Goal: Task Accomplishment & Management: Manage account settings

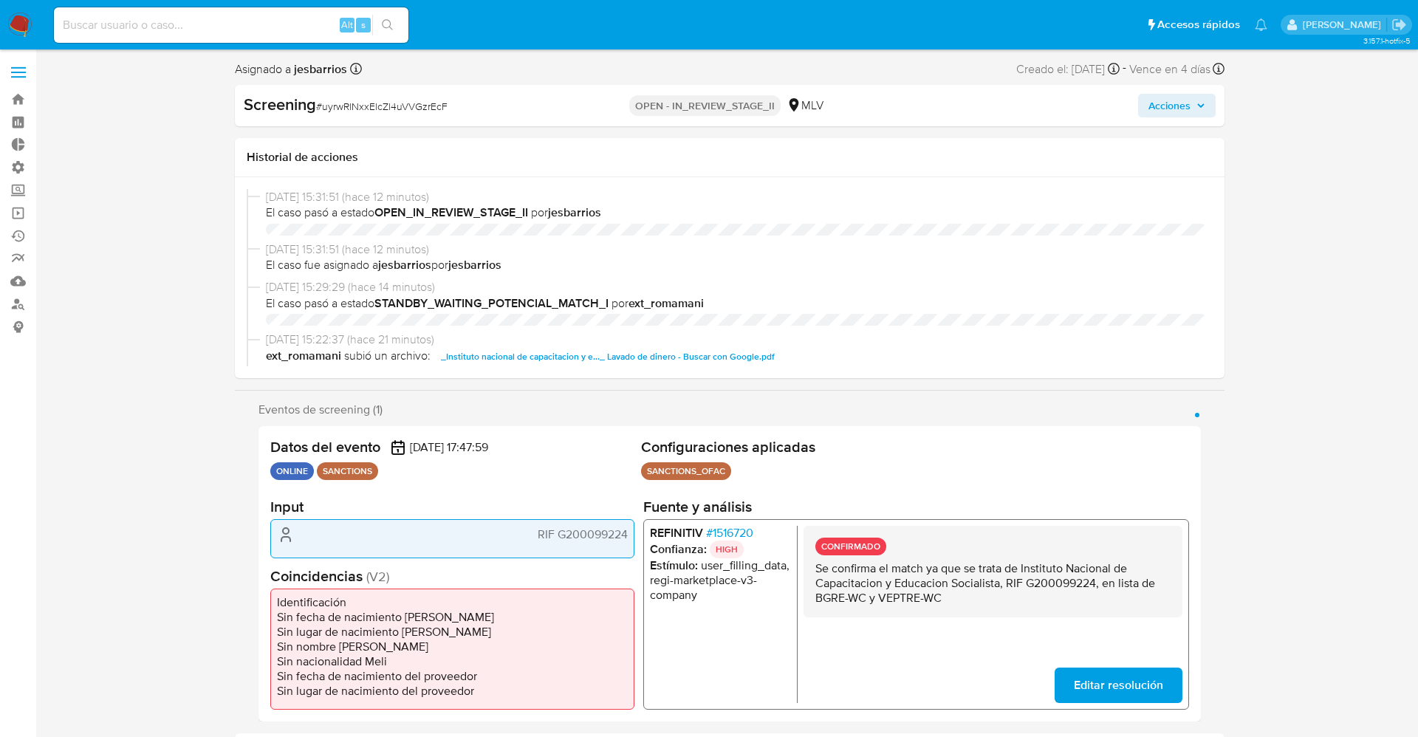
select select "10"
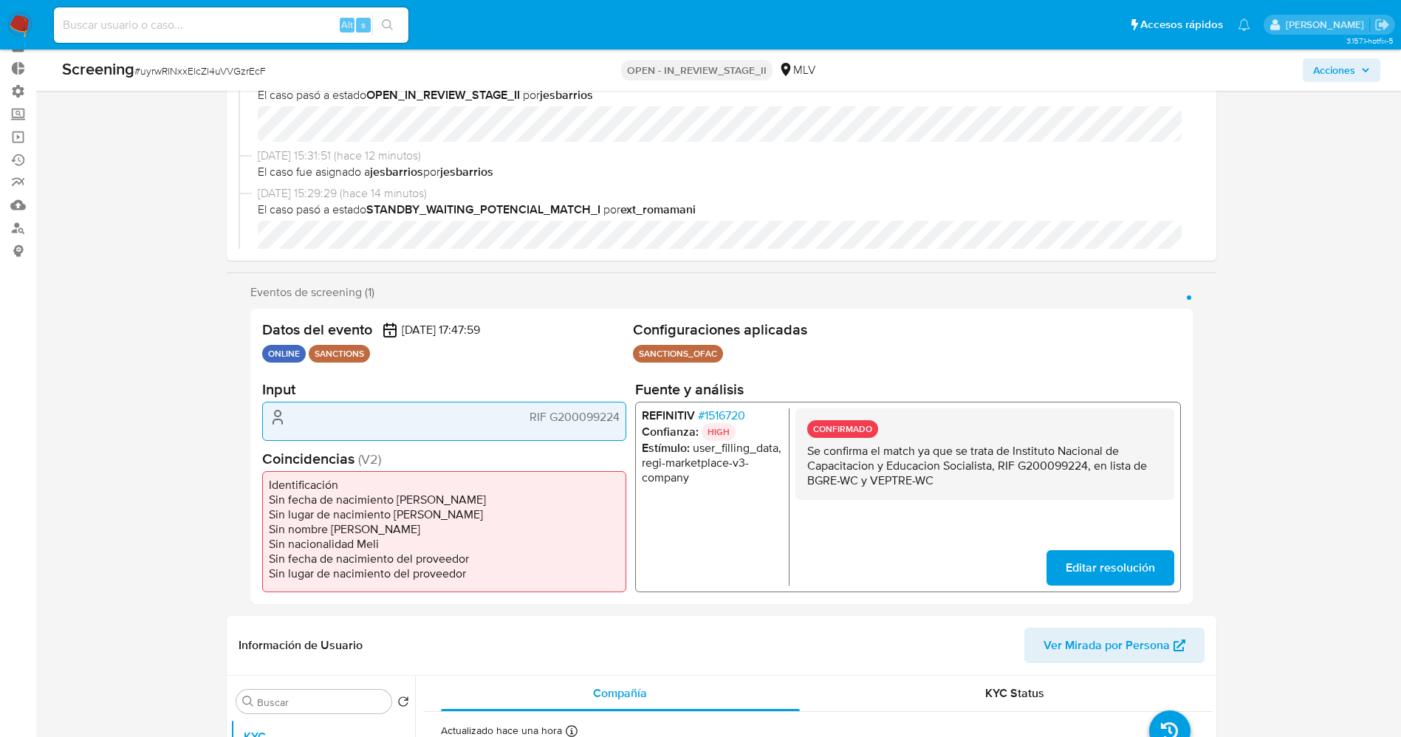
scroll to position [111, 0]
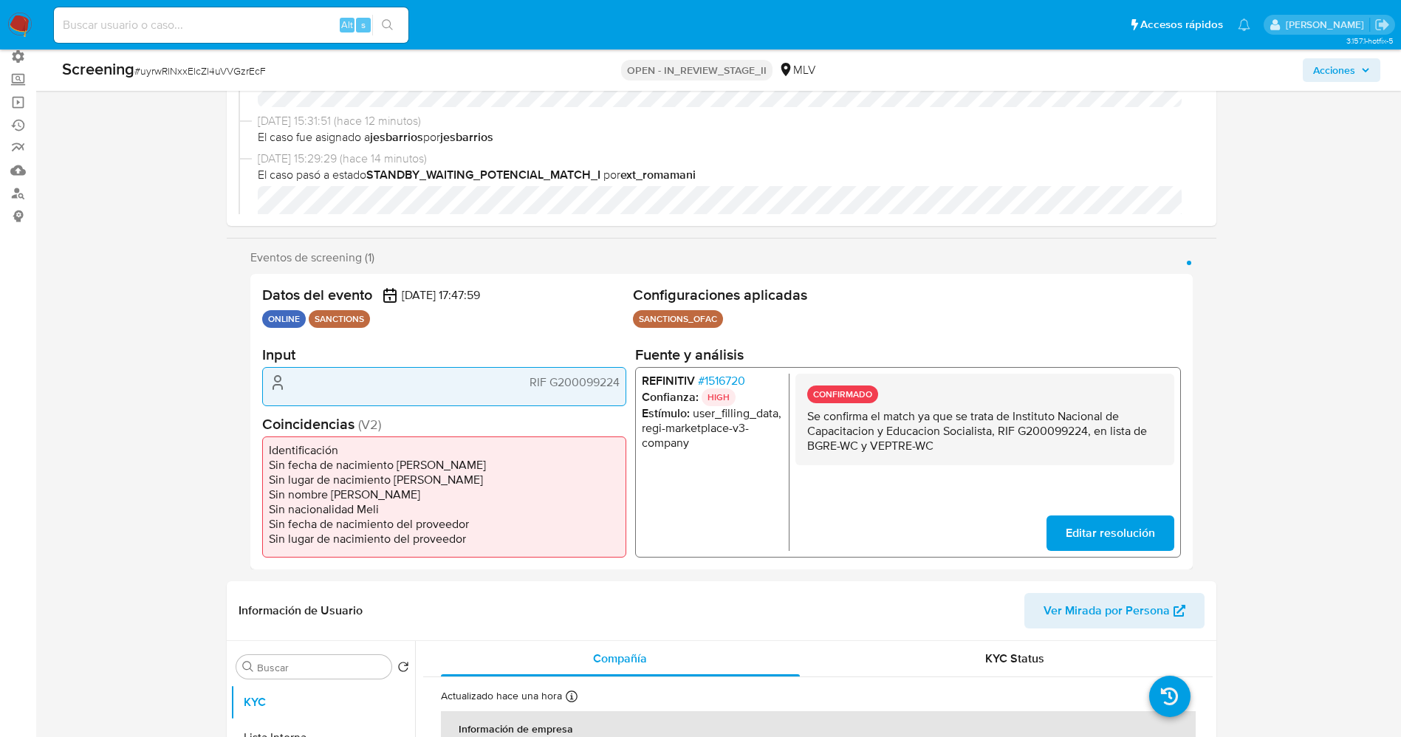
click at [712, 380] on span "# 1516720" at bounding box center [720, 381] width 47 height 15
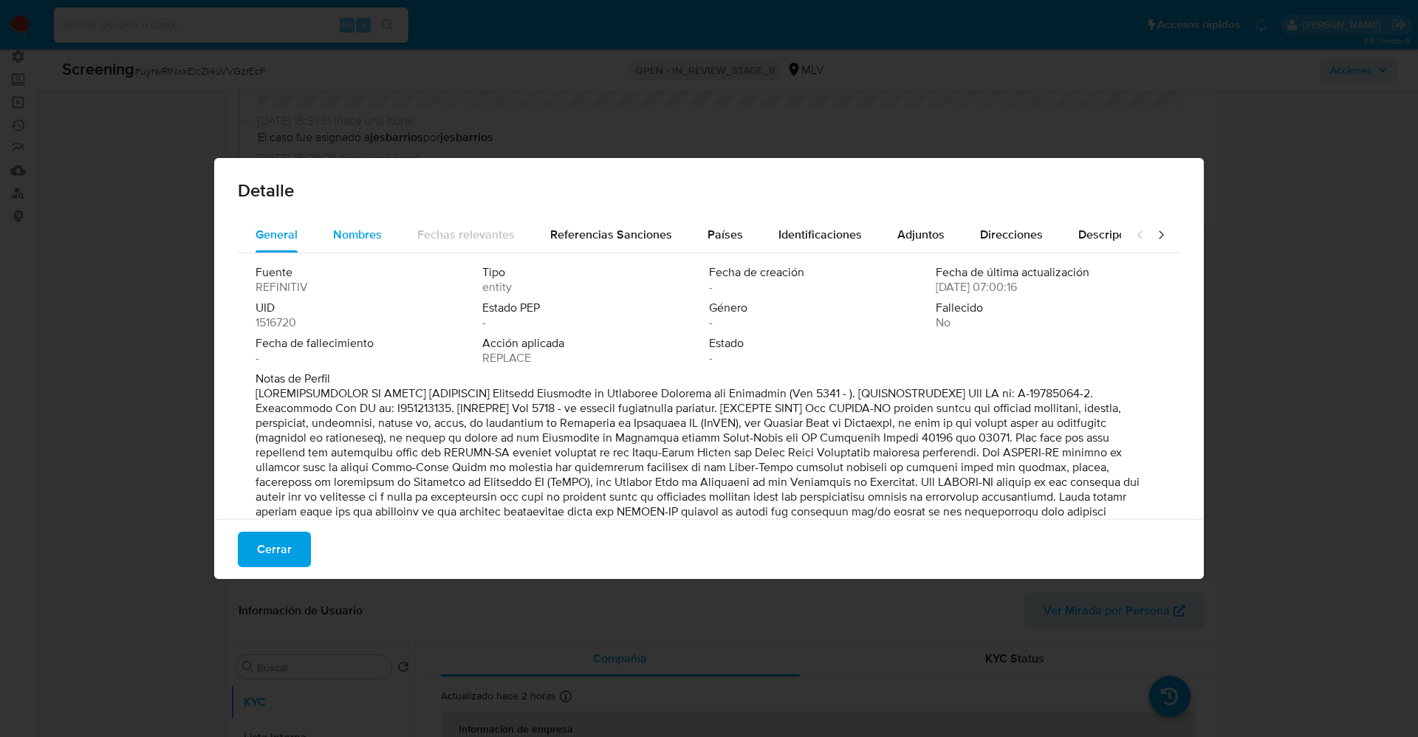
click at [343, 227] on span "Nombres" at bounding box center [357, 234] width 49 height 17
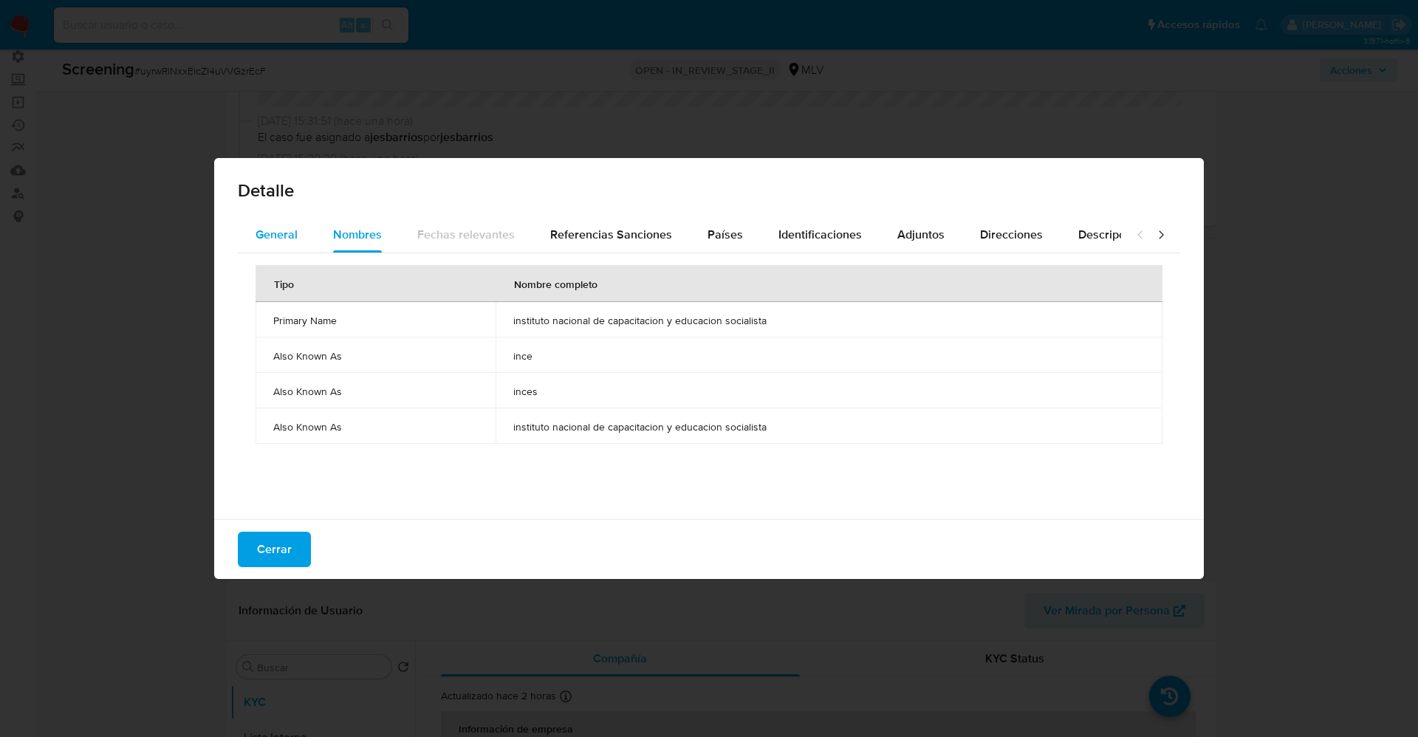
click at [276, 241] on span "General" at bounding box center [277, 234] width 42 height 17
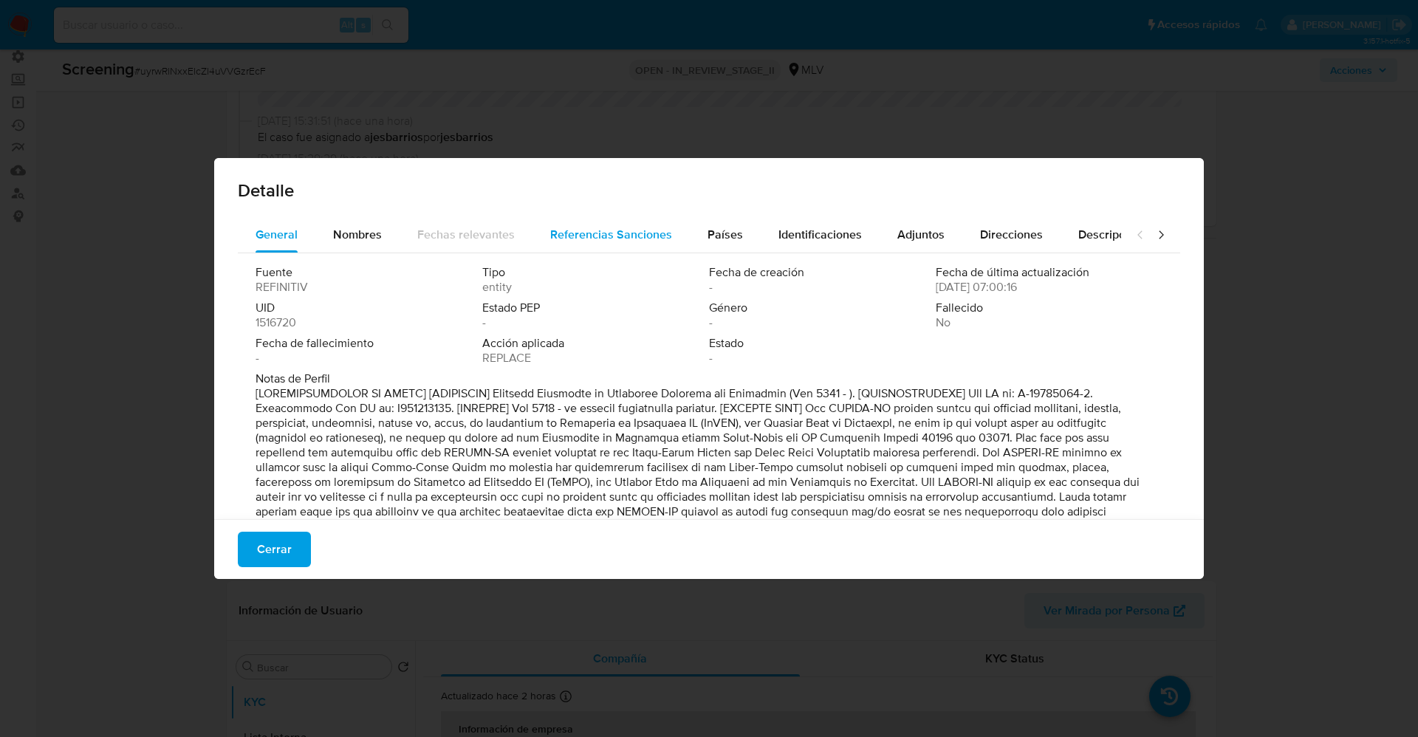
click at [628, 242] on span "Referencias Sanciones" at bounding box center [611, 234] width 122 height 17
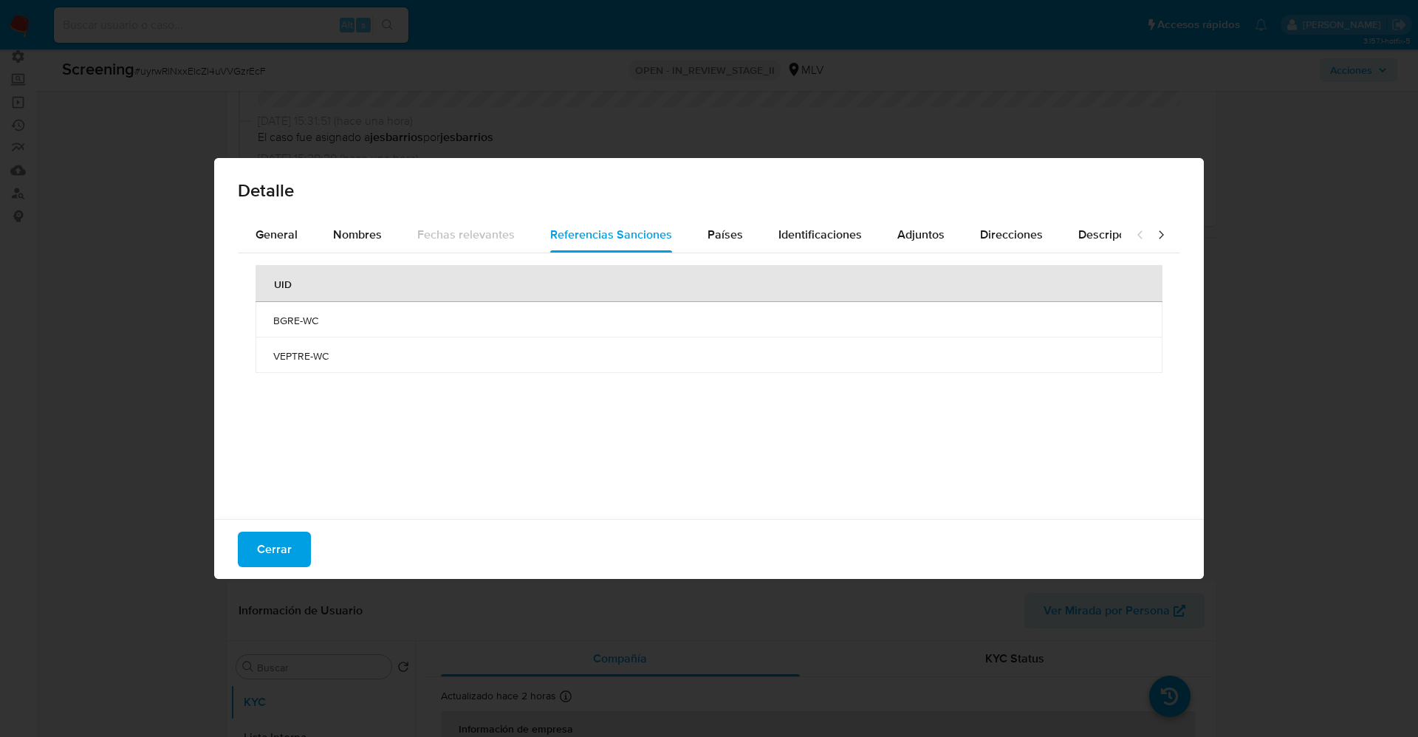
drag, startPoint x: 271, startPoint y: 326, endPoint x: 316, endPoint y: 355, distance: 53.5
click at [358, 367] on tbody "BGRE-WC VEPTRE-WC" at bounding box center [709, 337] width 907 height 71
click at [265, 355] on td "VEPTRE-WC" at bounding box center [709, 355] width 907 height 35
click at [365, 366] on td "VEPTRE-WC" at bounding box center [709, 355] width 907 height 35
click at [290, 549] on span "Cerrar" at bounding box center [274, 549] width 35 height 32
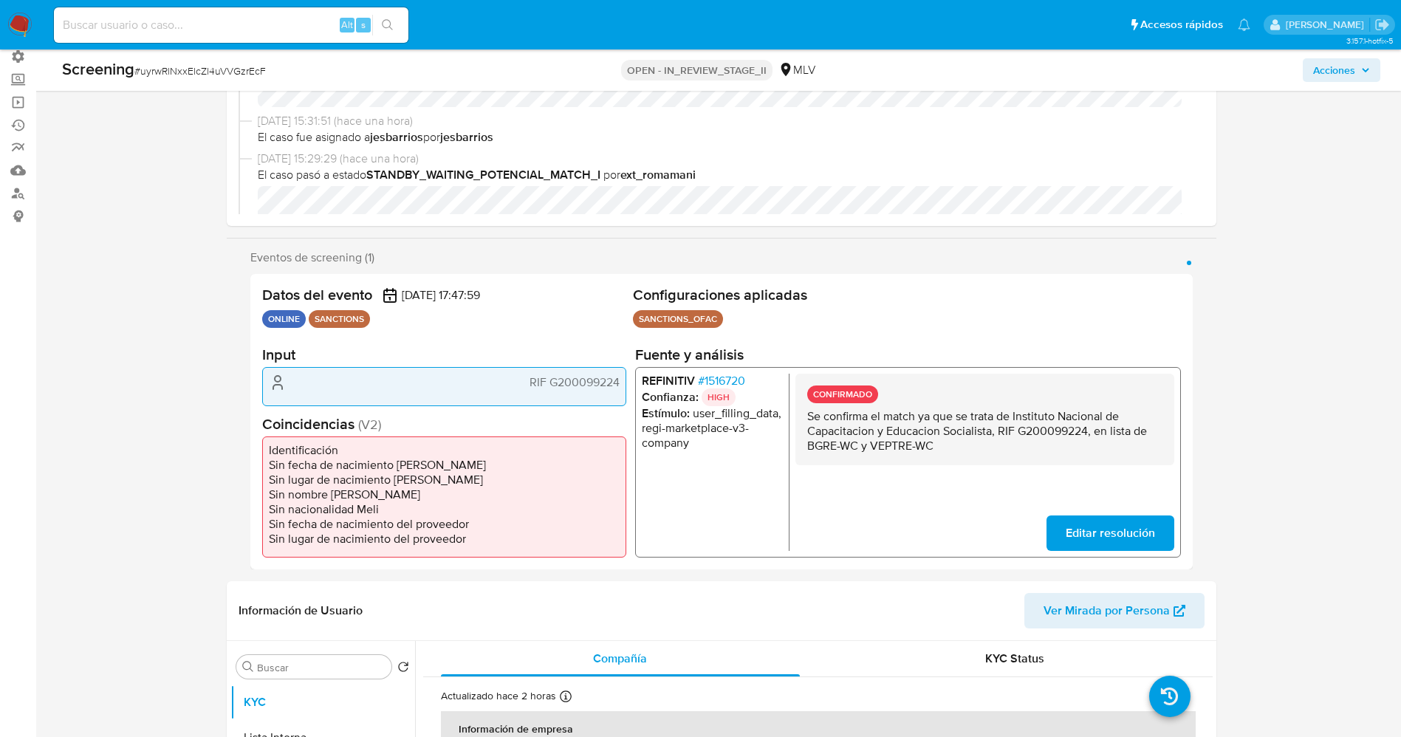
scroll to position [665, 0]
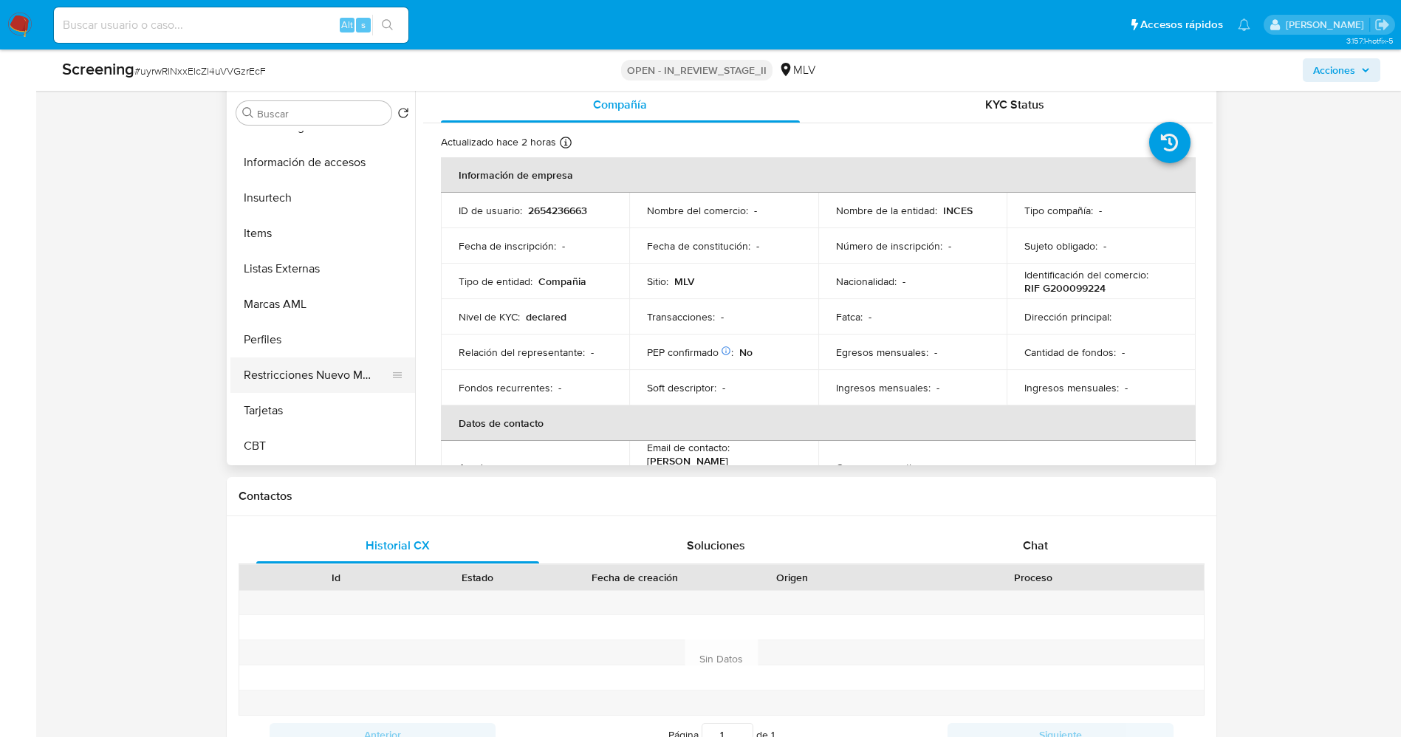
click at [304, 372] on button "Restricciones Nuevo Mundo" at bounding box center [316, 374] width 173 height 35
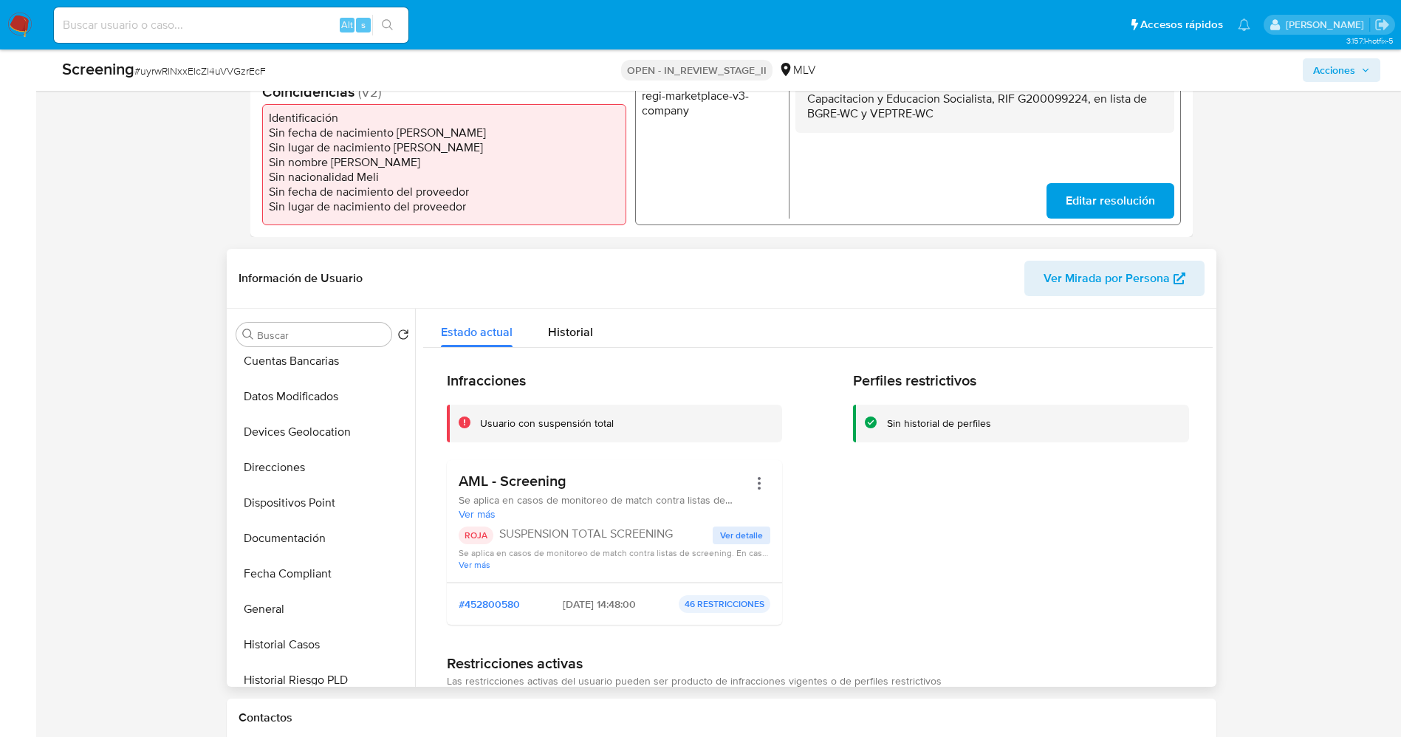
scroll to position [332, 0]
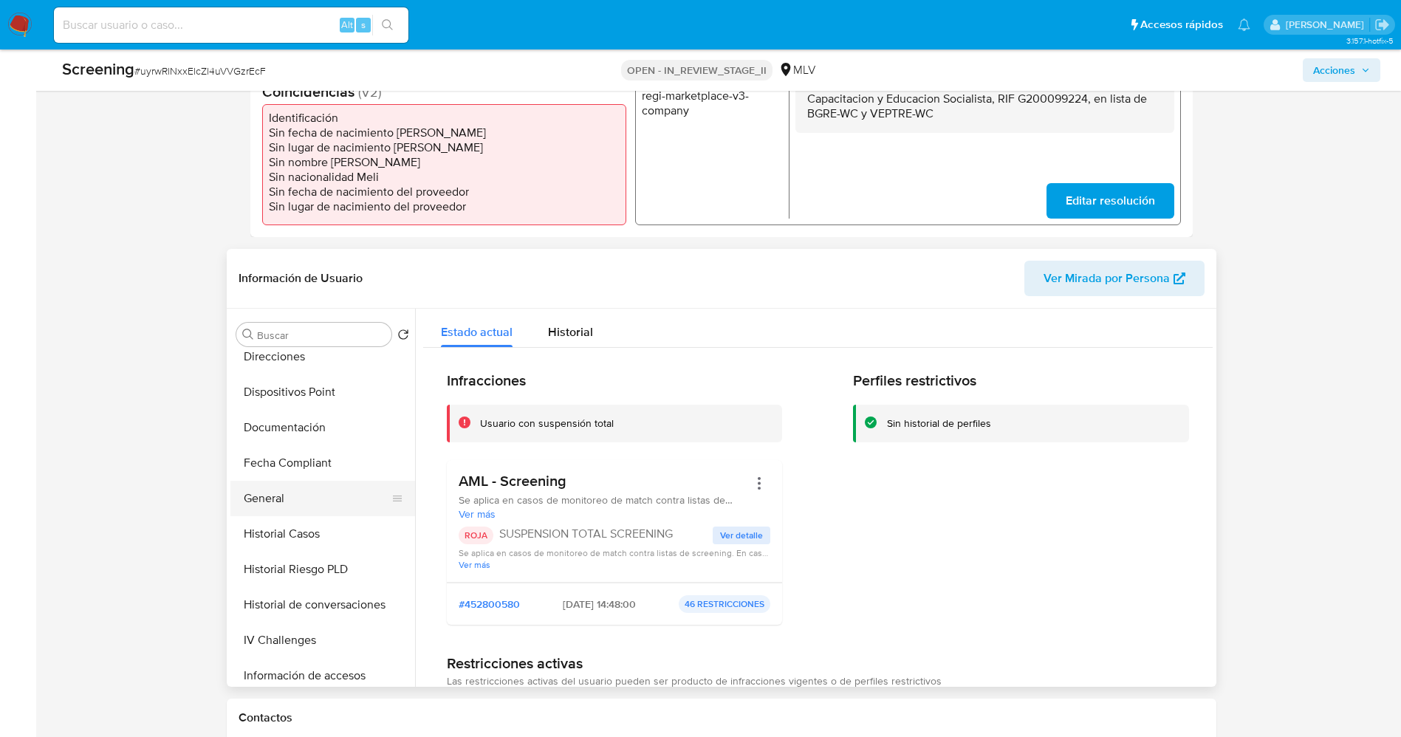
click at [306, 490] on button "General" at bounding box center [316, 498] width 173 height 35
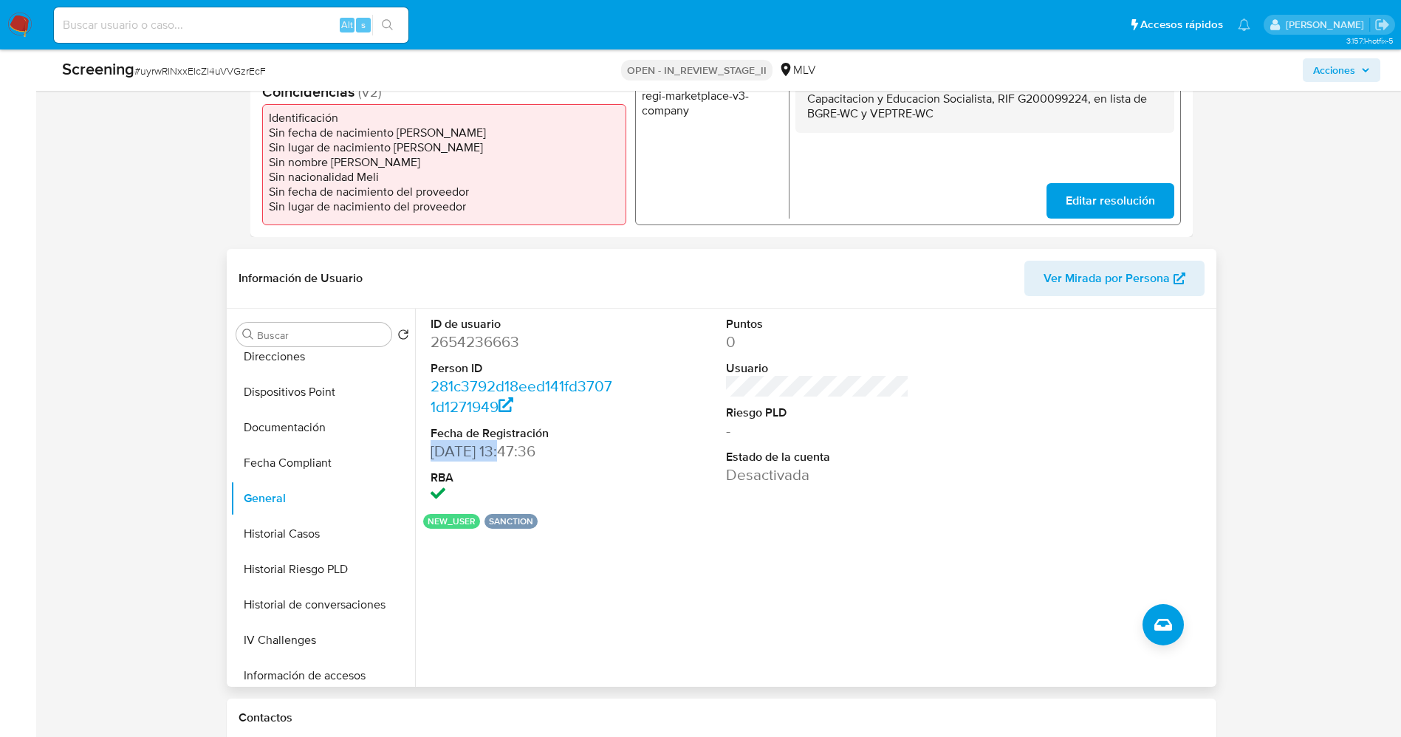
drag, startPoint x: 428, startPoint y: 452, endPoint x: 512, endPoint y: 453, distance: 83.5
click at [512, 453] on div "ID de usuario 2654236663 Person ID 281c3792d18eed141fd37071d1271949 Fecha de Re…" at bounding box center [521, 411] width 197 height 205
copy dd "[DATE]"
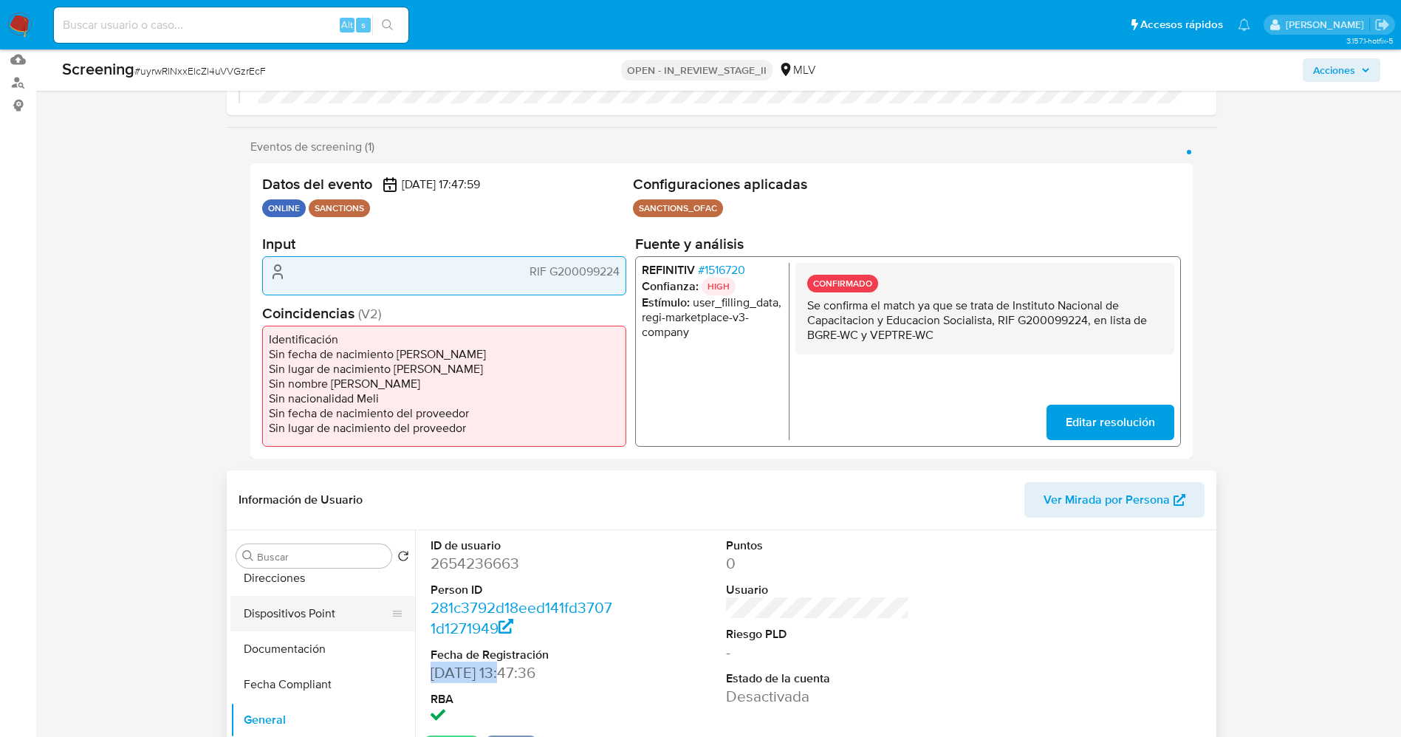
scroll to position [0, 0]
click at [295, 617] on button "Lista Interna" at bounding box center [316, 626] width 173 height 35
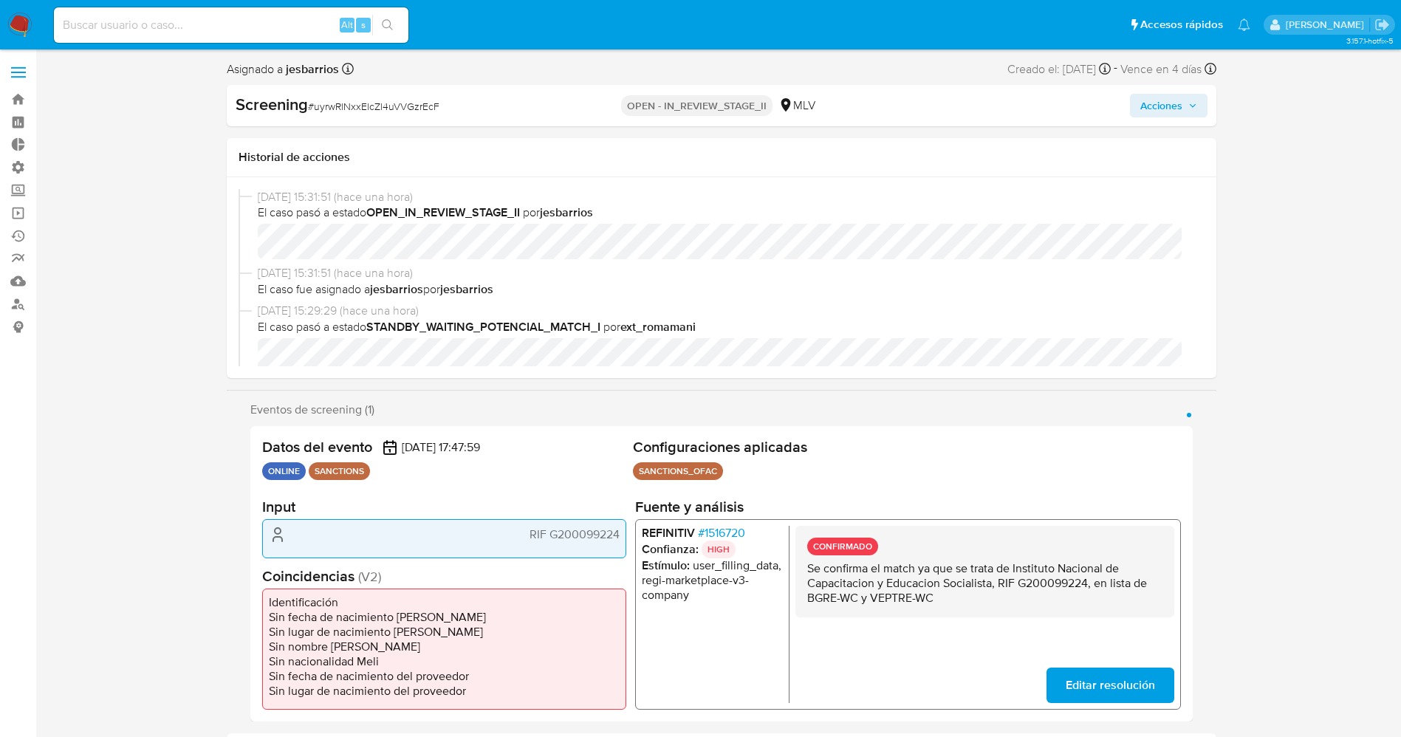
click at [1161, 103] on span "Acciones" at bounding box center [1161, 106] width 42 height 24
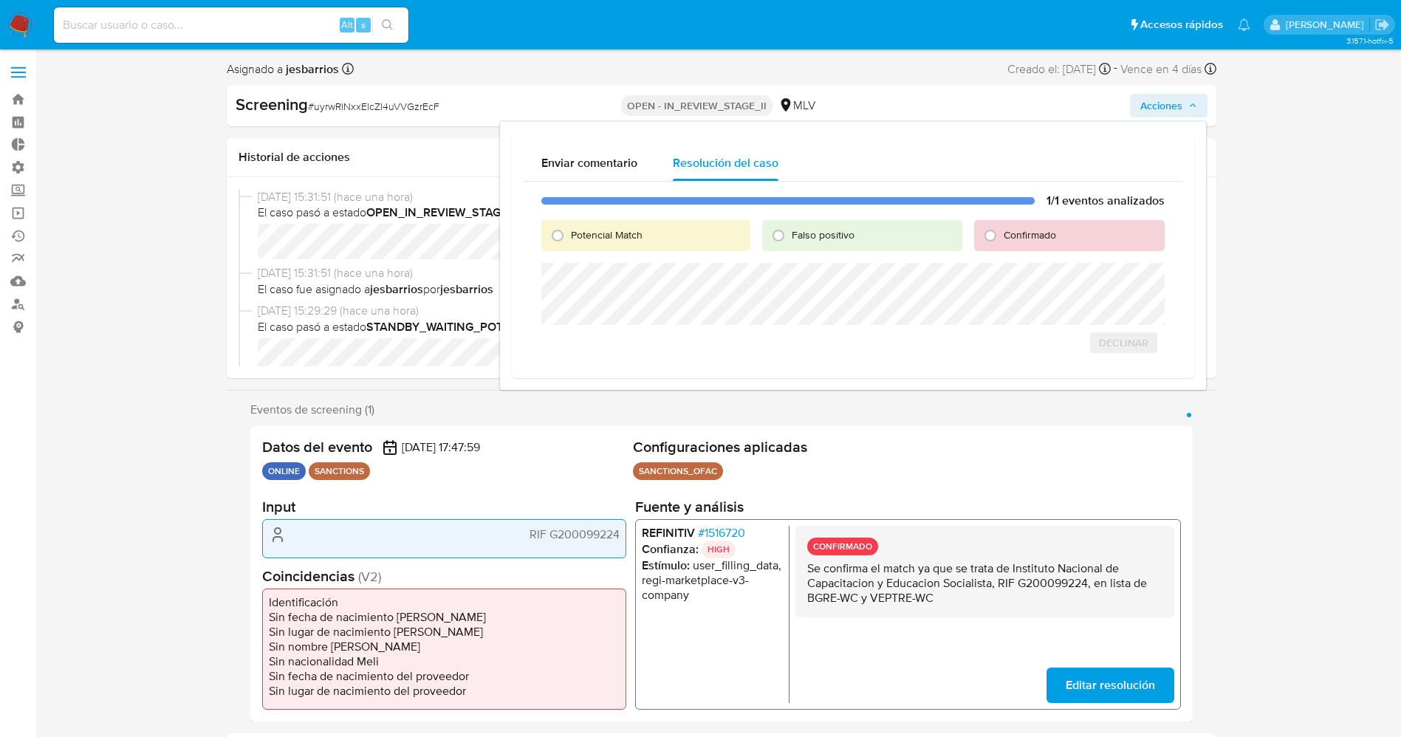
click at [619, 233] on span "Potencial Match" at bounding box center [607, 234] width 72 height 15
click at [569, 233] on input "Potencial Match" at bounding box center [558, 236] width 24 height 24
radio input "true"
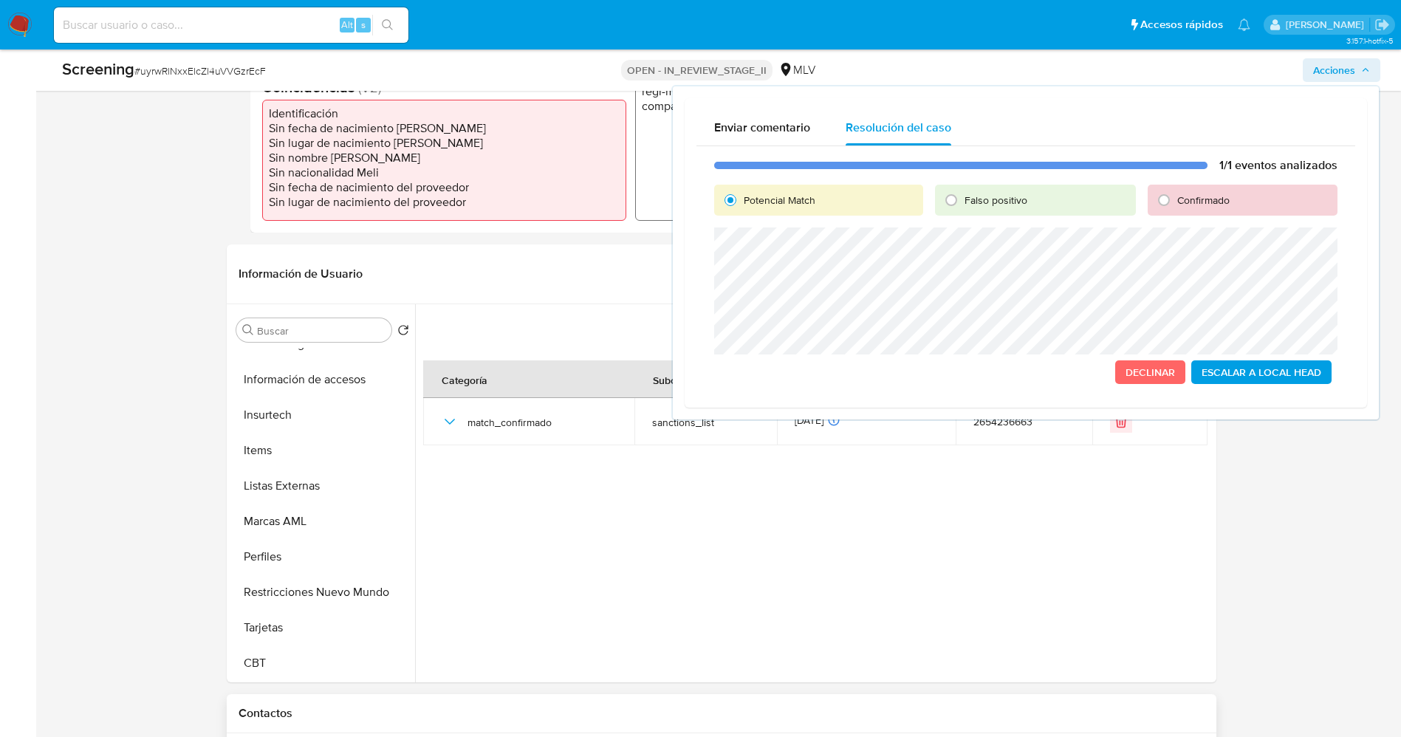
scroll to position [554, 0]
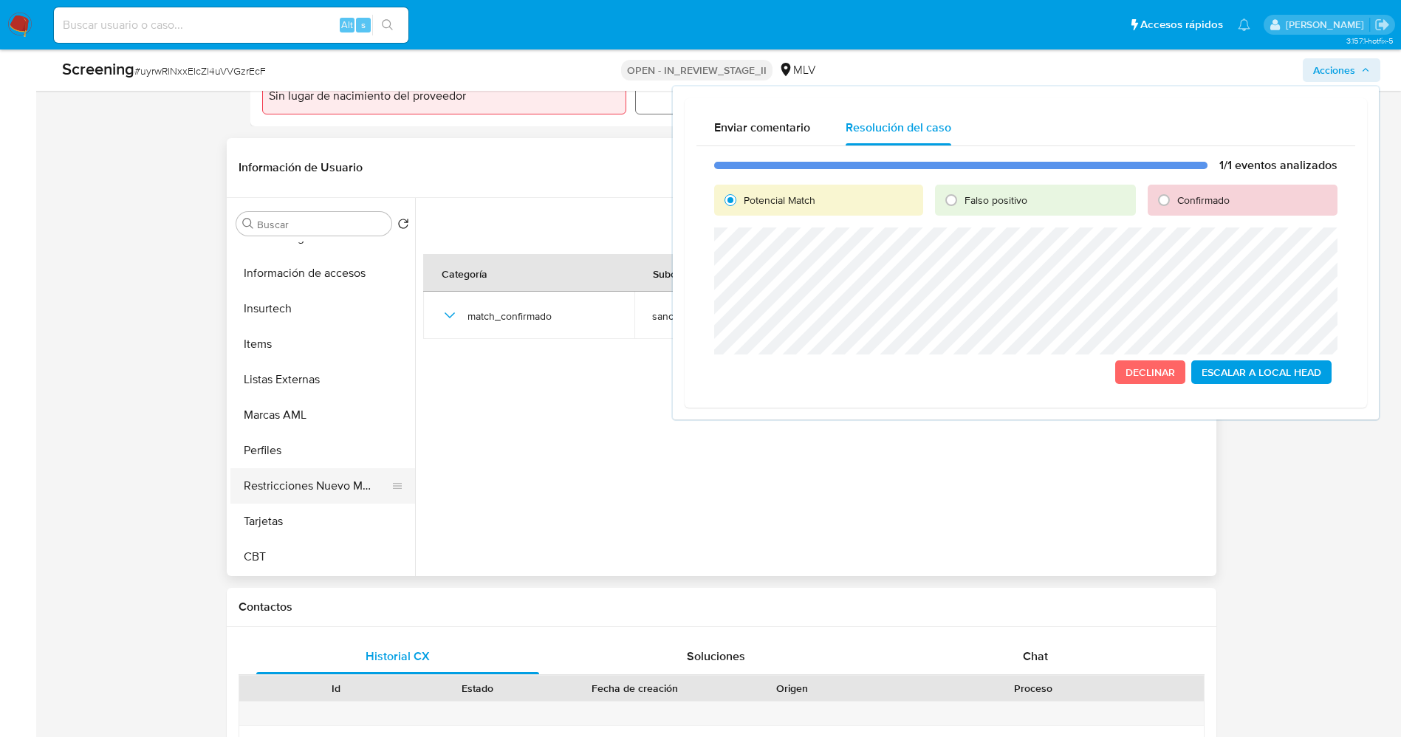
click at [326, 482] on button "Restricciones Nuevo Mundo" at bounding box center [316, 485] width 173 height 35
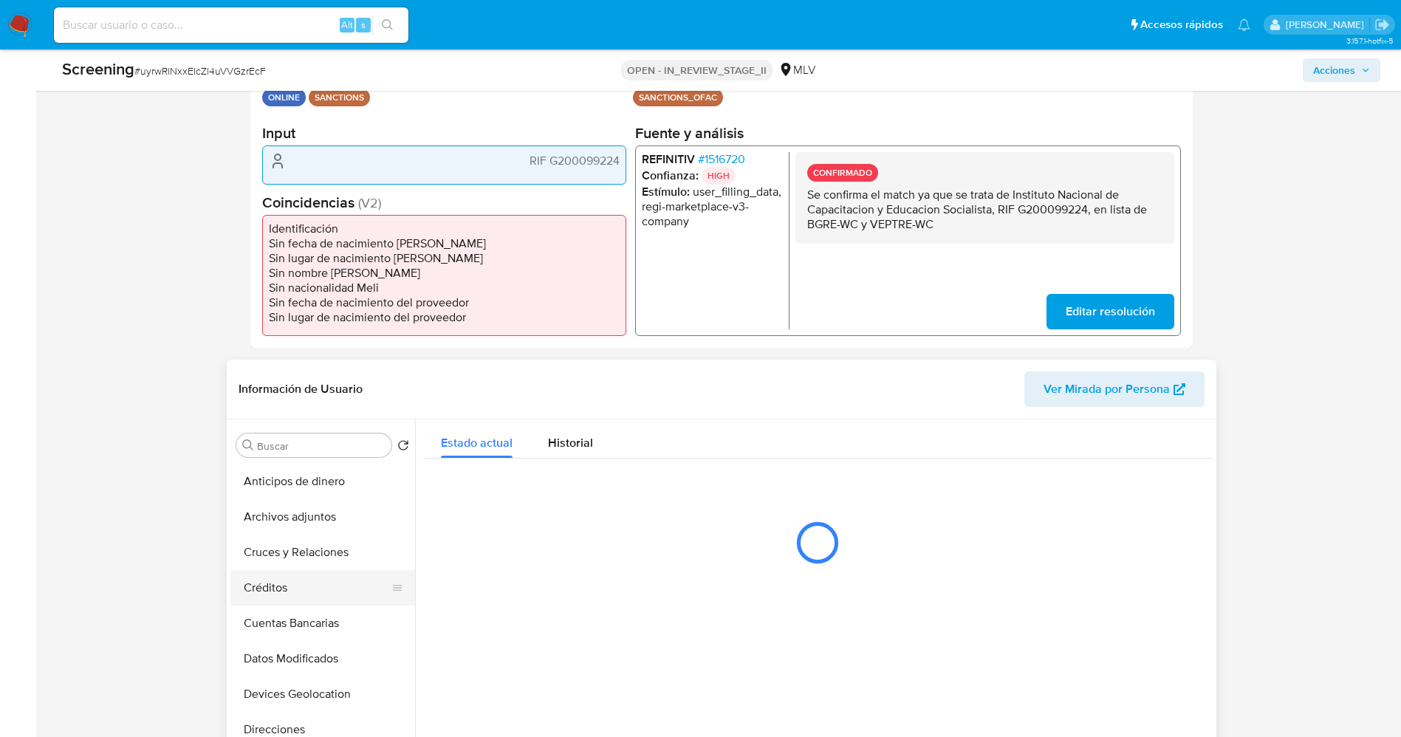
scroll to position [0, 0]
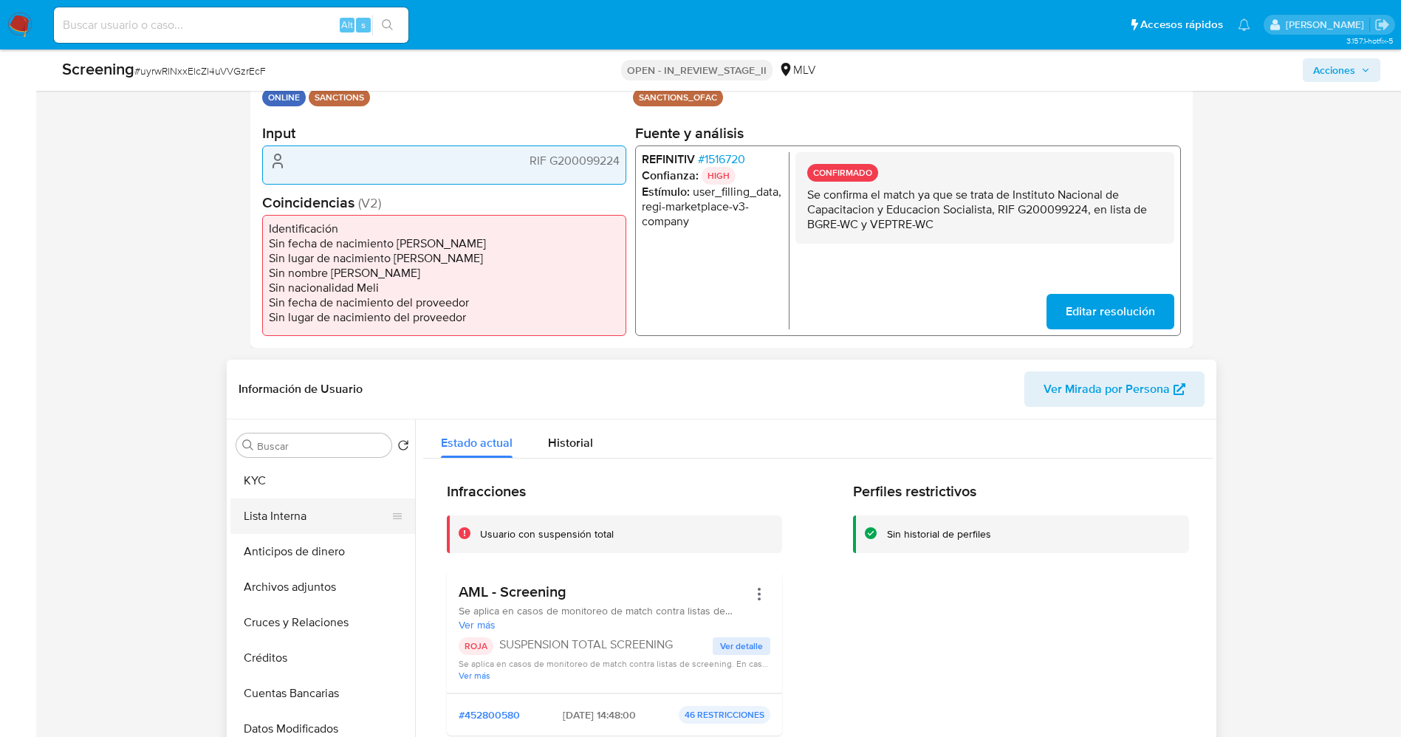
click at [283, 515] on button "Lista Interna" at bounding box center [316, 516] width 173 height 35
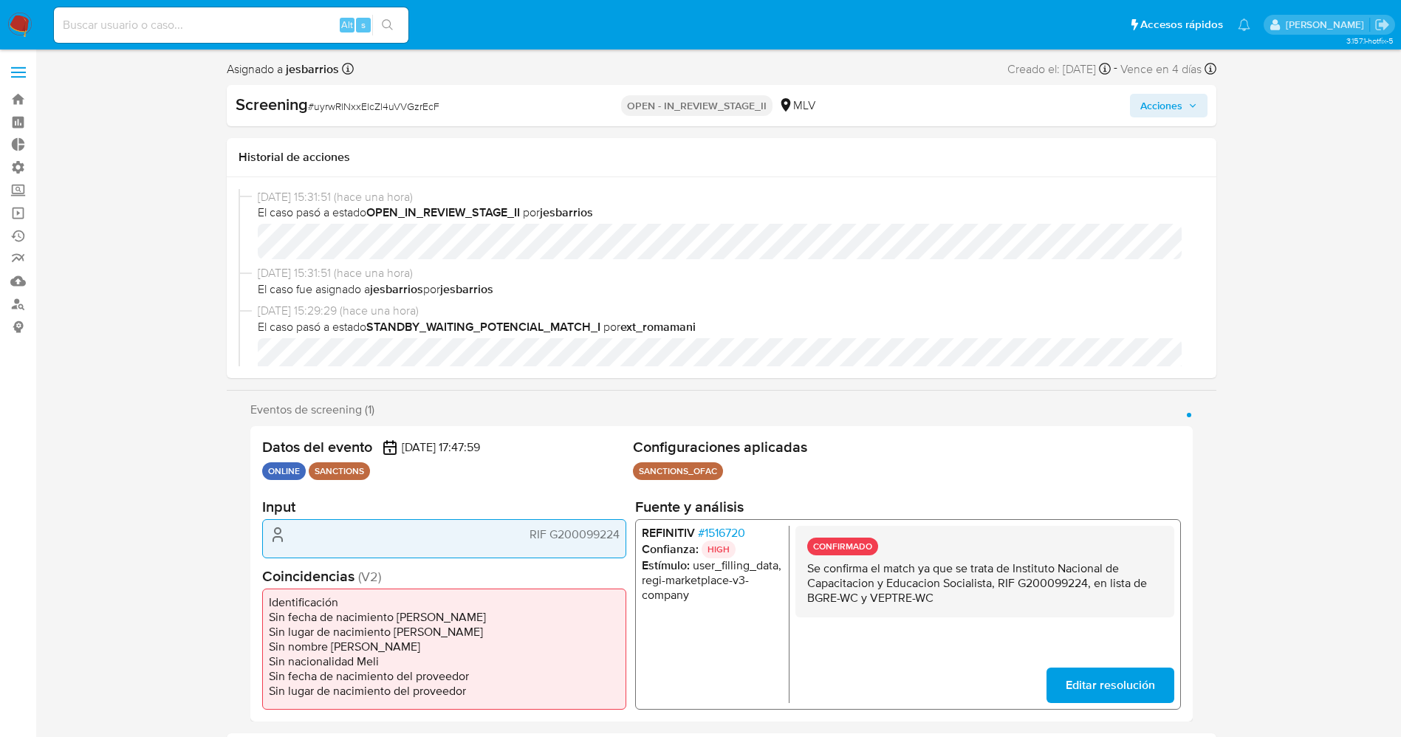
click at [1164, 105] on span "Acciones" at bounding box center [1161, 106] width 42 height 24
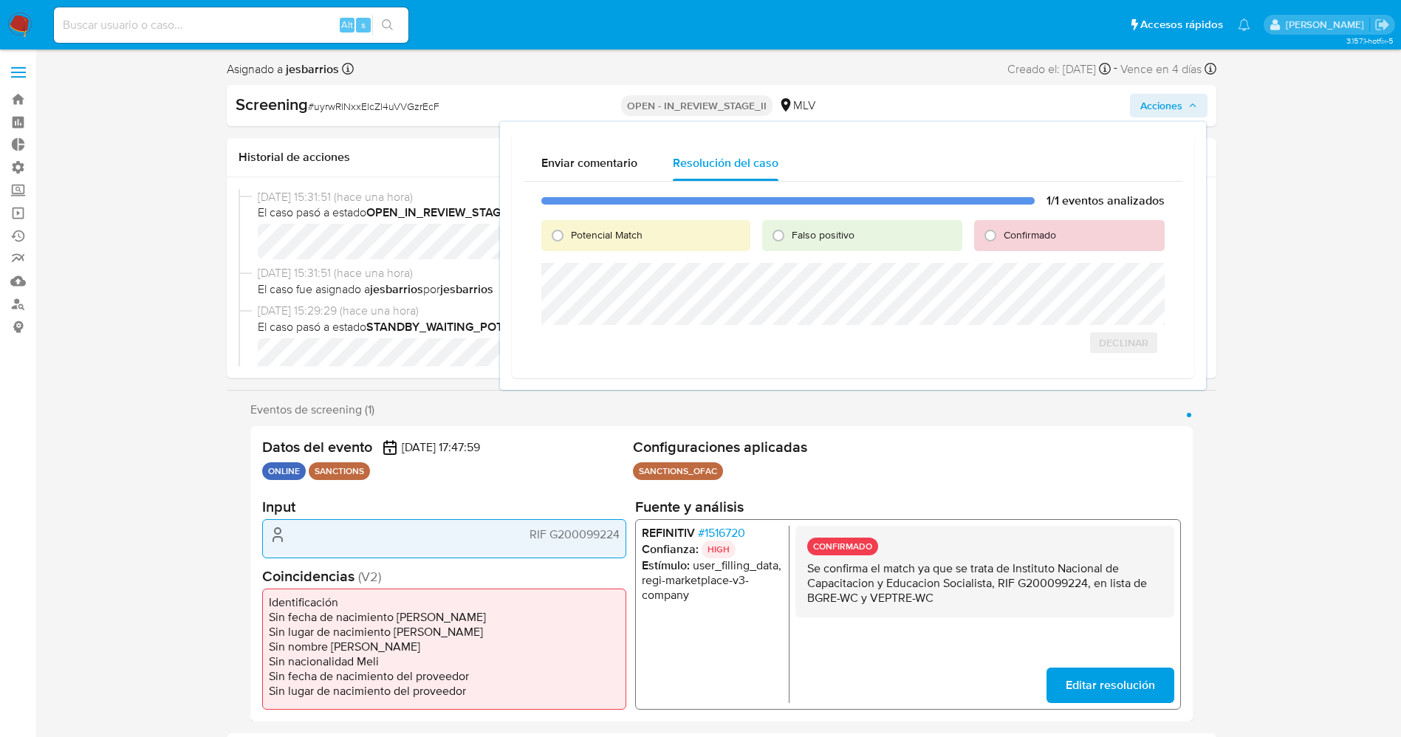
click at [630, 232] on span "Potencial Match" at bounding box center [607, 234] width 72 height 15
click at [569, 232] on input "Potencial Match" at bounding box center [558, 236] width 24 height 24
radio input "true"
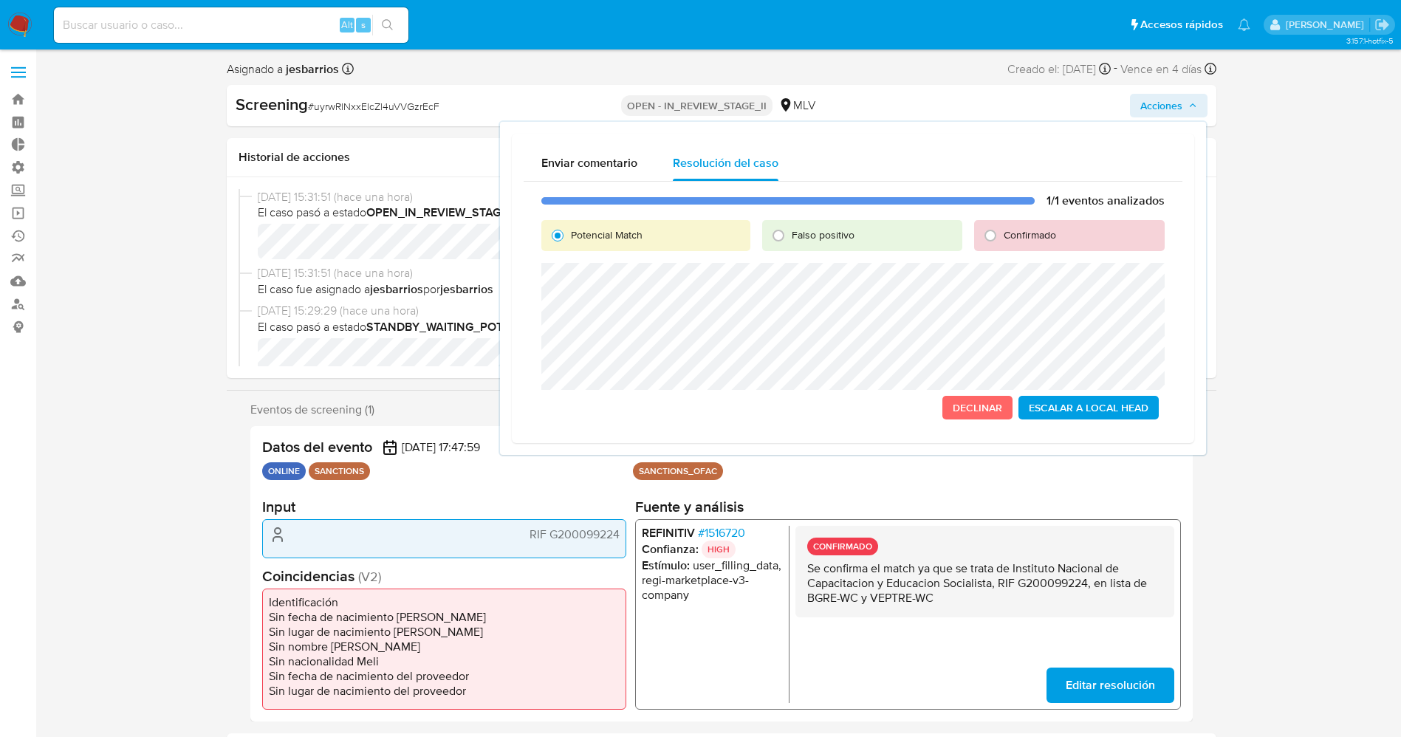
click at [1095, 410] on span "Escalar a Local Head" at bounding box center [1089, 407] width 120 height 21
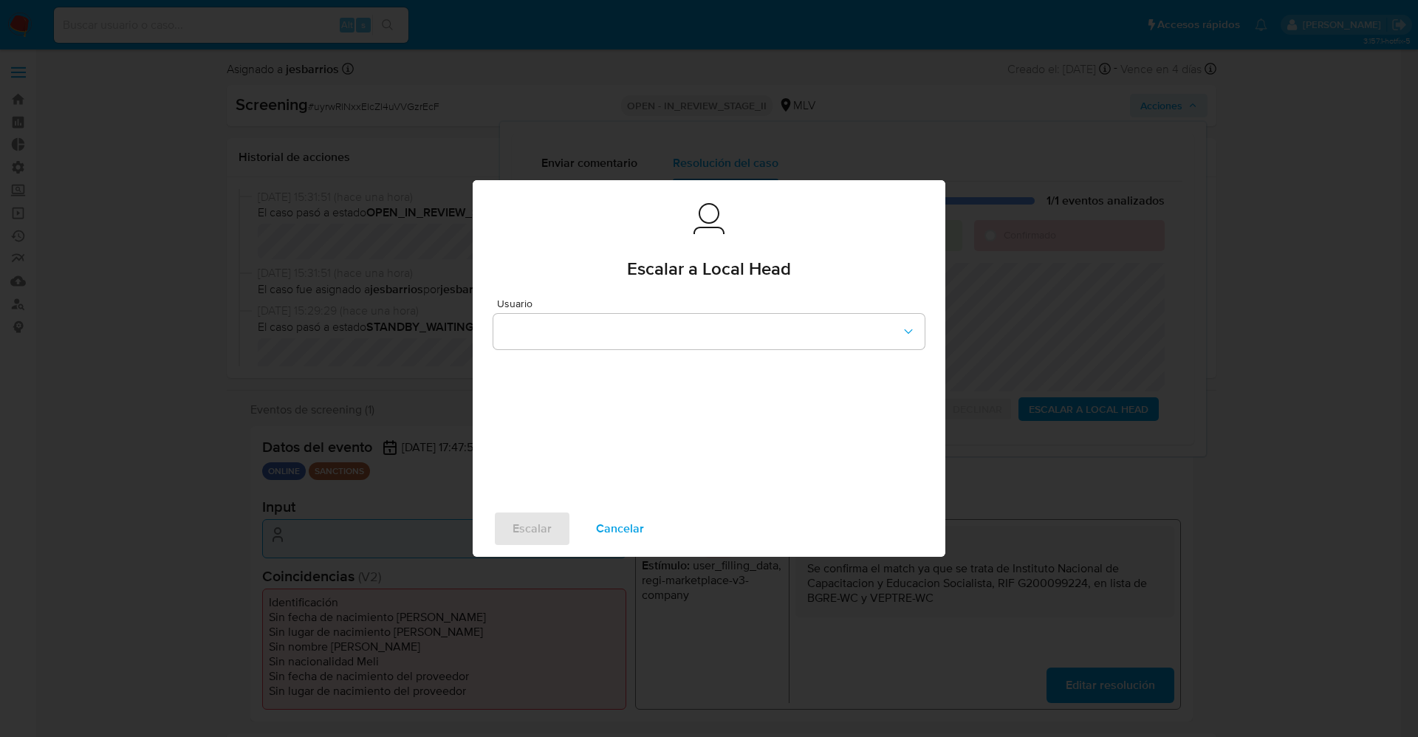
click at [742, 355] on div "Usuario" at bounding box center [709, 394] width 473 height 213
click at [742, 346] on button "button" at bounding box center [708, 331] width 431 height 35
click at [593, 368] on div "aduran" at bounding box center [704, 365] width 405 height 35
click at [605, 523] on span "Cancelar" at bounding box center [620, 529] width 48 height 32
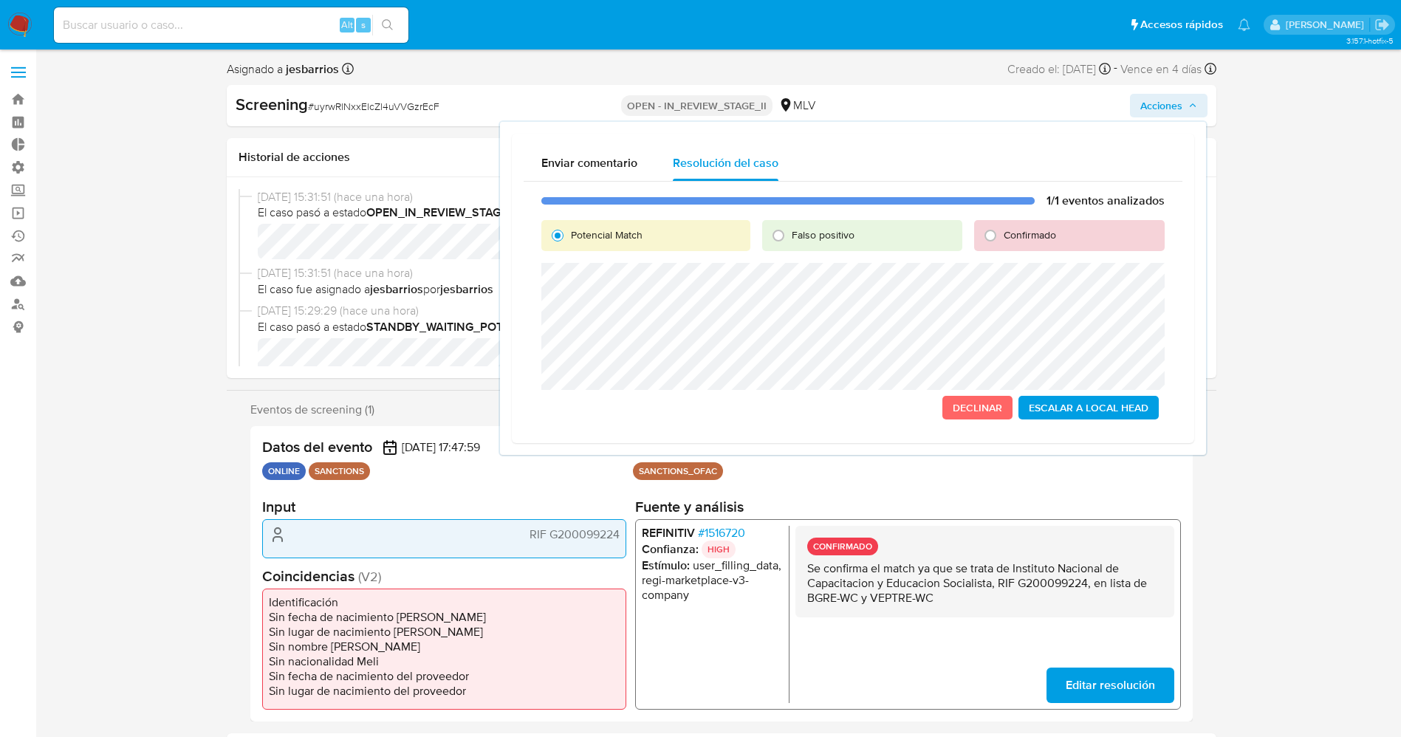
click at [1115, 411] on span "Escalar a Local Head" at bounding box center [1089, 407] width 120 height 21
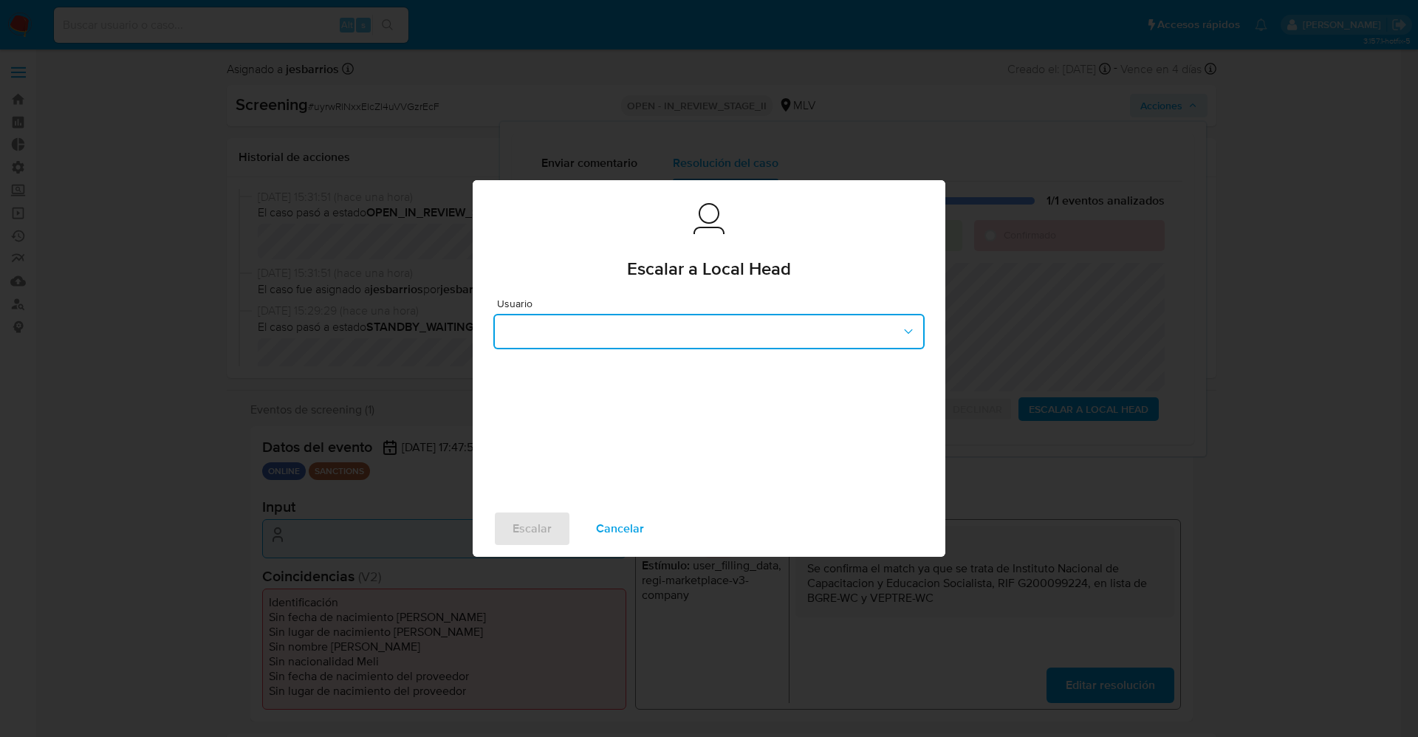
click at [597, 332] on button "button" at bounding box center [708, 331] width 431 height 35
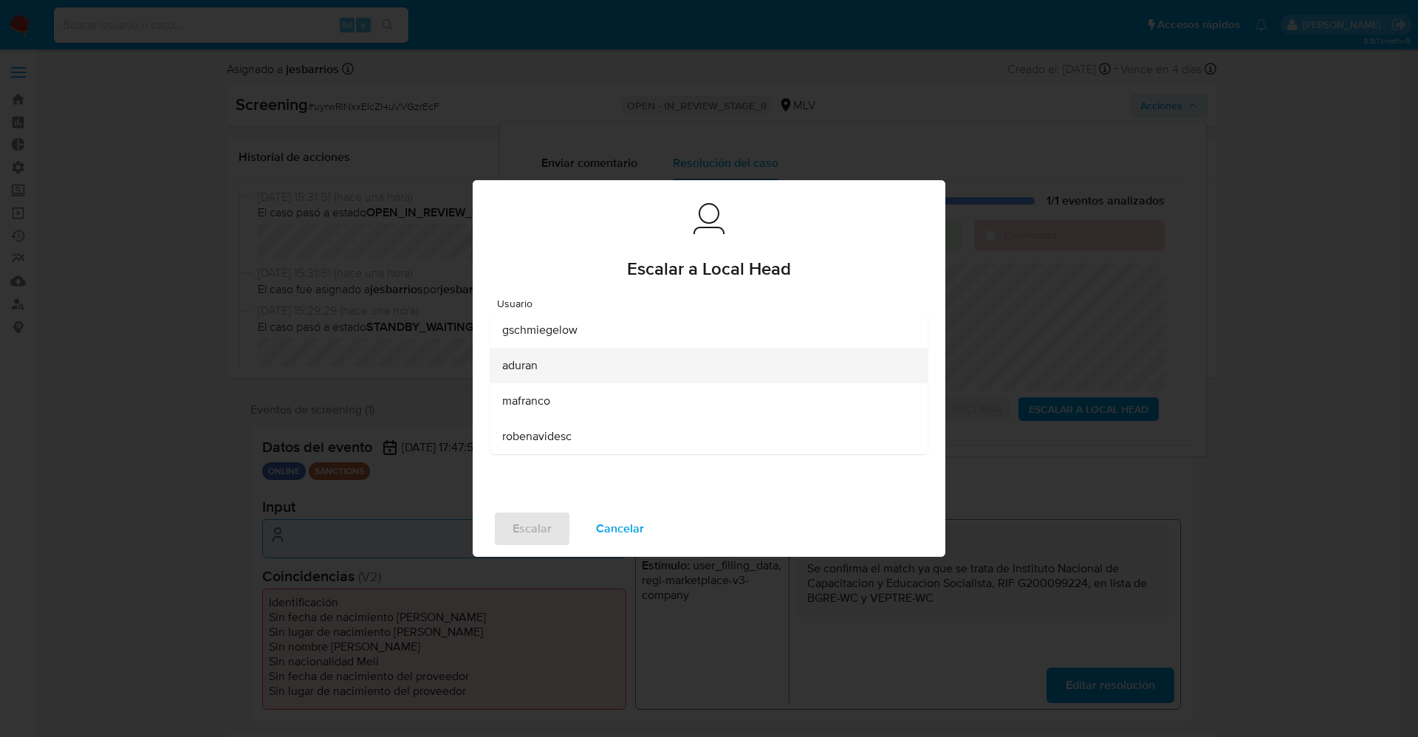
click at [573, 363] on div "aduran" at bounding box center [704, 365] width 405 height 35
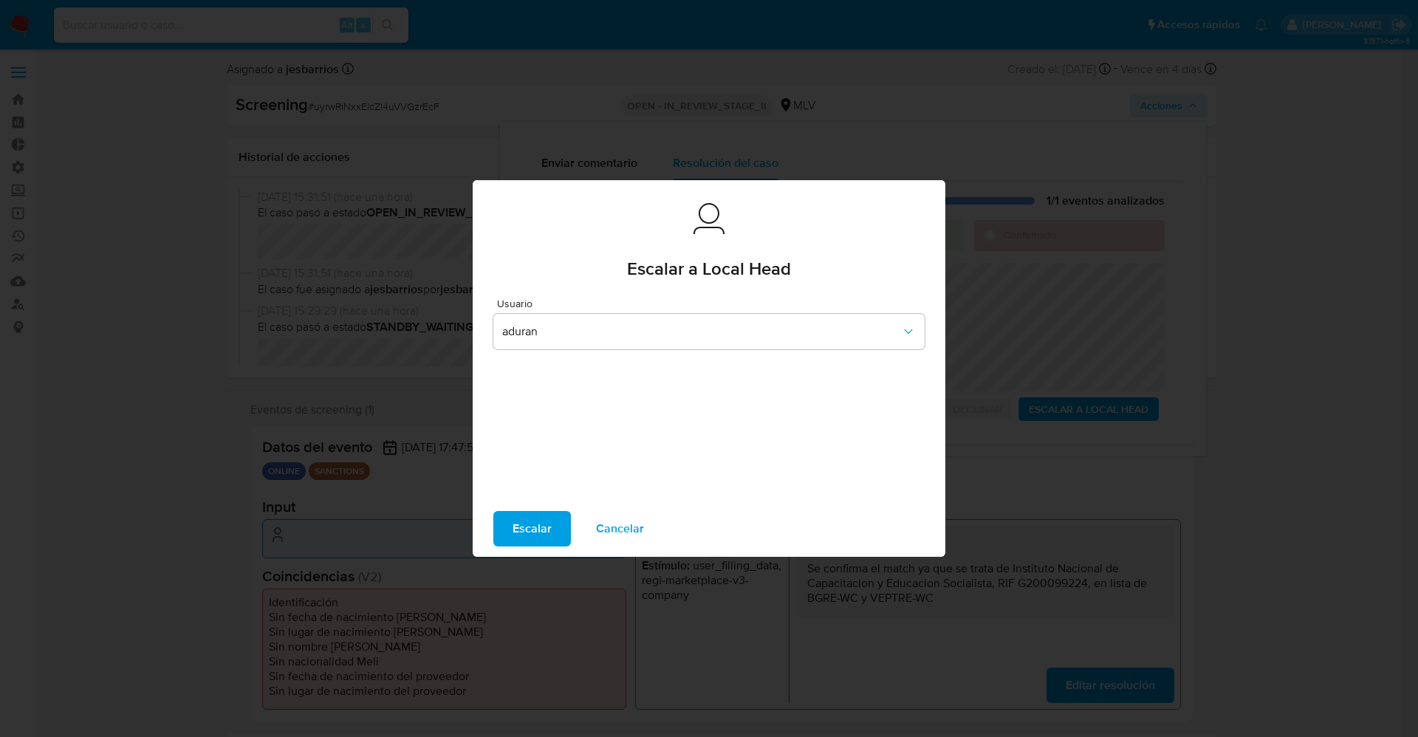
click at [547, 530] on span "Escalar" at bounding box center [532, 529] width 39 height 32
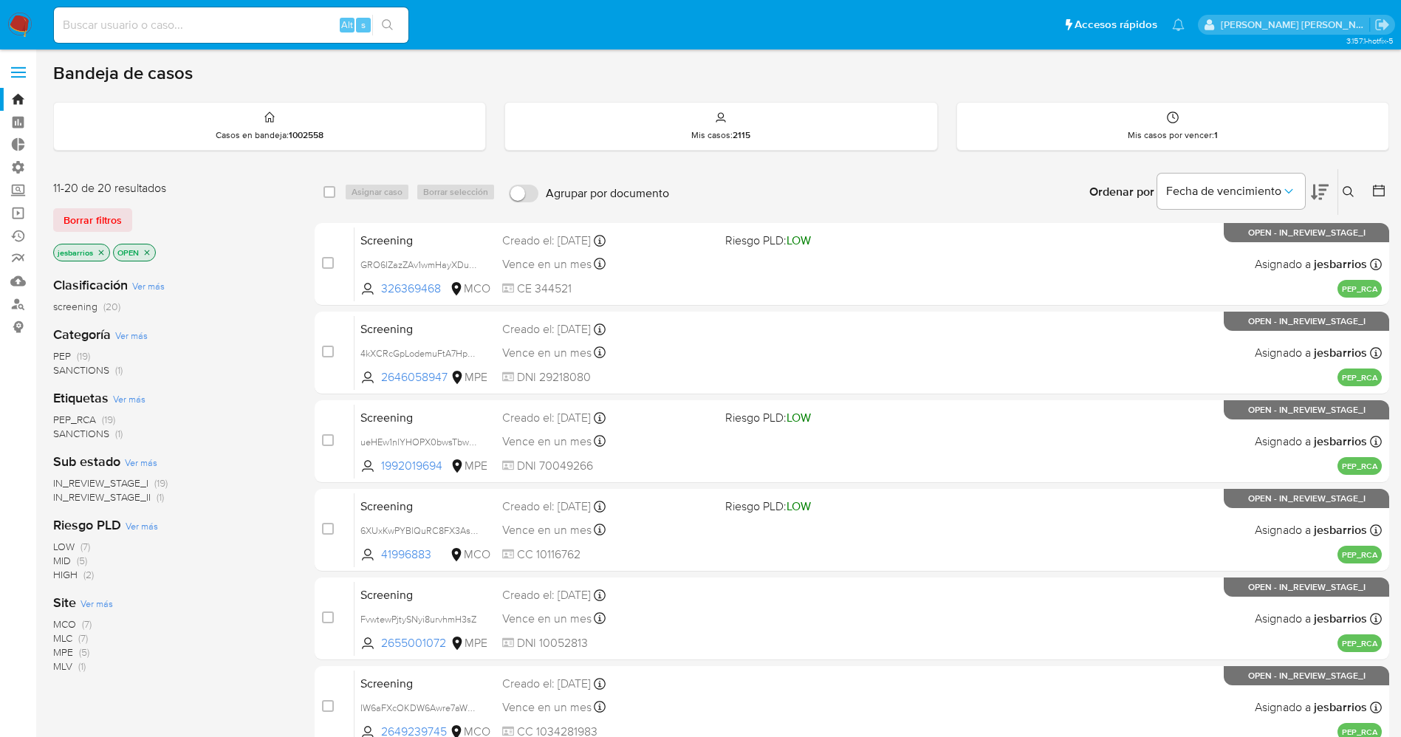
scroll to position [429, 0]
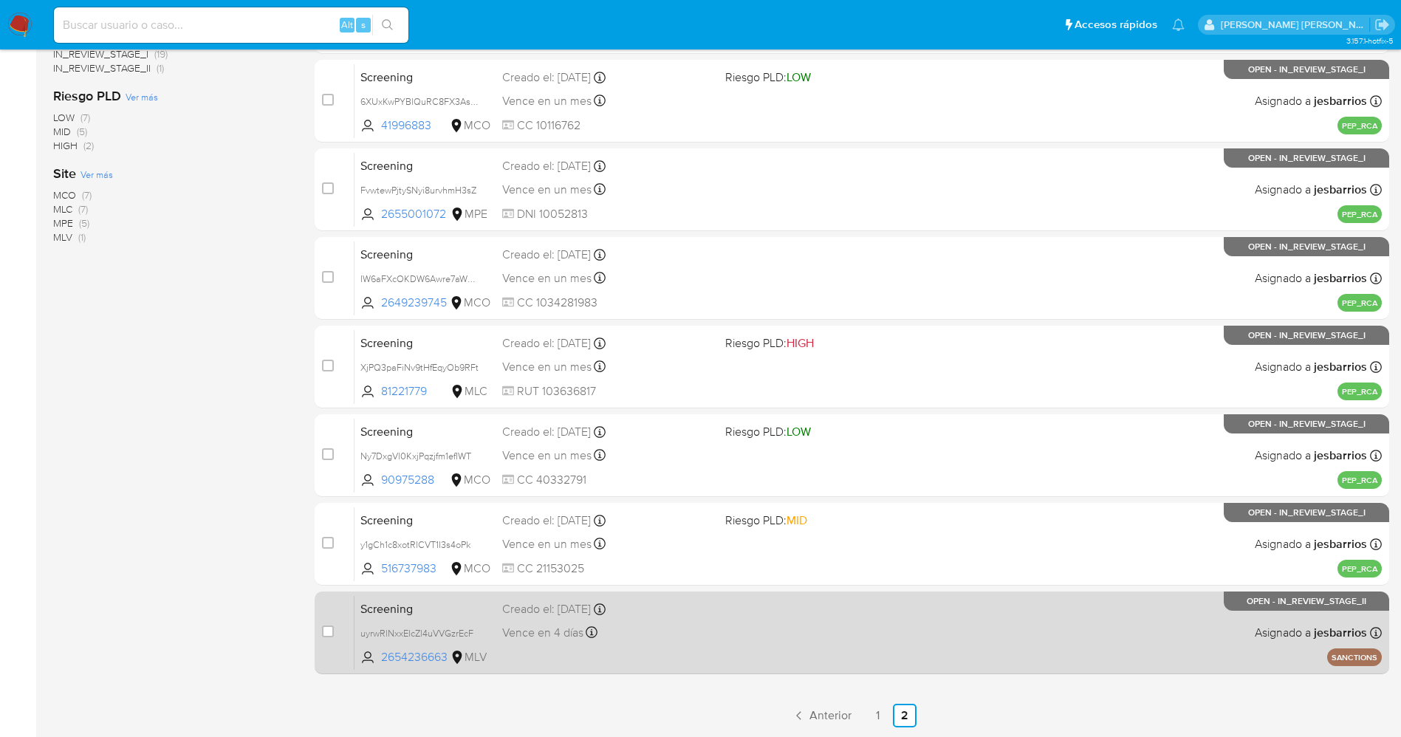
click at [903, 665] on div "Screening uyrwRlNxxElcZl4uVVGzrEcF 2654236663 MLV Creado el: 29/08/2025 Creado …" at bounding box center [868, 632] width 1027 height 75
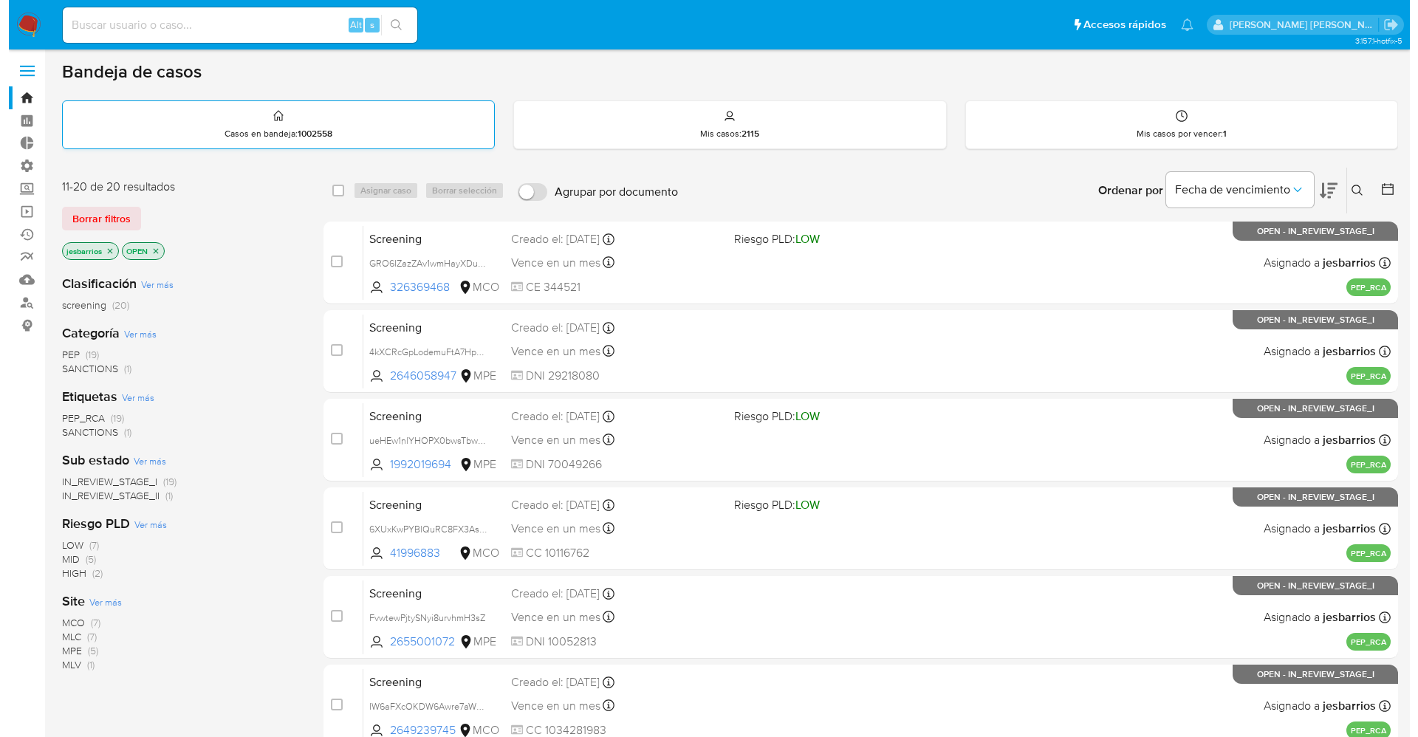
scroll to position [0, 0]
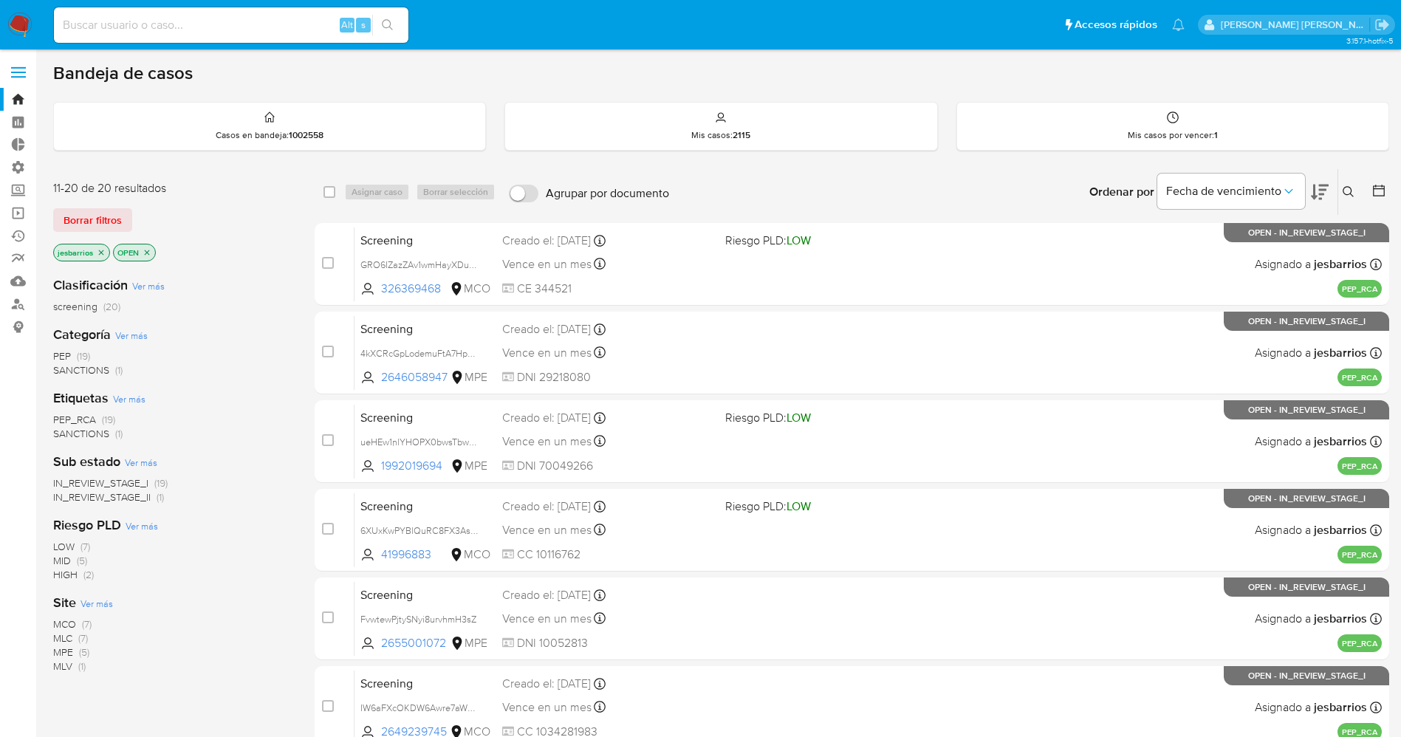
click at [100, 256] on icon "close-filter" at bounding box center [101, 252] width 9 height 9
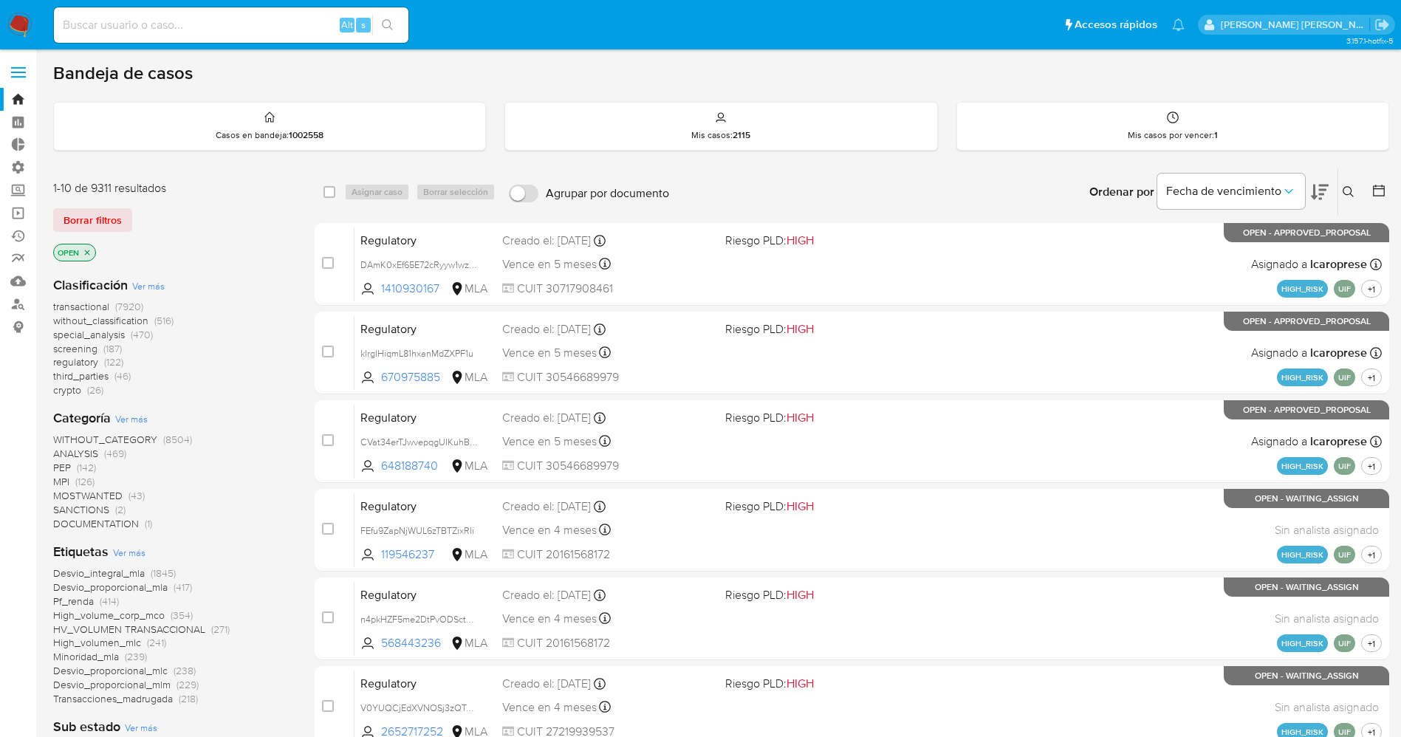
click at [124, 550] on span "Ver más" at bounding box center [129, 552] width 32 height 13
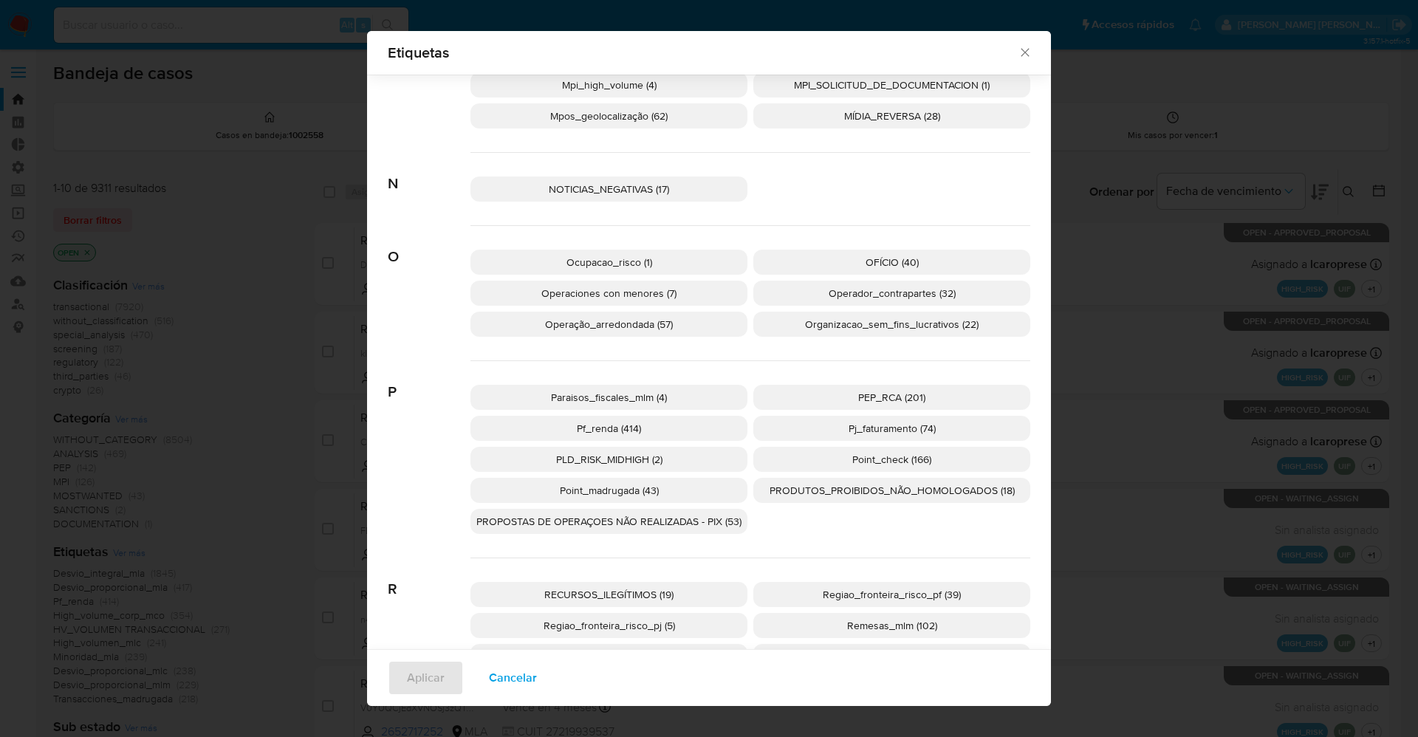
scroll to position [2205, 0]
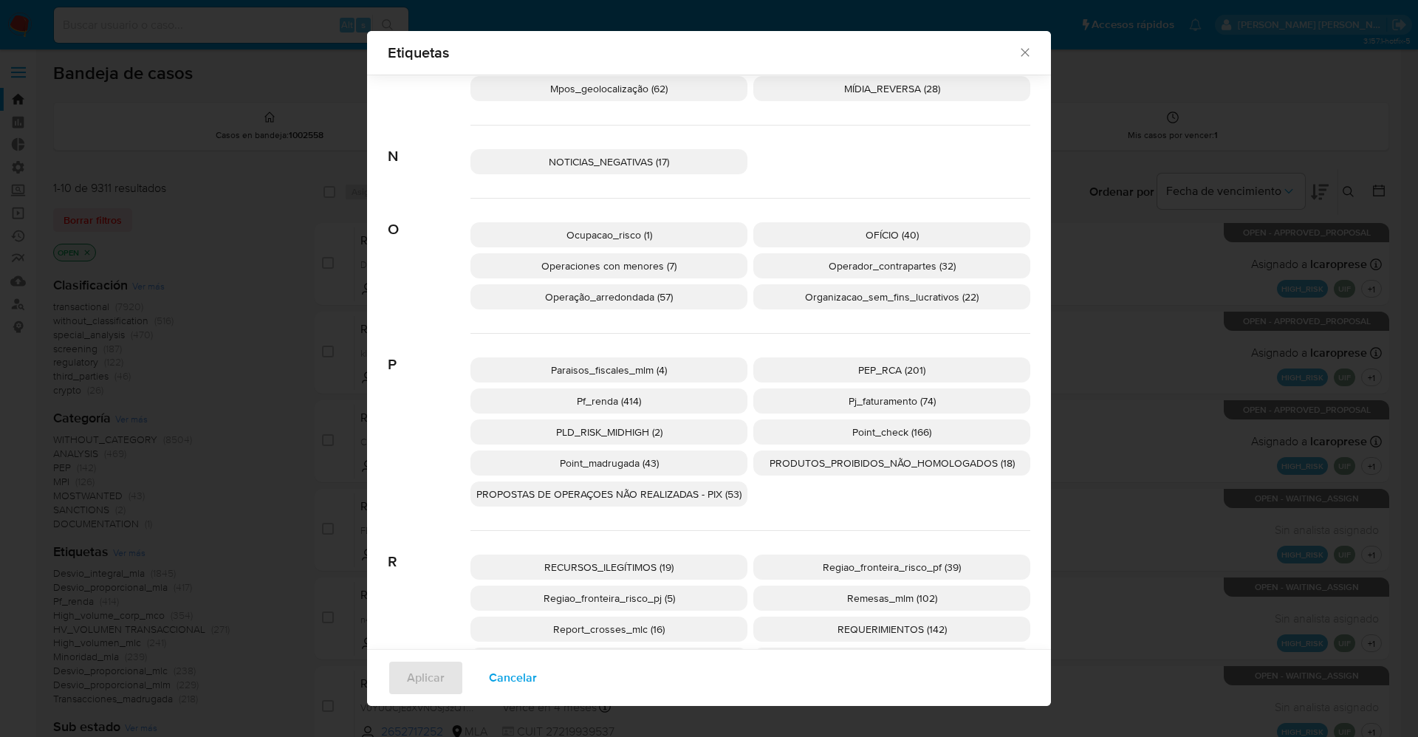
click at [846, 374] on p "PEP_RCA (201)" at bounding box center [891, 369] width 277 height 25
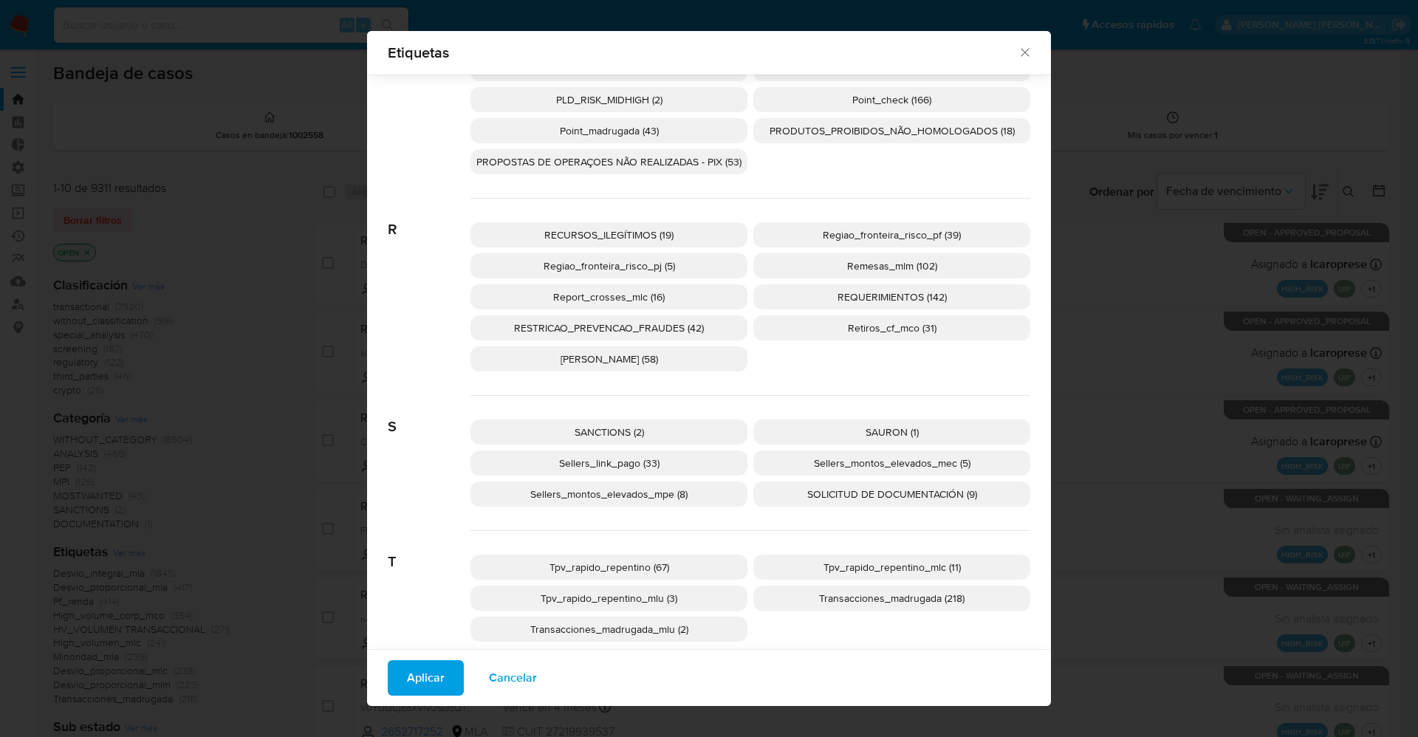
click at [626, 439] on p "SANCTIONS (2)" at bounding box center [608, 432] width 277 height 25
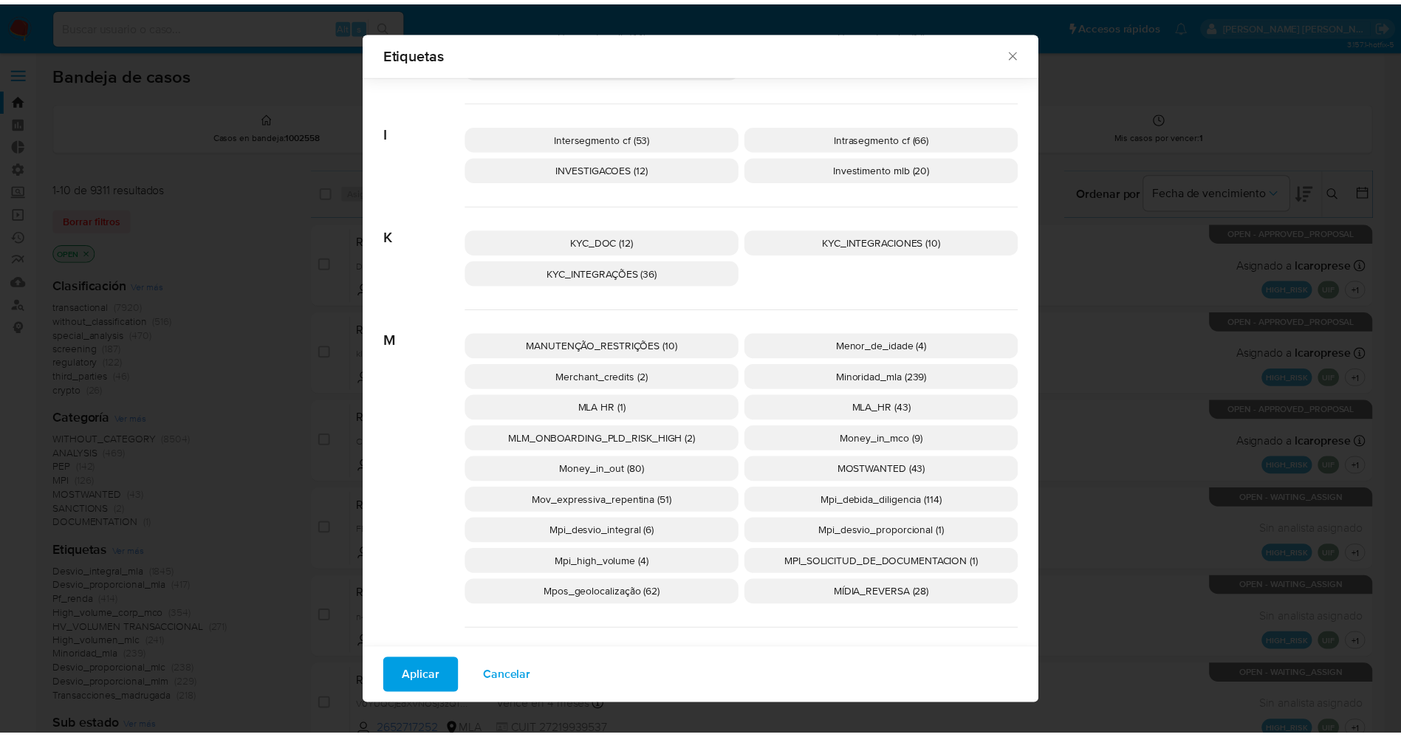
scroll to position [1762, 0]
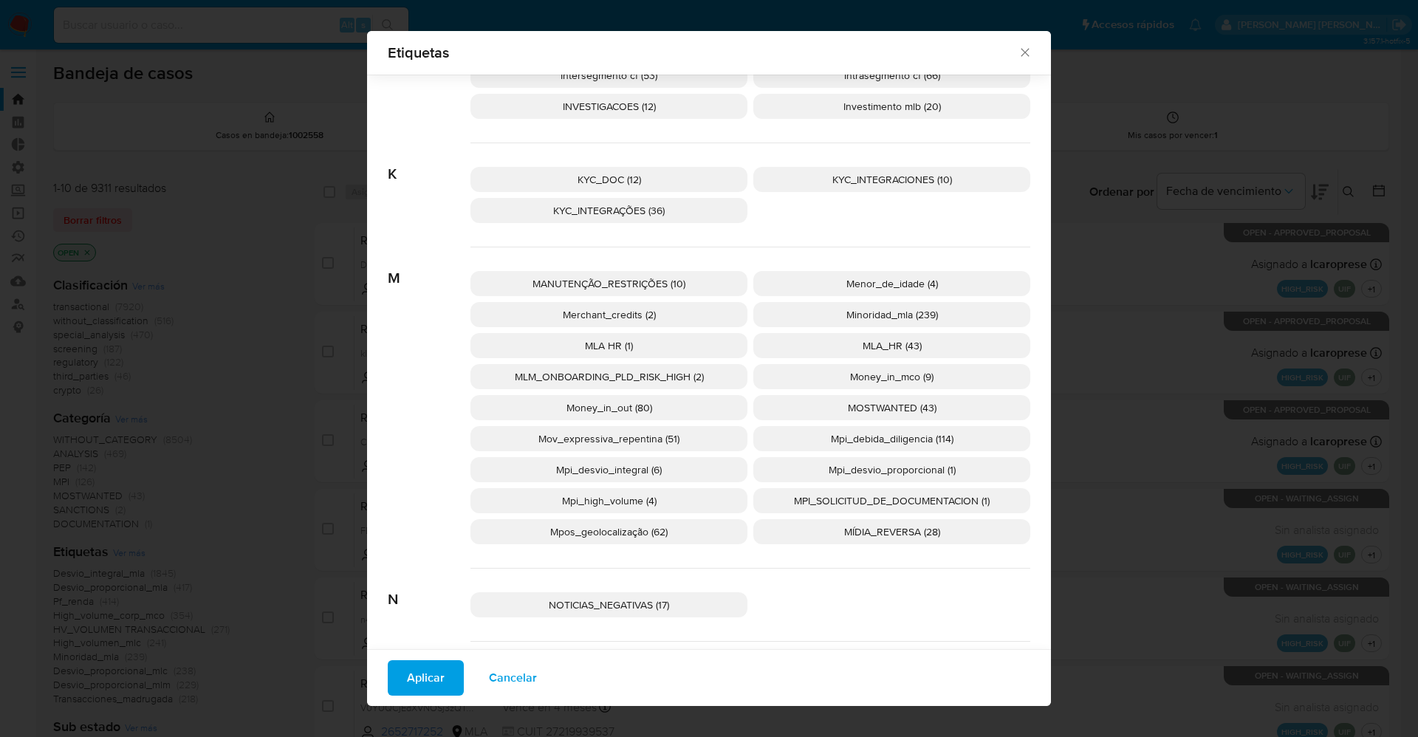
drag, startPoint x: 928, startPoint y: 407, endPoint x: 526, endPoint y: 574, distance: 435.8
click at [923, 408] on p "MOSTWANTED (43)" at bounding box center [891, 407] width 277 height 25
click at [408, 674] on span "Aplicar" at bounding box center [426, 678] width 38 height 32
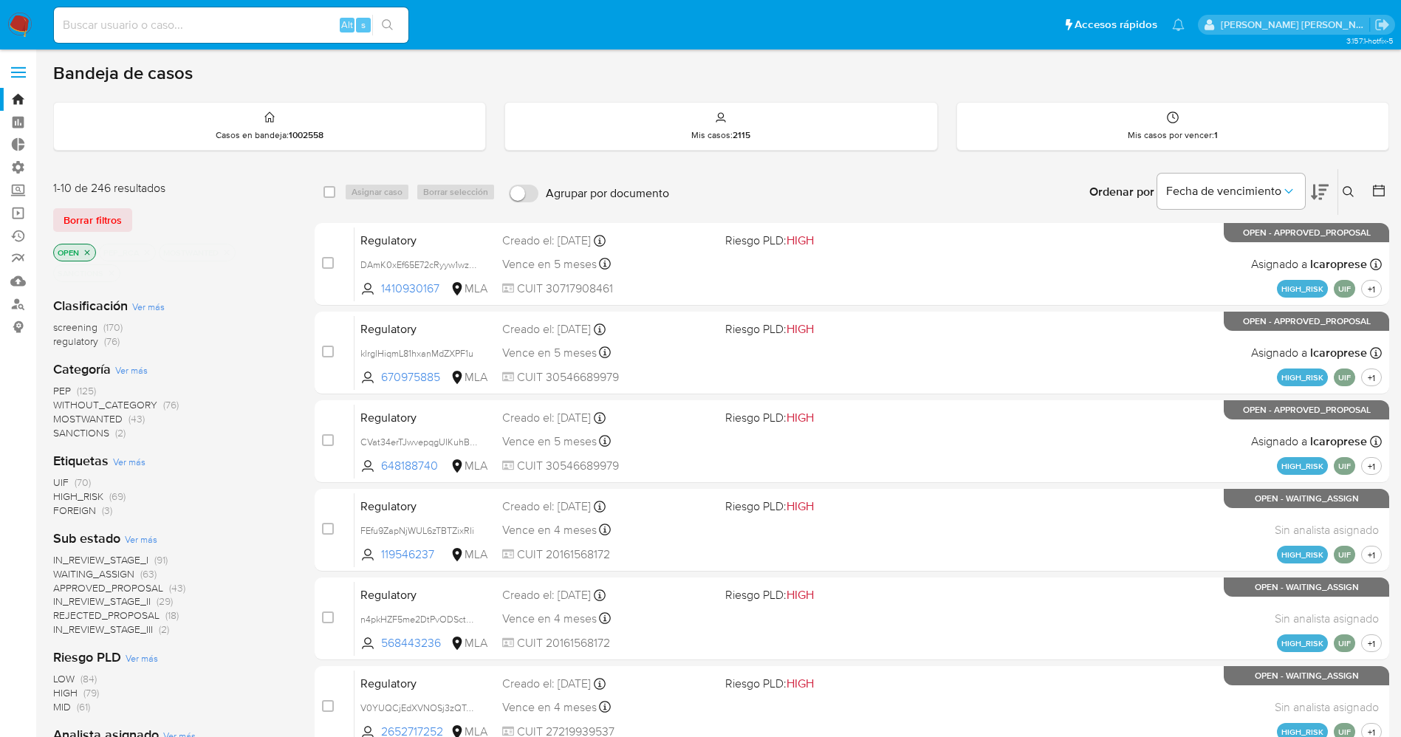
click at [112, 567] on span "WAITING_ASSIGN" at bounding box center [93, 574] width 81 height 15
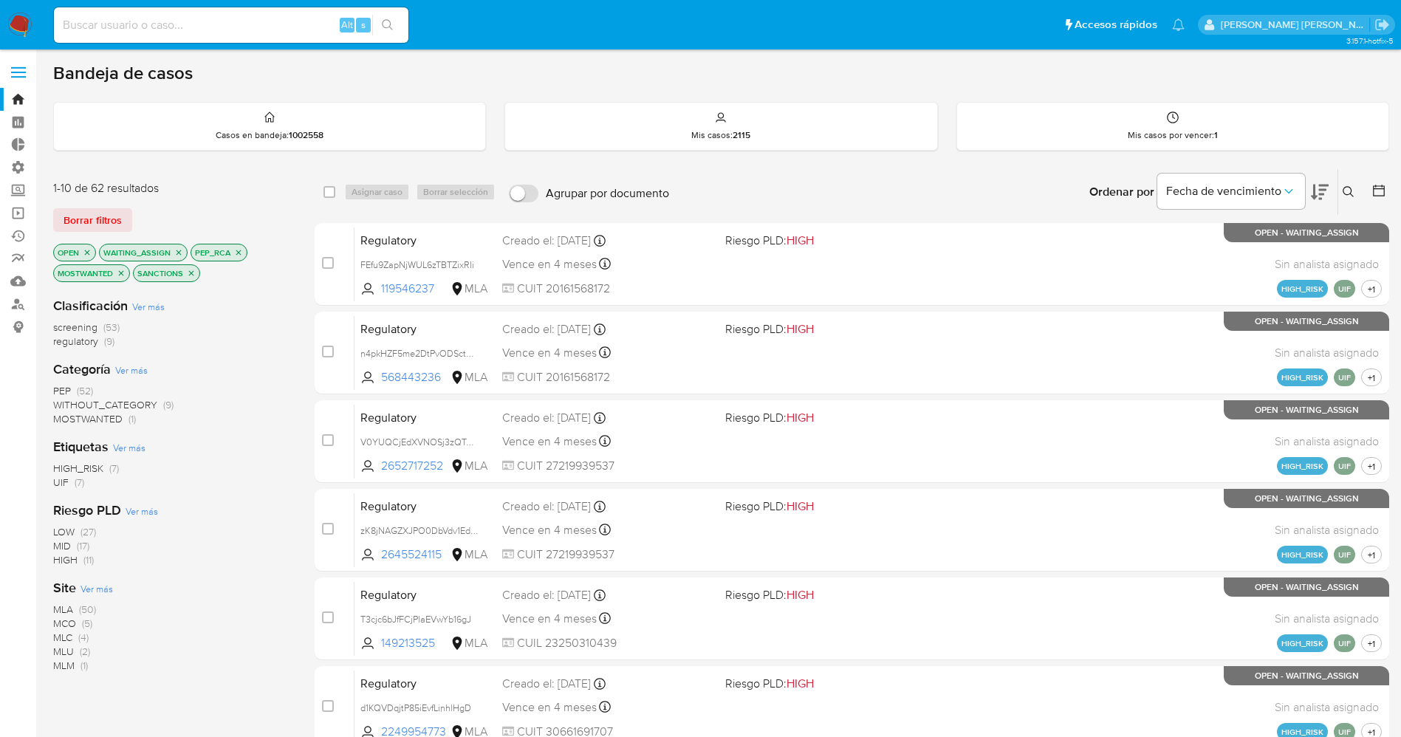
click at [100, 587] on span "Ver más" at bounding box center [97, 588] width 32 height 13
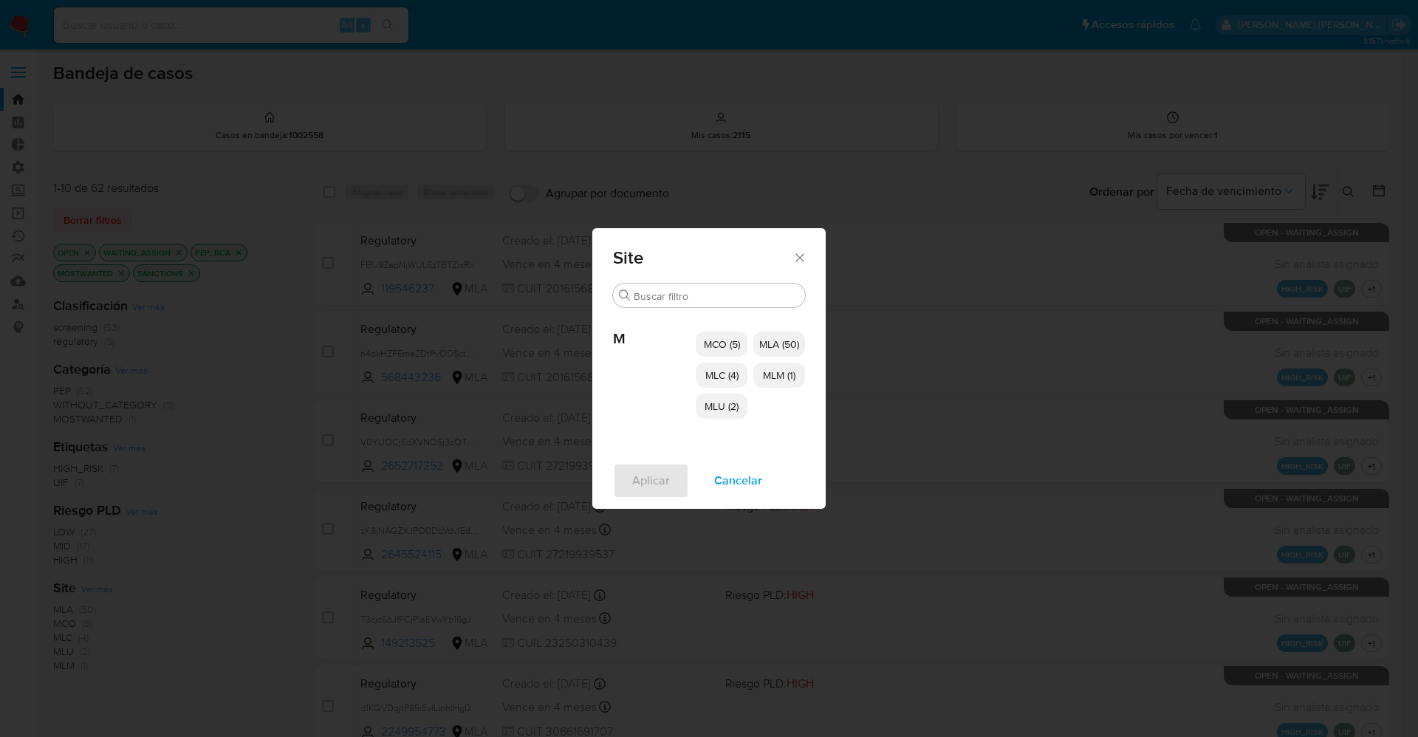
drag, startPoint x: 724, startPoint y: 349, endPoint x: 721, endPoint y: 360, distance: 11.5
click at [723, 348] on span "MCO (5)" at bounding box center [722, 344] width 36 height 15
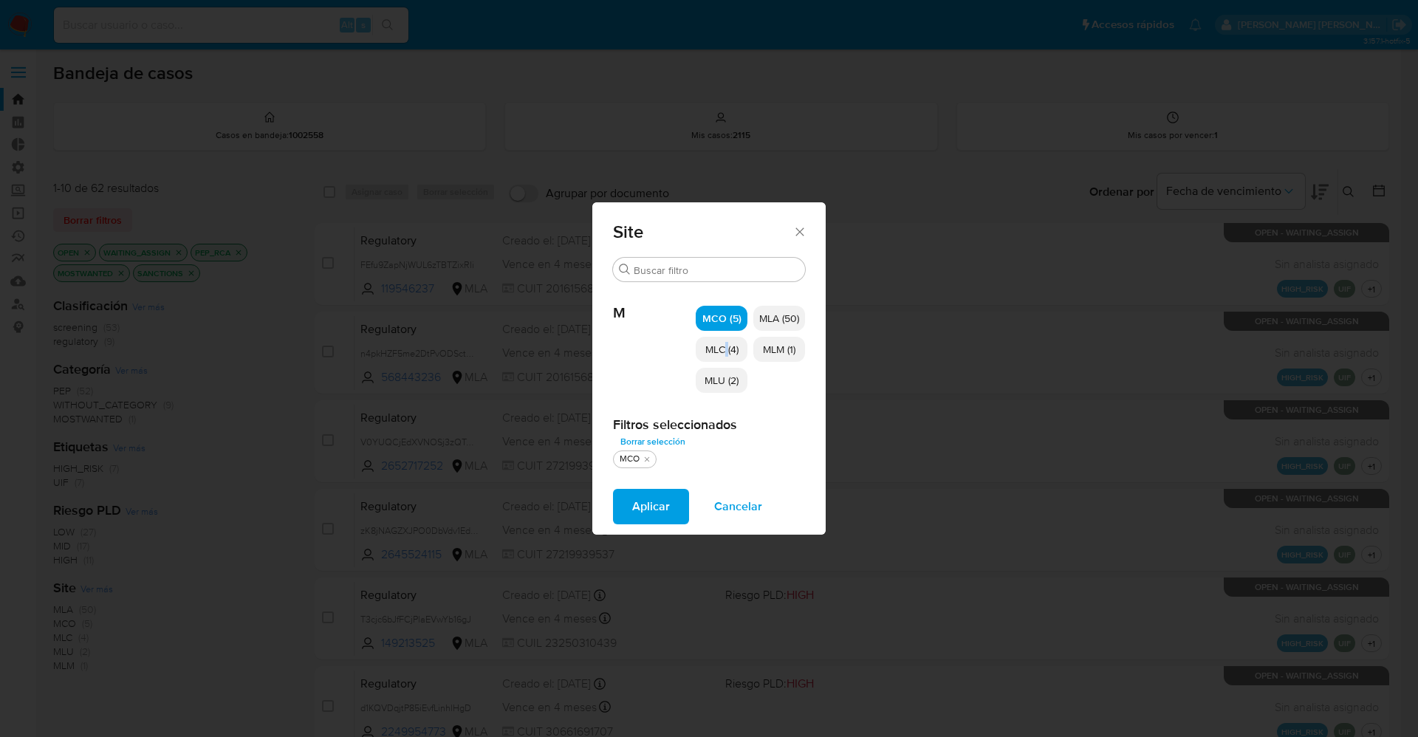
drag, startPoint x: 725, startPoint y: 352, endPoint x: 725, endPoint y: 372, distance: 20.7
click at [726, 351] on span "MLC (4)" at bounding box center [721, 349] width 33 height 15
click at [724, 388] on p "MLU (2)" at bounding box center [722, 380] width 52 height 25
click at [777, 352] on span "MLM (1)" at bounding box center [779, 349] width 32 height 15
click at [673, 508] on button "Aplicar" at bounding box center [651, 506] width 76 height 35
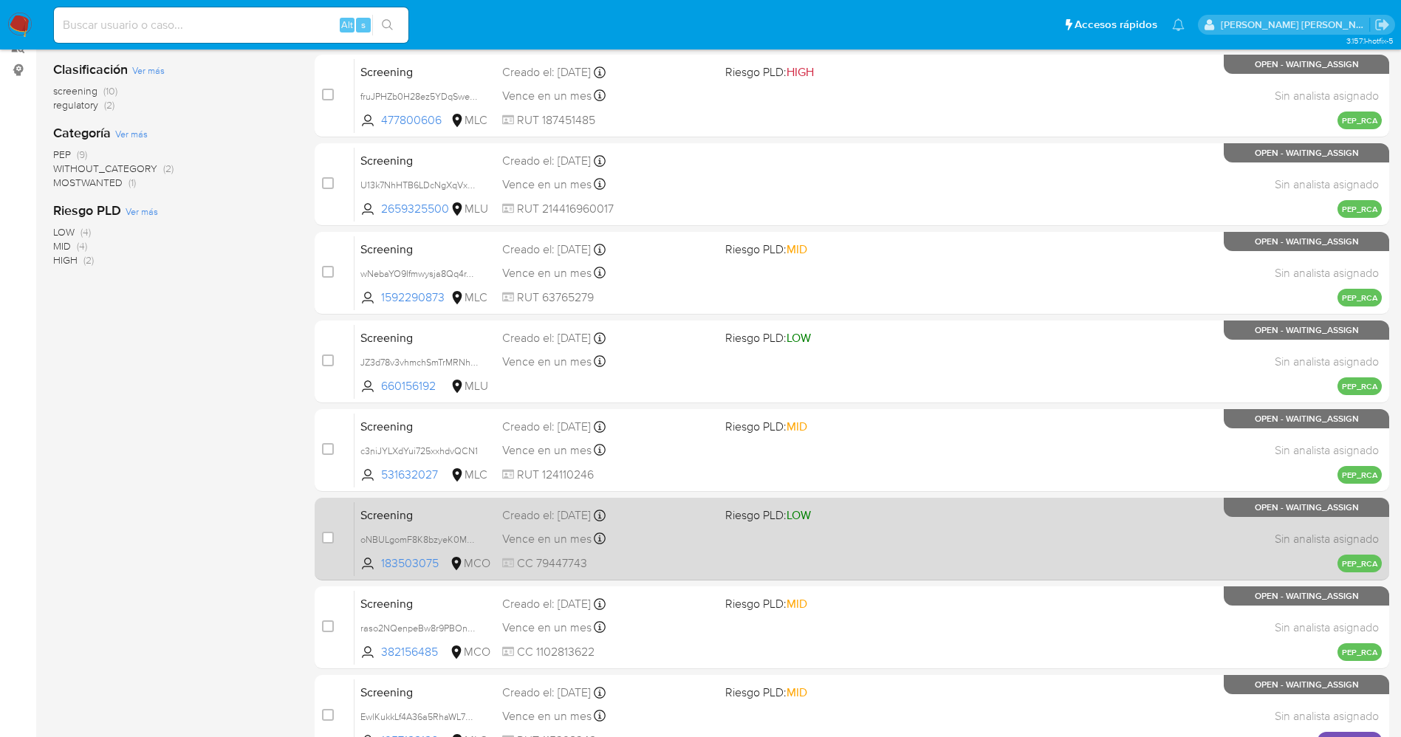
scroll to position [429, 0]
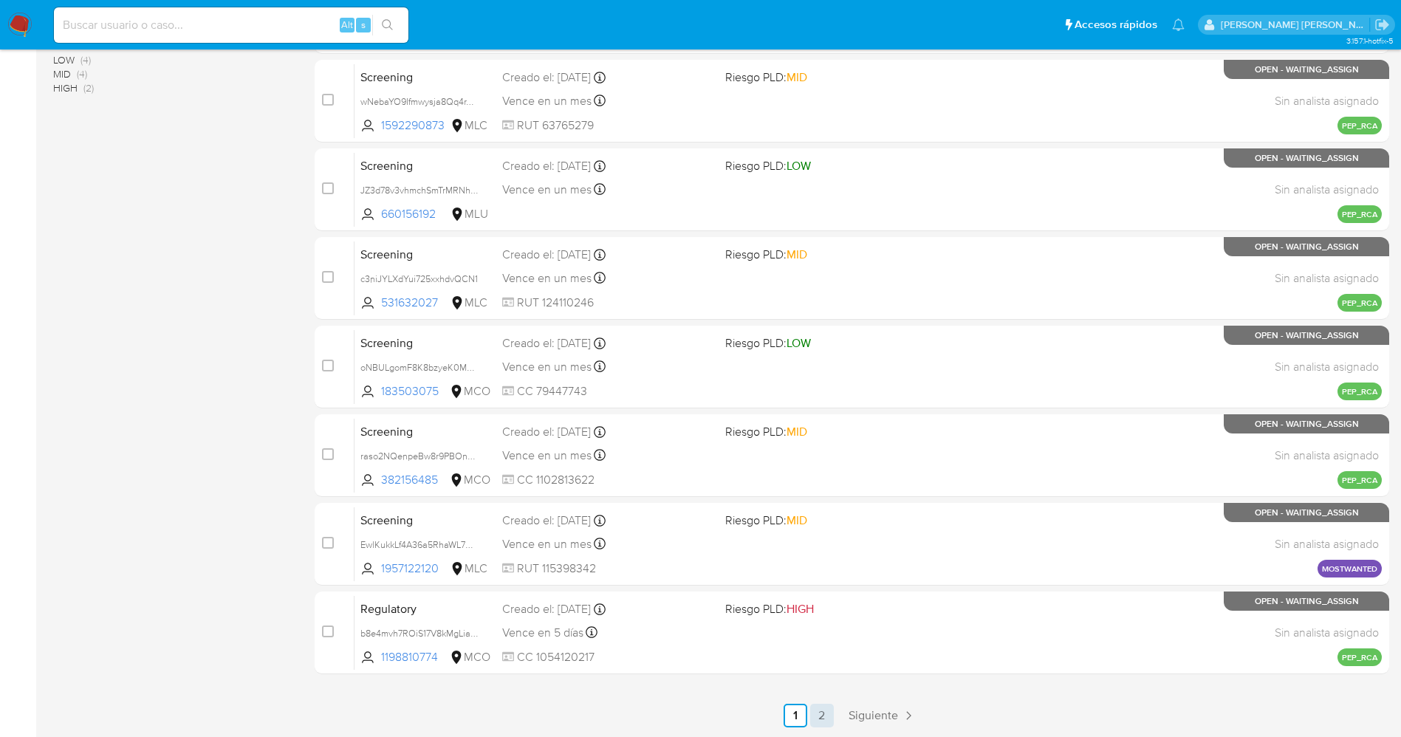
click at [828, 716] on link "2" at bounding box center [822, 716] width 24 height 24
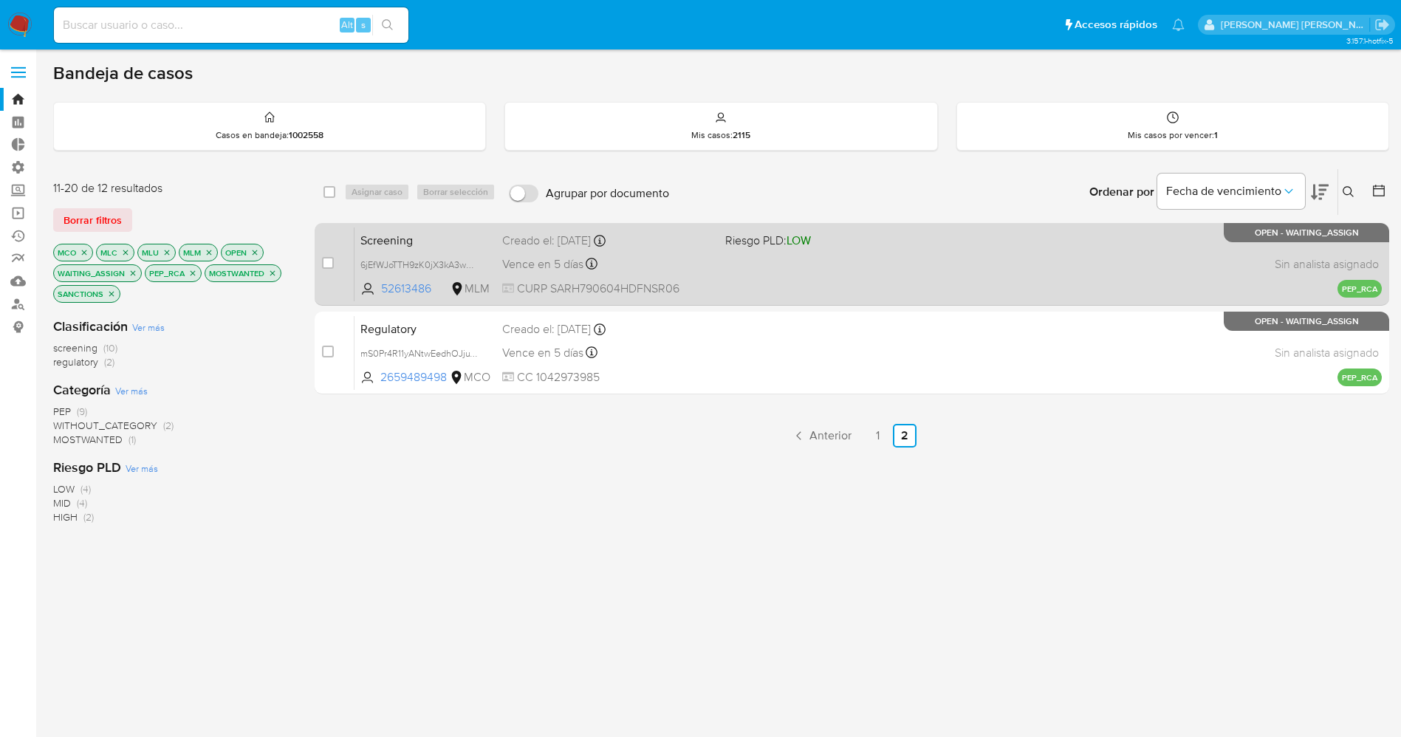
click at [790, 274] on div "Screening 6jEfWJoTTH9zK0jX3kA3wPO0 52613486 MLM Riesgo PLD: LOW Creado el: 29/0…" at bounding box center [868, 264] width 1027 height 75
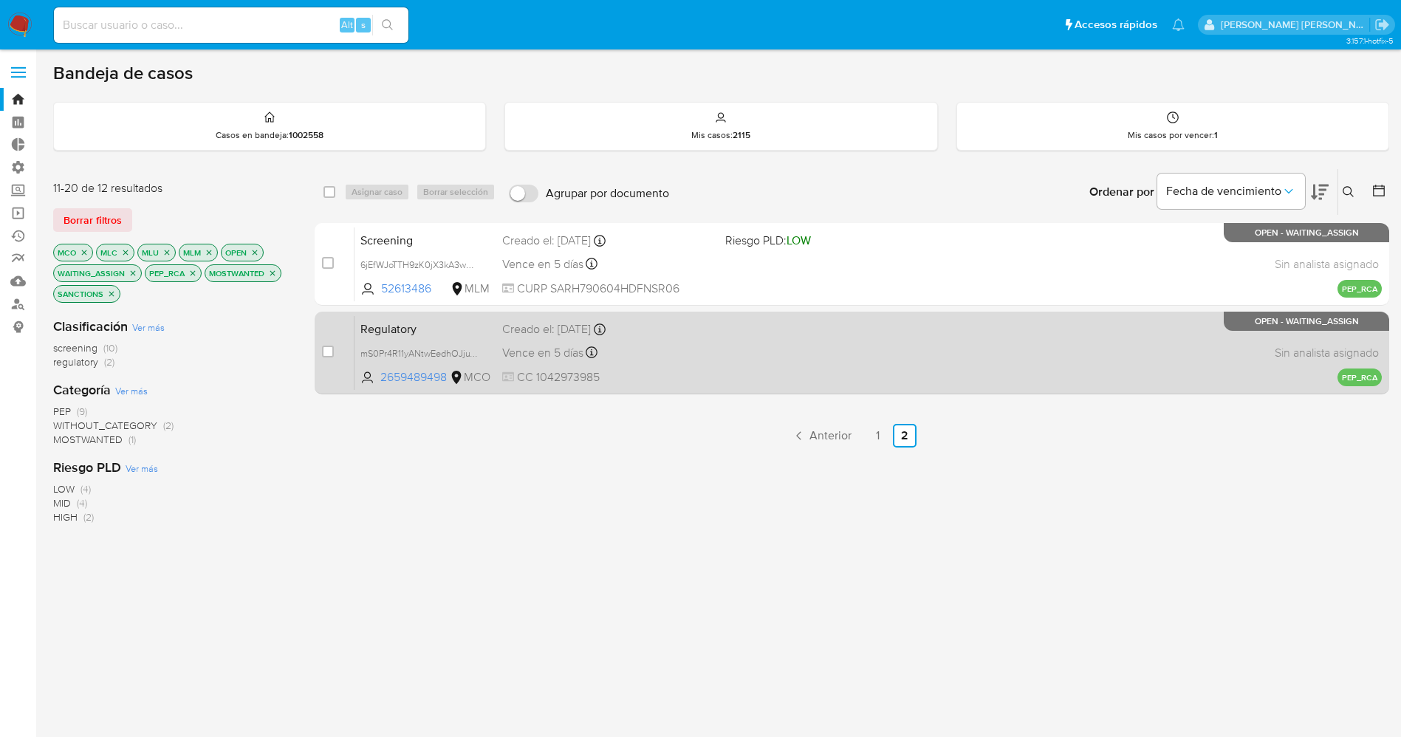
click at [720, 366] on div "Regulatory mS0Pr4R11yANtwEedhOJjuTu 2659489498 MCO Creado el: 29/08/2025 Creado…" at bounding box center [868, 352] width 1027 height 75
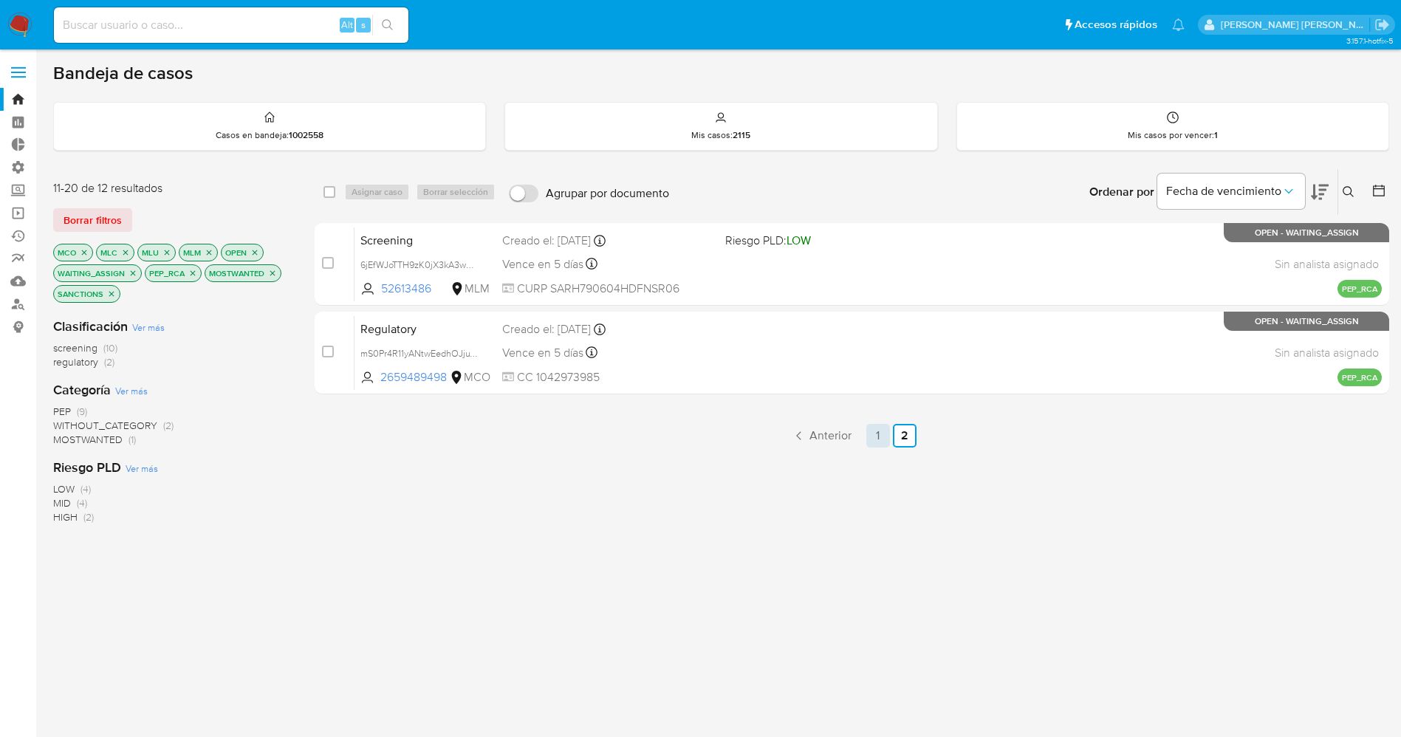
click at [874, 434] on link "1" at bounding box center [878, 436] width 24 height 24
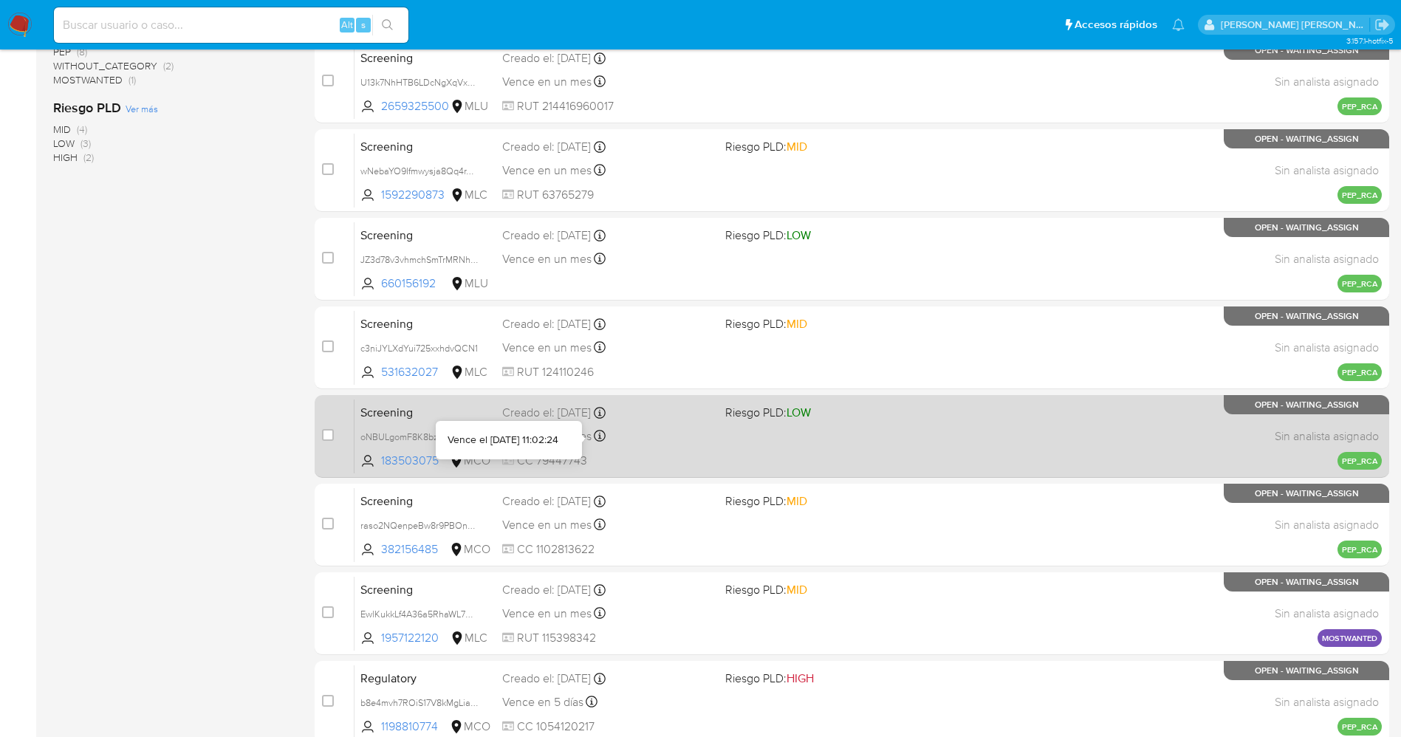
scroll to position [429, 0]
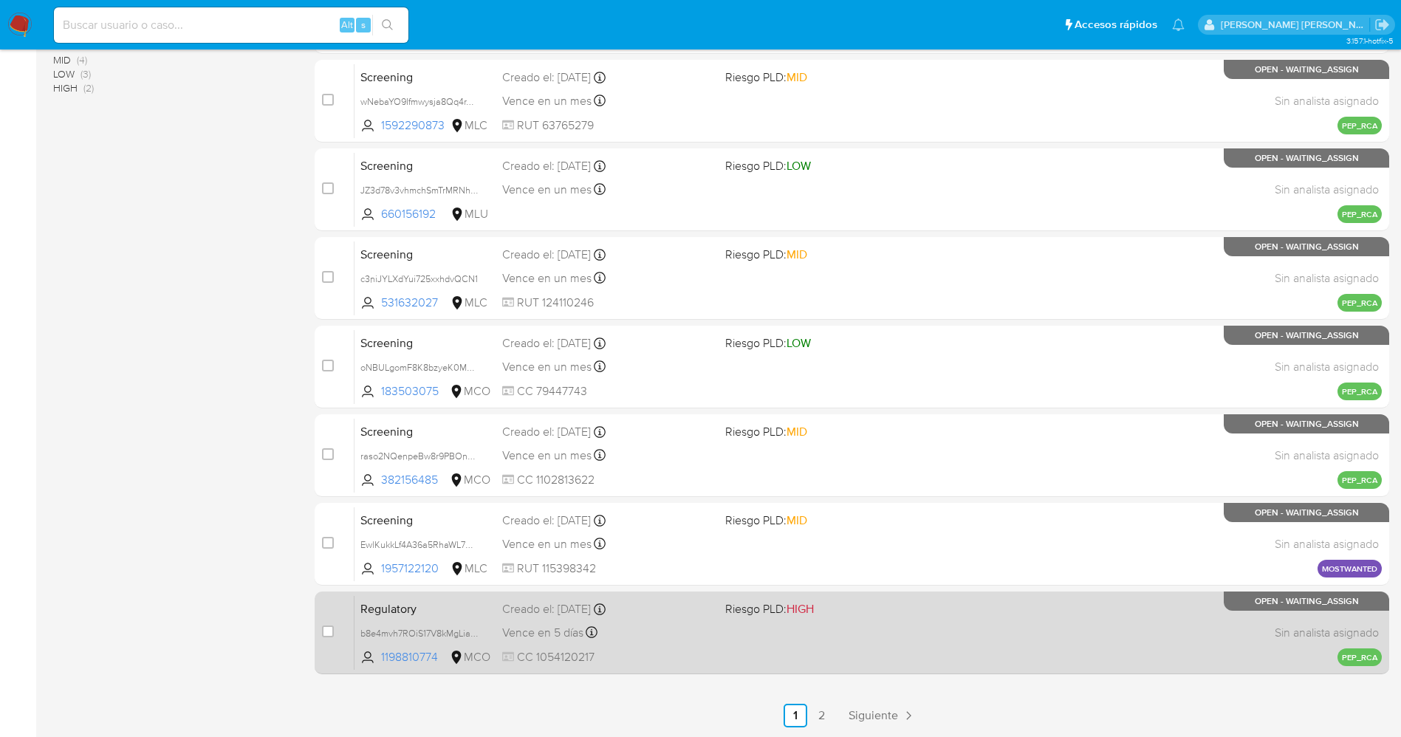
click at [651, 632] on div "Vence en 5 días Vence el 03/09/2025 14:44:51" at bounding box center [607, 633] width 211 height 20
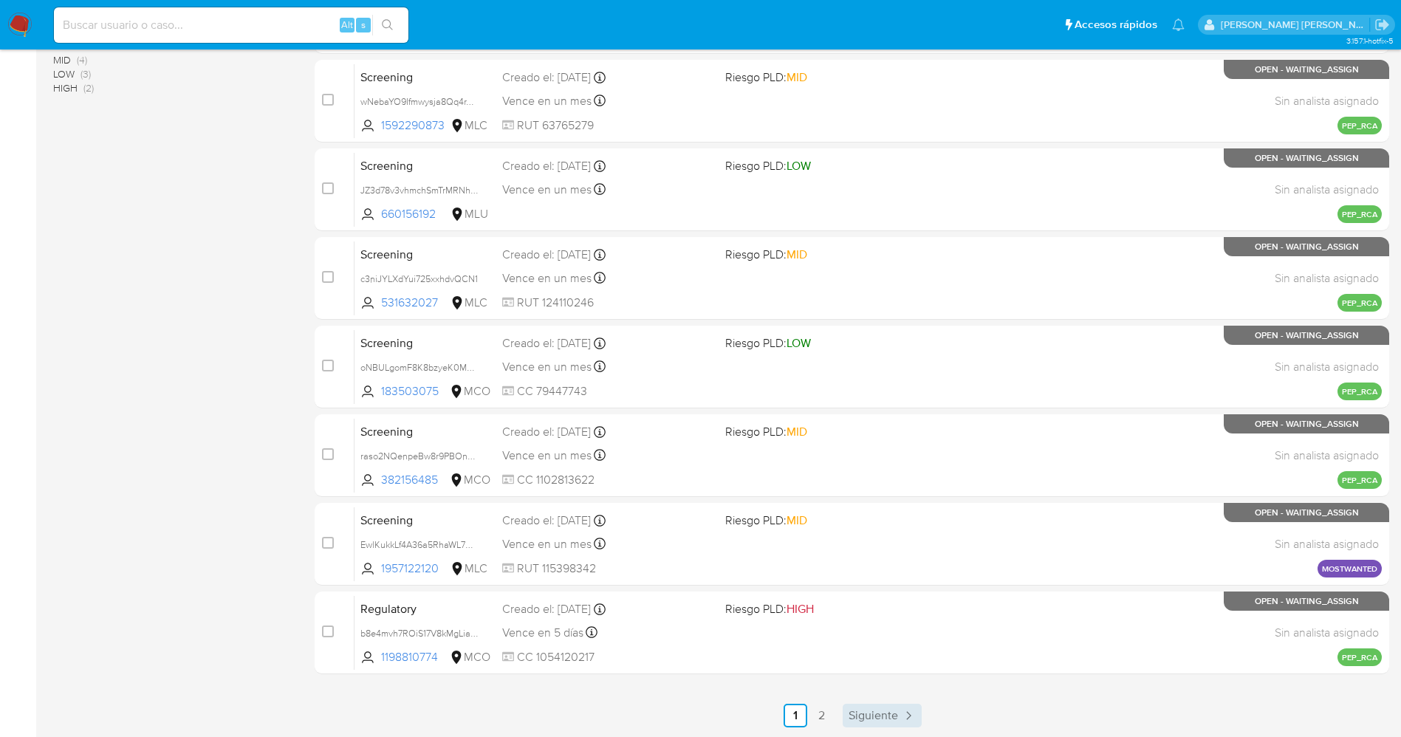
click at [846, 719] on link "Siguiente" at bounding box center [882, 716] width 79 height 24
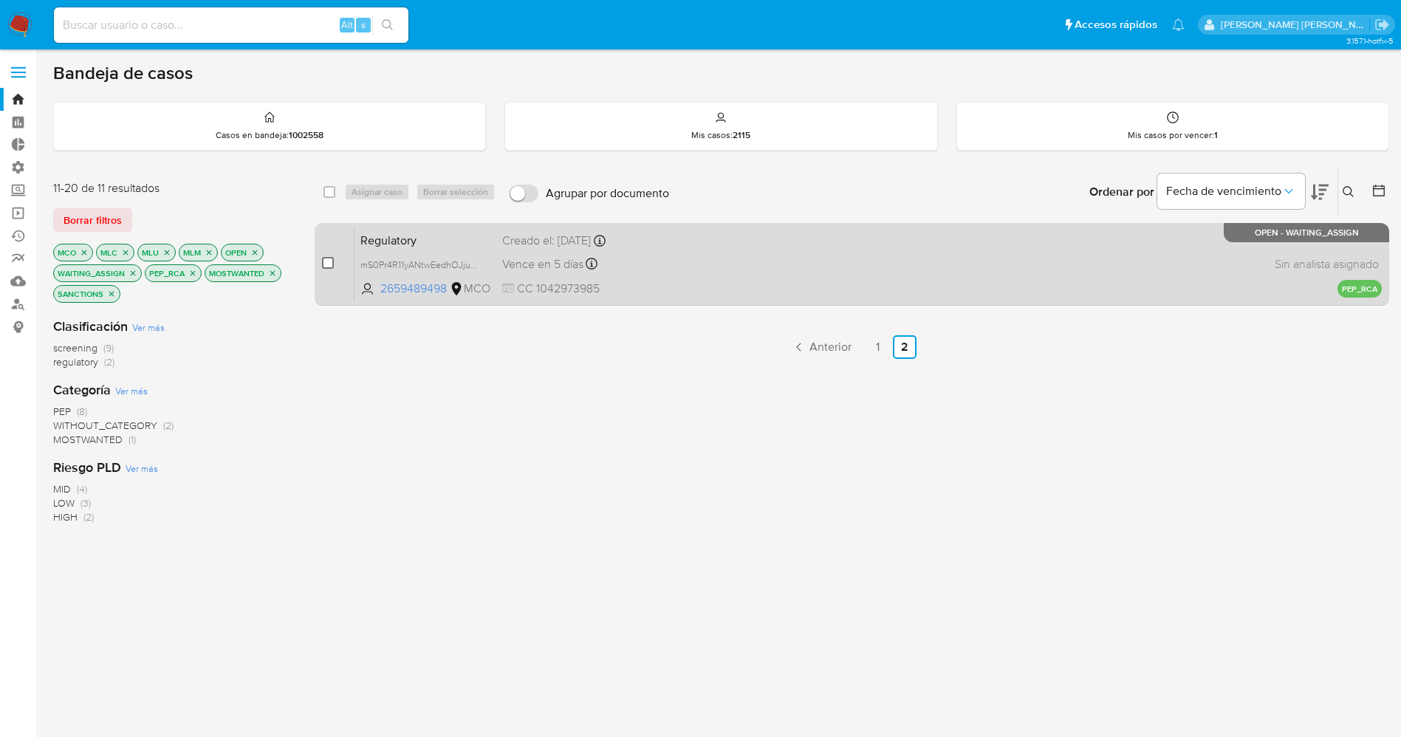
click at [330, 258] on input "checkbox" at bounding box center [328, 263] width 12 height 12
checkbox input "true"
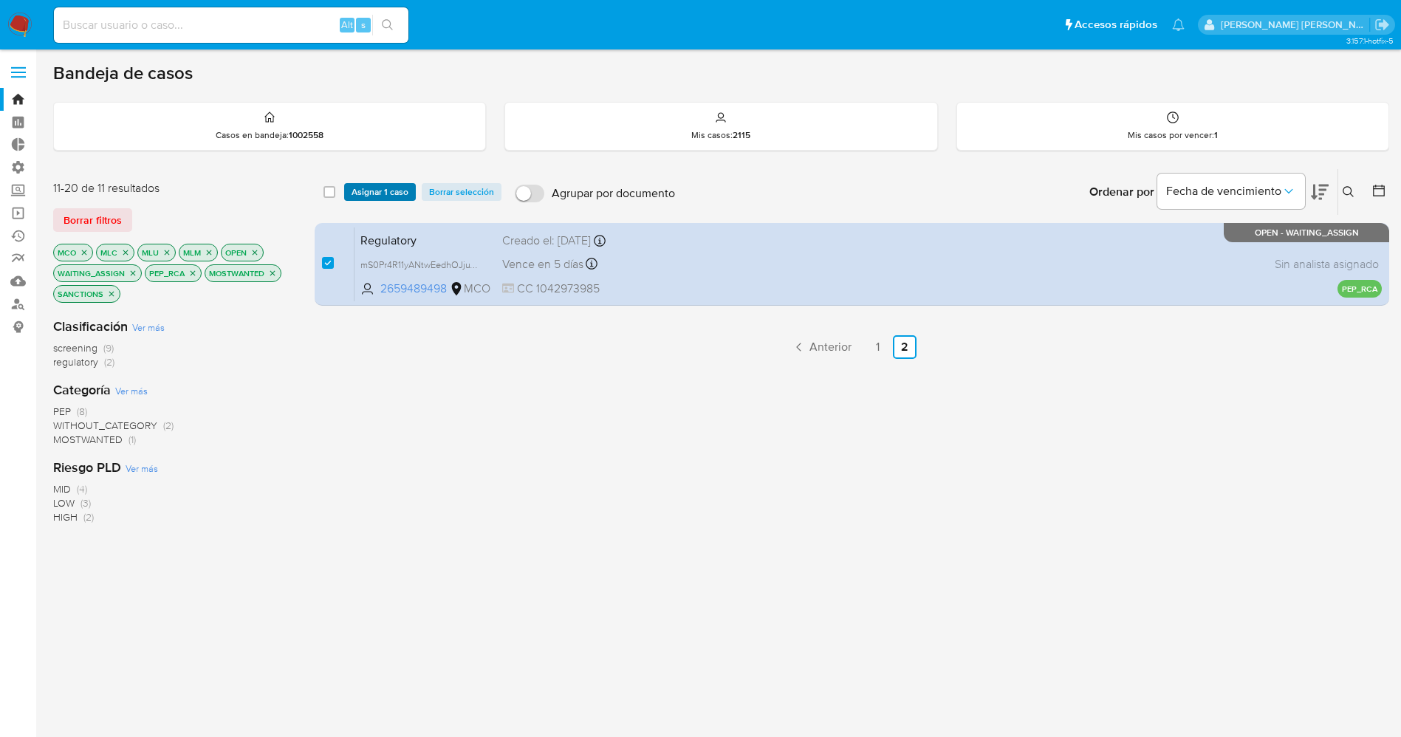
click at [381, 194] on span "Asignar 1 caso" at bounding box center [380, 192] width 57 height 15
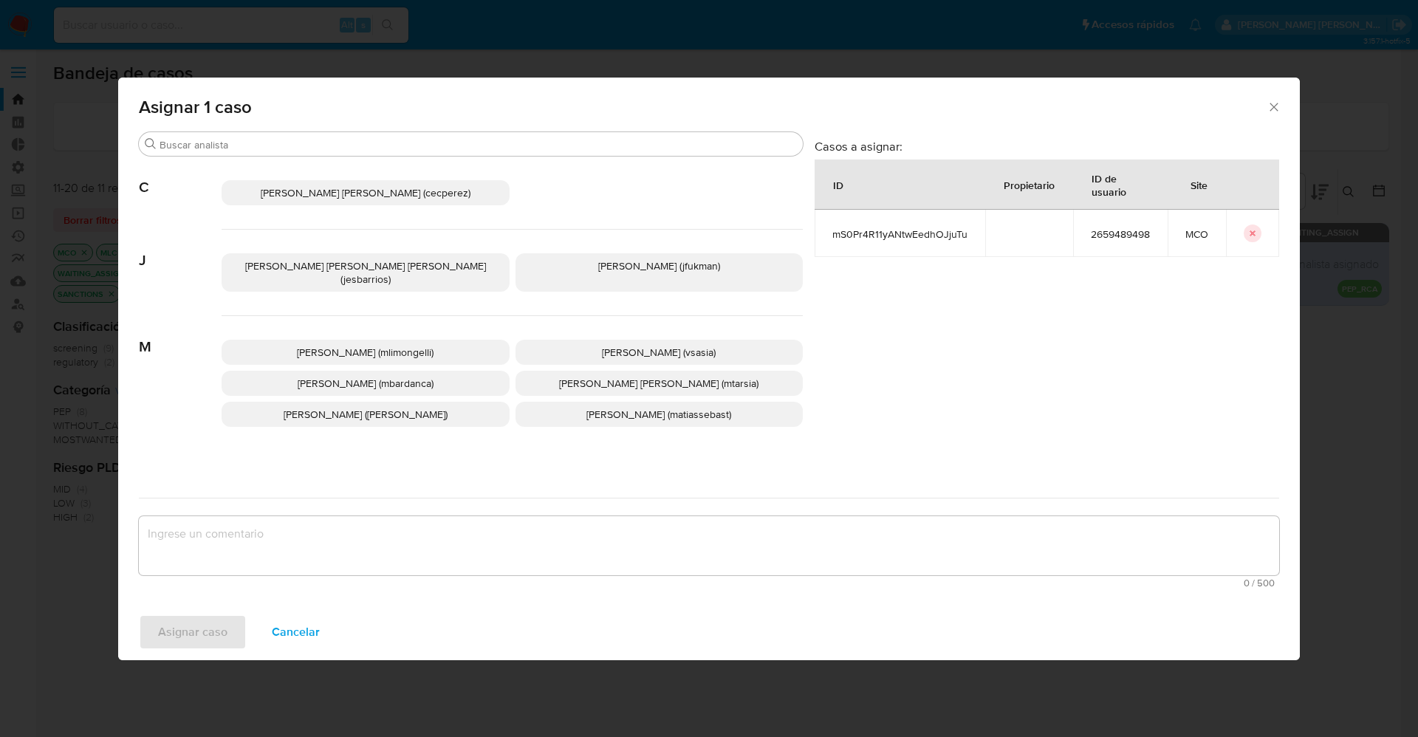
click at [385, 259] on span "Jesica Iris Barrios Leita (jesbarrios)" at bounding box center [365, 273] width 241 height 28
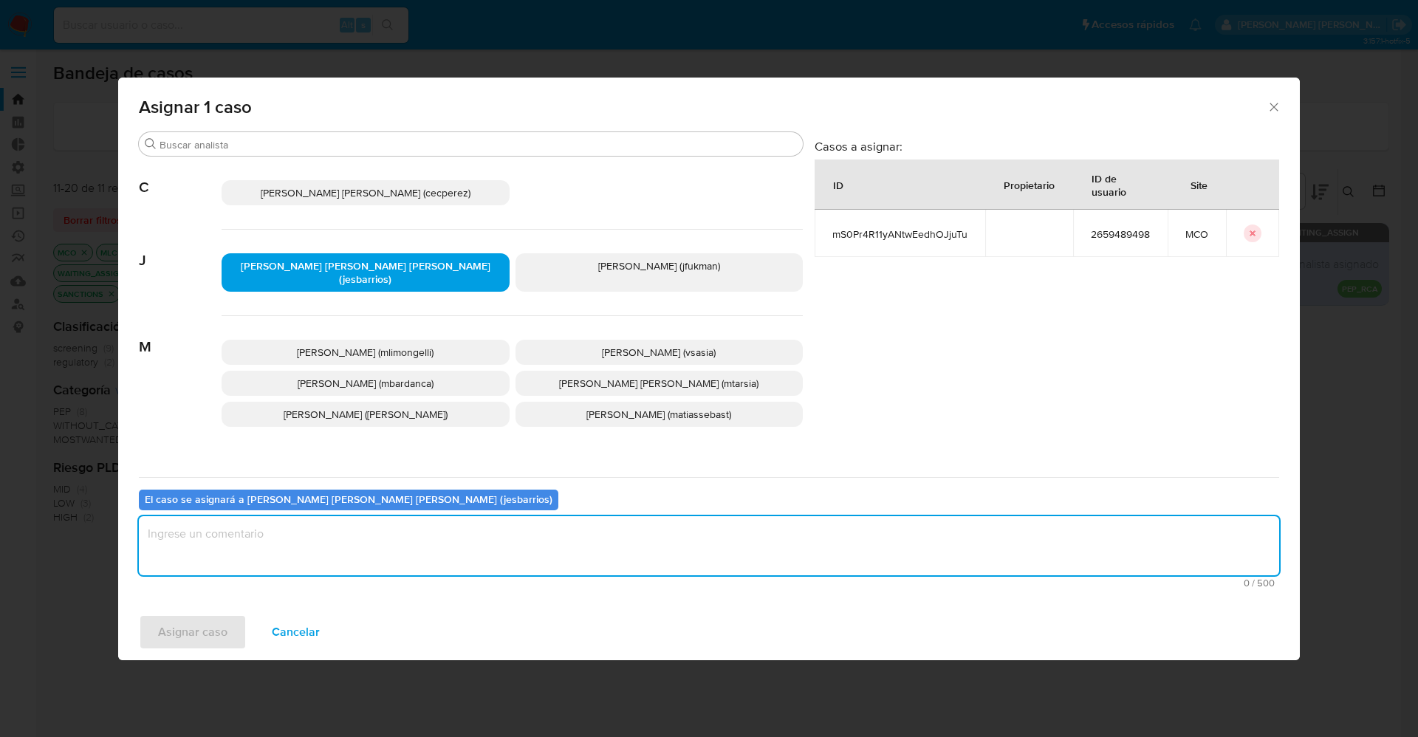
click at [386, 563] on textarea "assign-modal" at bounding box center [709, 545] width 1140 height 59
type textarea "Analisiis"
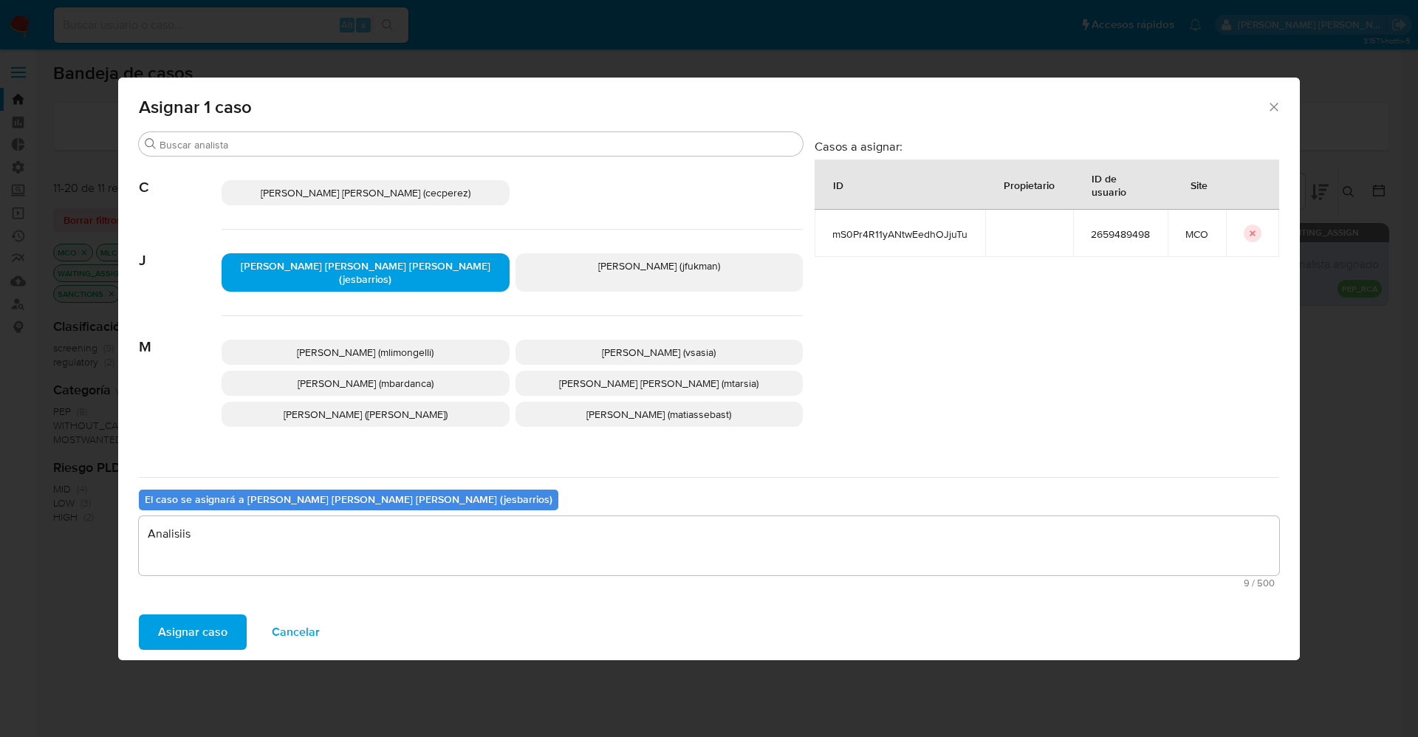
click at [177, 641] on span "Asignar caso" at bounding box center [192, 632] width 69 height 32
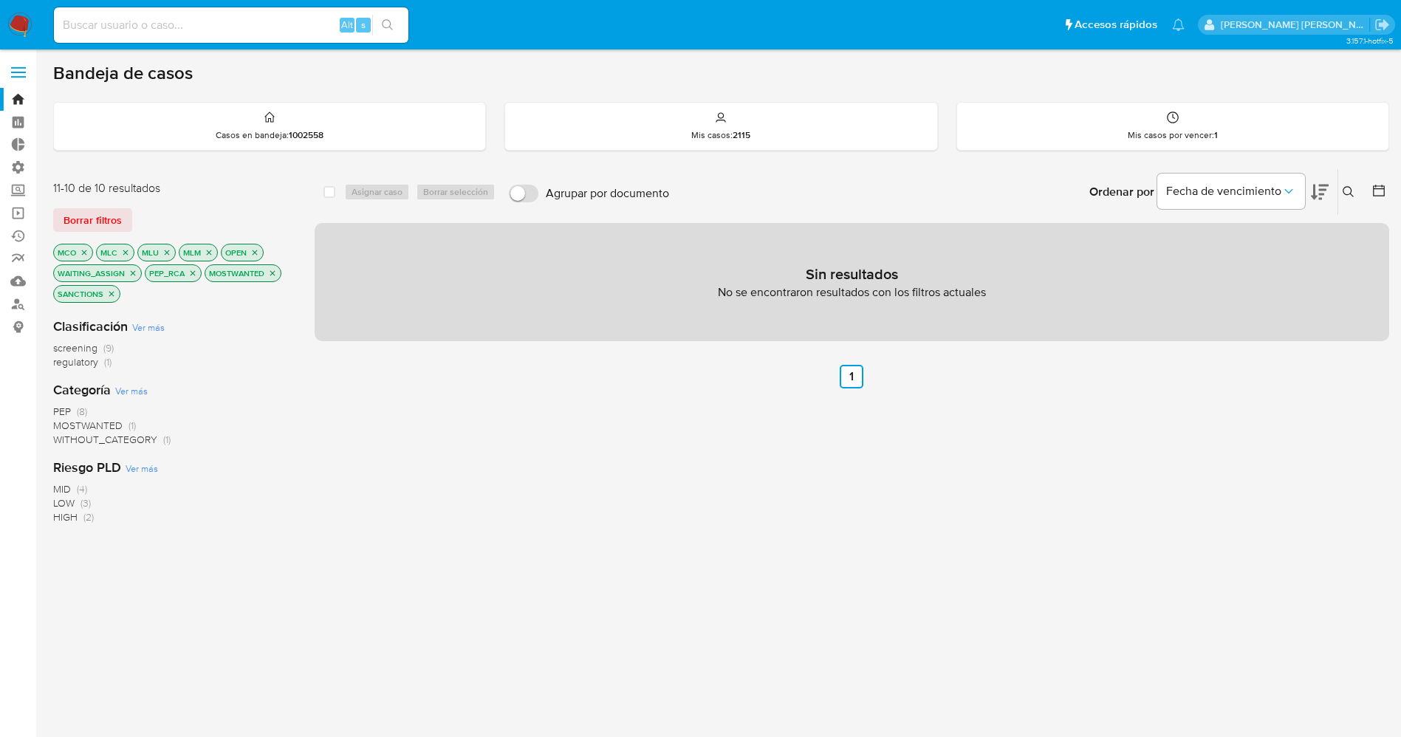
click at [13, 19] on img at bounding box center [19, 25] width 25 height 25
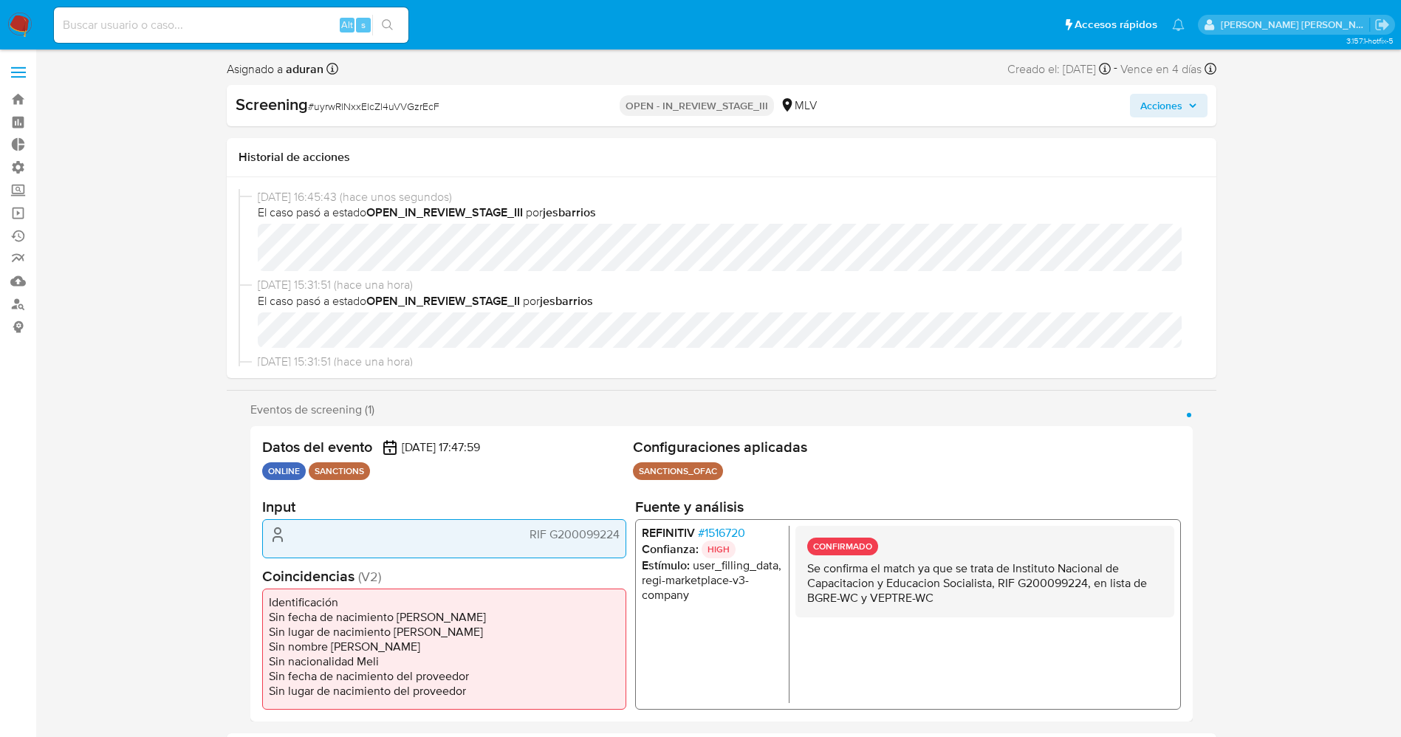
select select "10"
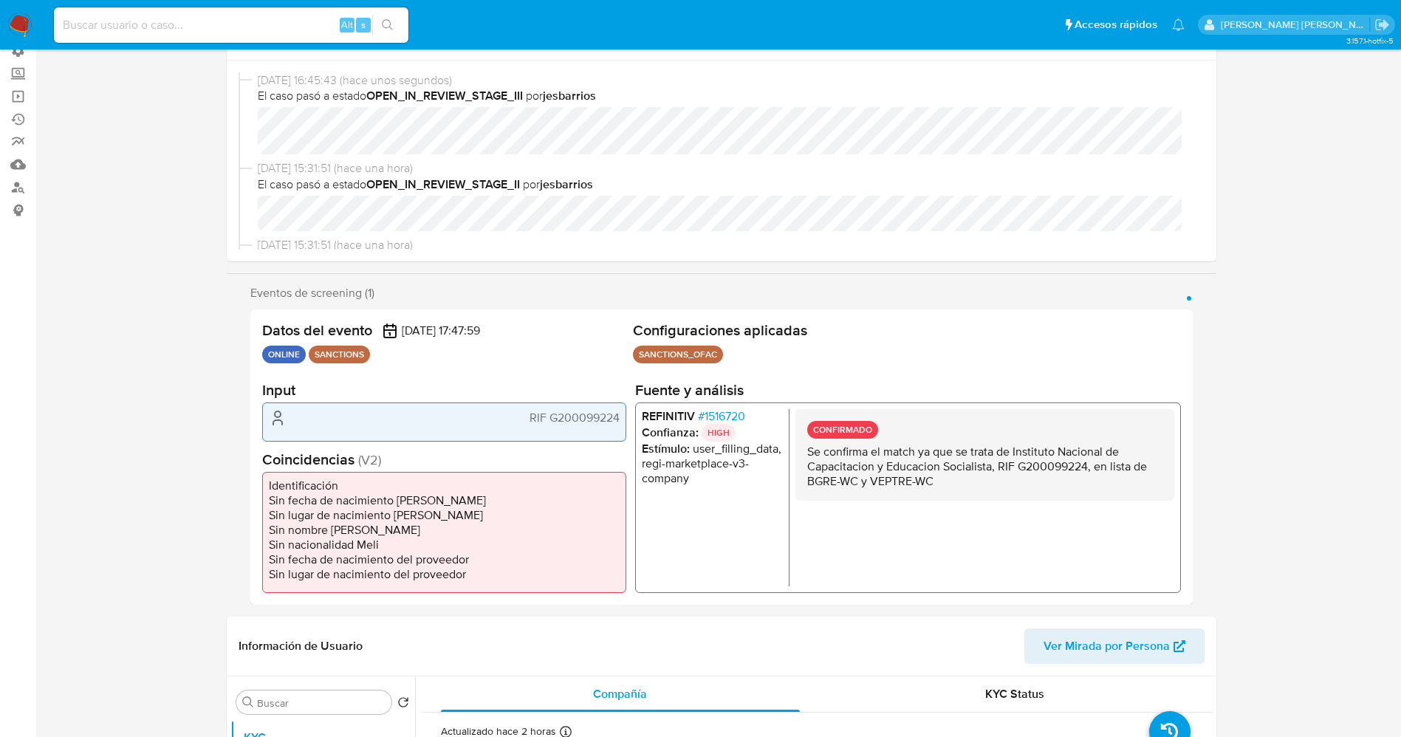
scroll to position [332, 0]
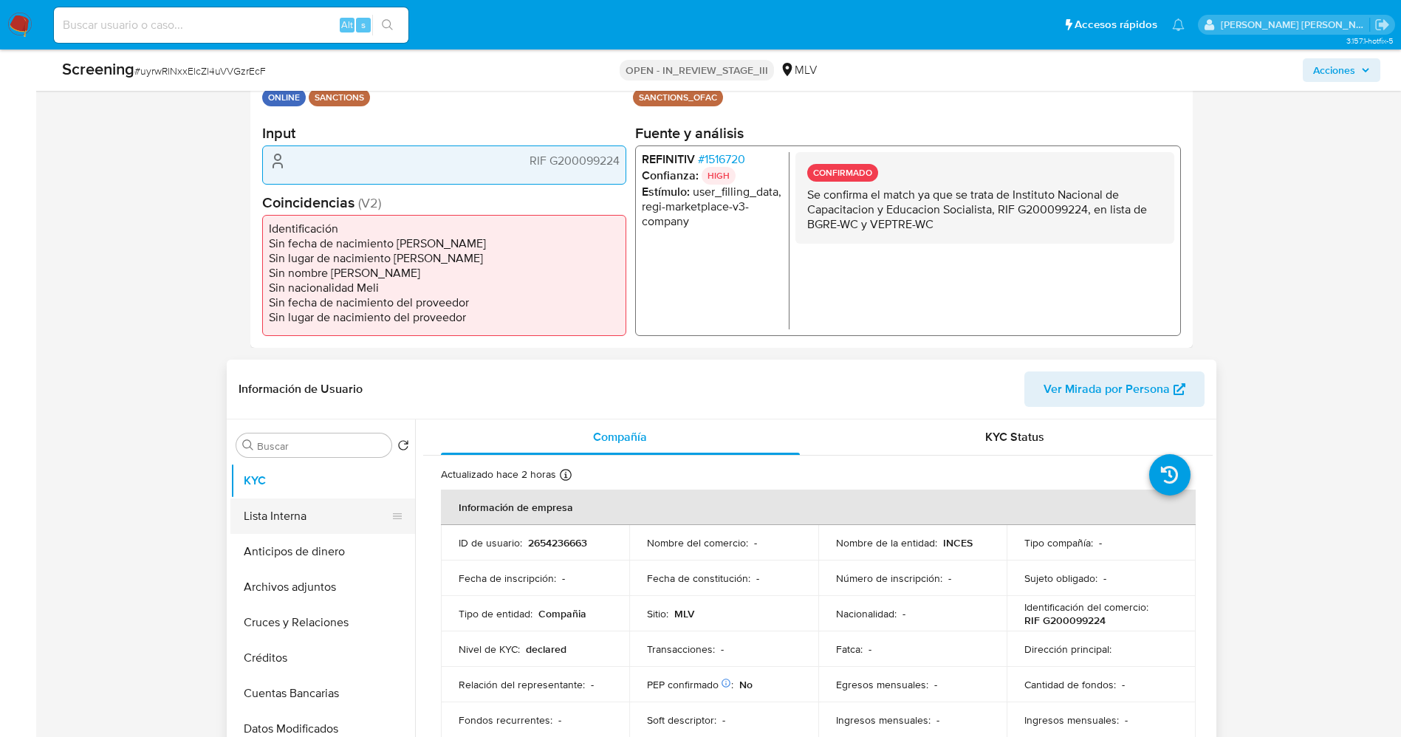
click at [279, 516] on button "Lista Interna" at bounding box center [316, 516] width 173 height 35
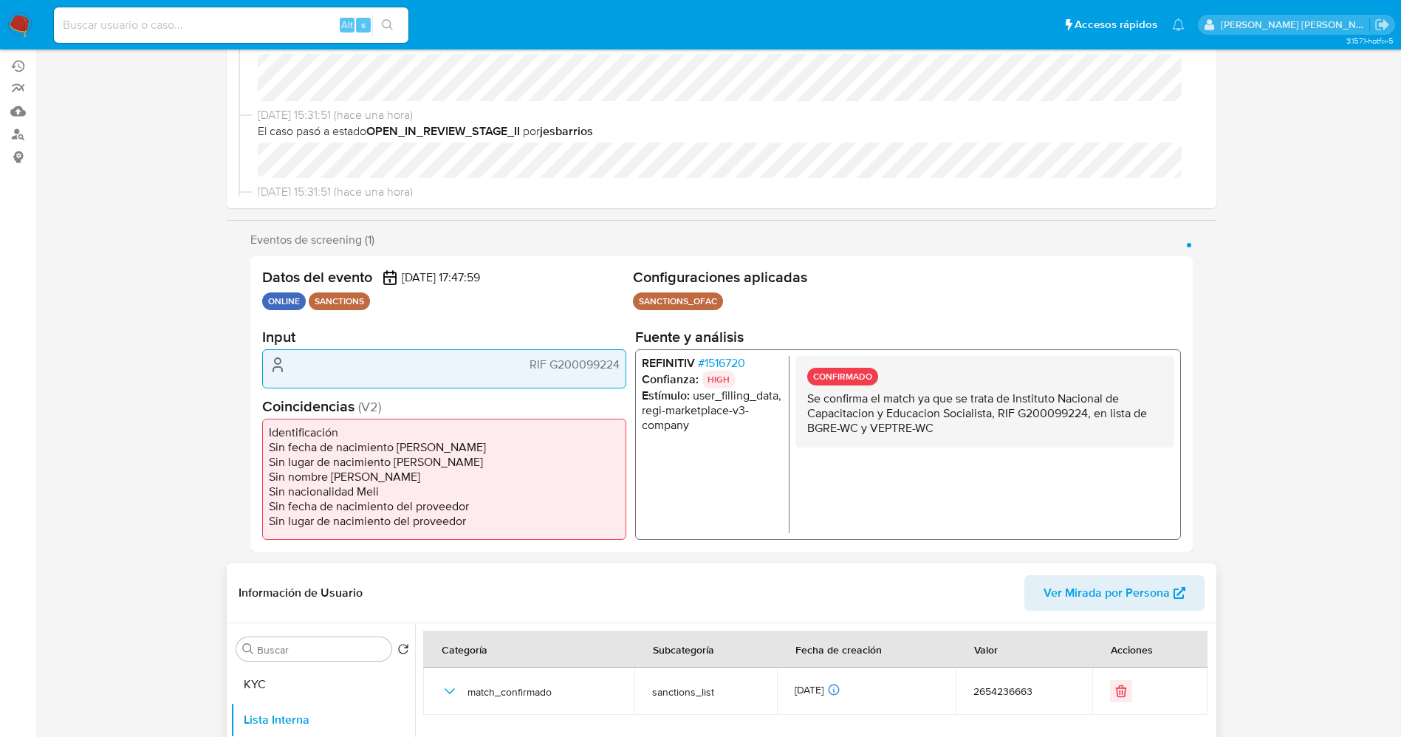
scroll to position [0, 0]
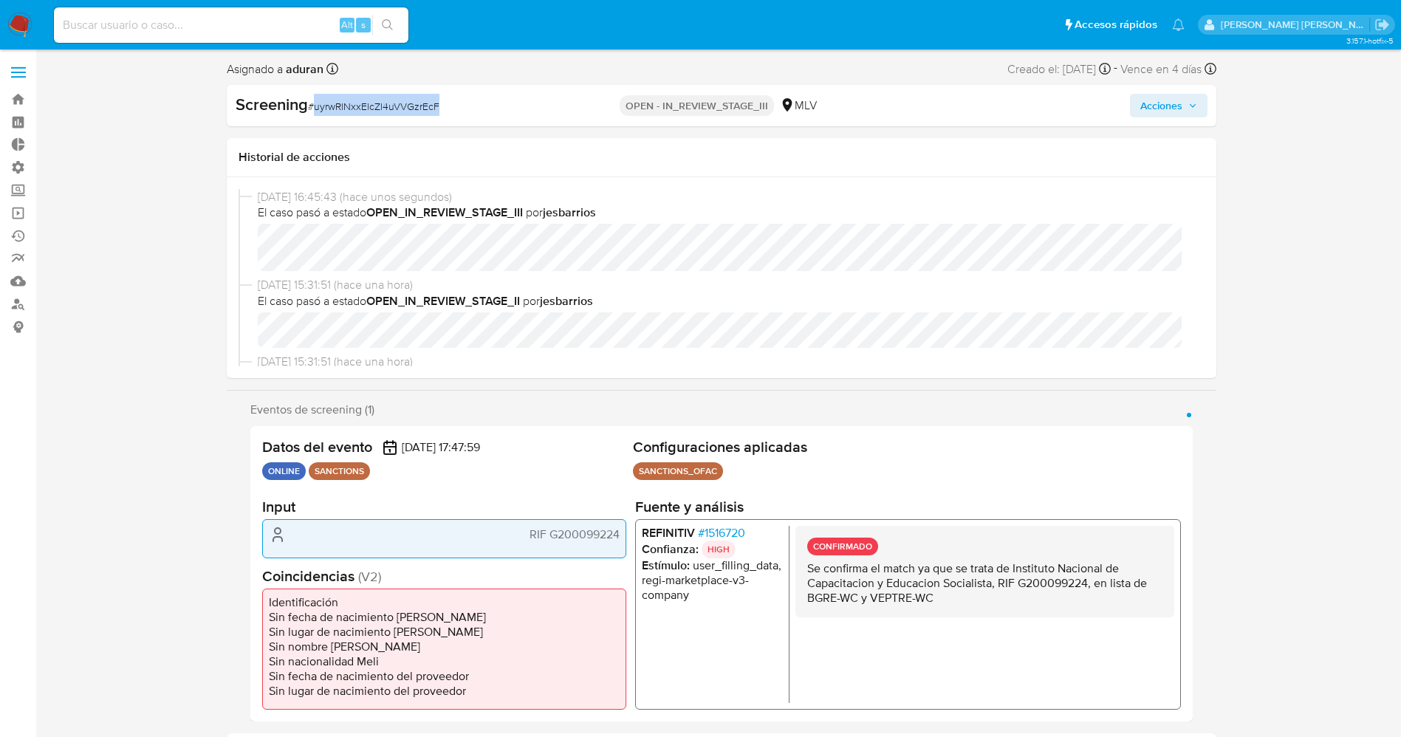
drag, startPoint x: 314, startPoint y: 104, endPoint x: 405, endPoint y: 108, distance: 91.7
click at [468, 104] on div "Screening # uyrwRlNxxElcZl4uVVGzrEcF" at bounding box center [395, 105] width 318 height 22
copy span "uyrwRlNxxElcZl4uVVGzrEcF"
click at [210, 27] on input at bounding box center [231, 25] width 355 height 19
paste input "2591198082"
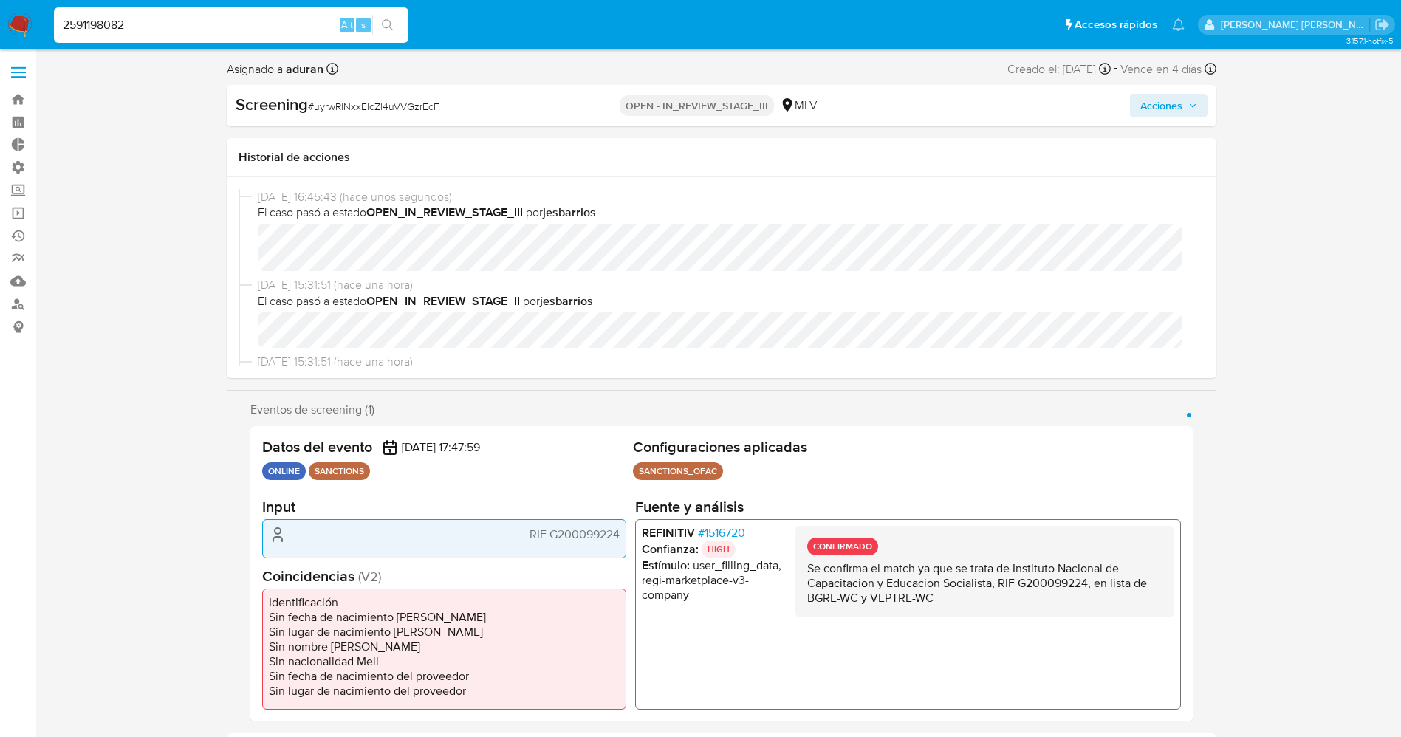
type input "2591198082"
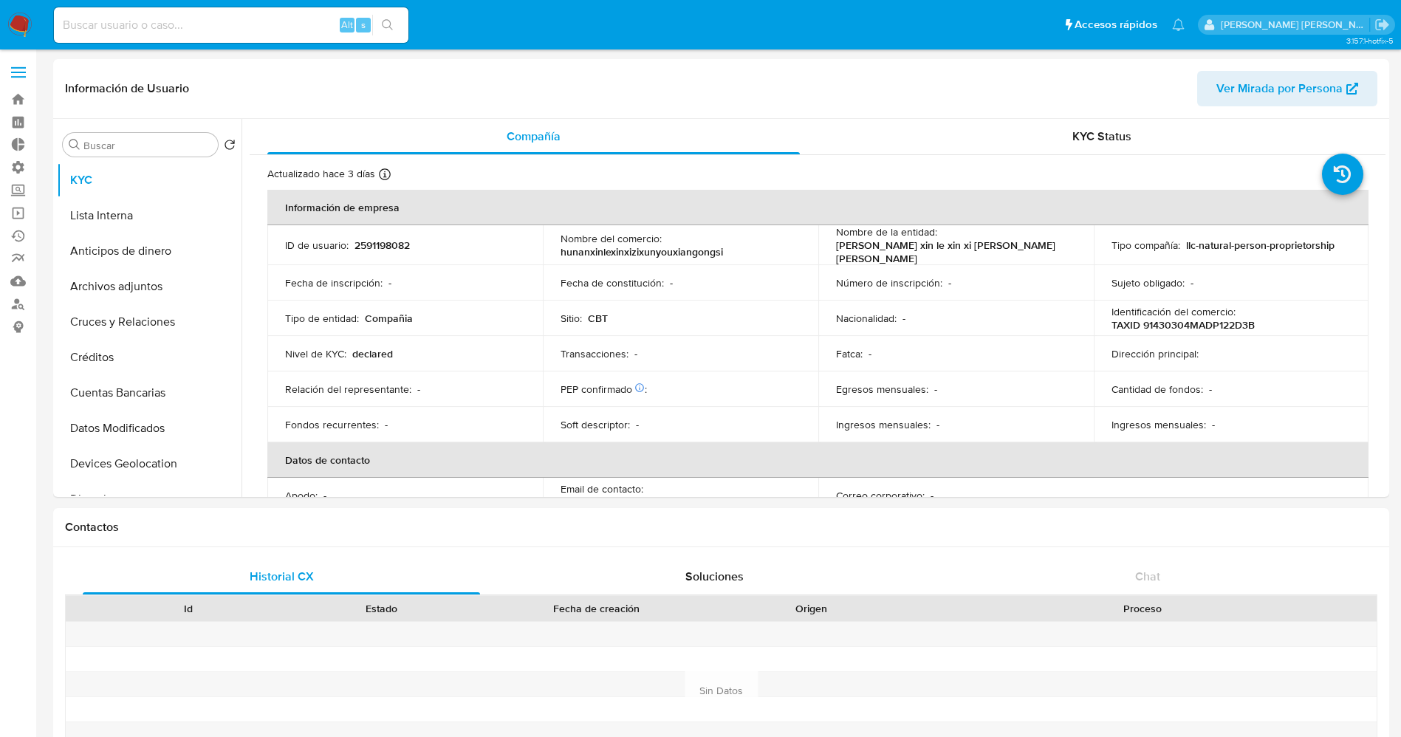
select select "10"
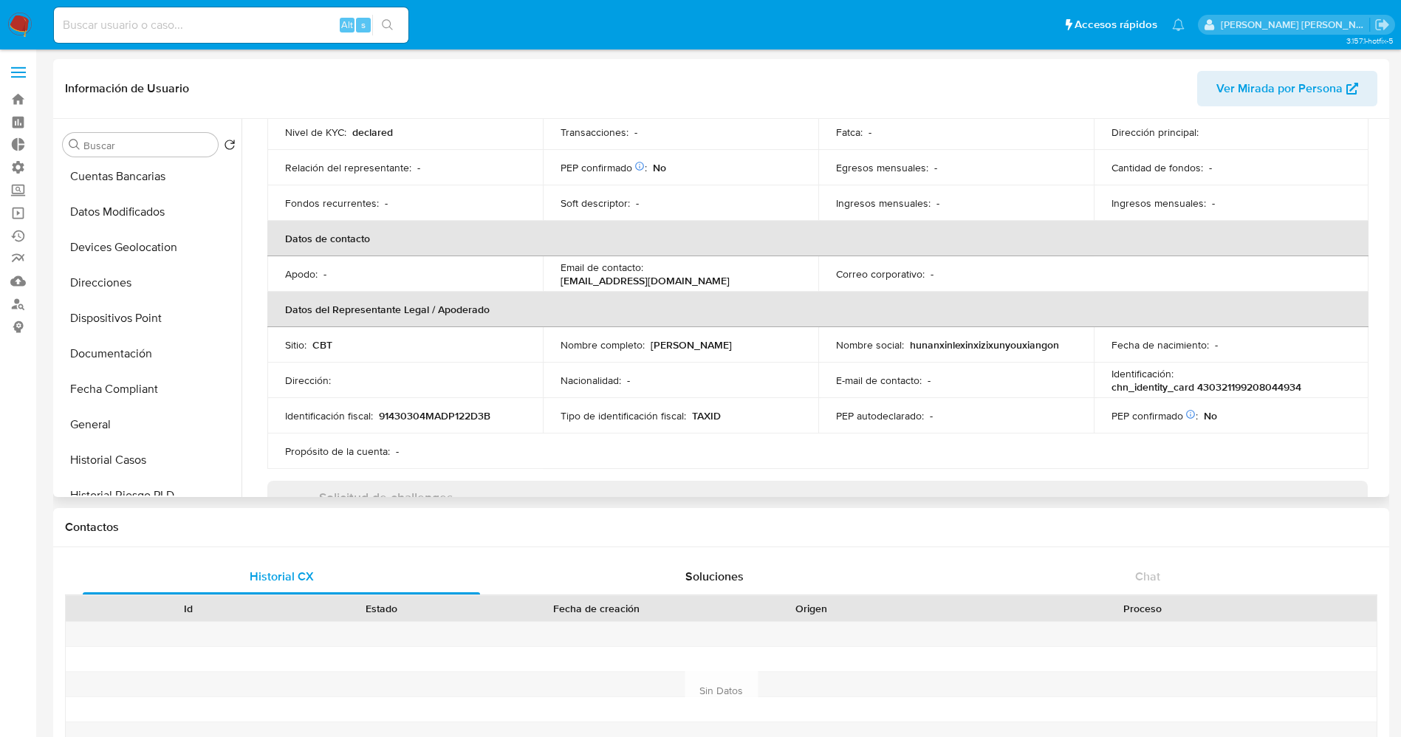
scroll to position [222, 0]
drag, startPoint x: 129, startPoint y: 344, endPoint x: 185, endPoint y: 721, distance: 380.8
click at [129, 346] on button "Documentación" at bounding box center [149, 348] width 185 height 35
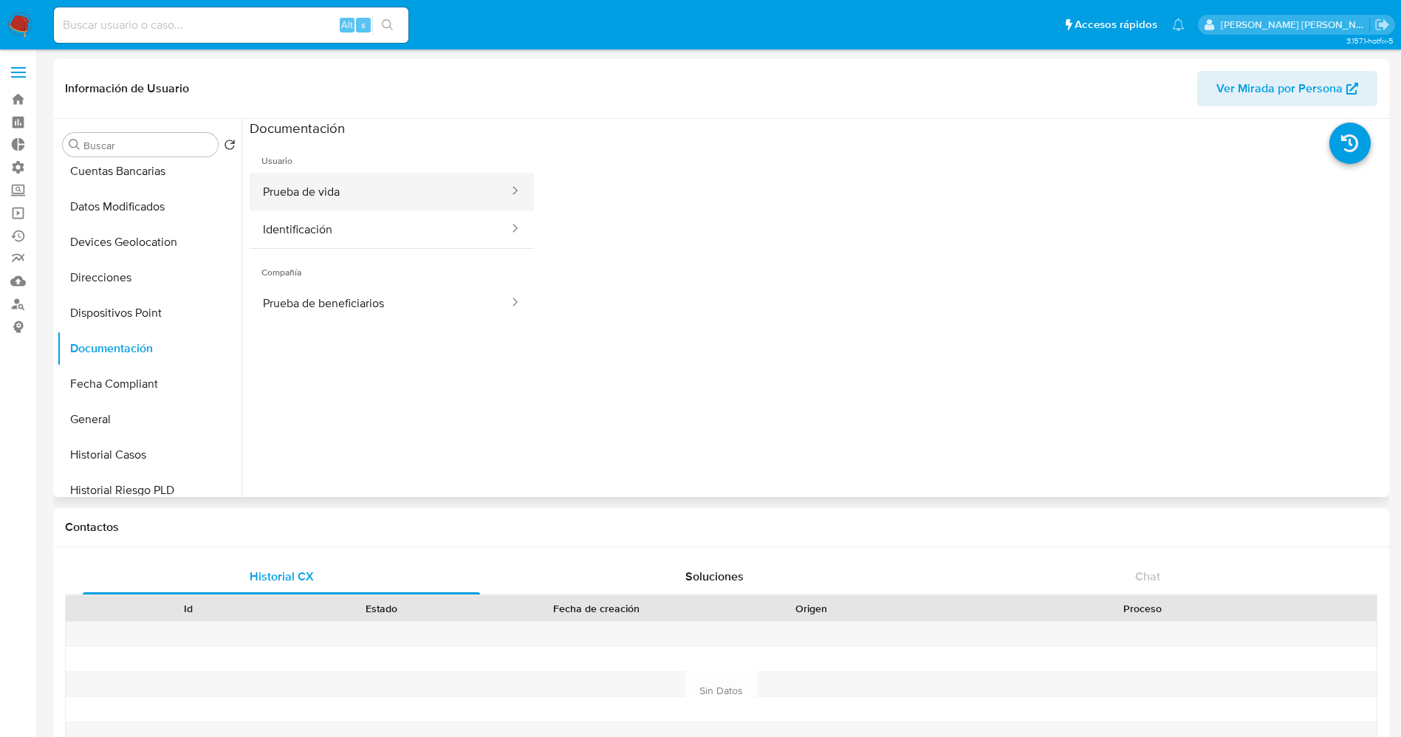
click at [351, 185] on button "Prueba de vida" at bounding box center [380, 192] width 261 height 38
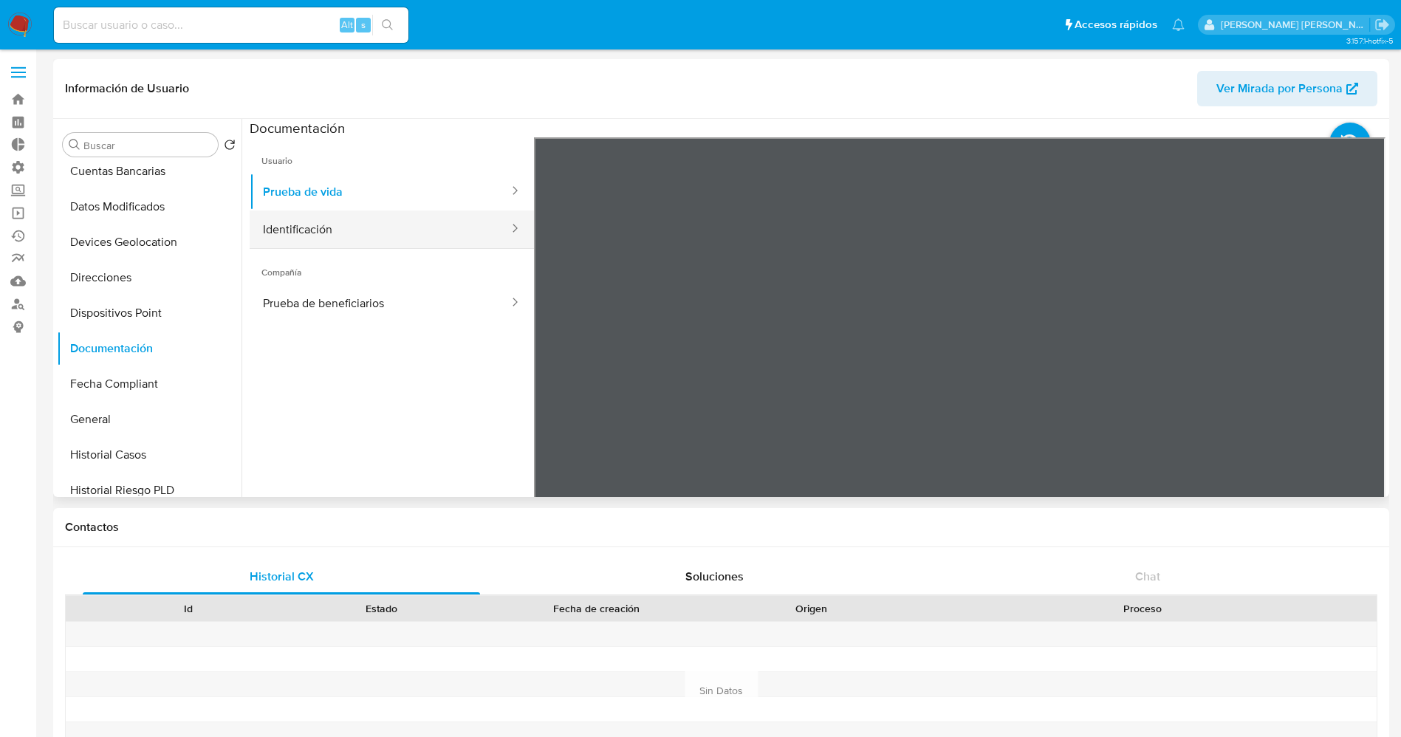
click at [336, 229] on button "Identificación" at bounding box center [380, 229] width 261 height 38
click at [203, 22] on input at bounding box center [231, 25] width 355 height 19
paste input "2605651022"
type input "2605651022"
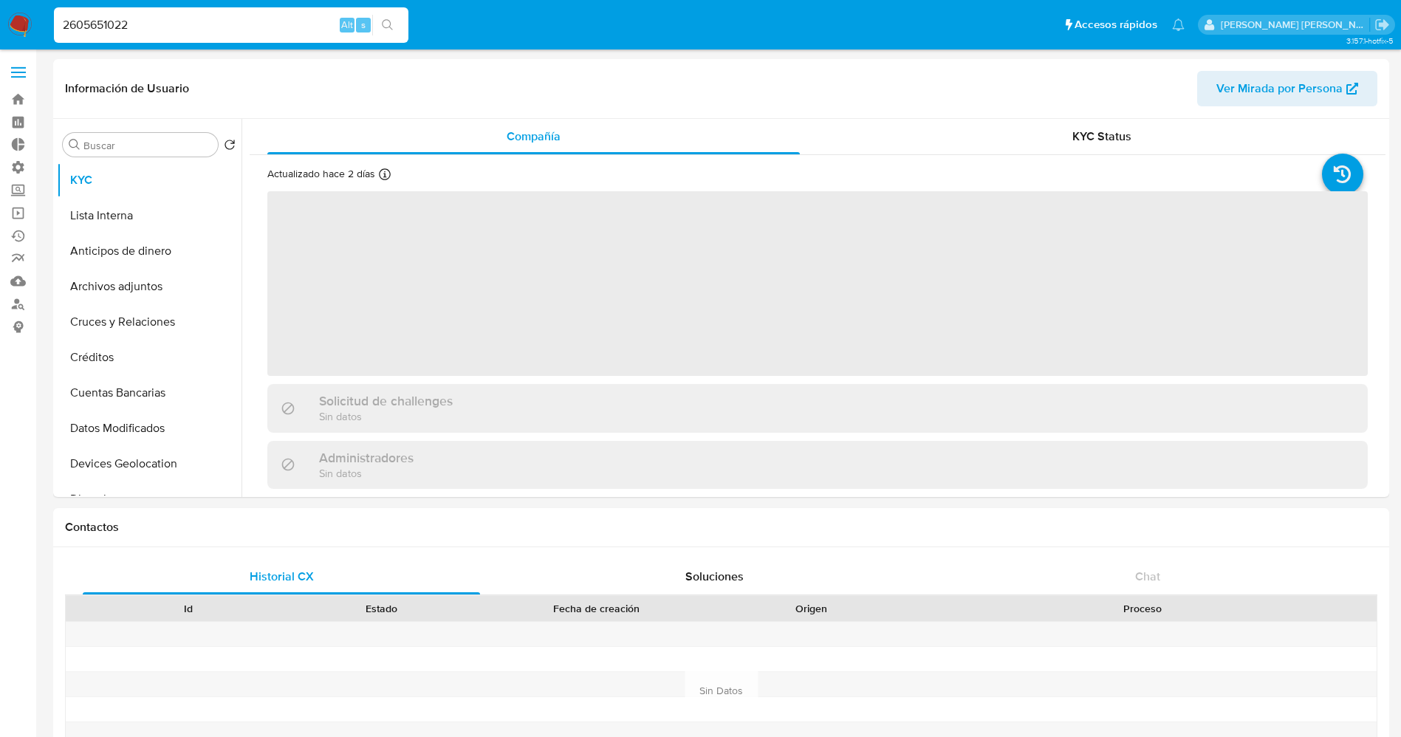
select select "10"
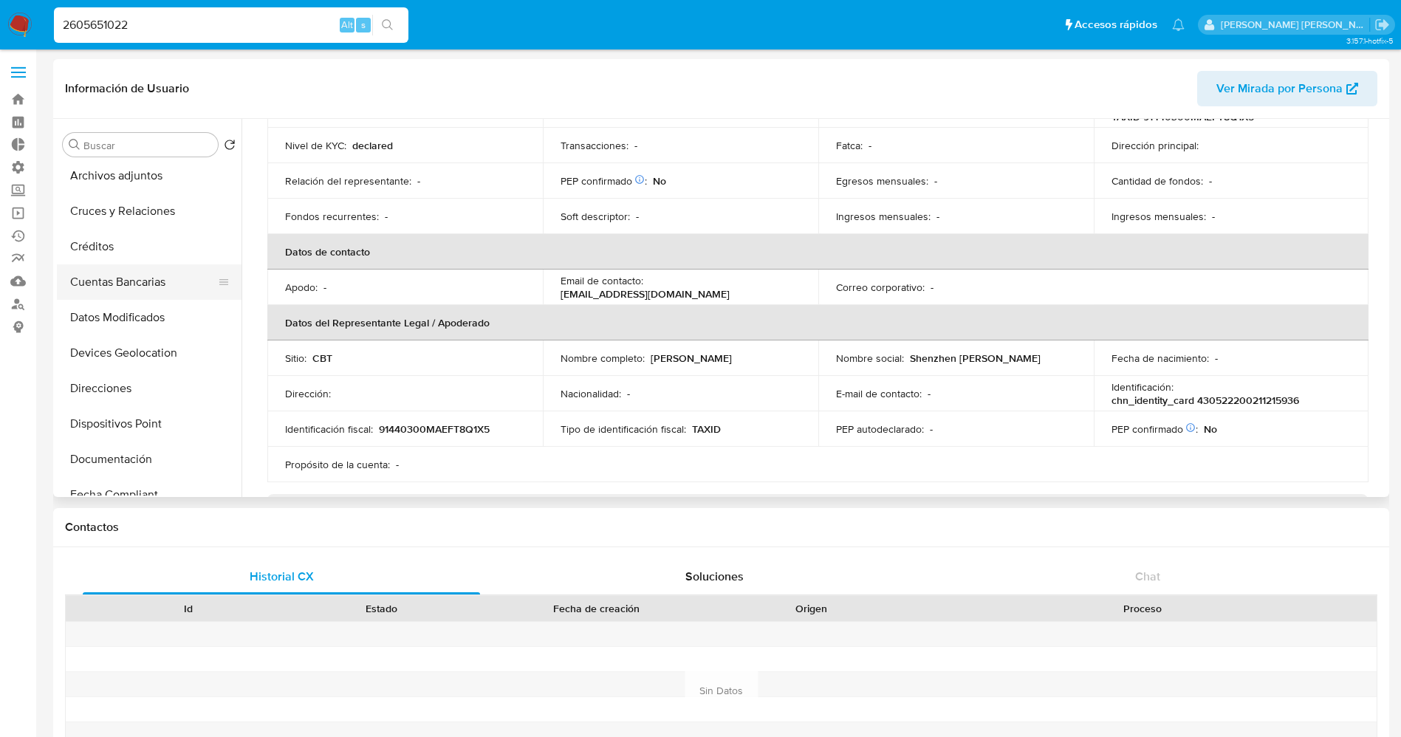
scroll to position [222, 0]
click at [123, 366] on button "Fecha Compliant" at bounding box center [143, 383] width 173 height 35
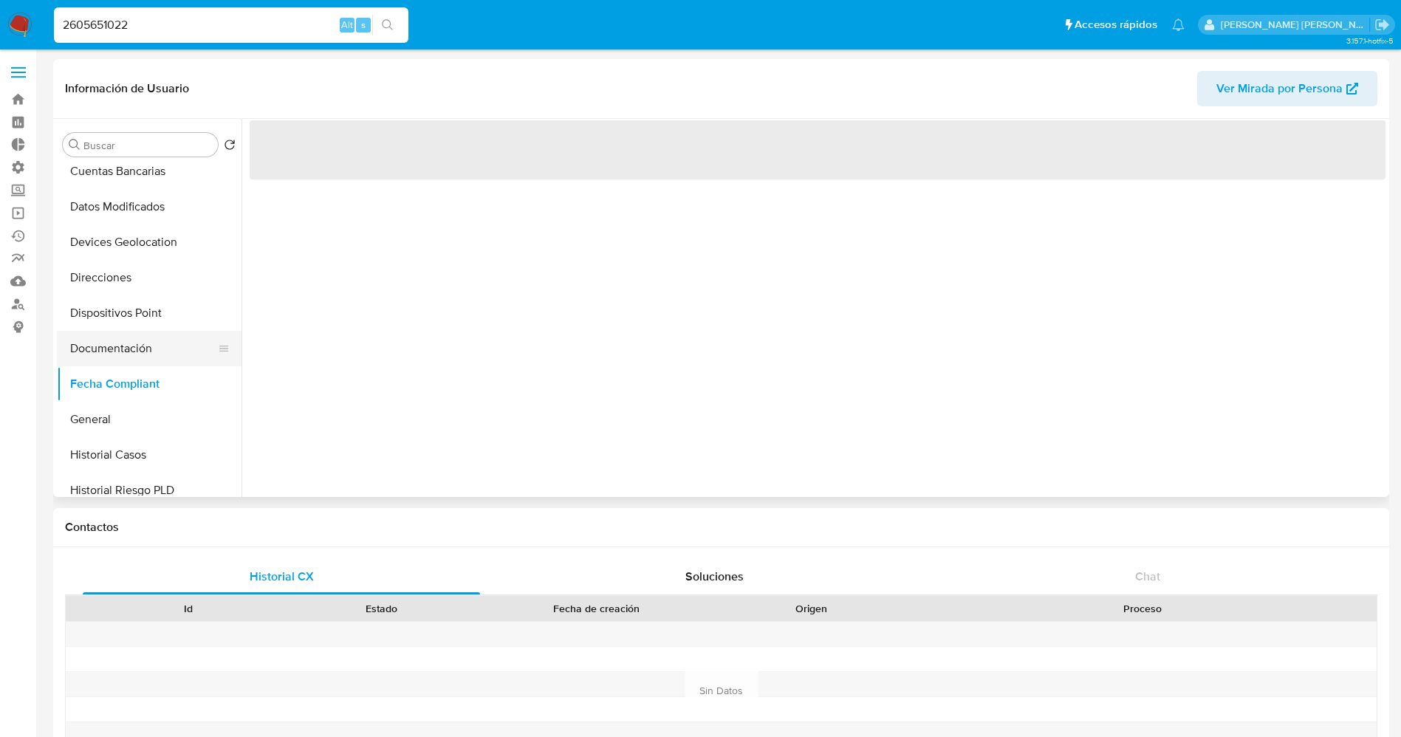
click at [124, 339] on button "Documentación" at bounding box center [143, 348] width 173 height 35
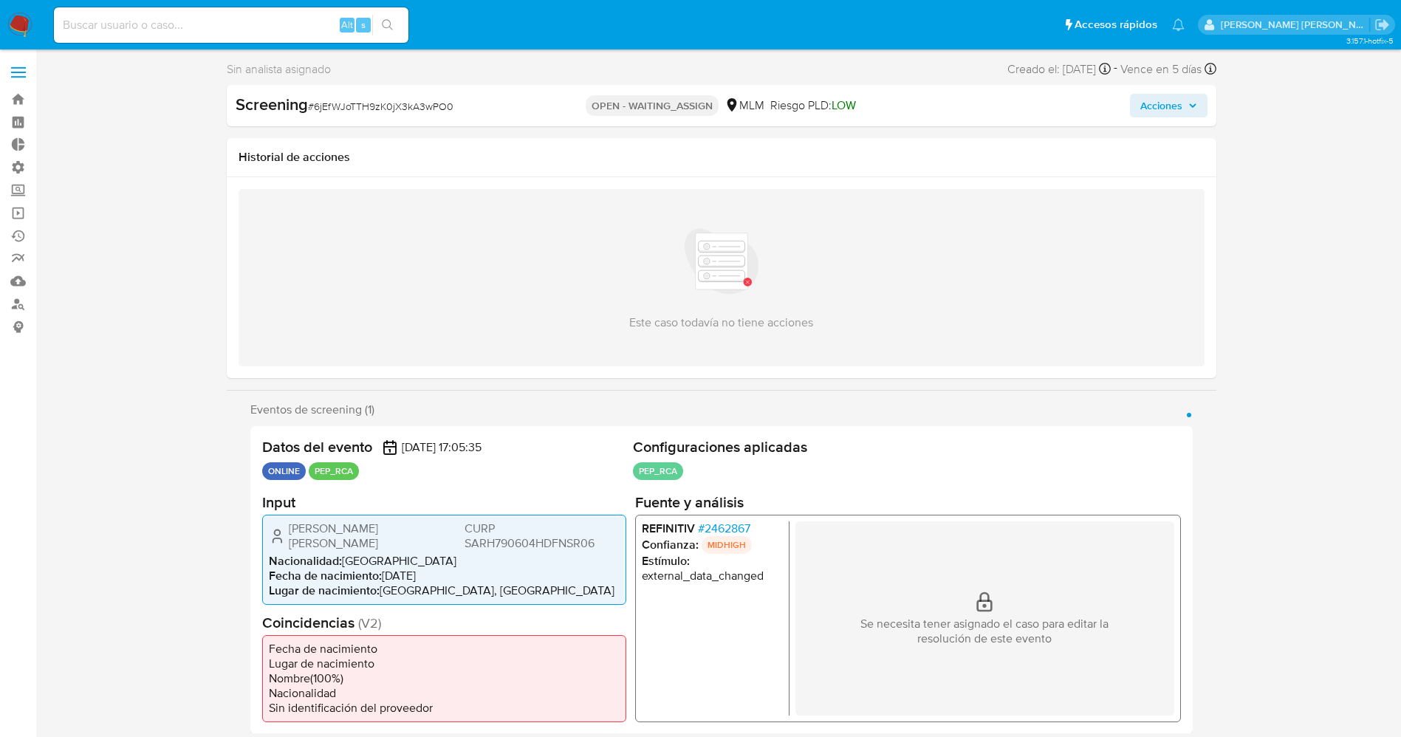
select select "10"
click at [717, 527] on span "# 2462867" at bounding box center [723, 528] width 52 height 15
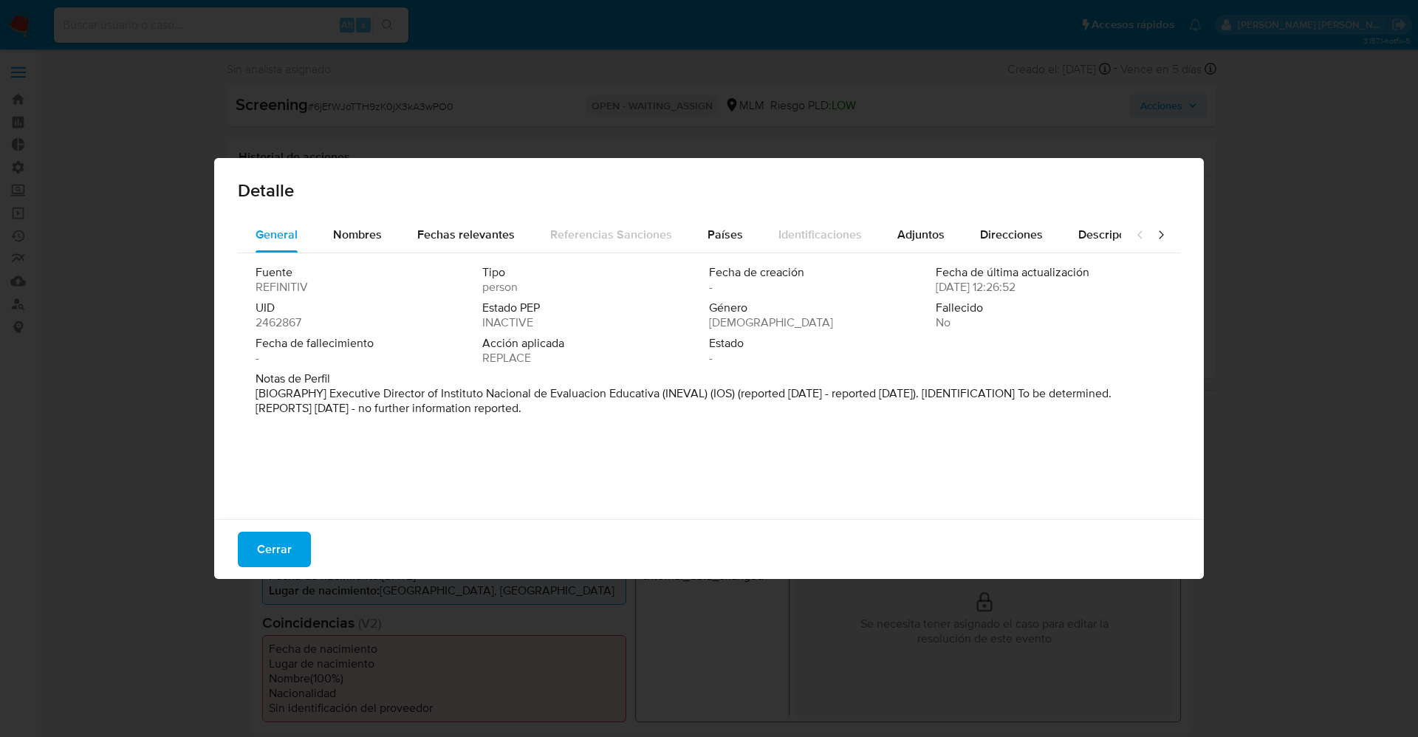
click at [283, 539] on span "Cerrar" at bounding box center [274, 549] width 35 height 32
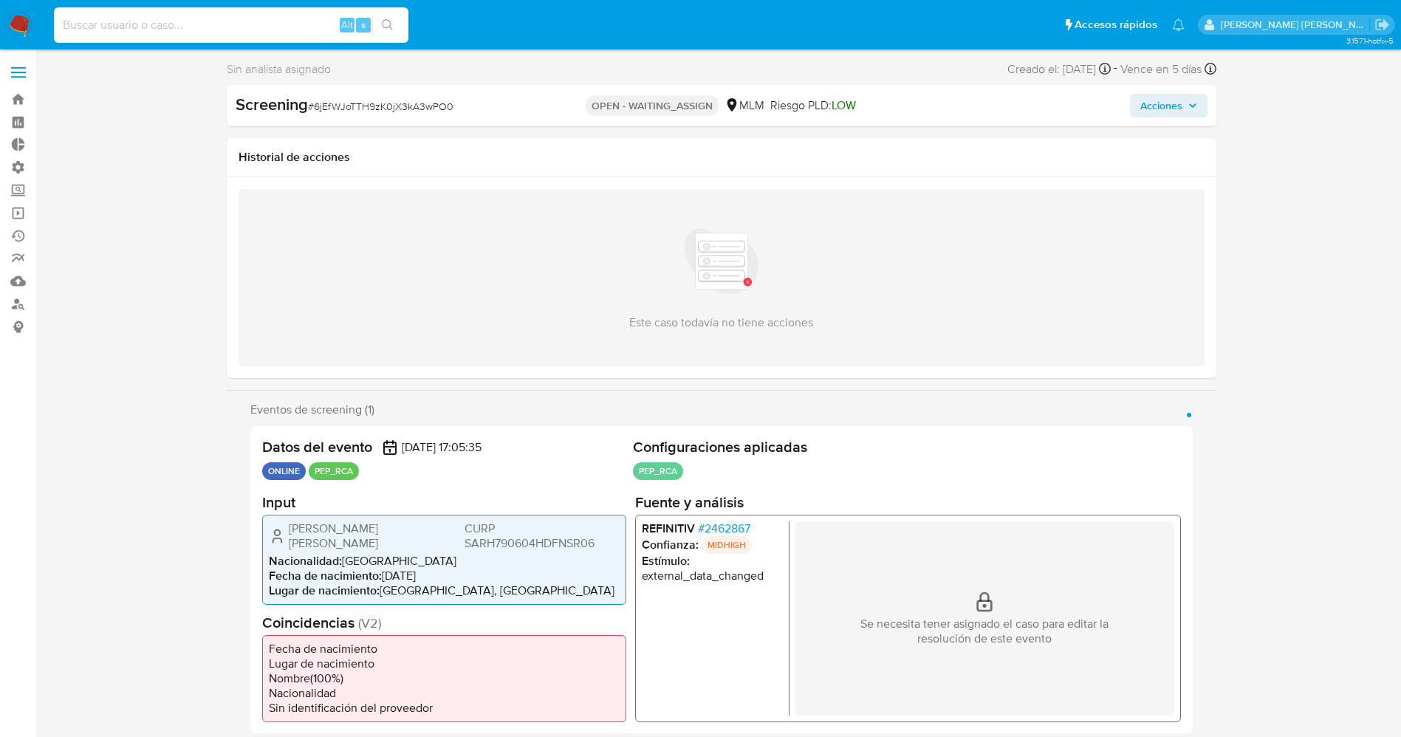
click at [215, 16] on input at bounding box center [231, 25] width 355 height 19
paste input "2605651022"
type input "2605651022"
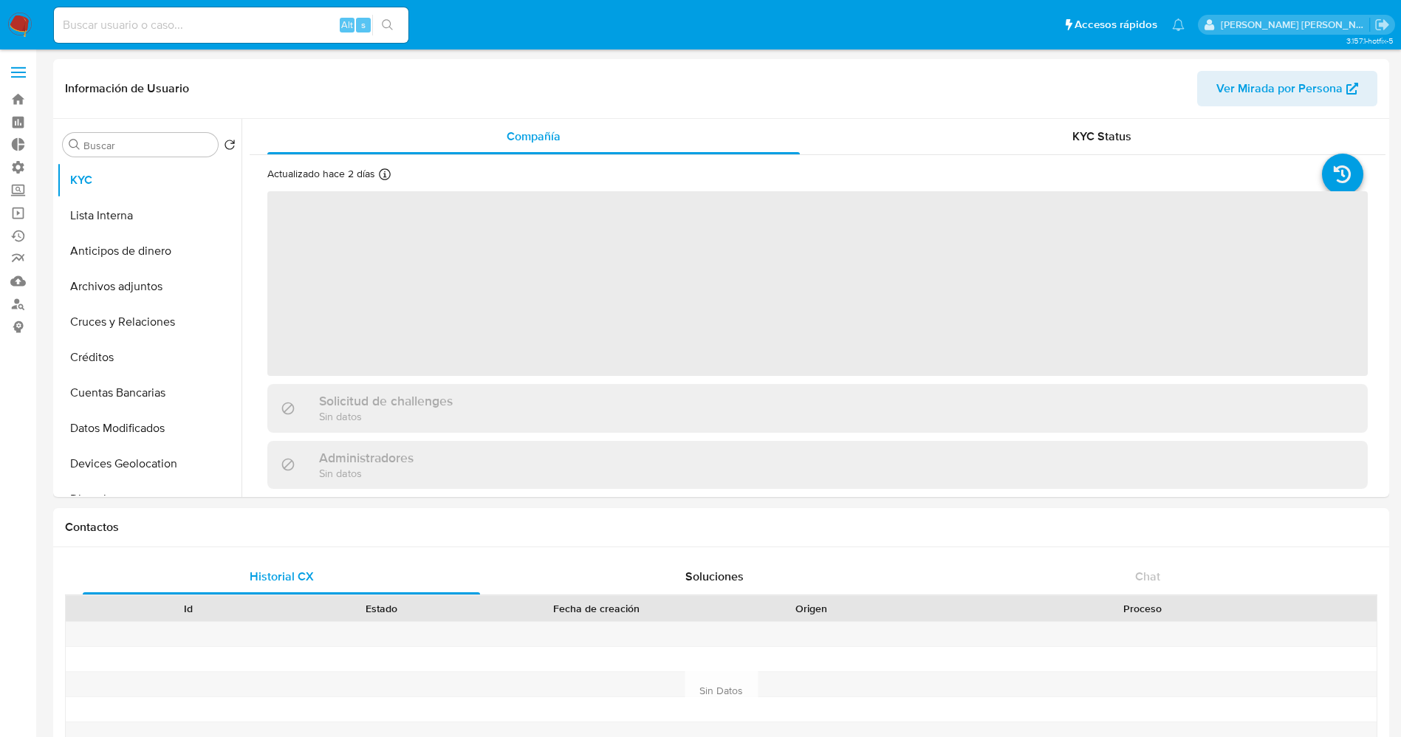
select select "10"
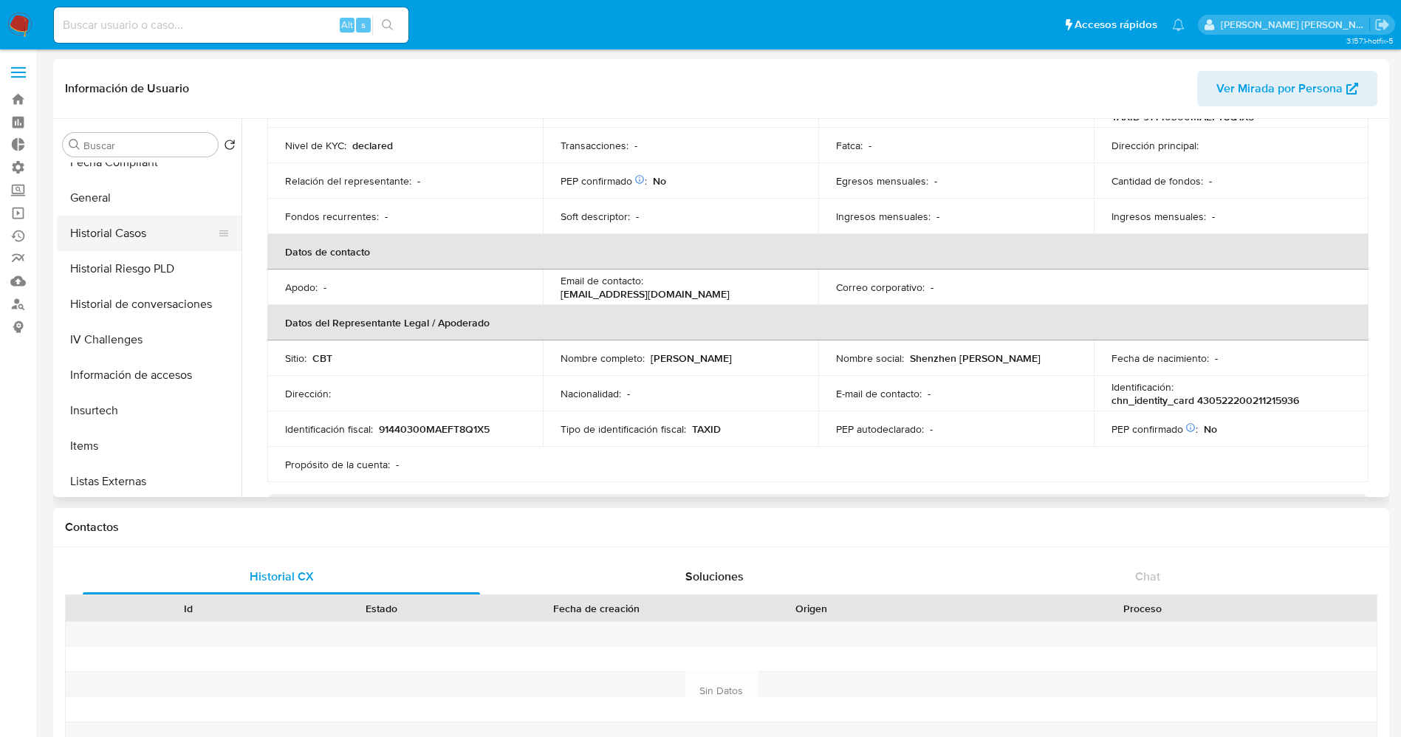
scroll to position [332, 0]
click at [131, 237] on button "Documentación" at bounding box center [143, 237] width 173 height 35
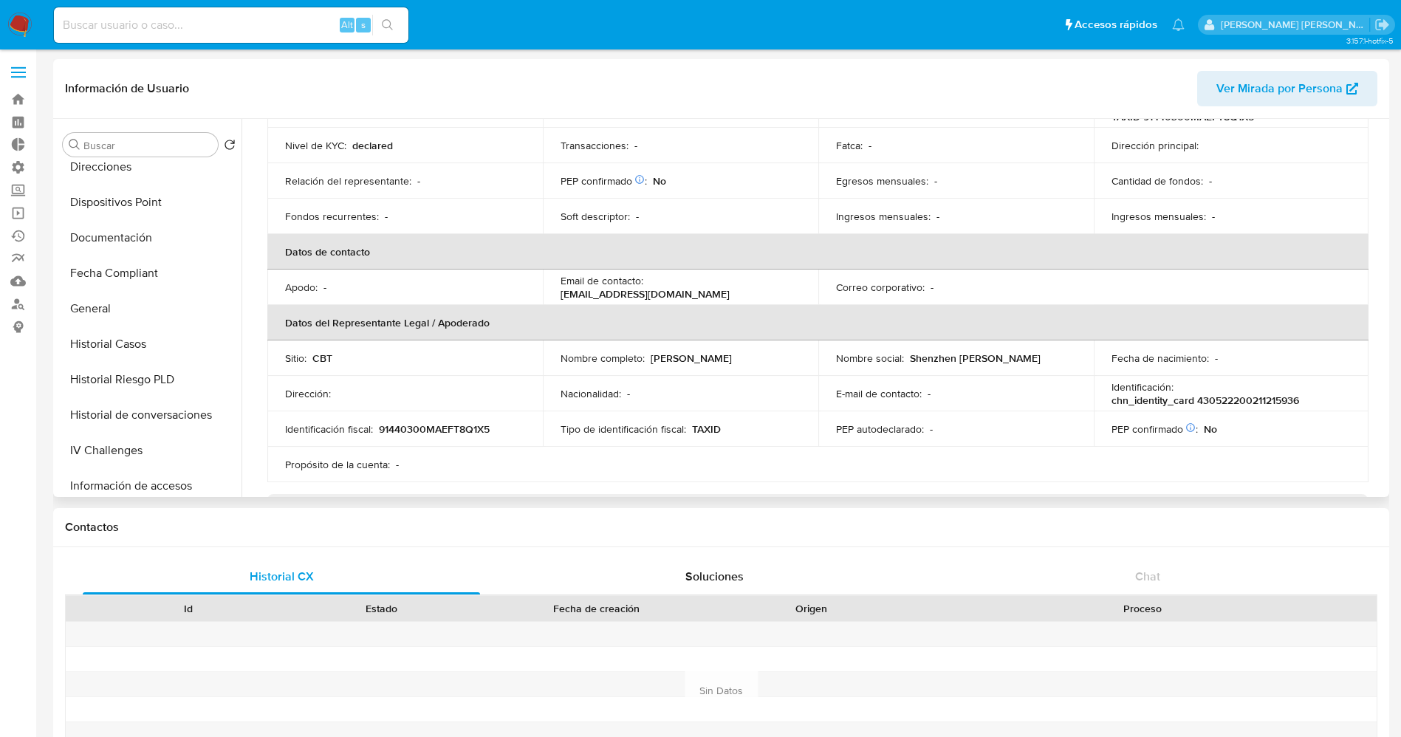
scroll to position [0, 0]
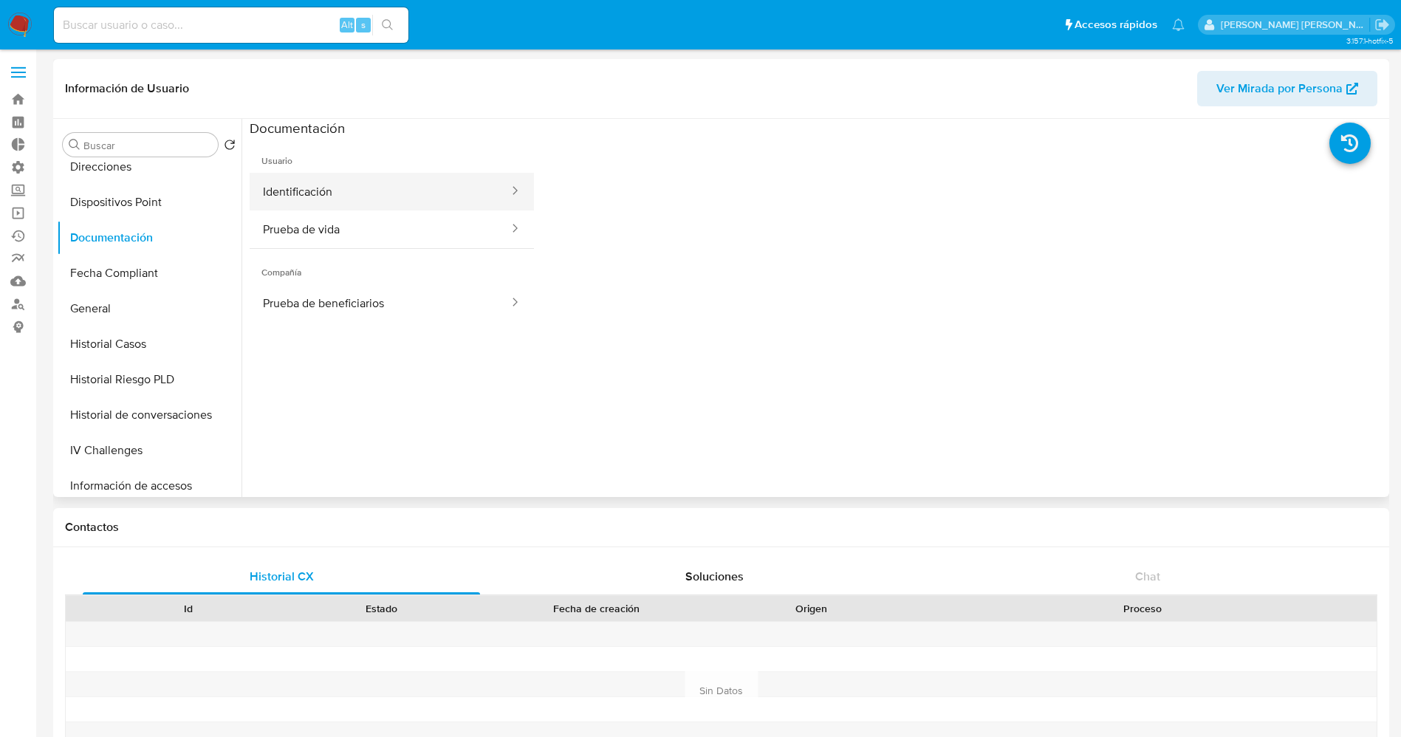
click at [340, 197] on button "Identificación" at bounding box center [380, 192] width 261 height 38
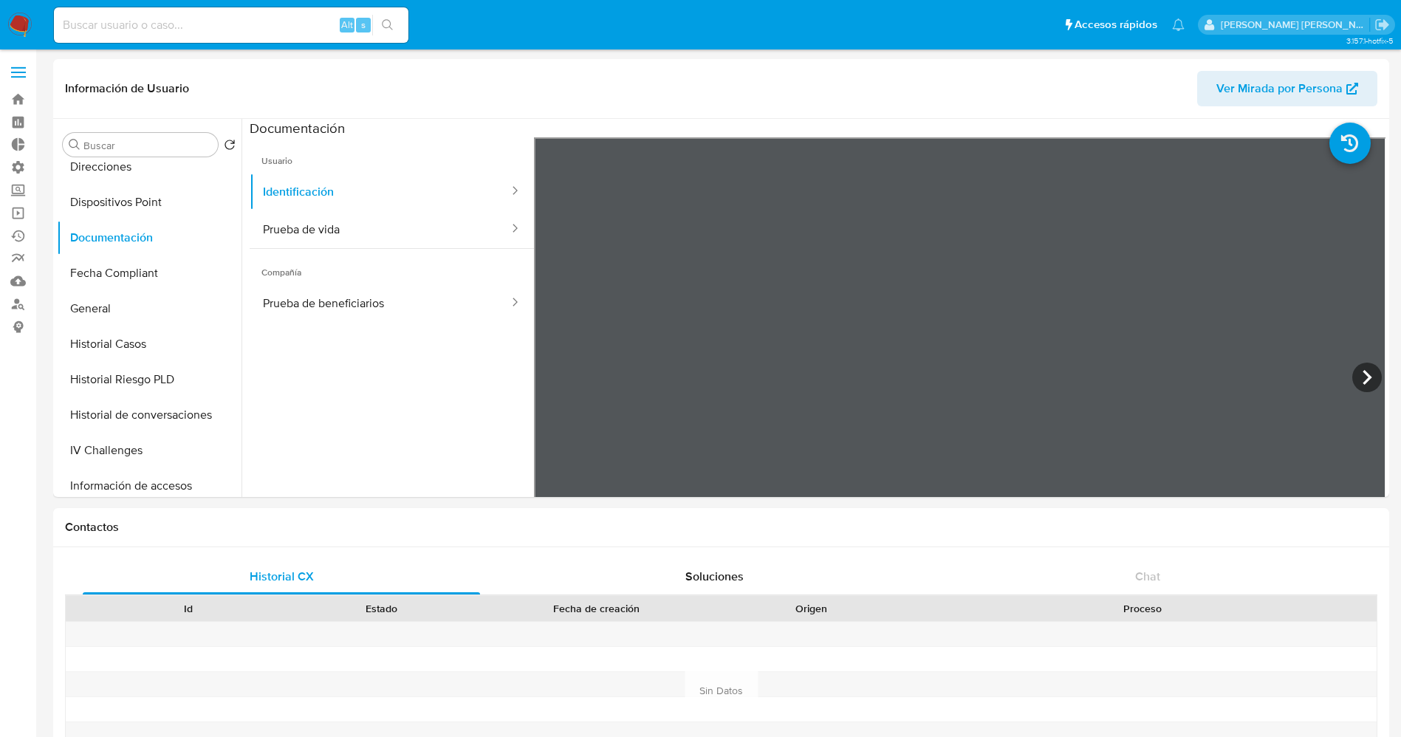
click at [270, 29] on input at bounding box center [231, 25] width 355 height 19
paste input "697772932"
type input "697772932"
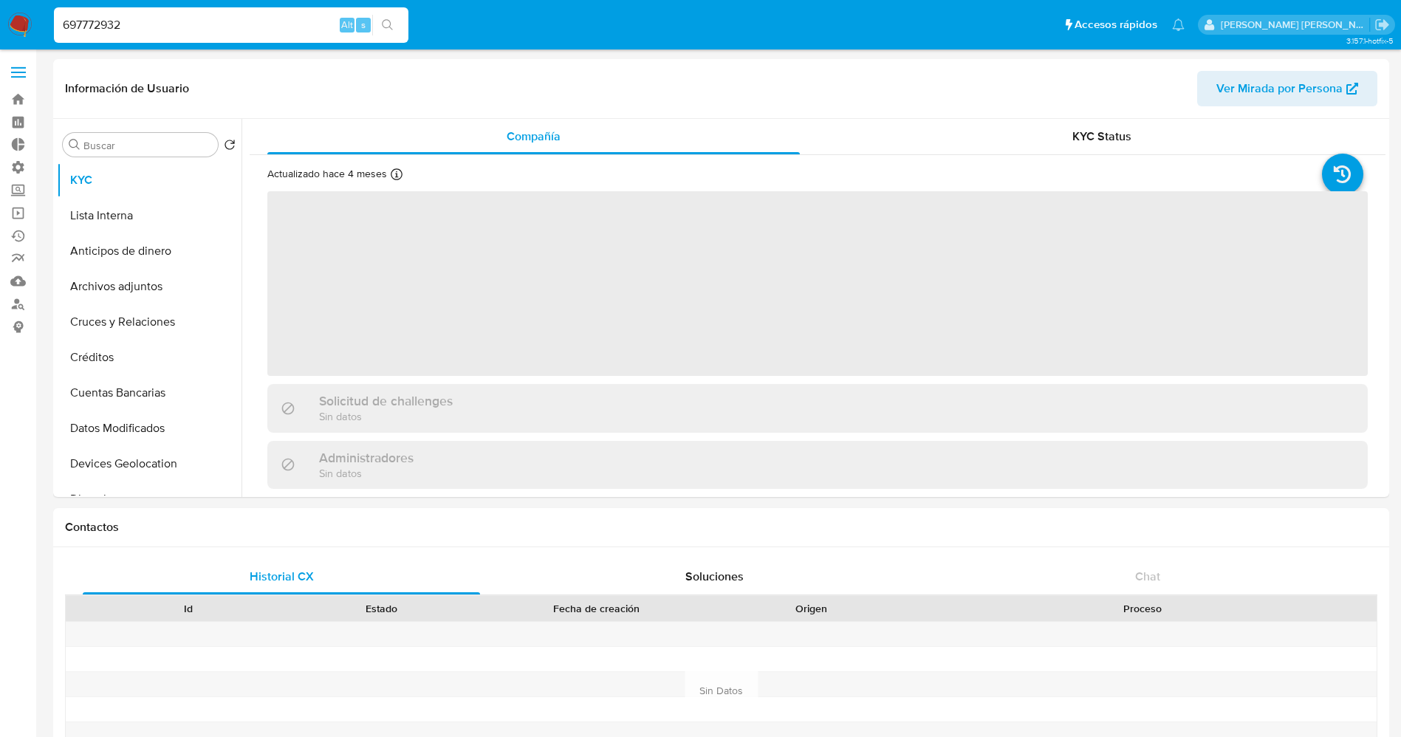
select select "10"
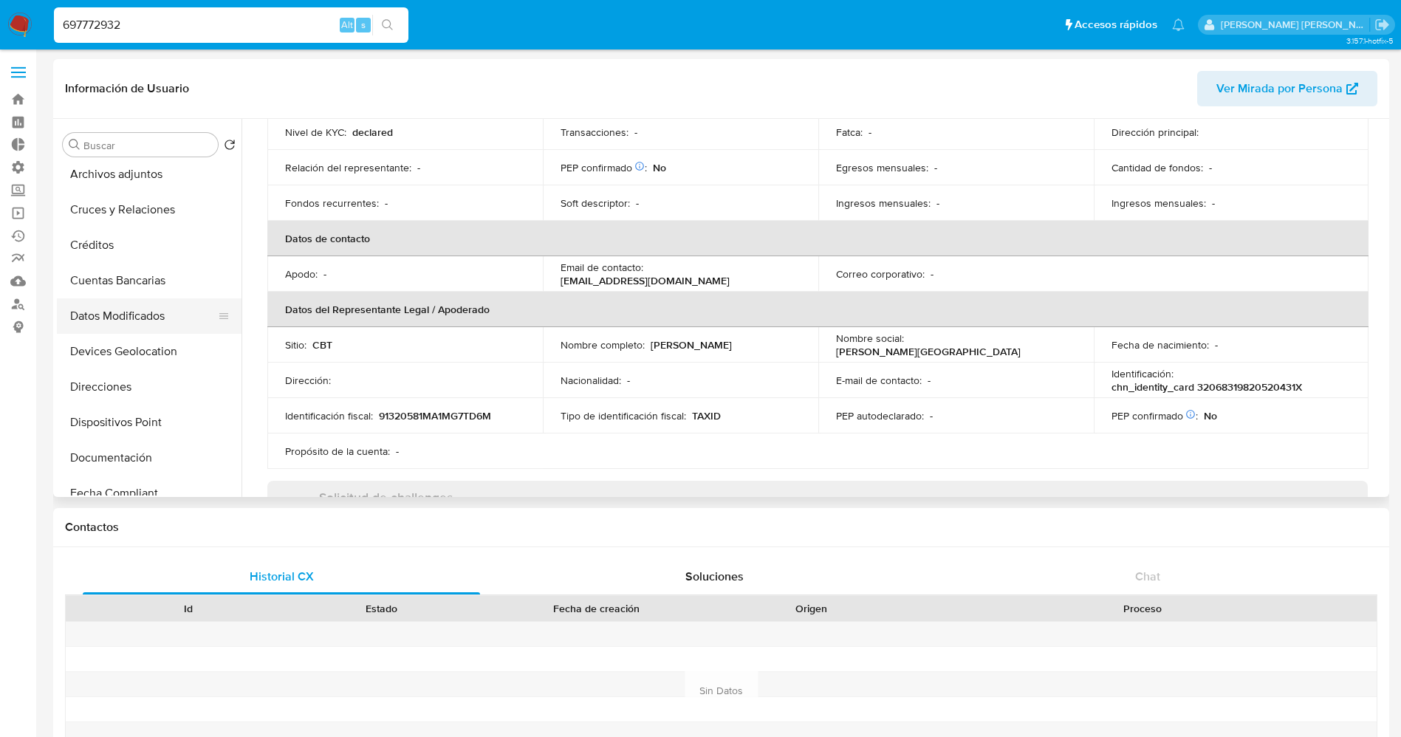
scroll to position [222, 0]
click at [129, 343] on button "Documentación" at bounding box center [143, 348] width 173 height 35
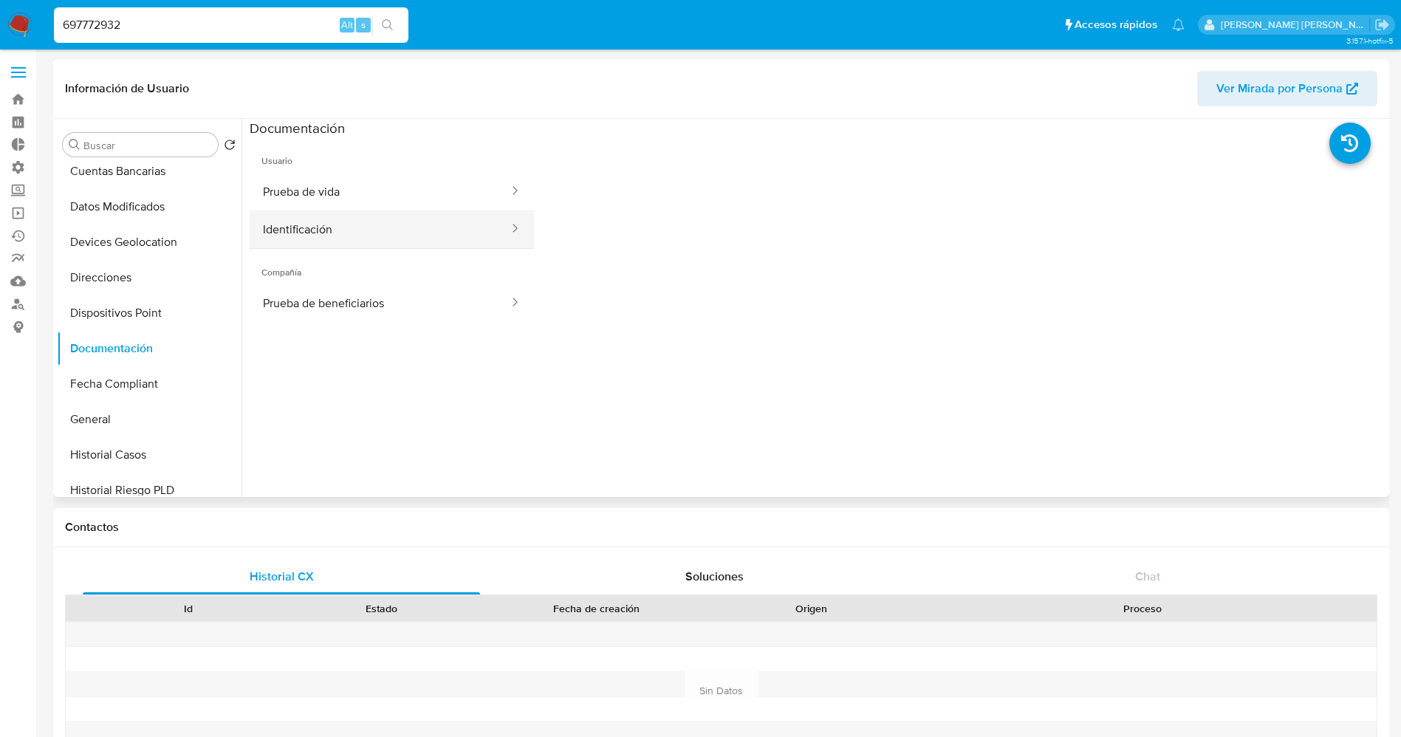
click at [344, 231] on button "Identificación" at bounding box center [380, 229] width 261 height 38
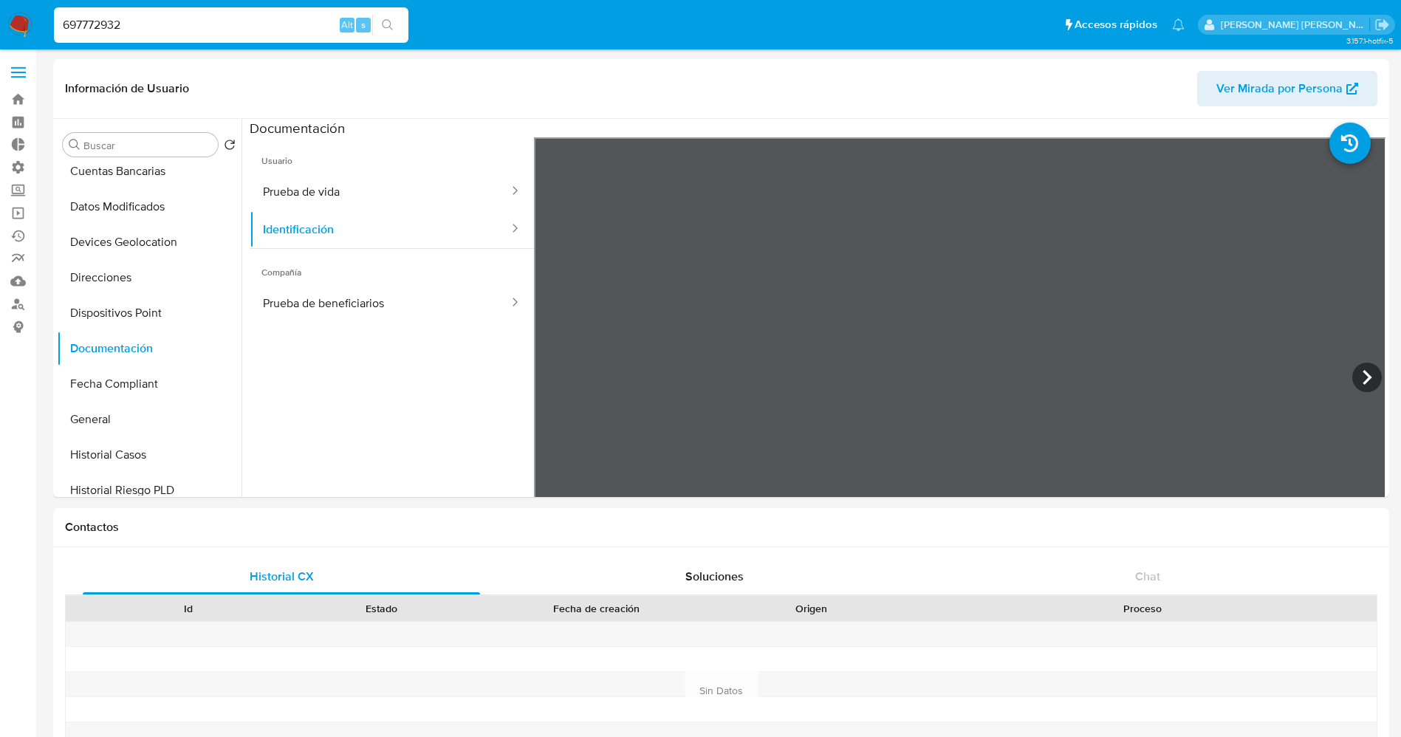
drag, startPoint x: 274, startPoint y: 27, endPoint x: 29, endPoint y: 30, distance: 245.2
click at [29, 30] on nav "Pausado Ver notificaciones 697772932 Alt s Accesos rápidos Presiona las siguien…" at bounding box center [700, 24] width 1401 height 49
paste input "1782447603"
type input "1782447603"
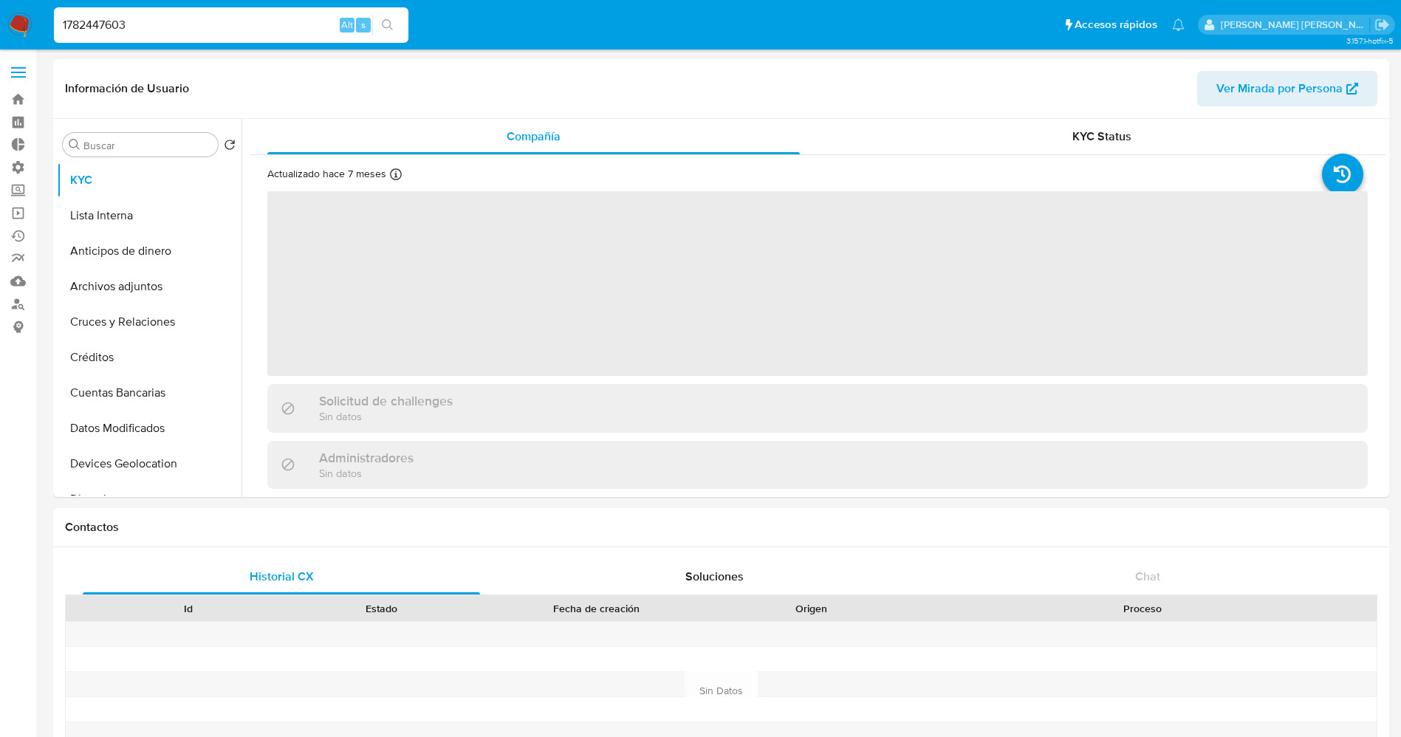
select select "10"
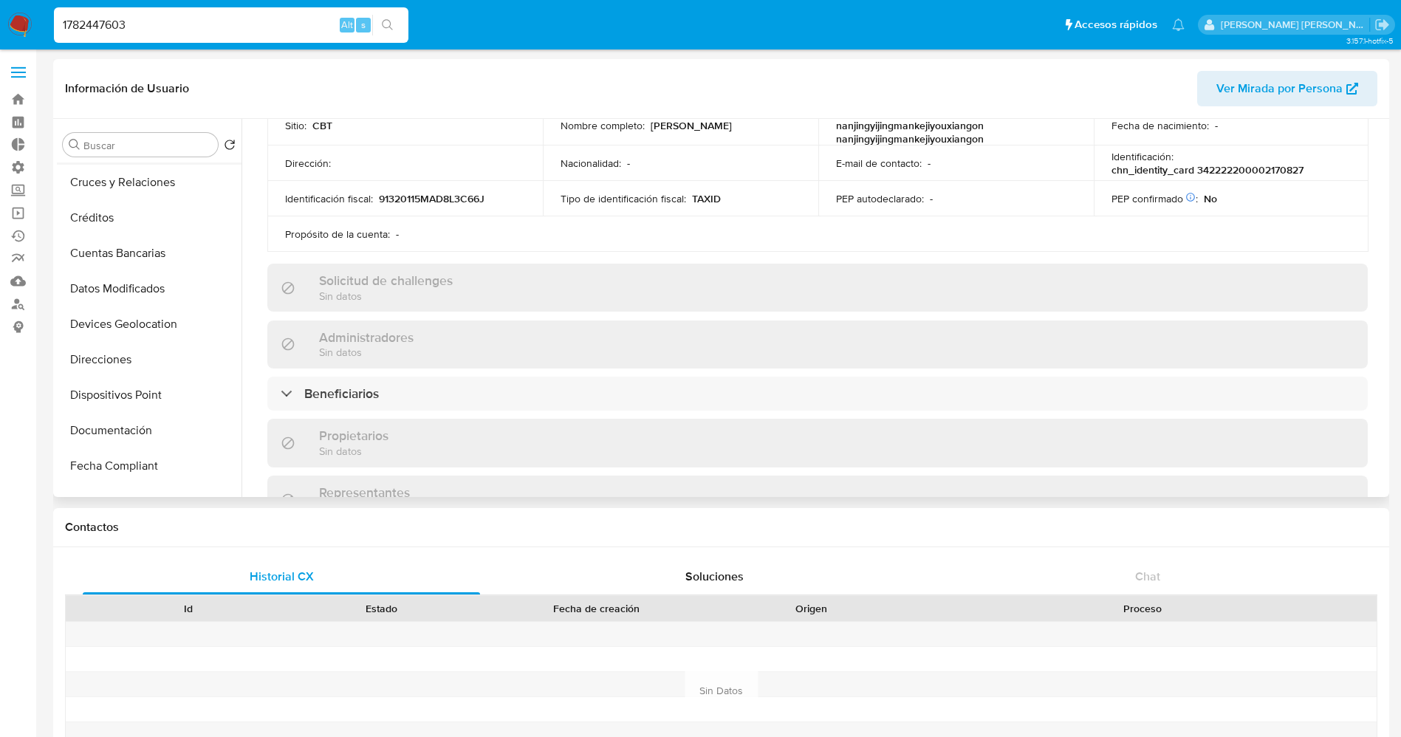
scroll to position [332, 0]
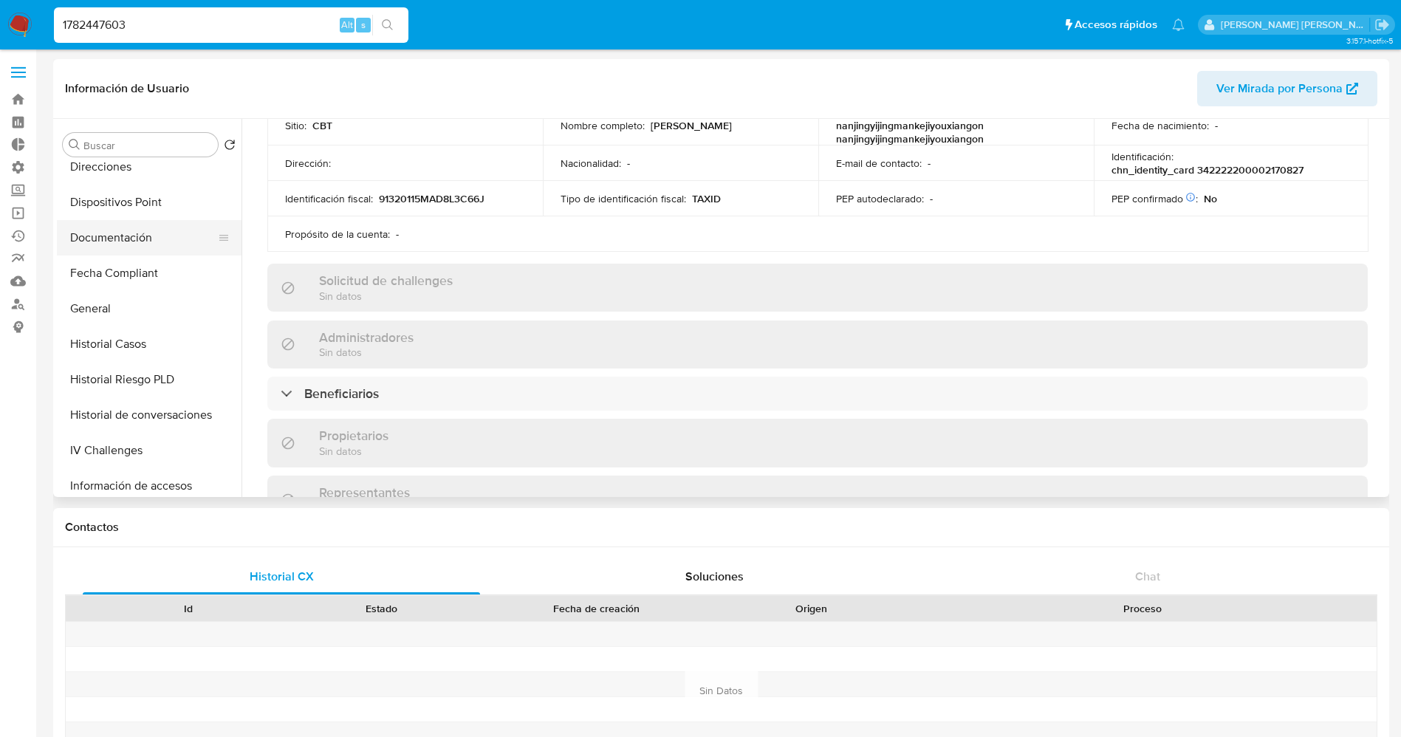
click at [129, 238] on button "Documentación" at bounding box center [143, 237] width 173 height 35
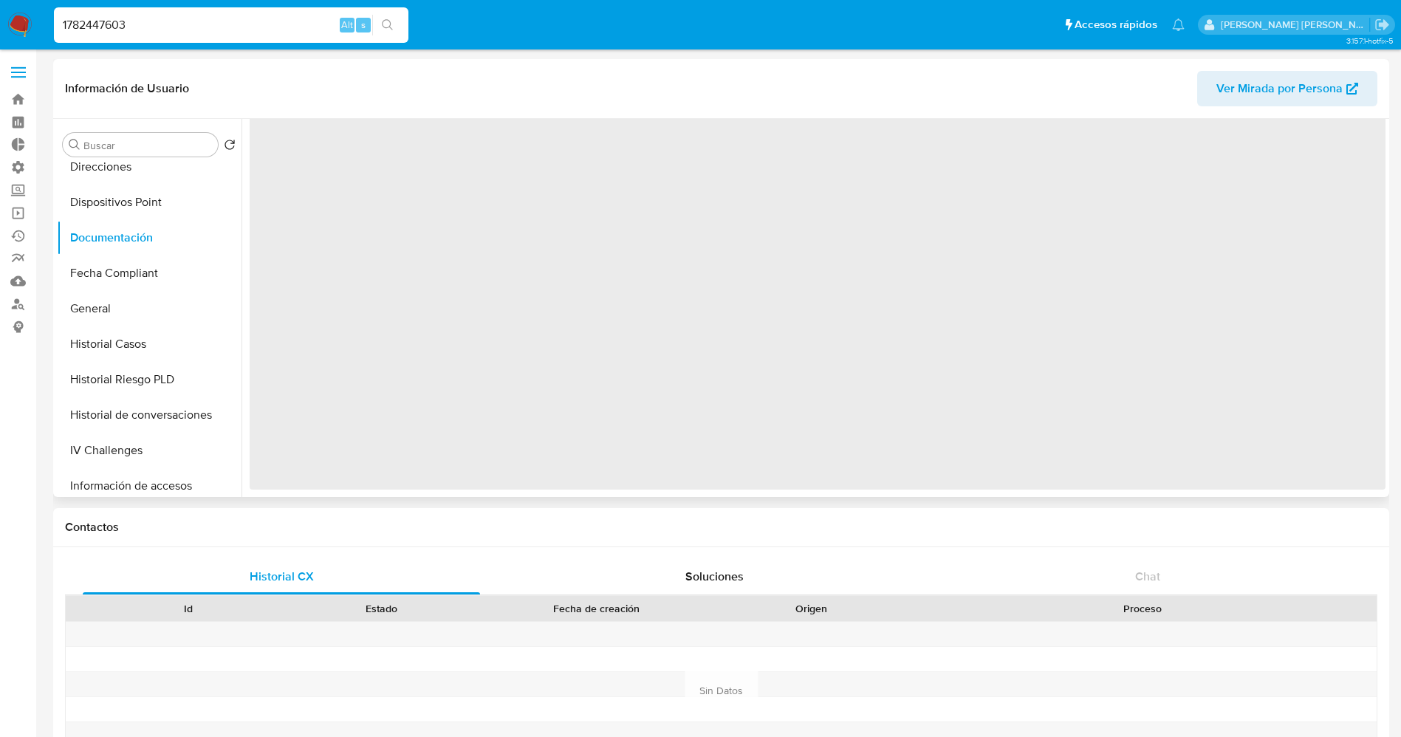
scroll to position [0, 0]
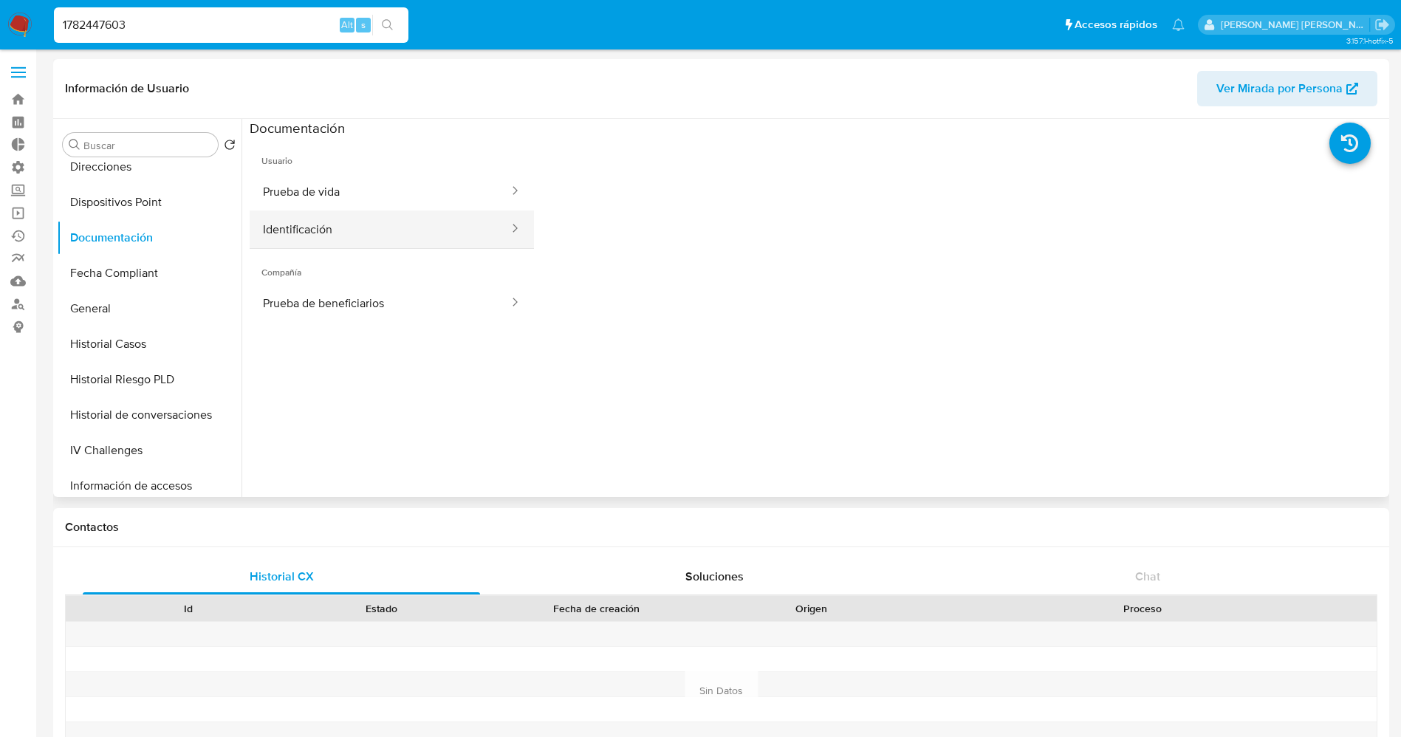
click at [360, 227] on button "Identificación" at bounding box center [380, 229] width 261 height 38
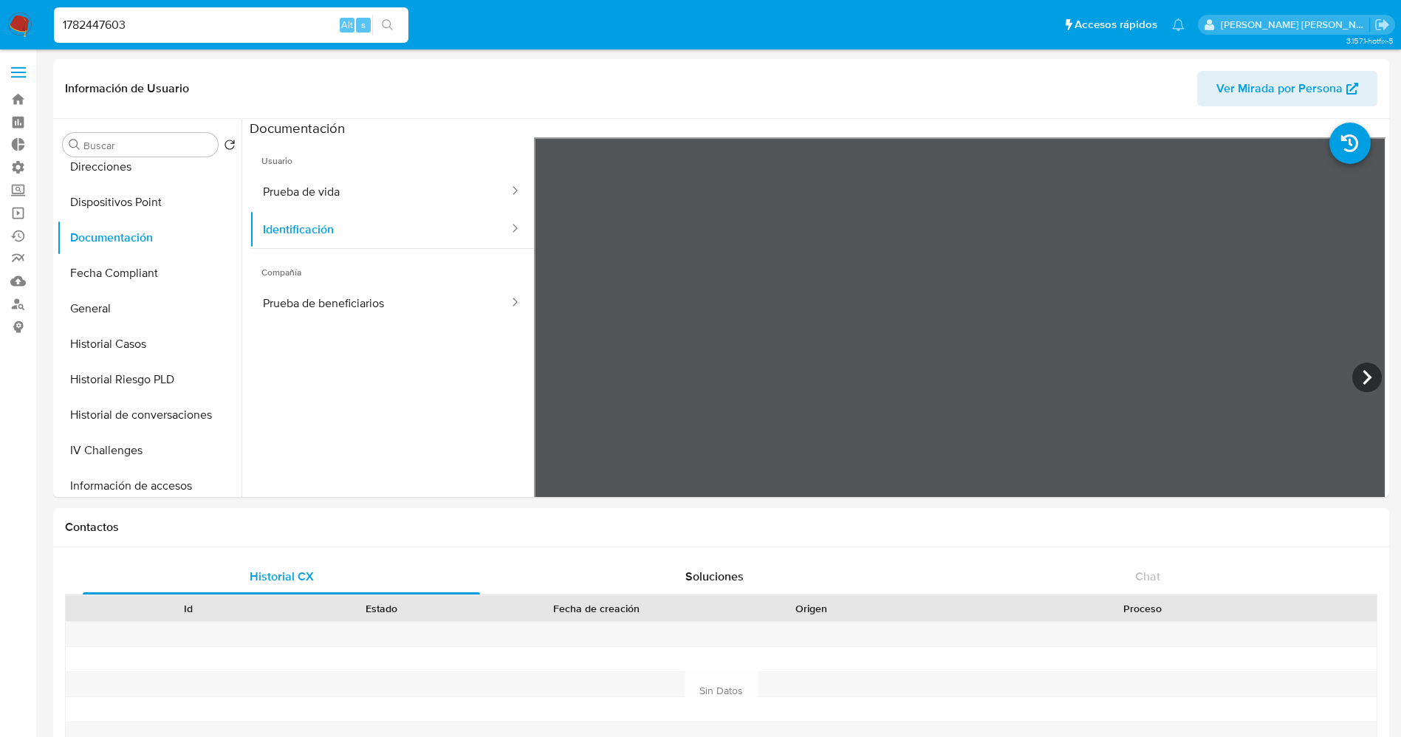
drag, startPoint x: 335, startPoint y: 22, endPoint x: 0, endPoint y: 22, distance: 335.3
click at [0, 22] on nav "Pausado Ver notificaciones 1782447603 Alt s Accesos rápidos Presiona las siguie…" at bounding box center [700, 24] width 1401 height 49
paste input "256426427"
type input "2564264273"
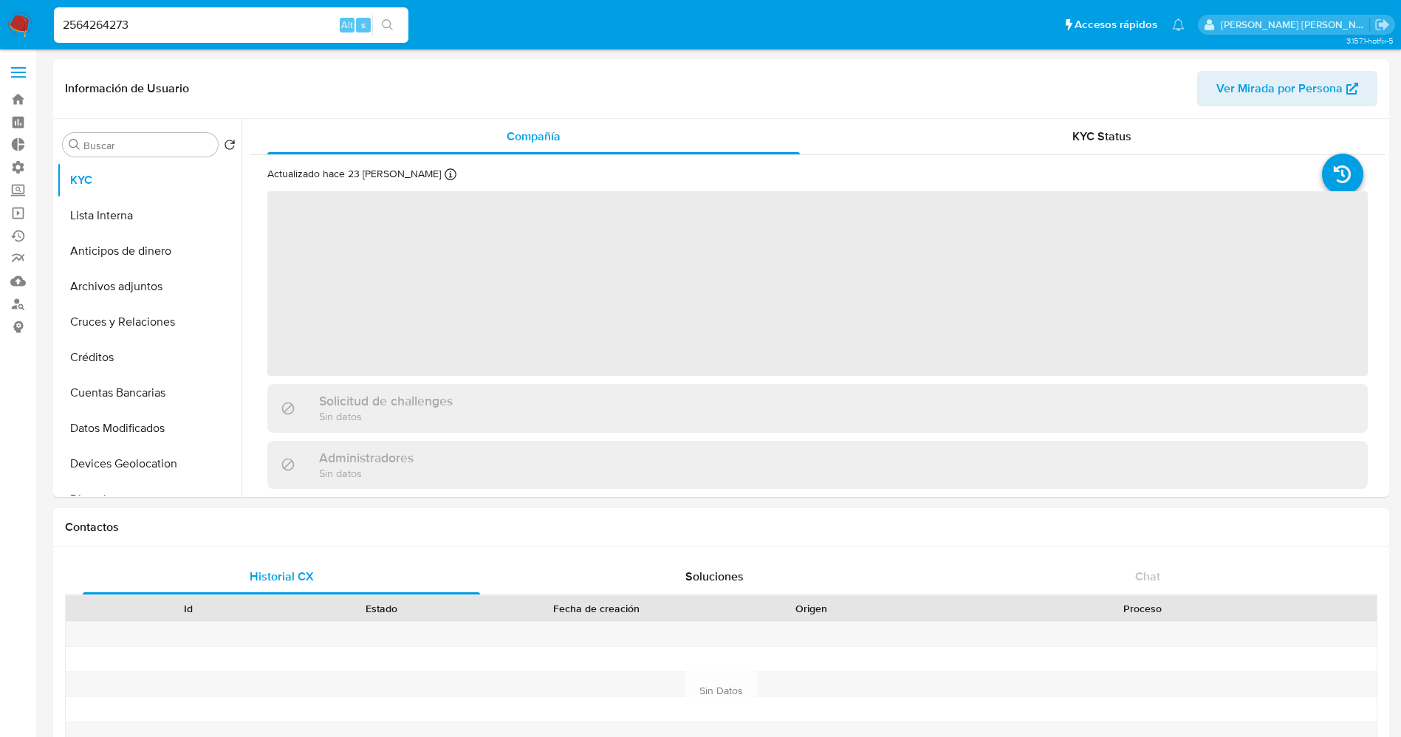
select select "10"
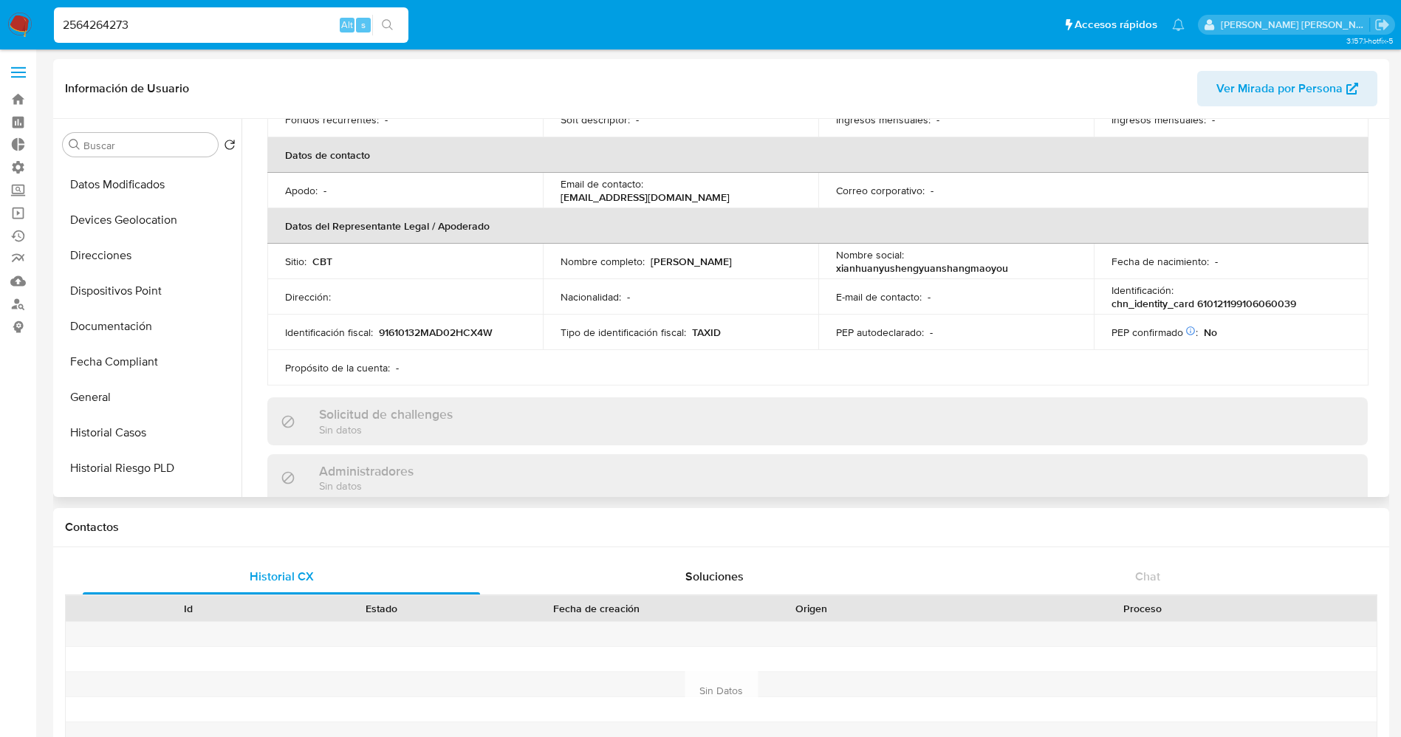
scroll to position [332, 0]
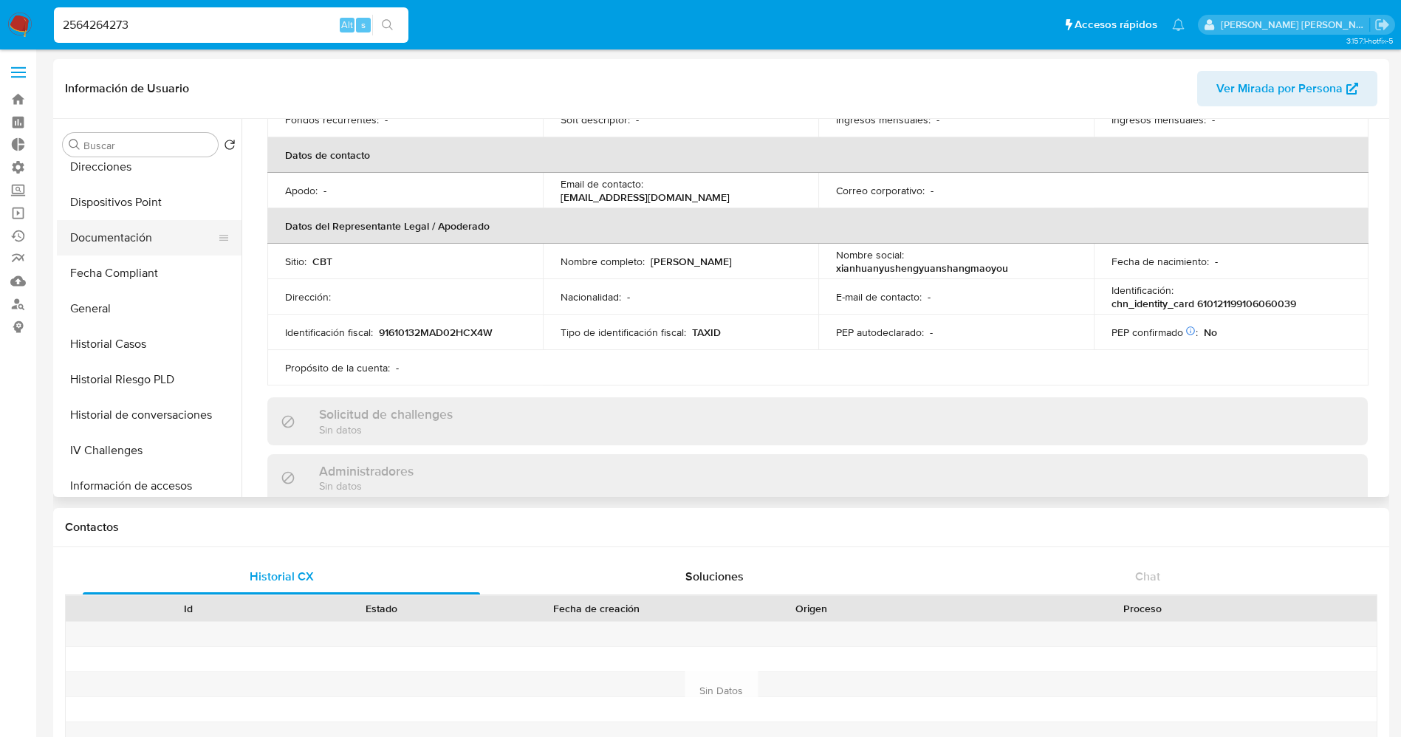
click at [129, 241] on button "Documentación" at bounding box center [143, 237] width 173 height 35
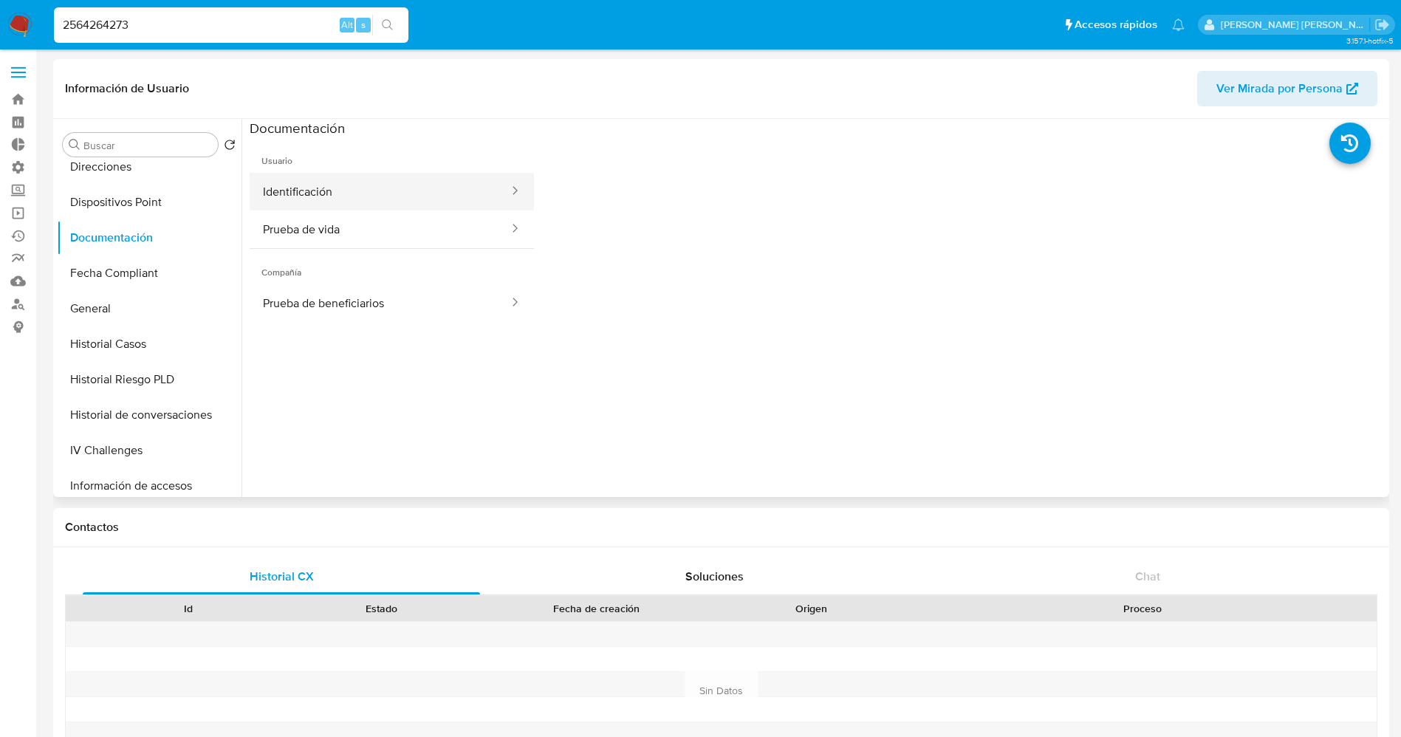
click at [340, 186] on button "Identificación" at bounding box center [380, 192] width 261 height 38
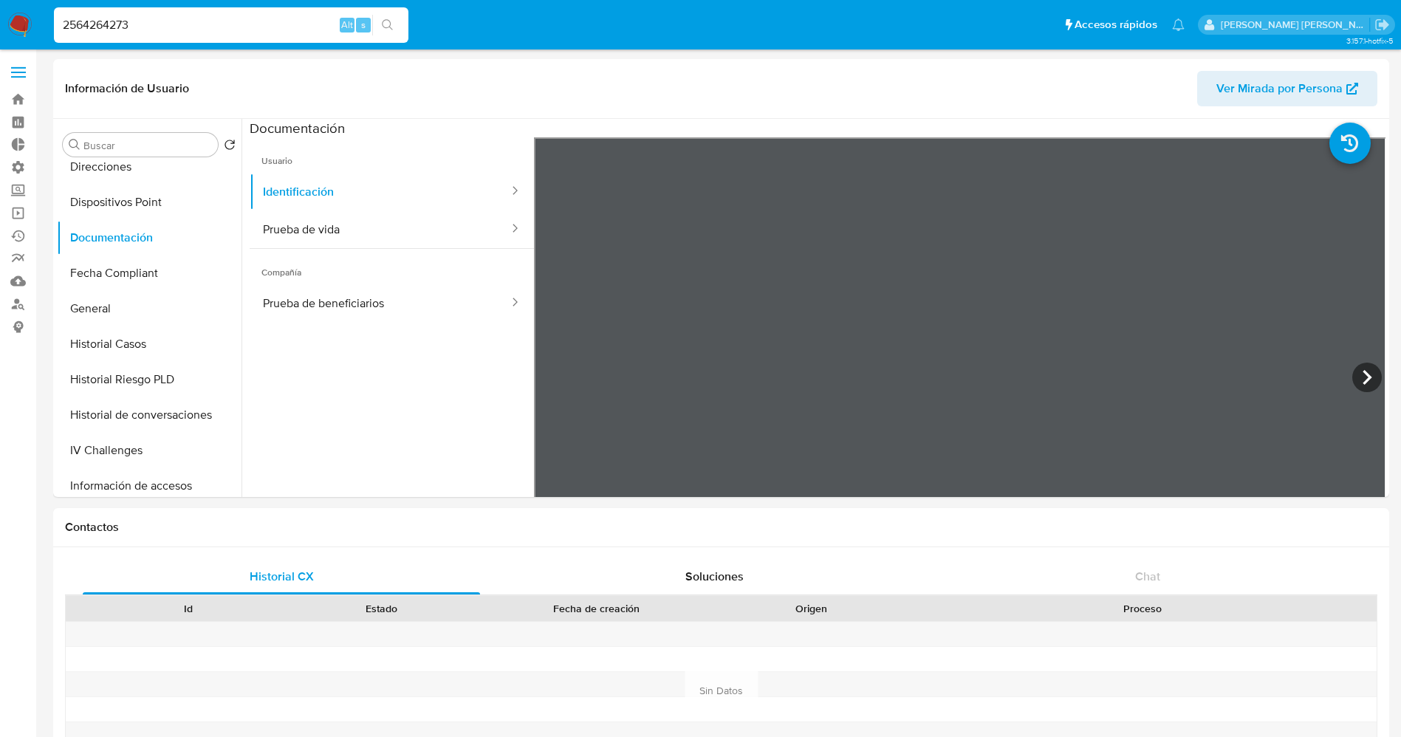
drag, startPoint x: 267, startPoint y: 21, endPoint x: 0, endPoint y: 10, distance: 266.9
click at [0, 10] on nav "Pausado Ver notificaciones 2564264273 Alt s Accesos rápidos Presiona las siguie…" at bounding box center [700, 24] width 1401 height 49
paste input "35570"
type input "2564355703"
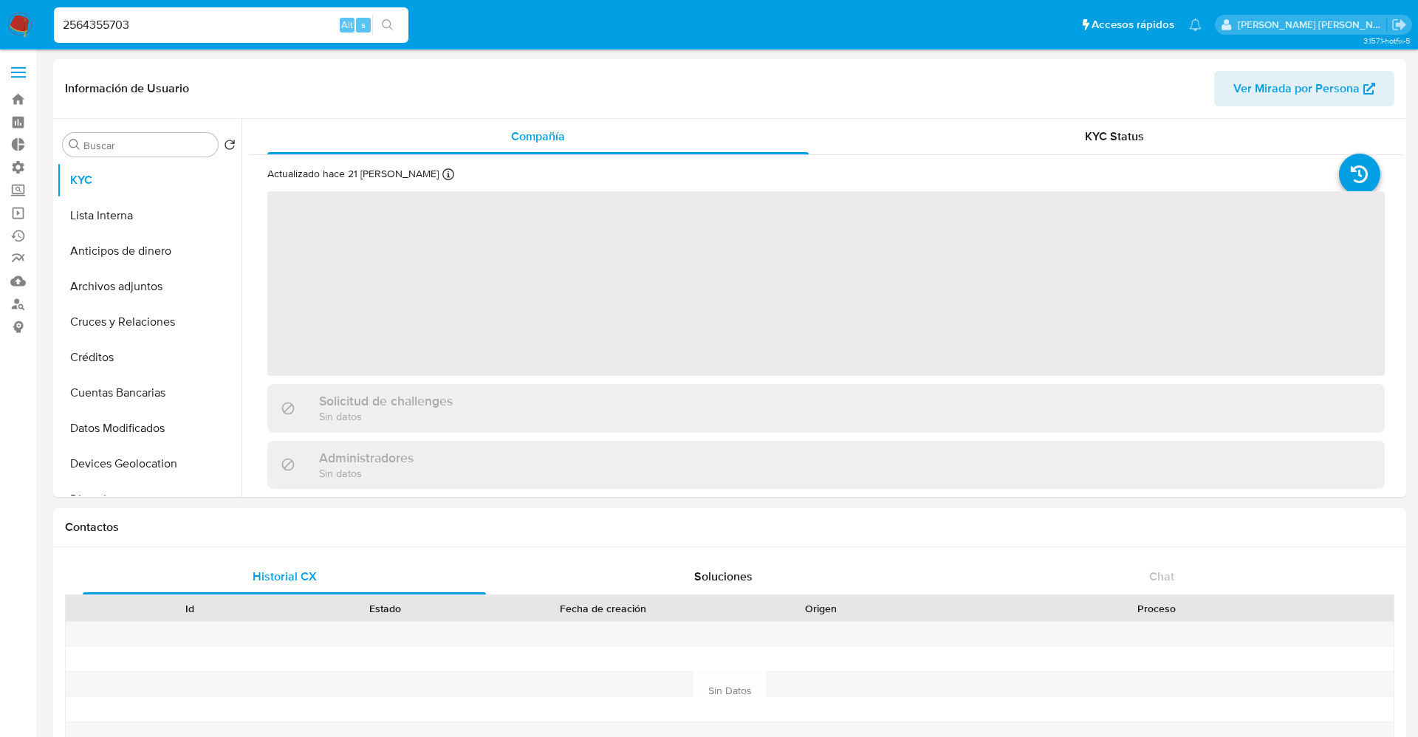
select select "10"
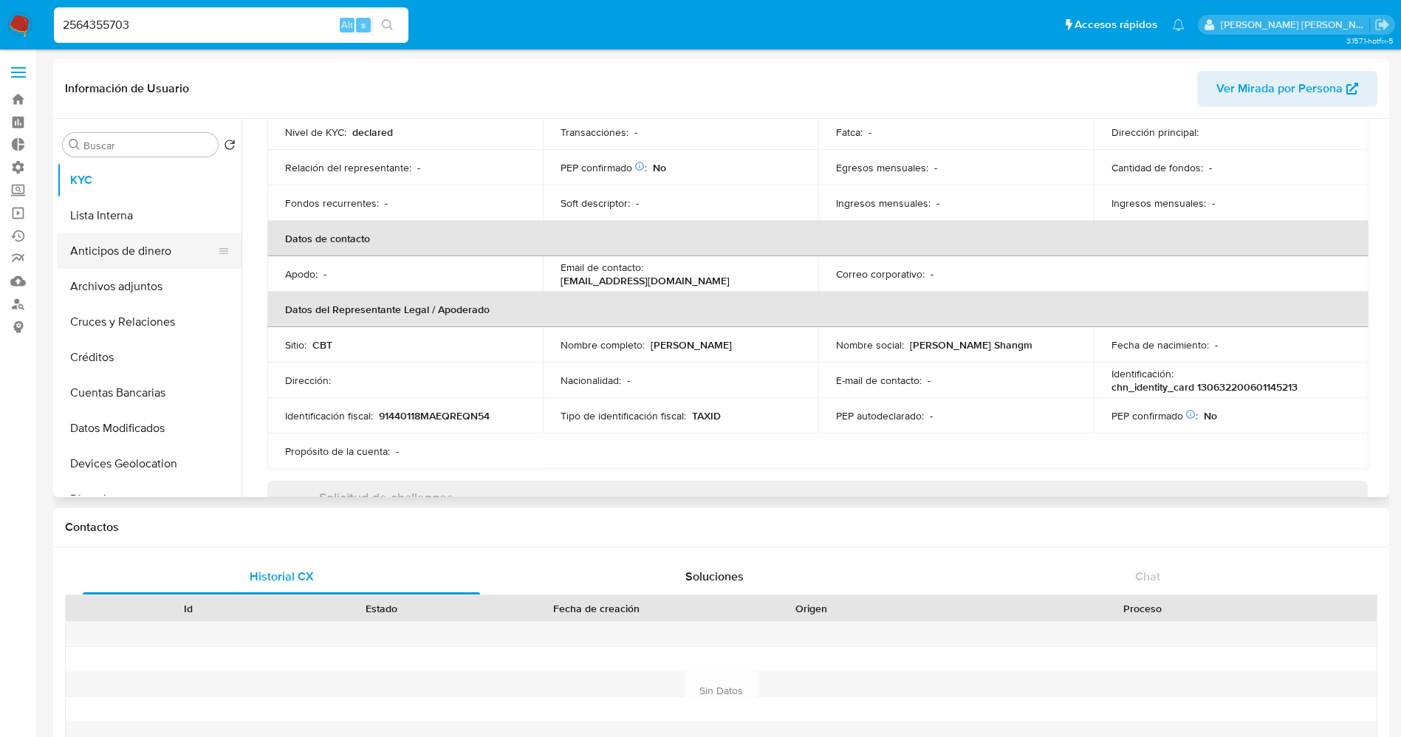
scroll to position [222, 0]
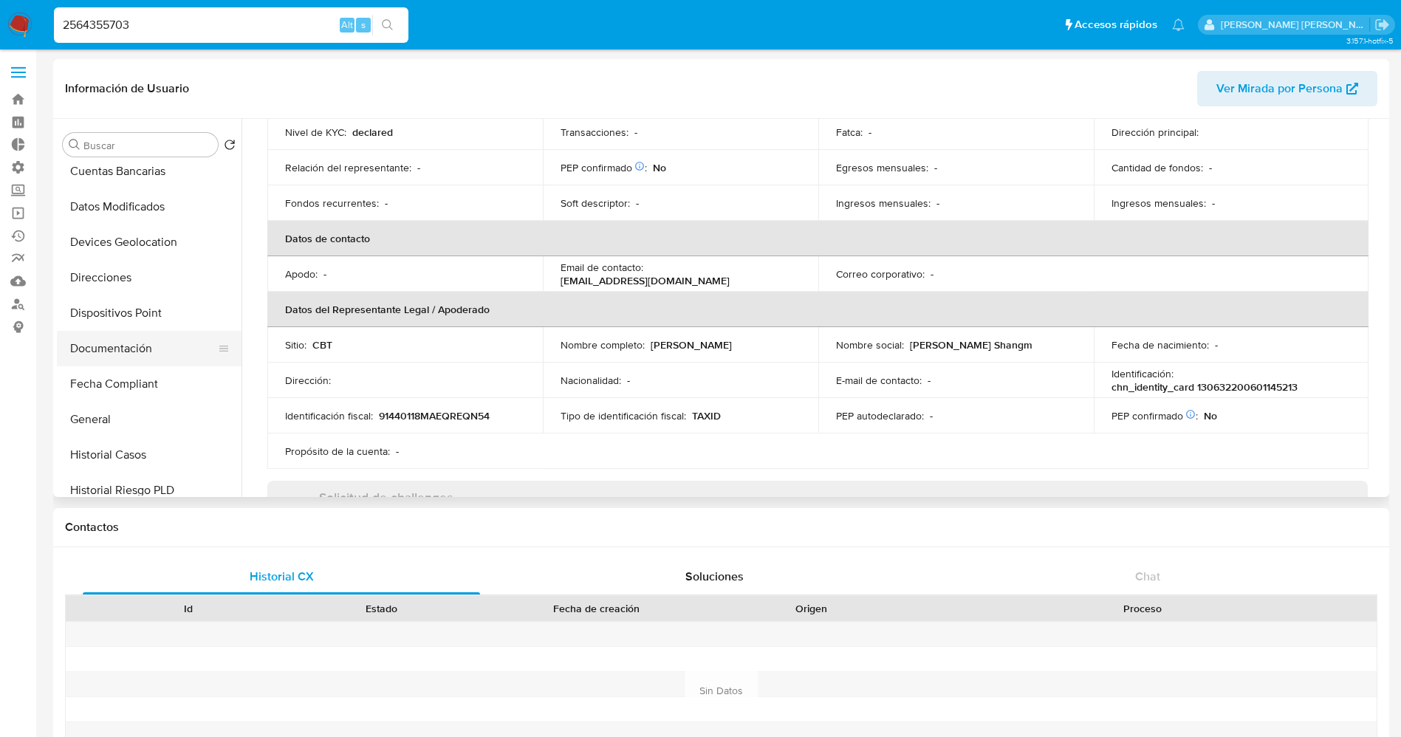
click at [123, 343] on button "Documentación" at bounding box center [143, 348] width 173 height 35
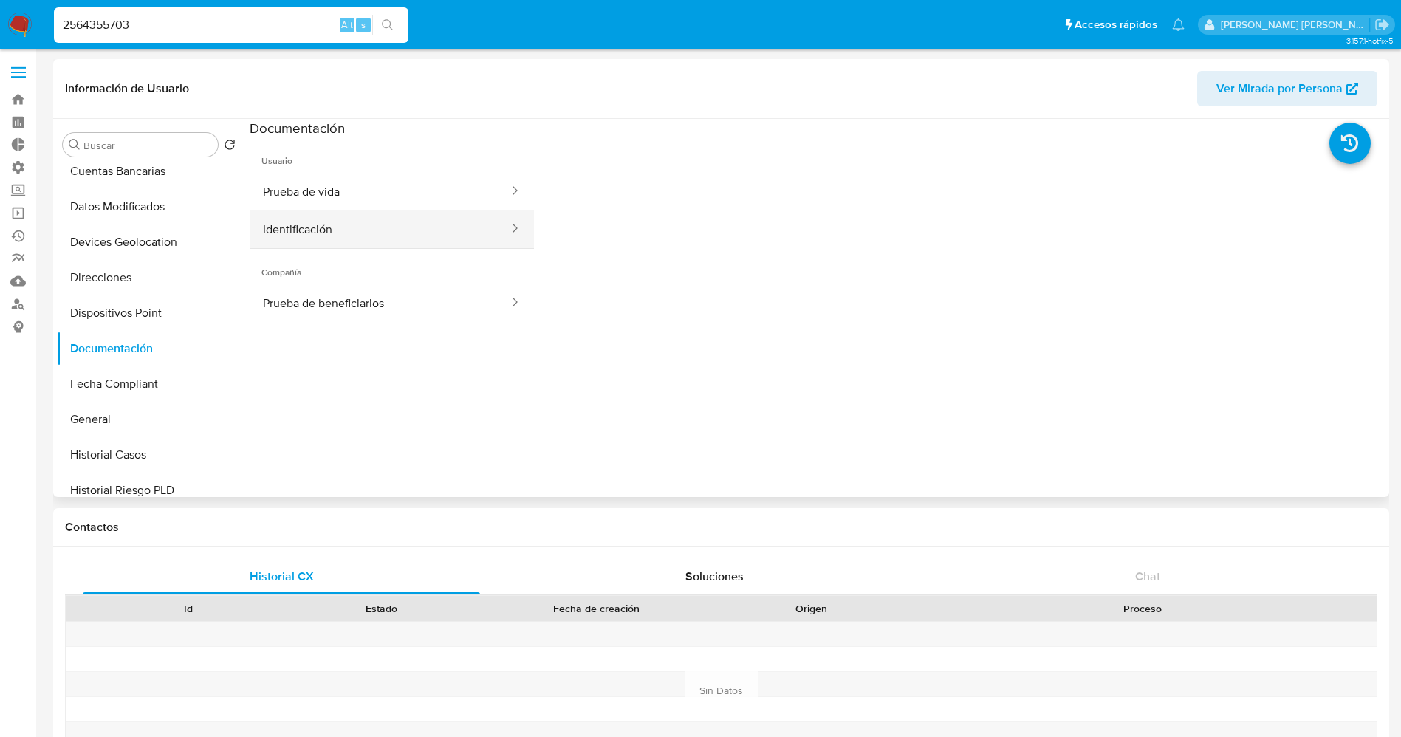
click at [335, 219] on button "Identificación" at bounding box center [380, 229] width 261 height 38
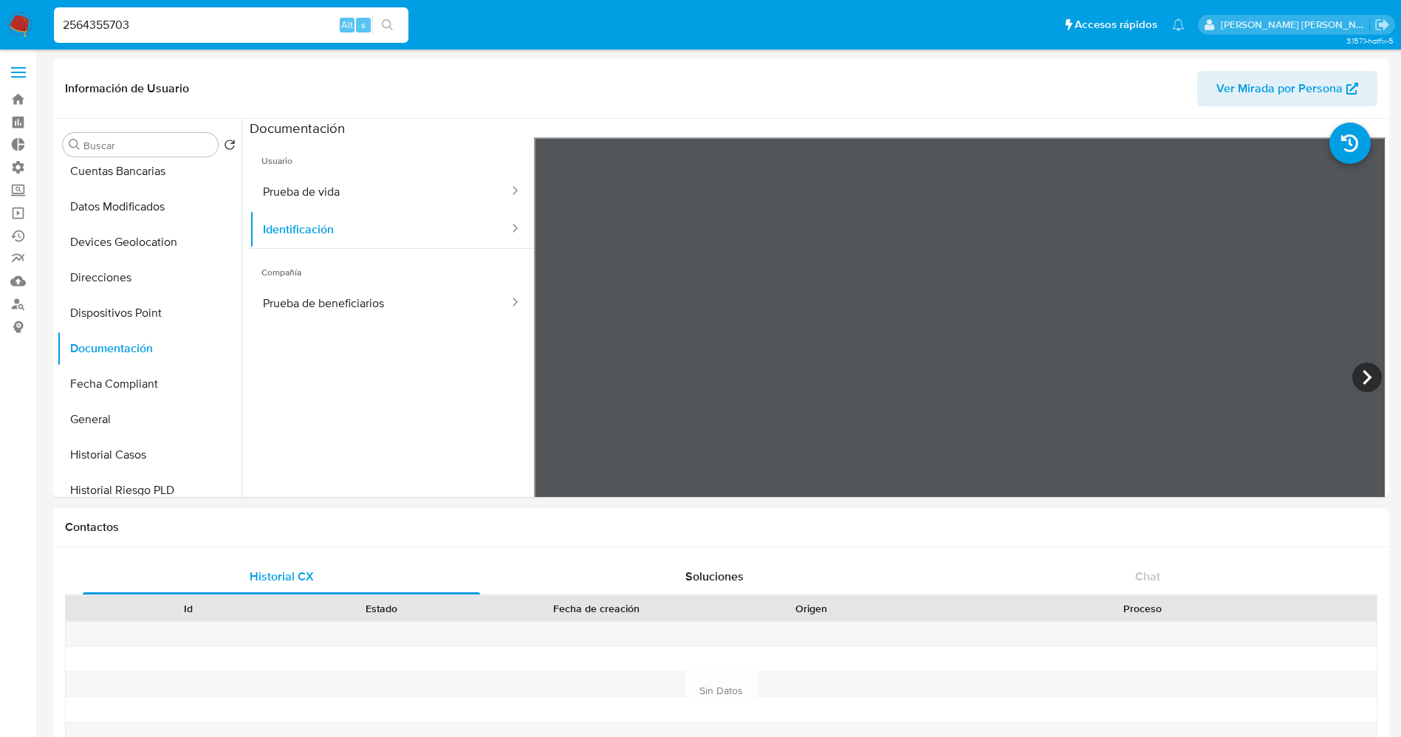
drag, startPoint x: 242, startPoint y: 28, endPoint x: 0, endPoint y: 28, distance: 242.3
click at [0, 28] on nav "Pausado Ver notificaciones 2564355703 Alt s Accesos rápidos Presiona las siguie…" at bounding box center [700, 24] width 1401 height 49
paste input "7985"
type input "2564379853"
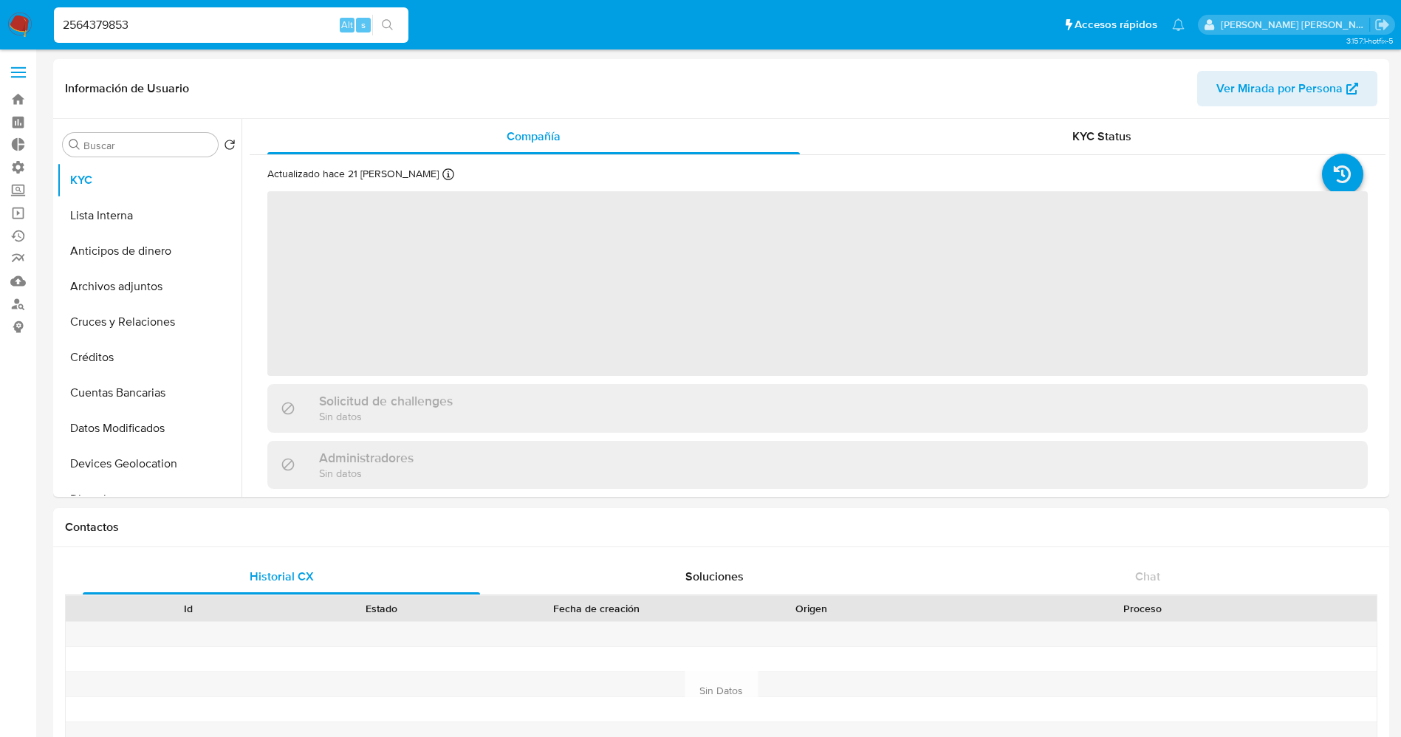
select select "10"
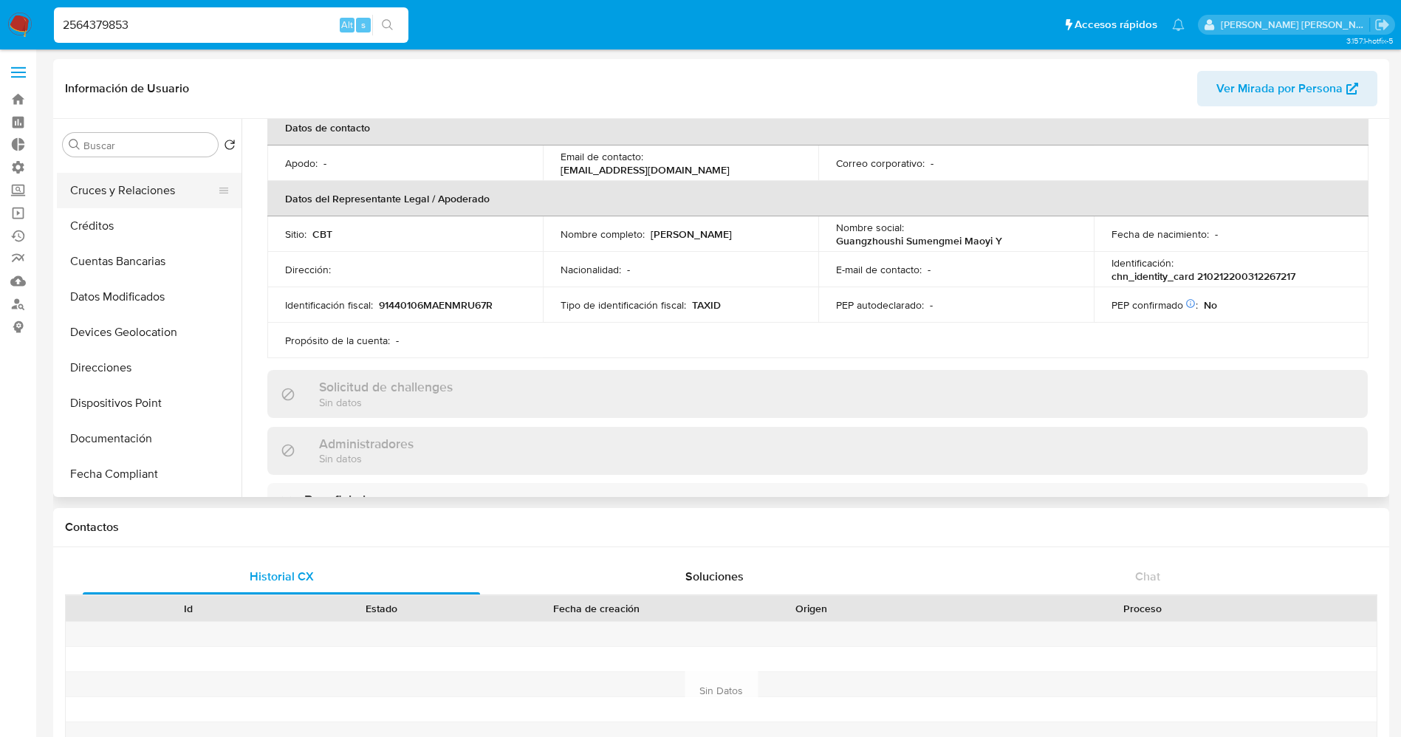
scroll to position [222, 0]
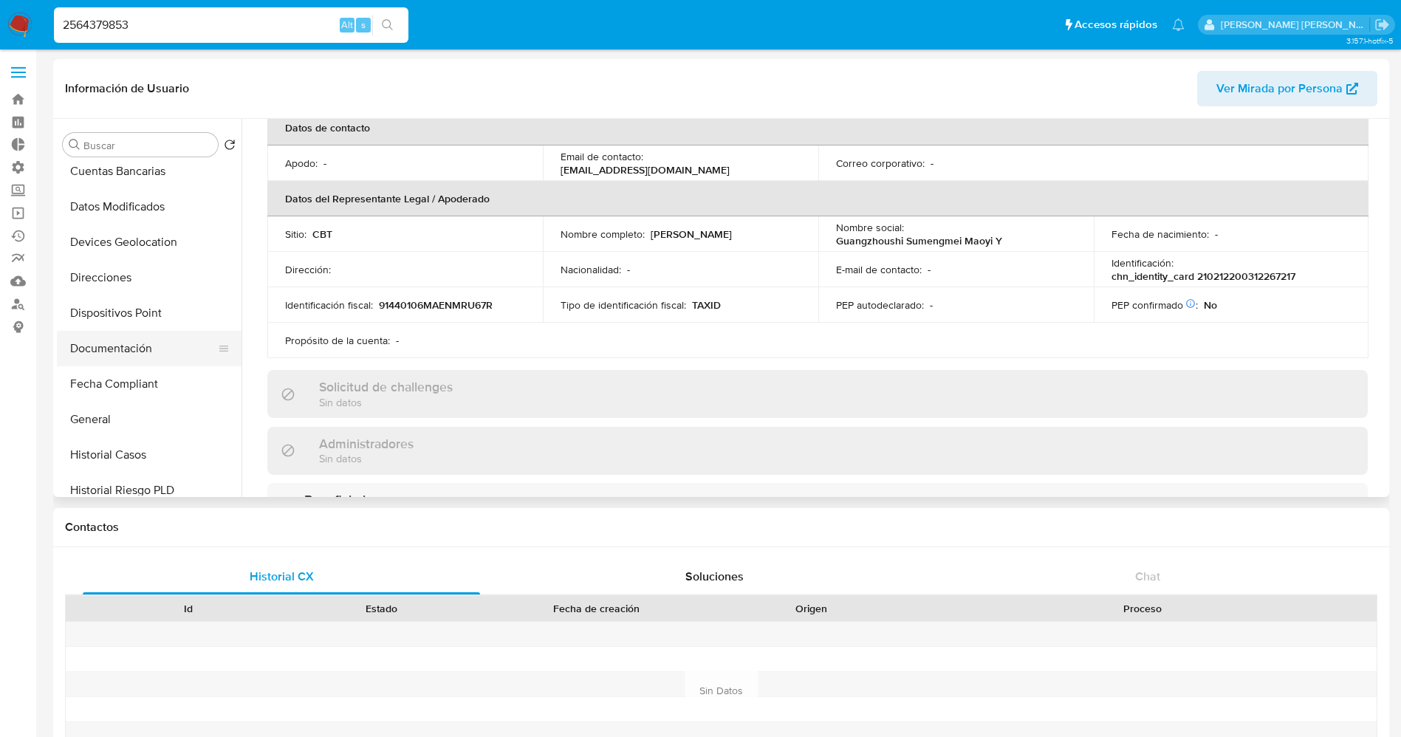
click at [112, 343] on button "Documentación" at bounding box center [143, 348] width 173 height 35
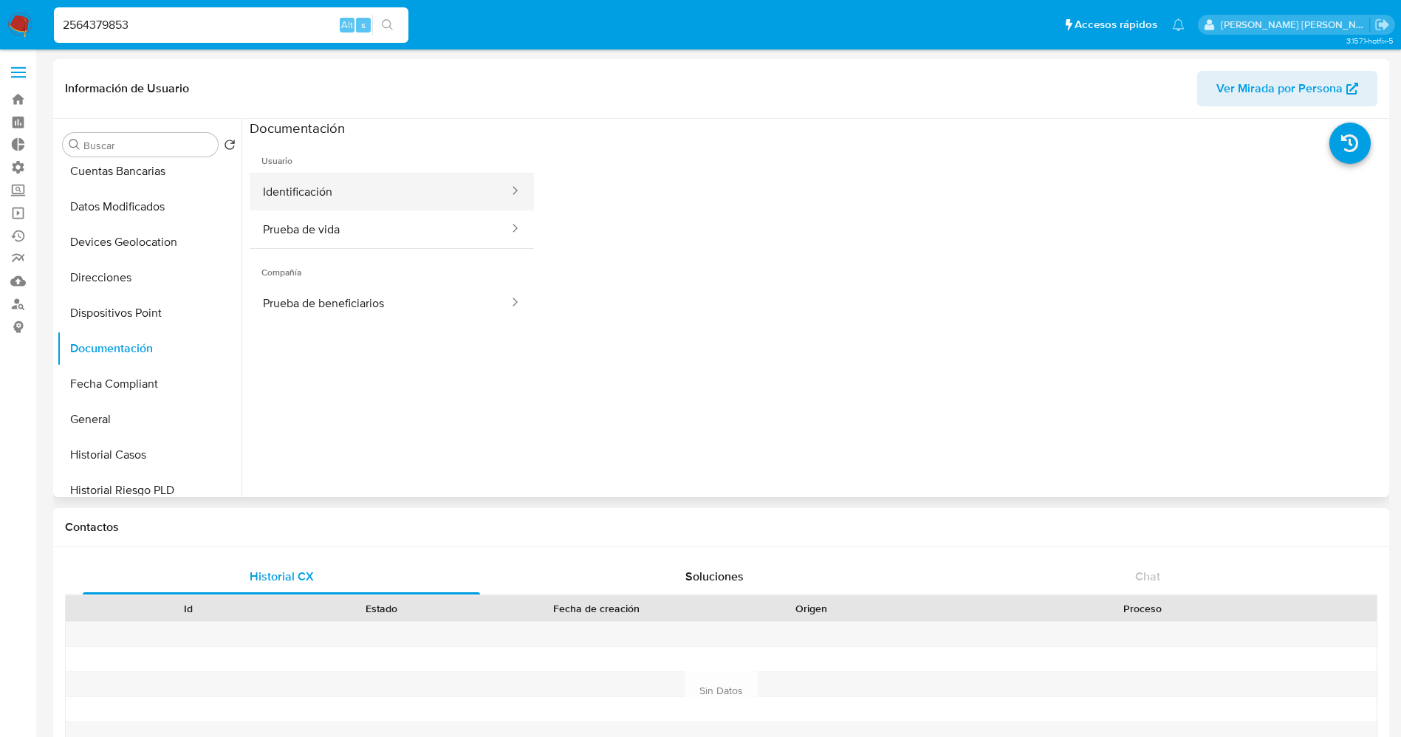
click at [341, 205] on button "Identificación" at bounding box center [380, 192] width 261 height 38
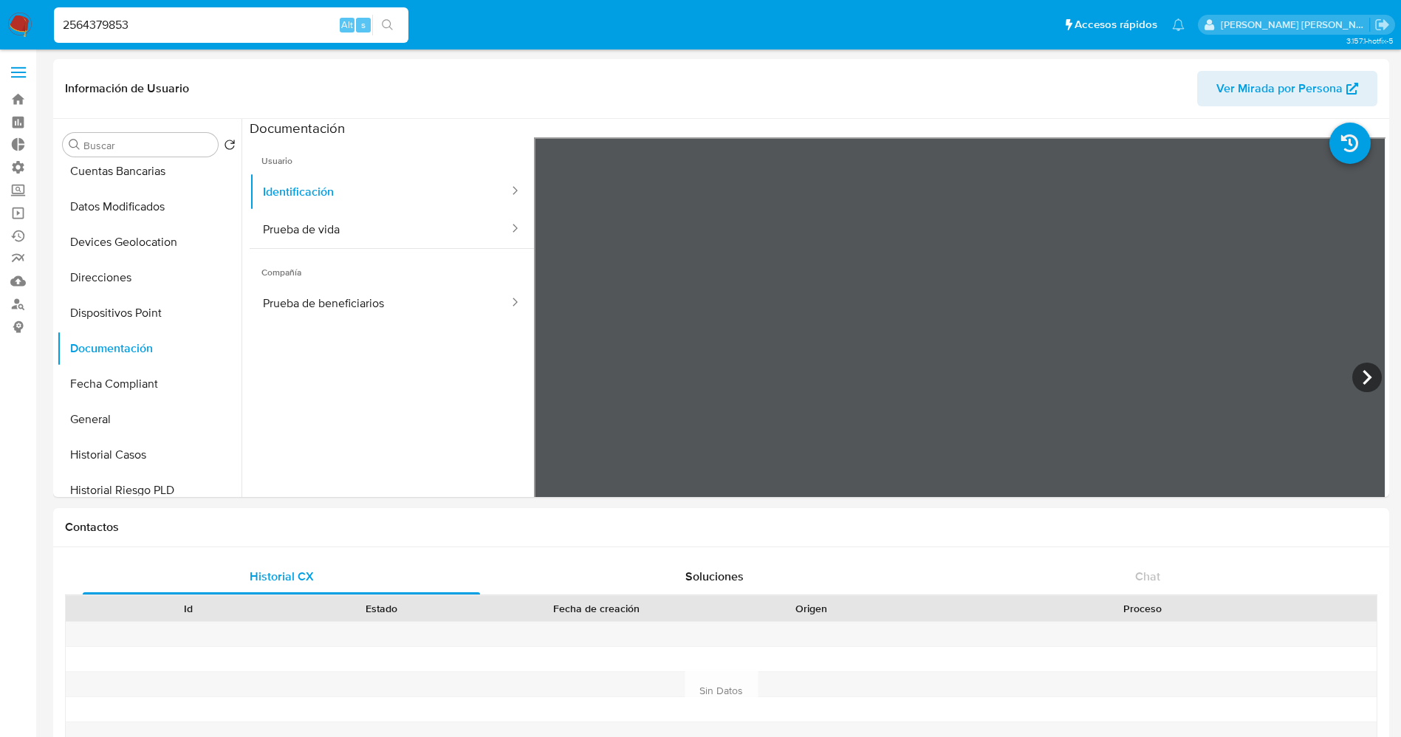
drag, startPoint x: 162, startPoint y: 22, endPoint x: 16, endPoint y: 22, distance: 147.0
click at [16, 22] on nav "Pausado Ver notificaciones 2564379853 Alt s Accesos rápidos Presiona las siguie…" at bounding box center [700, 24] width 1401 height 49
paste input "7611699"
type input "2576116993"
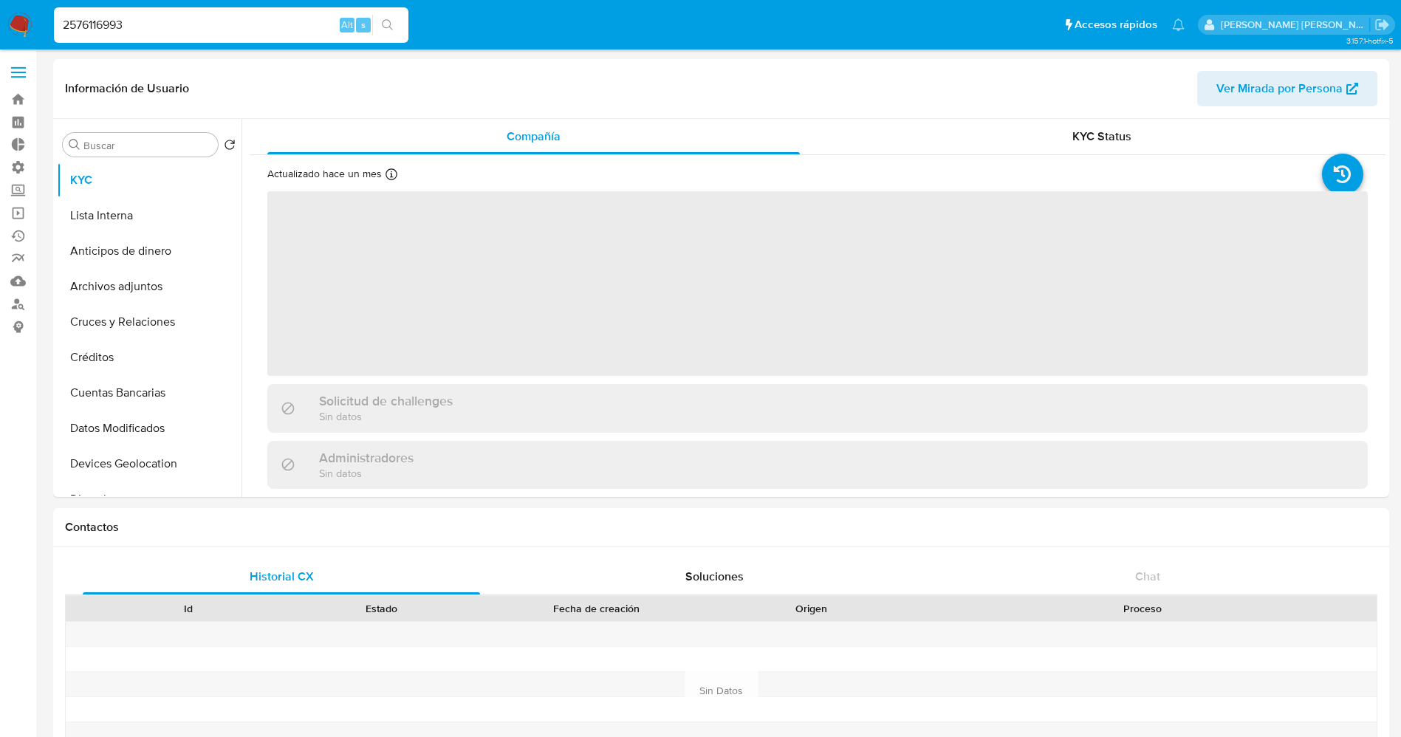
select select "10"
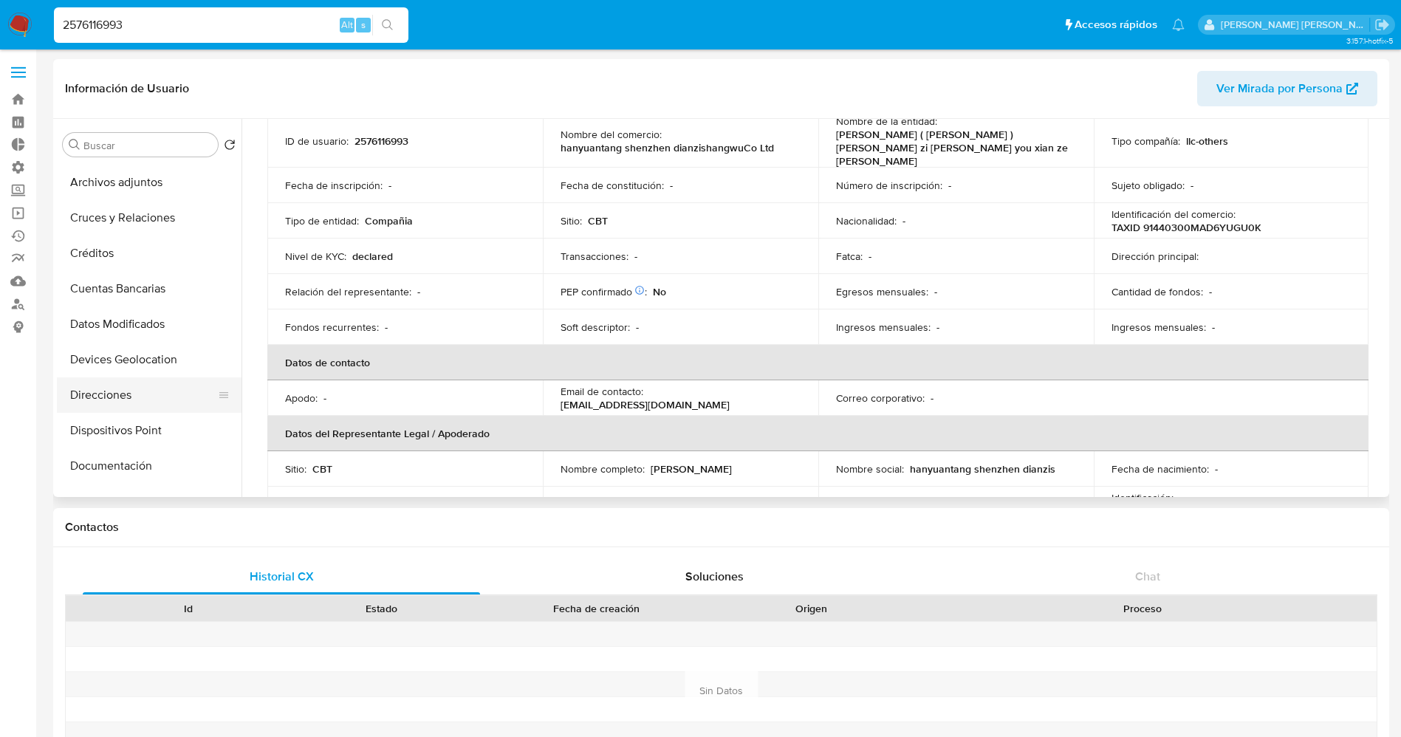
scroll to position [222, 0]
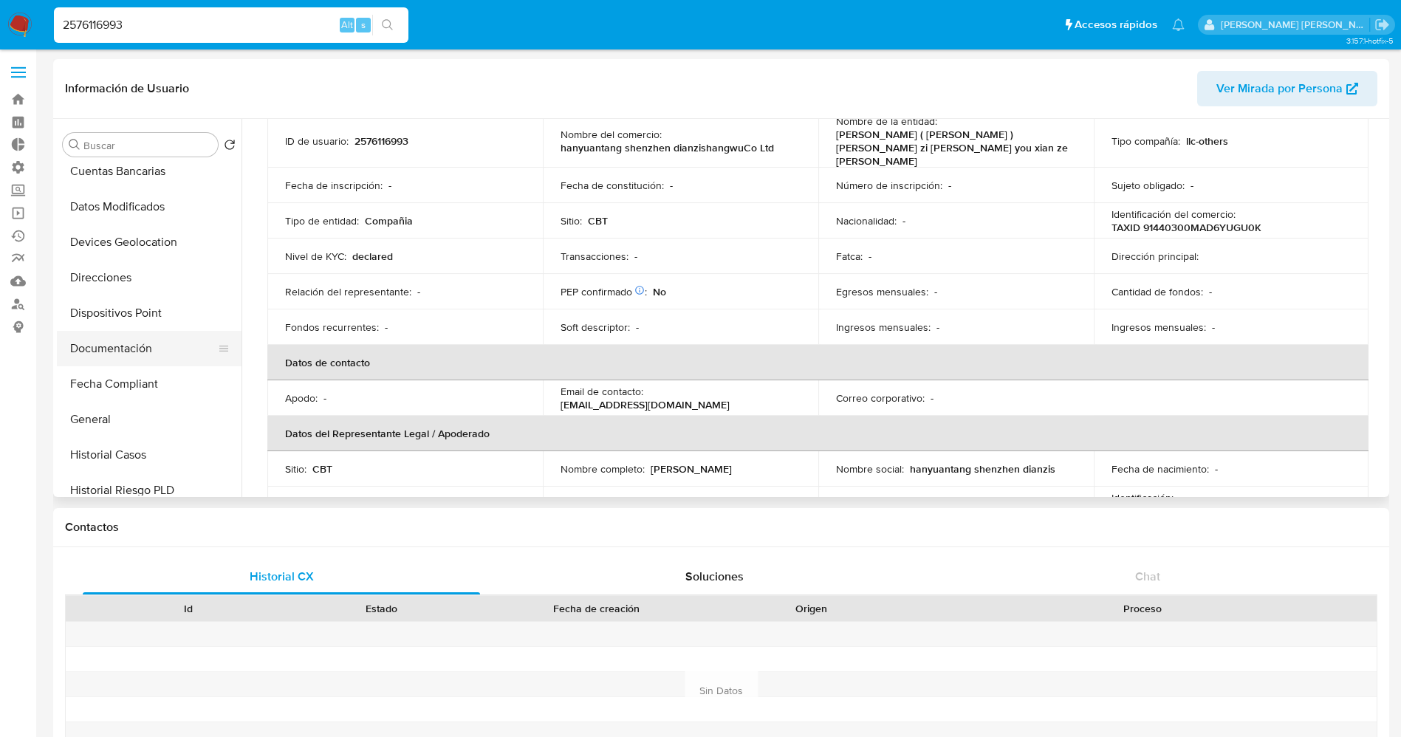
click at [126, 346] on button "Documentación" at bounding box center [143, 348] width 173 height 35
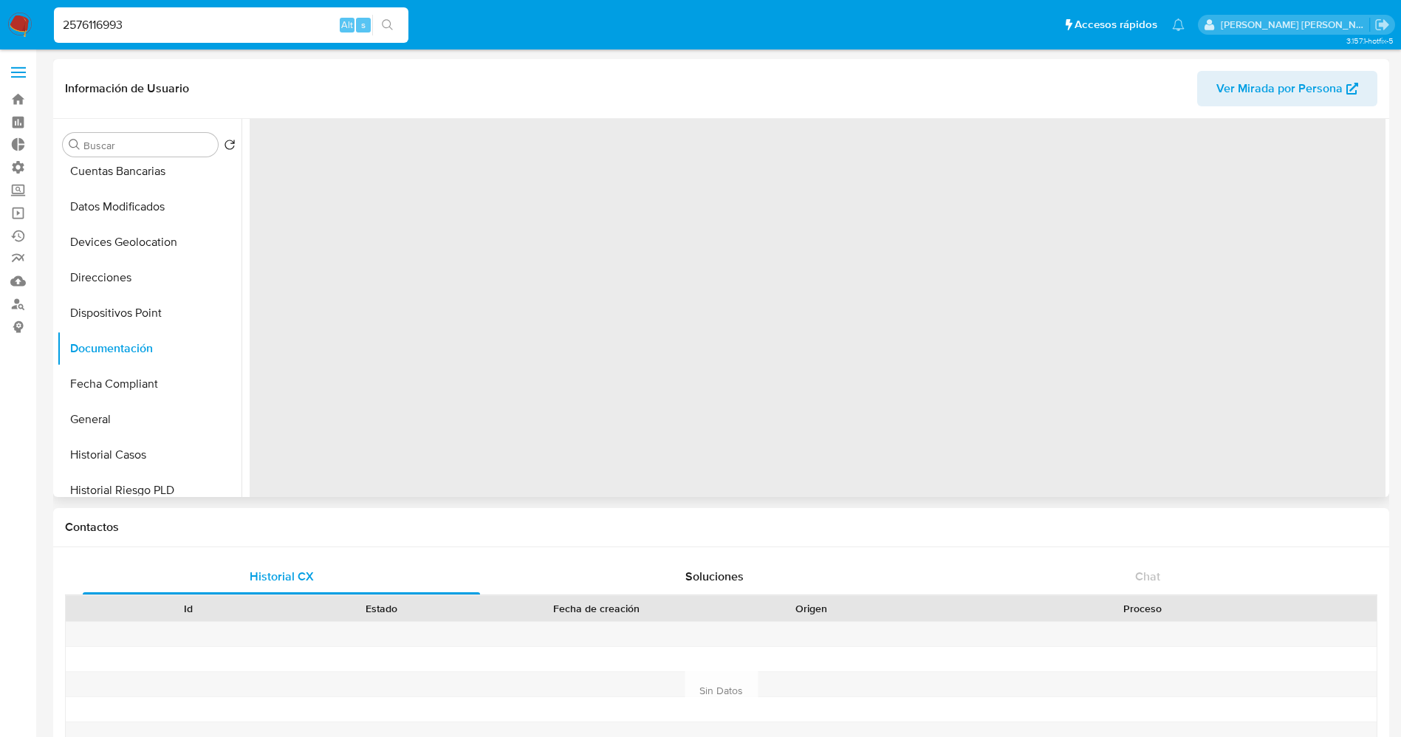
scroll to position [0, 0]
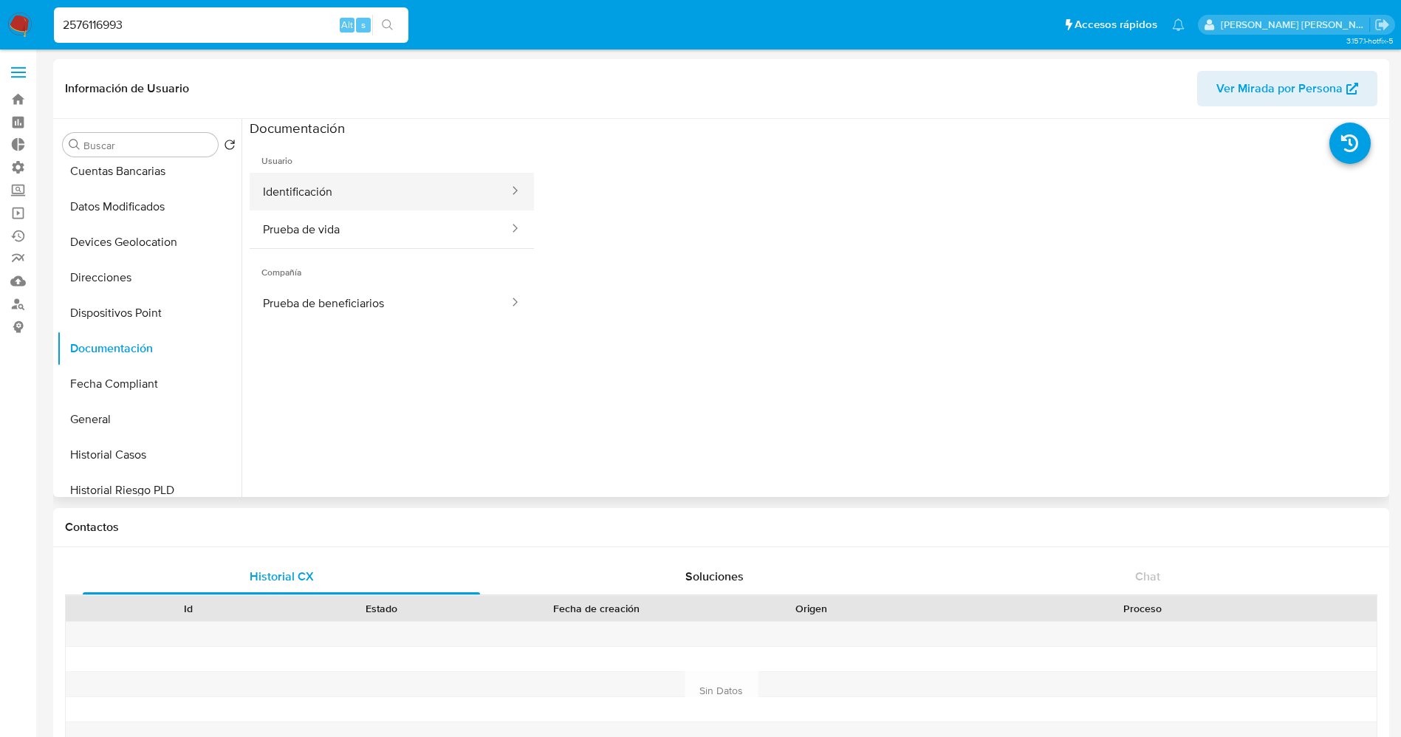
click at [342, 203] on button "Identificación" at bounding box center [380, 192] width 261 height 38
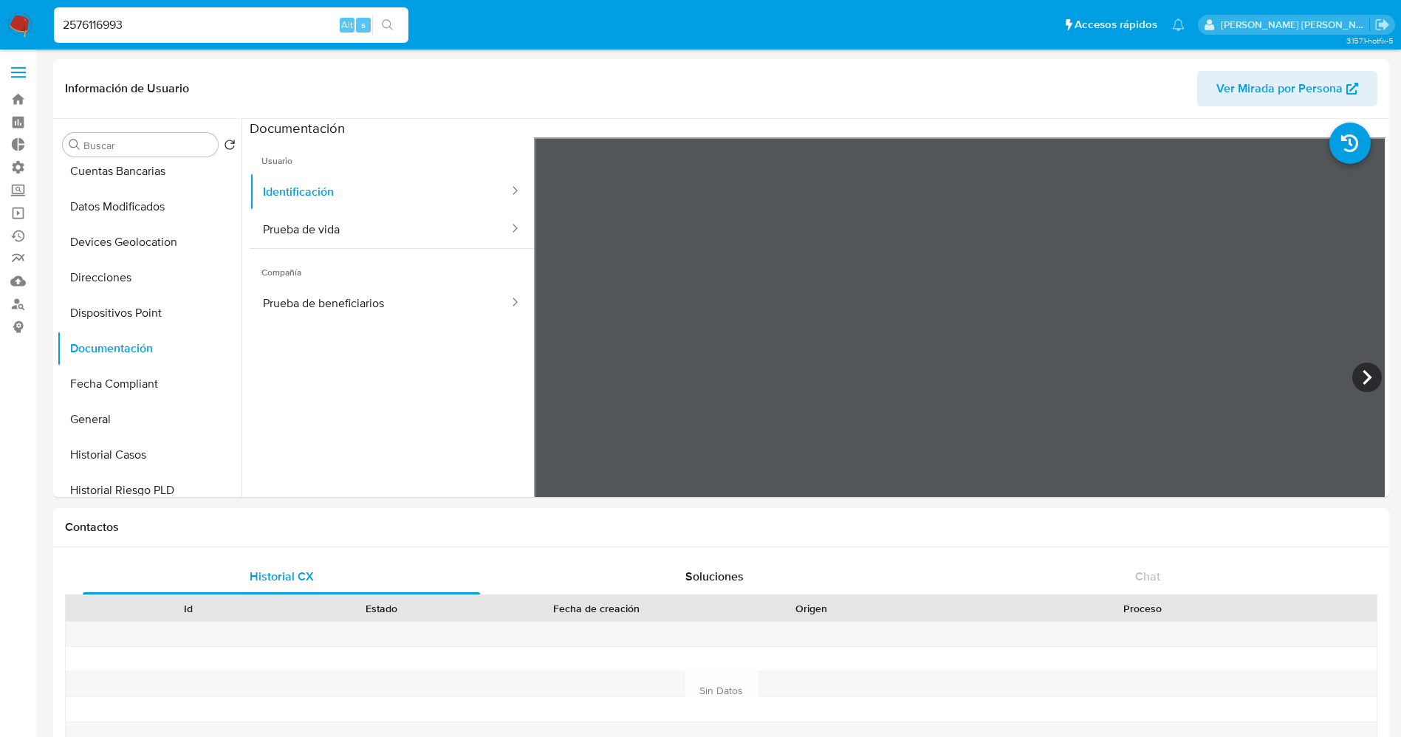
drag, startPoint x: 229, startPoint y: 31, endPoint x: 0, endPoint y: 27, distance: 229.0
click at [0, 27] on nav "Pausado Ver notificaciones 2576116993 Alt s Accesos rápidos Presiona las siguie…" at bounding box center [700, 24] width 1401 height 49
paste input "8357866"
type input "2583578663"
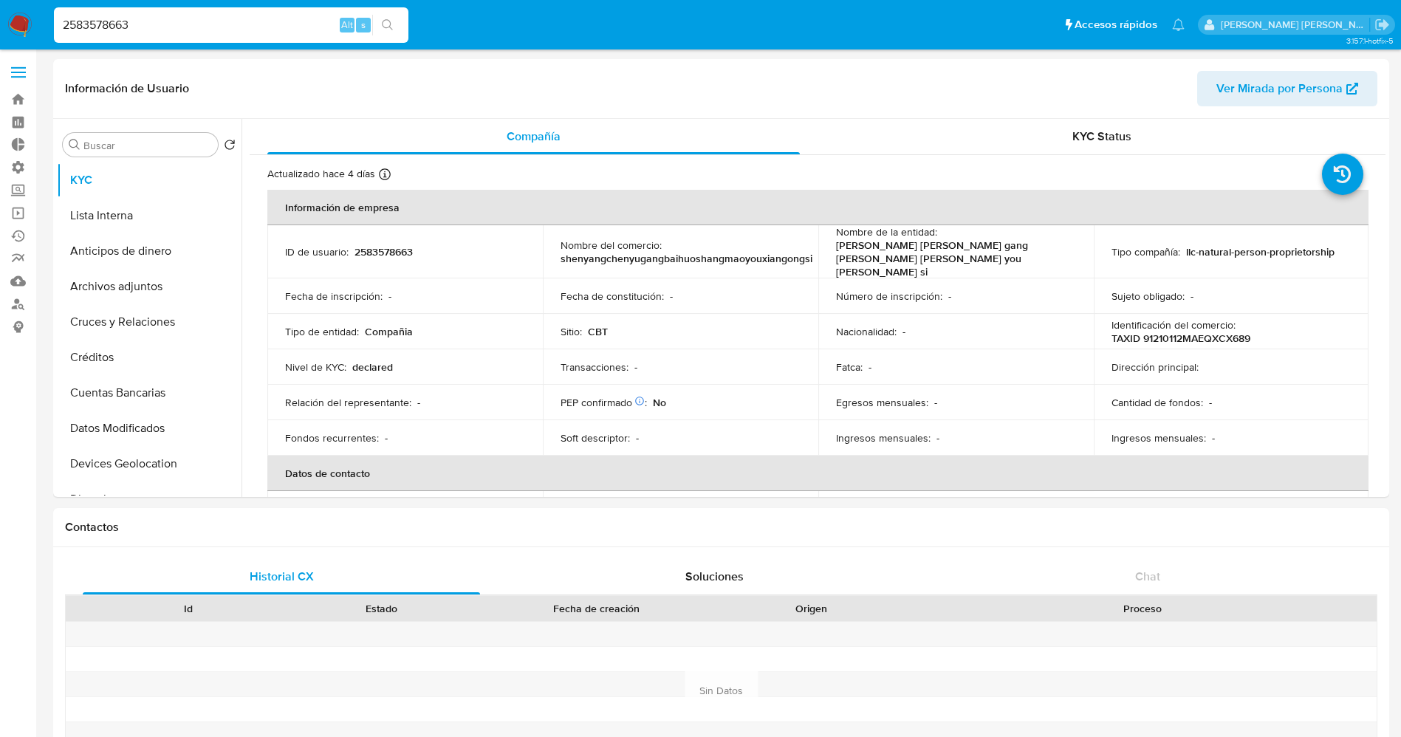
select select "10"
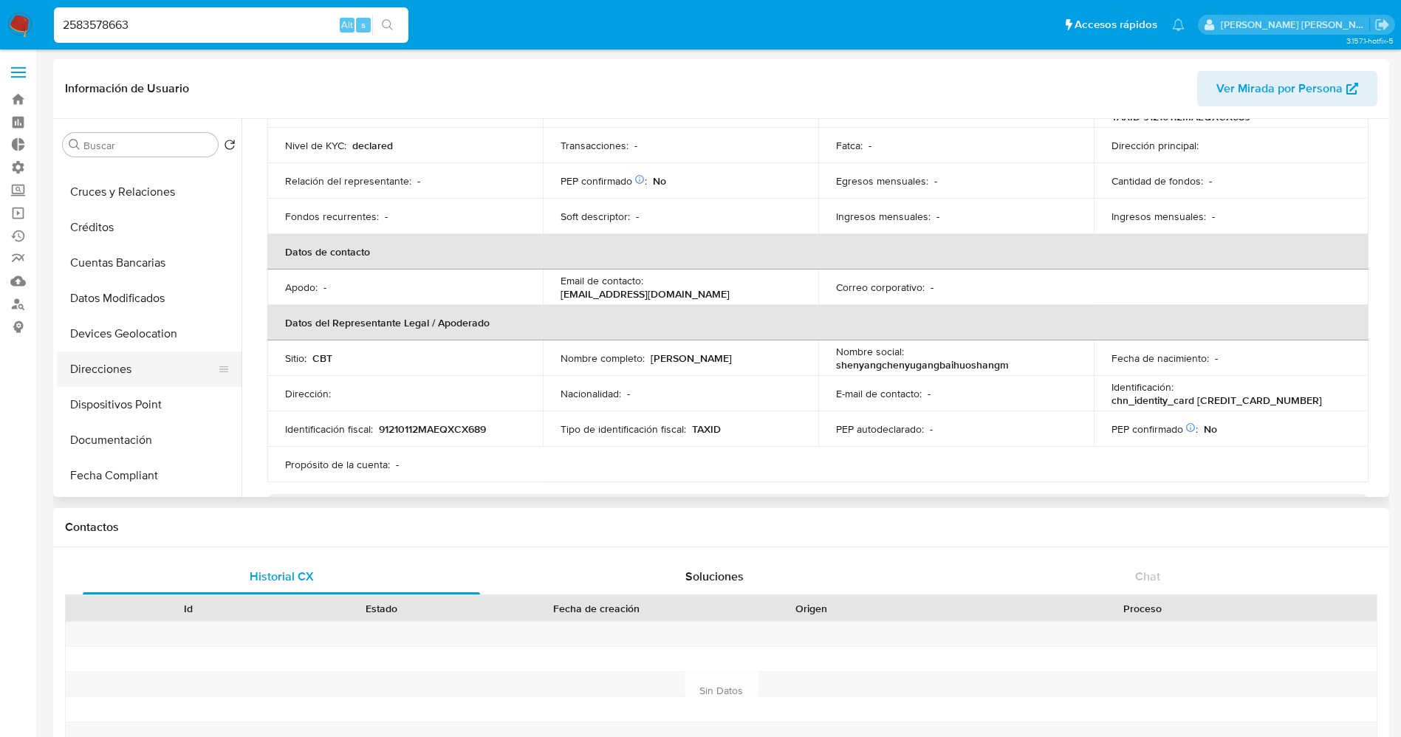
scroll to position [222, 0]
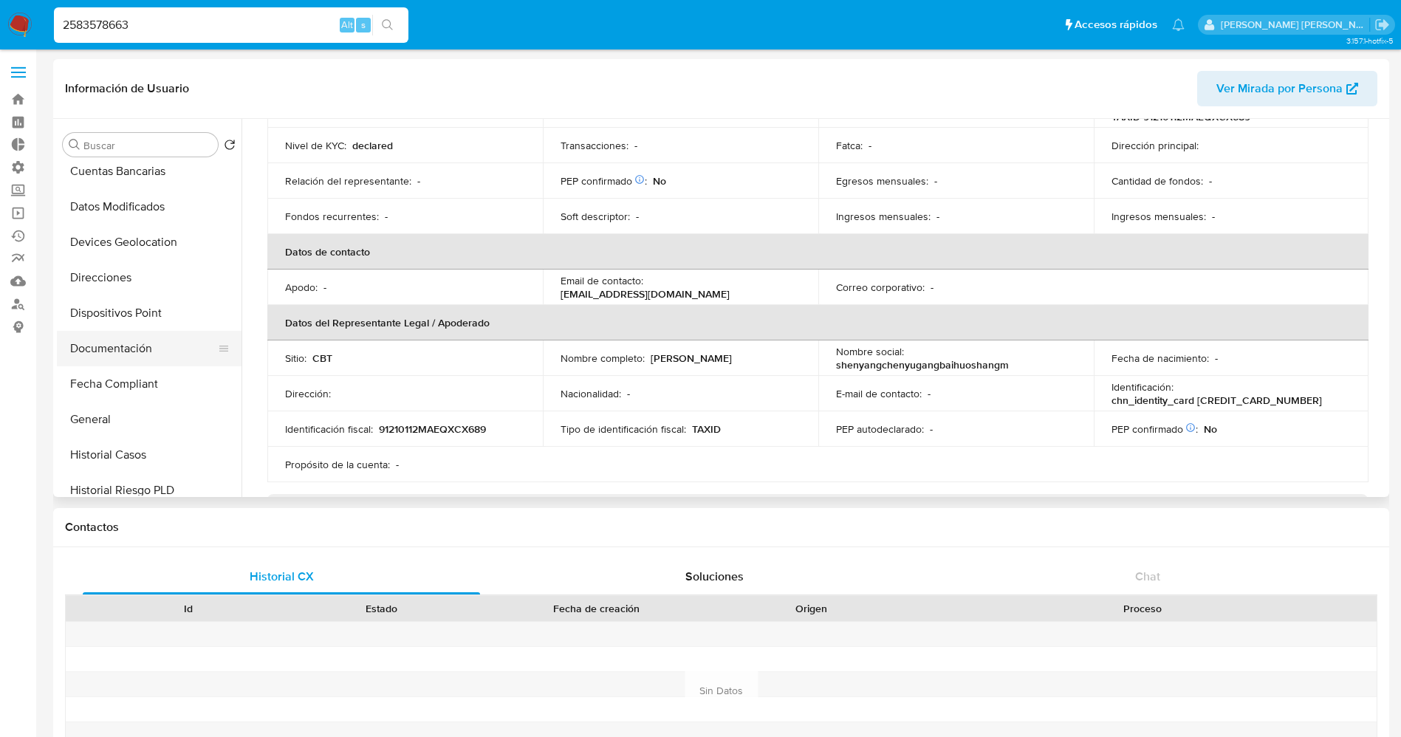
click at [140, 335] on button "Documentación" at bounding box center [143, 348] width 173 height 35
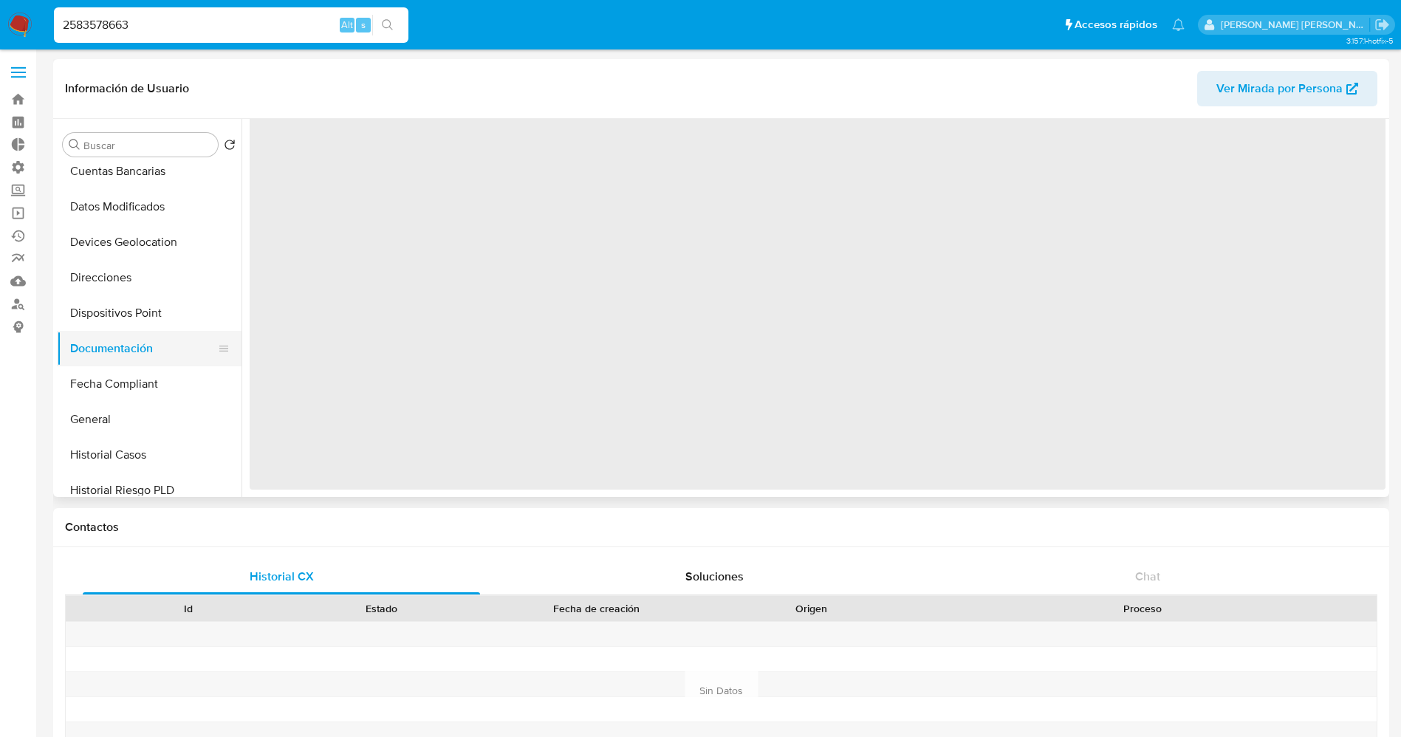
scroll to position [0, 0]
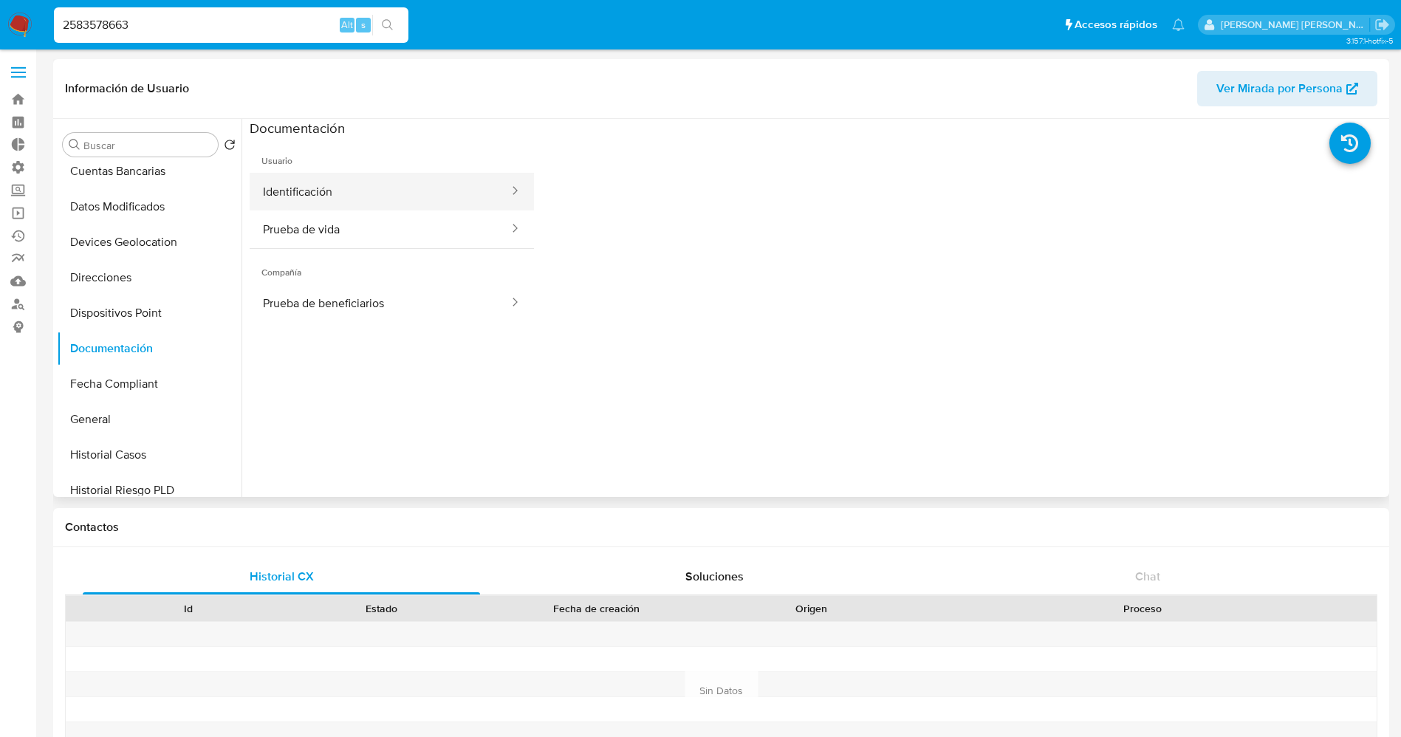
click at [309, 194] on button "Identificación" at bounding box center [380, 192] width 261 height 38
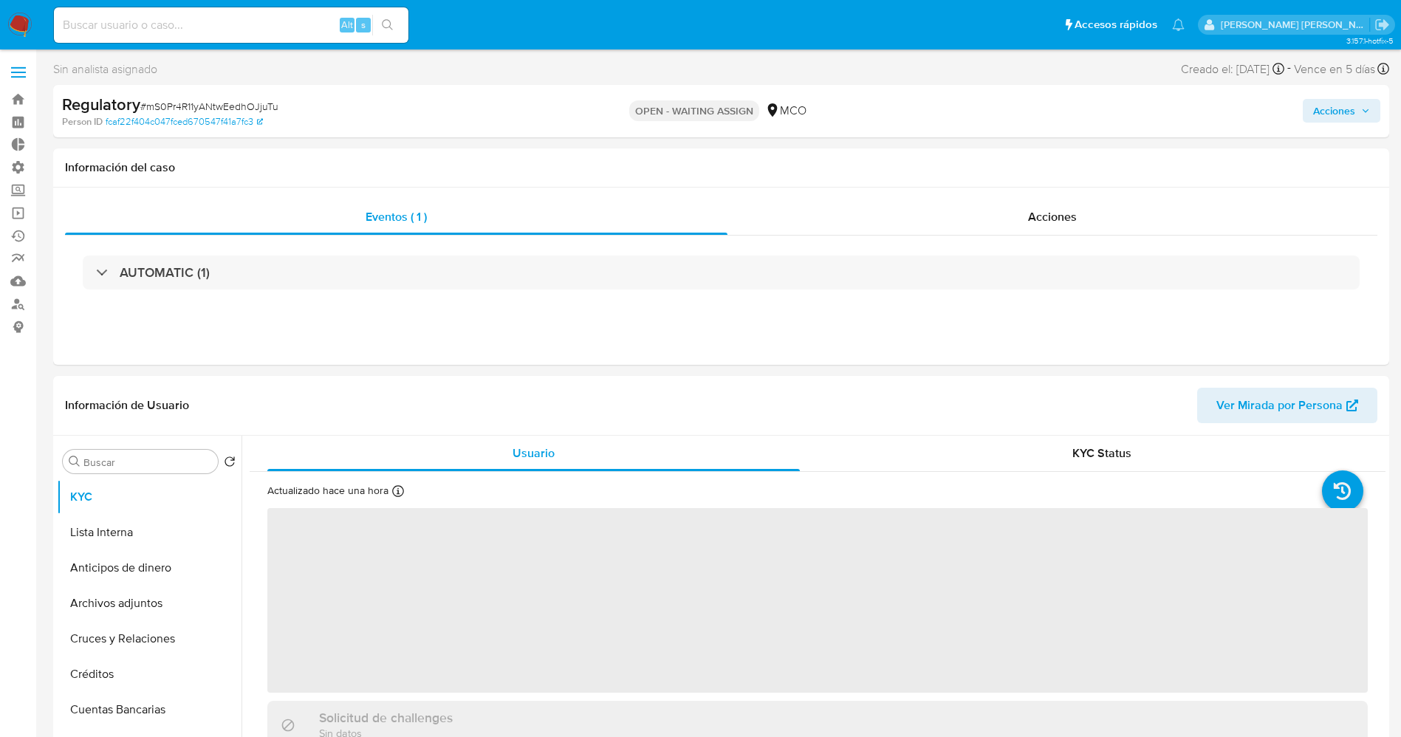
select select "10"
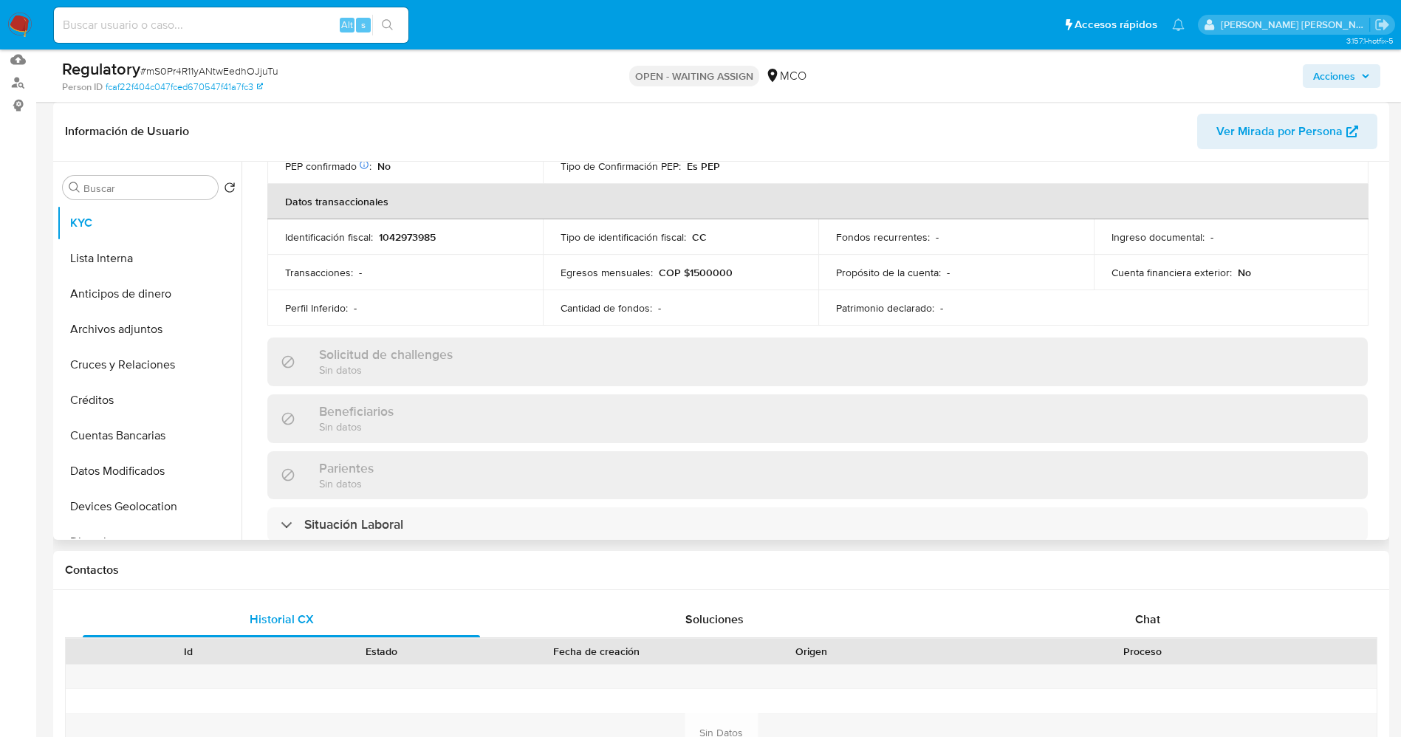
scroll to position [554, 0]
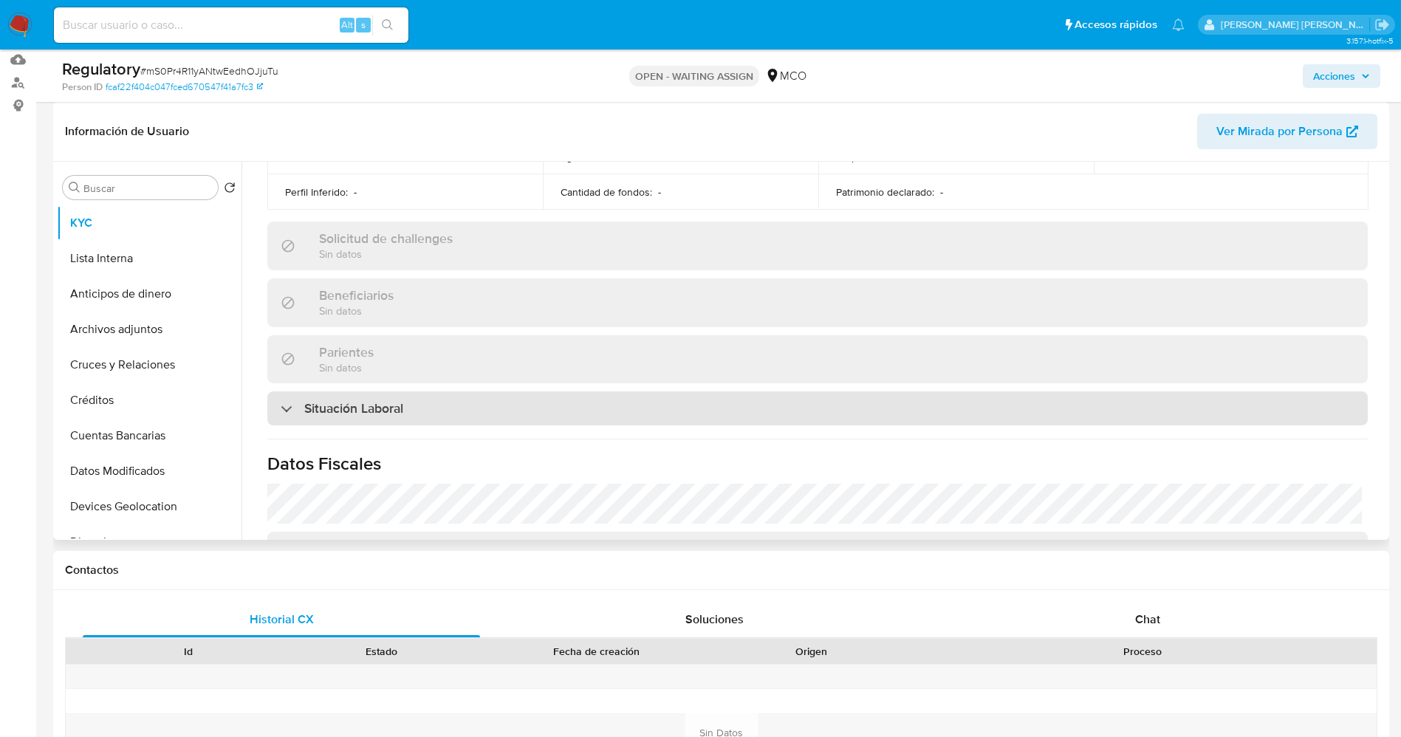
click at [399, 414] on h3 "Situación Laboral" at bounding box center [353, 408] width 99 height 16
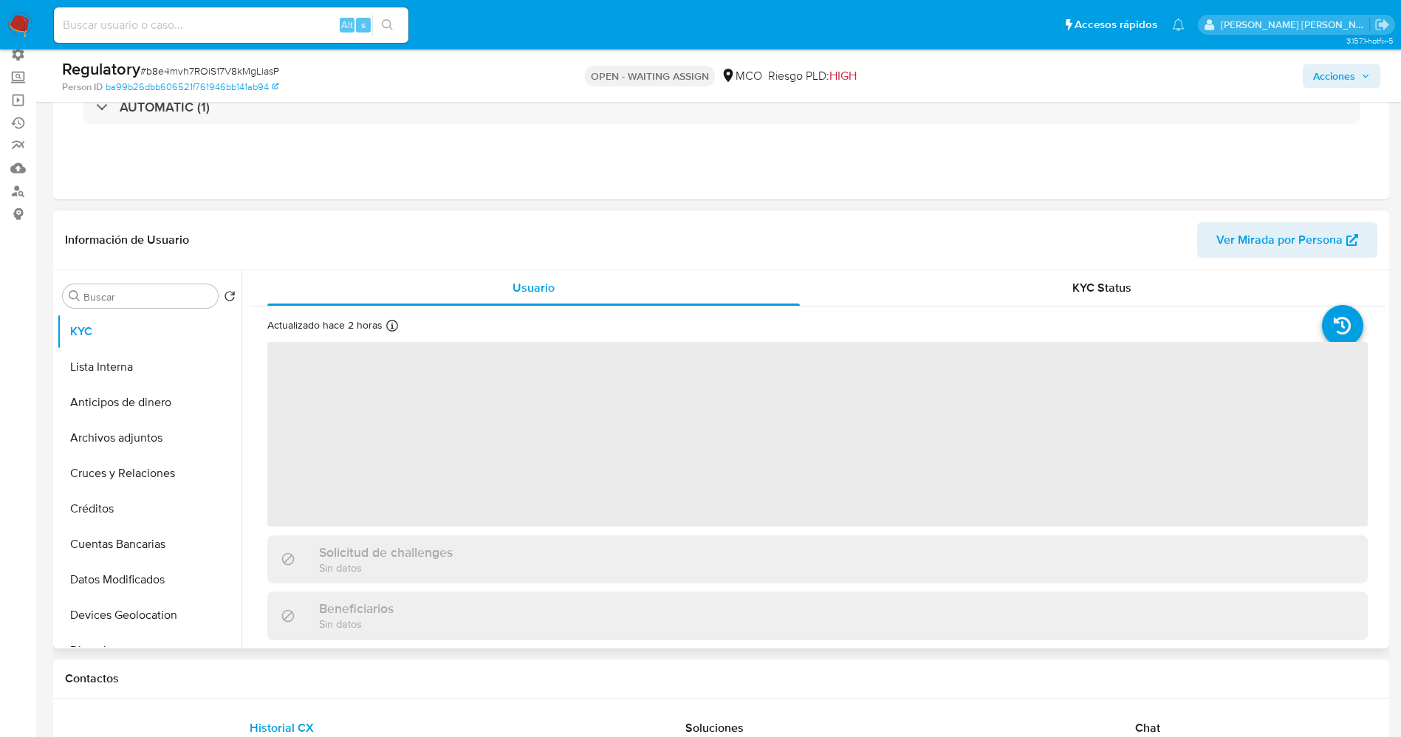
scroll to position [222, 0]
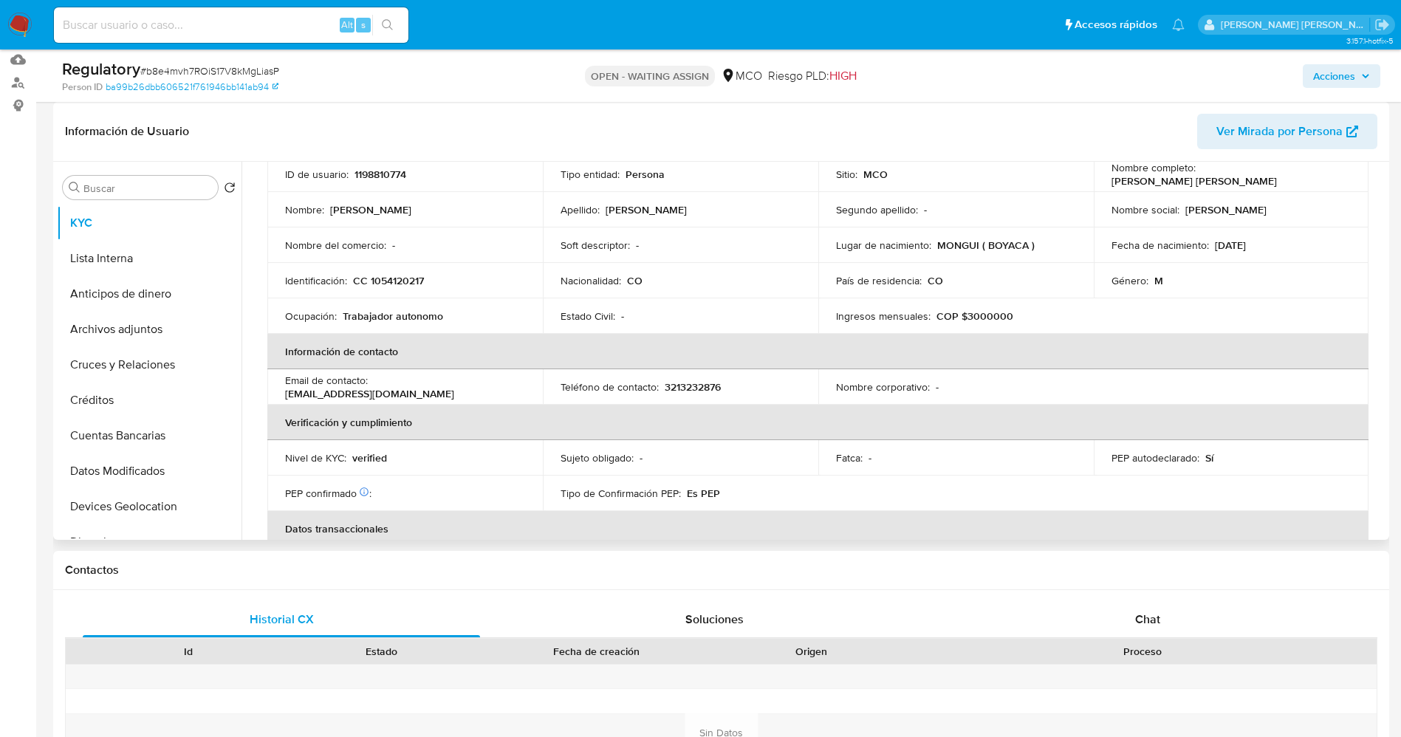
select select "10"
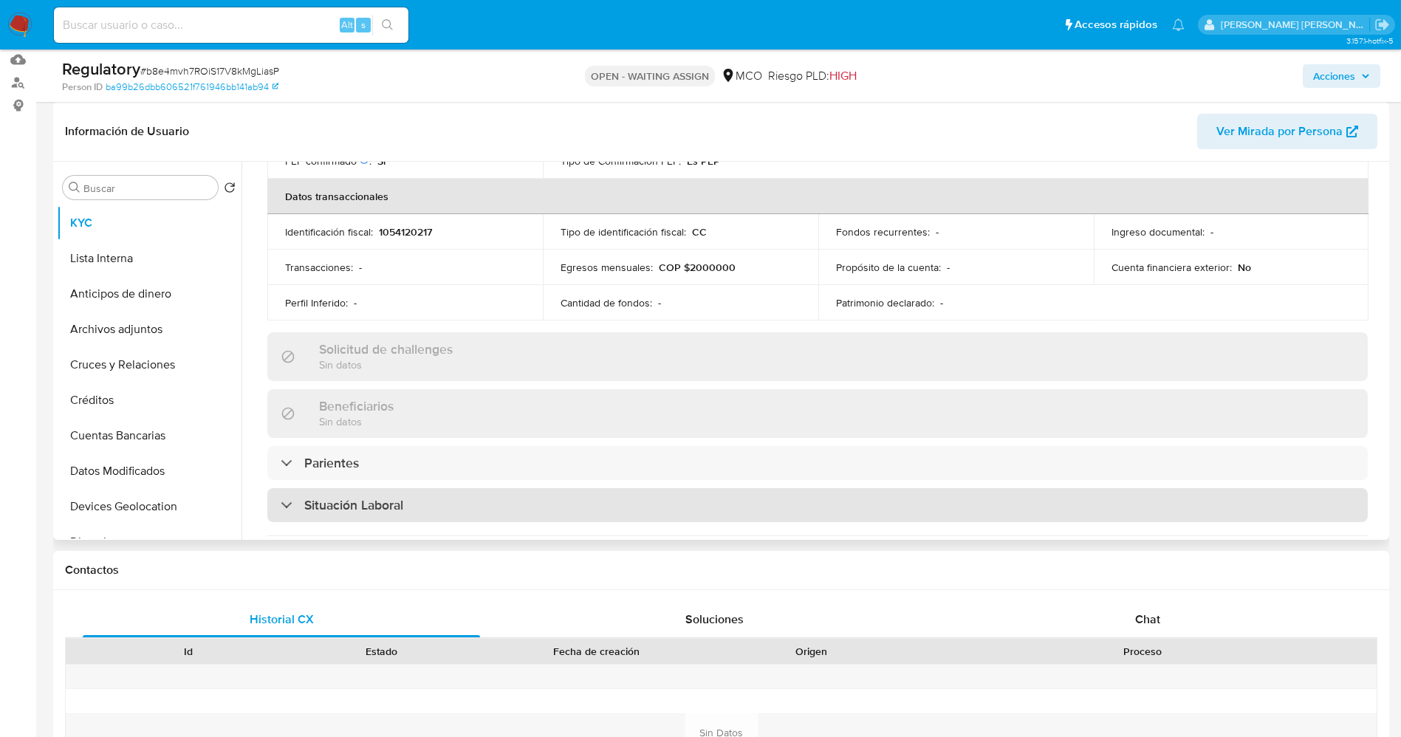
click at [371, 504] on h3 "Situación Laboral" at bounding box center [353, 505] width 99 height 16
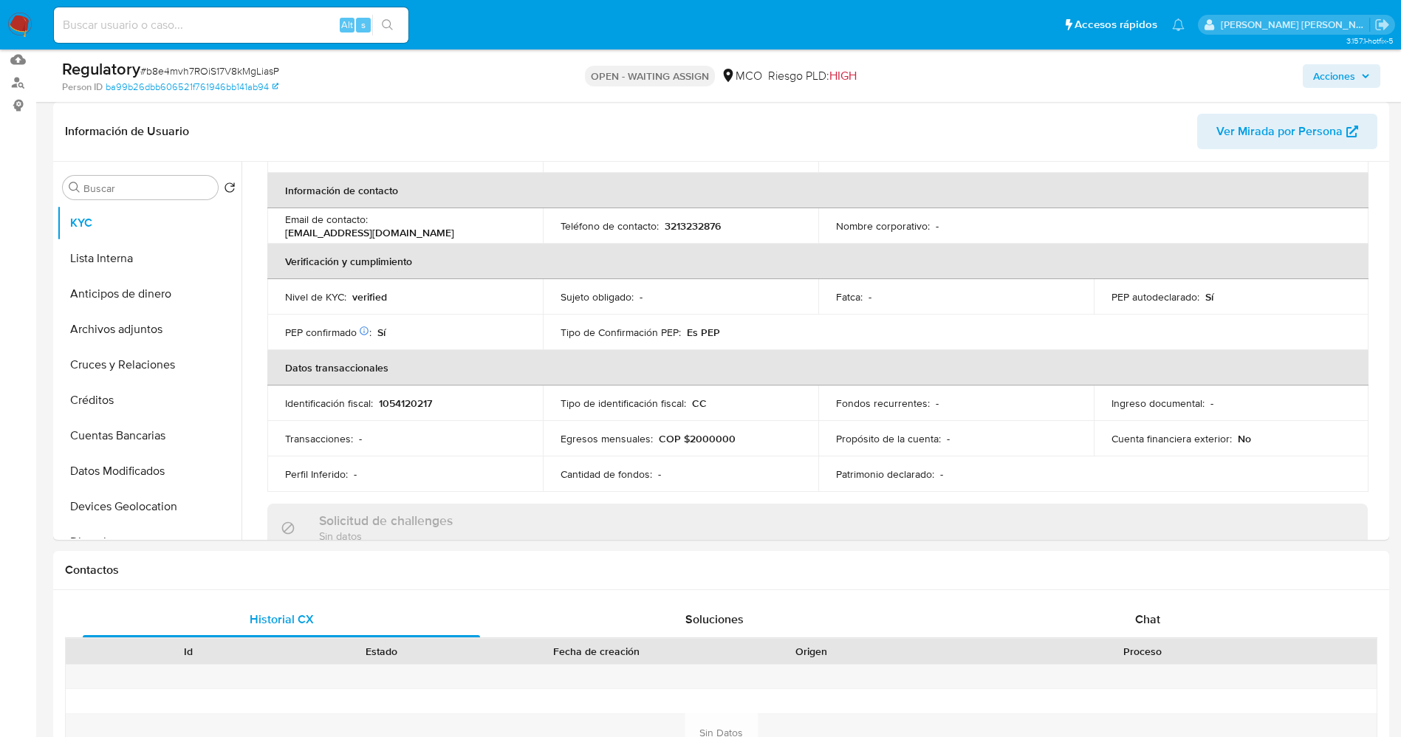
scroll to position [111, 0]
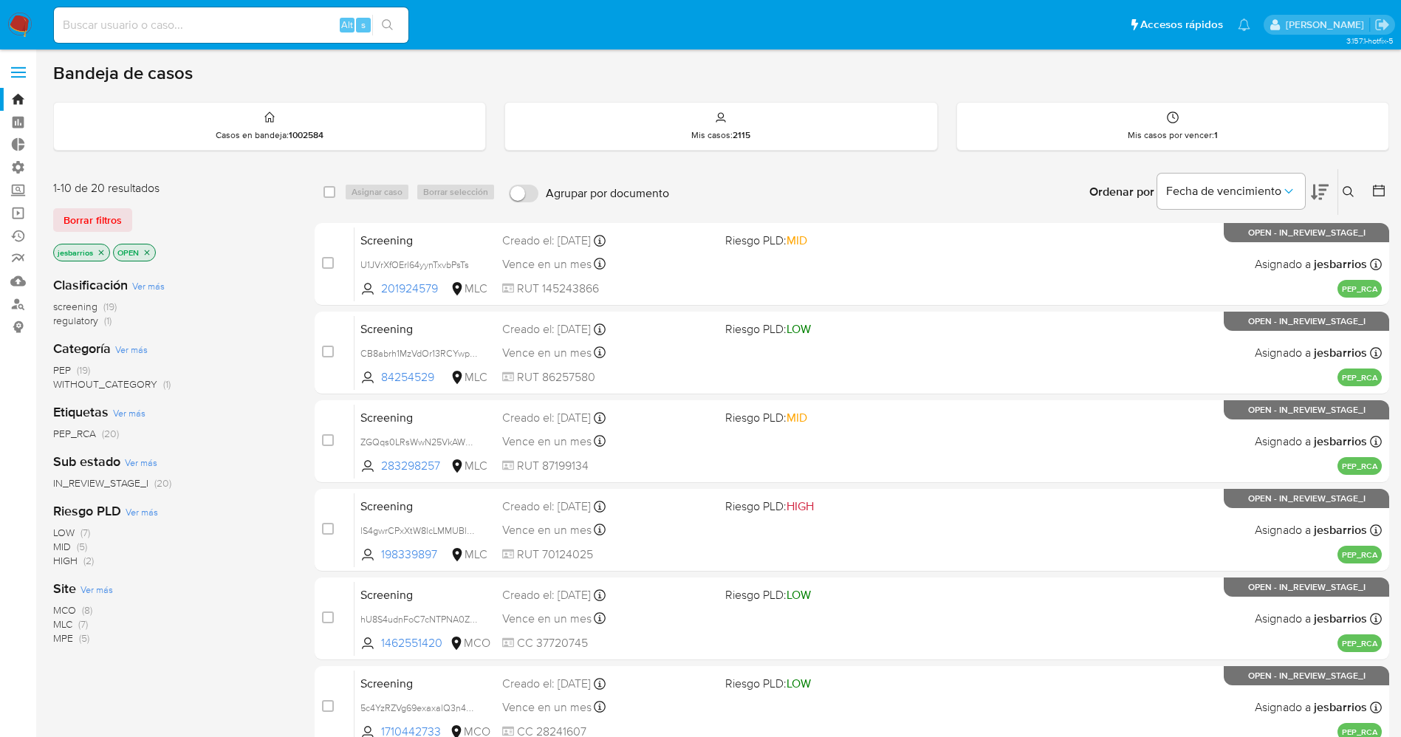
scroll to position [429, 0]
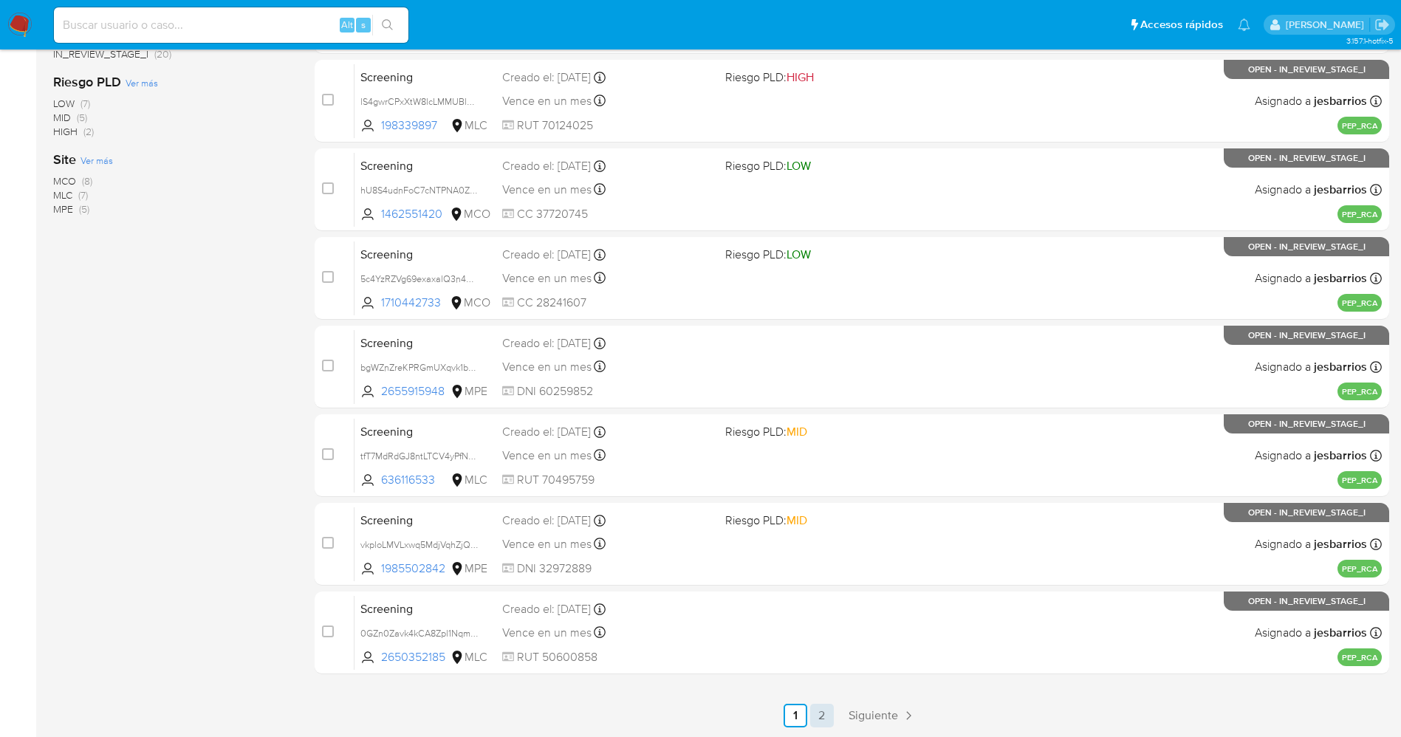
click at [818, 718] on link "2" at bounding box center [822, 716] width 24 height 24
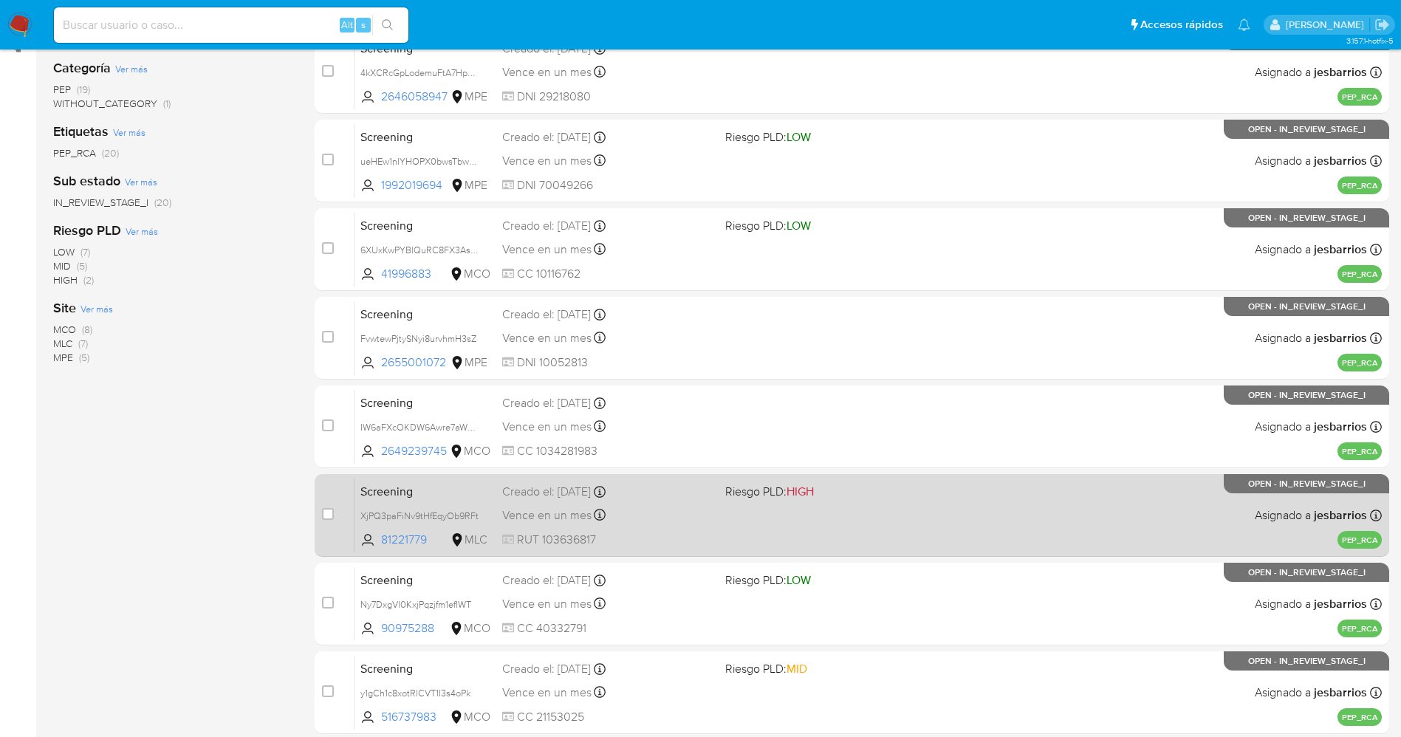
scroll to position [429, 0]
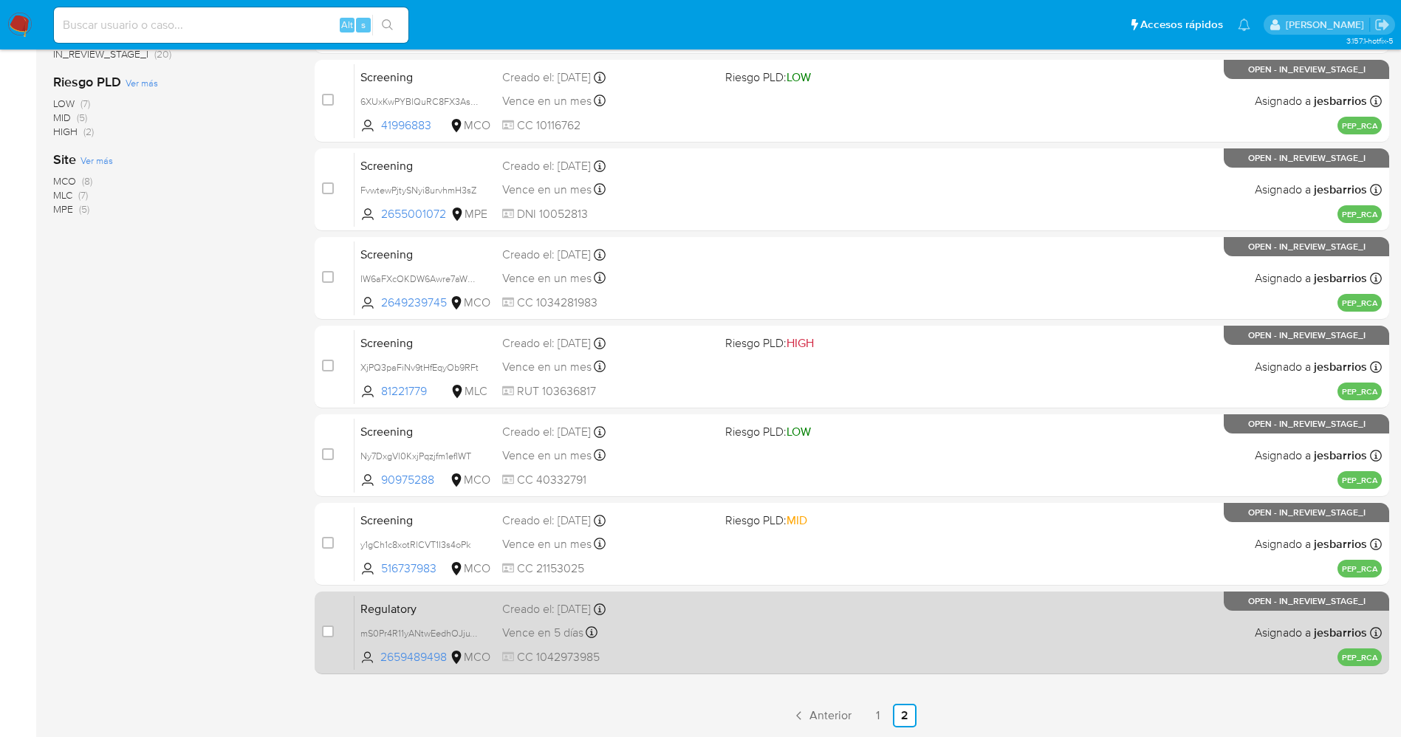
click at [787, 650] on div "Regulatory mS0Pr4R11yANtwEedhOJjuTu 2659489498 MCO Creado el: [DATE] Creado el:…" at bounding box center [868, 632] width 1027 height 75
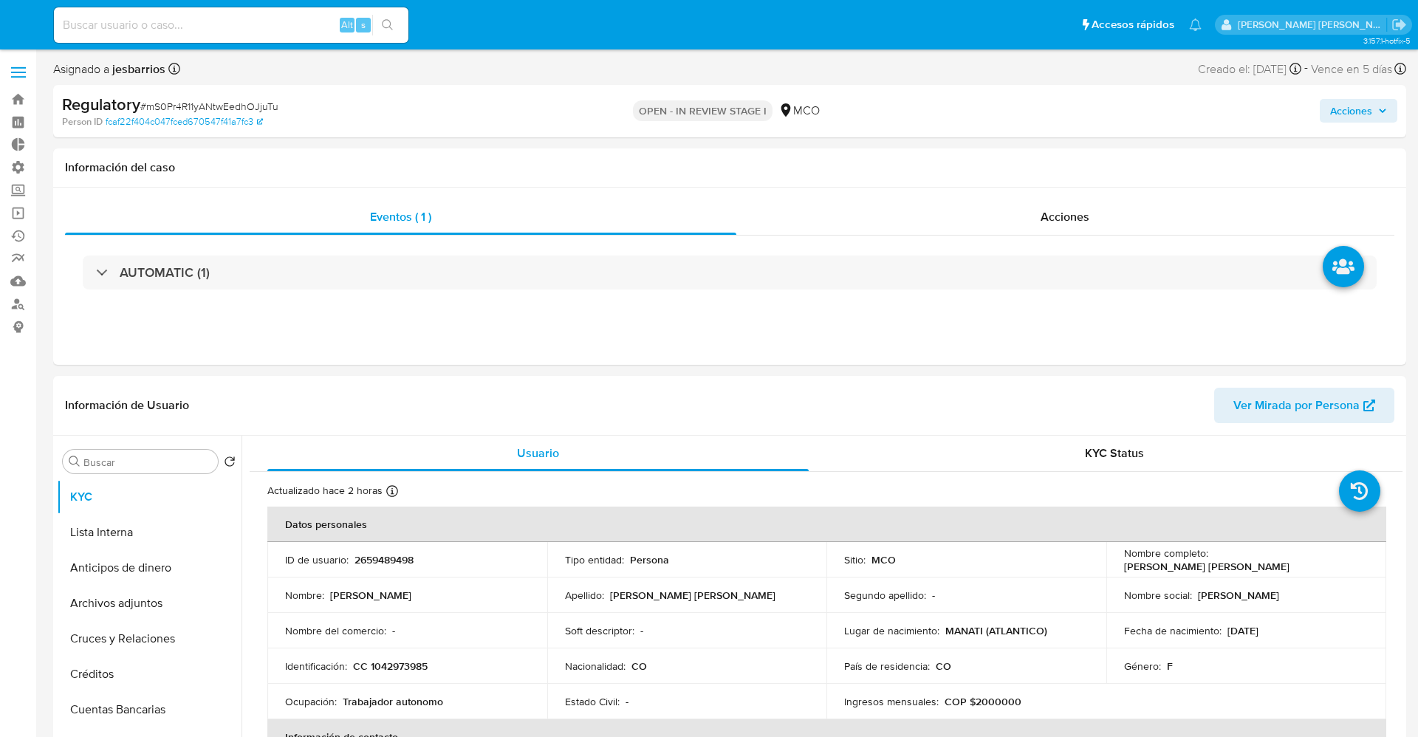
select select "10"
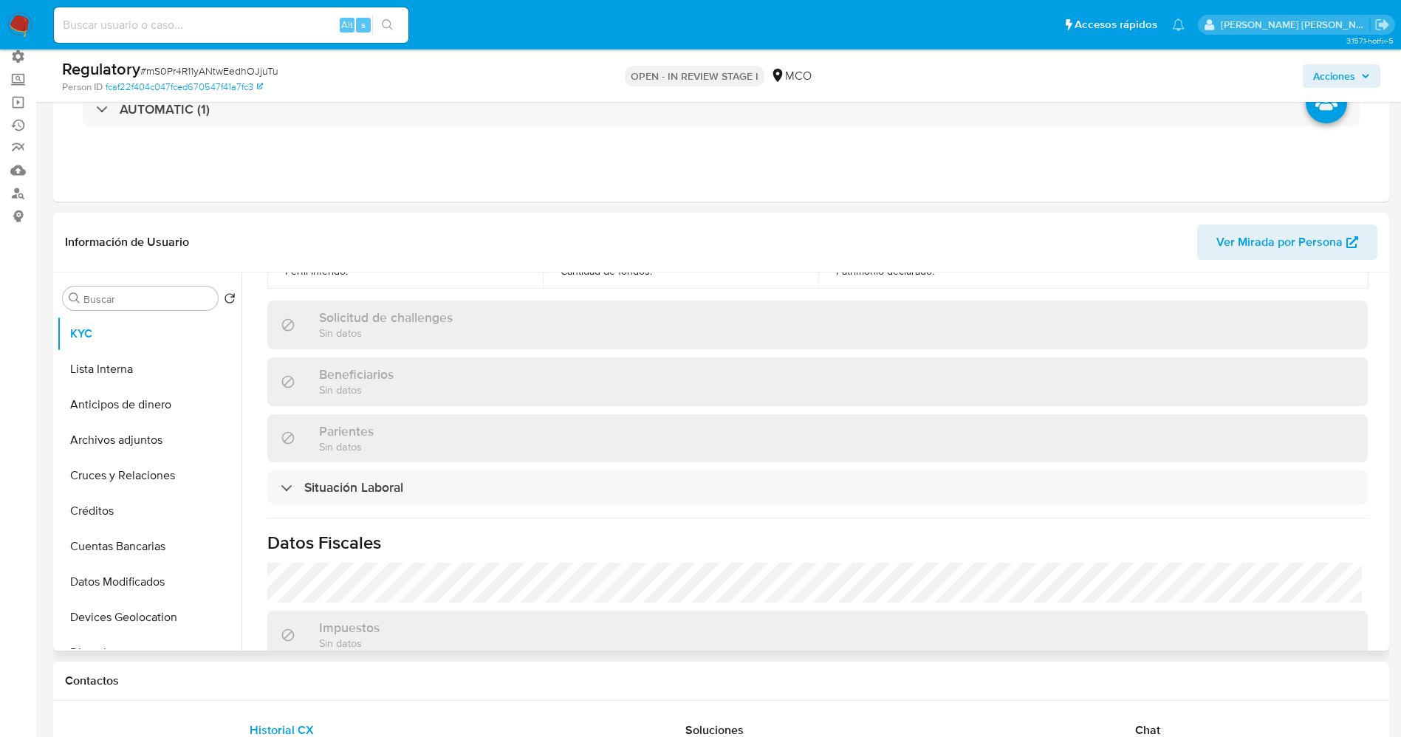
scroll to position [665, 0]
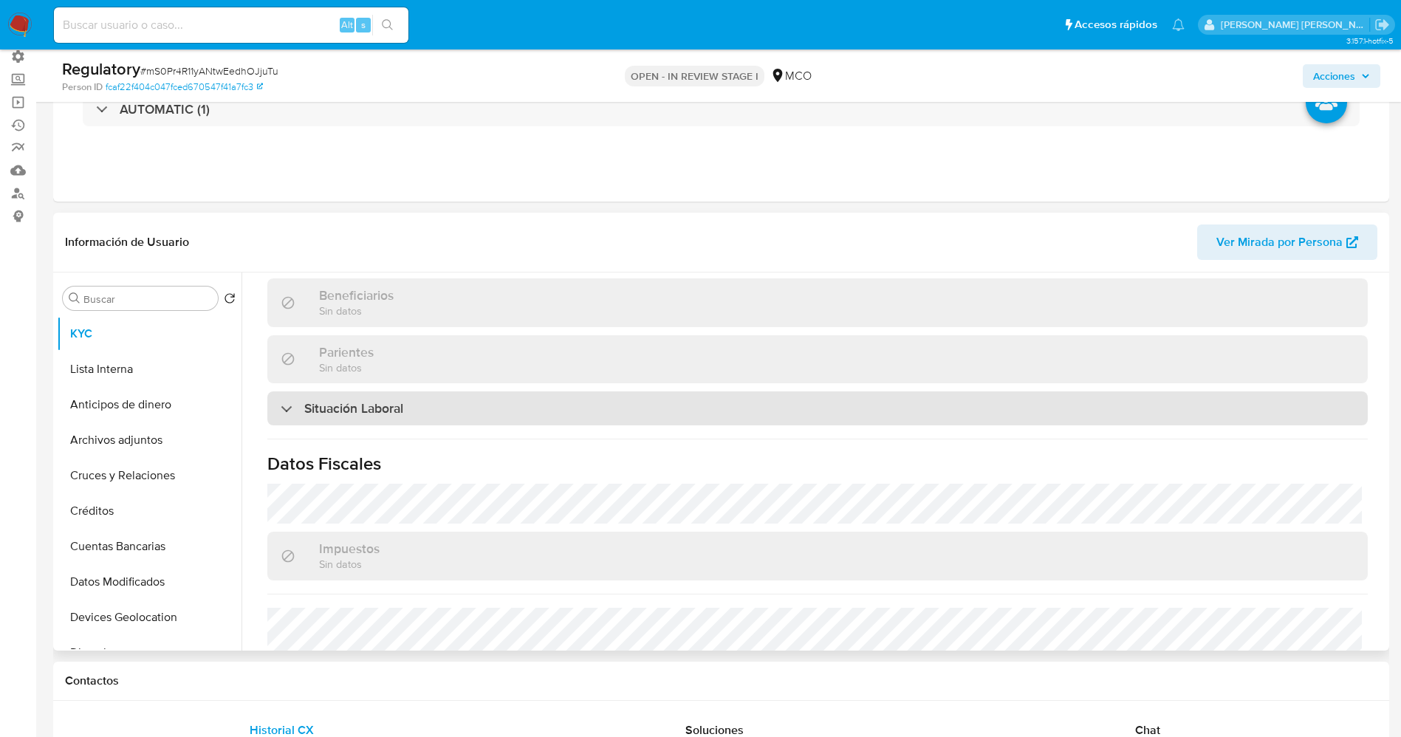
click at [423, 400] on div "Situación Laboral" at bounding box center [817, 408] width 1101 height 34
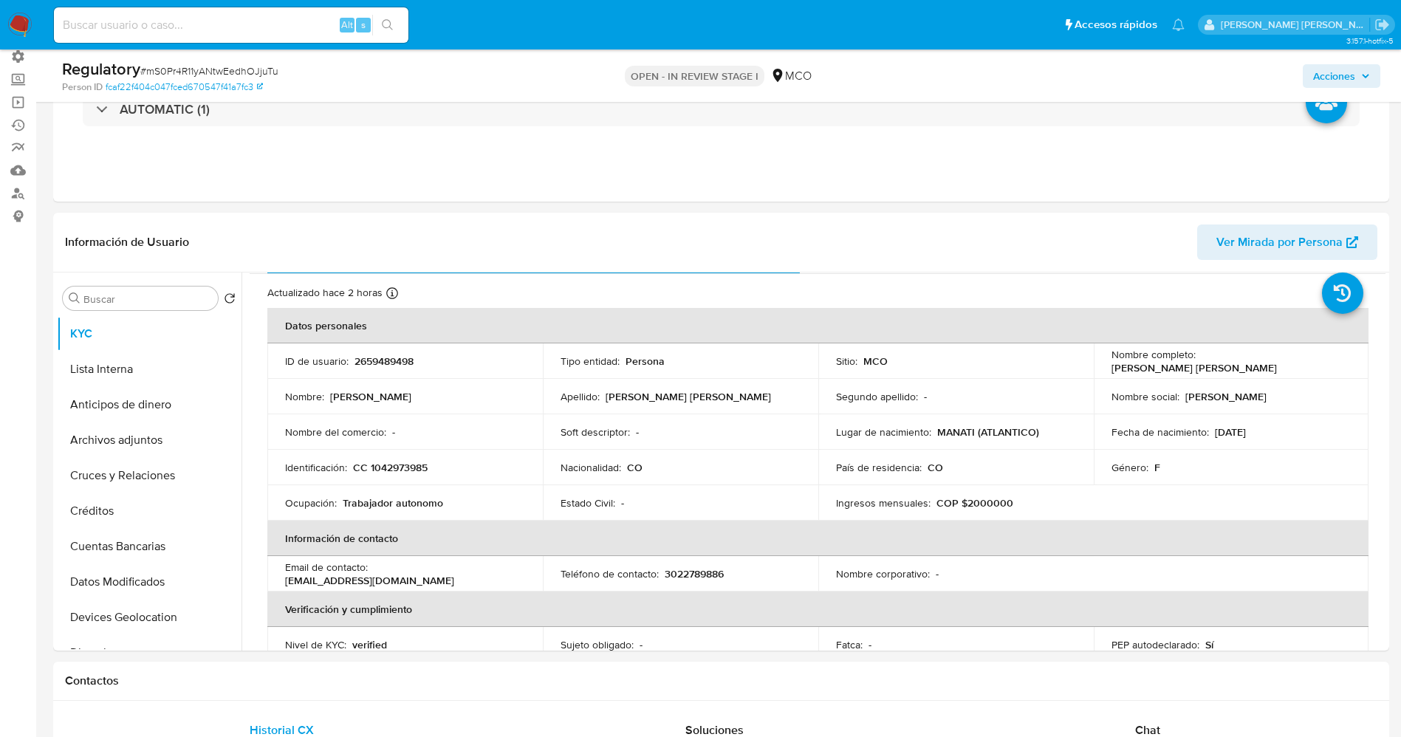
scroll to position [0, 0]
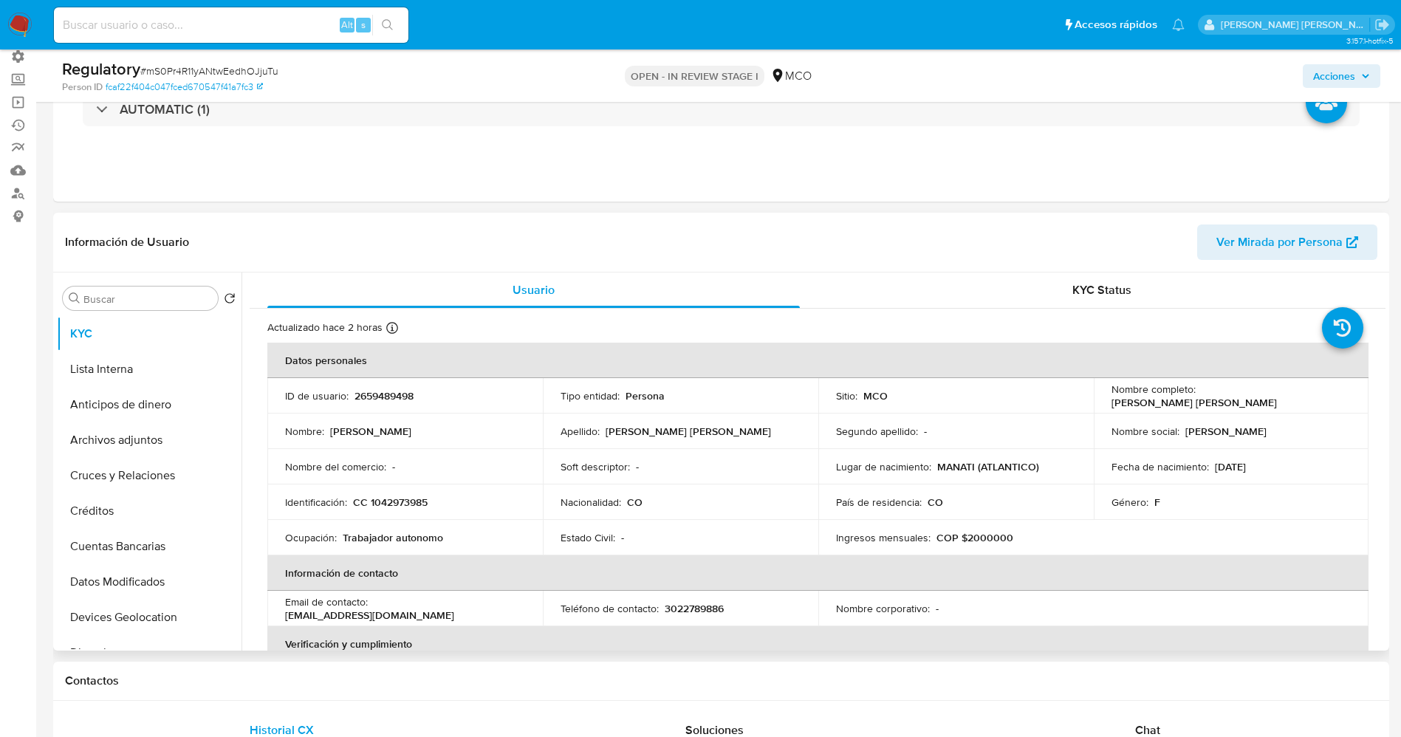
drag, startPoint x: 1148, startPoint y: 397, endPoint x: 1256, endPoint y: 403, distance: 108.0
click at [1256, 403] on td "Nombre completo : Maria Inmaculada Cueto Navas" at bounding box center [1231, 395] width 275 height 35
copy p "Maria Inmaculada Cueto Navas"
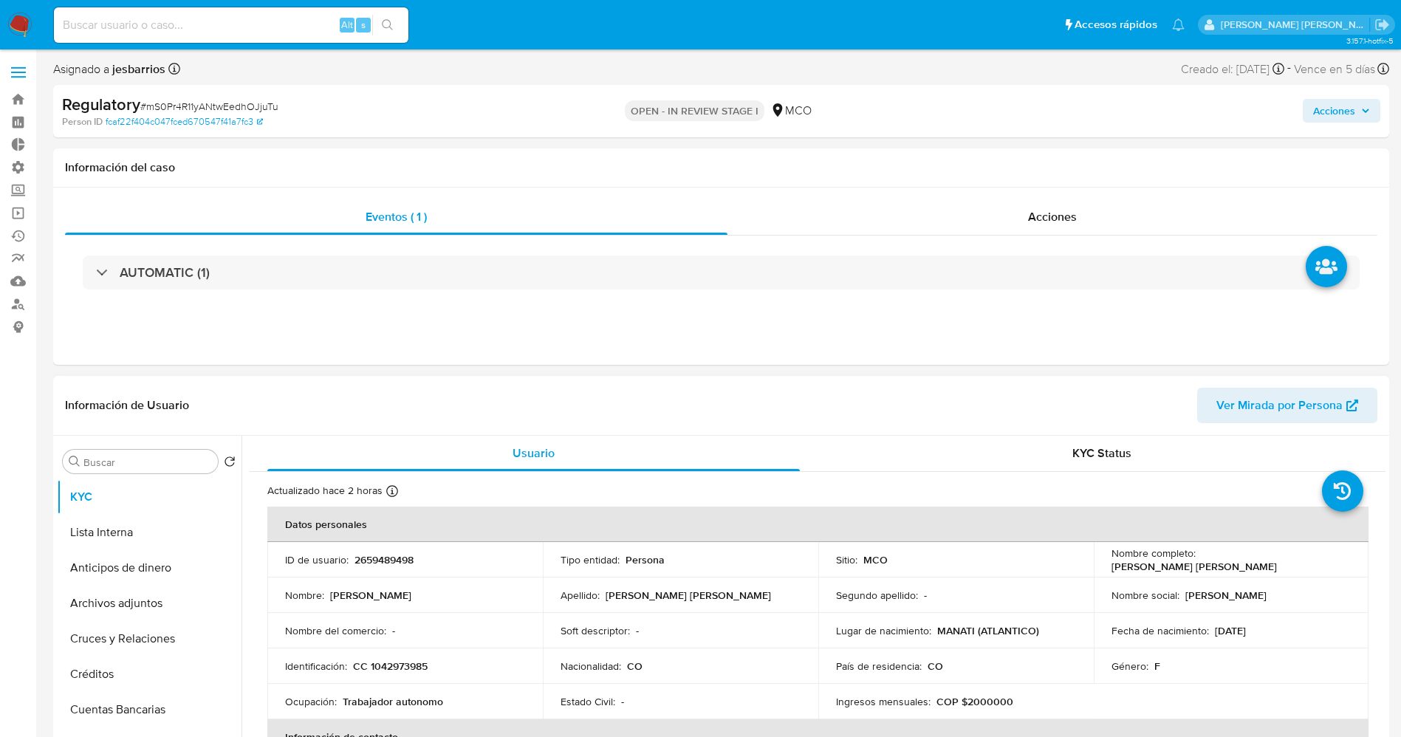
copy p "Maria Inmaculada Cueto Navas"
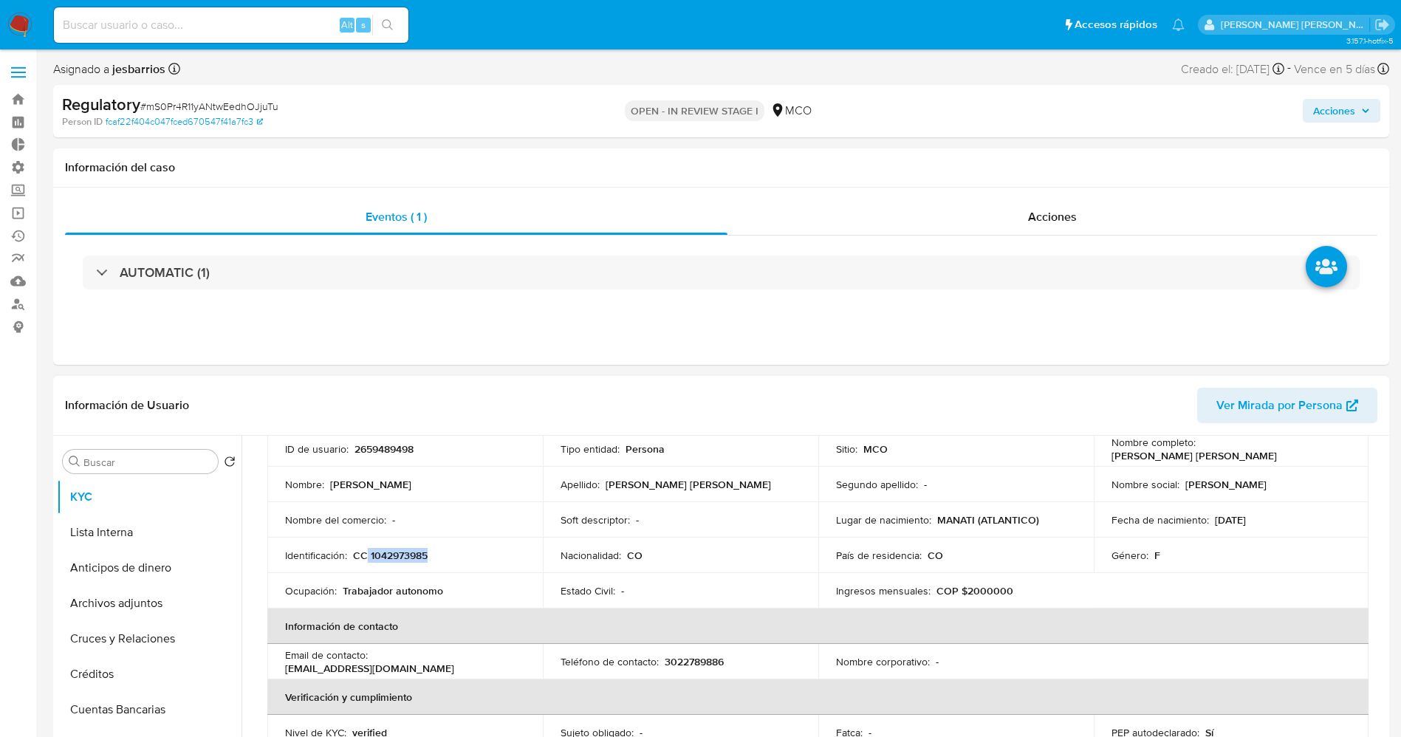
drag, startPoint x: 365, startPoint y: 553, endPoint x: 462, endPoint y: 554, distance: 97.5
click at [462, 554] on div "Identificación : CC 1042973985" at bounding box center [405, 555] width 240 height 13
copy p "1042973985"
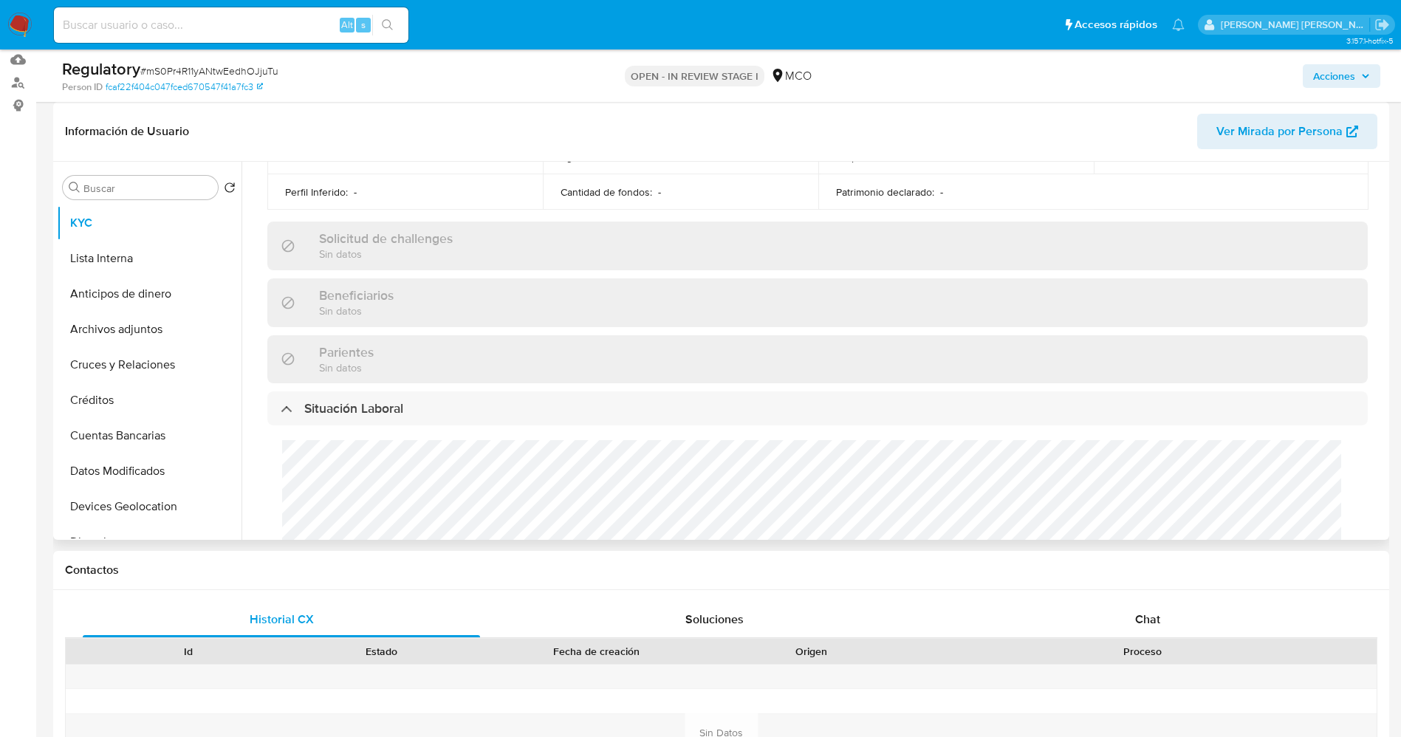
scroll to position [1, 0]
click at [369, 505] on div "Cargos directivos adicionales No tiene cargo directivo" at bounding box center [817, 527] width 1101 height 205
click at [120, 260] on button "Lista Interna" at bounding box center [143, 258] width 173 height 35
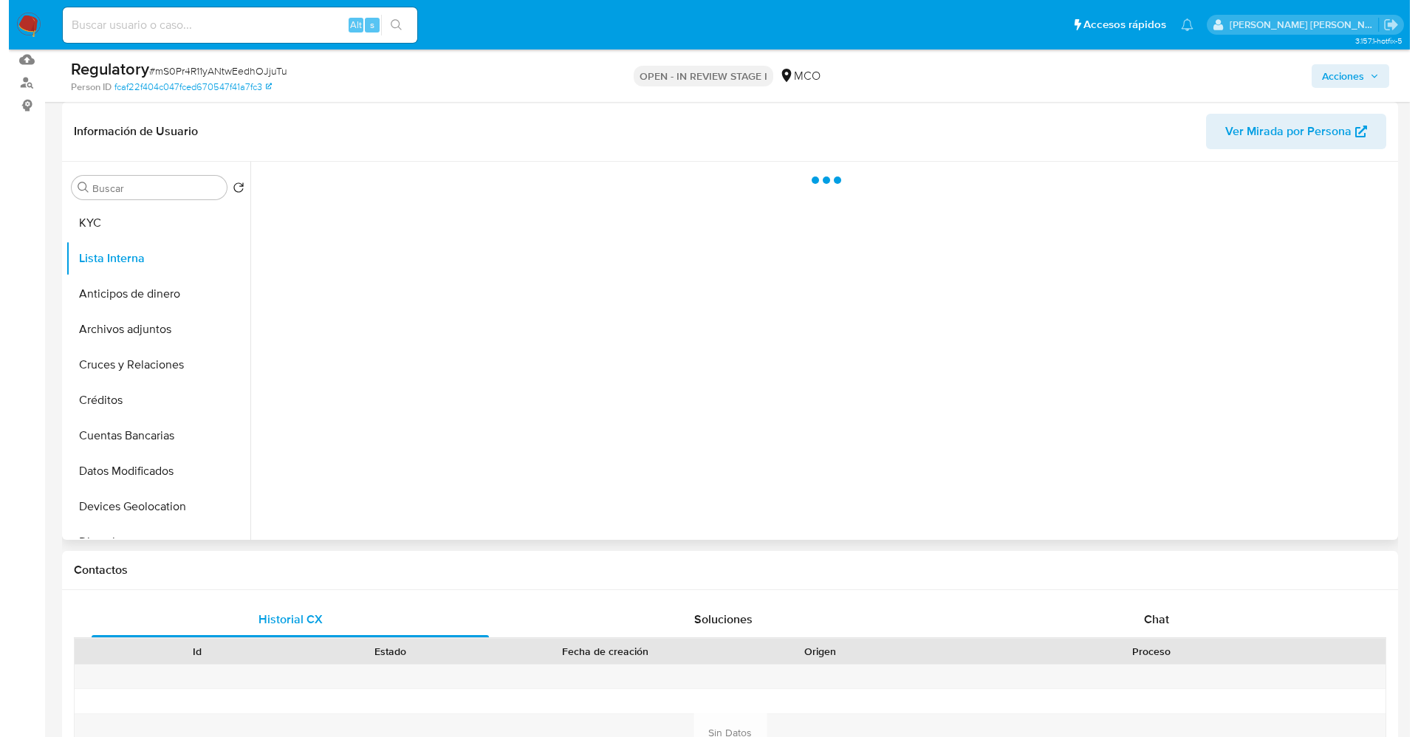
scroll to position [0, 0]
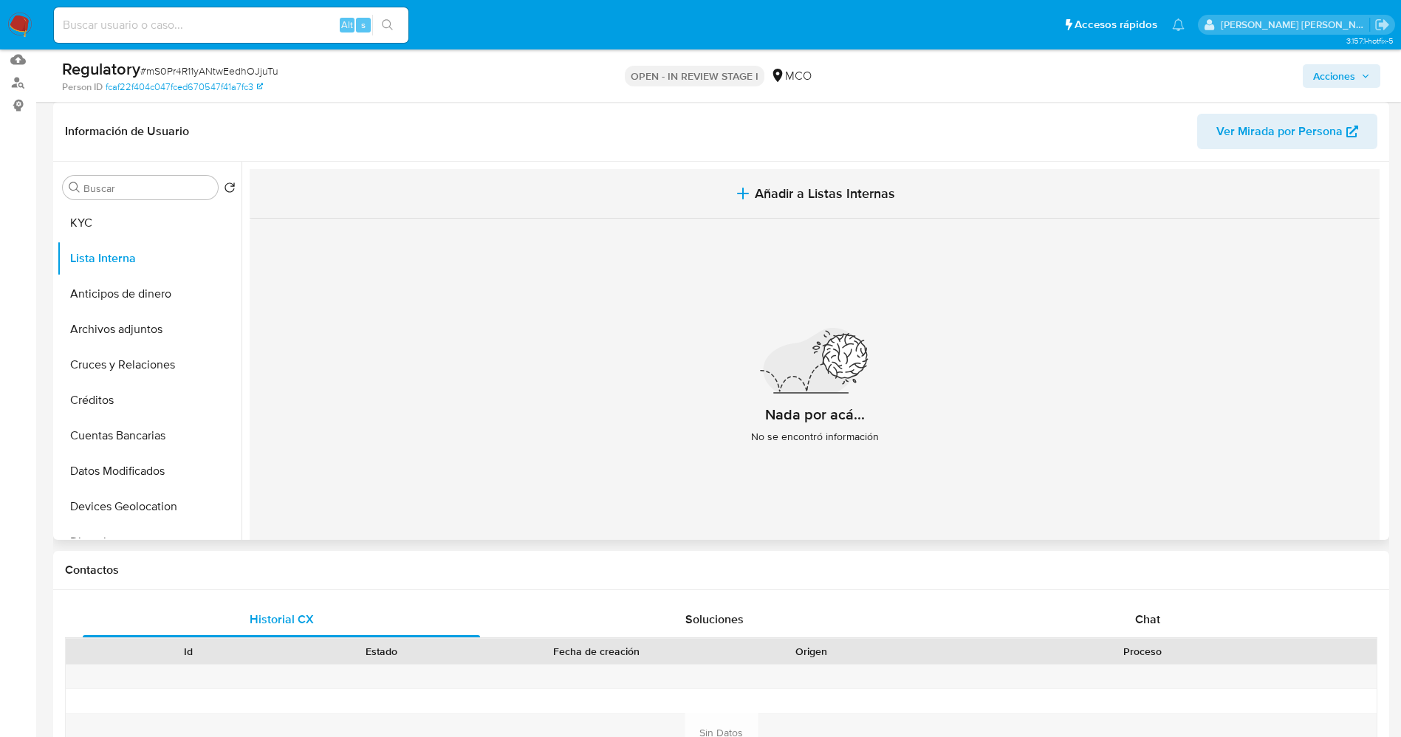
click at [787, 188] on span "Añadir a Listas Internas" at bounding box center [825, 193] width 140 height 16
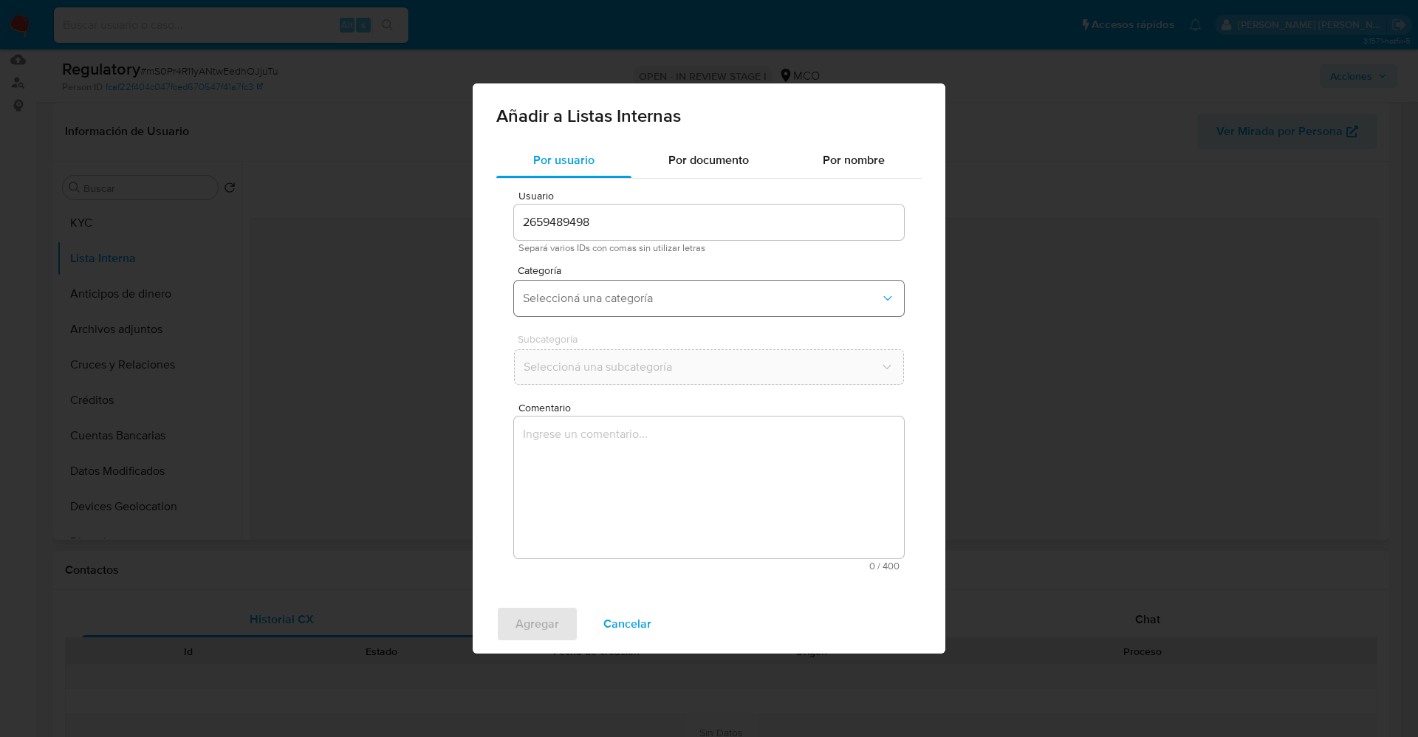
click at [619, 291] on span "Seleccioná una categoría" at bounding box center [701, 298] width 357 height 15
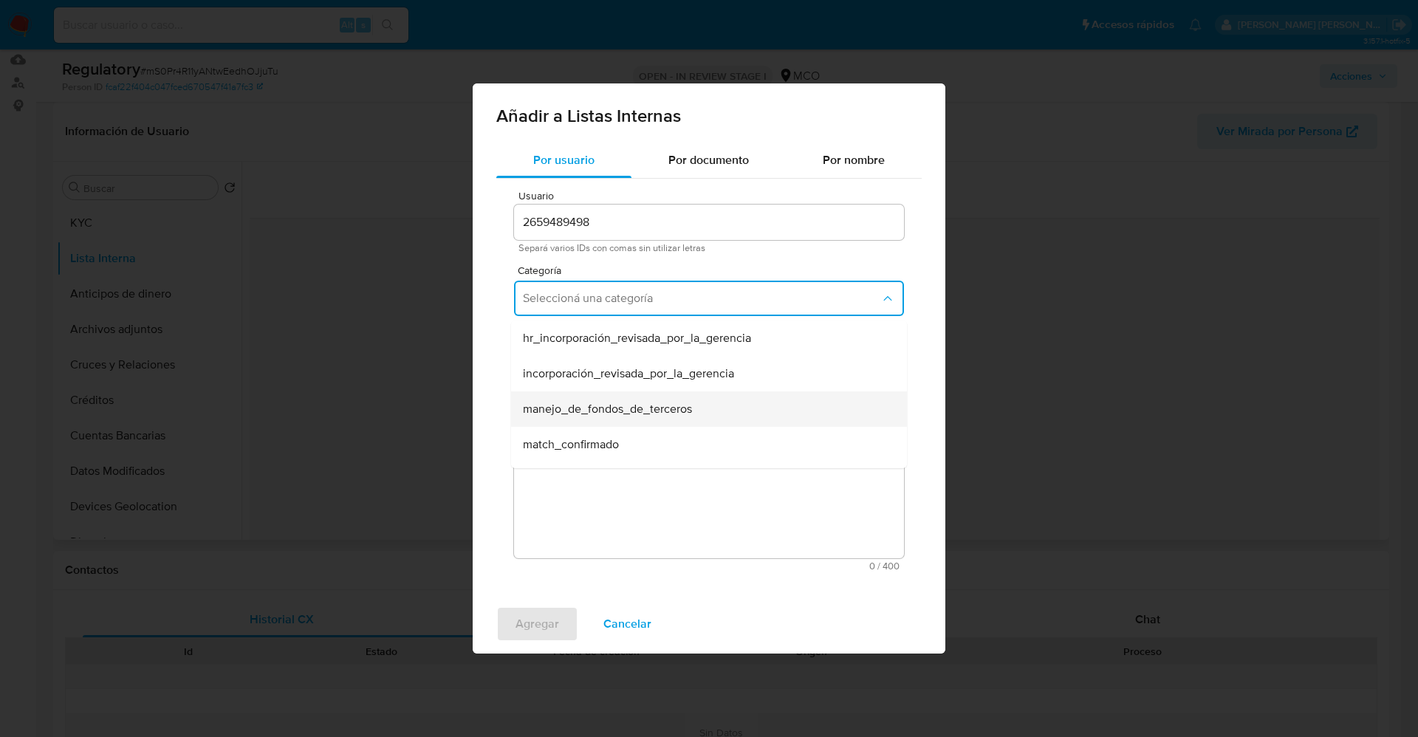
scroll to position [111, 0]
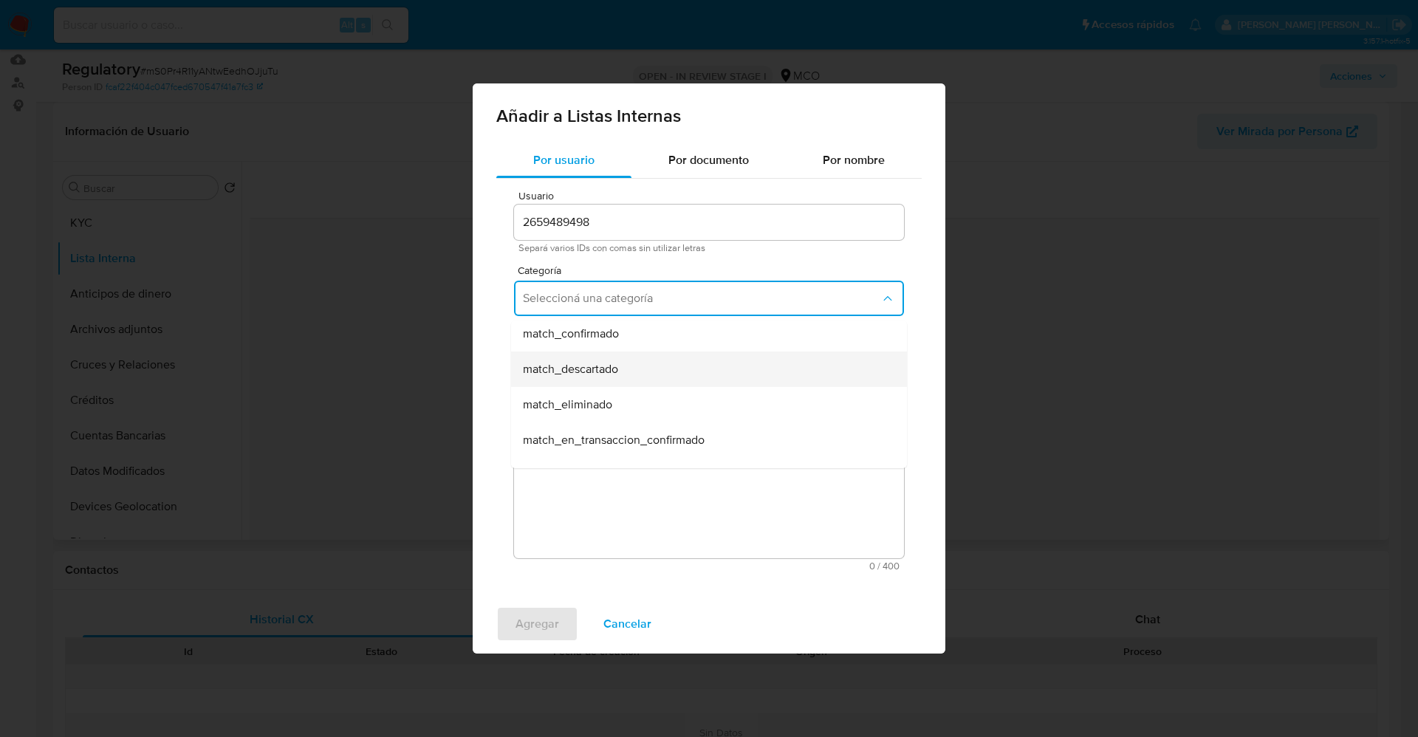
click at [642, 381] on div "match_descartado" at bounding box center [704, 369] width 363 height 35
click at [639, 371] on span "Seleccioná una subcategoría" at bounding box center [701, 367] width 357 height 15
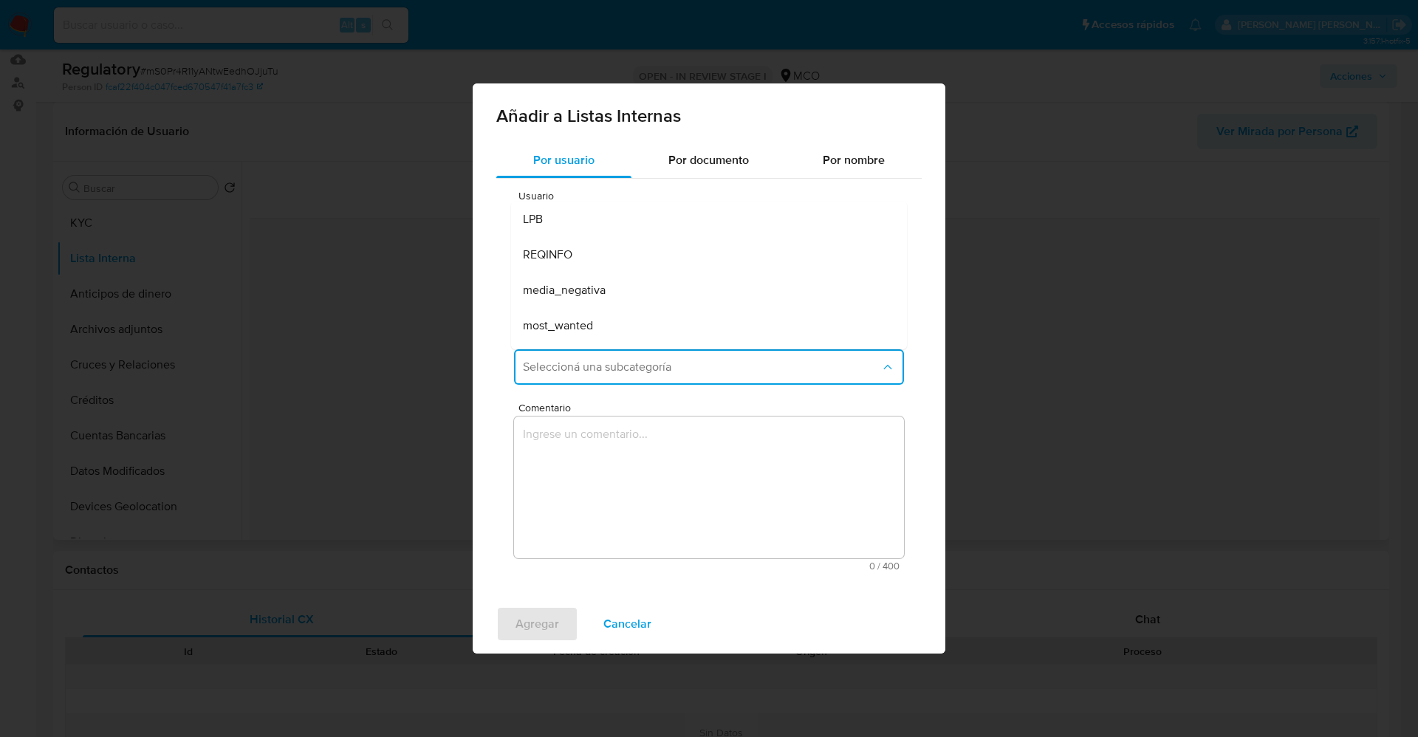
click at [600, 388] on div "Subcategoría Seleccioná una subcategoría LPB REQINFO media_negativa most_wanted…" at bounding box center [709, 362] width 390 height 57
click at [618, 374] on span "Seleccioná una subcategoría" at bounding box center [701, 367] width 357 height 15
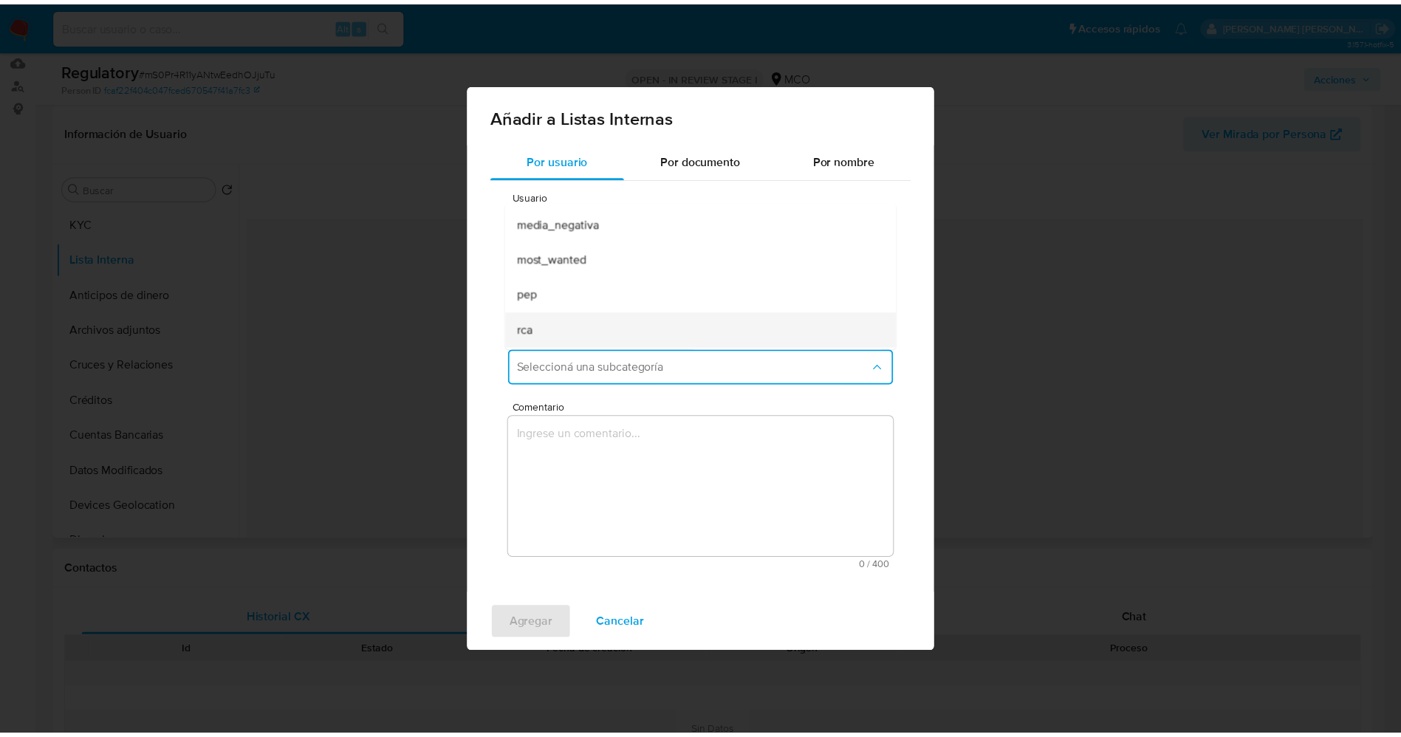
scroll to position [100, 0]
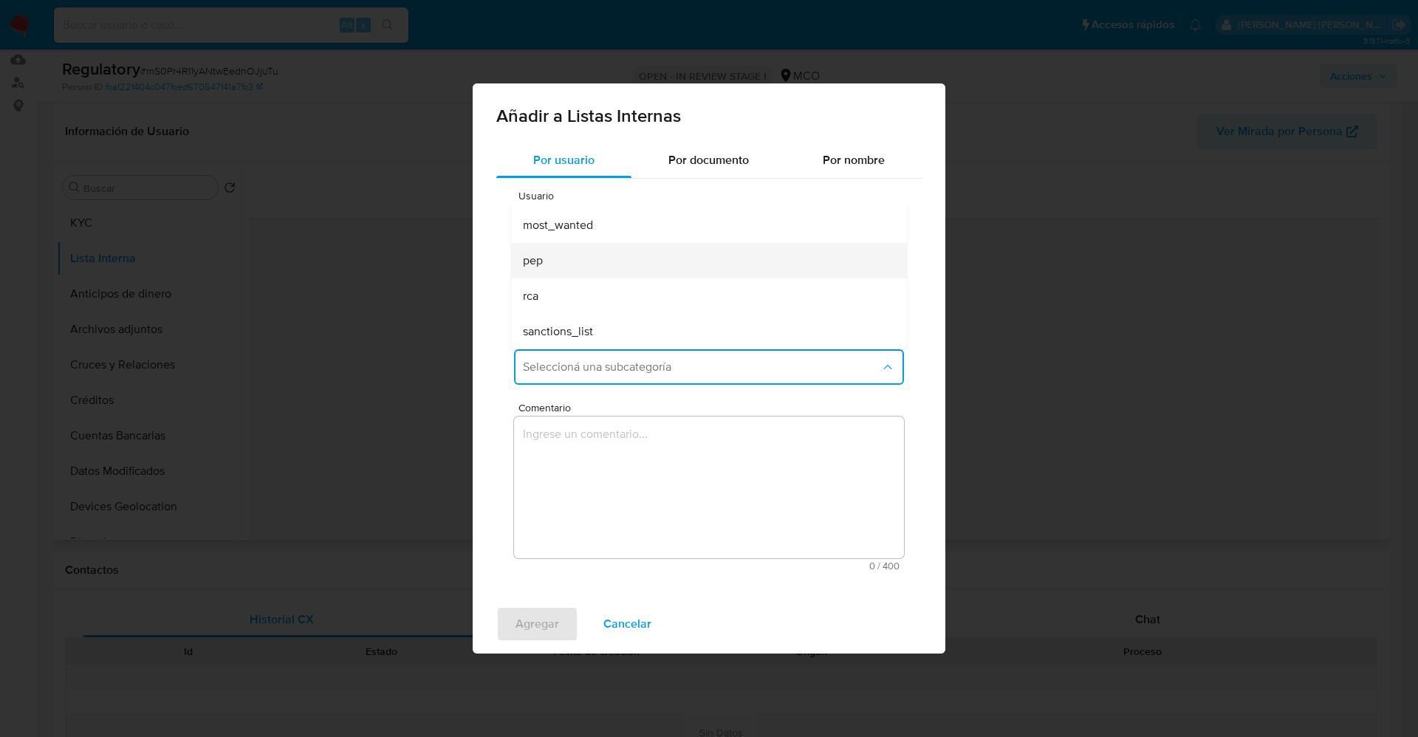
click at [593, 266] on div "pep" at bounding box center [704, 260] width 363 height 35
click at [595, 459] on textarea "Comentario" at bounding box center [709, 488] width 390 height 142
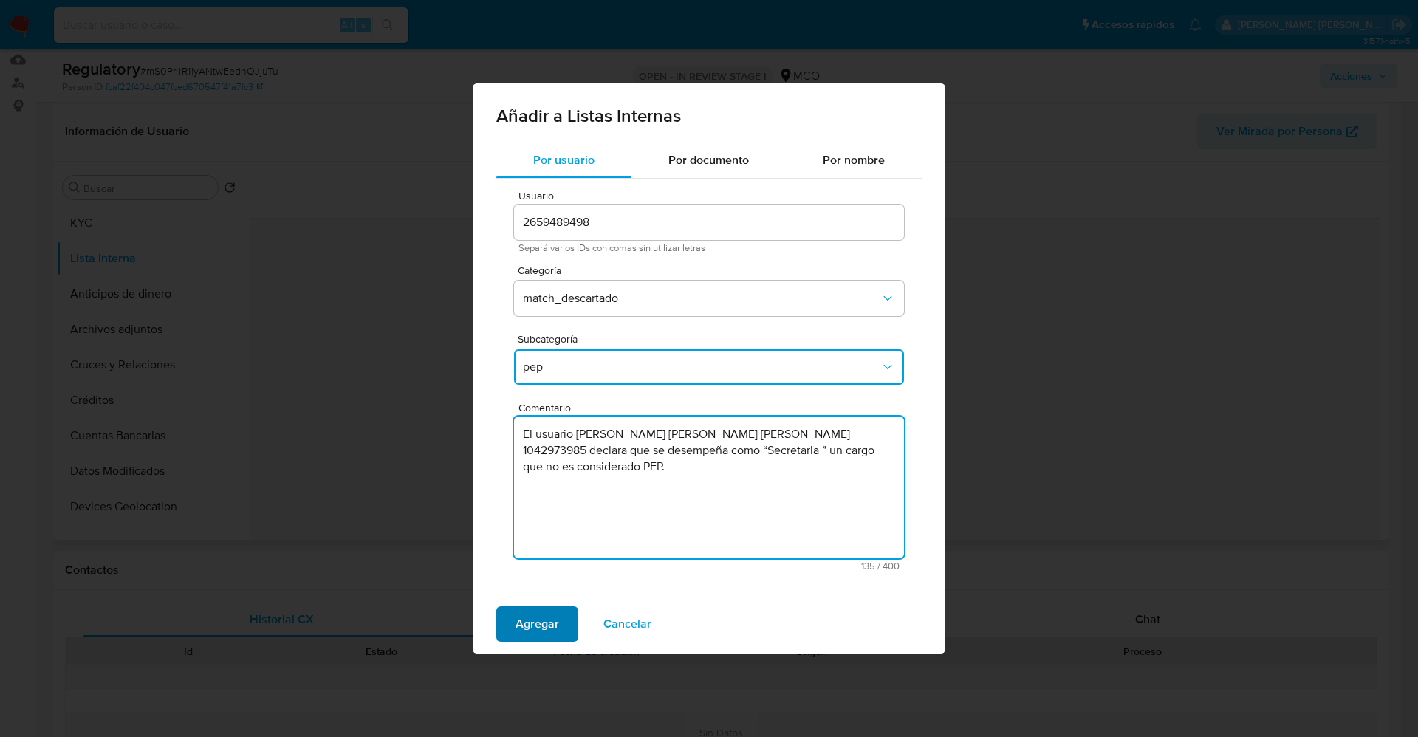
type textarea "El usuario Maria Inmaculada Cueto Navas,CC 1042973985 declara que se desempeña …"
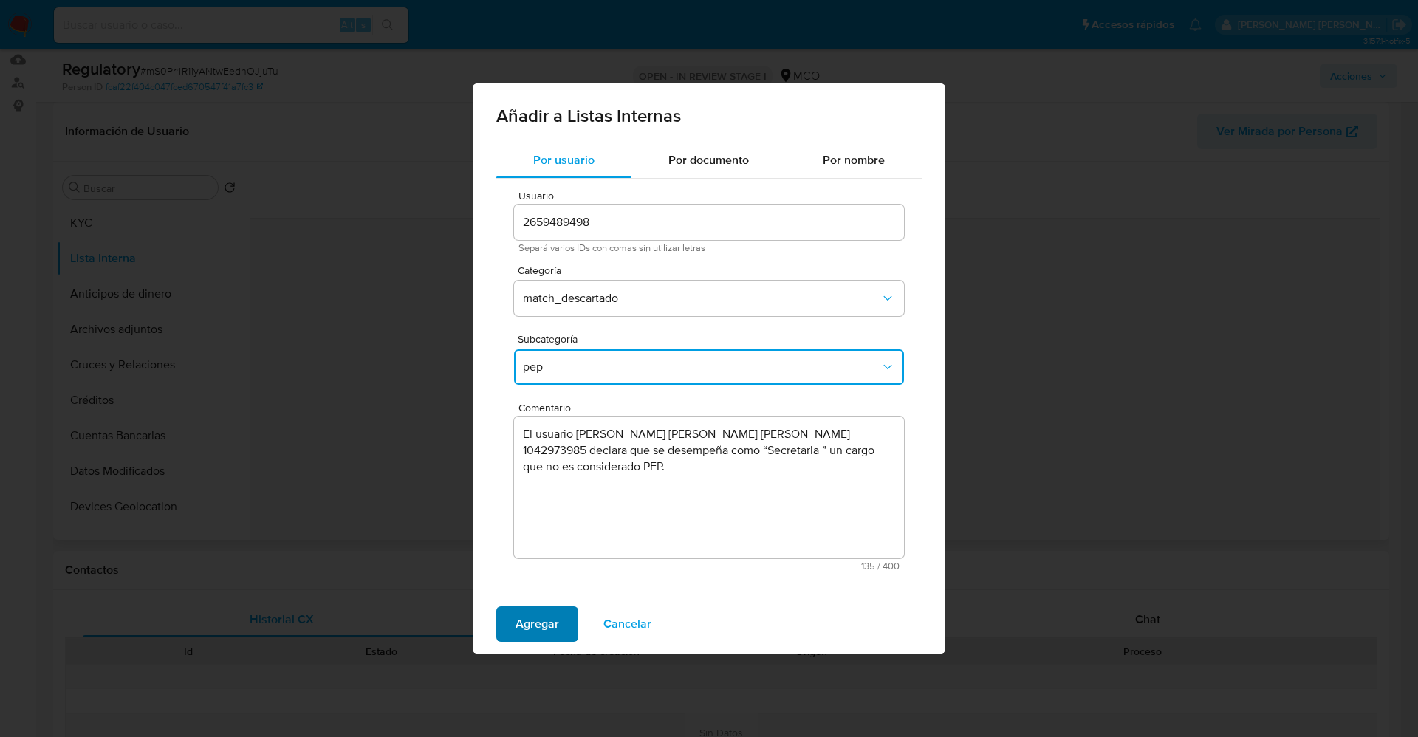
click at [543, 626] on span "Agregar" at bounding box center [538, 624] width 44 height 32
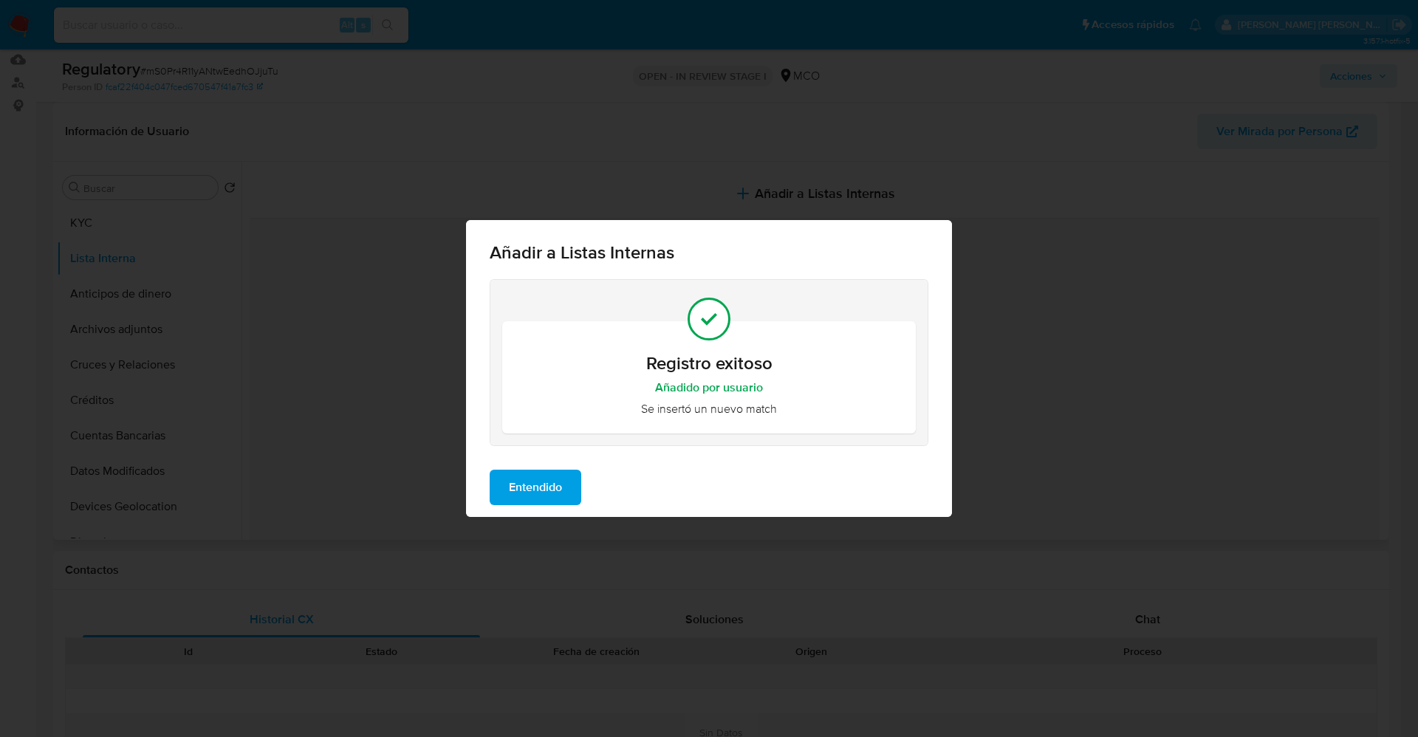
click at [533, 475] on span "Entendido" at bounding box center [535, 487] width 53 height 32
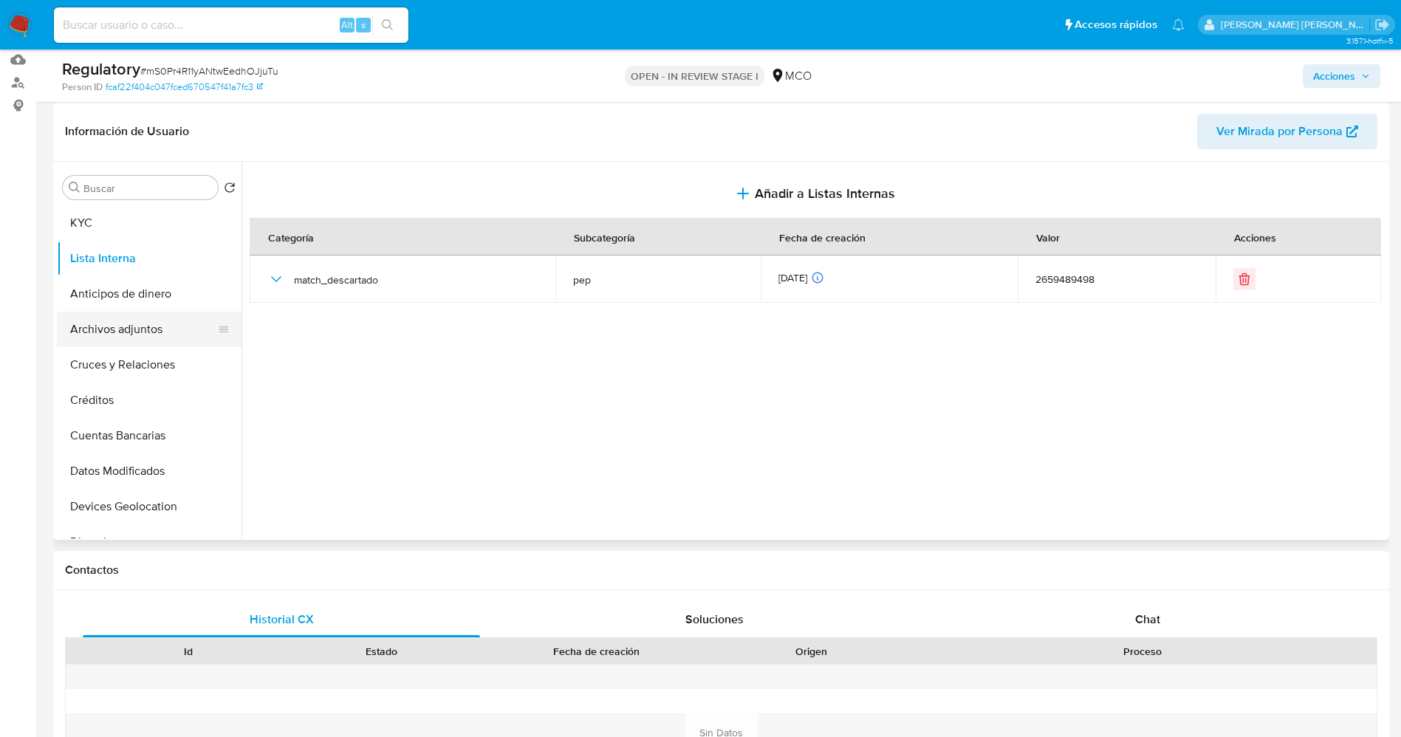
click at [112, 332] on button "Archivos adjuntos" at bounding box center [143, 329] width 173 height 35
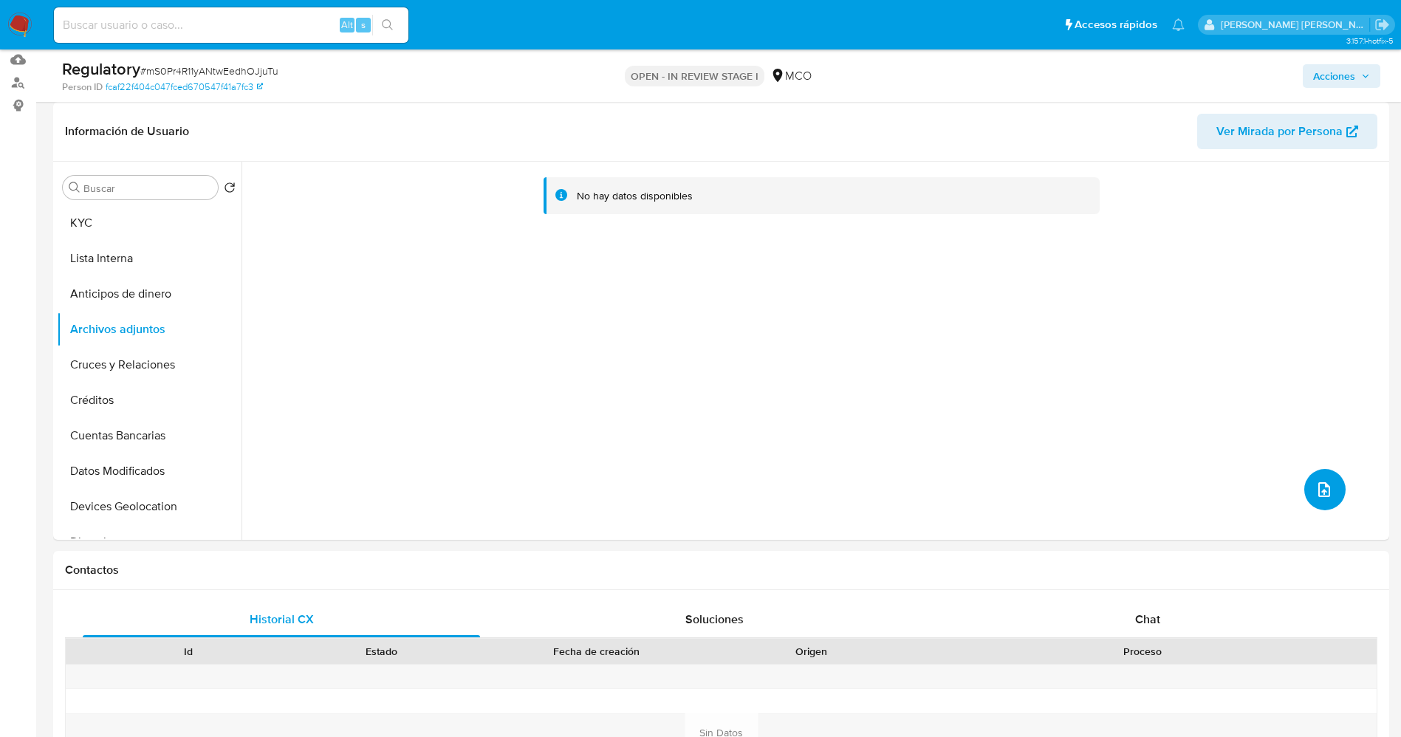
click at [1322, 489] on icon "upload-file" at bounding box center [1324, 490] width 18 height 18
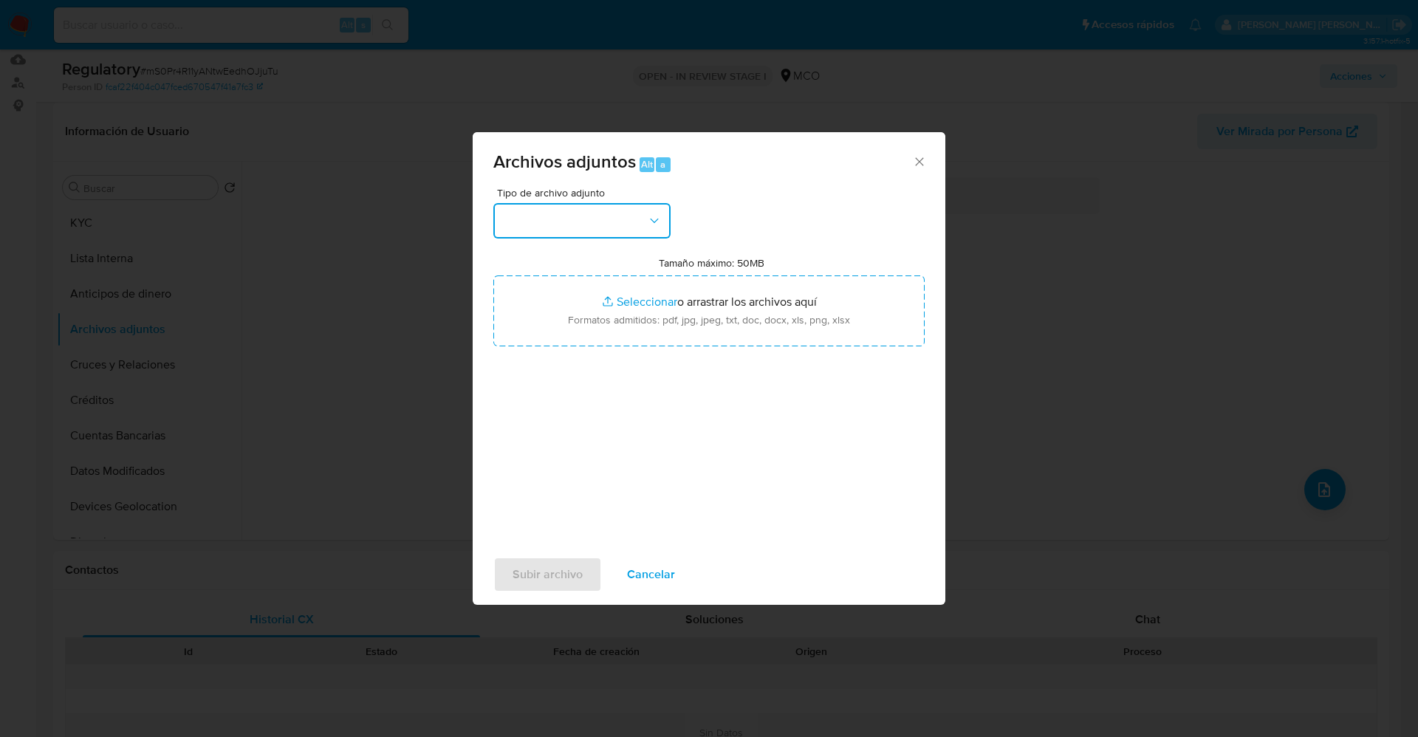
click at [548, 236] on button "button" at bounding box center [581, 220] width 177 height 35
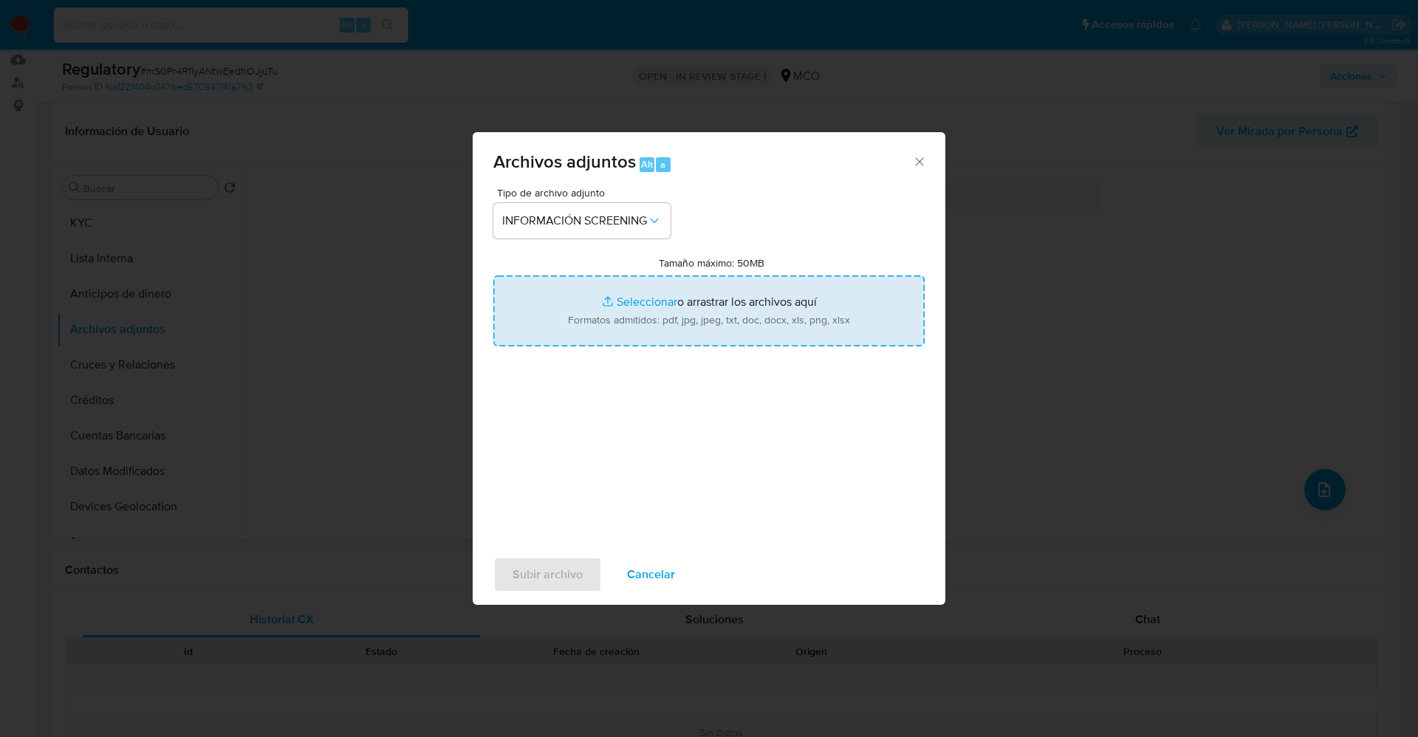
type input "C:\fakepath\_Maria Inmaculada Cueto Navas_ lavado de dinero - Buscar con Google…"
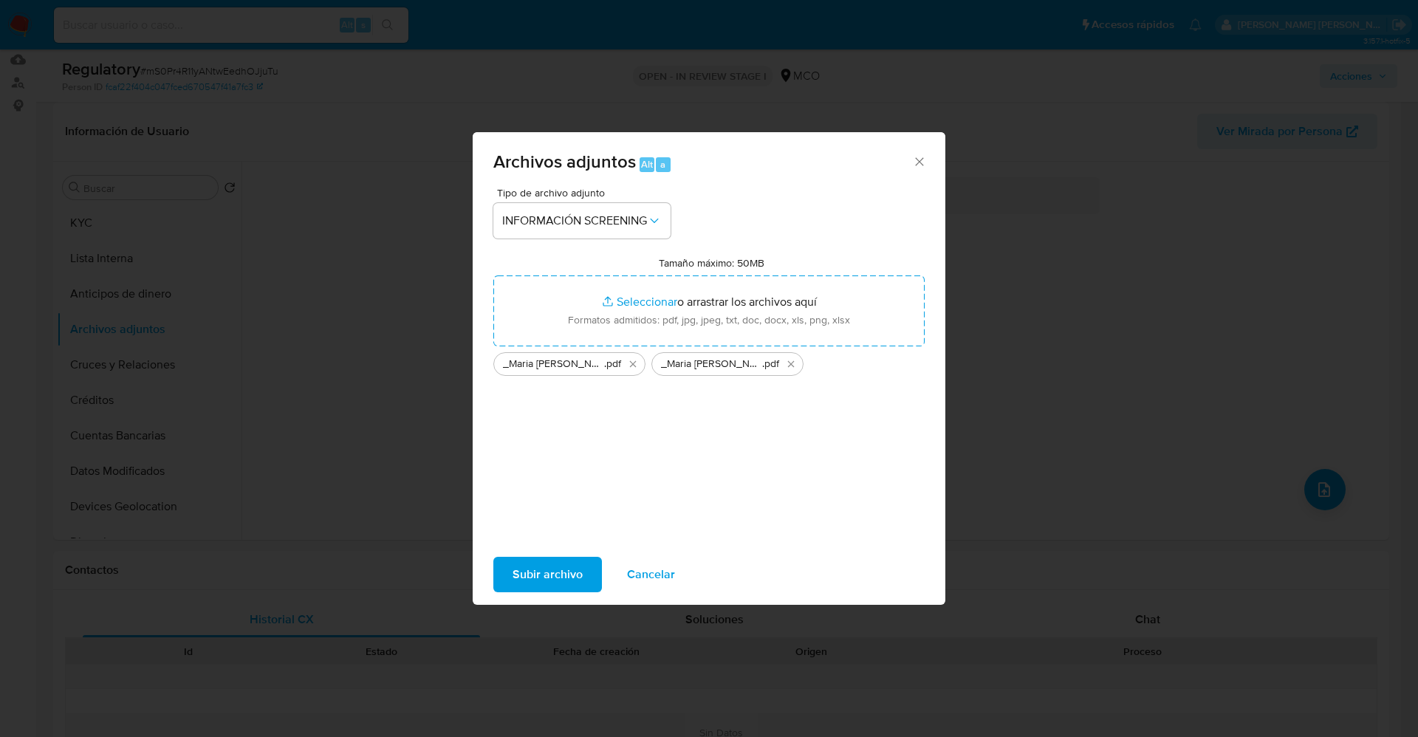
click at [533, 573] on span "Subir archivo" at bounding box center [548, 574] width 70 height 32
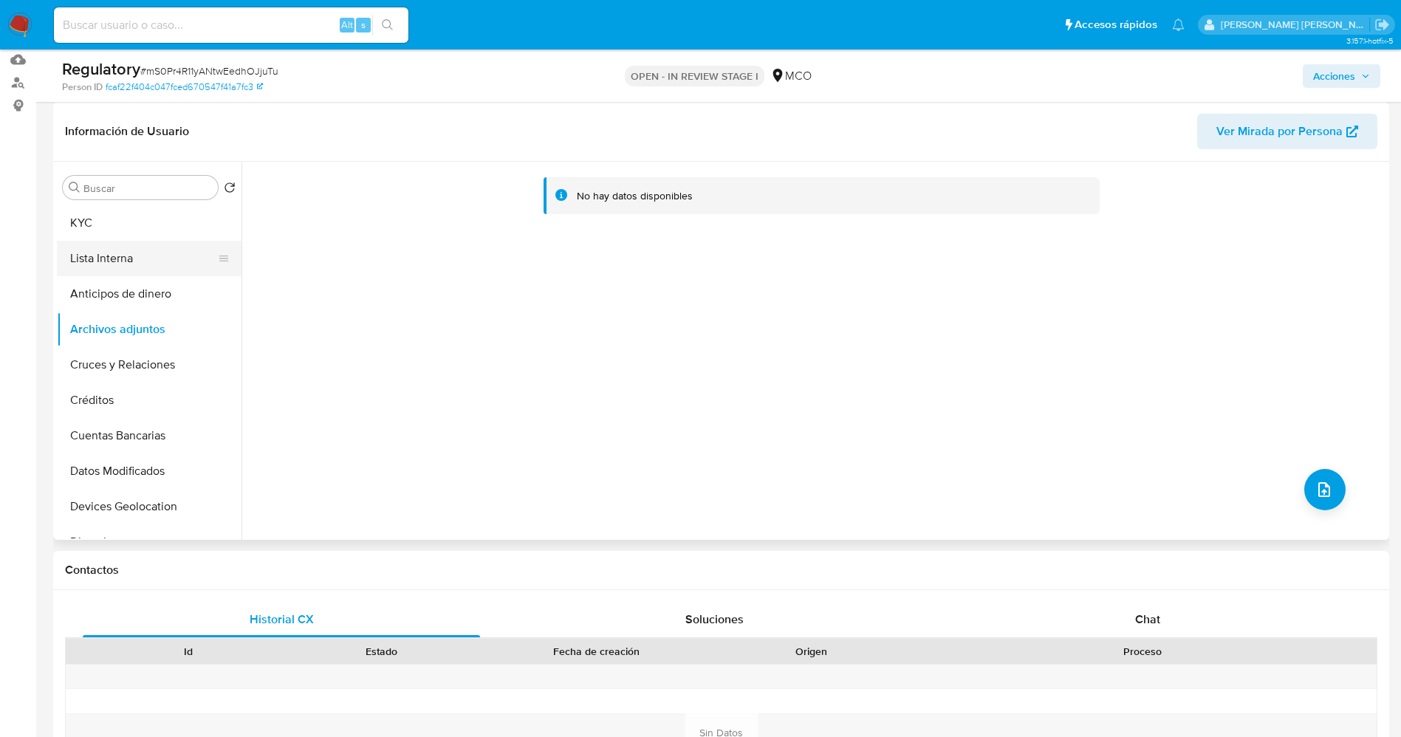
click at [161, 262] on button "Lista Interna" at bounding box center [143, 258] width 173 height 35
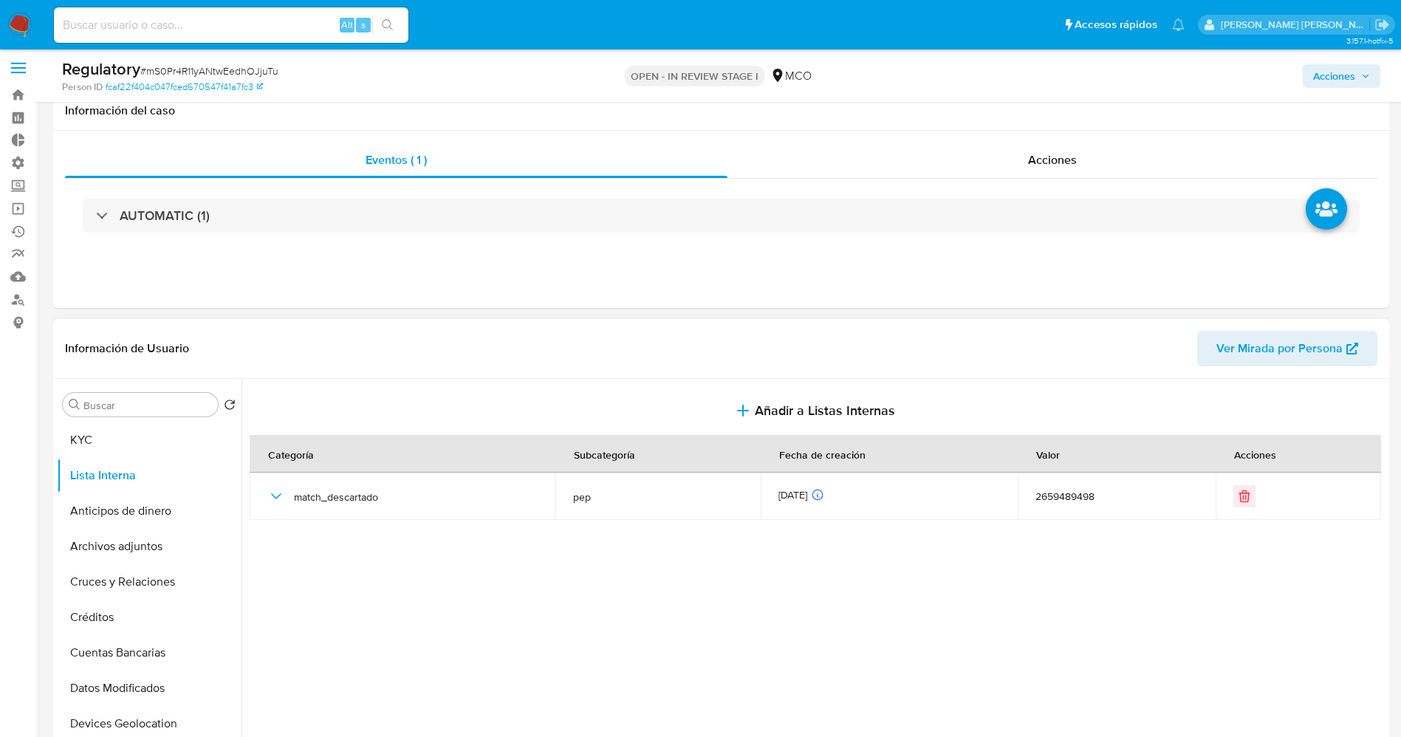
scroll to position [0, 0]
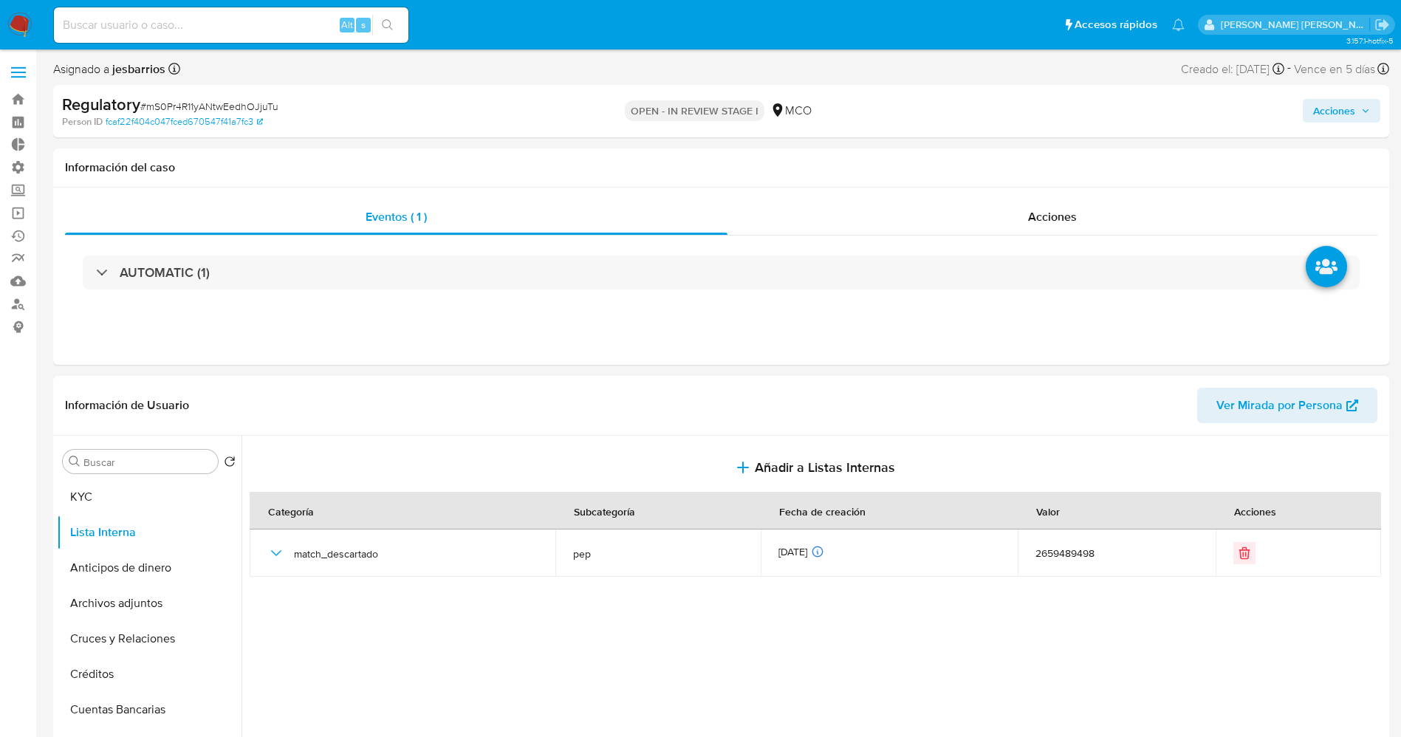
click at [1316, 109] on span "Acciones" at bounding box center [1334, 111] width 42 height 24
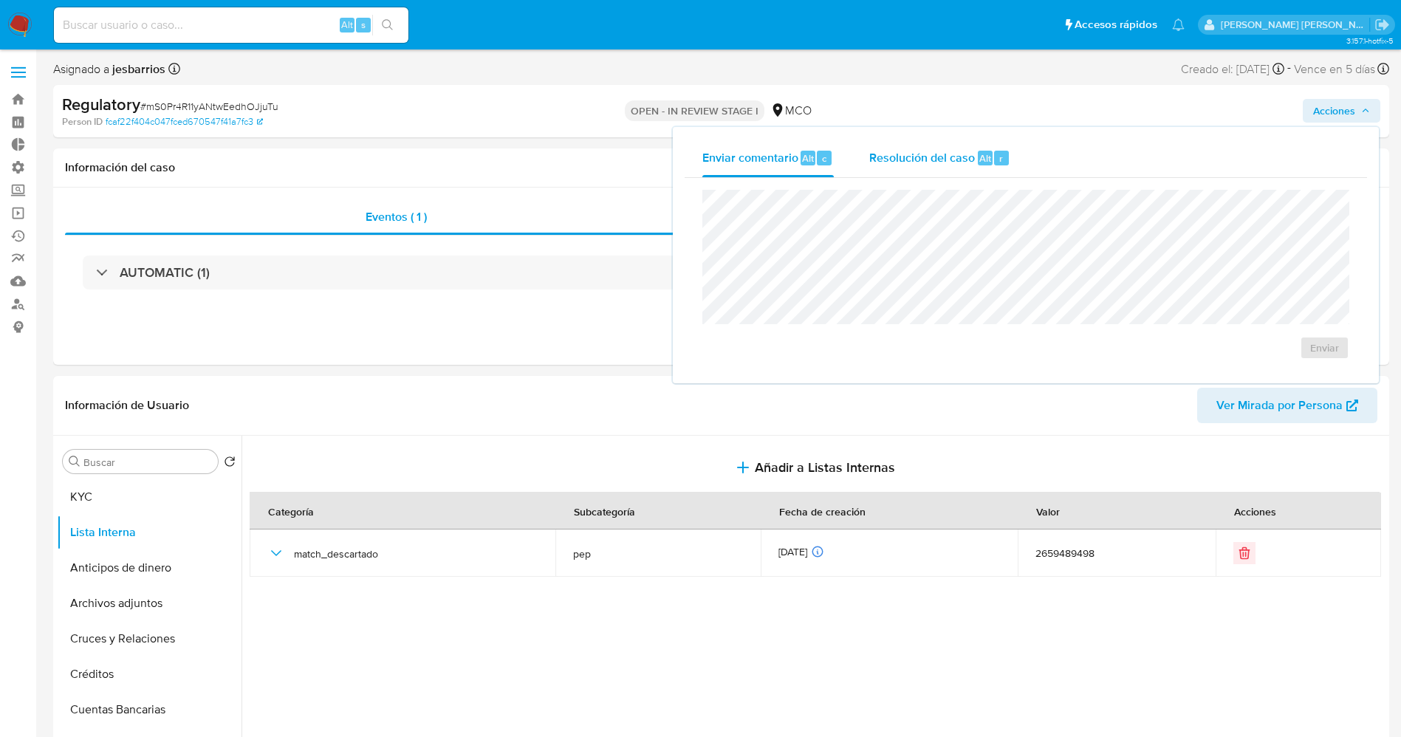
click at [996, 156] on div "r" at bounding box center [1001, 158] width 15 height 15
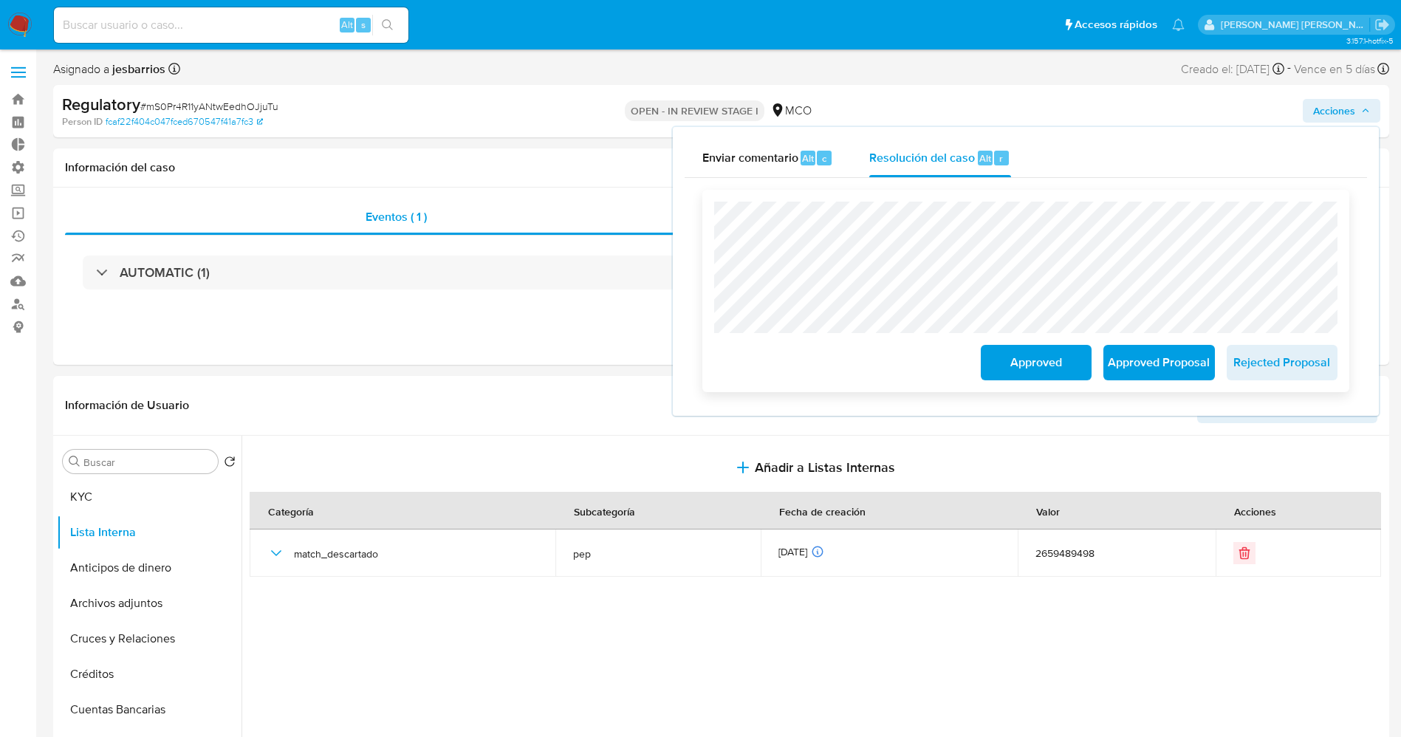
click at [1037, 363] on span "Approved" at bounding box center [1036, 362] width 72 height 32
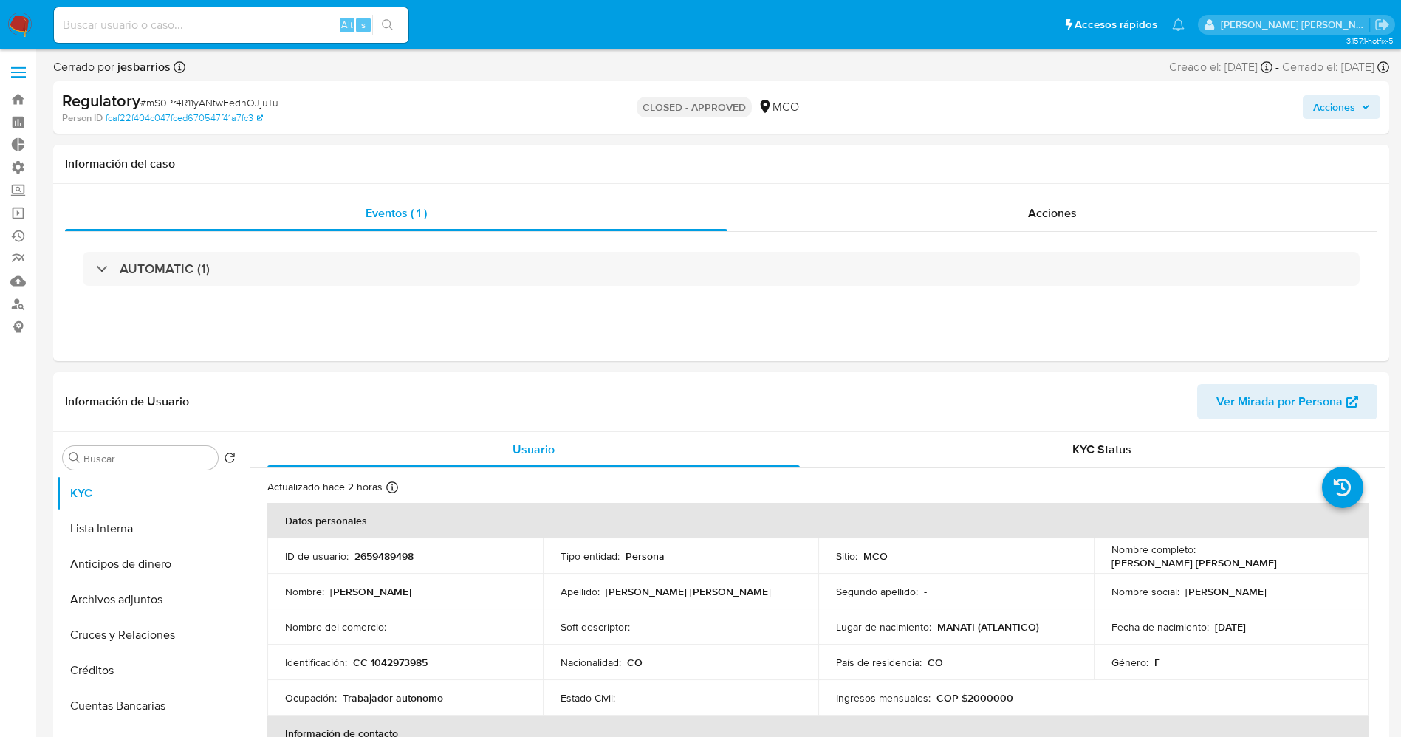
select select "10"
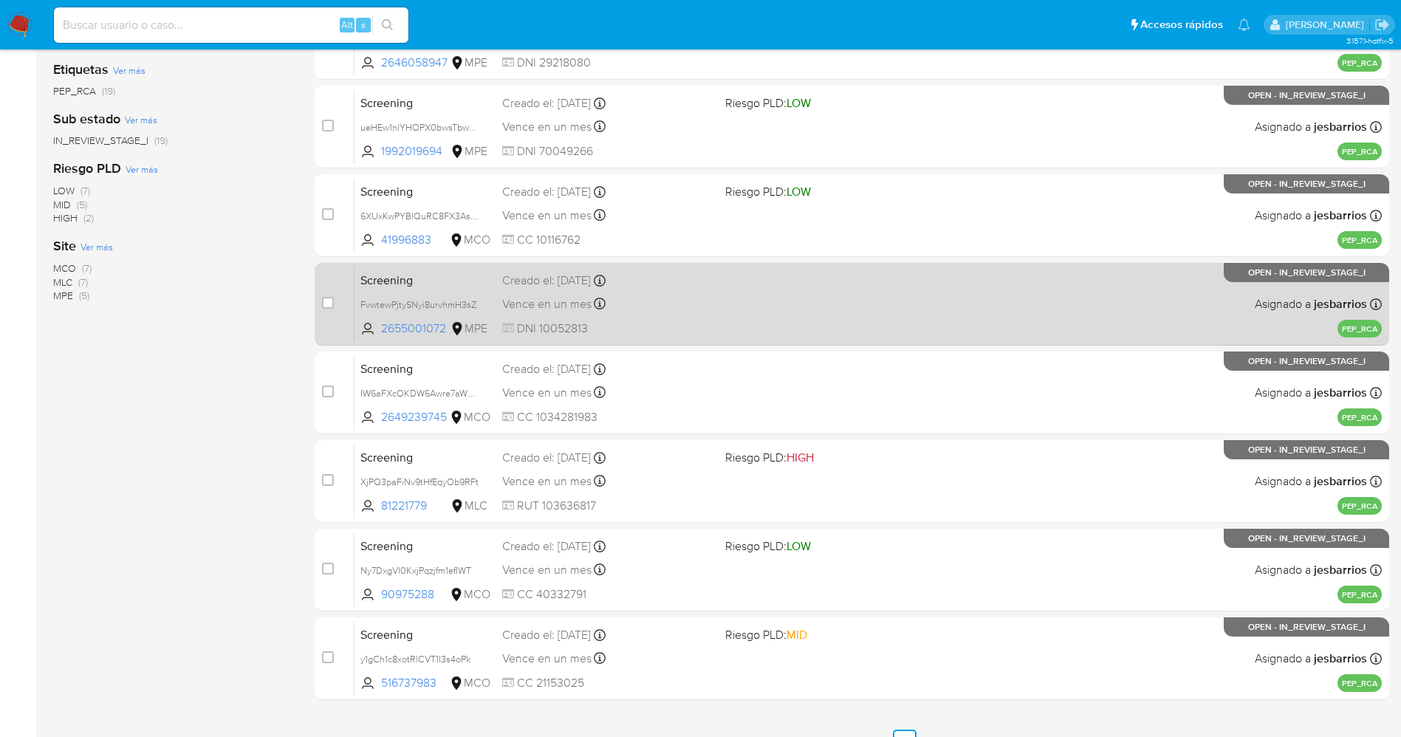
scroll to position [340, 0]
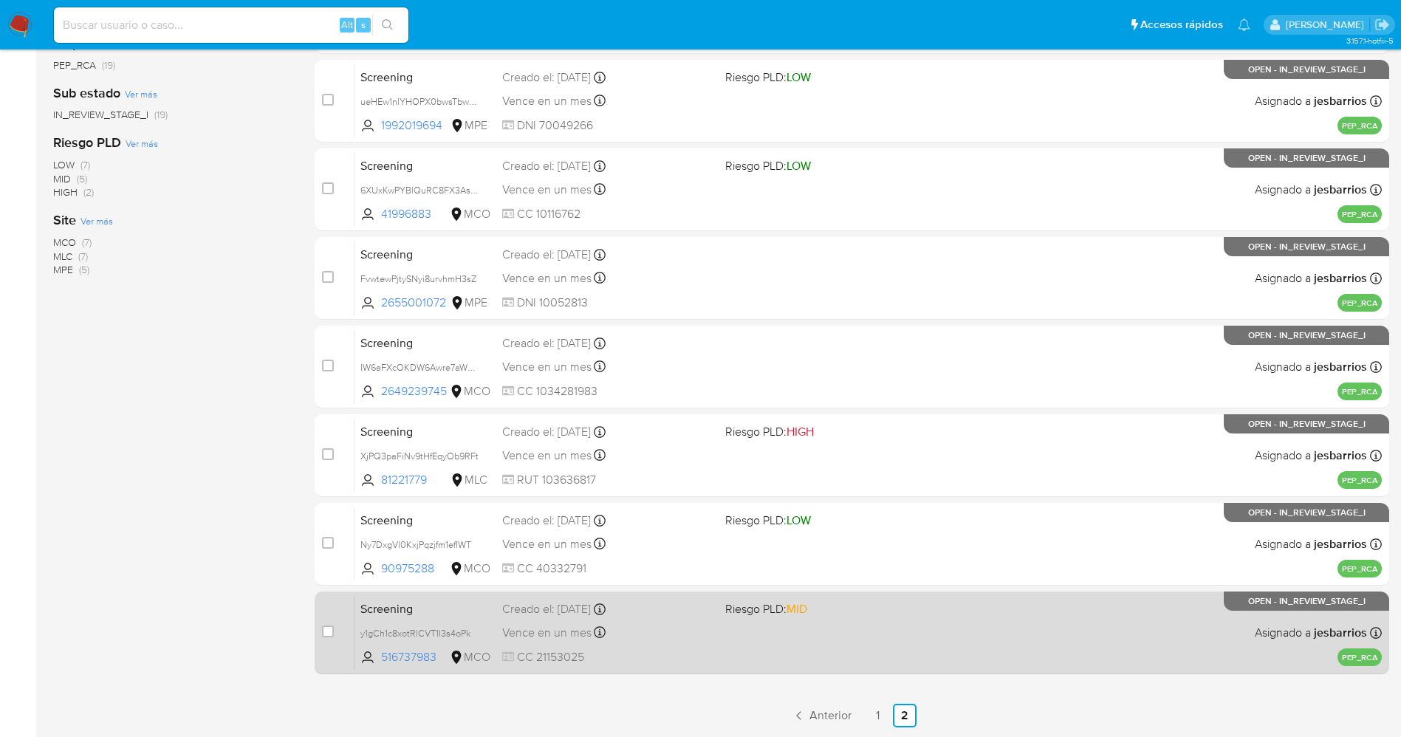
click at [809, 640] on div "Screening y1gCh1c8xotRlCVT1I3s4oPk 516737983 MCO Riesgo PLD: MID Creado el: [DA…" at bounding box center [868, 632] width 1027 height 75
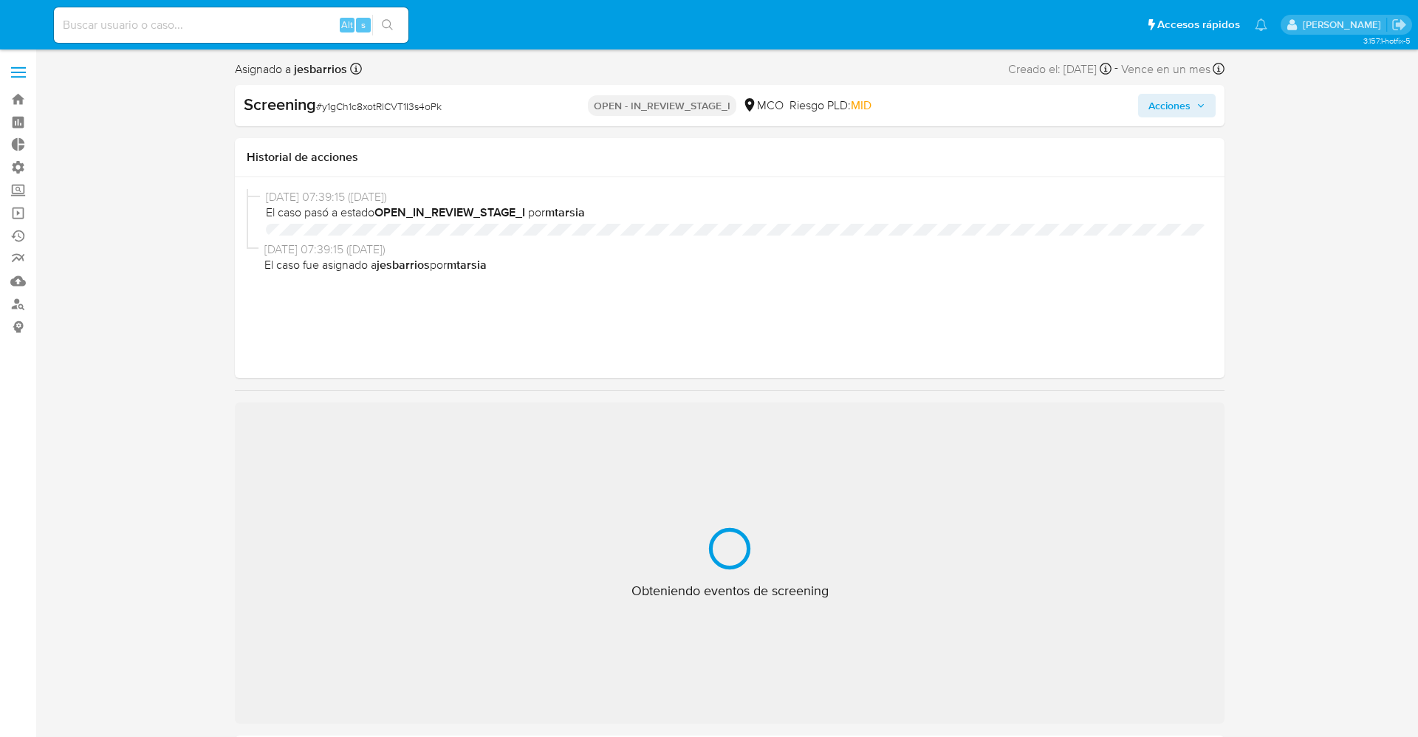
select select "10"
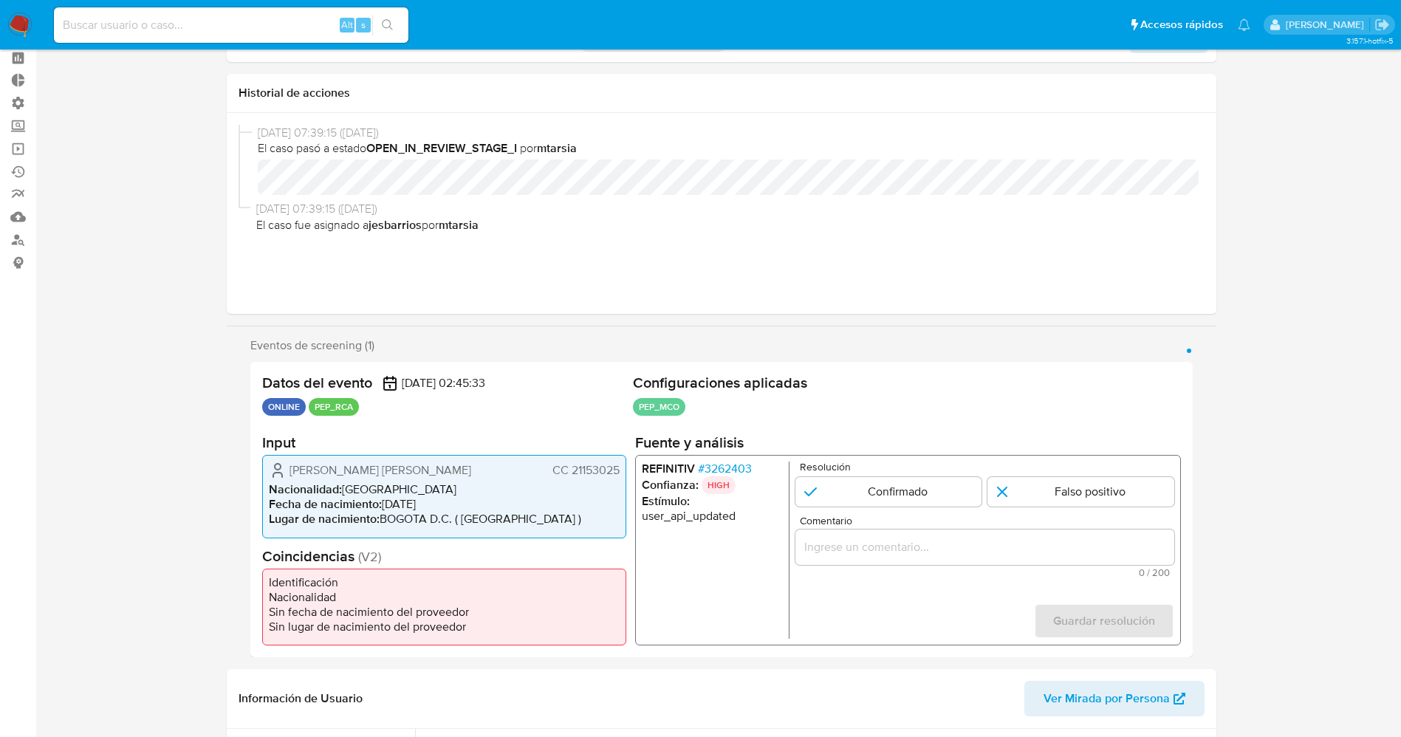
scroll to position [111, 0]
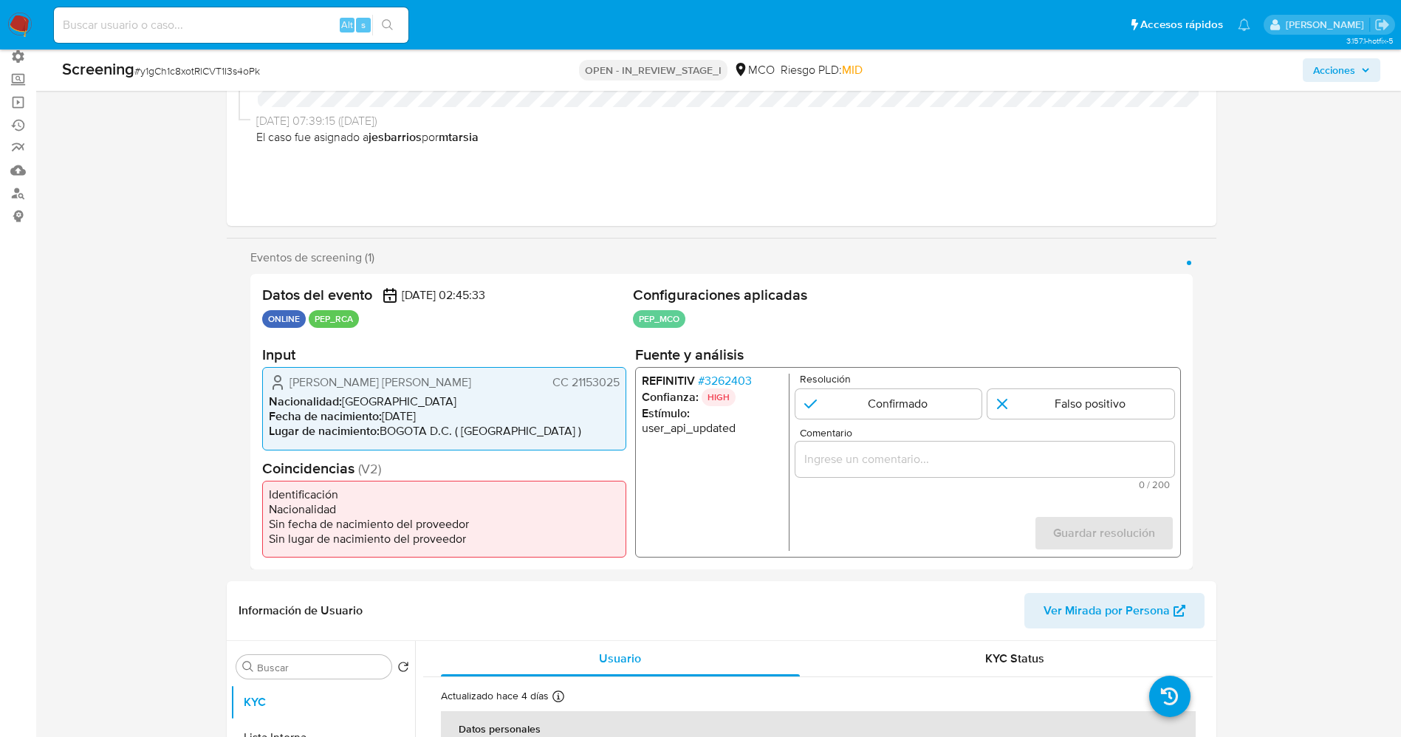
click at [716, 374] on span "# 3262403" at bounding box center [724, 381] width 54 height 15
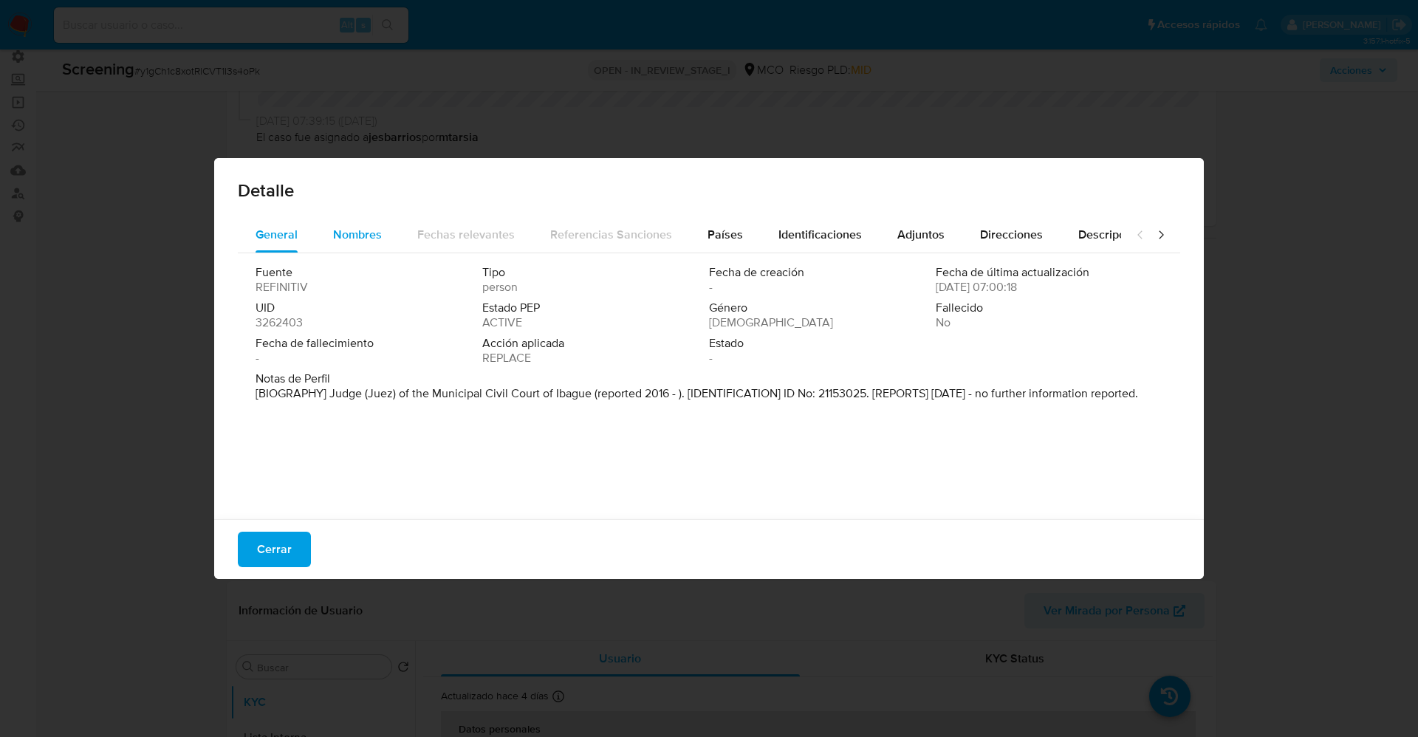
click at [346, 241] on span "Nombres" at bounding box center [357, 234] width 49 height 17
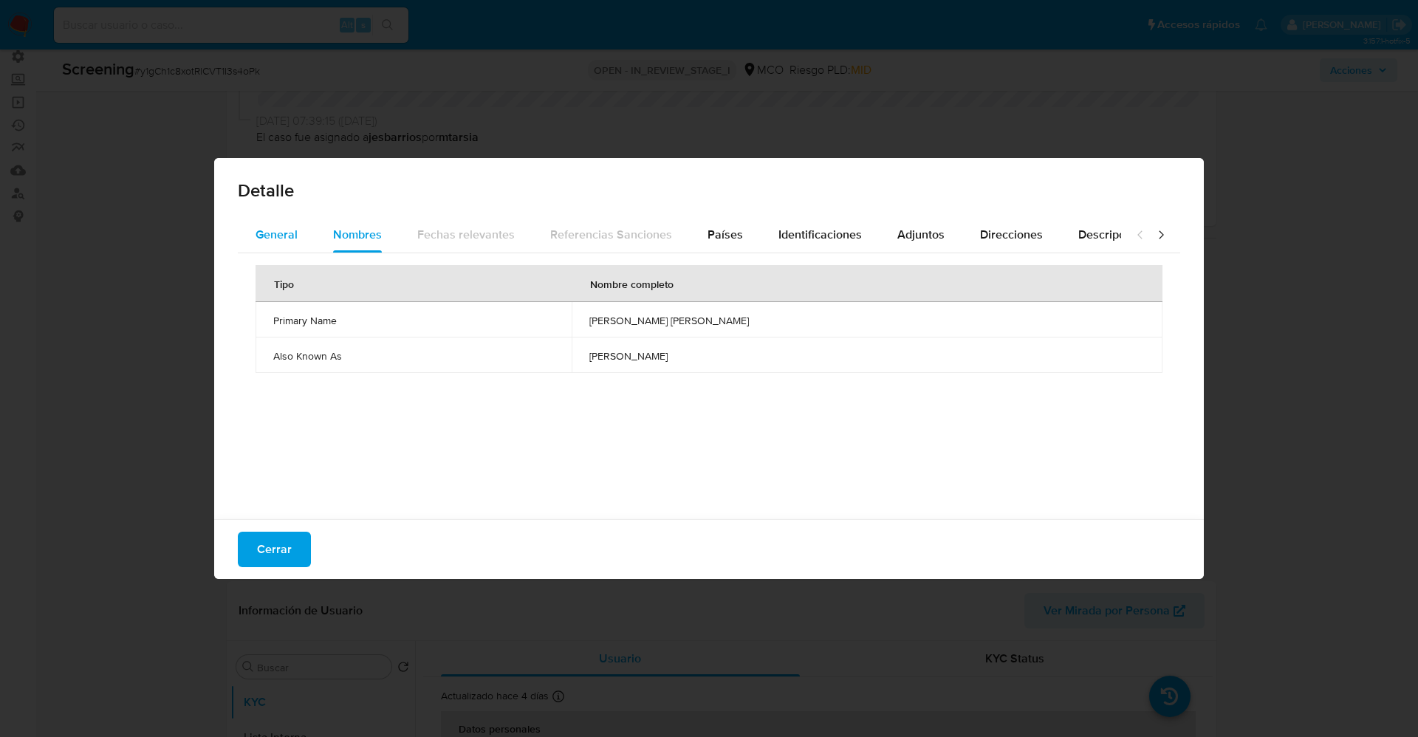
click at [287, 231] on span "General" at bounding box center [277, 234] width 42 height 17
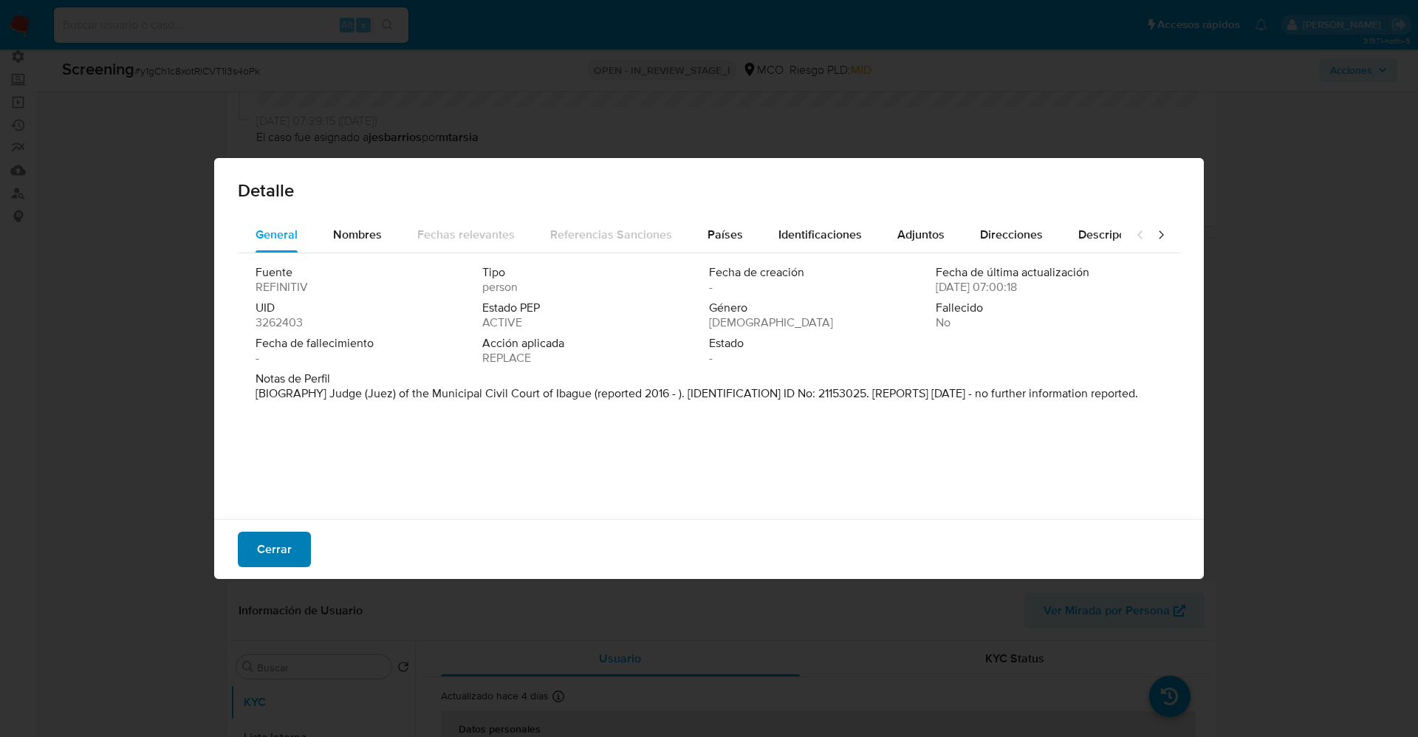
drag, startPoint x: 265, startPoint y: 555, endPoint x: 307, endPoint y: 563, distance: 42.0
click at [265, 554] on span "Cerrar" at bounding box center [274, 549] width 35 height 32
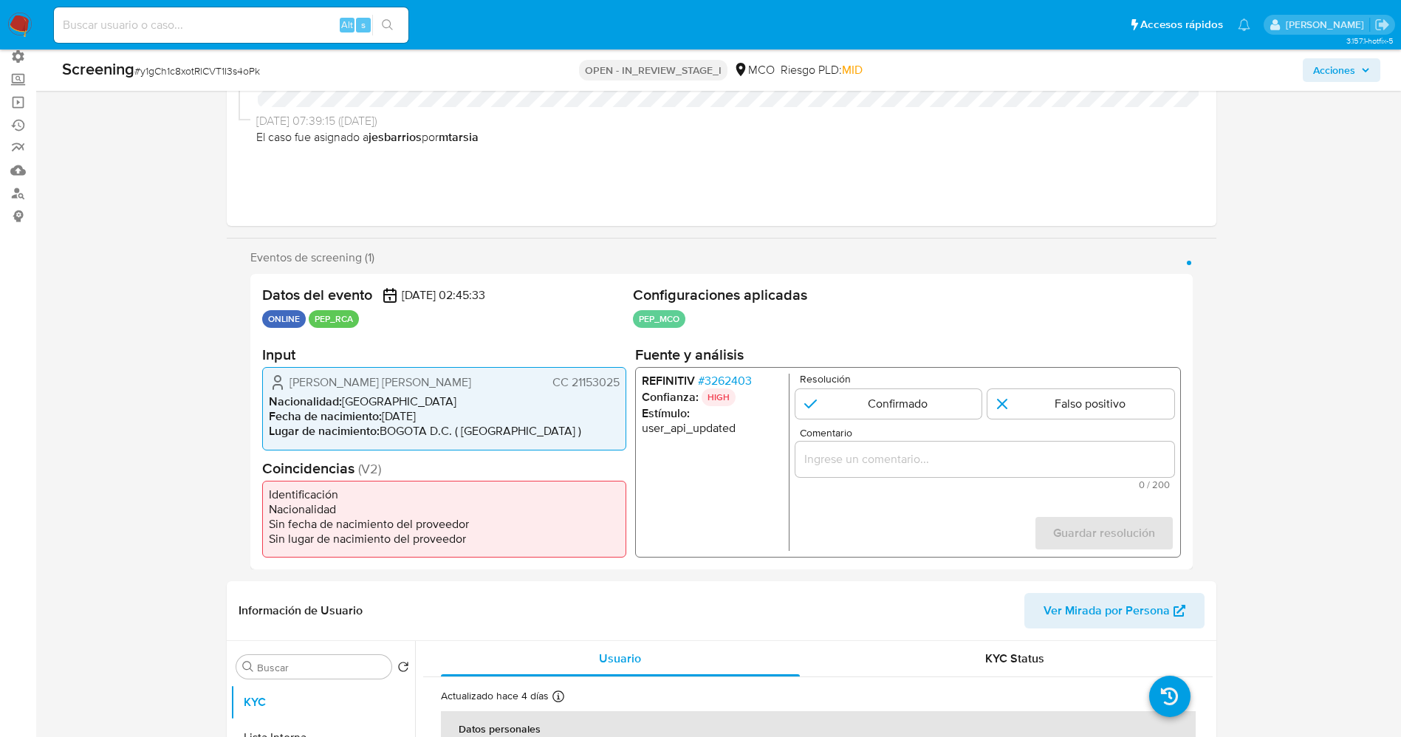
click at [718, 374] on span "# 3262403" at bounding box center [724, 381] width 54 height 15
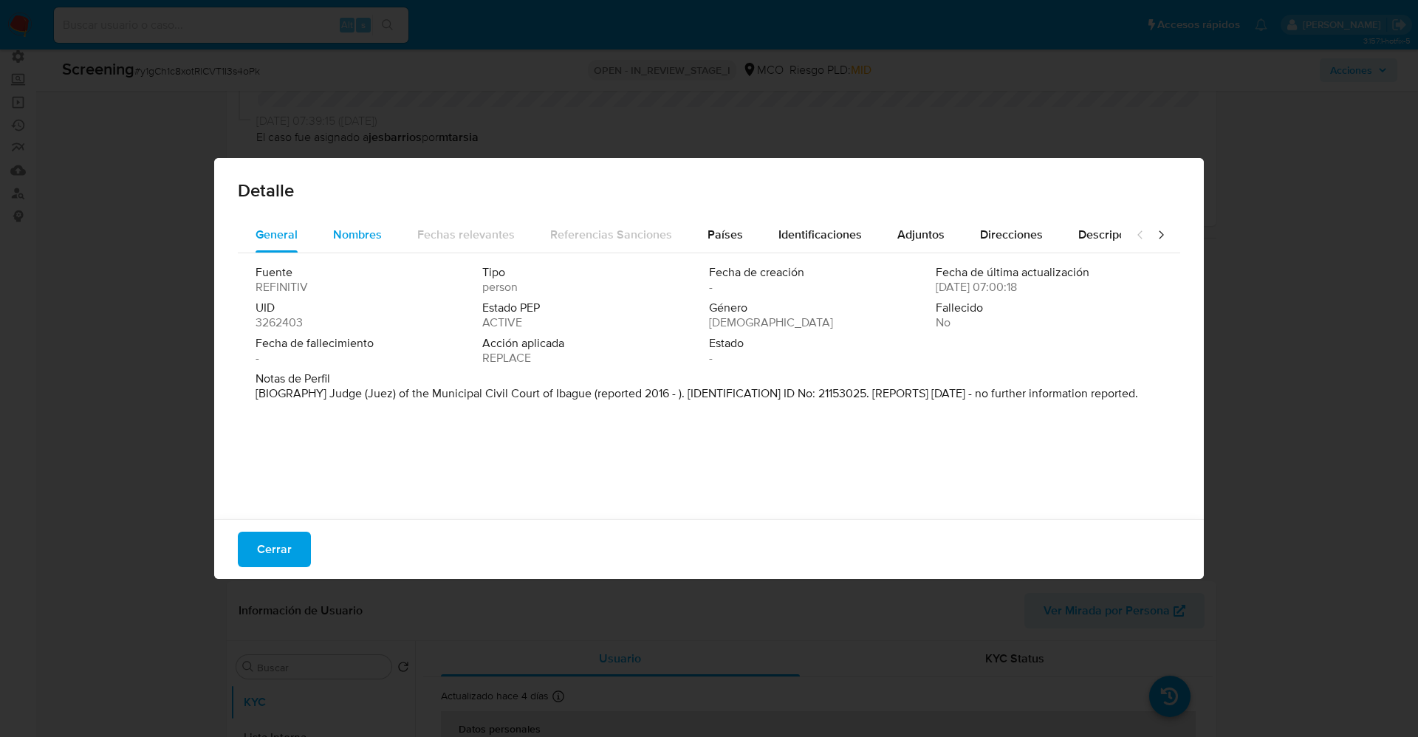
click at [369, 231] on span "Nombres" at bounding box center [357, 234] width 49 height 17
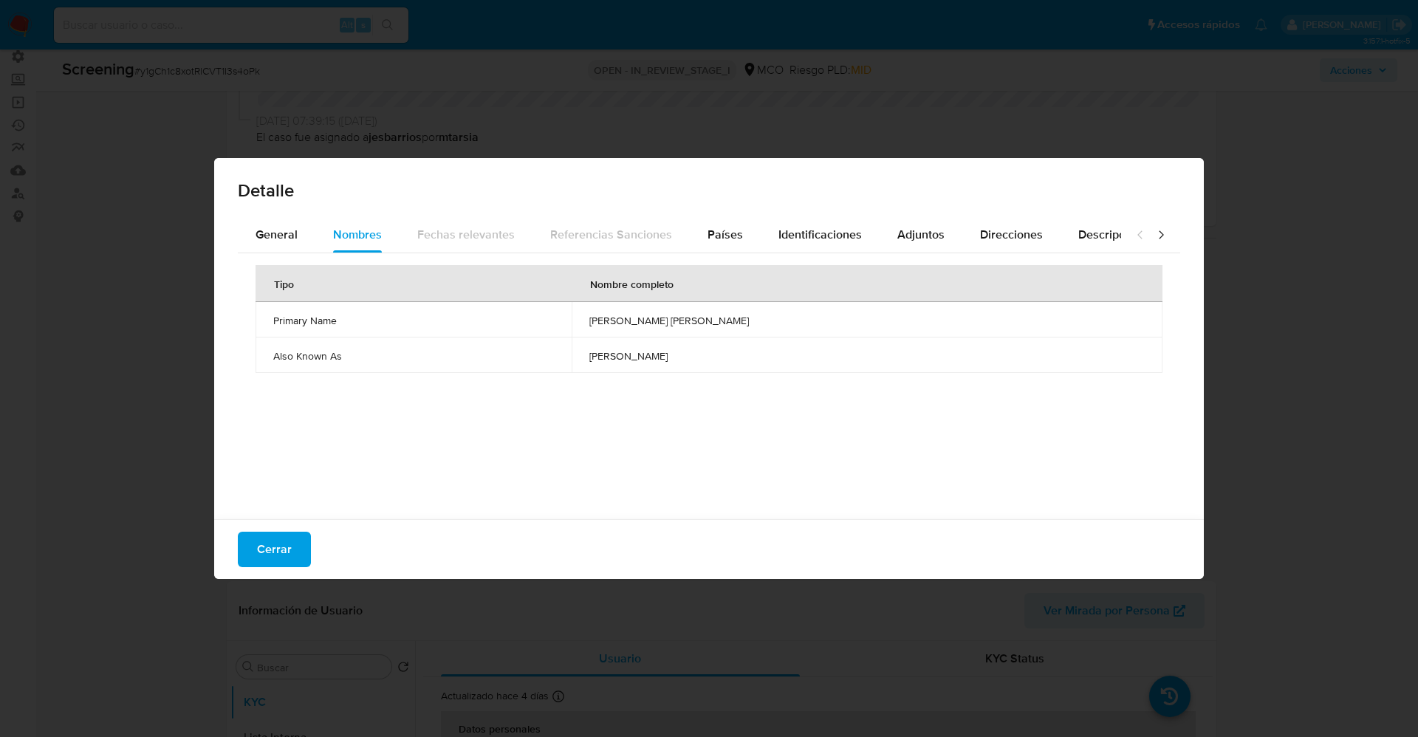
drag, startPoint x: 550, startPoint y: 315, endPoint x: 692, endPoint y: 325, distance: 142.9
click at [793, 321] on td "martha felisa maria carvajalino contreras" at bounding box center [867, 319] width 591 height 35
drag, startPoint x: 259, startPoint y: 232, endPoint x: 852, endPoint y: 6, distance: 634.7
click at [261, 232] on span "General" at bounding box center [277, 234] width 42 height 17
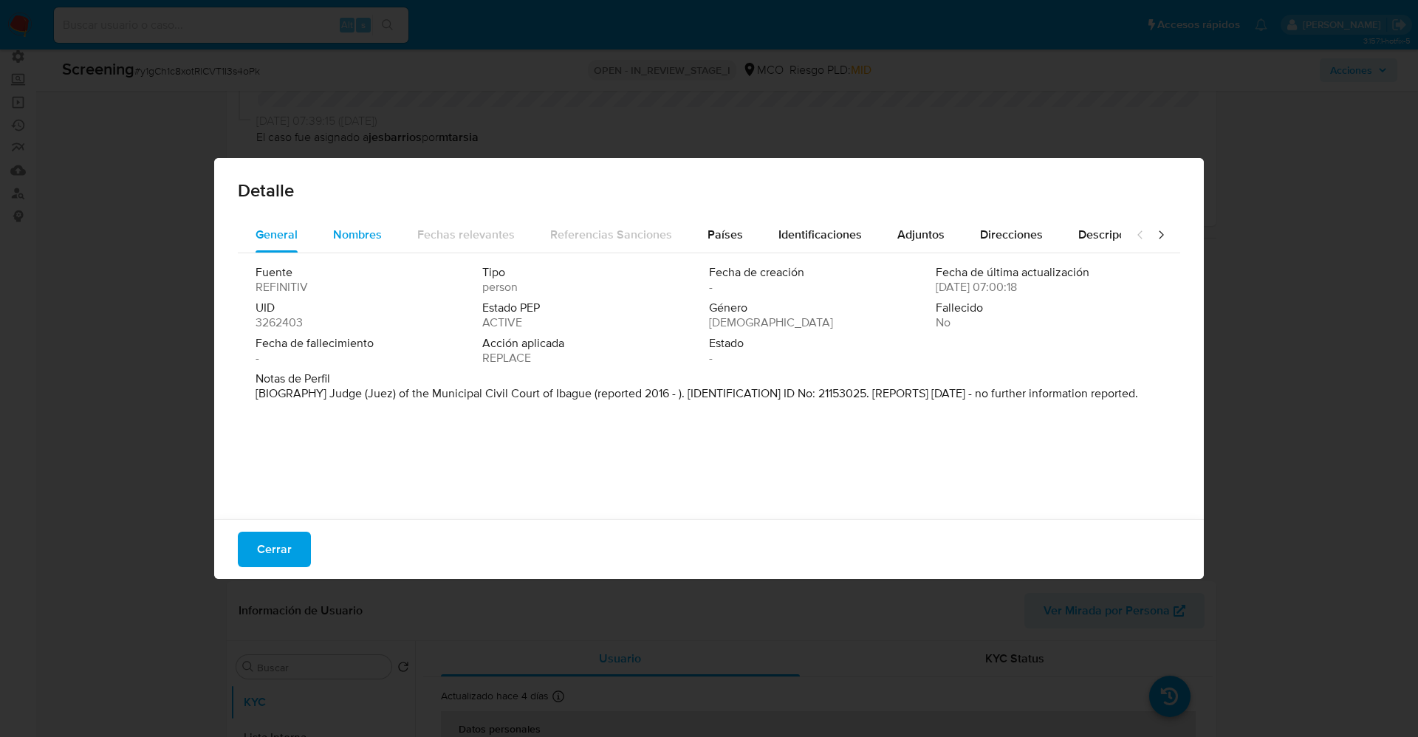
click at [360, 241] on span "Nombres" at bounding box center [357, 234] width 49 height 17
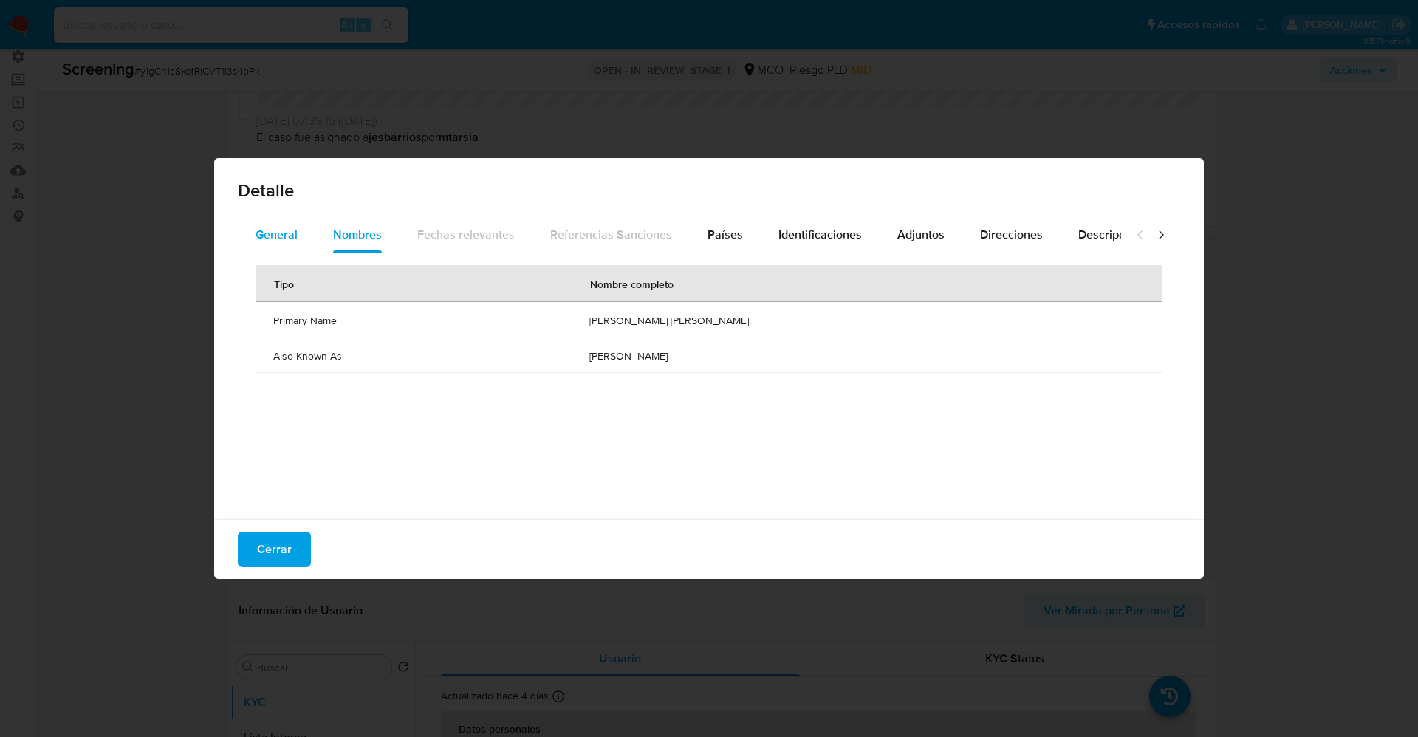
click at [282, 237] on span "General" at bounding box center [277, 234] width 42 height 17
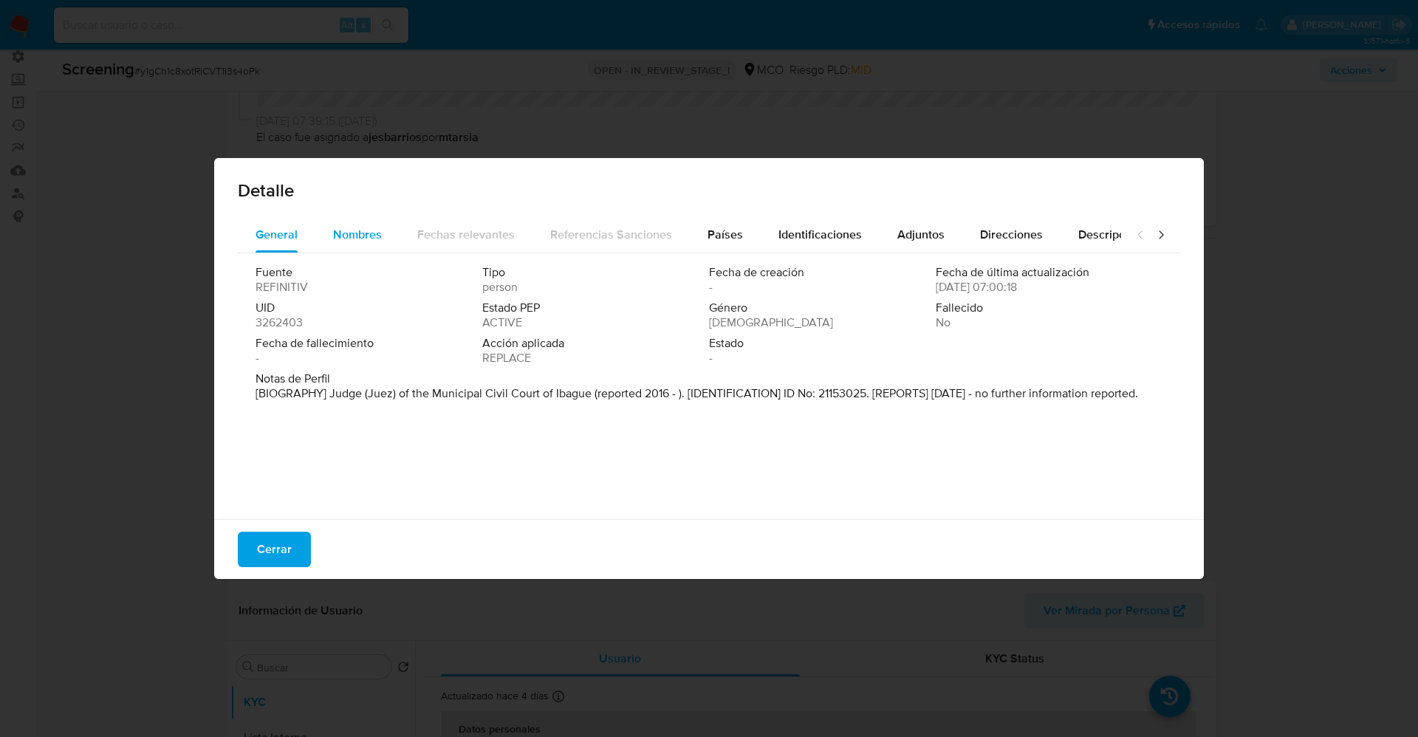
click at [384, 242] on button "Nombres" at bounding box center [357, 234] width 84 height 35
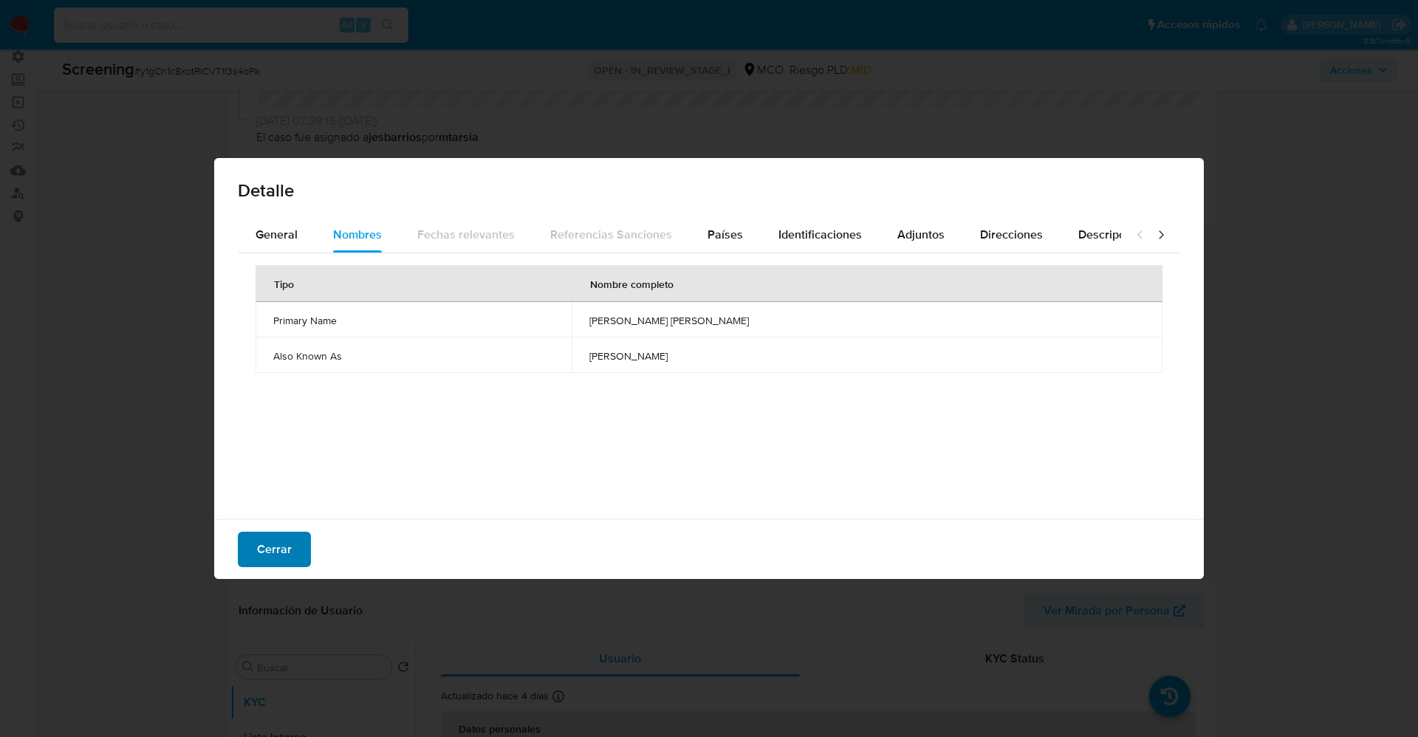
click at [274, 559] on span "Cerrar" at bounding box center [274, 549] width 35 height 32
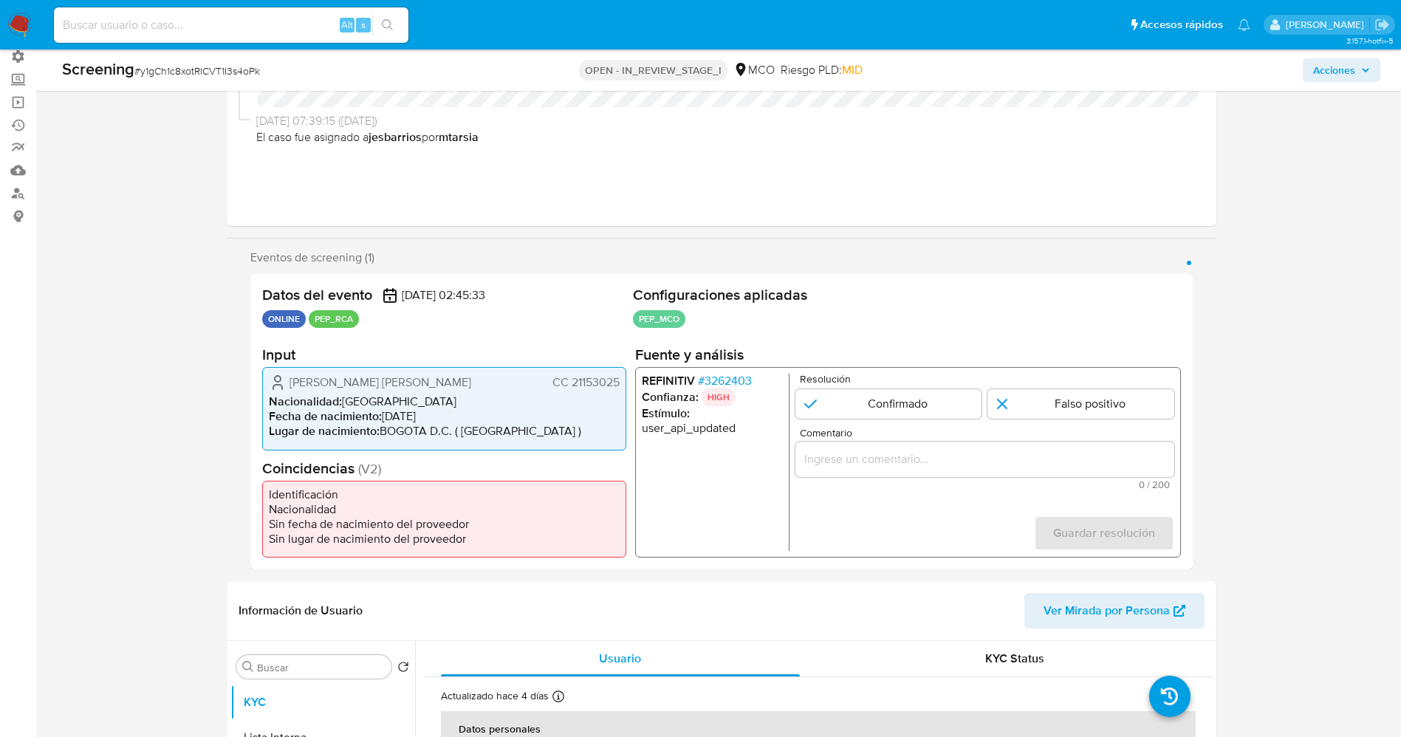
click at [728, 374] on span "# 3262403" at bounding box center [724, 381] width 54 height 15
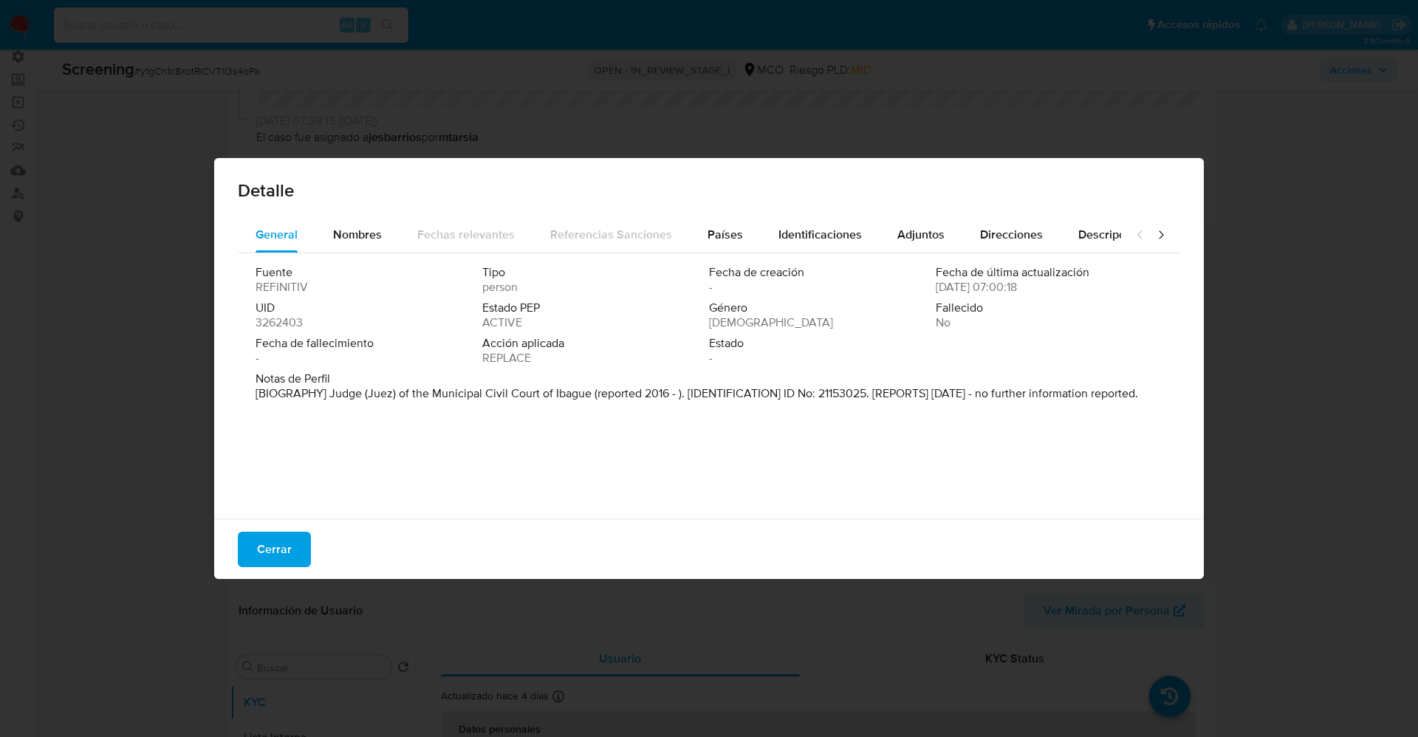
drag, startPoint x: 345, startPoint y: 232, endPoint x: 387, endPoint y: 261, distance: 51.4
click at [358, 229] on span "Nombres" at bounding box center [357, 234] width 49 height 17
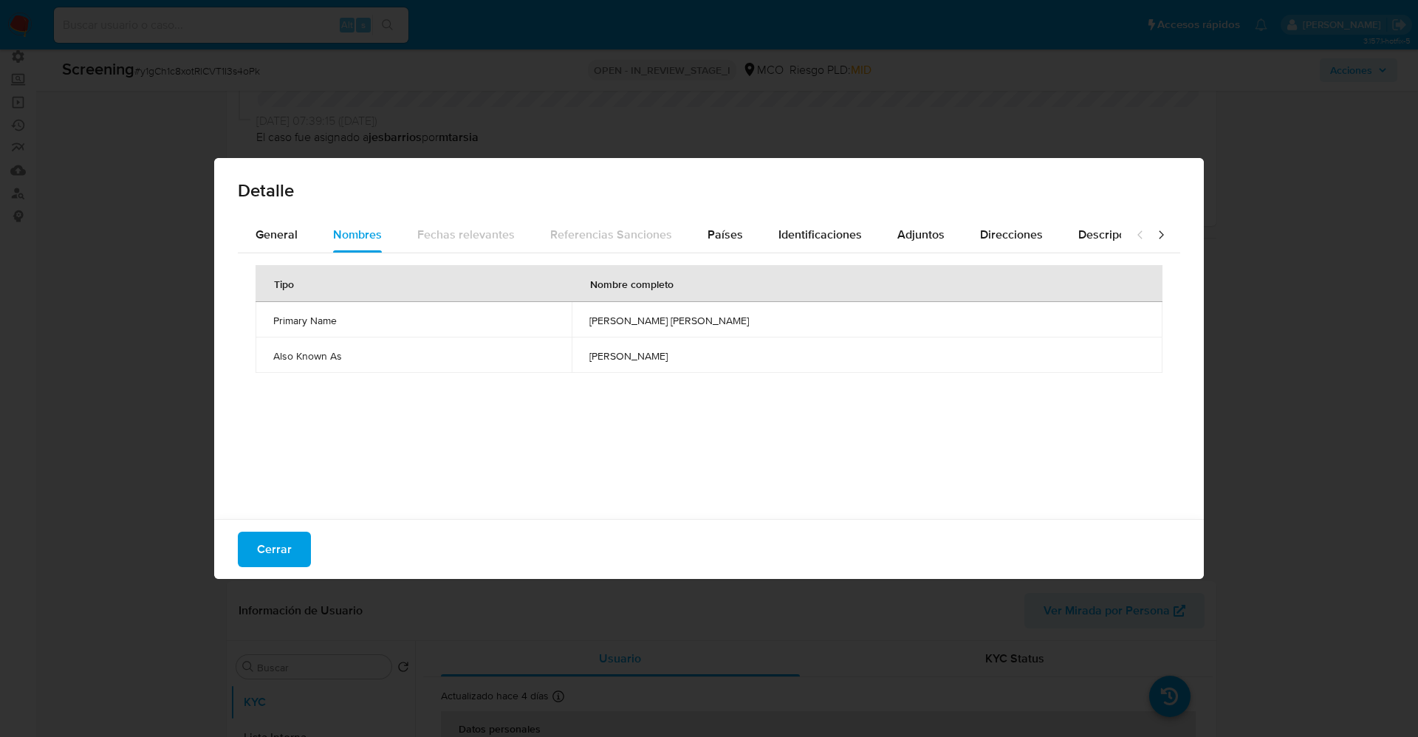
drag, startPoint x: 541, startPoint y: 321, endPoint x: 696, endPoint y: 323, distance: 154.4
click at [845, 324] on tr "Primary Name martha felisa maria carvajalino contreras" at bounding box center [709, 319] width 907 height 35
click at [254, 534] on button "Cerrar" at bounding box center [274, 549] width 73 height 35
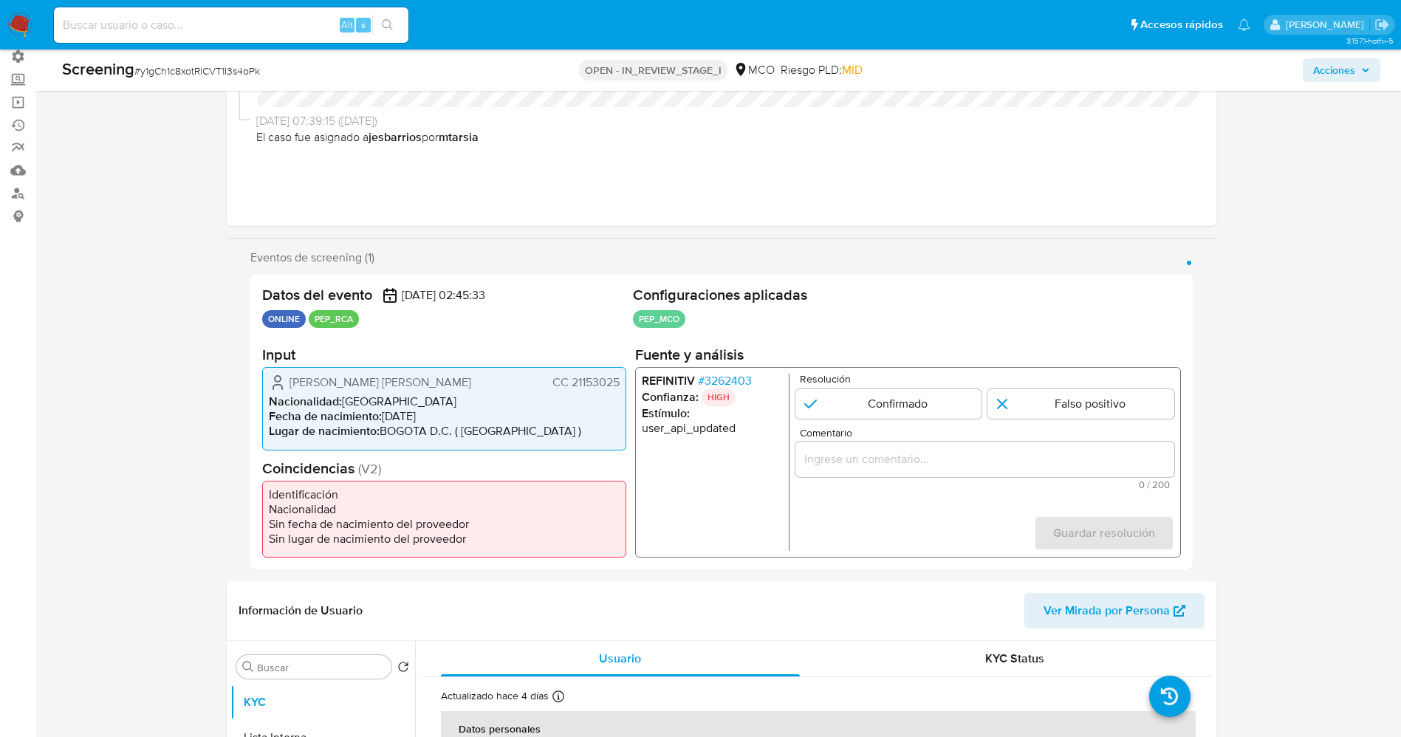
drag, startPoint x: 290, startPoint y: 371, endPoint x: 360, endPoint y: 392, distance: 72.7
click at [360, 391] on div "Maria Felisa Martha Carvajalino Contreras CC 21153025" at bounding box center [444, 383] width 351 height 18
drag, startPoint x: 529, startPoint y: 399, endPoint x: 397, endPoint y: 380, distance: 133.5
click at [527, 391] on div "Maria Felisa Martha Carvajalino Contreras CC 21153025" at bounding box center [444, 383] width 351 height 18
drag, startPoint x: 288, startPoint y: 367, endPoint x: 624, endPoint y: 388, distance: 336.7
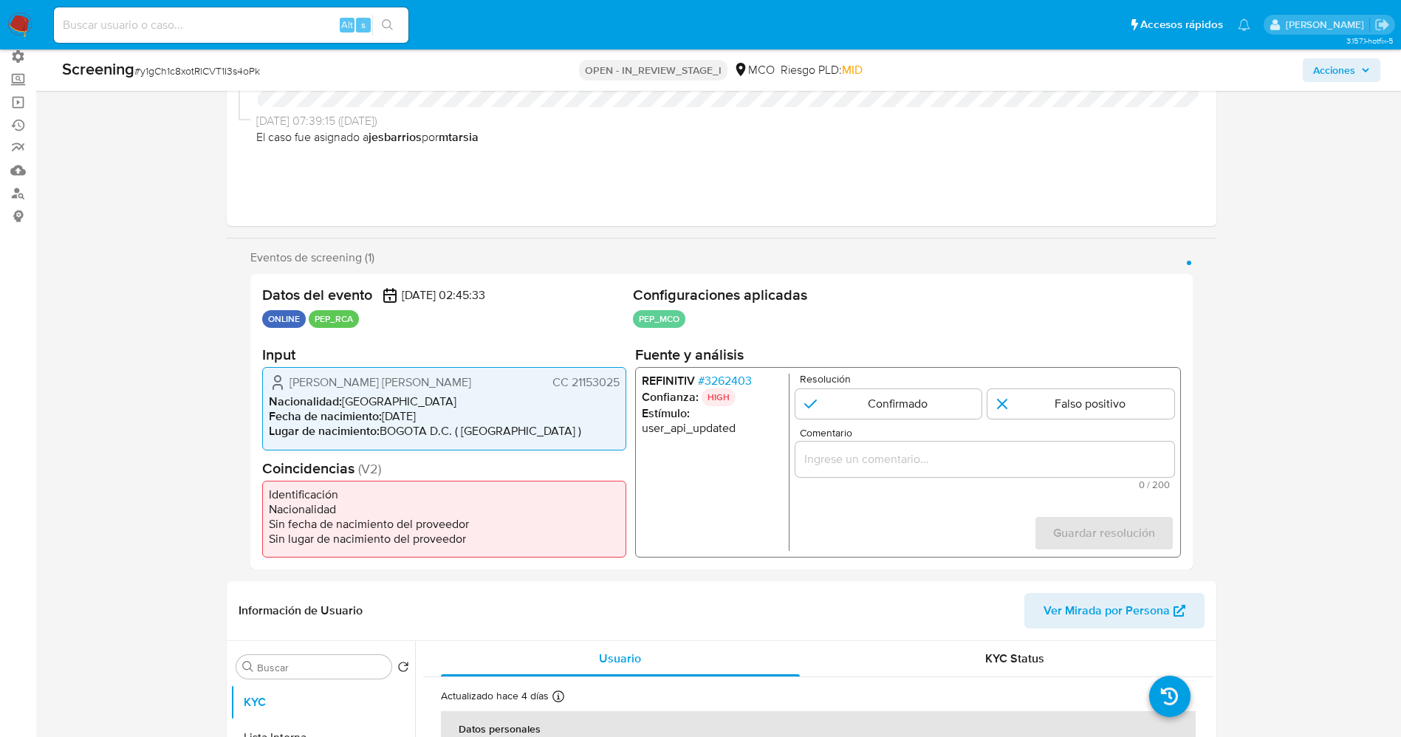
click at [624, 388] on div "Maria Felisa Martha Carvajalino Contreras CC 21153025 Nacionalidad : Colombia F…" at bounding box center [444, 408] width 364 height 83
click at [743, 379] on span "# 3262403" at bounding box center [724, 381] width 54 height 15
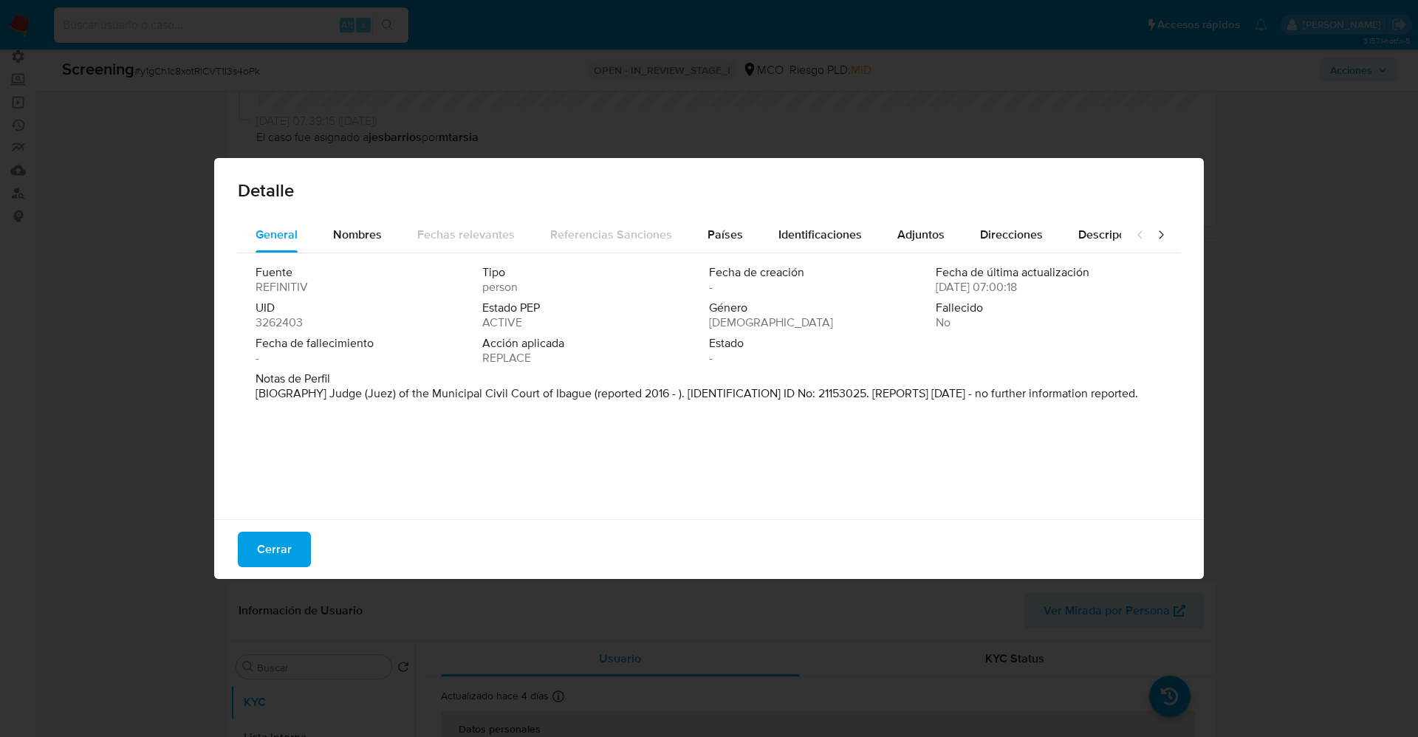
drag, startPoint x: 325, startPoint y: 390, endPoint x: 632, endPoint y: 423, distance: 309.0
click at [632, 423] on div "Fuente REFINITIV Tipo person Fecha de creación - Fecha de última actualización …" at bounding box center [709, 382] width 942 height 259
click at [363, 351] on div "Fecha de fallecimiento -" at bounding box center [369, 351] width 227 height 30
drag, startPoint x: 324, startPoint y: 389, endPoint x: 544, endPoint y: 391, distance: 220.1
click at [544, 391] on font "[BIOGRAFÍA] Juez del Juzgado Civil Municipal de Ibagué (reportado 2016 - ). [ID…" at bounding box center [696, 401] width 880 height 32
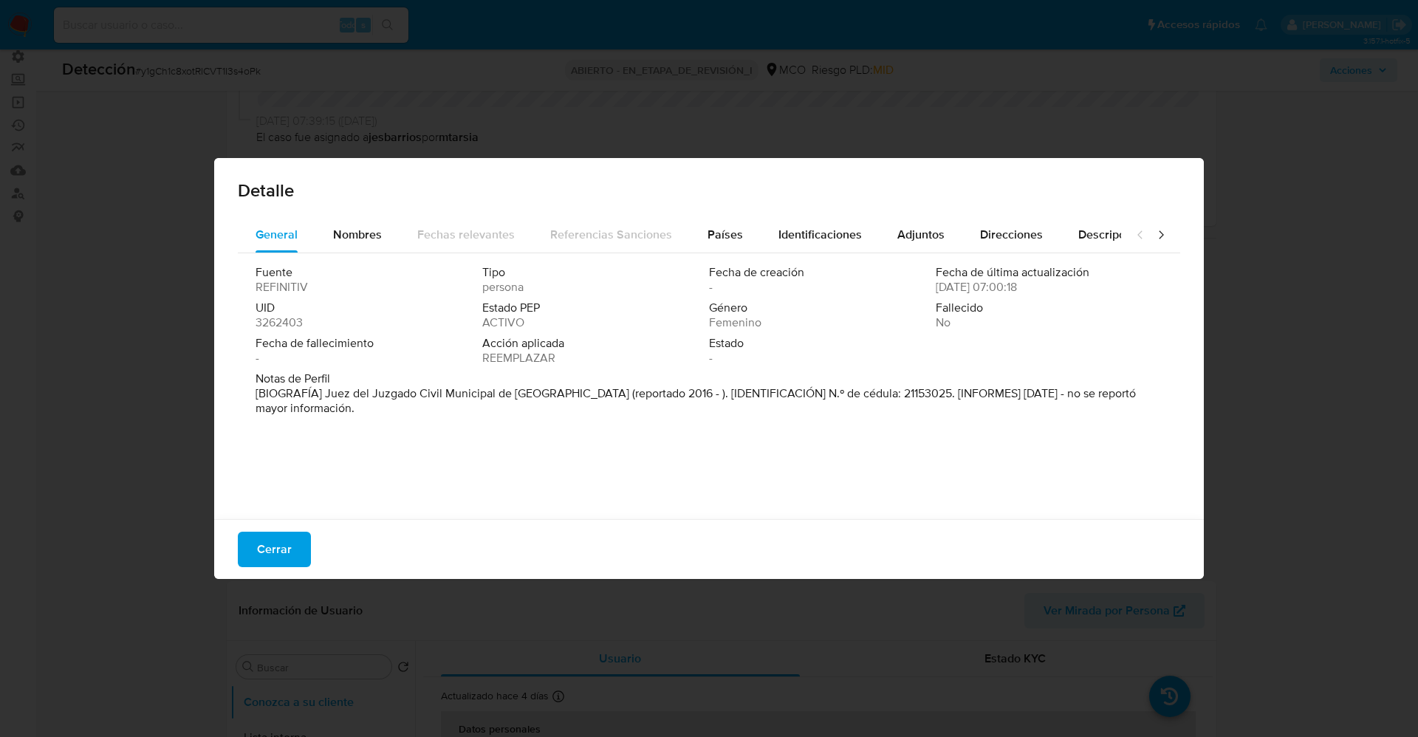
drag, startPoint x: 267, startPoint y: 539, endPoint x: 973, endPoint y: 314, distance: 741.2
click at [278, 535] on span "Cerrar" at bounding box center [274, 549] width 35 height 32
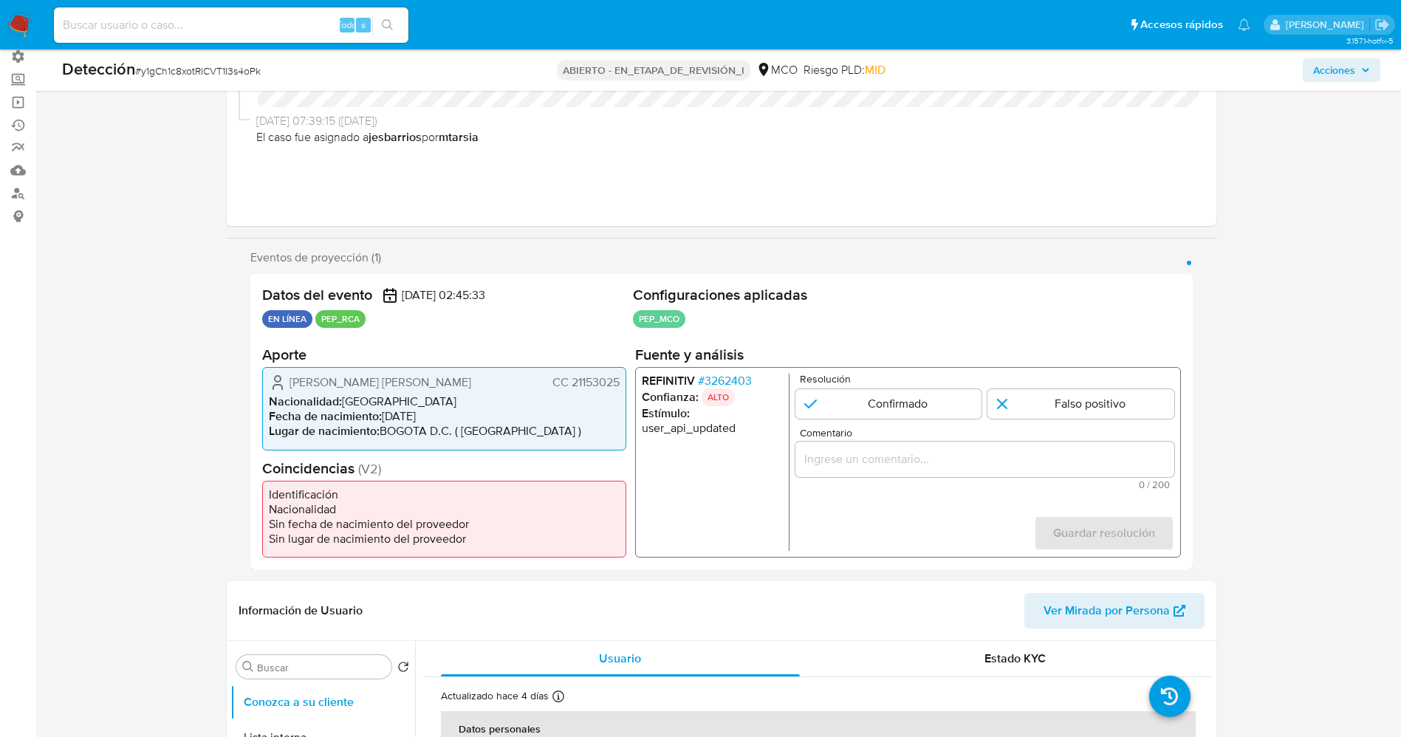
click at [849, 377] on p "Resolución" at bounding box center [986, 379] width 374 height 11
click at [852, 391] on input "1 de 1" at bounding box center [888, 404] width 187 height 30
radio input "true"
drag, startPoint x: 906, startPoint y: 471, endPoint x: 900, endPoint y: 453, distance: 19.2
click at [900, 461] on div "1 de 1" at bounding box center [984, 459] width 379 height 35
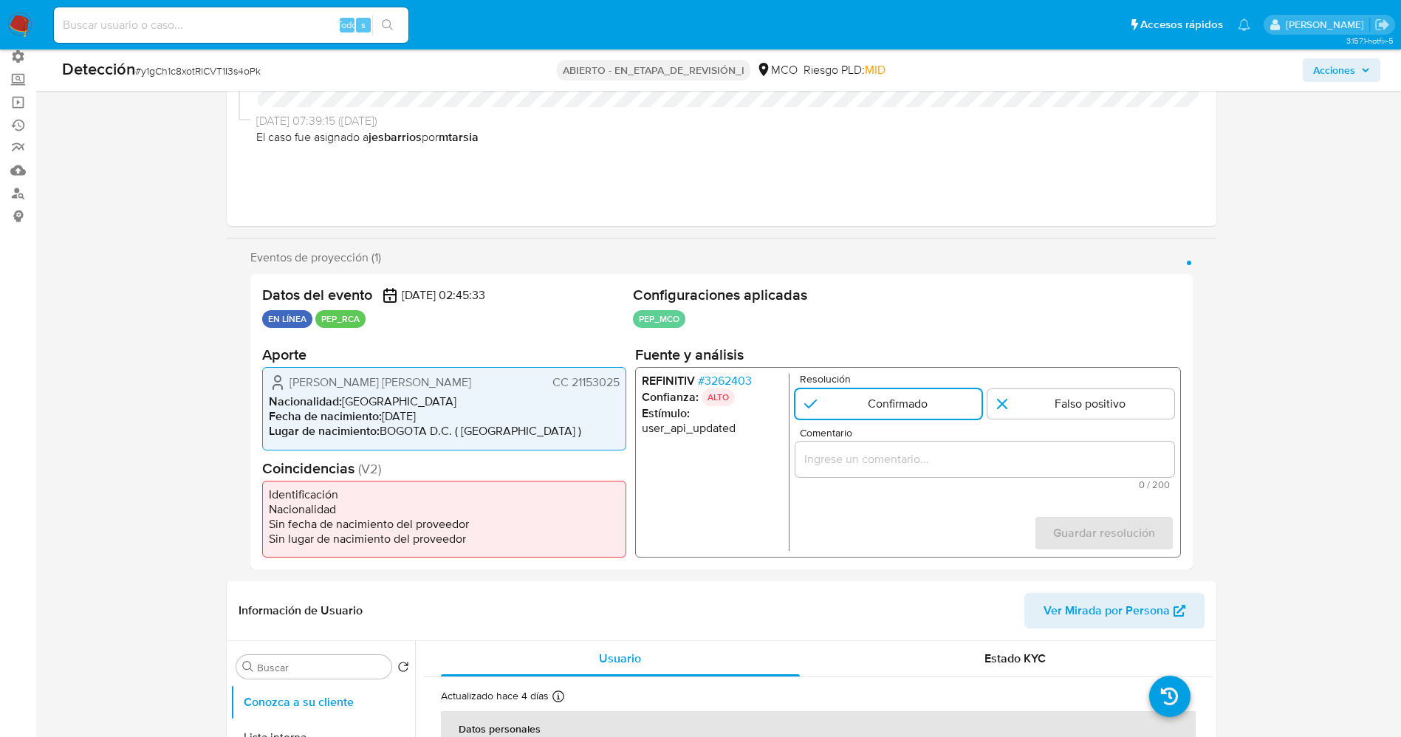
click at [900, 453] on input "Comentario" at bounding box center [984, 459] width 379 height 19
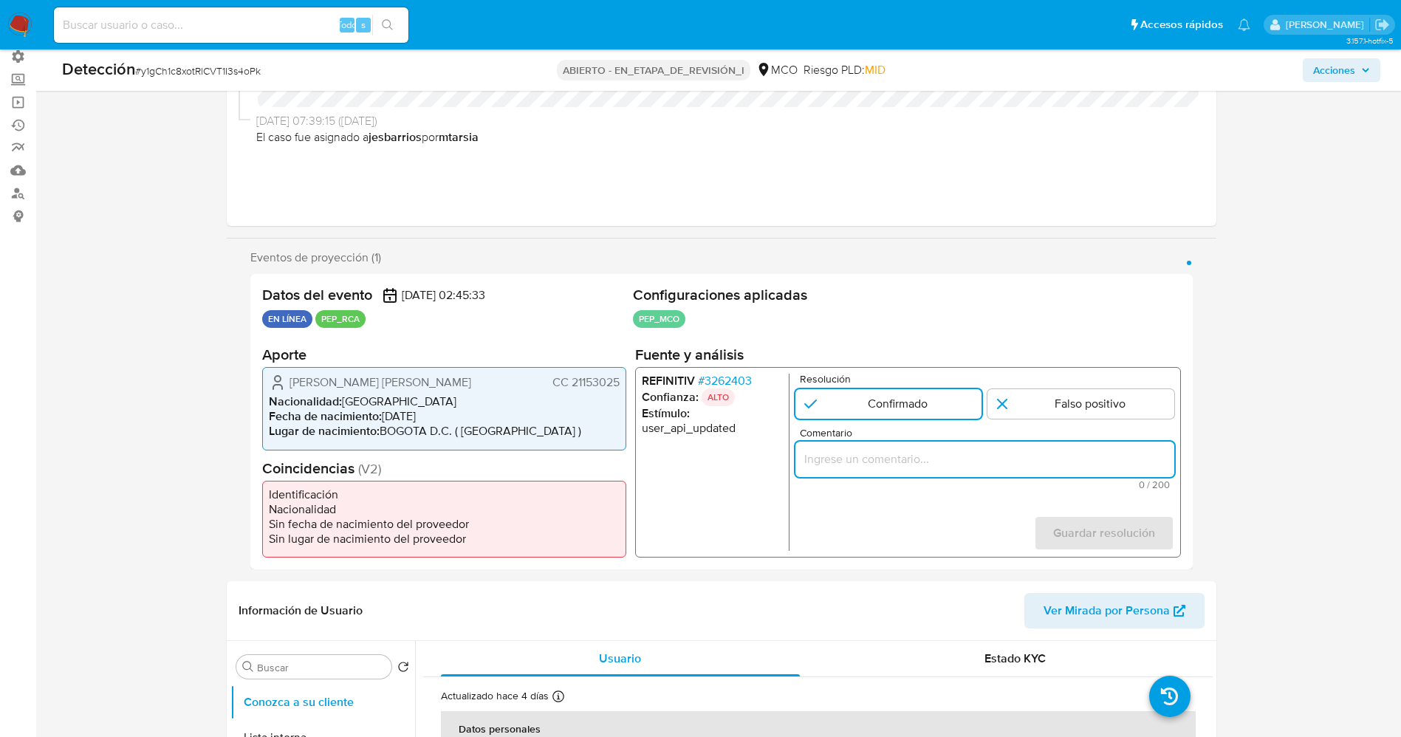
paste input "usuario Maria Felisa Martha Carvajalino Contreras,CC 21153025 nacionalidad Colo…"
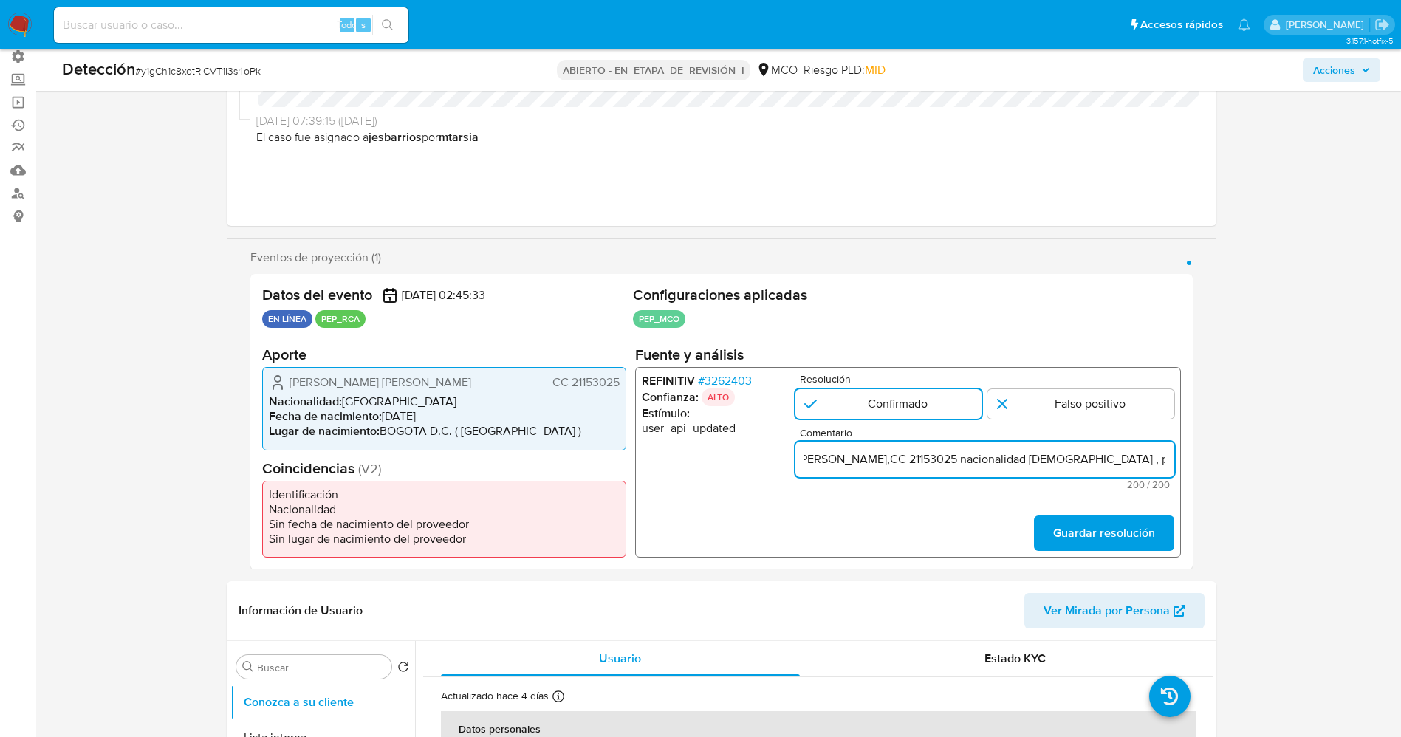
scroll to position [0, 165]
drag, startPoint x: 886, startPoint y: 452, endPoint x: 1106, endPoint y: 456, distance: 219.4
click at [1106, 456] on input "usuario Maria Felisa Martha Carvajalino Contreras,CC 21153025 nacionalidad Colo…" at bounding box center [984, 459] width 379 height 19
type input "usuario Maria Felisa Martha Carvajalino Contreras,CC 21153025 nacionalidad Colo…"
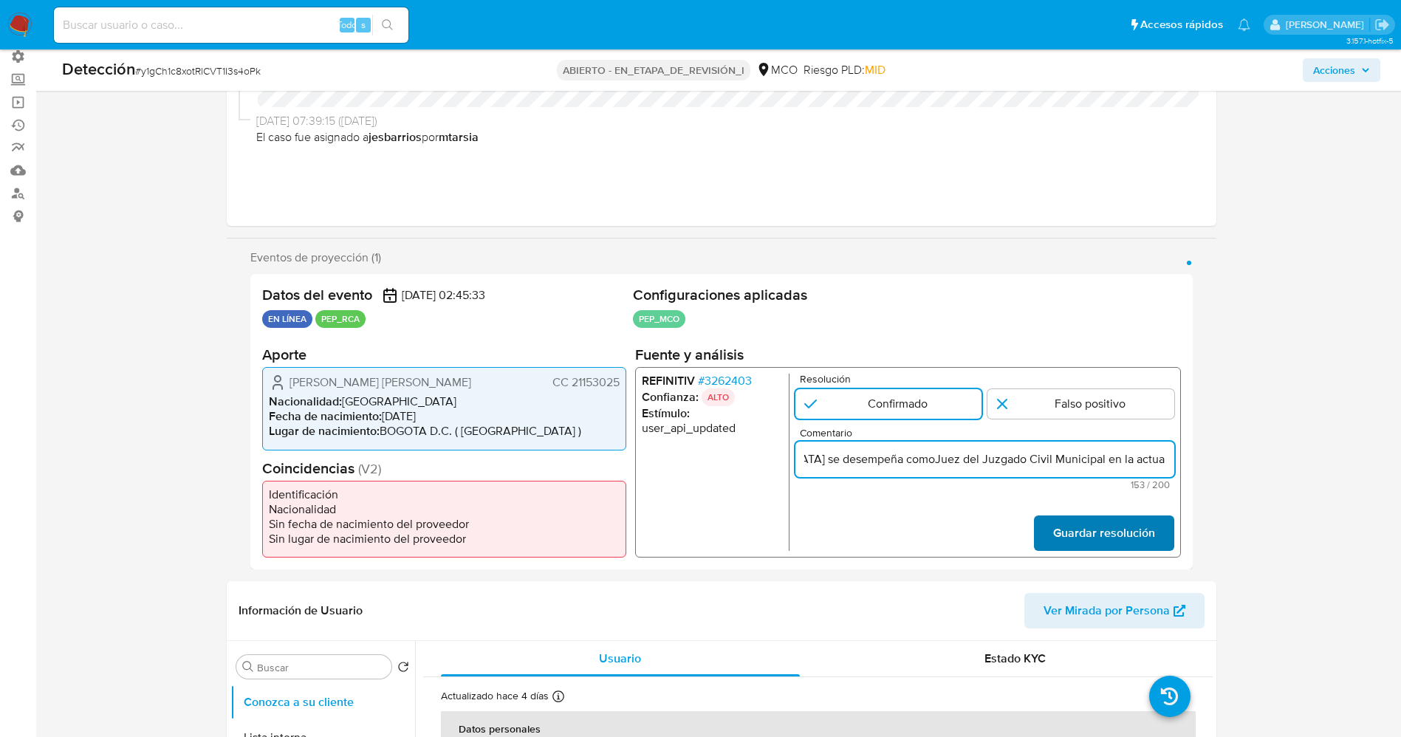
click at [1127, 550] on span "Guardar resolución" at bounding box center [1103, 533] width 102 height 32
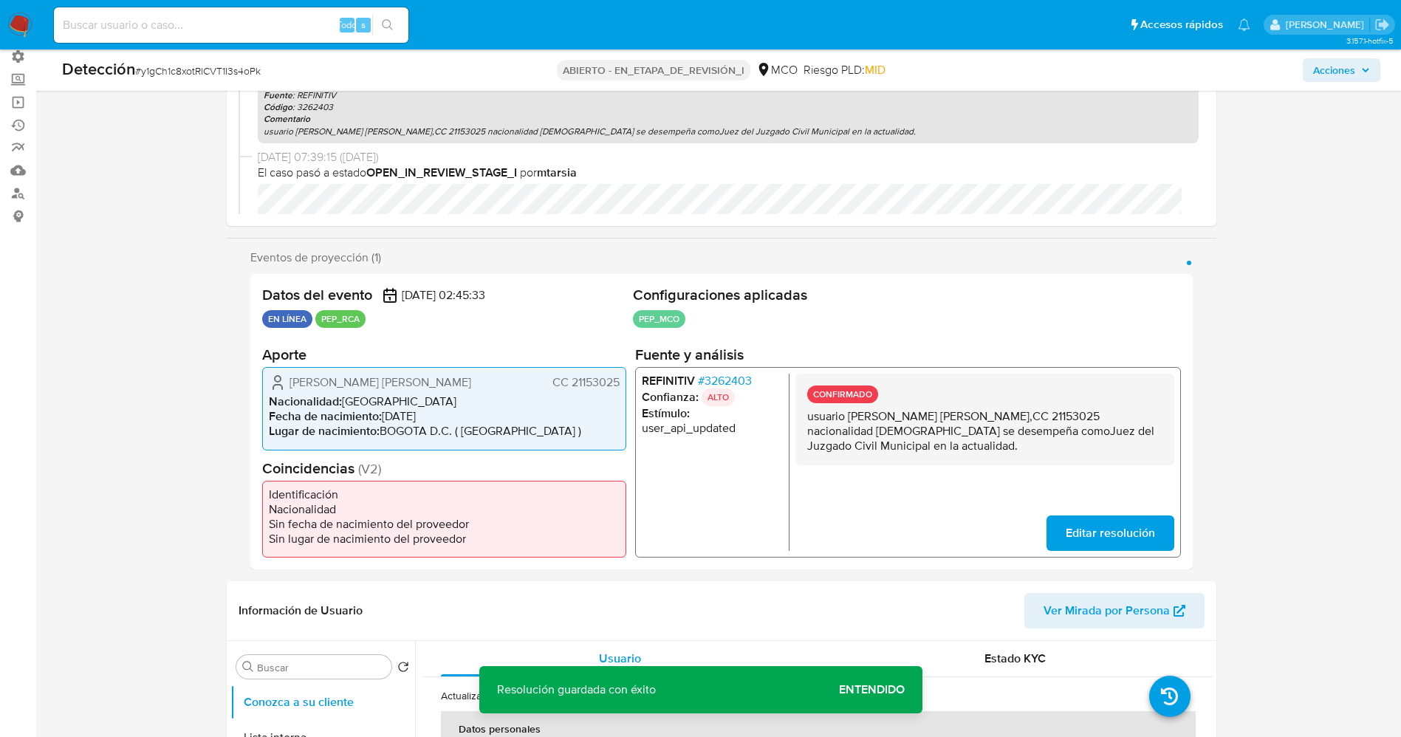
drag, startPoint x: 984, startPoint y: 438, endPoint x: 1039, endPoint y: 448, distance: 56.4
click at [1048, 448] on p "usuario Maria Felisa Martha Carvajalino Contreras,CC 21153025 nacionalidad Colo…" at bounding box center [984, 431] width 355 height 44
click at [796, 417] on div "CONFIRMADO usuario Maria Felisa Martha Carvajalino Contreras,CC 21153025 nacion…" at bounding box center [984, 420] width 379 height 92
drag, startPoint x: 806, startPoint y: 408, endPoint x: 1019, endPoint y: 447, distance: 216.9
click at [1019, 447] on div "CONFIRMADO usuario Maria Felisa Martha Carvajalino Contreras,CC 21153025 nacion…" at bounding box center [984, 420] width 379 height 92
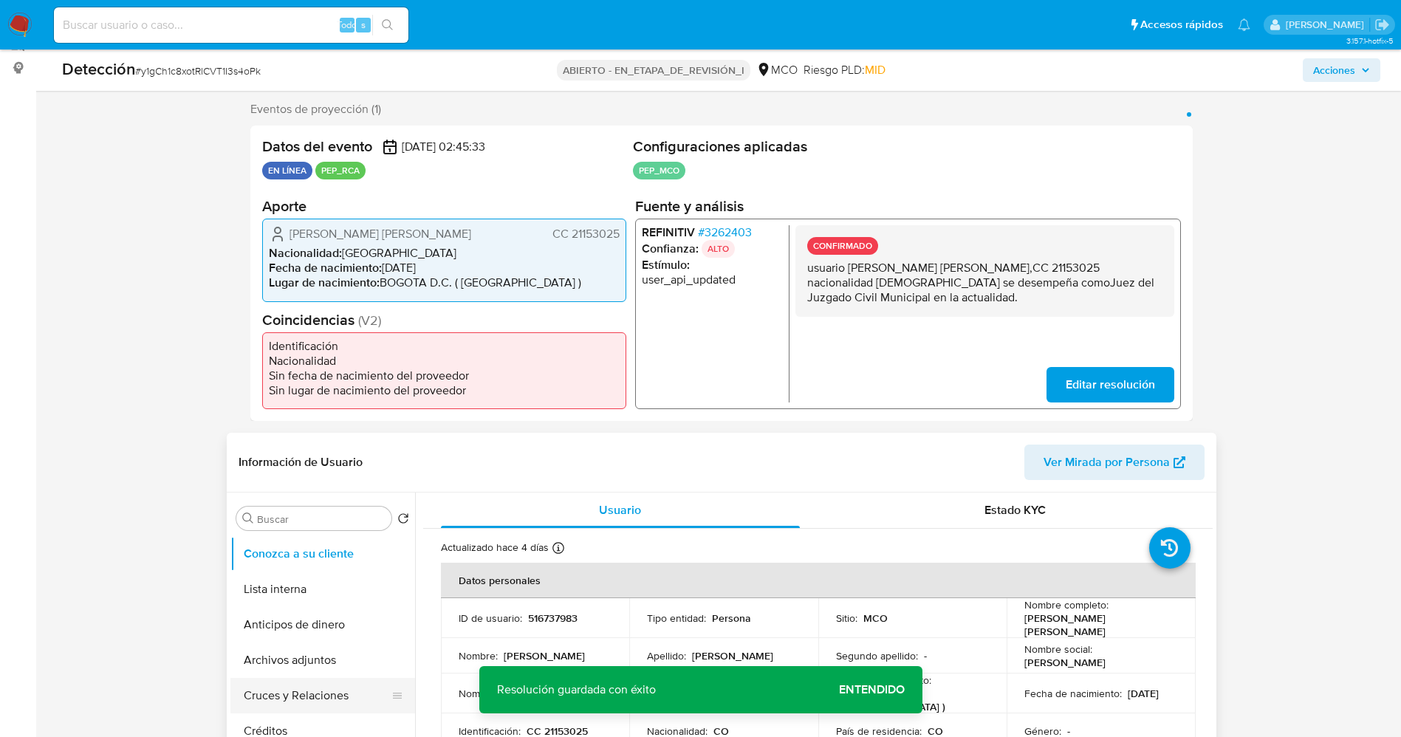
scroll to position [443, 0]
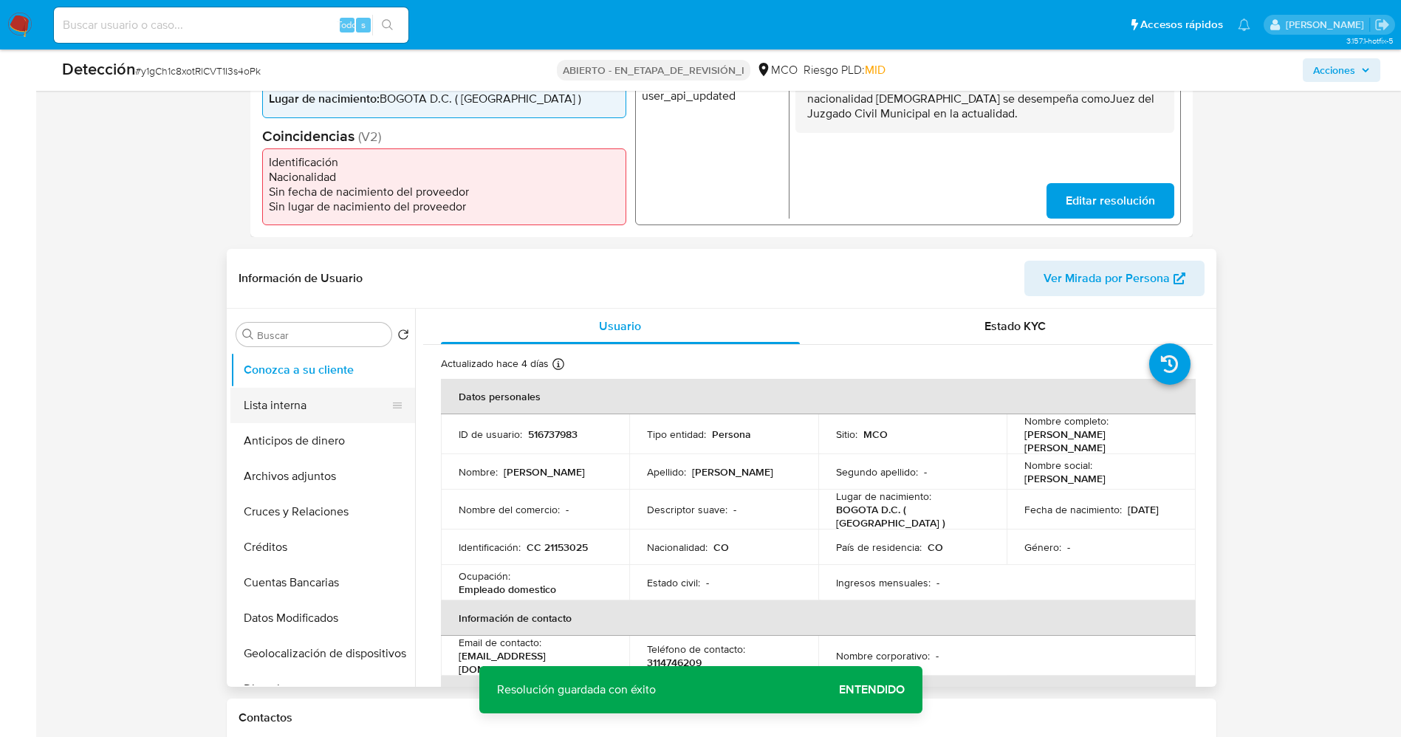
click at [306, 419] on button "Lista interna" at bounding box center [316, 405] width 173 height 35
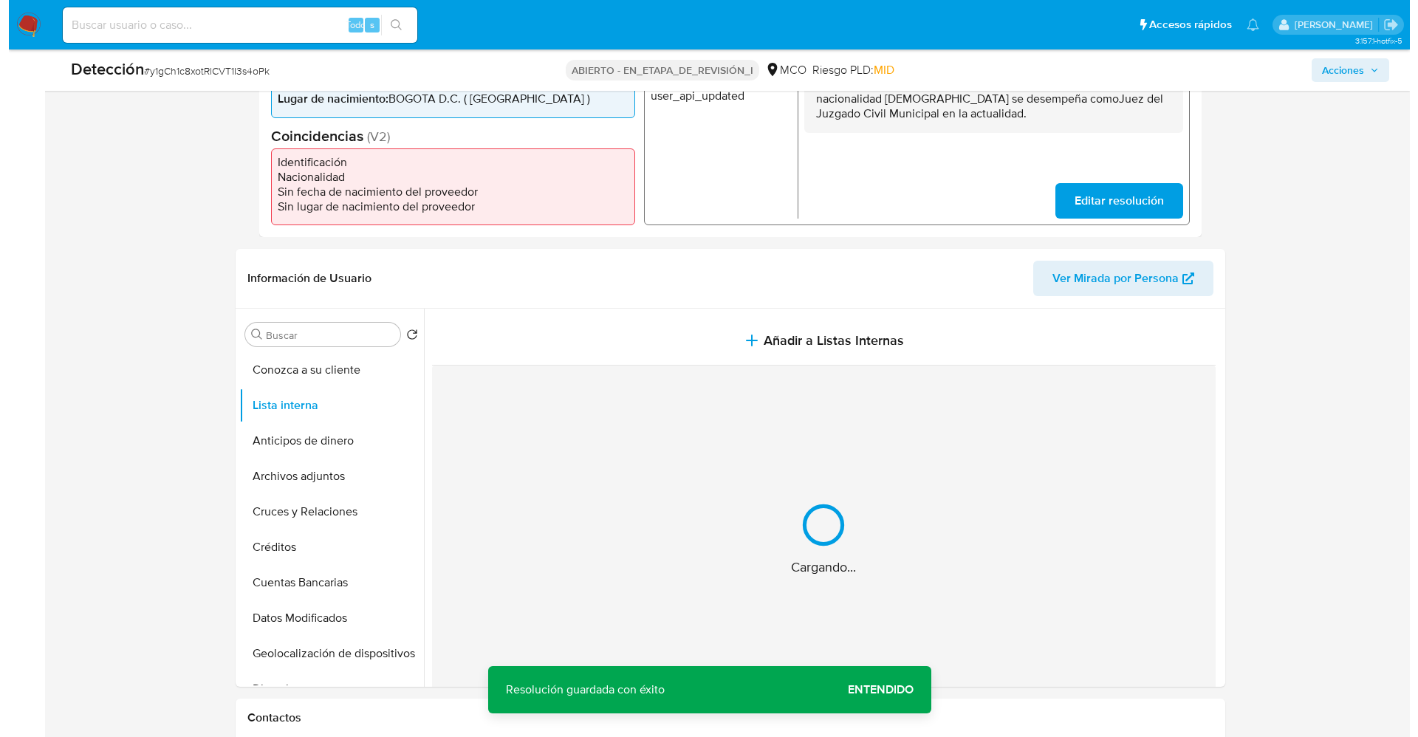
scroll to position [554, 0]
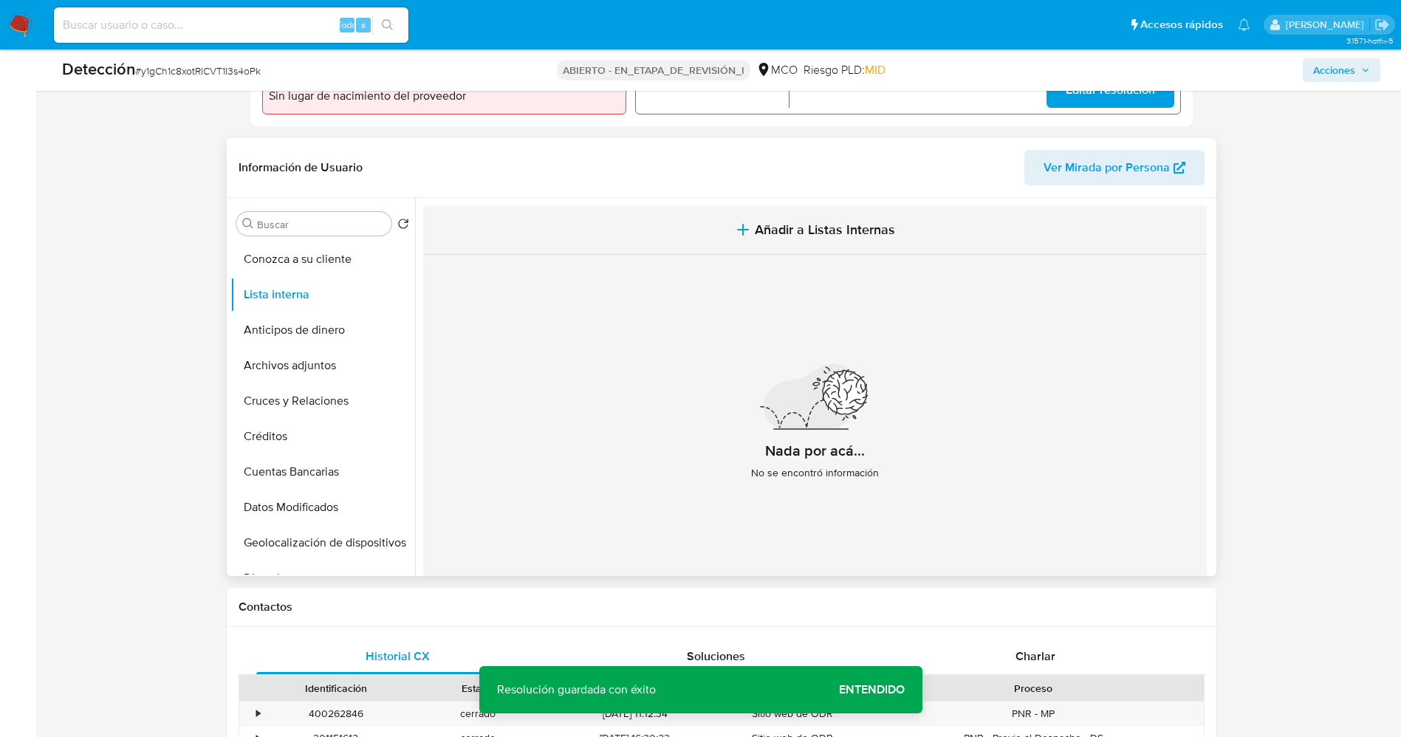
click at [821, 233] on span "Añadir a Listas Internas" at bounding box center [825, 230] width 140 height 16
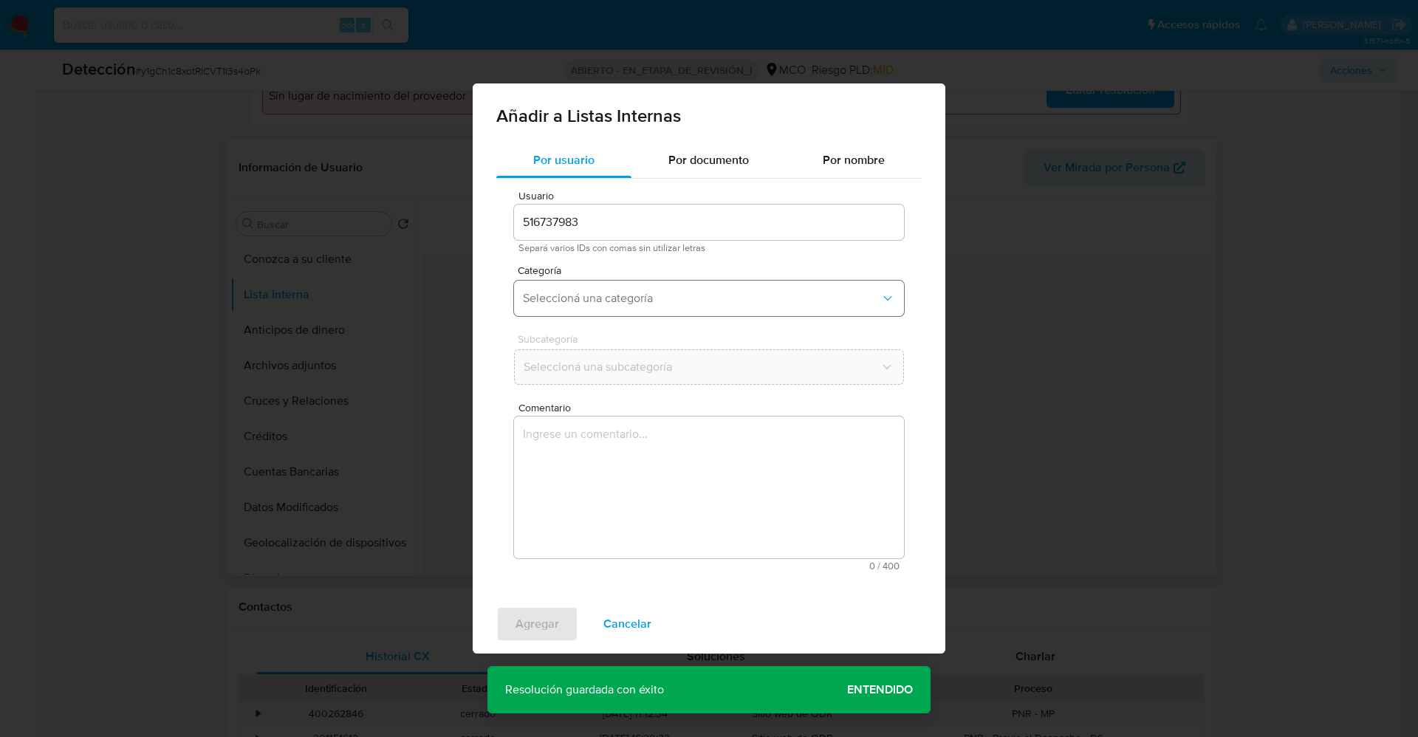
click at [620, 284] on button "Seleccioná una categoría" at bounding box center [709, 298] width 390 height 35
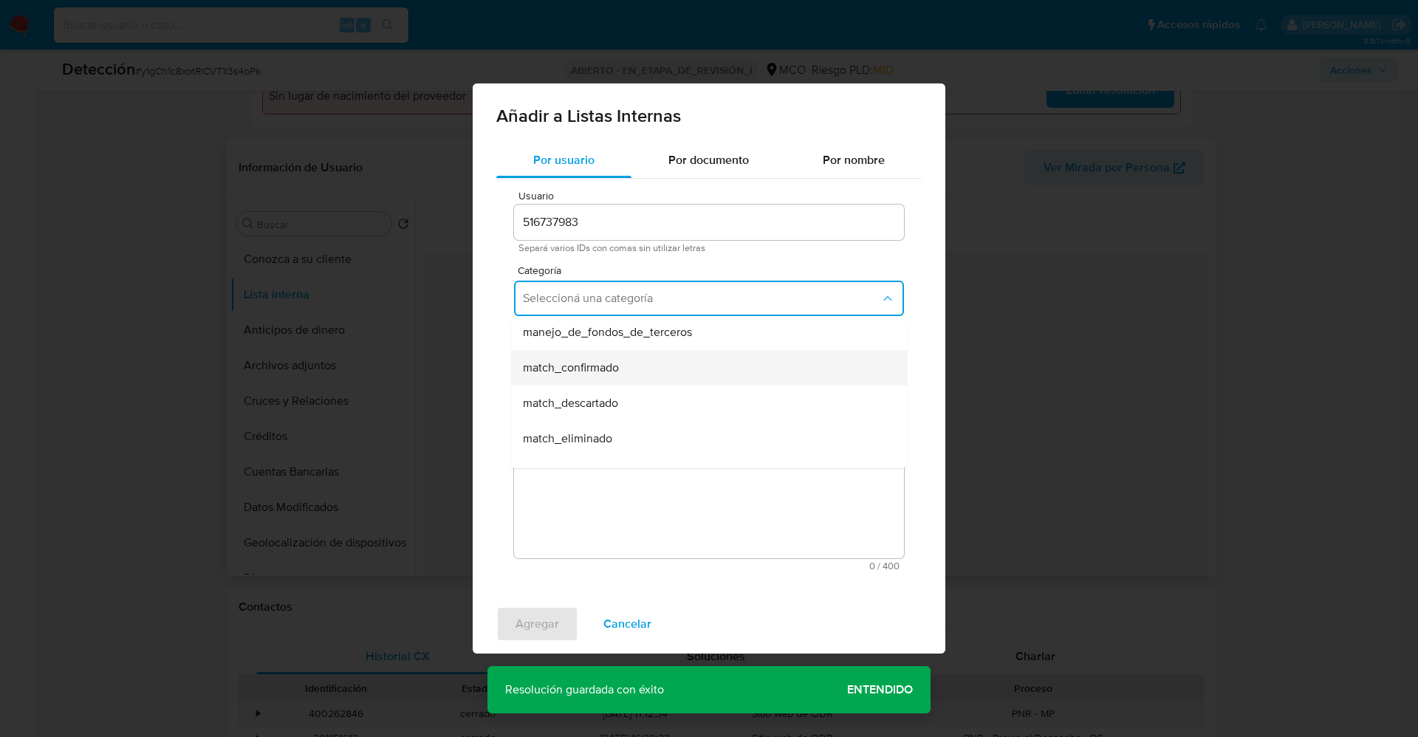
scroll to position [111, 0]
click at [622, 345] on div "match_confirmado" at bounding box center [704, 333] width 363 height 35
click at [621, 364] on span "Seleccioná una subcategoría" at bounding box center [701, 367] width 357 height 15
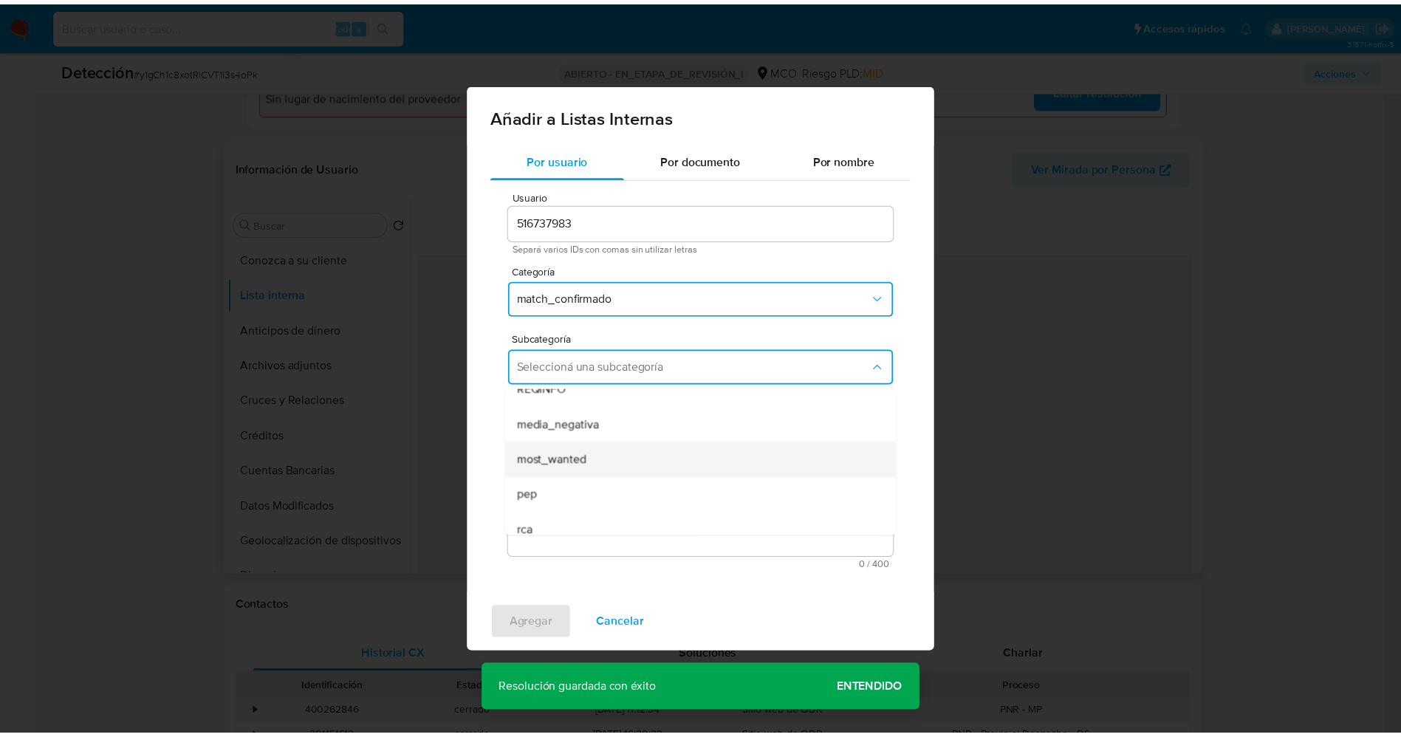
scroll to position [100, 0]
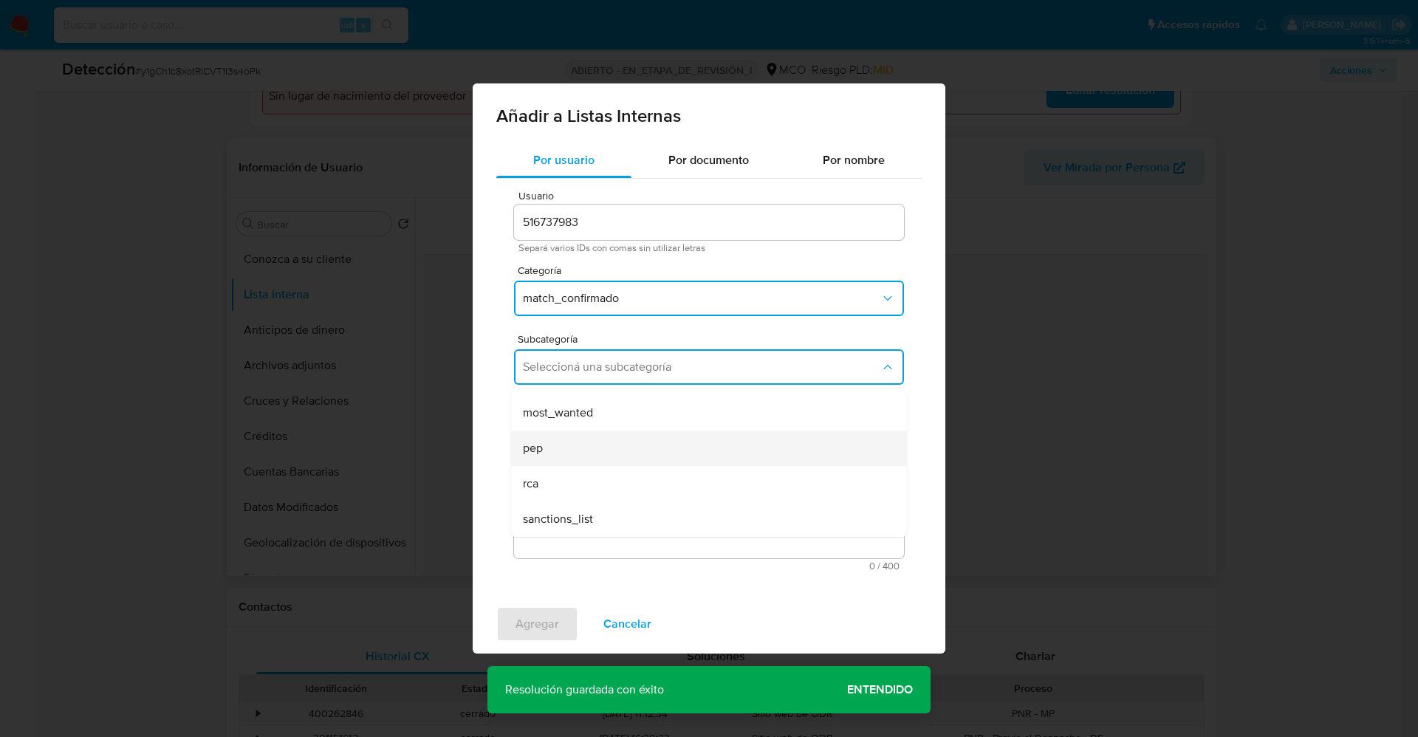
click at [612, 451] on div "pep" at bounding box center [704, 448] width 363 height 35
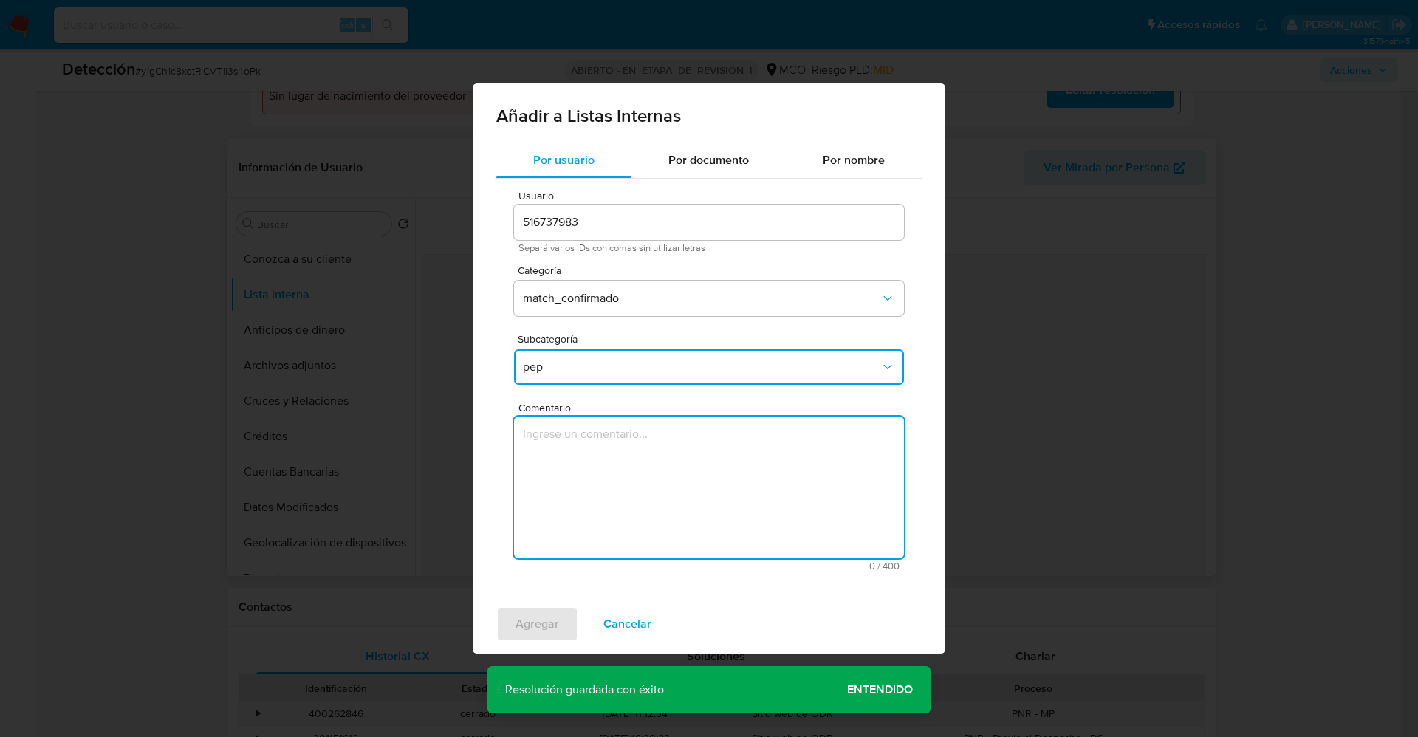
click at [612, 451] on textarea "Comentario" at bounding box center [709, 488] width 390 height 142
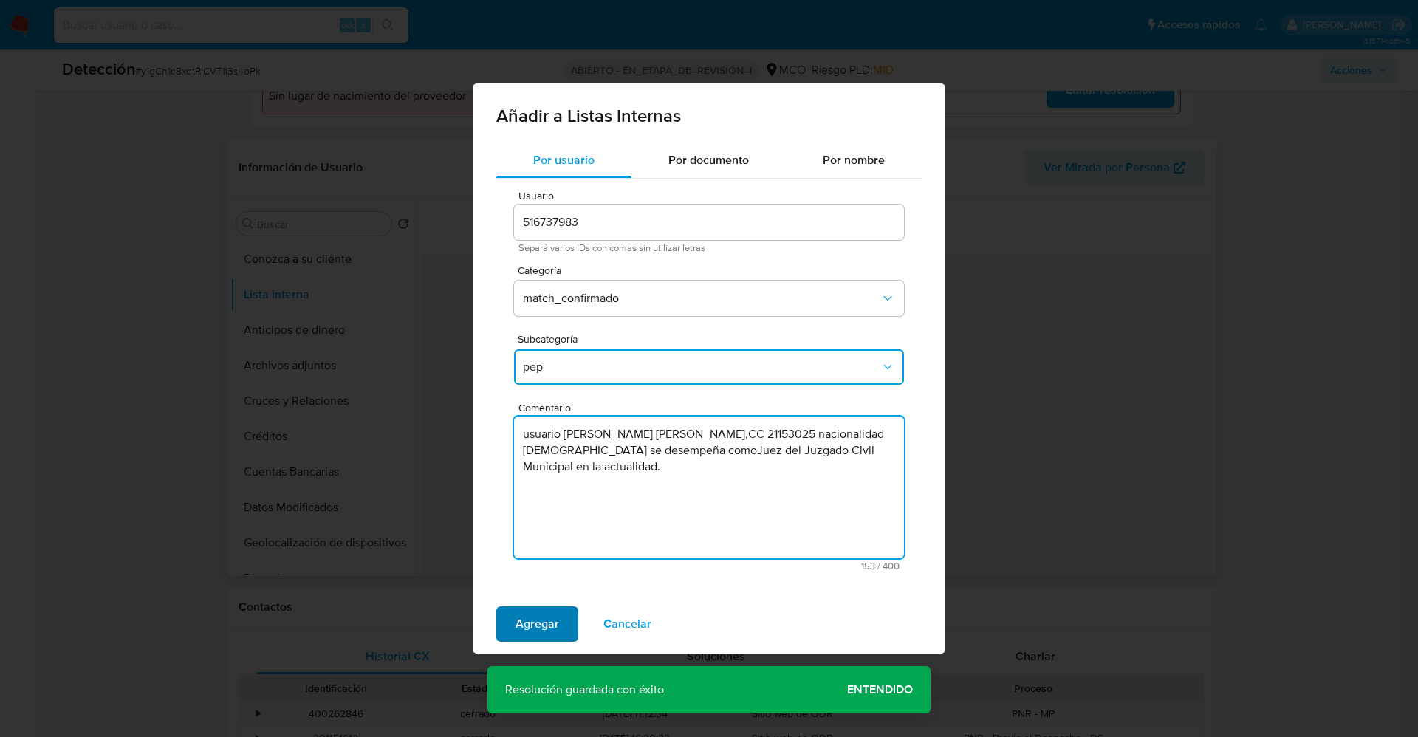
type textarea "usuario Maria Felisa Martha Carvajalino Contreras,CC 21153025 nacionalidad Colo…"
click at [541, 640] on span "Agregar" at bounding box center [538, 624] width 44 height 32
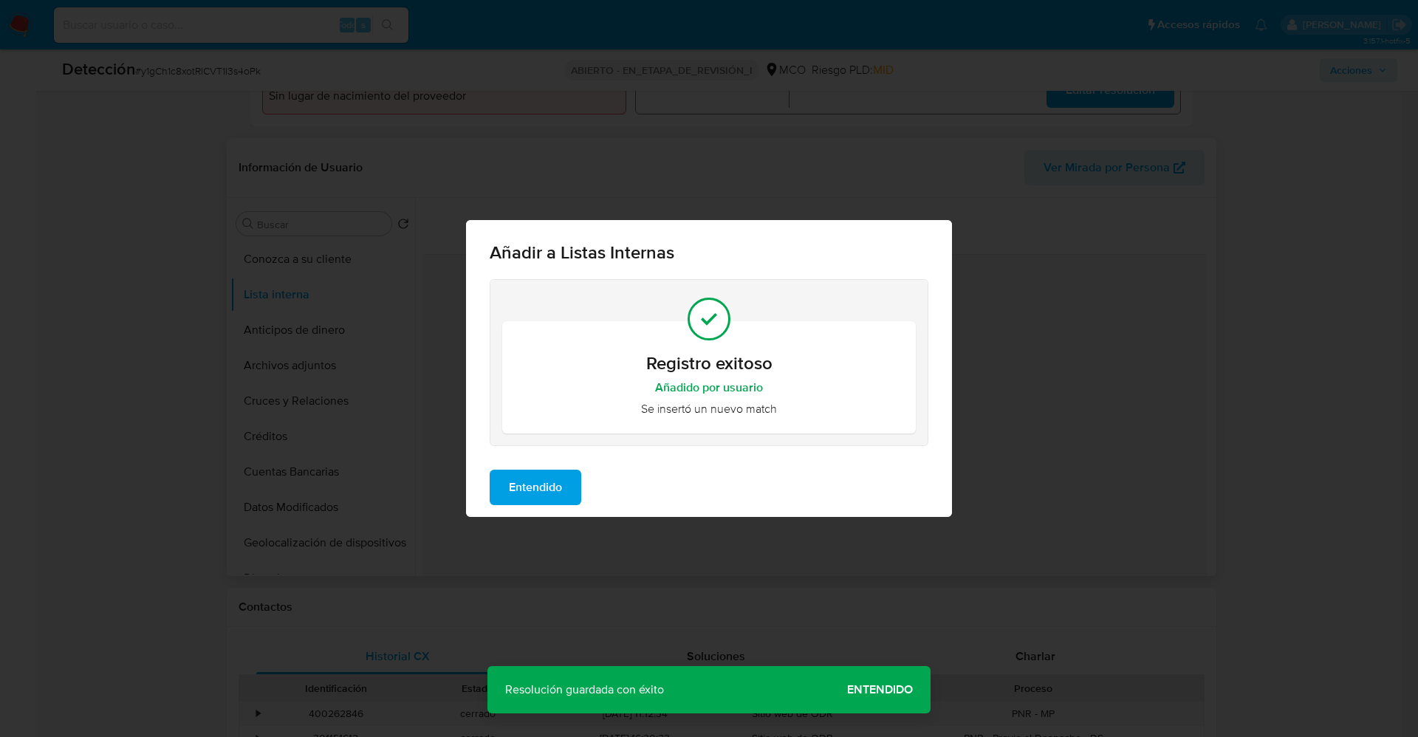
click at [531, 467] on div "Entendido" at bounding box center [709, 487] width 486 height 59
click at [547, 501] on span "Entendido" at bounding box center [535, 487] width 53 height 32
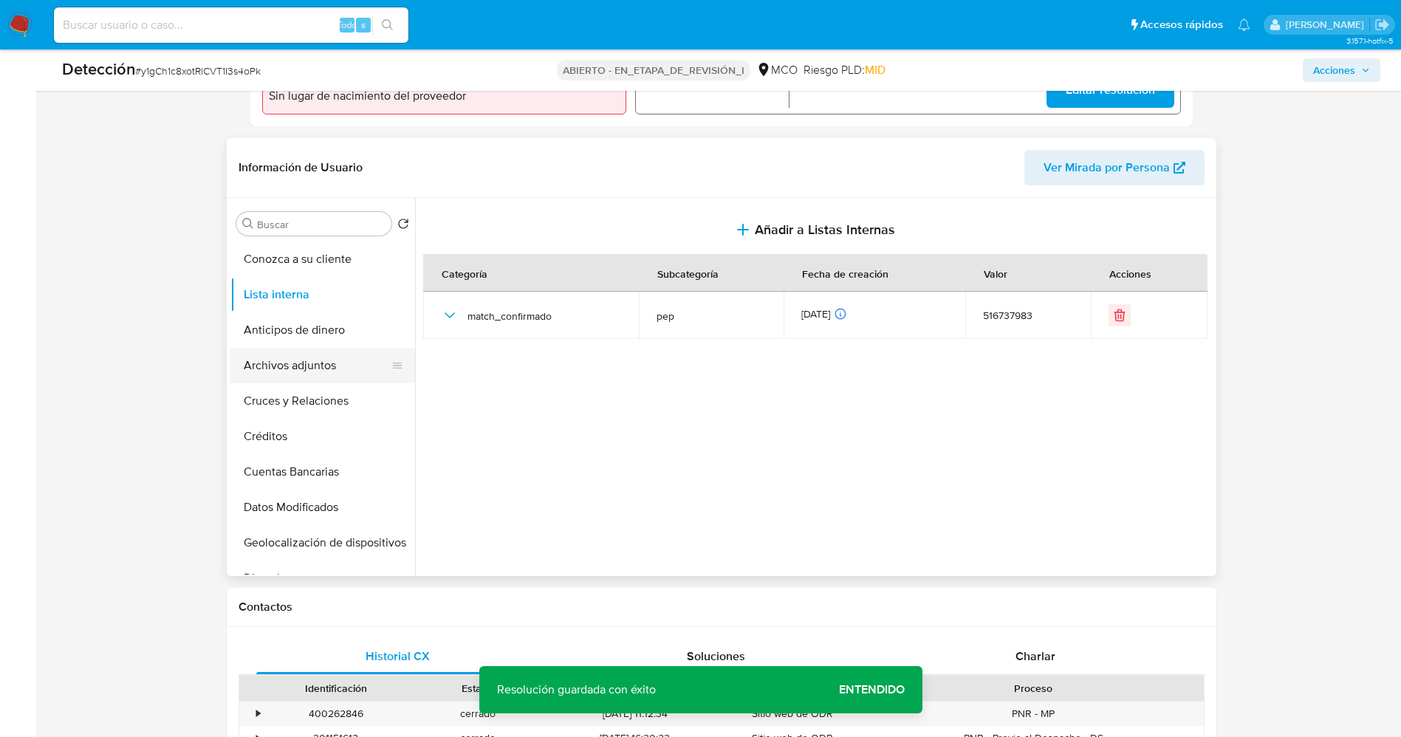
click at [295, 377] on button "Archivos adjuntos" at bounding box center [316, 365] width 173 height 35
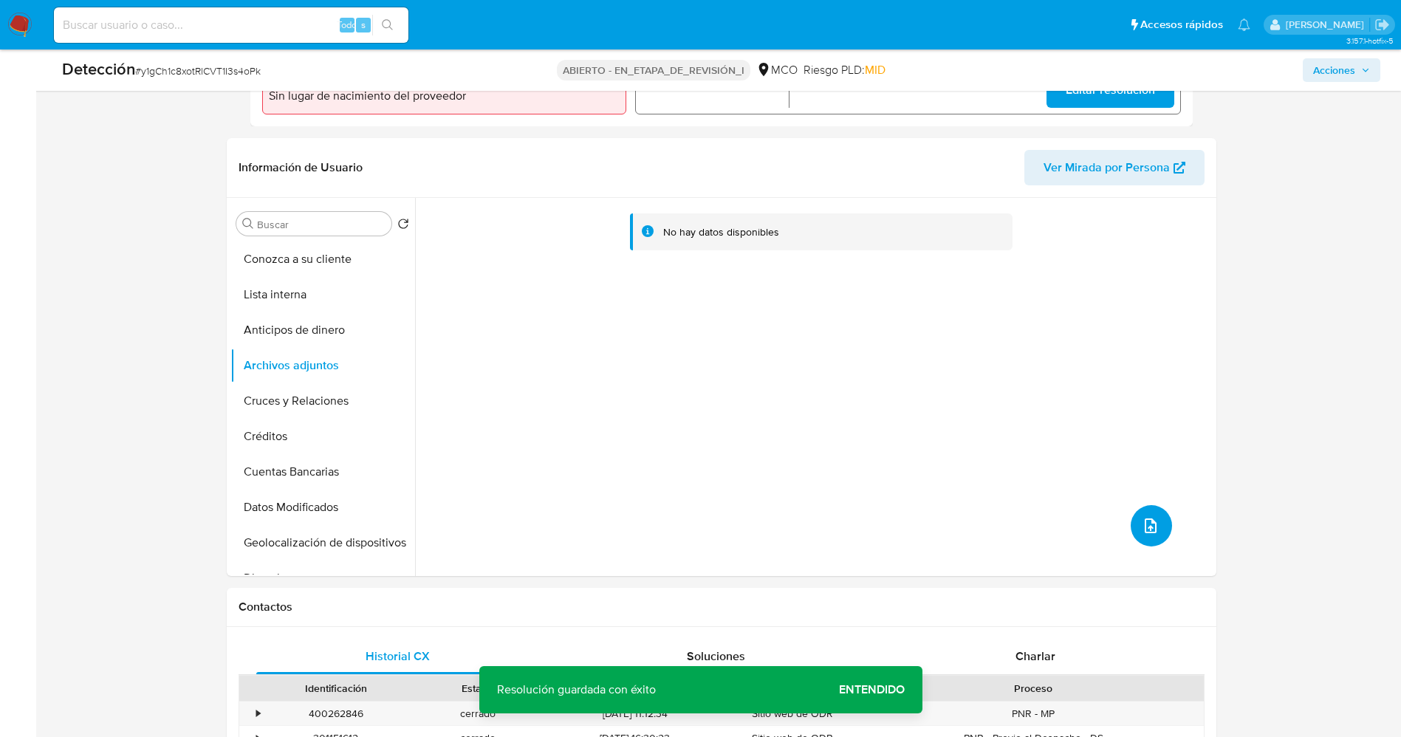
click at [1153, 529] on icon "subir archivo" at bounding box center [1151, 526] width 18 height 18
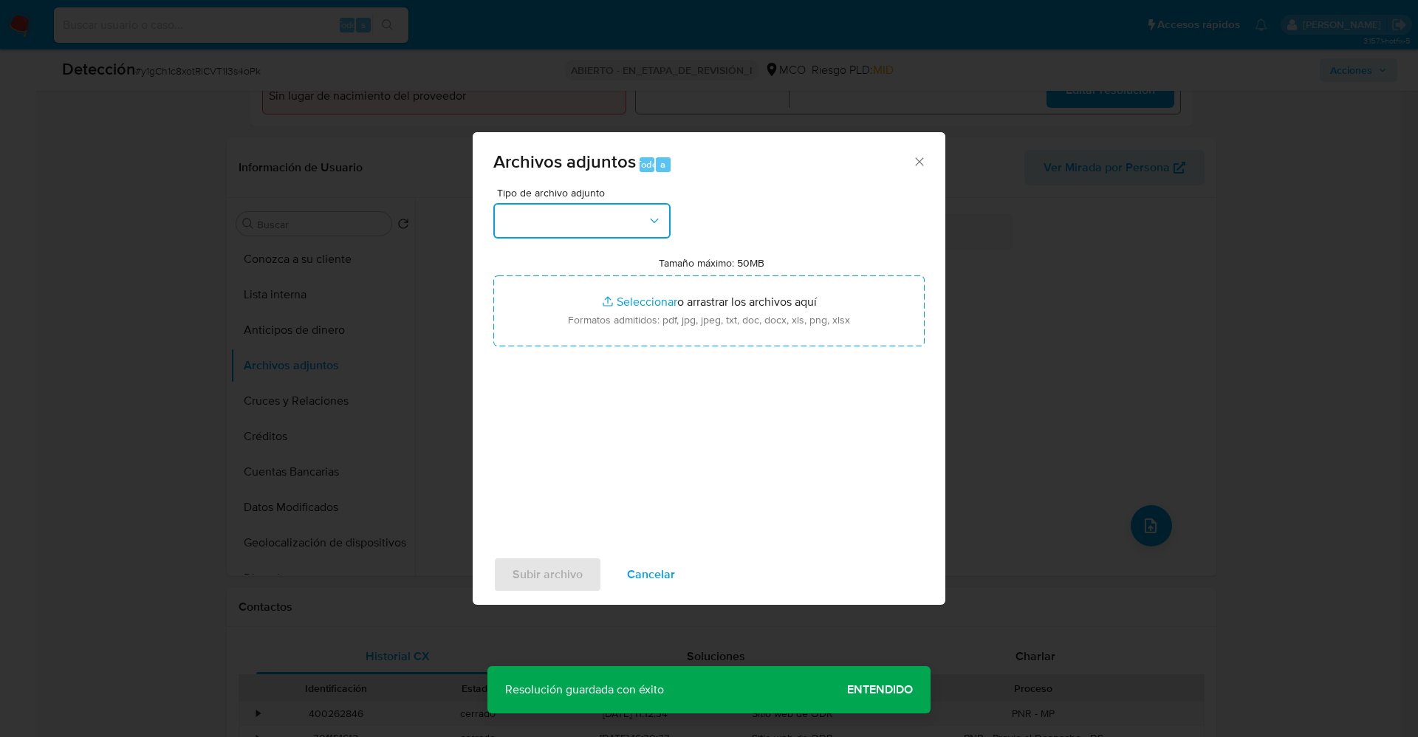
click at [572, 216] on button "button" at bounding box center [581, 220] width 177 height 35
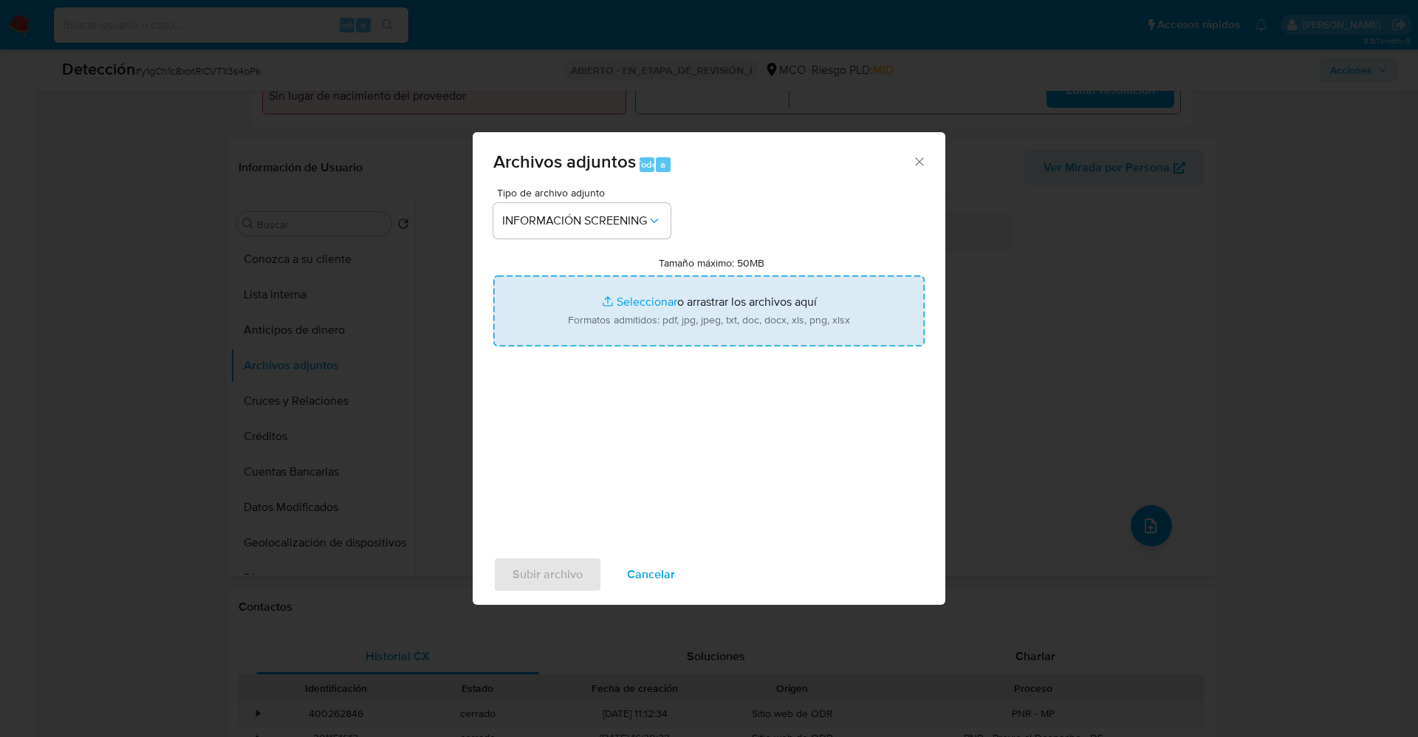
type input "C:\fakepath\_martha felisa maria carvajalino contreras_ lavado de dinero - Busc…"
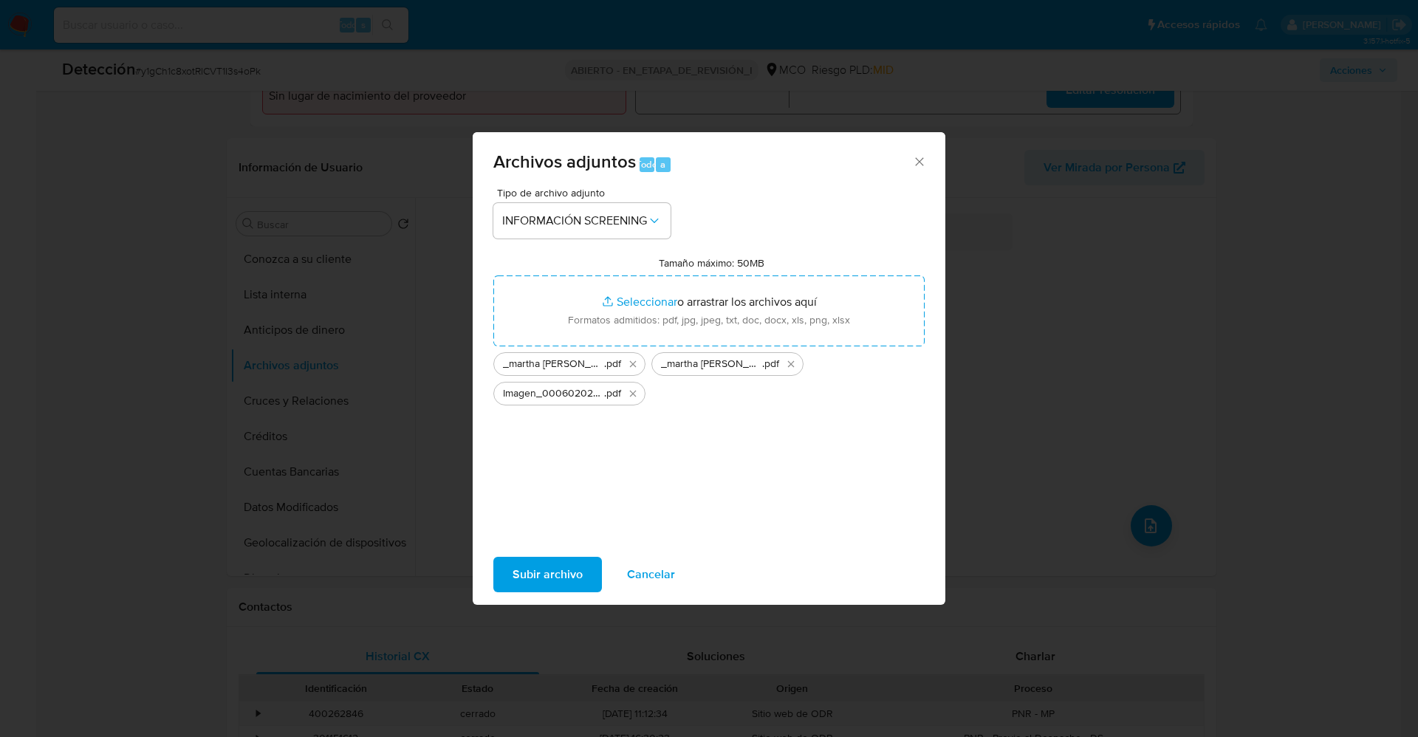
click at [539, 572] on span "Subir archivo" at bounding box center [548, 574] width 70 height 32
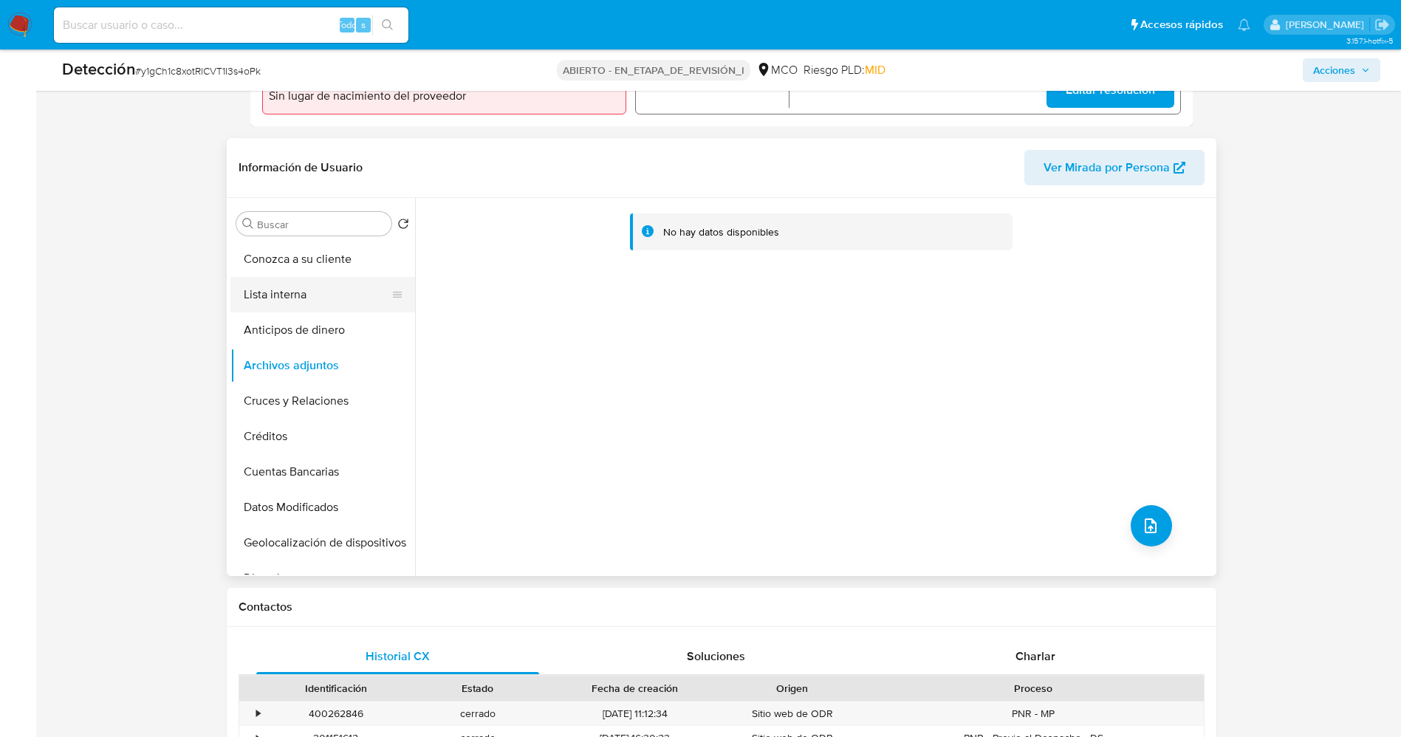
click at [298, 286] on button "Lista interna" at bounding box center [316, 294] width 173 height 35
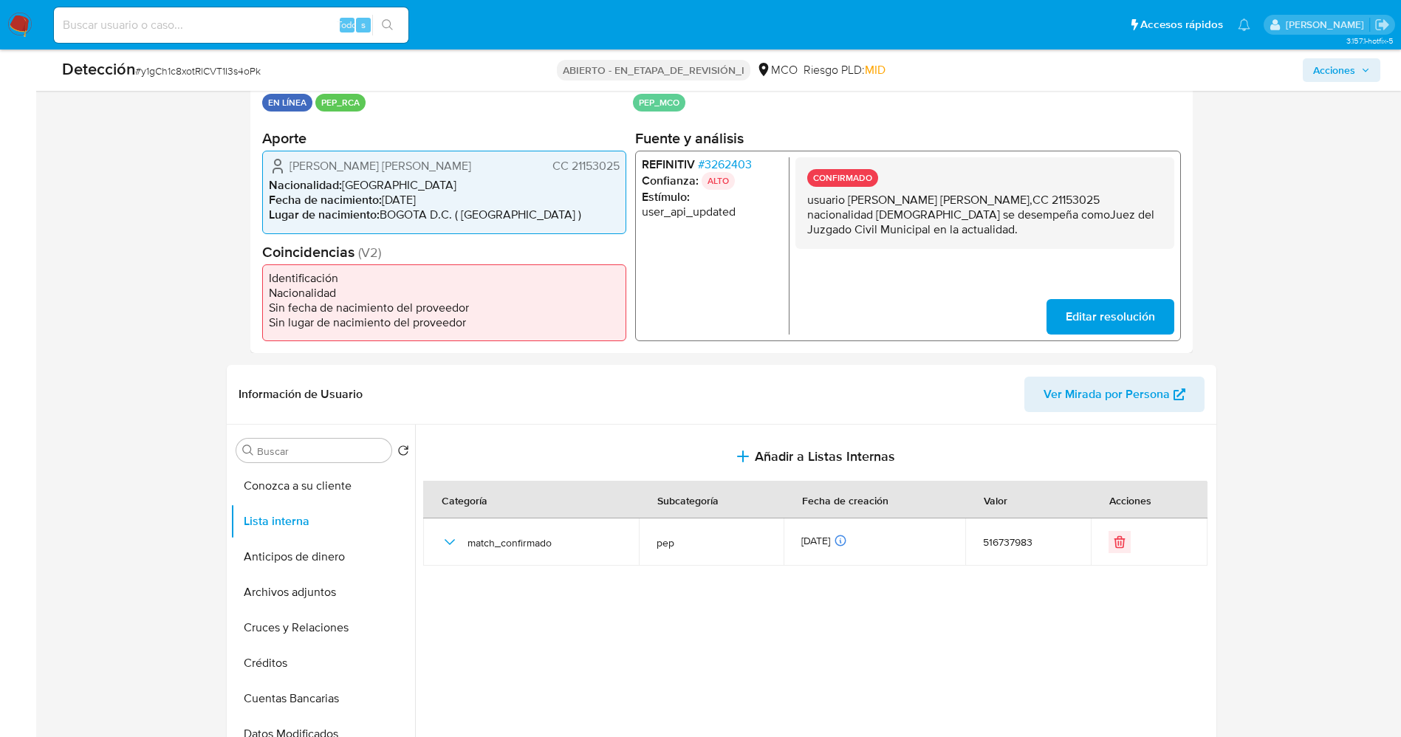
scroll to position [0, 0]
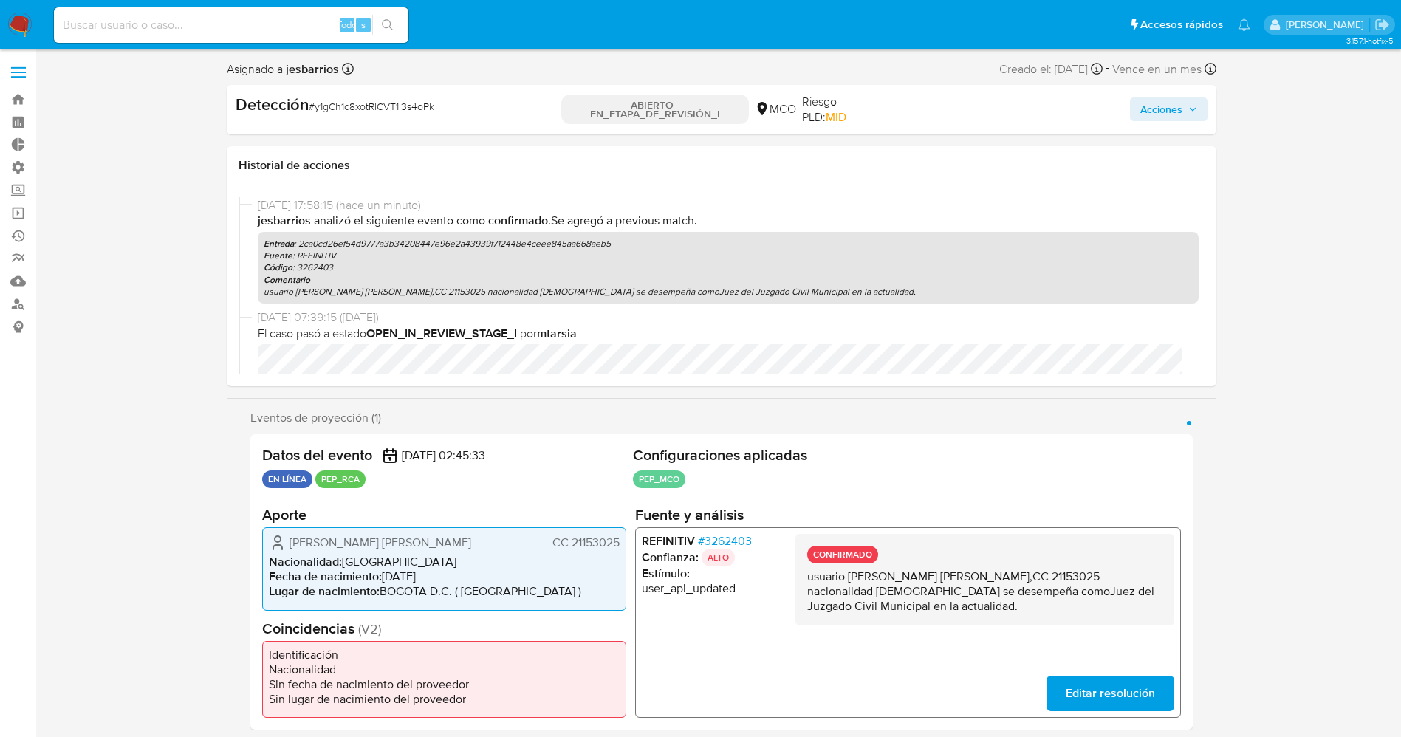
click at [1154, 114] on span "Acciones" at bounding box center [1161, 109] width 42 height 24
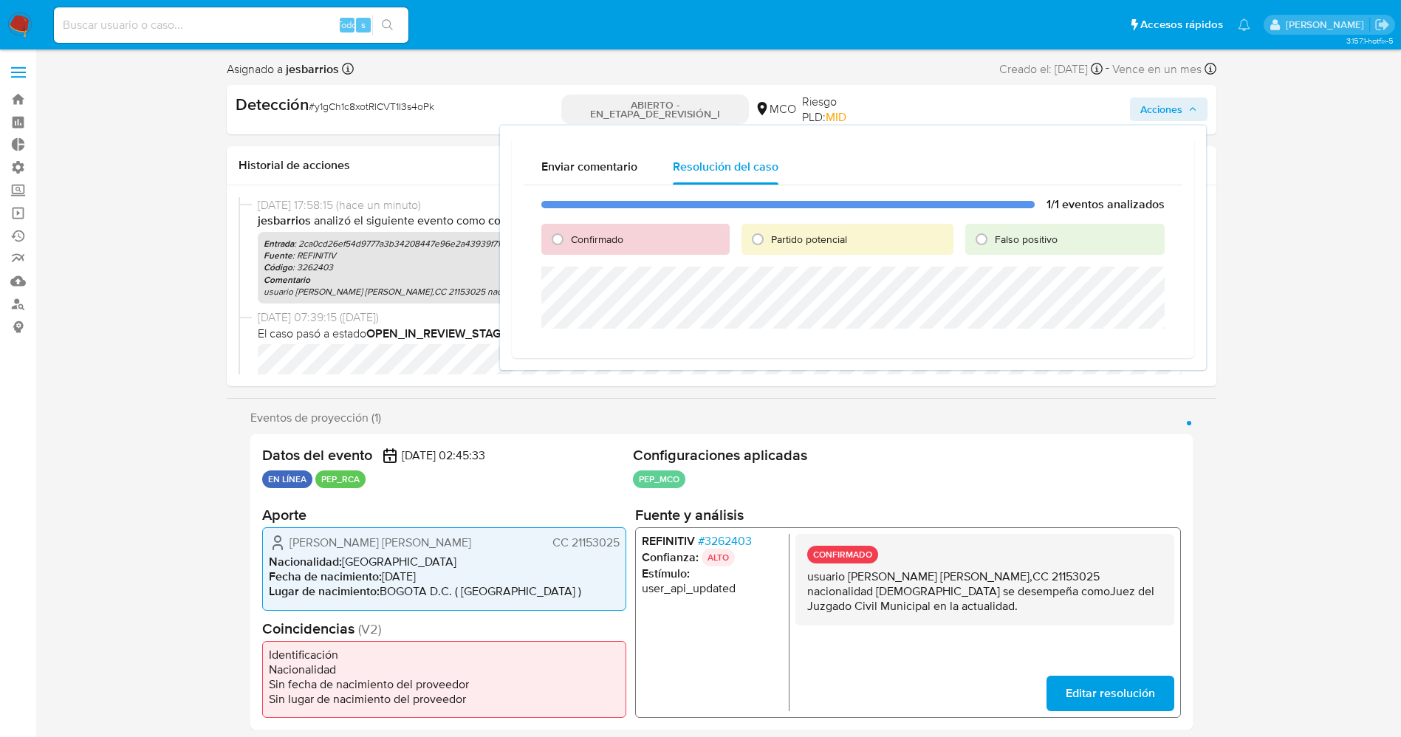
click at [603, 239] on font "Confirmado" at bounding box center [597, 239] width 52 height 15
click at [569, 239] on input "Confirmado" at bounding box center [558, 239] width 24 height 24
radio input "true"
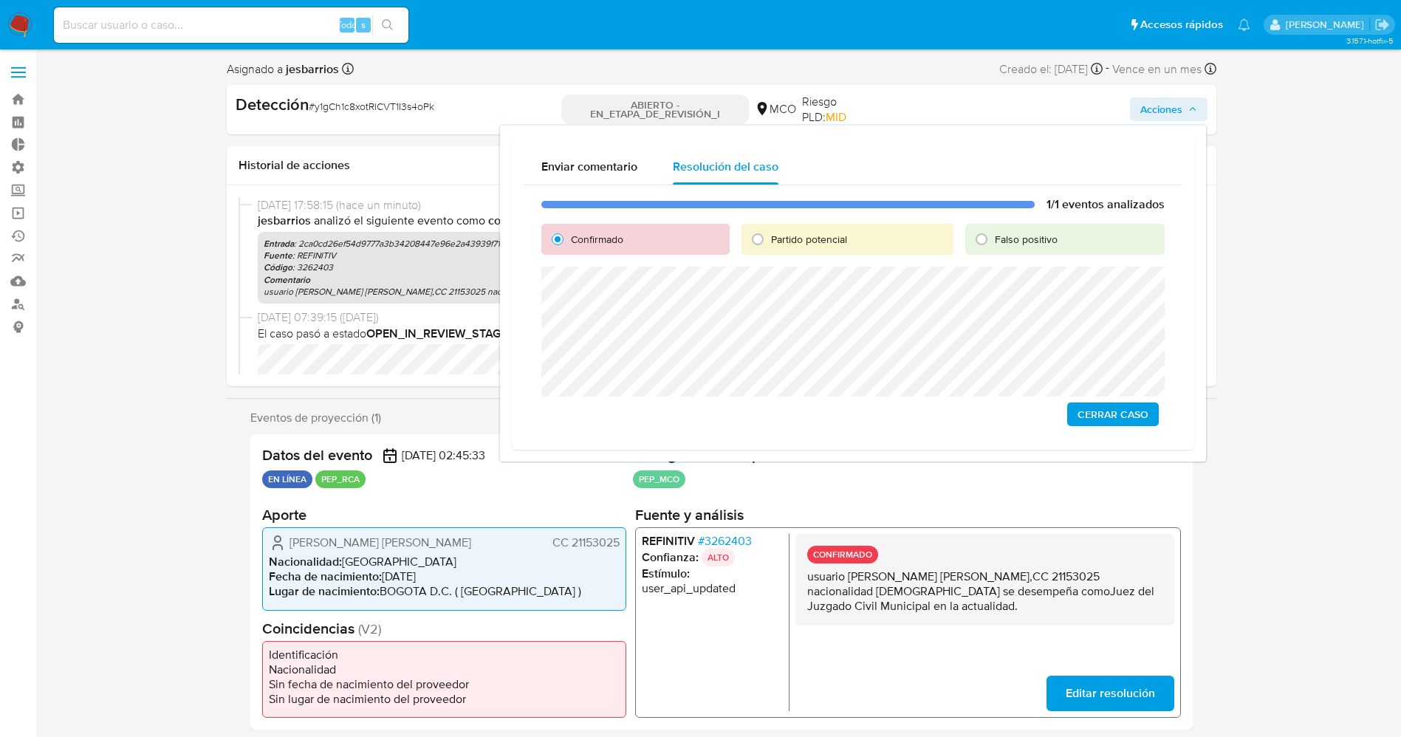
click at [1092, 410] on span "Cerrar Caso" at bounding box center [1113, 414] width 71 height 21
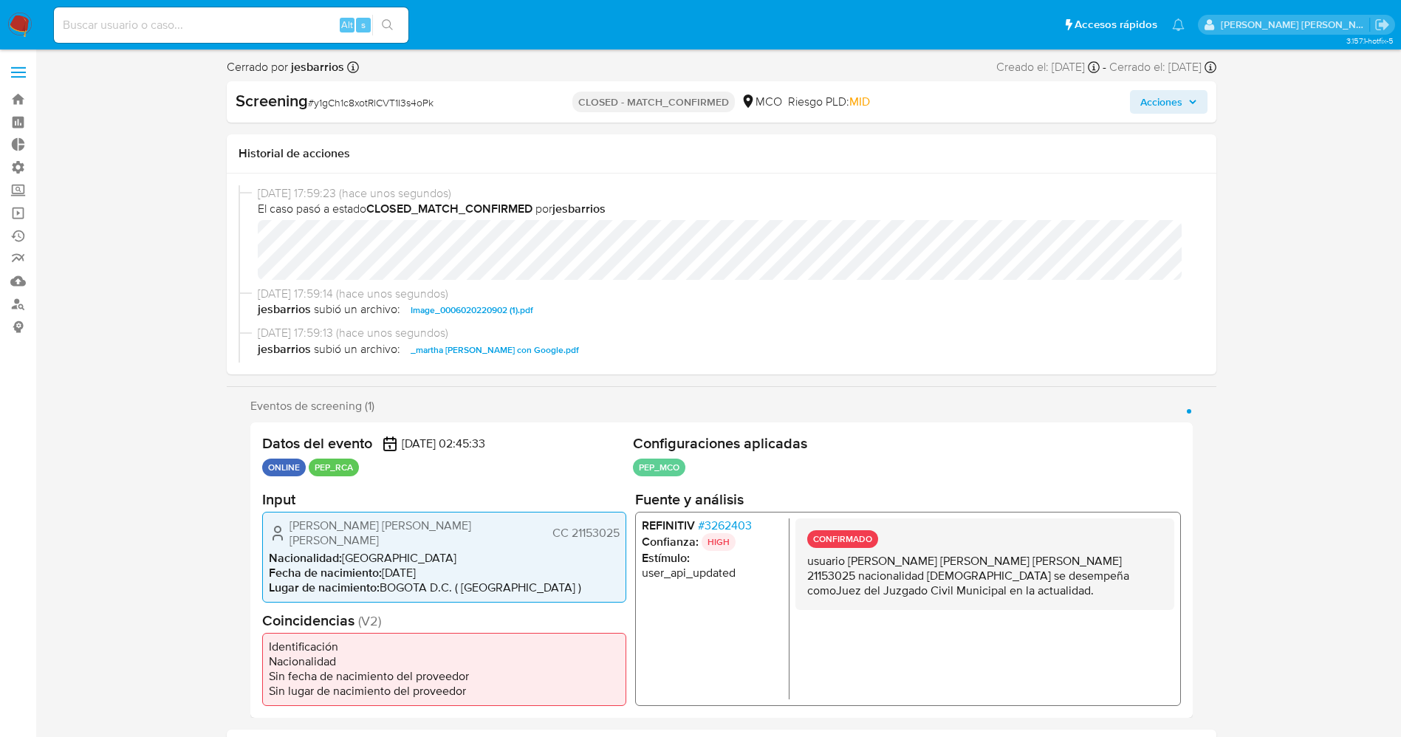
select select "10"
click at [16, 27] on img at bounding box center [19, 25] width 25 height 25
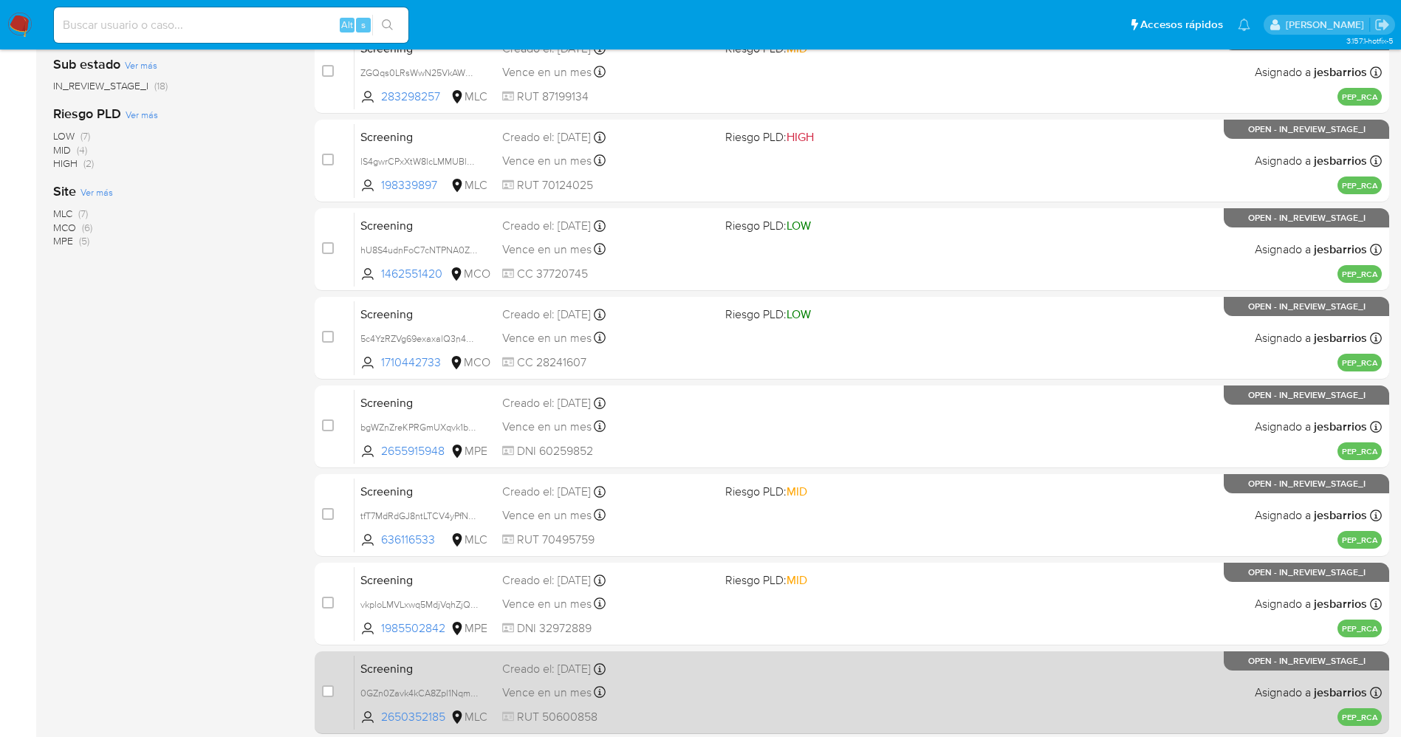
scroll to position [429, 0]
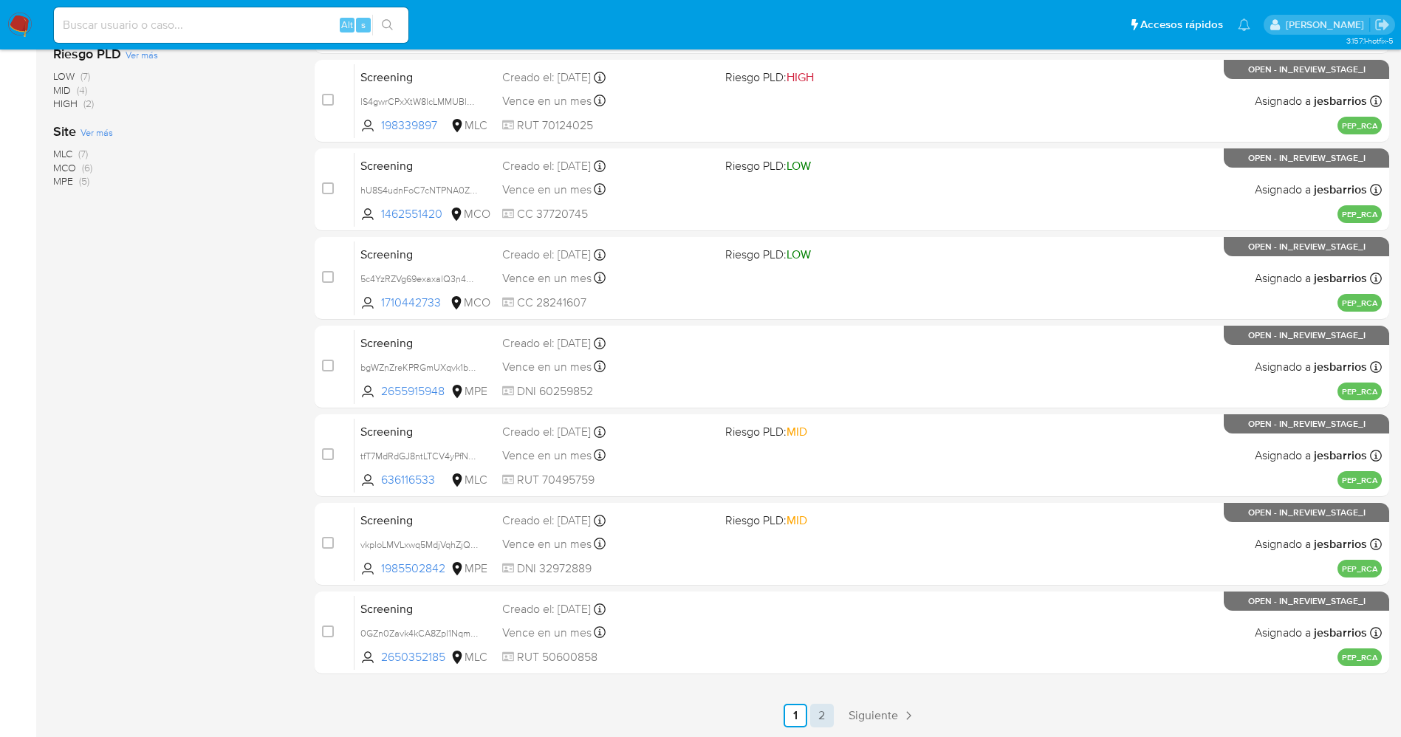
click at [815, 715] on link "2" at bounding box center [822, 716] width 24 height 24
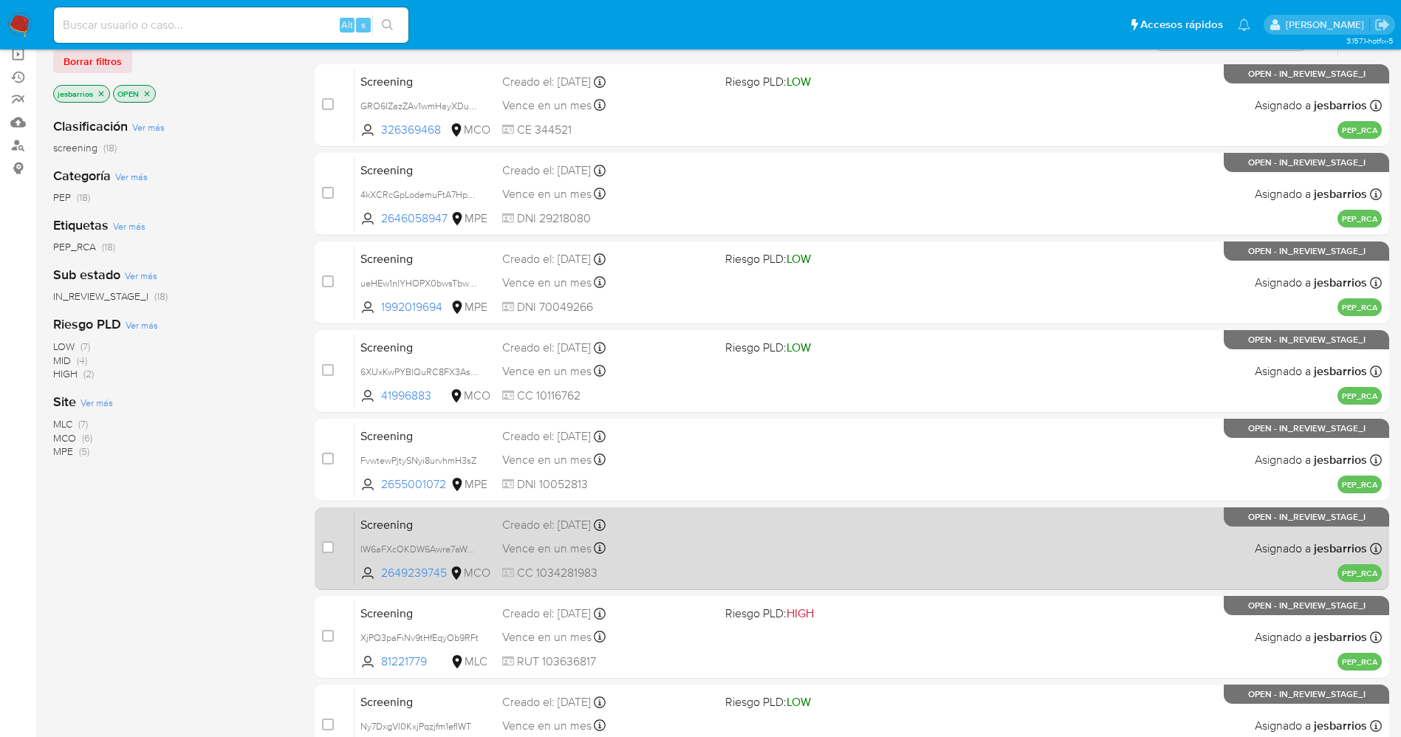
scroll to position [252, 0]
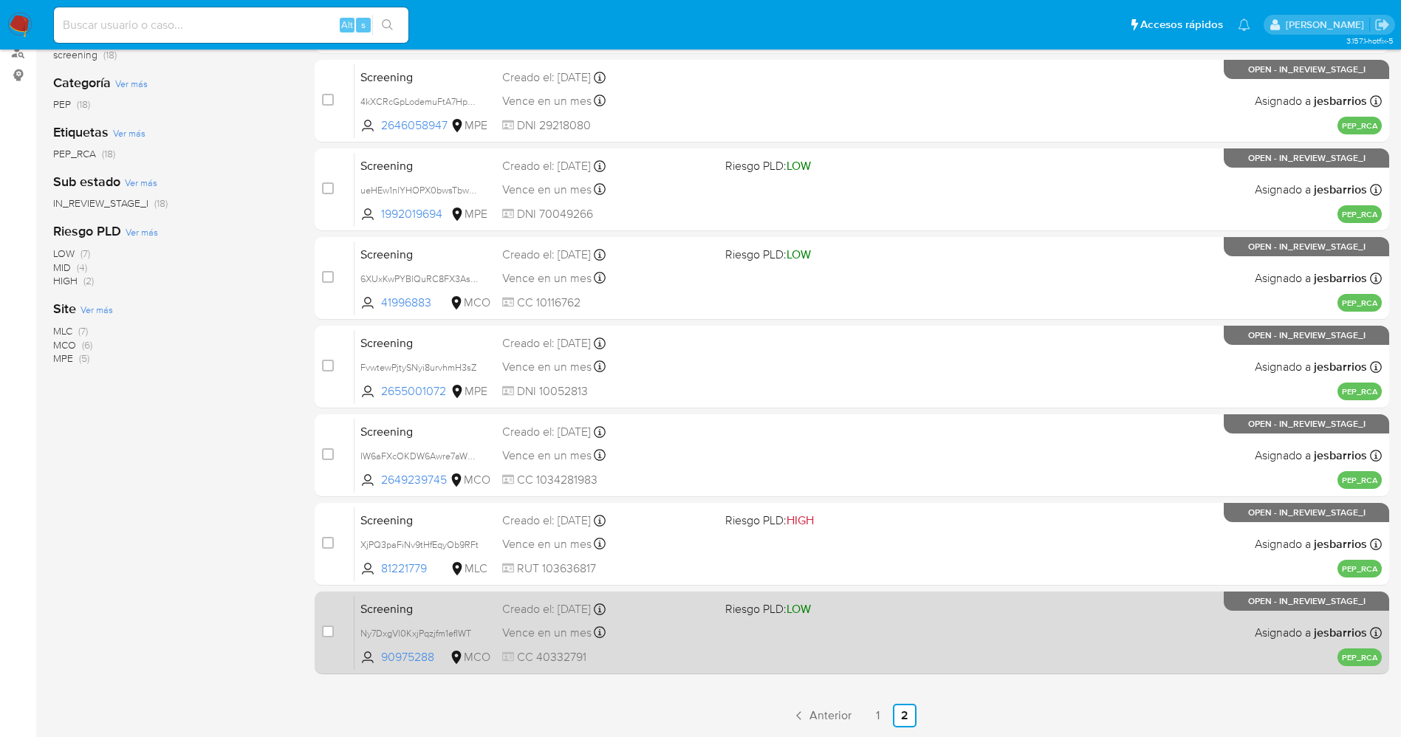
click at [758, 643] on div "Screening Ny7DxgVl0KxjPqzjfm1efIWT 90975288 MCO Riesgo PLD: LOW Creado el: [DAT…" at bounding box center [868, 632] width 1027 height 75
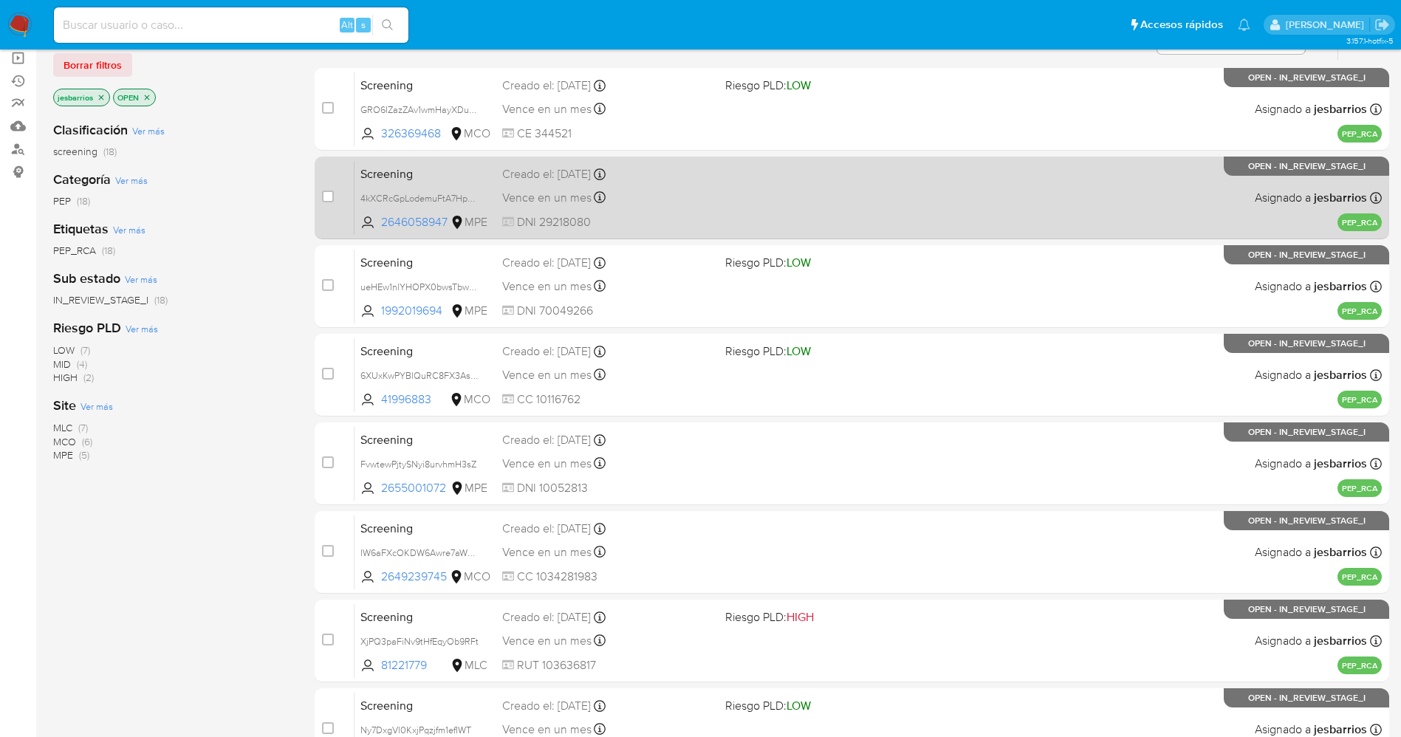
scroll to position [0, 0]
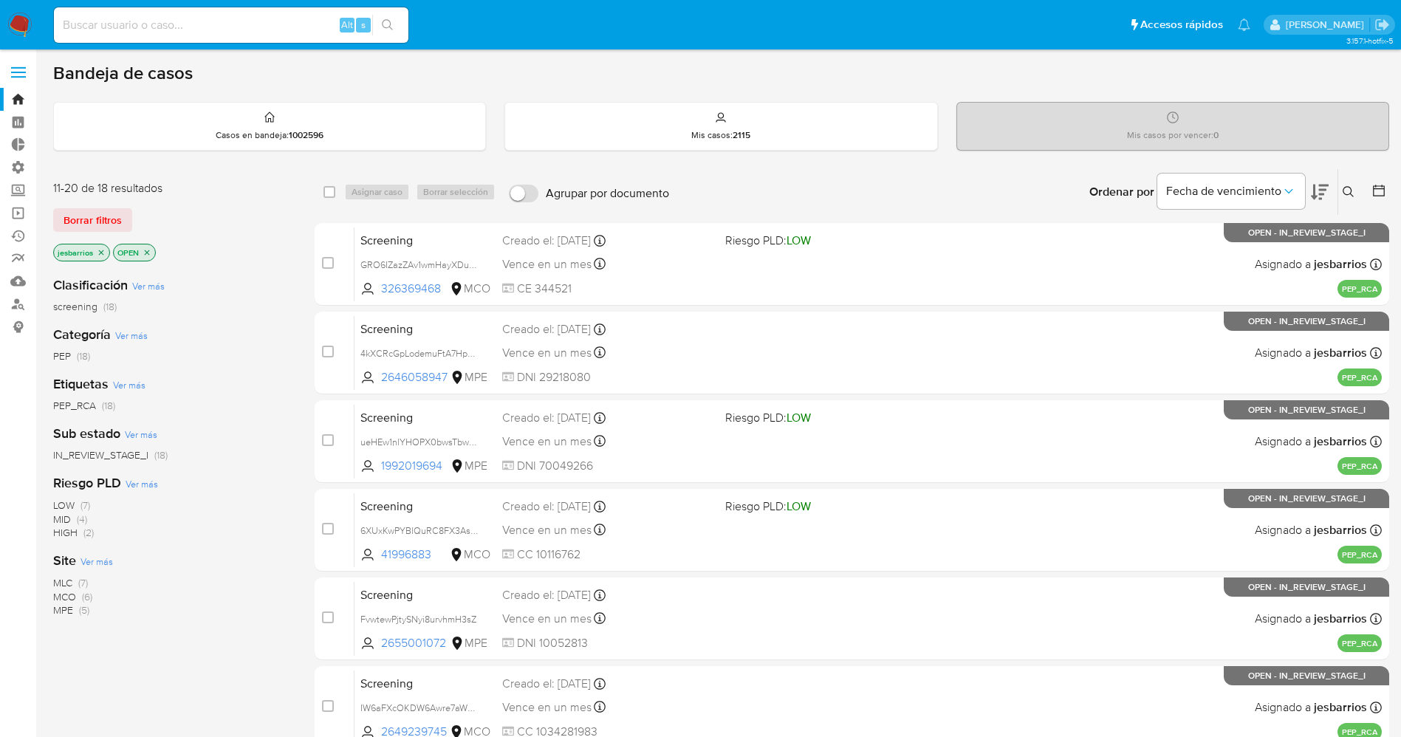
click at [29, 22] on img at bounding box center [19, 25] width 25 height 25
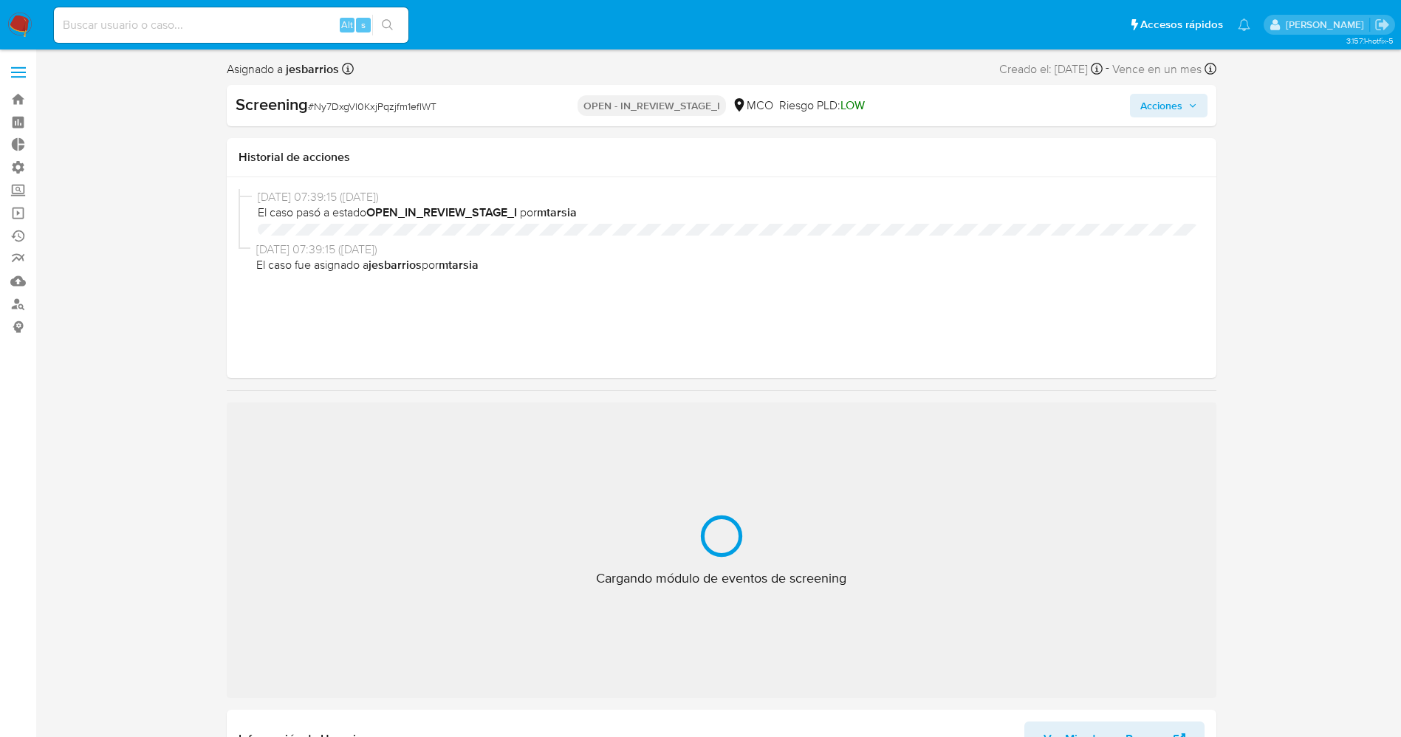
select select "10"
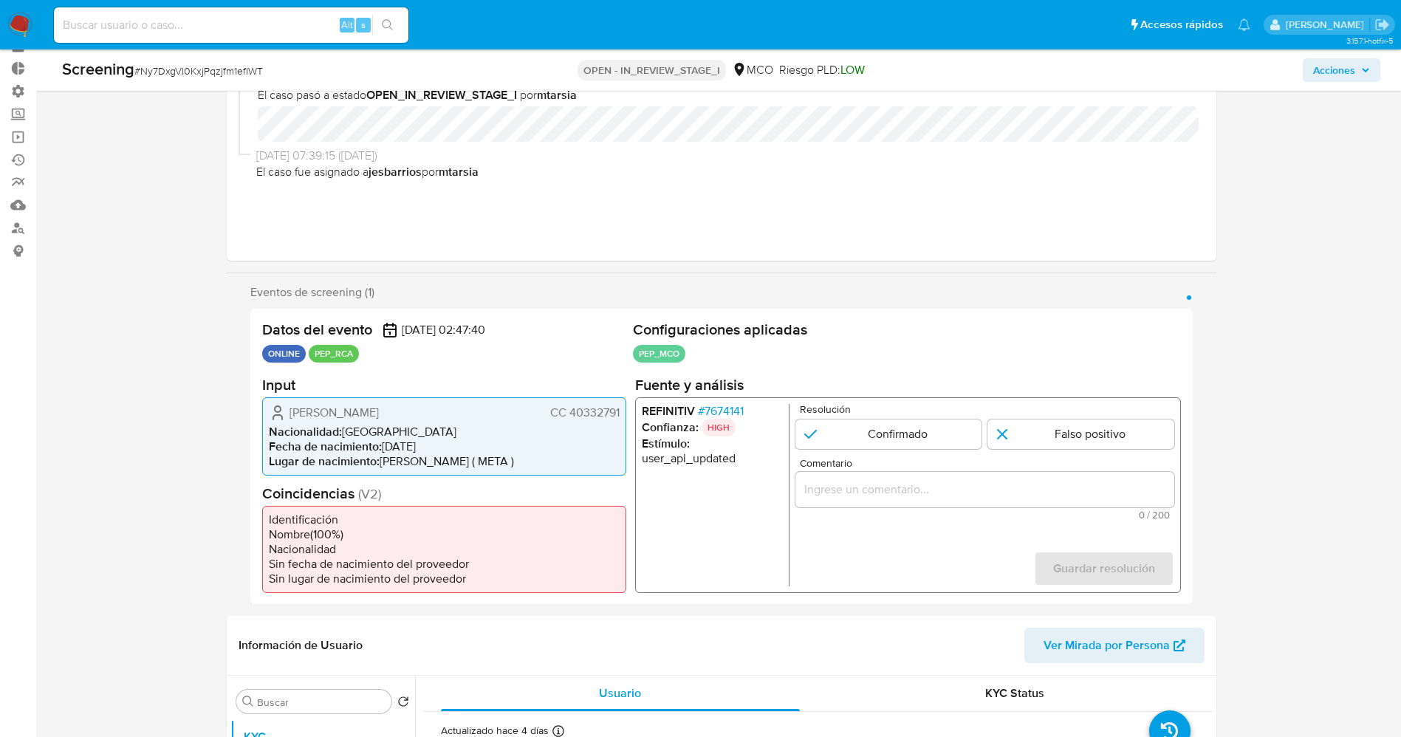
scroll to position [111, 0]
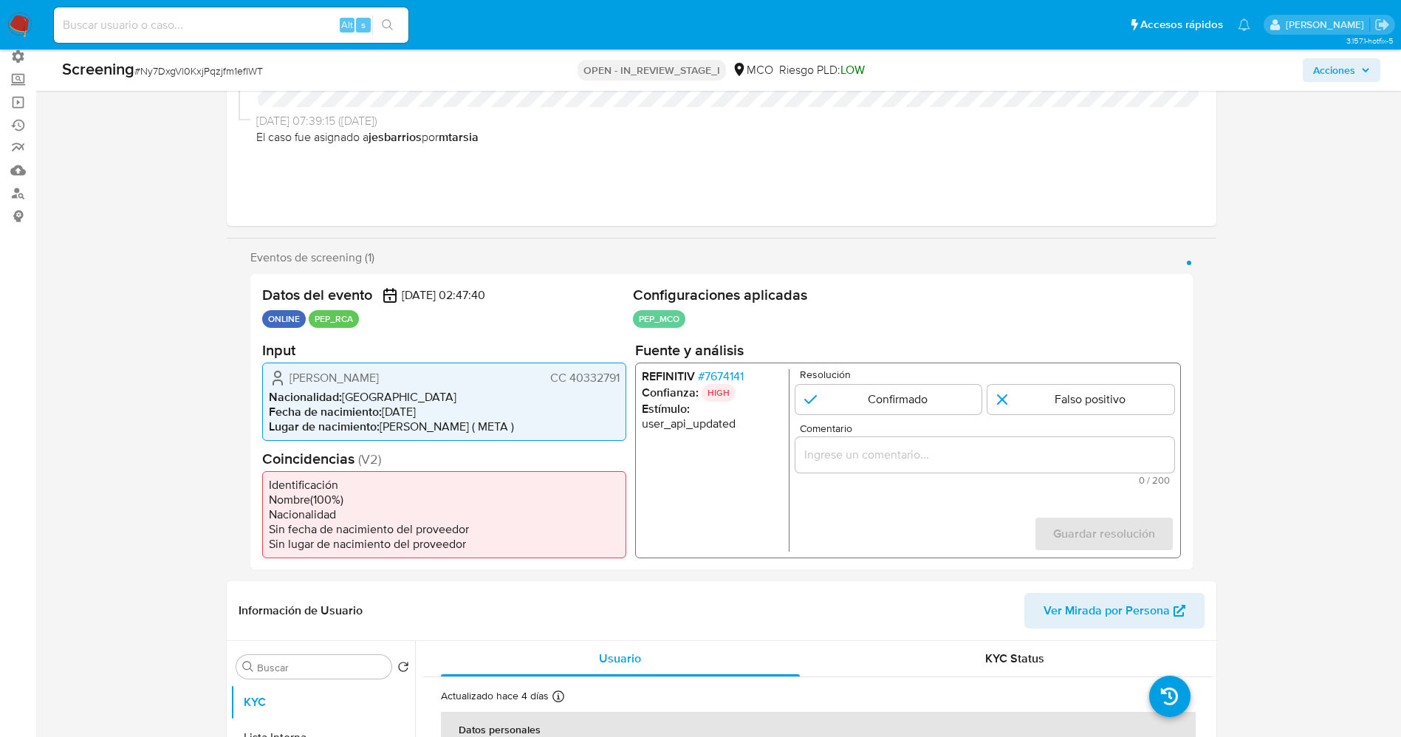
click at [727, 372] on span "# 7674141" at bounding box center [720, 376] width 46 height 15
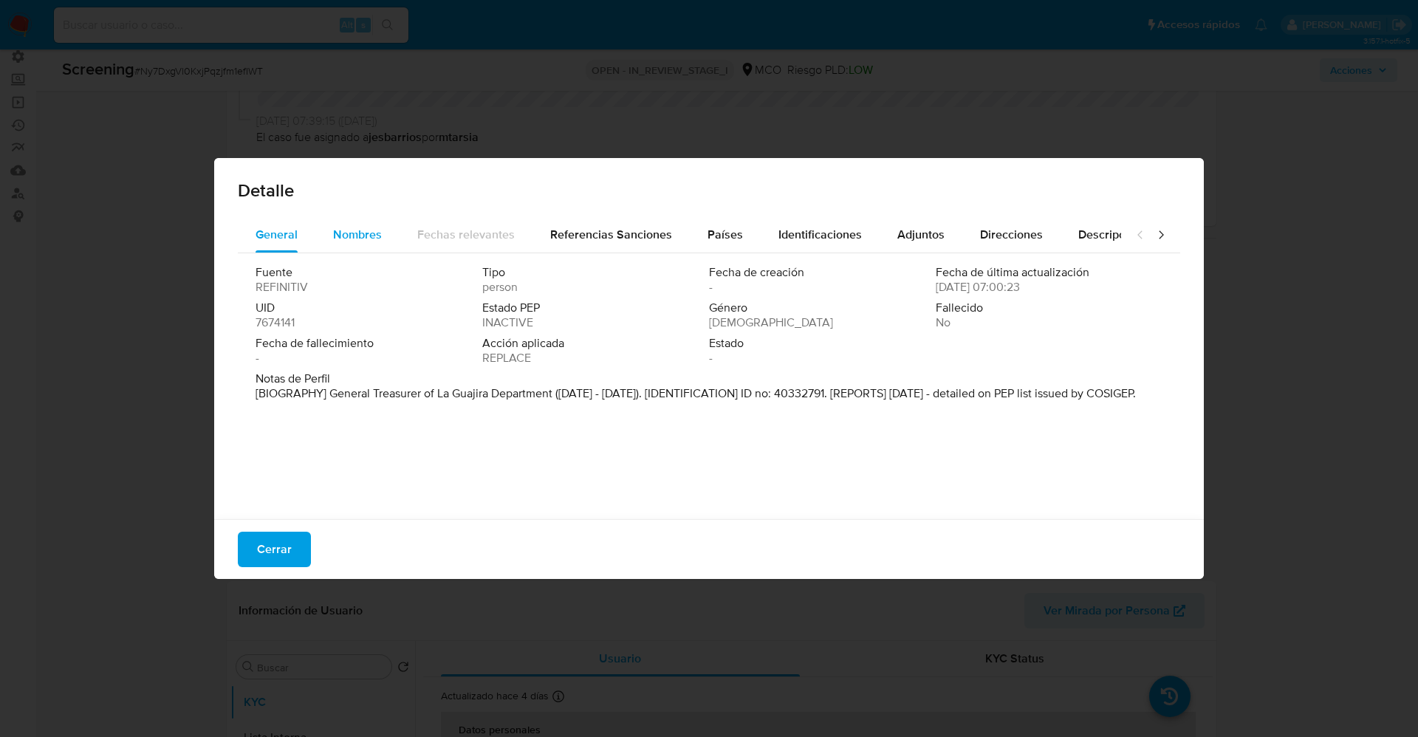
click at [345, 241] on span "Nombres" at bounding box center [357, 234] width 49 height 17
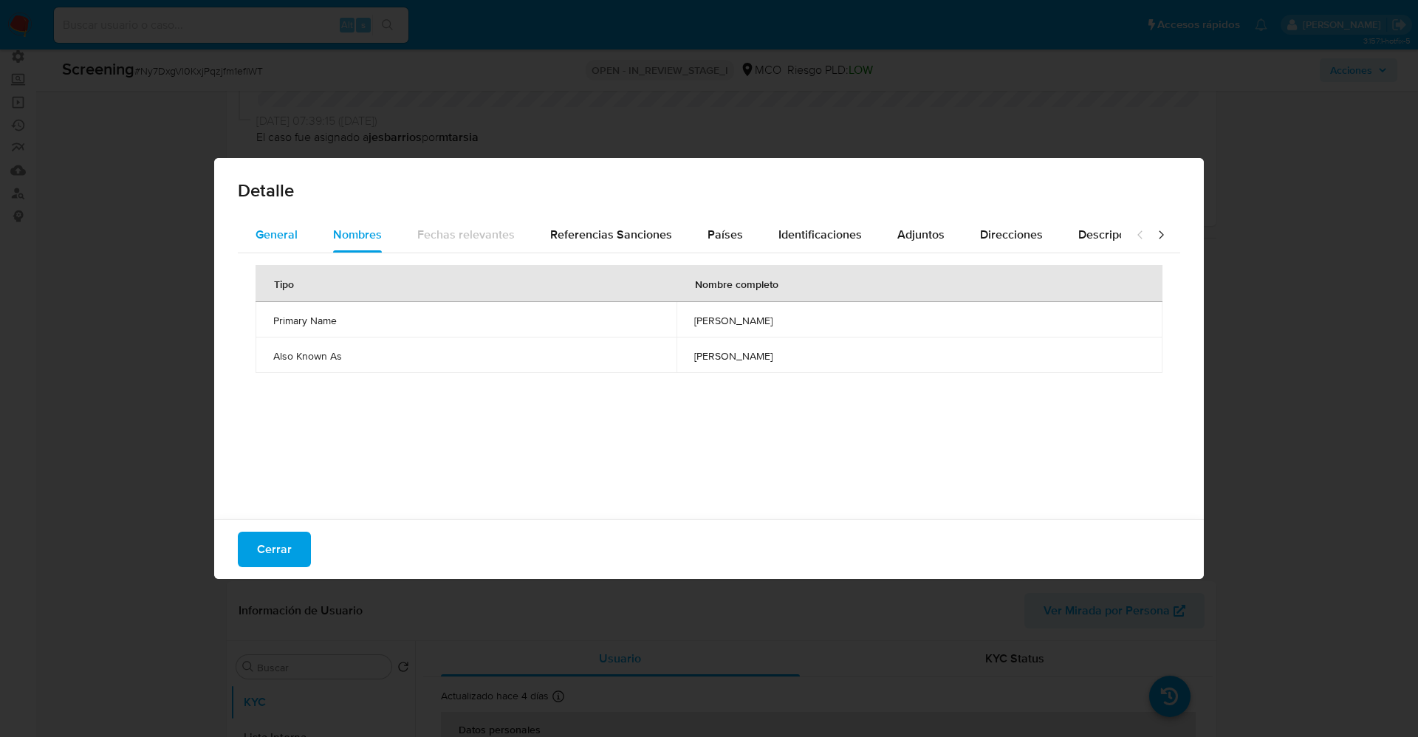
click at [302, 237] on button "General" at bounding box center [277, 234] width 78 height 35
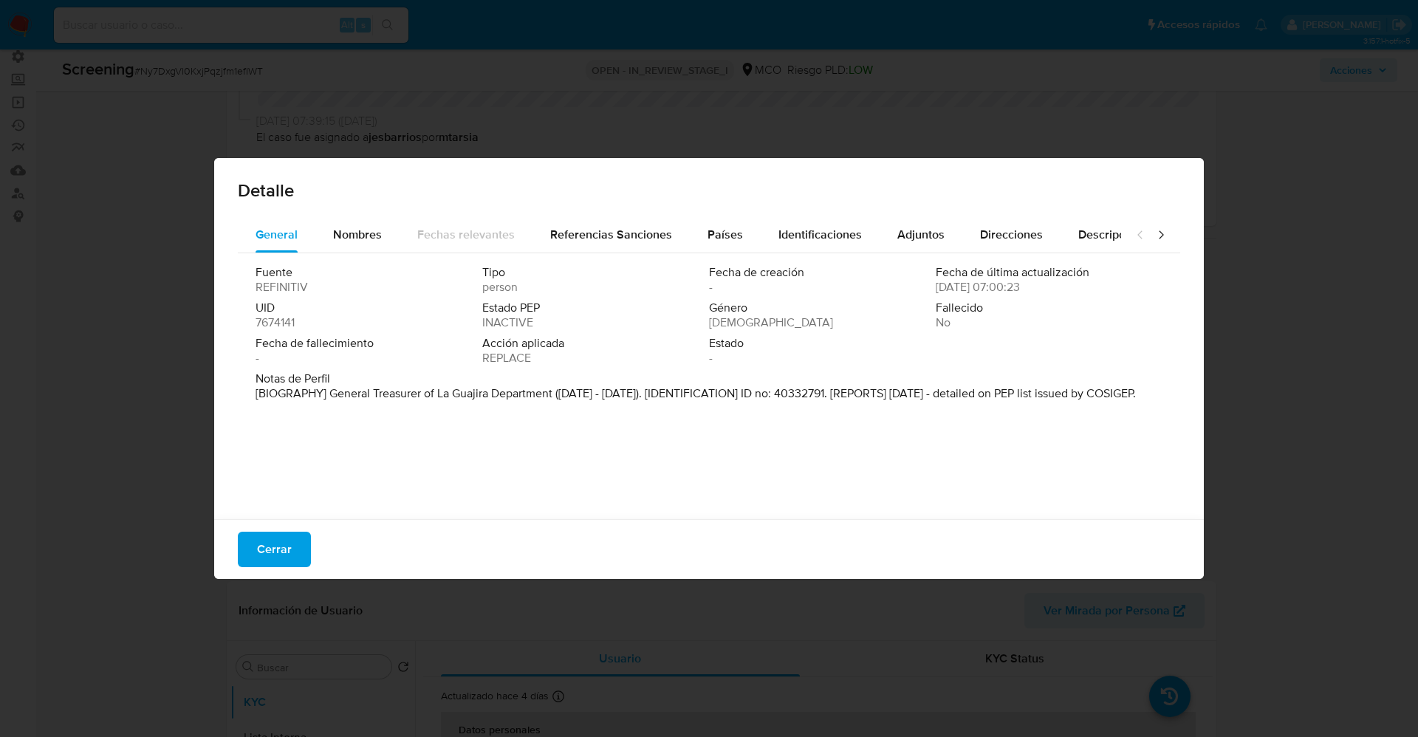
drag, startPoint x: 445, startPoint y: 380, endPoint x: 863, endPoint y: 435, distance: 421.7
click at [934, 440] on div "Fuente REFINITIV Tipo person Fecha de creación - Fecha de última actualización …" at bounding box center [709, 382] width 942 height 259
click at [337, 218] on div "Nombres" at bounding box center [357, 234] width 49 height 35
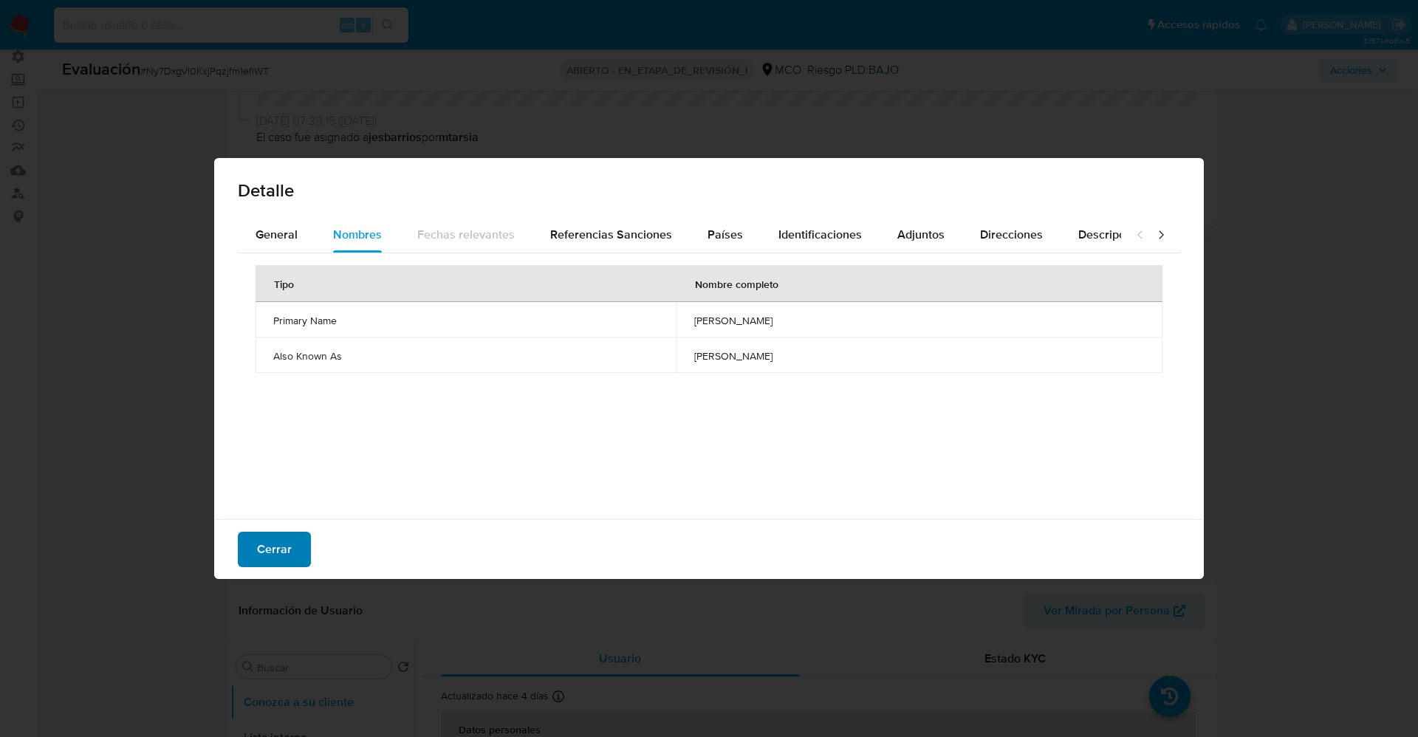
click at [259, 552] on span "Cerrar" at bounding box center [274, 549] width 35 height 32
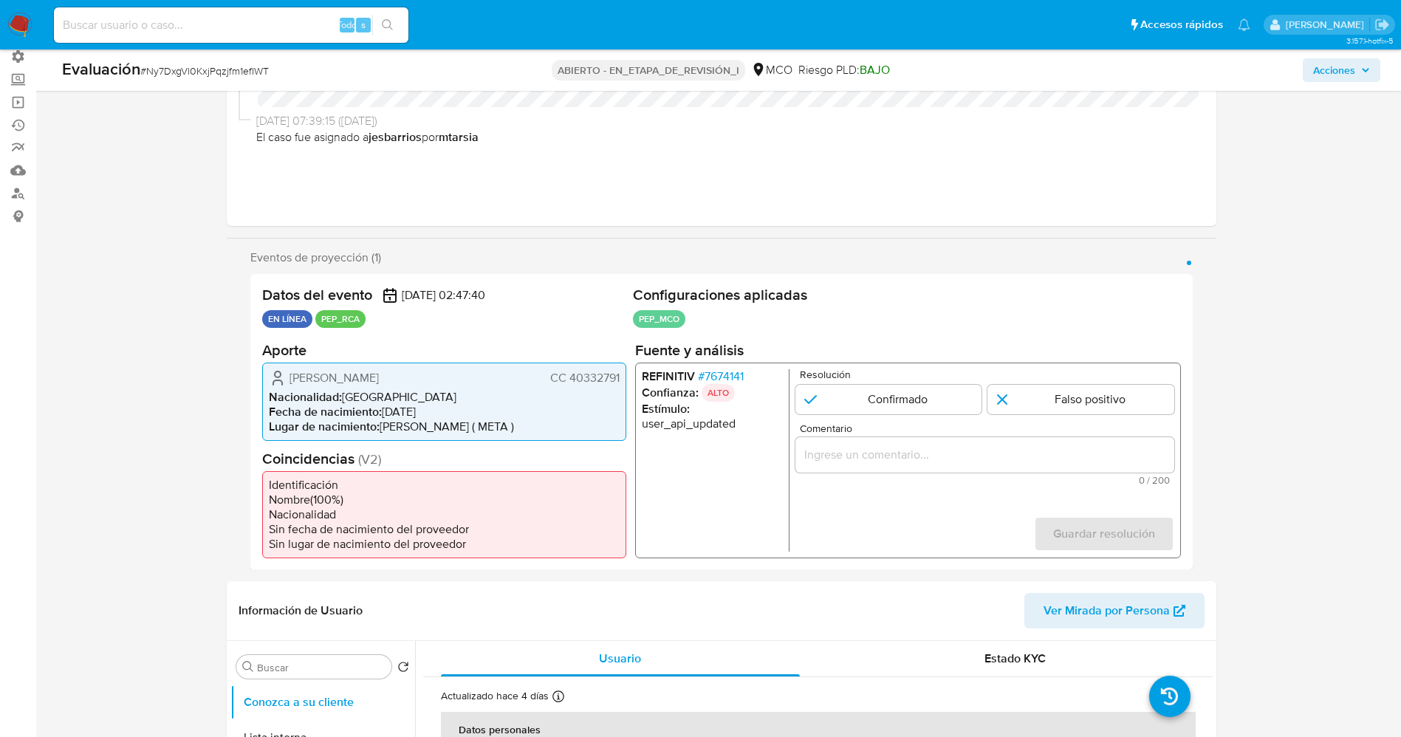
drag, startPoint x: 289, startPoint y: 372, endPoint x: 472, endPoint y: 369, distance: 183.2
click at [472, 369] on div "Nigme Maybrith Rodríguez Díaz CC 40332791" at bounding box center [444, 378] width 351 height 18
click at [282, 382] on icon "1 de 1" at bounding box center [277, 382] width 9 height 4
drag, startPoint x: 425, startPoint y: 374, endPoint x: 600, endPoint y: 376, distance: 175.1
click at [623, 376] on div "Nigme Maybrith Rodríguez Díaz CC 40332791 Nacionalidad : Colombia Fecha de naci…" at bounding box center [444, 401] width 364 height 78
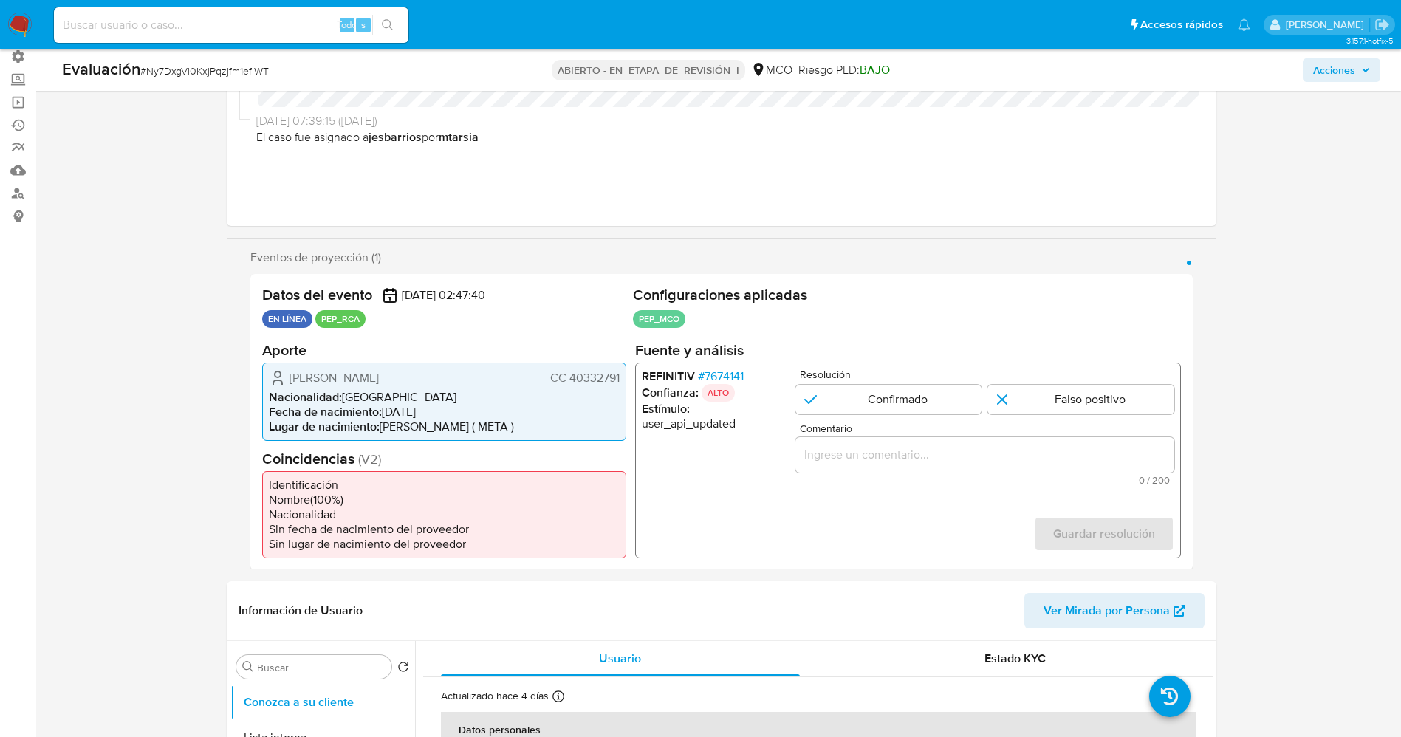
click at [714, 376] on font "7674141" at bounding box center [723, 375] width 39 height 17
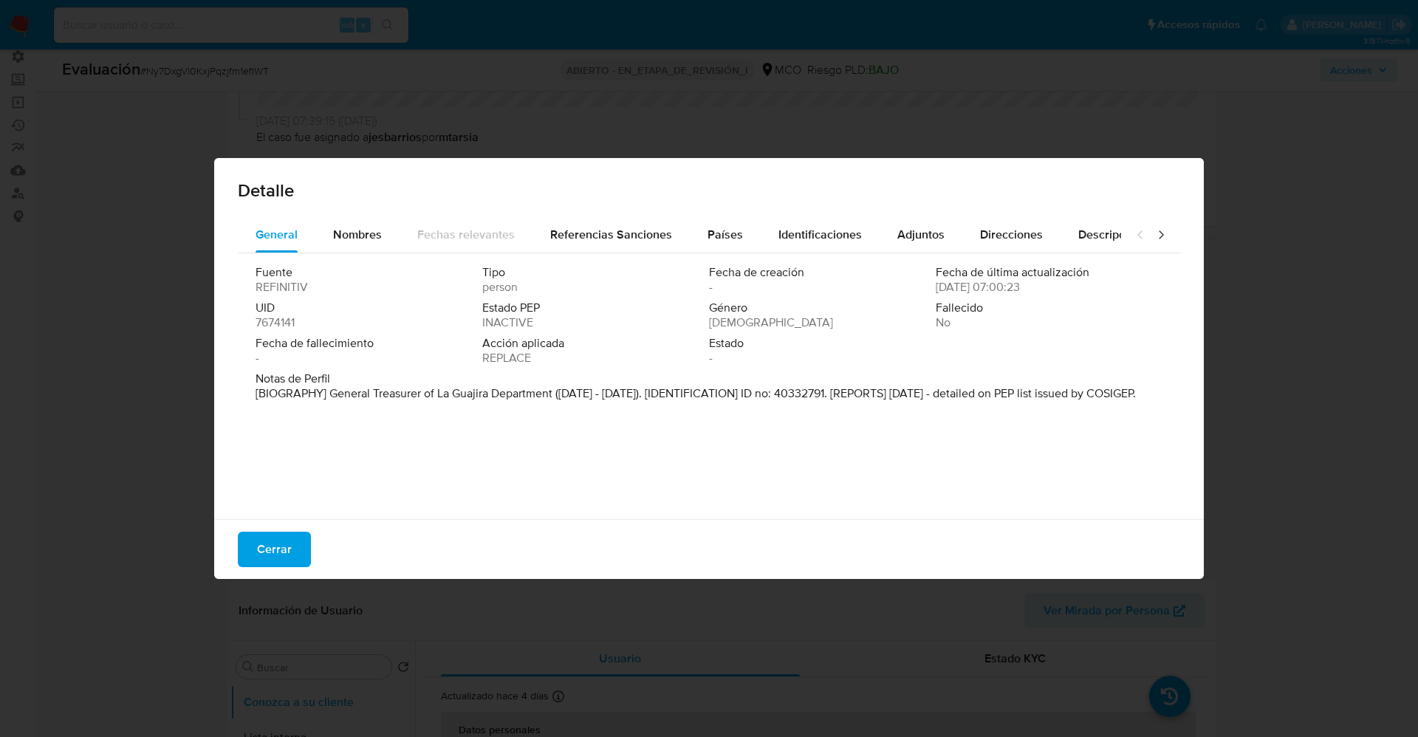
drag, startPoint x: 340, startPoint y: 393, endPoint x: 586, endPoint y: 417, distance: 247.1
click at [586, 407] on div "Notas de Perfil [BIOGRAPHY] General Treasurer of La Guajira Department (Jul 202…" at bounding box center [709, 389] width 907 height 35
click at [355, 337] on font "Fecha de fallecimiento" at bounding box center [315, 343] width 118 height 17
drag, startPoint x: 322, startPoint y: 395, endPoint x: 581, endPoint y: 393, distance: 259.3
click at [581, 393] on font "[BIOGRAFÍA] Tesorero General del Departamento de La Guajira (Jul 2021 - Jun 202…" at bounding box center [703, 401] width 894 height 32
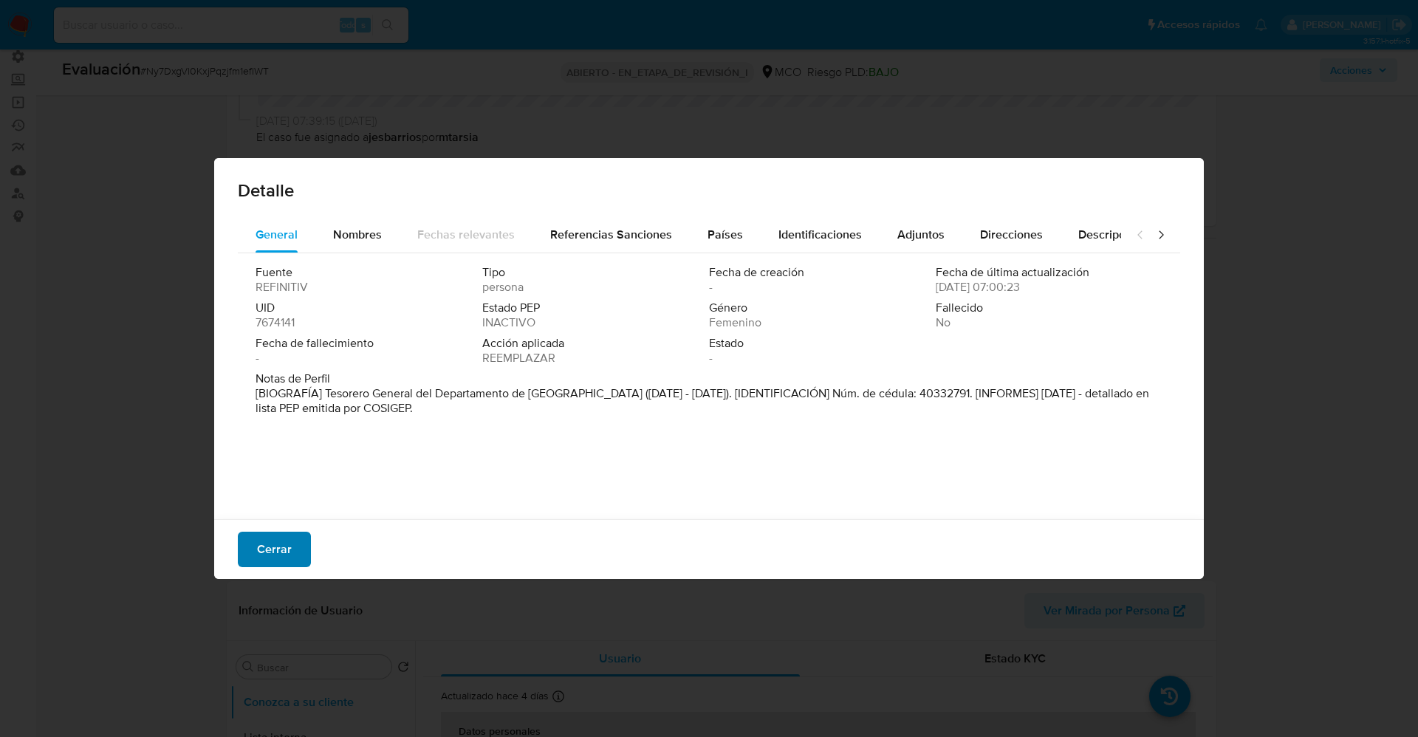
click at [282, 553] on font "Cerrar" at bounding box center [274, 549] width 35 height 35
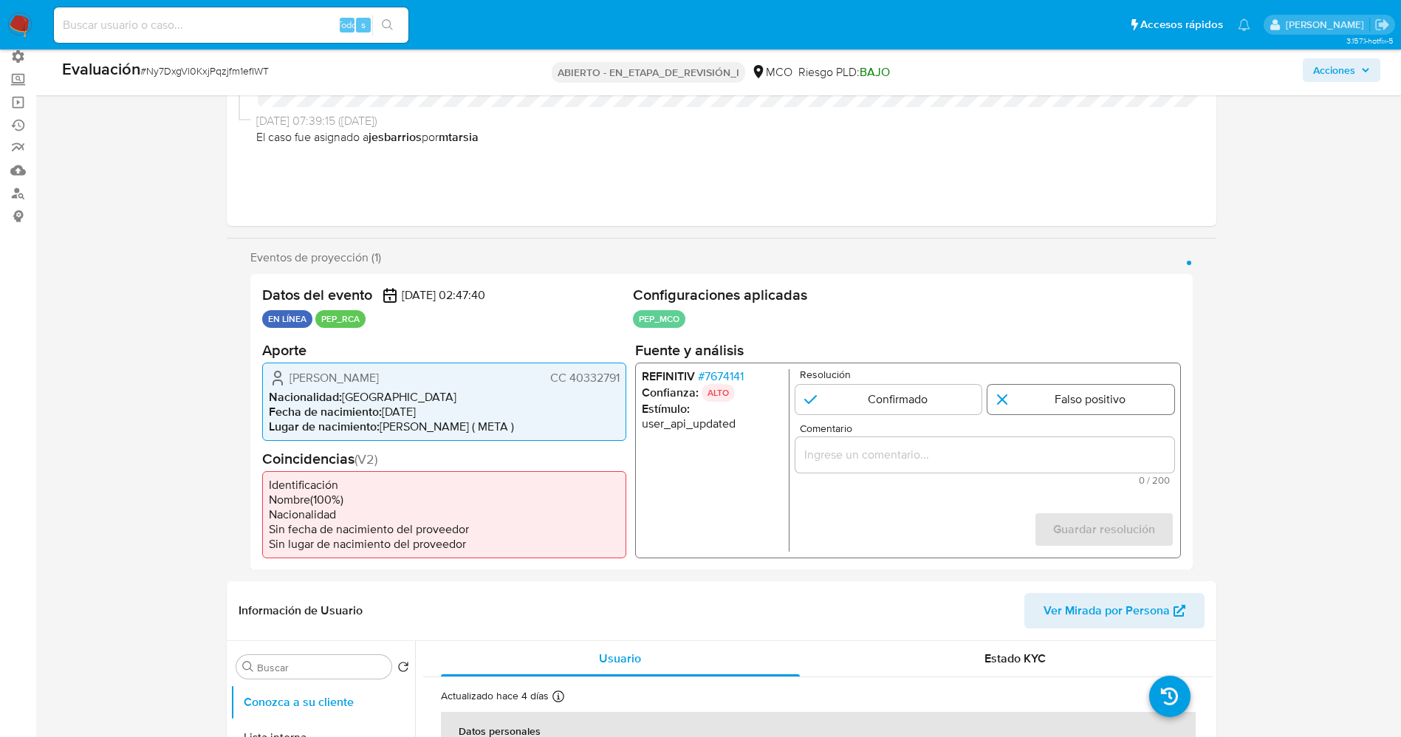
click at [1037, 409] on input "1 de 1" at bounding box center [1080, 399] width 187 height 30
radio input "true"
click at [1010, 465] on div "1 de 1" at bounding box center [984, 454] width 379 height 35
click at [1006, 456] on input "Comentario" at bounding box center [984, 454] width 379 height 19
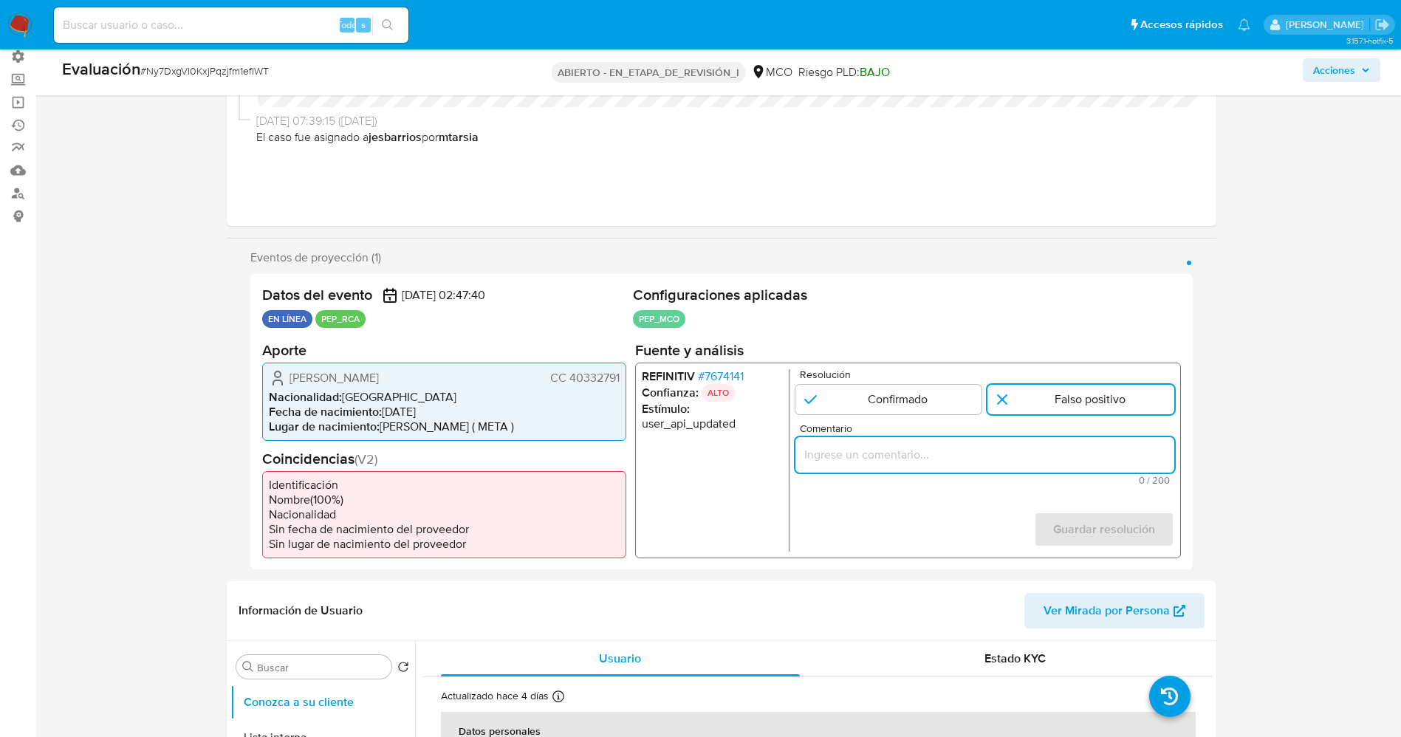
paste input "usuario “Nigme Maybrith Rodríguez Díaz,CC 40332791 ,nacionalidad Colombiana , p…"
click at [951, 449] on input "usuario “Nigme Maybrith Rodríguez Díaz,CC 40332791 ,nacionalidad Colombiana , p…" at bounding box center [984, 454] width 379 height 19
click at [828, 459] on input "usuario “Nigme Maybrith Rodríguez Díaz,CC 40332791 ,nacionalidad Colombiana , p…" at bounding box center [984, 454] width 379 height 19
click at [829, 459] on input "usuario “Nigme Maybrith Rodríguez Díaz,CC 40332791 ,nacionalidad Colombiana , p…" at bounding box center [984, 454] width 379 height 19
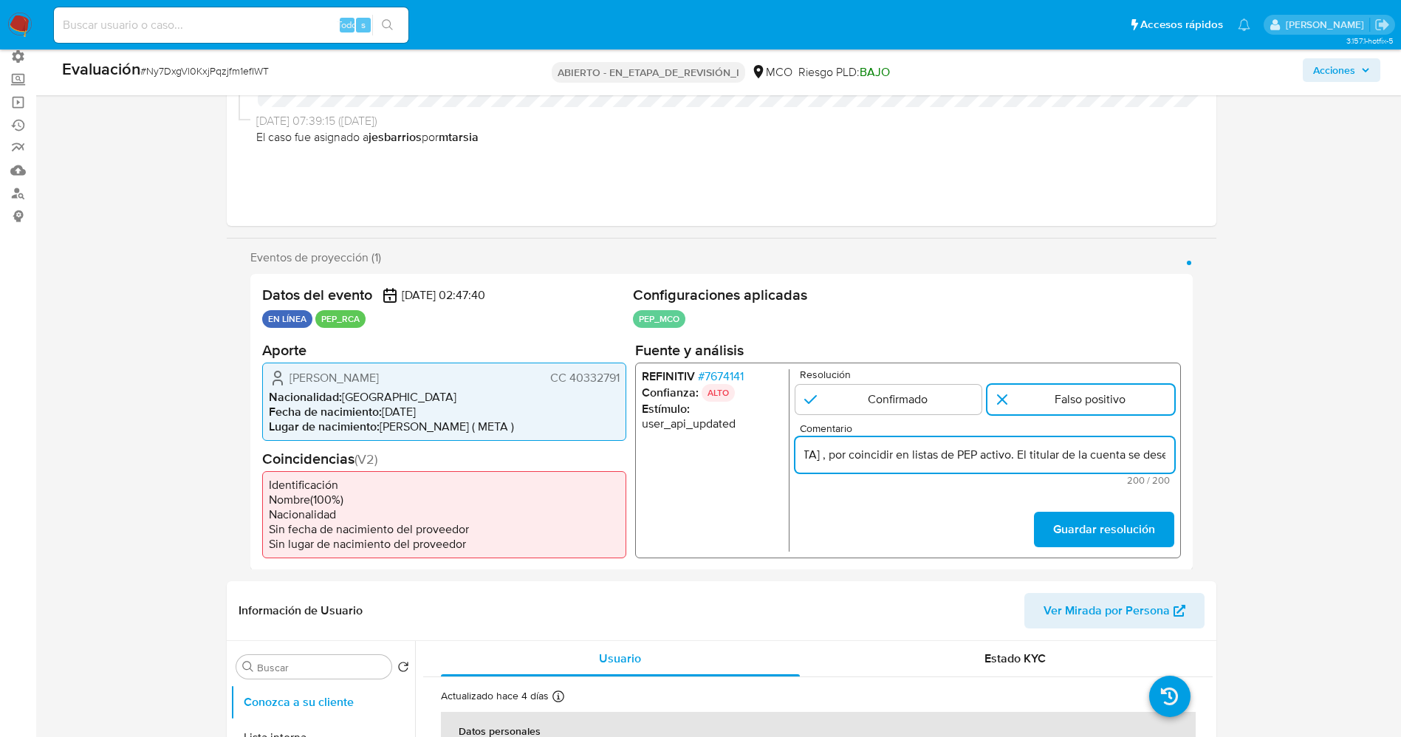
scroll to position [0, 284]
drag, startPoint x: 830, startPoint y: 459, endPoint x: 951, endPoint y: 463, distance: 121.2
click at [951, 463] on input "usuario “Nigme Maybrith Rodríguez Díaz,CC 40332791 ,nacionalidad Colombiana , p…" at bounding box center [984, 454] width 379 height 19
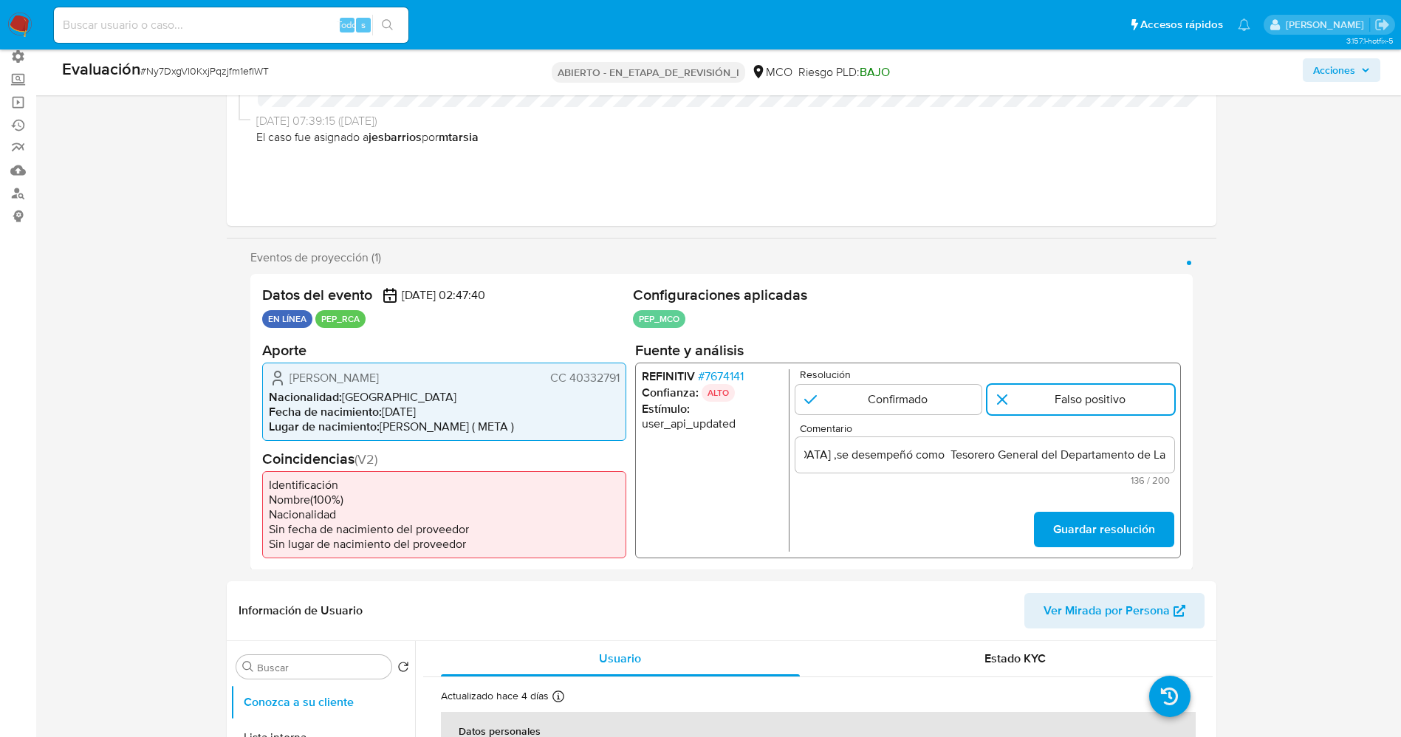
scroll to position [0, 0]
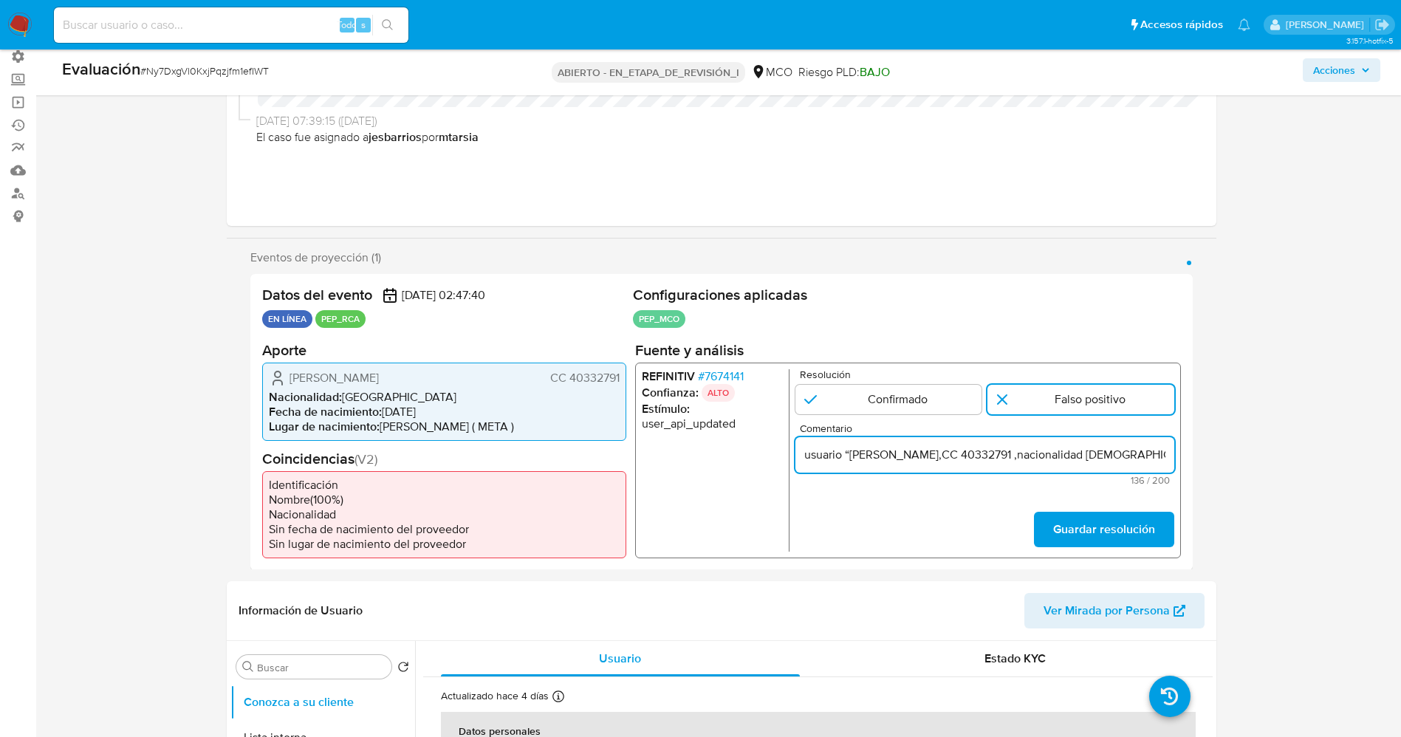
click at [996, 461] on input "usuario “Nigme Maybrith Rodríguez Díaz,CC 40332791 ,nacionalidad Colombiana ,se…" at bounding box center [984, 454] width 379 height 19
paste input "Guajira hasta Junio del año 2024."
type input "usuario “Nigme Maybrith Rodríguez Díaz,CC 40332791 ,nacionalidad Colombiana ,se…"
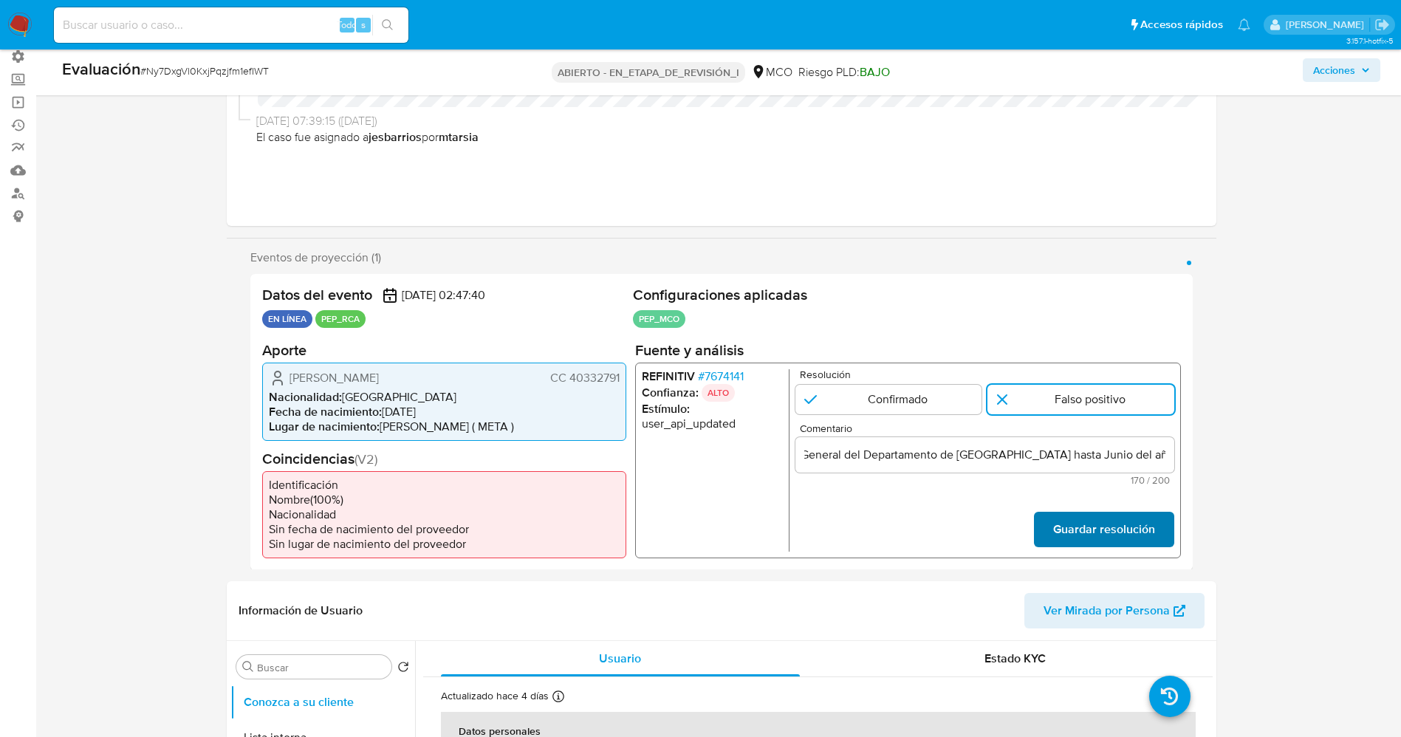
click at [1075, 524] on font "Guardar resolución" at bounding box center [1103, 529] width 102 height 35
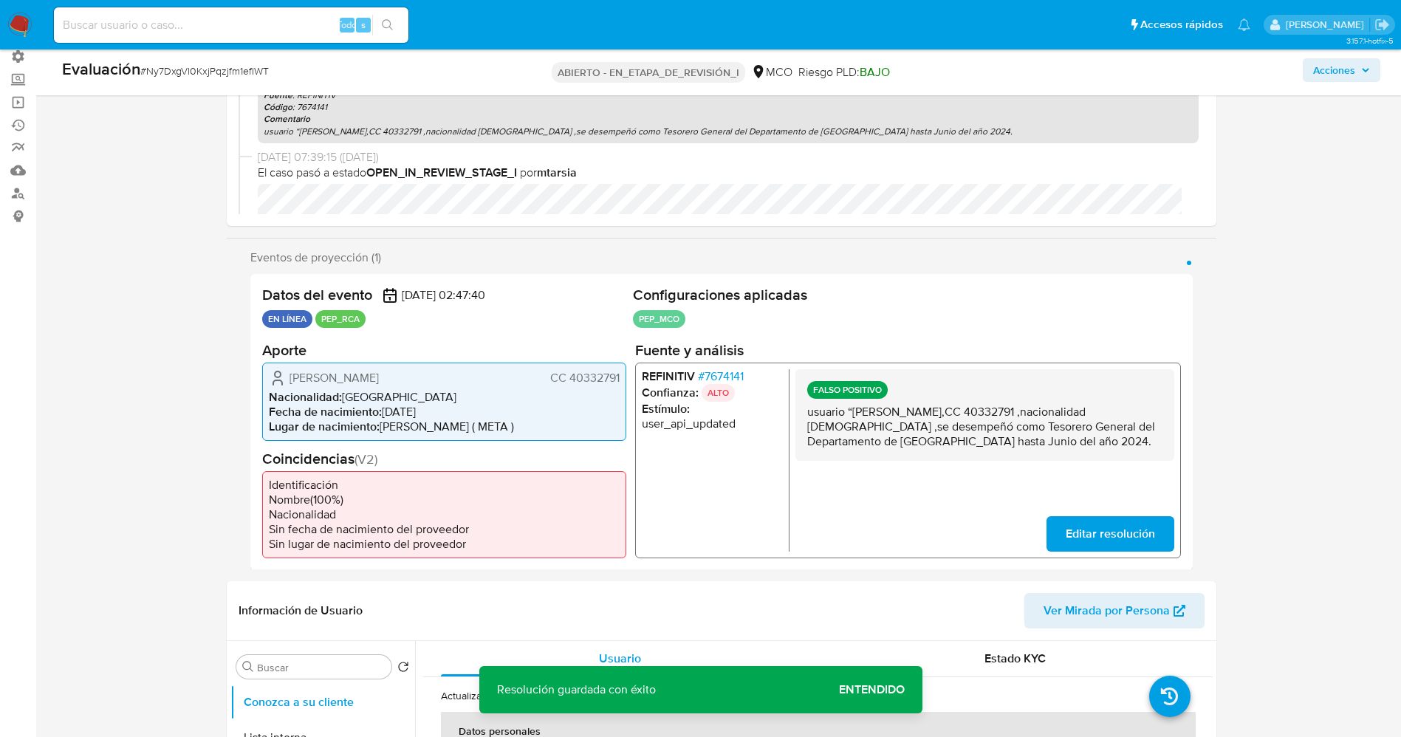
click at [1084, 530] on span "Editar resolución" at bounding box center [1109, 533] width 89 height 32
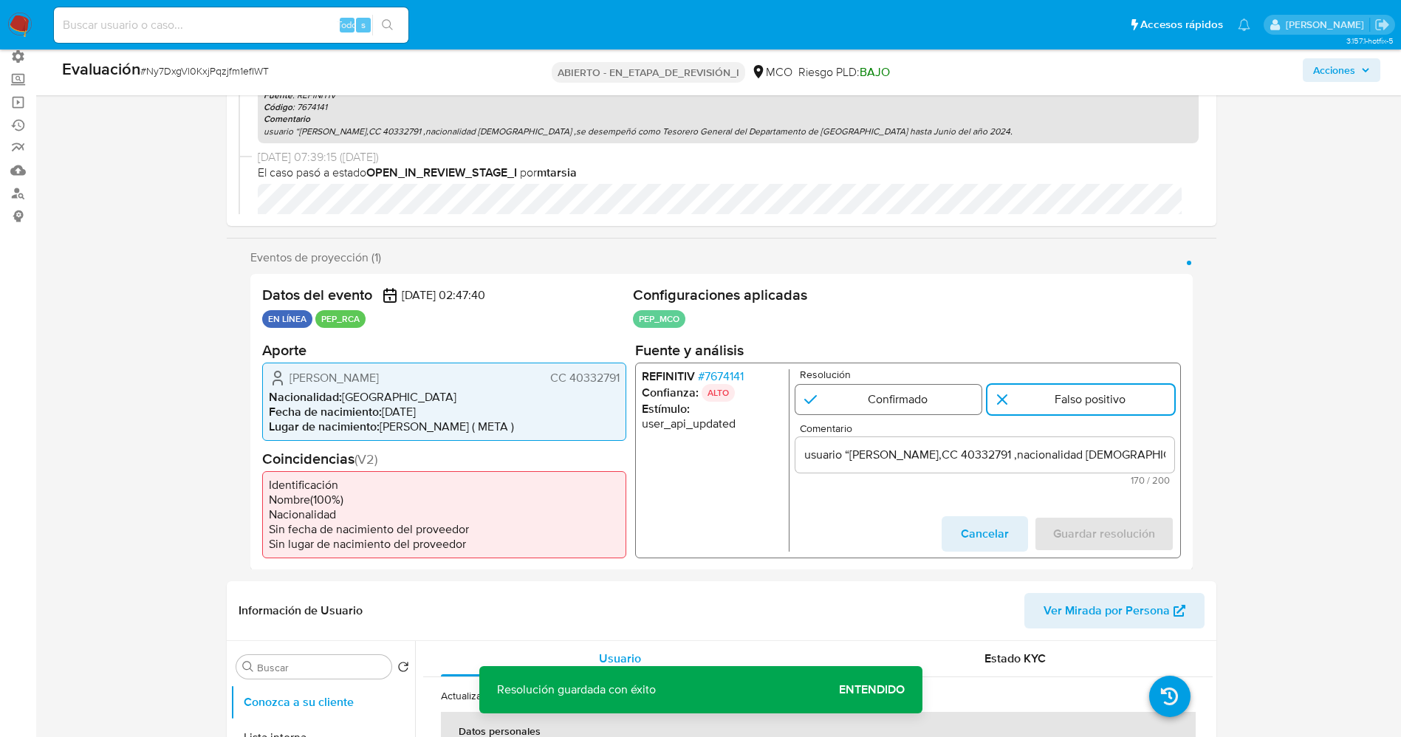
click at [877, 407] on input "1 de 1" at bounding box center [888, 399] width 187 height 30
radio input "true"
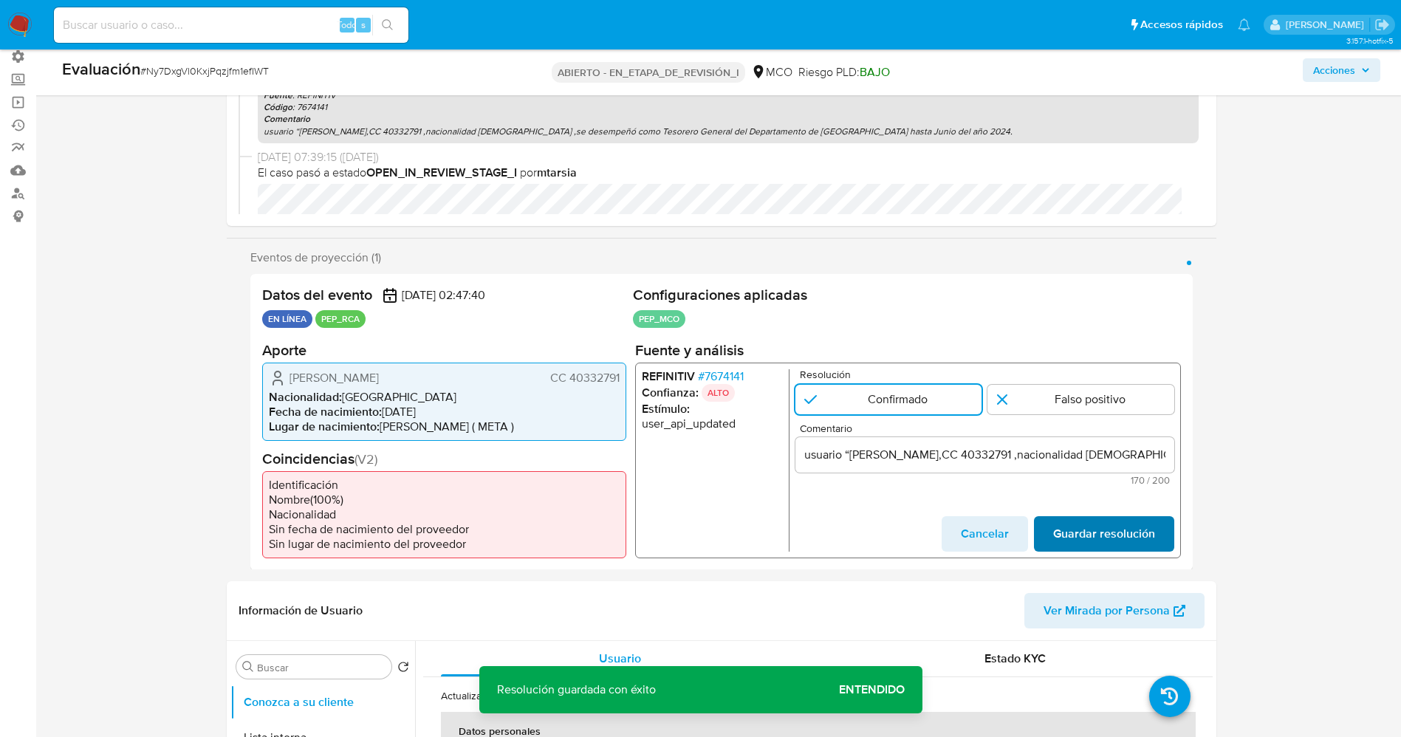
click at [1111, 535] on span "Guardar resolución" at bounding box center [1103, 533] width 102 height 32
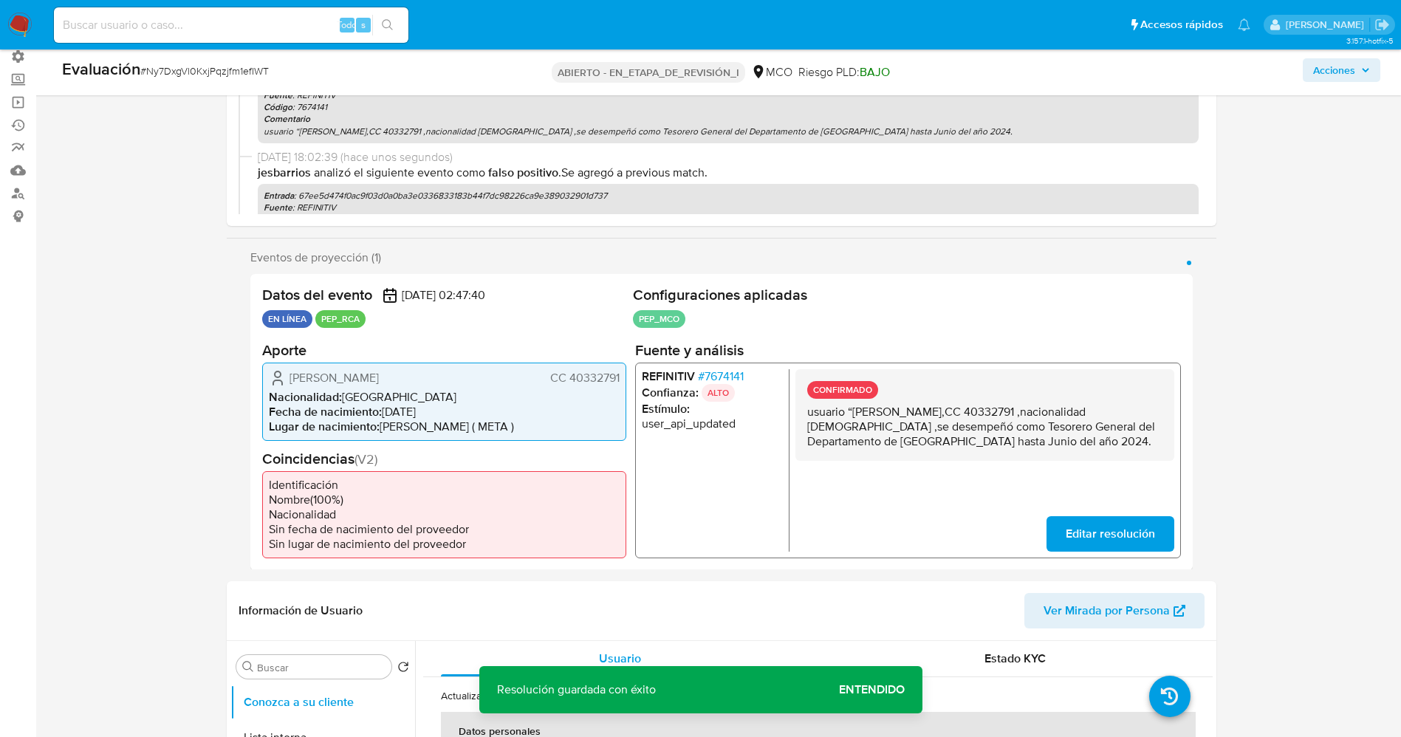
drag, startPoint x: 807, startPoint y: 413, endPoint x: 1051, endPoint y: 446, distance: 246.7
click at [1156, 474] on div "CONFIRMADO usuario “Nigme Maybrith Rodríguez Díaz,CC 40332791 ,nacionalidad Col…" at bounding box center [984, 460] width 379 height 182
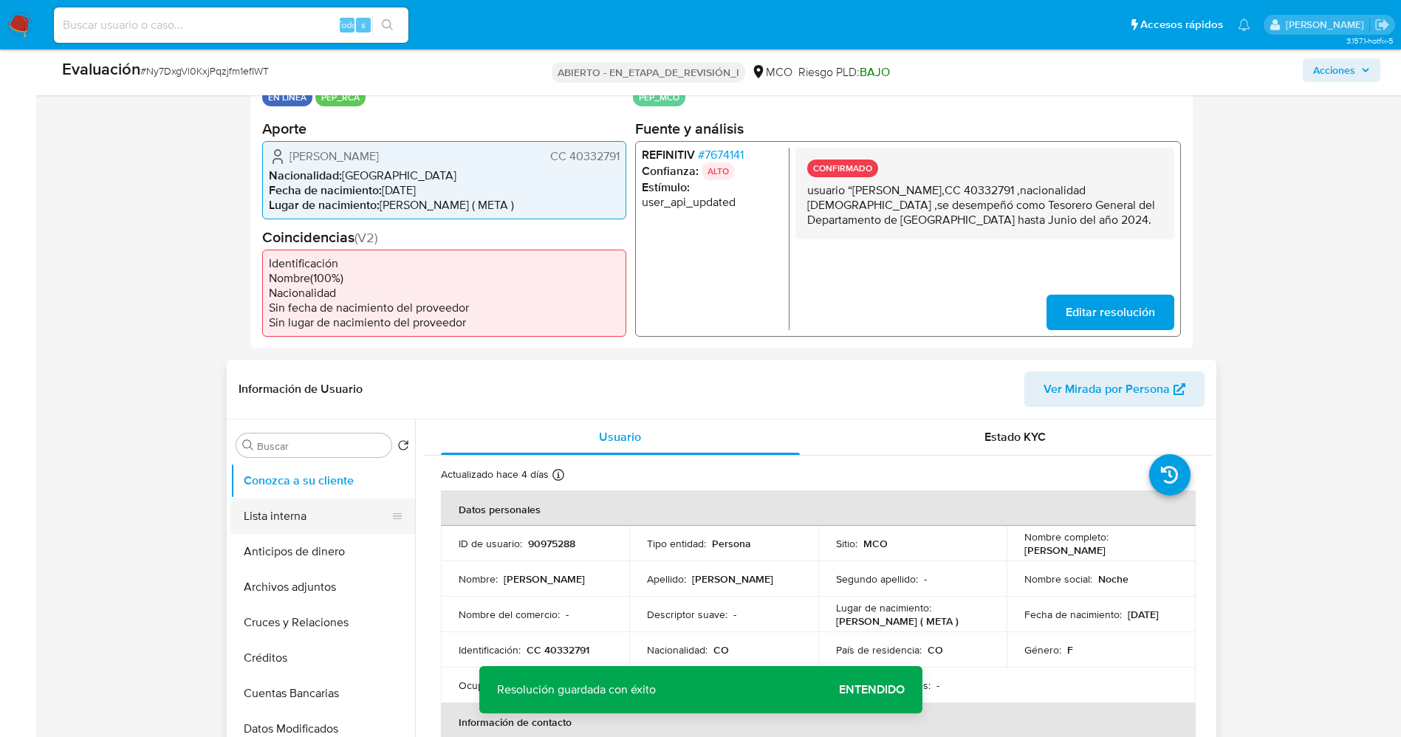
click at [306, 520] on button "Lista interna" at bounding box center [316, 516] width 173 height 35
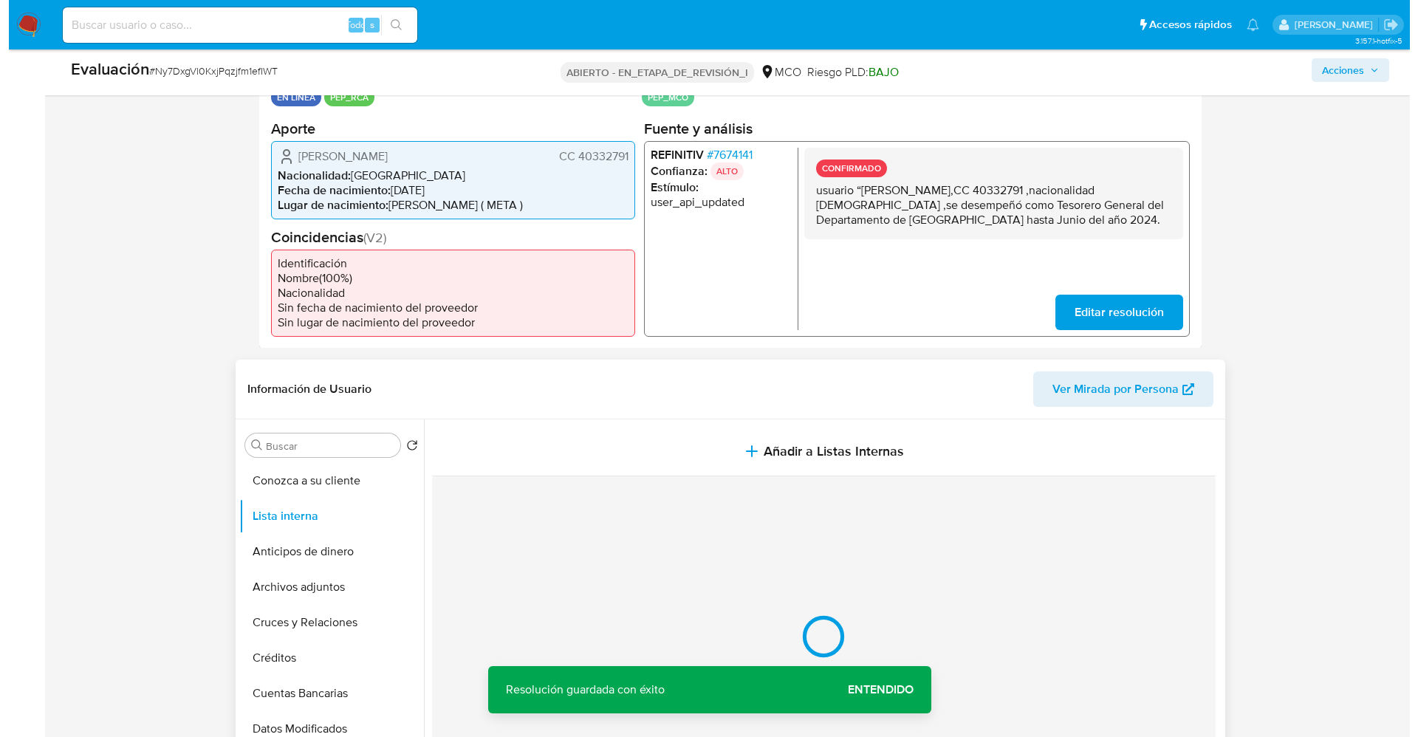
scroll to position [554, 0]
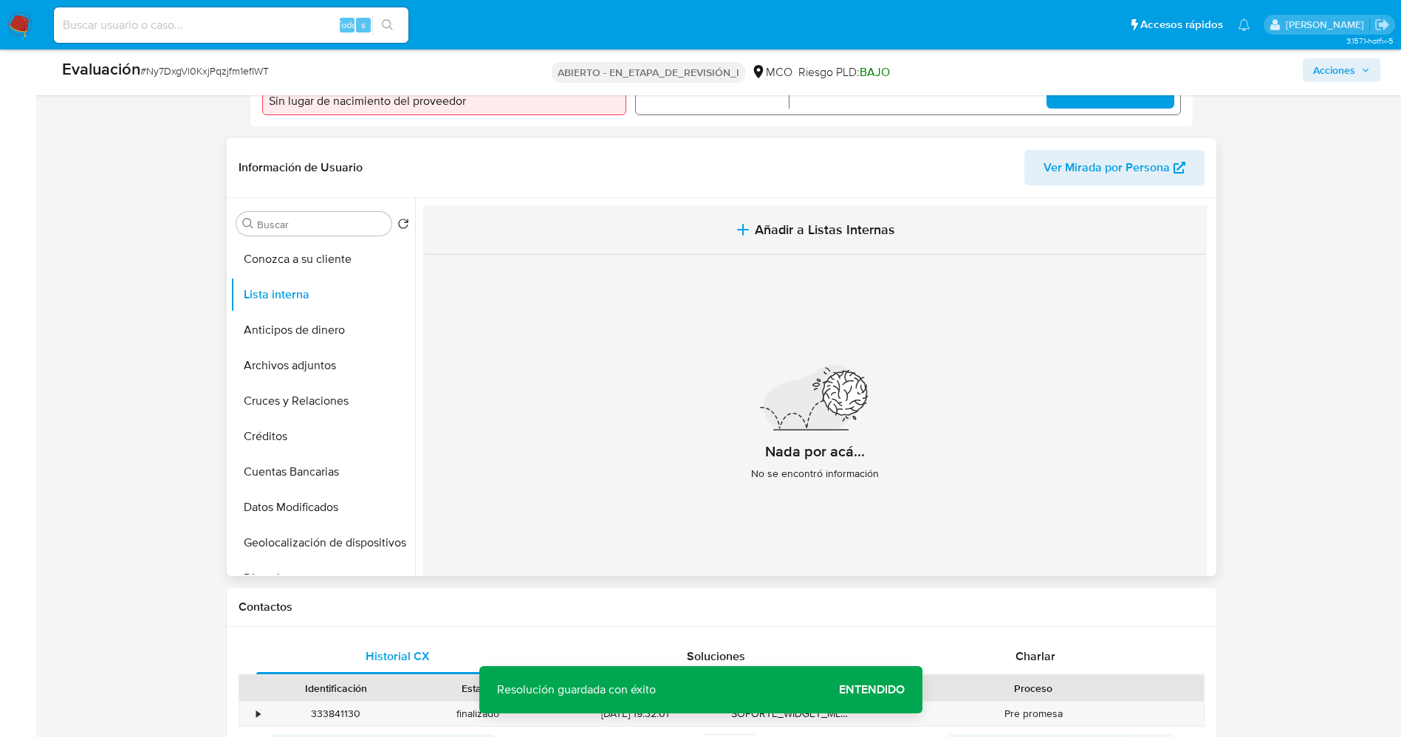
click at [784, 233] on span "Añadir a Listas Internas" at bounding box center [825, 230] width 140 height 16
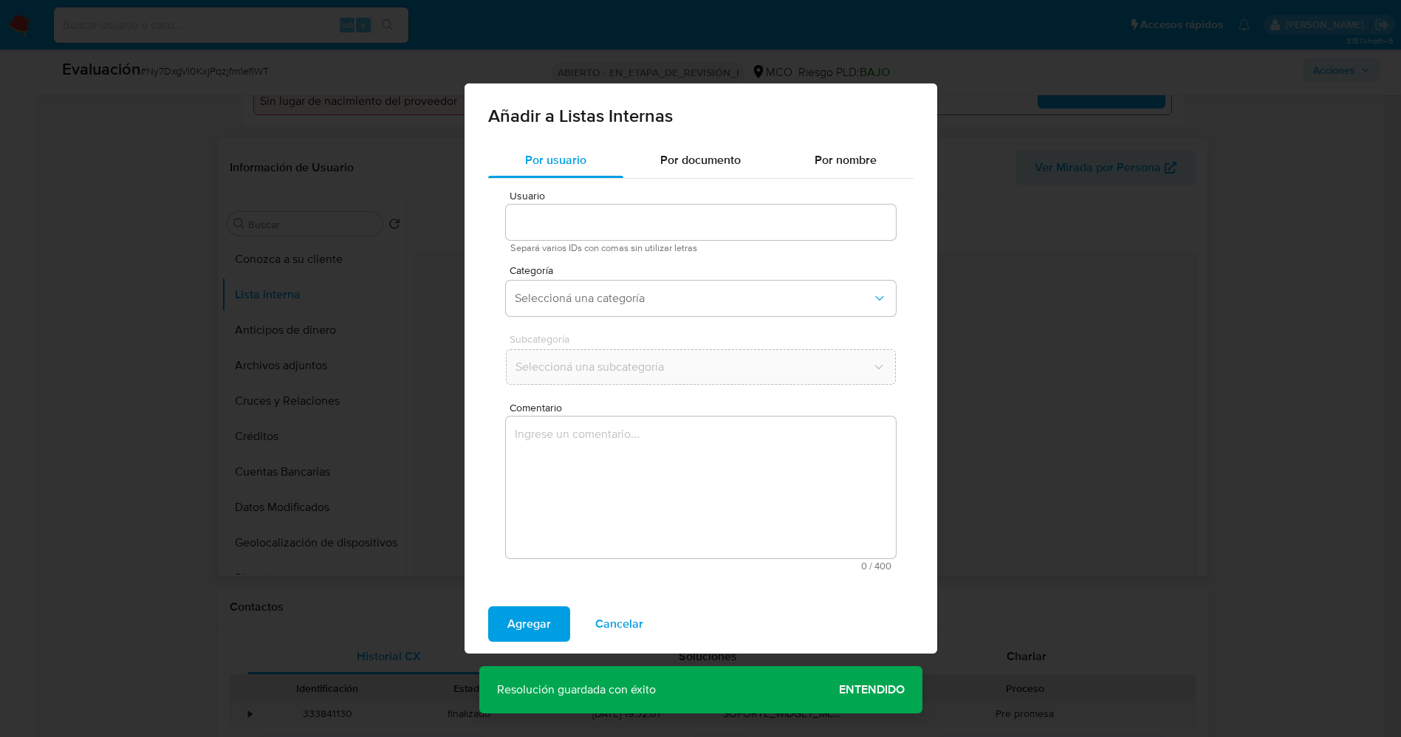
type input "90975288"
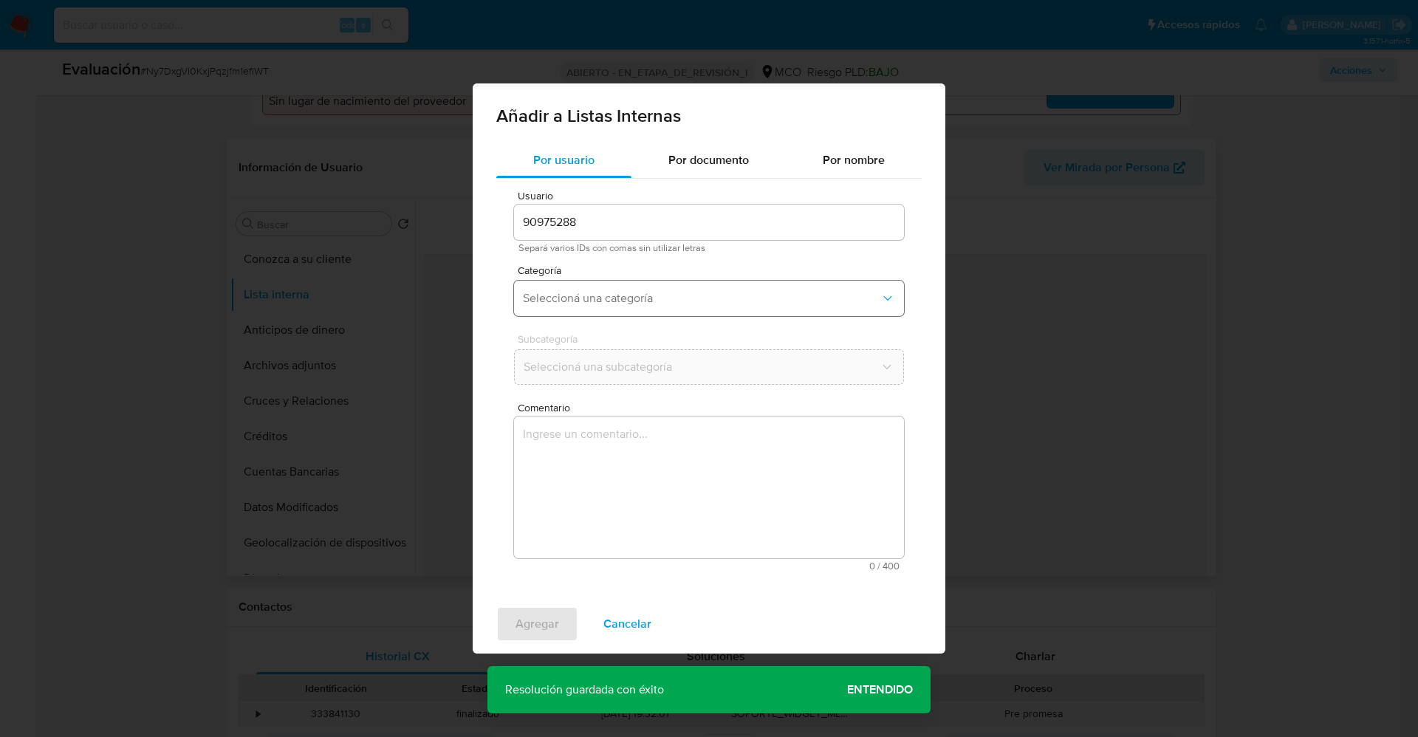
click at [632, 292] on span "Seleccioná una categoría" at bounding box center [701, 298] width 357 height 15
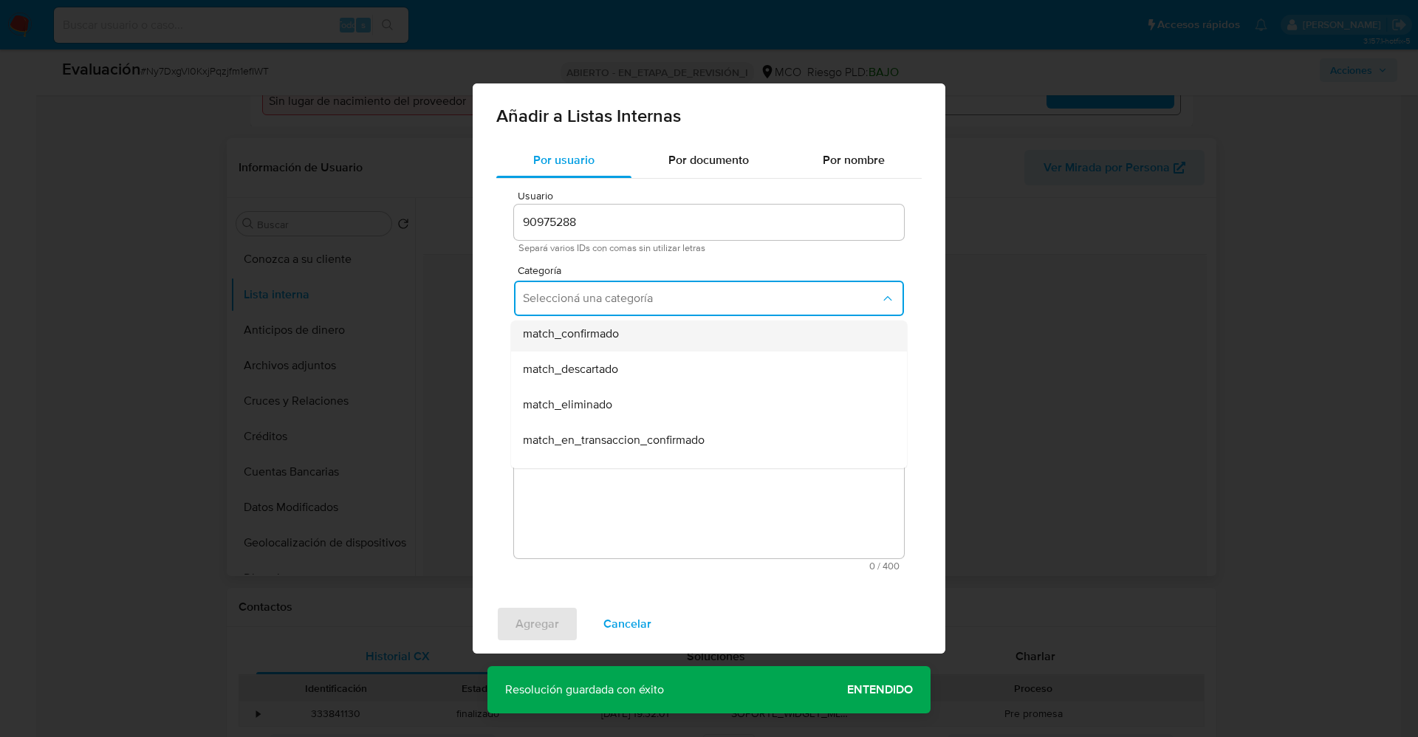
click at [624, 343] on div "match_confirmado" at bounding box center [704, 333] width 363 height 35
click at [628, 377] on button "Seleccioná una subcategoría" at bounding box center [709, 366] width 390 height 35
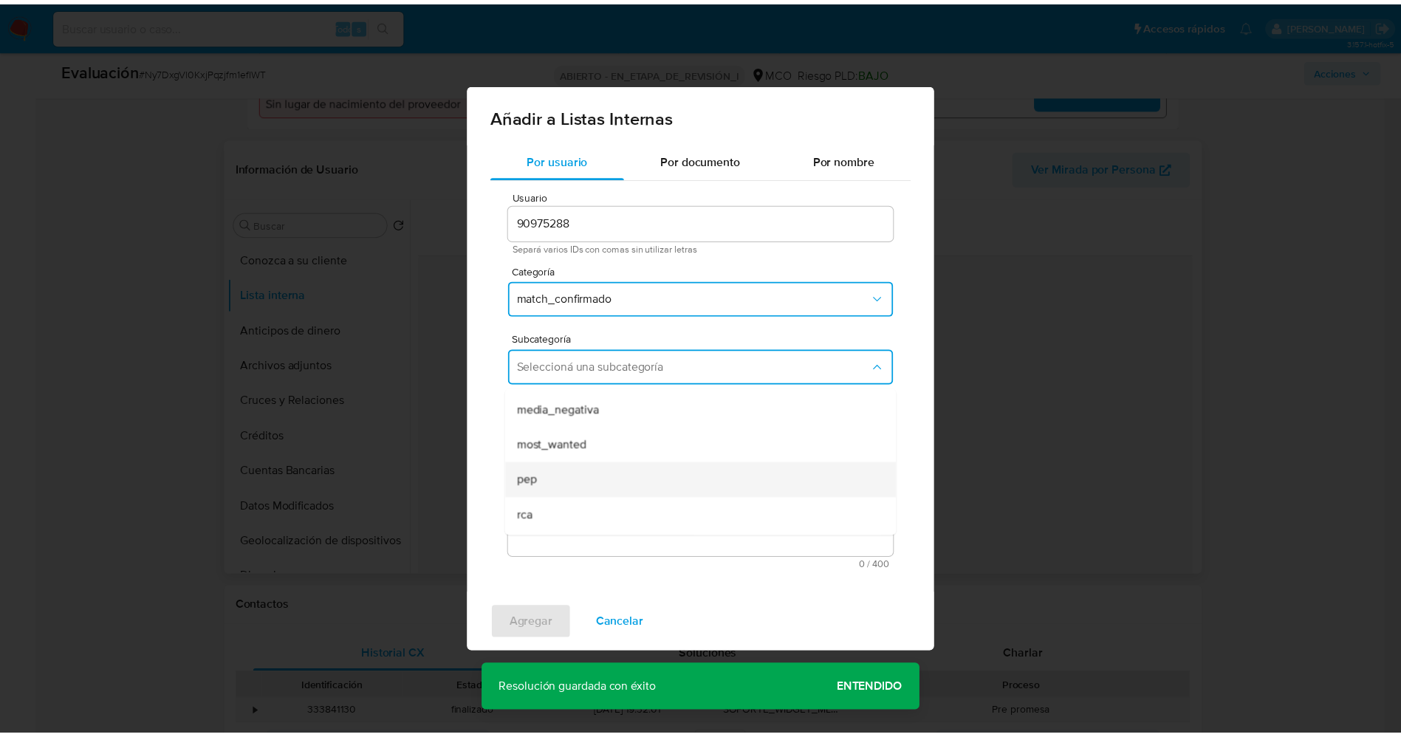
scroll to position [100, 0]
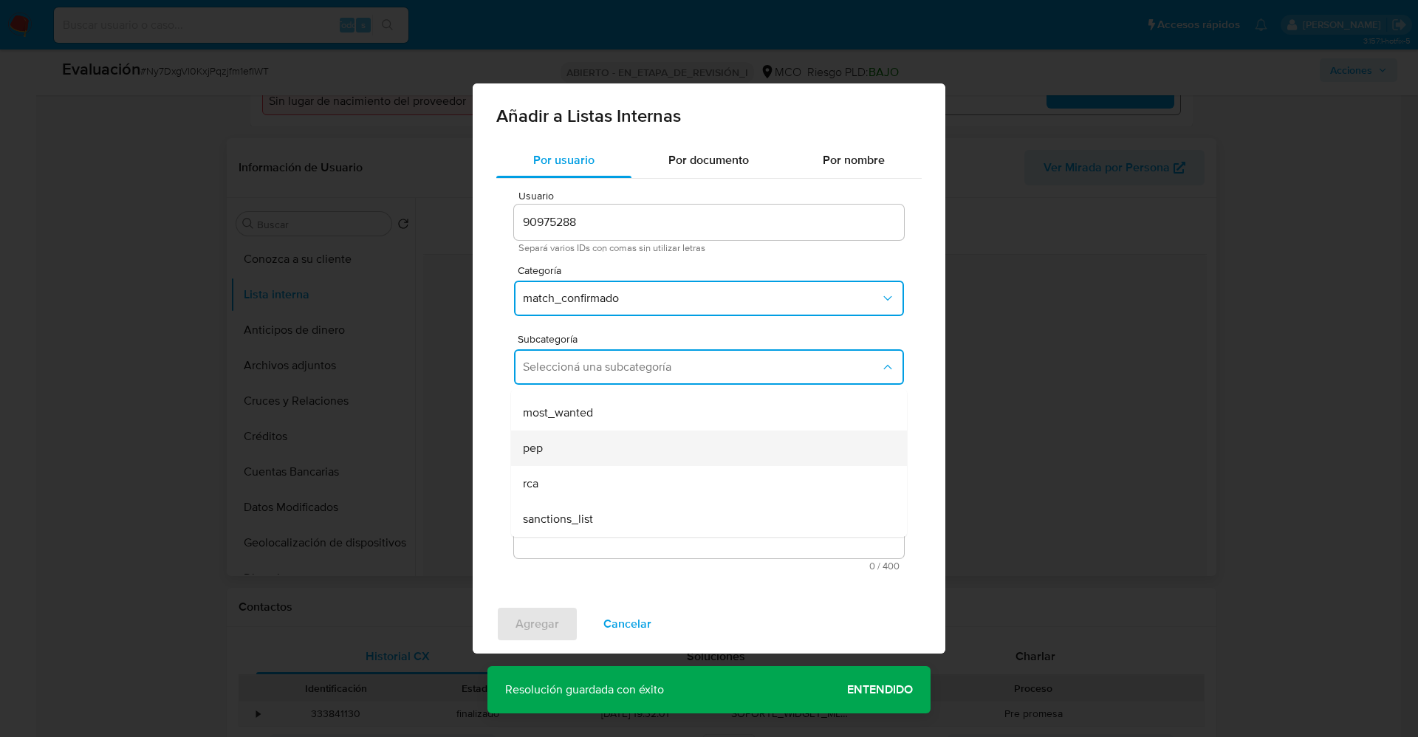
click at [596, 439] on div "pep" at bounding box center [704, 448] width 363 height 35
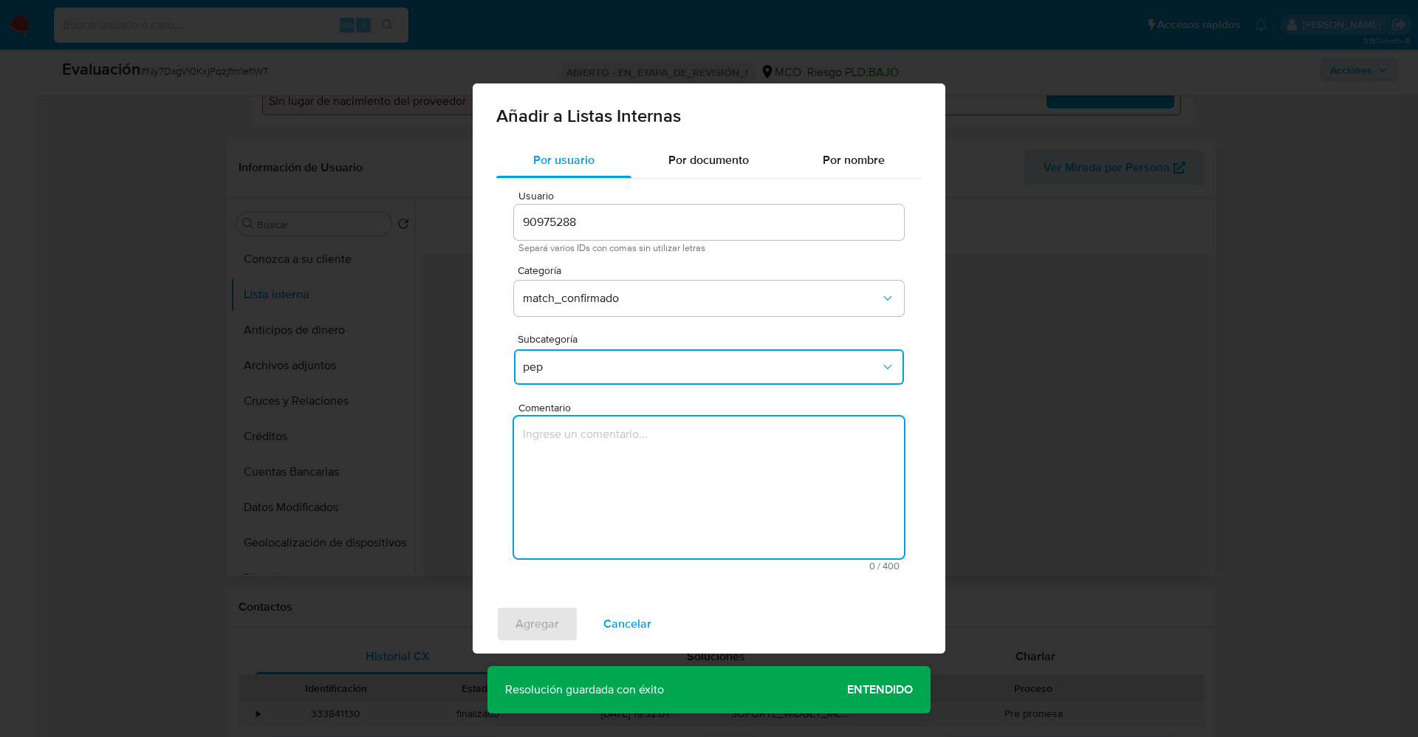
click at [596, 439] on textarea "Comentario" at bounding box center [709, 488] width 390 height 142
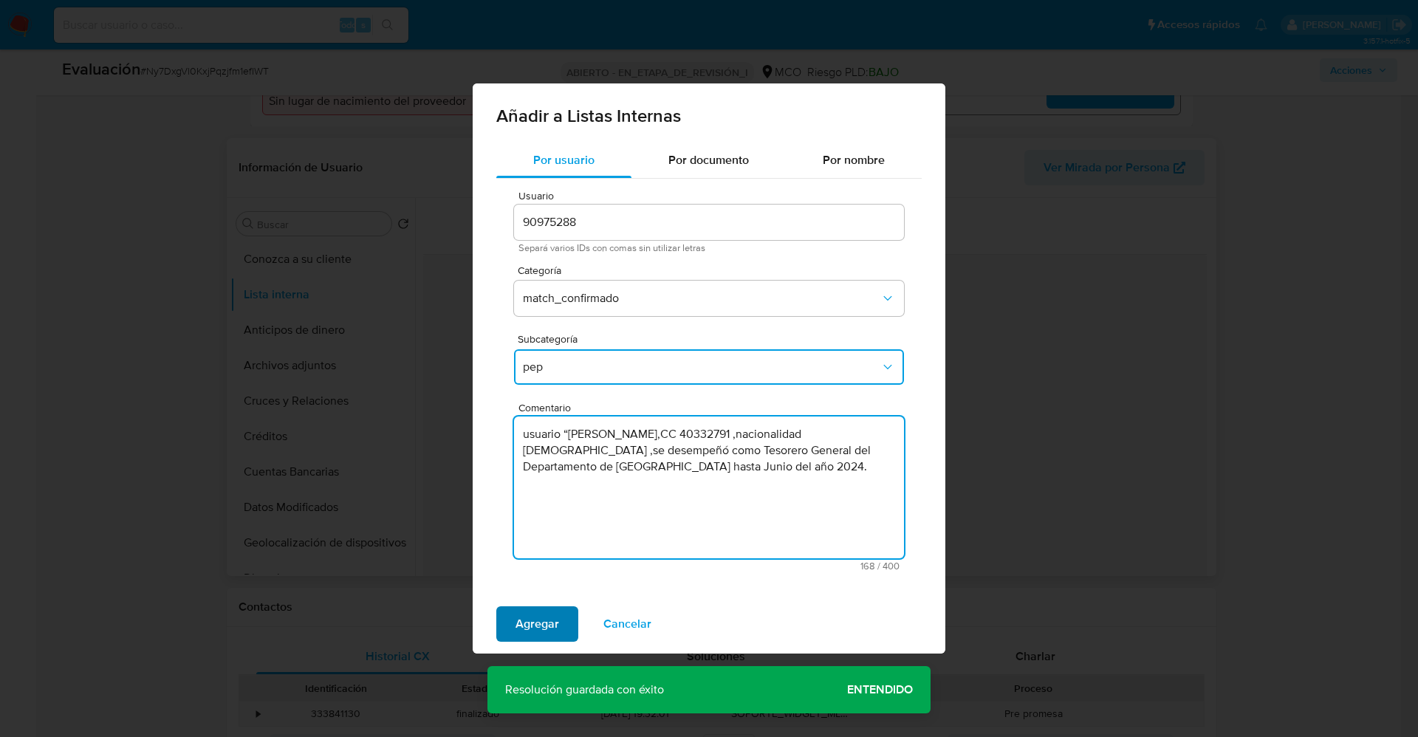
type textarea "usuario “Nigme Maybrith Rodríguez Díaz,CC 40332791 ,nacionalidad Colombiana ,se…"
click at [559, 636] on button "Agregar" at bounding box center [537, 623] width 82 height 35
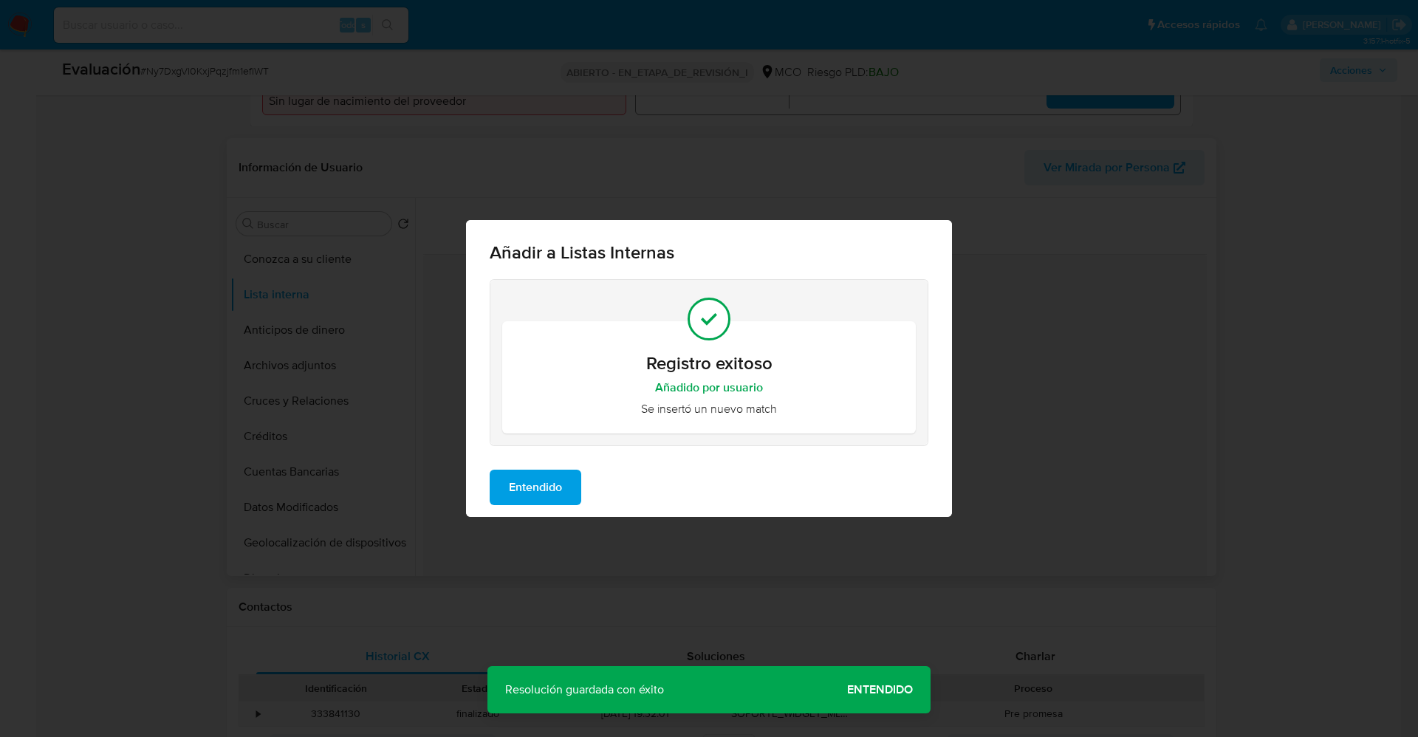
click at [552, 479] on span "Entendido" at bounding box center [535, 487] width 53 height 32
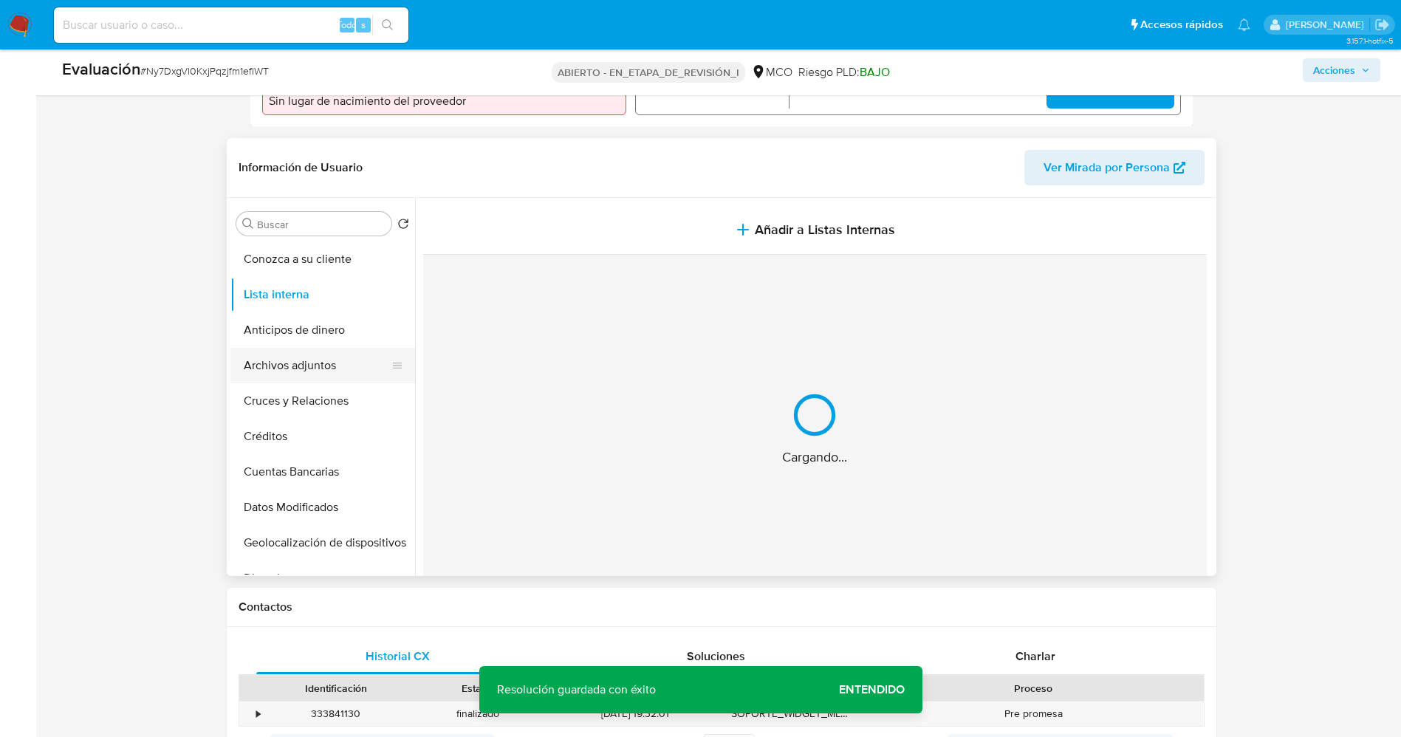
click at [282, 357] on button "Archivos adjuntos" at bounding box center [316, 365] width 173 height 35
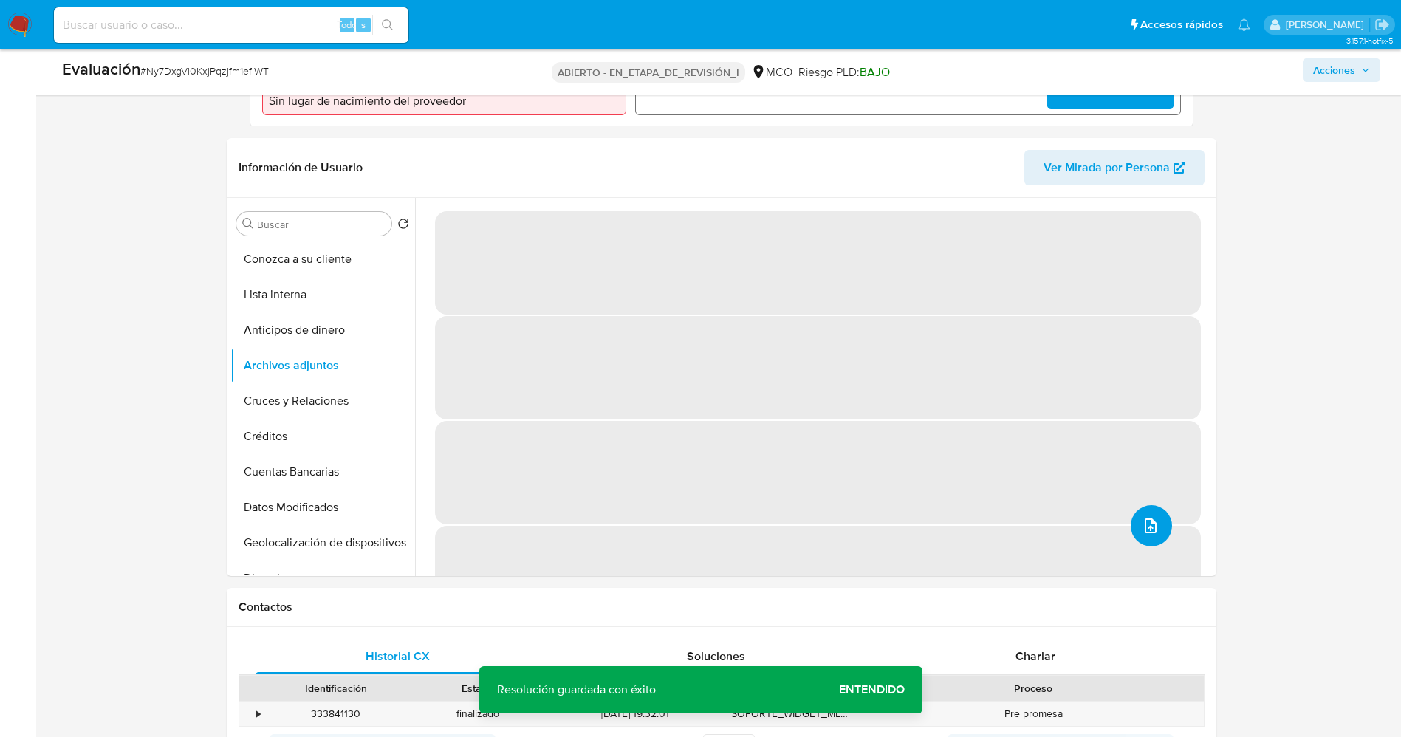
click at [1131, 516] on button "subir archivo" at bounding box center [1151, 525] width 41 height 41
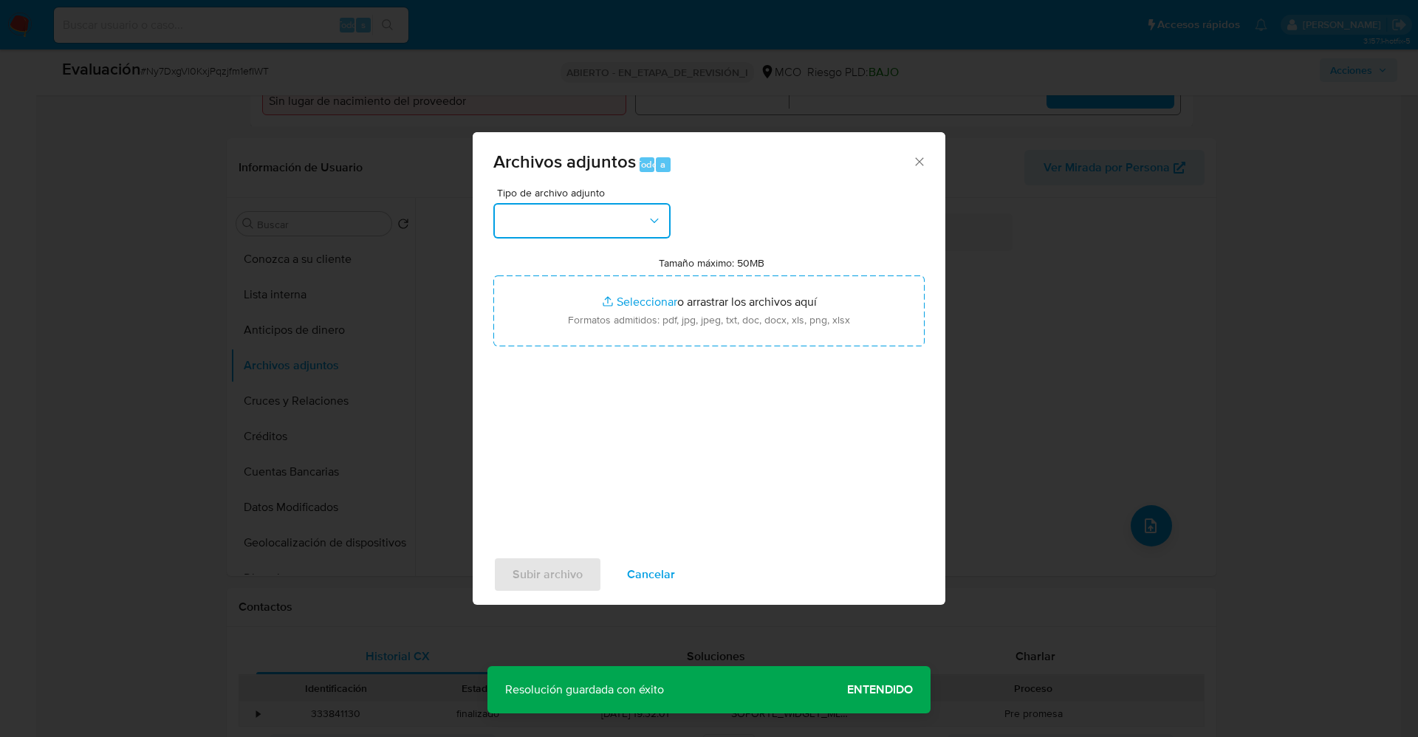
click at [595, 213] on button "button" at bounding box center [581, 220] width 177 height 35
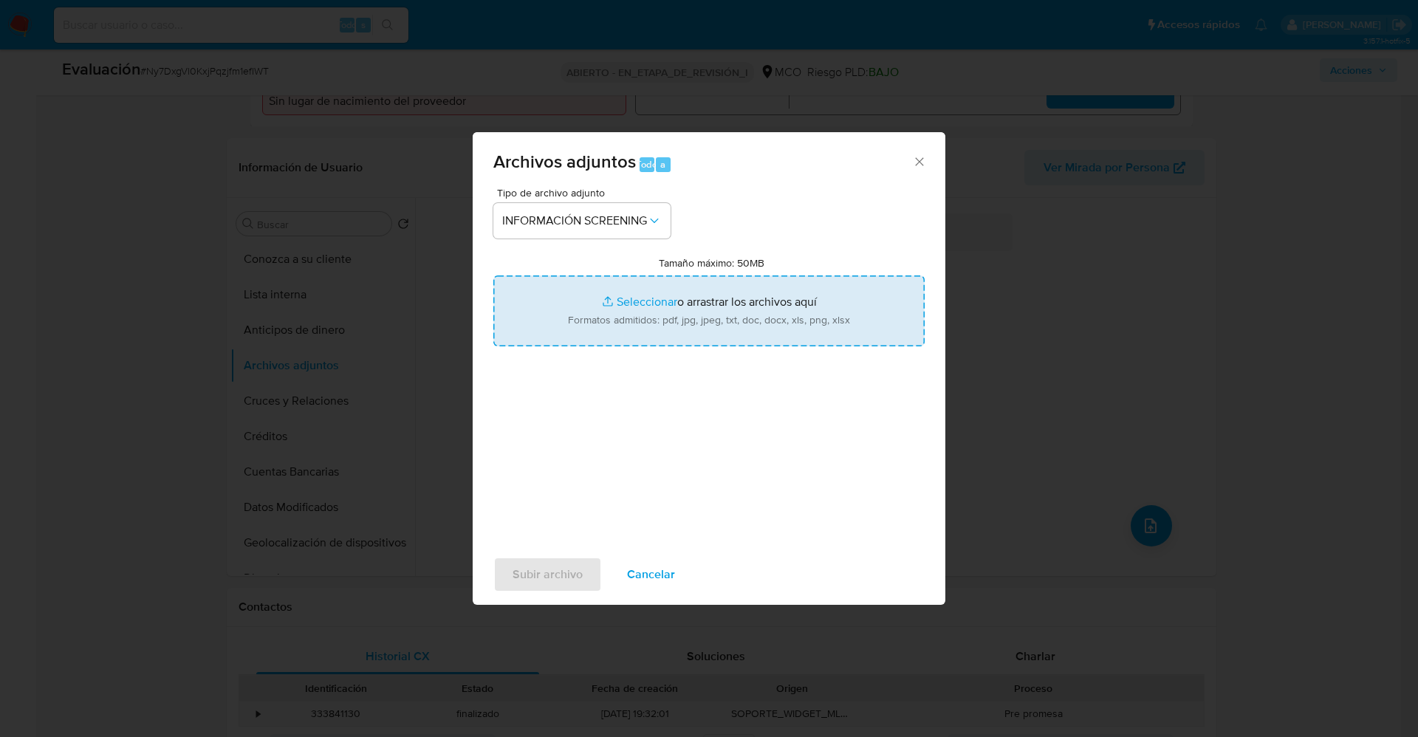
type input "C:\fakepath\_Nigme Maybrith Rodríguez Díaz_ lavado de dinero - Buscar con Googl…"
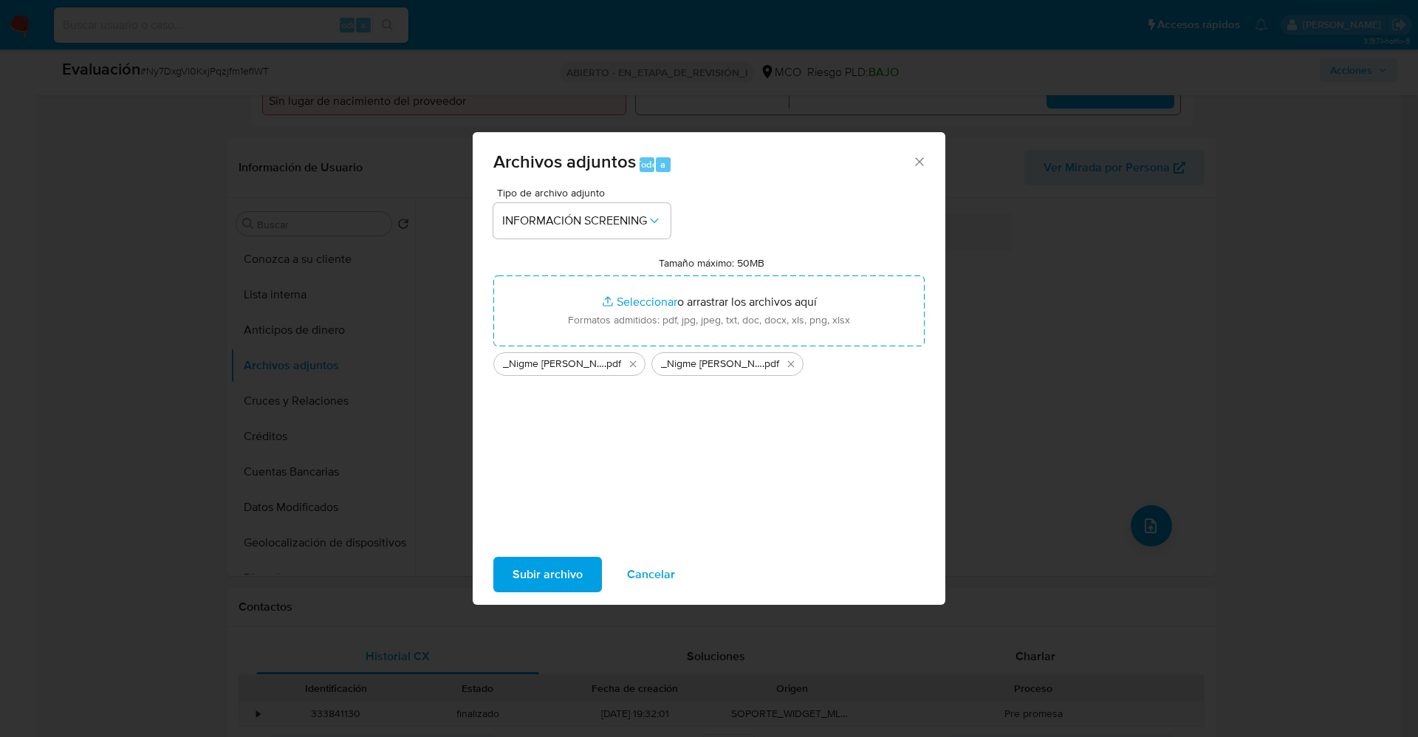
click at [558, 585] on span "Subir archivo" at bounding box center [548, 574] width 70 height 32
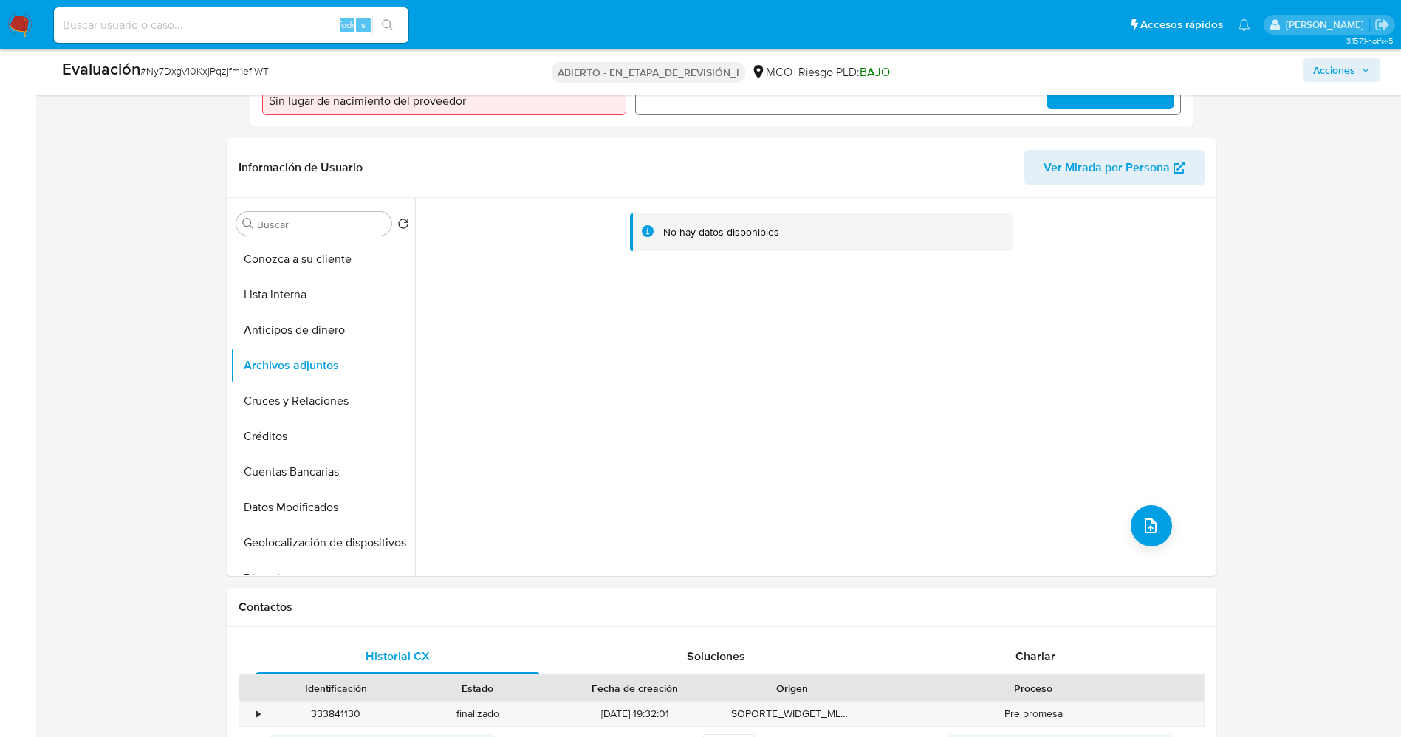
click at [259, 305] on button "Lista interna" at bounding box center [322, 294] width 185 height 35
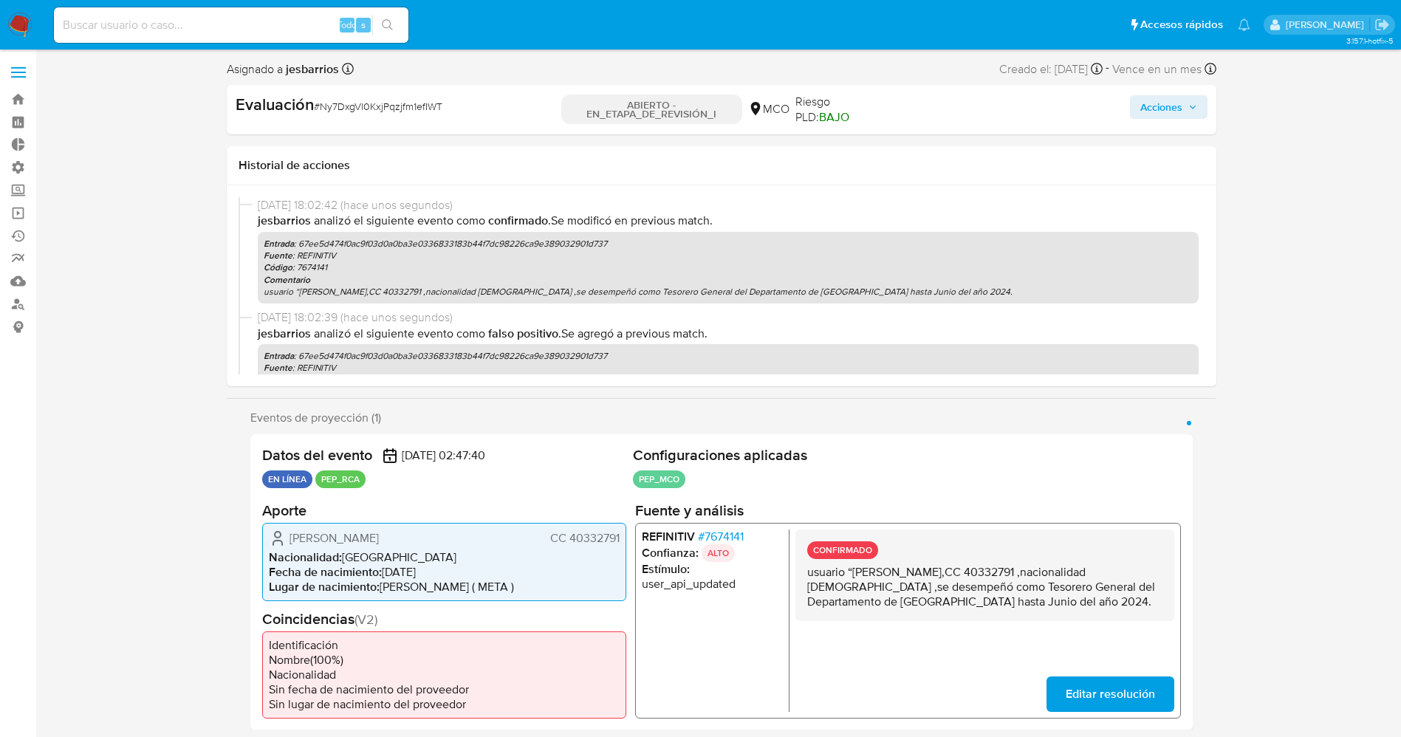
click at [1176, 86] on div "Evaluación # Ny7DxgVl0KxjPqzjfm1efIWT ABIERTO - EN_ETAPA_DE_REVISIÓN_I MCO Ries…" at bounding box center [722, 109] width 990 height 49
click at [1183, 110] on span "Acciones" at bounding box center [1168, 107] width 57 height 21
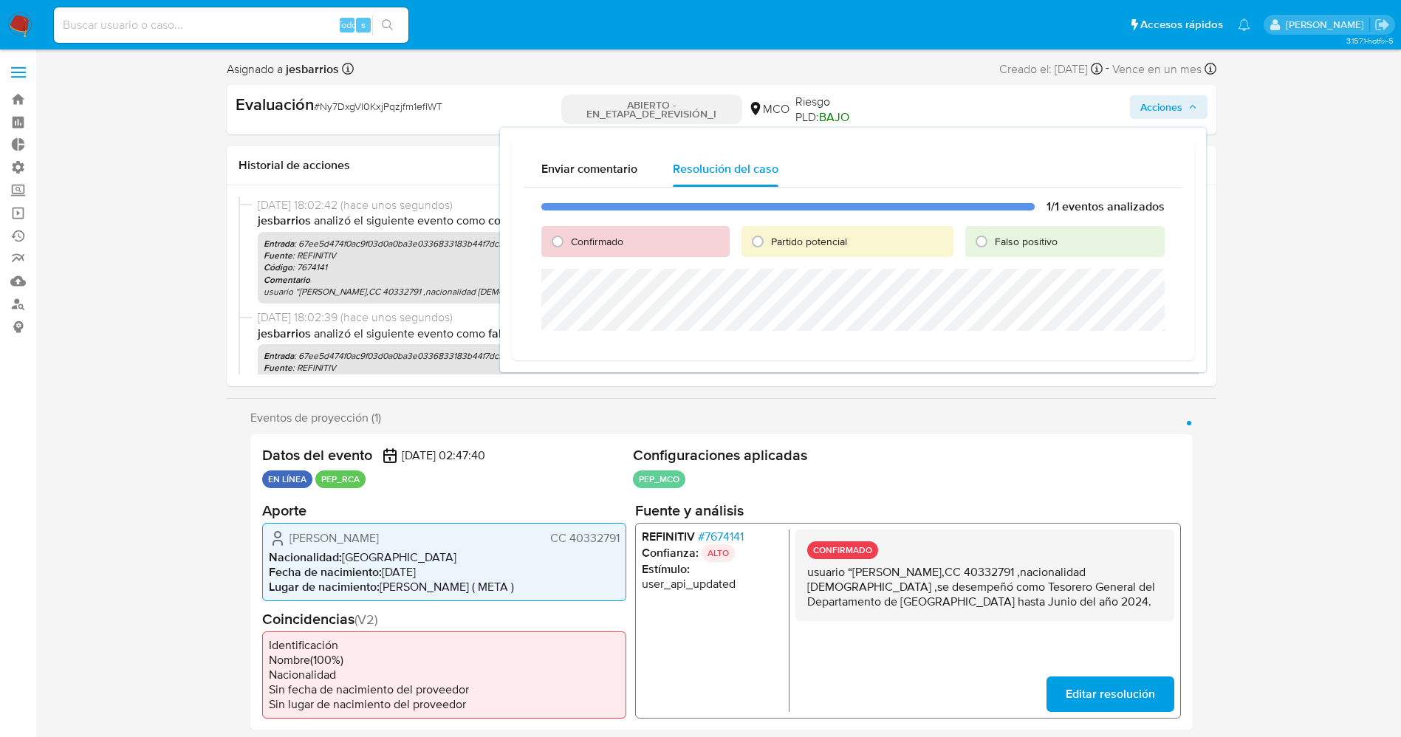
click at [624, 228] on div "Confirmado" at bounding box center [635, 241] width 188 height 31
click at [618, 234] on font "Confirmado" at bounding box center [597, 241] width 52 height 15
click at [569, 233] on input "Confirmado" at bounding box center [558, 242] width 24 height 24
radio input "true"
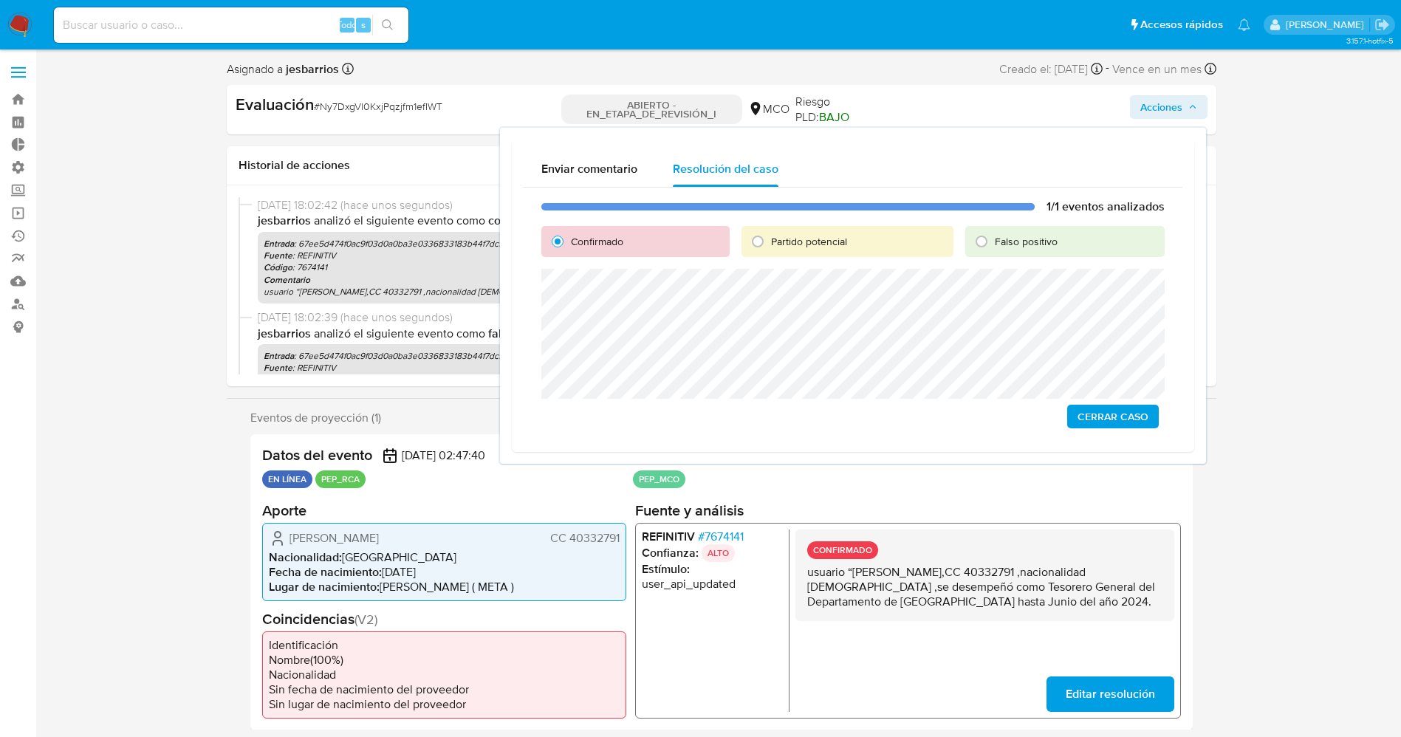
click at [1103, 430] on div "1/1 eventos analizados Confirmado Partido potencial Falso positivo Cerrar Caso" at bounding box center [853, 314] width 659 height 253
click at [1103, 420] on span "Cerrar Caso" at bounding box center [1113, 416] width 71 height 21
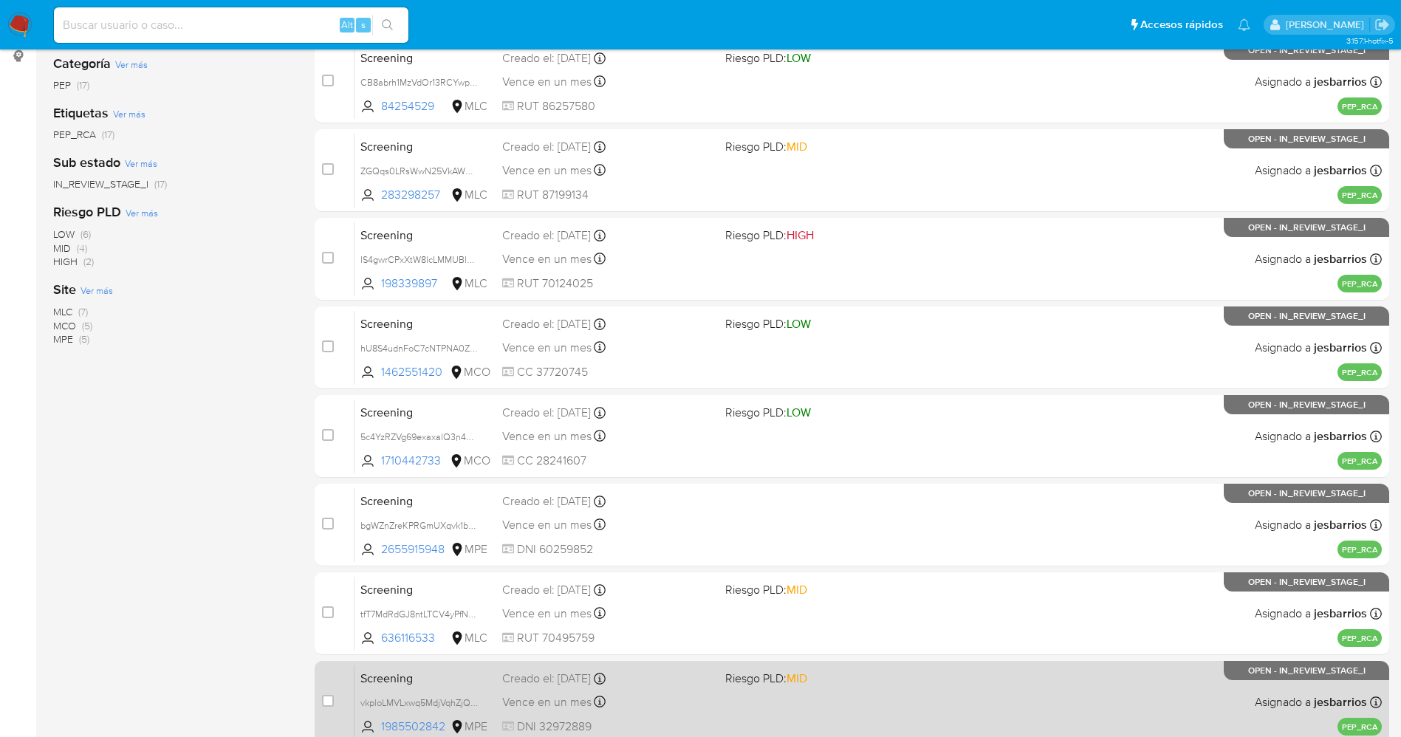
scroll to position [429, 0]
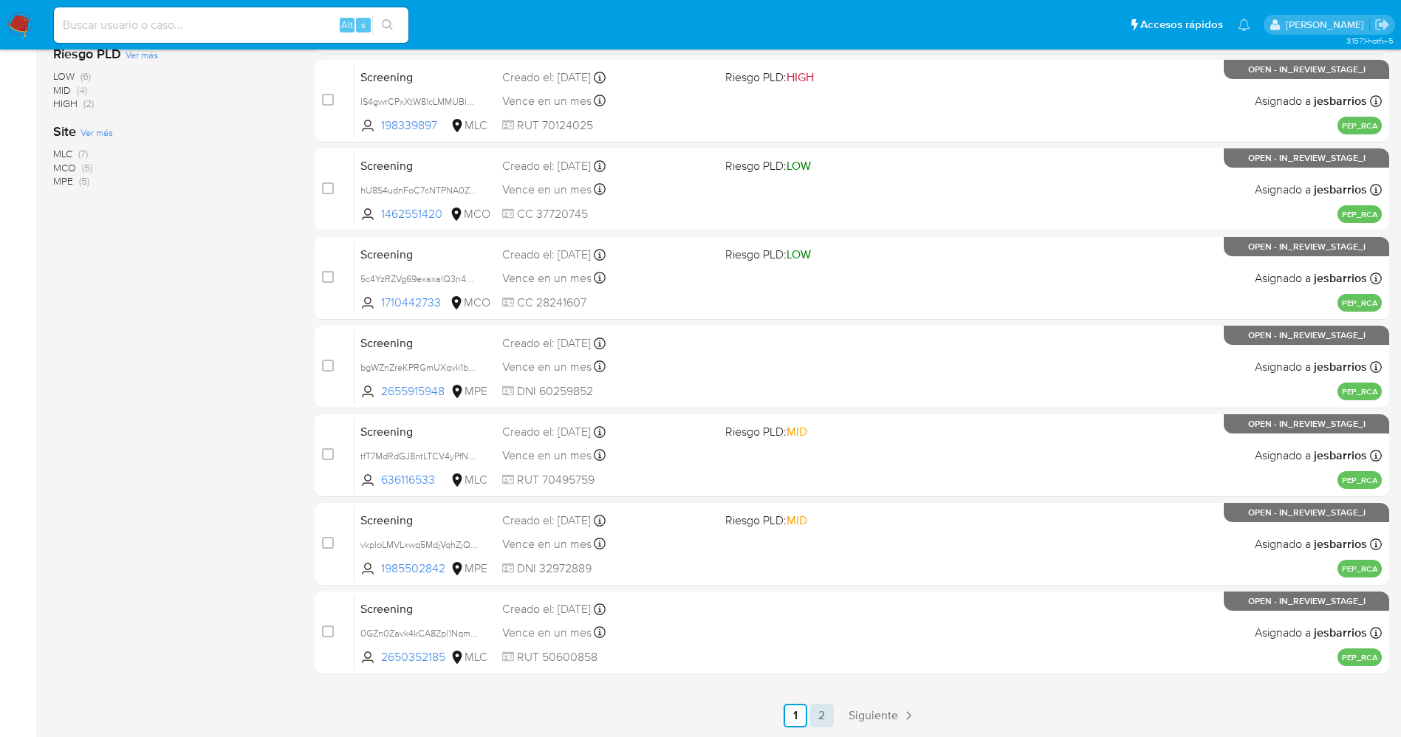
click at [814, 715] on link "2" at bounding box center [822, 716] width 24 height 24
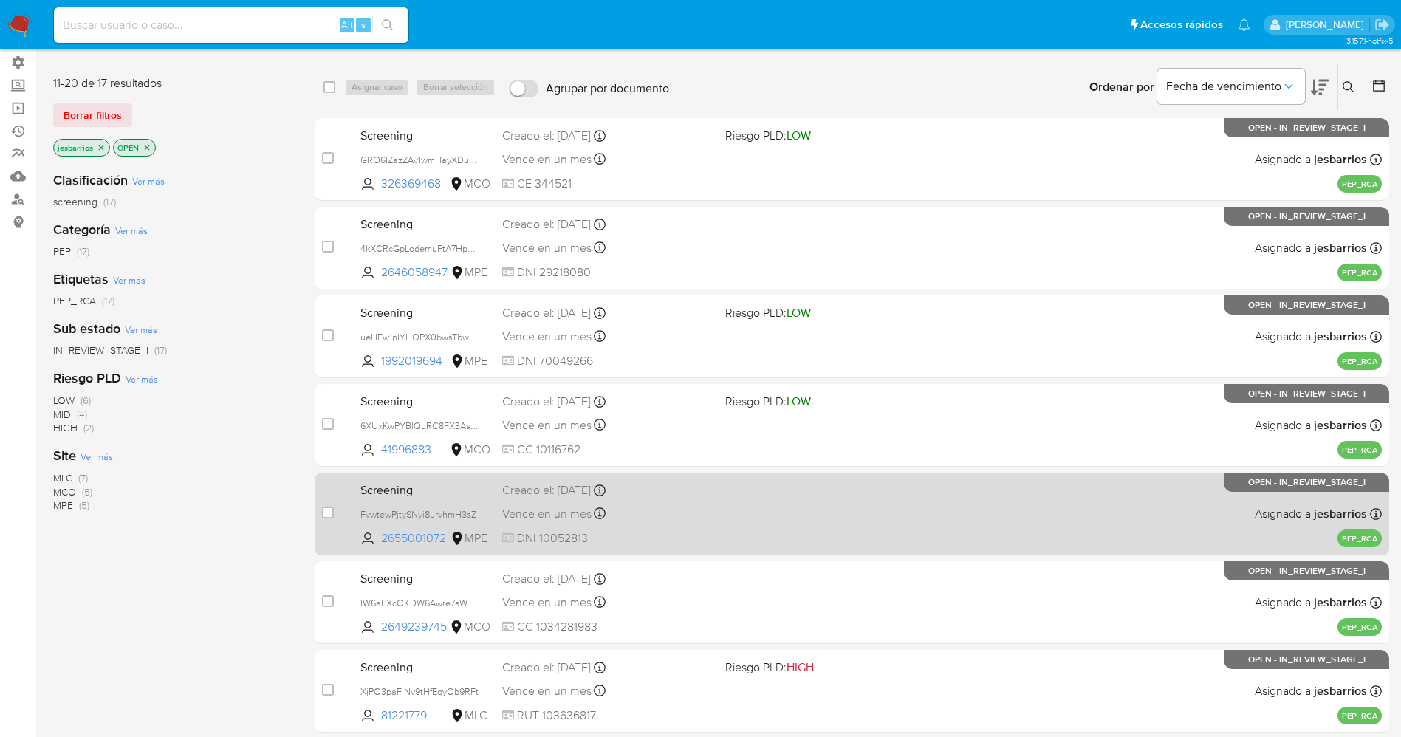
scroll to position [163, 0]
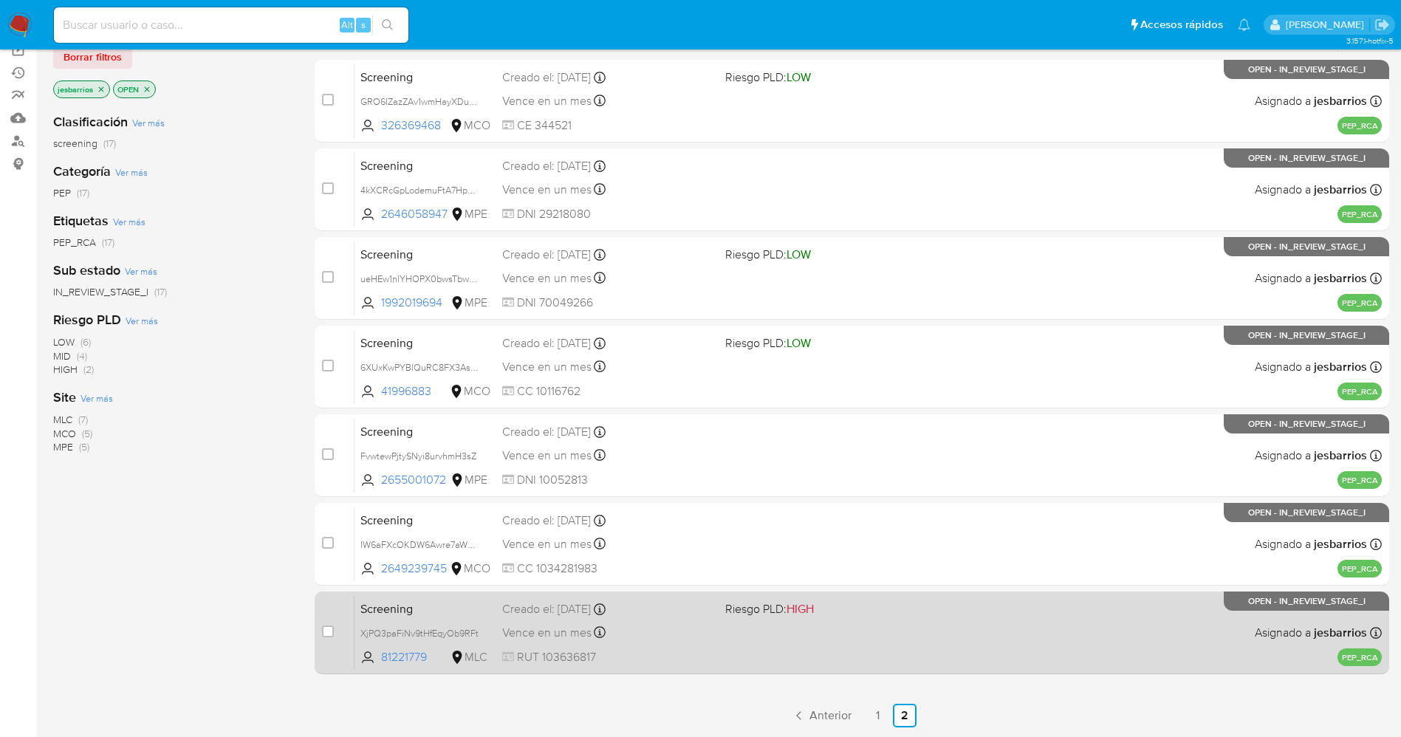
click at [769, 660] on div "Screening XjPQ3paFiNv9tHfEqyOb9RFt 81221779 MLC Riesgo PLD: HIGH Creado el: [DA…" at bounding box center [868, 632] width 1027 height 75
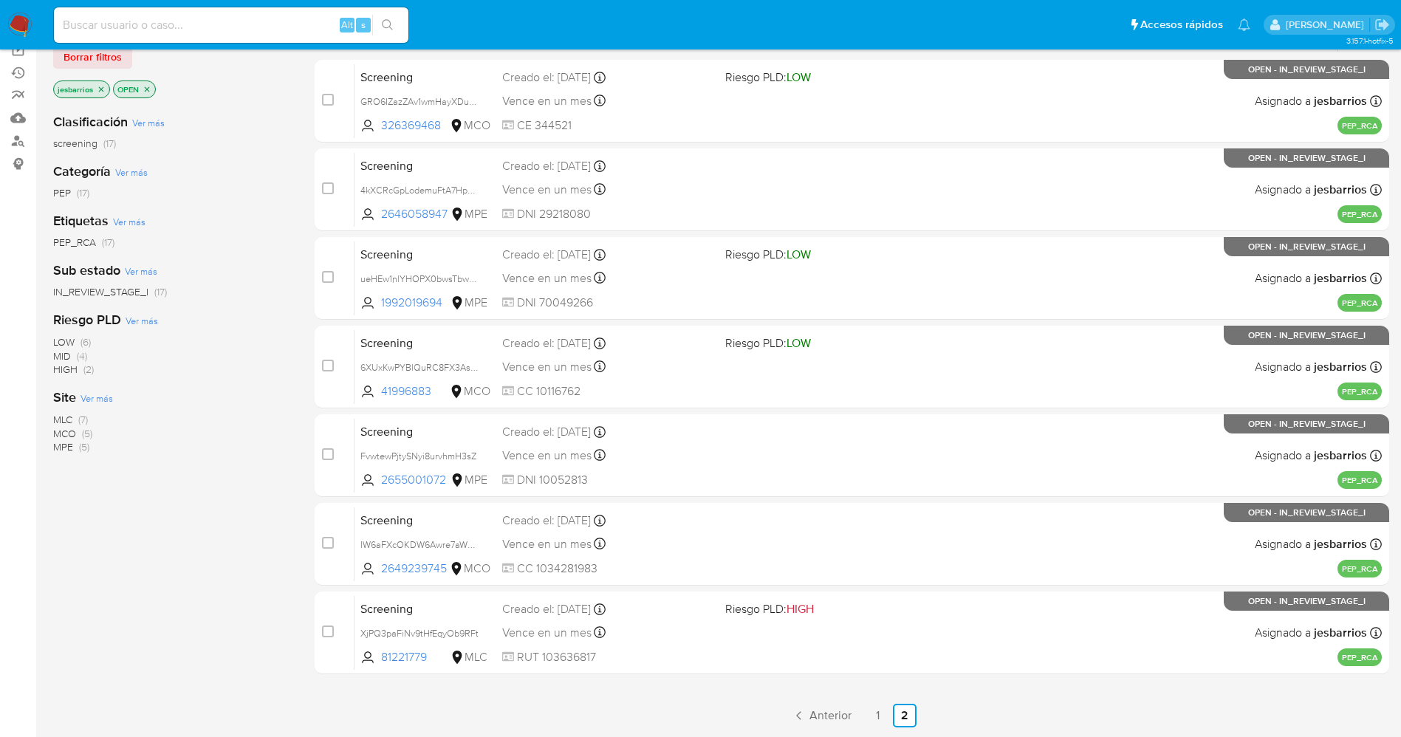
click at [14, 26] on img at bounding box center [19, 25] width 25 height 25
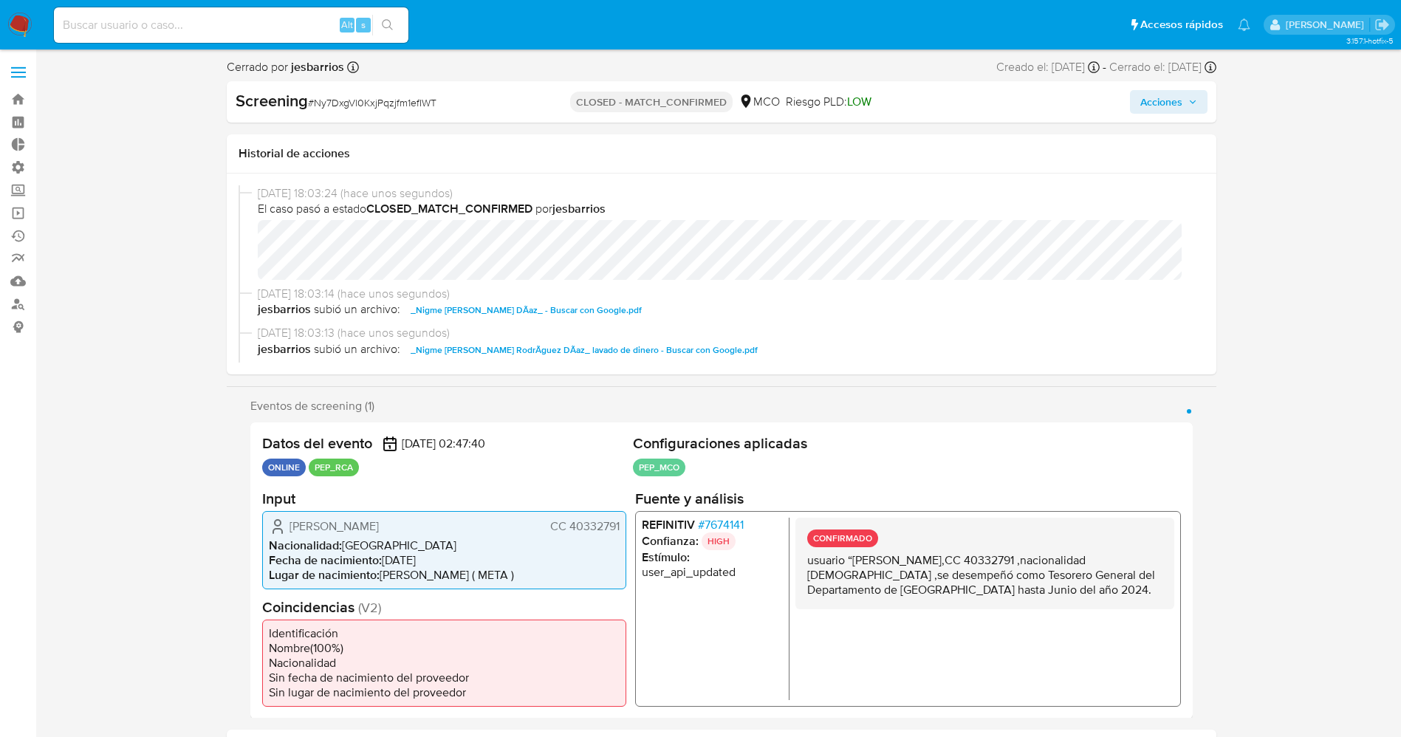
select select "10"
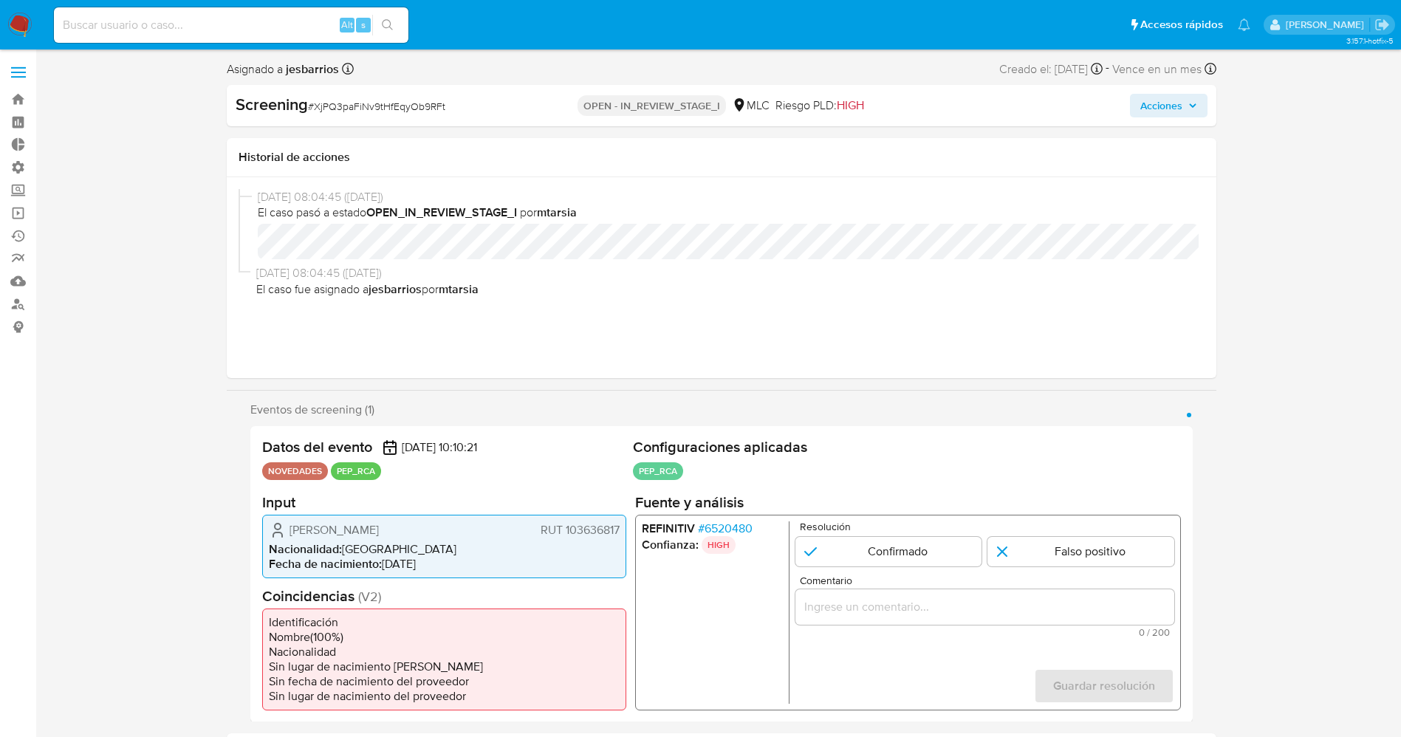
select select "10"
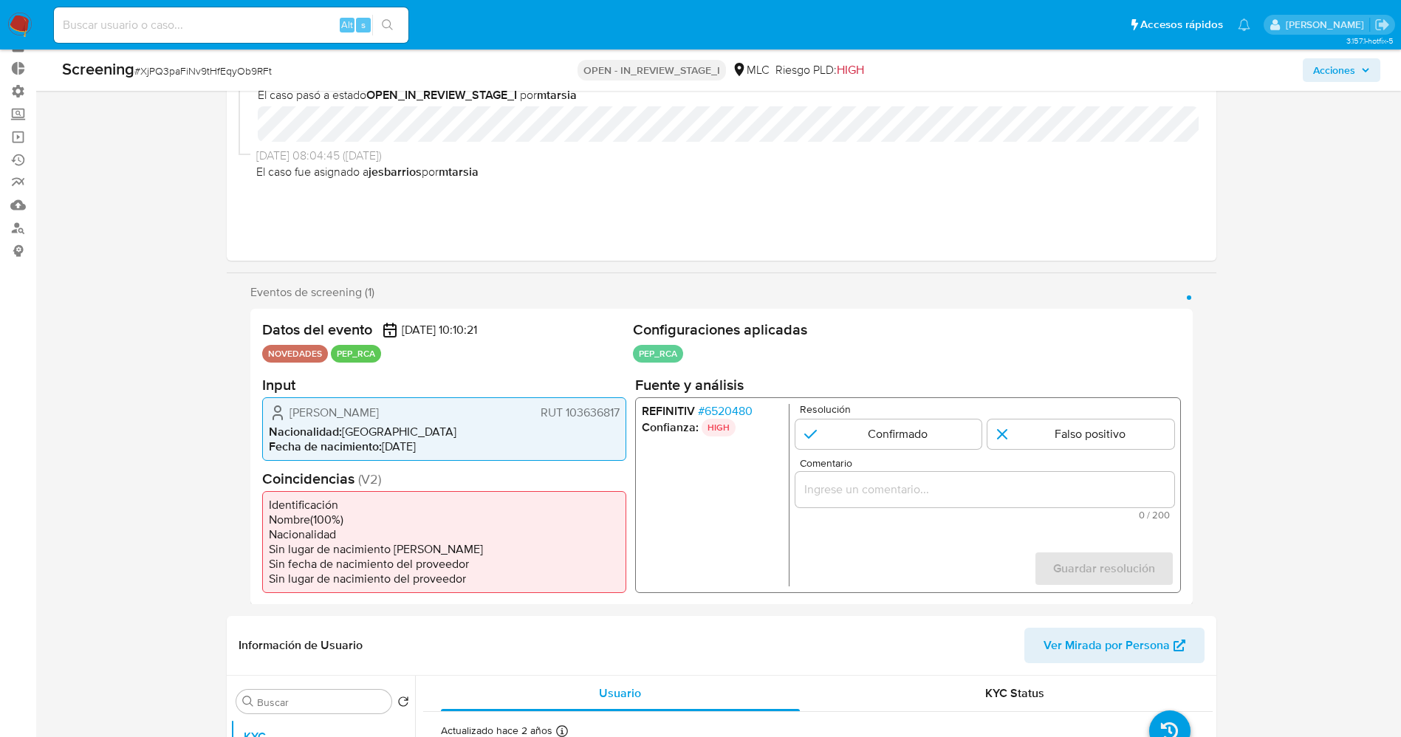
scroll to position [111, 0]
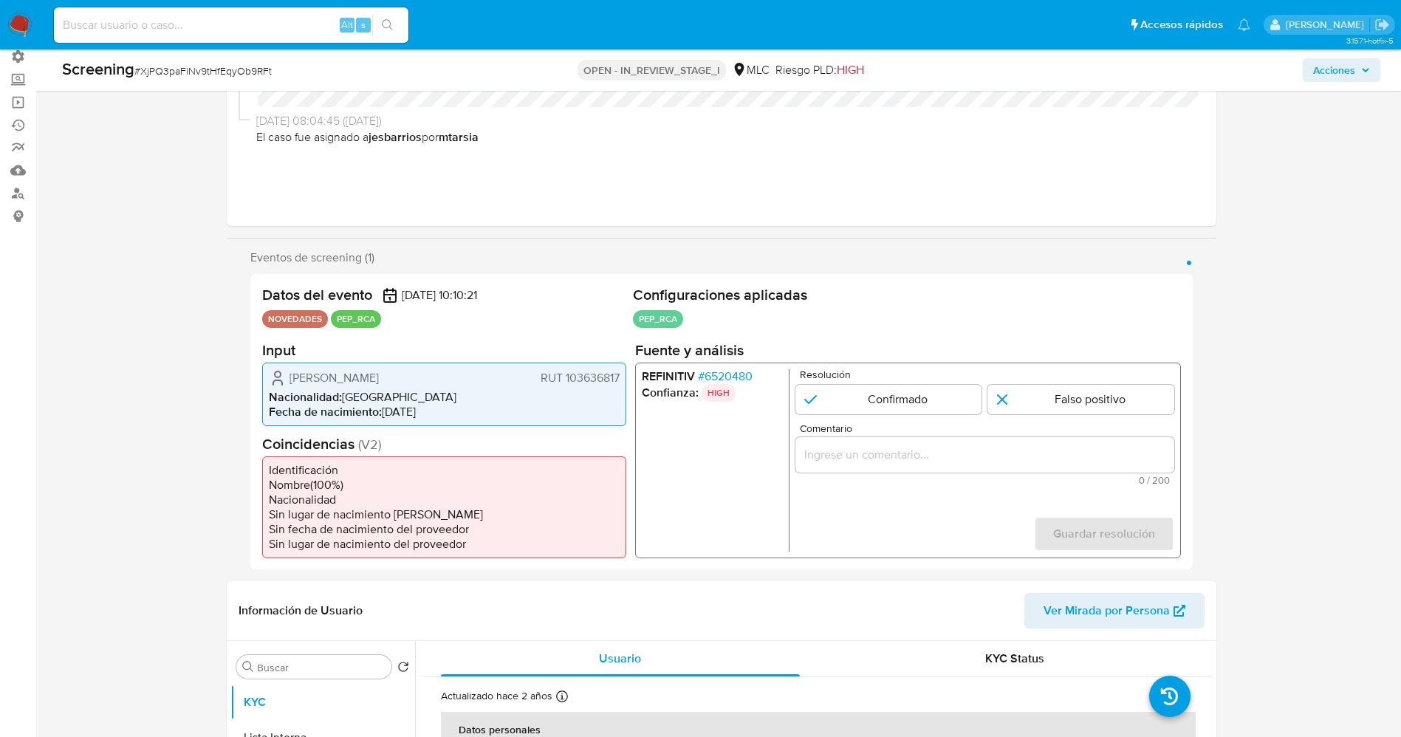
click at [725, 374] on span "# 6520480" at bounding box center [724, 376] width 55 height 15
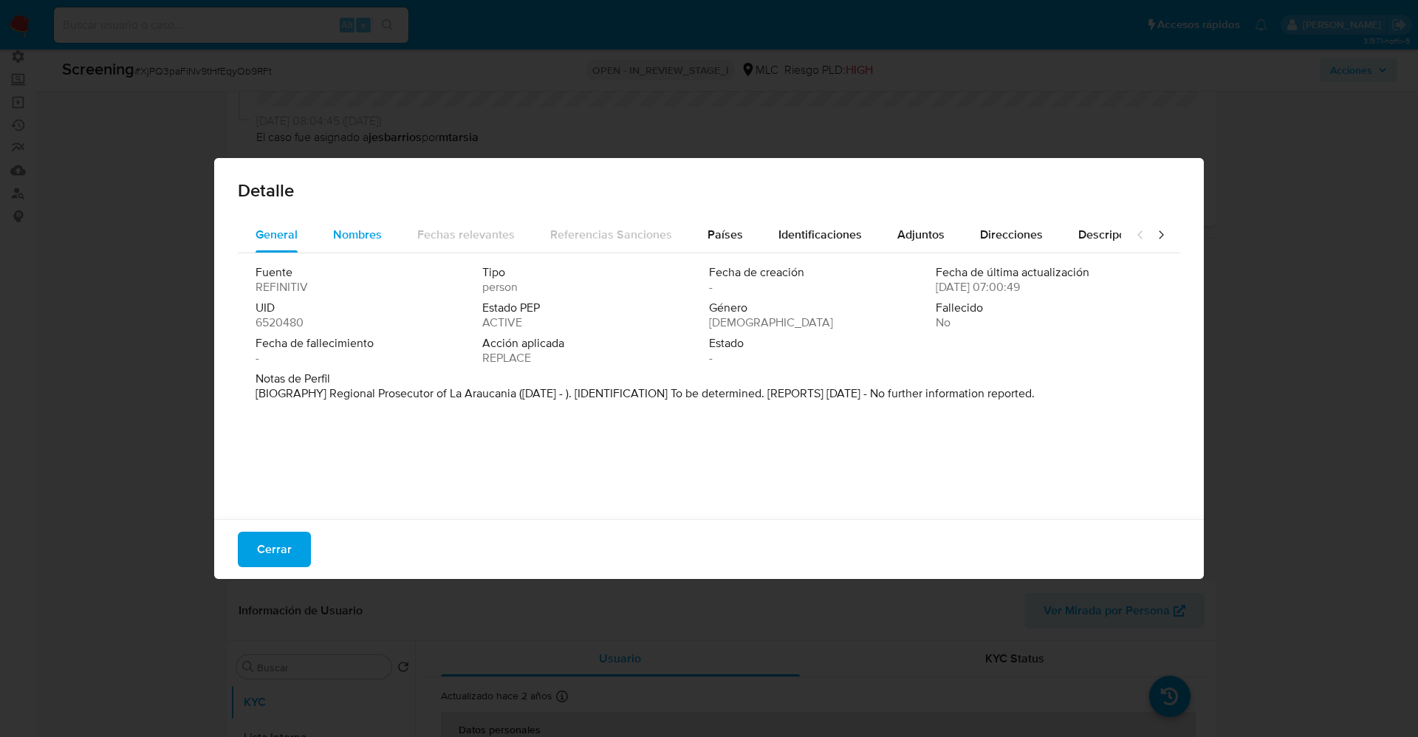
click at [352, 220] on div "Nombres" at bounding box center [357, 234] width 49 height 35
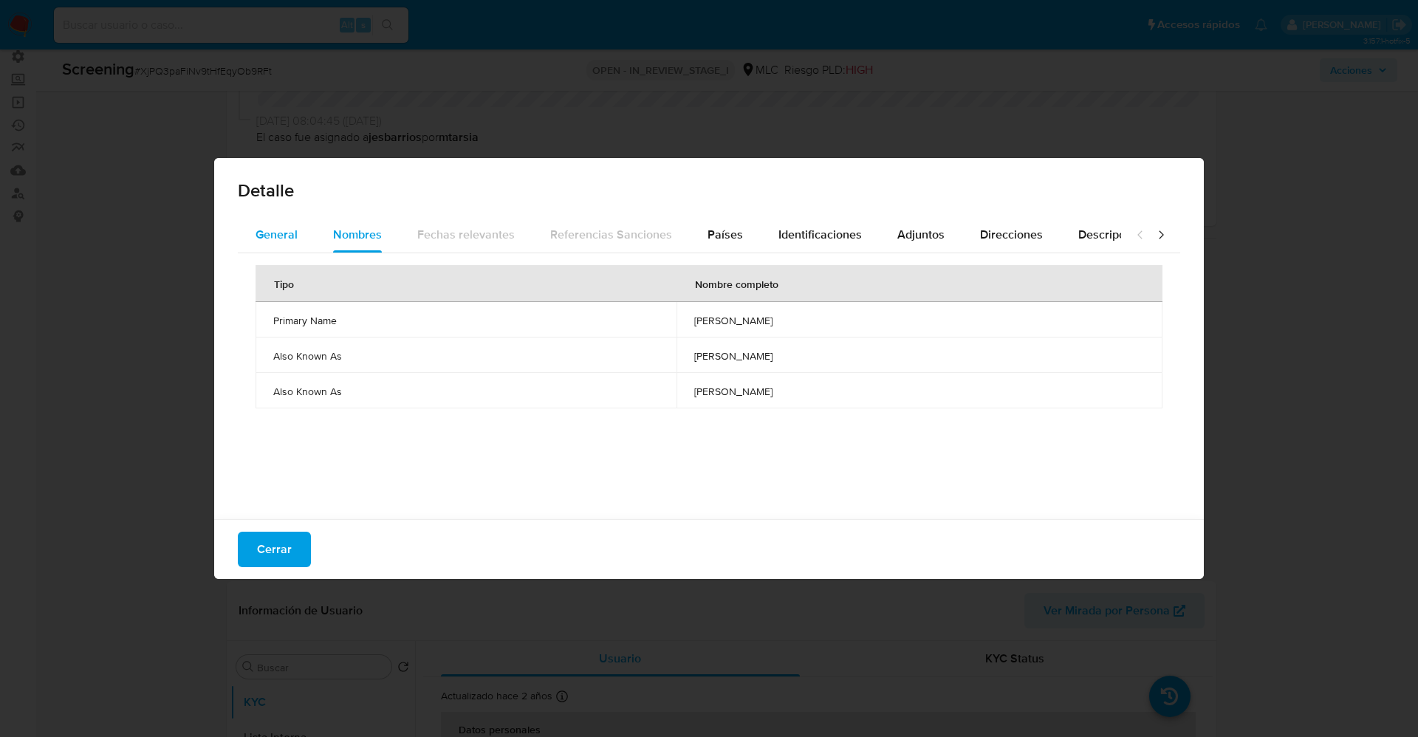
click at [309, 219] on button "General" at bounding box center [277, 234] width 78 height 35
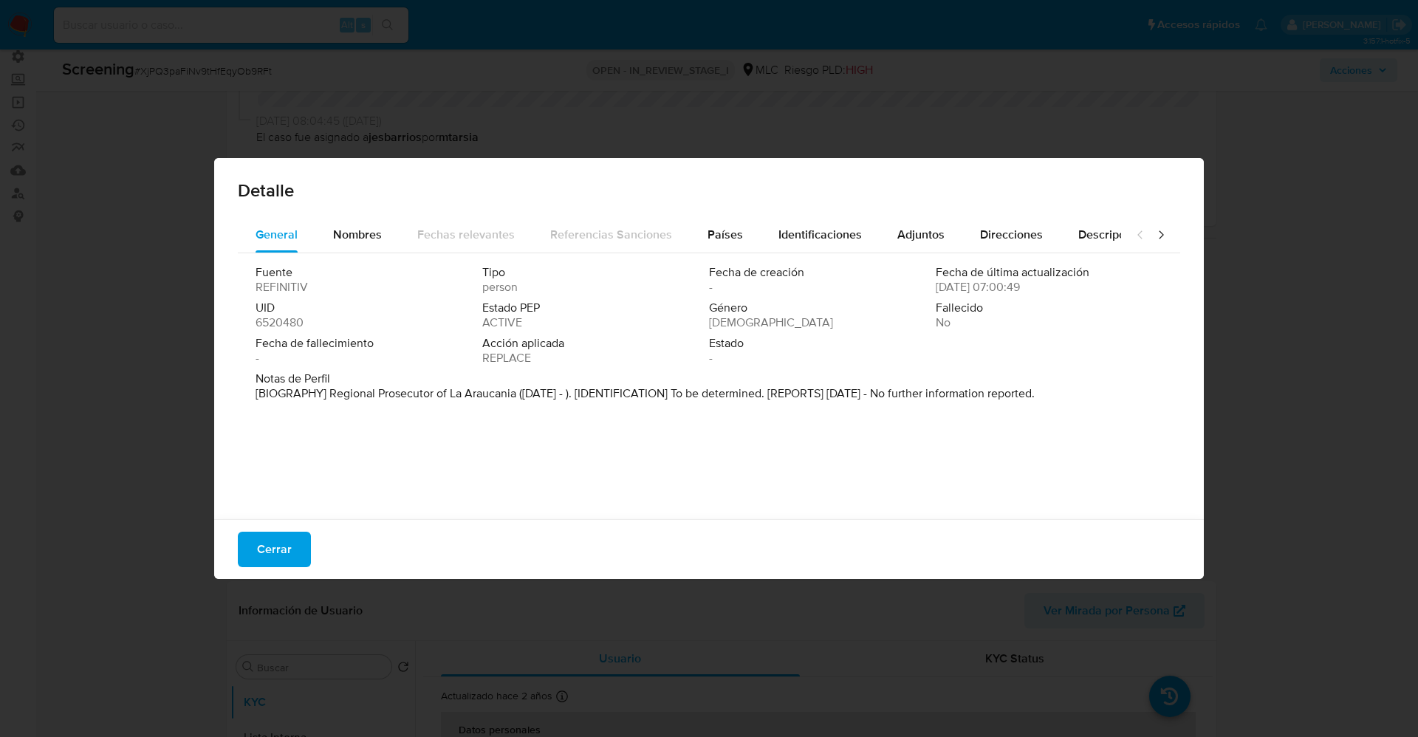
drag, startPoint x: 327, startPoint y: 390, endPoint x: 557, endPoint y: 419, distance: 231.5
click at [557, 419] on div "Fuente REFINITIV Tipo person Fecha de creación - Fecha de última actualización …" at bounding box center [709, 382] width 942 height 259
click at [368, 226] on span "Nombres" at bounding box center [357, 234] width 49 height 17
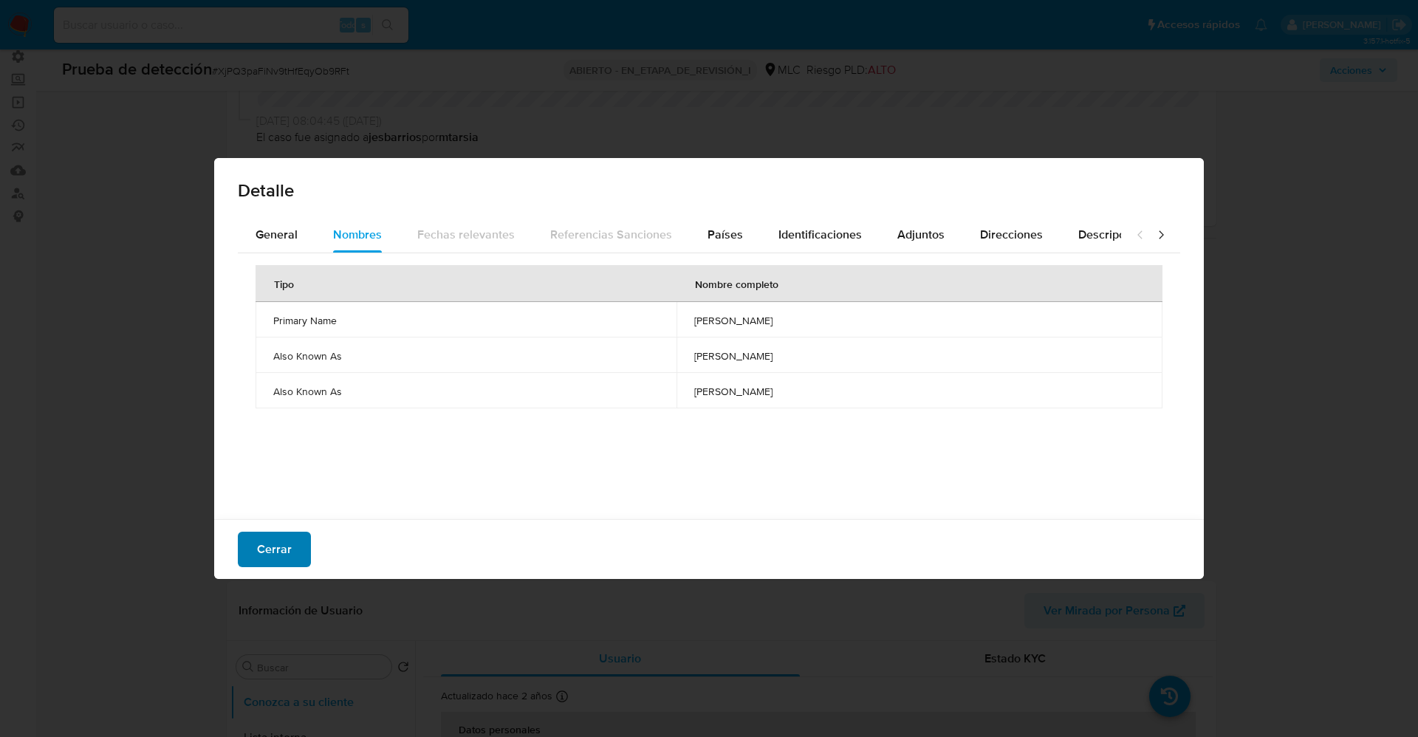
click at [261, 490] on span "Cerrar" at bounding box center [274, 549] width 35 height 32
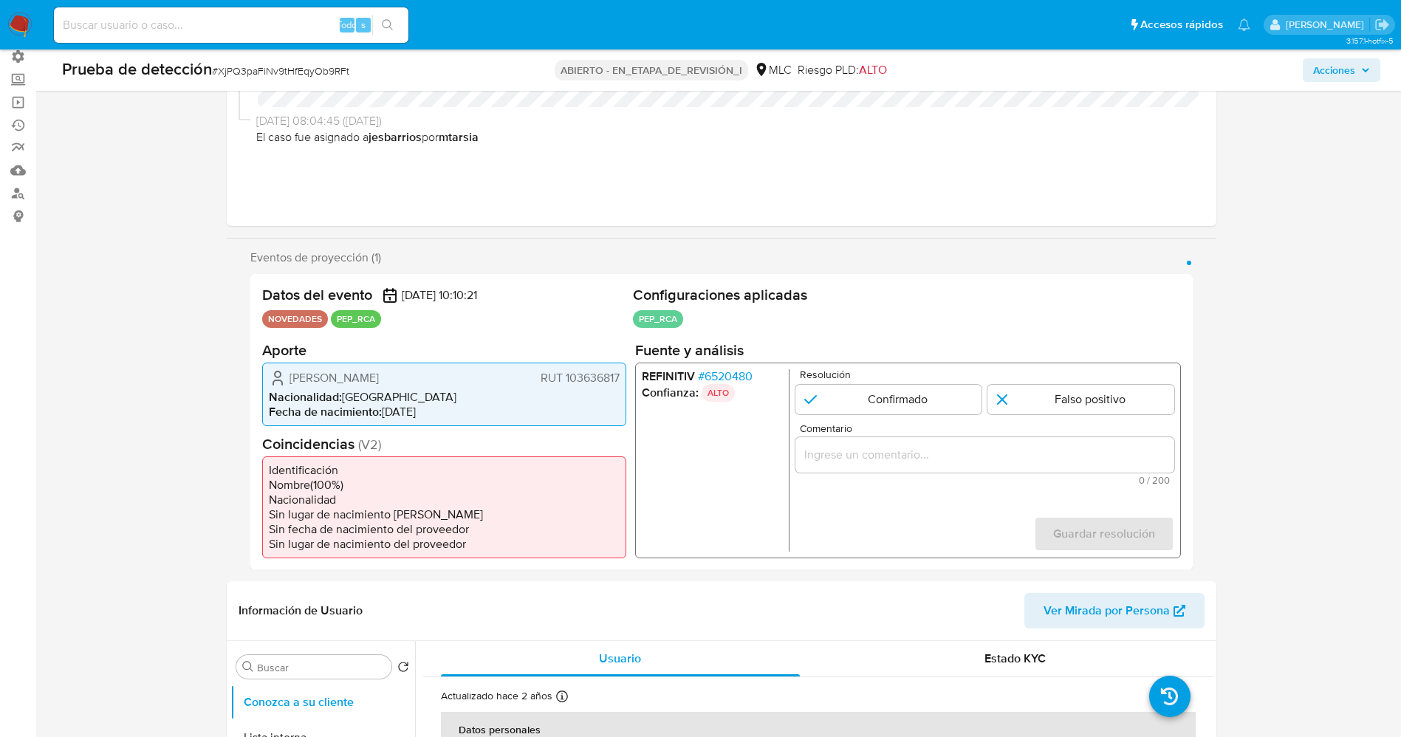
drag, startPoint x: 287, startPoint y: 375, endPoint x: 500, endPoint y: 377, distance: 213.5
click at [500, 377] on div "[PERSON_NAME] RUT 103636817" at bounding box center [444, 378] width 351 height 18
drag, startPoint x: 460, startPoint y: 445, endPoint x: 345, endPoint y: 415, distance: 118.9
click at [460, 445] on h2 "Coincidencias ( V2 )" at bounding box center [444, 443] width 364 height 18
drag, startPoint x: 293, startPoint y: 385, endPoint x: 619, endPoint y: 380, distance: 325.8
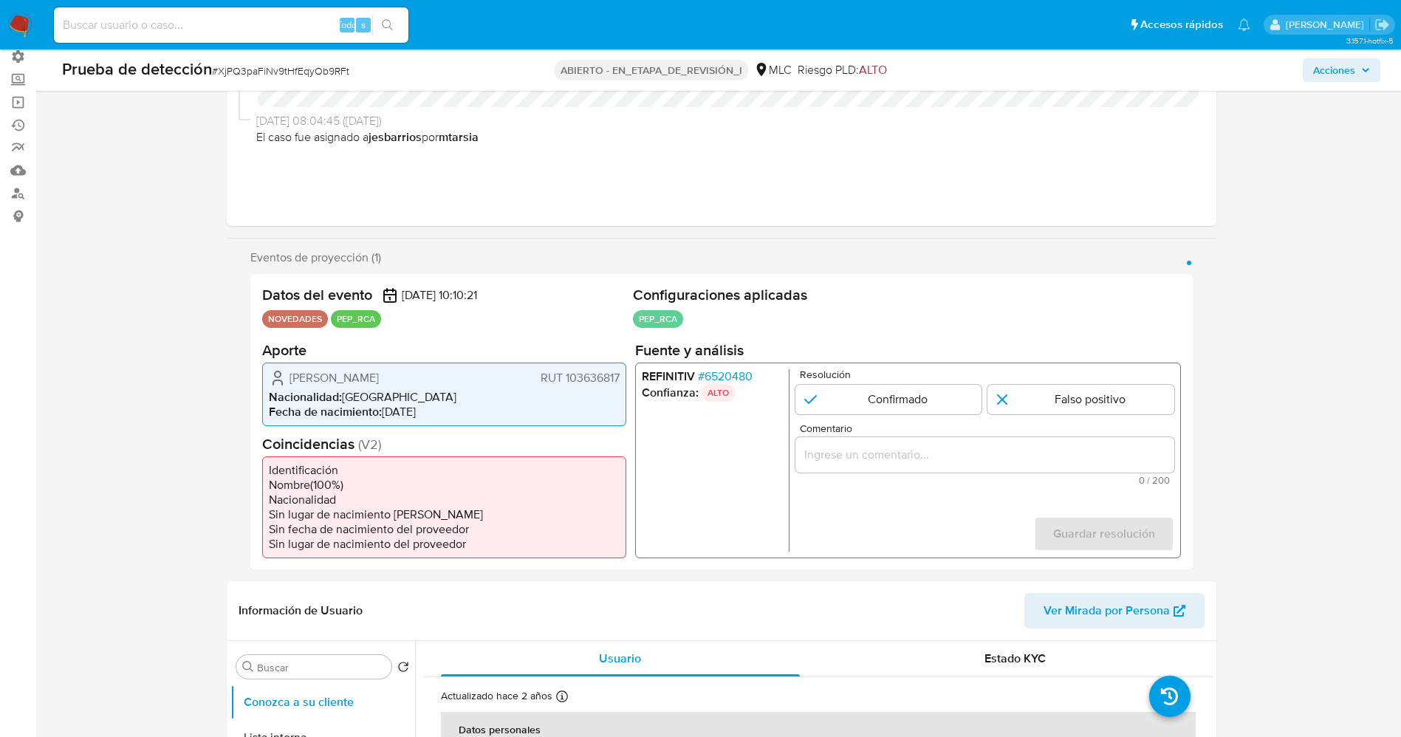
click at [619, 380] on div "Roberto Andrés Garrido Bedwell RUT 103636817" at bounding box center [444, 378] width 351 height 18
click at [724, 372] on font "6520480" at bounding box center [728, 375] width 48 height 17
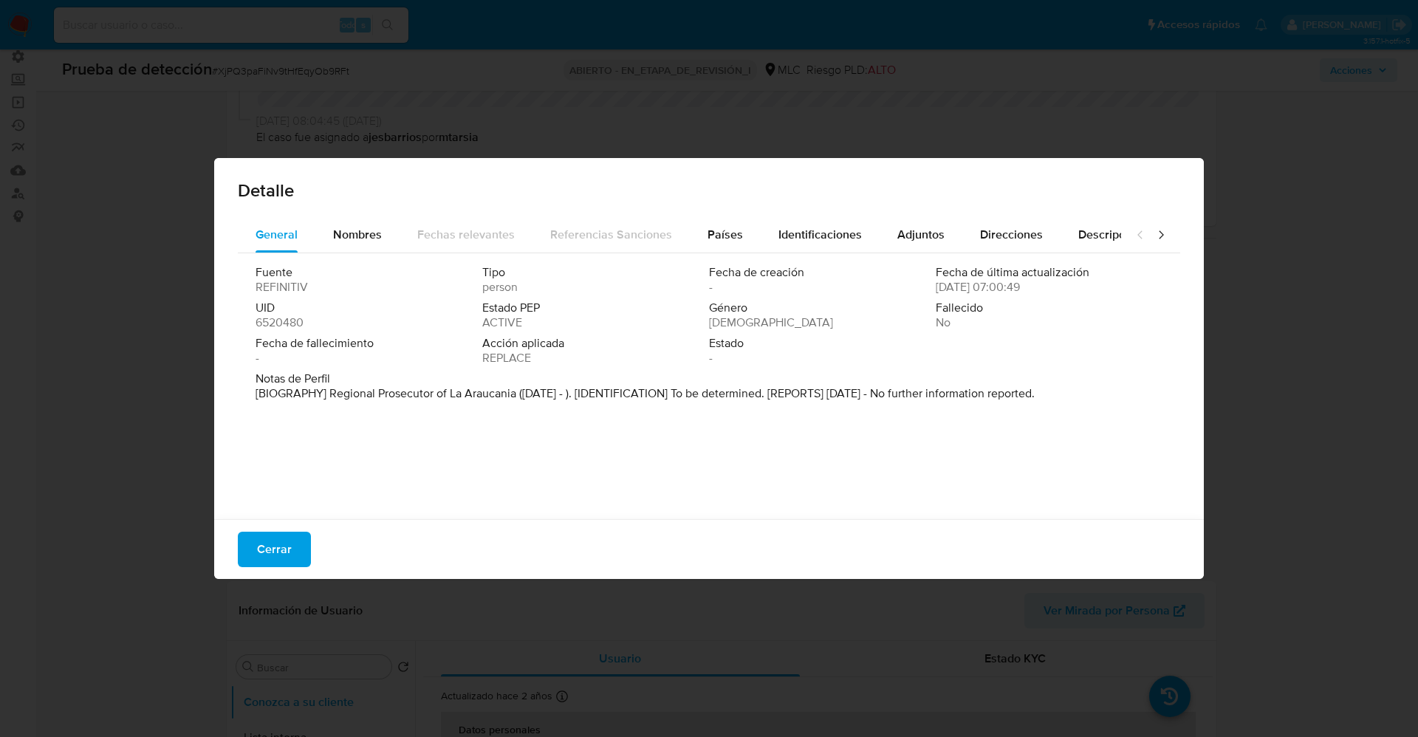
drag, startPoint x: 329, startPoint y: 391, endPoint x: 522, endPoint y: 394, distance: 193.5
click at [575, 397] on p "[BIOGRAPHY] Regional Prosecutor of La Araucania (Jun 2021 - ). [IDENTIFICATION]…" at bounding box center [645, 393] width 779 height 15
click at [419, 381] on span "Notas de Perfil" at bounding box center [708, 379] width 904 height 15
drag, startPoint x: 328, startPoint y: 390, endPoint x: 468, endPoint y: 393, distance: 139.6
click at [487, 392] on font "[BIOGRAFÍA] Fiscal Regional de La Araucanía (junio de 2021). [IDENTIFICACIÓN] P…" at bounding box center [627, 393] width 742 height 17
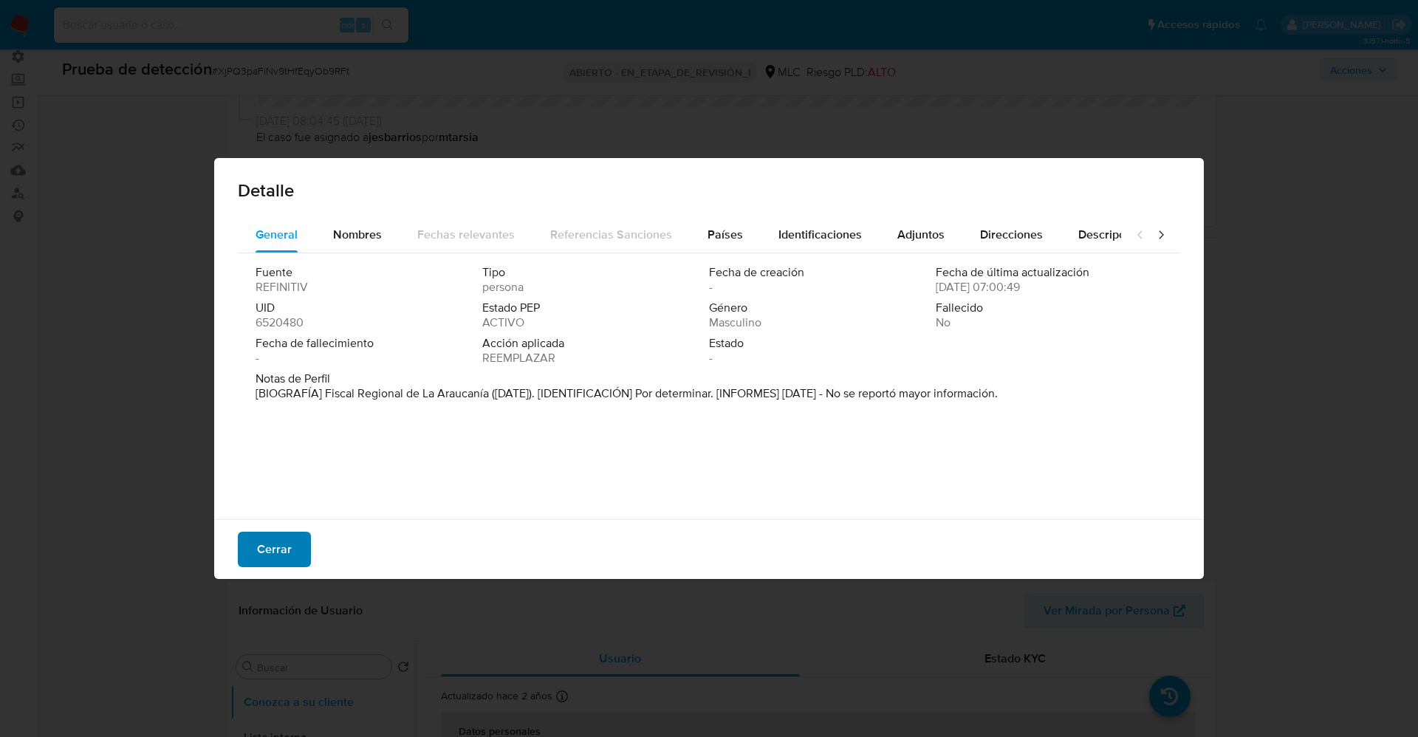
click at [283, 490] on font "Cerrar" at bounding box center [274, 549] width 35 height 35
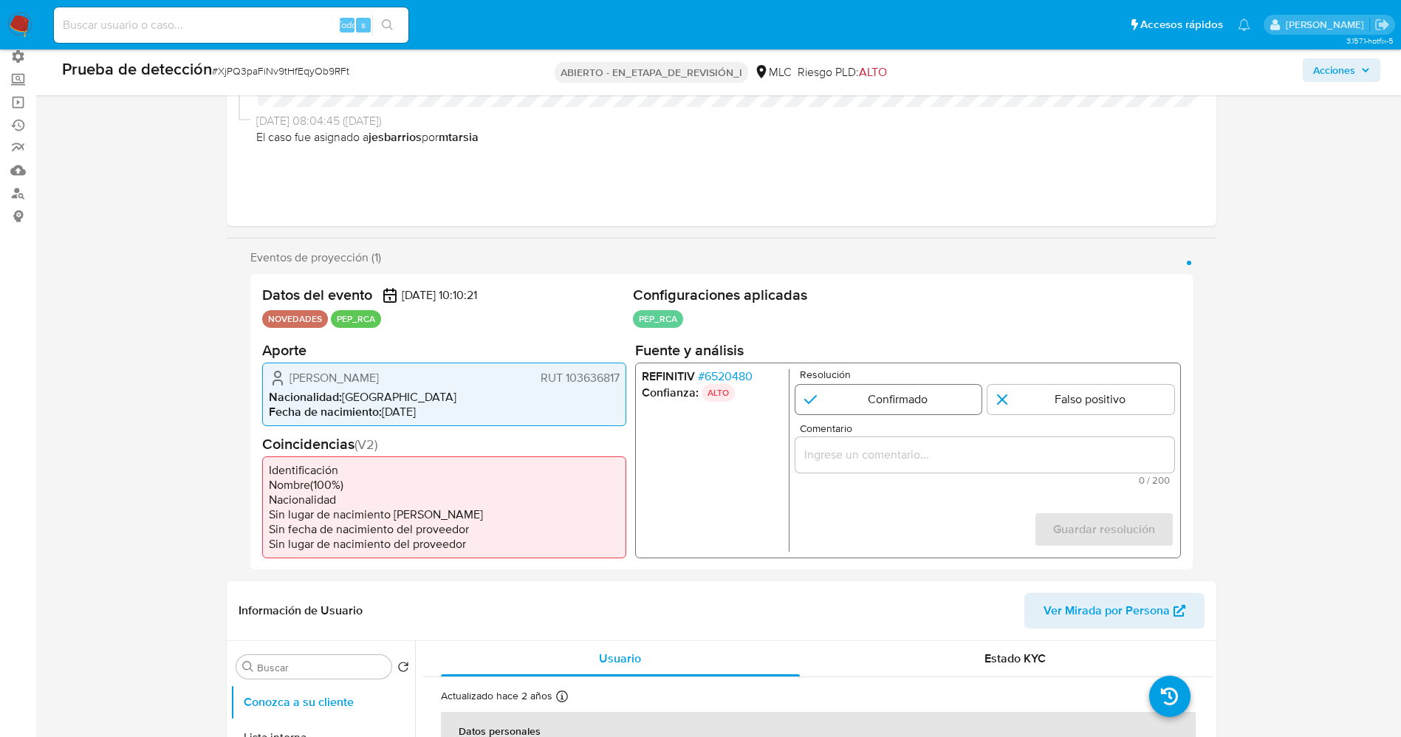
click at [903, 388] on input "1 de 1" at bounding box center [888, 399] width 187 height 30
radio input "true"
click at [904, 472] on div "1 de 1" at bounding box center [984, 454] width 379 height 35
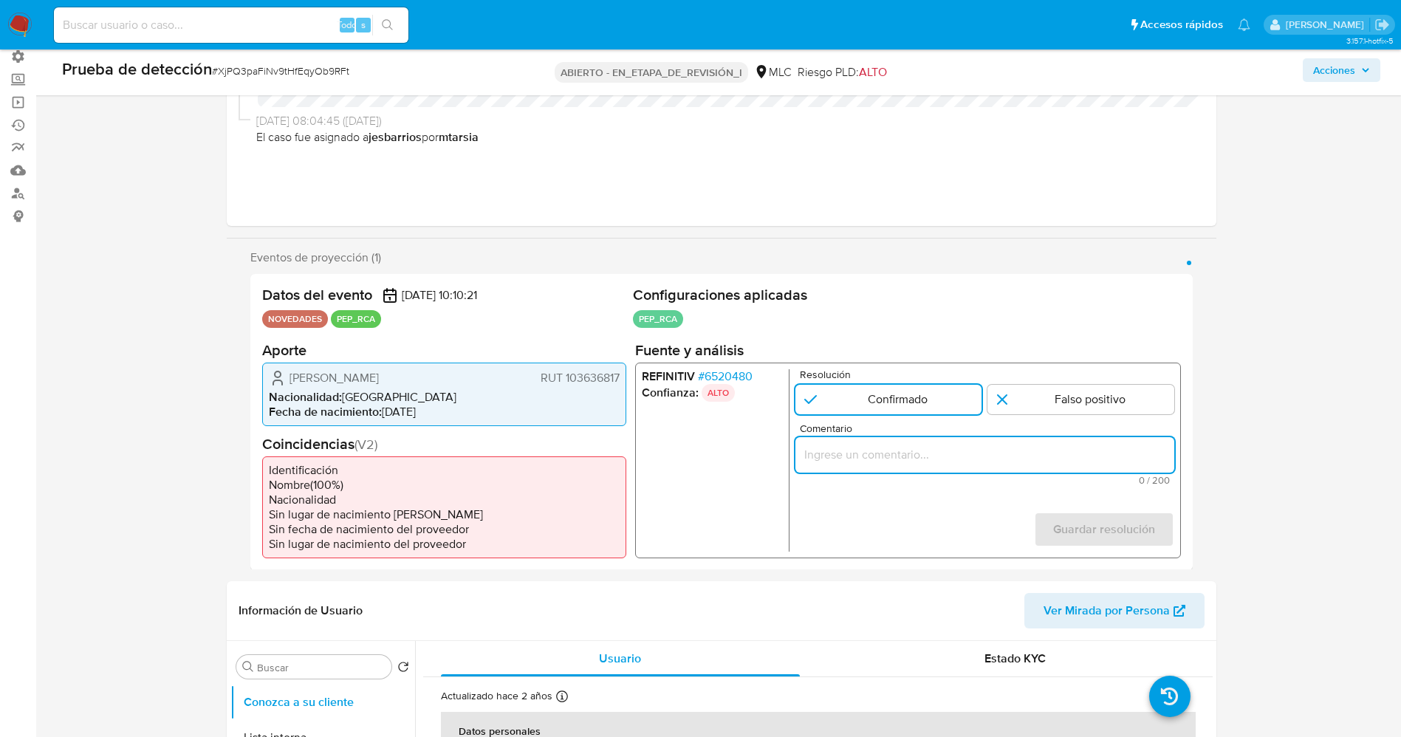
click at [899, 460] on input "Comentario" at bounding box center [984, 454] width 379 height 19
paste input "usuario Roberto Andrés Garrido Bedwell RUT 103636817,nacionalidad Colombiana , …"
drag, startPoint x: 852, startPoint y: 457, endPoint x: 891, endPoint y: 463, distance: 39.6
click at [891, 463] on input "usuario Roberto Andrés Garrido Bedwell RUT 103636817,nacionalidad Colombiana , …" at bounding box center [984, 454] width 379 height 19
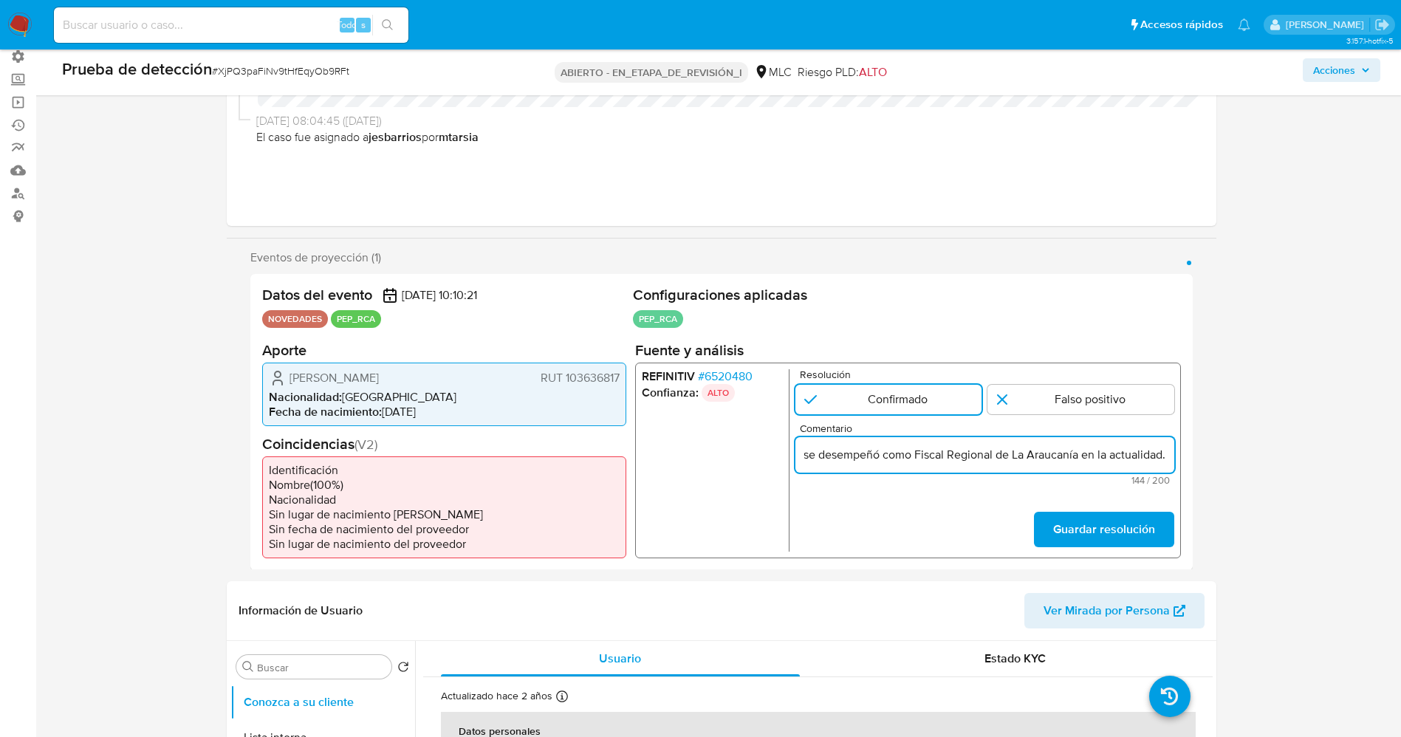
scroll to position [0, 434]
type input "usuario Roberto Andrés Garrido Bedwell RUT 103636817,nacionalidad Colombiana se…"
click at [934, 490] on font "Guardar resolución" at bounding box center [1103, 529] width 102 height 35
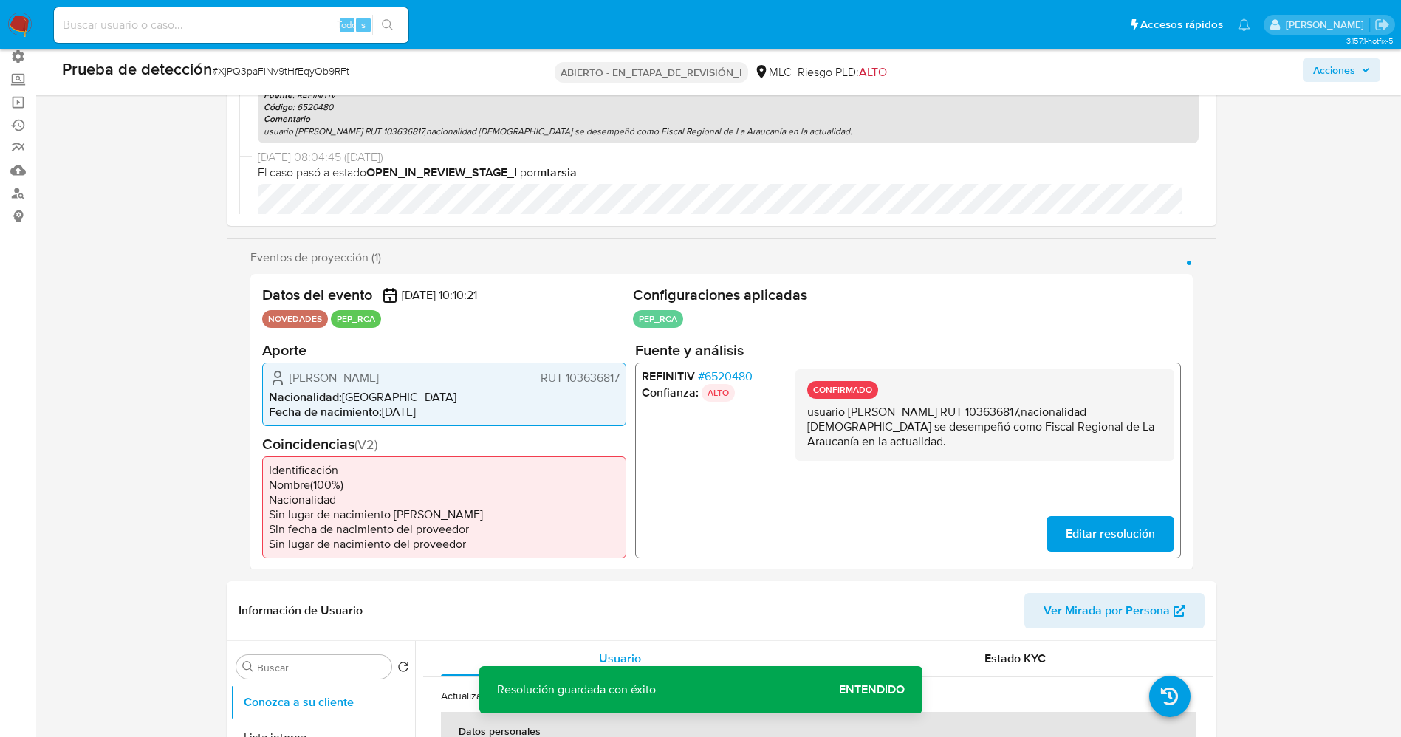
drag, startPoint x: 809, startPoint y: 415, endPoint x: 1027, endPoint y: 453, distance: 221.2
click at [934, 453] on div "CONFIRMADO usuario Roberto Andrés Garrido Bedwell RUT 103636817,nacionalidad Co…" at bounding box center [984, 415] width 379 height 92
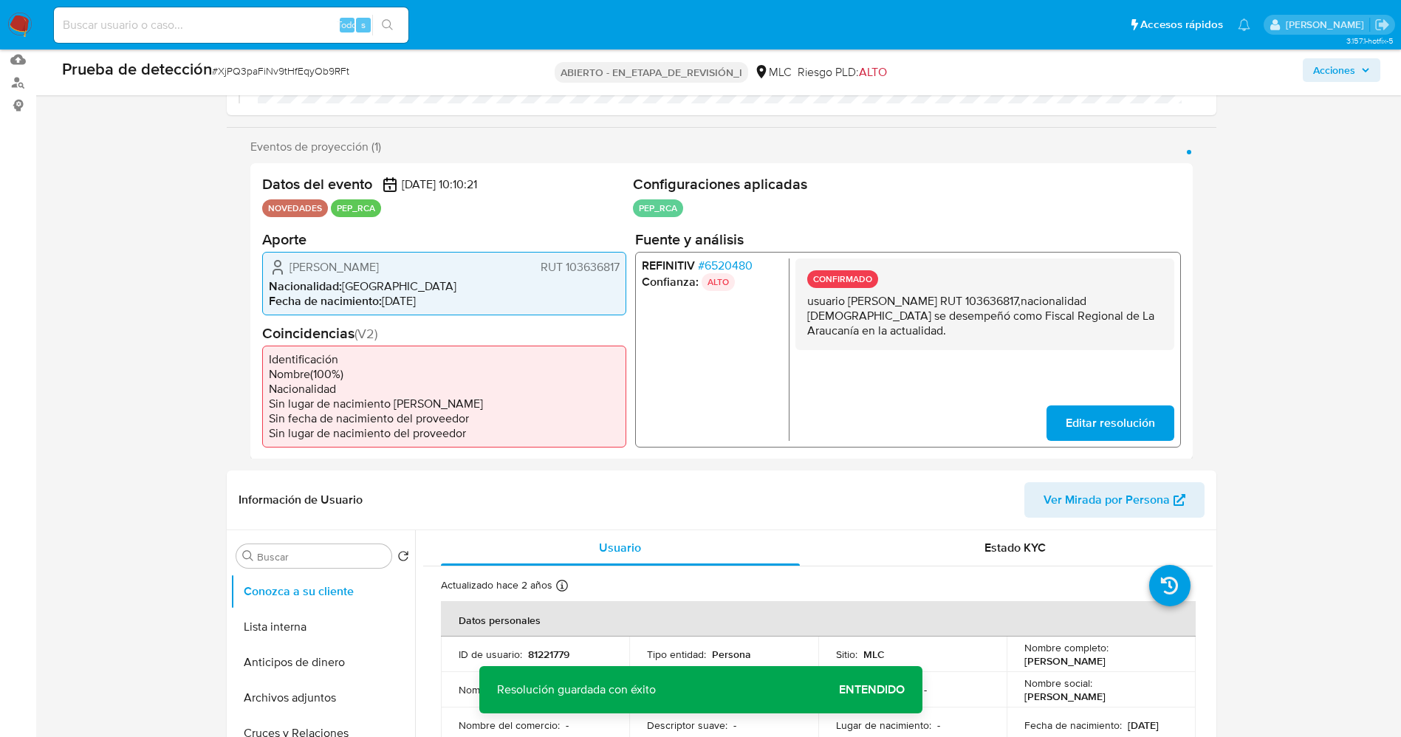
drag, startPoint x: 289, startPoint y: 631, endPoint x: 197, endPoint y: 581, distance: 104.5
click at [287, 490] on button "Lista interna" at bounding box center [322, 626] width 185 height 35
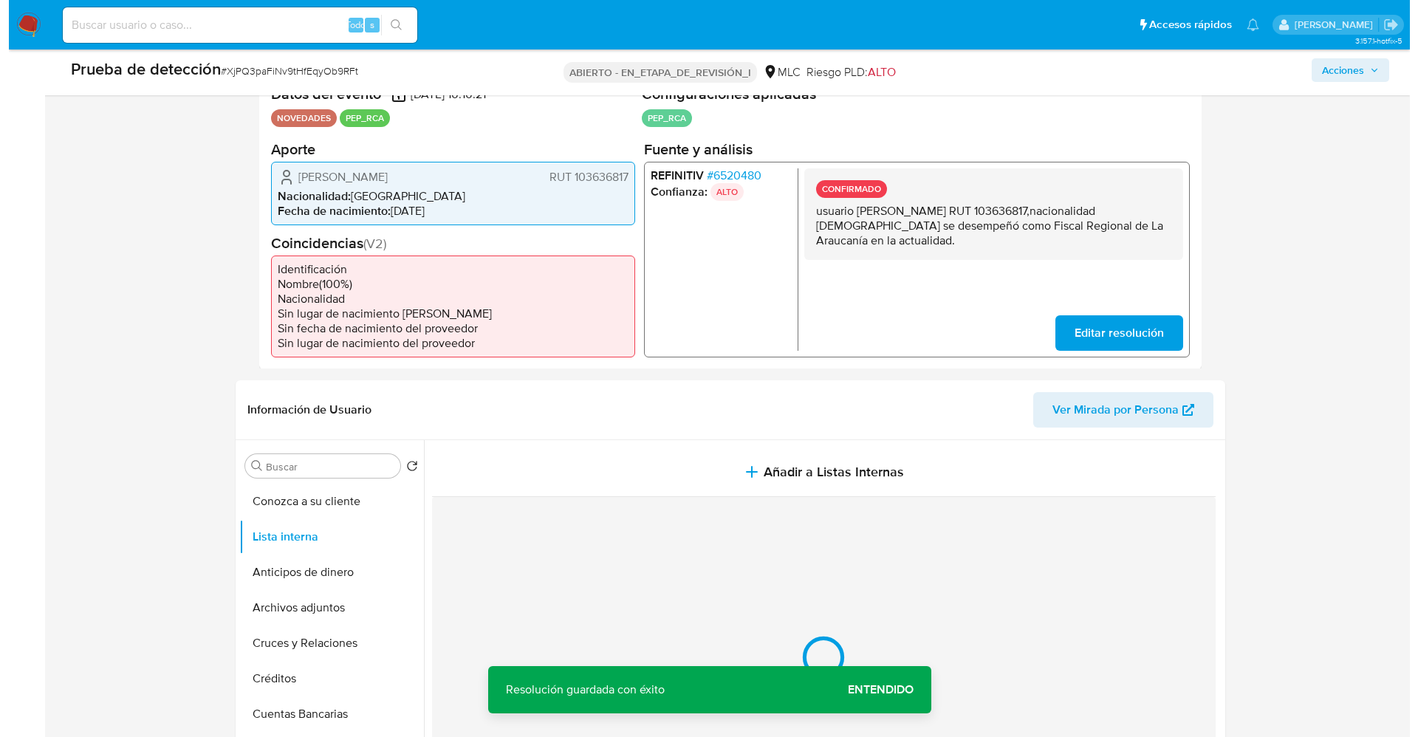
scroll to position [332, 0]
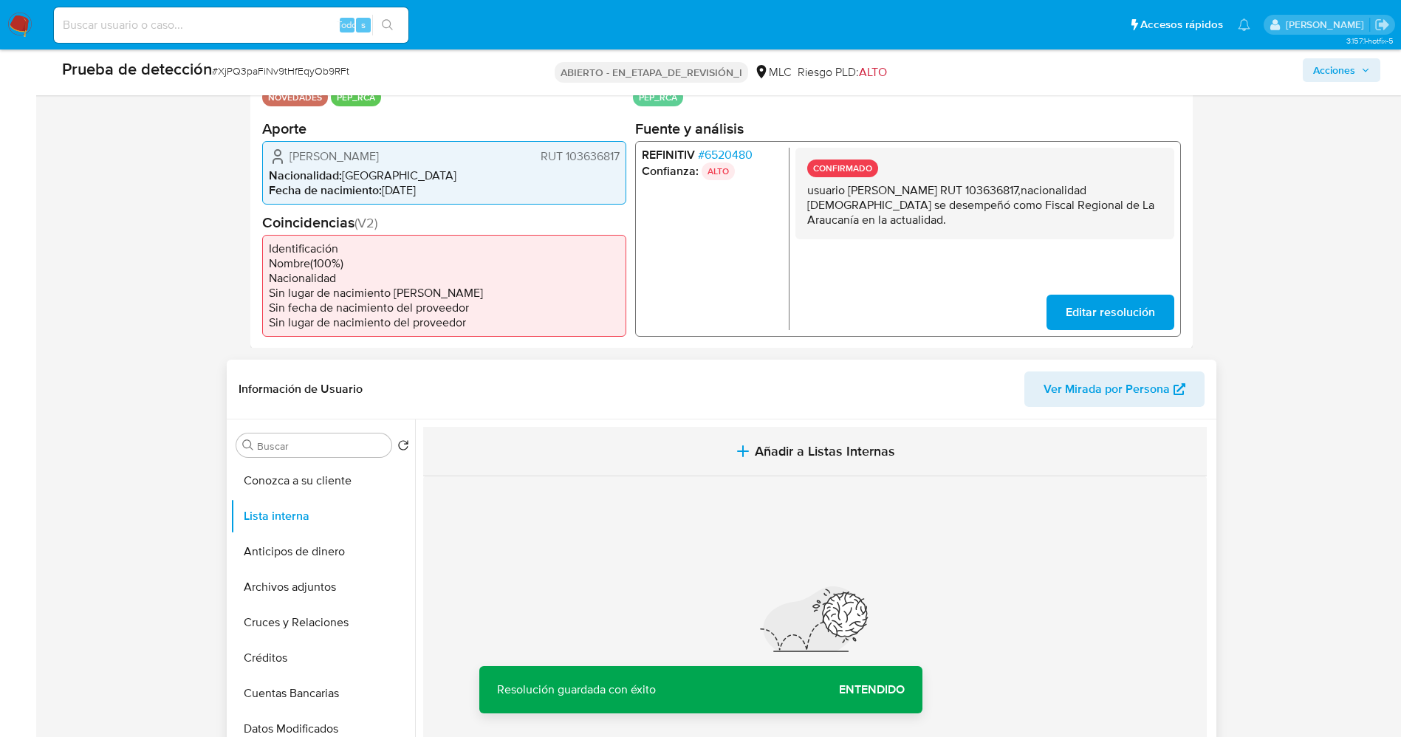
click at [779, 463] on button "Añadir a Listas Internas" at bounding box center [815, 451] width 784 height 49
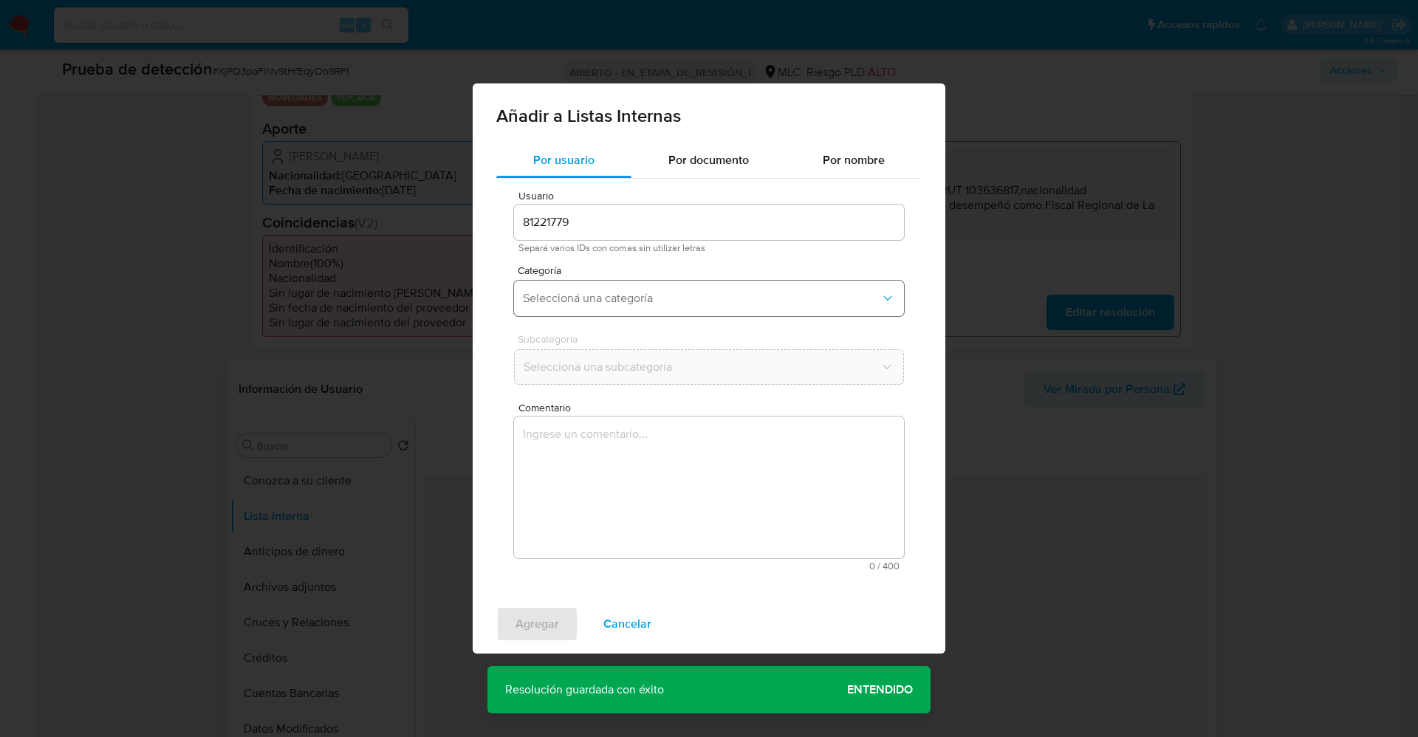
click at [619, 297] on span "Seleccioná una categoría" at bounding box center [701, 298] width 357 height 15
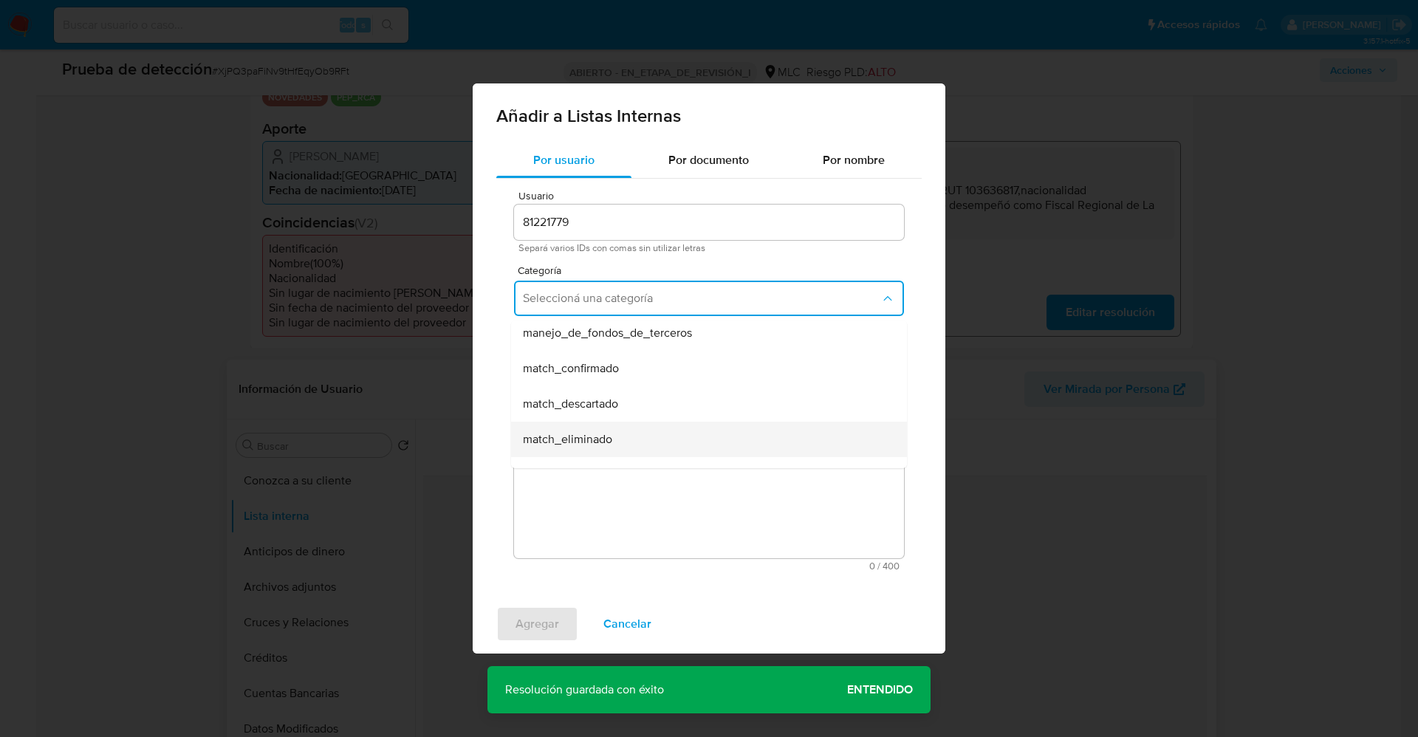
scroll to position [111, 0]
click at [621, 342] on div "match_confirmado" at bounding box center [704, 333] width 363 height 35
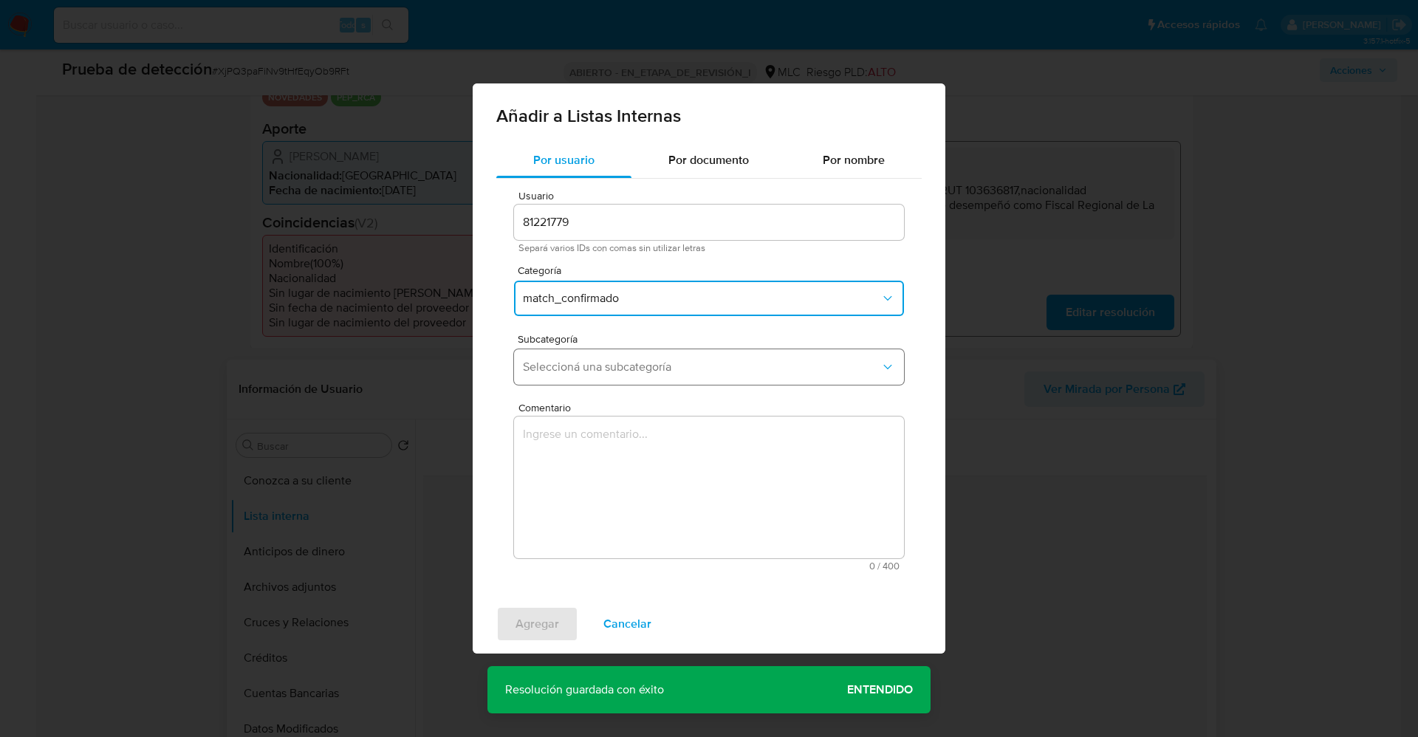
click at [634, 378] on button "Seleccioná una subcategoría" at bounding box center [709, 366] width 390 height 35
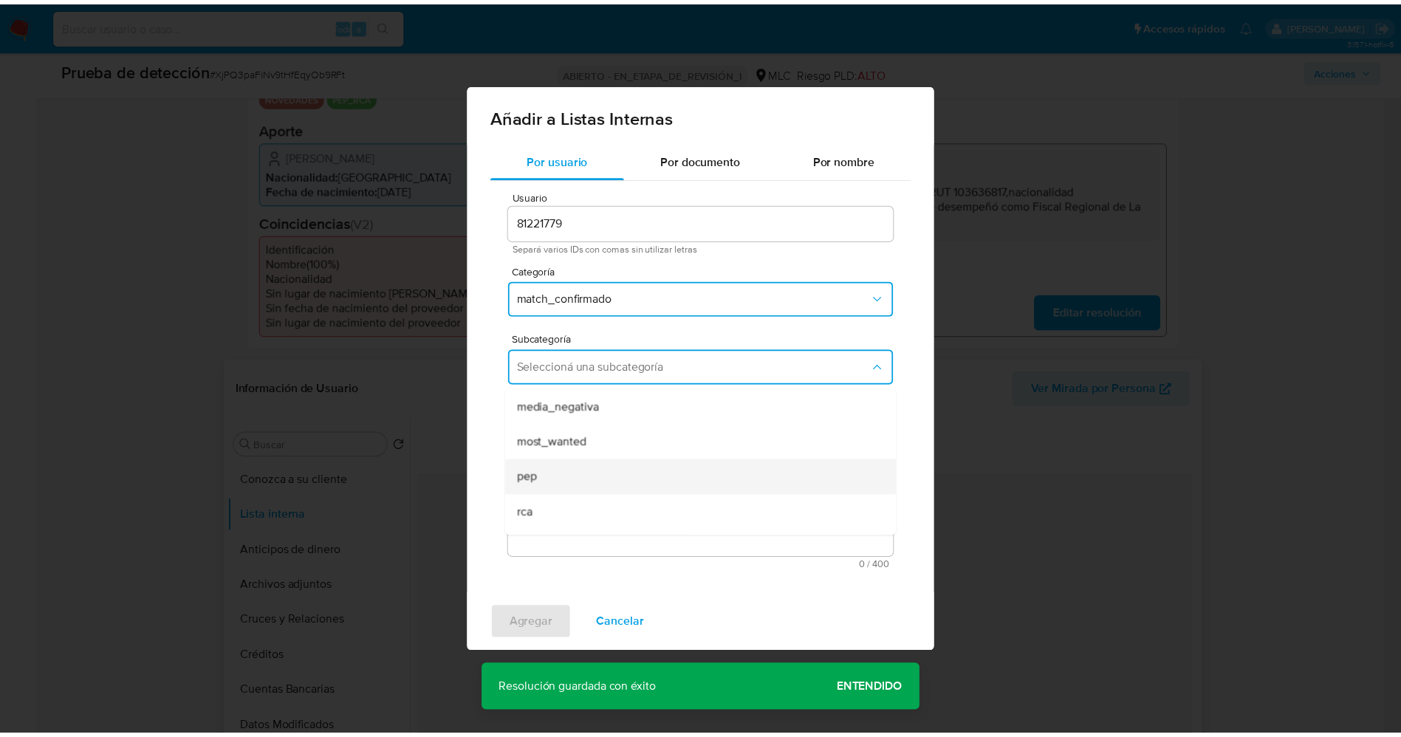
scroll to position [100, 0]
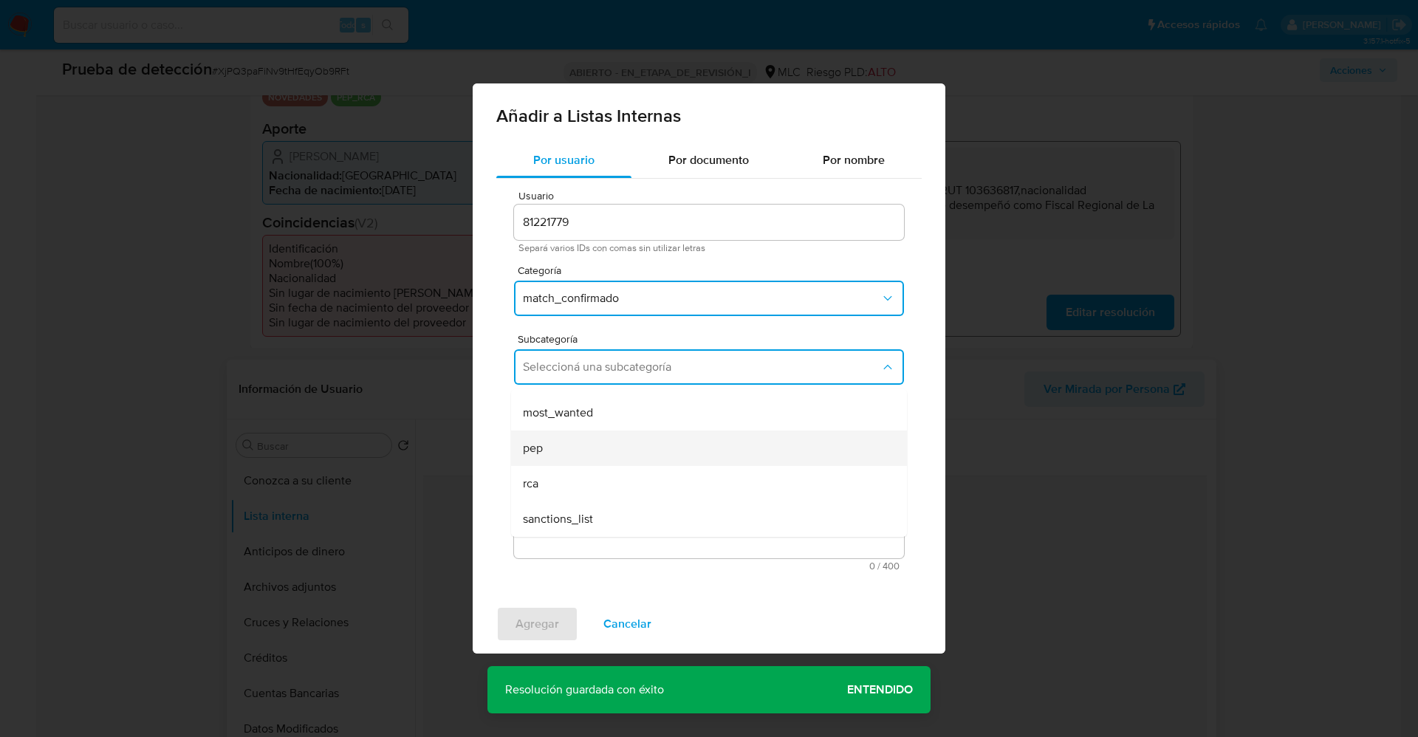
click at [583, 445] on div "pep" at bounding box center [704, 448] width 363 height 35
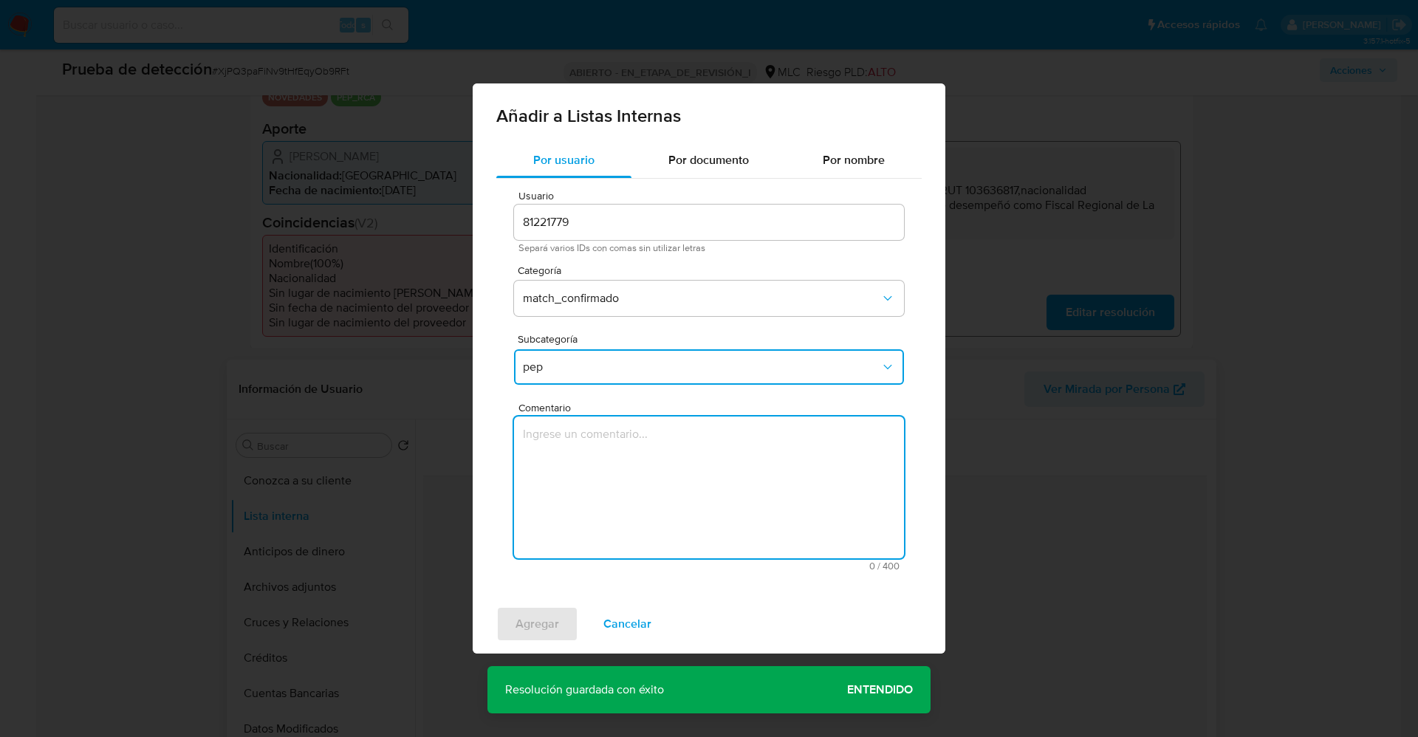
click at [587, 470] on textarea "Comentario" at bounding box center [709, 488] width 390 height 142
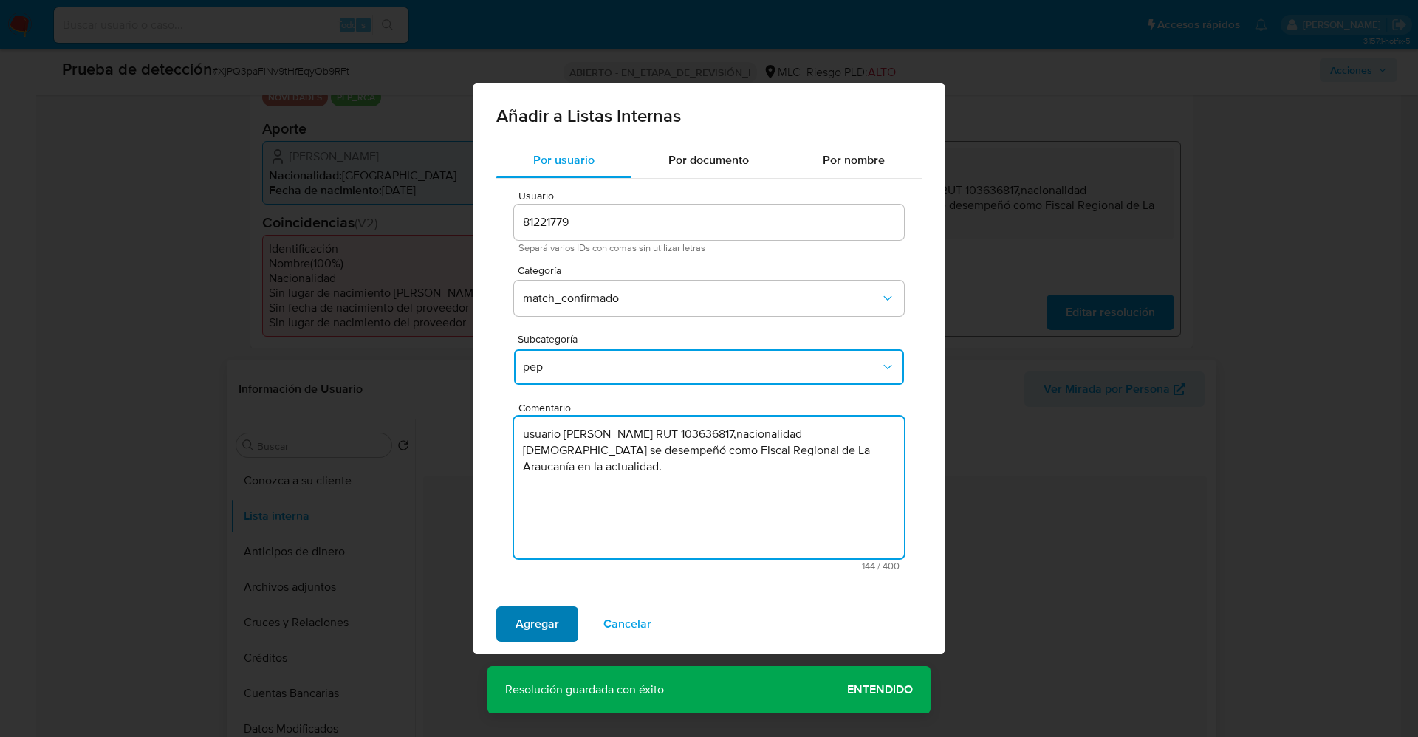
type textarea "usuario Roberto Andrés Garrido Bedwell RUT 103636817,nacionalidad Colombiana se…"
click at [531, 490] on span "Agregar" at bounding box center [538, 624] width 44 height 32
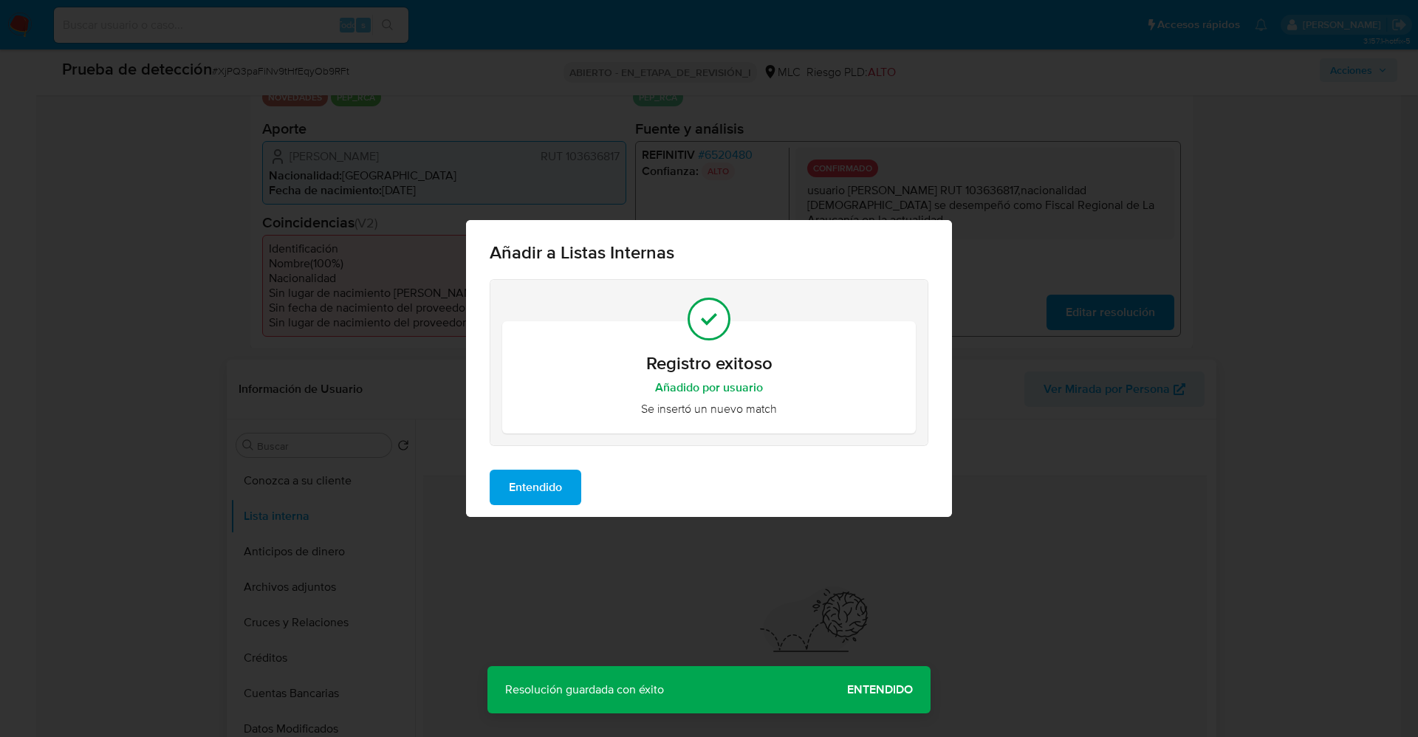
click at [532, 490] on span "Entendido" at bounding box center [535, 487] width 53 height 32
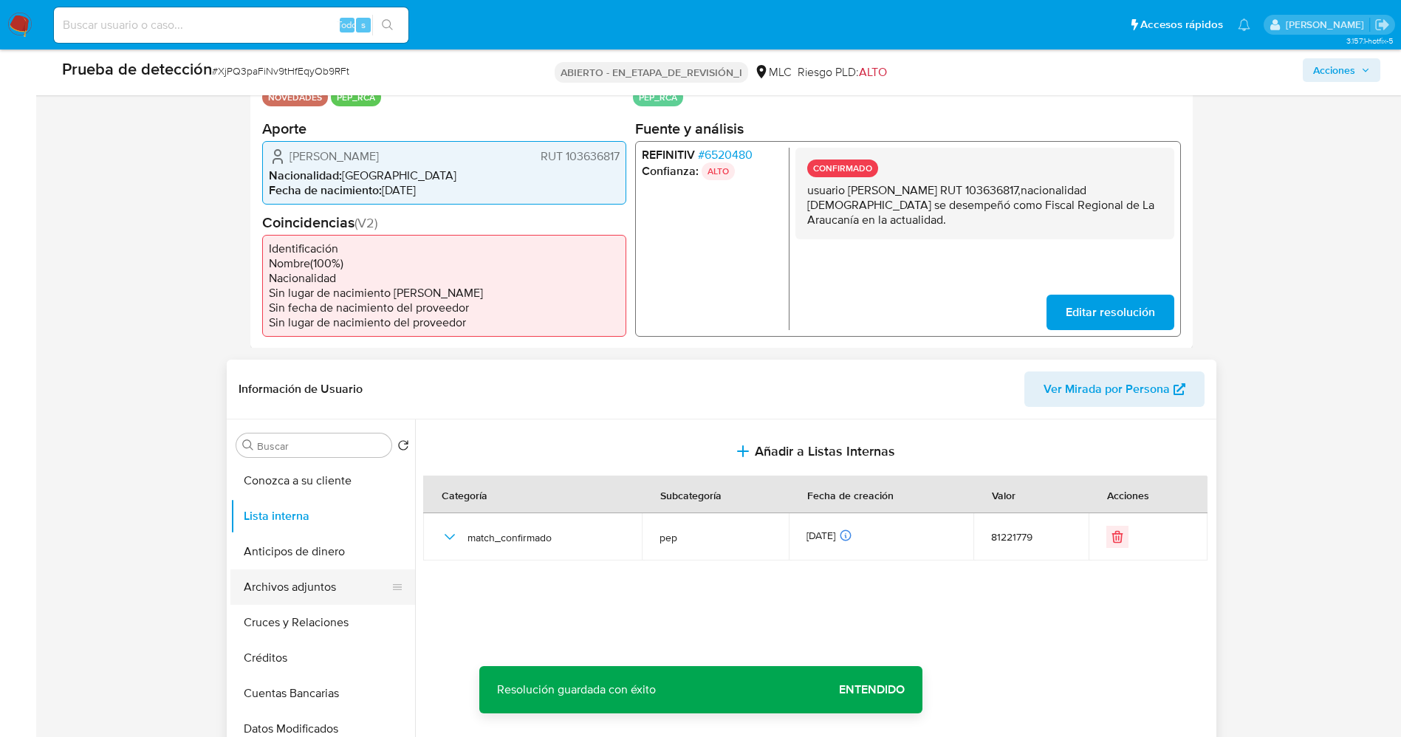
click at [256, 490] on button "Archivos adjuntos" at bounding box center [316, 586] width 173 height 35
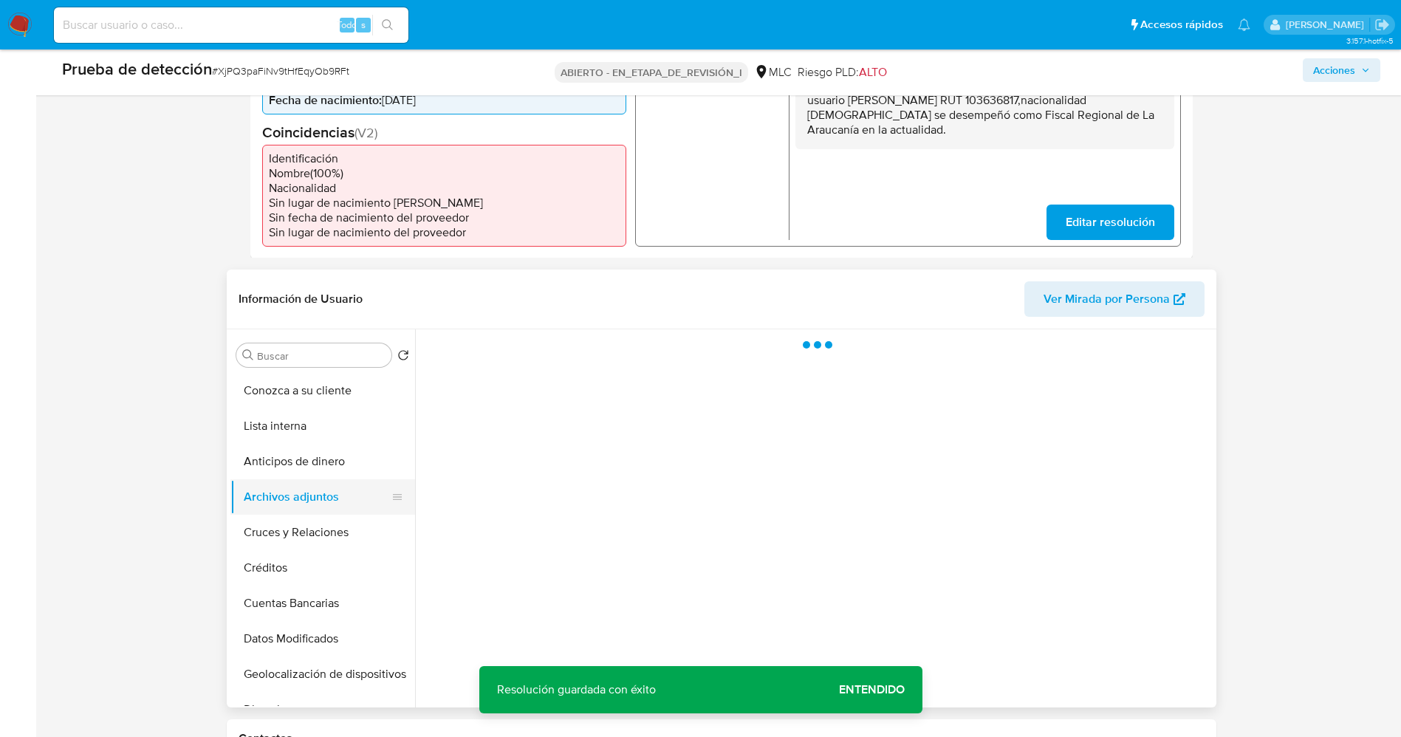
scroll to position [443, 0]
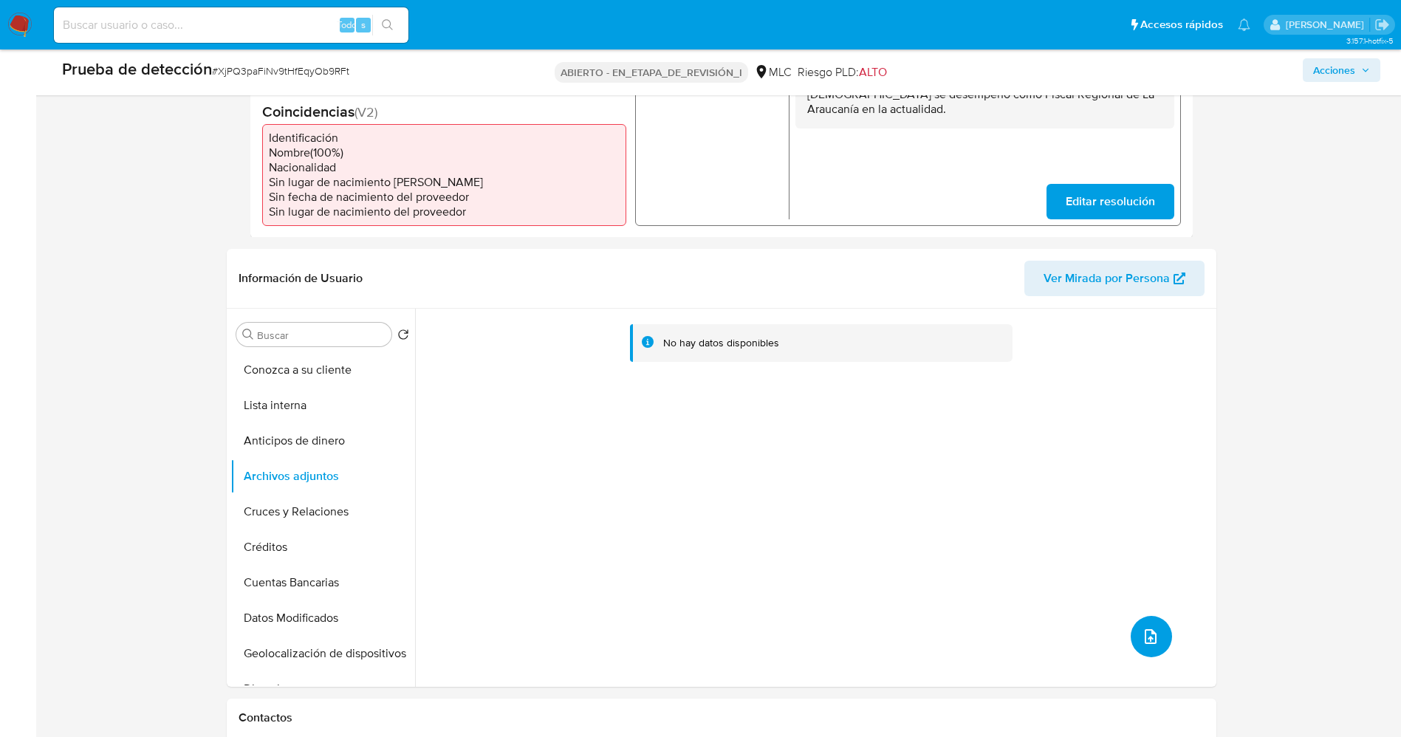
click at [934, 490] on button "subir archivo" at bounding box center [1151, 636] width 41 height 41
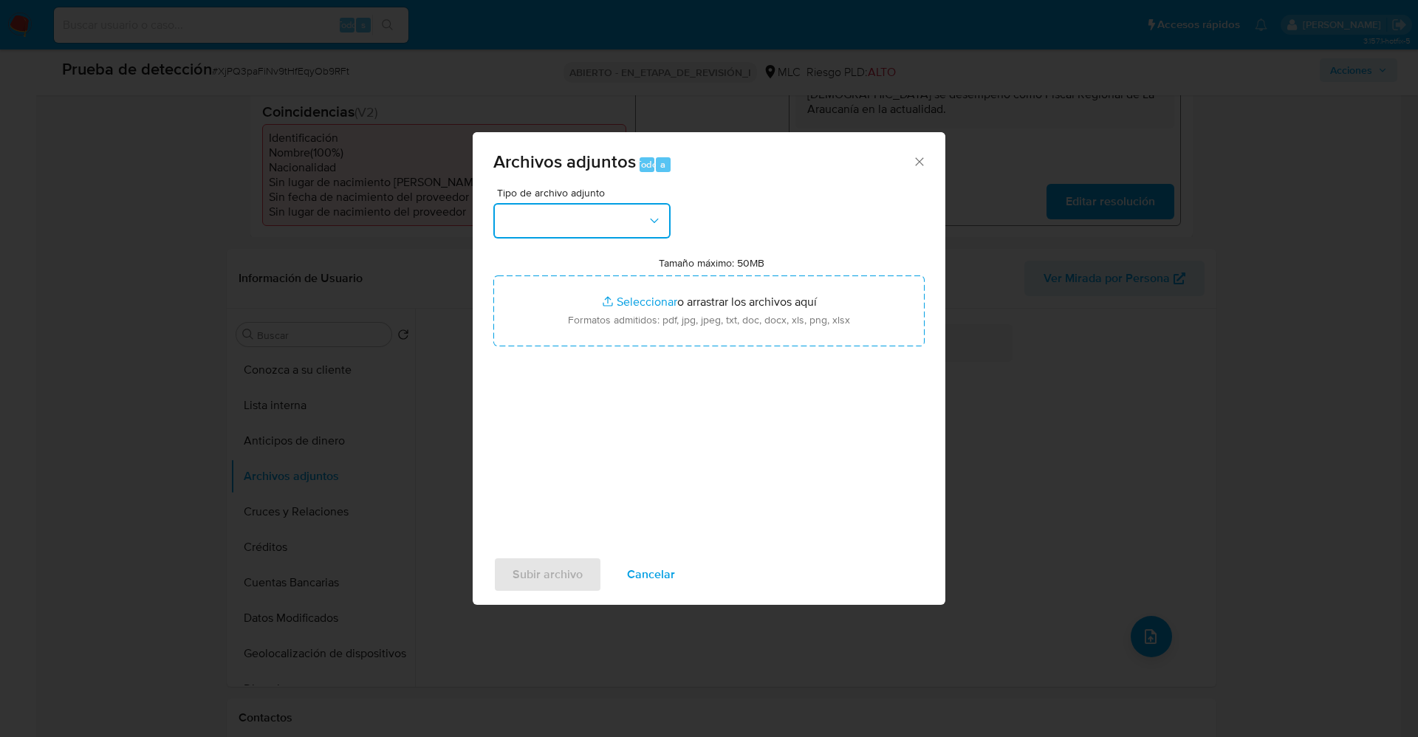
click at [581, 220] on button "button" at bounding box center [581, 220] width 177 height 35
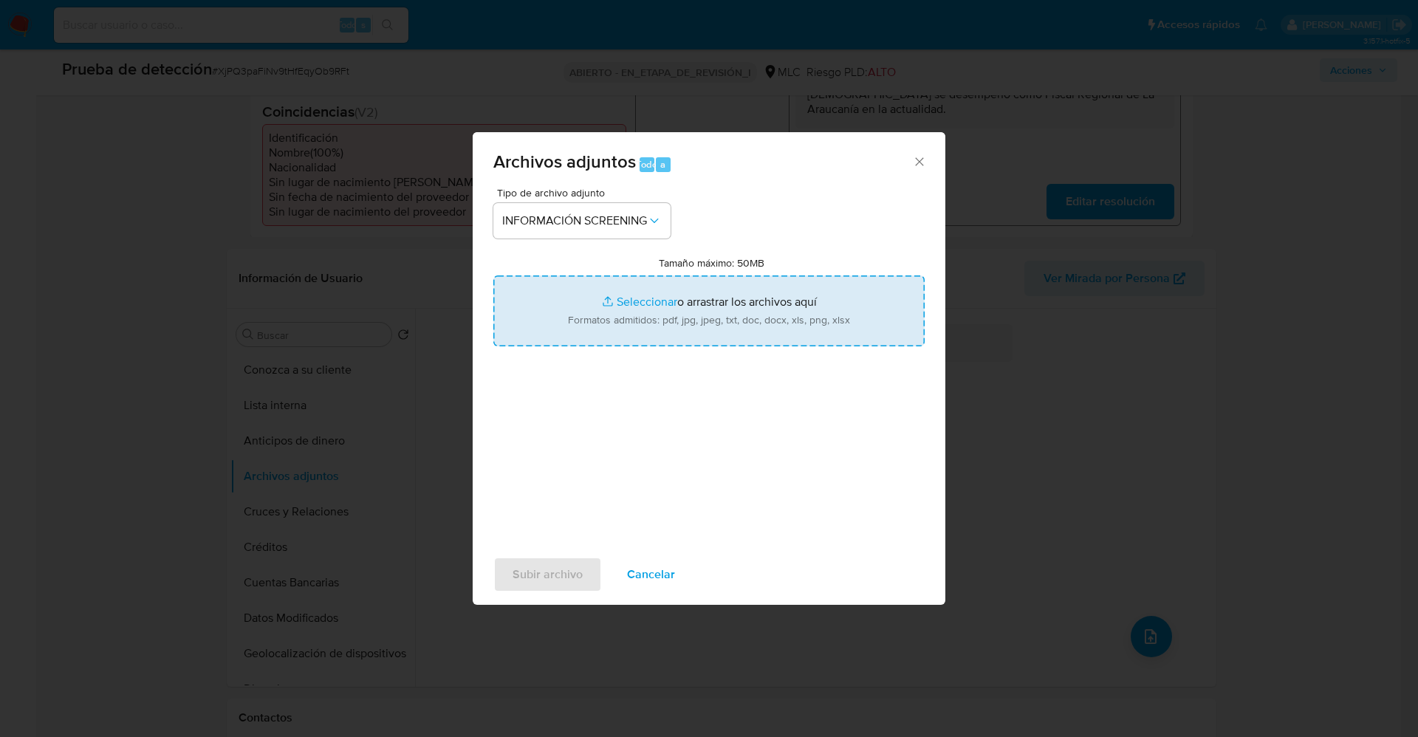
type input "C:\fakepath\_Roberto Andrés Garrido Bedwell_ lavado de dinero - Buscar con Goog…"
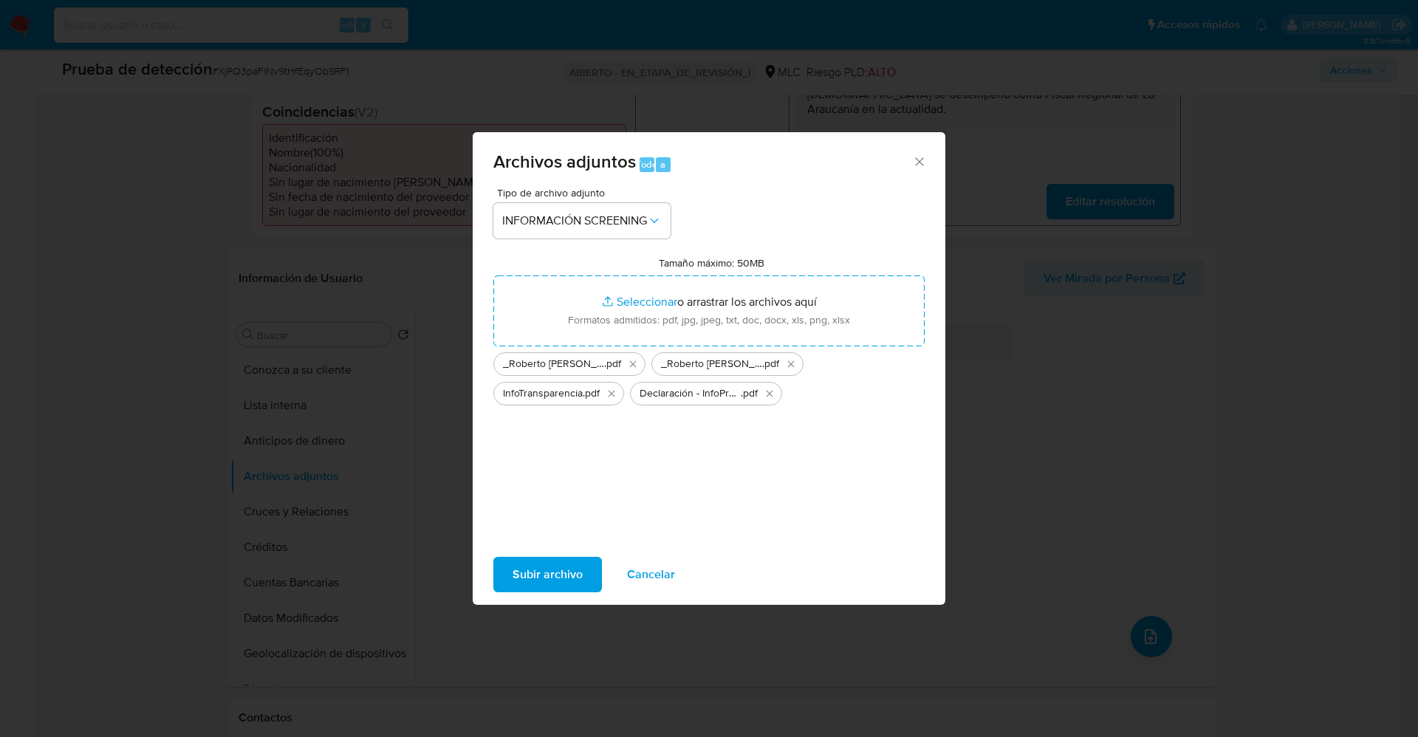
click at [544, 490] on span "Subir archivo" at bounding box center [548, 574] width 70 height 32
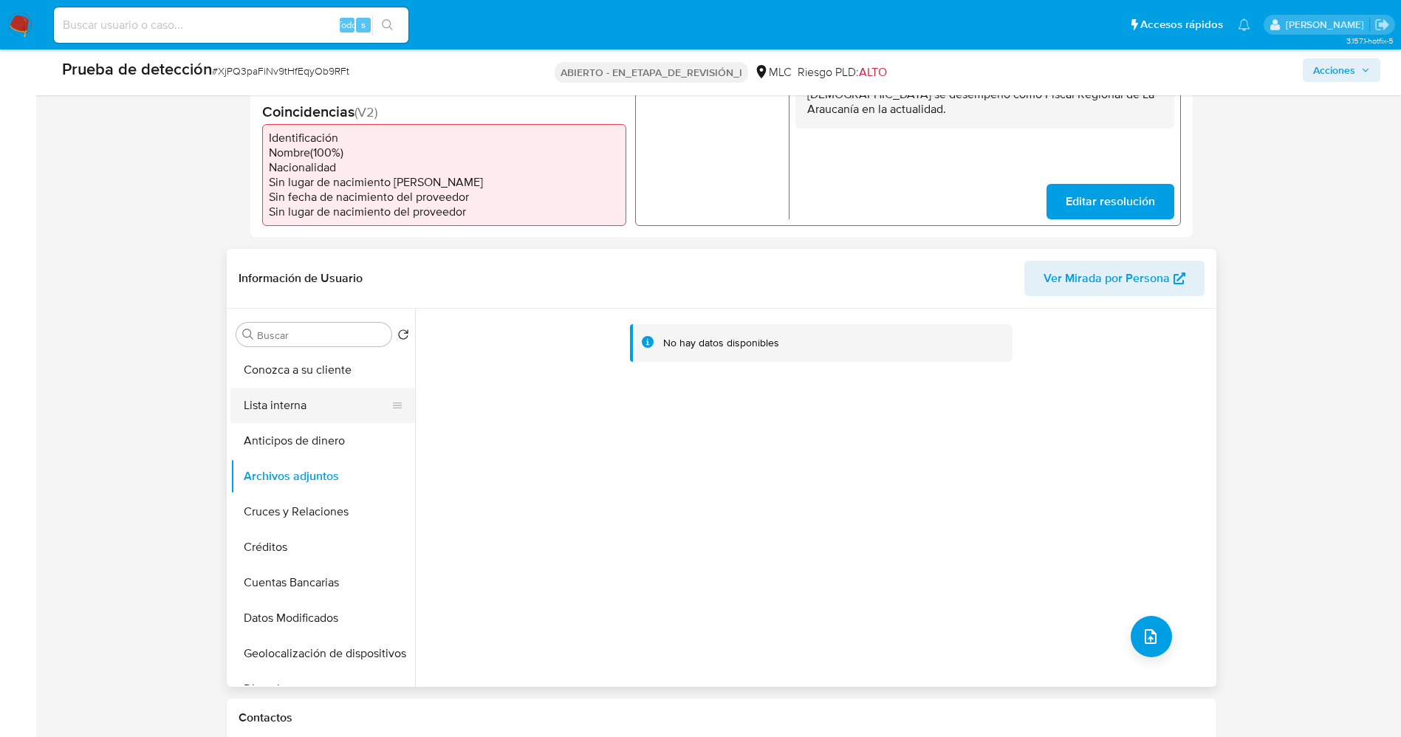
click at [292, 396] on button "Lista interna" at bounding box center [316, 405] width 173 height 35
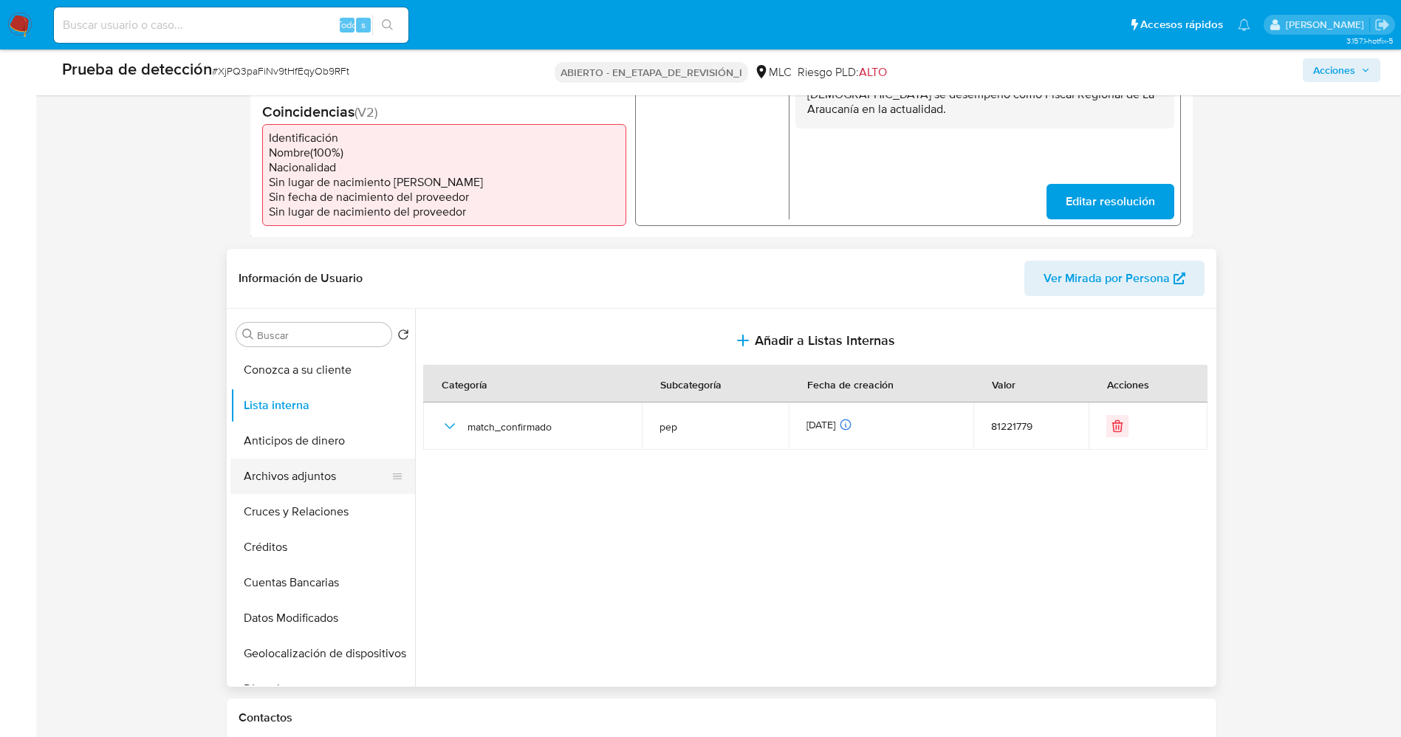
click at [315, 476] on button "Archivos adjuntos" at bounding box center [316, 476] width 173 height 35
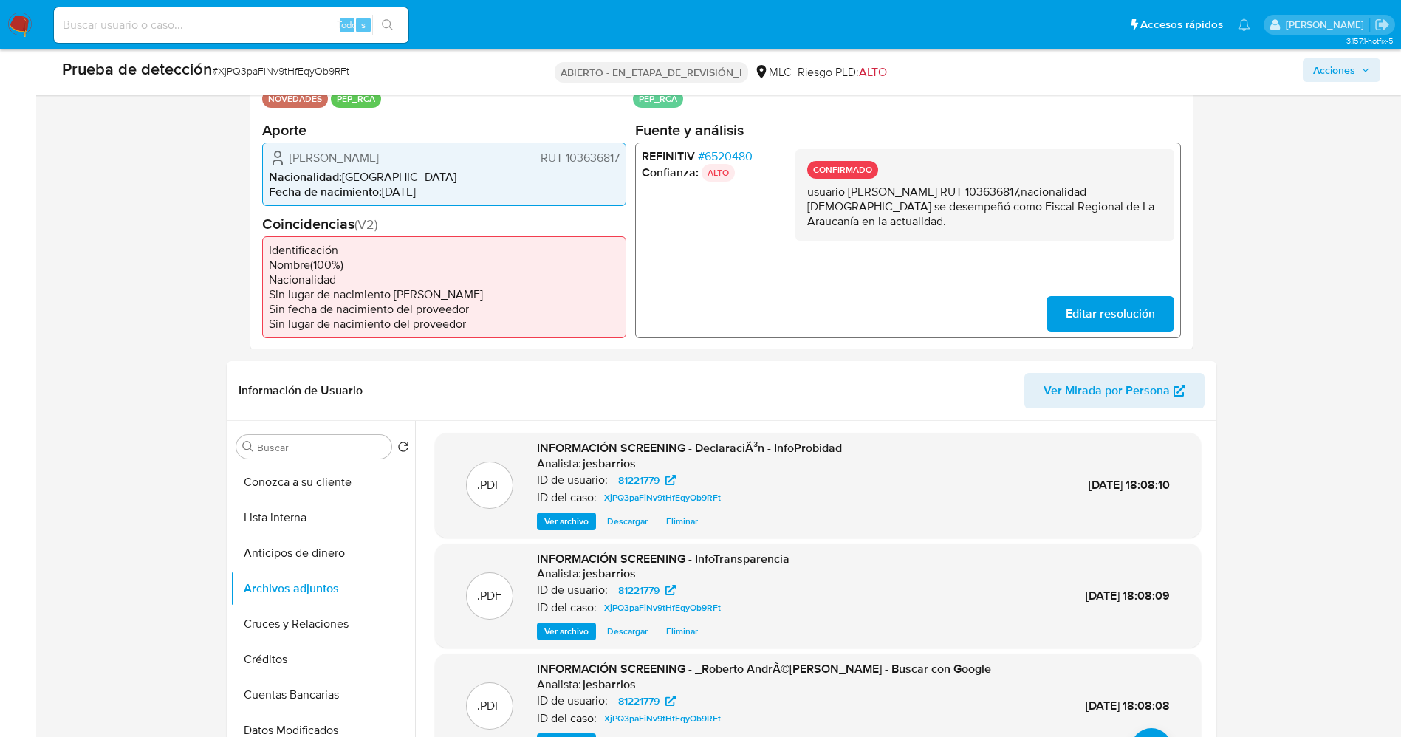
scroll to position [554, 0]
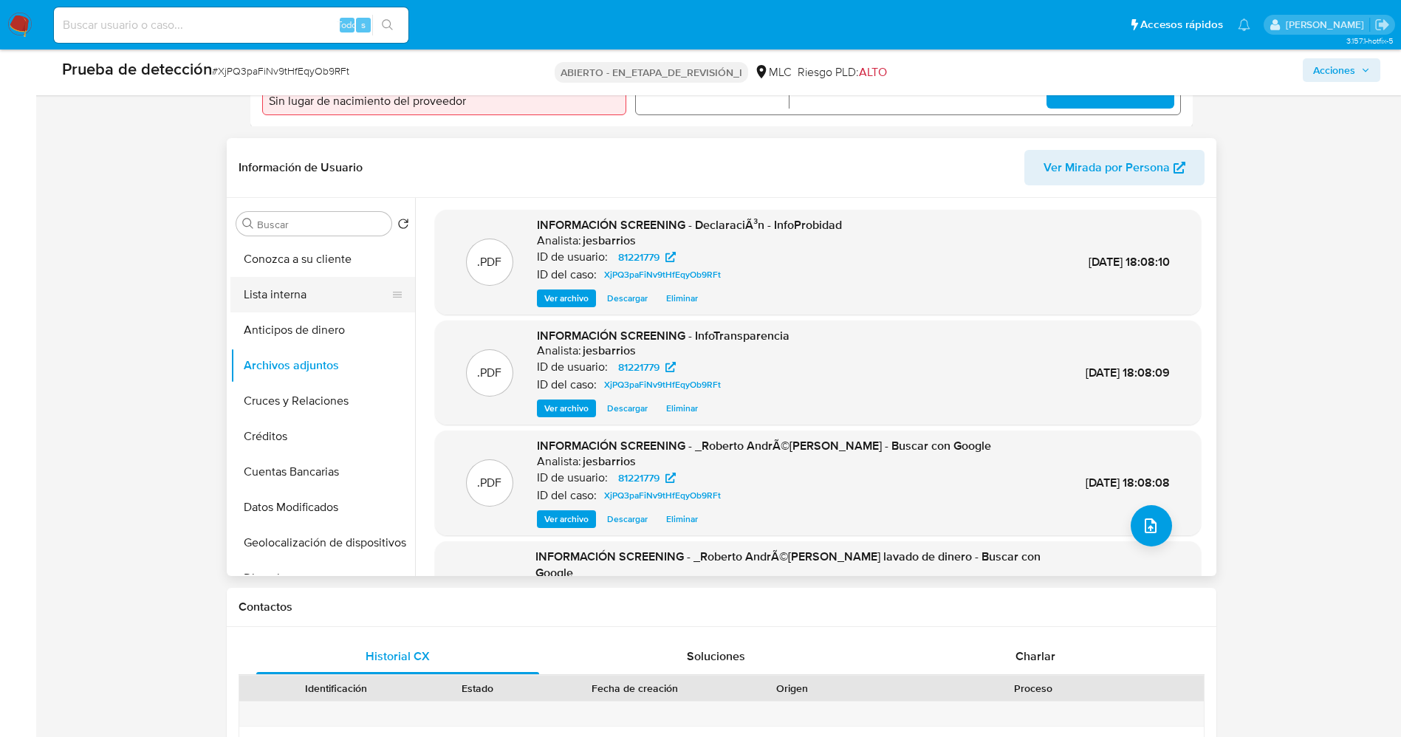
click at [284, 291] on button "Lista interna" at bounding box center [316, 294] width 173 height 35
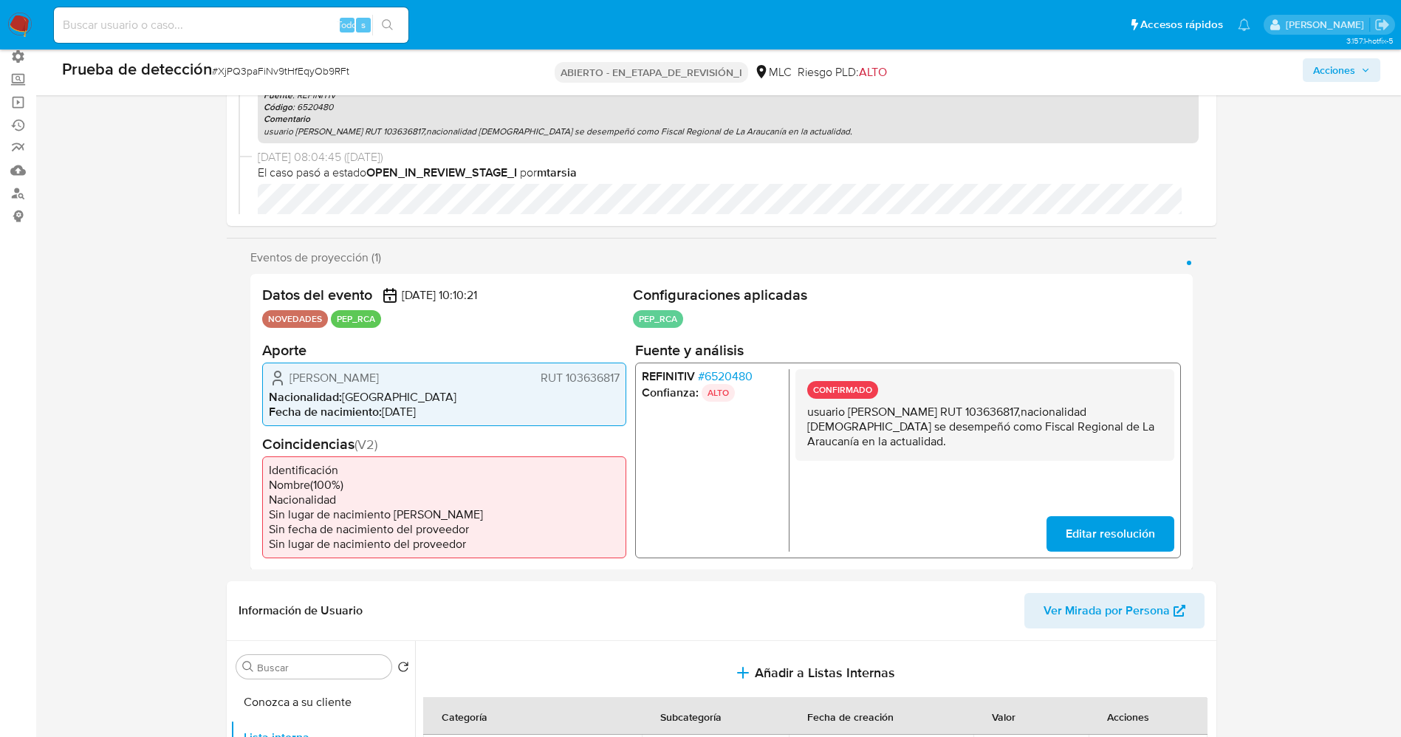
scroll to position [0, 0]
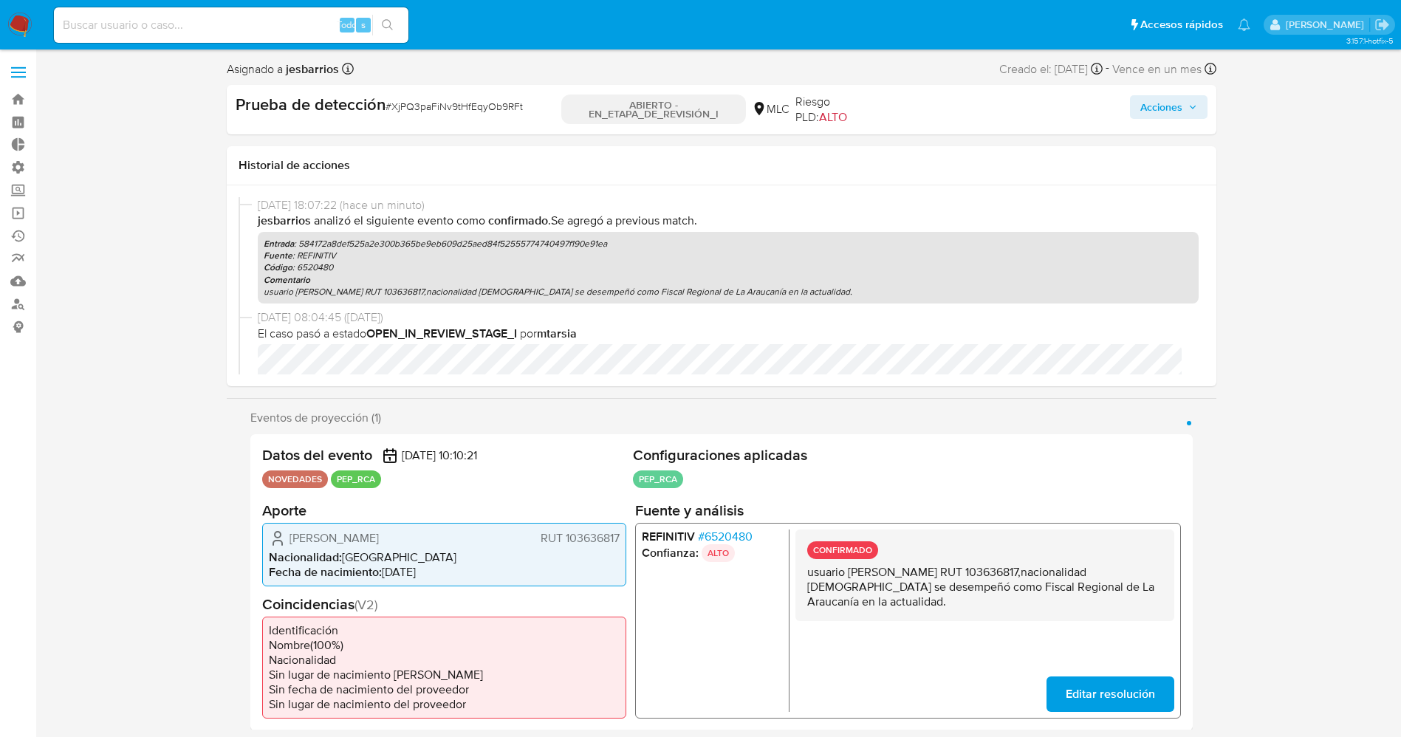
click at [934, 116] on span "Acciones" at bounding box center [1168, 107] width 57 height 21
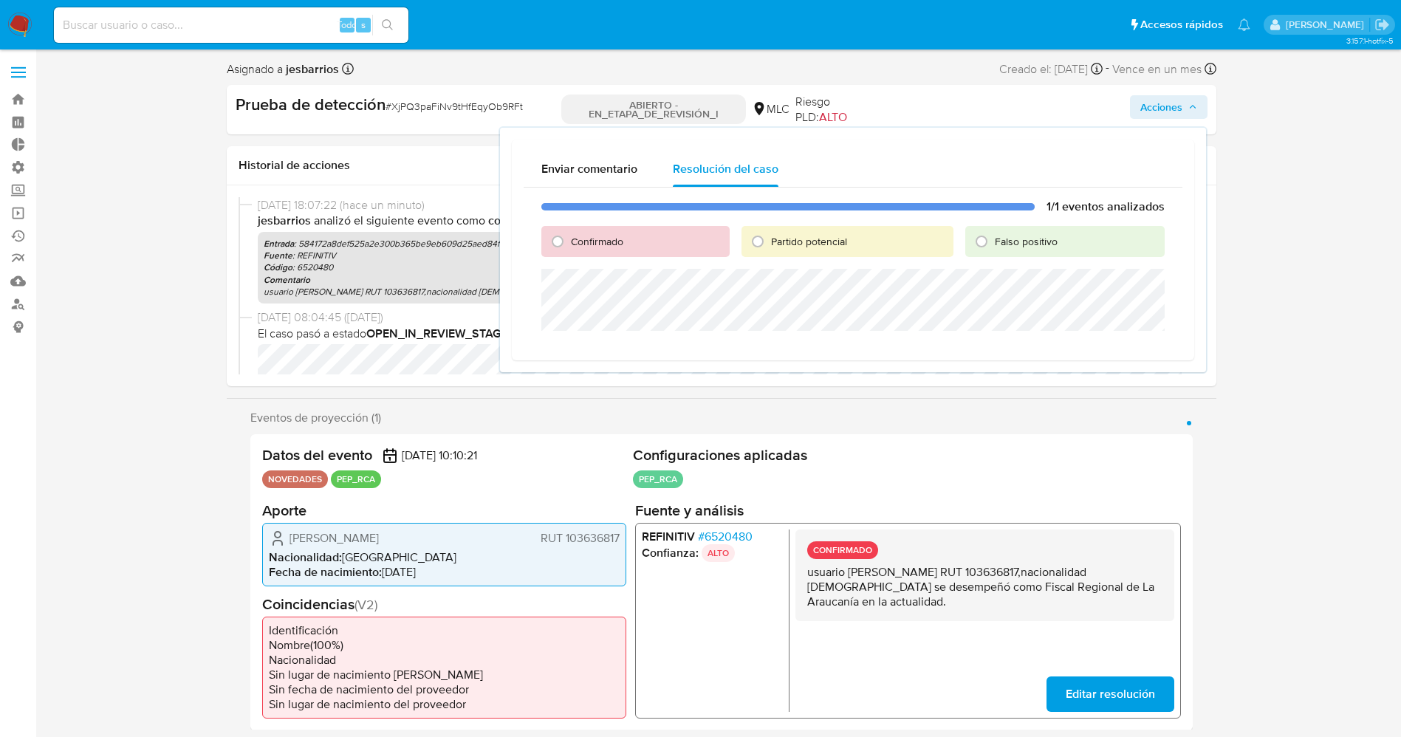
click at [615, 243] on font "Confirmado" at bounding box center [597, 241] width 52 height 15
click at [569, 243] on input "Confirmado" at bounding box center [558, 242] width 24 height 24
radio input "true"
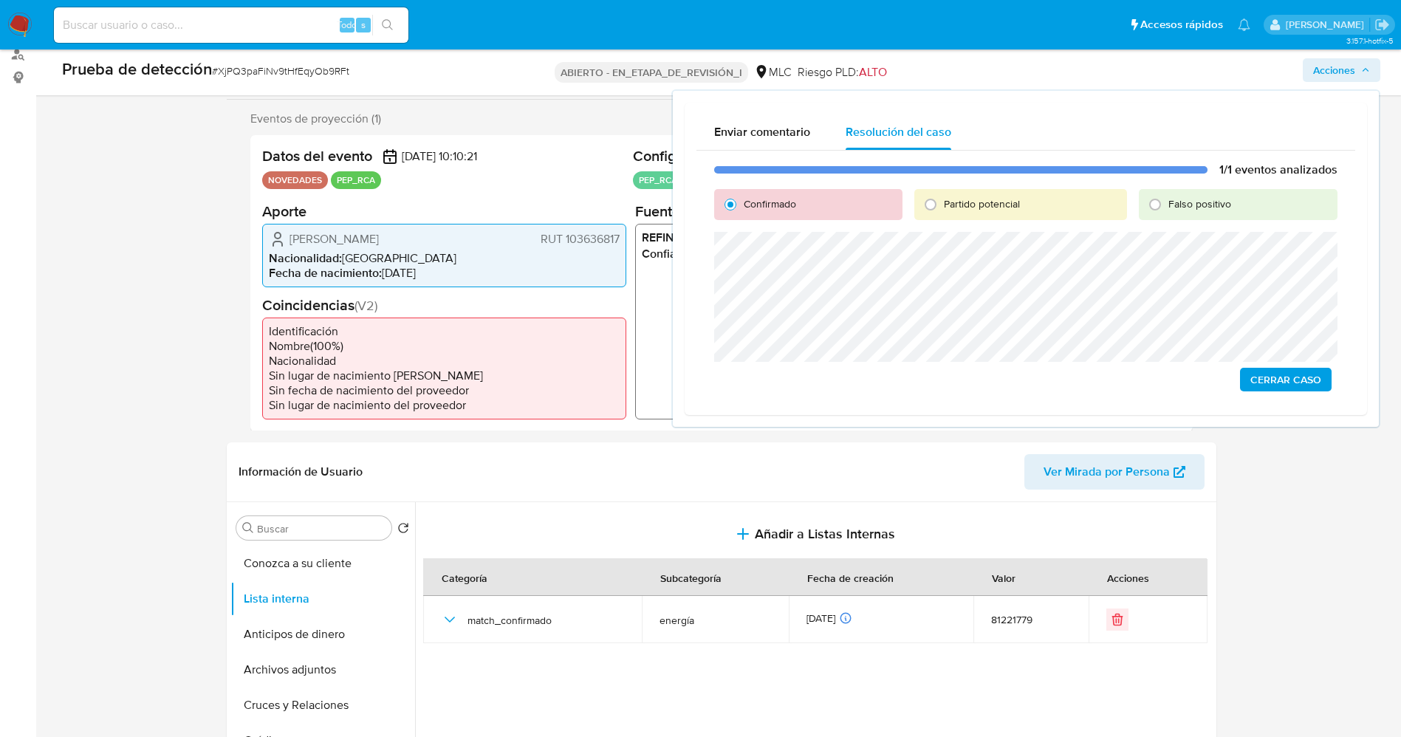
scroll to position [222, 0]
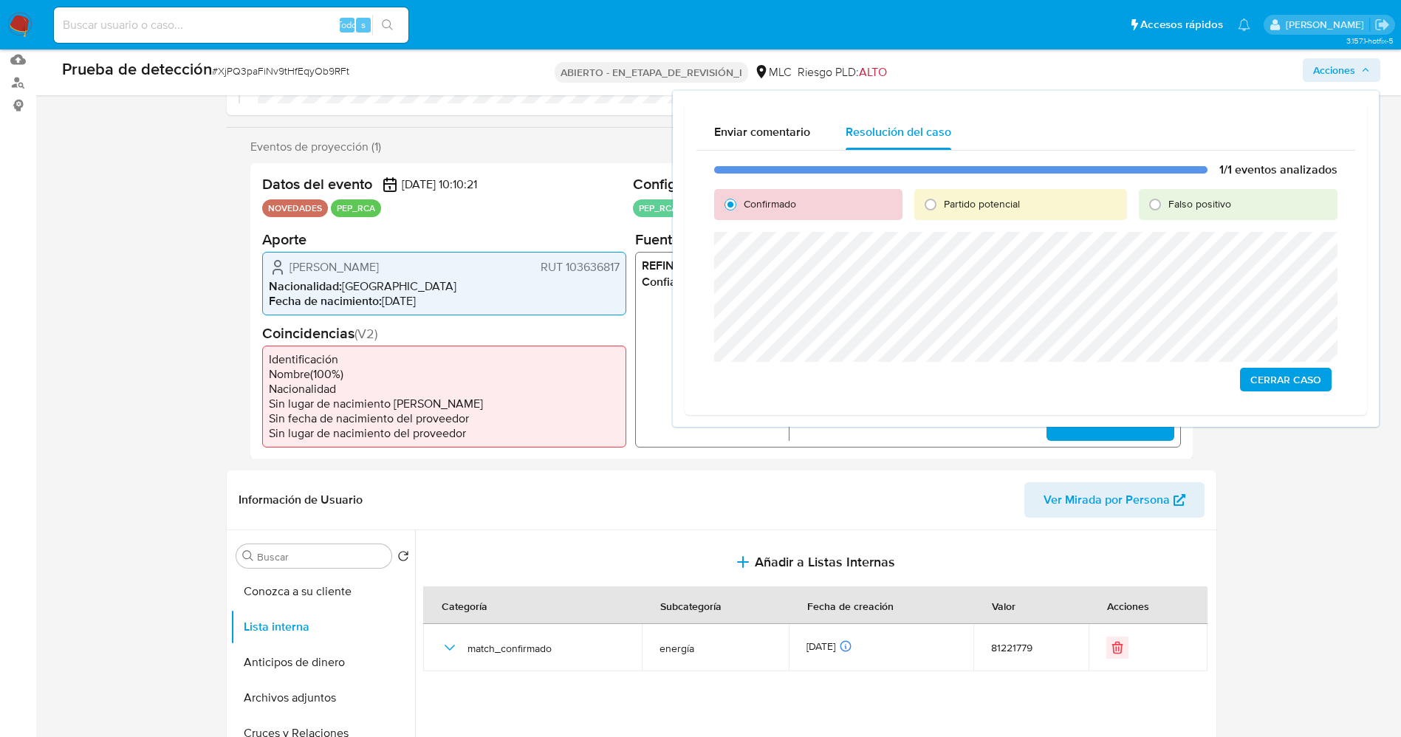
click at [934, 385] on span "Cerrar Caso" at bounding box center [1285, 379] width 71 height 21
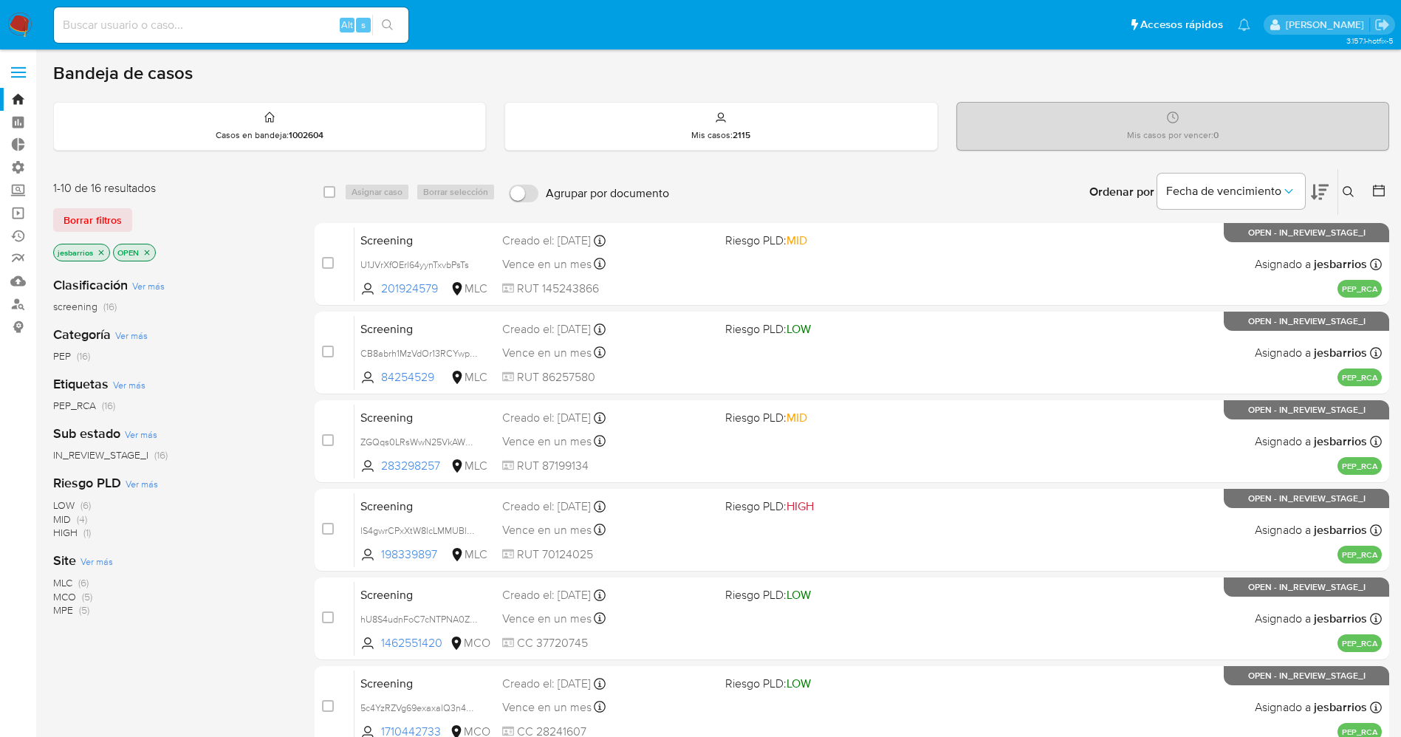
scroll to position [429, 0]
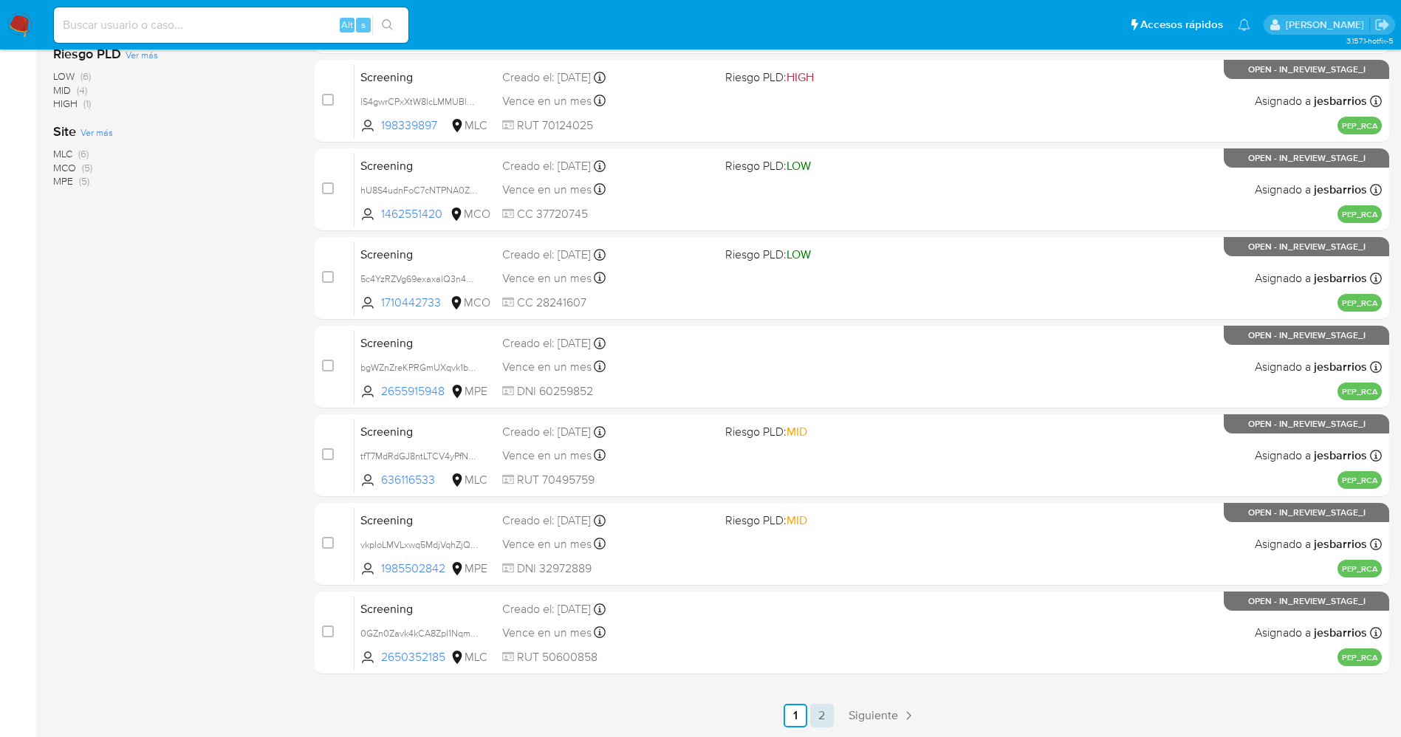
click at [821, 712] on link "2" at bounding box center [822, 716] width 24 height 24
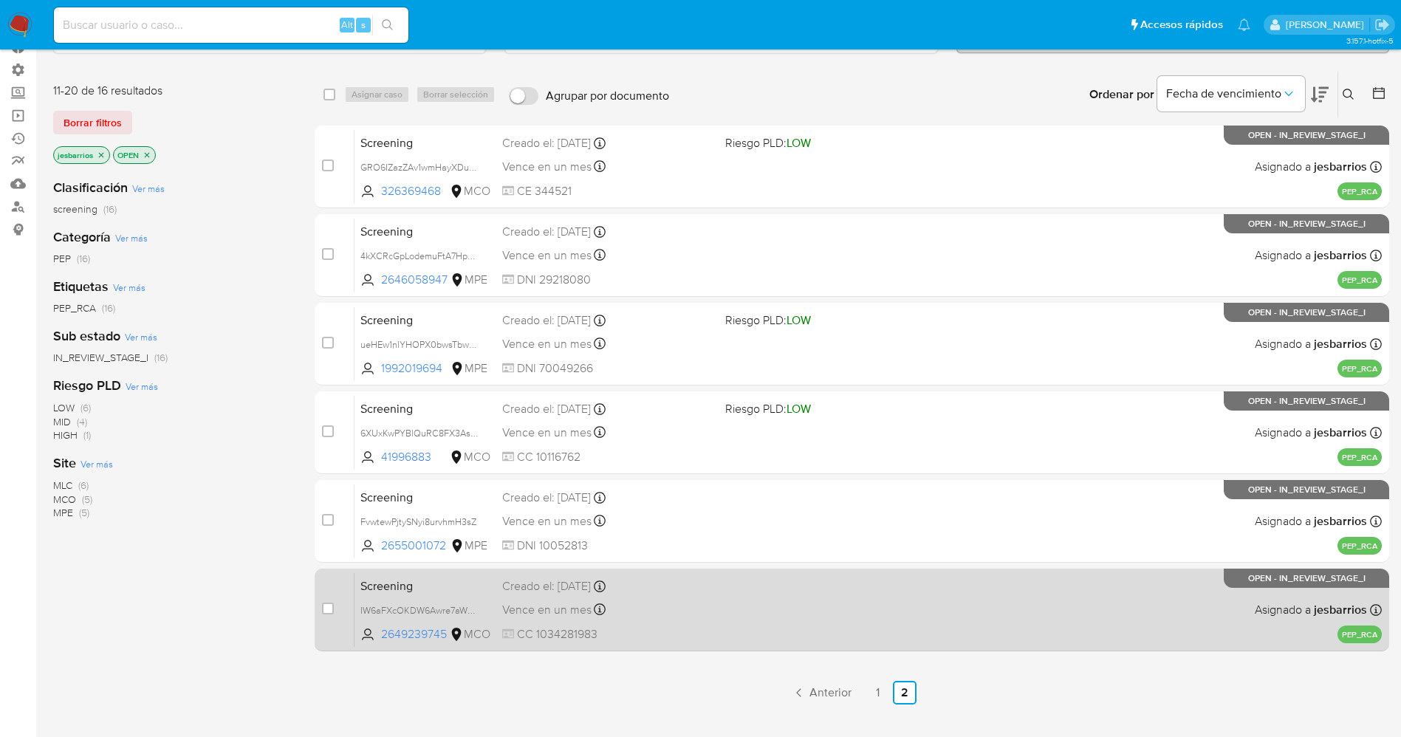
scroll to position [109, 0]
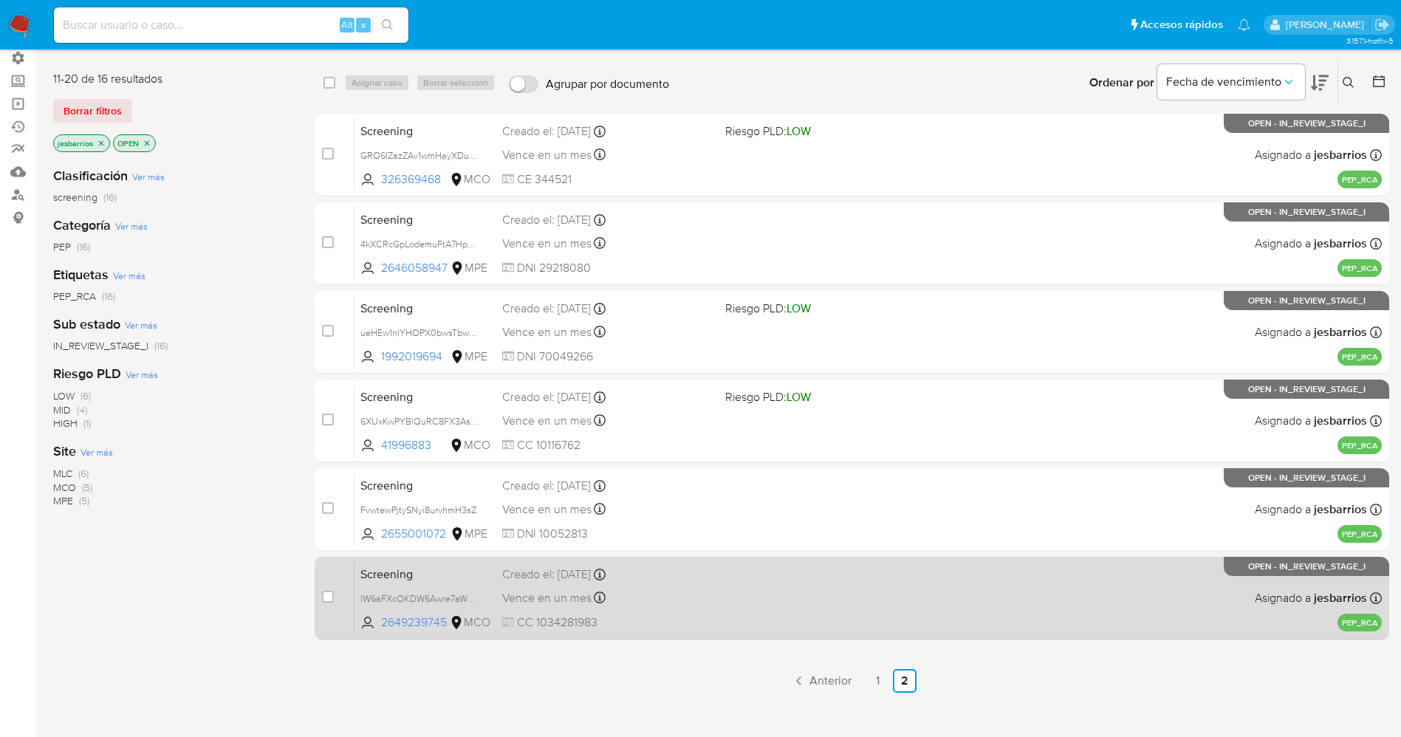
click at [692, 615] on span "CC 1034281983" at bounding box center [607, 623] width 211 height 16
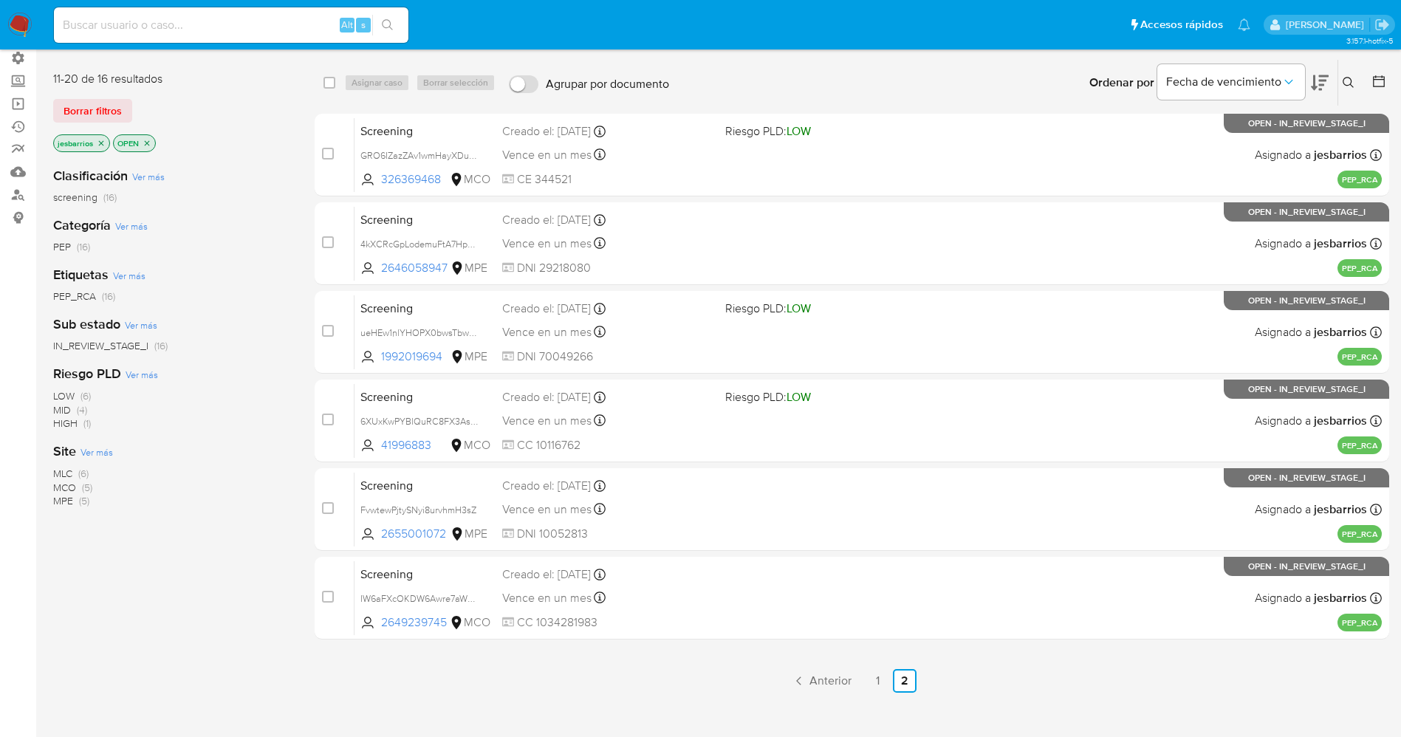
drag, startPoint x: 22, startPoint y: 24, endPoint x: 75, endPoint y: 7, distance: 55.6
click at [22, 24] on img at bounding box center [19, 25] width 25 height 25
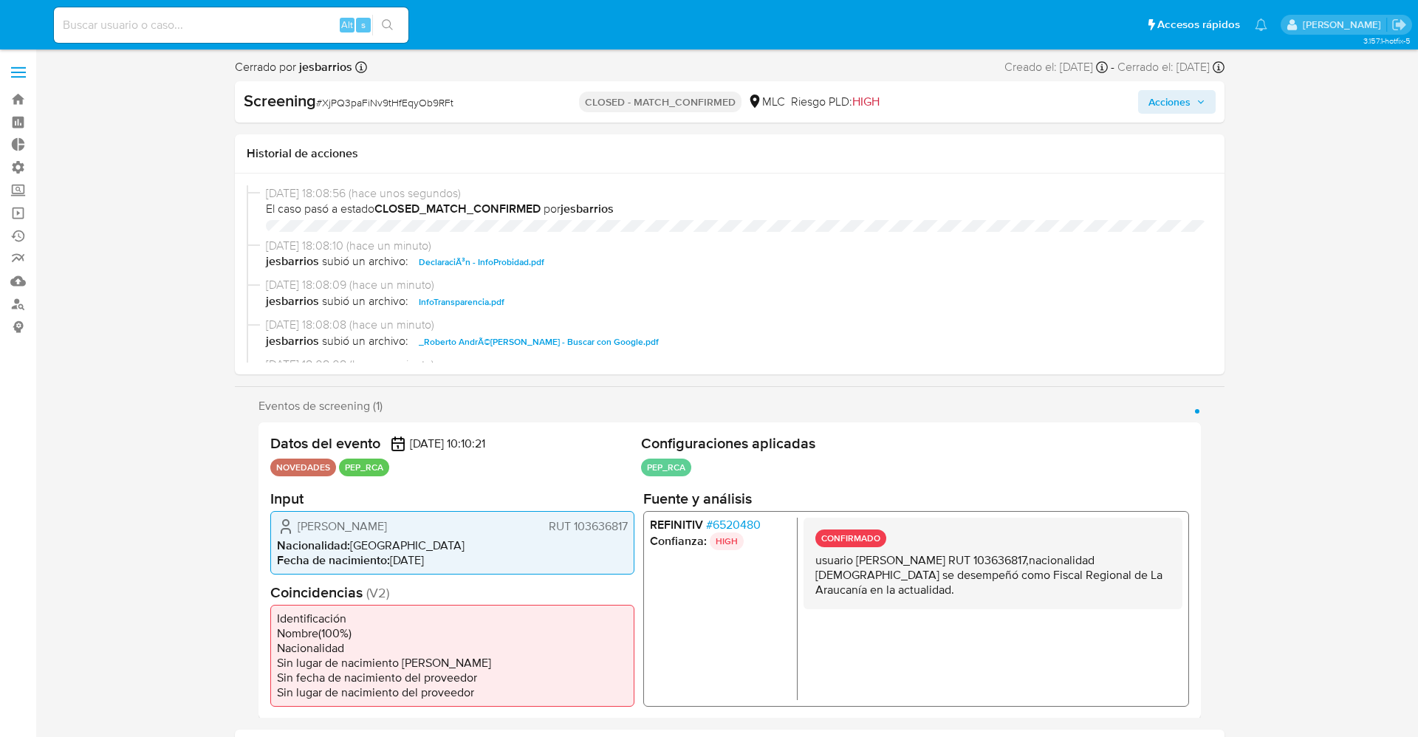
select select "10"
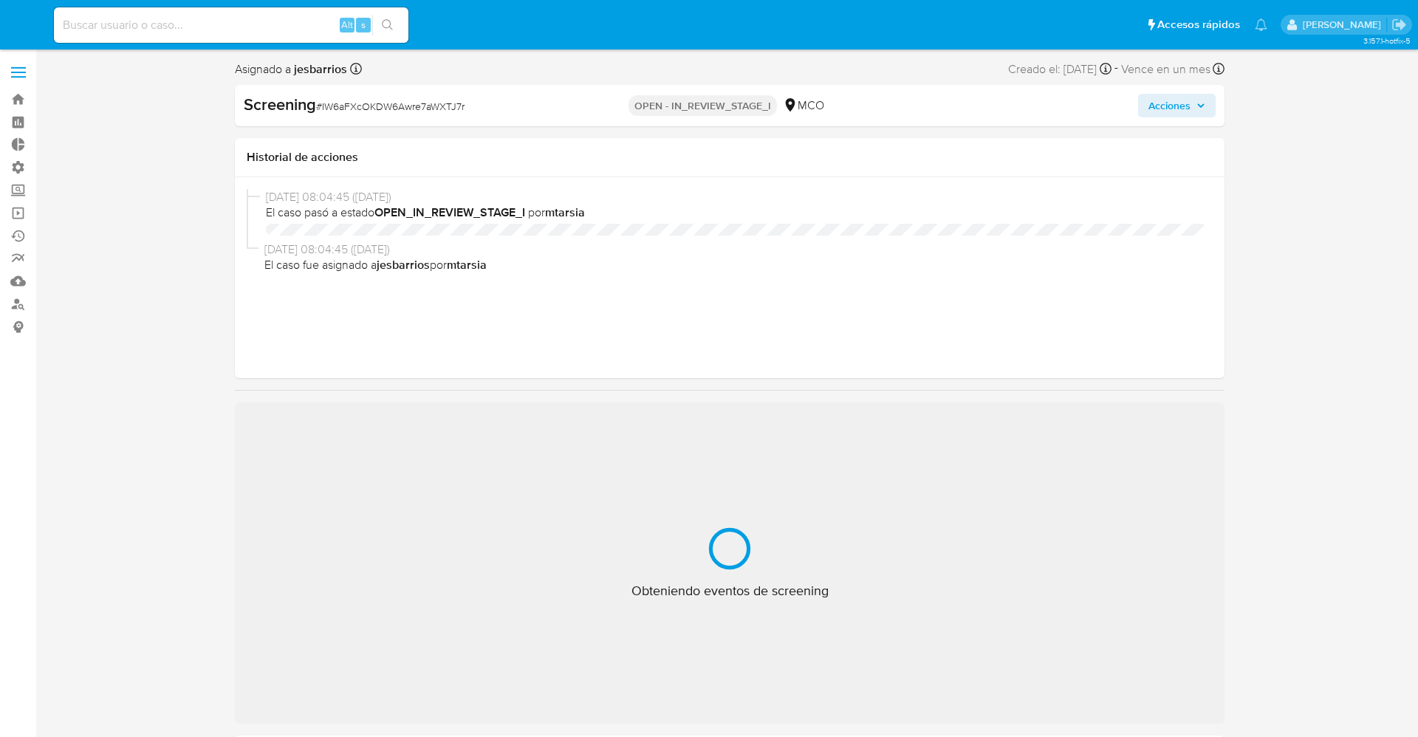
select select "10"
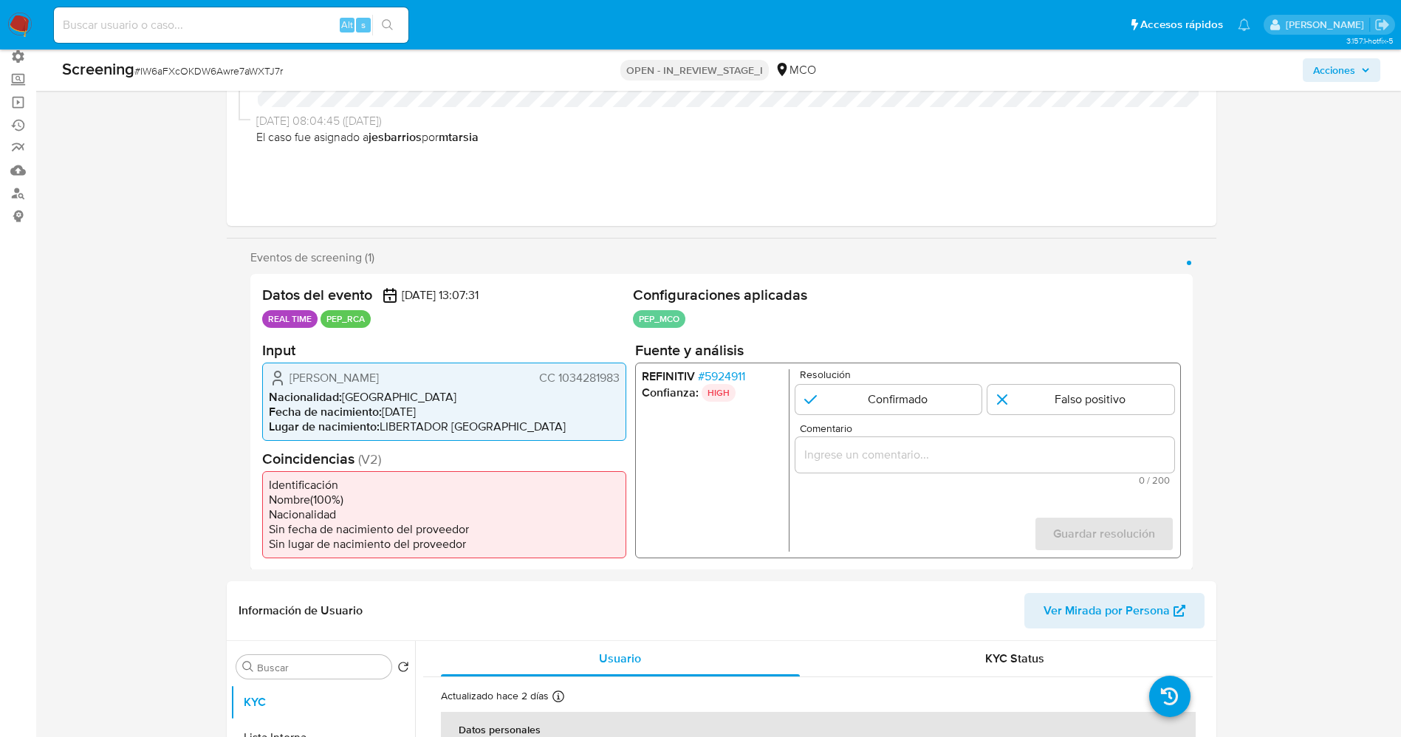
scroll to position [222, 0]
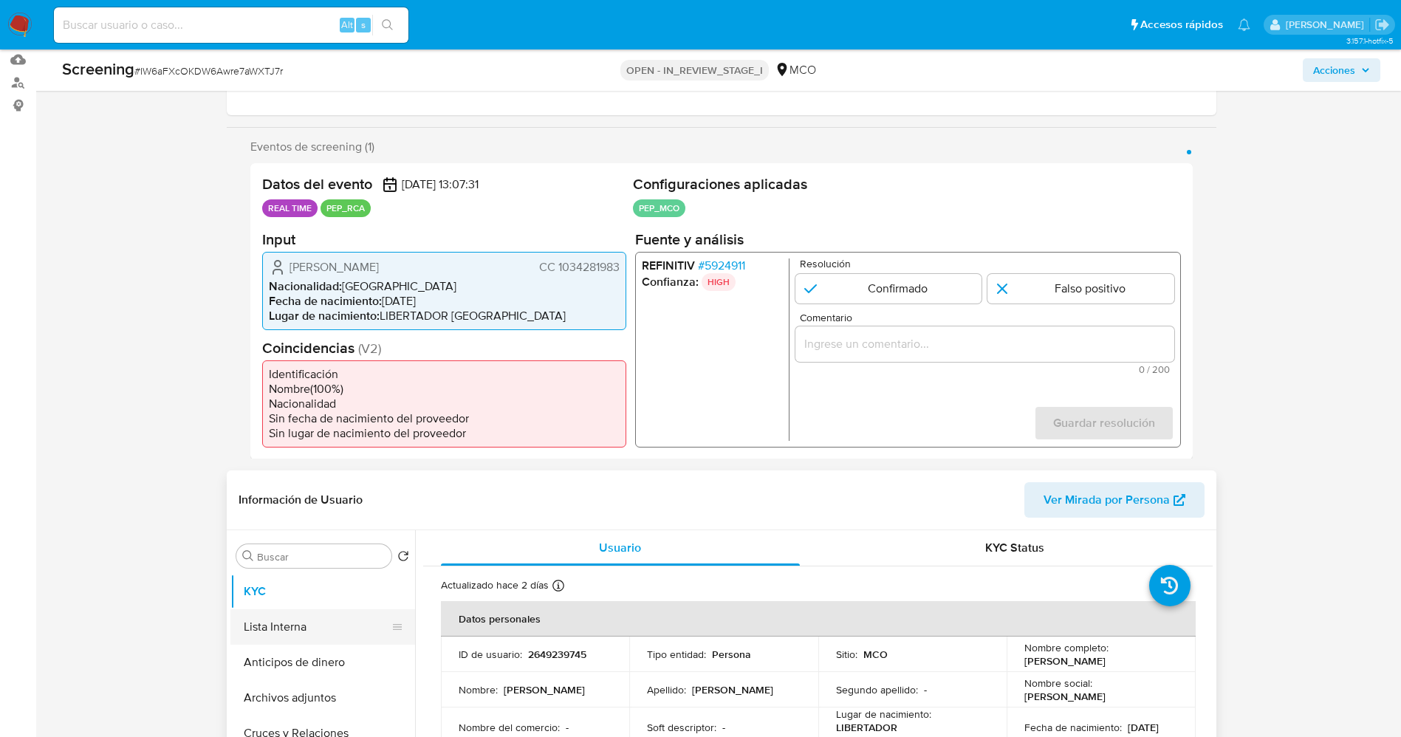
click at [273, 624] on button "Lista Interna" at bounding box center [316, 626] width 173 height 35
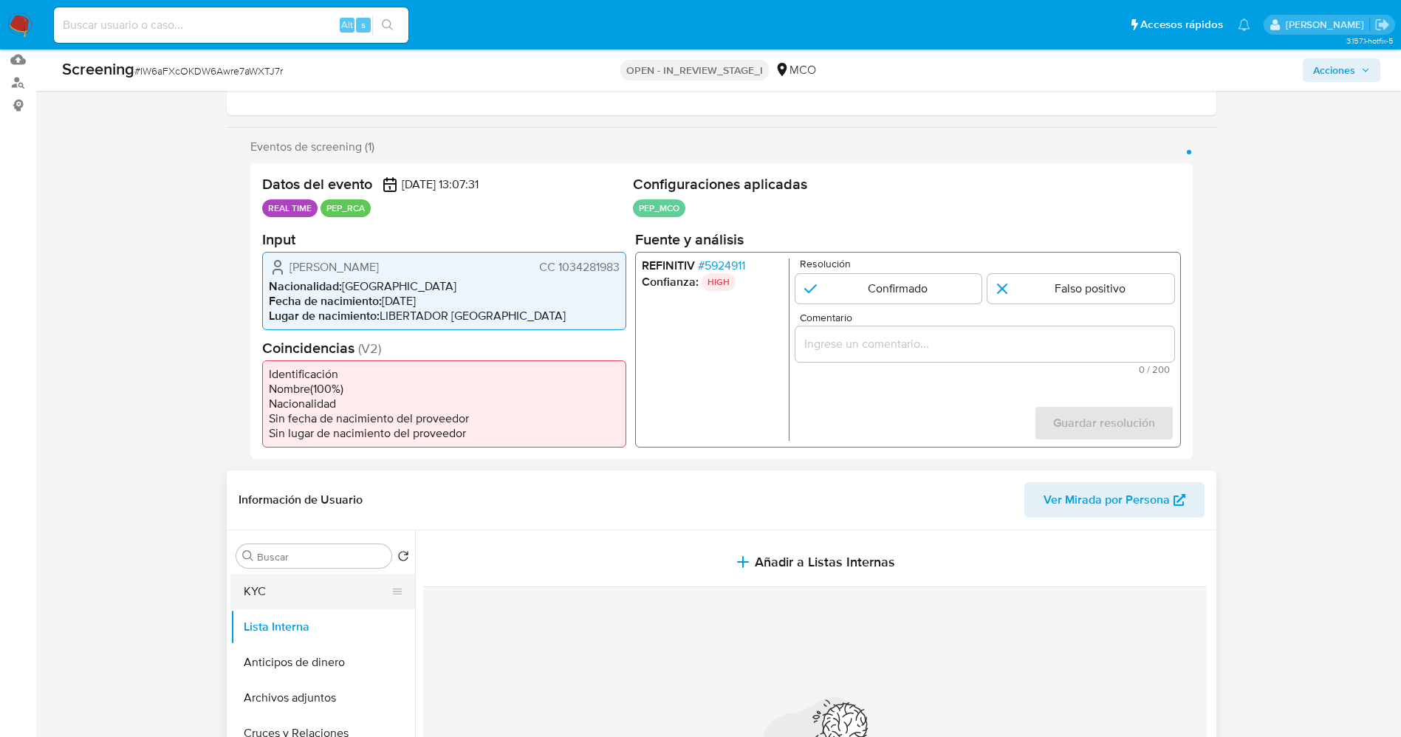
click at [270, 586] on button "KYC" at bounding box center [316, 591] width 173 height 35
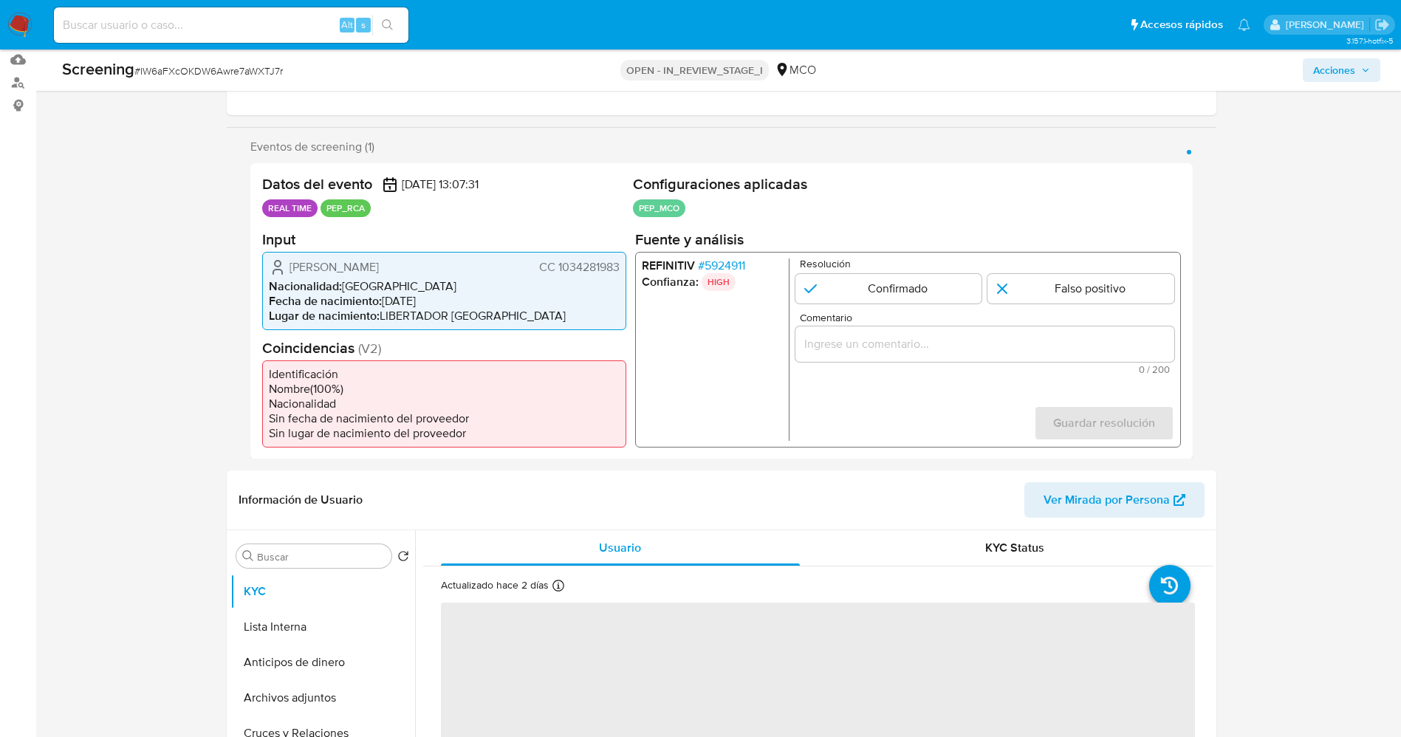
click at [727, 267] on span "# 5924911" at bounding box center [720, 265] width 47 height 15
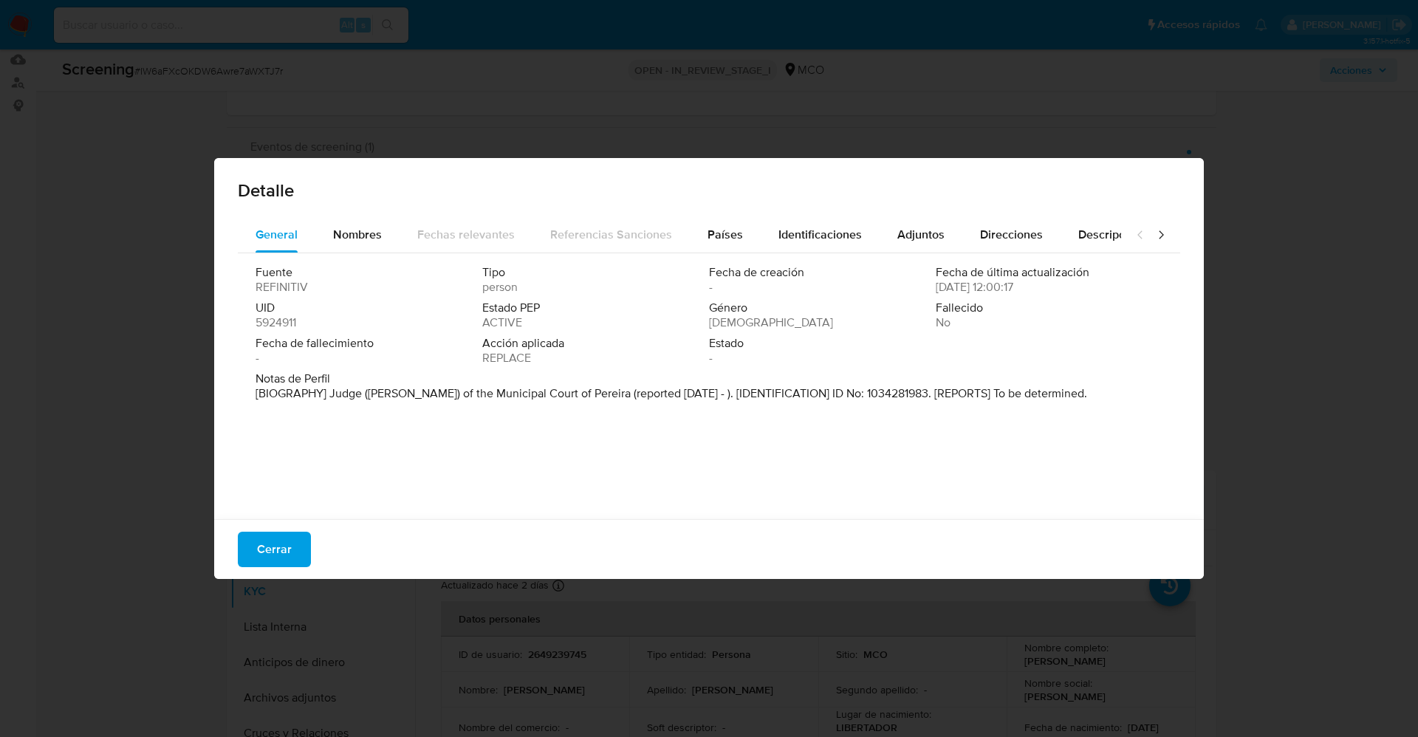
drag, startPoint x: 494, startPoint y: 406, endPoint x: 1049, endPoint y: 423, distance: 554.9
click at [1164, 451] on div "General Nombres Fechas relevantes Referencias Sanciones Países Identificaciones…" at bounding box center [709, 370] width 990 height 307
drag, startPoint x: 444, startPoint y: 421, endPoint x: 391, endPoint y: 401, distance: 56.1
click at [443, 418] on div "Fuente REFINITIV Tipo person Fecha de creación - Fecha de última actualización …" at bounding box center [709, 382] width 942 height 259
drag, startPoint x: 324, startPoint y: 397, endPoint x: 1032, endPoint y: 400, distance: 707.6
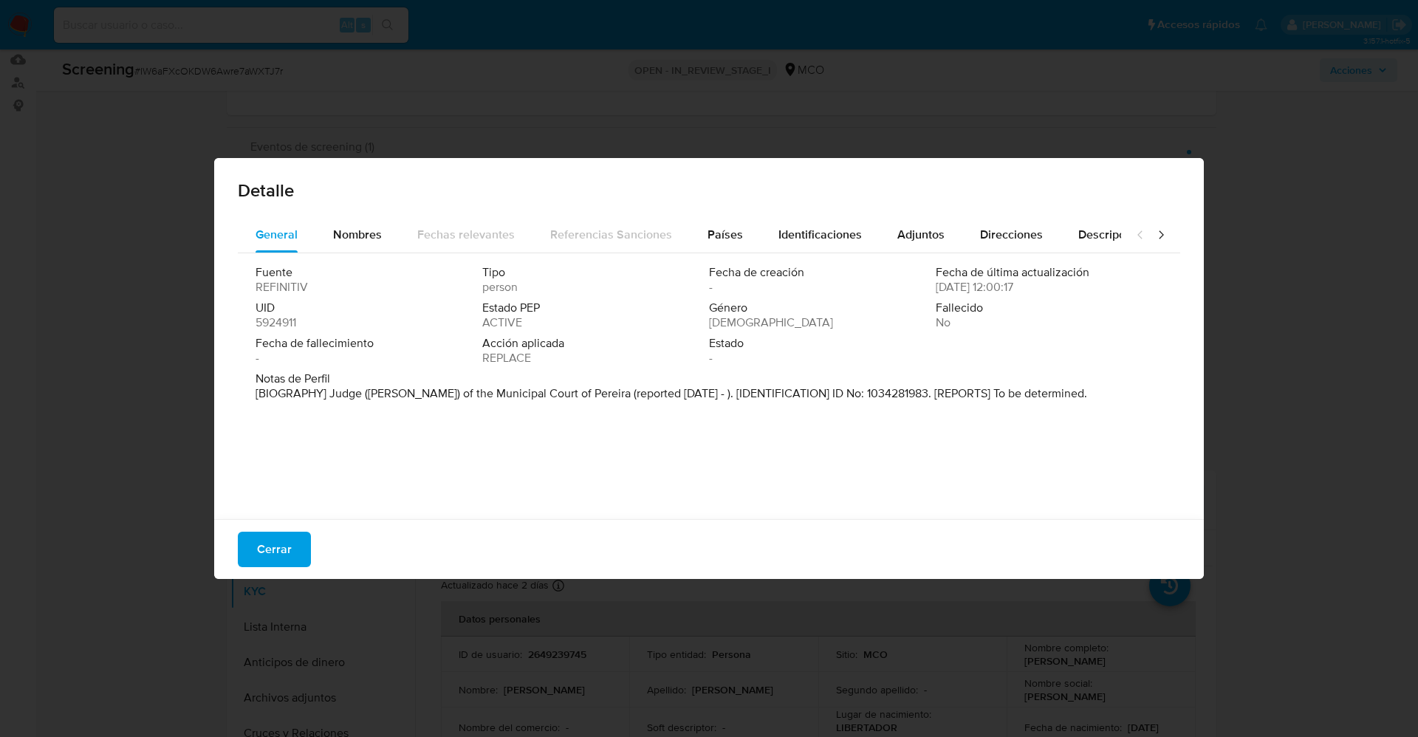
click at [1032, 400] on p "[BIOGRAPHY] Judge ([PERSON_NAME]) of the Municipal Court of Pereira (reported […" at bounding box center [672, 393] width 832 height 15
click at [363, 227] on span "Nombres" at bounding box center [357, 234] width 49 height 17
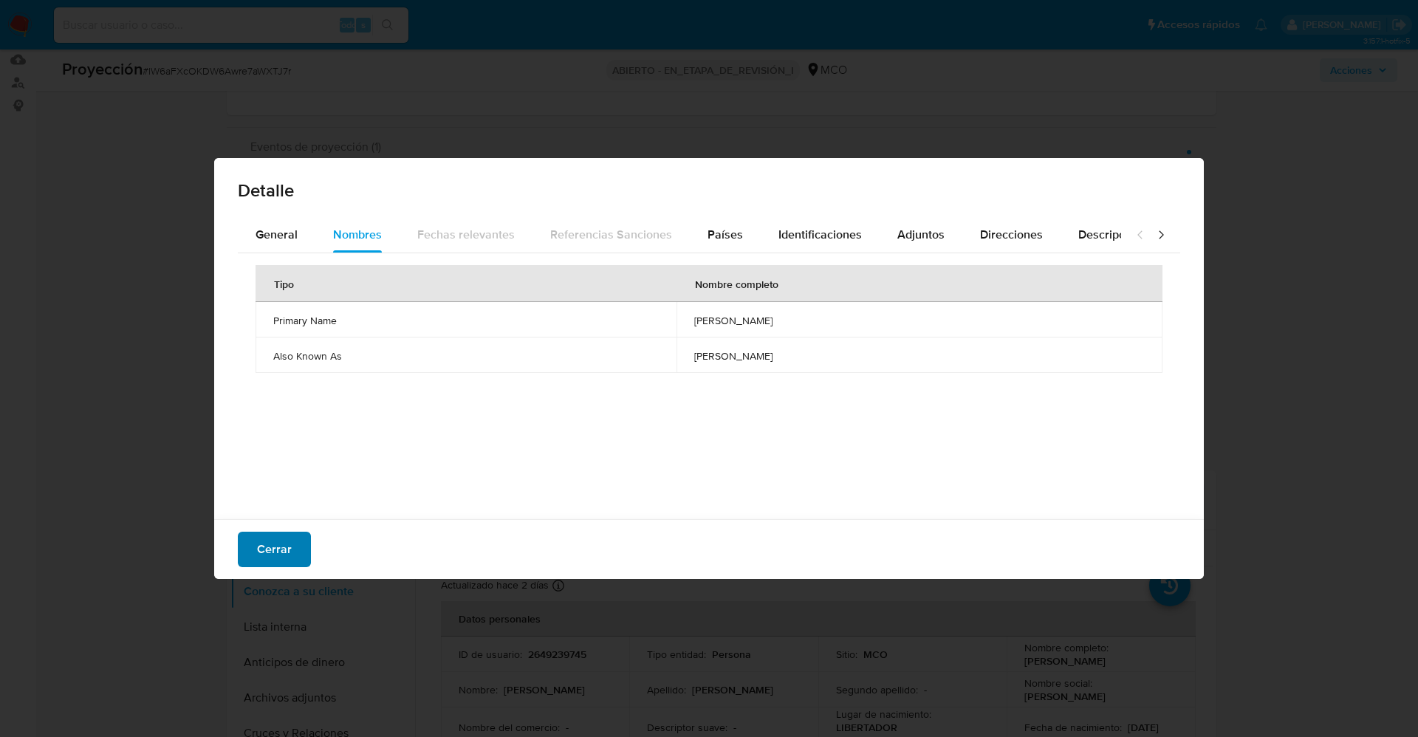
click at [271, 559] on span "Cerrar" at bounding box center [274, 549] width 35 height 32
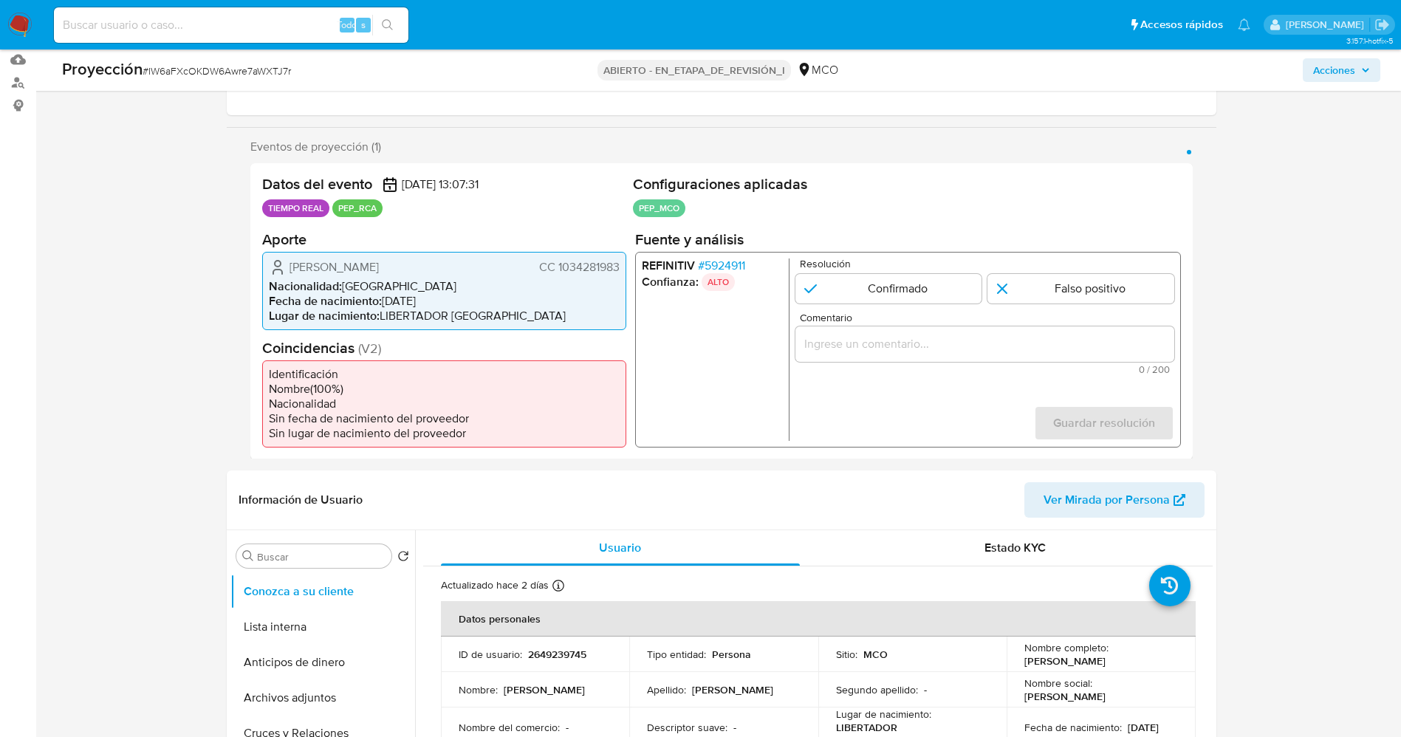
click at [733, 261] on font "5924911" at bounding box center [724, 264] width 41 height 17
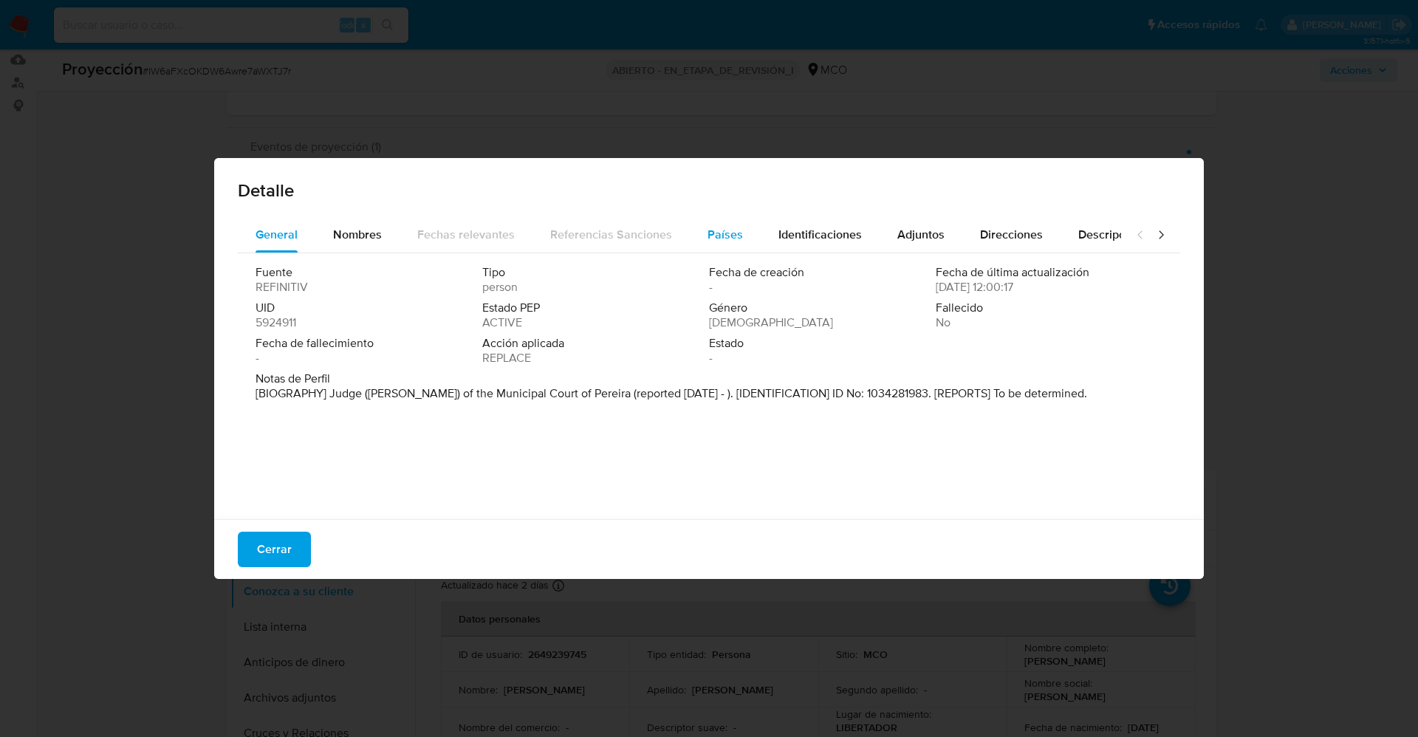
click at [728, 242] on span "Países" at bounding box center [725, 234] width 35 height 17
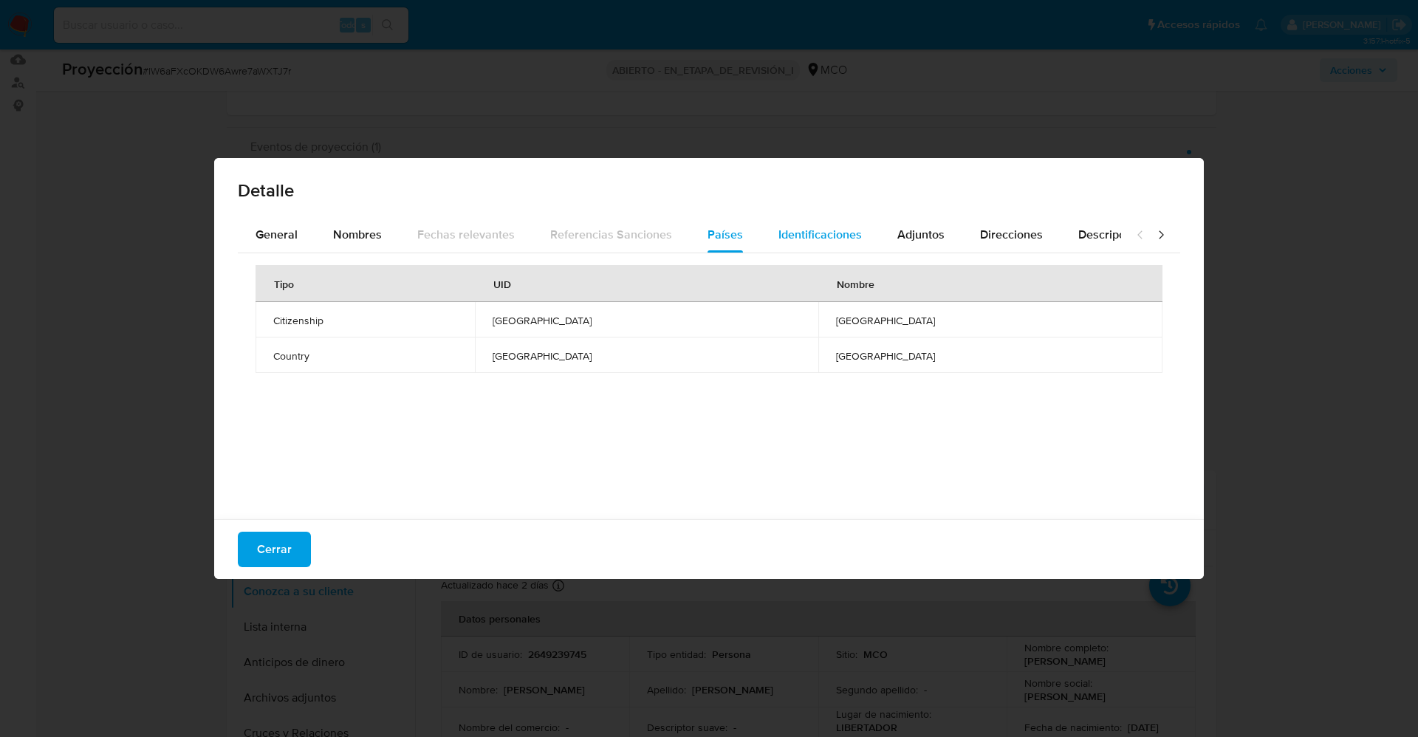
click at [793, 238] on span "Identificaciones" at bounding box center [819, 234] width 83 height 17
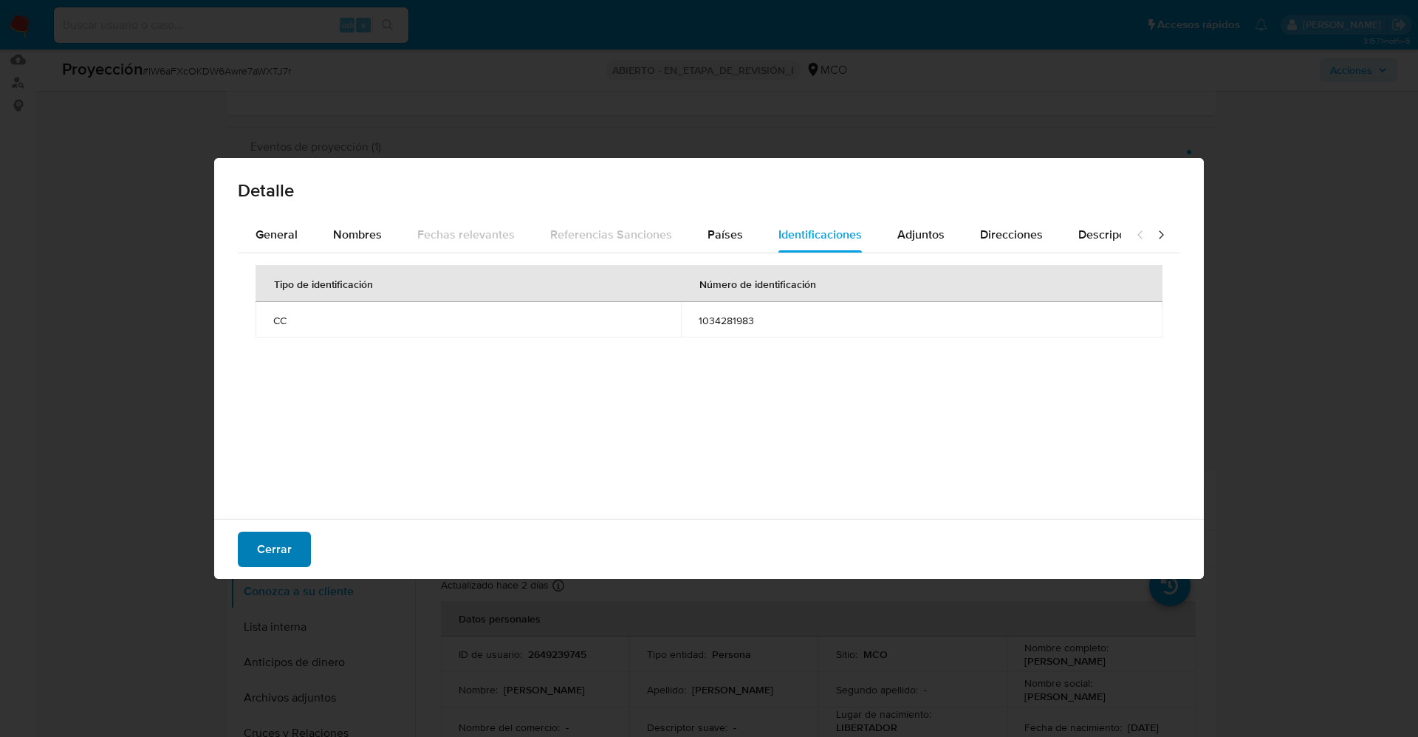
click at [267, 535] on font "Cerrar" at bounding box center [274, 549] width 35 height 35
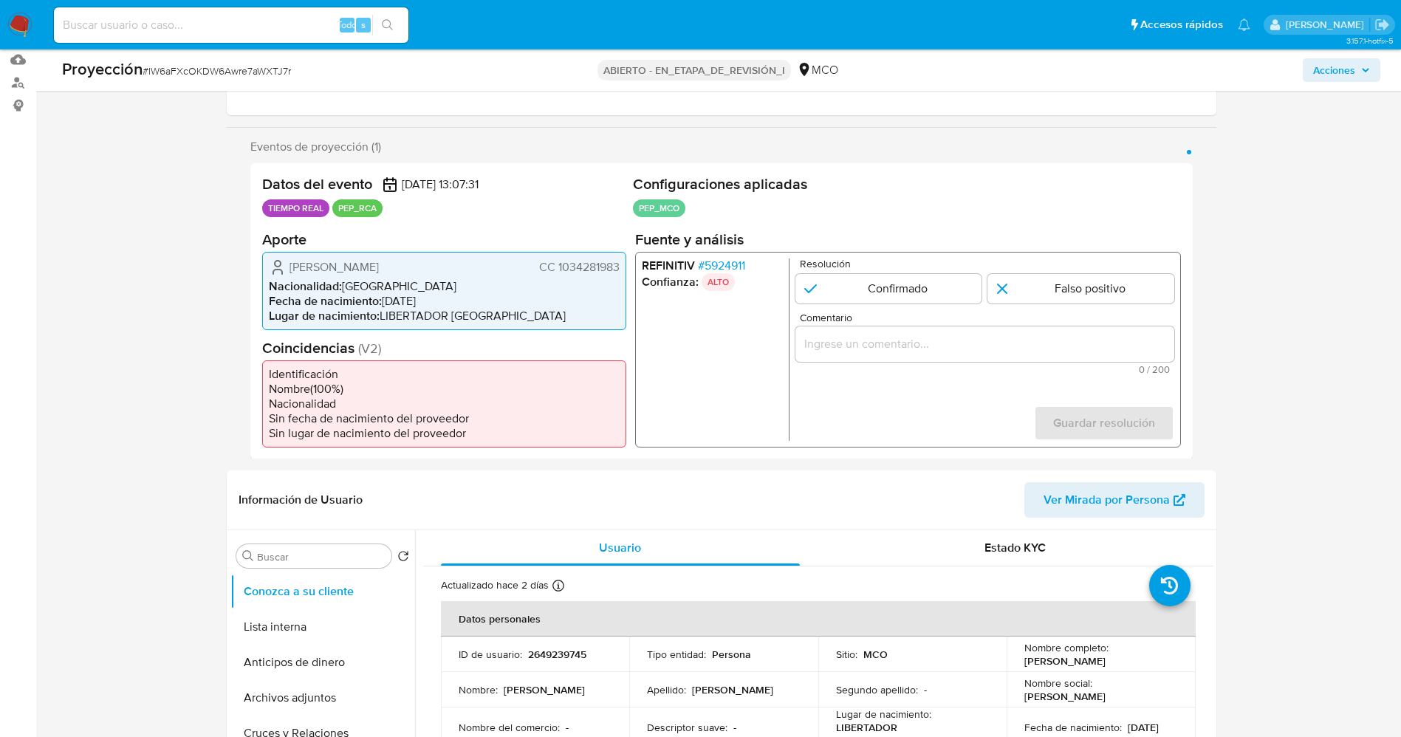
drag, startPoint x: 290, startPoint y: 267, endPoint x: 385, endPoint y: 265, distance: 94.6
click at [434, 264] on div "[PERSON_NAME] CC 1034281983" at bounding box center [444, 267] width 351 height 18
click at [737, 264] on font "5924911" at bounding box center [724, 264] width 41 height 17
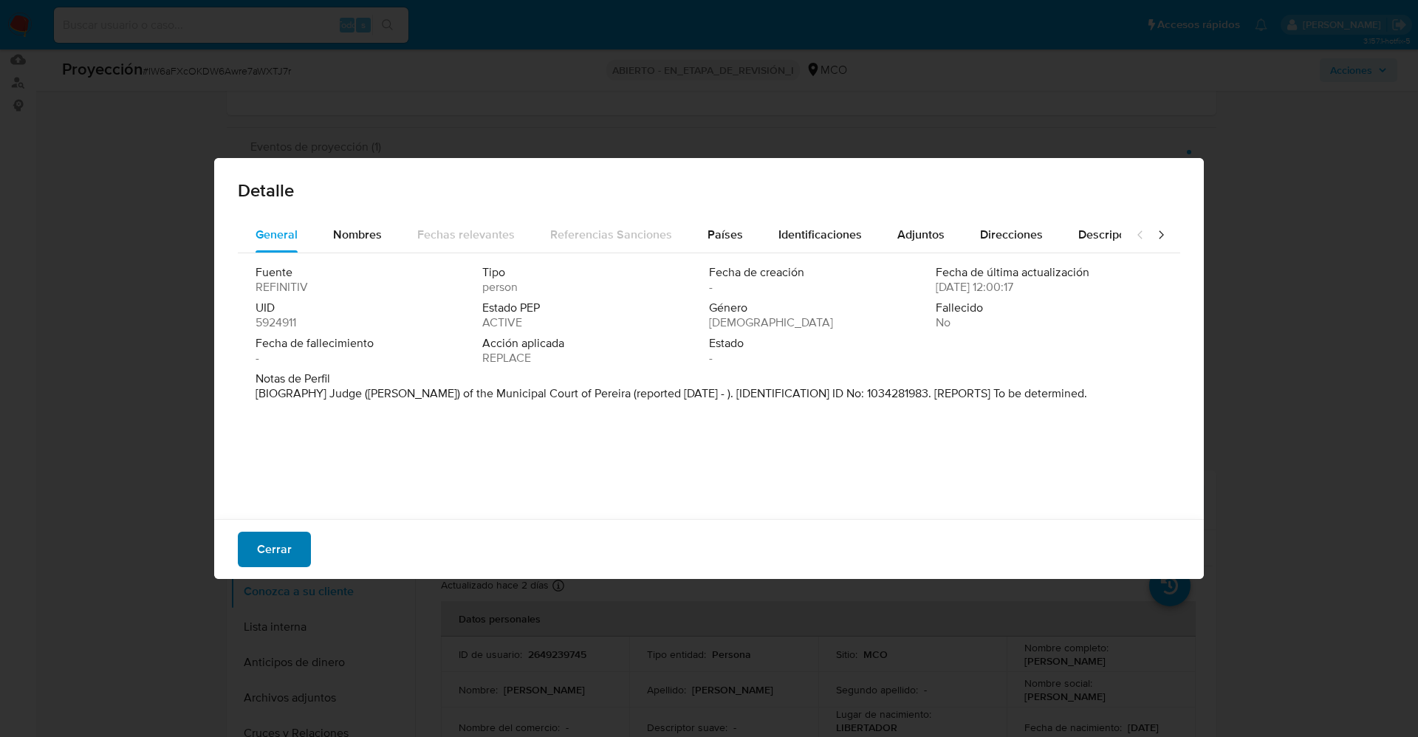
click at [275, 550] on font "Cerrar" at bounding box center [274, 549] width 35 height 35
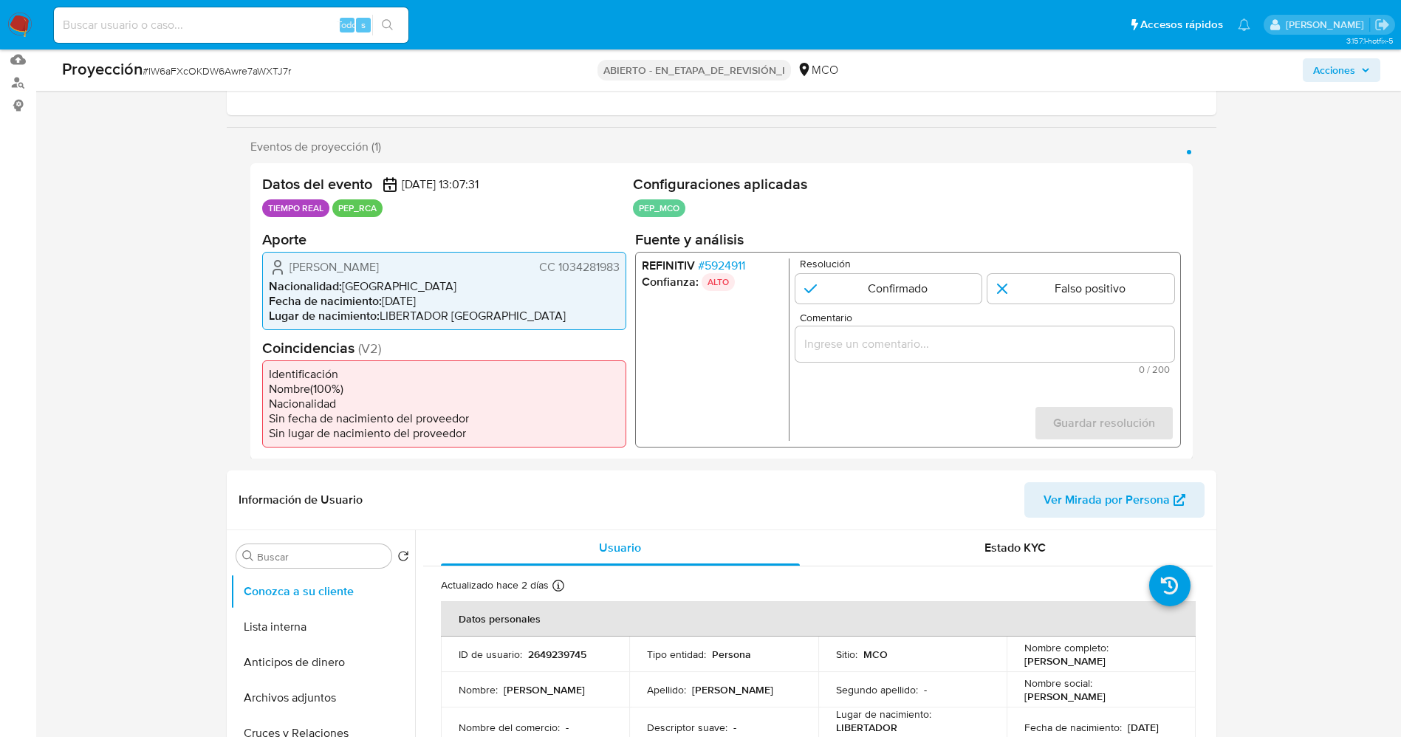
drag, startPoint x: 282, startPoint y: 263, endPoint x: 433, endPoint y: 260, distance: 150.7
click at [434, 260] on div "[PERSON_NAME] CC 1034281983" at bounding box center [444, 267] width 351 height 18
click at [433, 285] on li "Nacionalidad : [DEMOGRAPHIC_DATA]" at bounding box center [444, 285] width 351 height 15
drag, startPoint x: 284, startPoint y: 270, endPoint x: 621, endPoint y: 264, distance: 336.8
click at [621, 264] on div "[PERSON_NAME] CC 1034281983 Nacionalidad : [DEMOGRAPHIC_DATA] Fecha de nacimien…" at bounding box center [444, 290] width 364 height 78
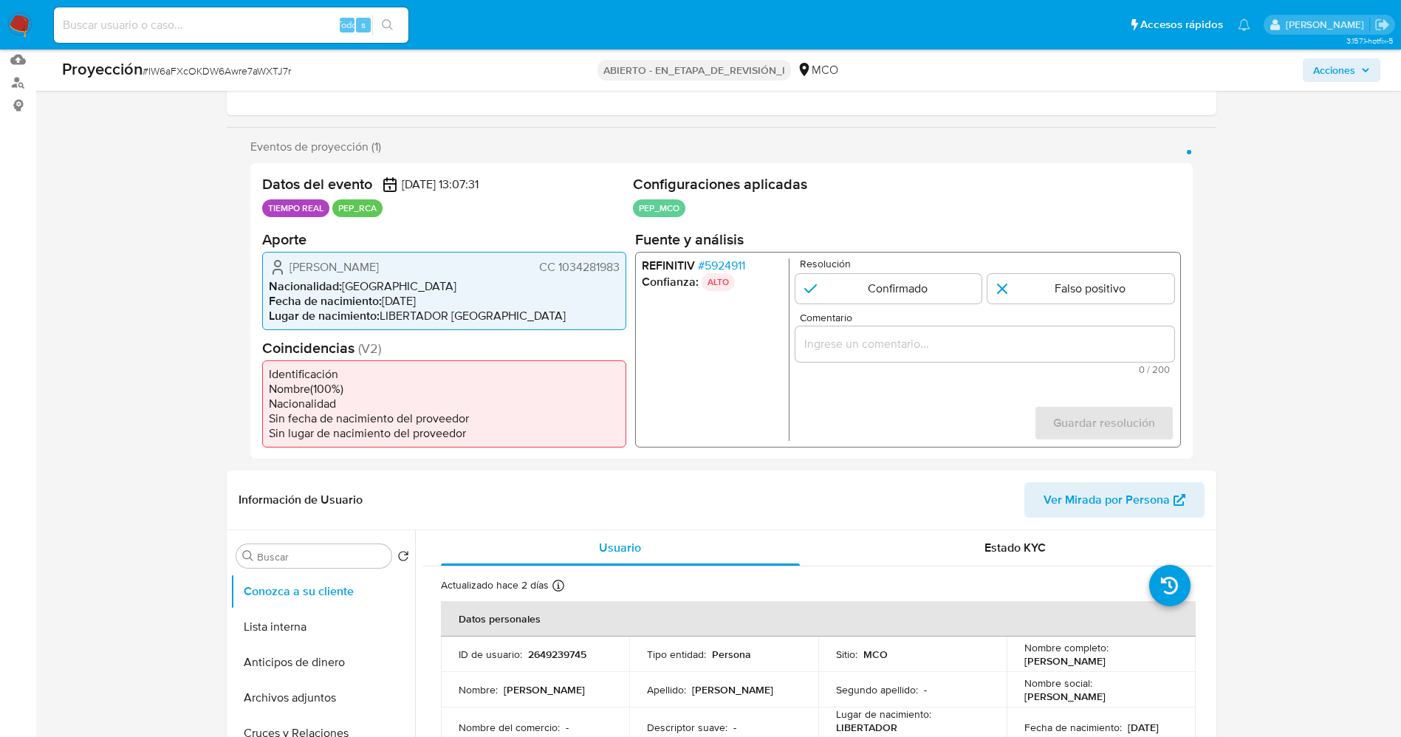
drag, startPoint x: 665, startPoint y: 225, endPoint x: 759, endPoint y: 268, distance: 103.1
click at [759, 268] on div "Datos del evento [DATE] 13:07:31 TIEMPO REAL PEP_RCA Configuraciones aplicadas …" at bounding box center [721, 311] width 942 height 296
click at [732, 262] on font "5924911" at bounding box center [724, 264] width 41 height 17
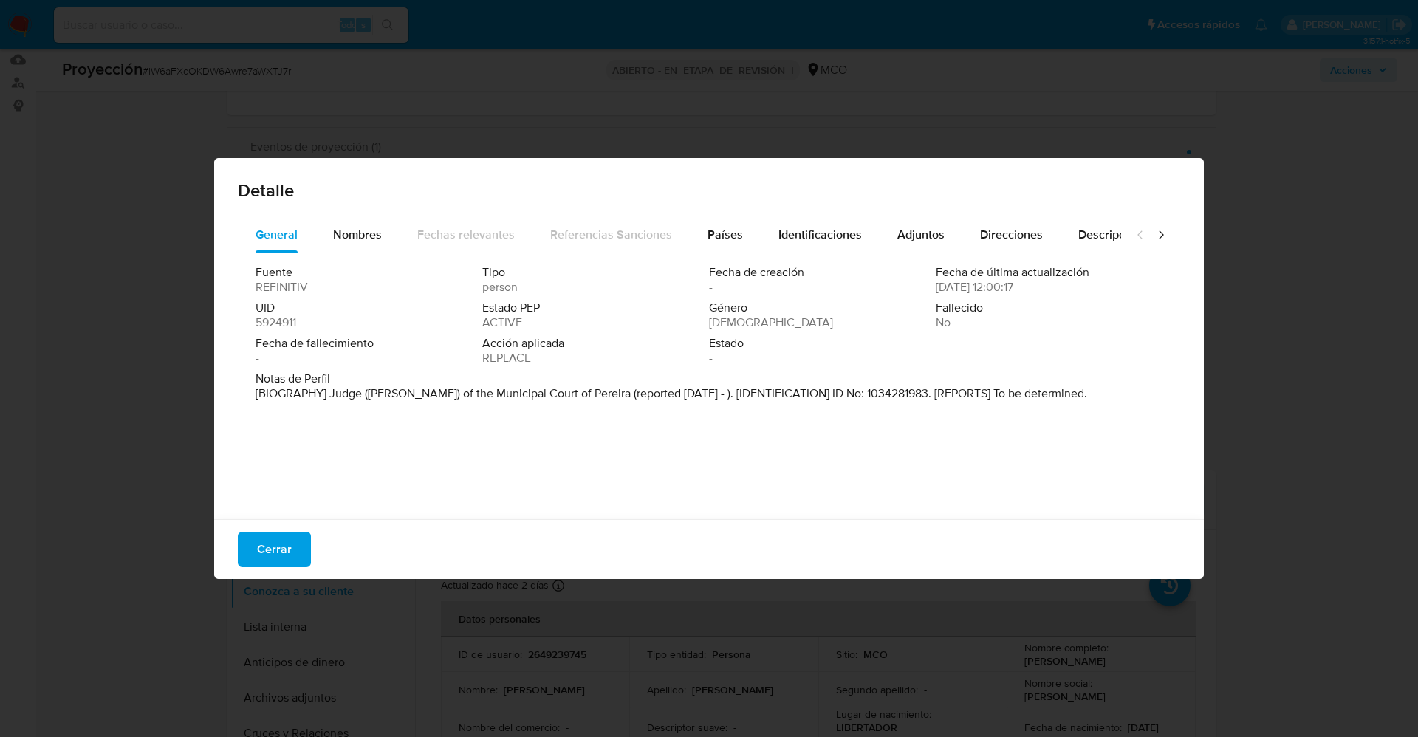
drag, startPoint x: 444, startPoint y: 395, endPoint x: 435, endPoint y: 395, distance: 8.9
click at [441, 395] on p "[BIOGRAPHY] Judge (Juez) of the Municipal Court of Pereira (reported Jul 2020 -…" at bounding box center [672, 393] width 832 height 15
drag, startPoint x: 357, startPoint y: 393, endPoint x: 642, endPoint y: 397, distance: 285.1
click at [642, 397] on p "[BIOGRAPHY] Judge (Juez) of the Municipal Court of Pereira (reported Jul 2020 -…" at bounding box center [672, 393] width 832 height 15
click at [406, 332] on div "Fuente REFINITIV Tipo persona Fecha de creación - Fecha de última actualización…" at bounding box center [709, 318] width 907 height 106
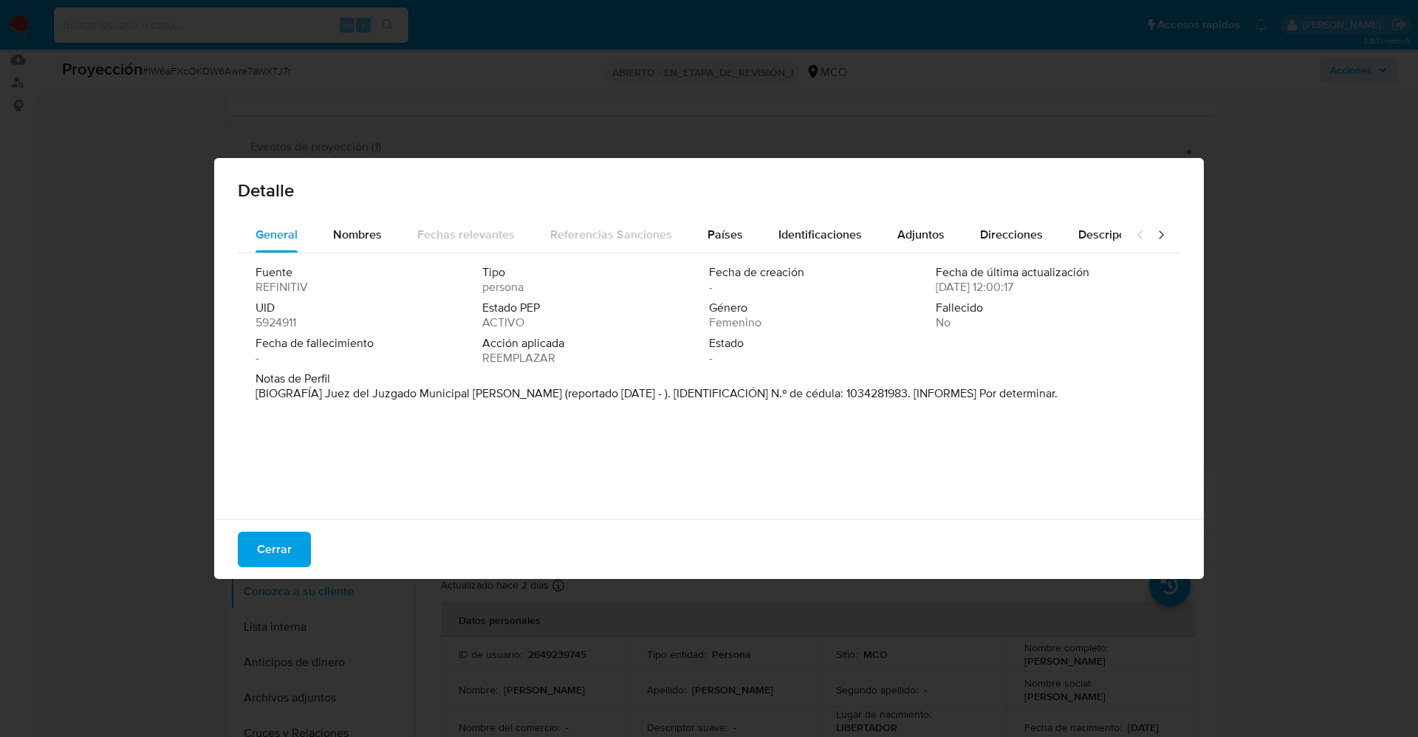
drag, startPoint x: 327, startPoint y: 397, endPoint x: 521, endPoint y: 396, distance: 194.3
click at [521, 396] on font "[BIOGRAFÍA] Juez del Juzgado Municipal de Pereira (reportado jul. 2020 - ). [ID…" at bounding box center [657, 393] width 802 height 17
drag, startPoint x: 259, startPoint y: 550, endPoint x: 506, endPoint y: 468, distance: 260.0
click at [263, 550] on font "Cerrar" at bounding box center [274, 549] width 35 height 35
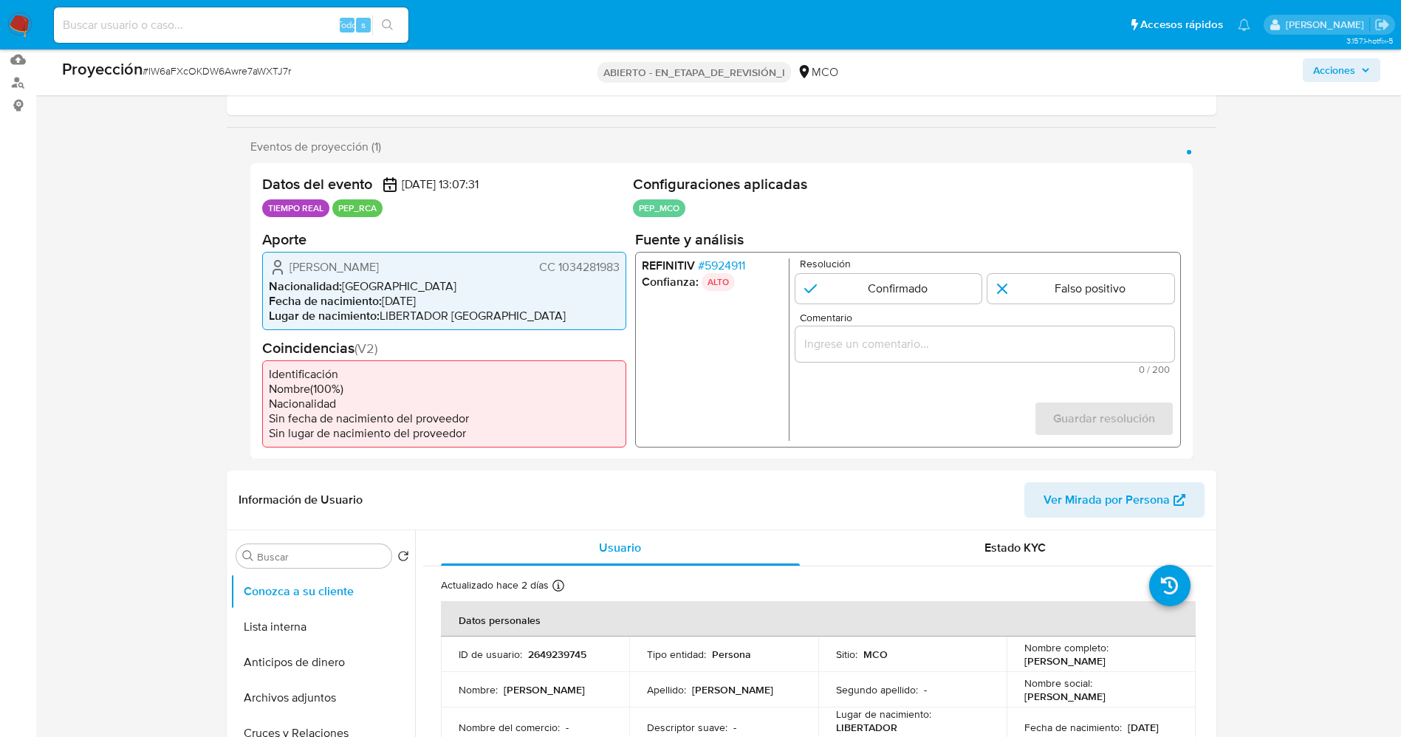
click at [1056, 298] on input "1 de 1" at bounding box center [1080, 288] width 187 height 30
radio input "true"
click at [1048, 338] on input "Comentario" at bounding box center [984, 343] width 379 height 19
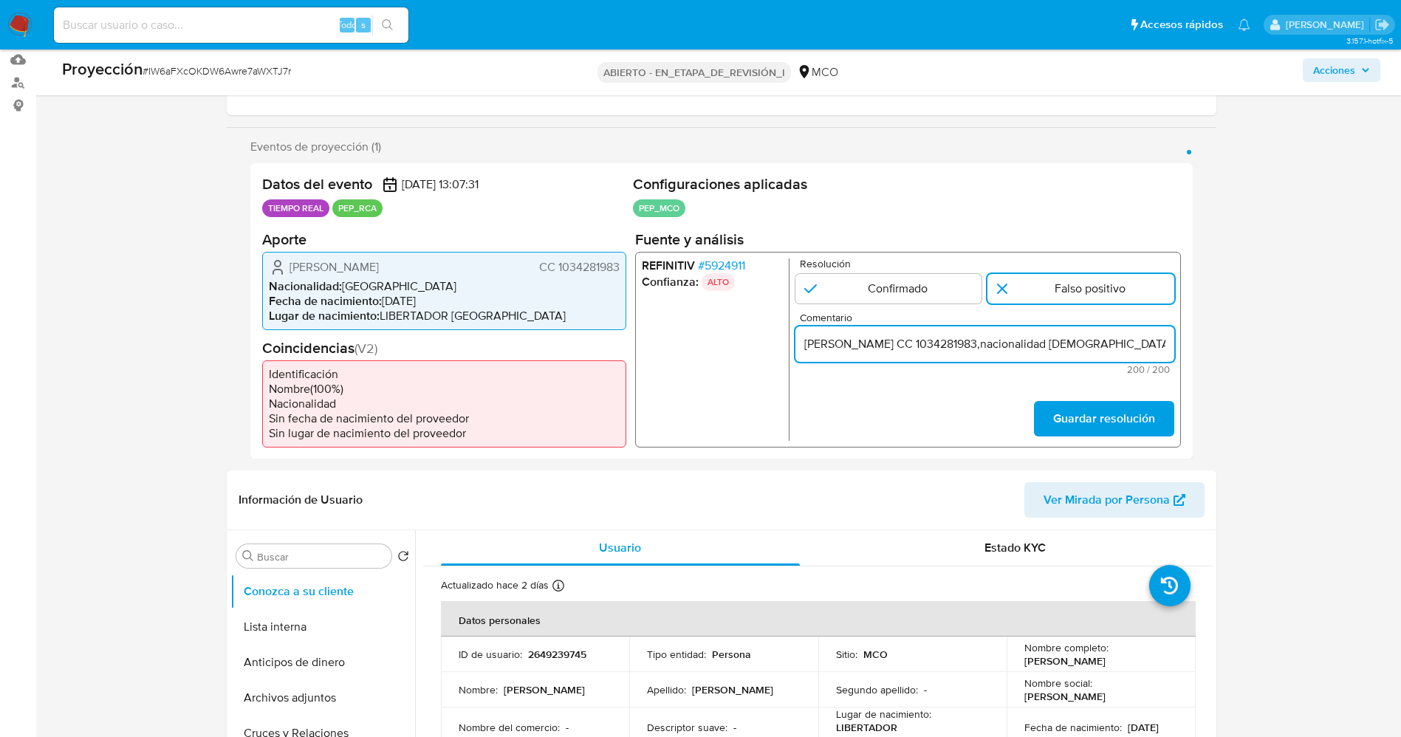
scroll to position [0, 703]
click at [1125, 346] on input "usuarioStephanie Muñoz Sánchez CC 1034281983,nacionalidad Colombiana , por coin…" at bounding box center [984, 343] width 379 height 19
drag, startPoint x: 807, startPoint y: 346, endPoint x: 1077, endPoint y: 352, distance: 269.7
click at [1077, 352] on input "usuarioStephanie Muñoz Sánchez CC 1034281983,nacionalidad Colombiana , por coin…" at bounding box center [984, 343] width 379 height 19
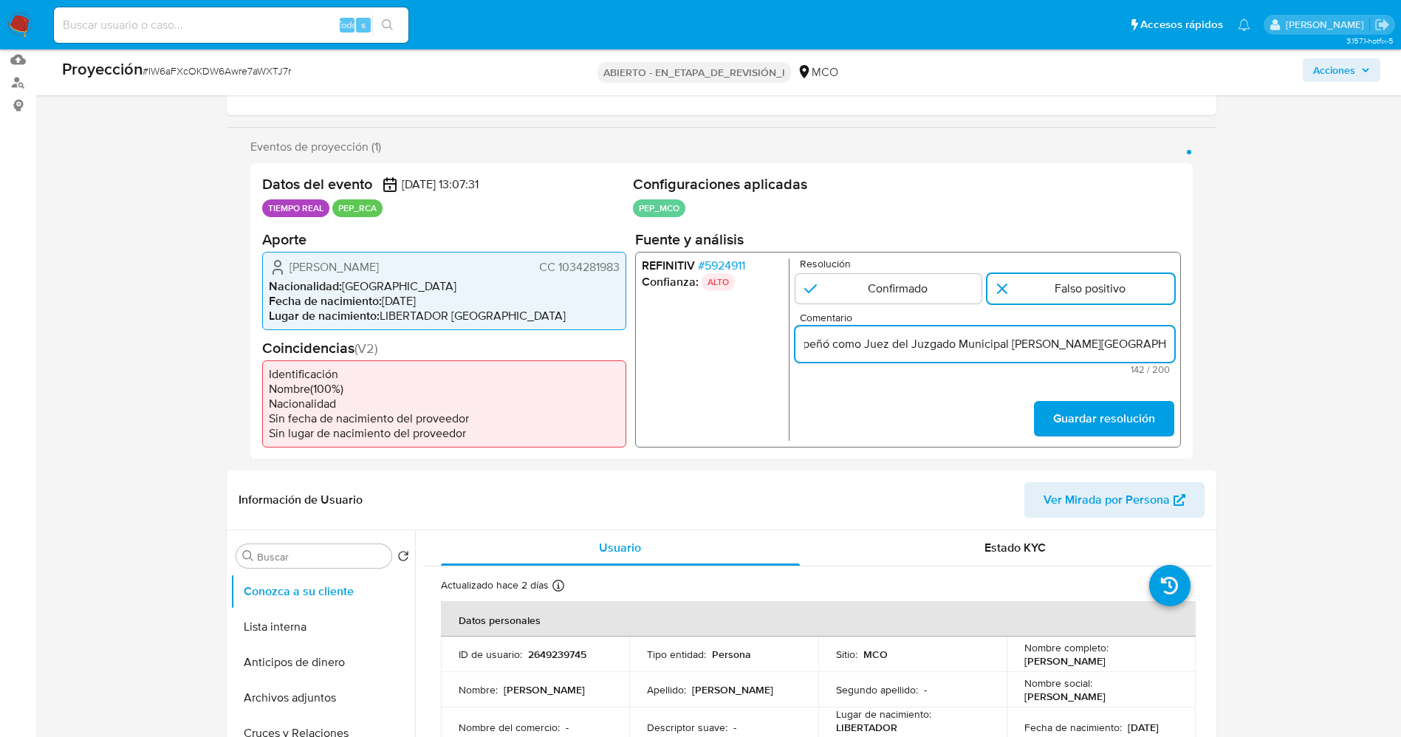
scroll to position [0, 435]
type input "usuarioStephanie Muñoz Sánchez CC 1034281983,nacionalidad Colombiana se desempe…"
click at [882, 297] on input "1 de 1" at bounding box center [888, 288] width 187 height 30
radio input "true"
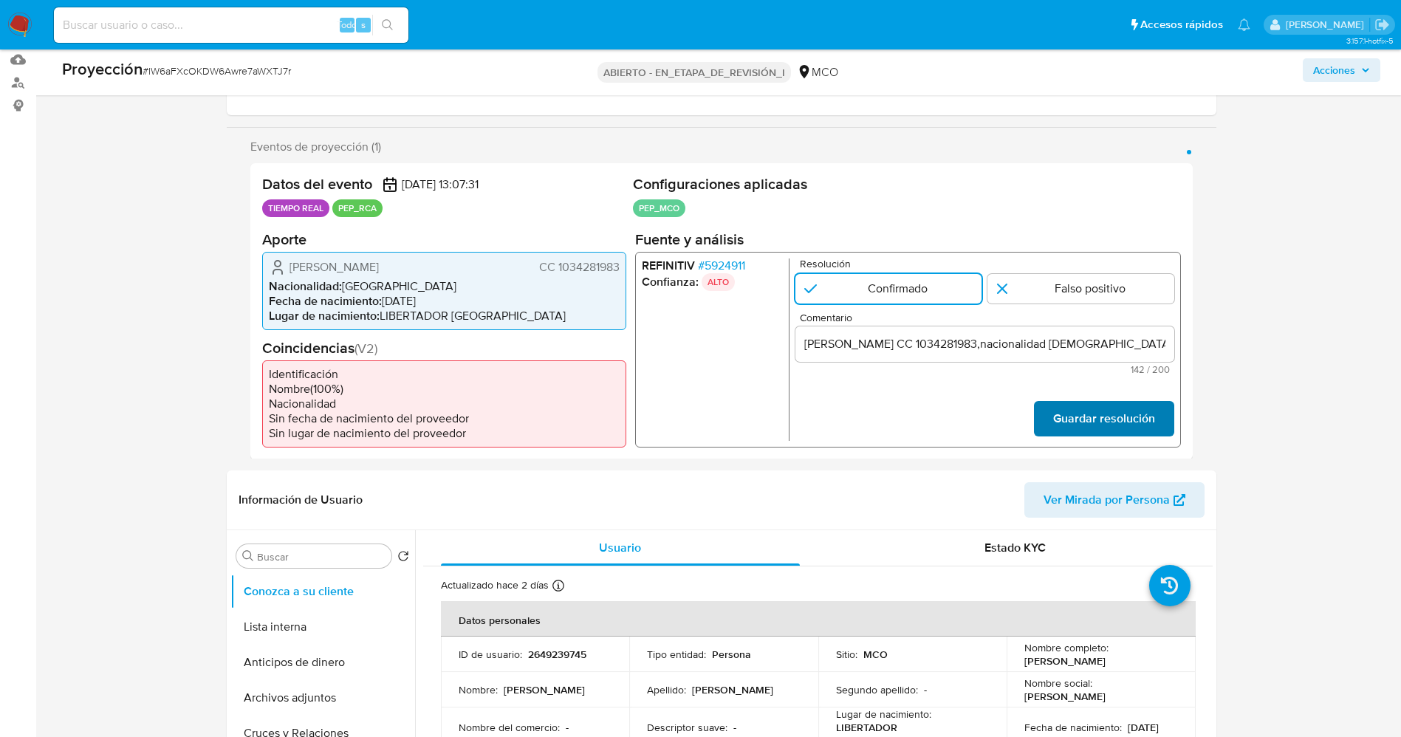
click at [1060, 419] on font "Guardar resolución" at bounding box center [1103, 418] width 102 height 35
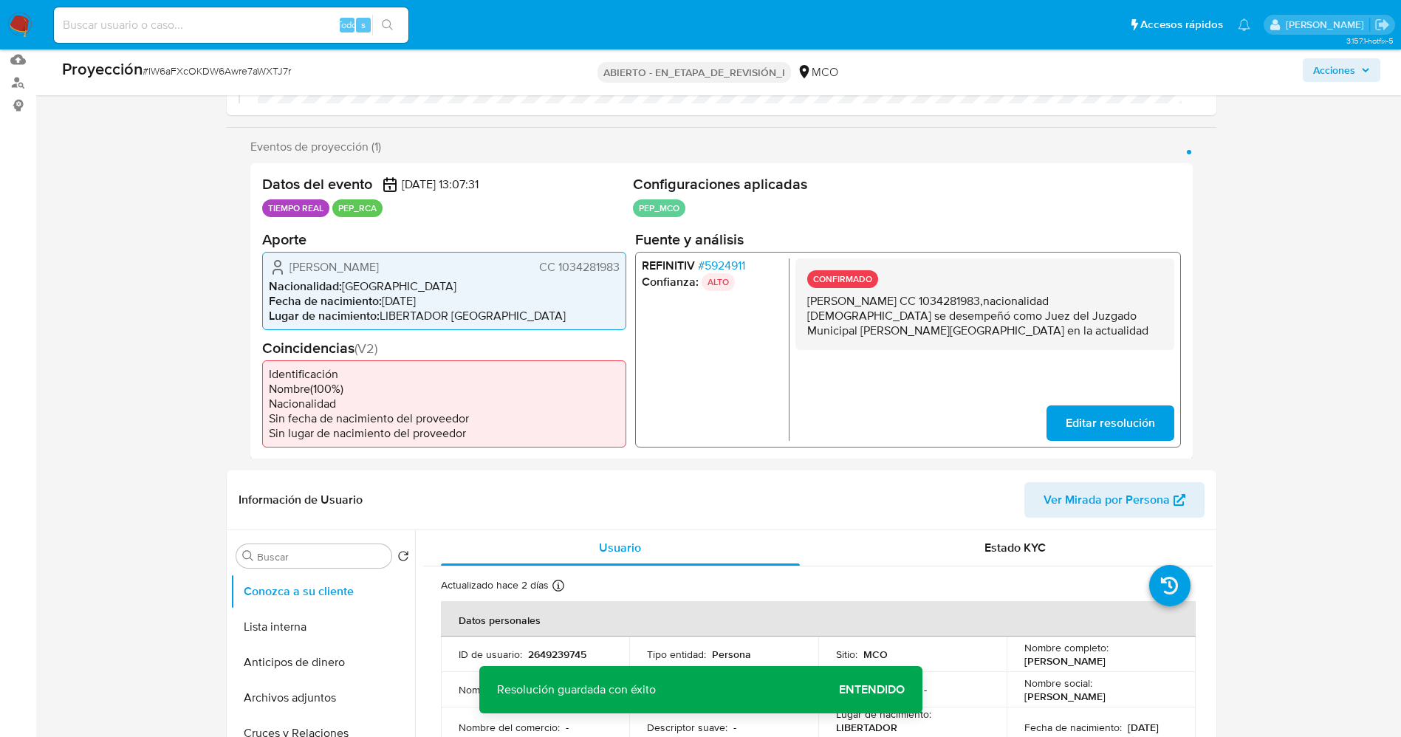
drag, startPoint x: 824, startPoint y: 302, endPoint x: 965, endPoint y: 346, distance: 147.6
click at [971, 346] on div "CONFIRMADO usuarioStephanie Muñoz Sánchez CC 1034281983,nacionalidad Colombiana…" at bounding box center [984, 304] width 379 height 92
click at [298, 631] on button "Lista interna" at bounding box center [316, 626] width 173 height 35
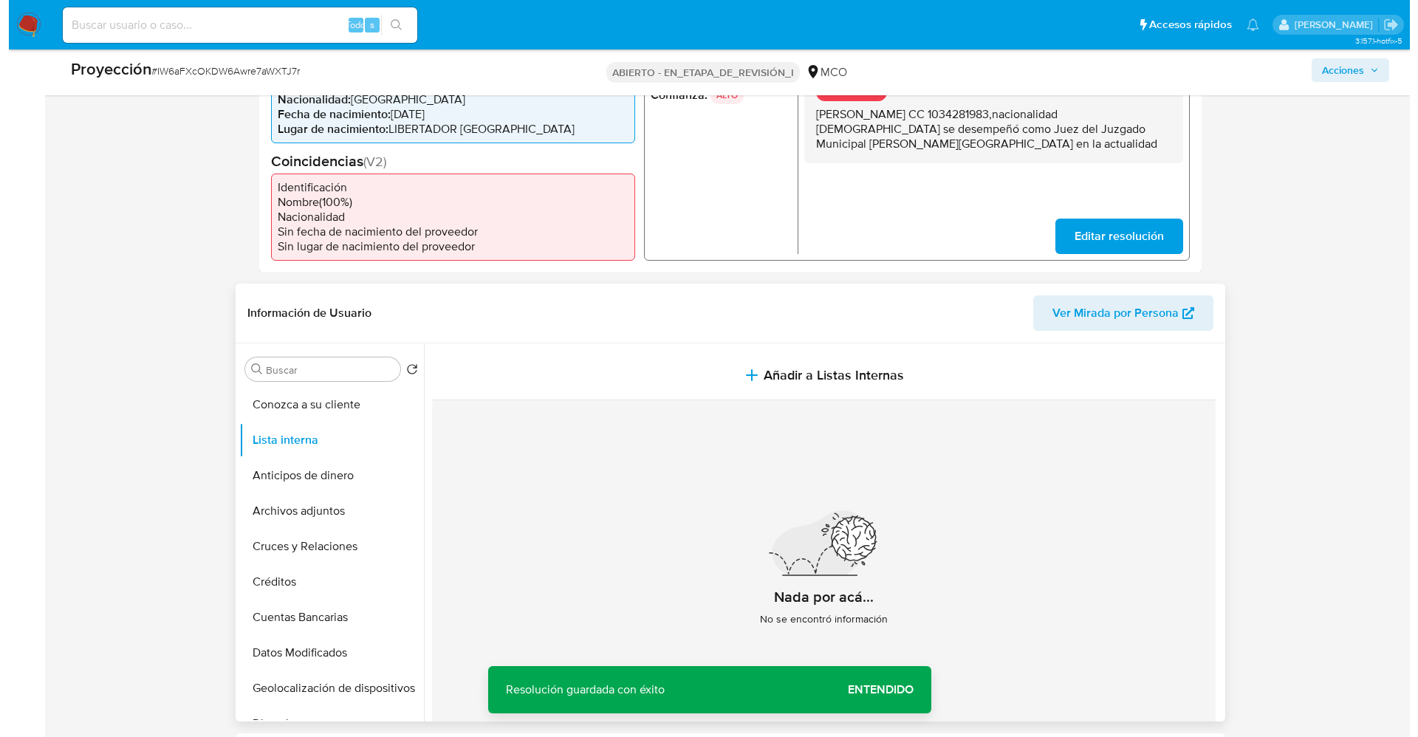
scroll to position [443, 0]
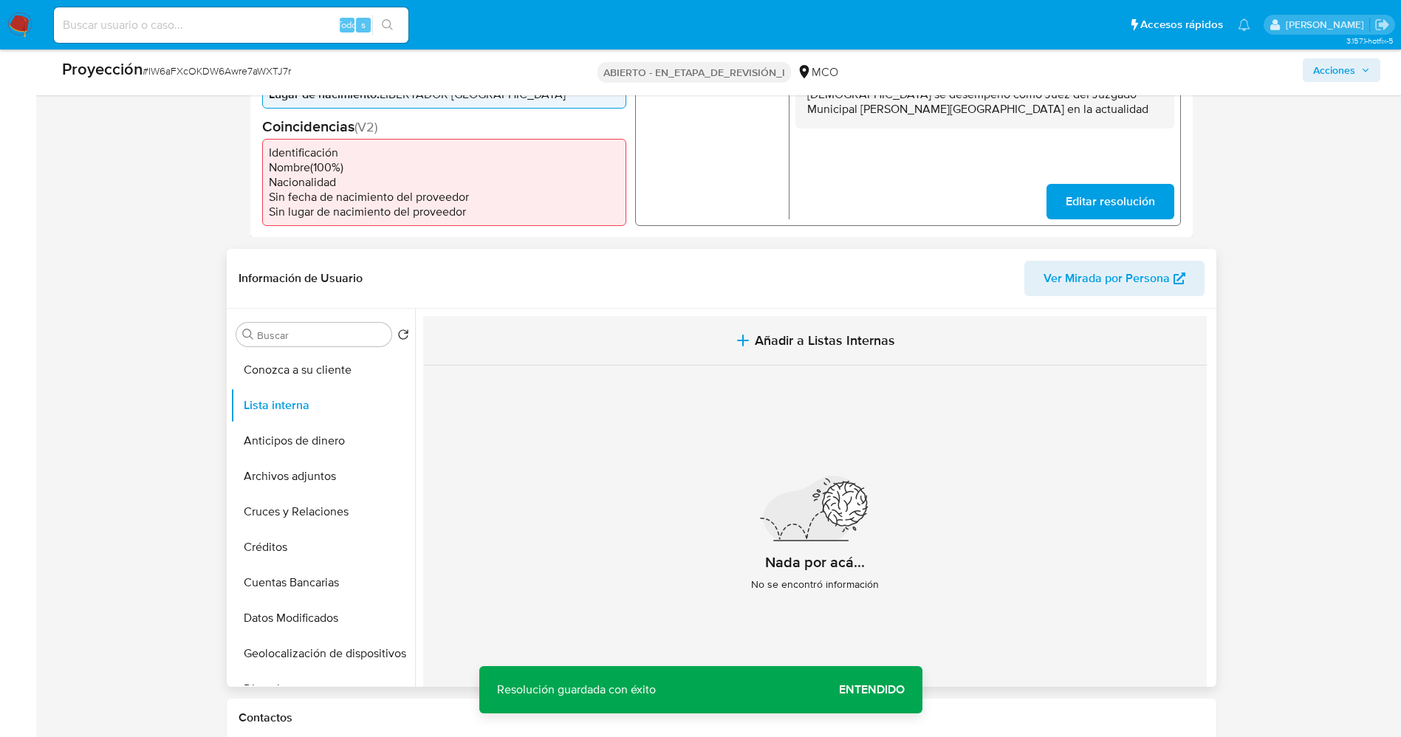
click at [787, 338] on span "Añadir a Listas Internas" at bounding box center [825, 340] width 140 height 16
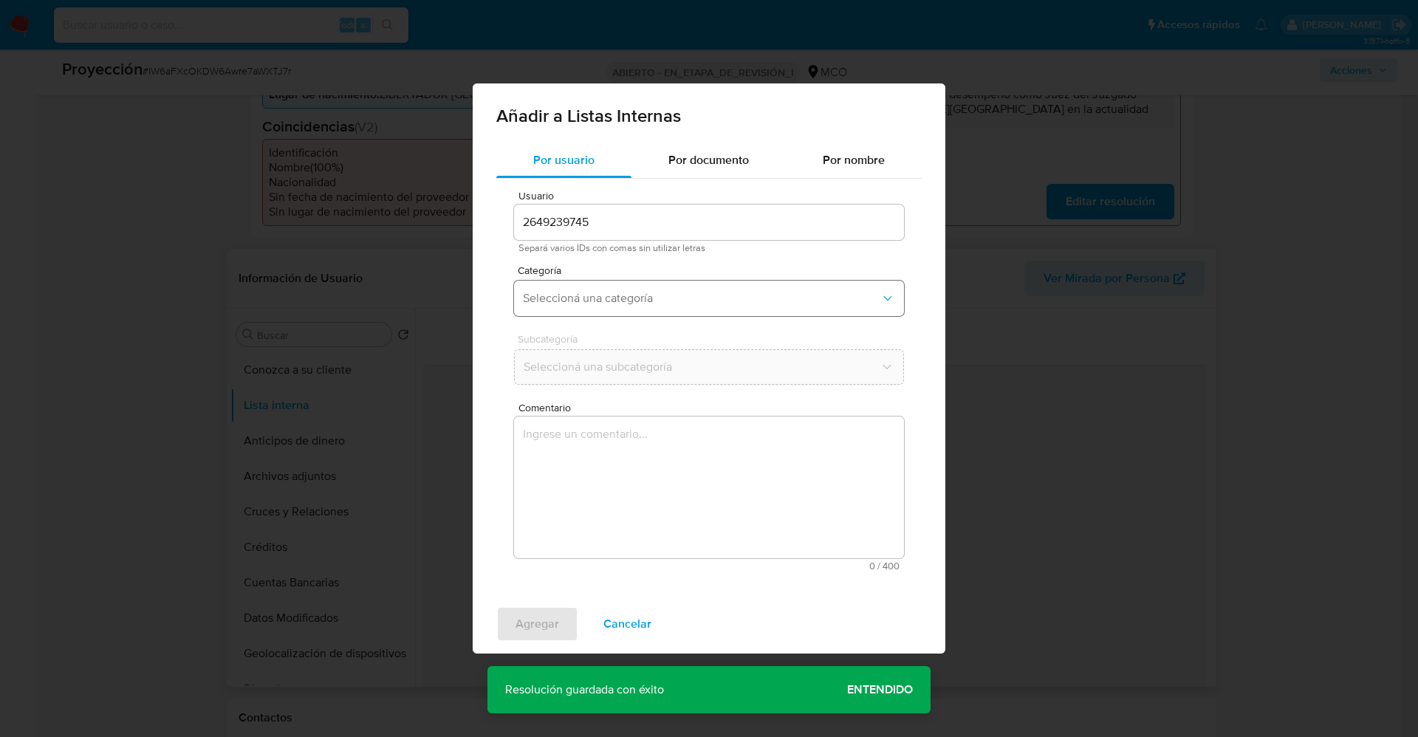
click at [721, 315] on button "Seleccioná una categoría" at bounding box center [709, 298] width 390 height 35
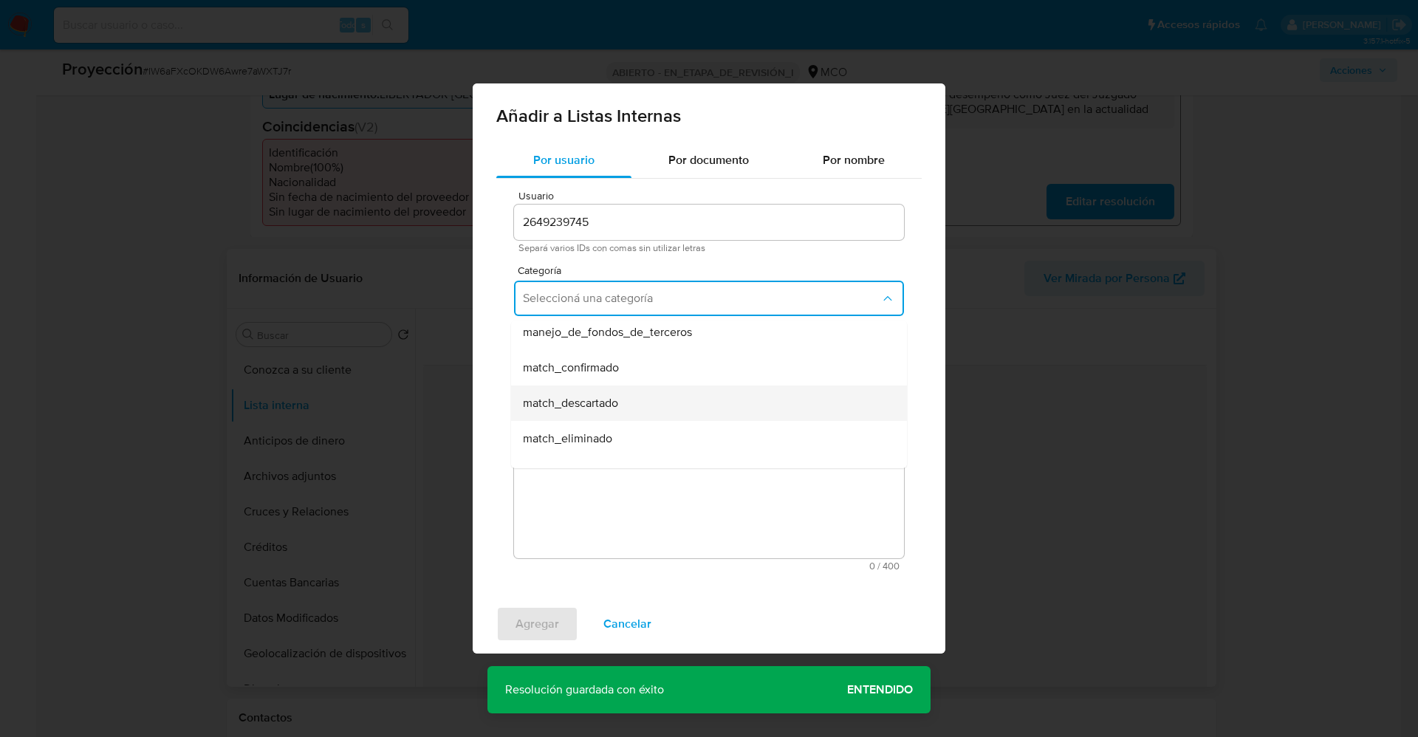
scroll to position [111, 0]
click at [639, 349] on div "match_confirmado" at bounding box center [704, 333] width 363 height 35
click at [639, 349] on button "Seleccioná una subcategoría" at bounding box center [709, 366] width 390 height 35
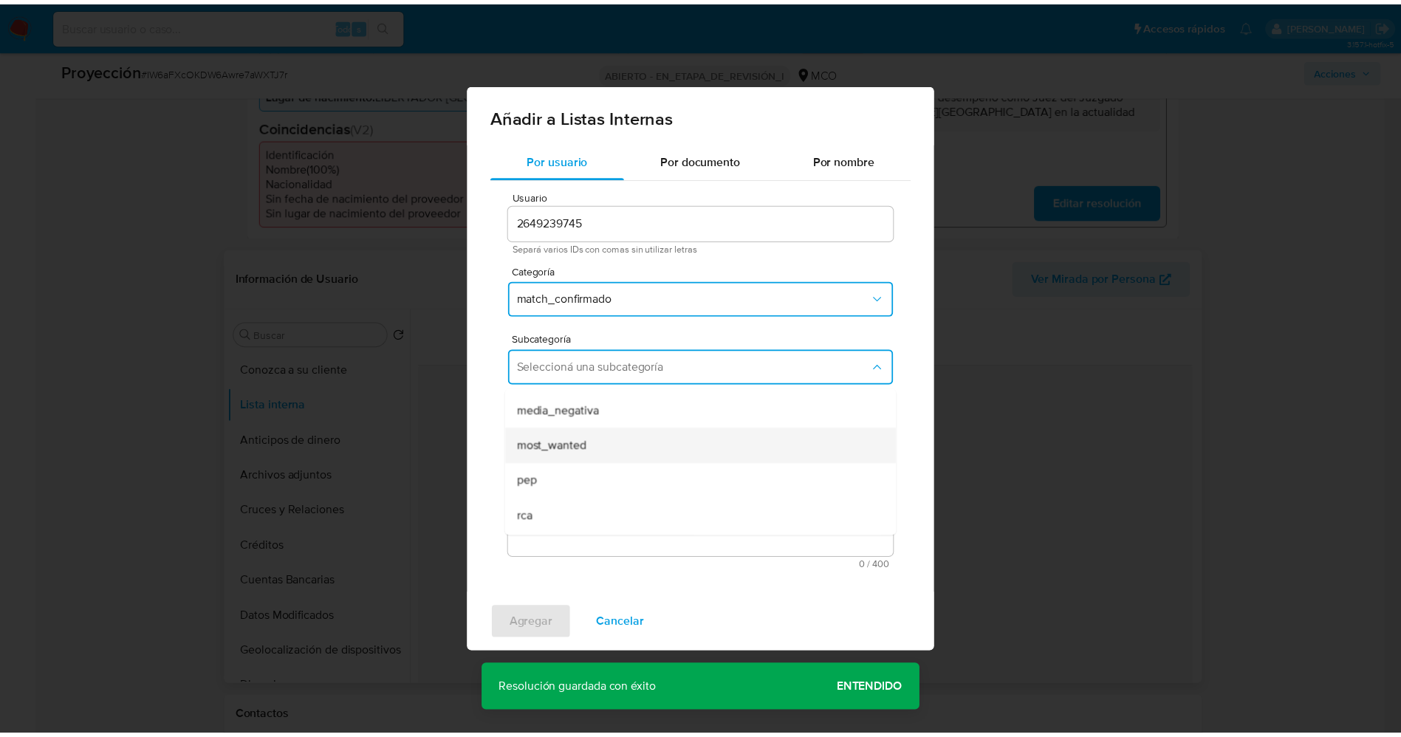
scroll to position [100, 0]
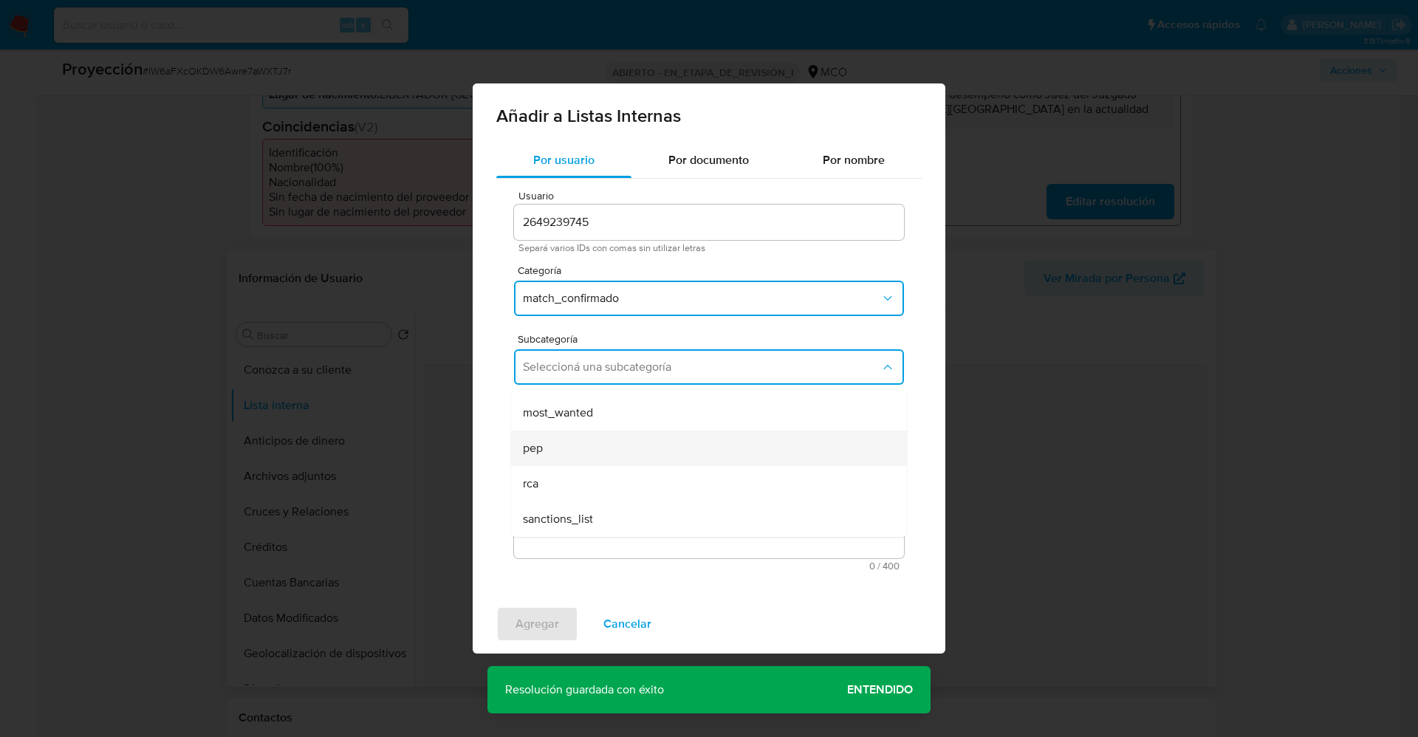
click at [573, 442] on div "pep" at bounding box center [704, 448] width 363 height 35
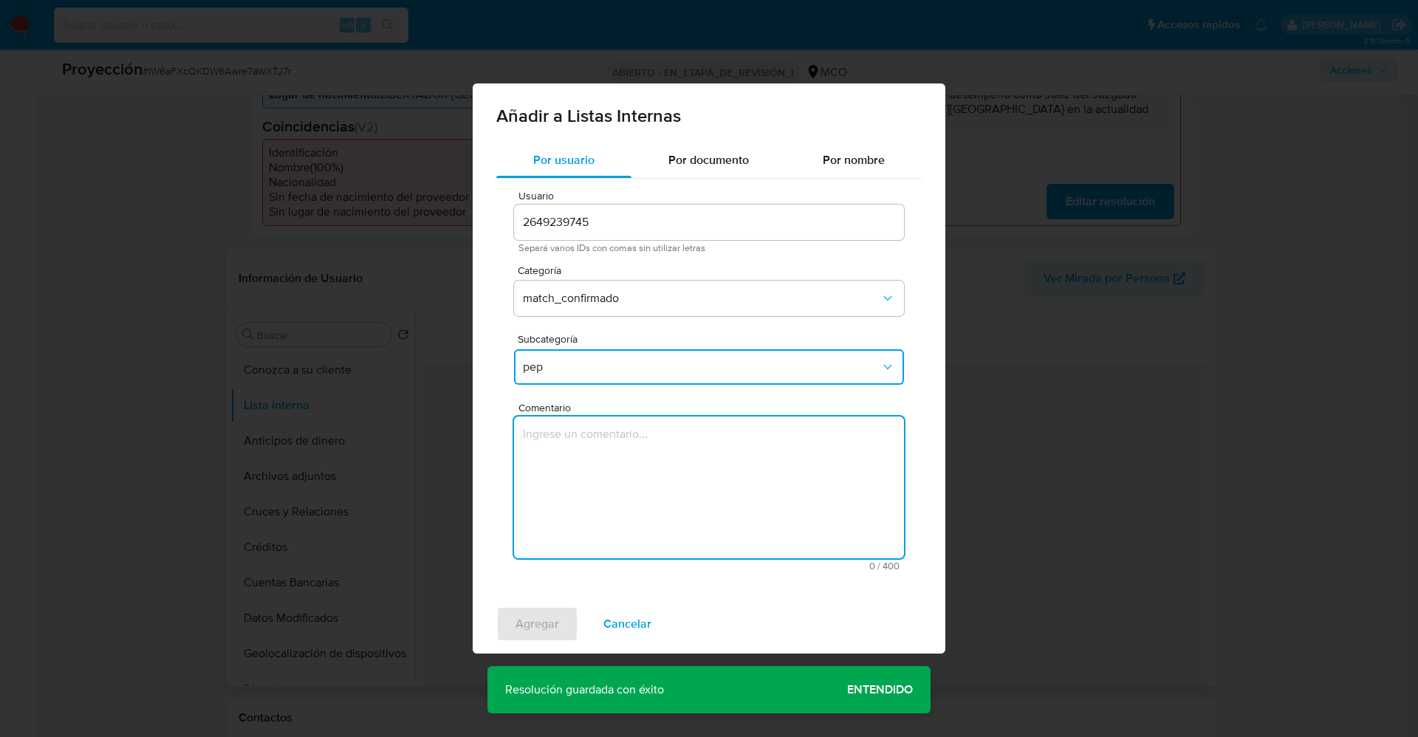
click at [573, 442] on textarea "Comentario" at bounding box center [709, 488] width 390 height 142
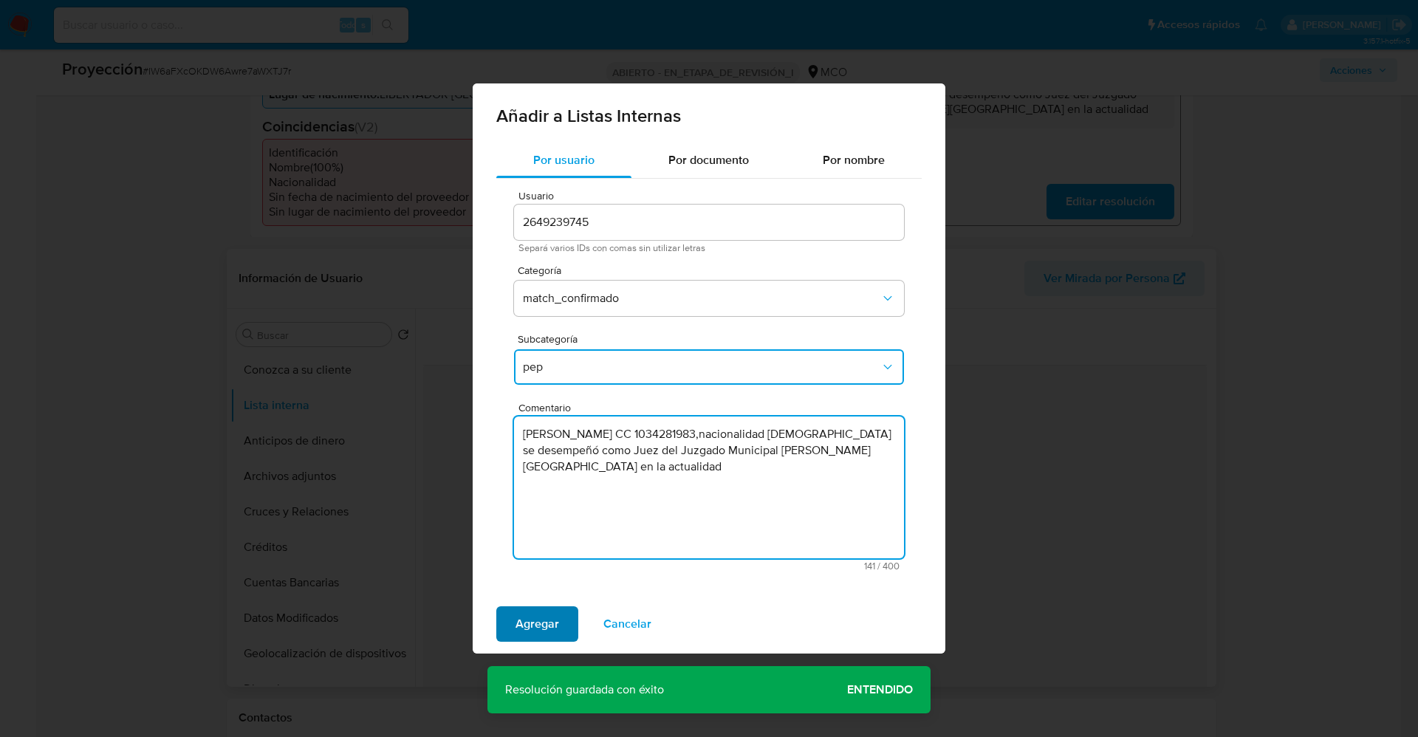
type textarea "usuarioStephanie Muñoz Sánchez CC 1034281983,nacionalidad Colombiana se desempe…"
click at [561, 631] on button "Agregar" at bounding box center [537, 623] width 82 height 35
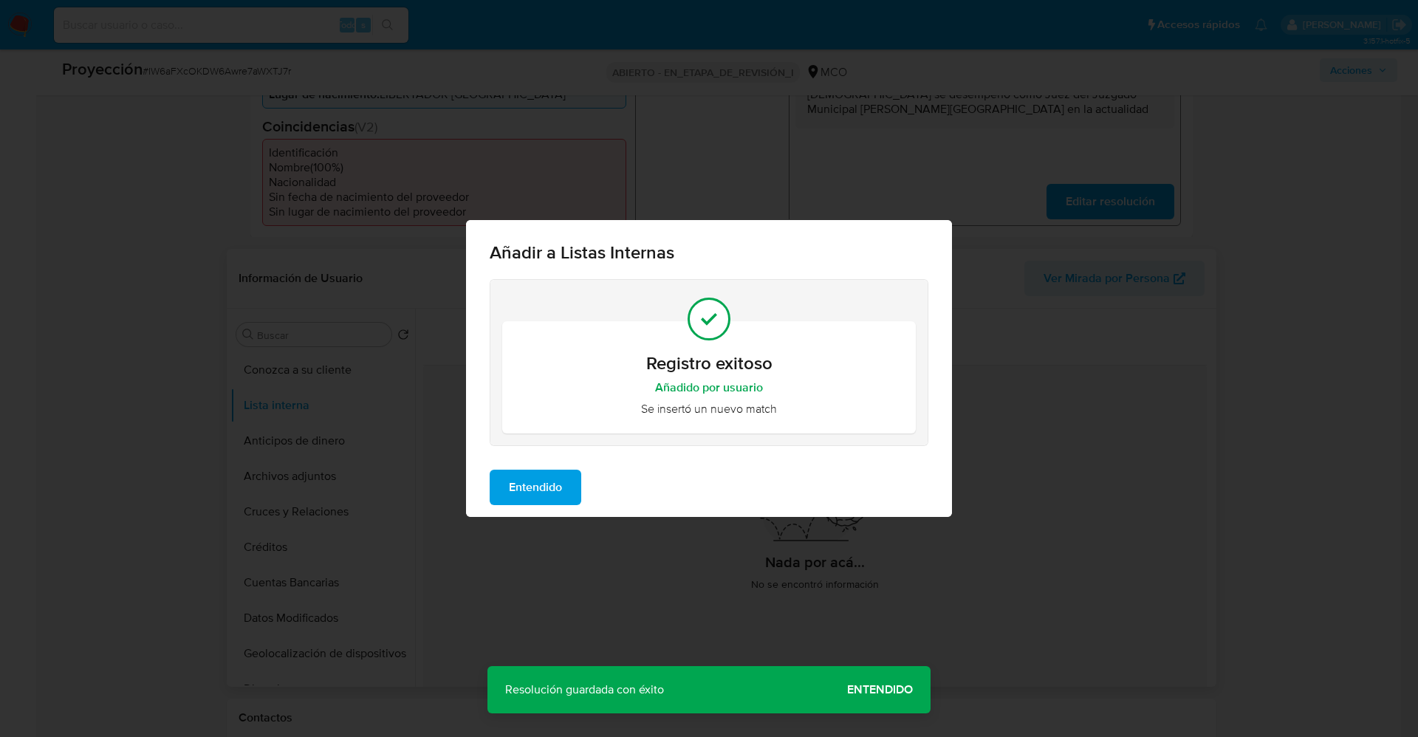
click at [553, 481] on span "Entendido" at bounding box center [535, 487] width 53 height 32
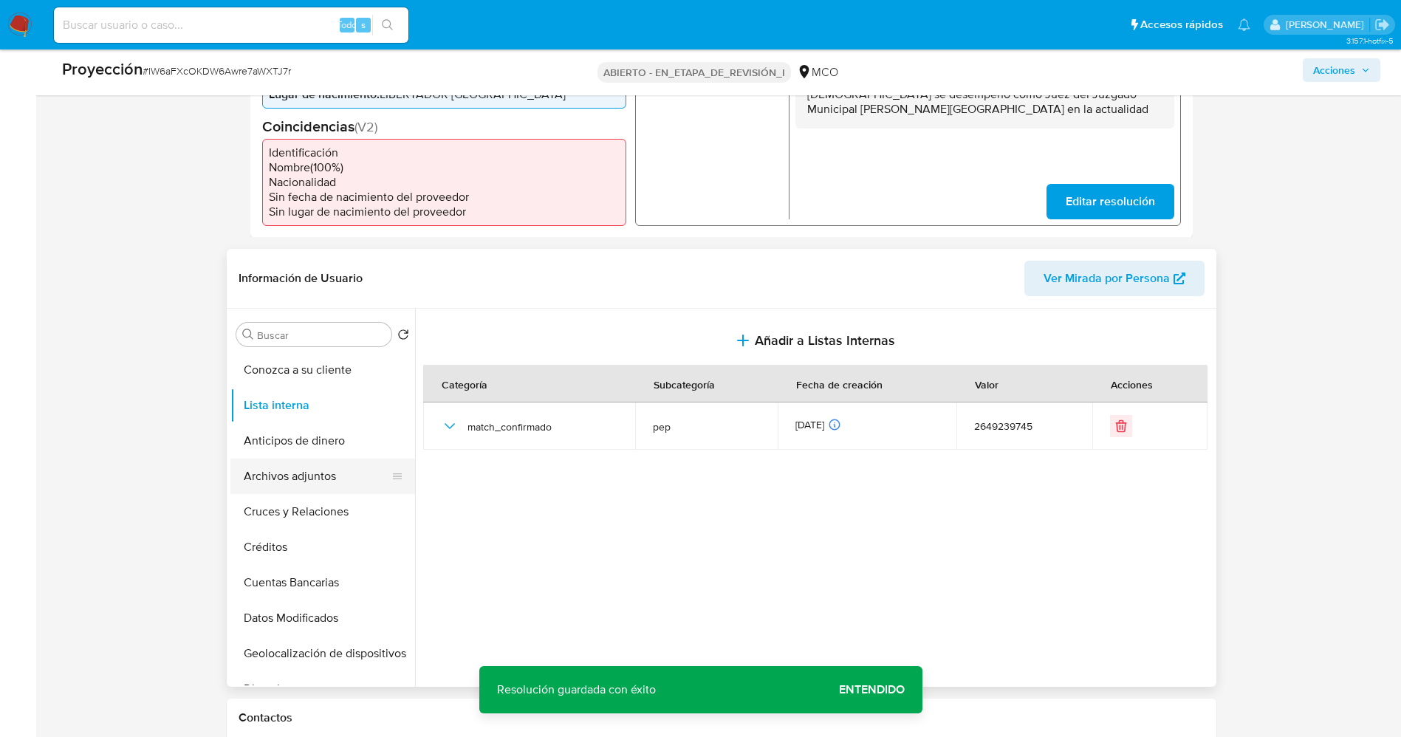
click at [286, 482] on button "Archivos adjuntos" at bounding box center [316, 476] width 173 height 35
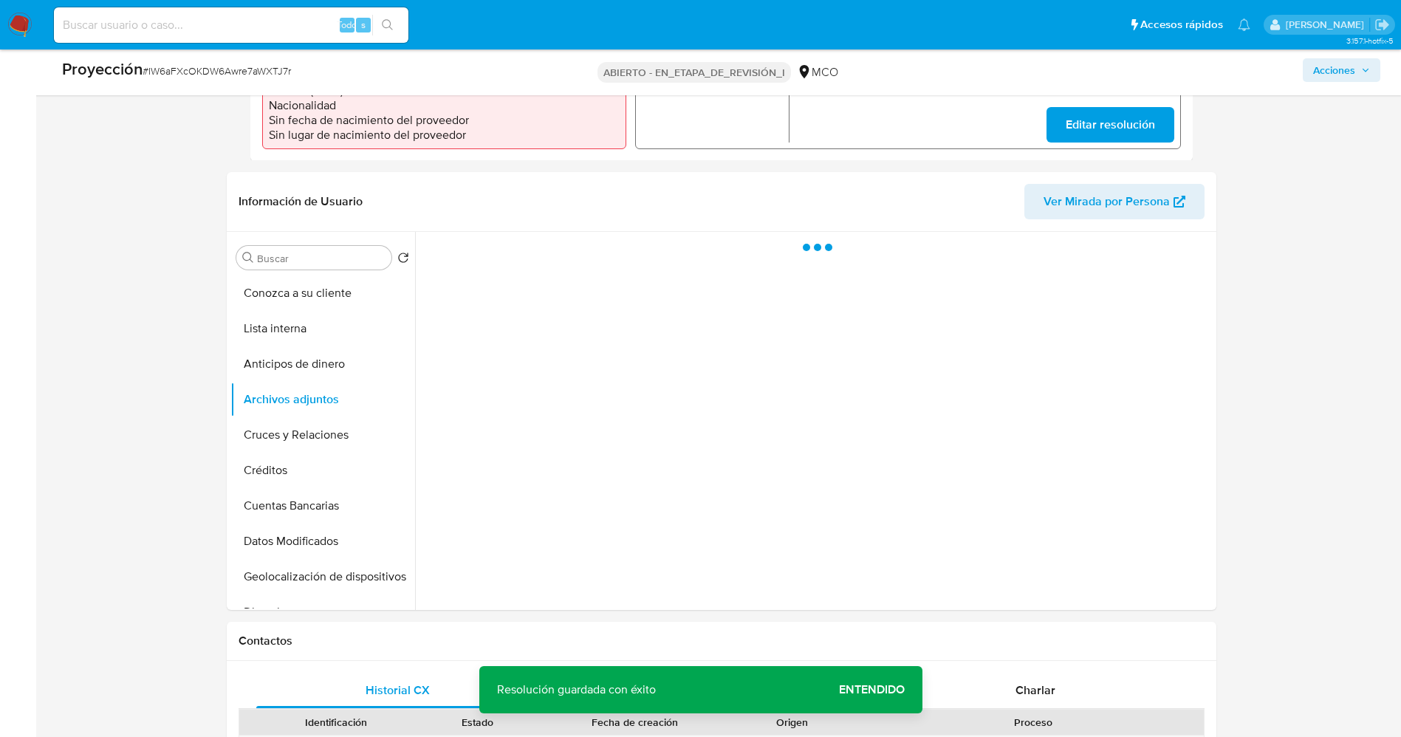
scroll to position [554, 0]
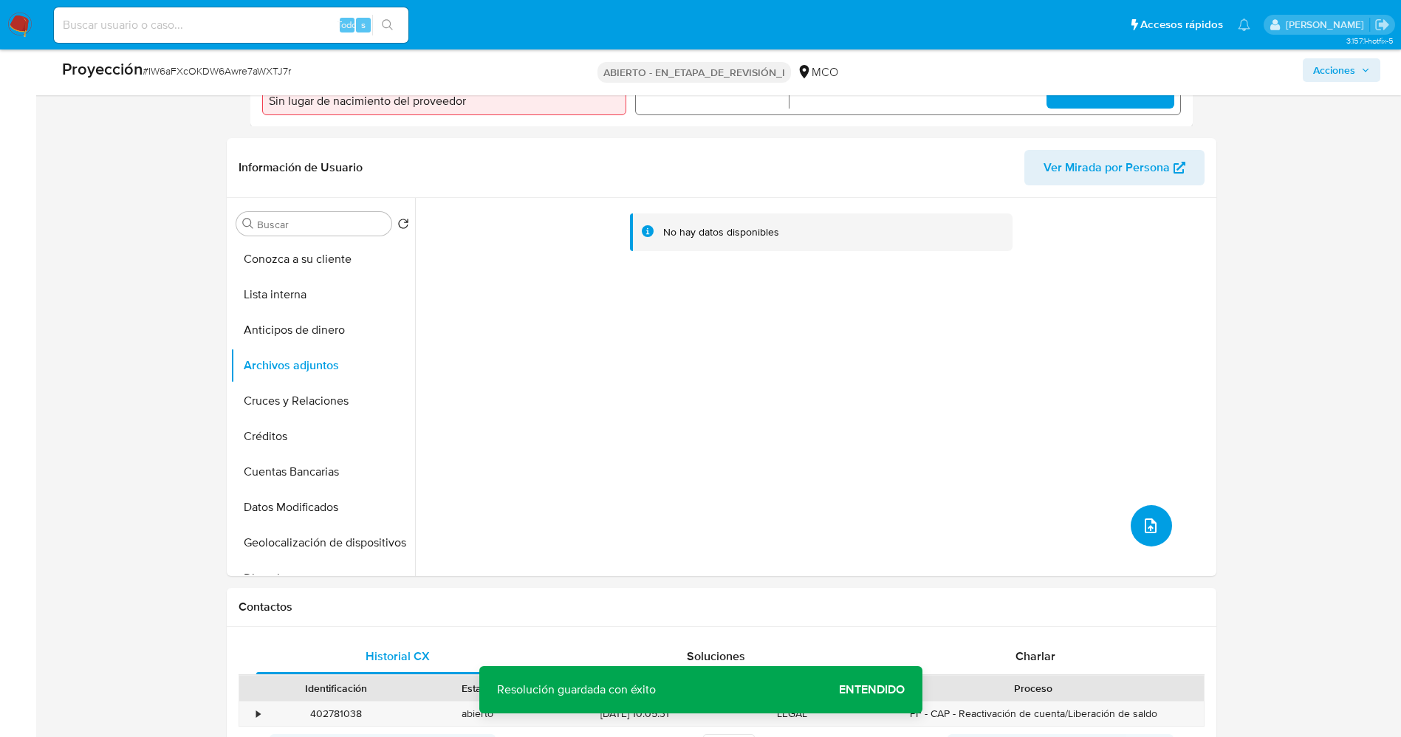
click at [1142, 517] on span "subir archivo" at bounding box center [1151, 526] width 18 height 18
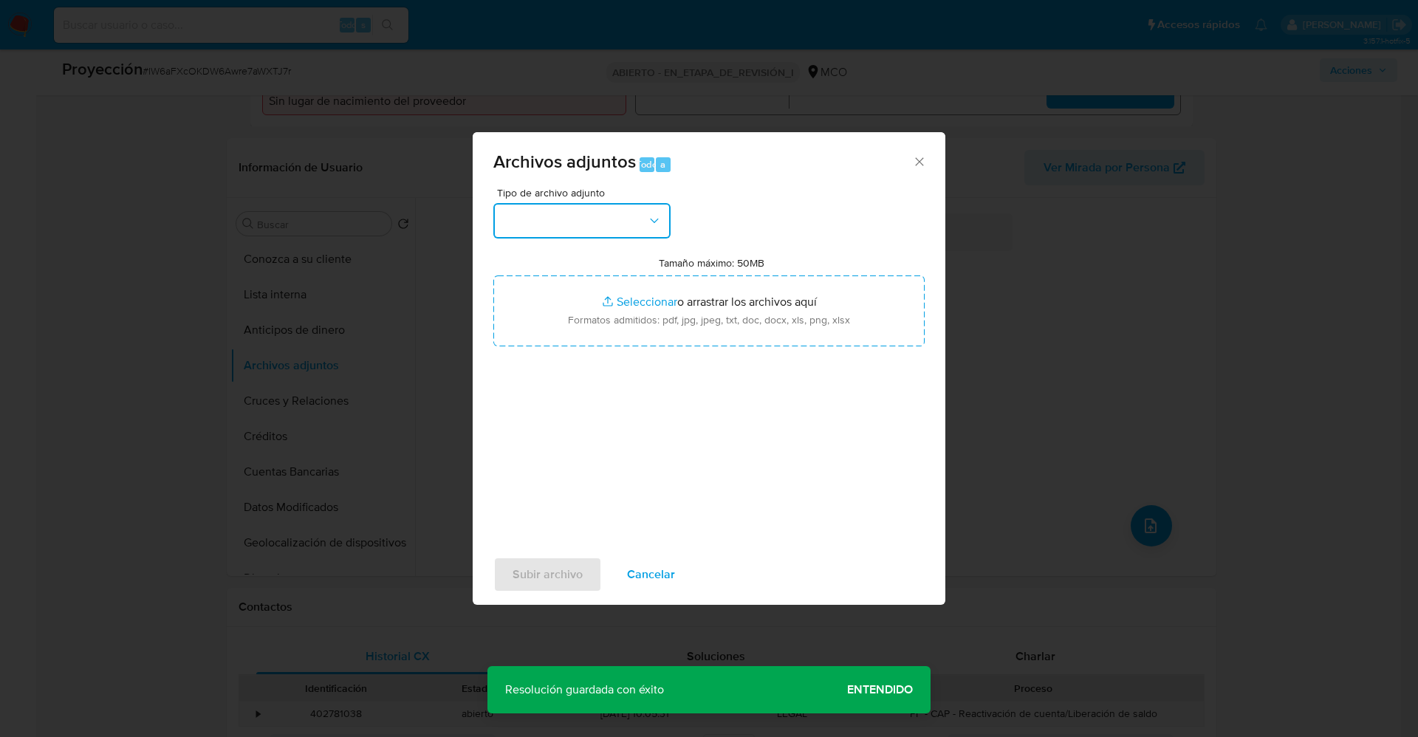
click at [621, 223] on button "button" at bounding box center [581, 220] width 177 height 35
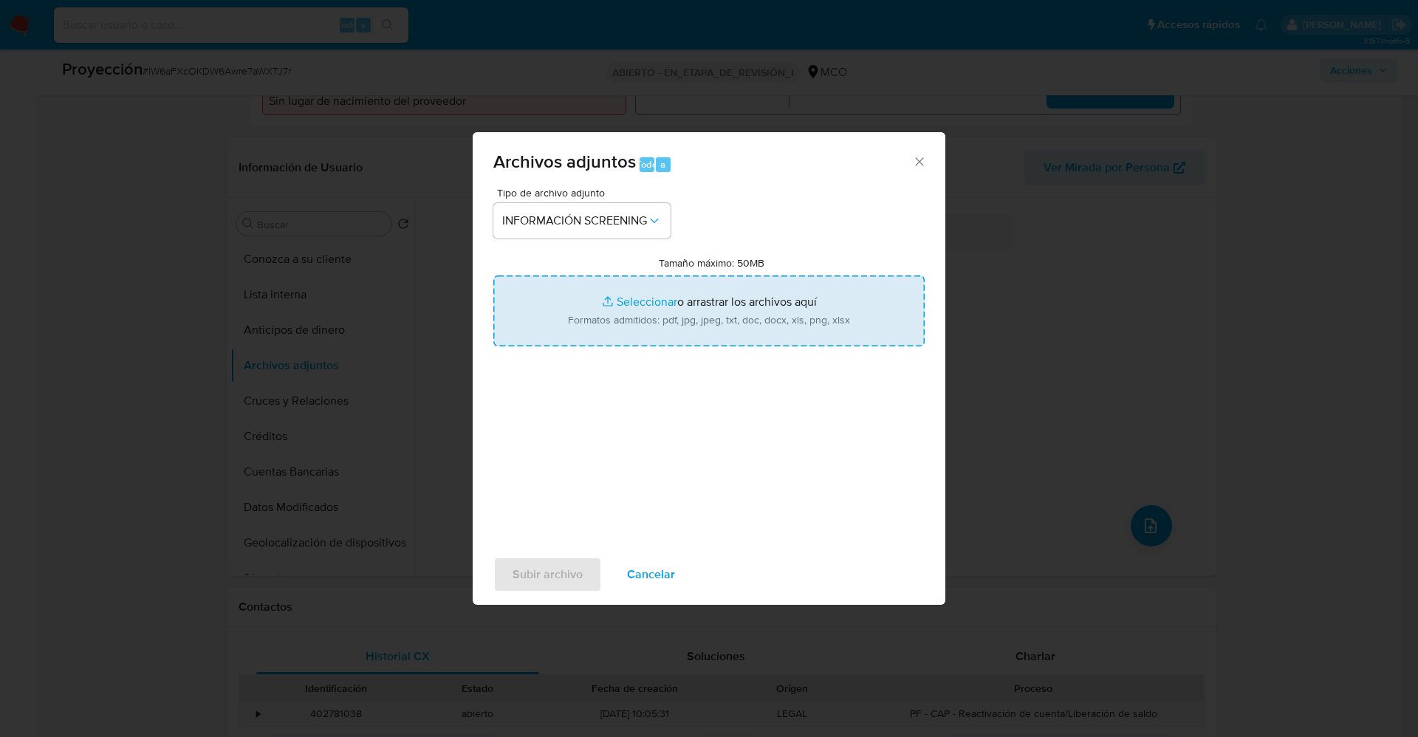
type input "C:\fakepath\_Stephanie Muñoz Sánchez_ lavado de dinero - Buscar con Google.pdf"
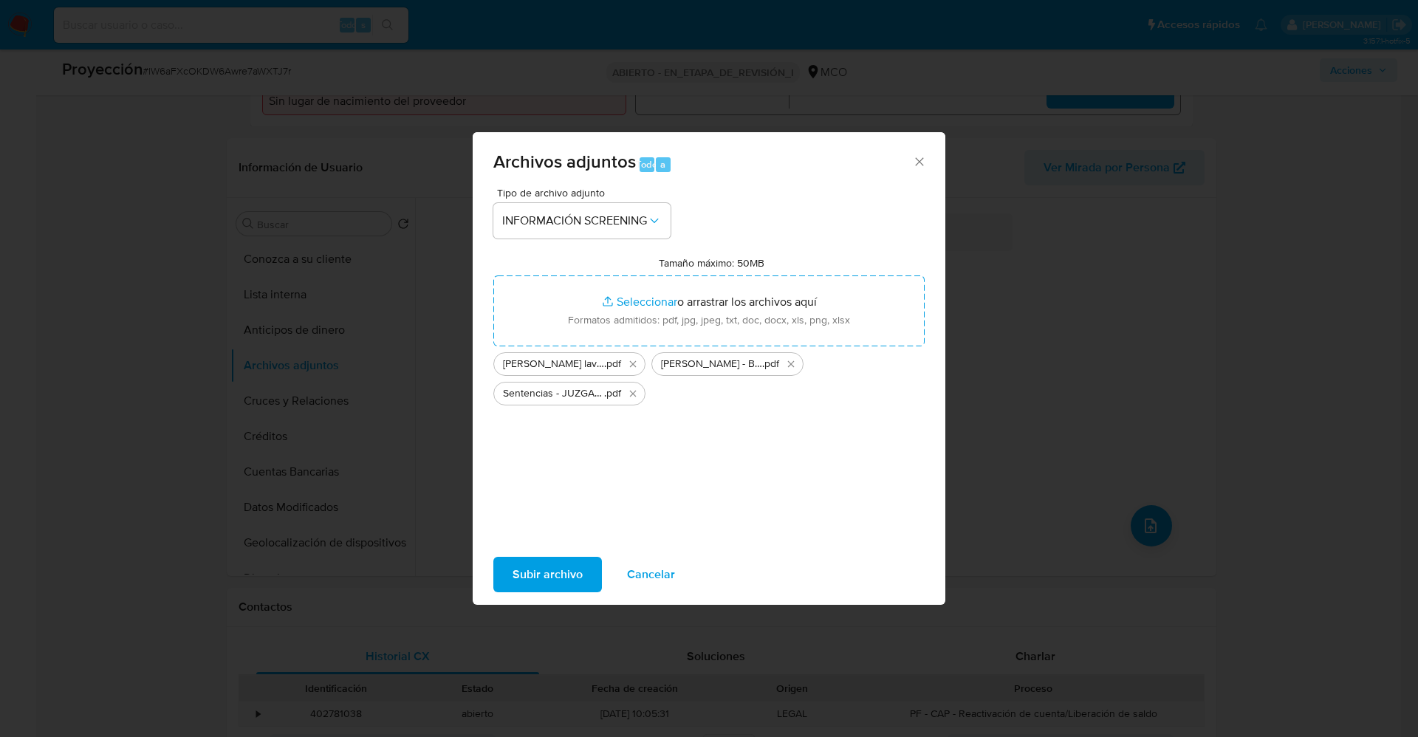
click at [585, 576] on button "Subir archivo" at bounding box center [547, 574] width 109 height 35
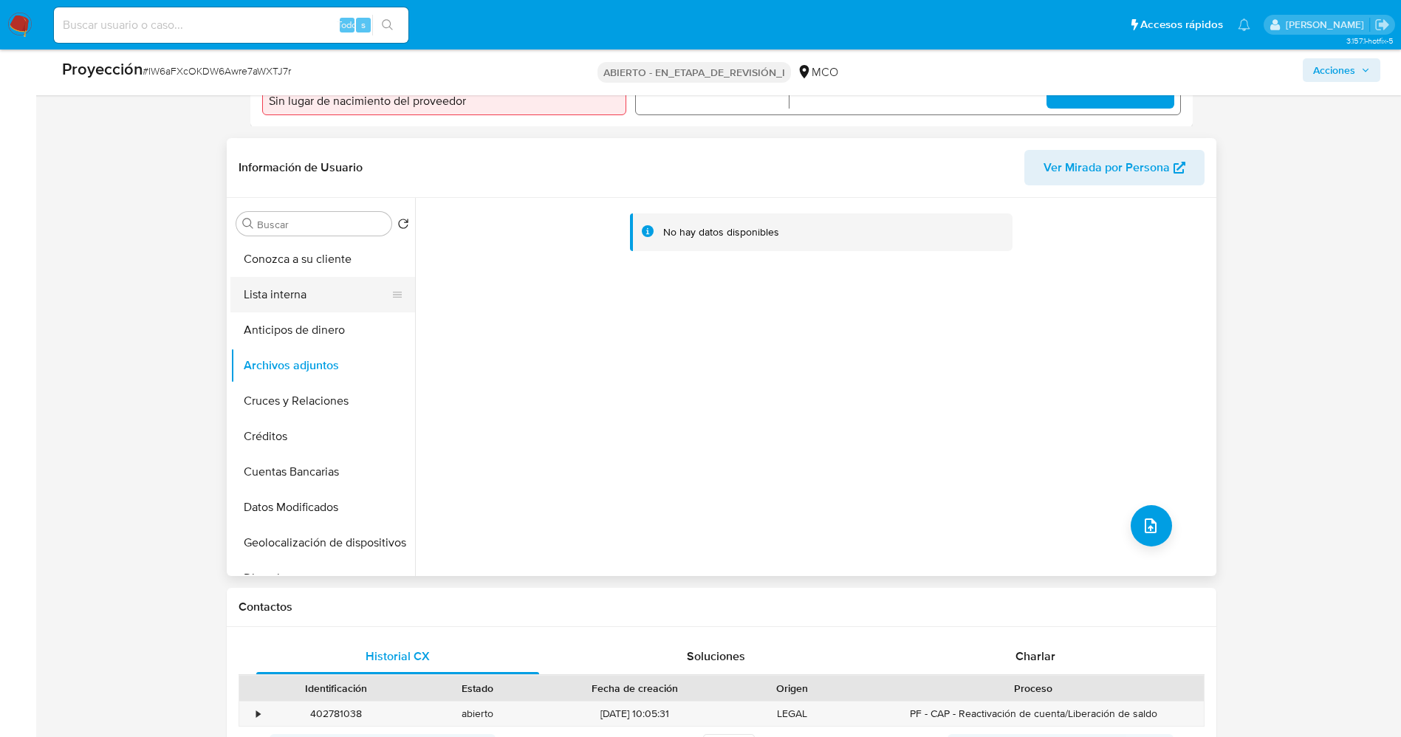
click at [295, 295] on button "Lista interna" at bounding box center [316, 294] width 173 height 35
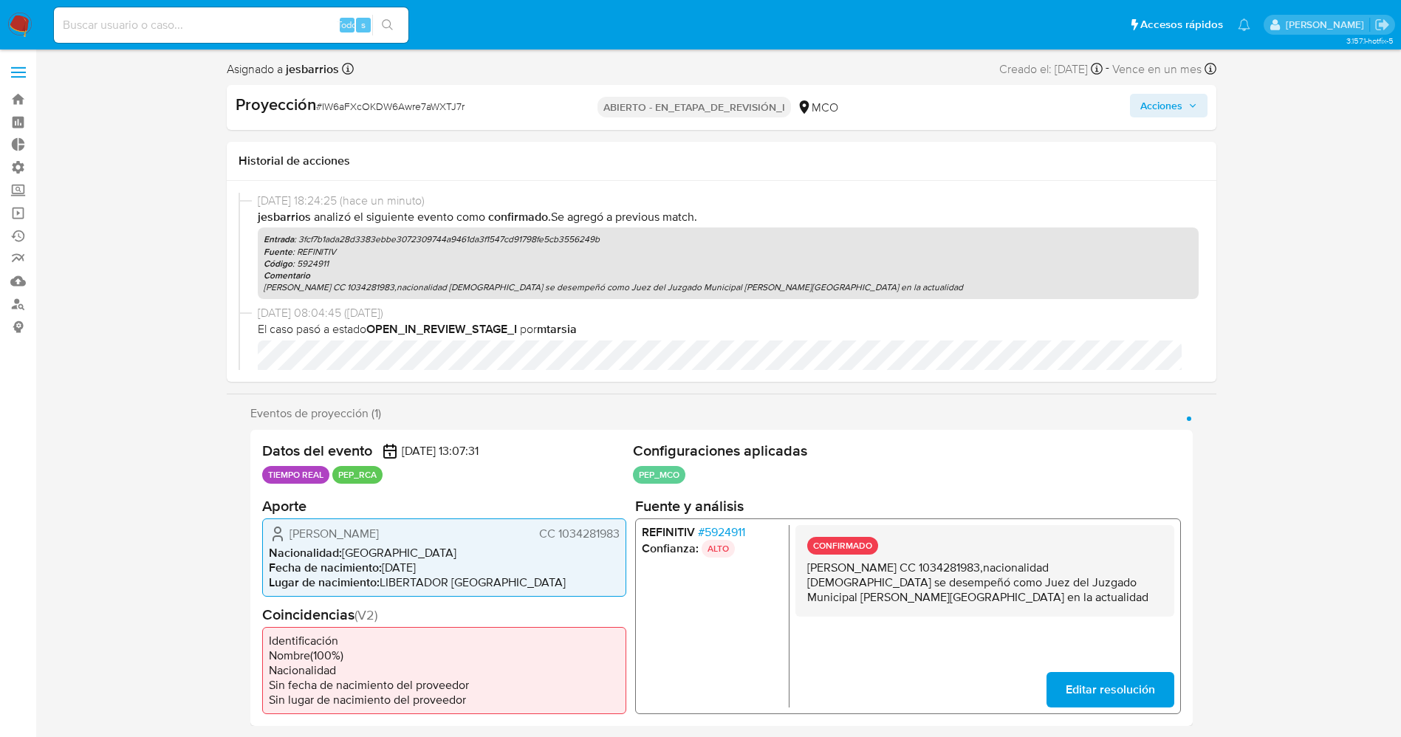
click at [1161, 101] on font "Acciones" at bounding box center [1161, 106] width 42 height 24
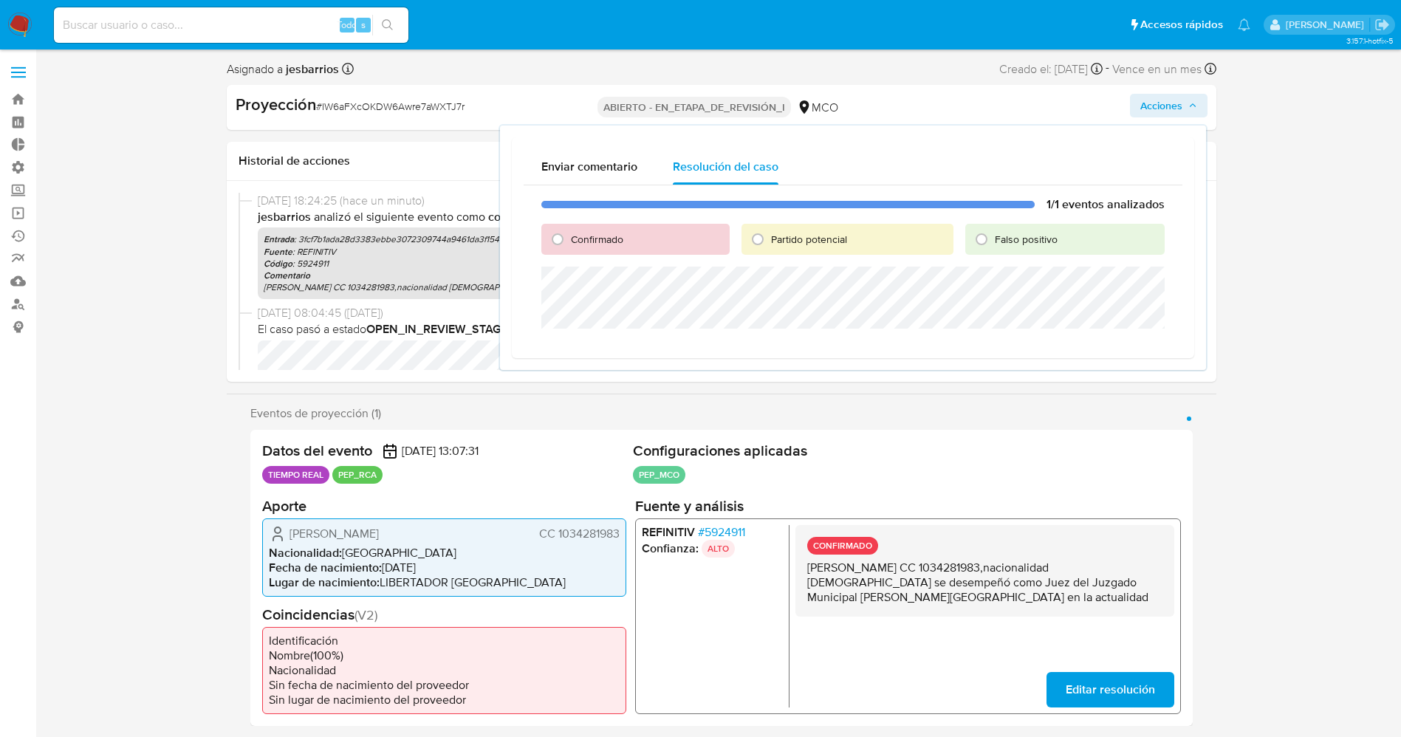
click at [606, 236] on font "Confirmado" at bounding box center [597, 239] width 52 height 15
click at [569, 236] on input "Confirmado" at bounding box center [558, 239] width 24 height 24
radio input "true"
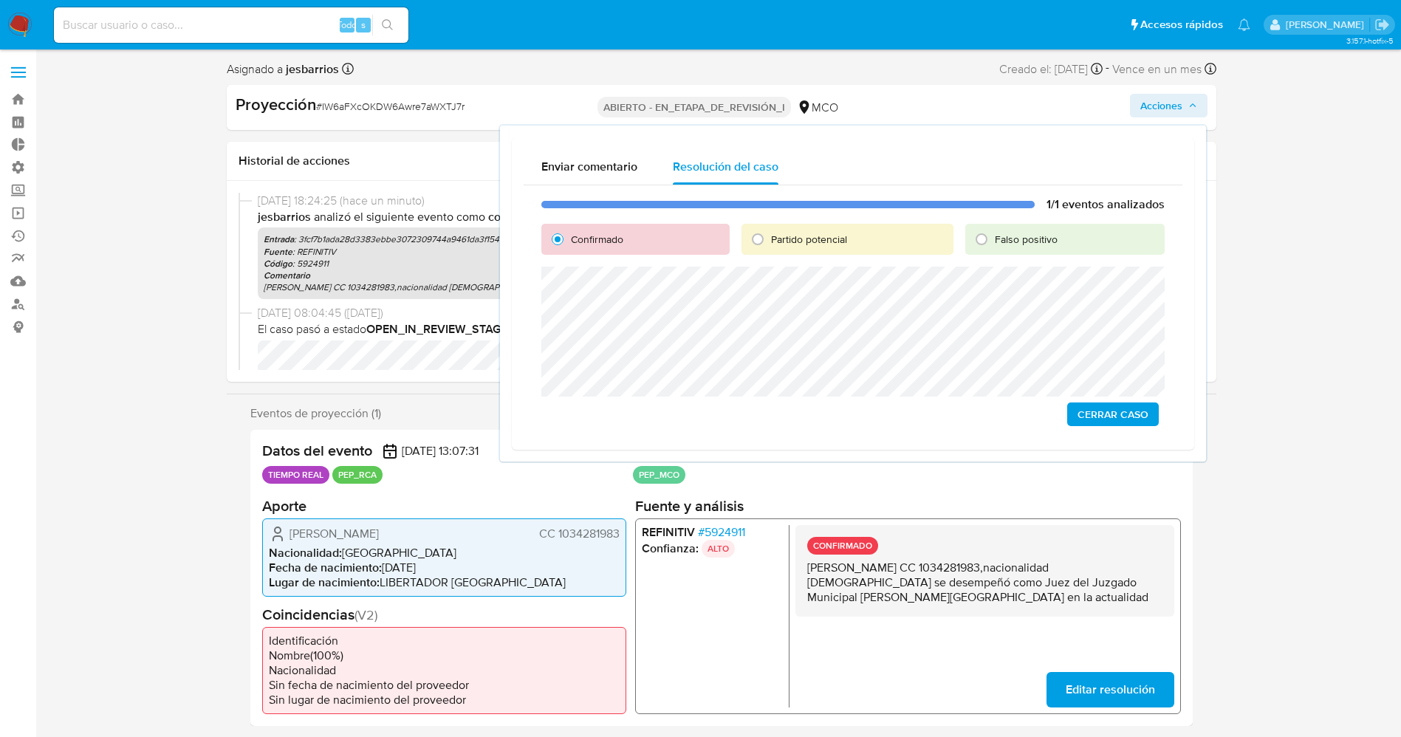
click at [1133, 425] on span "Cerrar Caso" at bounding box center [1113, 414] width 71 height 21
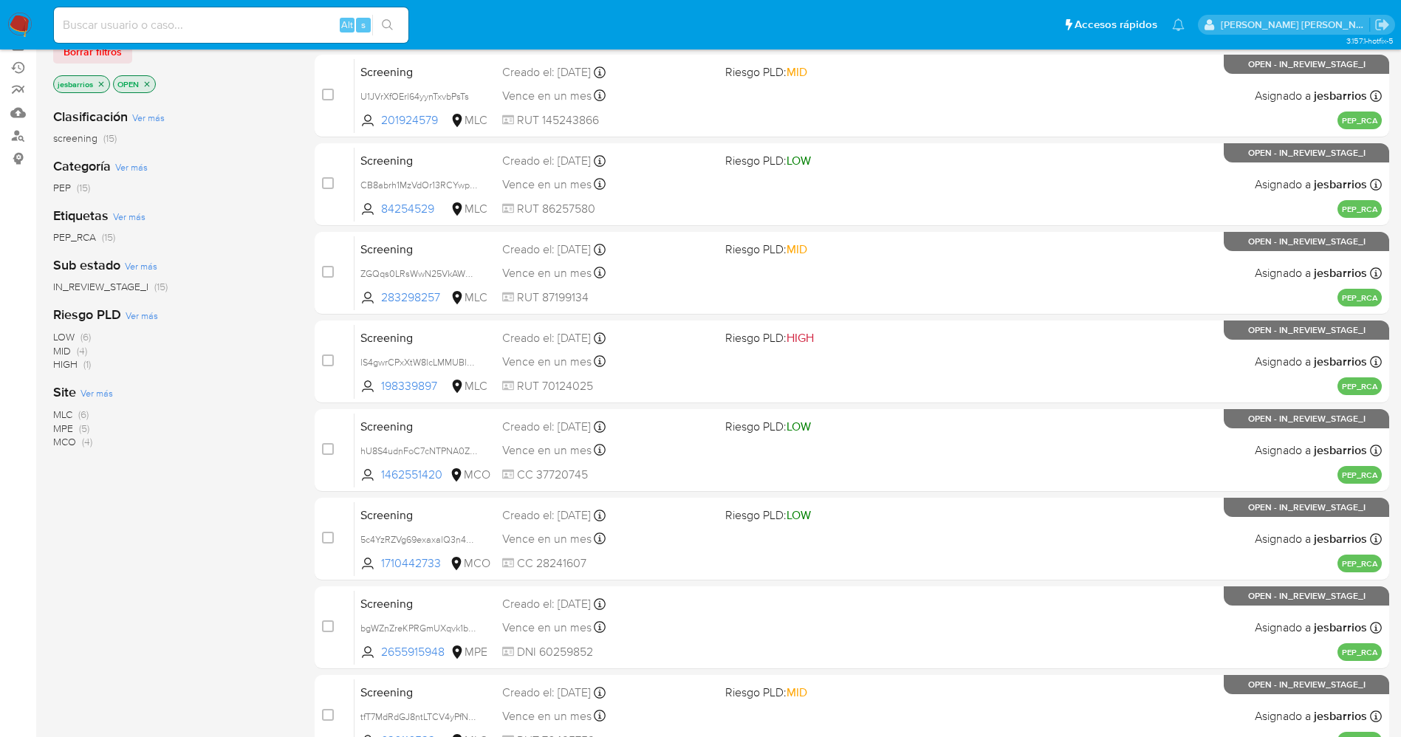
scroll to position [429, 0]
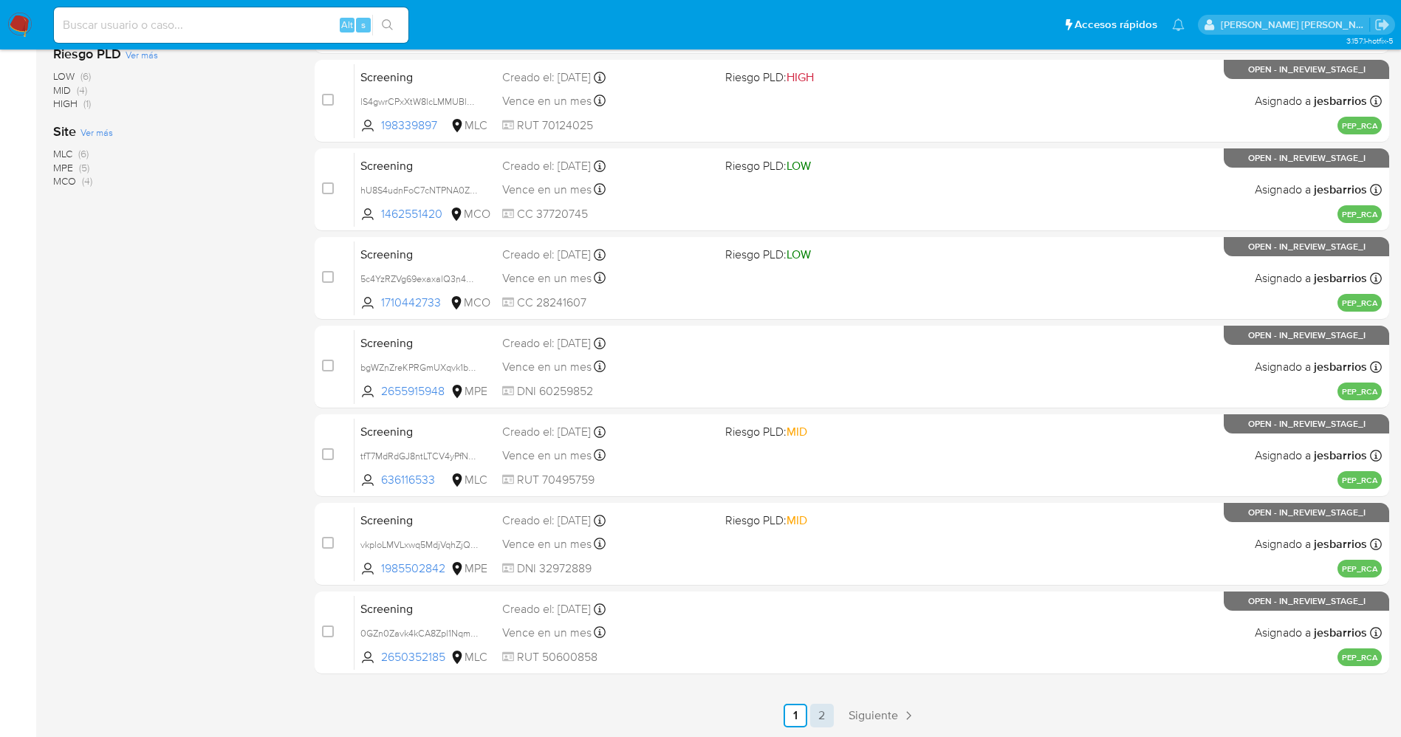
click at [819, 719] on link "2" at bounding box center [822, 716] width 24 height 24
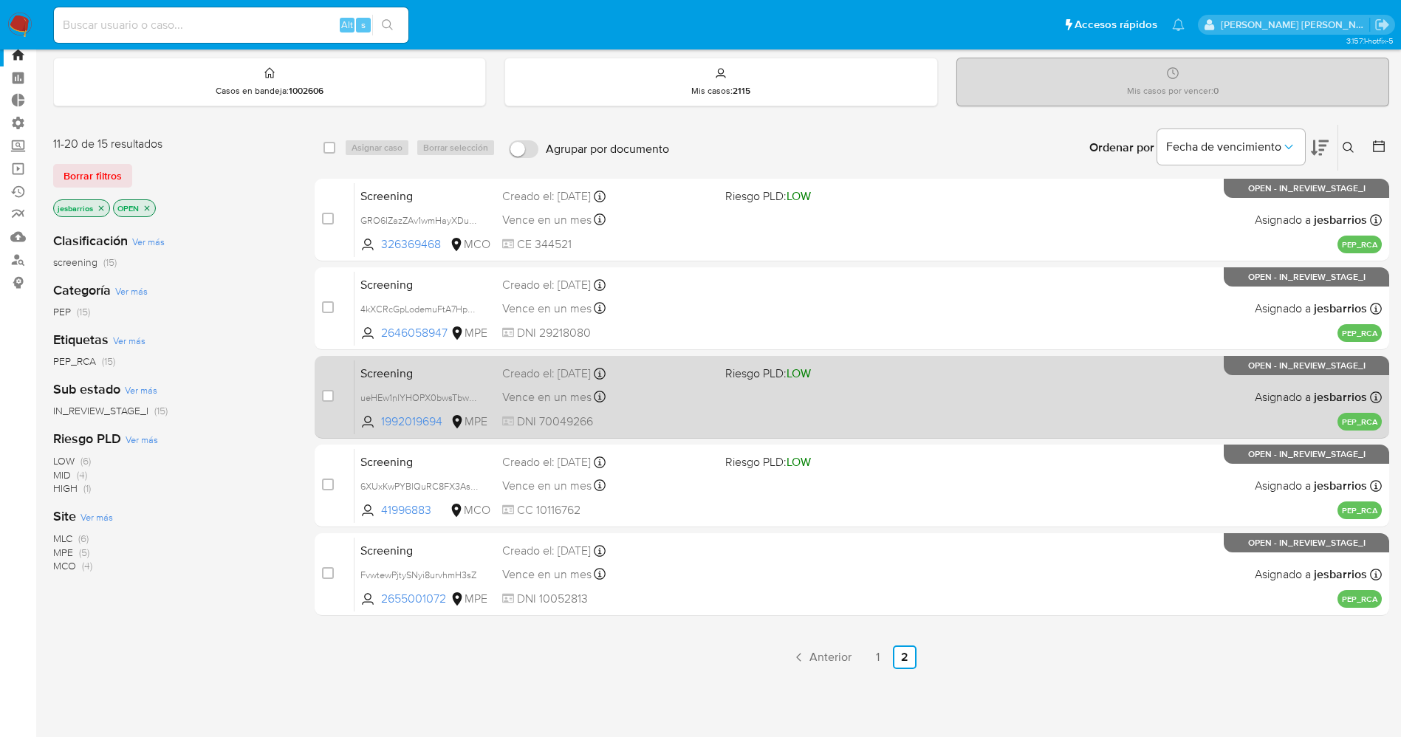
scroll to position [109, 0]
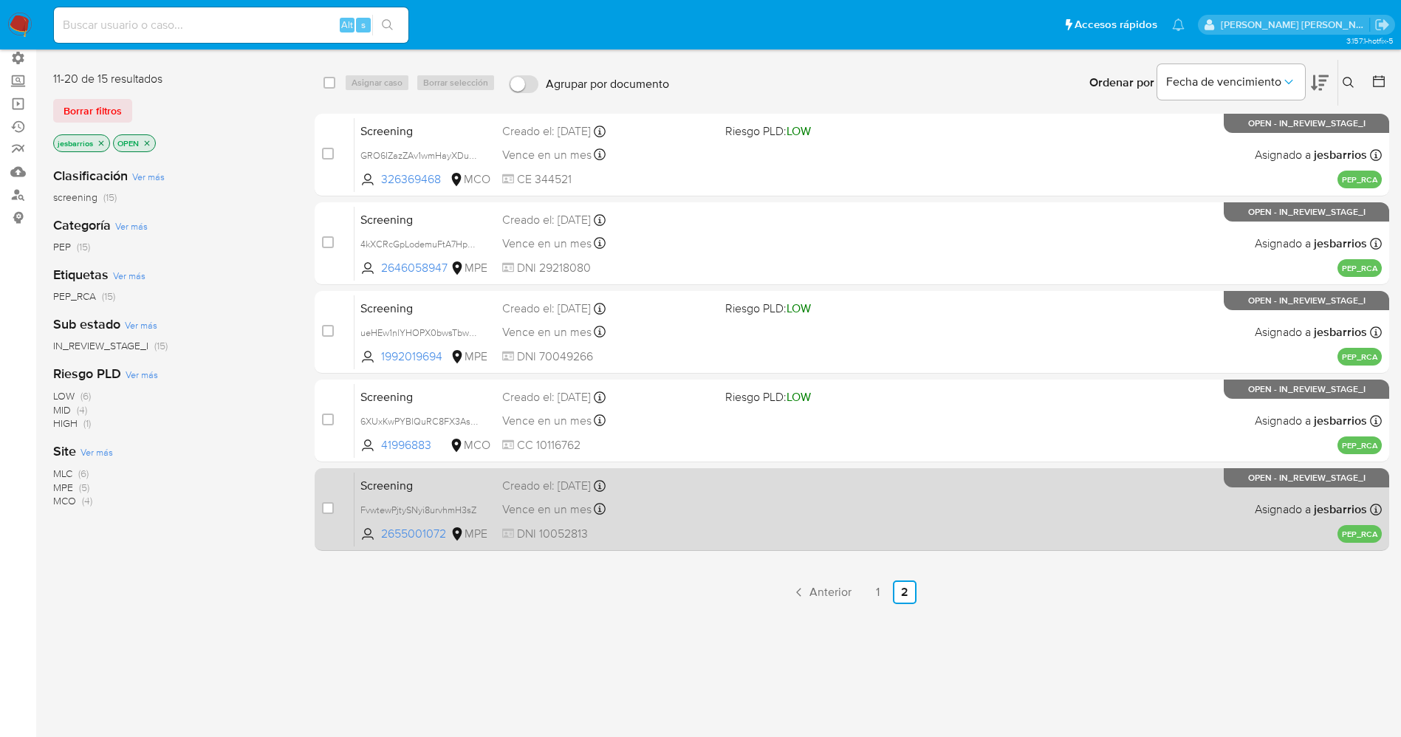
click at [708, 493] on div "Creado el: [DATE] Creado el: [DATE] 10:30:14" at bounding box center [607, 486] width 211 height 16
drag, startPoint x: 880, startPoint y: 586, endPoint x: 868, endPoint y: 582, distance: 12.6
click at [880, 586] on link "1" at bounding box center [878, 593] width 24 height 24
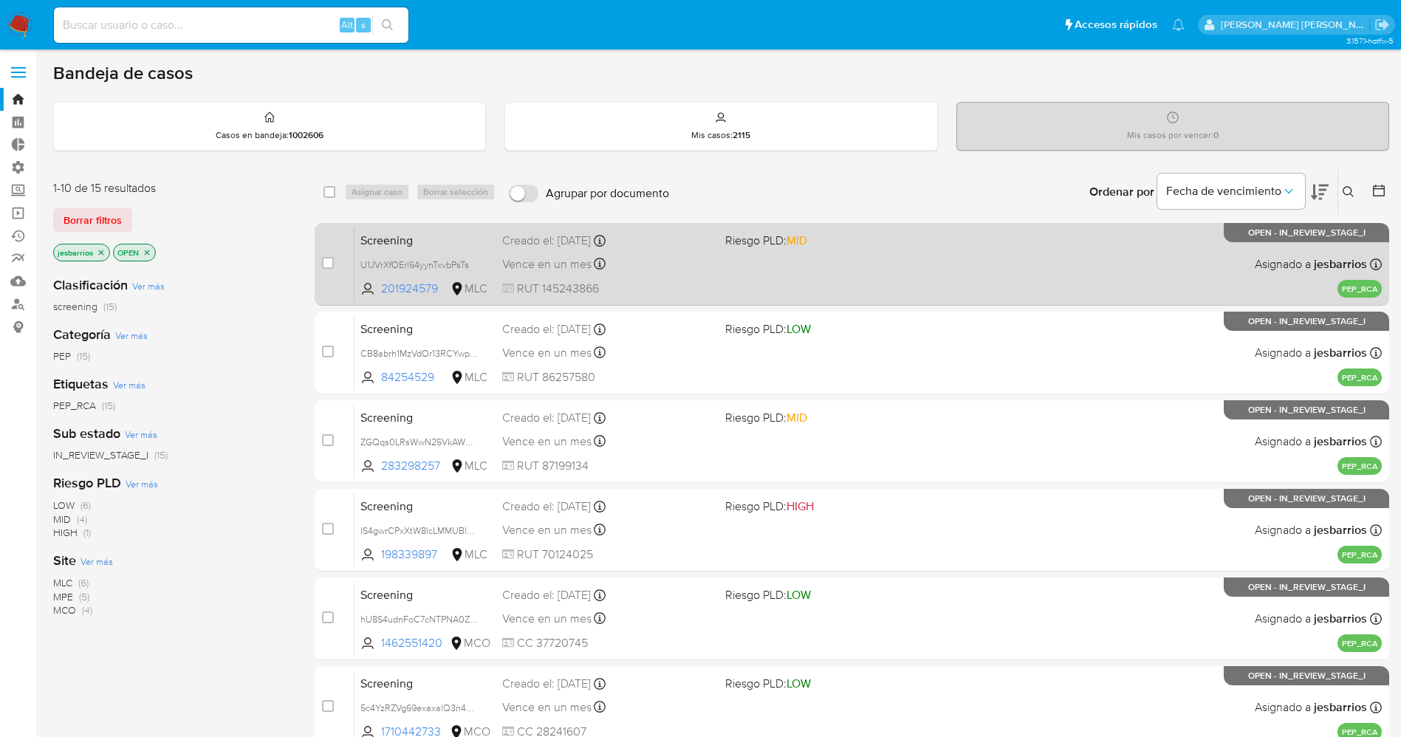
click at [676, 273] on div "Vence en un mes Vence el [DATE] 07:06:30" at bounding box center [607, 264] width 211 height 20
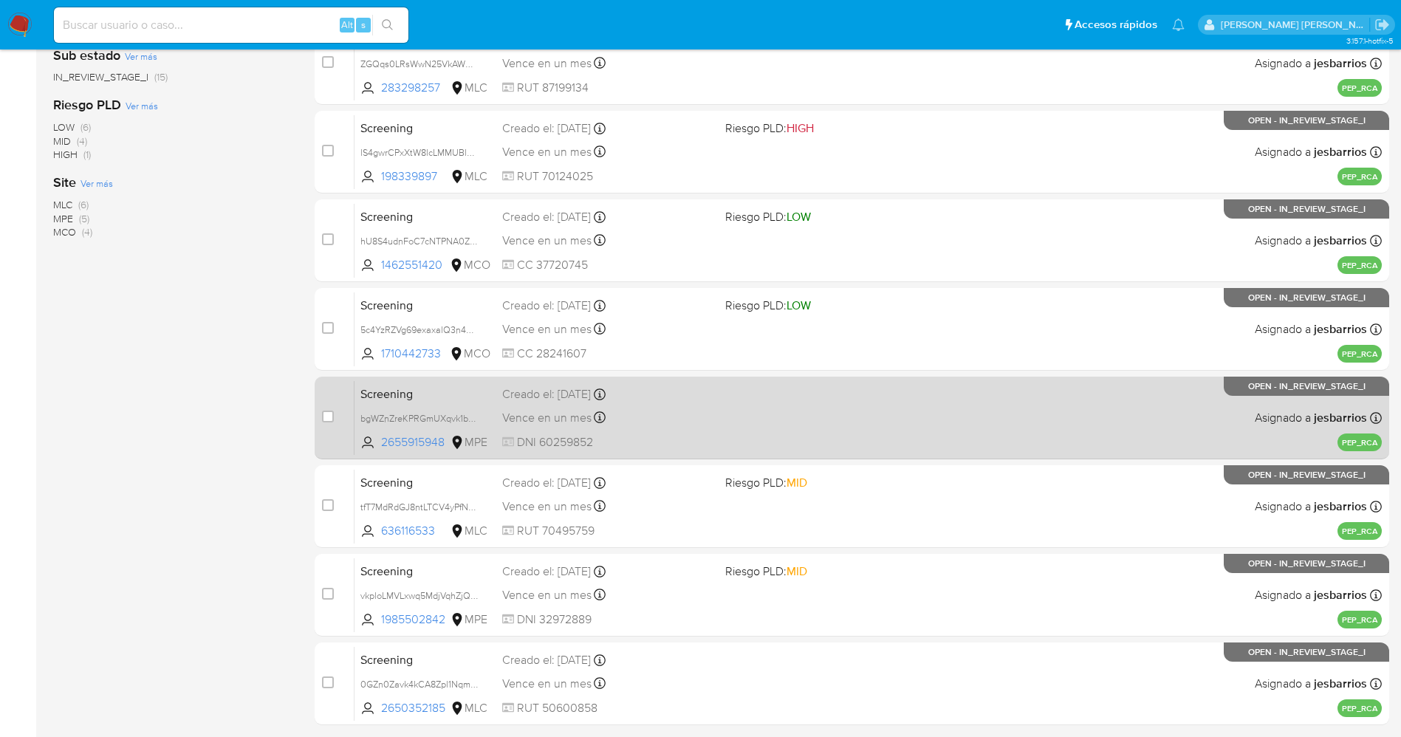
scroll to position [429, 0]
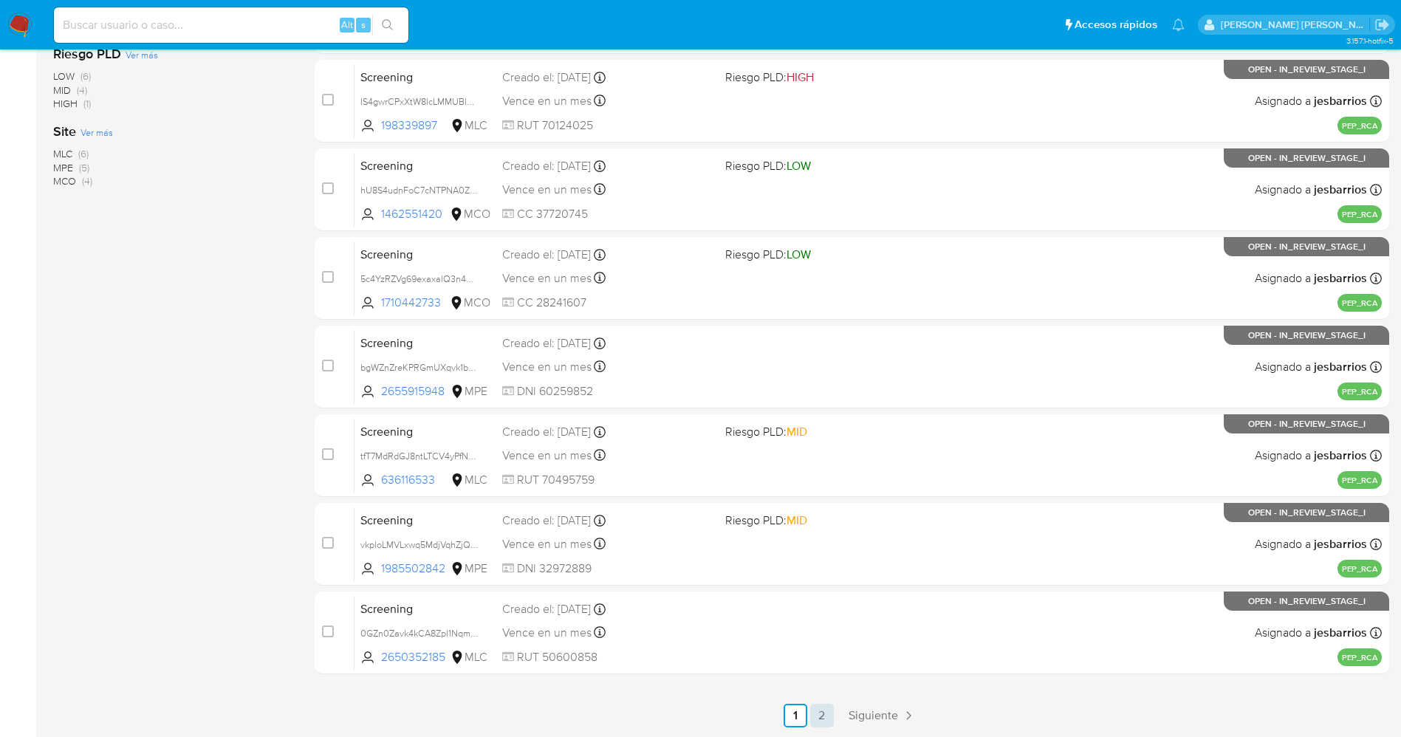
click at [823, 717] on link "2" at bounding box center [822, 716] width 24 height 24
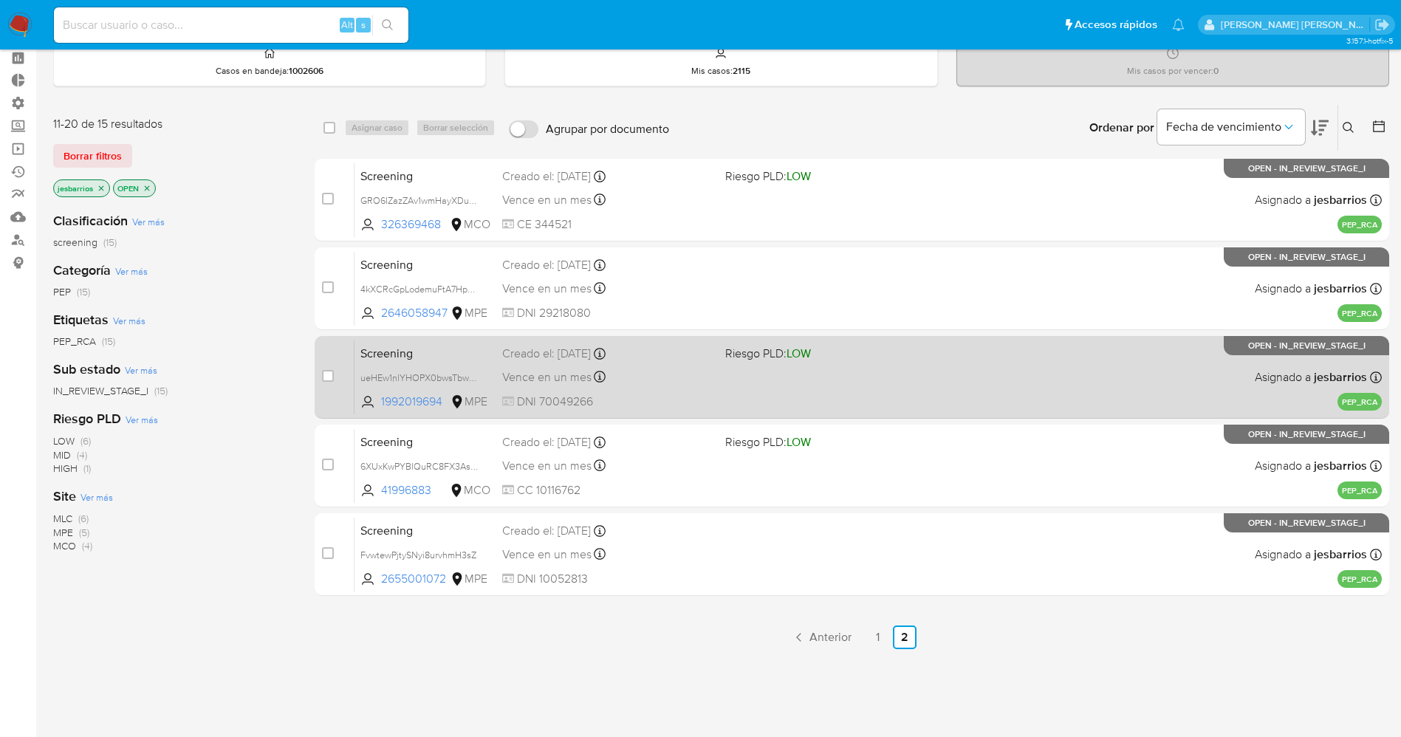
scroll to position [109, 0]
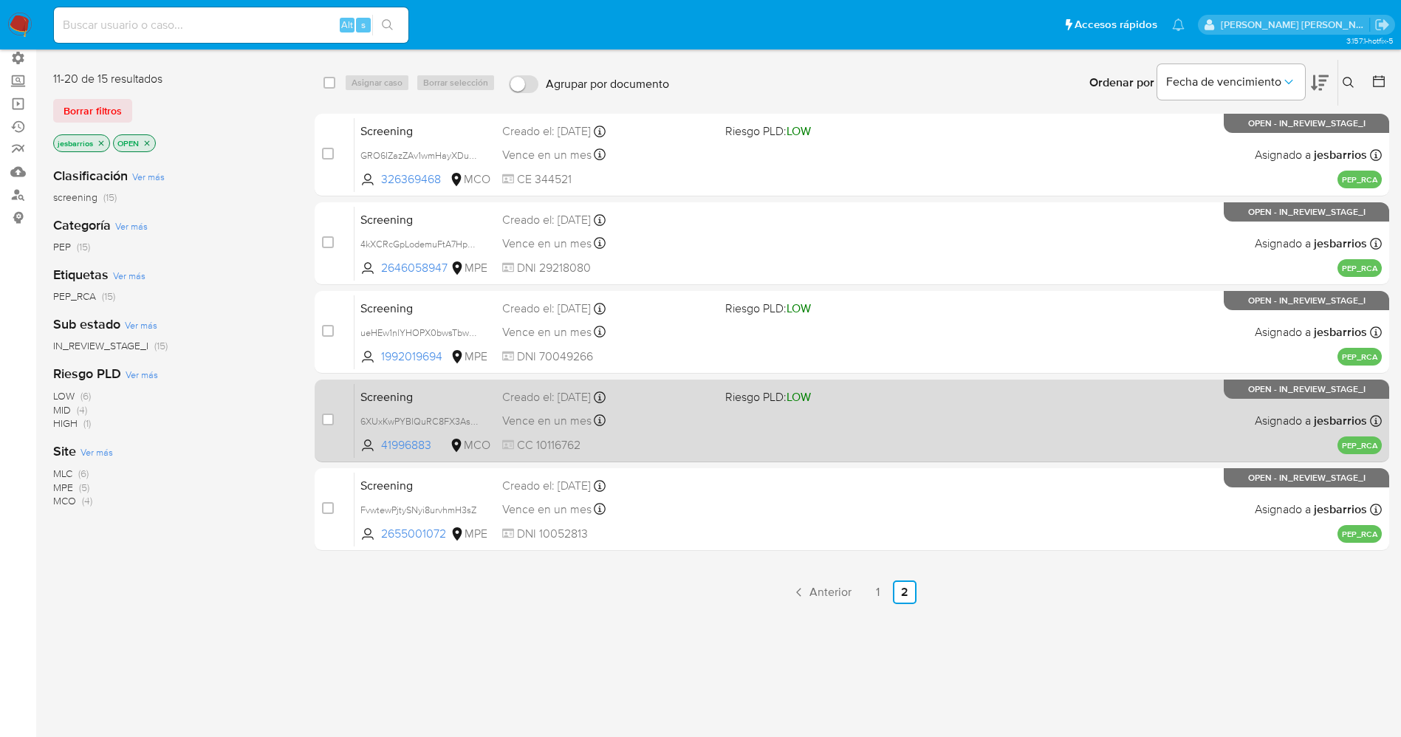
click at [649, 429] on div "Vence en un mes Vence el [DATE] 11:27:14" at bounding box center [607, 421] width 211 height 20
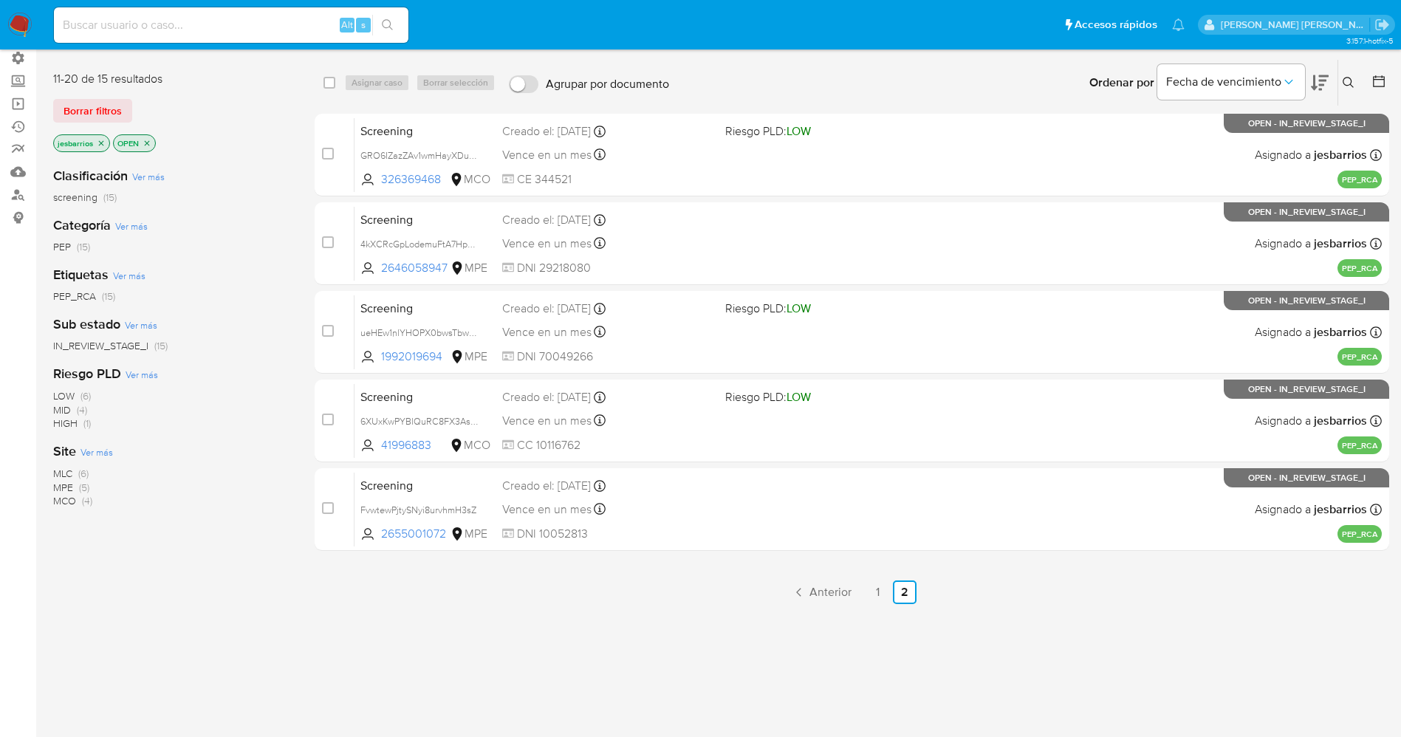
click at [100, 143] on icon "close-filter" at bounding box center [101, 143] width 9 height 9
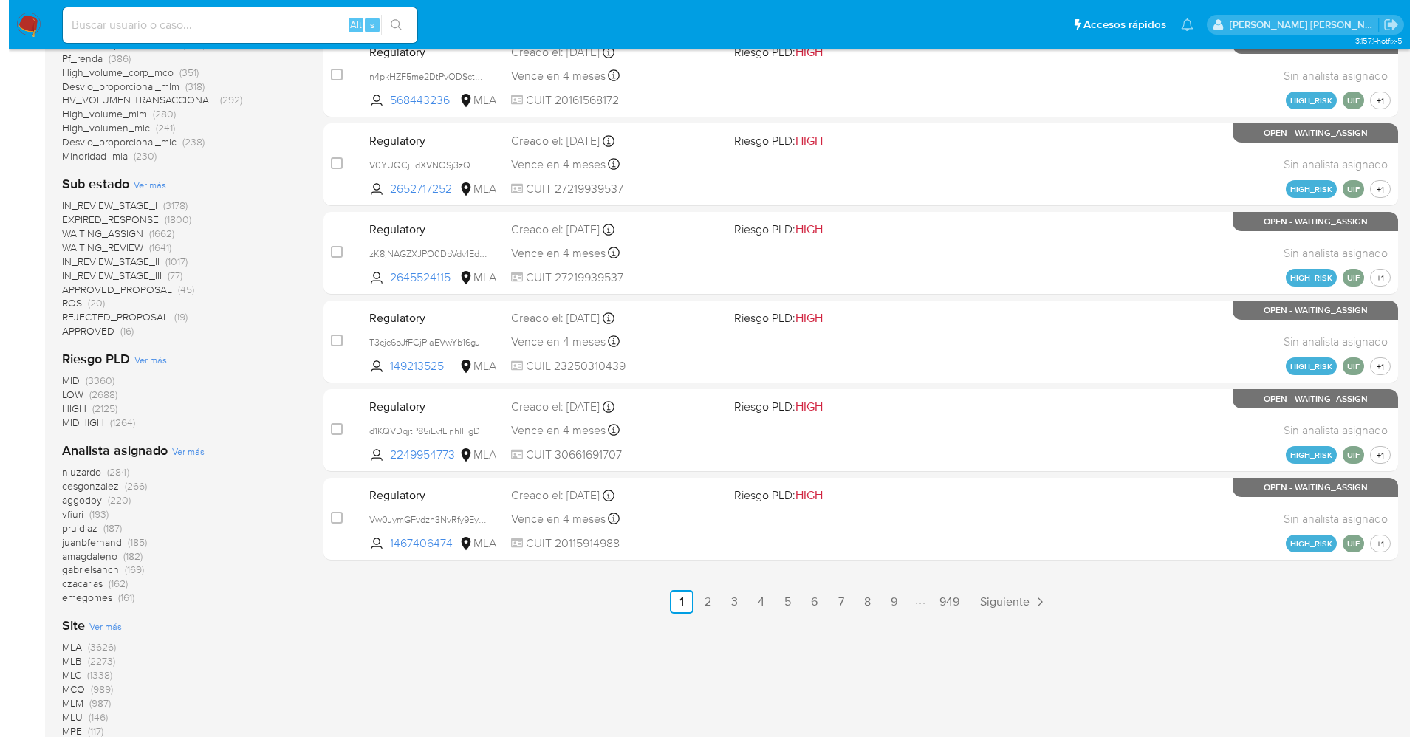
scroll to position [552, 0]
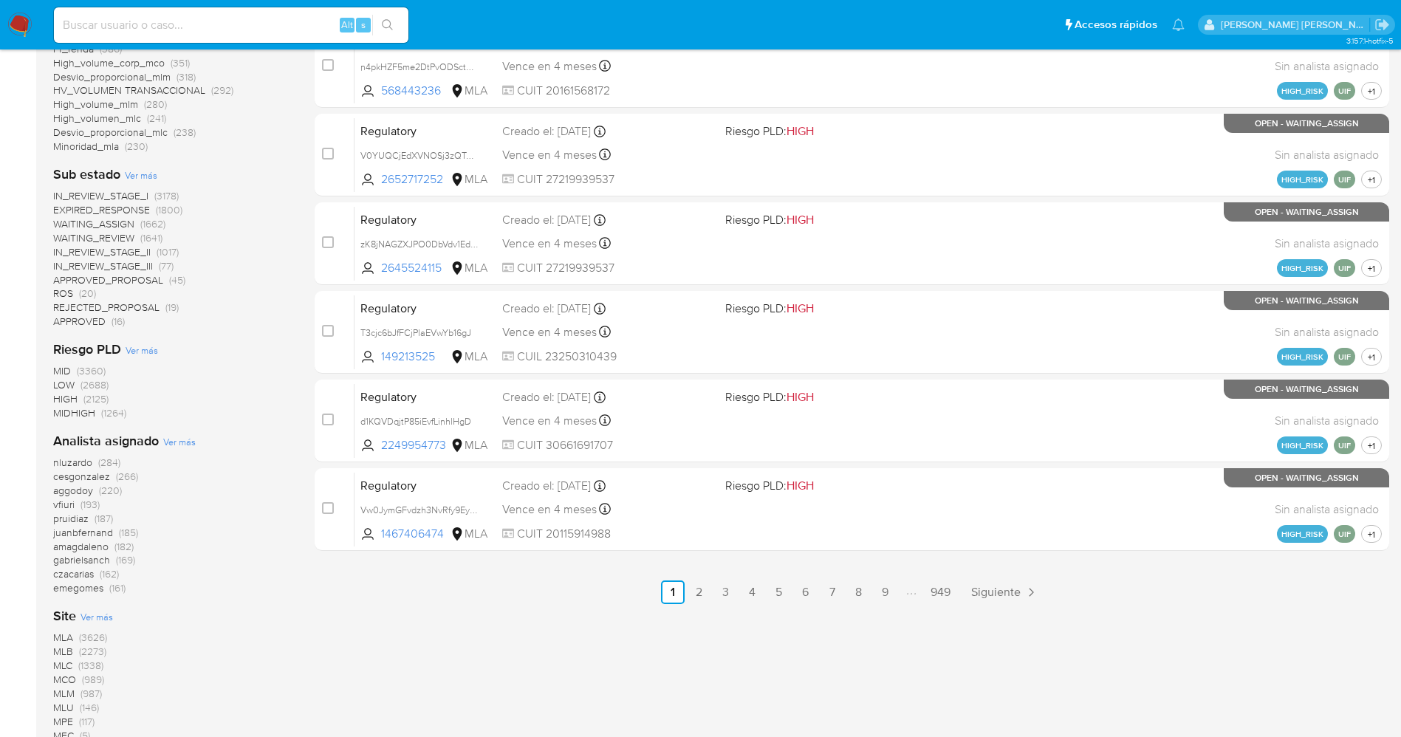
click at [164, 438] on span "Ver más" at bounding box center [179, 441] width 32 height 13
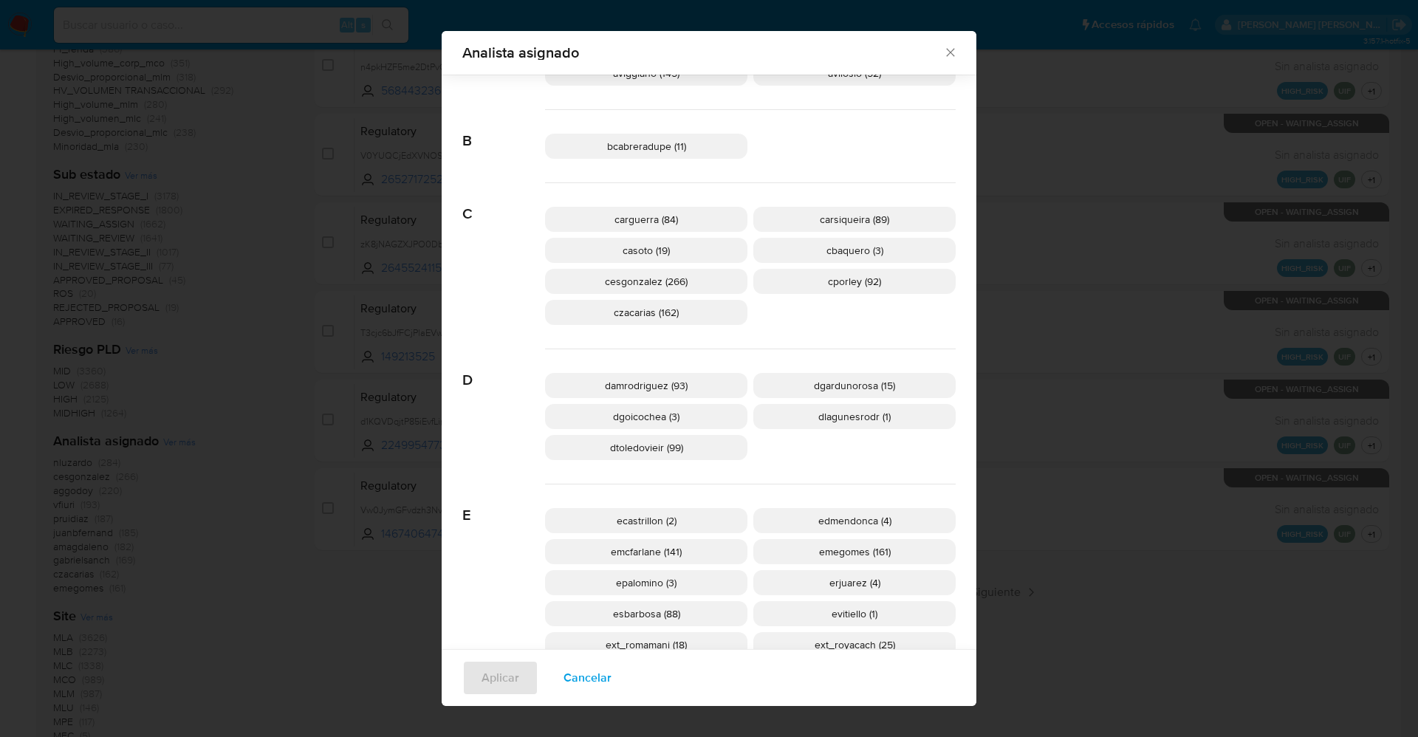
scroll to position [433, 0]
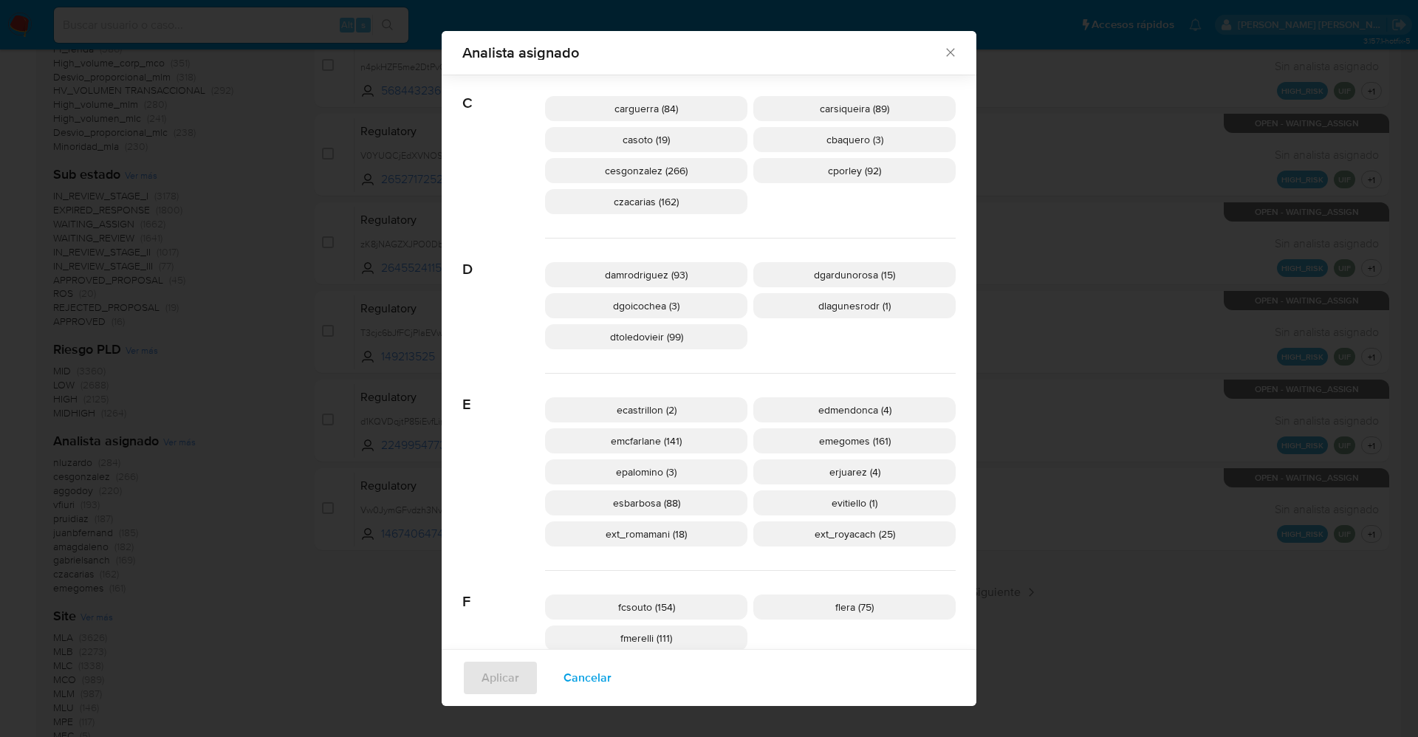
click at [585, 683] on span "Cancelar" at bounding box center [588, 678] width 48 height 32
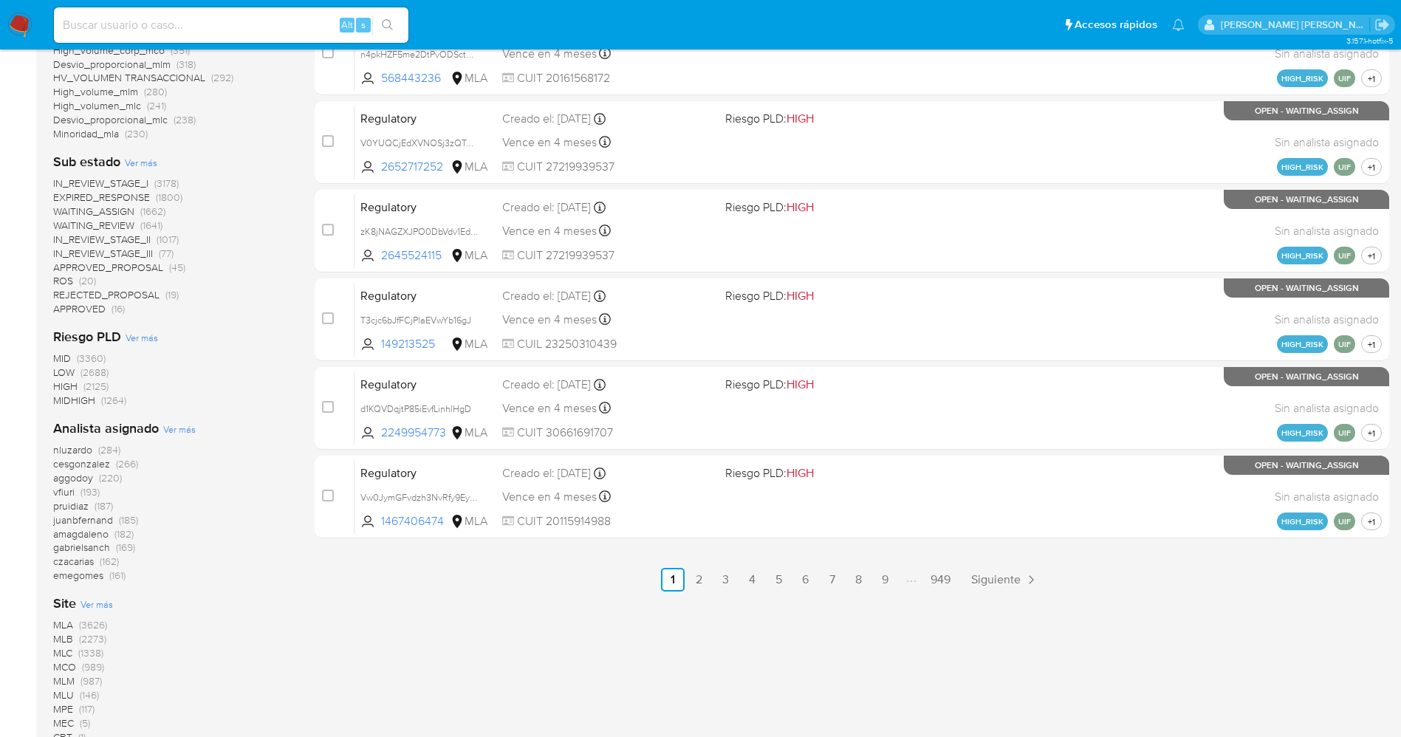
scroll to position [109, 0]
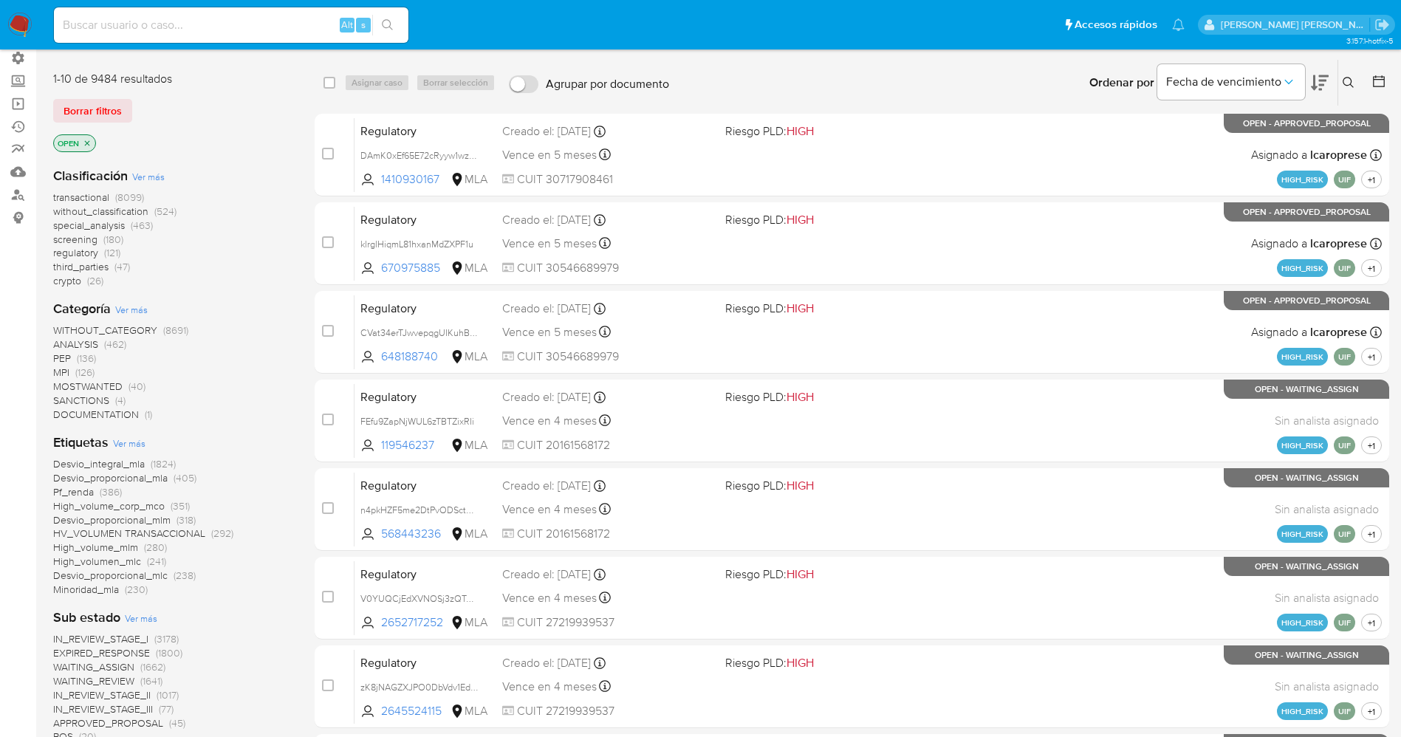
click at [24, 19] on img at bounding box center [19, 25] width 25 height 25
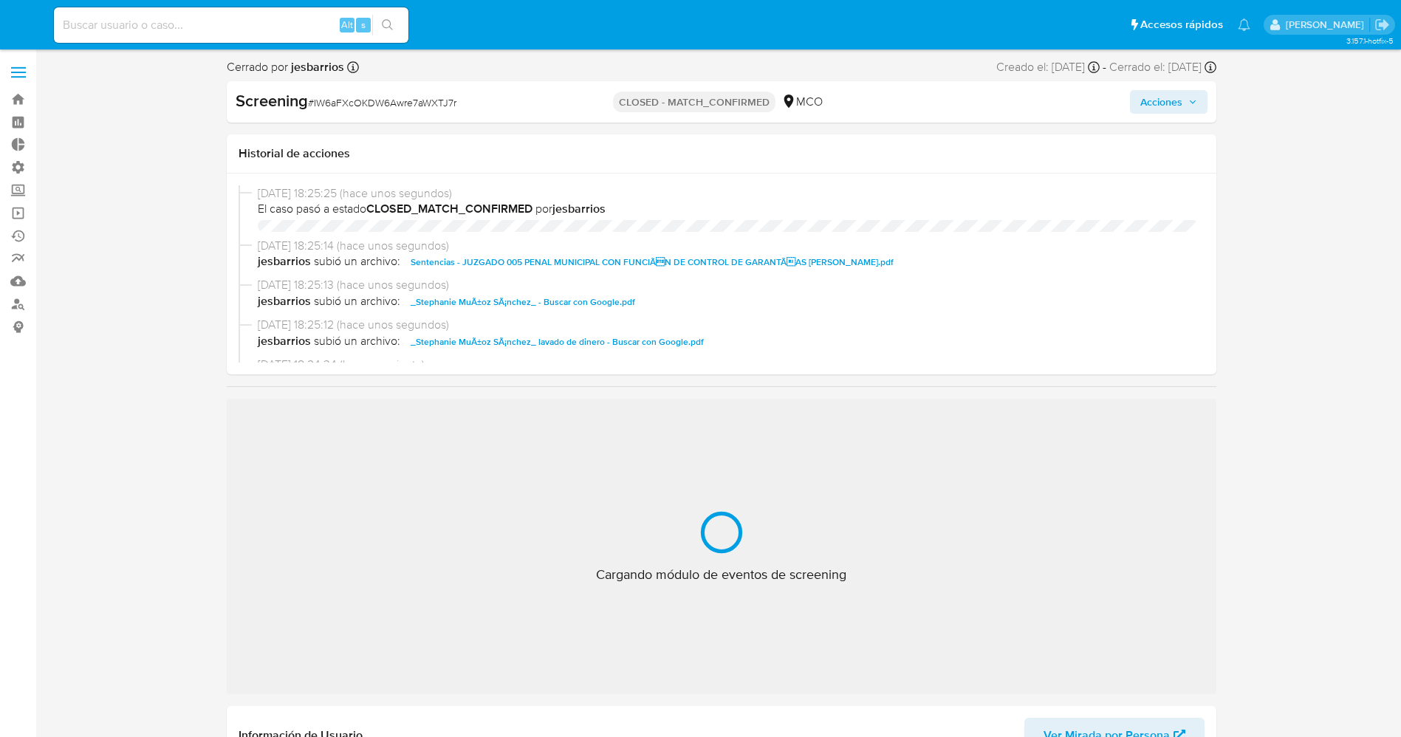
select select "10"
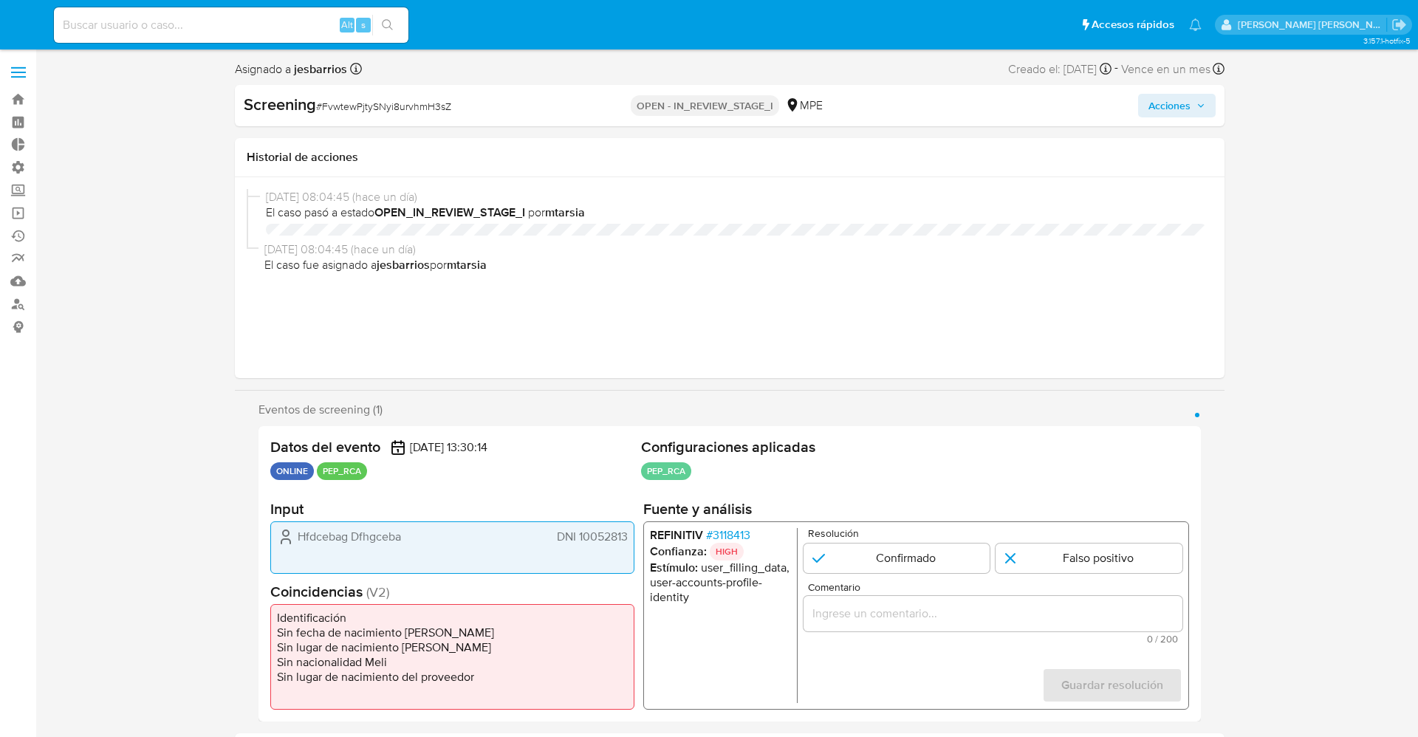
select select "10"
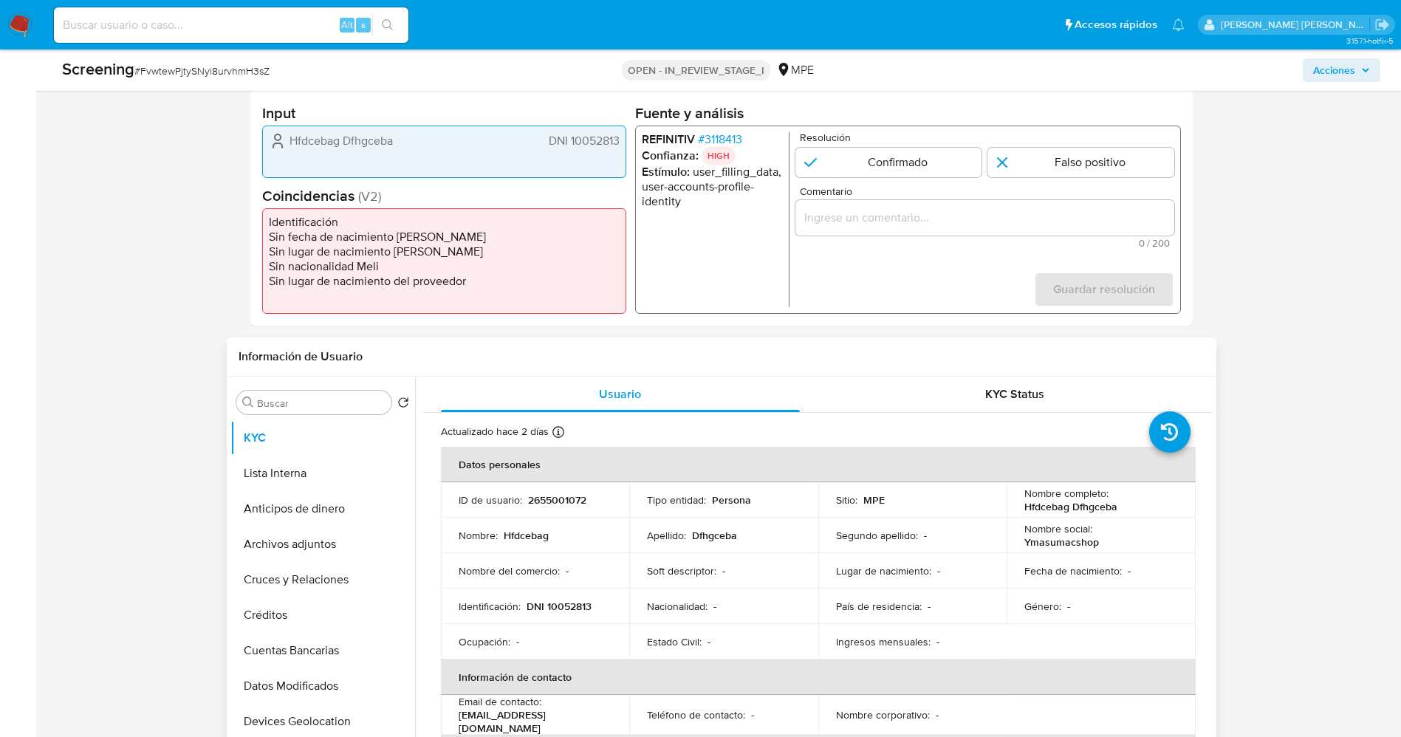
scroll to position [222, 0]
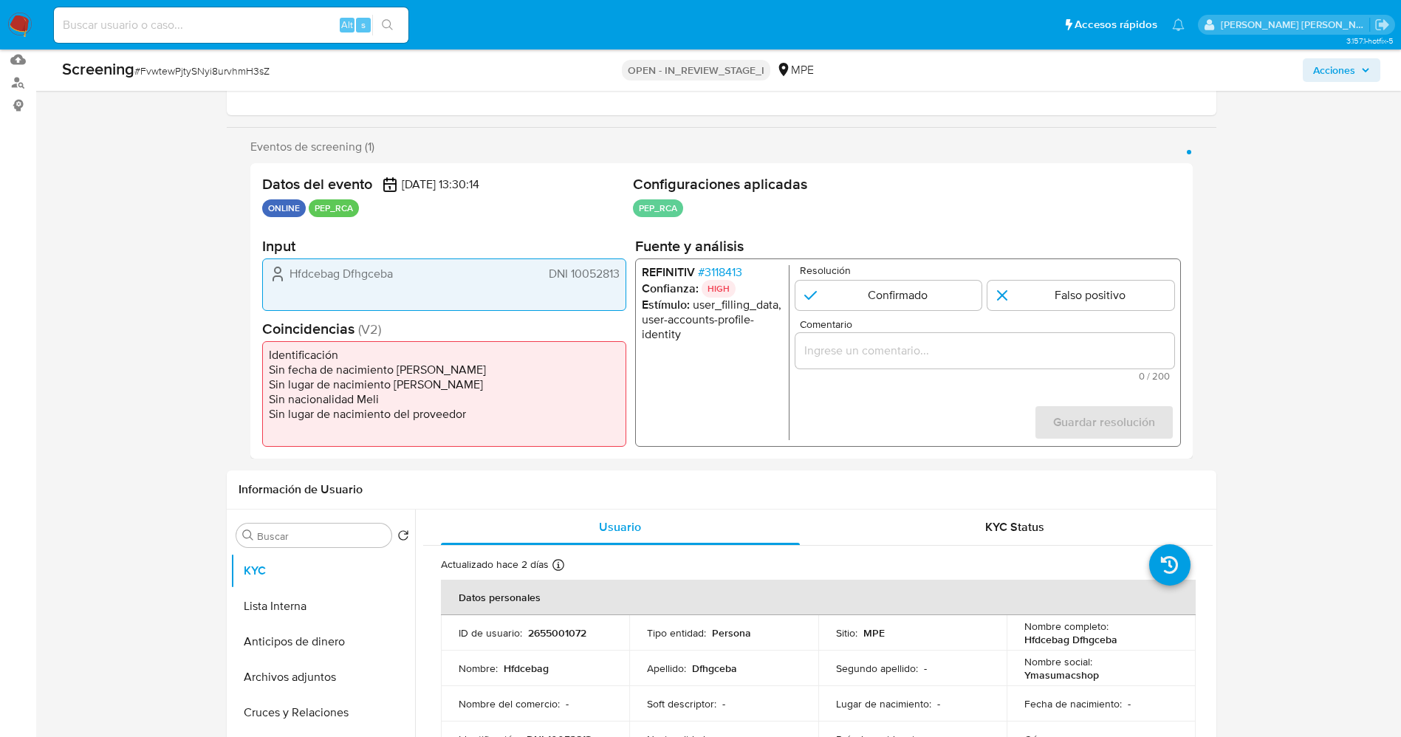
click at [729, 267] on span "# 3118413" at bounding box center [719, 272] width 44 height 15
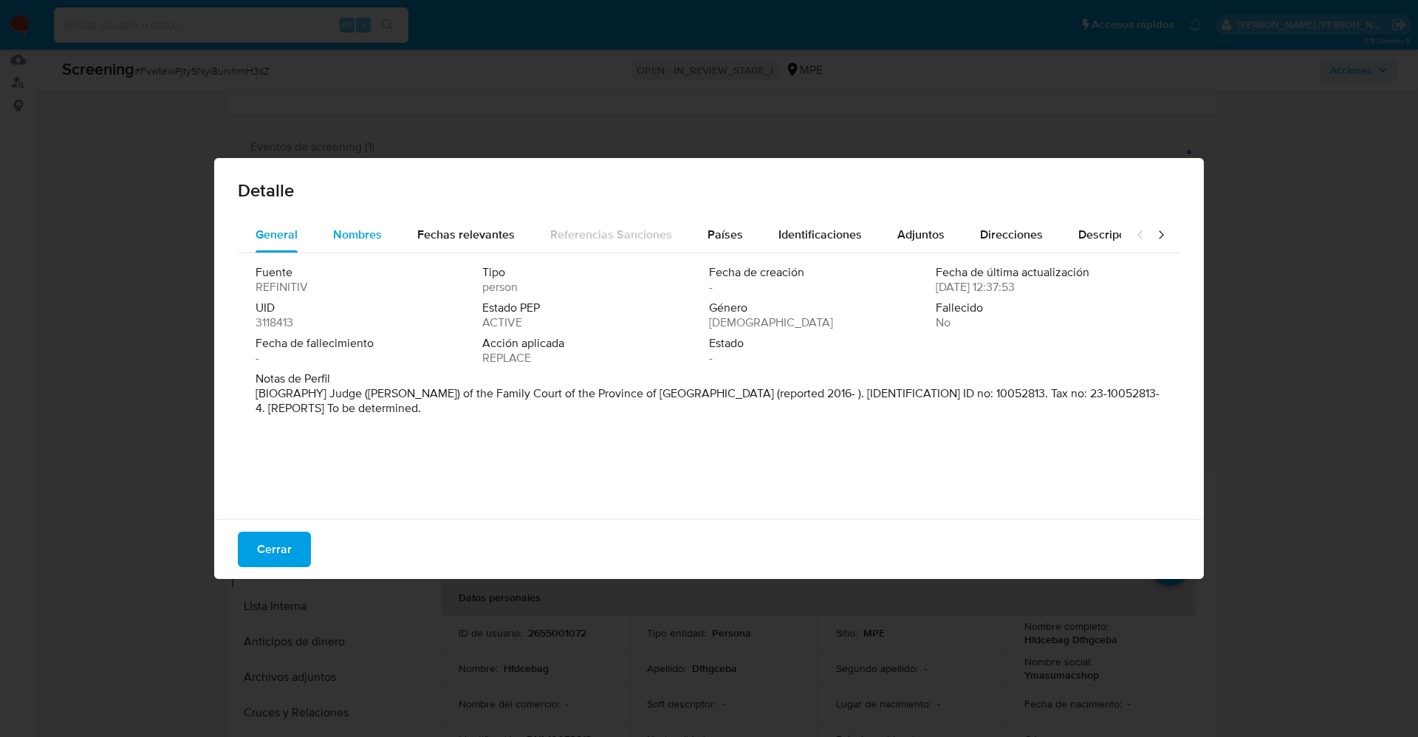
click at [357, 217] on div "Nombres" at bounding box center [357, 234] width 49 height 35
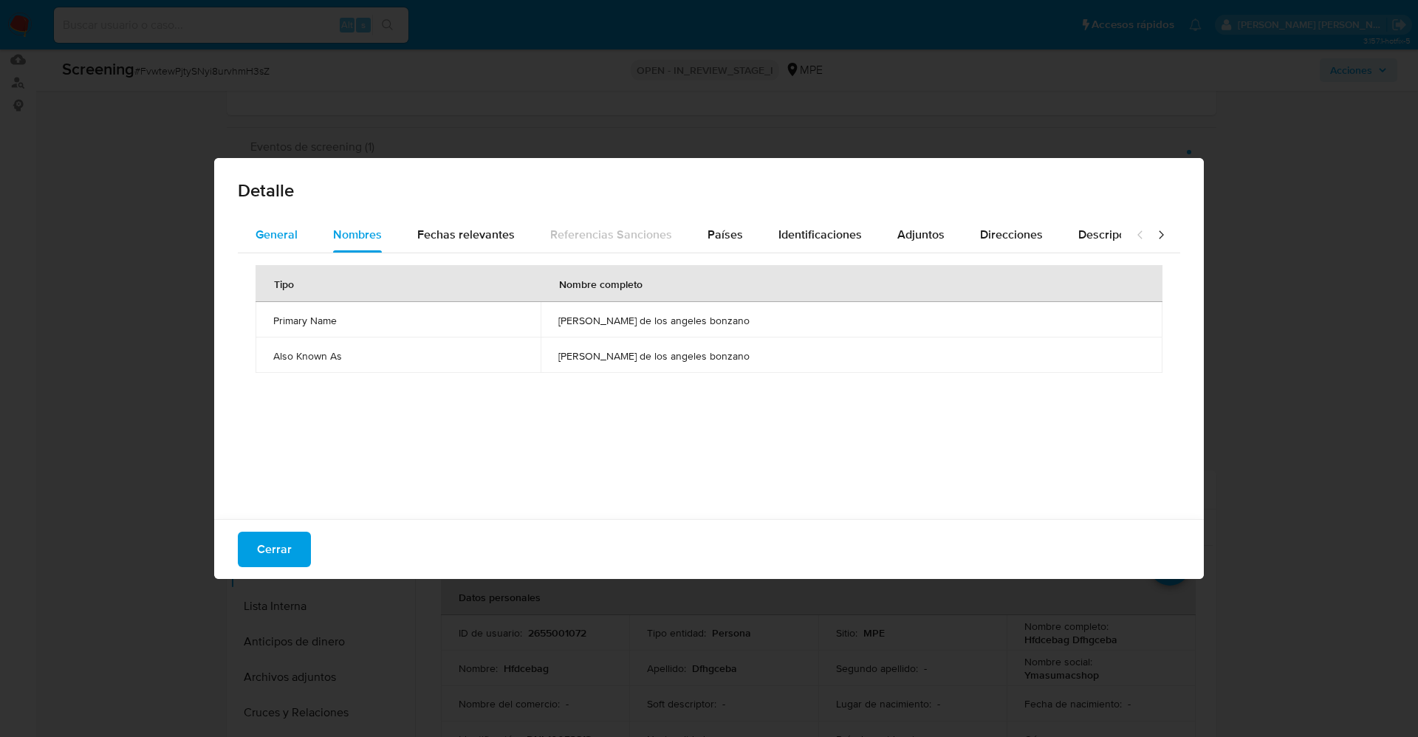
click at [259, 217] on div "General" at bounding box center [277, 234] width 42 height 35
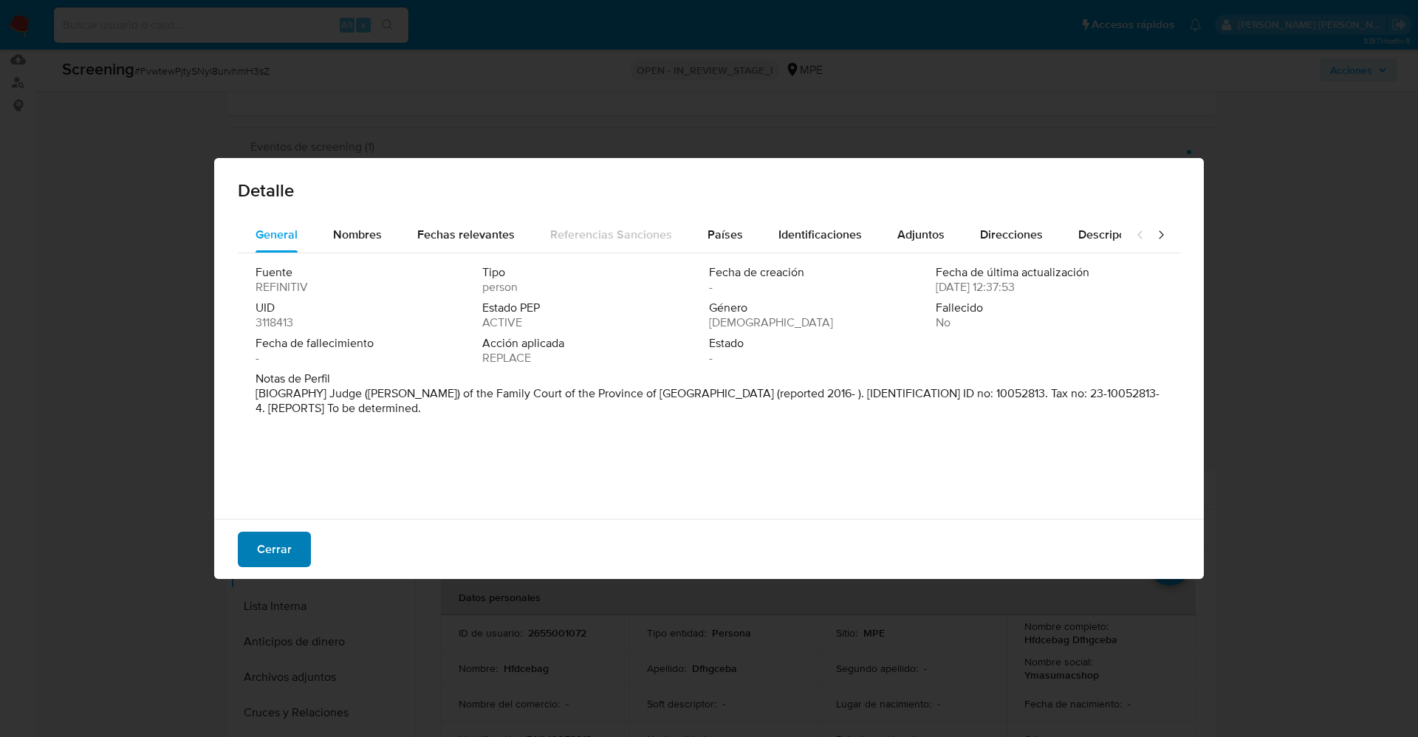
click at [250, 543] on button "Cerrar" at bounding box center [274, 549] width 73 height 35
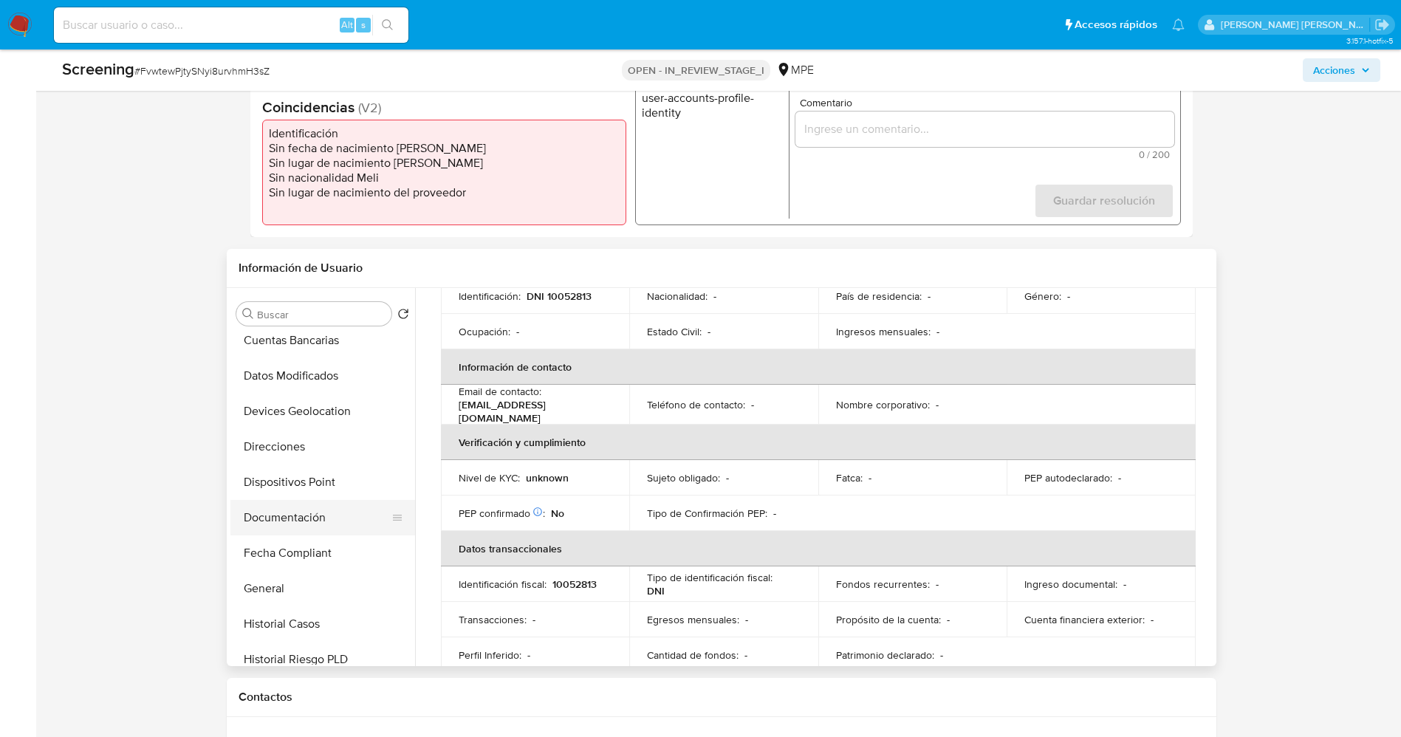
click at [315, 516] on button "Documentación" at bounding box center [316, 517] width 173 height 35
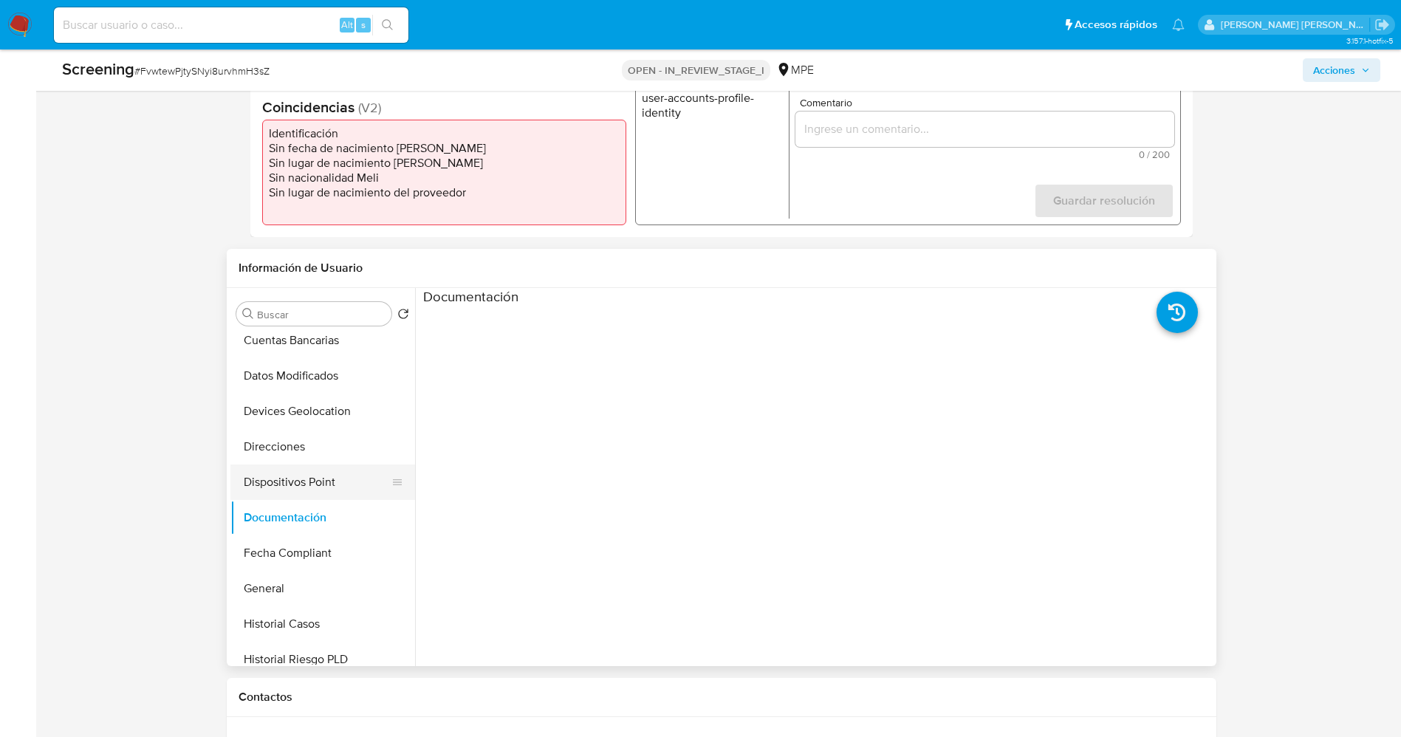
scroll to position [0, 0]
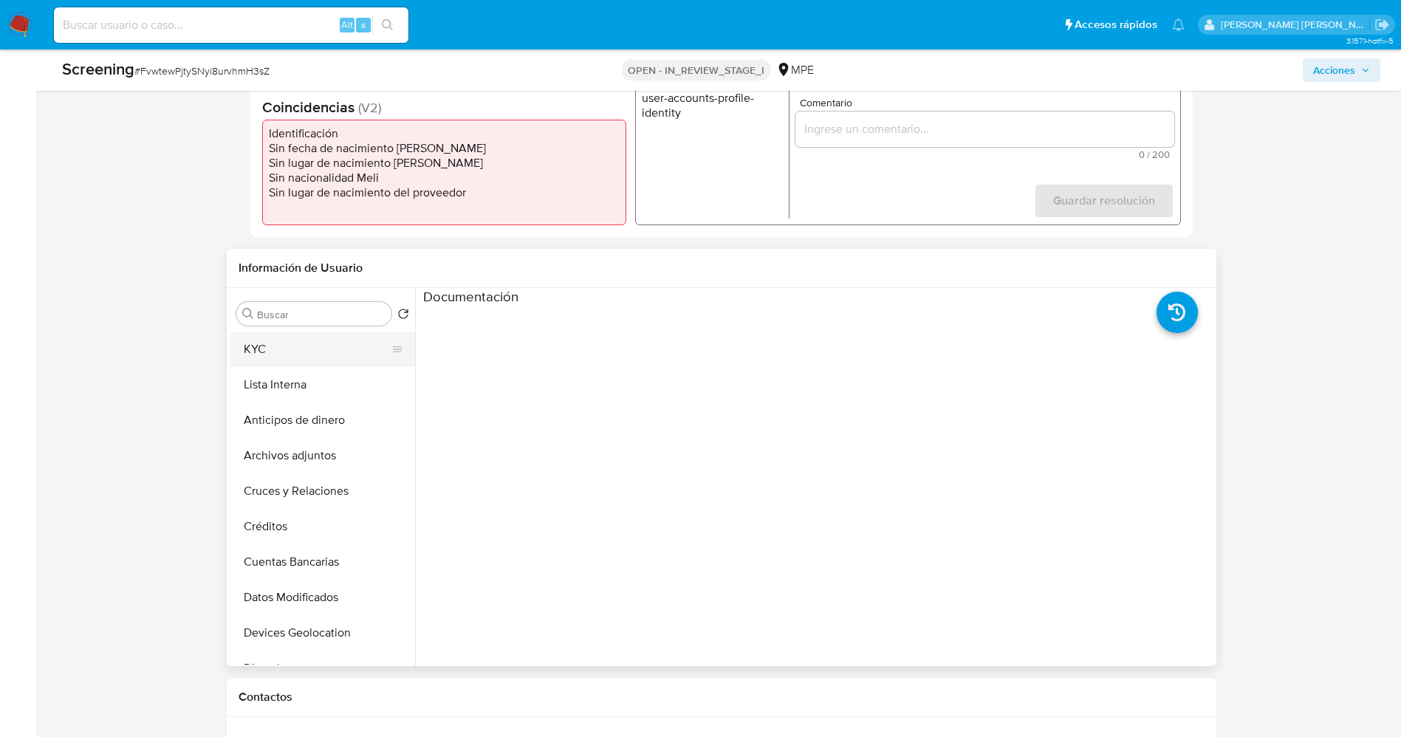
click at [287, 351] on button "KYC" at bounding box center [316, 349] width 173 height 35
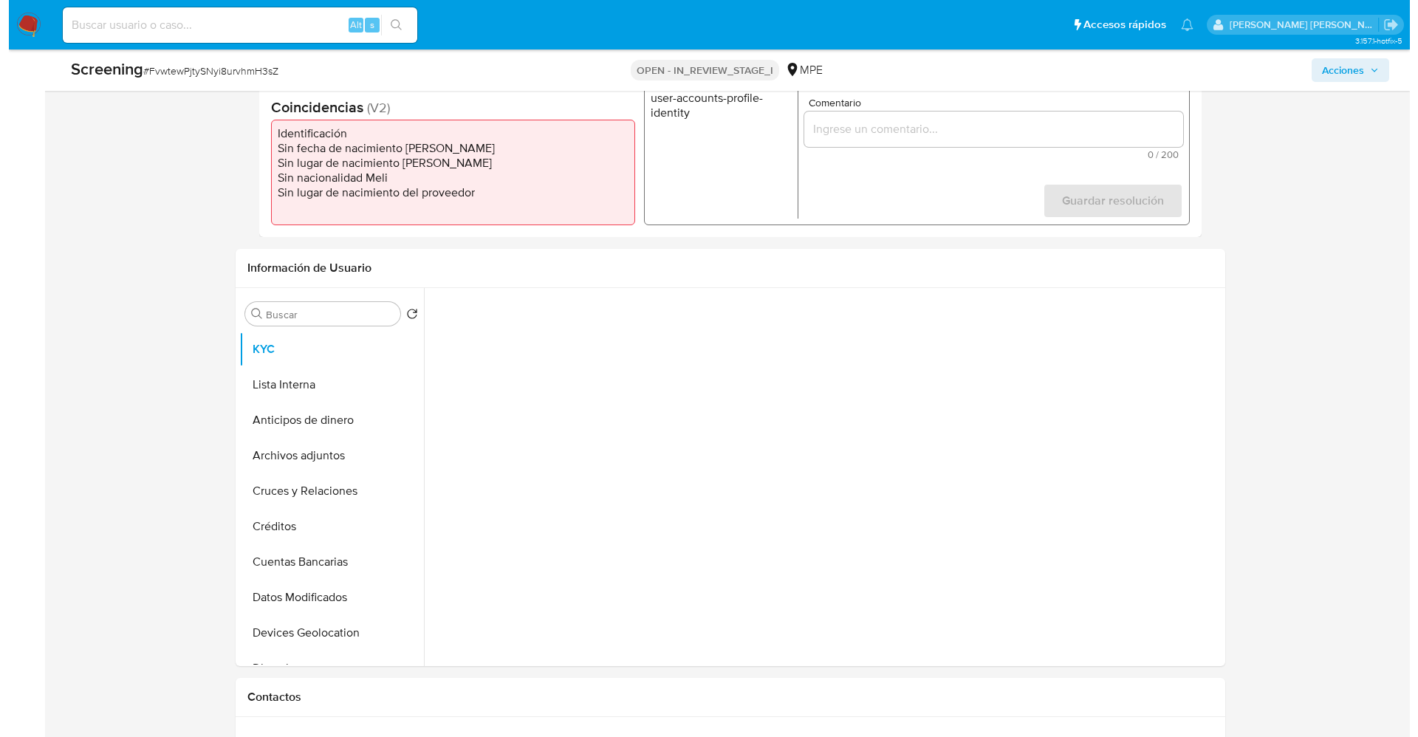
scroll to position [111, 0]
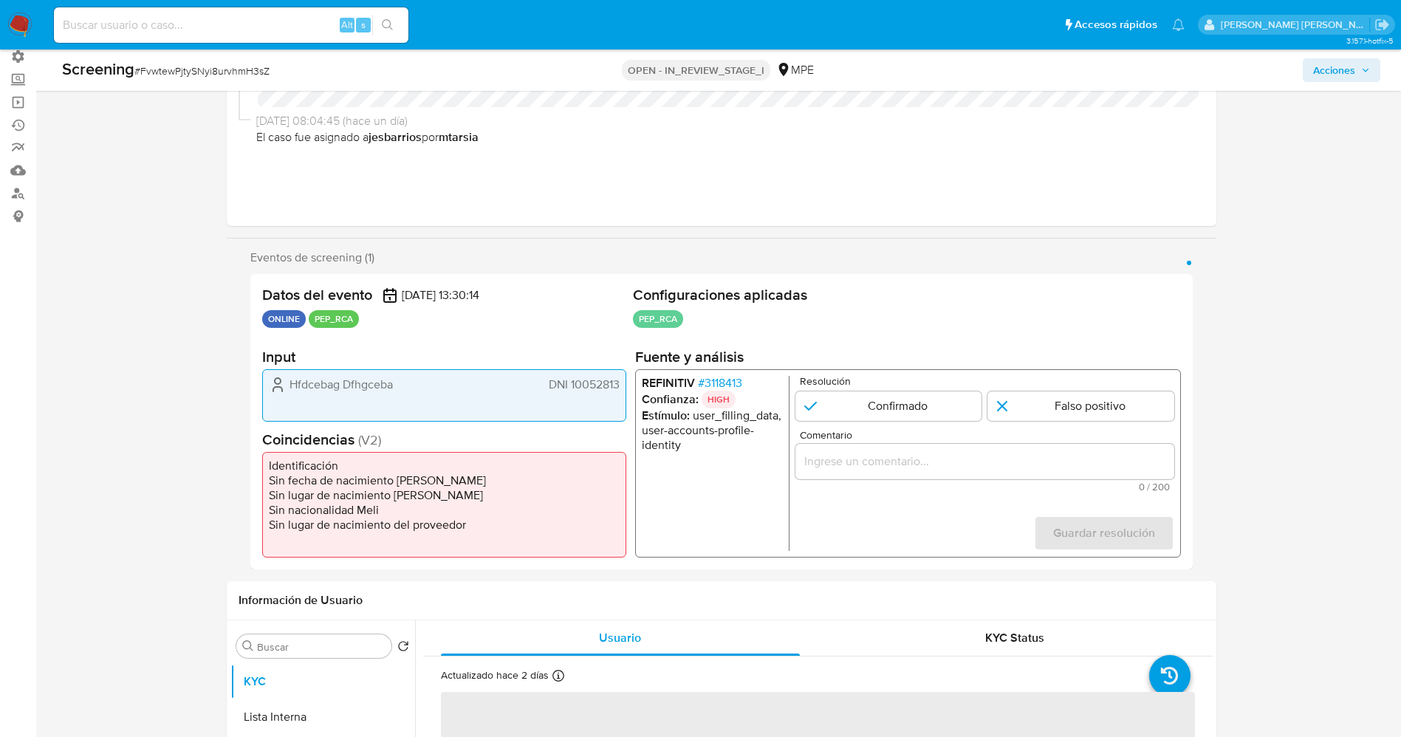
click at [724, 378] on span "# 3118413" at bounding box center [719, 383] width 44 height 15
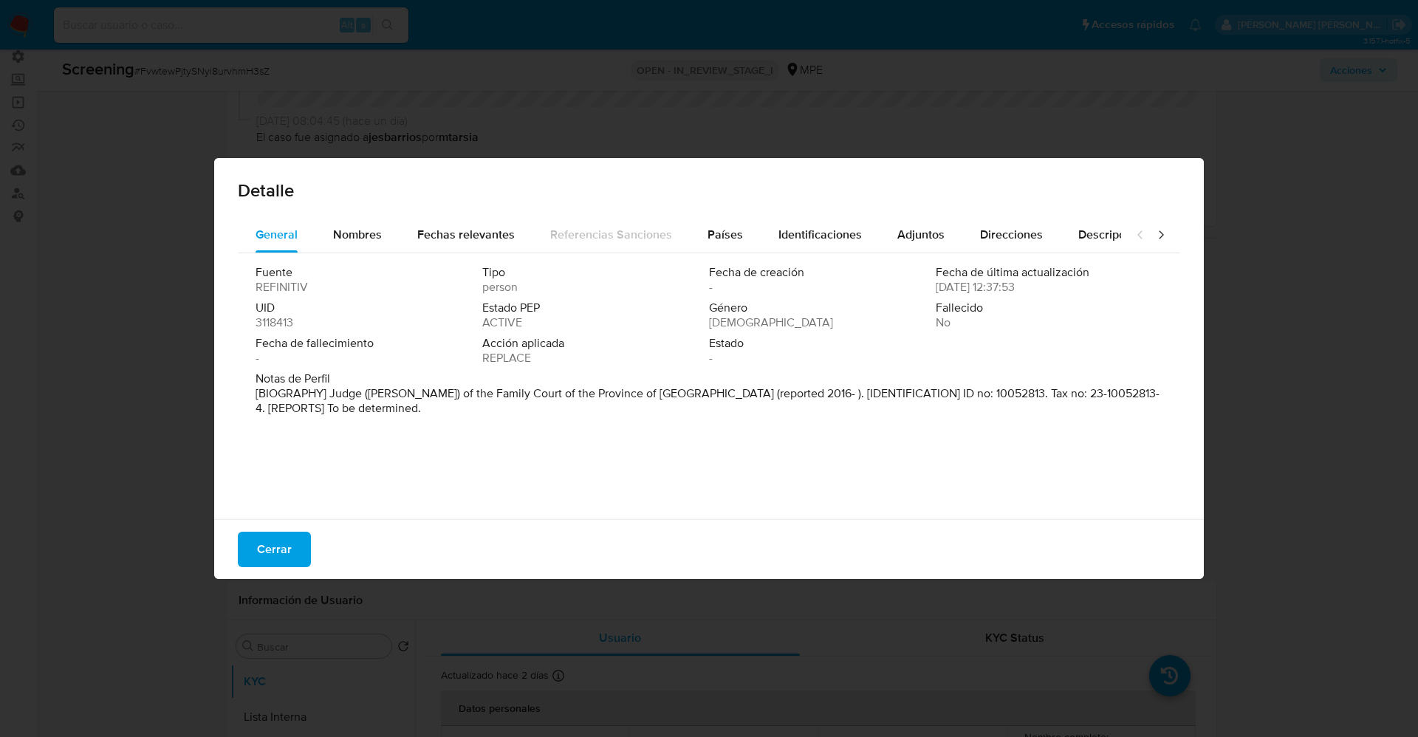
drag, startPoint x: 415, startPoint y: 391, endPoint x: 567, endPoint y: 392, distance: 152.2
click at [716, 417] on div "Notas de Perfil [BIOGRAPHY] Judge (Juez) of the Family Court of the Province of…" at bounding box center [709, 397] width 907 height 50
drag, startPoint x: 563, startPoint y: 390, endPoint x: 388, endPoint y: 228, distance: 238.3
click at [388, 228] on button "Nombres" at bounding box center [357, 234] width 84 height 35
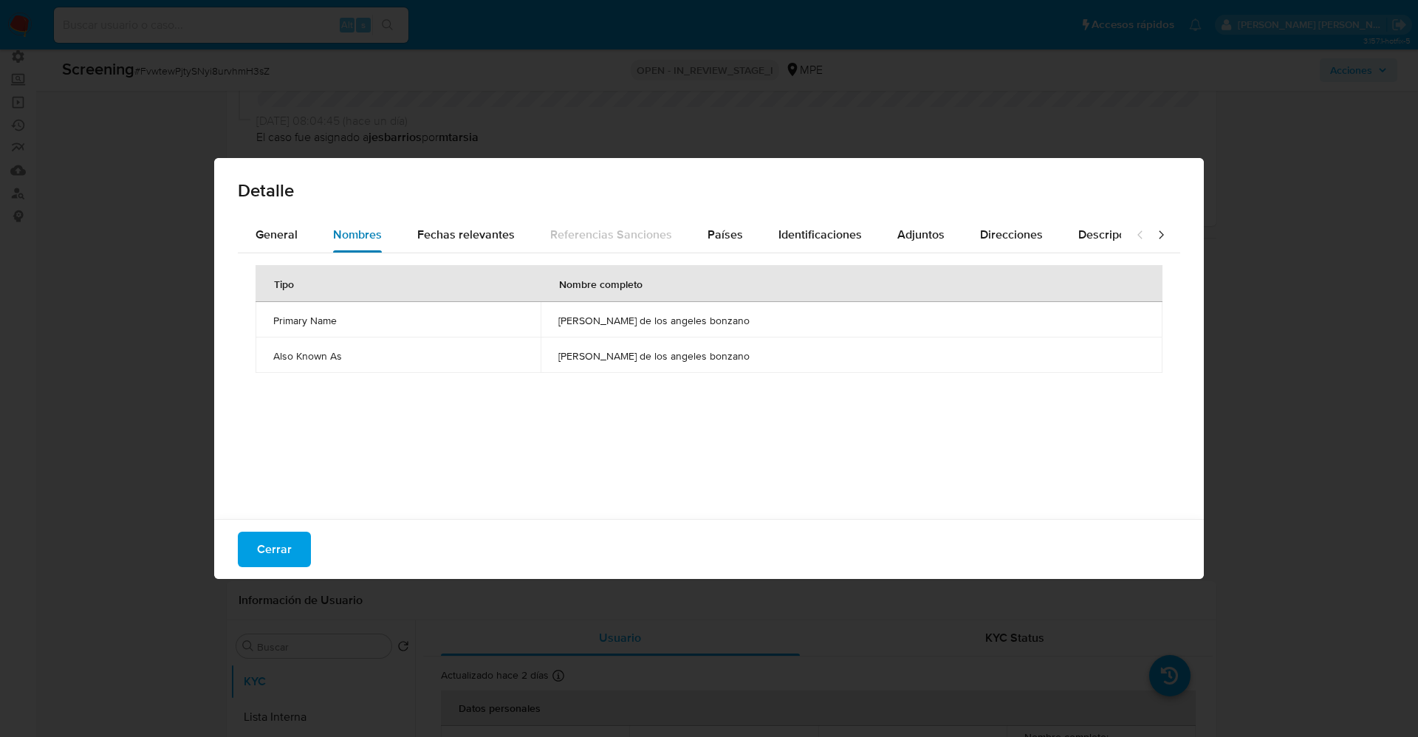
click at [374, 237] on span "Nombres" at bounding box center [357, 234] width 49 height 17
drag, startPoint x: 597, startPoint y: 312, endPoint x: 741, endPoint y: 327, distance: 144.9
click at [815, 326] on td "maria de los angeles bonzano" at bounding box center [852, 319] width 622 height 35
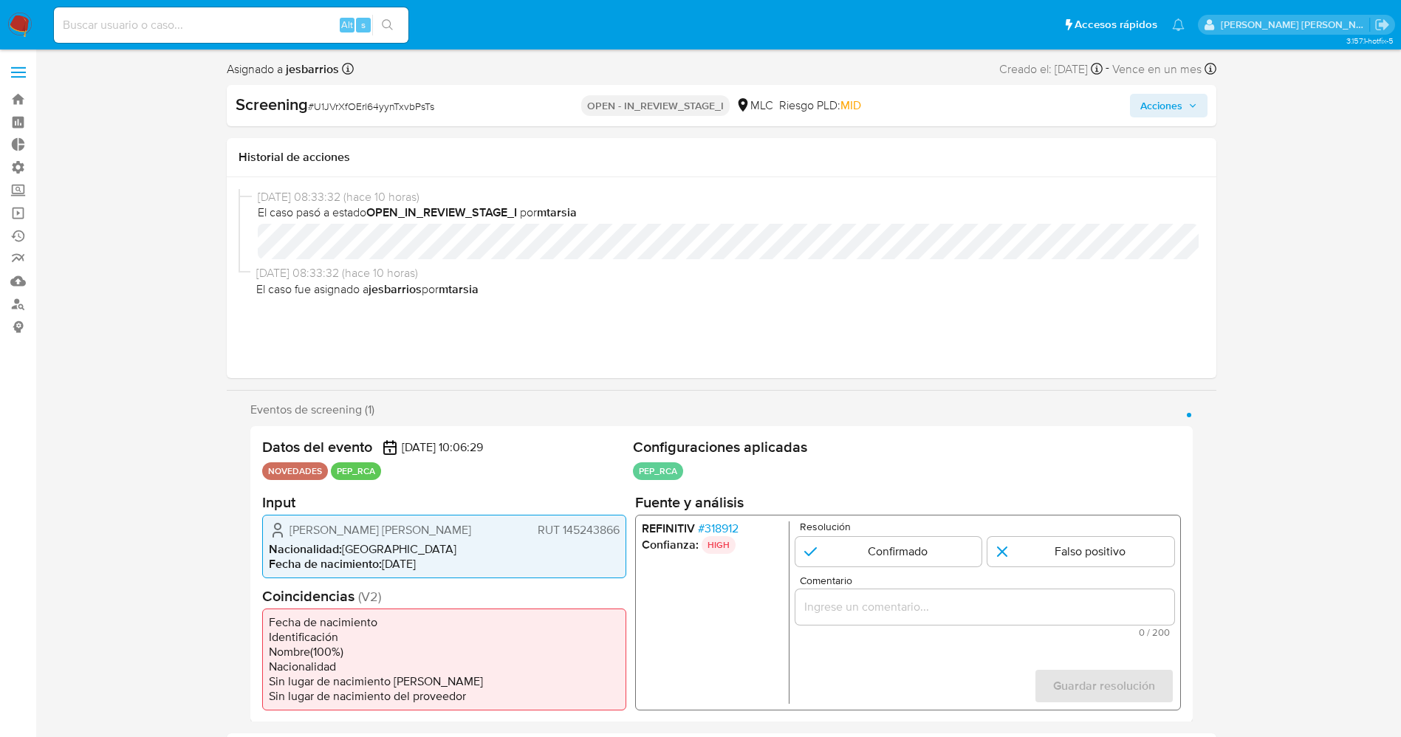
select select "10"
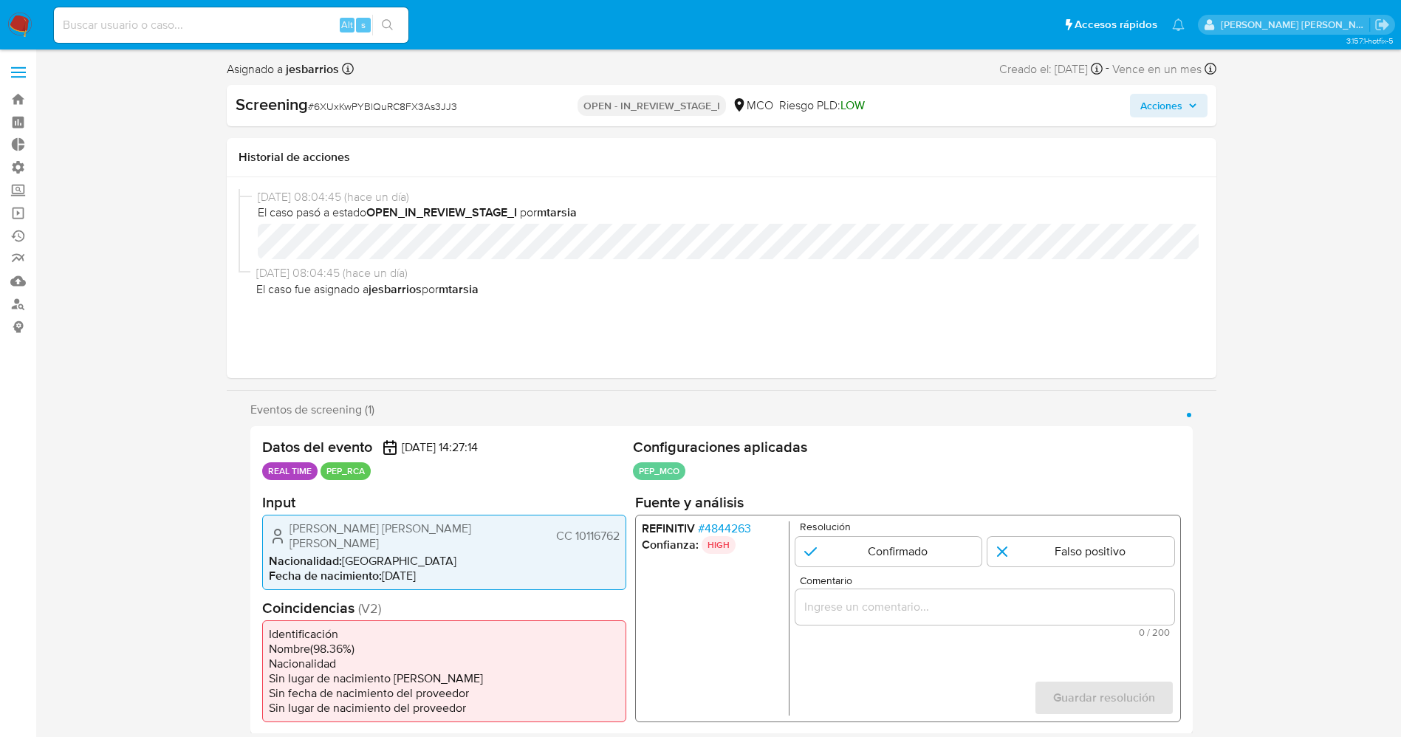
select select "10"
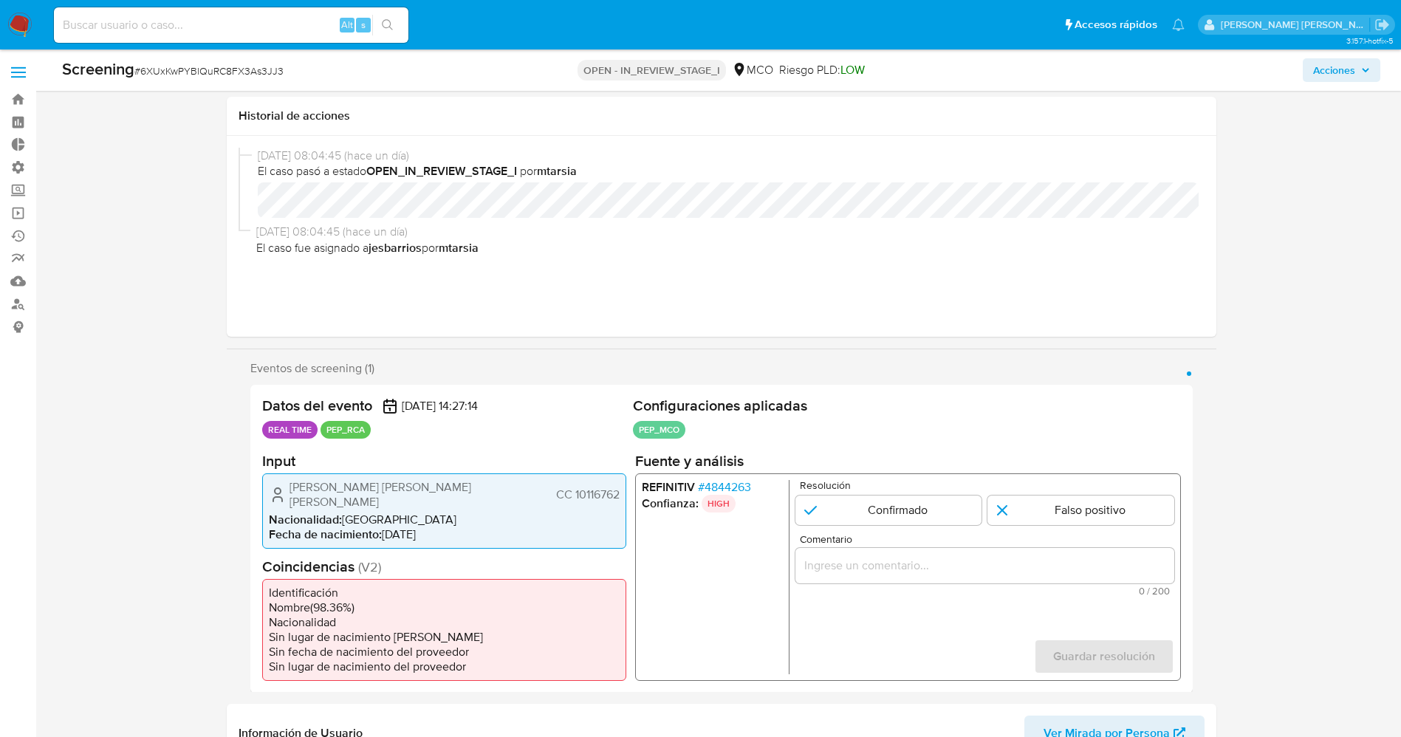
scroll to position [222, 0]
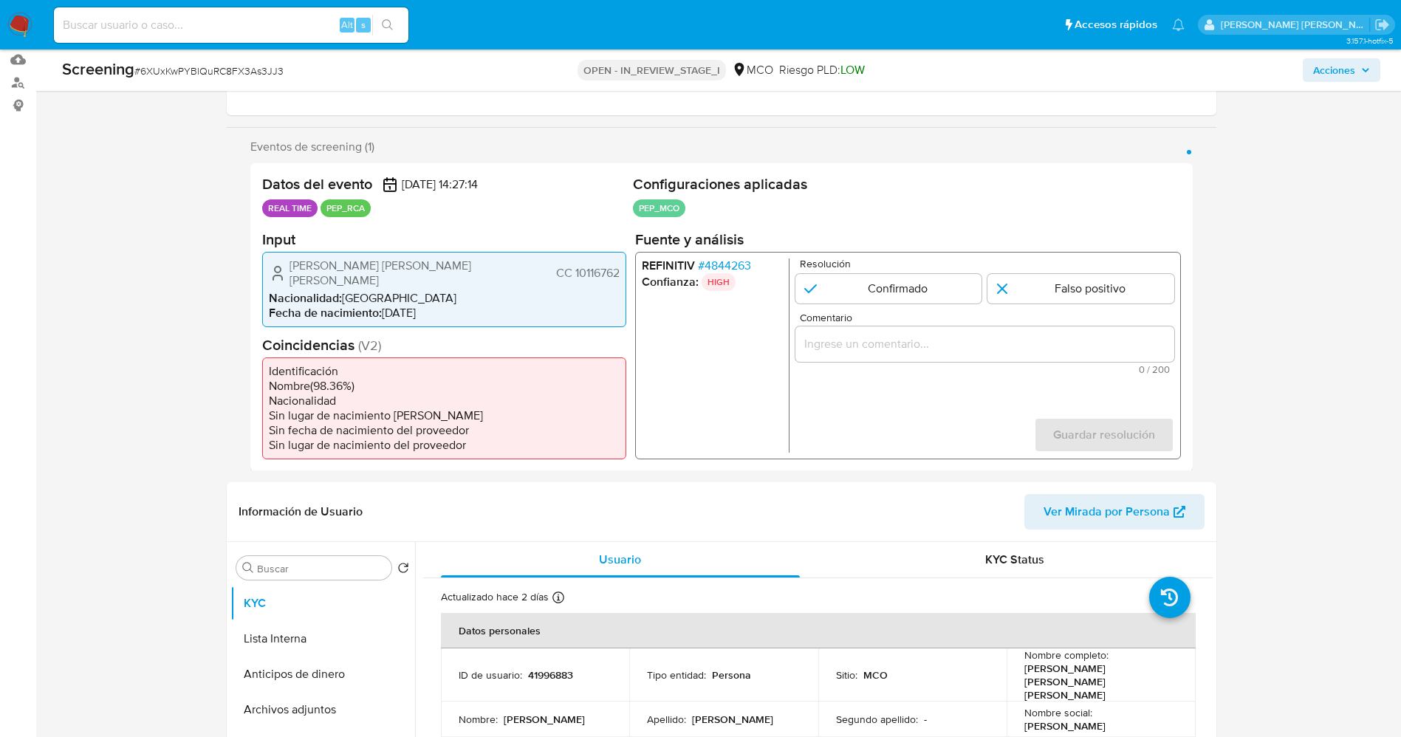
click at [741, 262] on span "# 4844263" at bounding box center [723, 265] width 53 height 15
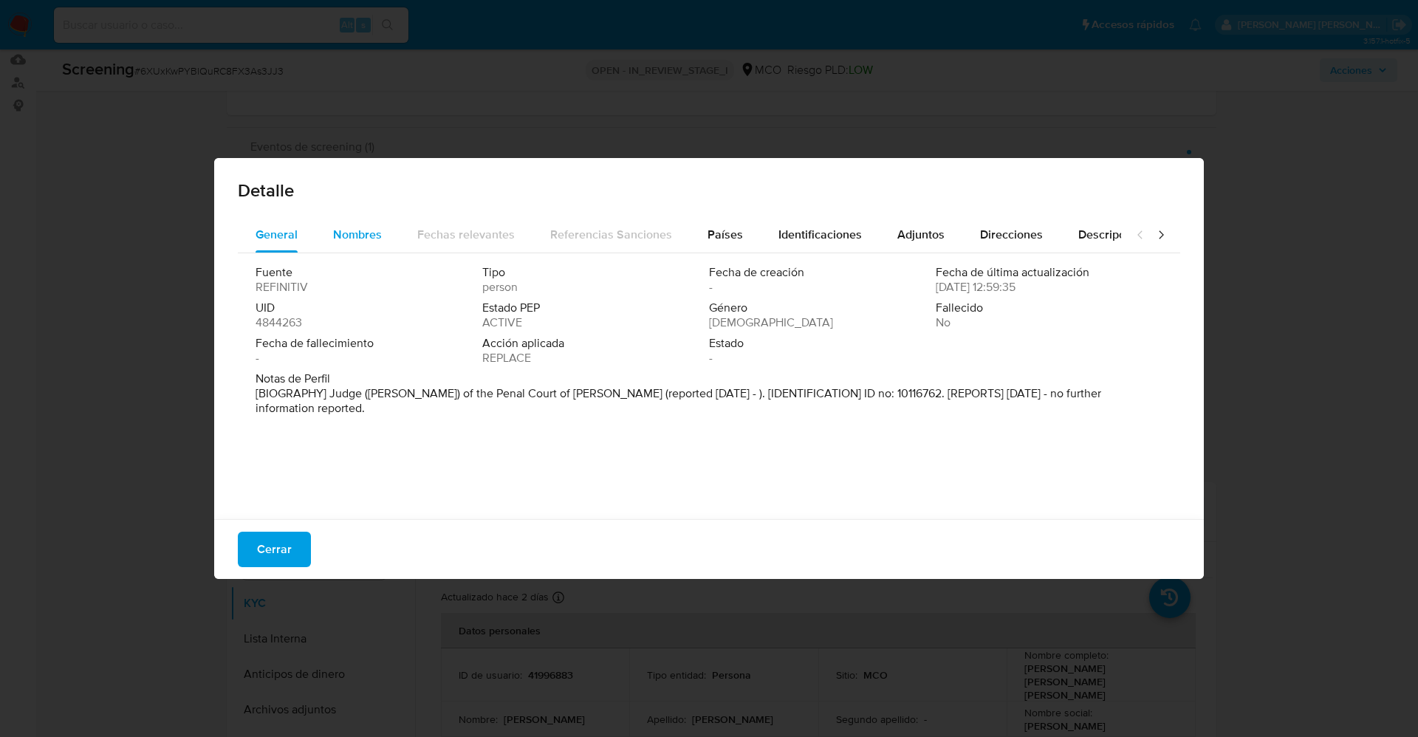
click at [373, 227] on span "Nombres" at bounding box center [357, 234] width 49 height 17
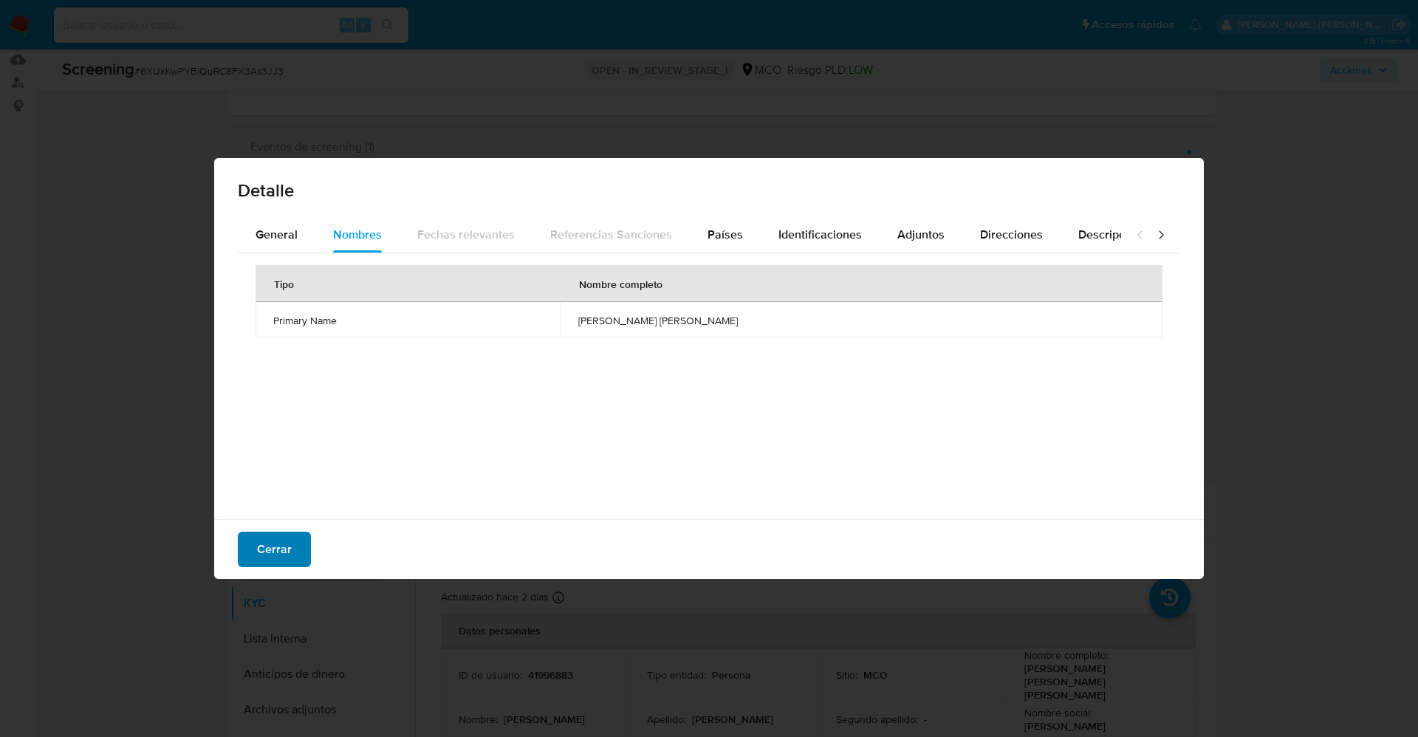
click at [280, 541] on span "Cerrar" at bounding box center [274, 549] width 35 height 32
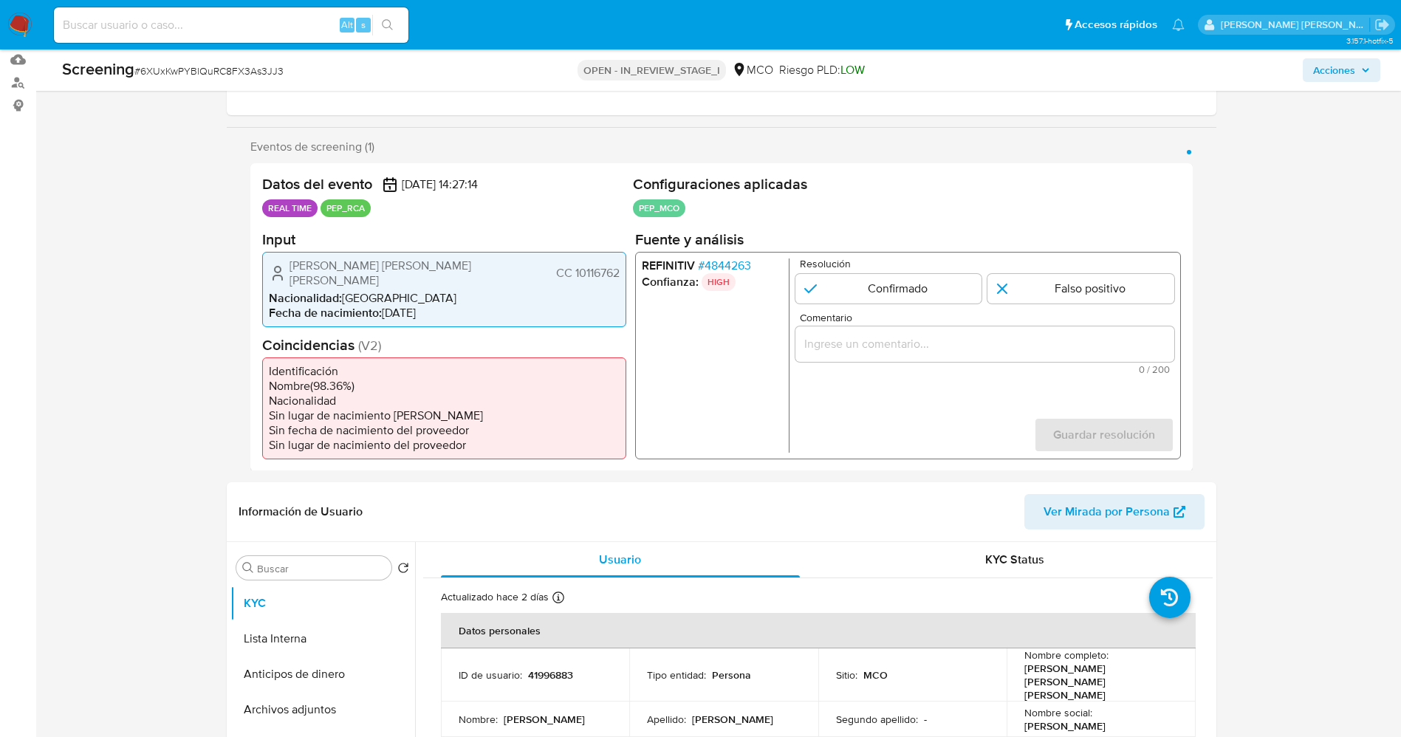
click at [743, 267] on span "# 4844263" at bounding box center [723, 265] width 53 height 15
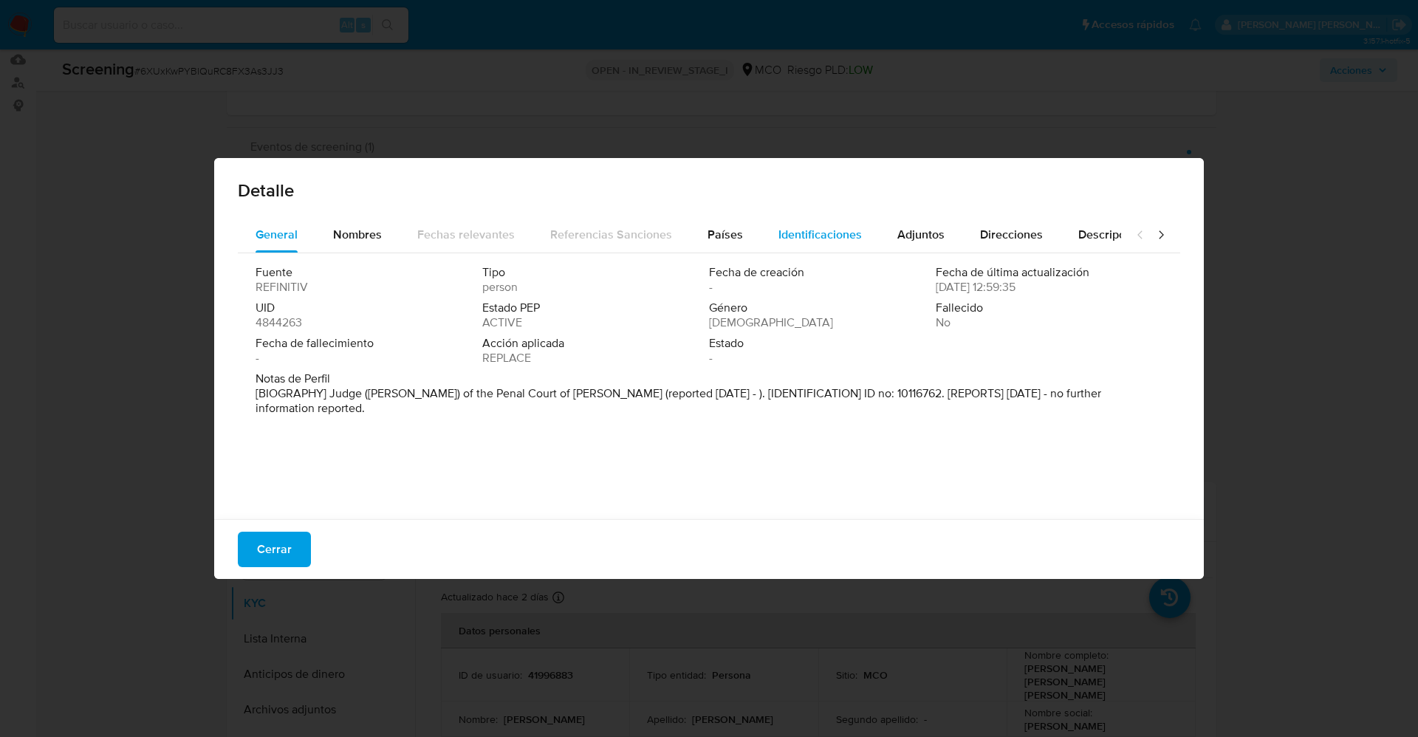
click at [793, 230] on span "Identificaciones" at bounding box center [819, 234] width 83 height 17
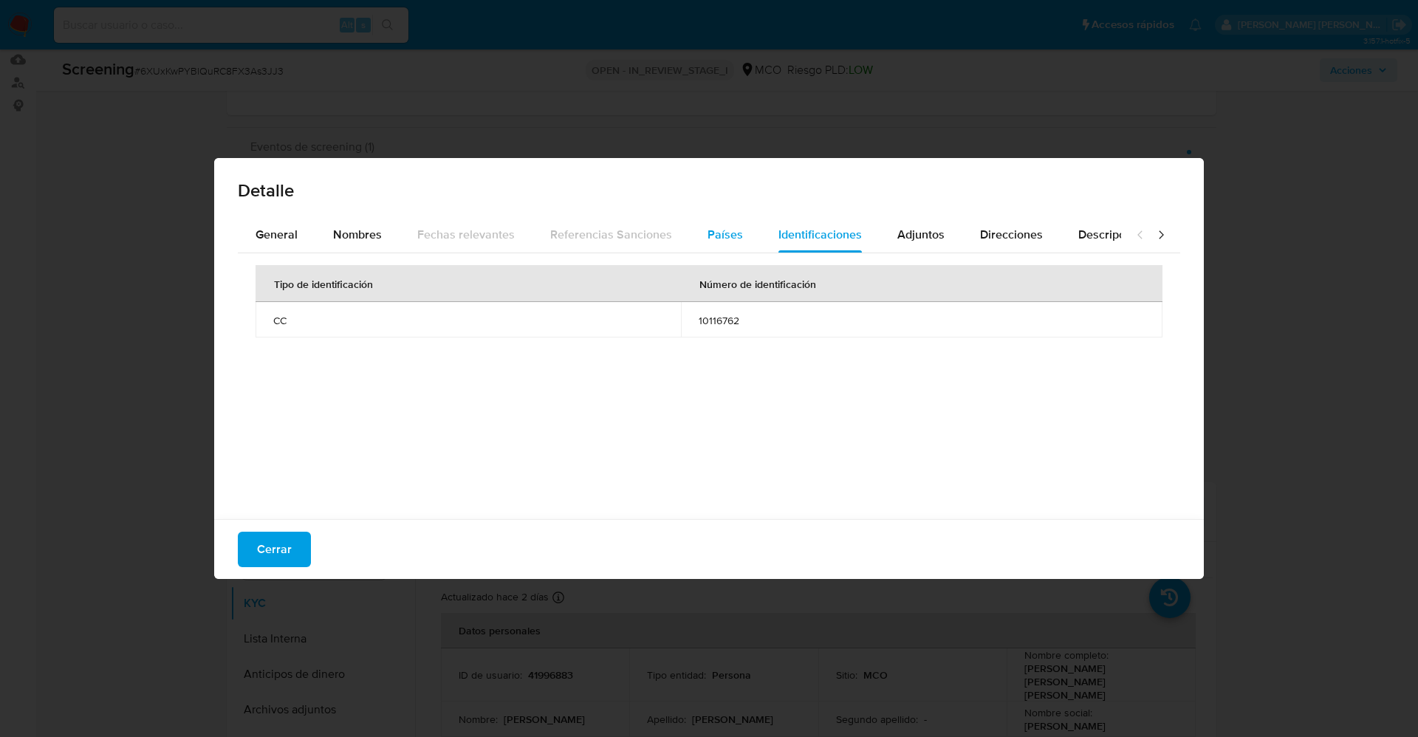
click at [728, 233] on span "Países" at bounding box center [725, 234] width 35 height 17
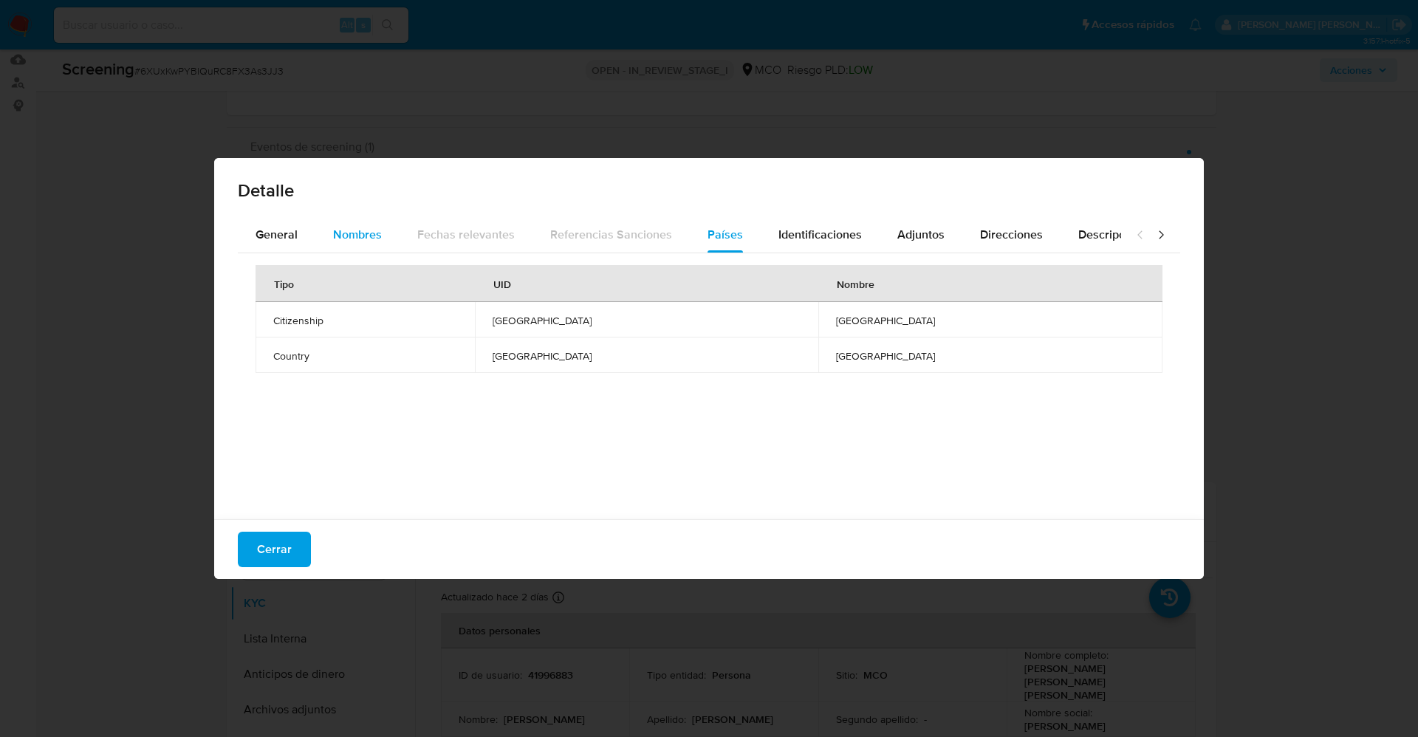
click at [370, 223] on div "Nombres" at bounding box center [357, 234] width 49 height 35
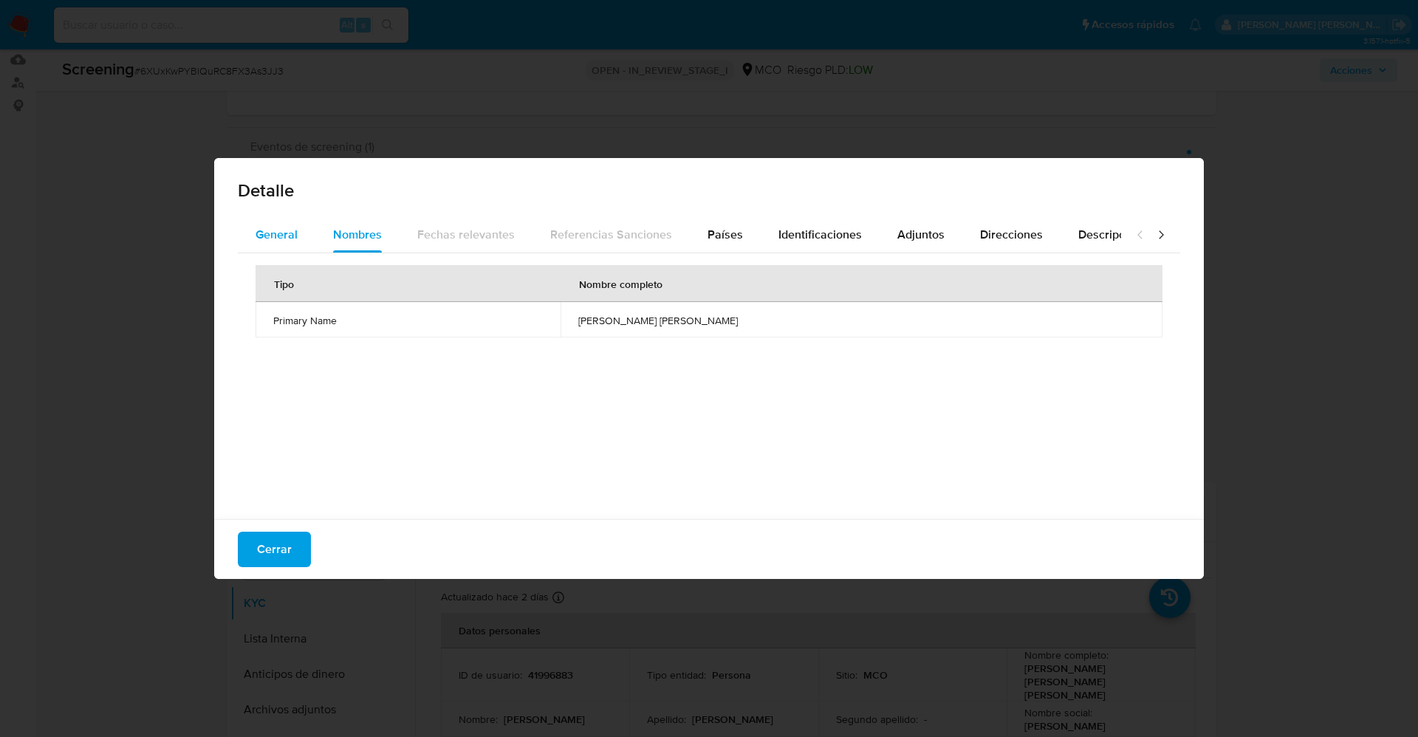
click at [284, 226] on span "General" at bounding box center [277, 234] width 42 height 17
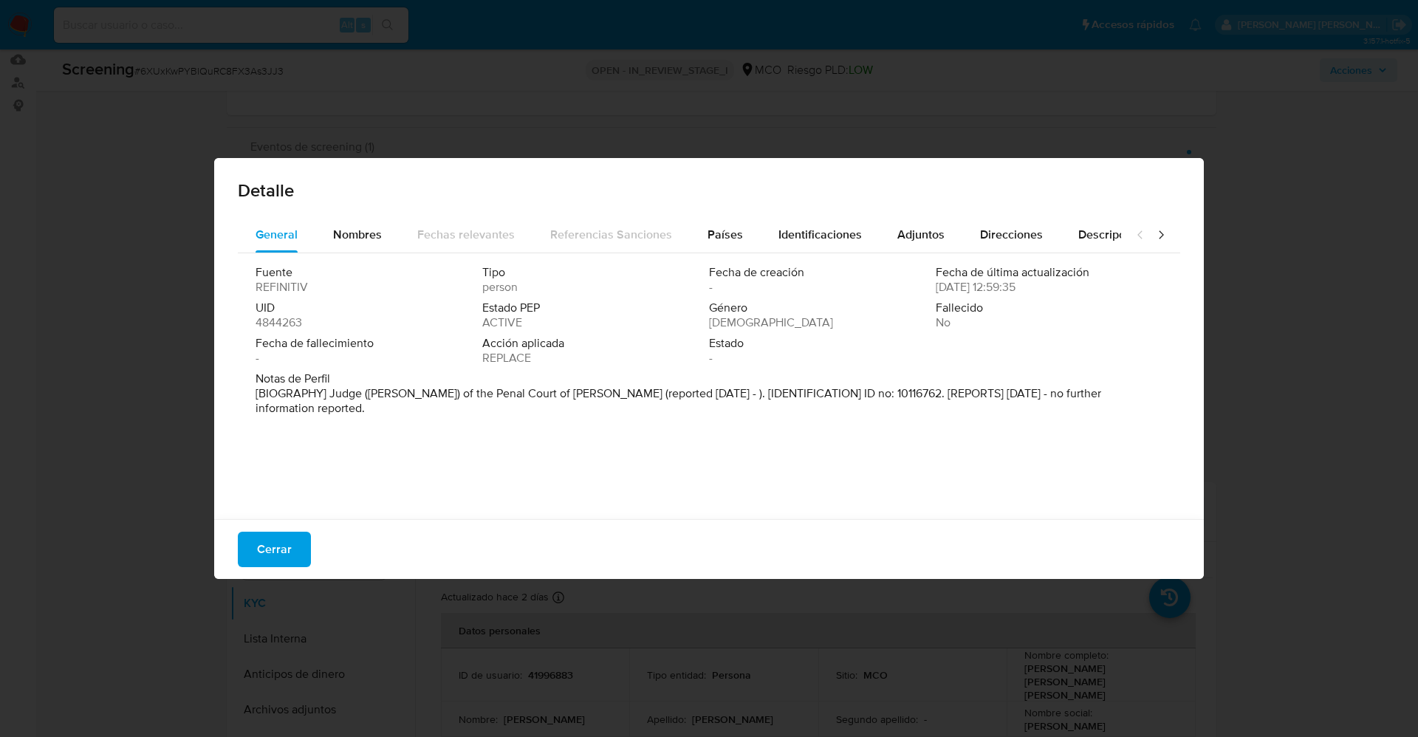
drag, startPoint x: 351, startPoint y: 399, endPoint x: 1168, endPoint y: 420, distance: 817.9
click at [1168, 420] on div "General Nombres Fechas relevantes Referencias Sanciones Países Identificaciones…" at bounding box center [709, 370] width 990 height 307
drag, startPoint x: 1147, startPoint y: 405, endPoint x: 1140, endPoint y: 391, distance: 15.9
click at [1146, 403] on div "Fuente REFINITIV Tipo person Fecha de creación - Fecha de última actualización …" at bounding box center [709, 382] width 942 height 259
click at [344, 391] on p "[BIOGRAPHY] Judge (Juez) of the Penal Court of Pereira (reported Jan 2019 - ). …" at bounding box center [708, 401] width 904 height 30
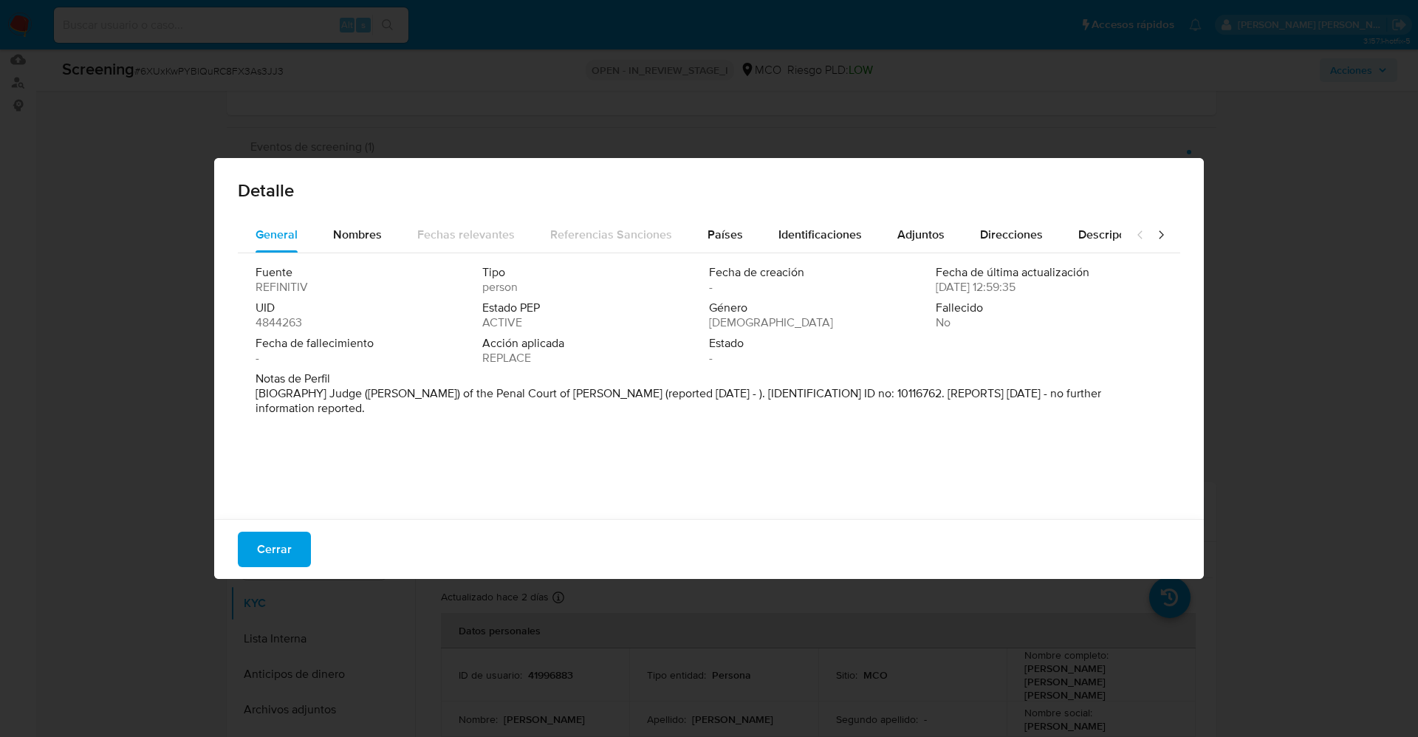
drag, startPoint x: 332, startPoint y: 392, endPoint x: 1122, endPoint y: 397, distance: 790.3
click at [1122, 397] on p "[BIOGRAPHY] Judge (Juez) of the Penal Court of Pereira (reported Jan 2019 - ). …" at bounding box center [708, 401] width 904 height 30
click at [337, 230] on span "Nombres" at bounding box center [357, 234] width 49 height 17
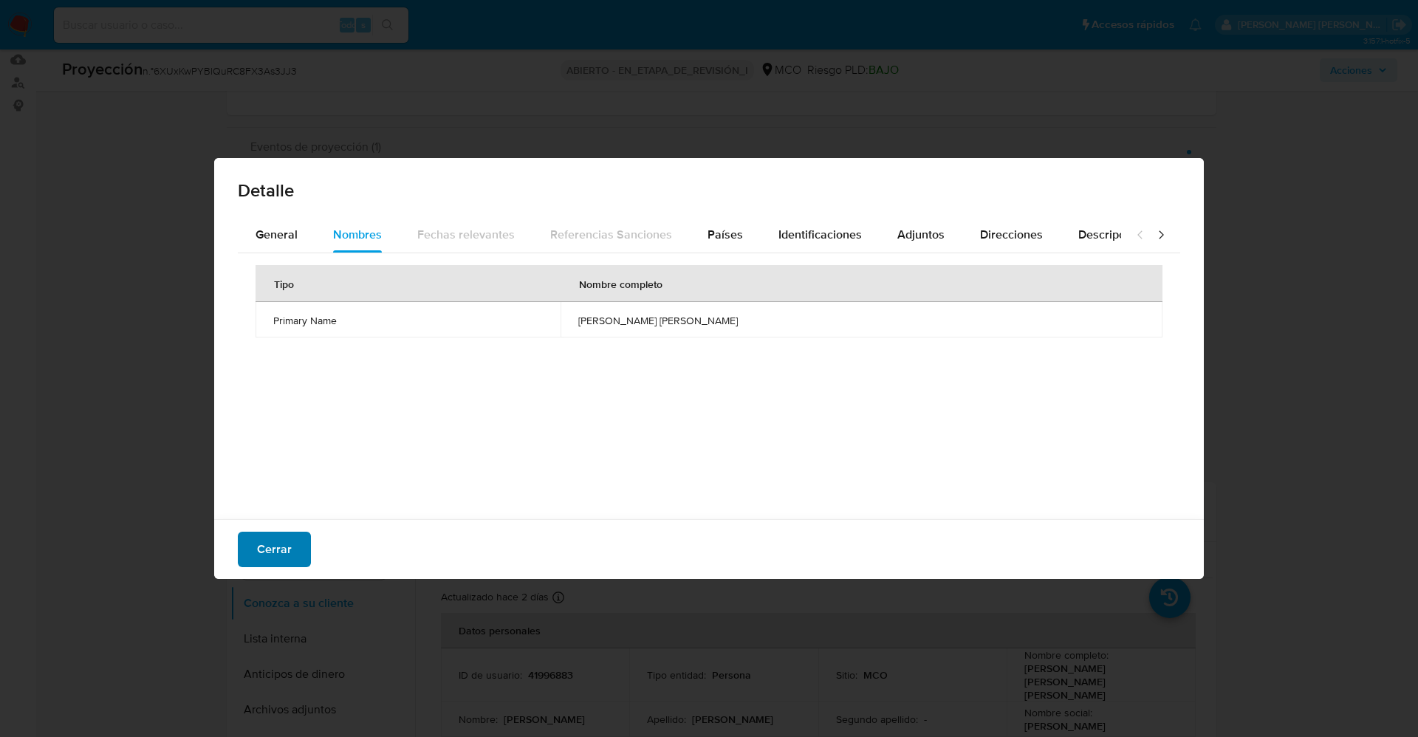
click at [287, 546] on span "Cerrar" at bounding box center [274, 549] width 35 height 32
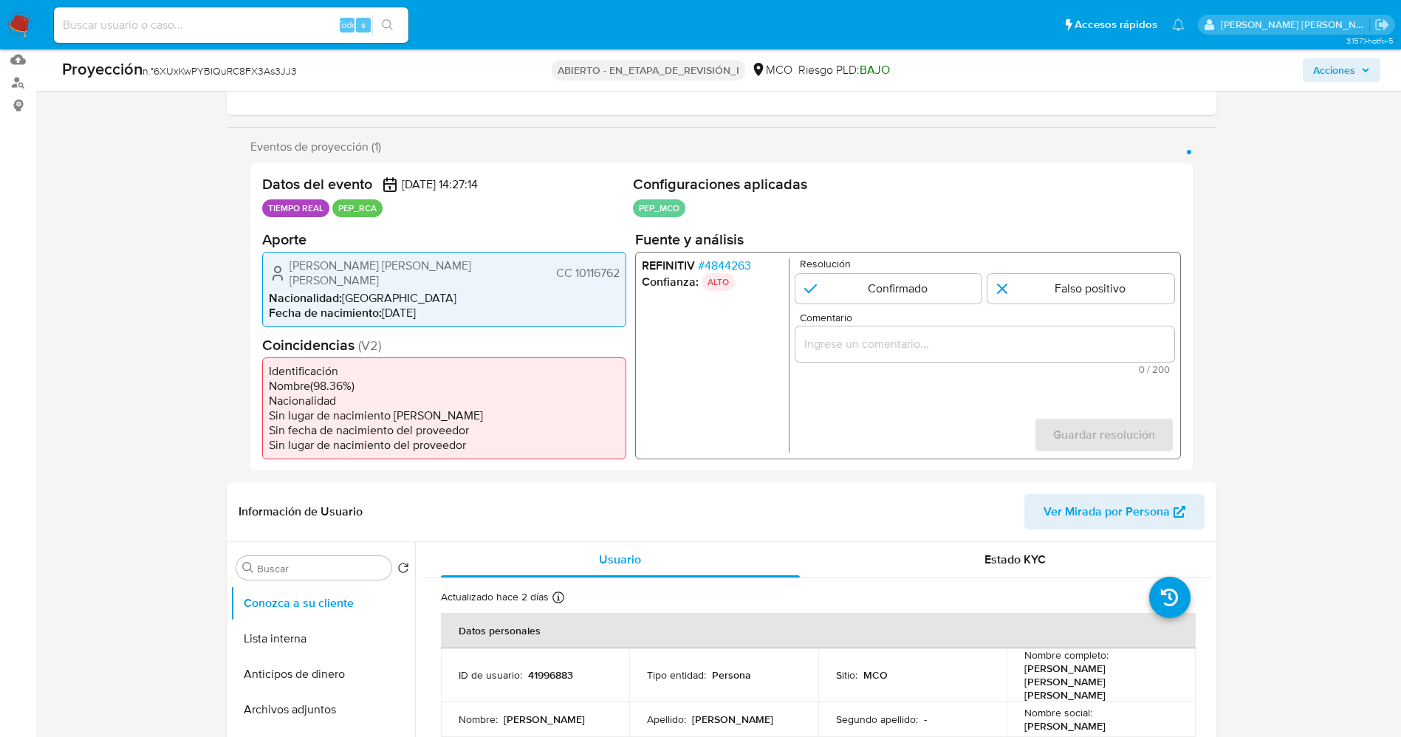
drag, startPoint x: 287, startPoint y: 264, endPoint x: 485, endPoint y: 273, distance: 197.4
click at [494, 275] on div "Luis Fernando Moreno Bustamante CC 10116762" at bounding box center [444, 273] width 351 height 30
click at [728, 258] on font "4844263" at bounding box center [727, 264] width 47 height 17
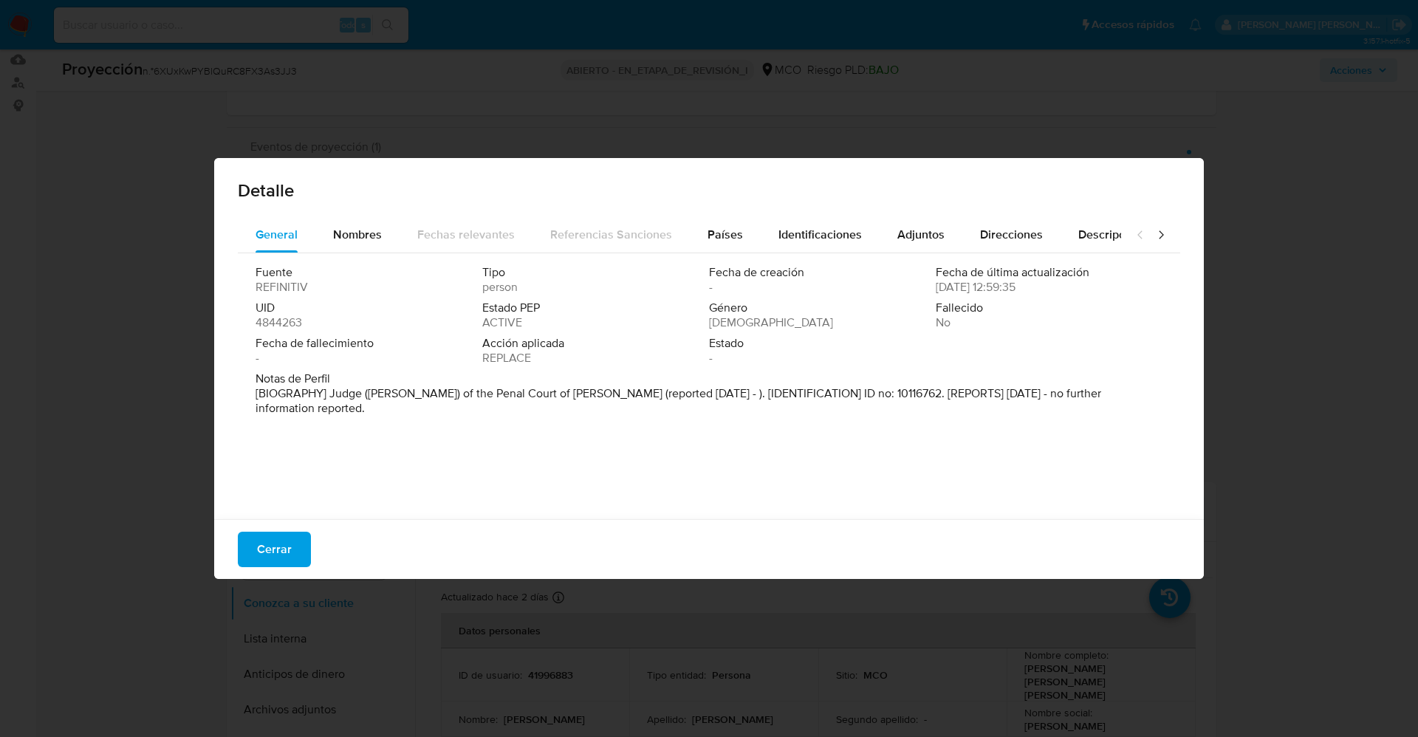
drag, startPoint x: 259, startPoint y: 546, endPoint x: 283, endPoint y: 463, distance: 86.0
click at [256, 546] on button "Cerrar" at bounding box center [274, 549] width 73 height 35
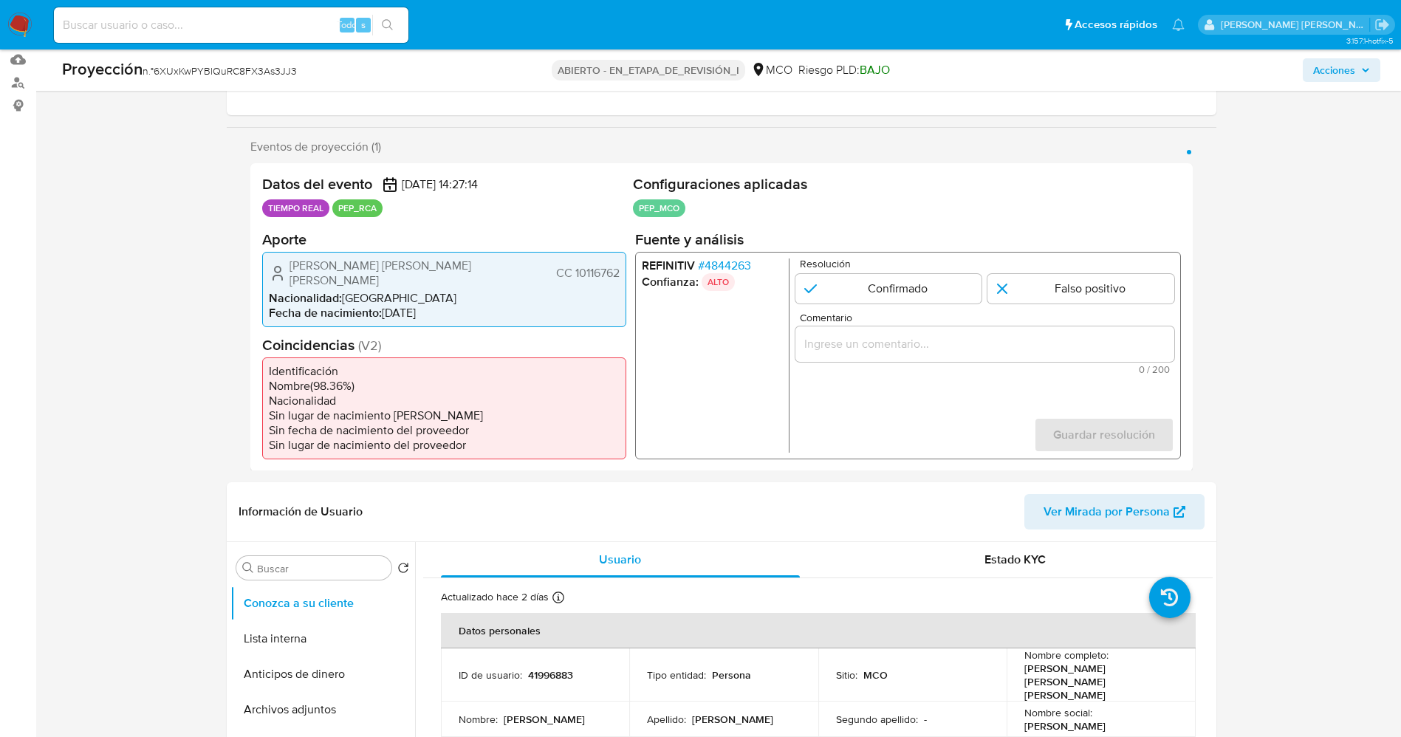
drag, startPoint x: 275, startPoint y: 261, endPoint x: 444, endPoint y: 269, distance: 168.6
click at [485, 261] on div "Luis Fernando Moreno Bustamante CC 10116762" at bounding box center [444, 273] width 351 height 30
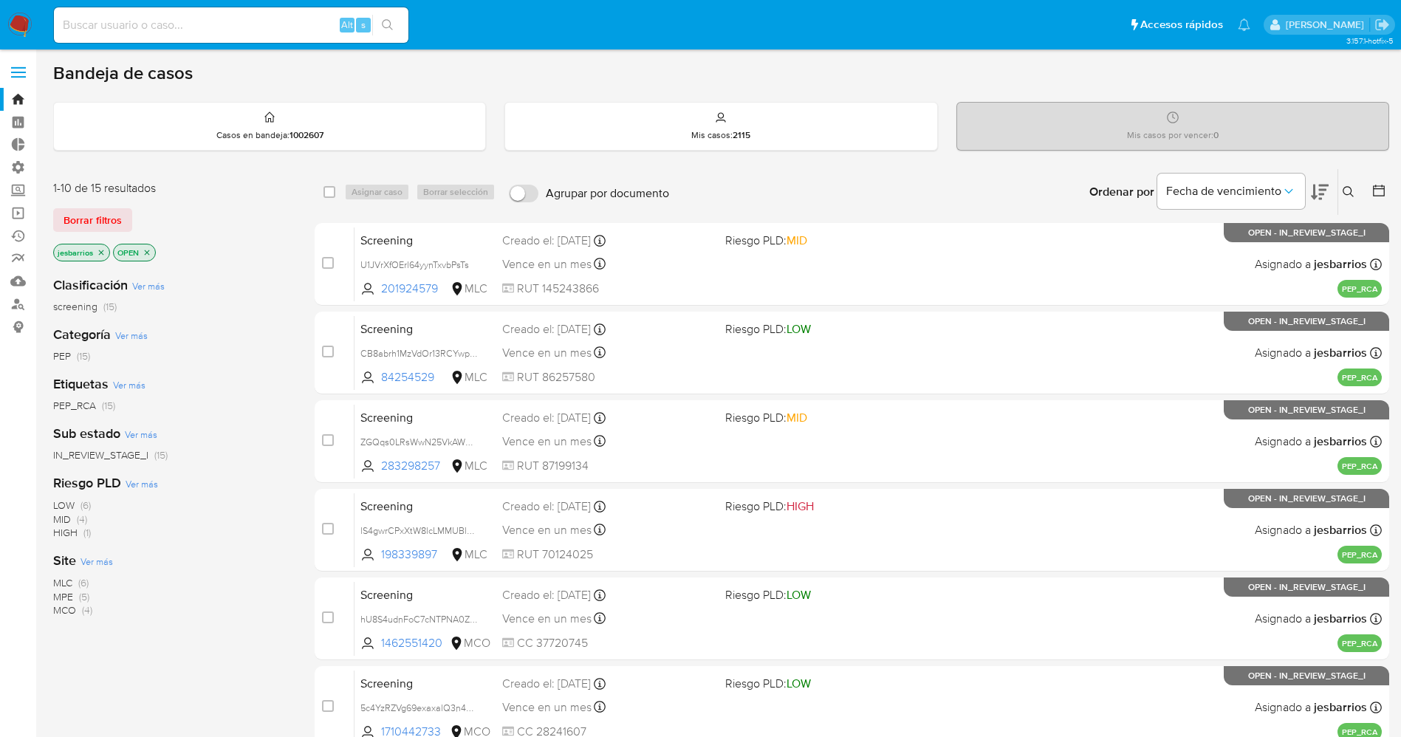
scroll to position [429, 0]
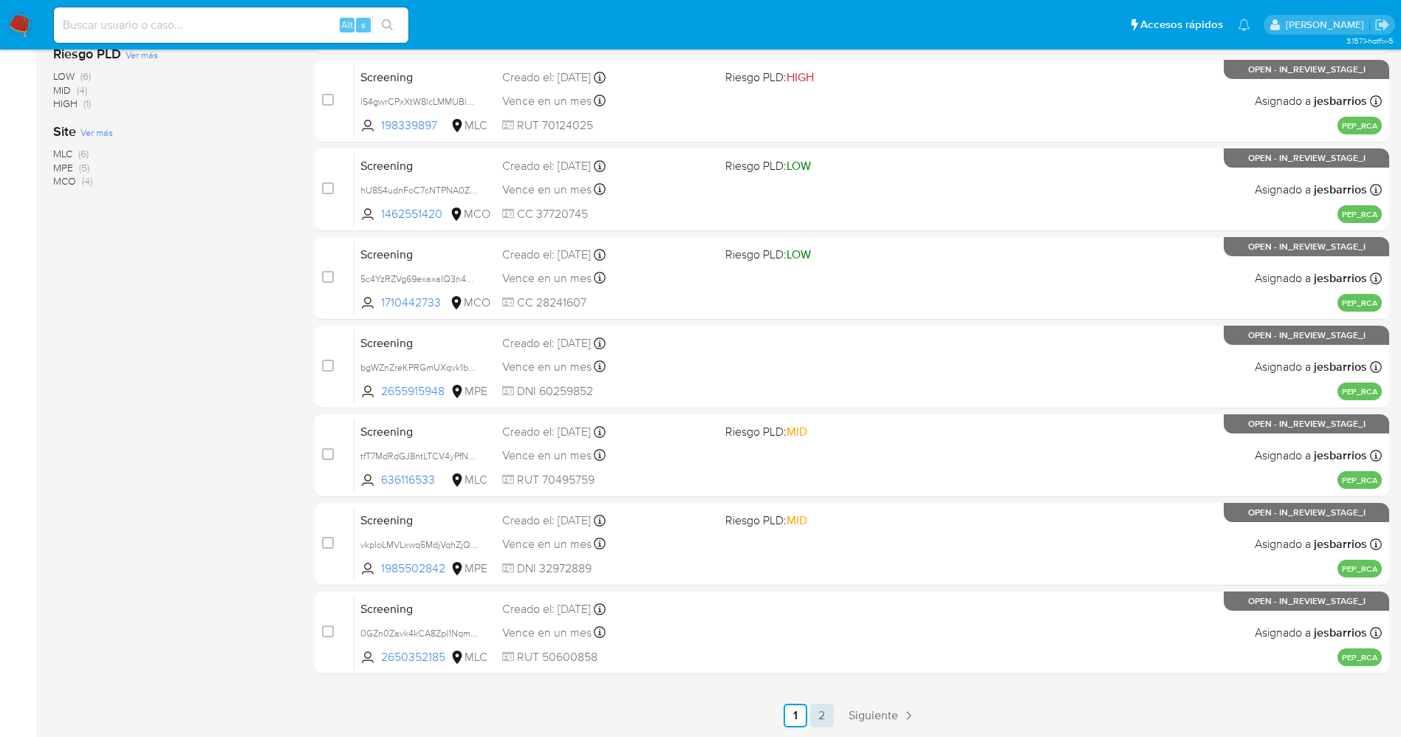
click at [822, 716] on link "2" at bounding box center [822, 716] width 24 height 24
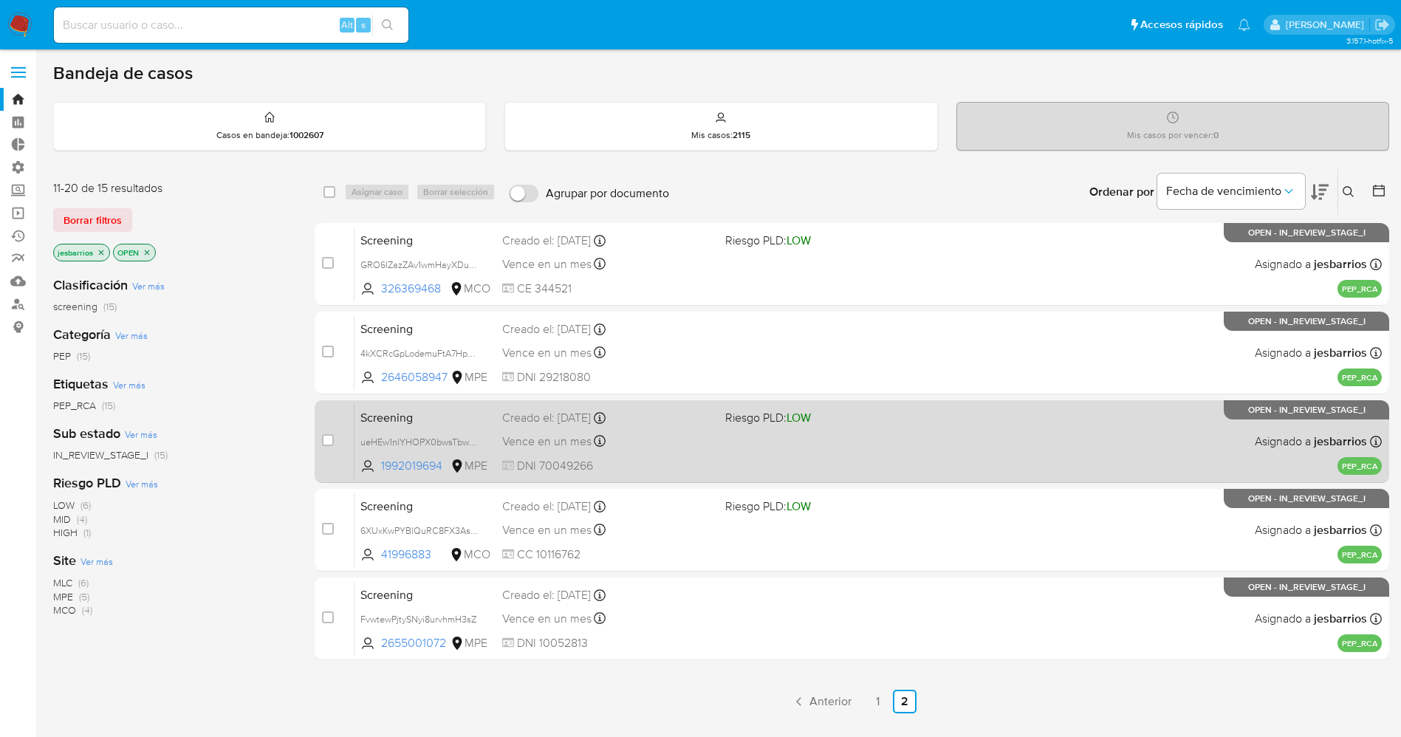
click at [778, 453] on div "Screening ueHEw1nlYHOPX0bwsTbw2fVV 1992019694 MPE Riesgo PLD: LOW Creado el: [D…" at bounding box center [868, 441] width 1027 height 75
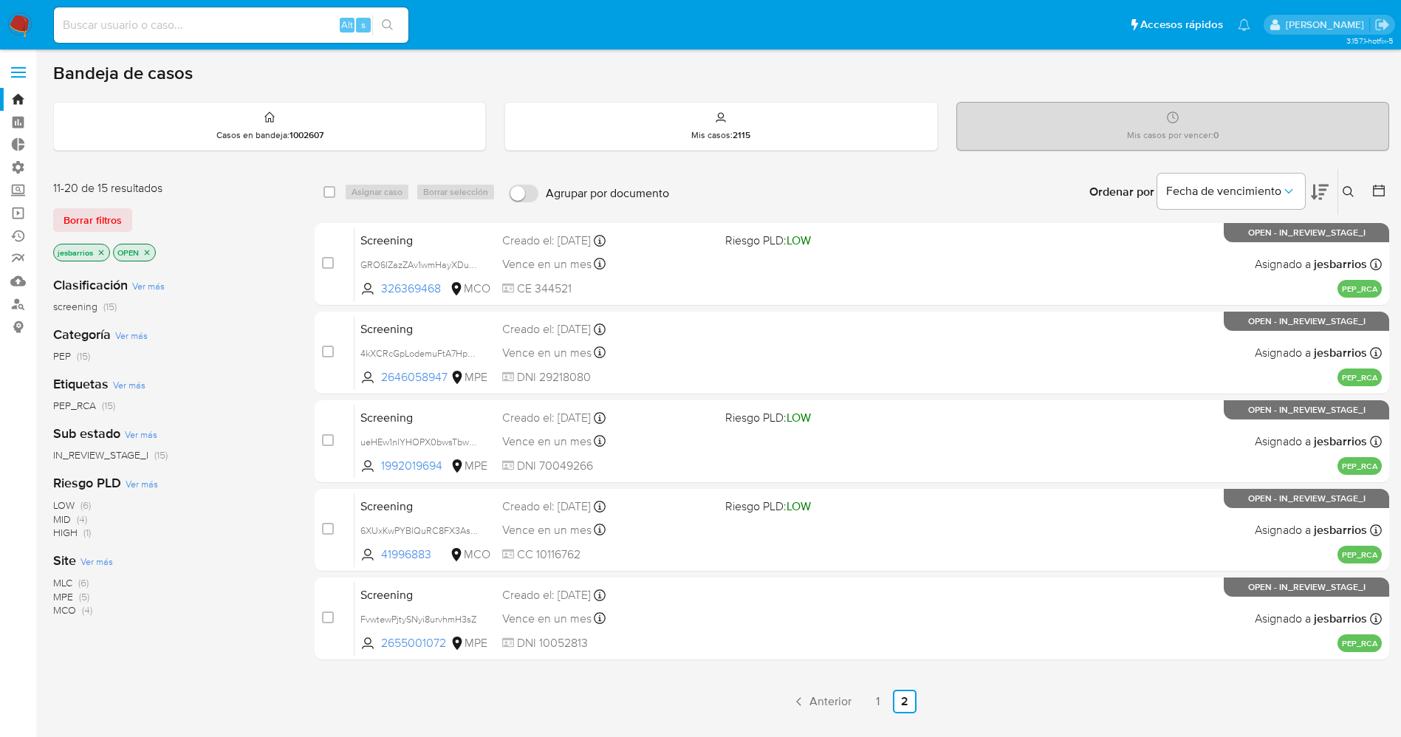
click at [13, 24] on img at bounding box center [19, 25] width 25 height 25
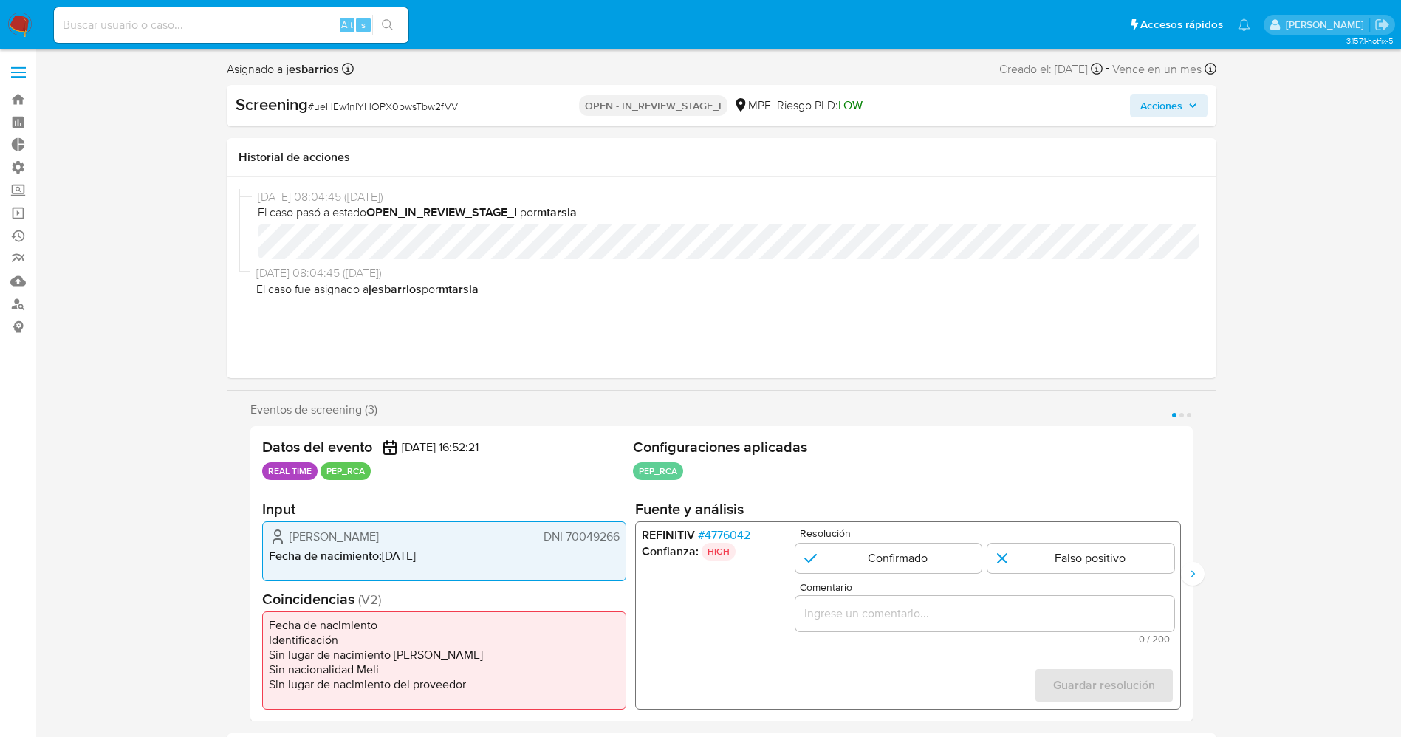
select select "10"
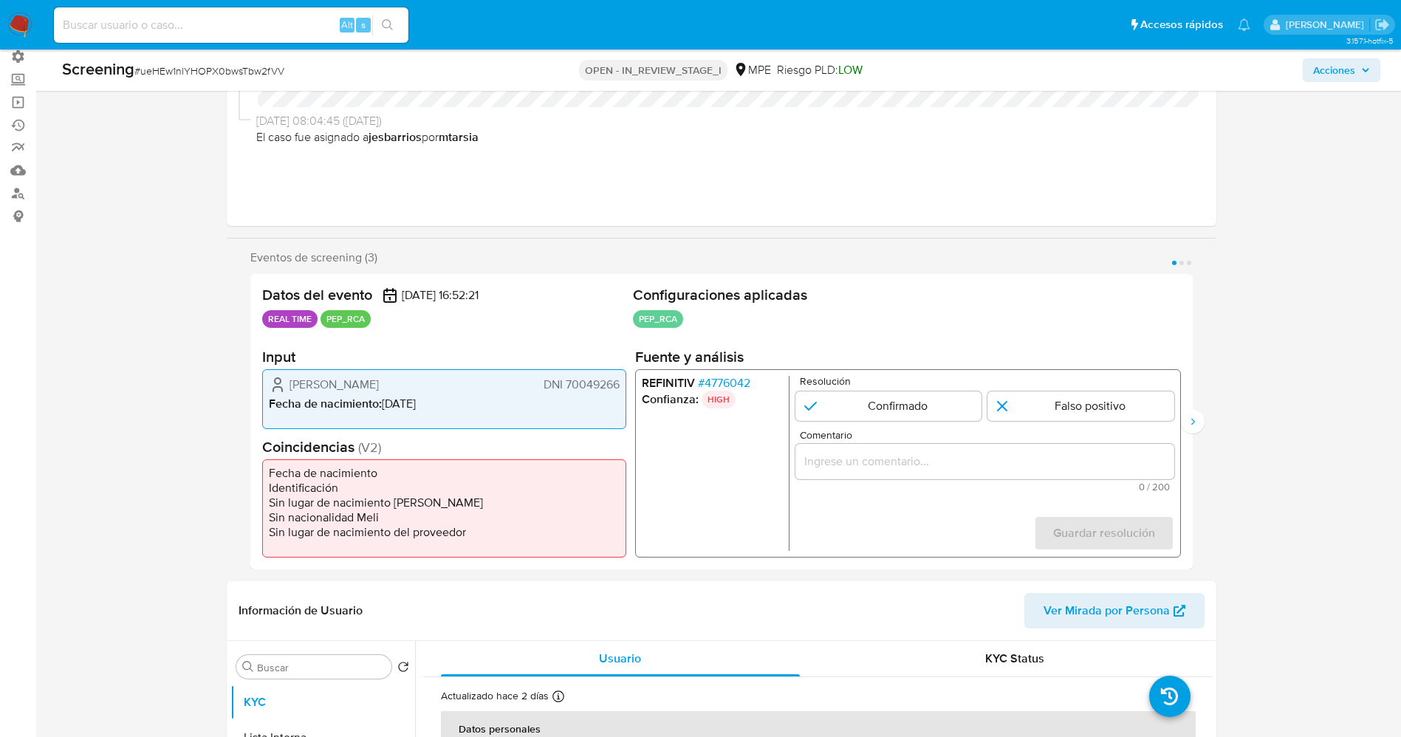
click at [747, 382] on span "# 4776042" at bounding box center [723, 383] width 52 height 15
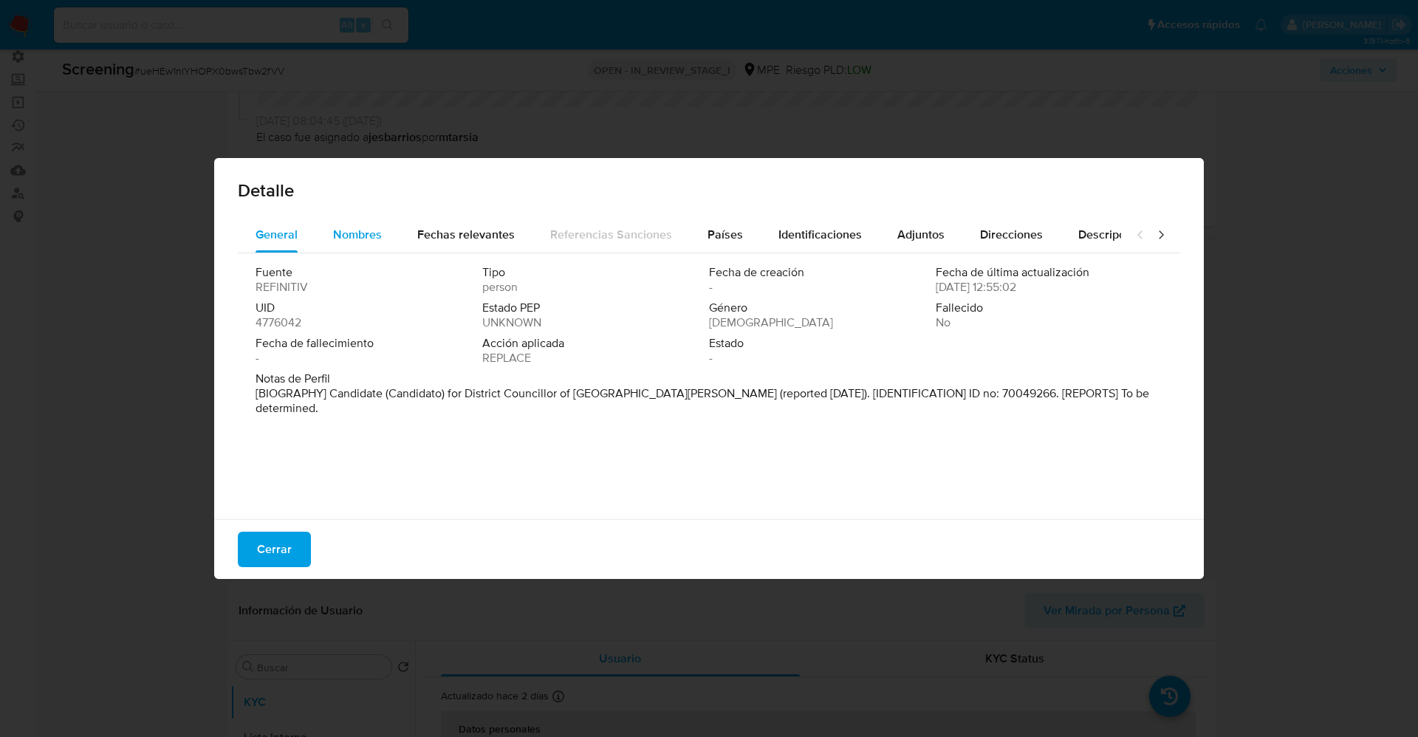
click at [353, 237] on span "Nombres" at bounding box center [357, 234] width 49 height 17
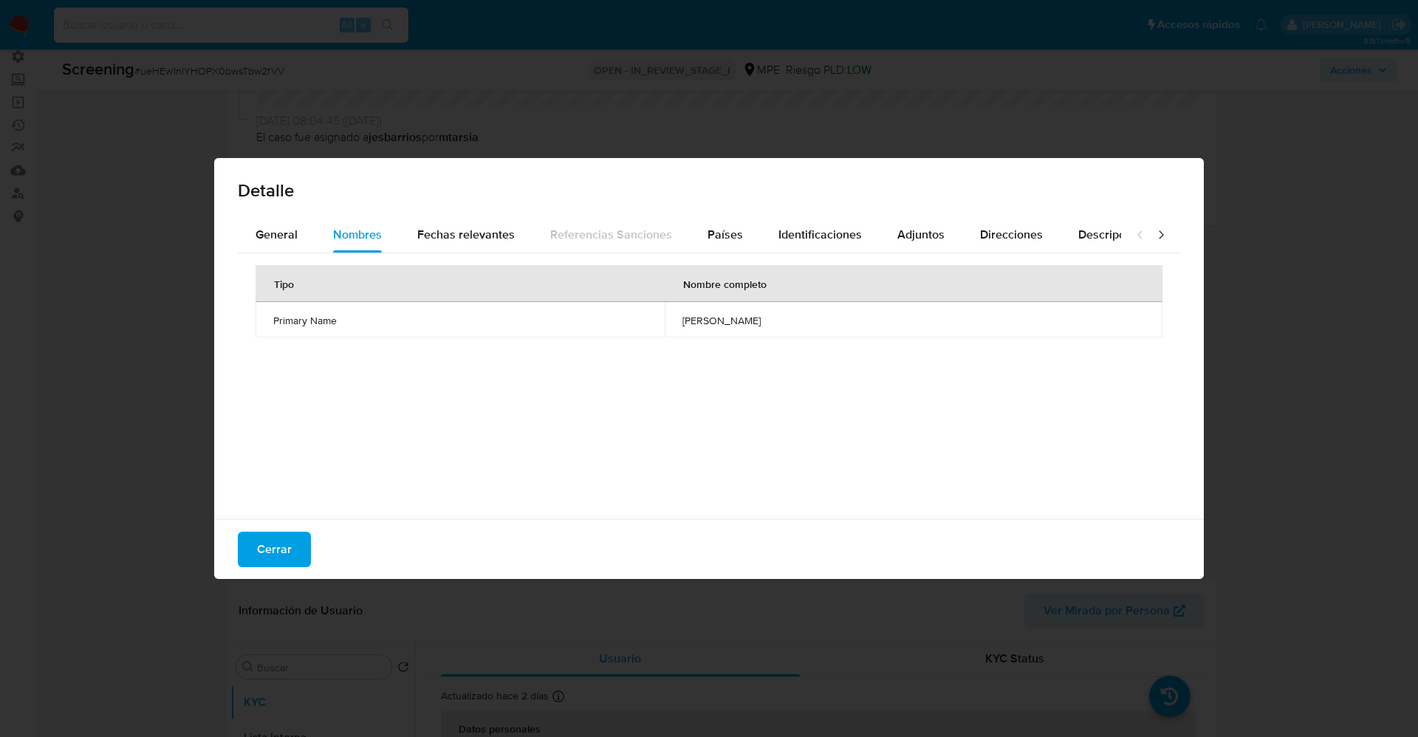
drag, startPoint x: 603, startPoint y: 324, endPoint x: 782, endPoint y: 326, distance: 178.8
click at [782, 326] on td "[PERSON_NAME]" at bounding box center [914, 319] width 498 height 35
click at [278, 224] on div "General" at bounding box center [277, 234] width 42 height 35
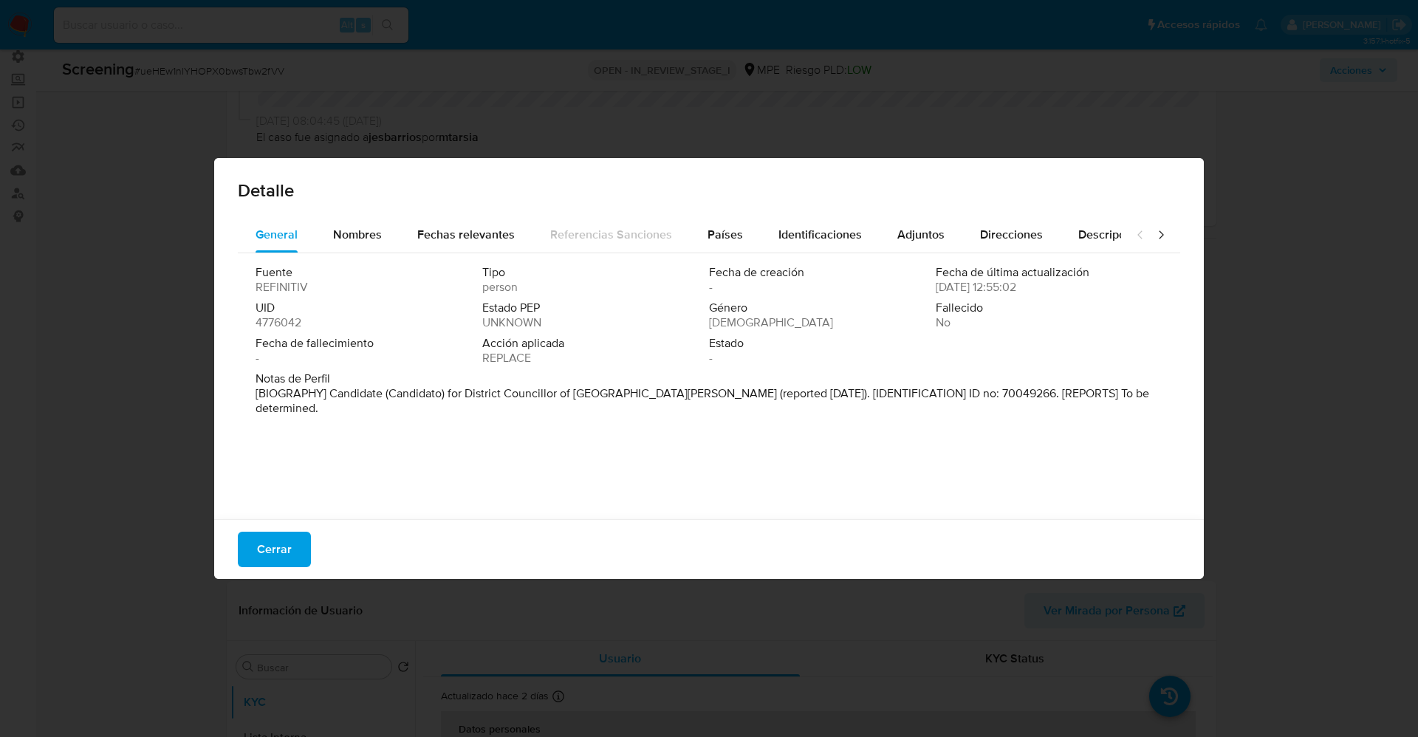
click at [297, 544] on button "Cerrar" at bounding box center [274, 549] width 73 height 35
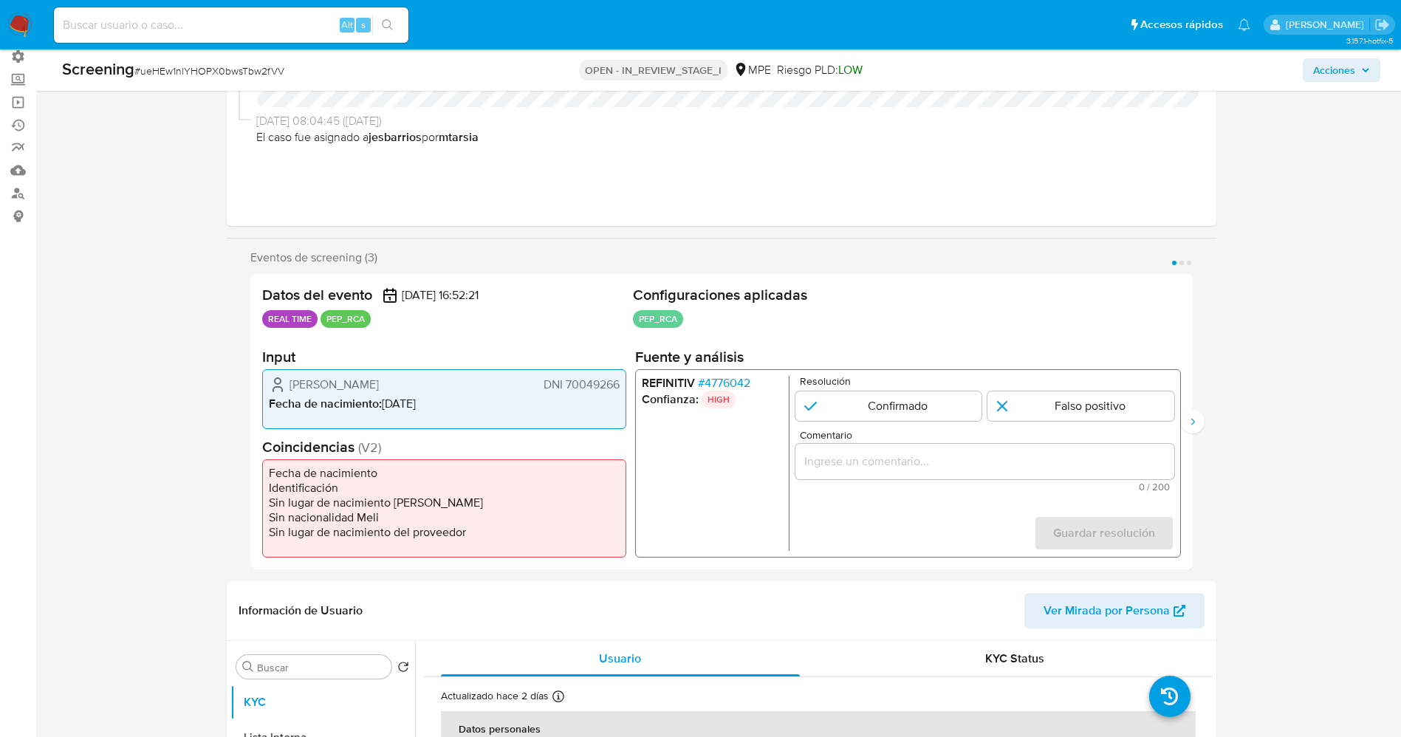
drag, startPoint x: 288, startPoint y: 402, endPoint x: 282, endPoint y: 386, distance: 17.3
click at [290, 402] on span "Fecha de nacimiento :" at bounding box center [325, 403] width 113 height 17
drag, startPoint x: 359, startPoint y: 382, endPoint x: 620, endPoint y: 386, distance: 260.8
click at [620, 386] on div "Ysela Masiell Farfan DNI 70049266 Fecha de nacimiento : 08/10/1996" at bounding box center [444, 399] width 364 height 60
click at [720, 378] on span "# 4776042" at bounding box center [723, 383] width 52 height 15
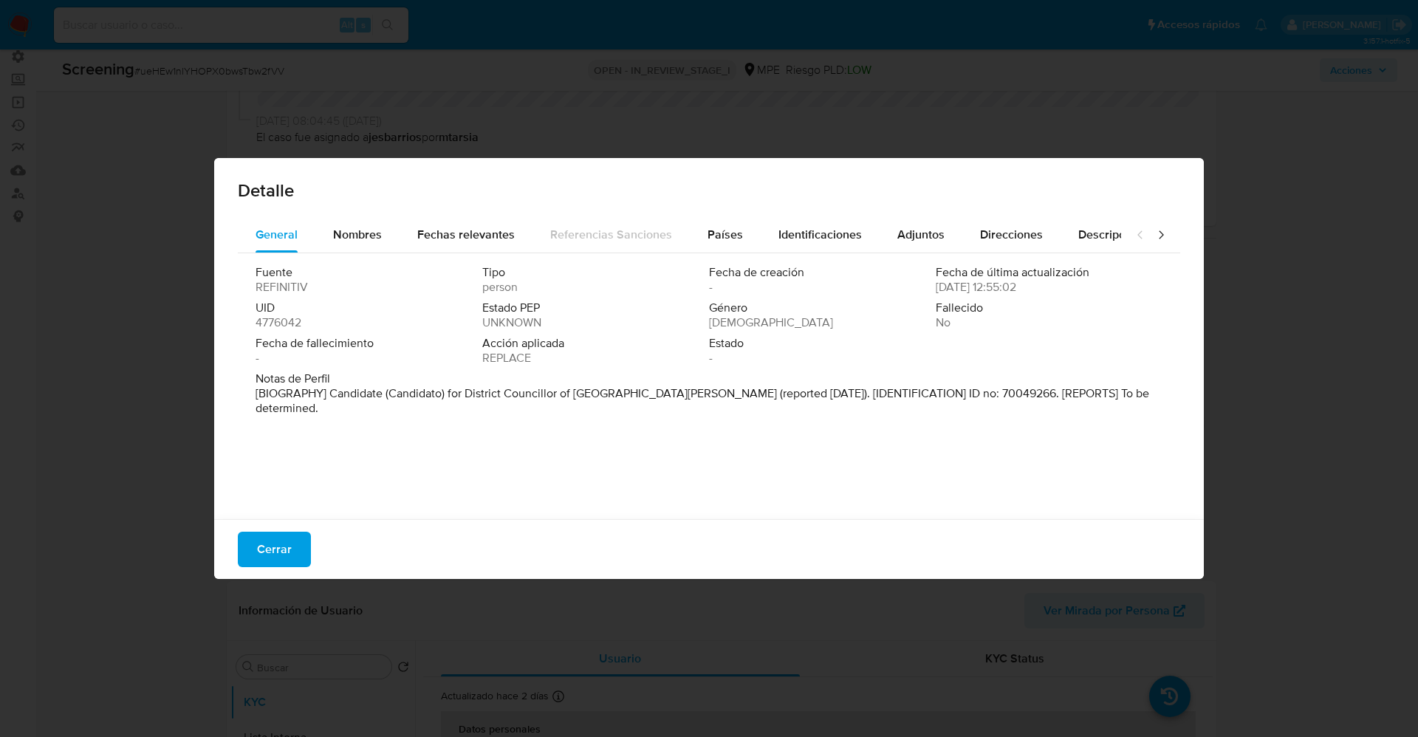
drag, startPoint x: 332, startPoint y: 388, endPoint x: 1144, endPoint y: 417, distance: 813.0
click at [1196, 417] on div "Detalle General Nombres Fechas relevantes Referencias Sanciones Países Identifi…" at bounding box center [709, 368] width 990 height 421
drag, startPoint x: 1043, startPoint y: 391, endPoint x: 1058, endPoint y: 393, distance: 14.8
click at [1044, 391] on p "[BIOGRAPHY] Candidate (Candidato) for District Councillor of San Jose (reported…" at bounding box center [708, 401] width 904 height 30
click at [1073, 393] on p "[BIOGRAPHY] Candidate (Candidato) for District Councillor of San Jose (reported…" at bounding box center [708, 401] width 904 height 30
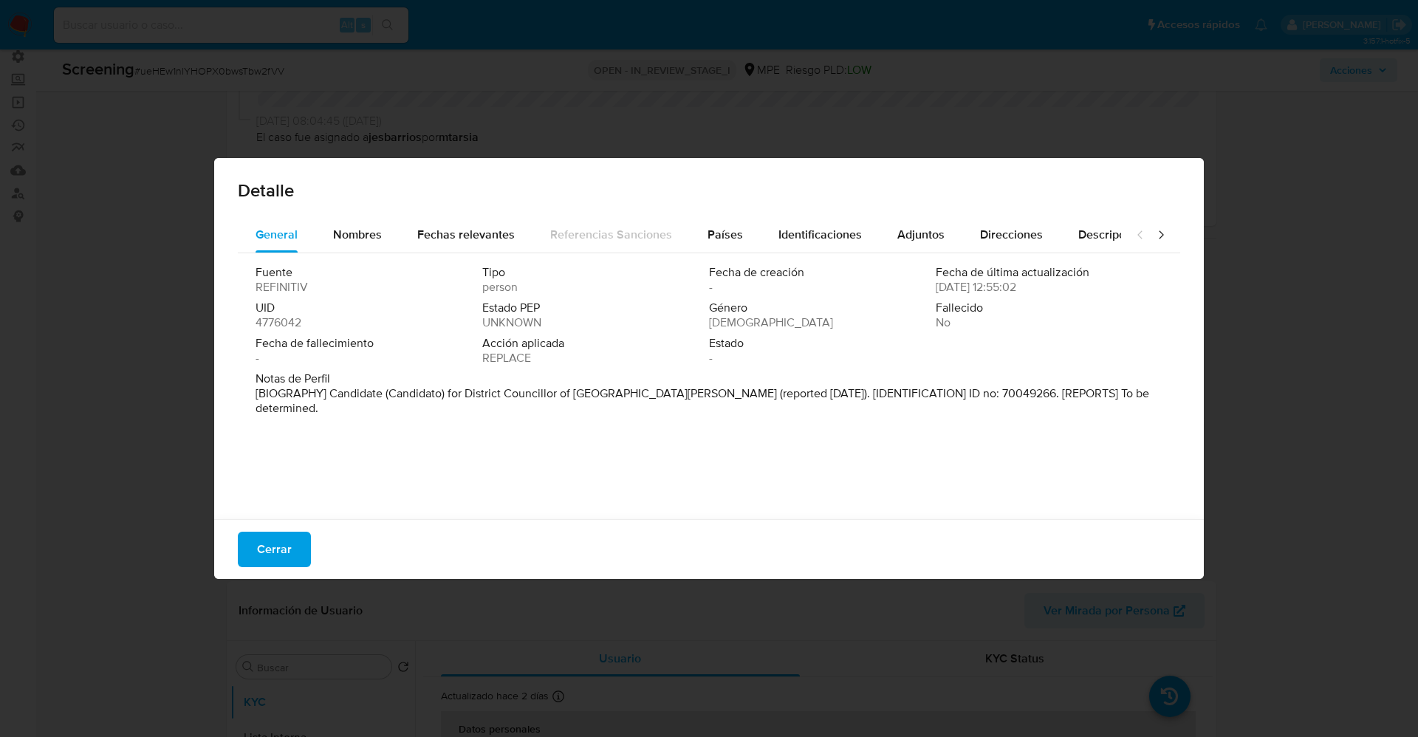
drag, startPoint x: 1087, startPoint y: 392, endPoint x: 383, endPoint y: 380, distance: 704.7
click at [411, 380] on div "Notas de Perfil [BIOGRAPHY] Candidate (Candidato) for District Councillor of Sa…" at bounding box center [709, 394] width 907 height 44
drag, startPoint x: 383, startPoint y: 380, endPoint x: 363, endPoint y: 387, distance: 20.3
click at [380, 383] on span "Notas de Perfil" at bounding box center [708, 379] width 904 height 15
drag, startPoint x: 329, startPoint y: 390, endPoint x: 1077, endPoint y: 401, distance: 748.3
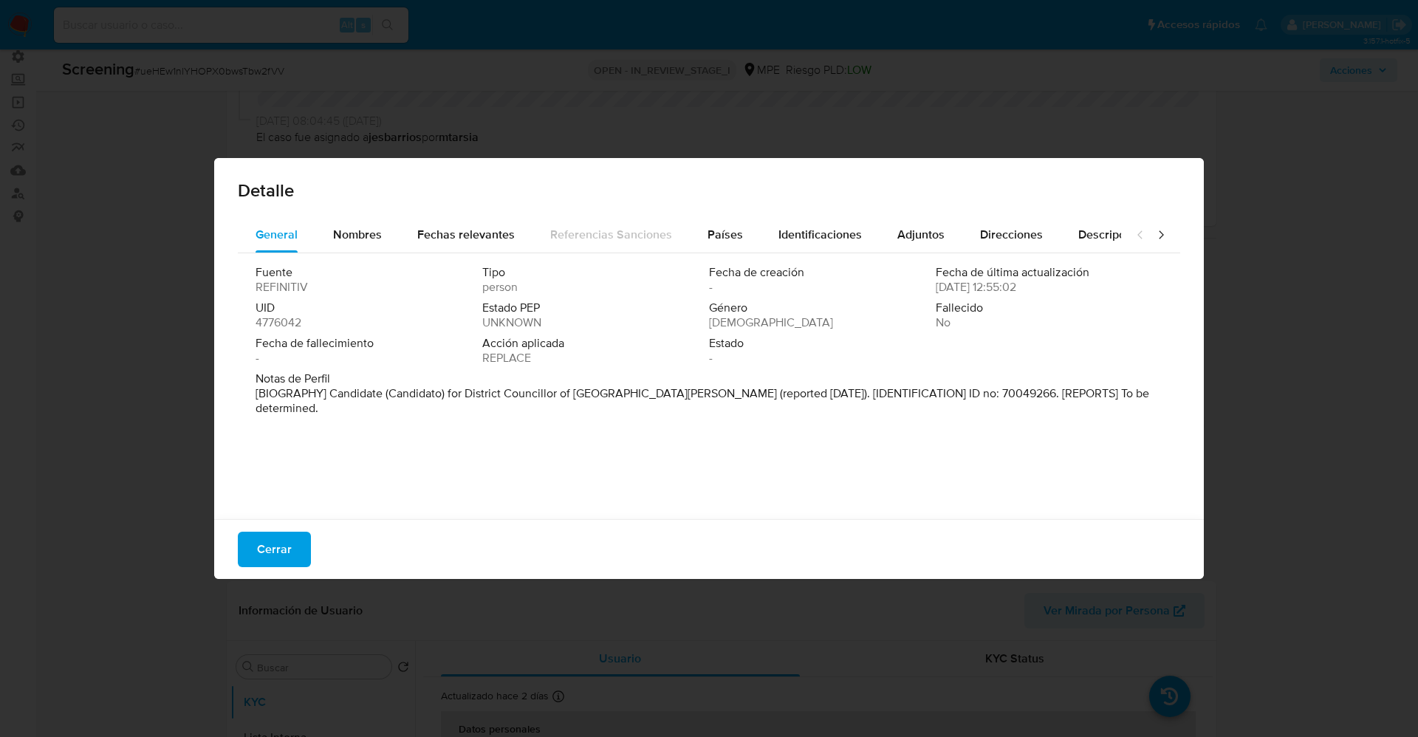
click at [1077, 401] on div "Notas de Perfil [BIOGRAPHY] Candidate (Candidato) for District Councillor of Sa…" at bounding box center [709, 397] width 907 height 50
click at [383, 336] on span "Fecha de fallecimiento" at bounding box center [368, 343] width 224 height 15
drag, startPoint x: 324, startPoint y: 395, endPoint x: 543, endPoint y: 393, distance: 218.6
click at [543, 393] on font "[BIOGRAFÍA] Candidato a Concejal Distrital de San José (reportado en septiembre…" at bounding box center [695, 401] width 879 height 32
drag, startPoint x: 294, startPoint y: 544, endPoint x: 1230, endPoint y: 247, distance: 982.0
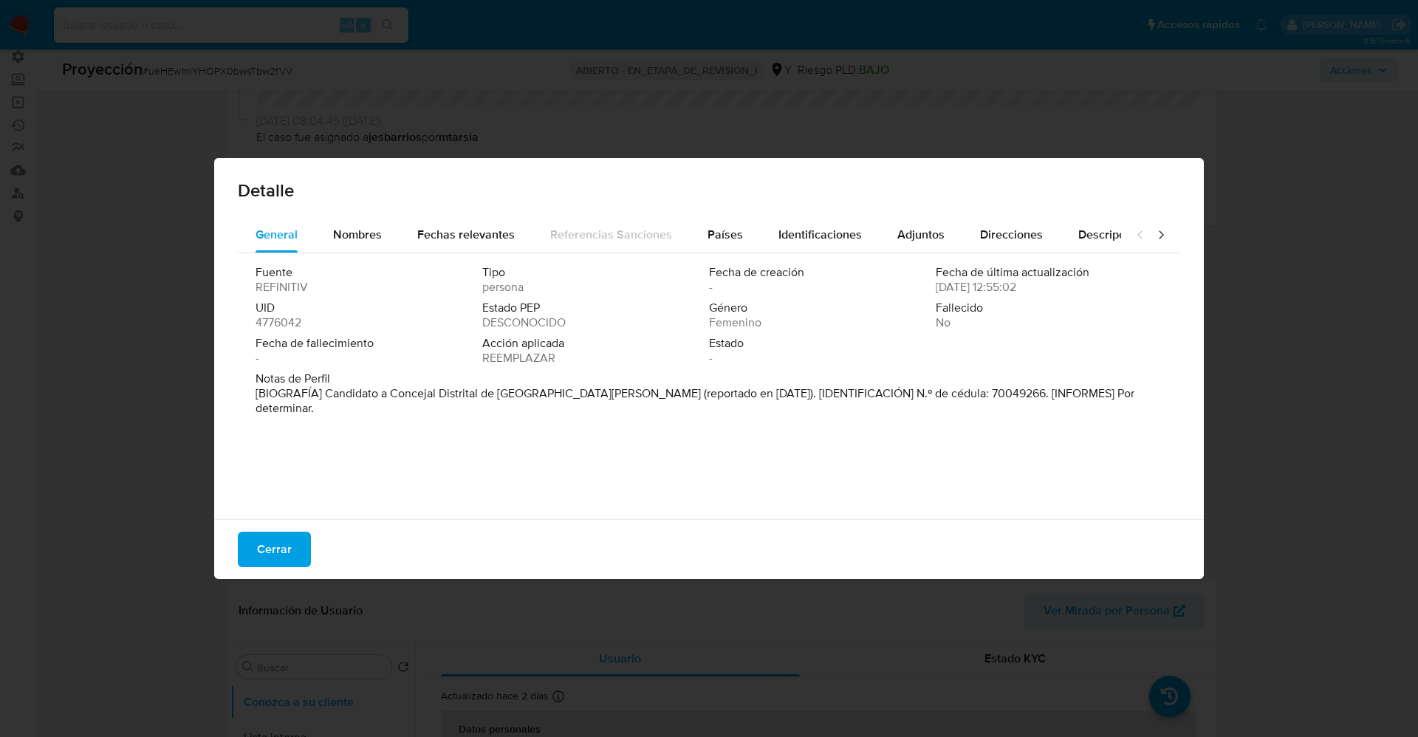
click at [293, 546] on button "Cerrar" at bounding box center [274, 549] width 73 height 35
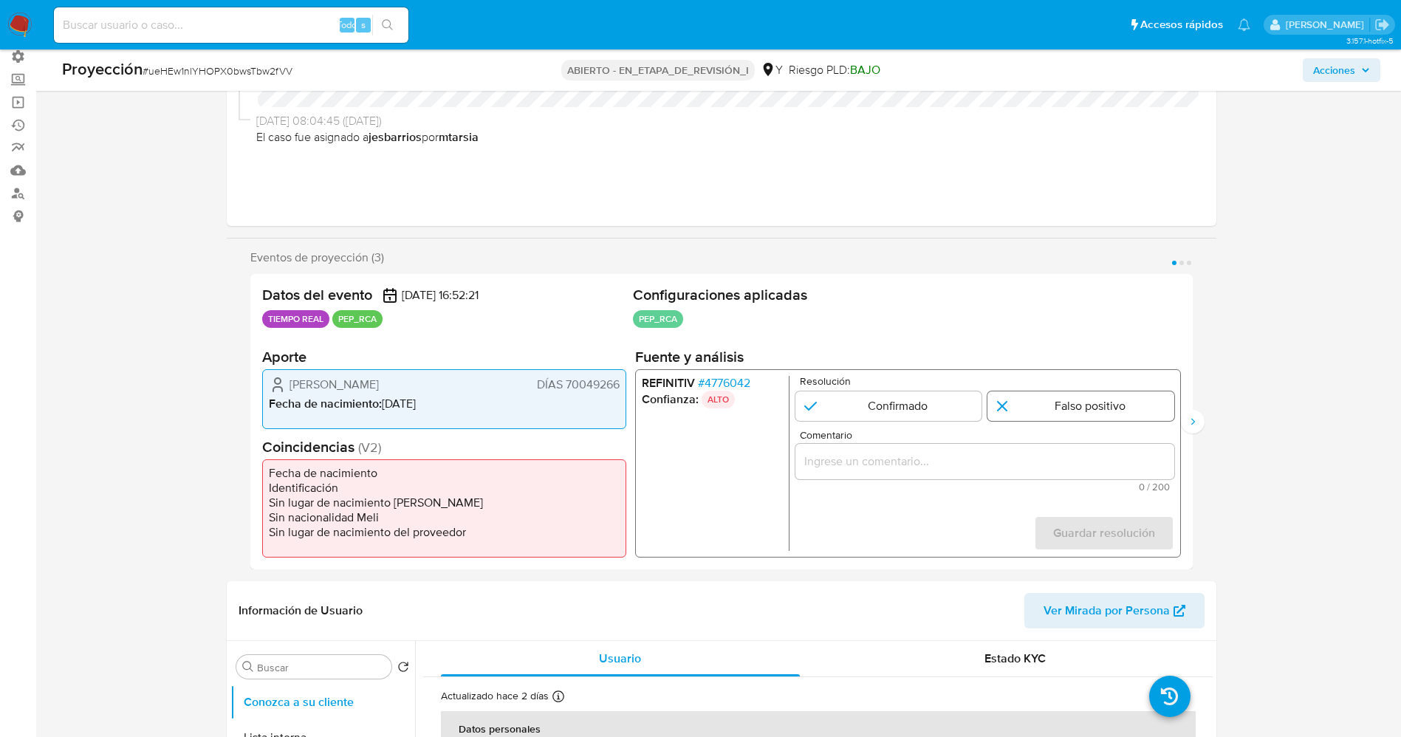
click at [1092, 414] on input "1 de 3" at bounding box center [1080, 406] width 187 height 30
radio input "true"
click at [1081, 457] on input "Comentario" at bounding box center [984, 461] width 379 height 19
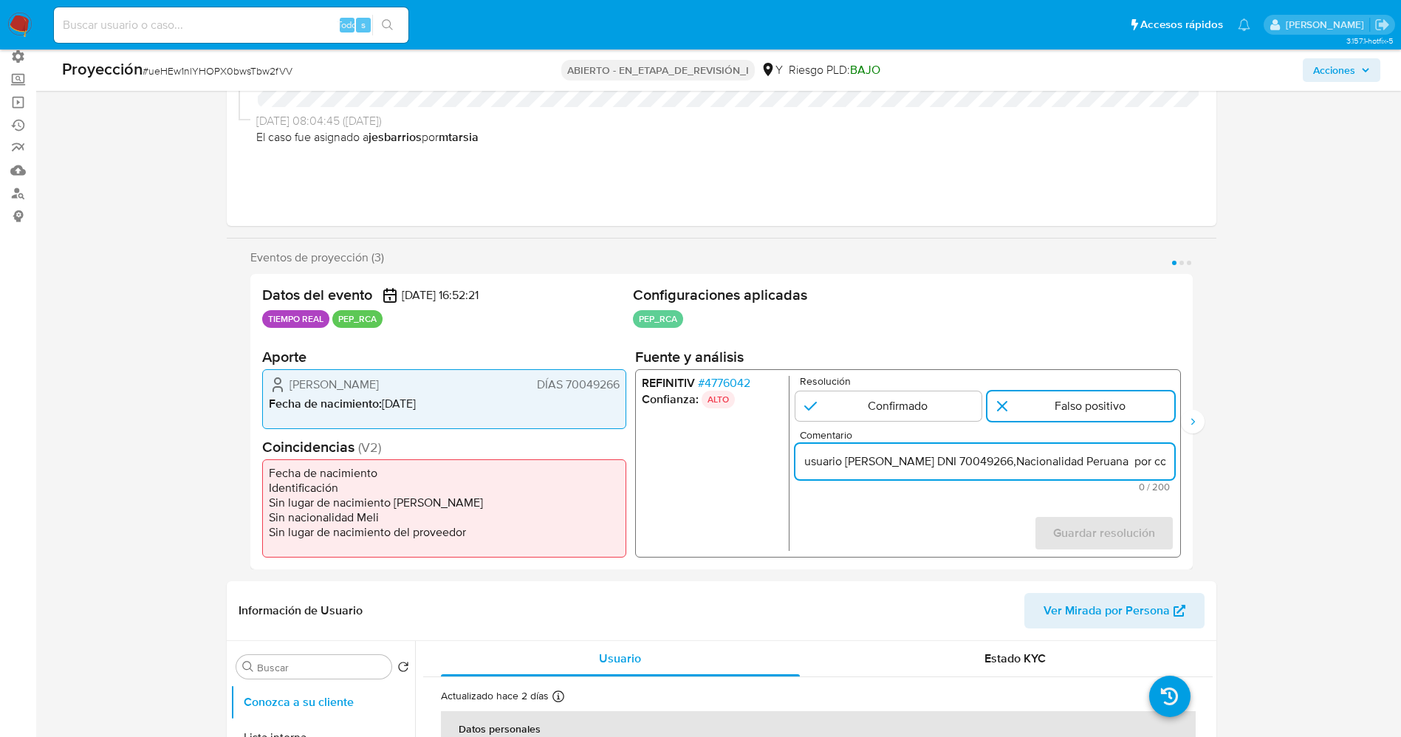
scroll to position [0, 586]
type input "usuario Ysela Masiell Farfan DNI 70049266,Nacionalidad Peruana por coincidir en…"
click at [1084, 540] on span "Guardar resolución" at bounding box center [1103, 533] width 102 height 32
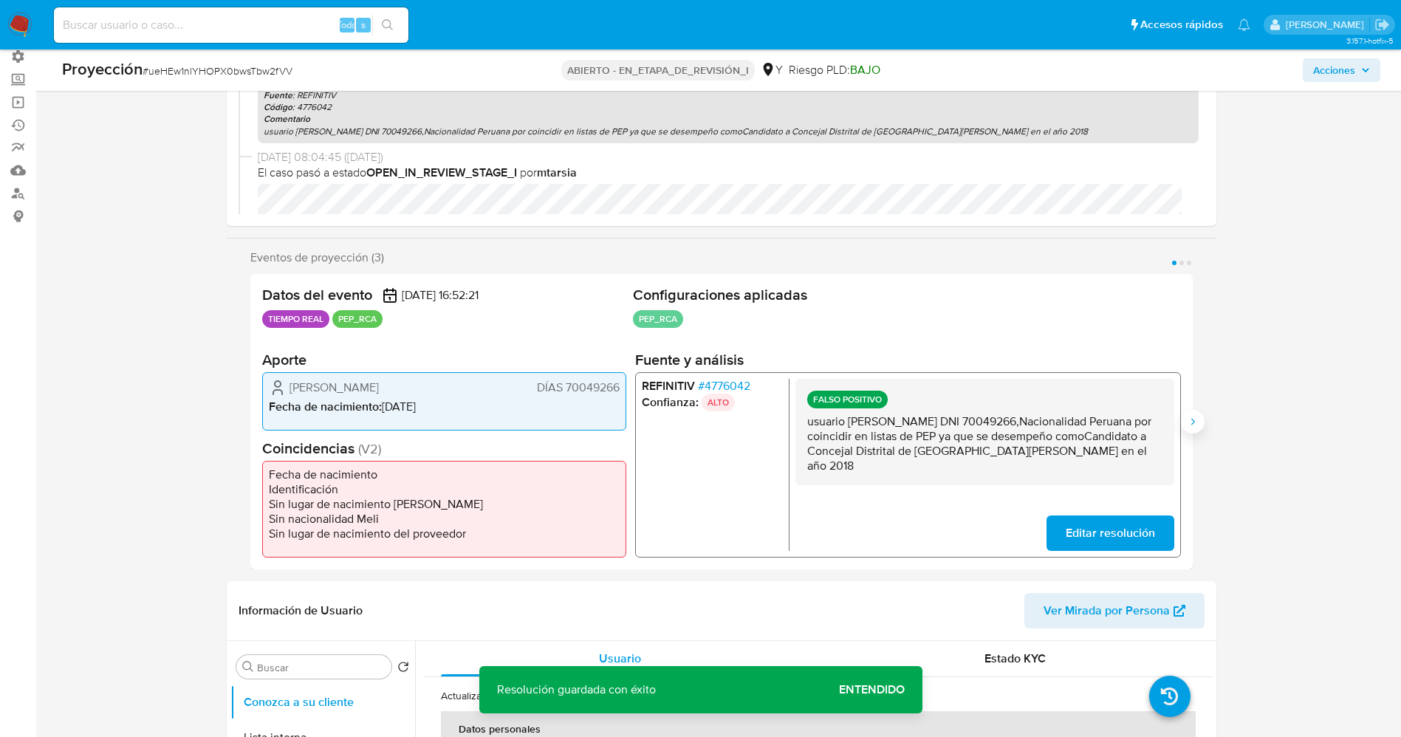
click at [1196, 414] on button "Siguiente" at bounding box center [1193, 422] width 24 height 24
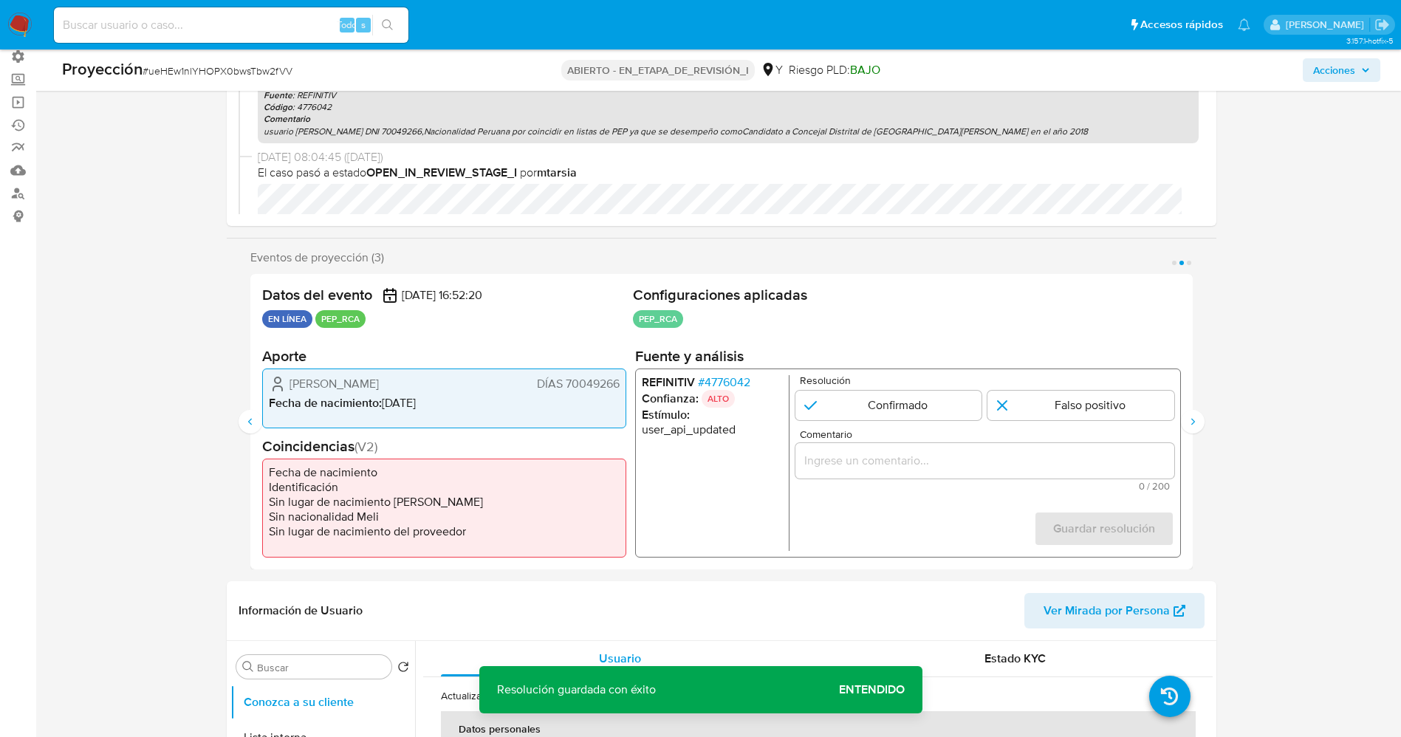
click at [721, 374] on font "4776042" at bounding box center [727, 381] width 46 height 17
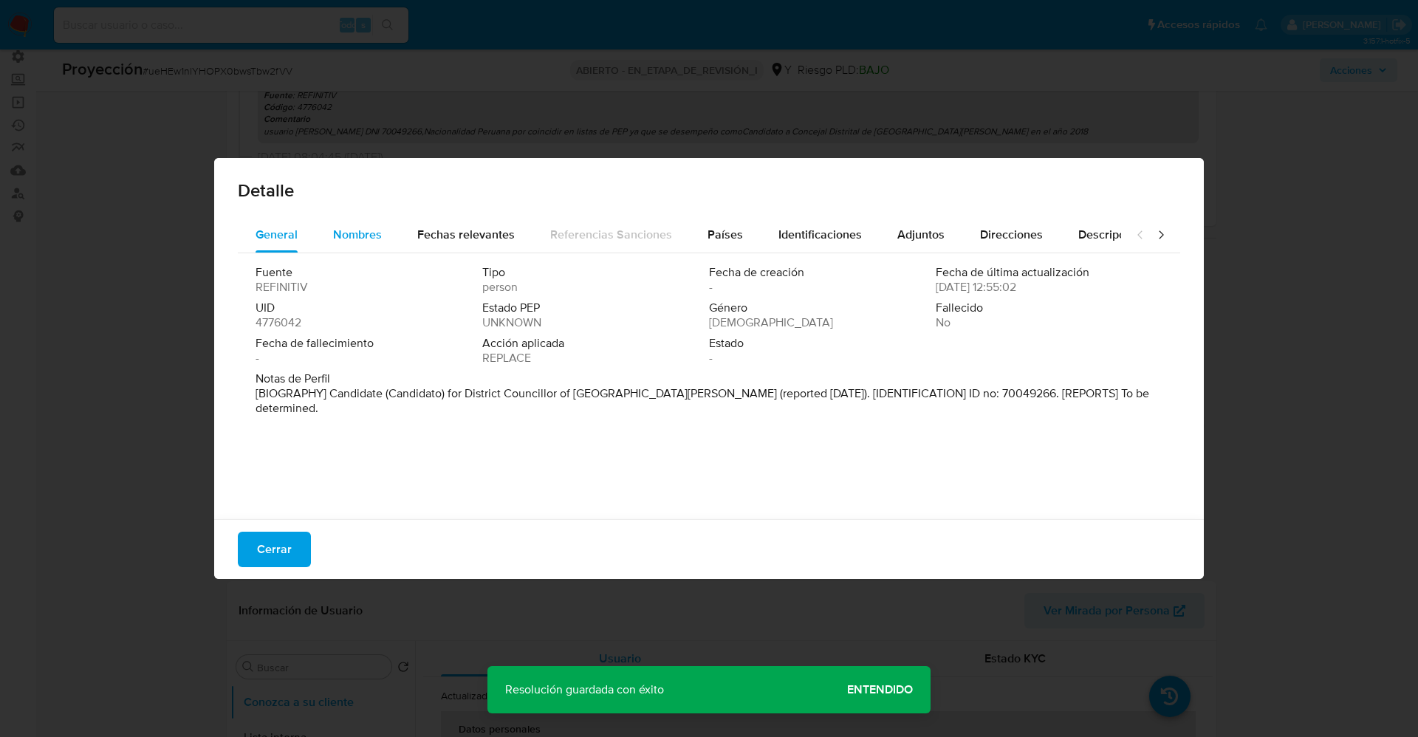
click at [351, 228] on span "Nombres" at bounding box center [357, 234] width 49 height 17
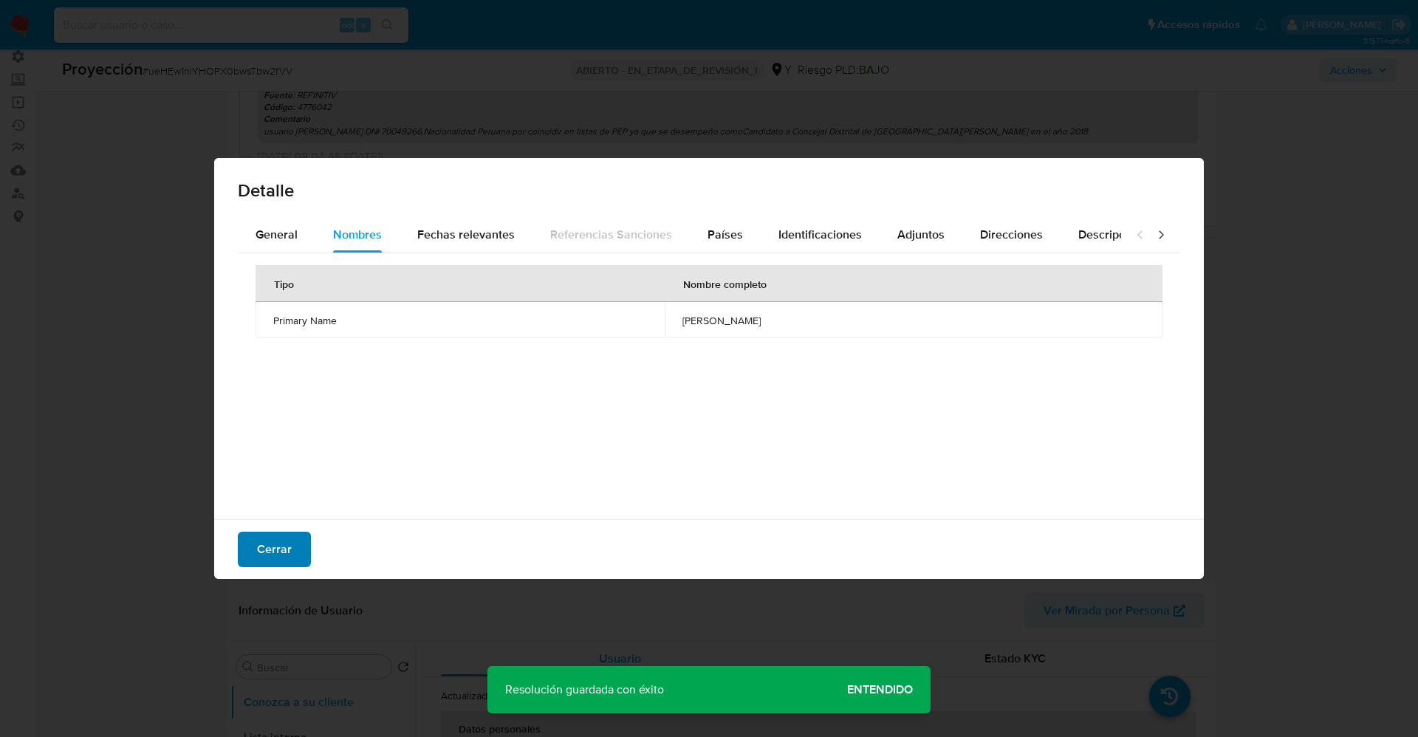
click at [262, 554] on font "Cerrar" at bounding box center [274, 549] width 35 height 35
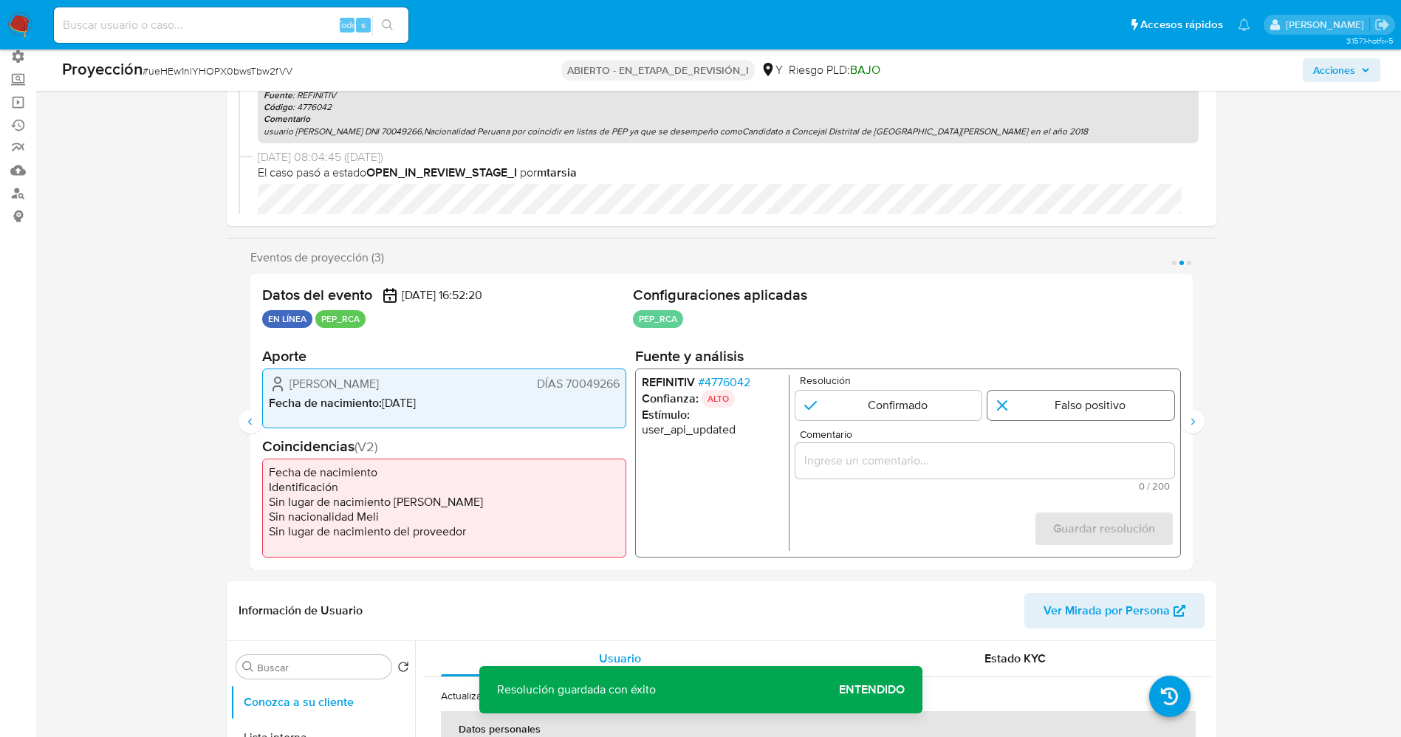
drag, startPoint x: 1120, startPoint y: 405, endPoint x: 1113, endPoint y: 409, distance: 8.6
click at [1118, 403] on input "2 de 3" at bounding box center [1080, 405] width 187 height 30
radio input "true"
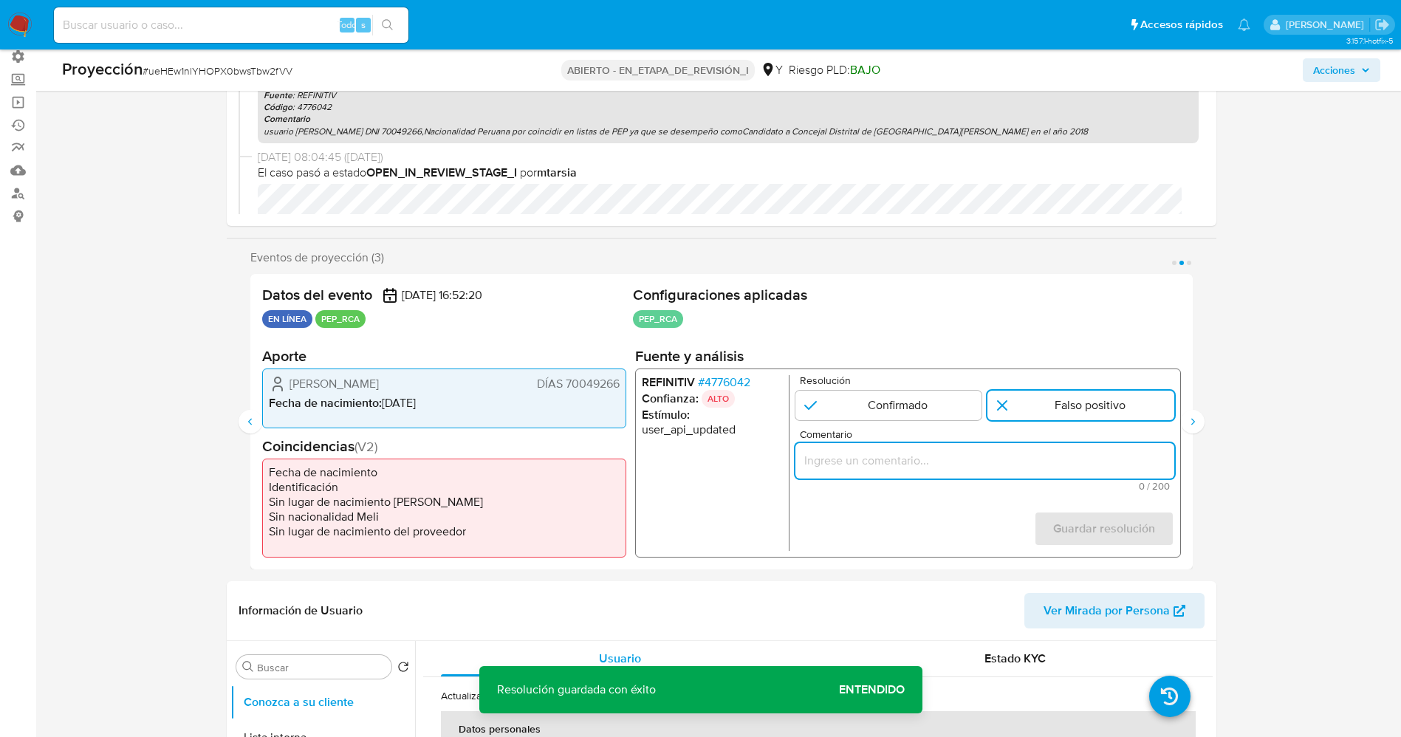
click at [1056, 468] on input "Comentario" at bounding box center [984, 460] width 379 height 19
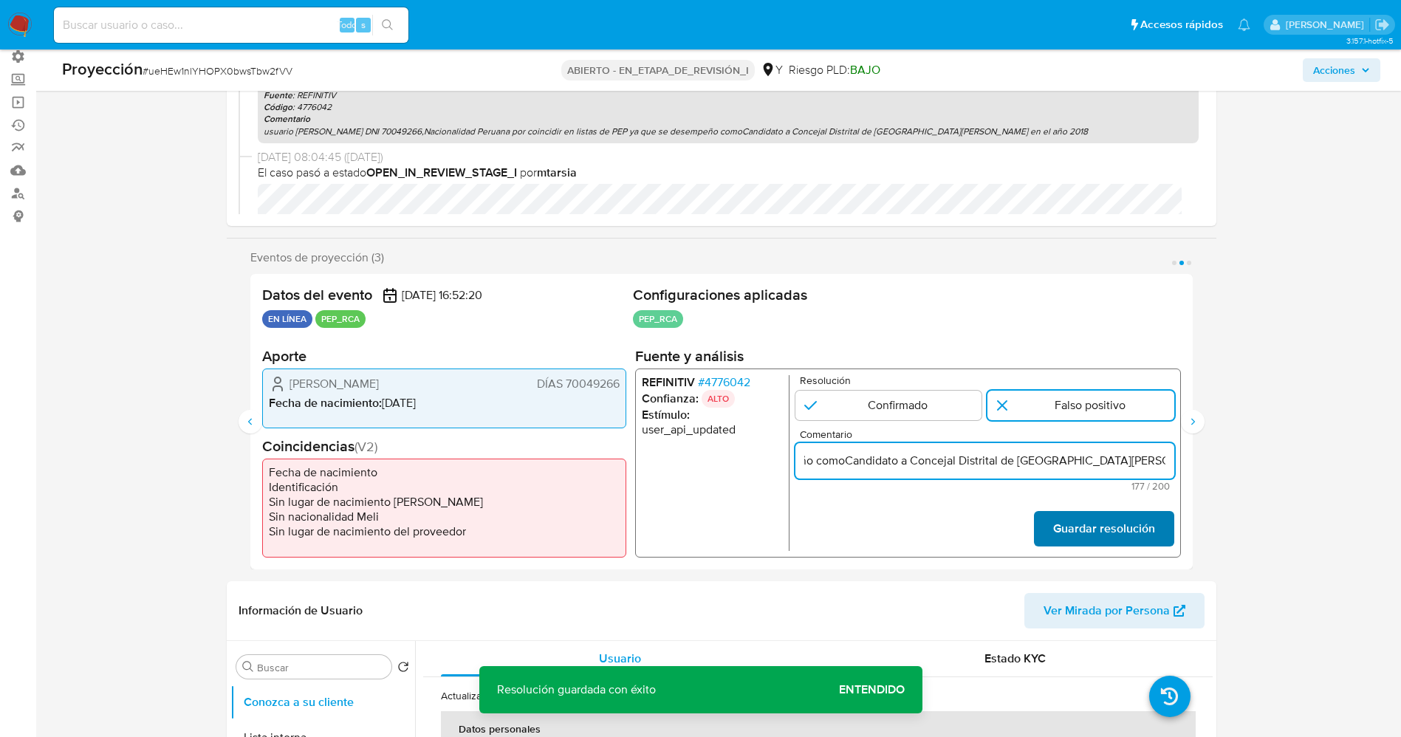
type input "usuario Ysela Masiell Farfan DNI 70049266,Nacionalidad Peruana por coincidir en…"
click at [1084, 533] on font "Guardar resolución" at bounding box center [1103, 528] width 102 height 35
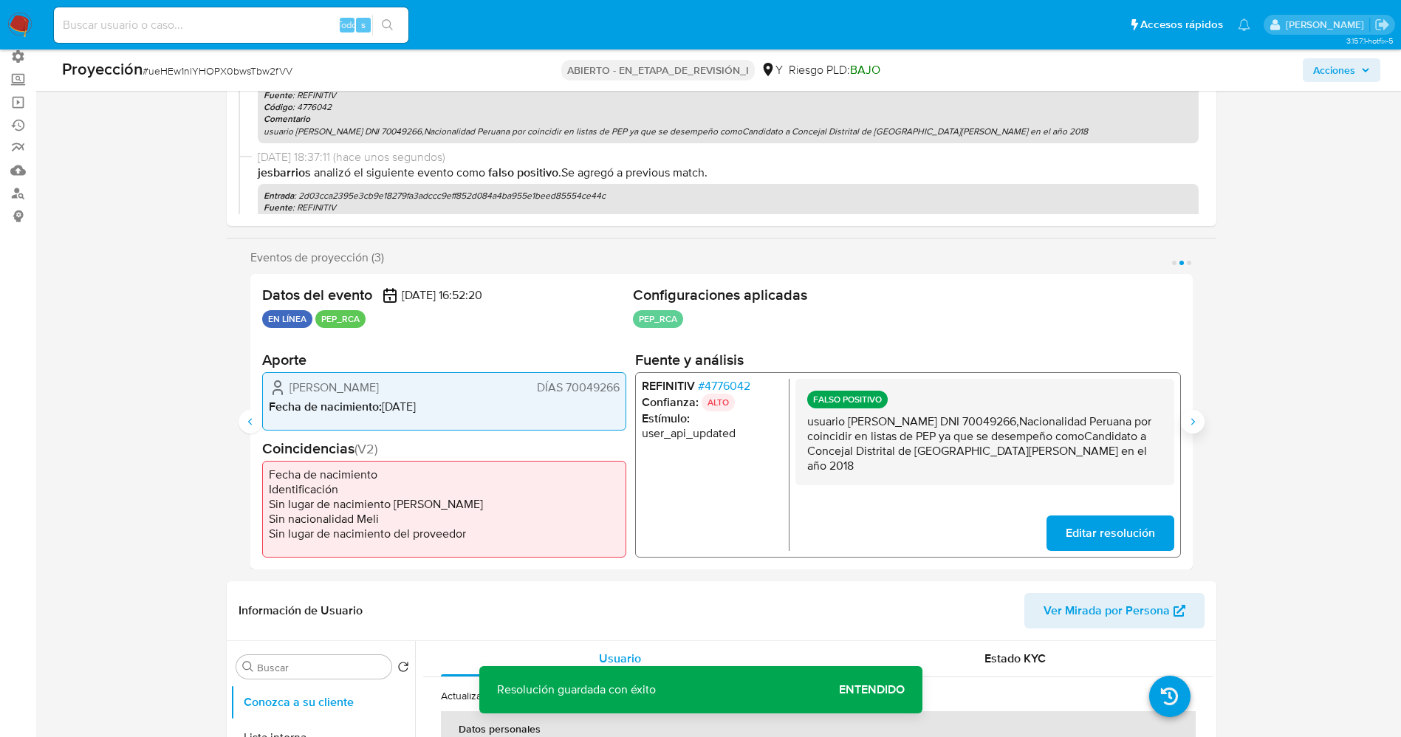
click at [1189, 427] on icon "Siguiente" at bounding box center [1193, 422] width 12 height 12
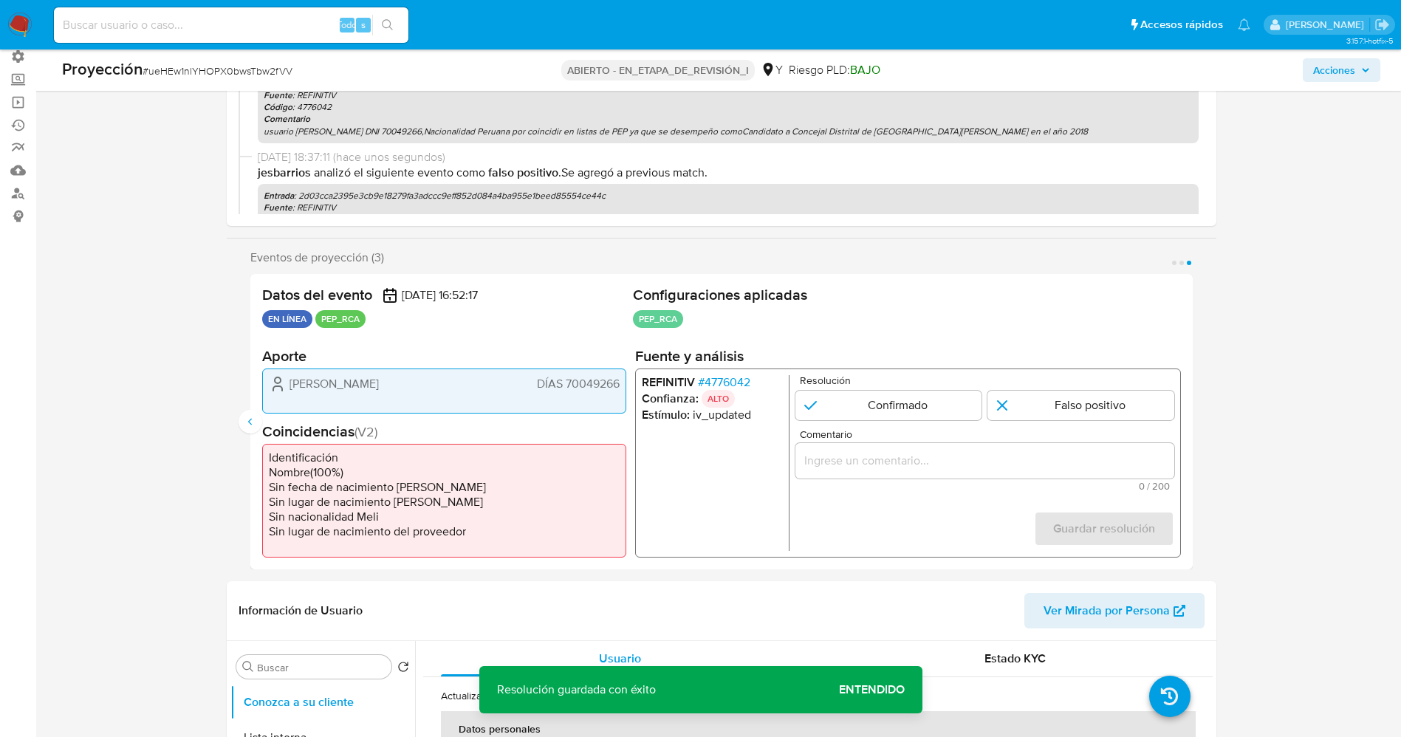
click at [742, 380] on font "4776042" at bounding box center [727, 381] width 46 height 17
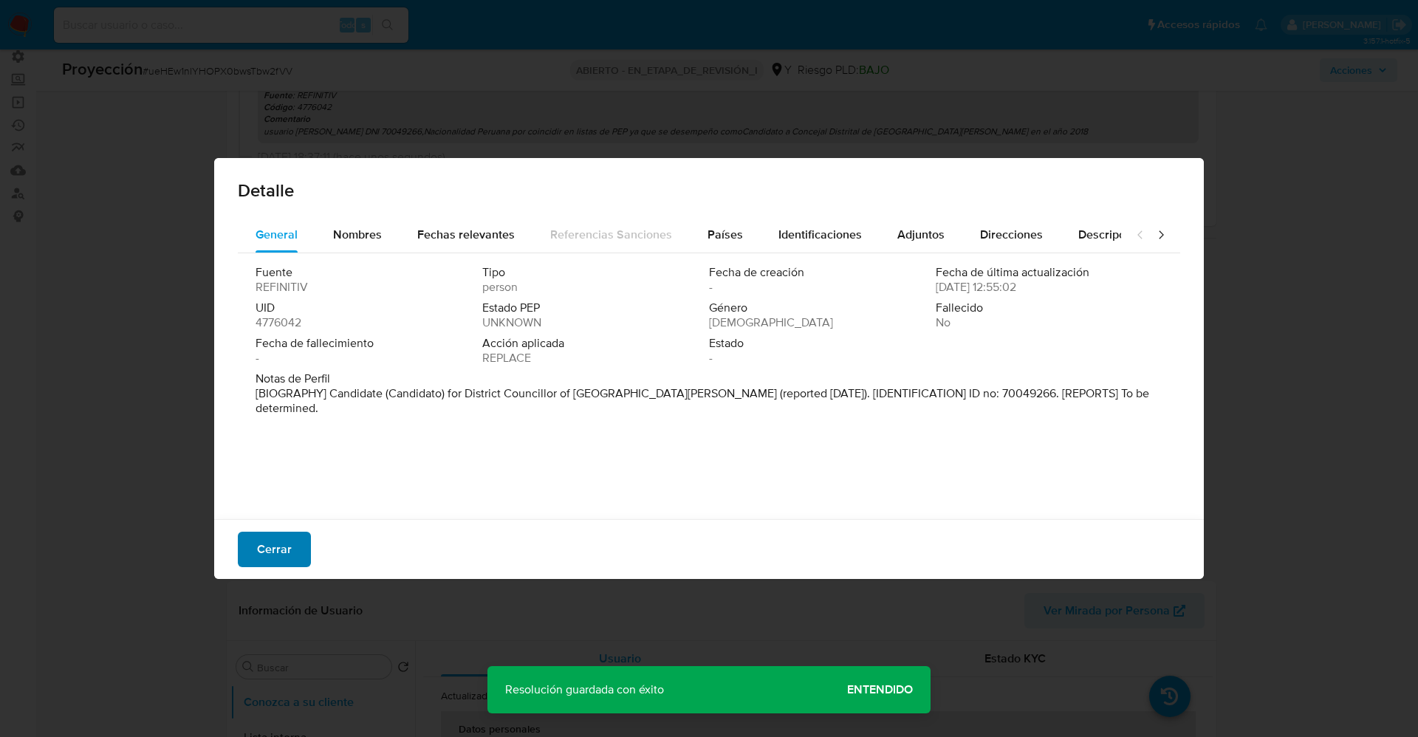
click at [260, 560] on font "Cerrar" at bounding box center [274, 549] width 35 height 35
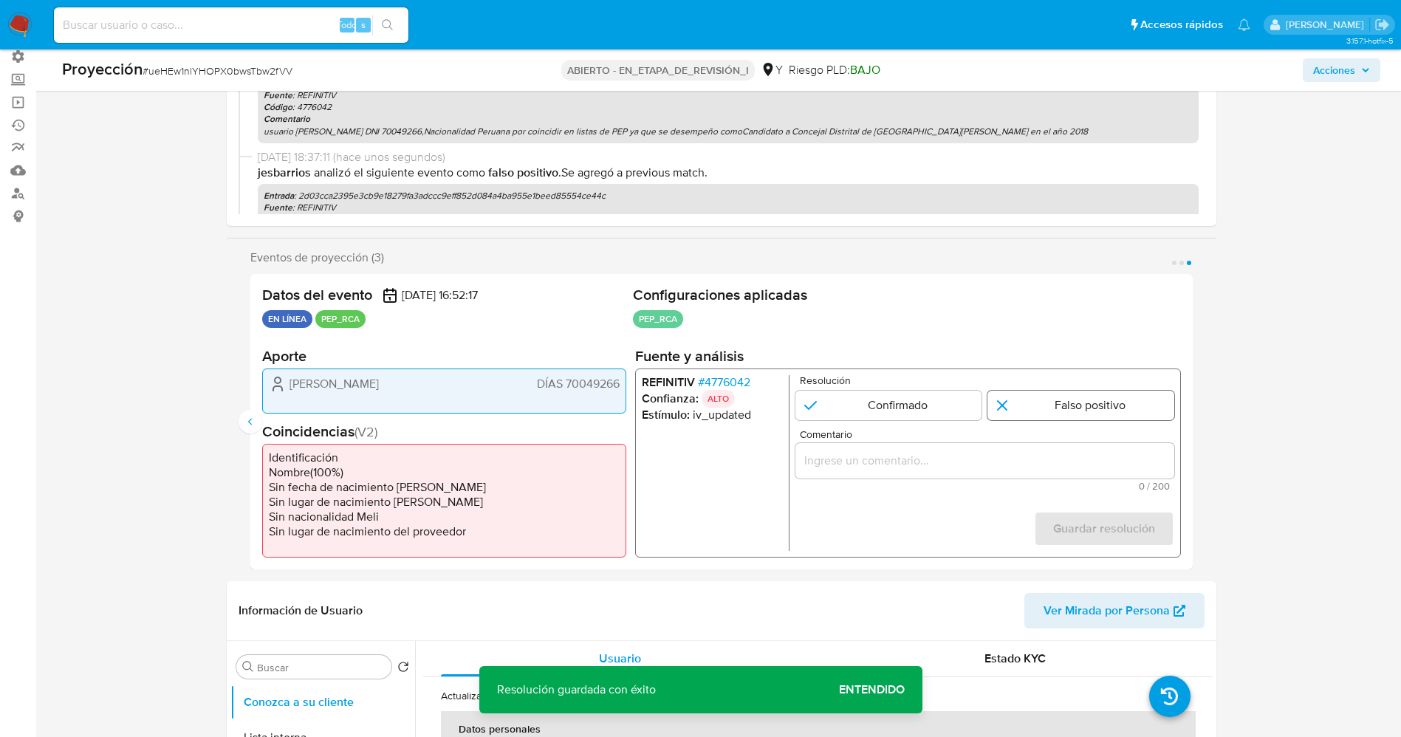
click at [1021, 412] on input "3 de 3" at bounding box center [1080, 405] width 187 height 30
radio input "true"
click at [1001, 470] on input "Comentario" at bounding box center [984, 460] width 379 height 19
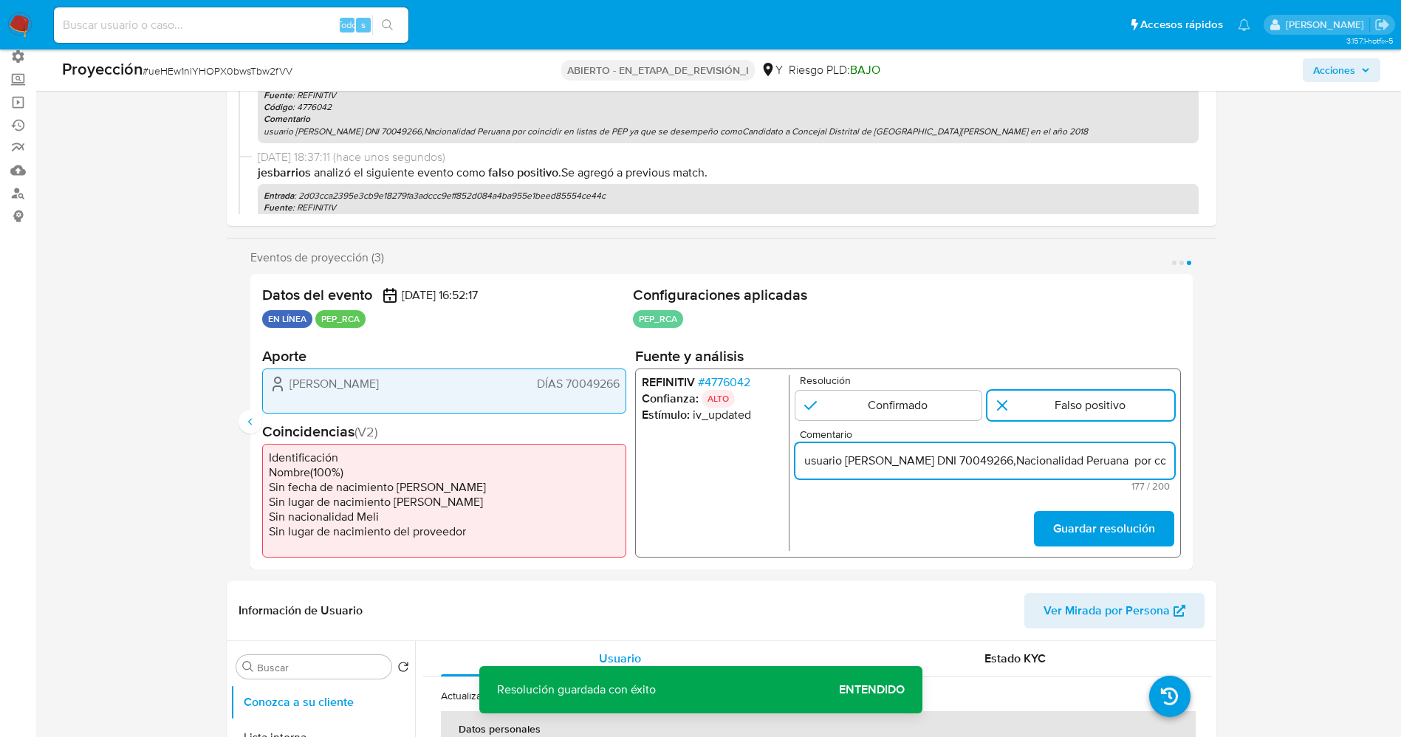
scroll to position [0, 586]
type input "usuario Ysela Masiell Farfan DNI 70049266,Nacionalidad Peruana por coincidir en…"
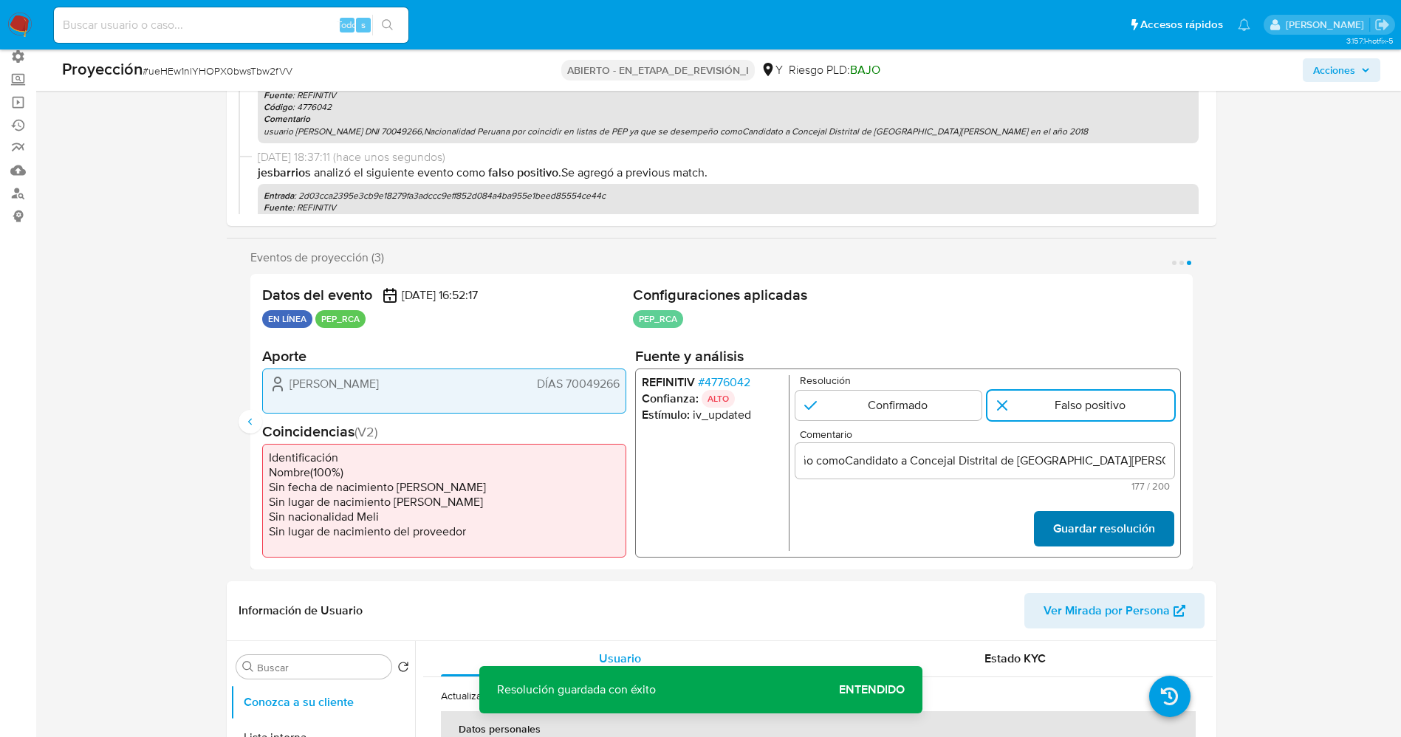
click at [1084, 518] on font "Guardar resolución" at bounding box center [1103, 528] width 102 height 35
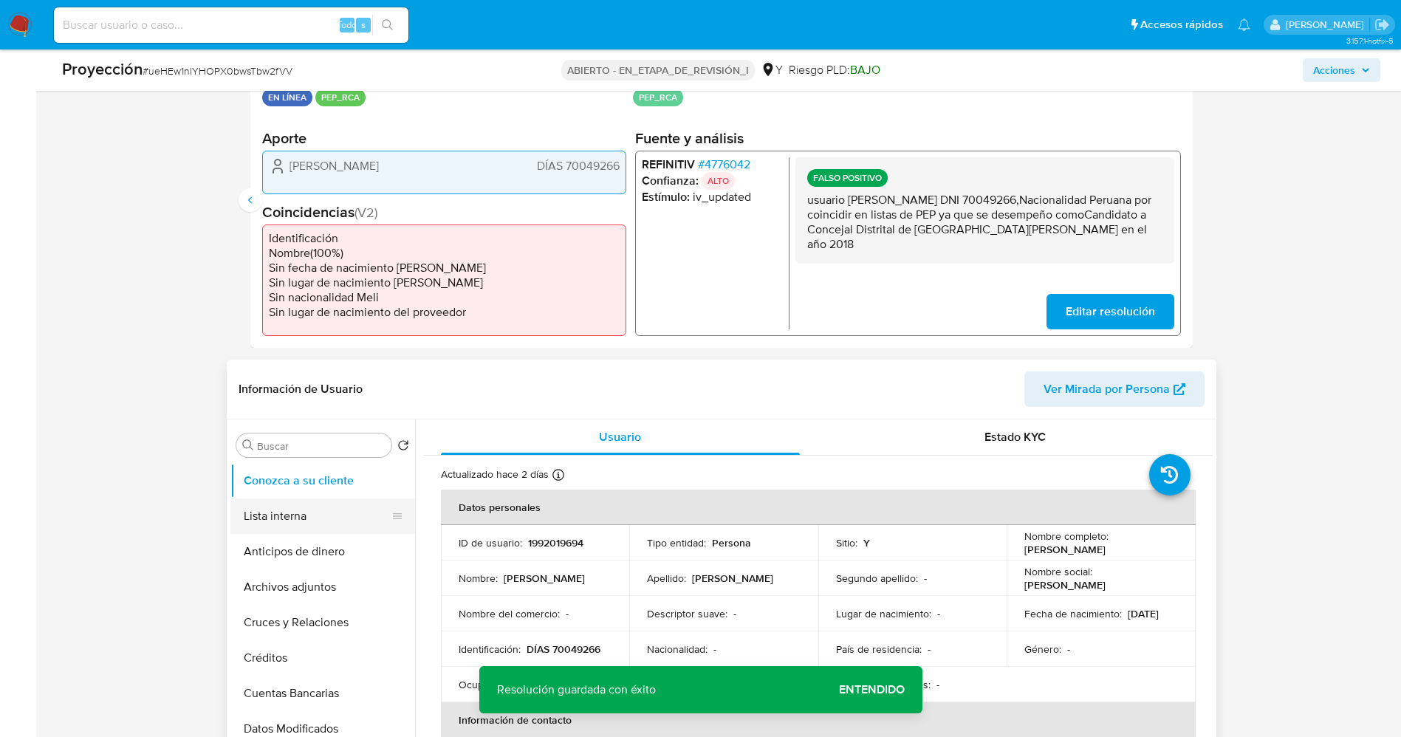
click at [259, 516] on button "Lista interna" at bounding box center [316, 516] width 173 height 35
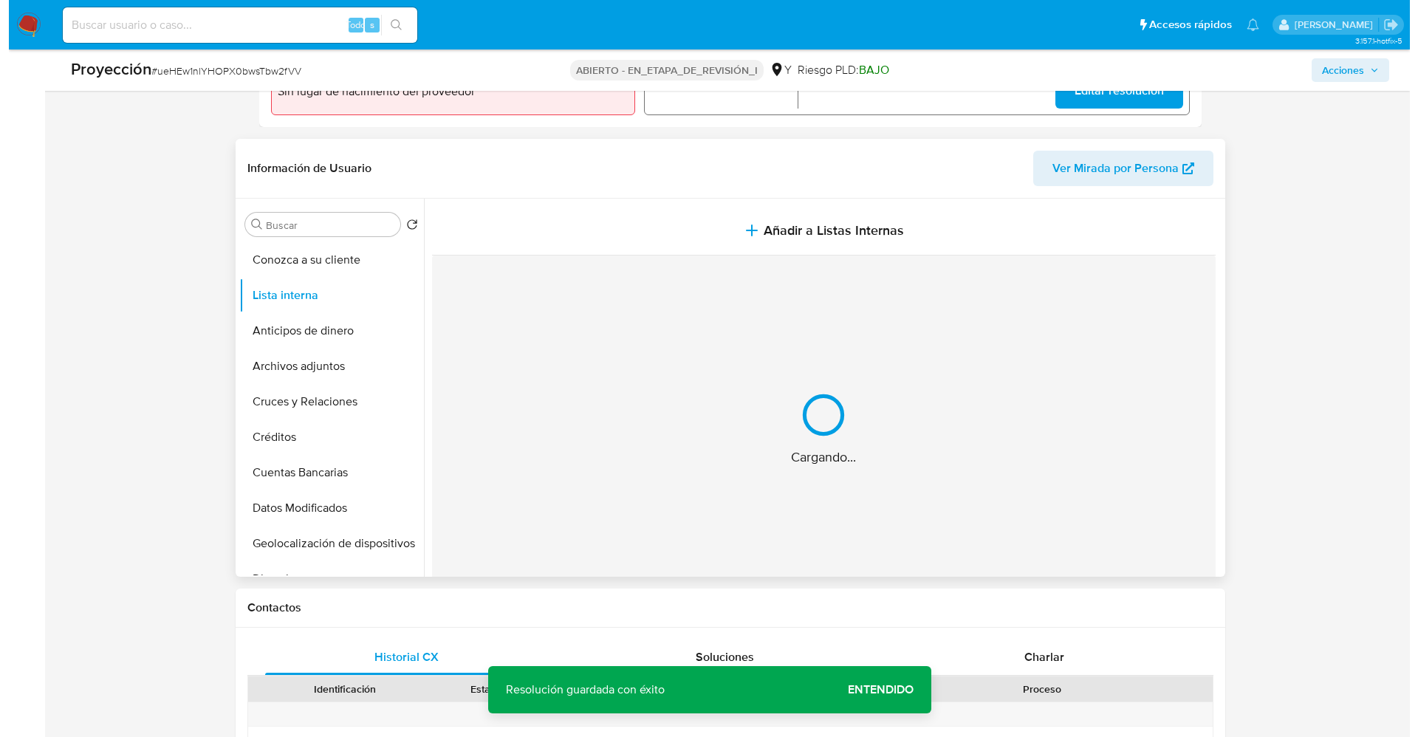
scroll to position [554, 0]
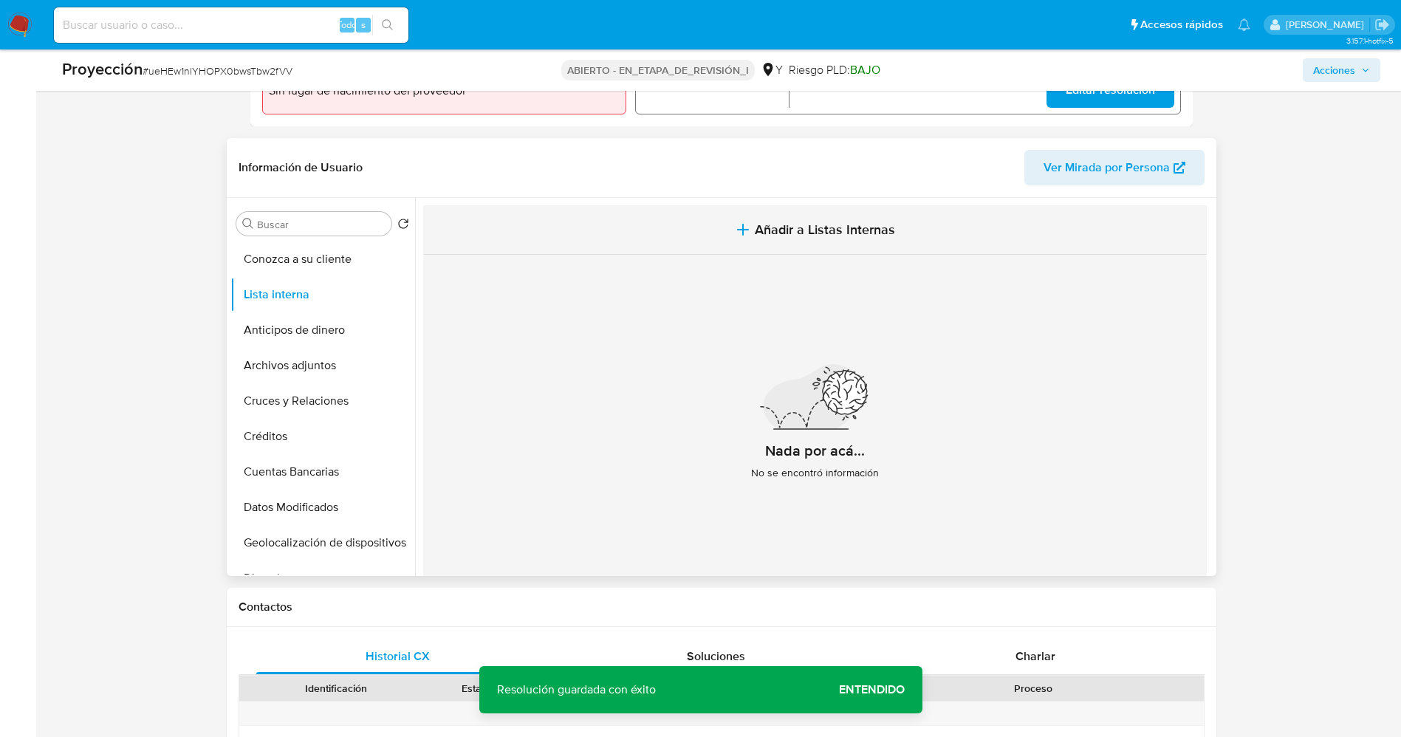
click at [727, 222] on button "Añadir a Listas Internas" at bounding box center [815, 229] width 784 height 49
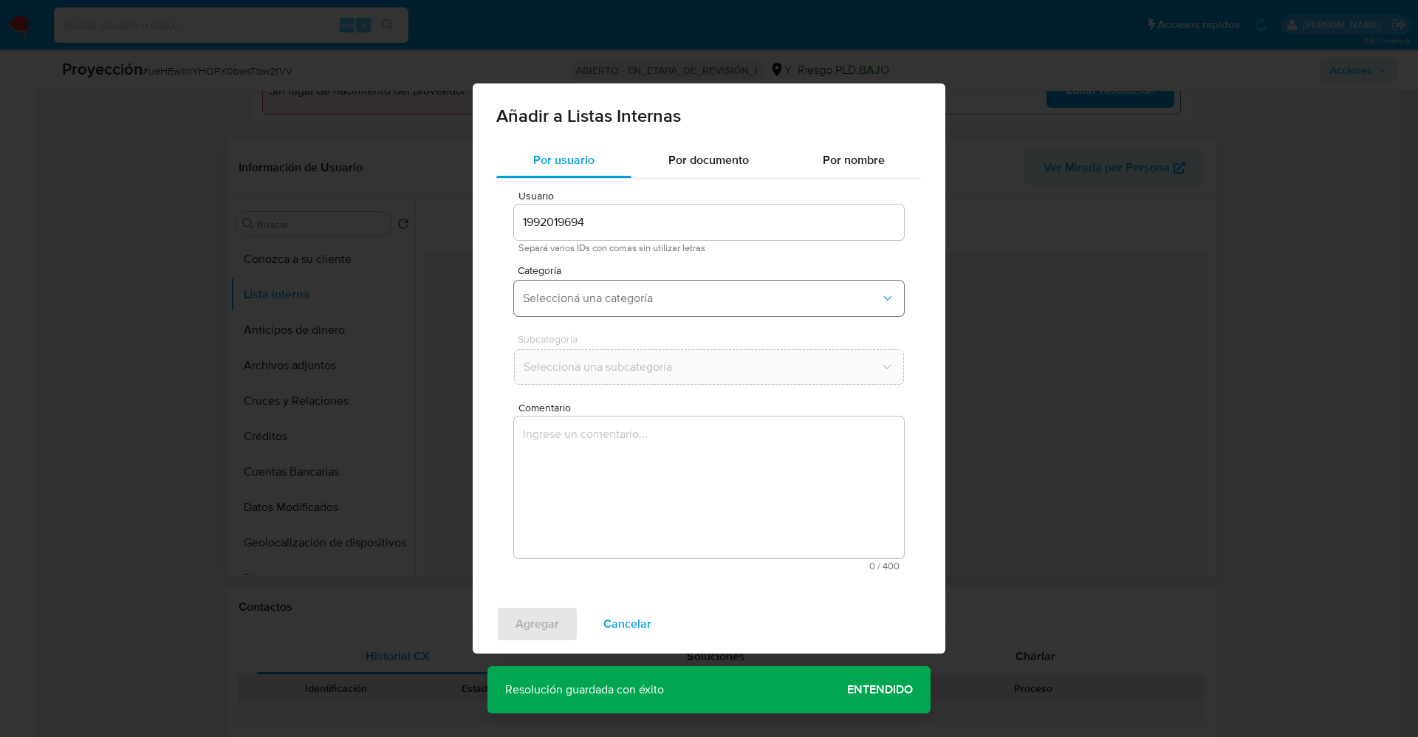
click at [618, 282] on button "Seleccioná una categoría" at bounding box center [709, 298] width 390 height 35
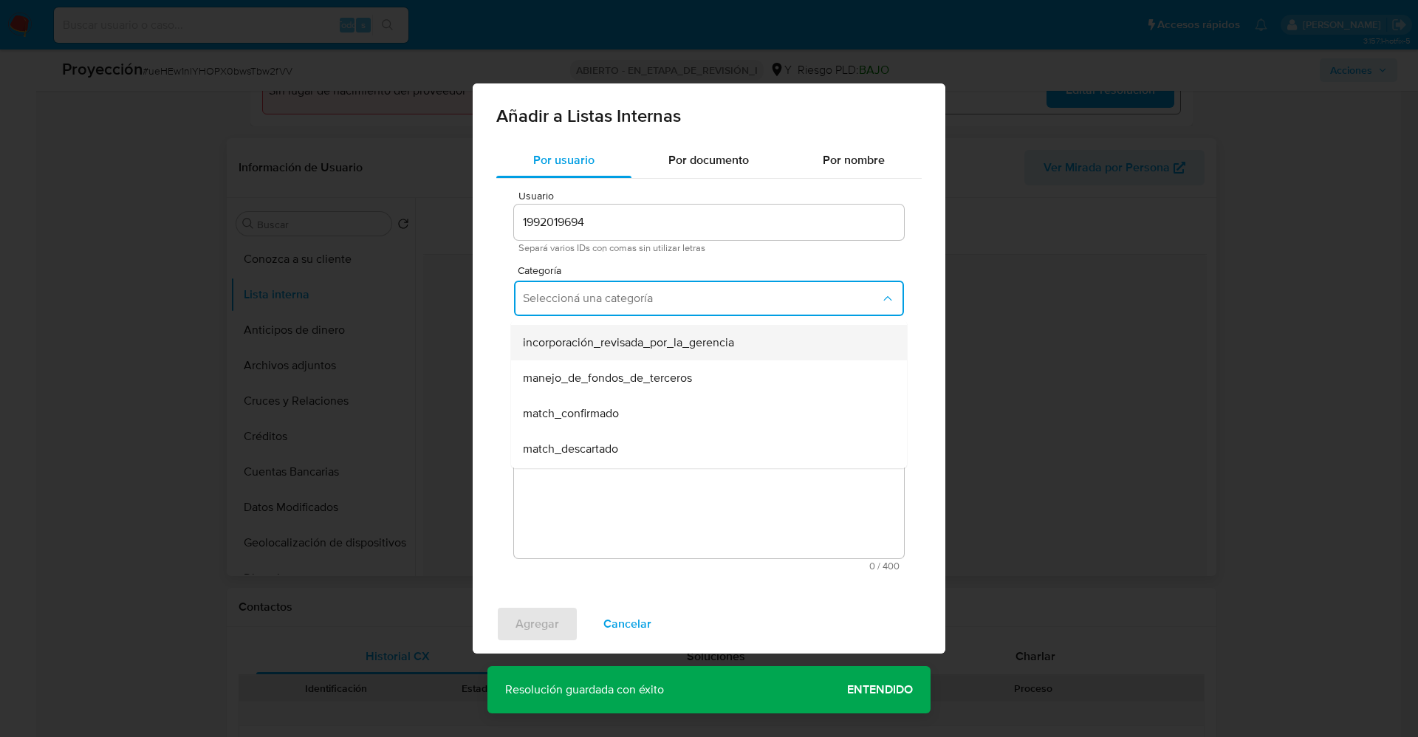
scroll to position [111, 0]
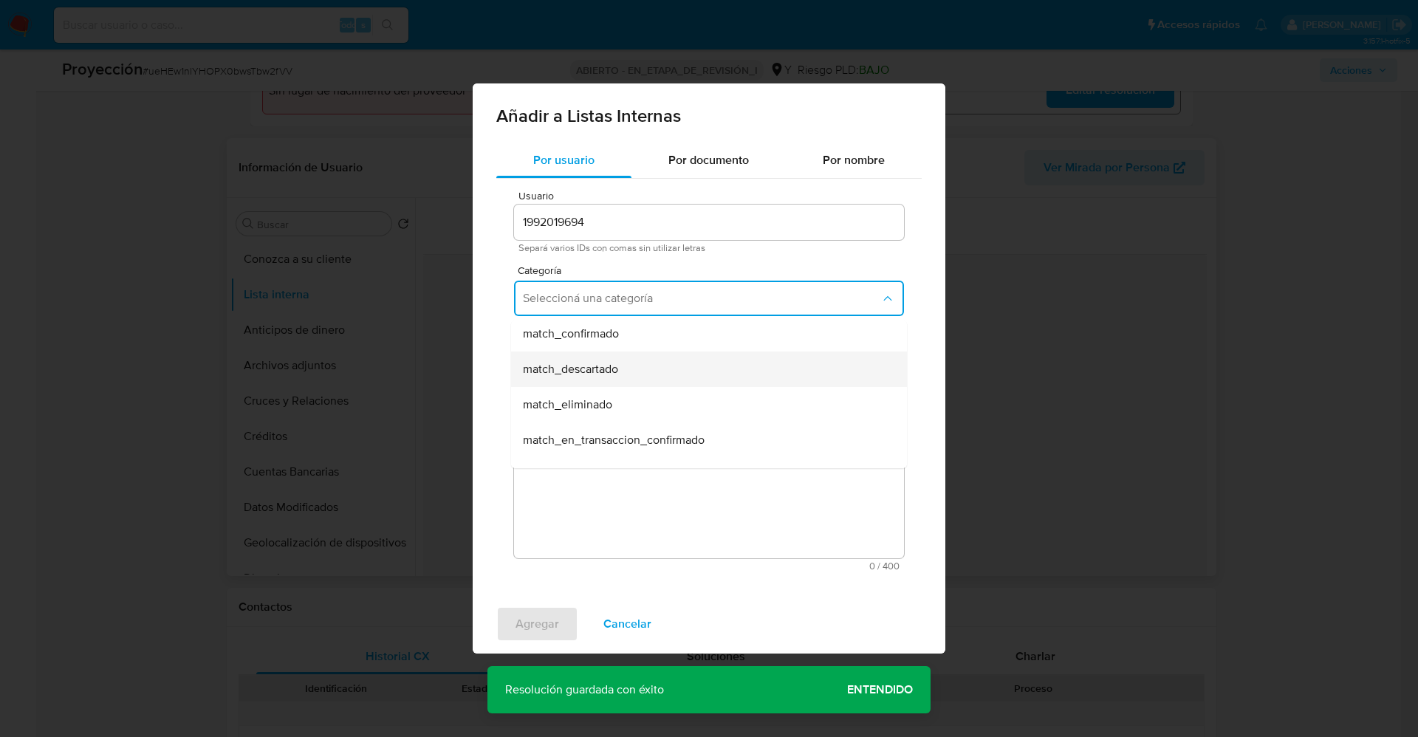
click at [621, 366] on div "match_descartado" at bounding box center [704, 369] width 363 height 35
click at [634, 369] on span "Seleccioná una subcategoría" at bounding box center [701, 367] width 357 height 15
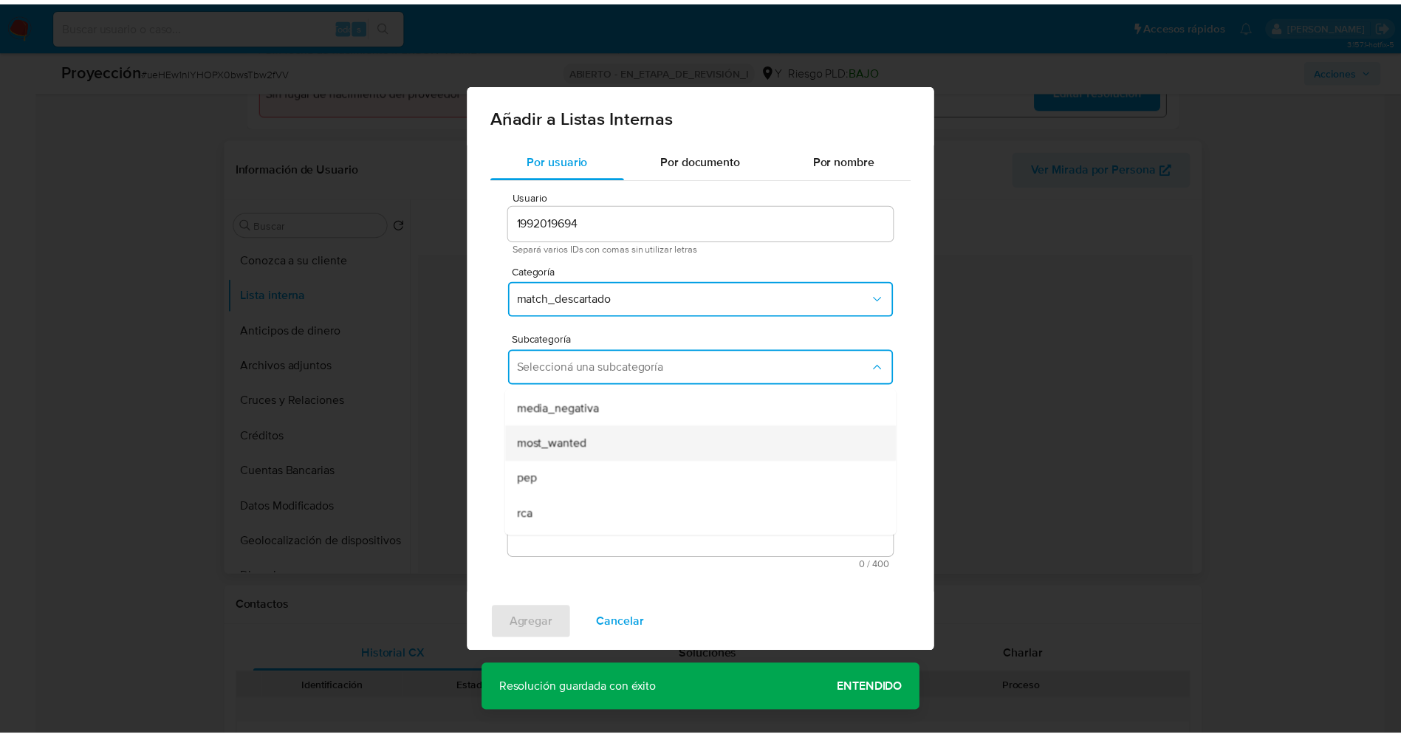
scroll to position [100, 0]
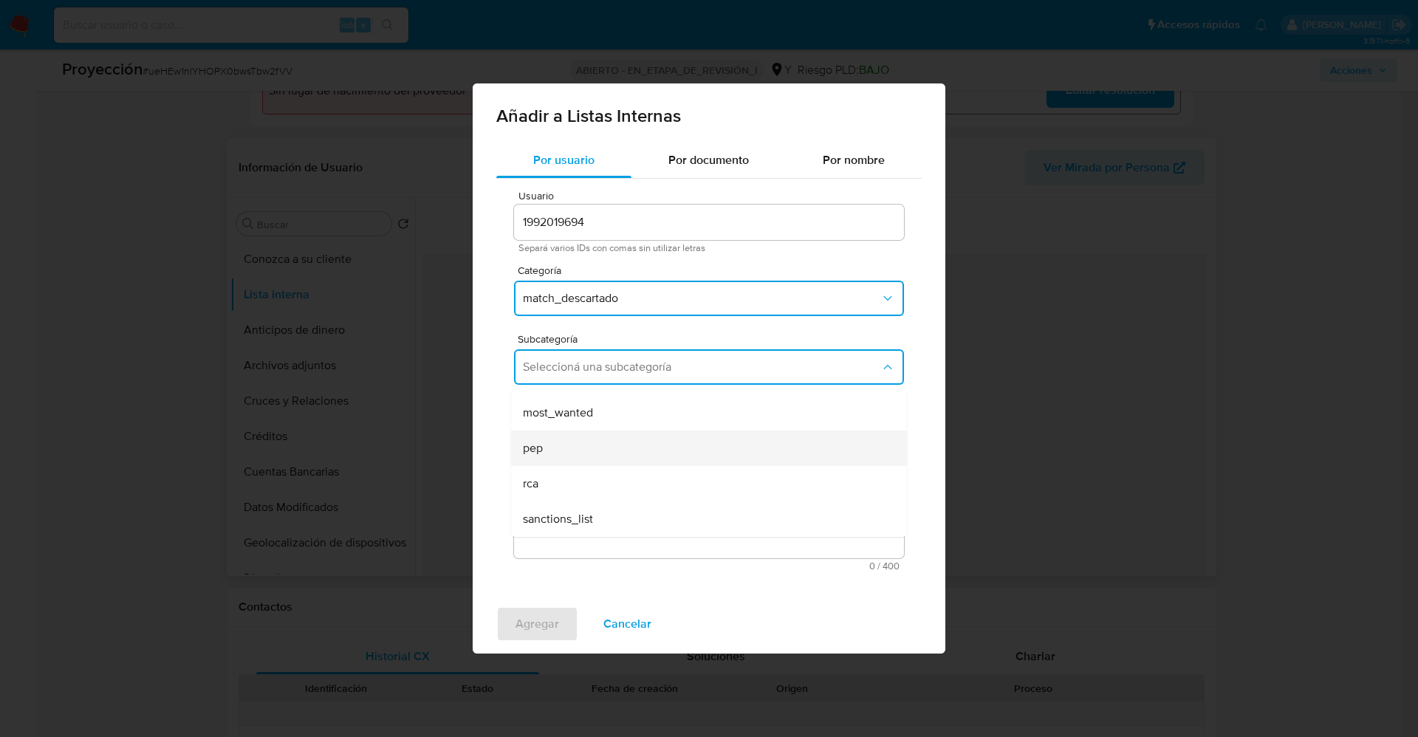
click at [558, 442] on div "pep" at bounding box center [704, 448] width 363 height 35
click at [558, 442] on textarea "Comentario" at bounding box center [709, 488] width 390 height 142
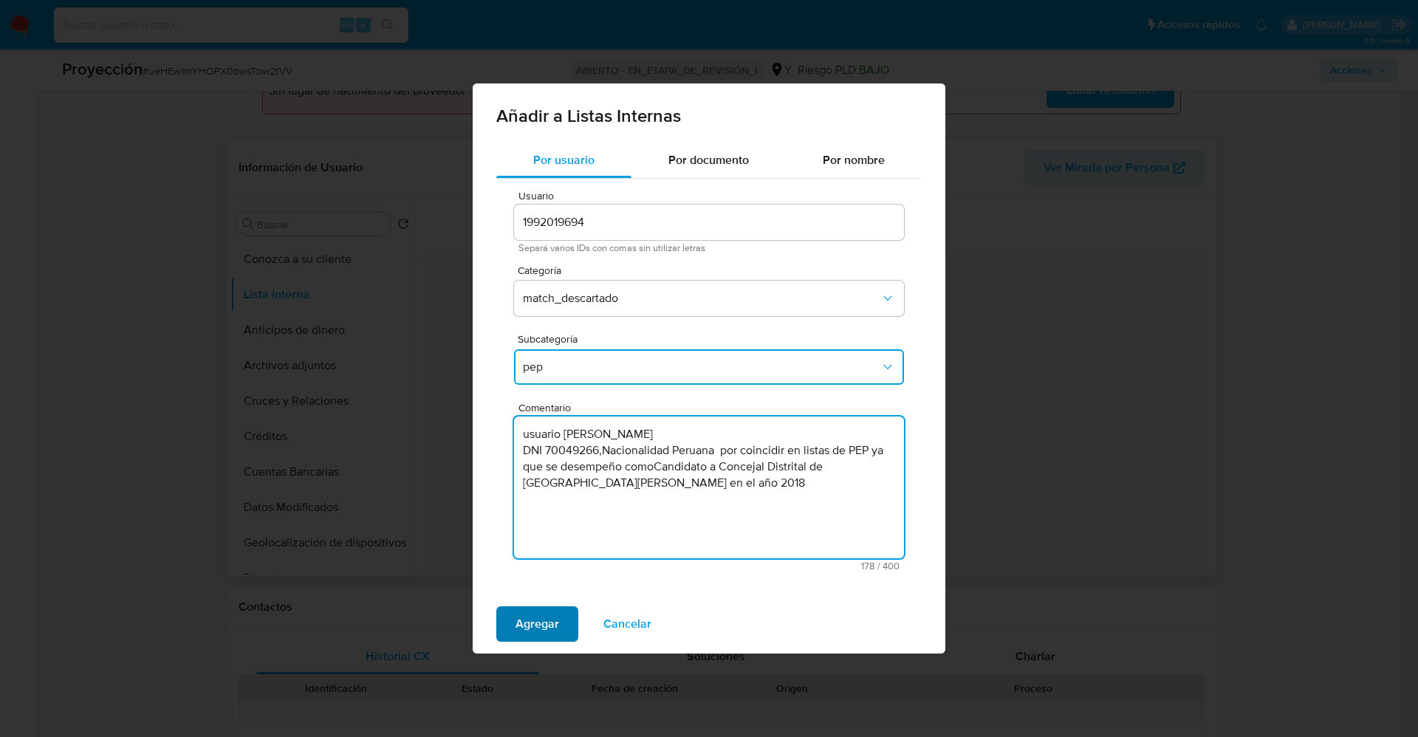
type textarea "usuario Ysela Masiell Farfan DNI 70049266,Nacionalidad Peruana por coincidir en…"
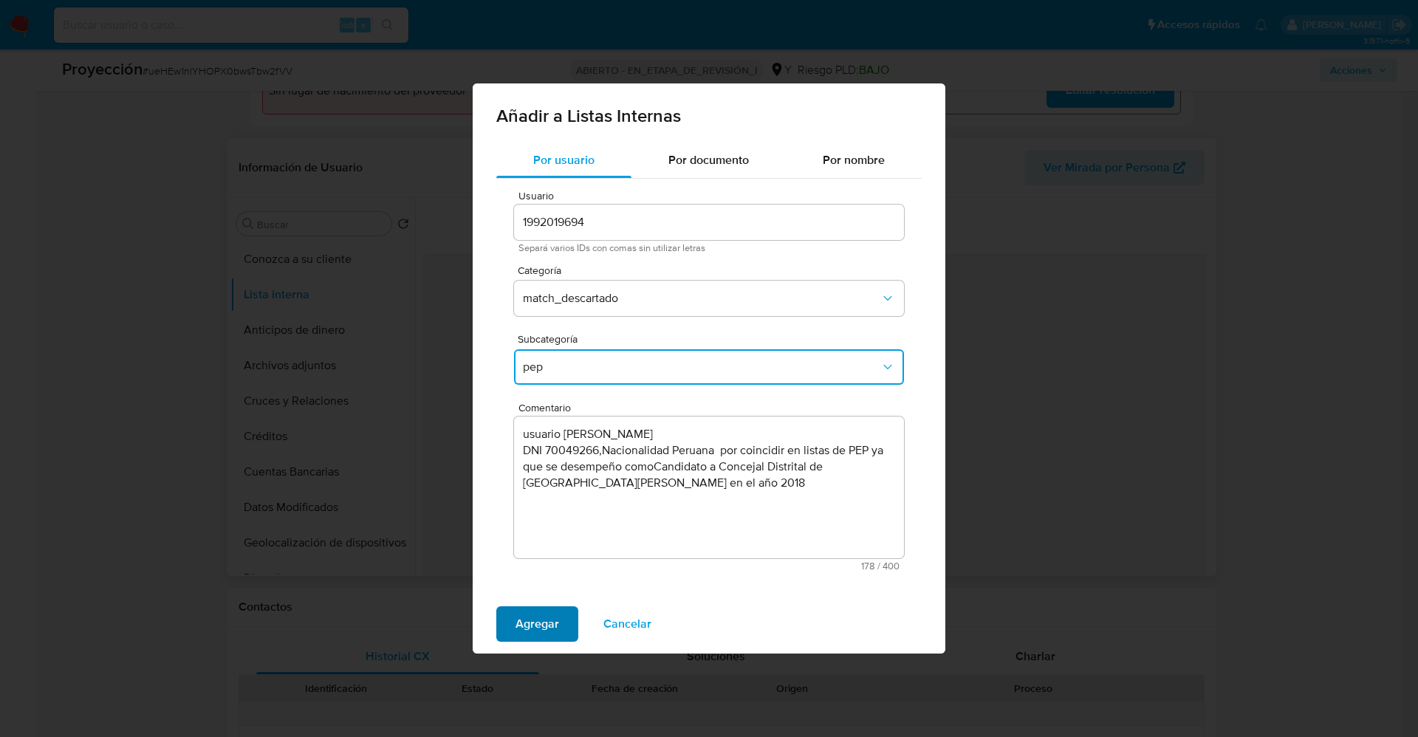
click at [540, 629] on span "Agregar" at bounding box center [538, 624] width 44 height 32
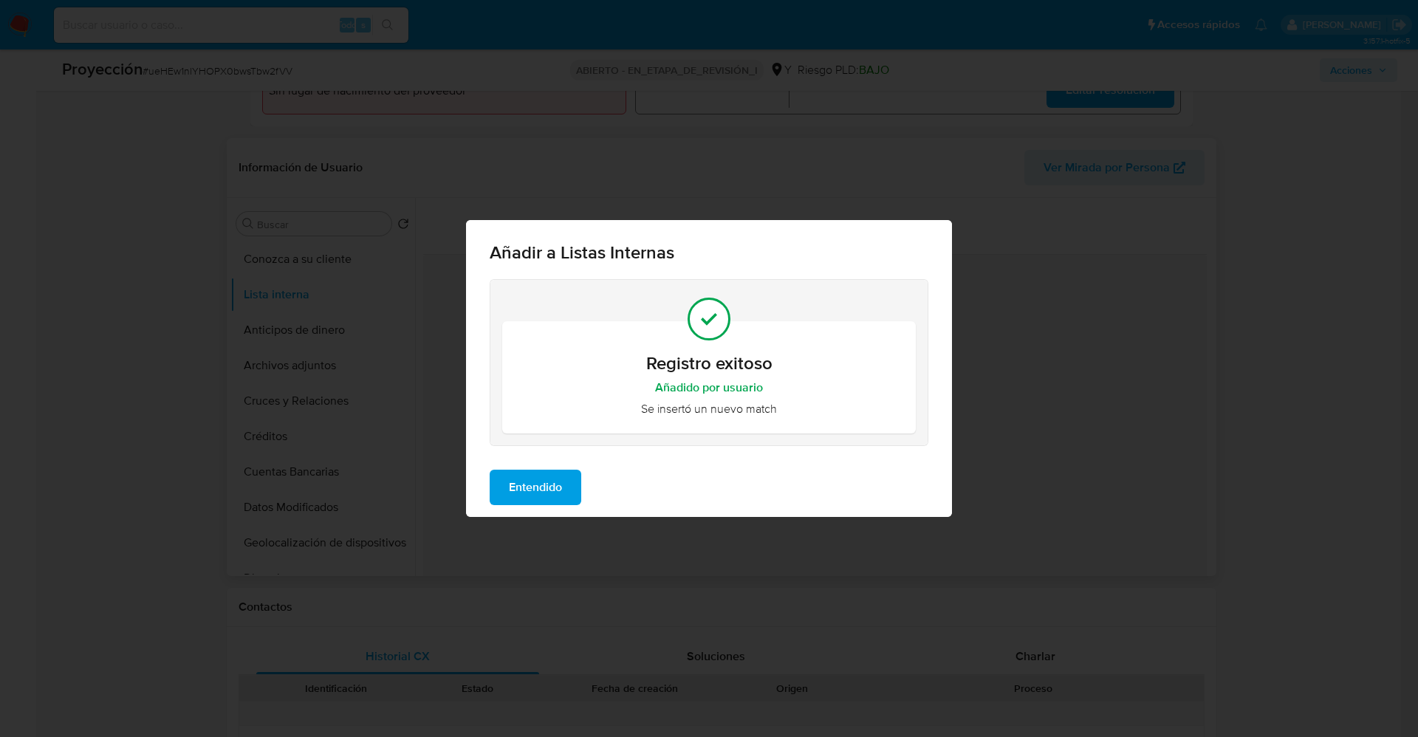
click at [541, 485] on span "Entendido" at bounding box center [535, 487] width 53 height 32
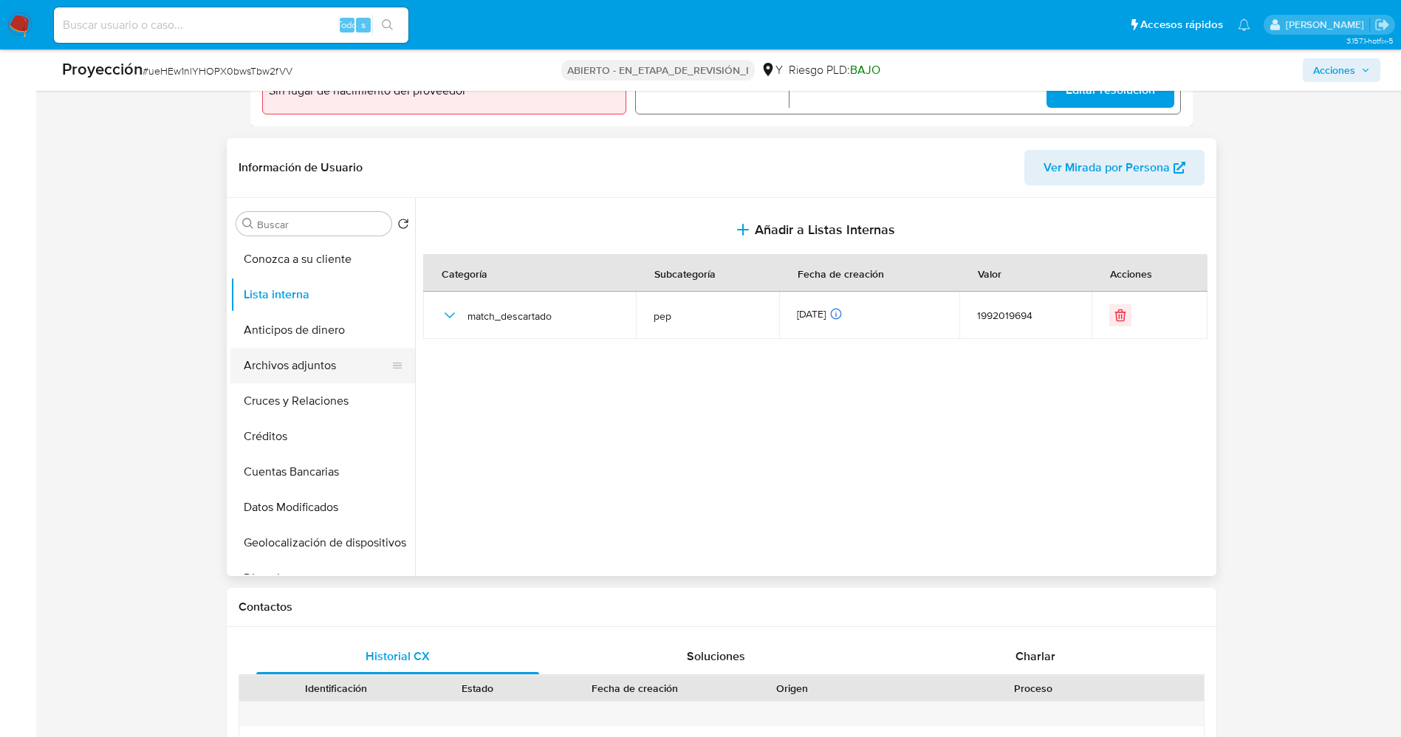
click at [286, 370] on button "Archivos adjuntos" at bounding box center [316, 365] width 173 height 35
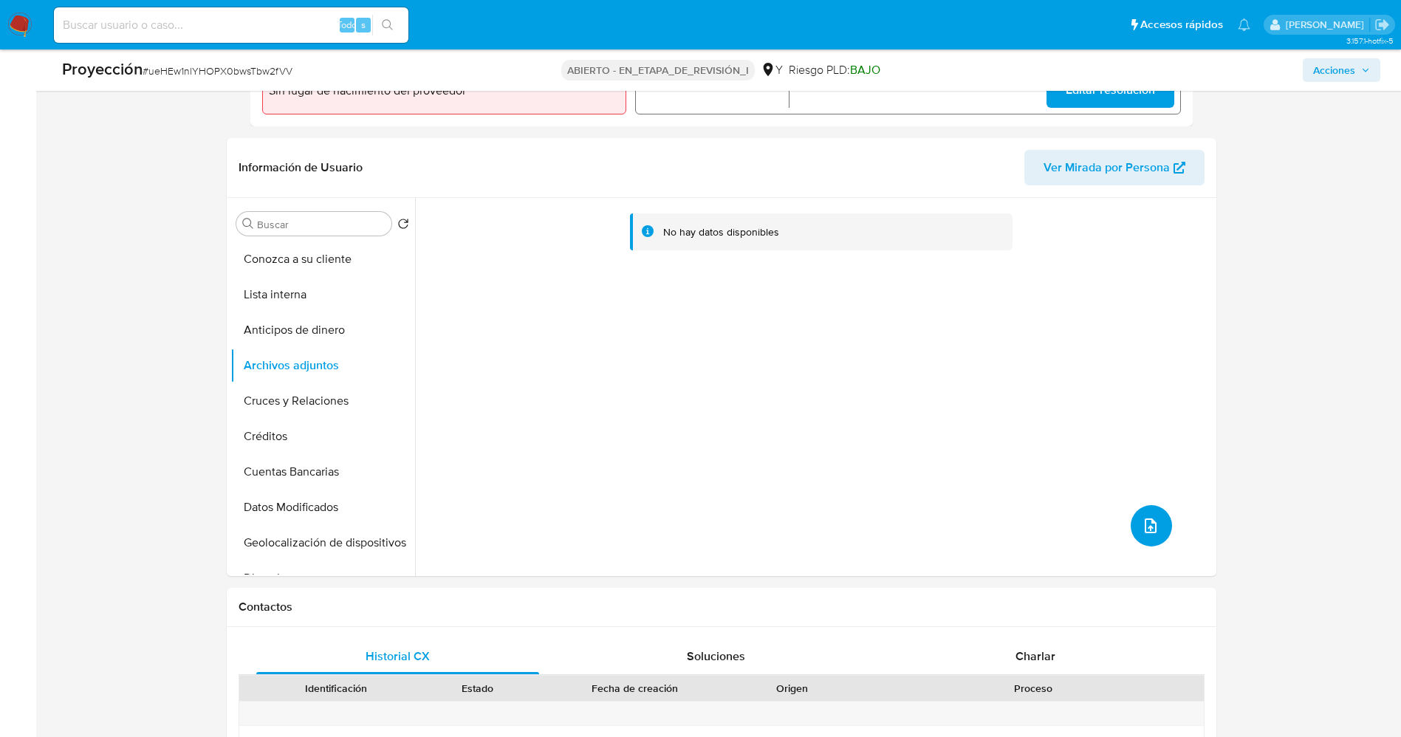
click at [1139, 539] on button "subir archivo" at bounding box center [1151, 525] width 41 height 41
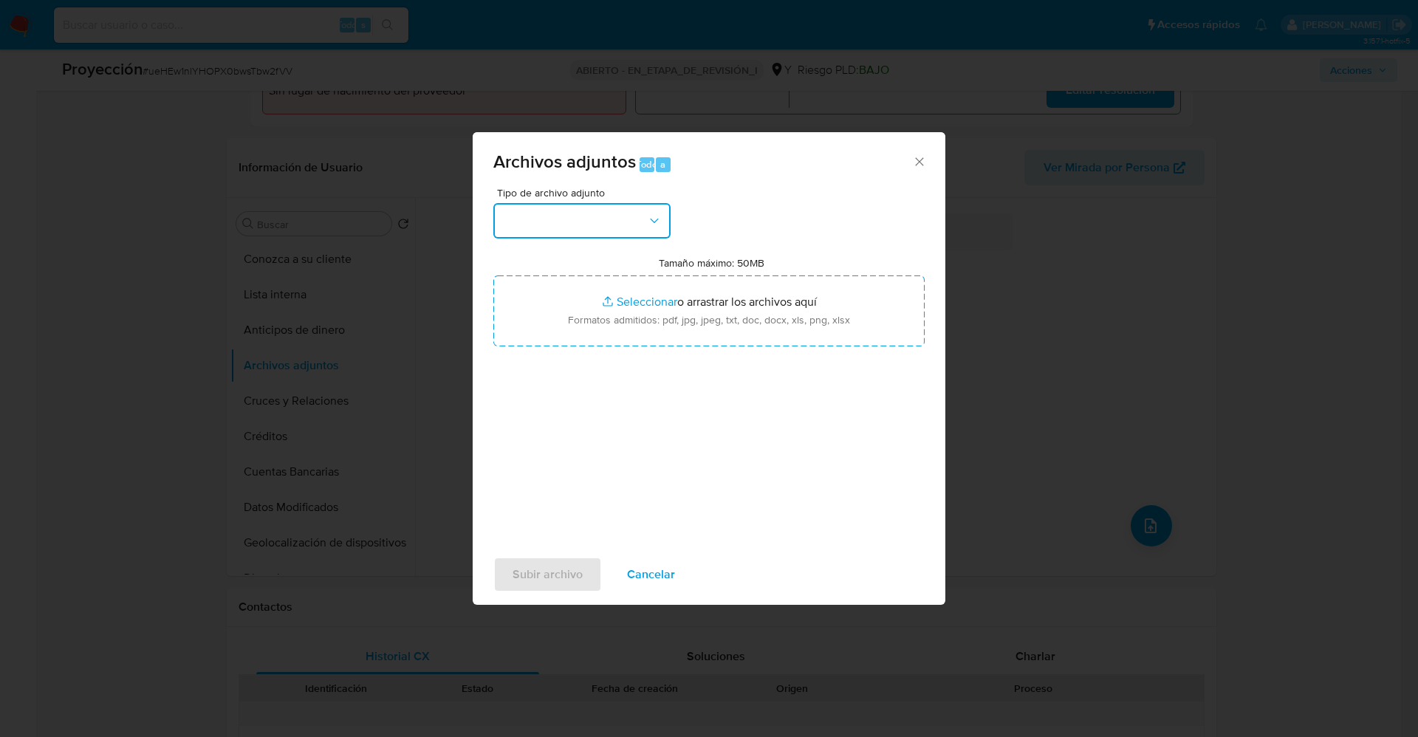
click at [595, 217] on button "button" at bounding box center [581, 220] width 177 height 35
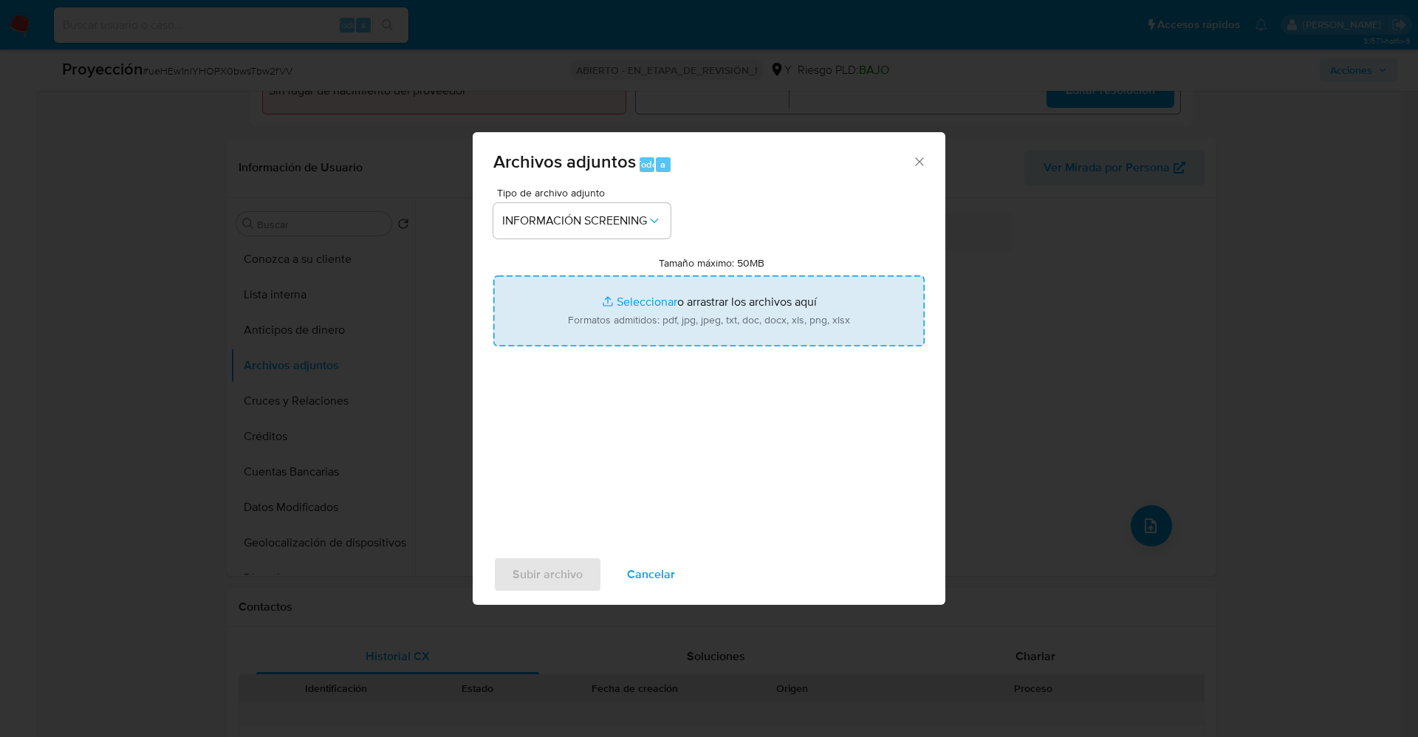
type input "C:\fakepath\_ysela masiell farfan campos_ lavado de dinero - Buscar con Google.…"
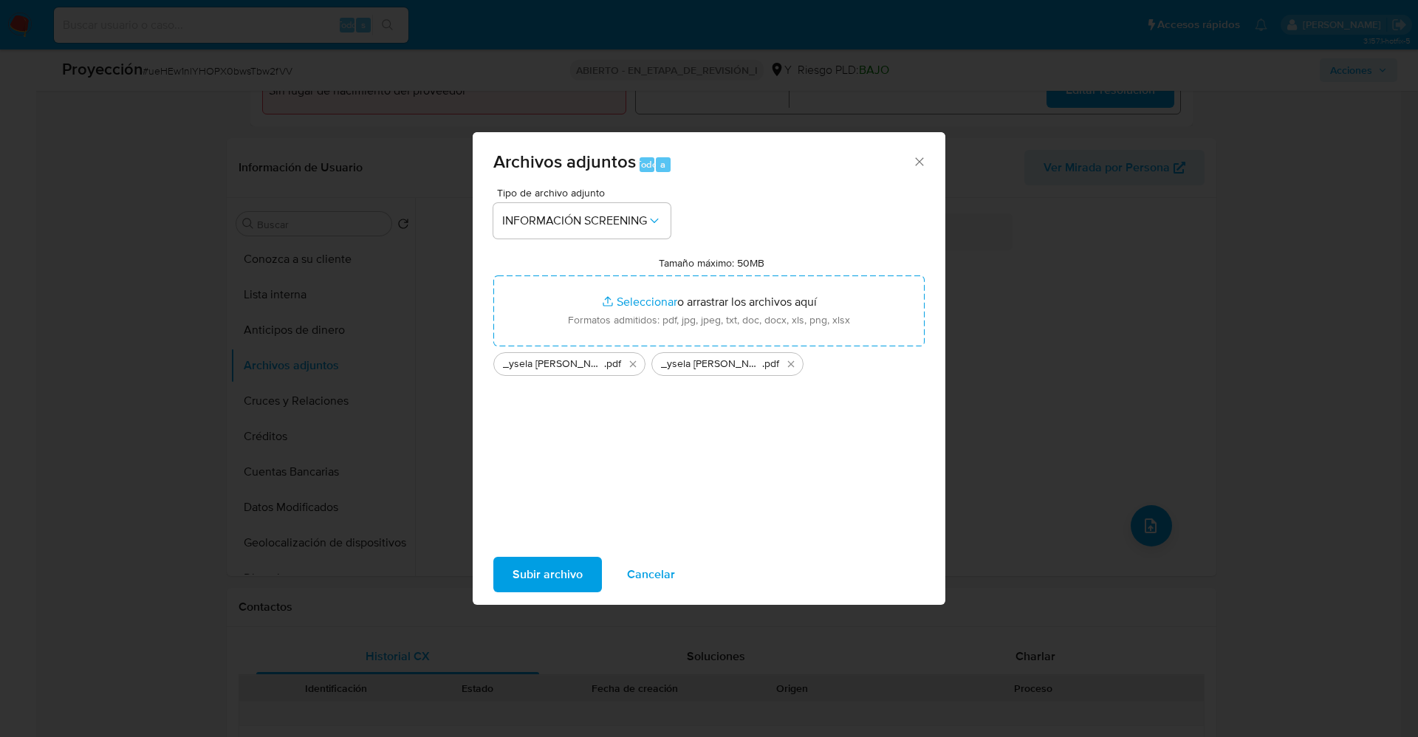
click at [541, 581] on span "Subir archivo" at bounding box center [548, 574] width 70 height 32
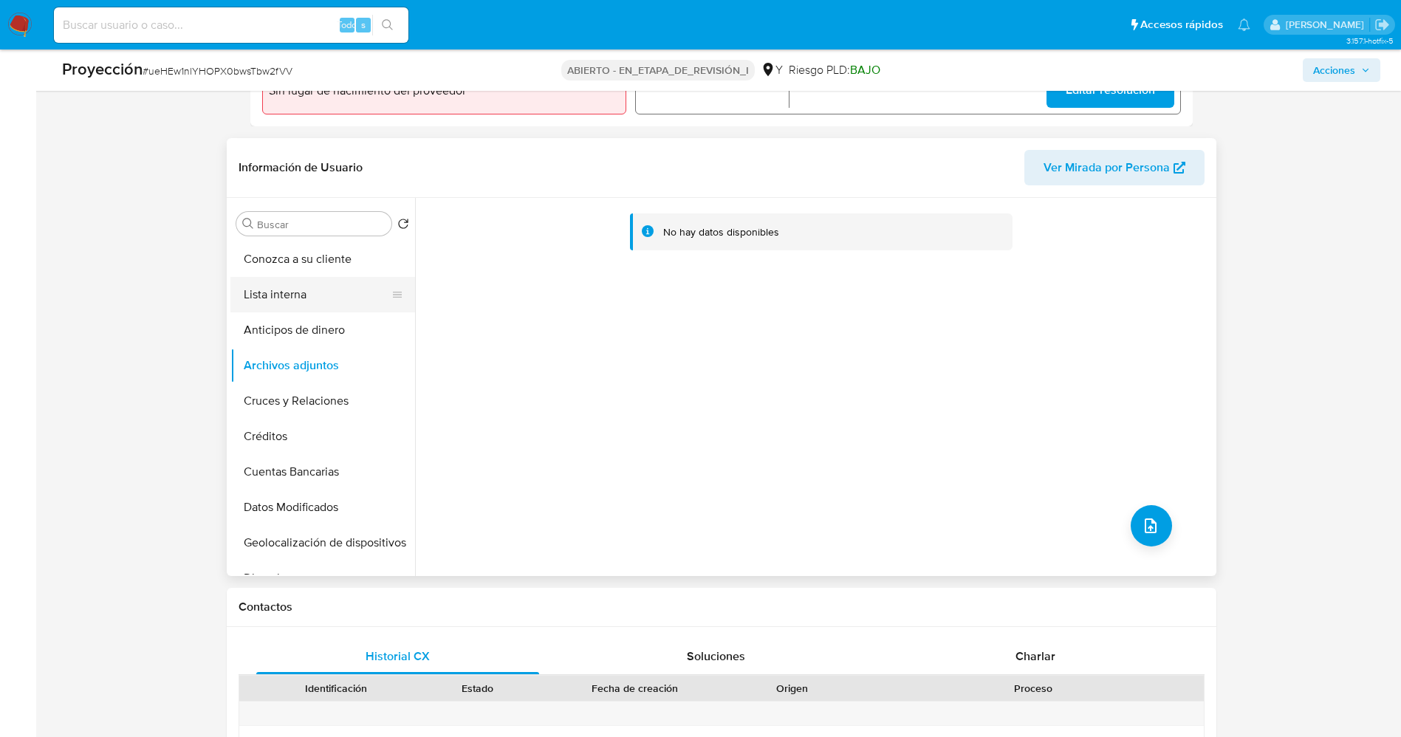
click at [320, 293] on button "Lista interna" at bounding box center [316, 294] width 173 height 35
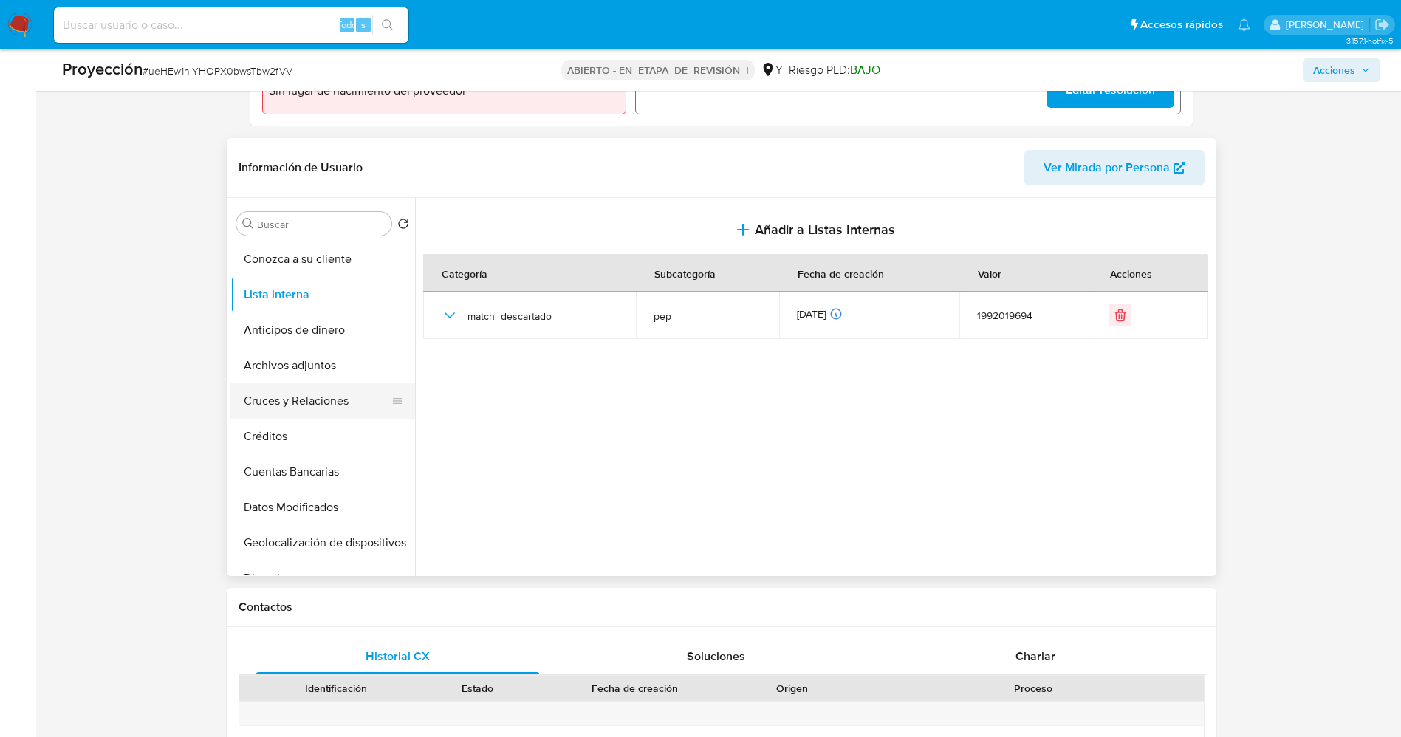
click at [297, 401] on button "Cruces y Relaciones" at bounding box center [316, 400] width 173 height 35
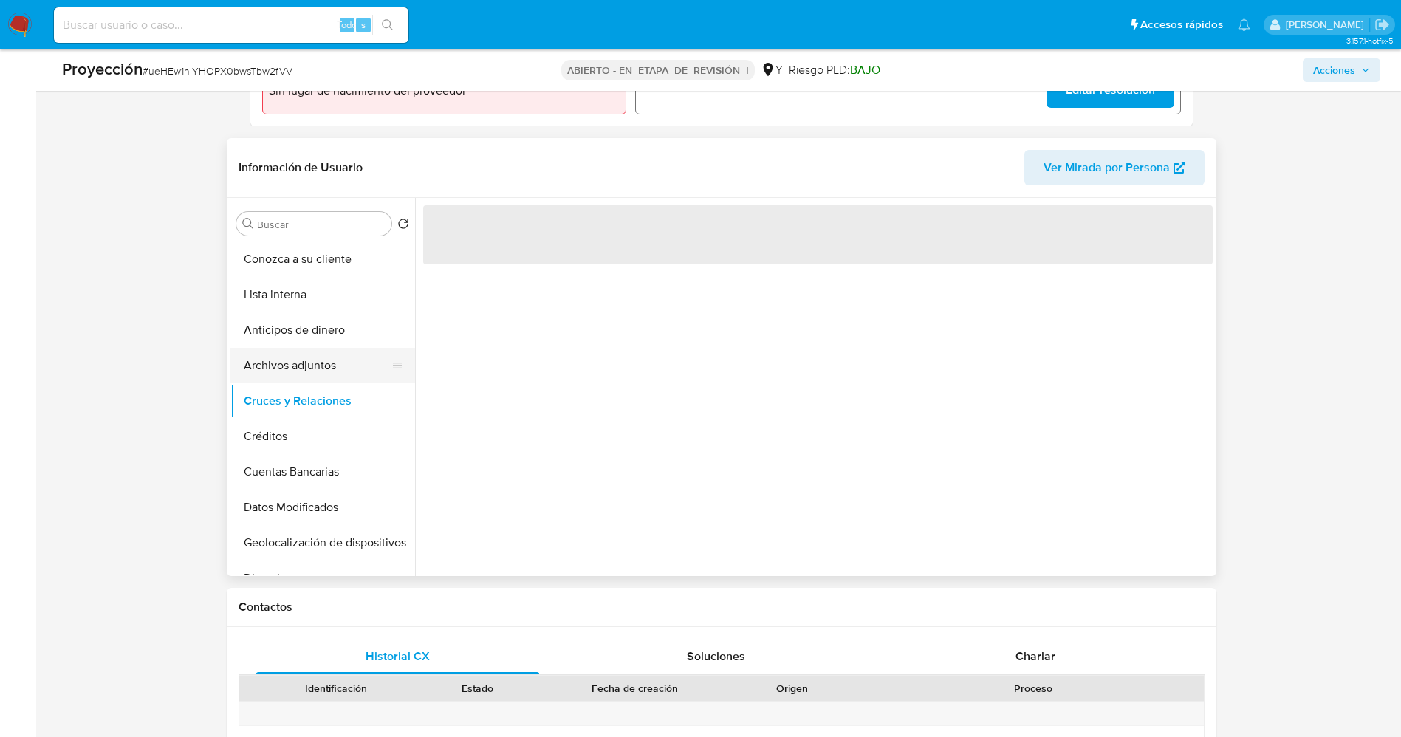
click at [308, 364] on button "Archivos adjuntos" at bounding box center [316, 365] width 173 height 35
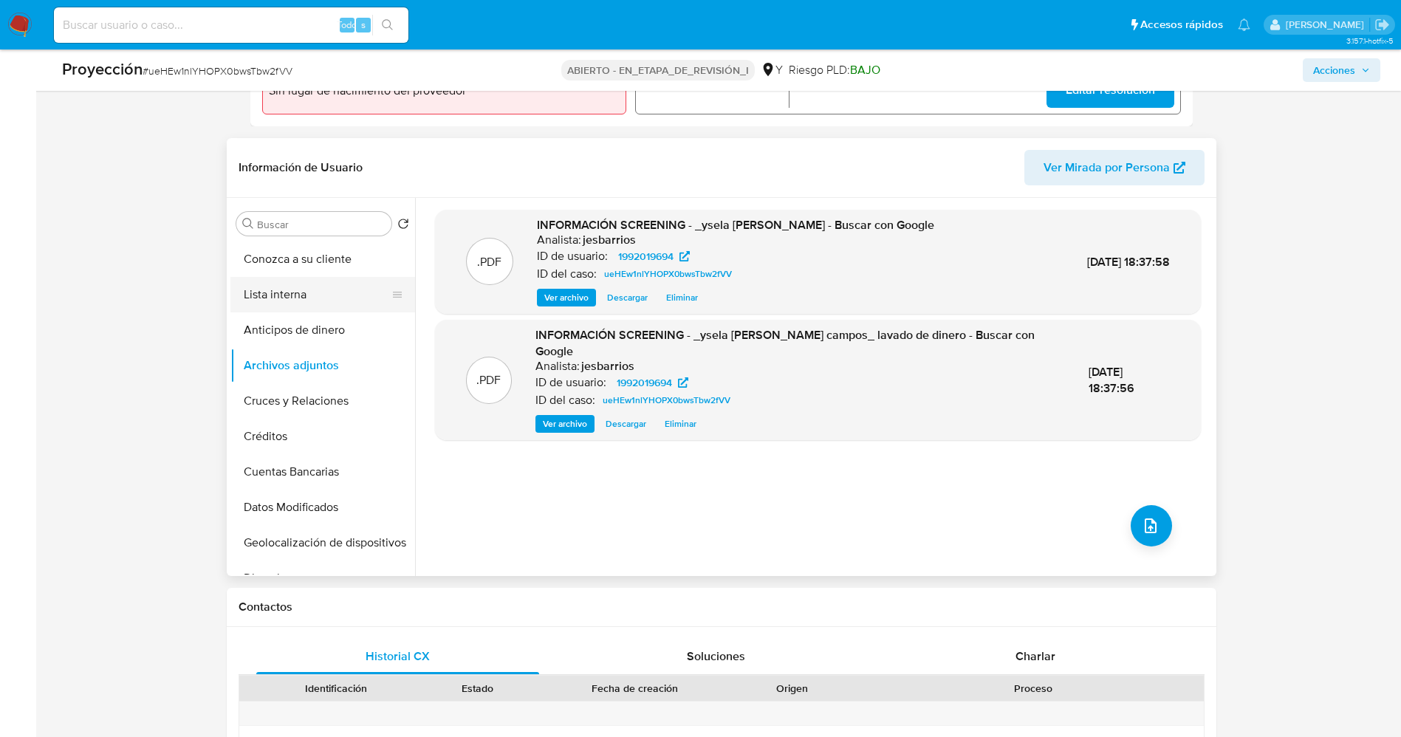
click at [287, 301] on button "Lista interna" at bounding box center [316, 294] width 173 height 35
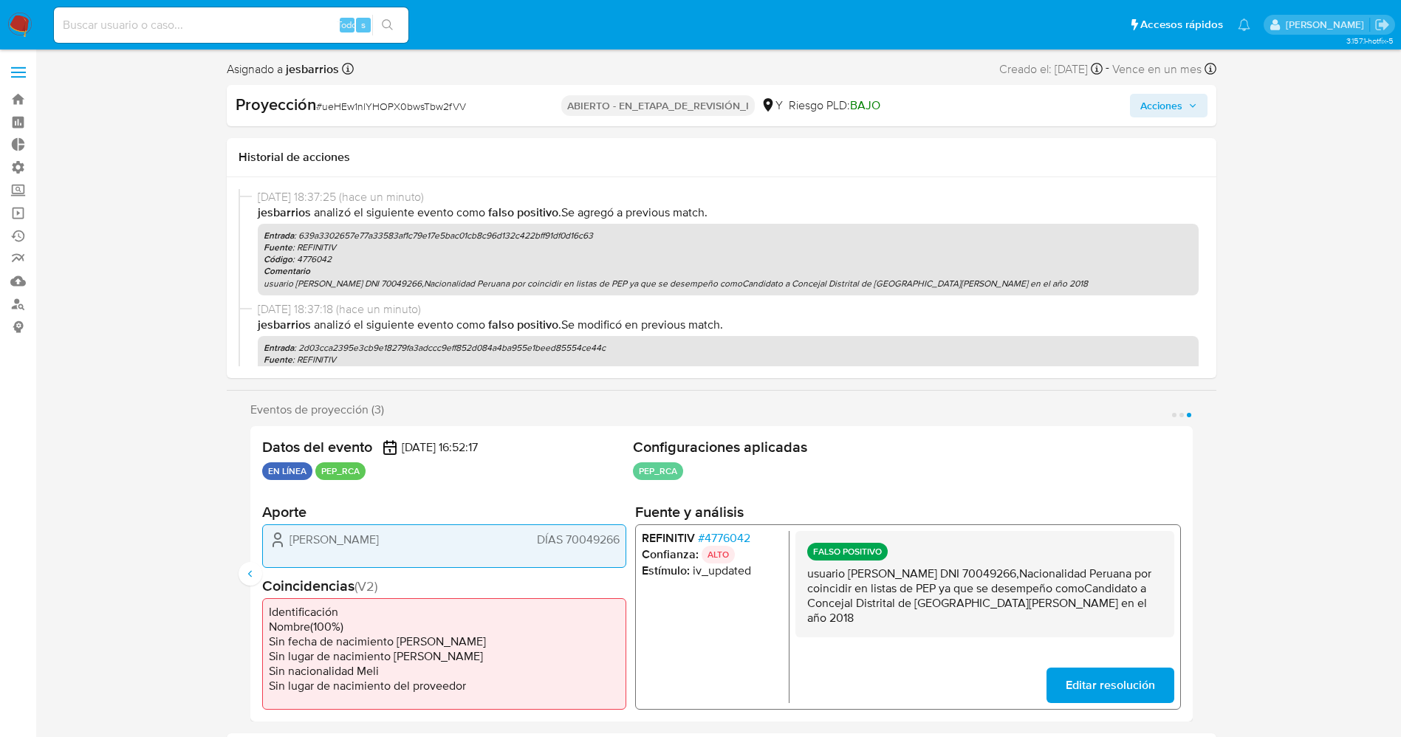
click at [1149, 103] on span "Acciones" at bounding box center [1161, 106] width 42 height 24
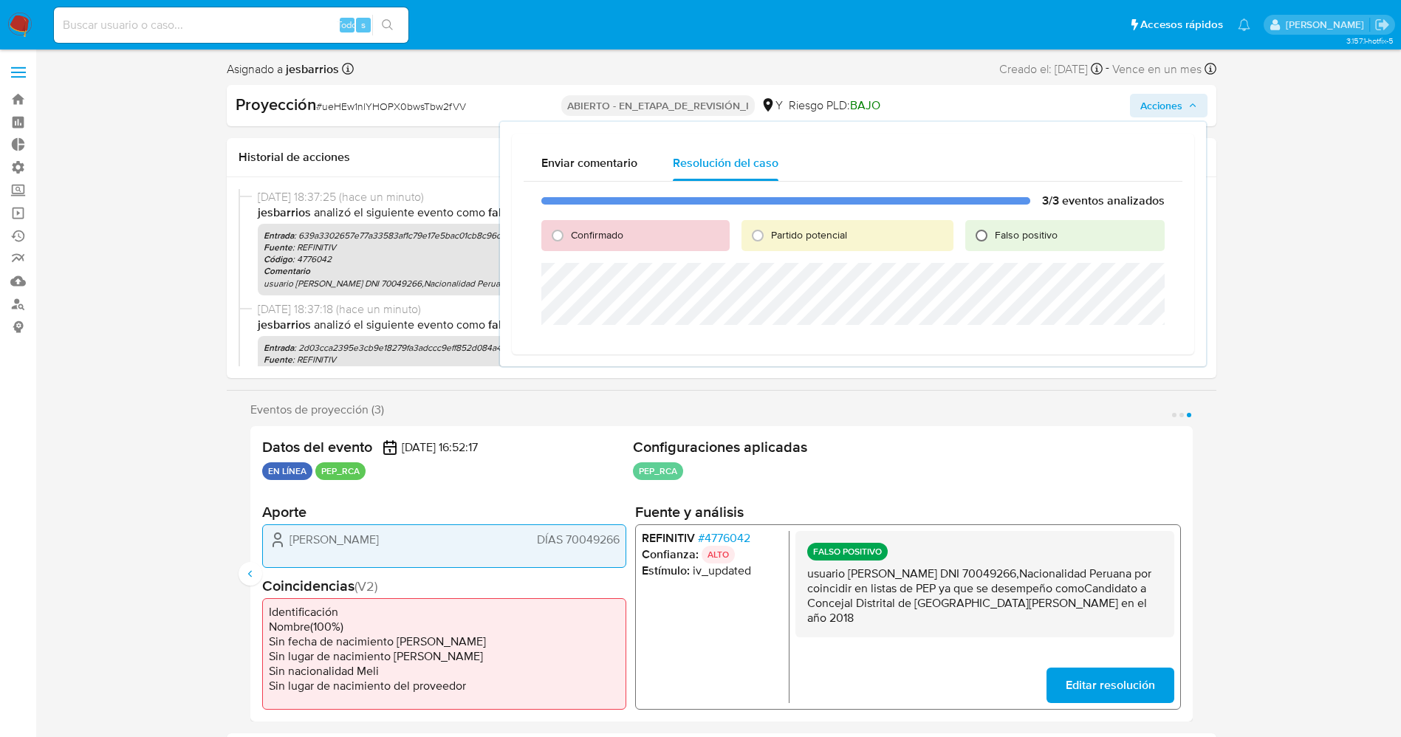
click at [989, 236] on input "Falso positivo" at bounding box center [982, 236] width 24 height 24
radio input "true"
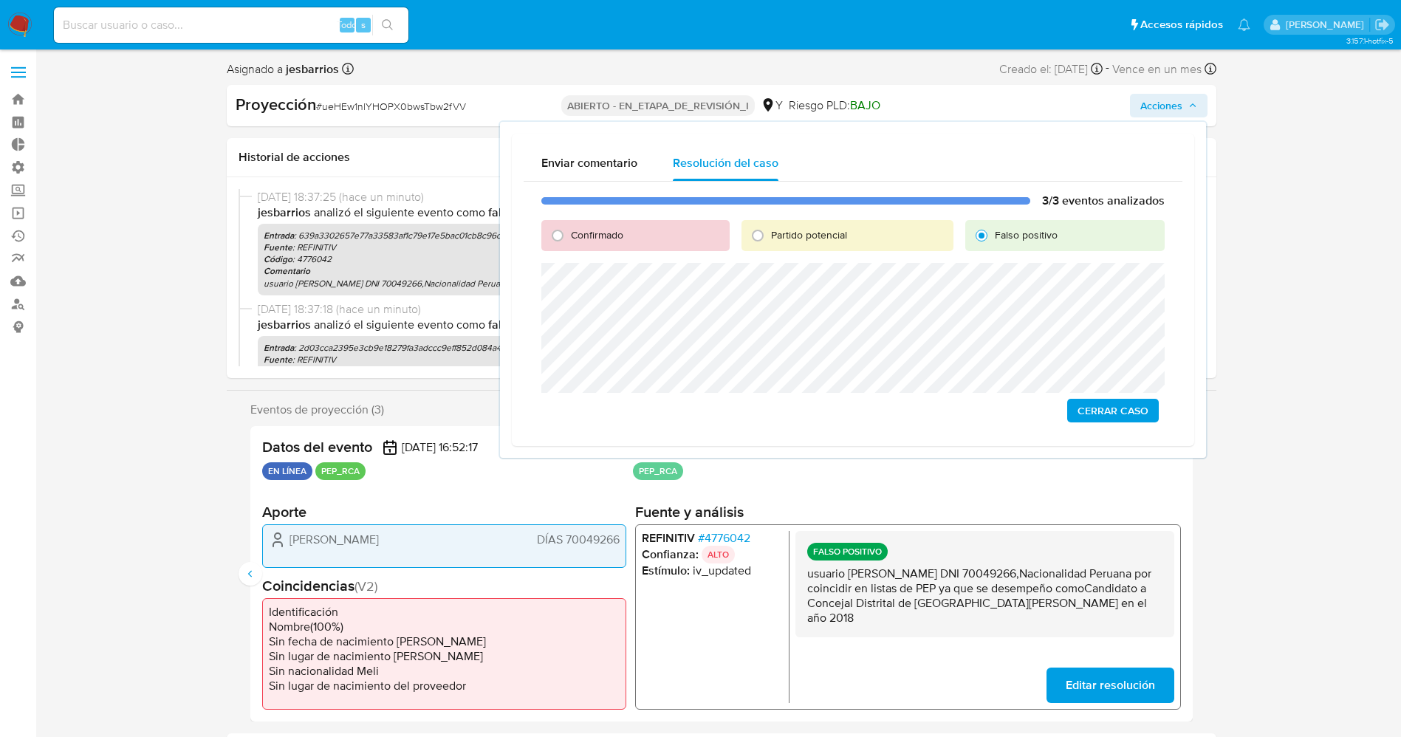
click at [1118, 403] on span "Cerrar Caso" at bounding box center [1113, 410] width 71 height 21
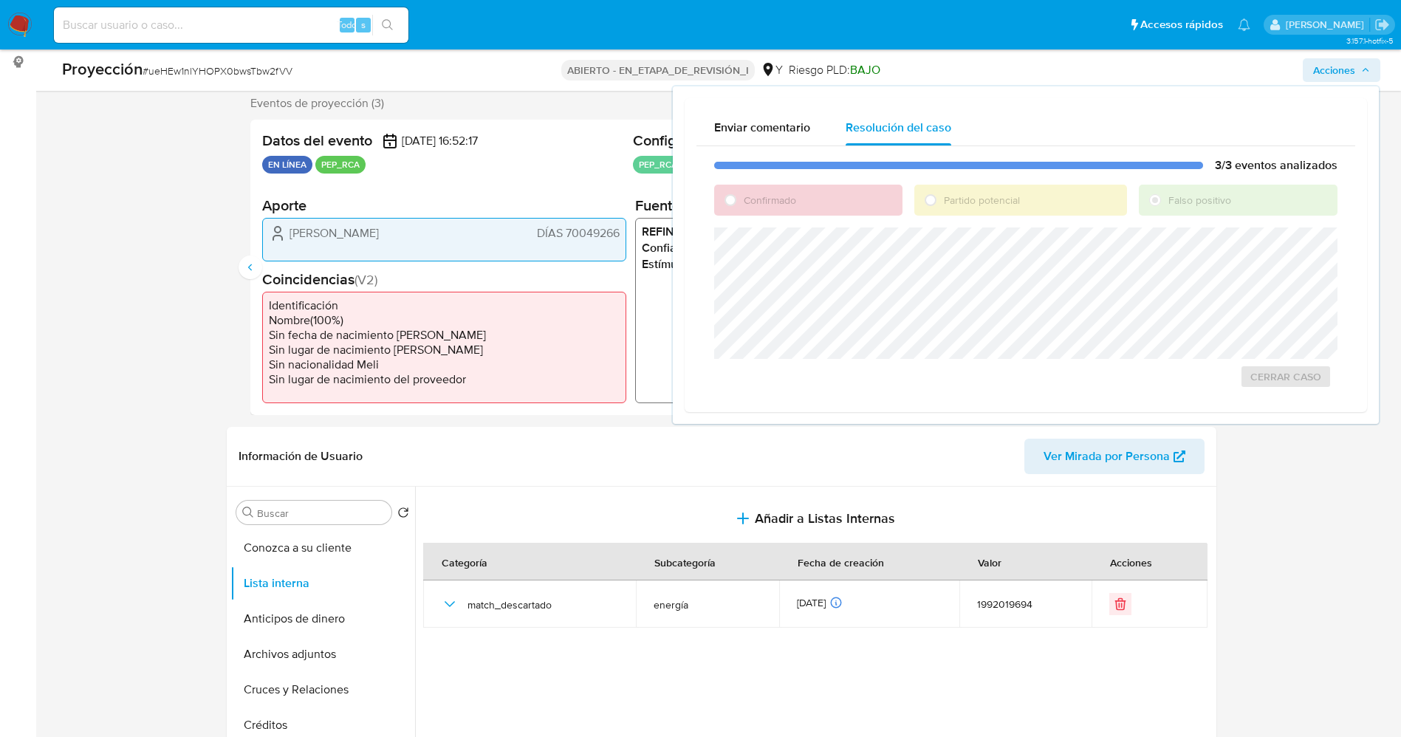
scroll to position [332, 0]
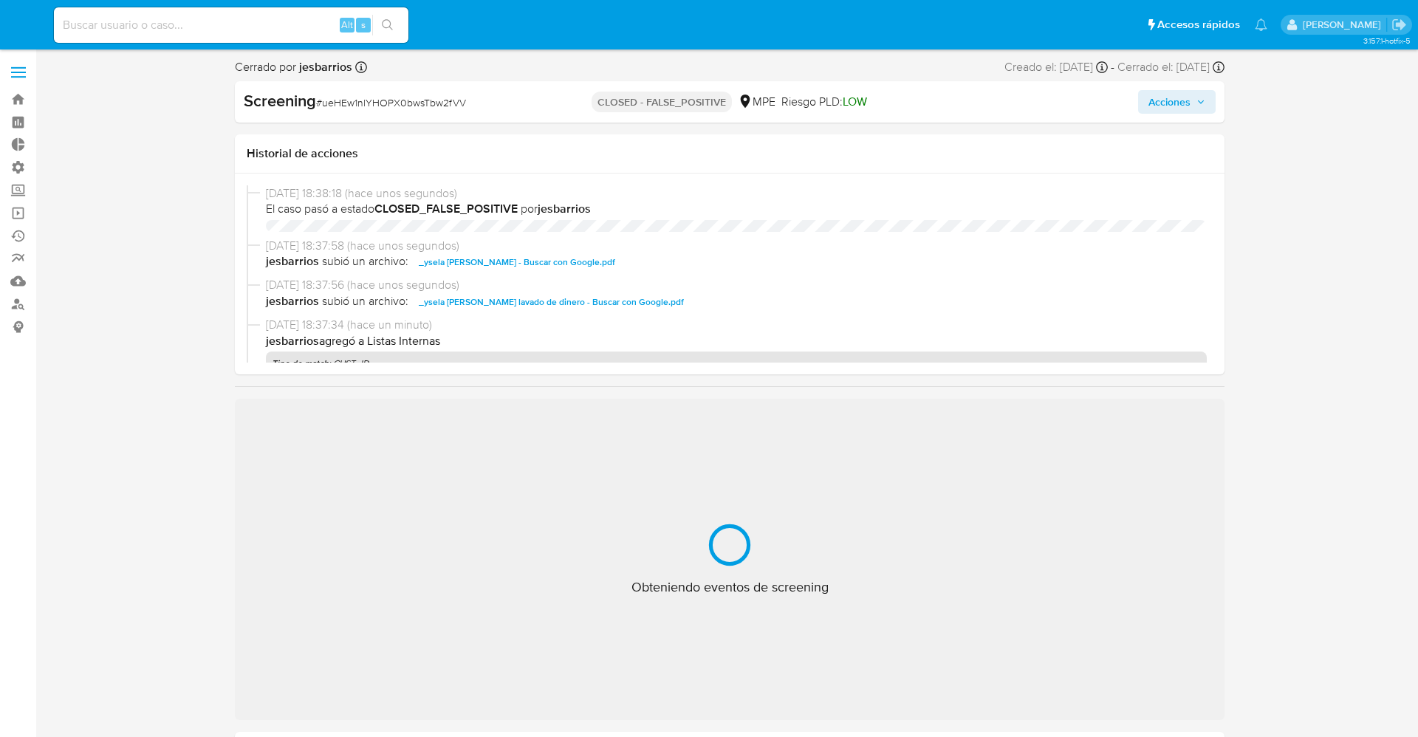
select select "10"
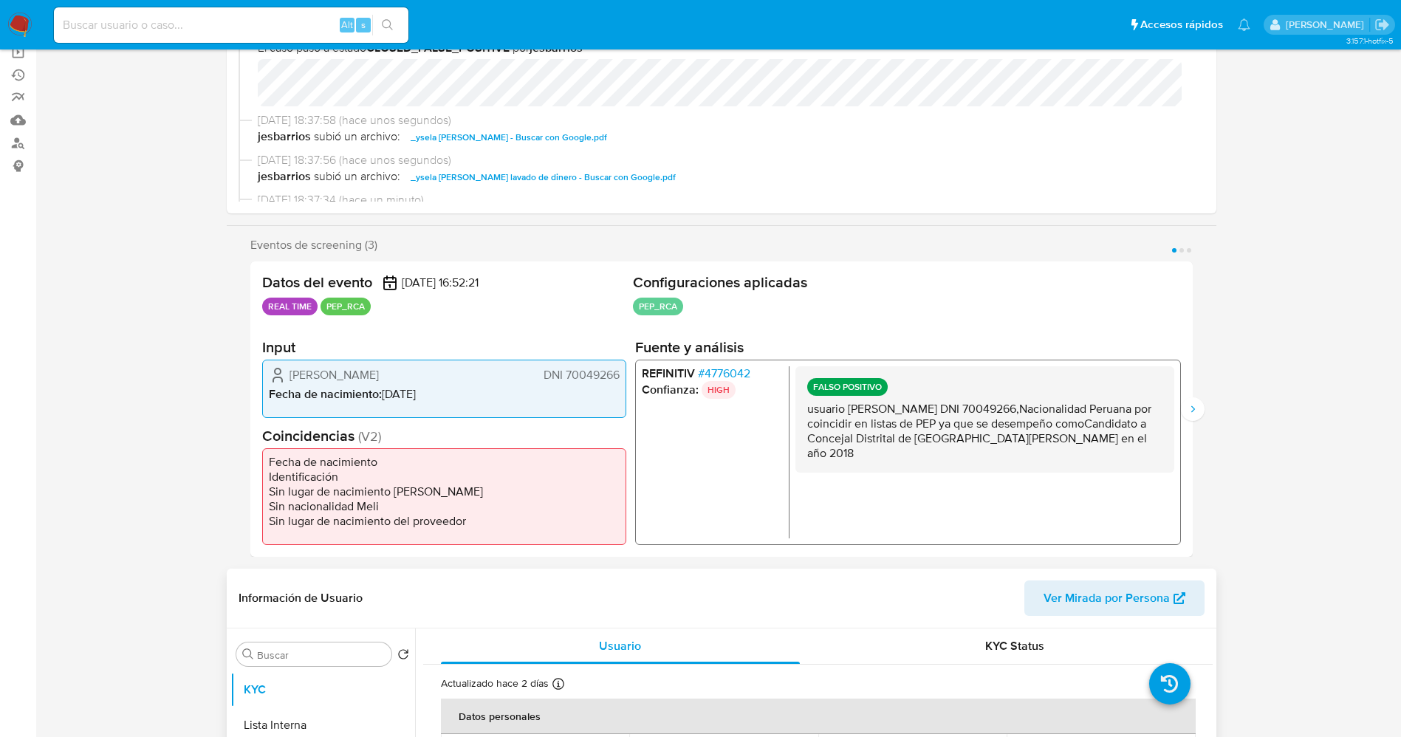
scroll to position [332, 0]
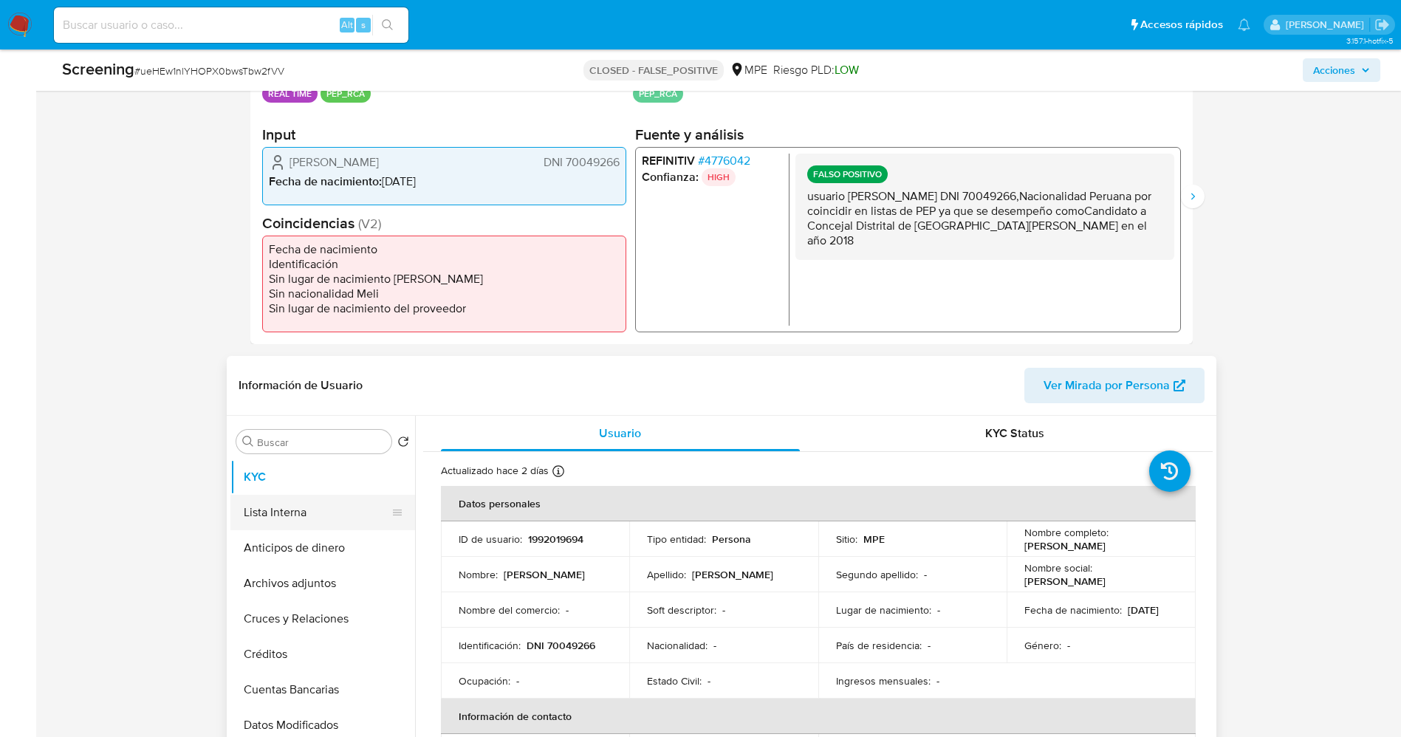
click at [321, 516] on button "Lista Interna" at bounding box center [316, 512] width 173 height 35
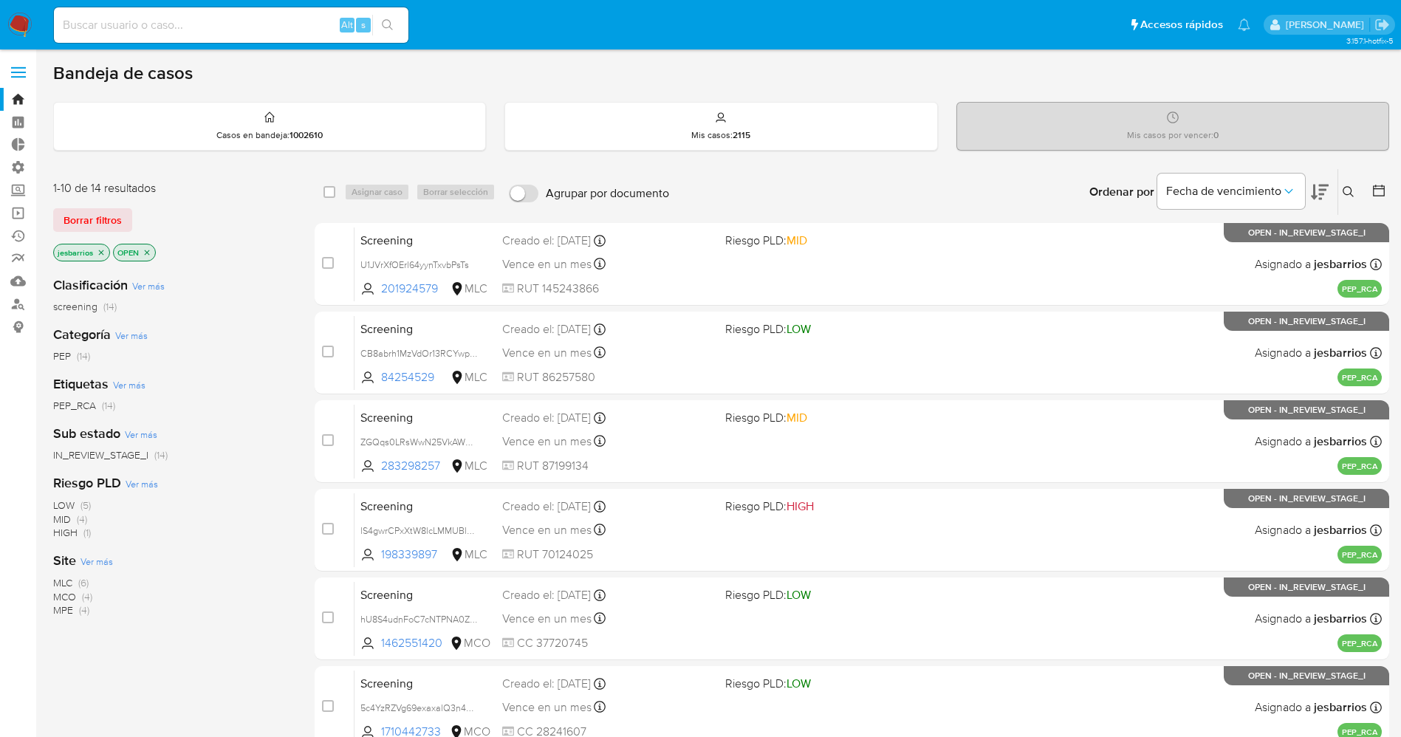
click at [18, 27] on img at bounding box center [19, 25] width 25 height 25
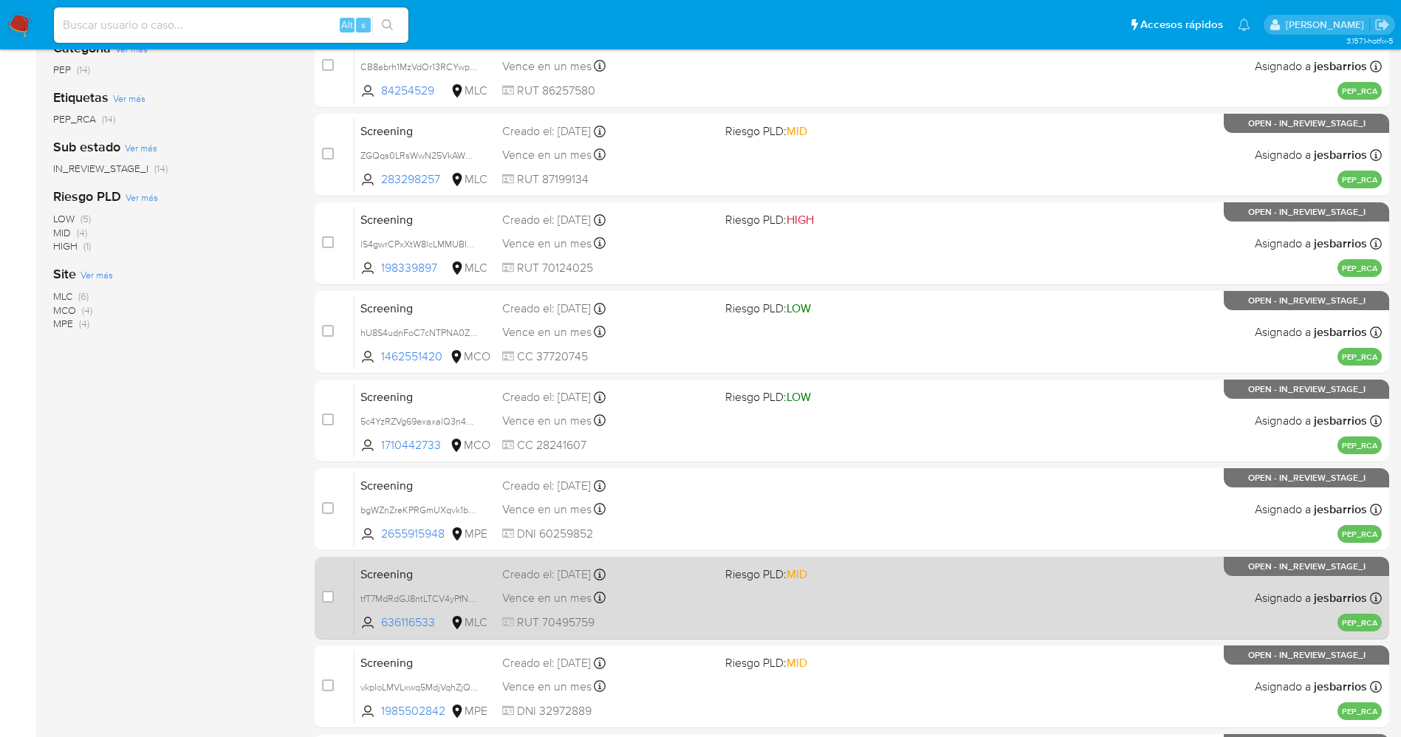
scroll to position [429, 0]
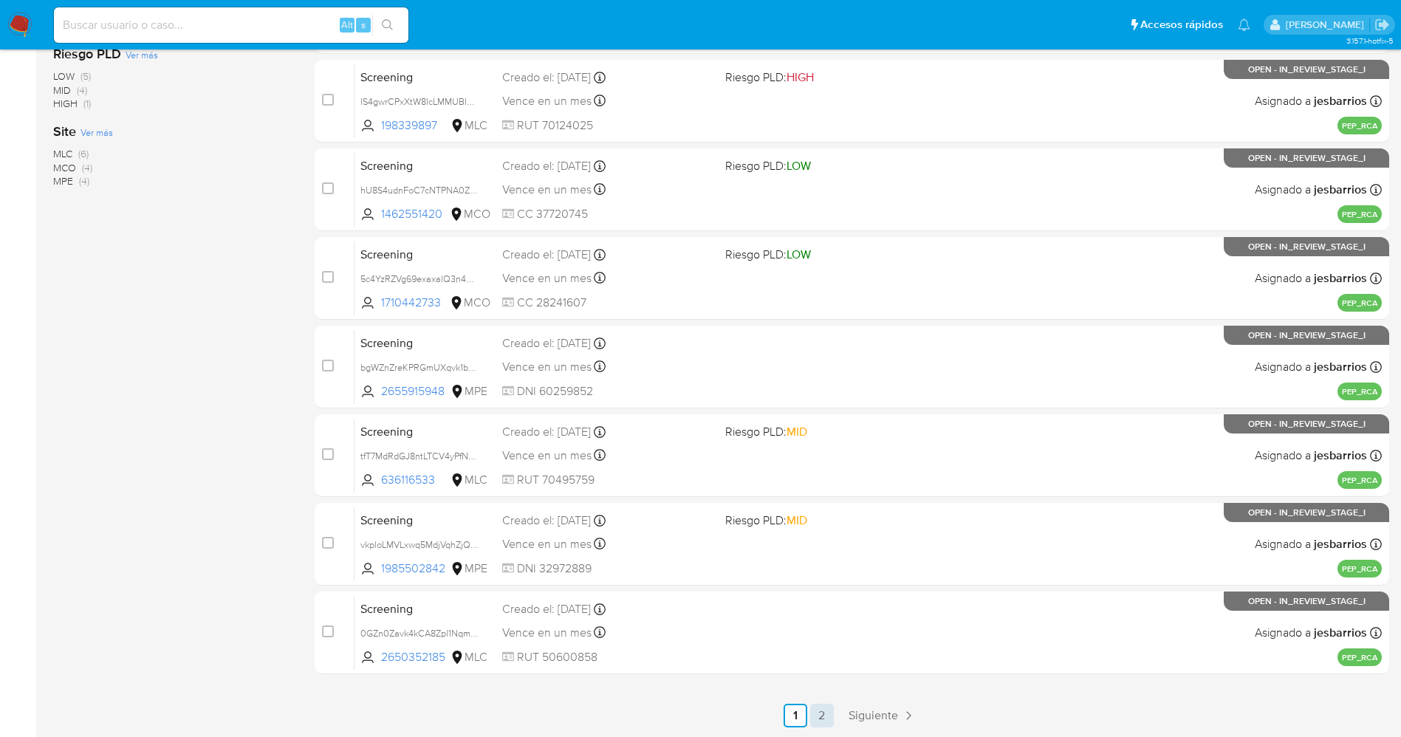
click at [828, 709] on link "2" at bounding box center [822, 716] width 24 height 24
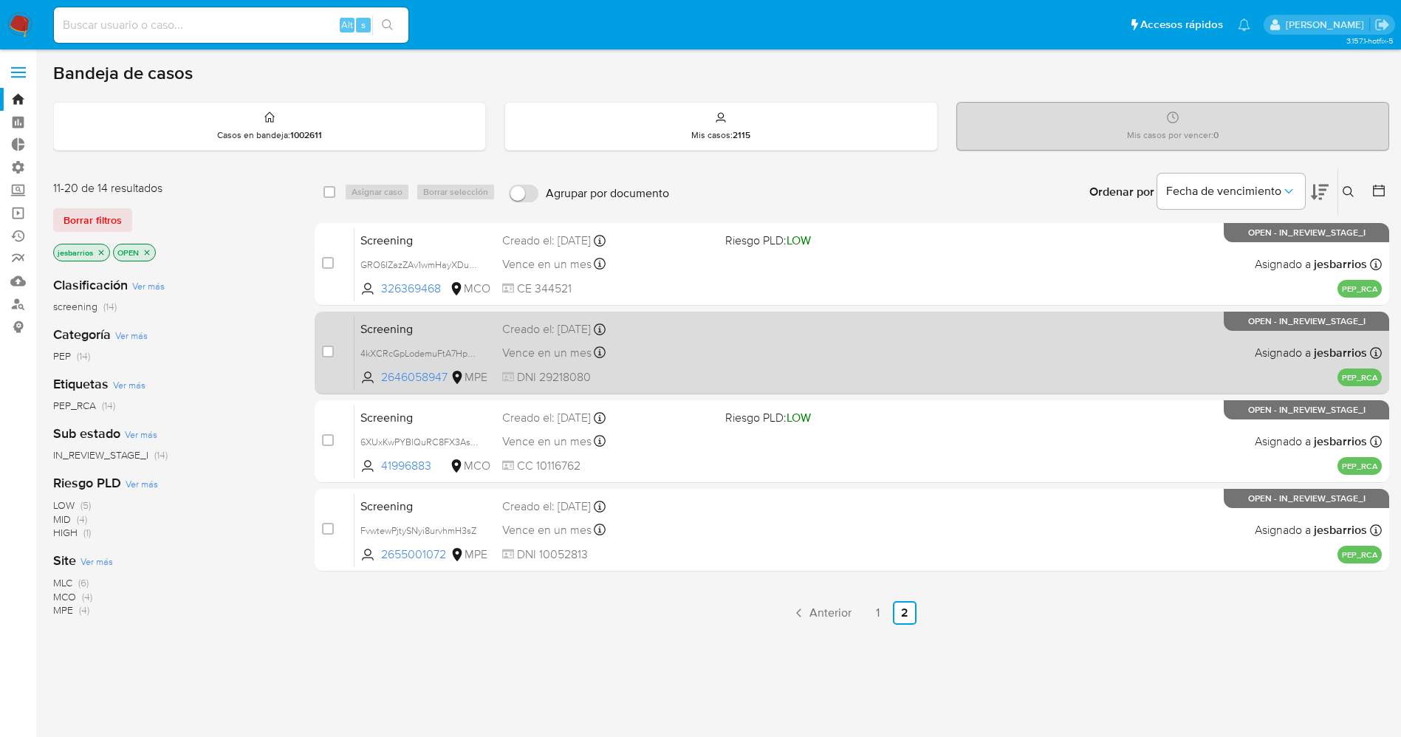
click at [710, 338] on div "Screening 4kXCRcGpLodemuFtA7HpUnHZ 2646058947 MPE Creado el: 27/08/2025 Creado …" at bounding box center [868, 352] width 1027 height 75
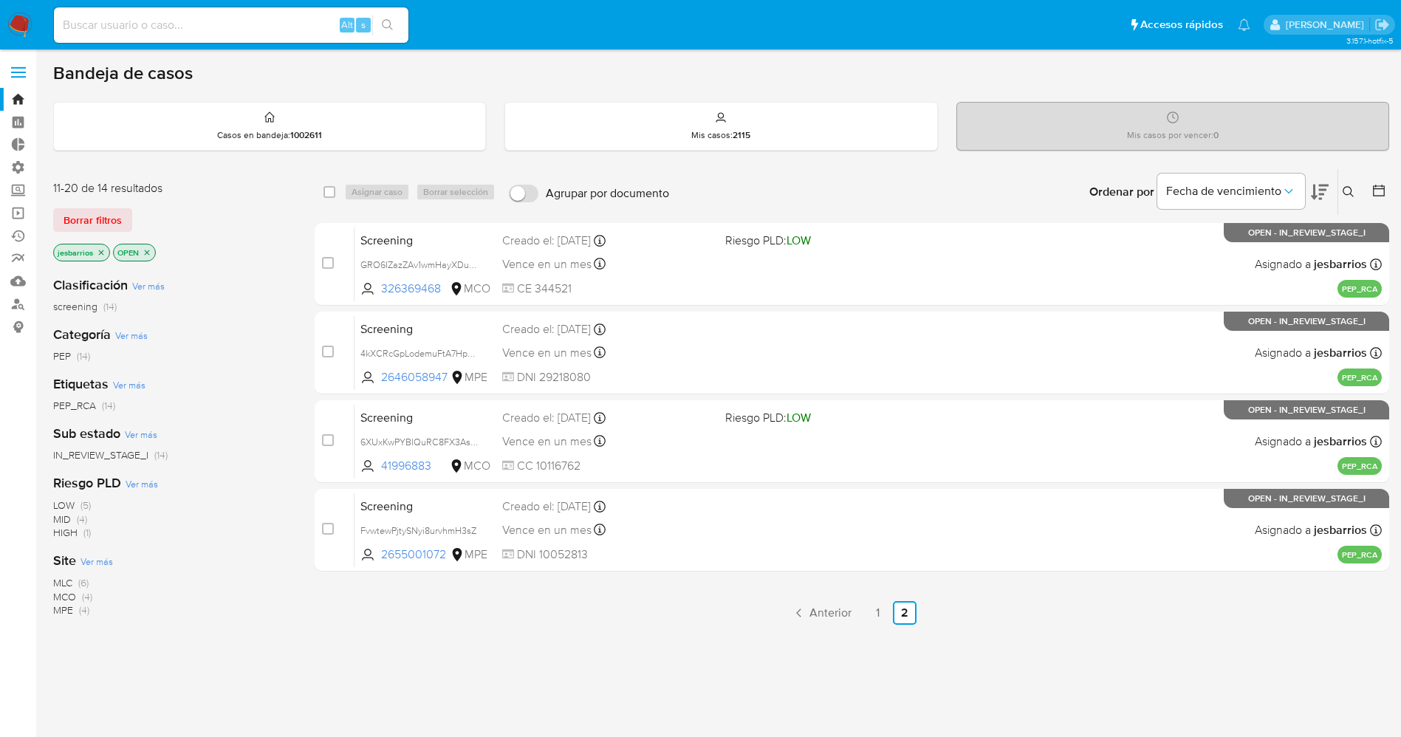
click at [13, 19] on img at bounding box center [19, 25] width 25 height 25
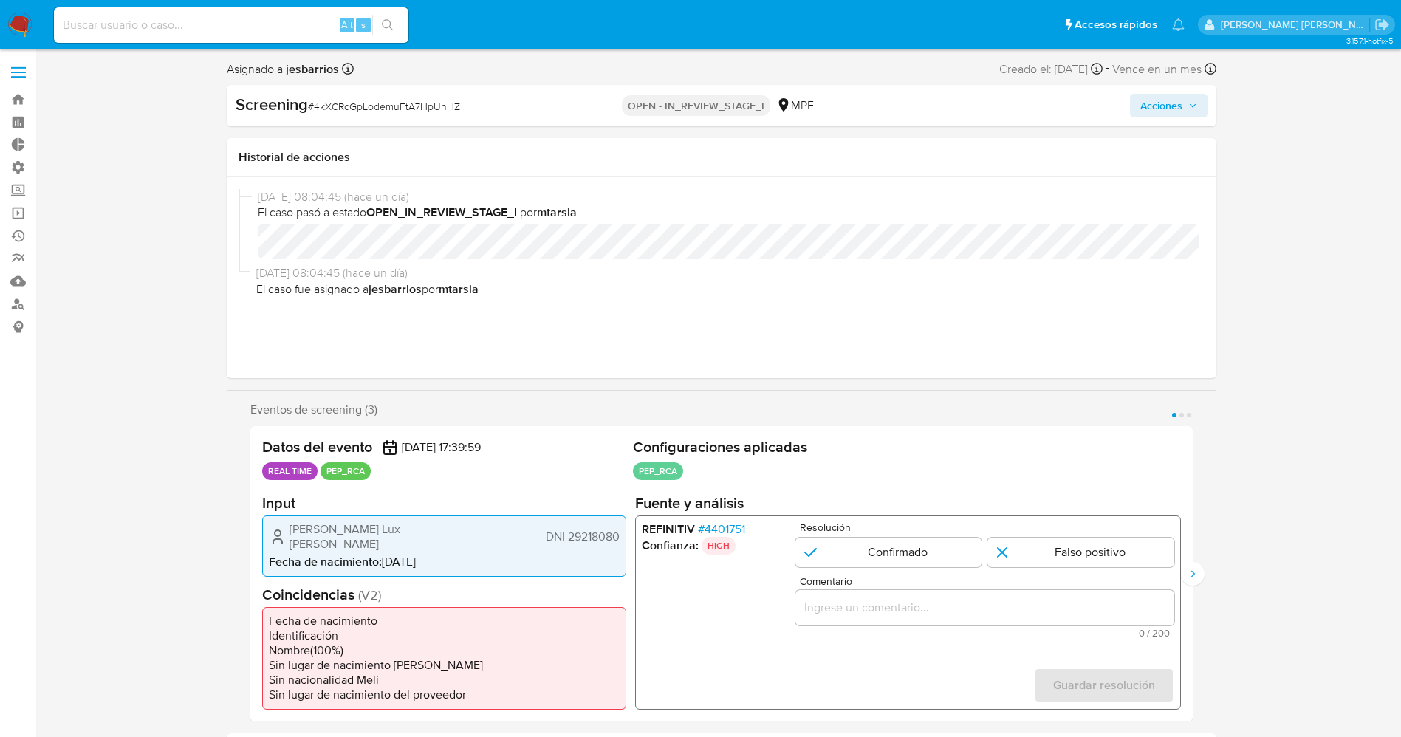
select select "10"
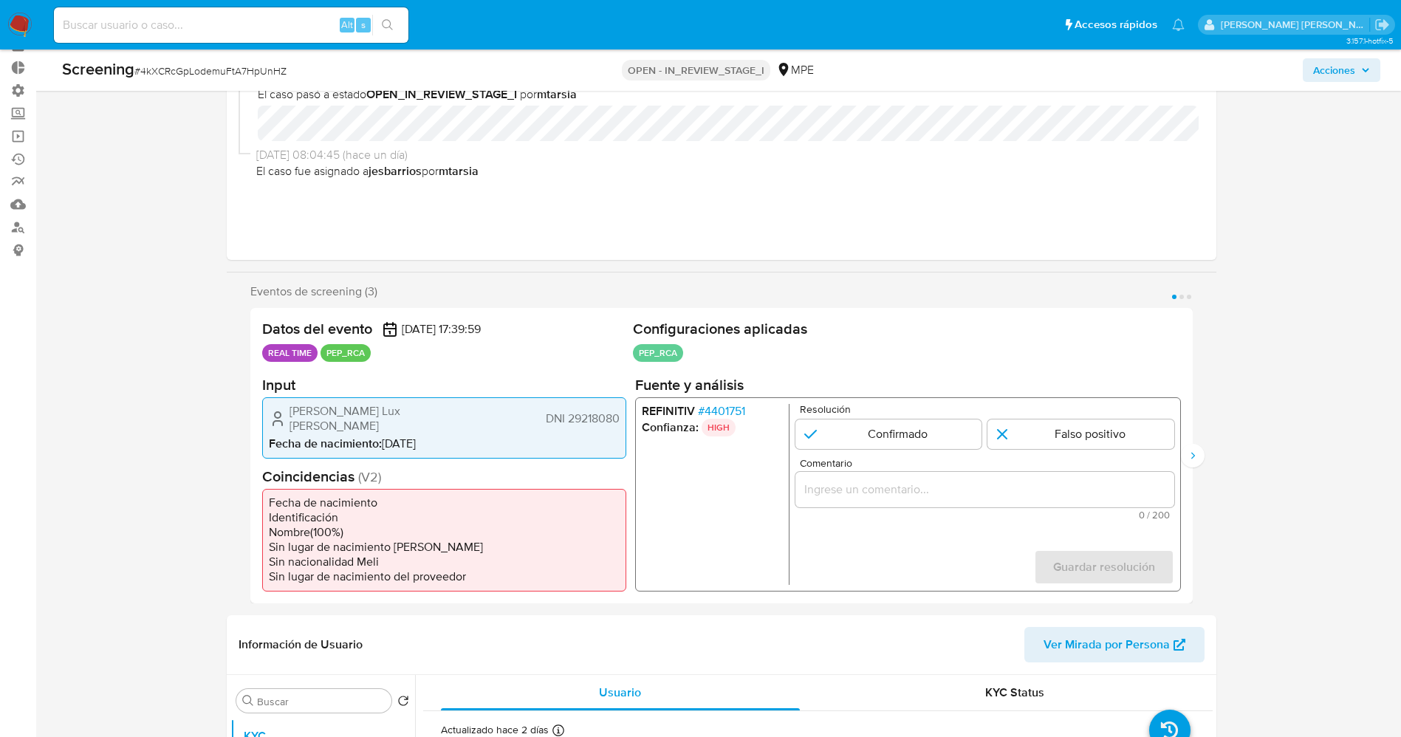
scroll to position [111, 0]
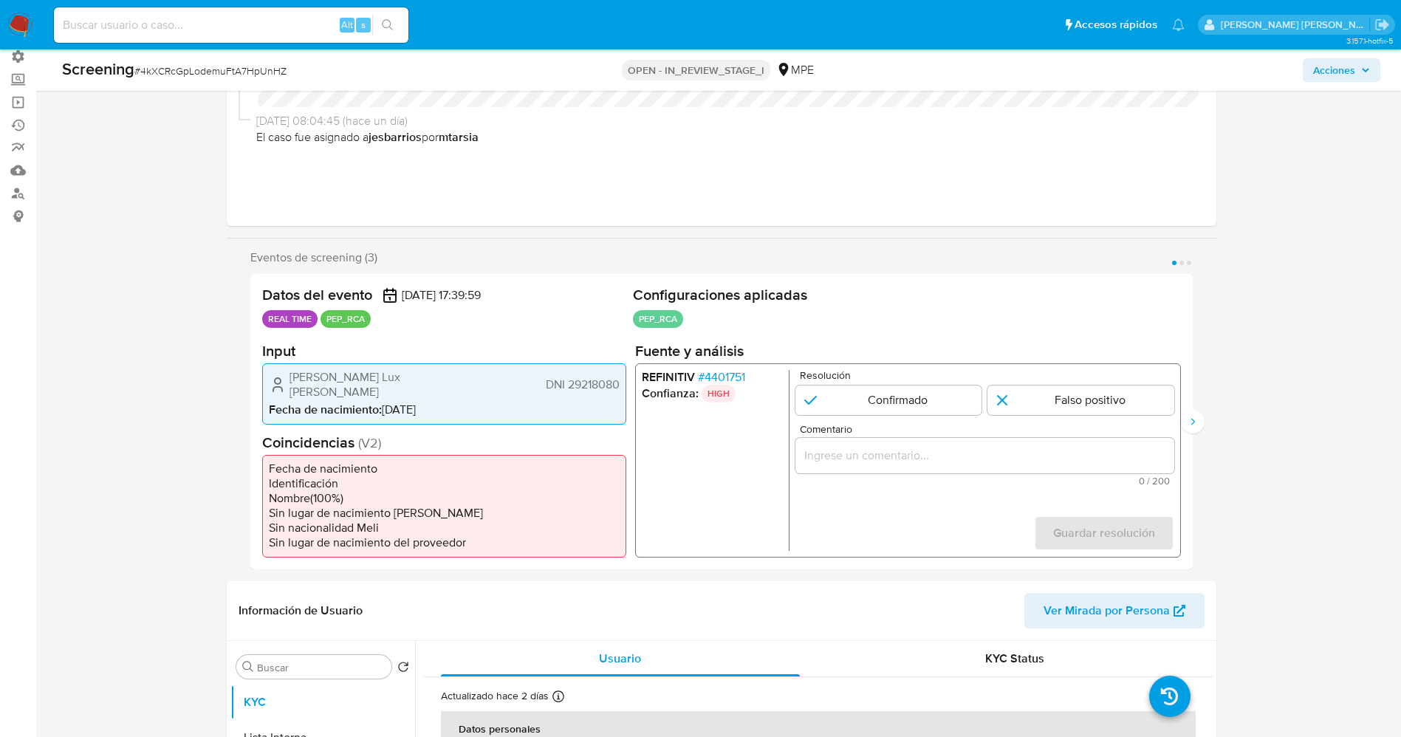
click at [725, 375] on span "# 4401751" at bounding box center [720, 376] width 47 height 15
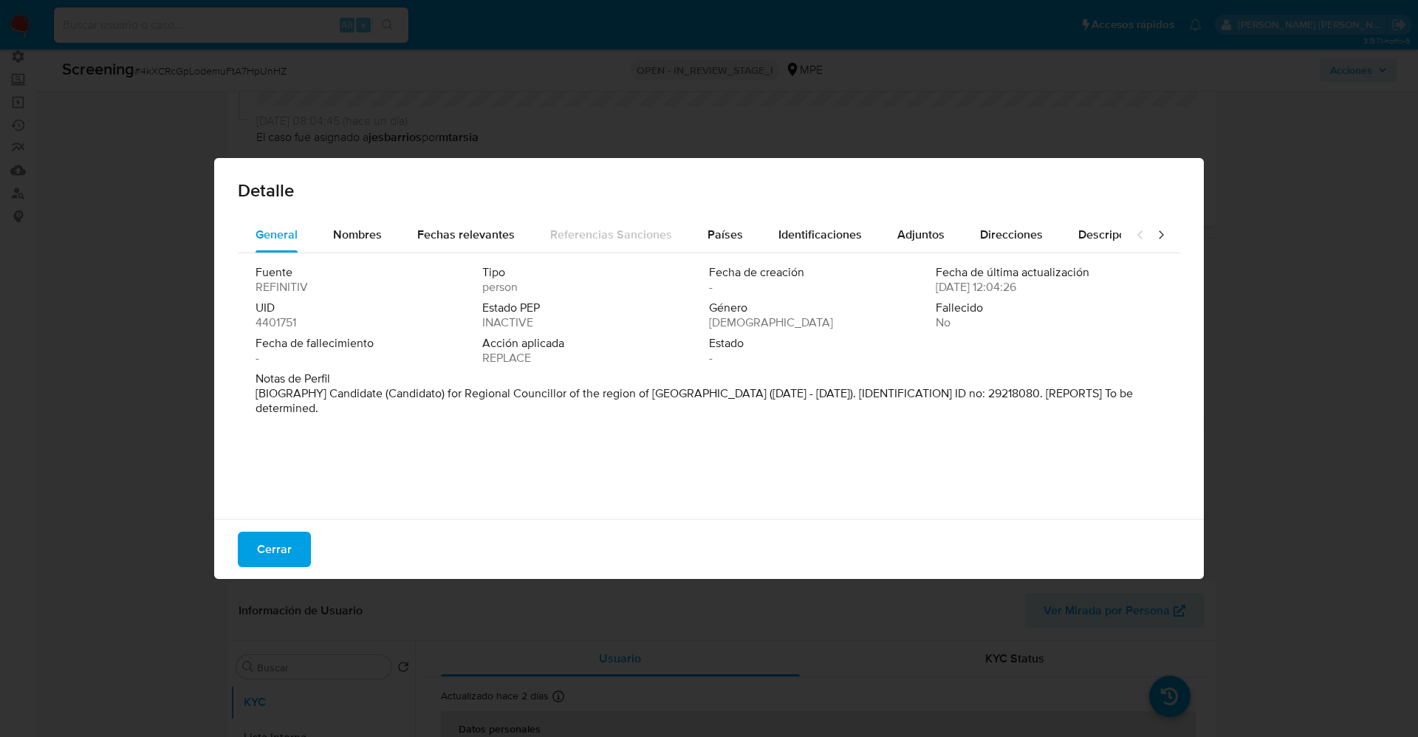
drag, startPoint x: 320, startPoint y: 395, endPoint x: 470, endPoint y: 435, distance: 155.1
click at [470, 435] on div "Fuente REFINITIV Tipo person Fecha de creación - Fecha de última actualización …" at bounding box center [709, 382] width 942 height 259
click at [335, 236] on span "Nombres" at bounding box center [357, 234] width 49 height 17
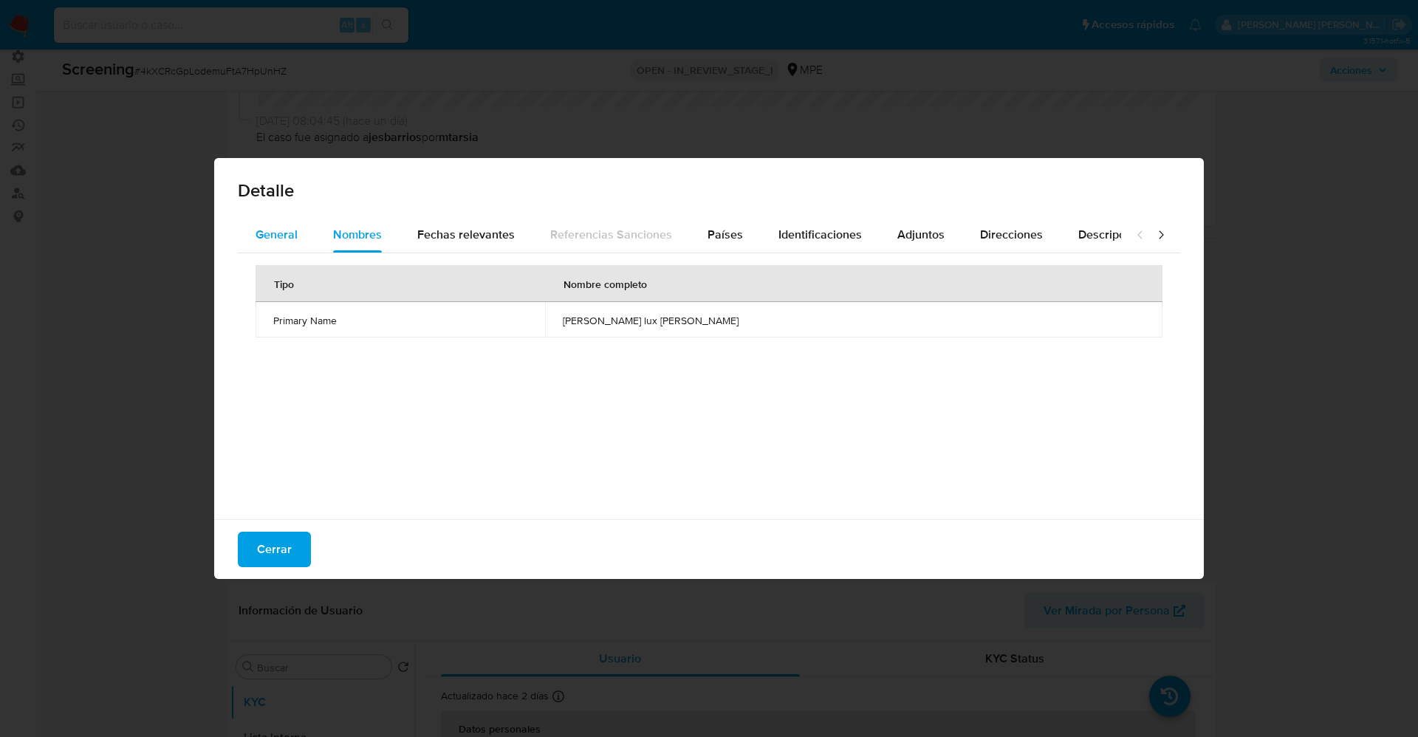
click at [290, 233] on span "General" at bounding box center [277, 234] width 42 height 17
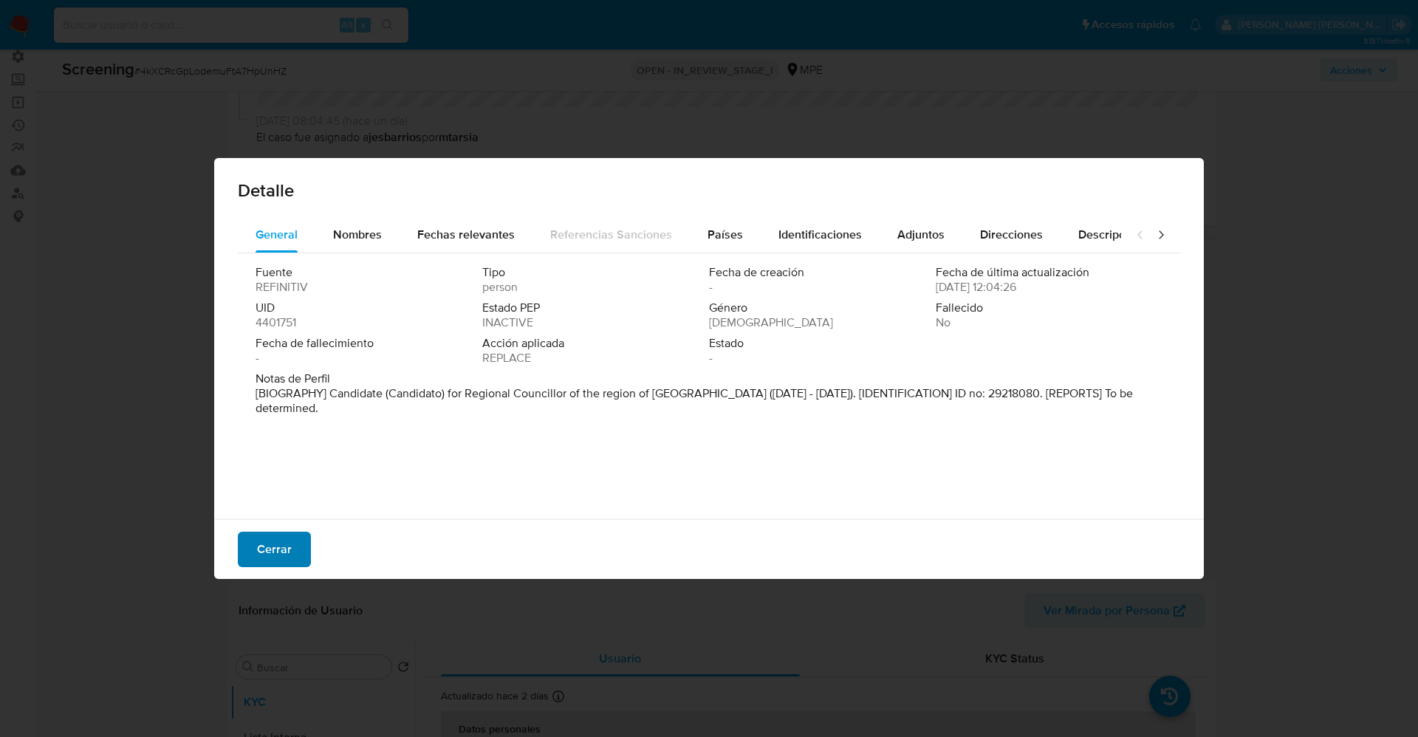
click at [282, 562] on span "Cerrar" at bounding box center [274, 549] width 35 height 32
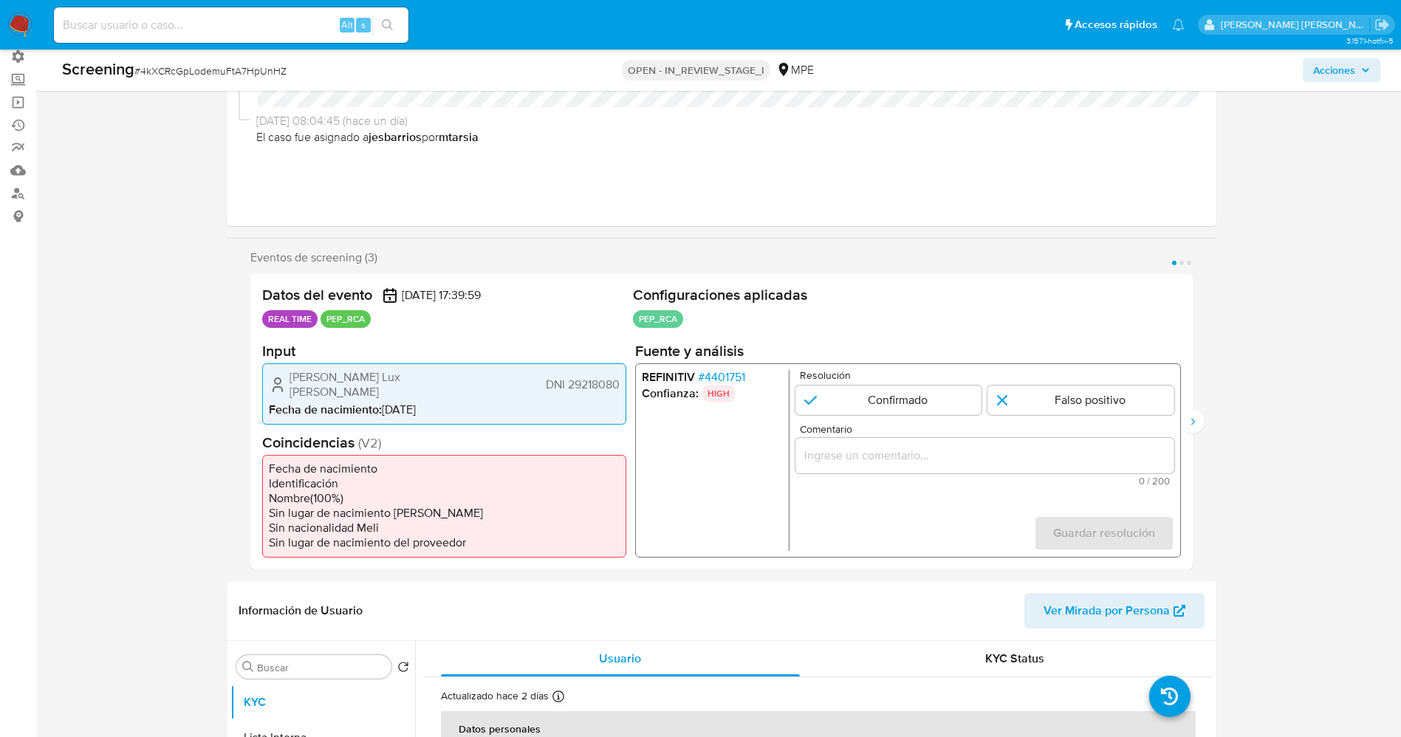
click at [724, 381] on span "# 4401751" at bounding box center [720, 376] width 47 height 15
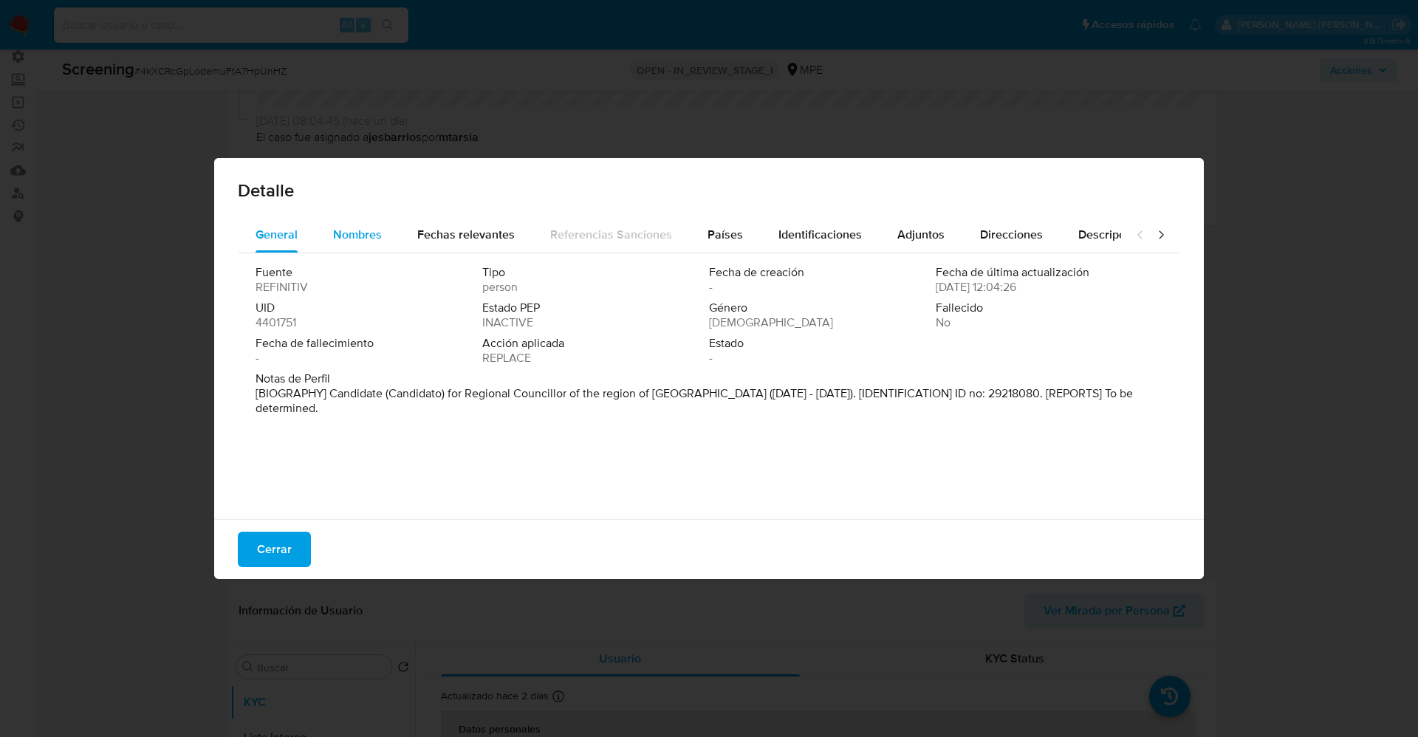
click at [375, 231] on span "Nombres" at bounding box center [357, 234] width 49 height 17
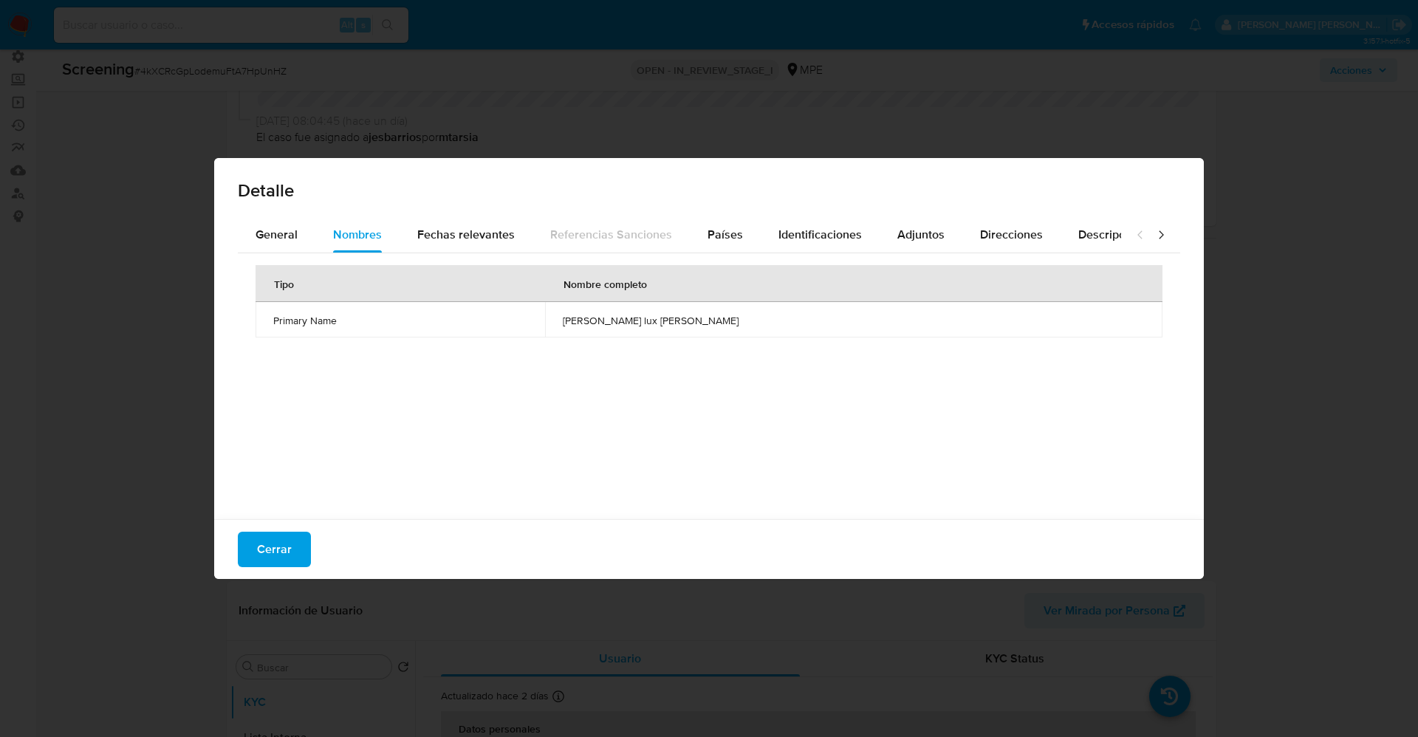
drag, startPoint x: 642, startPoint y: 319, endPoint x: 744, endPoint y: 321, distance: 101.9
click at [776, 320] on td "juan jose frank lux diaz" at bounding box center [853, 319] width 617 height 35
click at [281, 535] on span "Cerrar" at bounding box center [274, 549] width 35 height 32
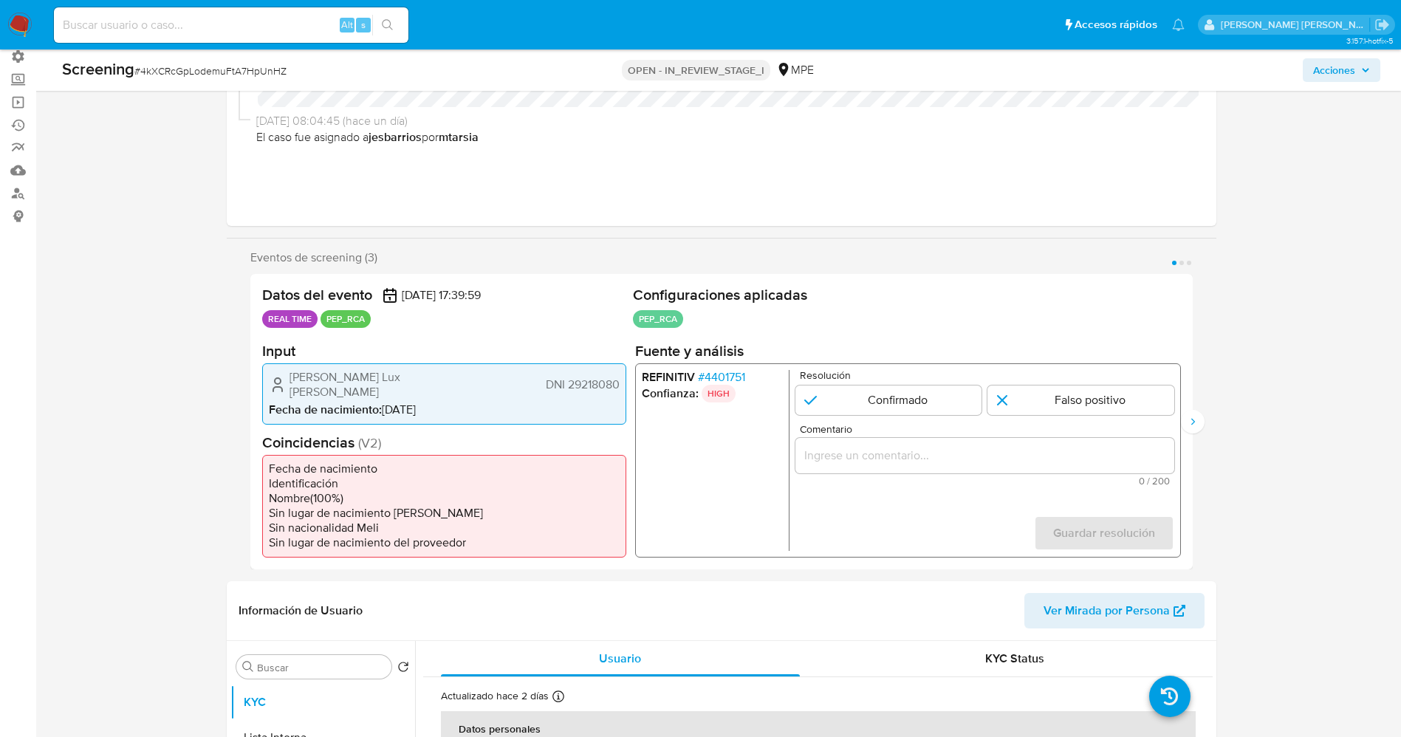
drag, startPoint x: 281, startPoint y: 383, endPoint x: 403, endPoint y: 392, distance: 121.5
click at [441, 394] on div "Juan Jose Frank Lux Diaz DNI 29218080 Fecha de nacimiento : 08/03/1957" at bounding box center [444, 393] width 364 height 61
click at [293, 377] on span "Juan Jose Frank Lux Diaz" at bounding box center [382, 384] width 185 height 30
drag, startPoint x: 285, startPoint y: 377, endPoint x: 400, endPoint y: 377, distance: 115.2
click at [438, 382] on div "Juan Jose Frank Lux Diaz DNI 29218080" at bounding box center [444, 384] width 351 height 30
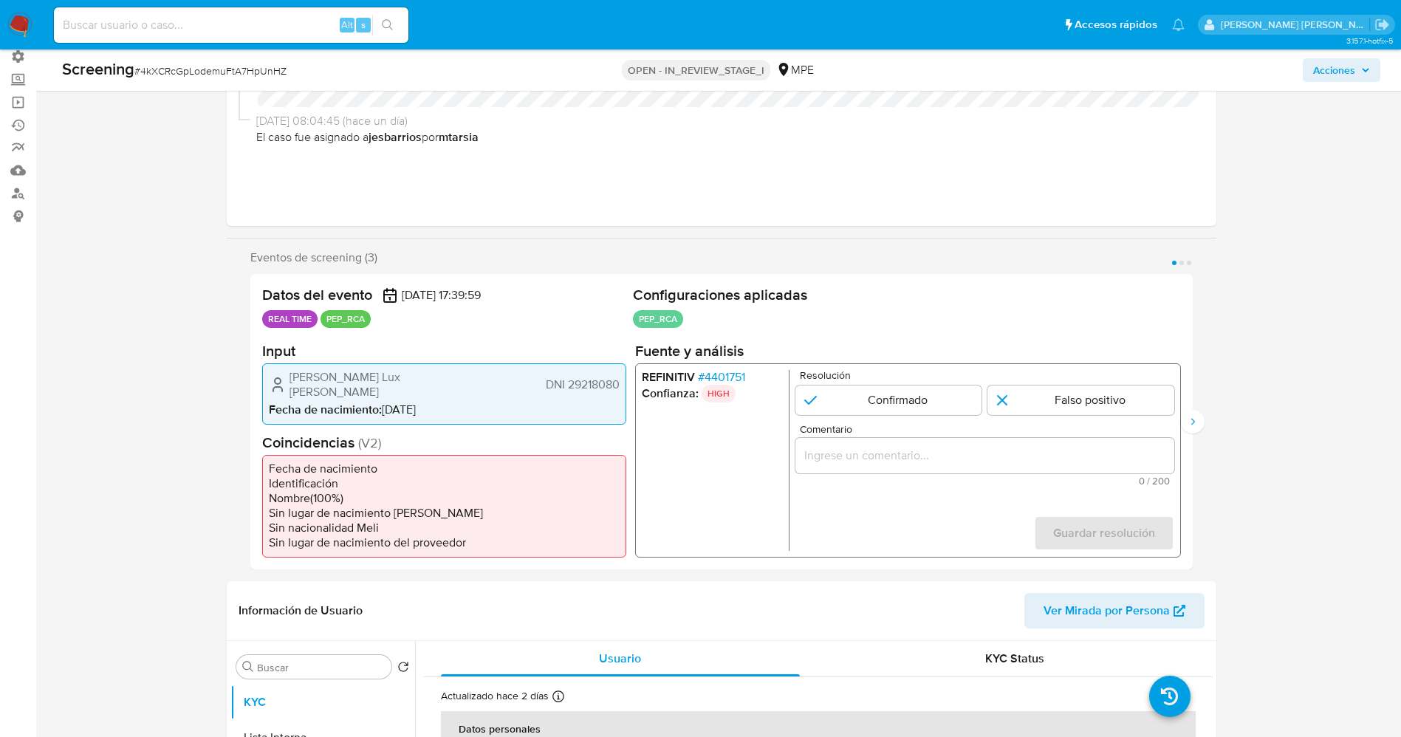
click at [728, 379] on span "# 4401751" at bounding box center [720, 376] width 47 height 15
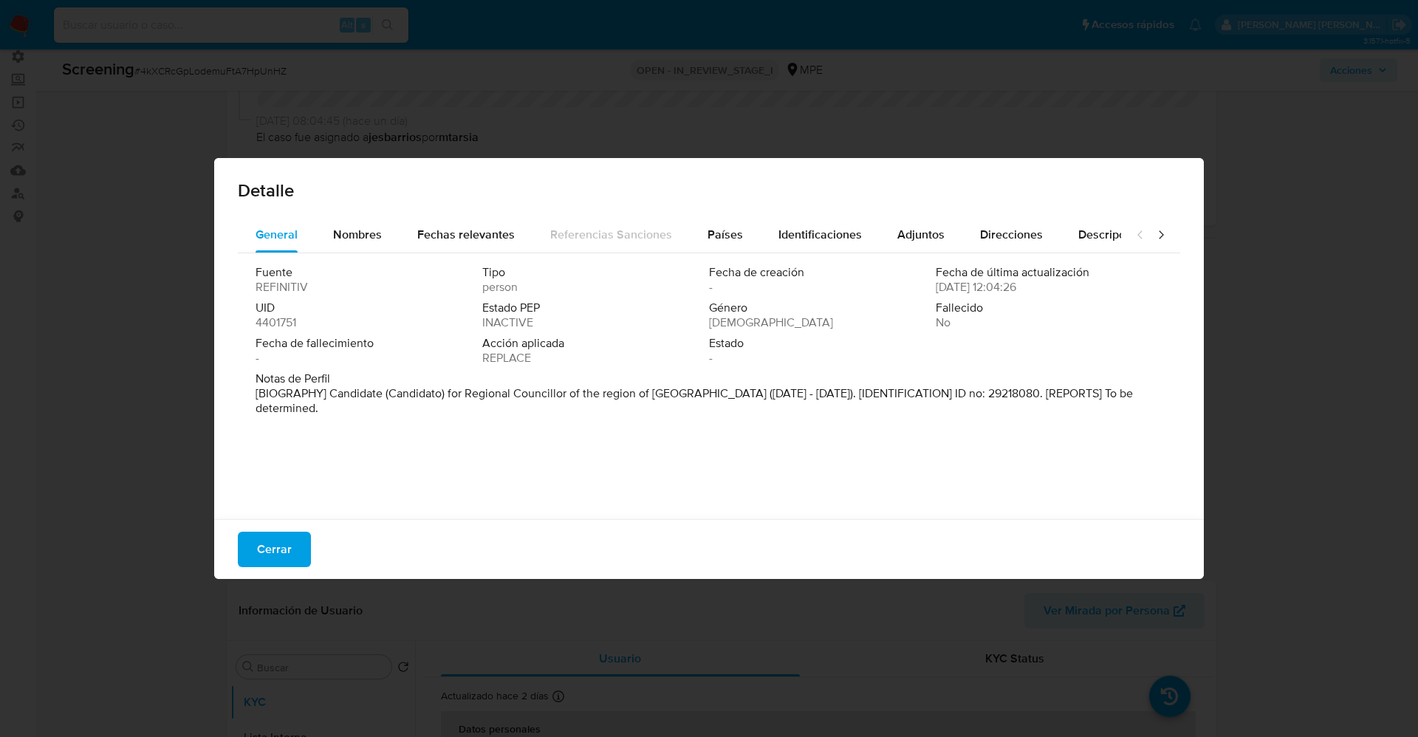
drag, startPoint x: 326, startPoint y: 391, endPoint x: 447, endPoint y: 393, distance: 120.4
click at [447, 393] on p "[BIOGRAPHY] Candidate (Candidato) for Regional Councillor of the region of Apur…" at bounding box center [708, 401] width 904 height 30
drag, startPoint x: 327, startPoint y: 391, endPoint x: 395, endPoint y: 417, distance: 73.0
click at [395, 417] on div "Notas de Perfil [BIOGRAPHY] Candidate (Candidato) for Regional Councillor of th…" at bounding box center [709, 397] width 907 height 50
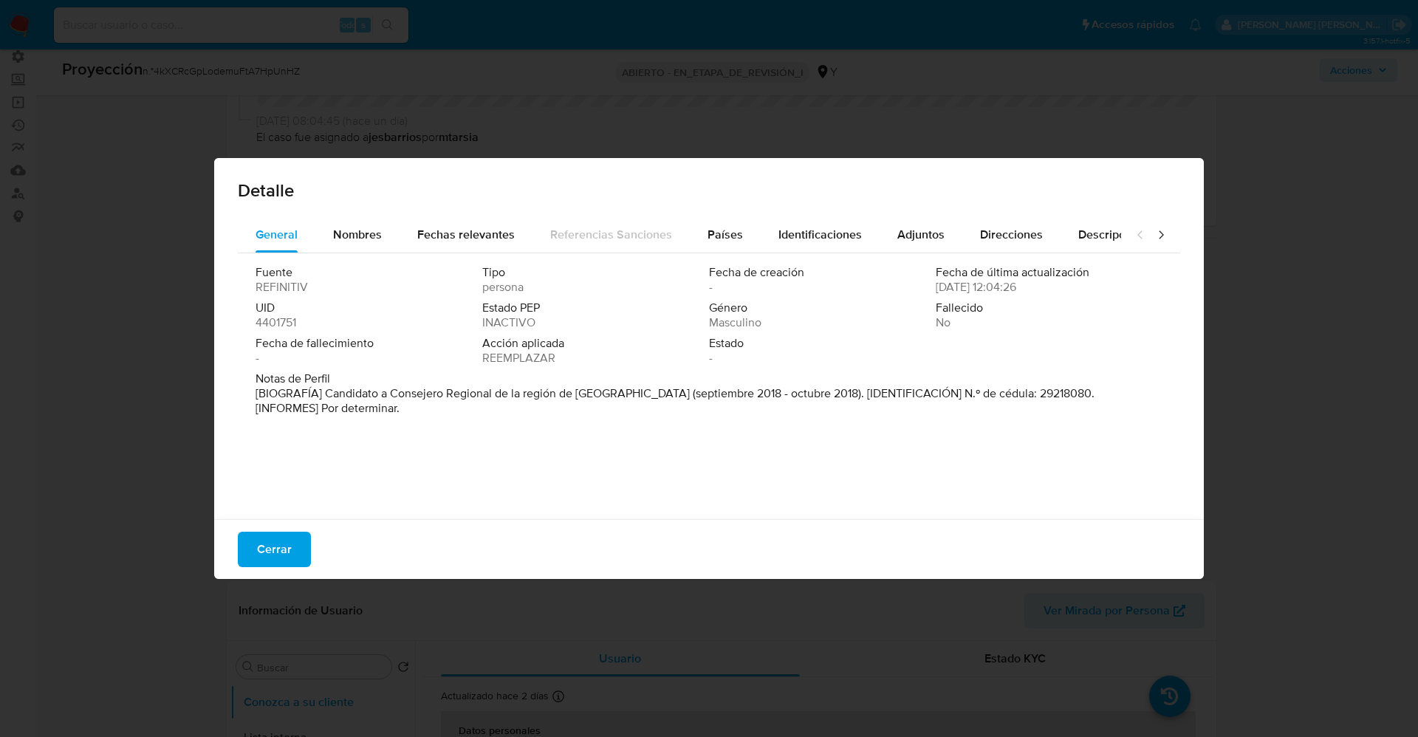
click at [392, 349] on span "Fecha de fallecimiento" at bounding box center [368, 343] width 224 height 15
drag, startPoint x: 325, startPoint y: 396, endPoint x: 628, endPoint y: 392, distance: 302.8
click at [628, 392] on font "[BIOGRAFÍA] Candidato a Consejero Regional de la región de Apurímac (septiembre…" at bounding box center [675, 401] width 839 height 32
click at [298, 538] on button "Cerrar" at bounding box center [274, 549] width 73 height 35
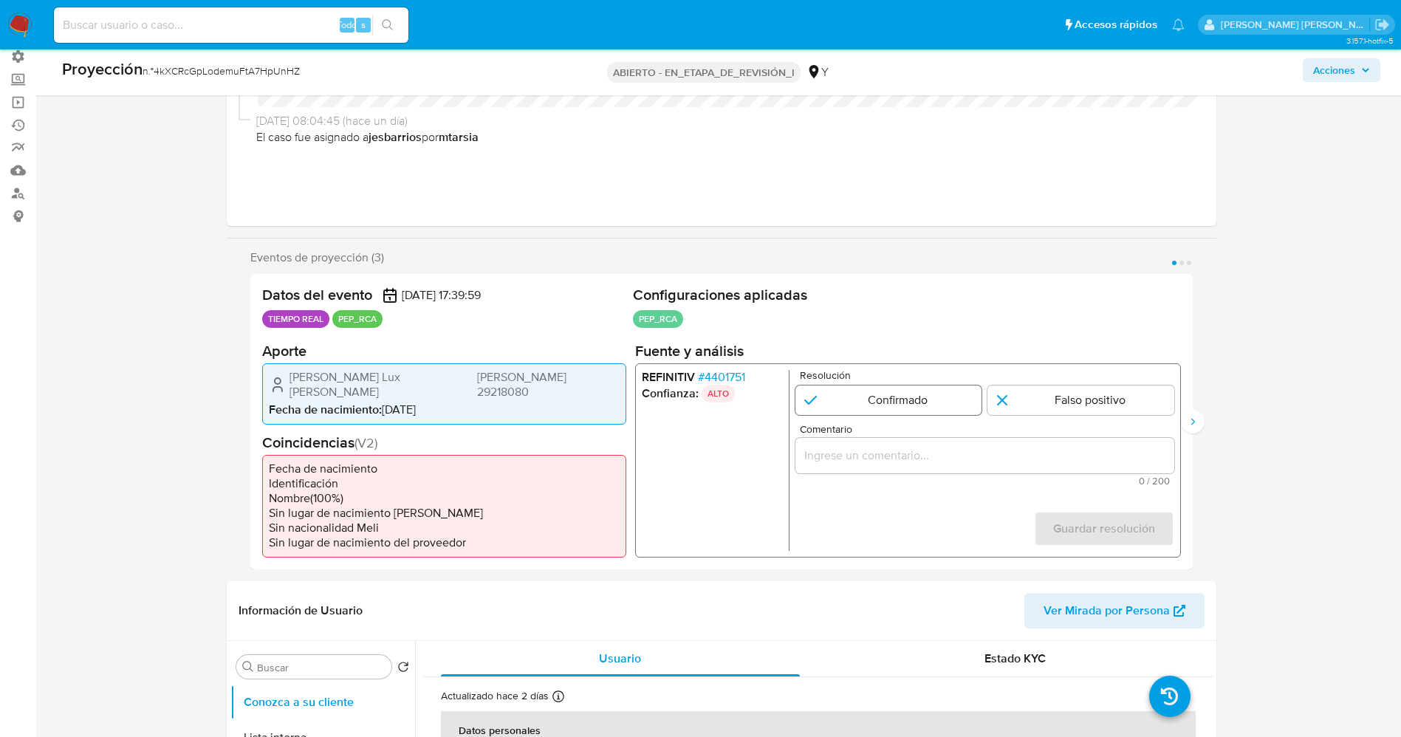
click at [853, 398] on input "1 de 3" at bounding box center [888, 400] width 187 height 30
radio input "true"
click at [855, 445] on div "1 de 3" at bounding box center [984, 454] width 379 height 35
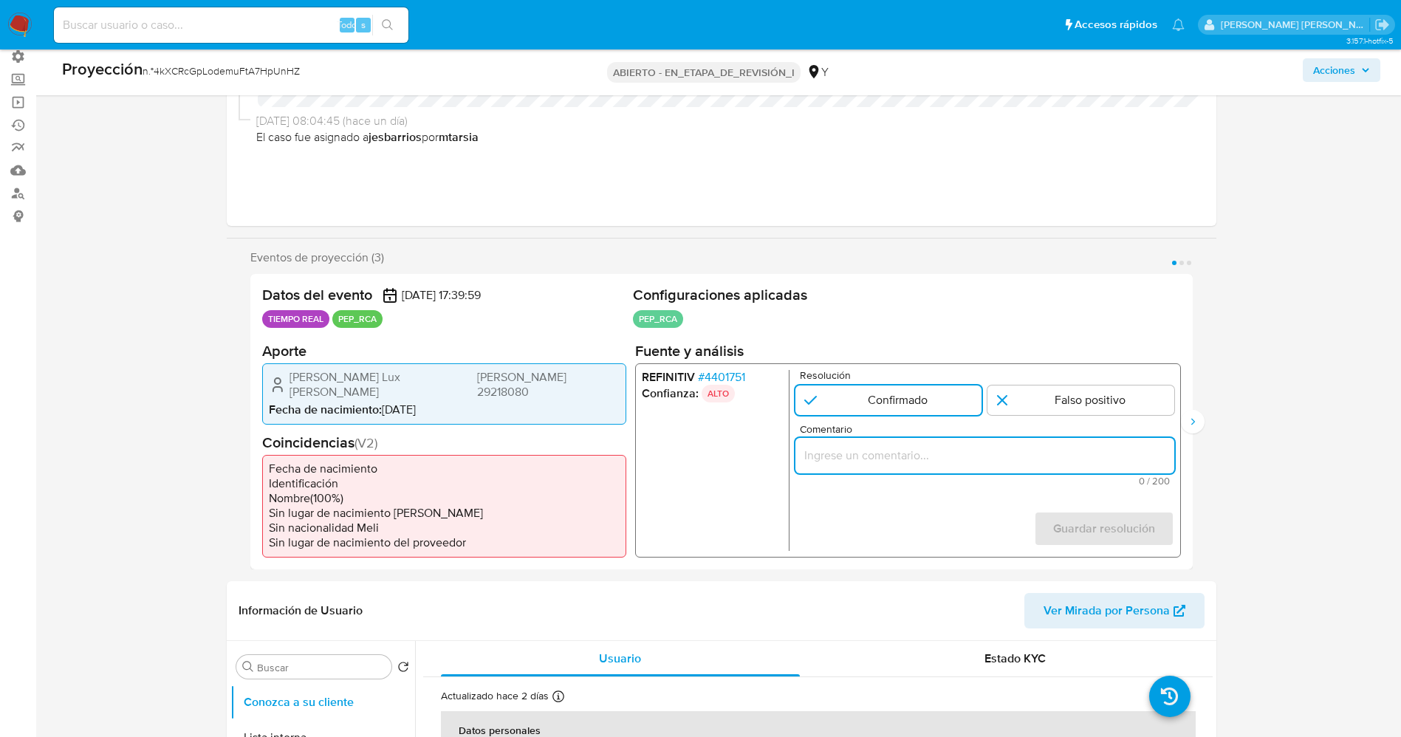
click at [856, 459] on input "Comentario" at bounding box center [984, 454] width 379 height 19
paste input "usuario Juan Jose Frank Lux Diaz,nacionalidad Peruana, por coincidir en listas …"
click at [869, 459] on input "usuario Juan Jose Frank Lux Diaz,nacionalidad Peruana, por coincidir en listas …" at bounding box center [984, 454] width 379 height 19
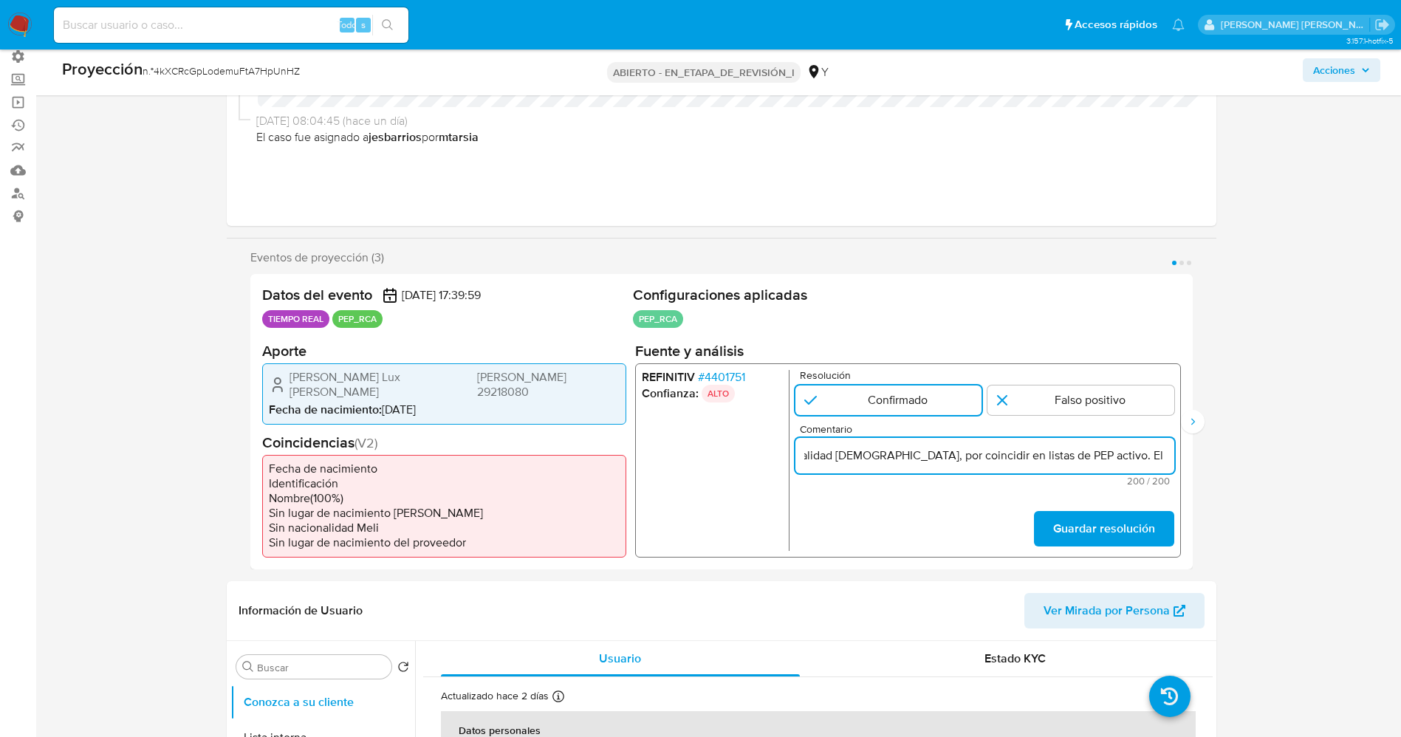
drag, startPoint x: 870, startPoint y: 459, endPoint x: 818, endPoint y: 467, distance: 52.3
click at [818, 465] on input "usuario Juan Jose Frank Lux Diaz,nacionalidad Peruana, por coincidir en listas …" at bounding box center [984, 454] width 379 height 19
type input "usuario Juan Jose Frank Lux Diaz,nacionalidad Peruana, se desempeñó como Candid…"
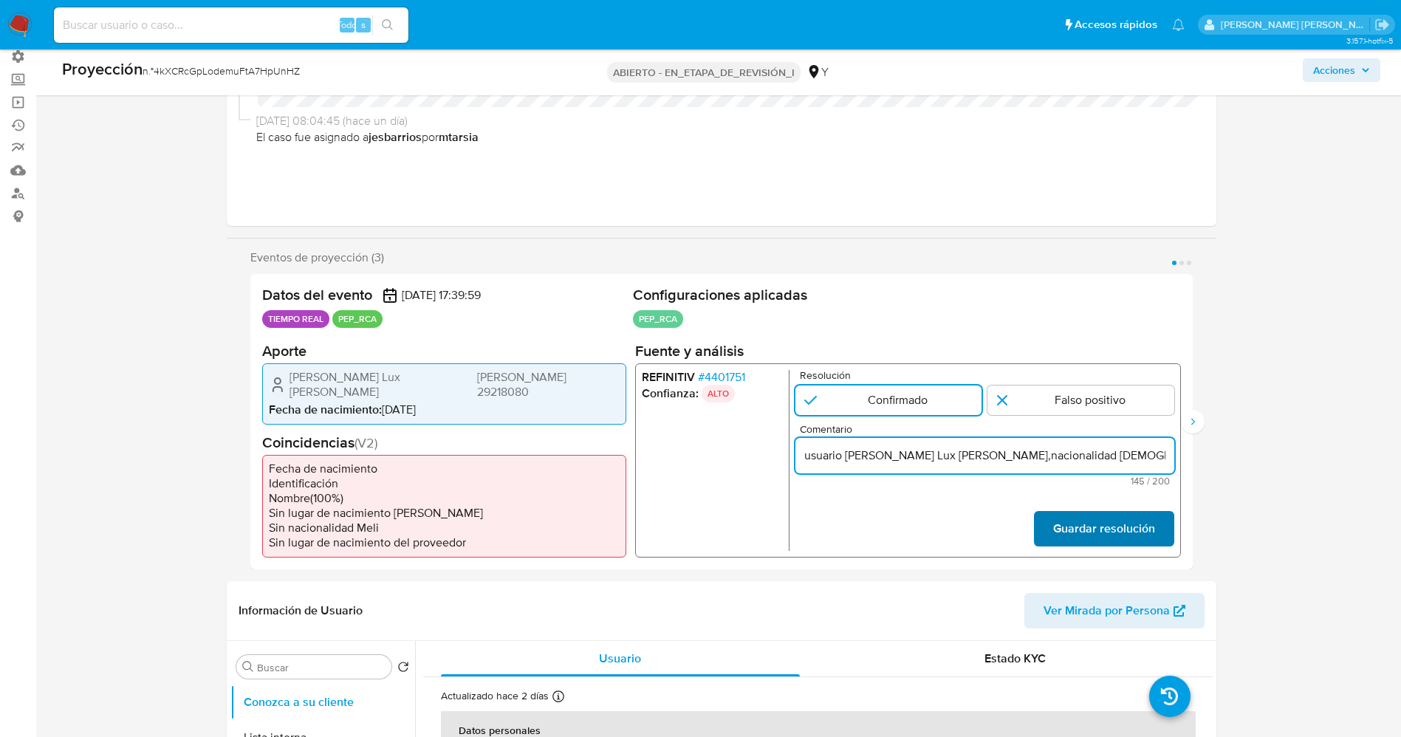
click at [1094, 528] on font "Guardar resolución" at bounding box center [1103, 528] width 102 height 35
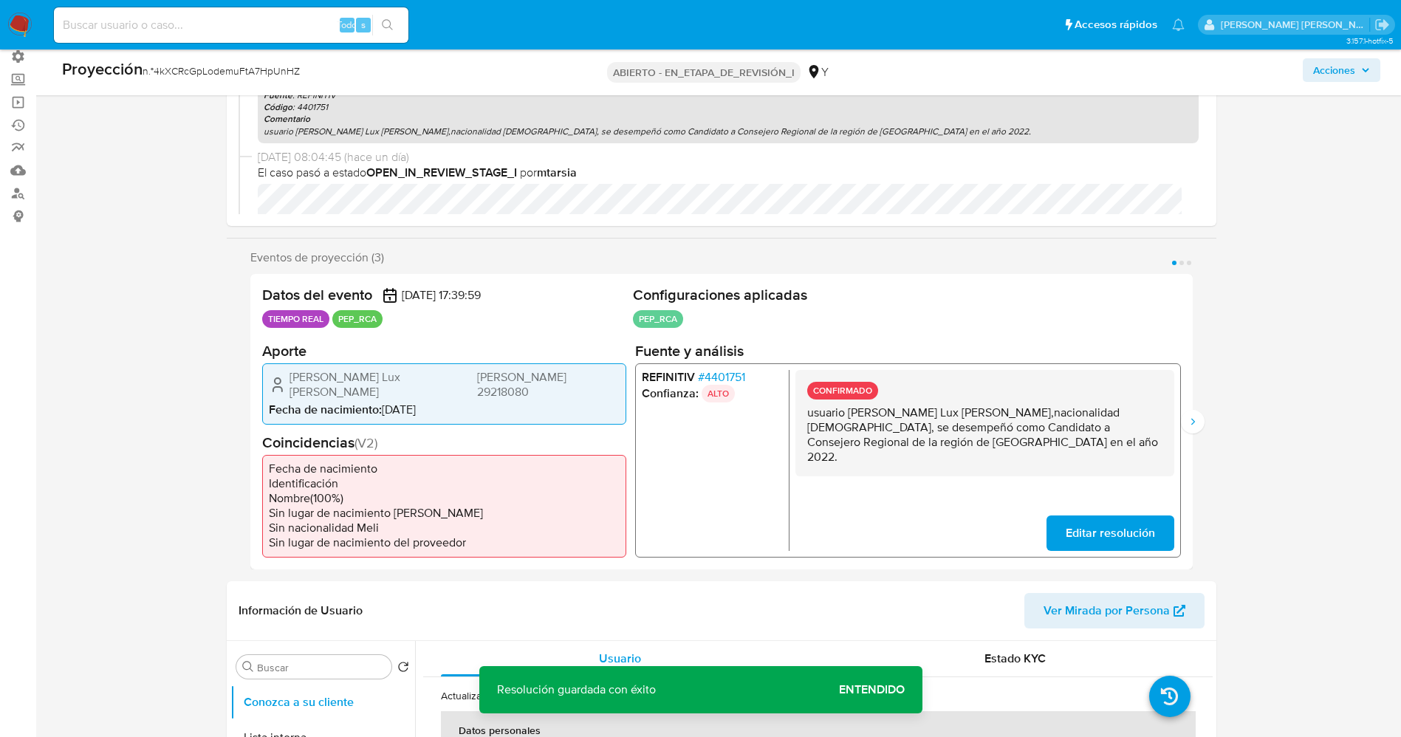
drag, startPoint x: 807, startPoint y: 411, endPoint x: 957, endPoint y: 454, distance: 156.6
click at [957, 454] on div "CONFIRMADO usuario Juan Jose Frank Lux Diaz,nacionalidad Peruana, se desempeñó …" at bounding box center [984, 422] width 379 height 106
click at [1191, 425] on icon "Siguiente" at bounding box center [1193, 422] width 12 height 12
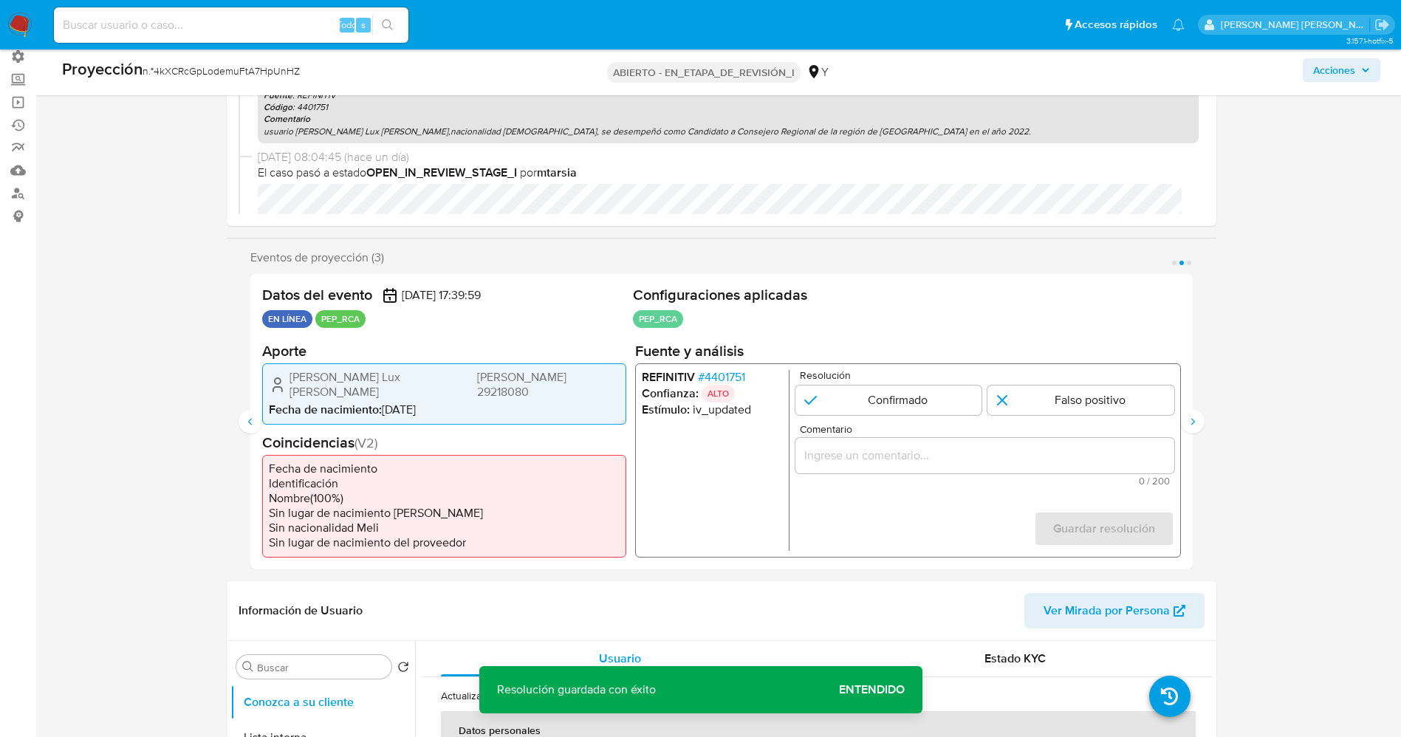
click at [244, 433] on div "Eventos de proyección (3) Página 1 Página 2 Página 3 Datos del evento 27/08/202…" at bounding box center [722, 409] width 990 height 319
click at [245, 425] on icon "Anterior" at bounding box center [250, 422] width 12 height 12
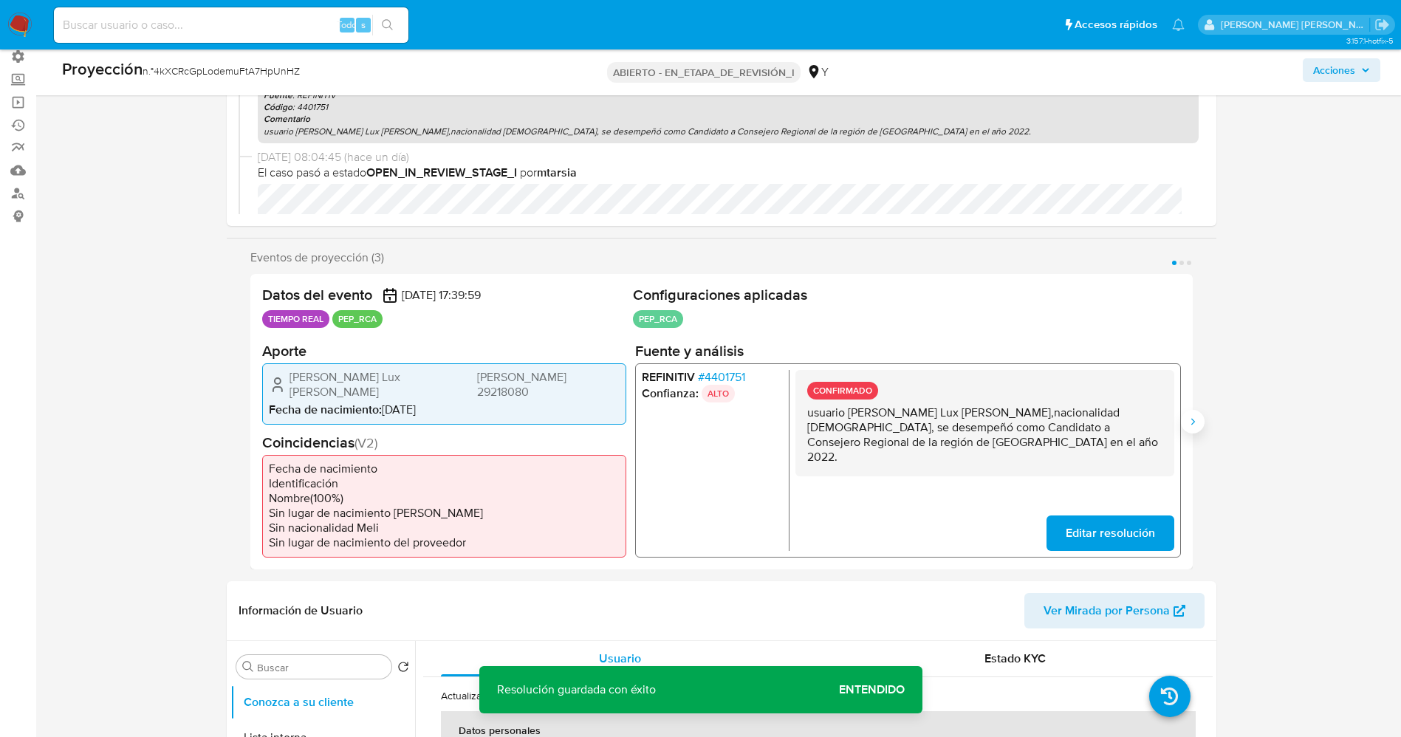
click at [1192, 425] on icon "Siguiente" at bounding box center [1193, 422] width 12 height 12
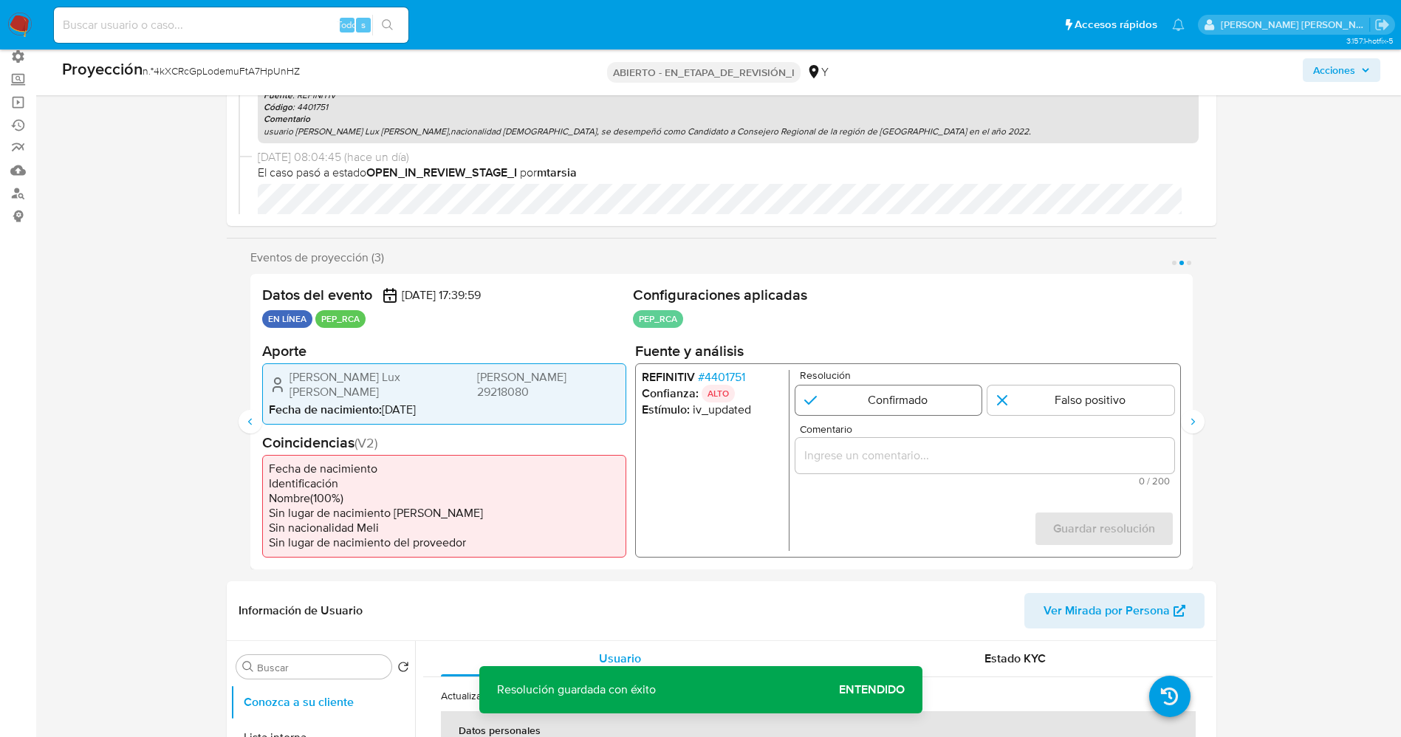
click at [863, 403] on input "2 de 3" at bounding box center [888, 400] width 187 height 30
radio input "true"
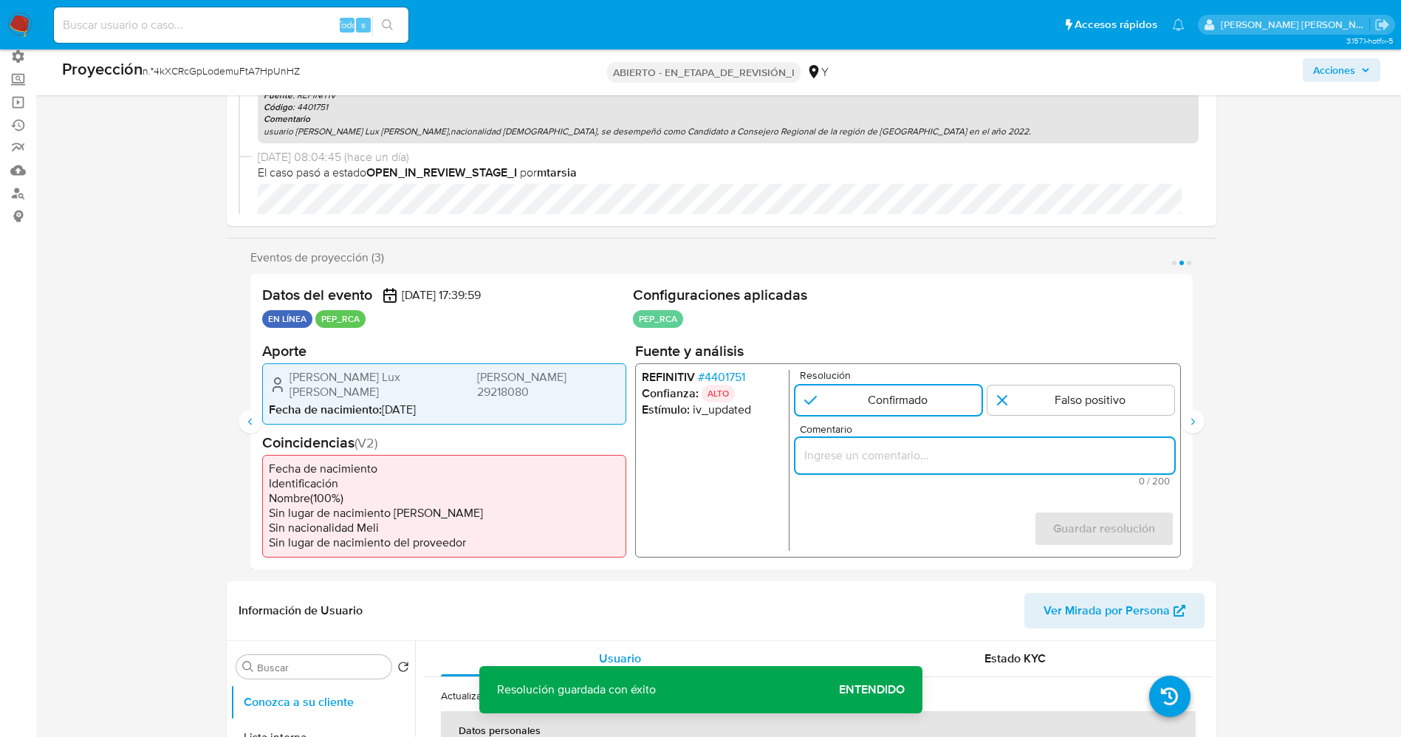
click at [885, 456] on input "Comentario" at bounding box center [984, 454] width 379 height 19
type input "usuario Juan Jose Frank Lux Diaz,nacionalidad Peruana, se desempeñó como Candid…"
click at [1132, 523] on font "Guardar resolución" at bounding box center [1103, 528] width 102 height 35
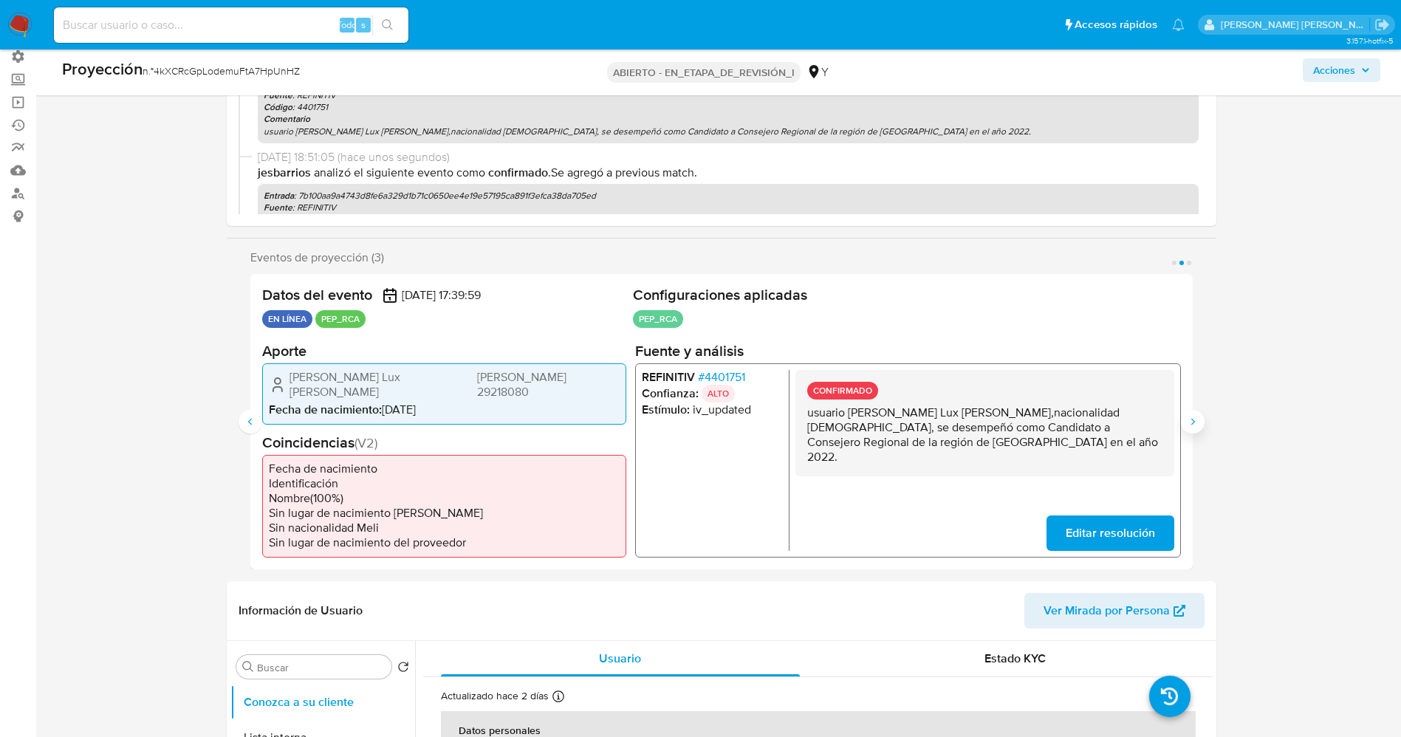
click at [1188, 426] on icon "Siguiente" at bounding box center [1193, 422] width 12 height 12
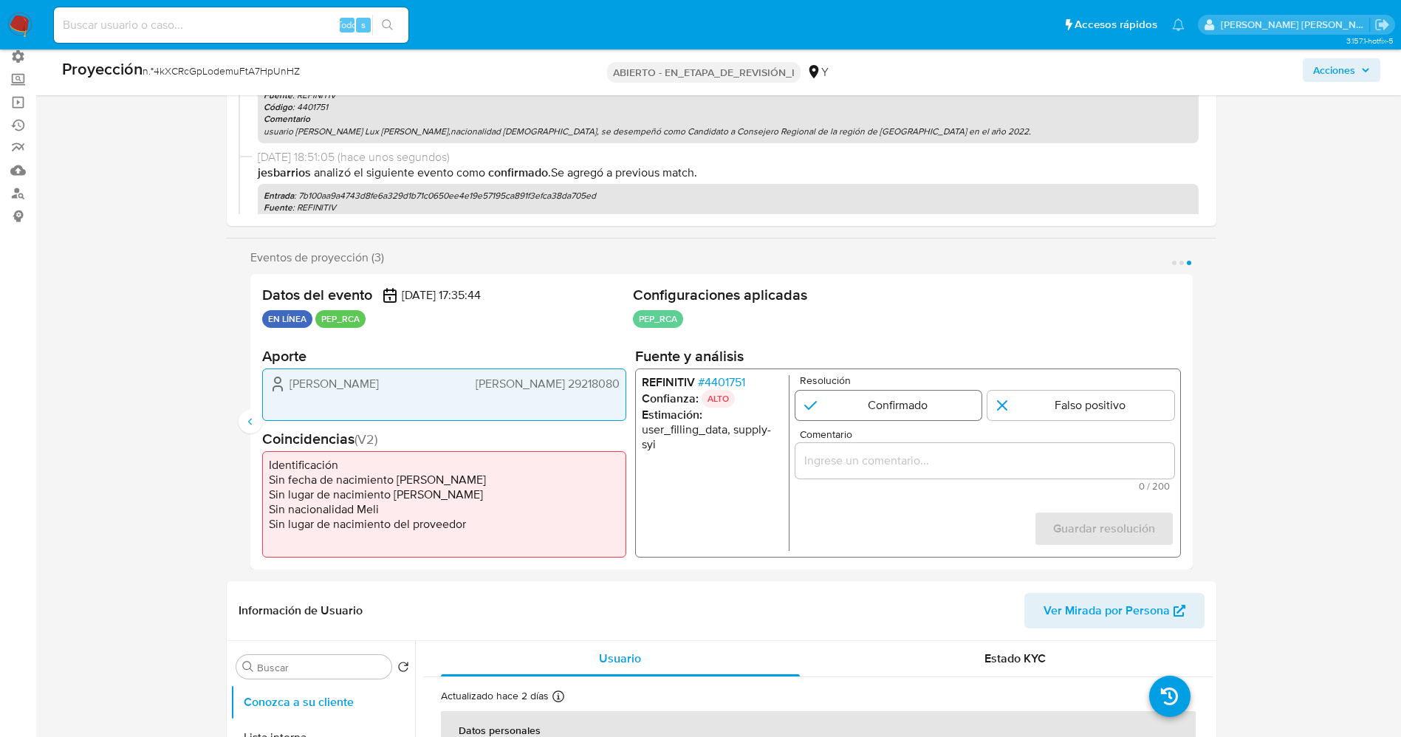
click at [874, 397] on input "3 de 3" at bounding box center [888, 405] width 187 height 30
radio input "true"
click at [917, 458] on input "Comentario" at bounding box center [984, 460] width 379 height 19
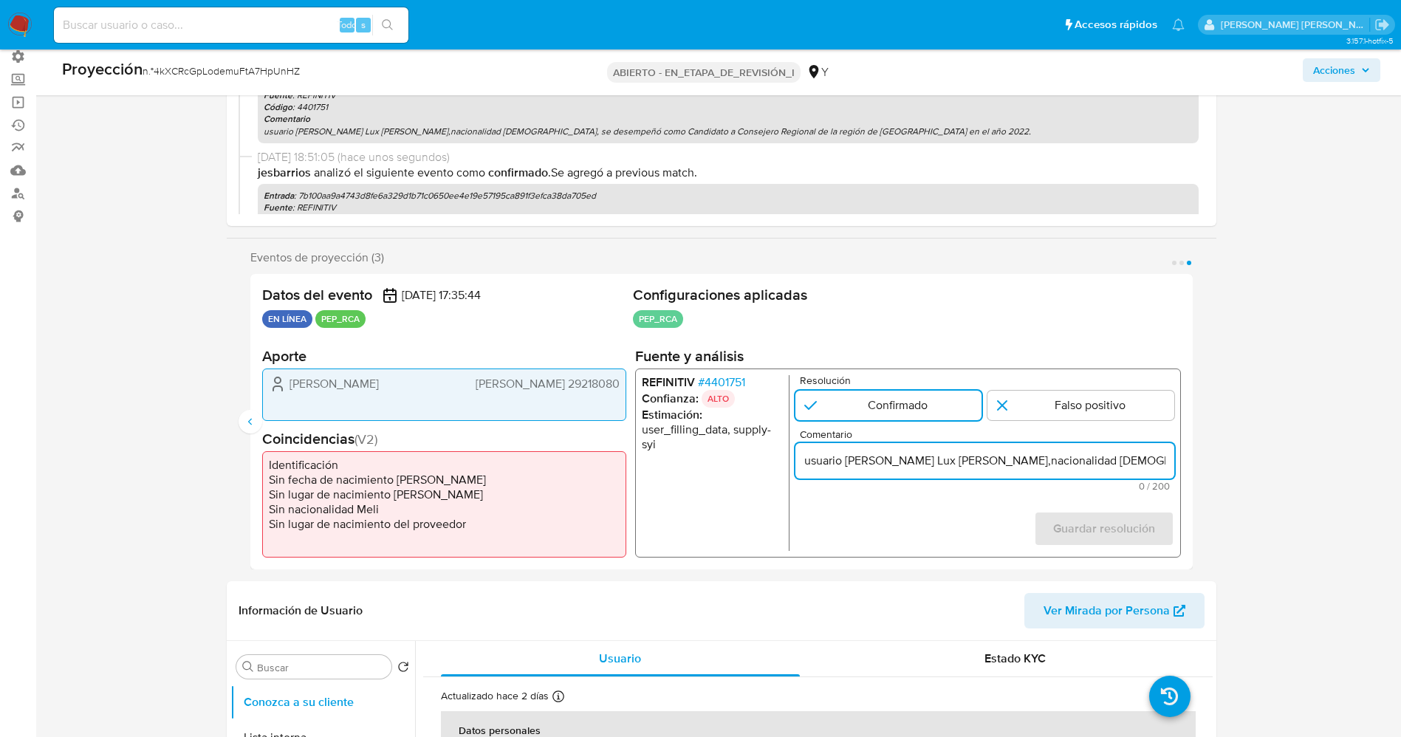
scroll to position [0, 430]
type input "usuario Juan Jose Frank Lux Diaz,nacionalidad Peruana, se desempeñó como Candid…"
click at [1118, 522] on font "Guardar resolución" at bounding box center [1103, 528] width 102 height 35
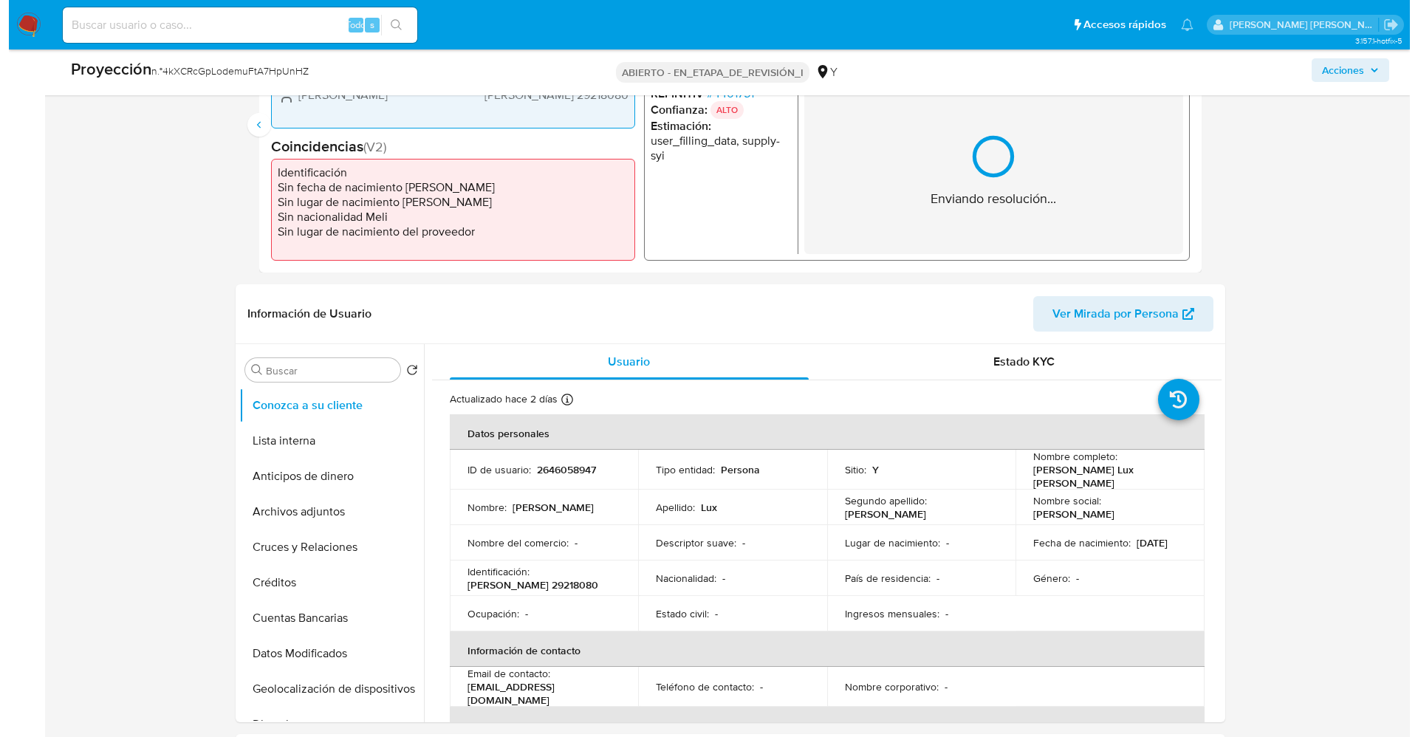
scroll to position [443, 0]
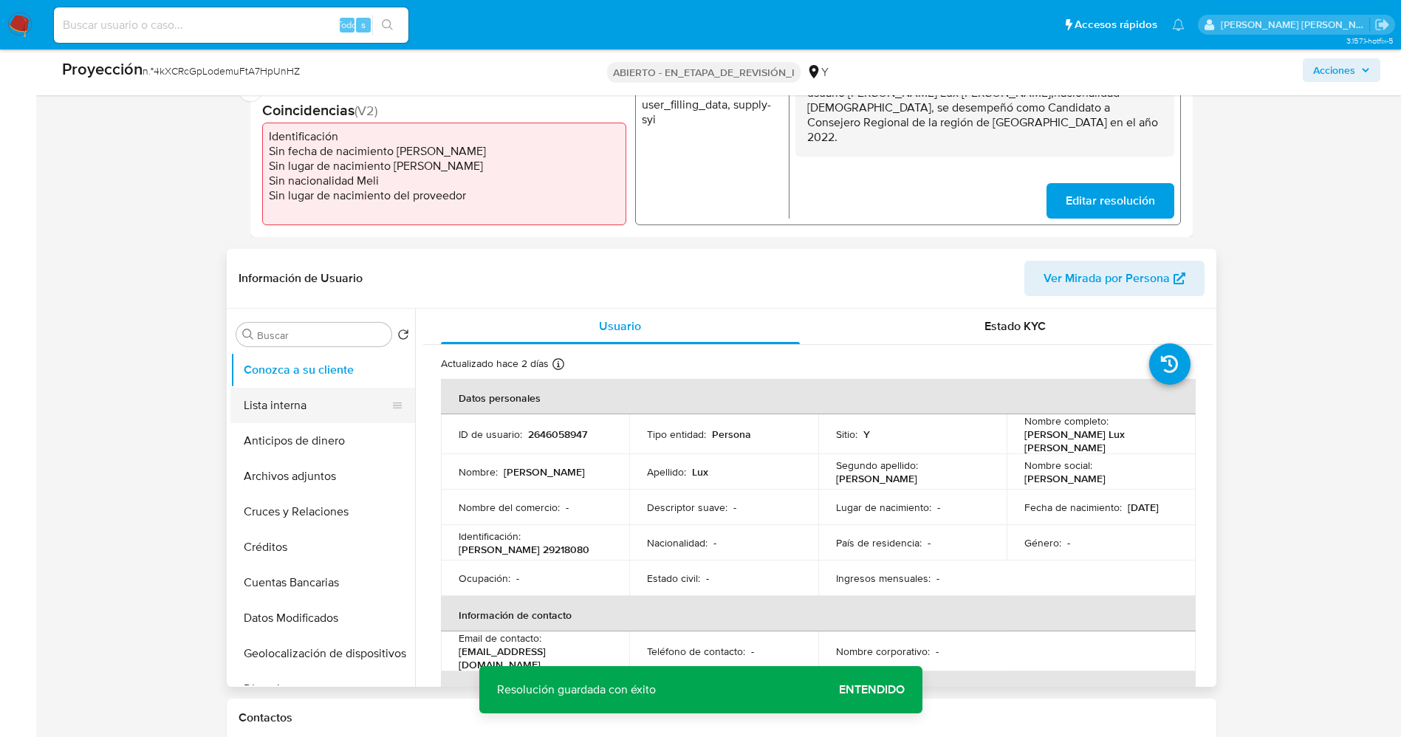
click at [287, 400] on button "Lista interna" at bounding box center [316, 405] width 173 height 35
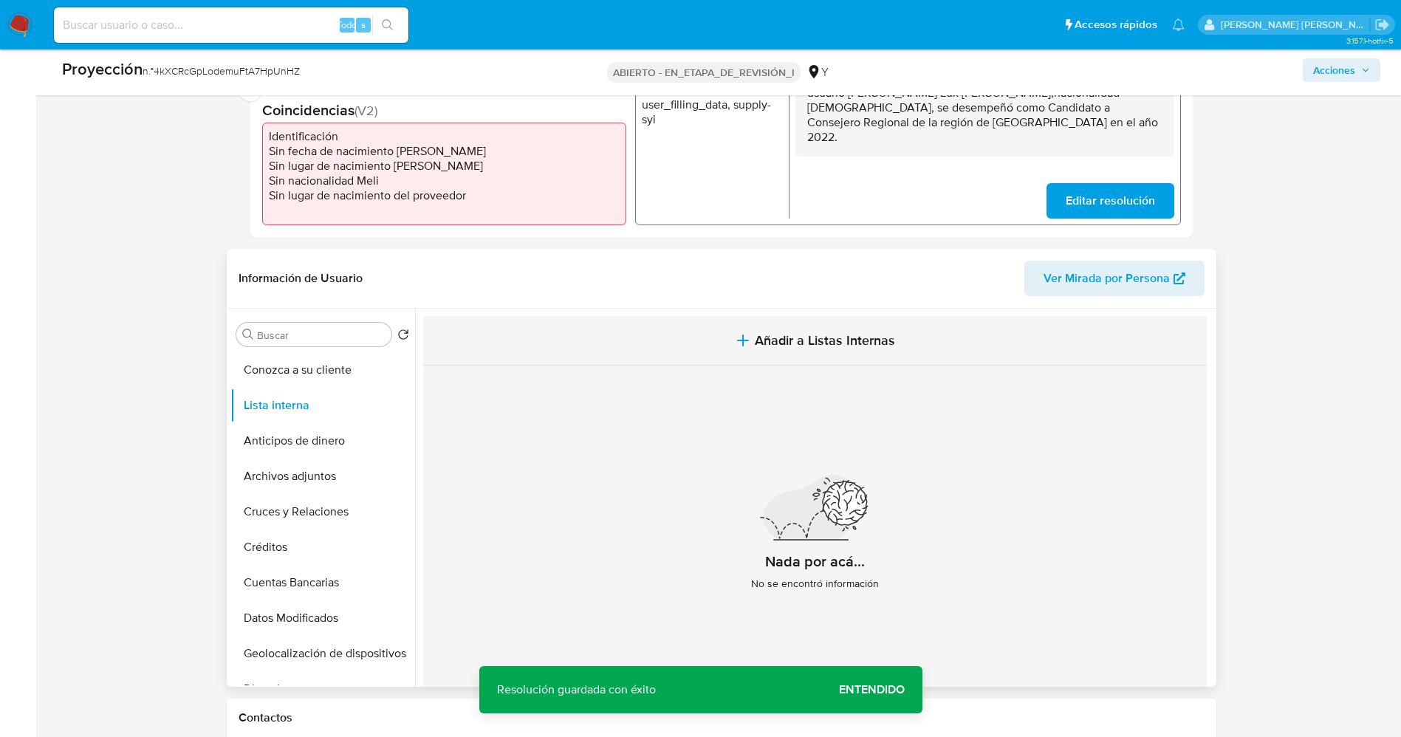
click at [708, 334] on button "Añadir a Listas Internas" at bounding box center [815, 340] width 784 height 49
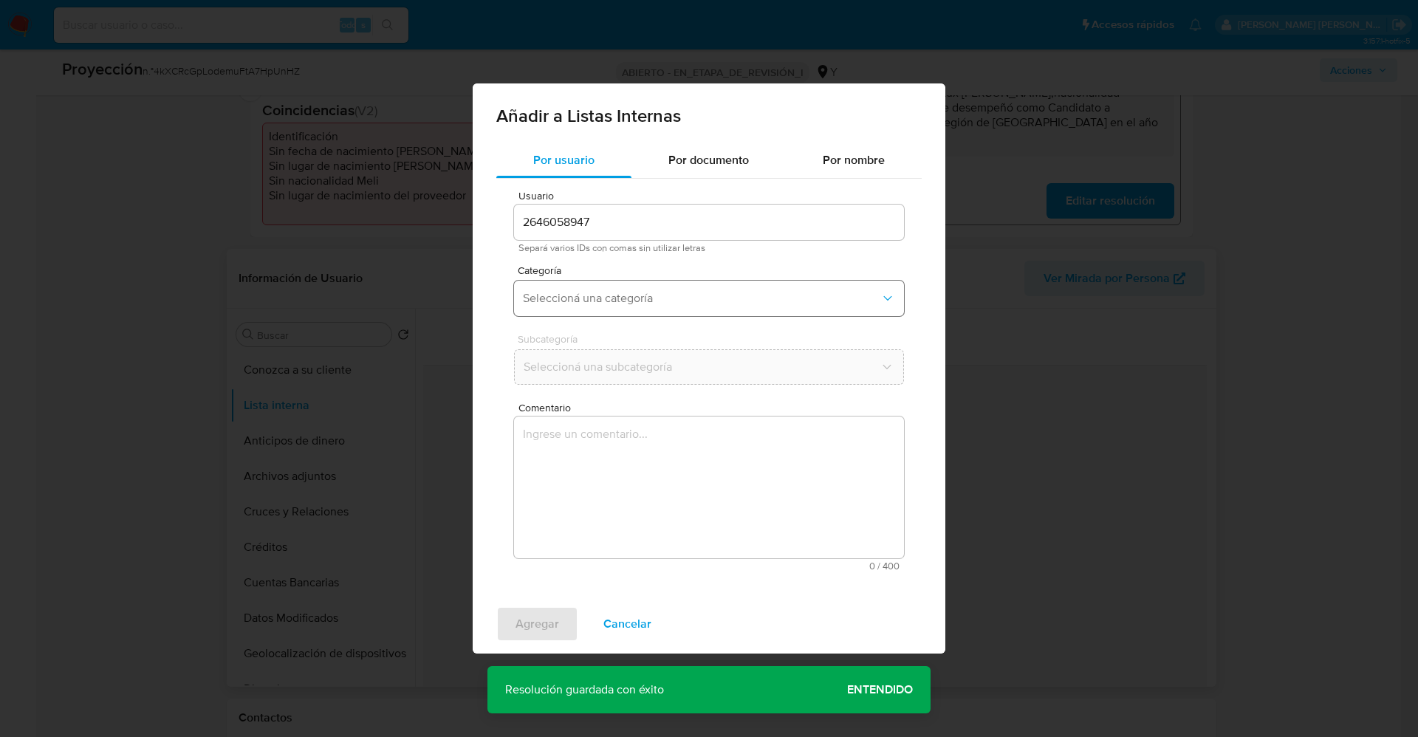
click at [825, 301] on span "Seleccioná una categoría" at bounding box center [701, 298] width 357 height 15
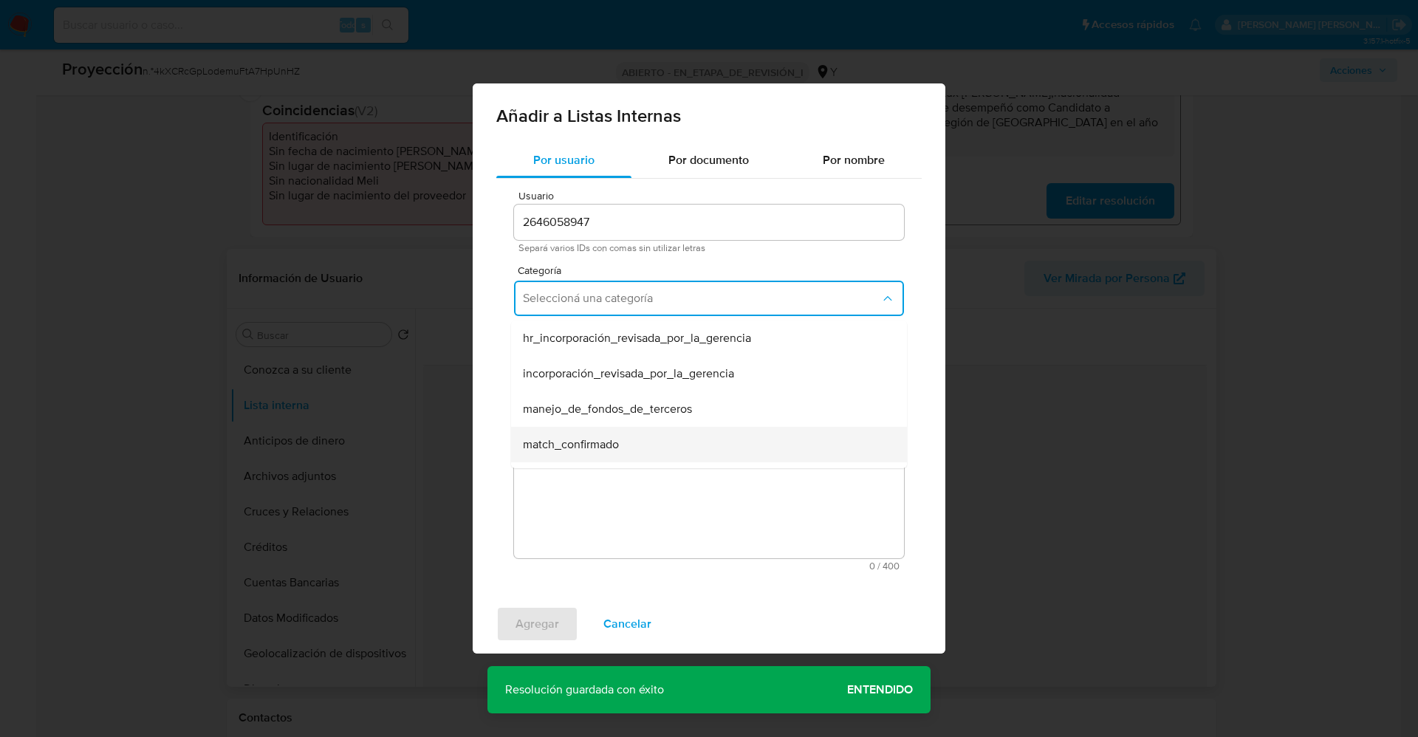
click at [642, 440] on div "match_confirmado" at bounding box center [704, 444] width 363 height 35
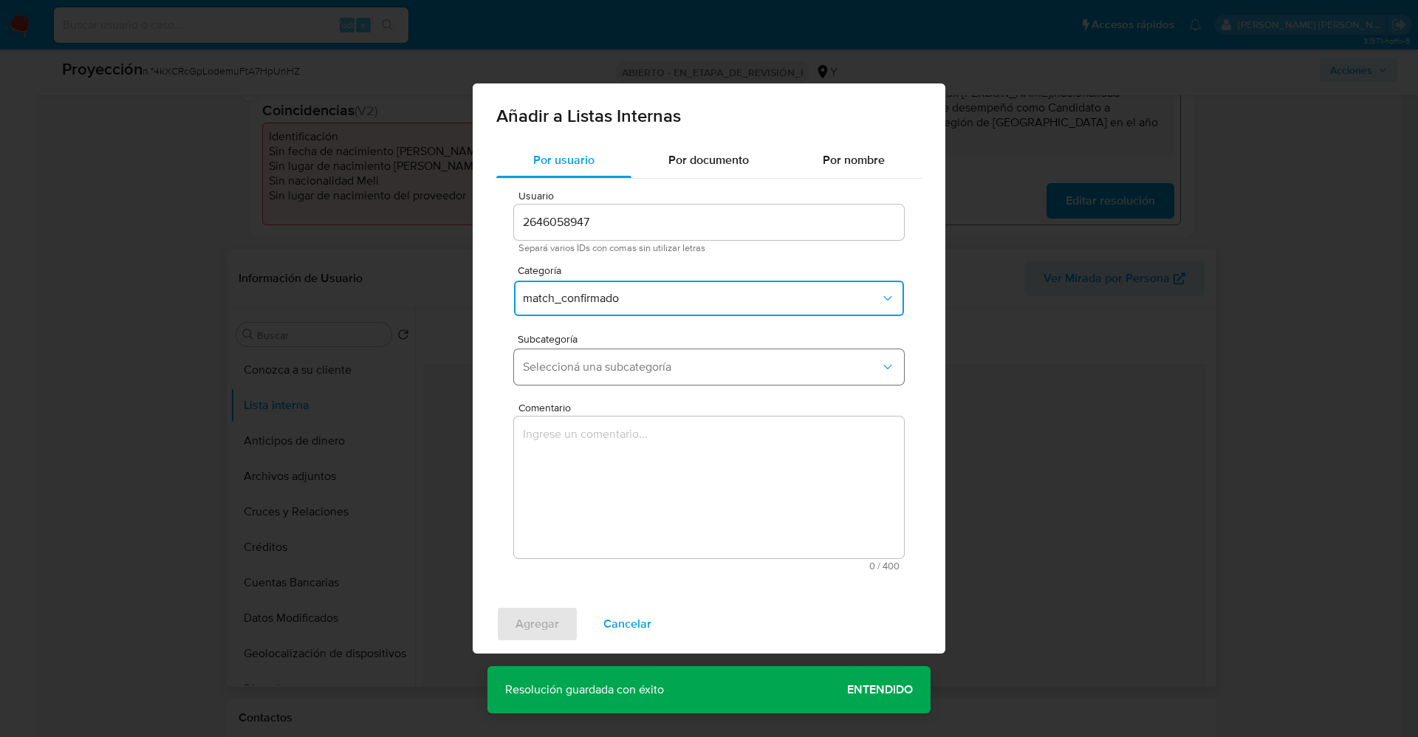
click at [626, 369] on span "Seleccioná una subcategoría" at bounding box center [701, 367] width 357 height 15
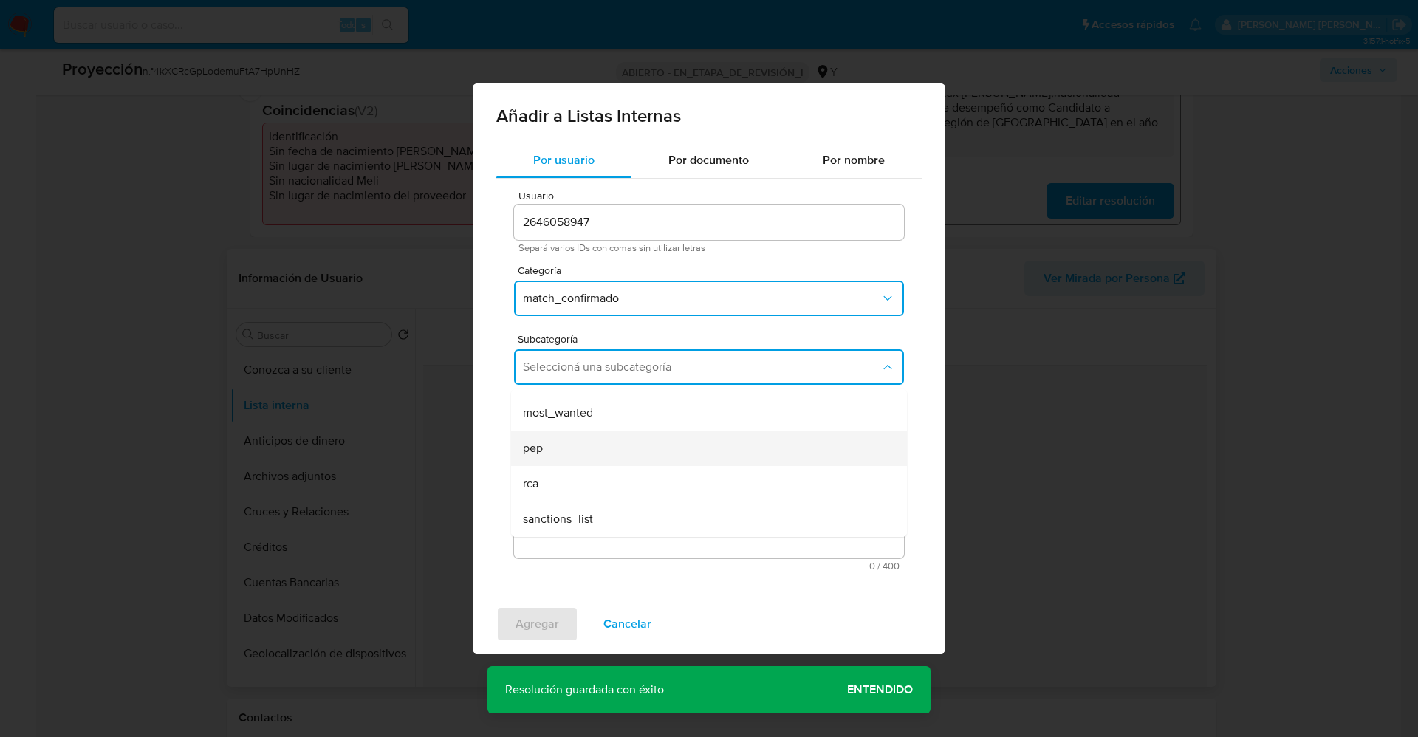
click at [603, 450] on ul "LPB REQINFO media_negativa most_wanted pep rca sanctions_list" at bounding box center [709, 413] width 396 height 248
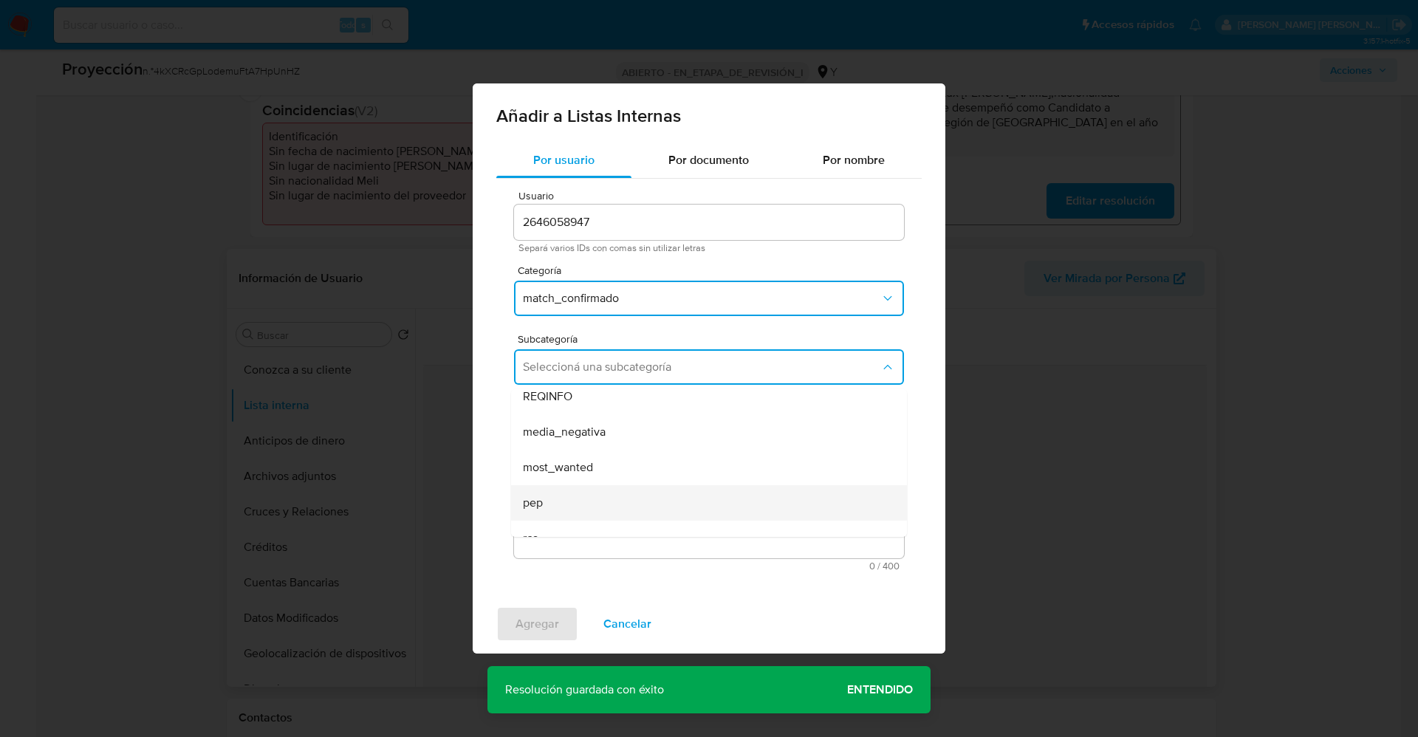
scroll to position [0, 0]
click at [603, 450] on ul "LPB REQINFO media_negativa most_wanted pep rca sanctions_list" at bounding box center [709, 513] width 396 height 248
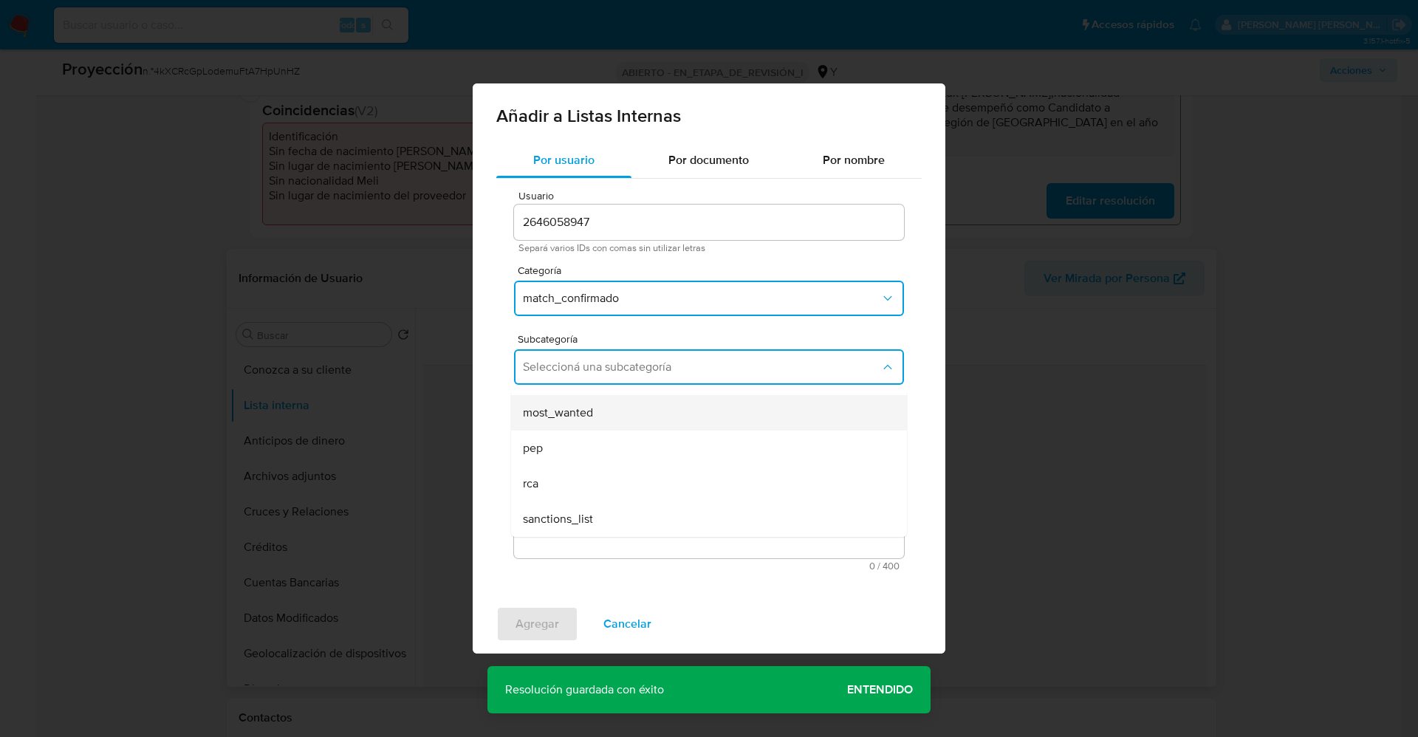
click at [595, 448] on ul "LPB REQINFO media_negativa most_wanted pep rca sanctions_list" at bounding box center [709, 413] width 396 height 248
click at [596, 451] on div "REQINFO" at bounding box center [704, 442] width 363 height 35
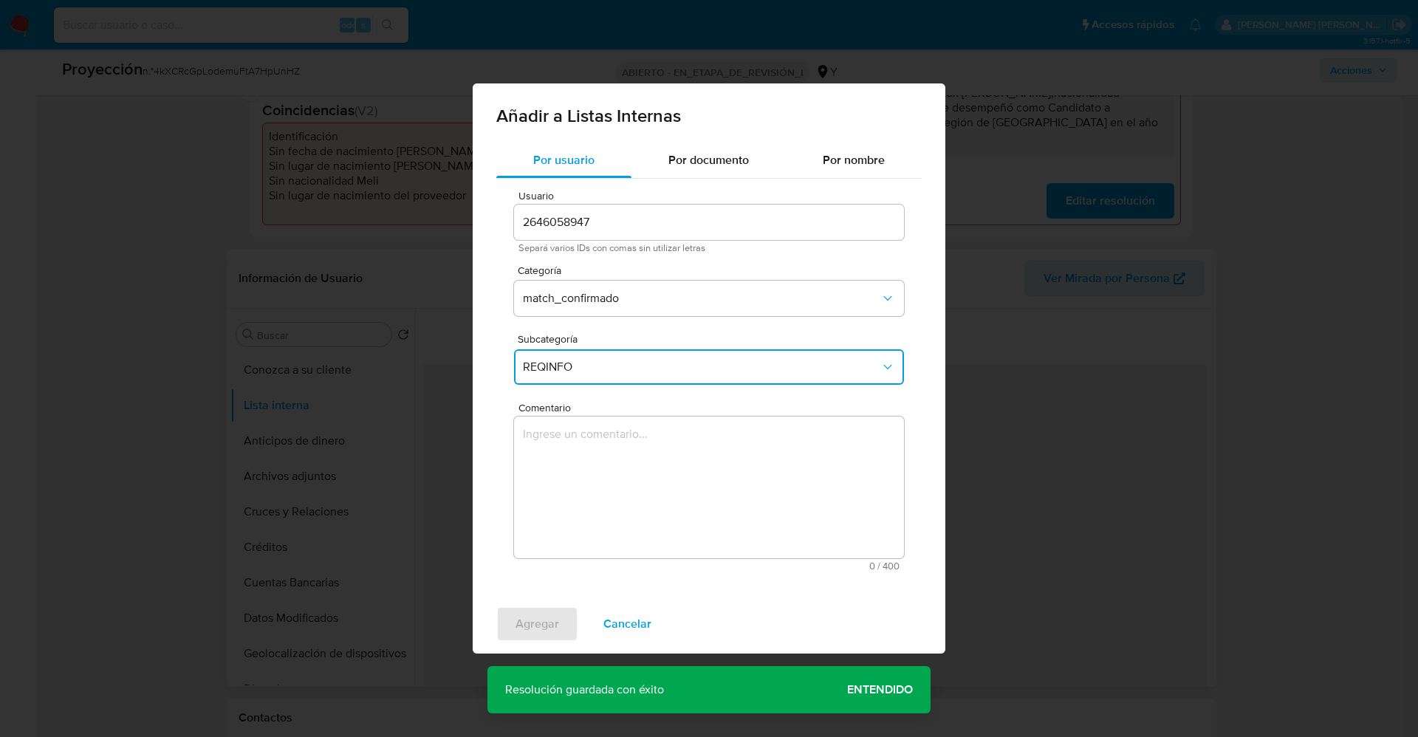
click at [617, 387] on div "Subcategoría REQINFO" at bounding box center [709, 362] width 390 height 57
click at [619, 358] on button "REQINFO" at bounding box center [709, 366] width 390 height 35
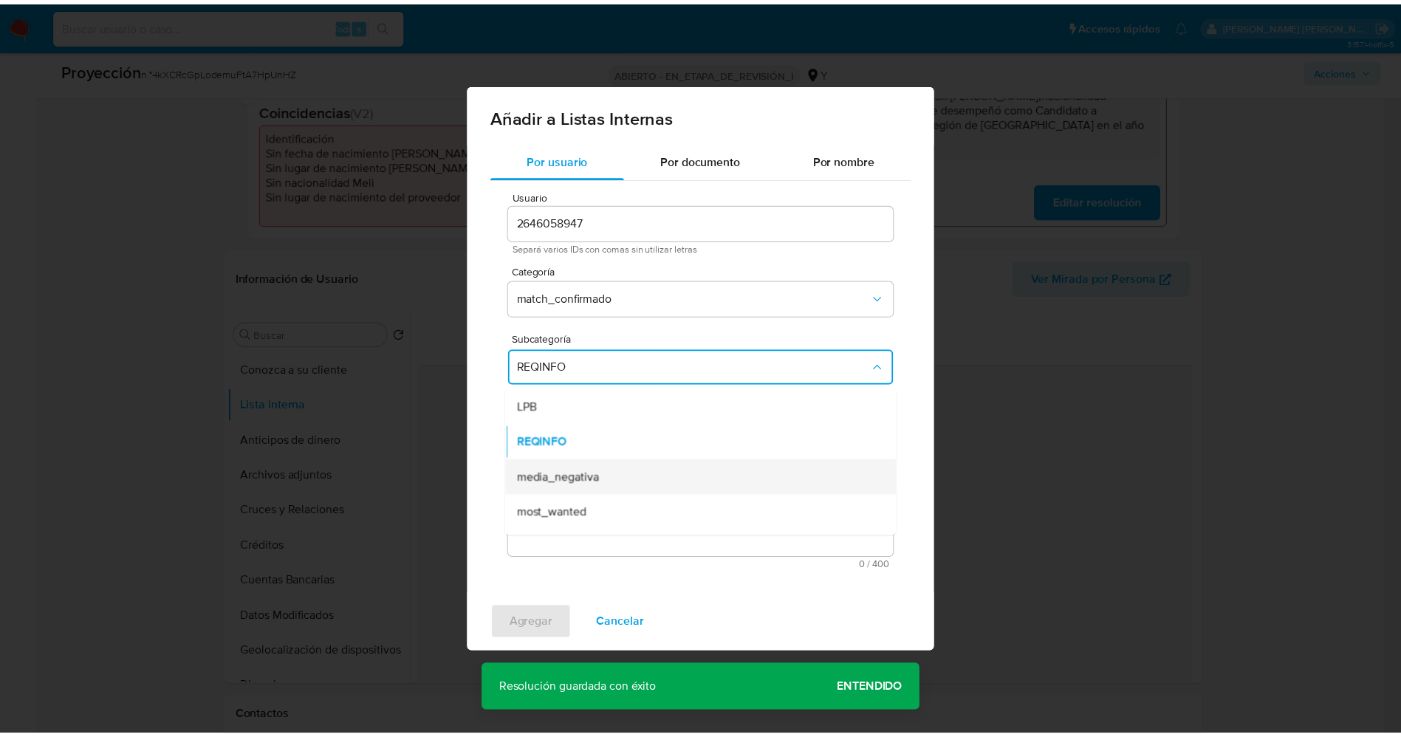
scroll to position [100, 0]
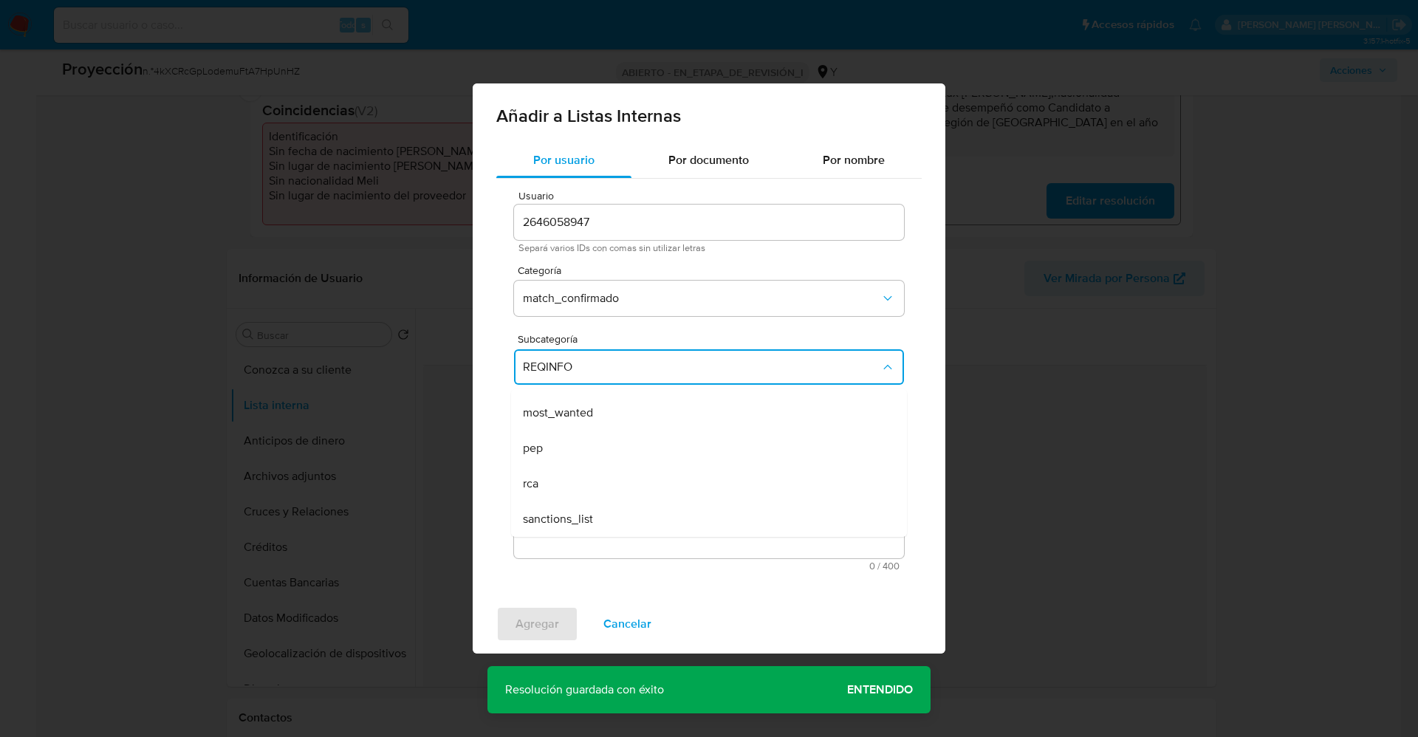
click at [584, 459] on div "pep" at bounding box center [704, 448] width 363 height 35
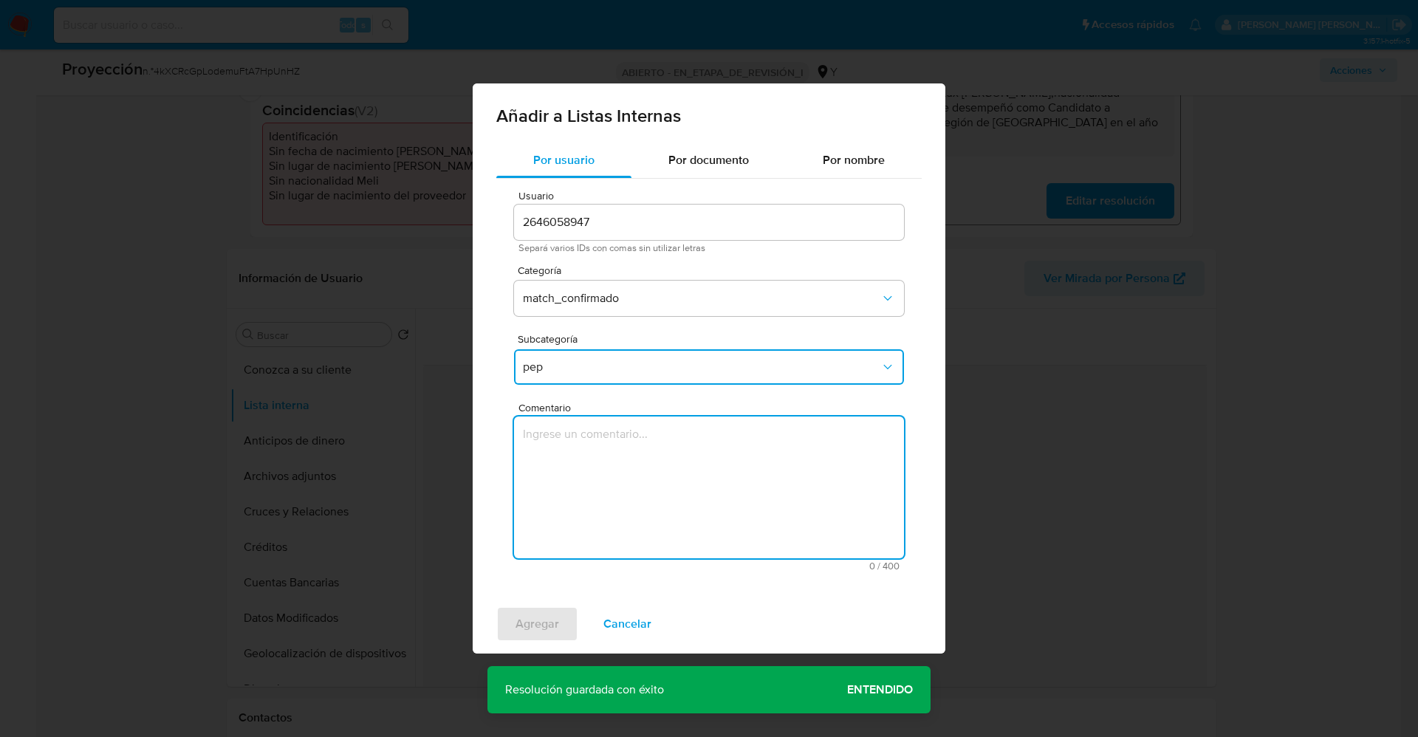
click at [584, 459] on textarea "Comentario" at bounding box center [709, 488] width 390 height 142
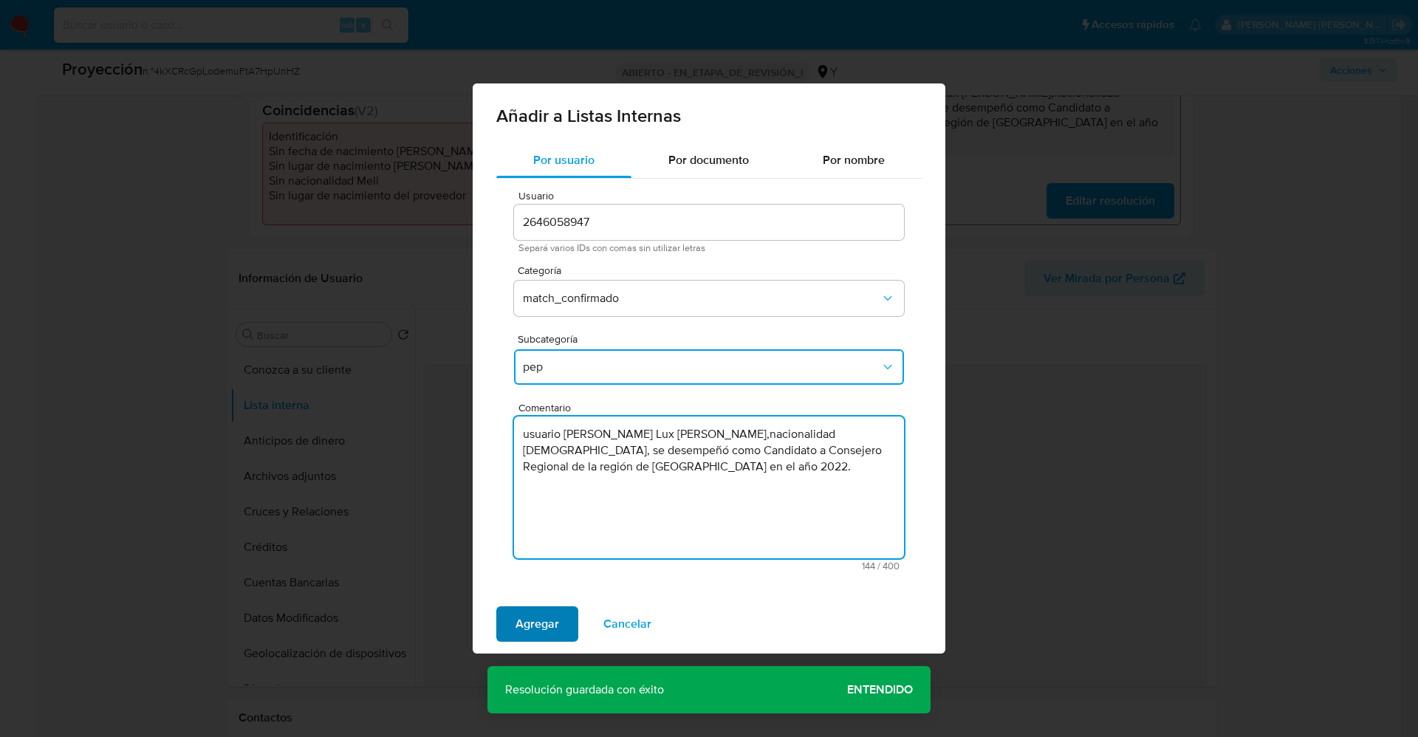
type textarea "usuario Juan Jose Frank Lux Diaz,nacionalidad Peruana, se desempeñó como Candid…"
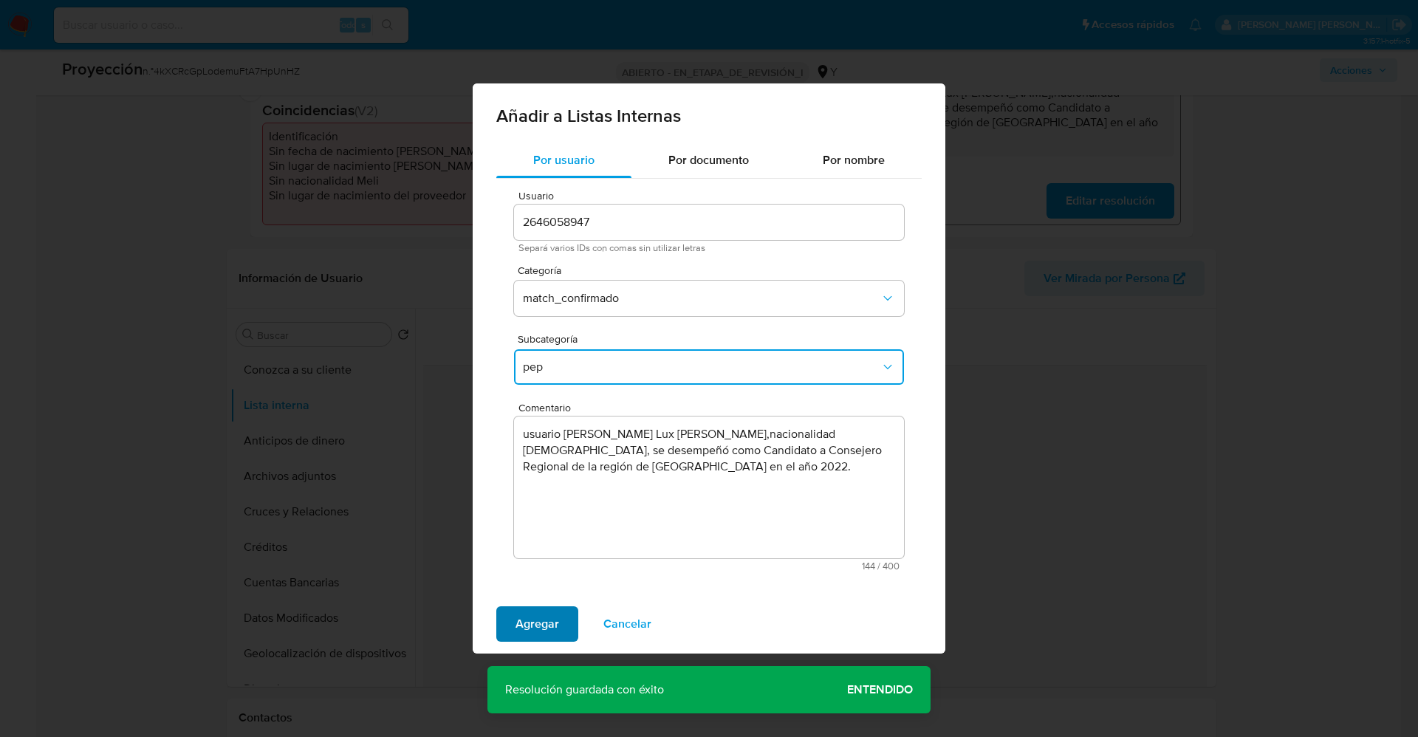
click at [537, 627] on span "Agregar" at bounding box center [538, 624] width 44 height 32
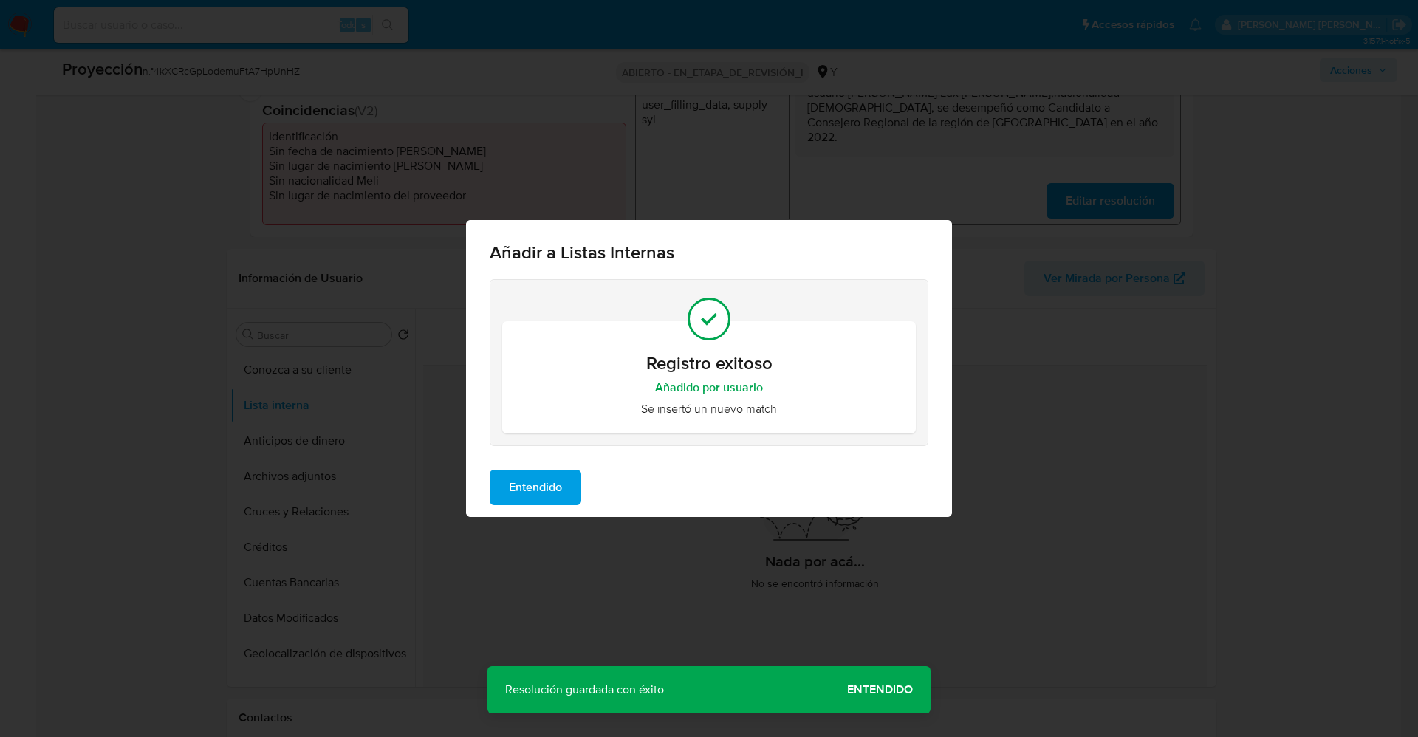
drag, startPoint x: 528, startPoint y: 494, endPoint x: 434, endPoint y: 482, distance: 95.3
click at [527, 494] on span "Entendido" at bounding box center [535, 487] width 53 height 32
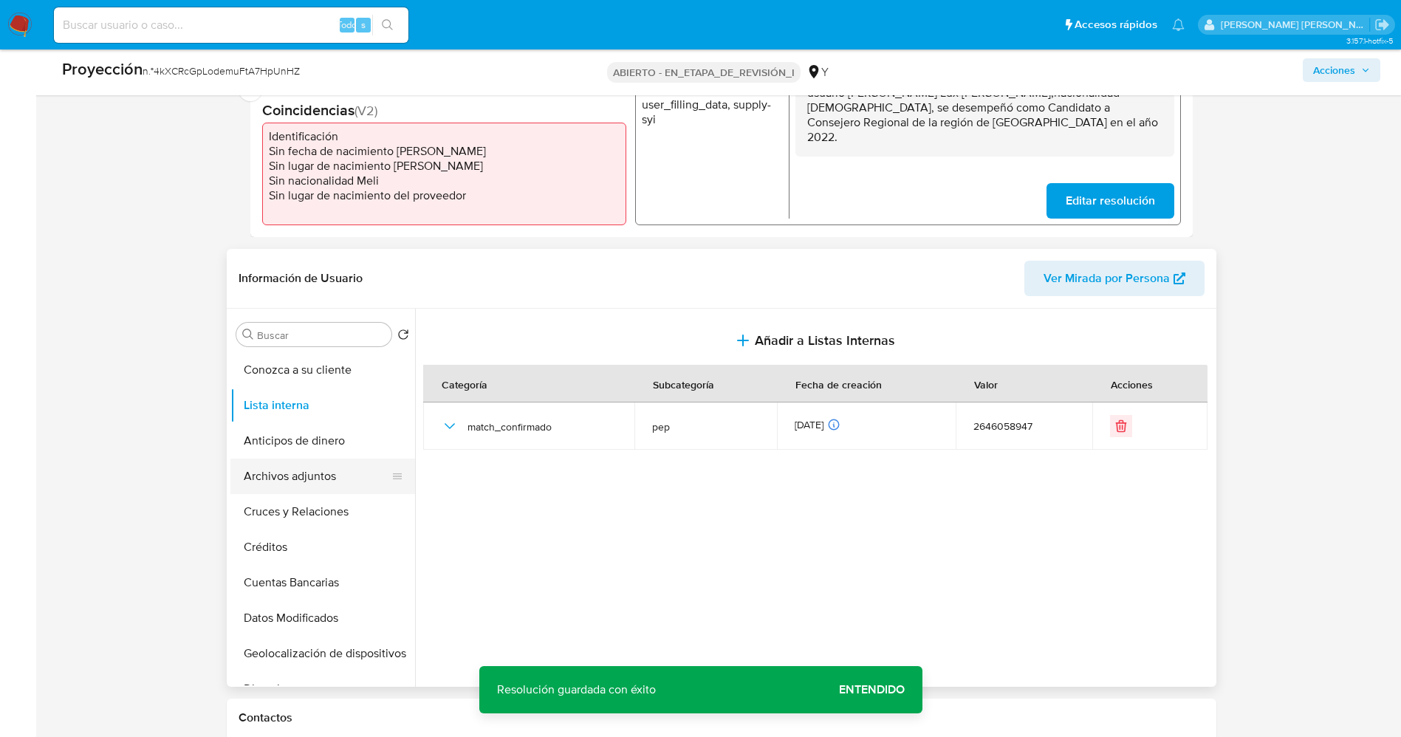
click at [263, 479] on button "Archivos adjuntos" at bounding box center [316, 476] width 173 height 35
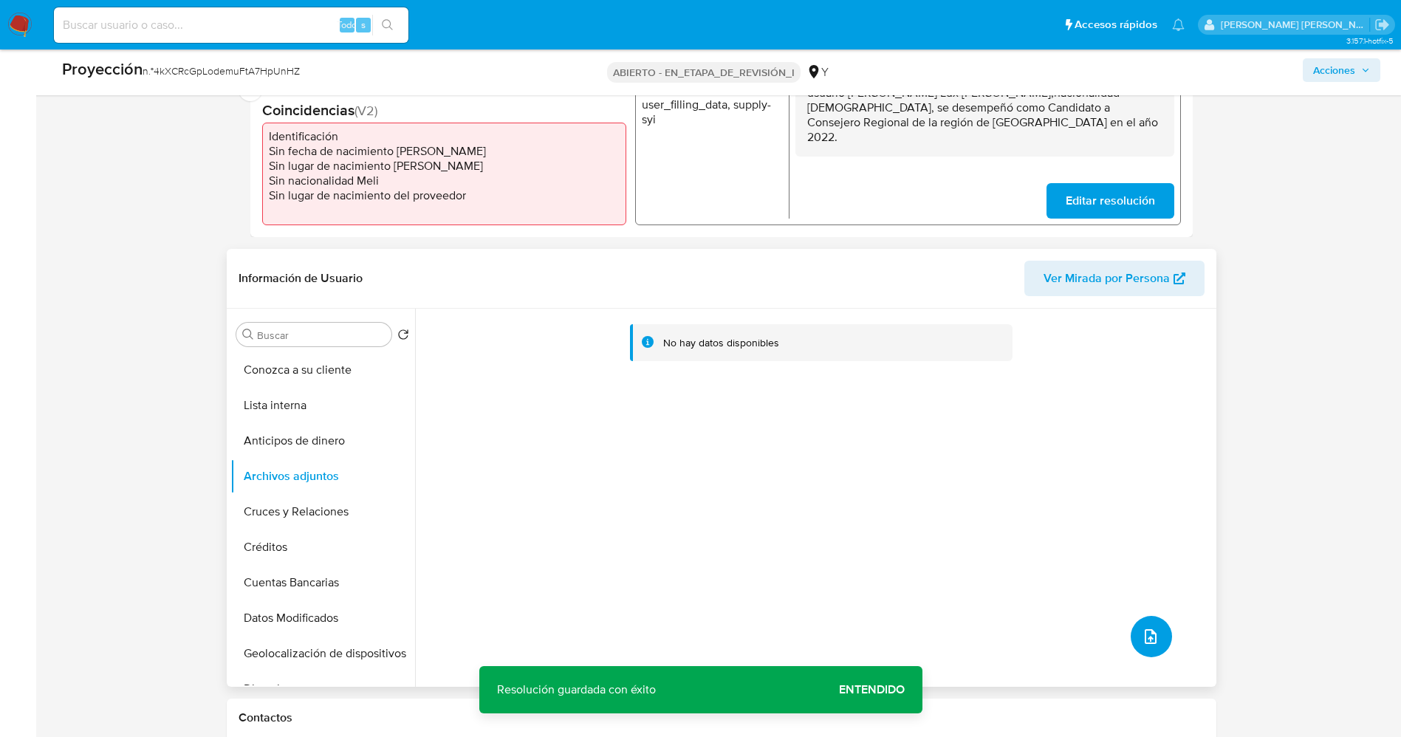
click at [1151, 624] on button "subir archivo" at bounding box center [1151, 636] width 41 height 41
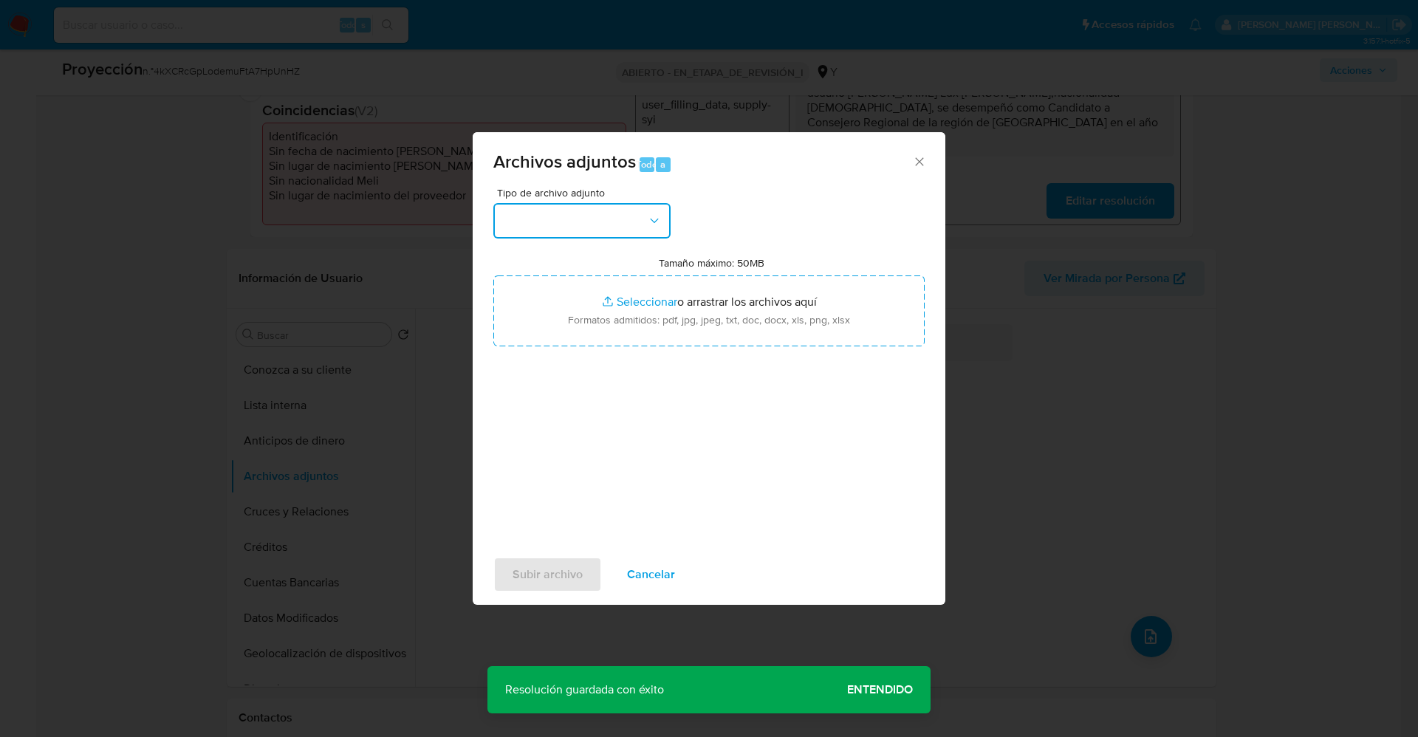
click at [557, 219] on button "button" at bounding box center [581, 220] width 177 height 35
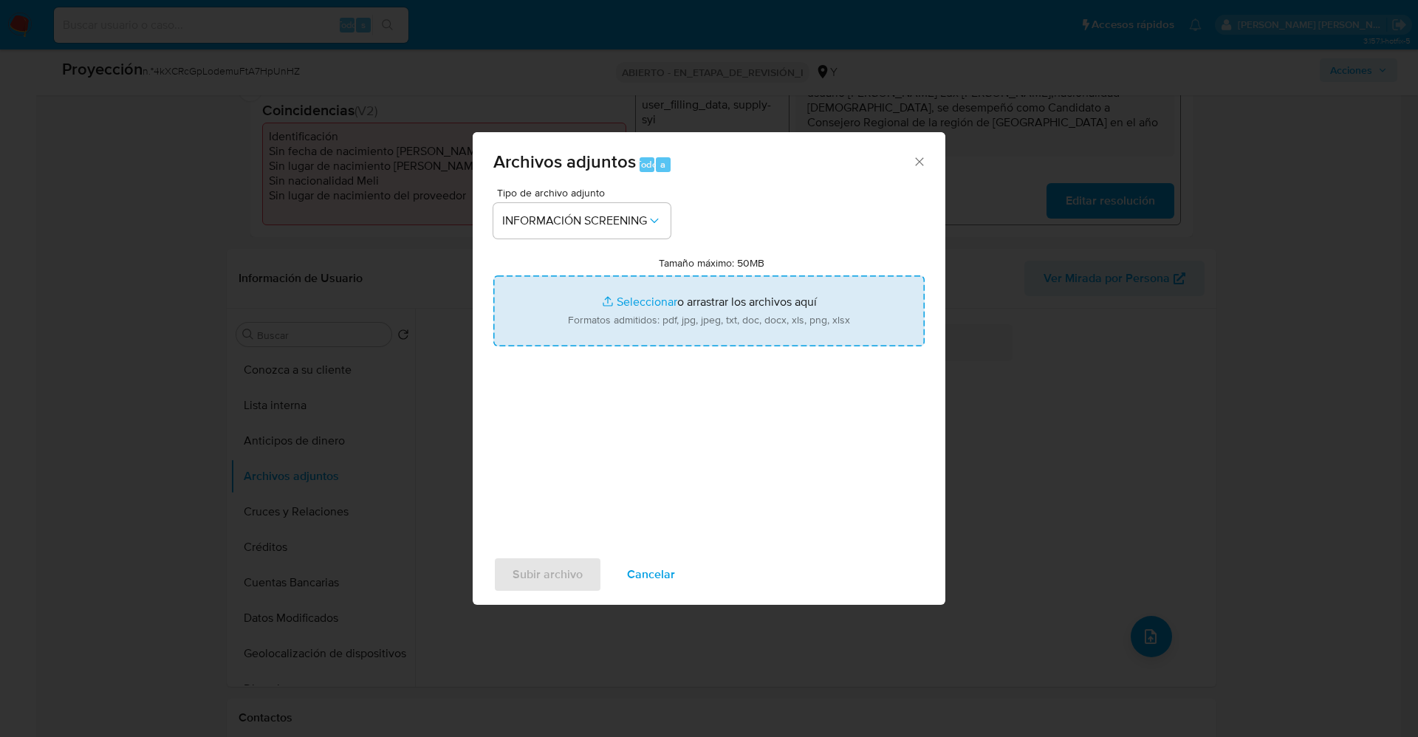
type input "C:\fakepath\_juan jose frank lux diaz_ lavado de dinero - Buscar con Google.pdf"
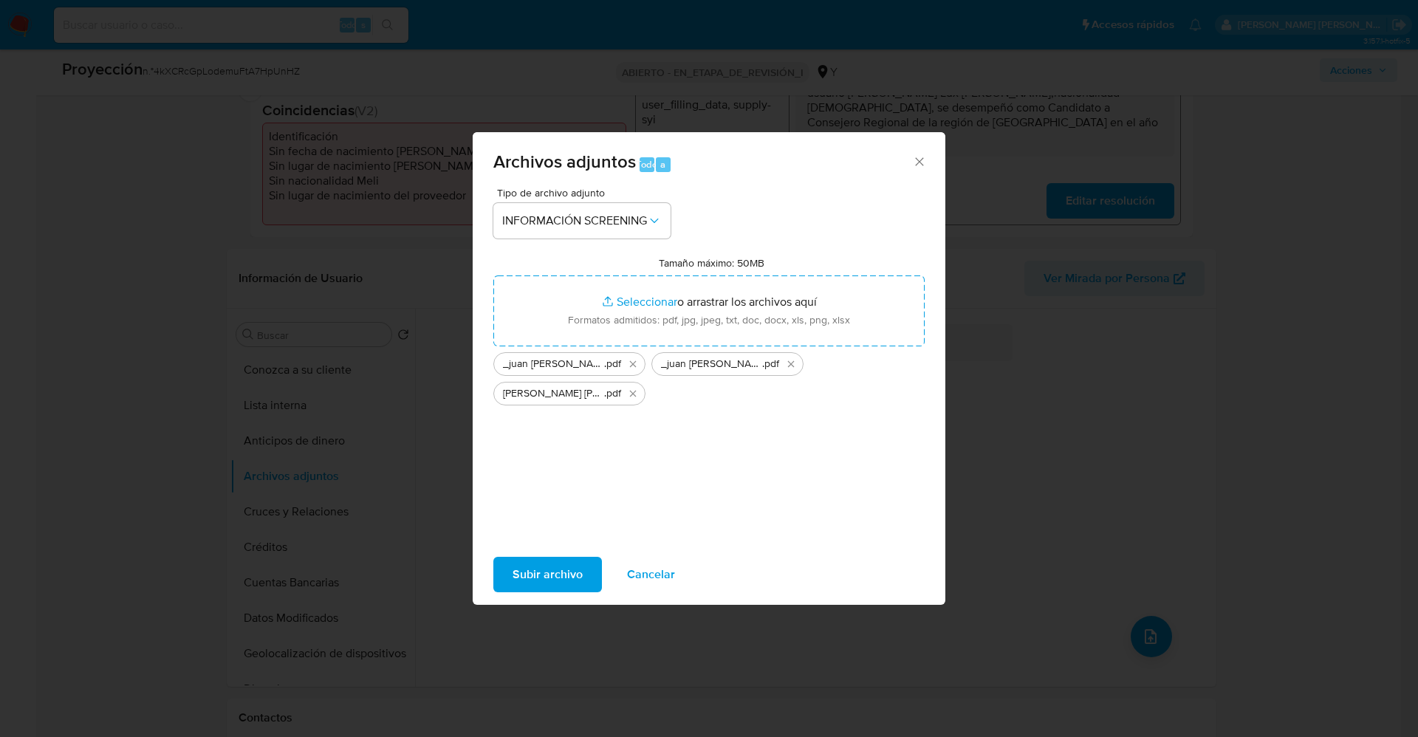
click at [534, 580] on span "Subir archivo" at bounding box center [548, 574] width 70 height 32
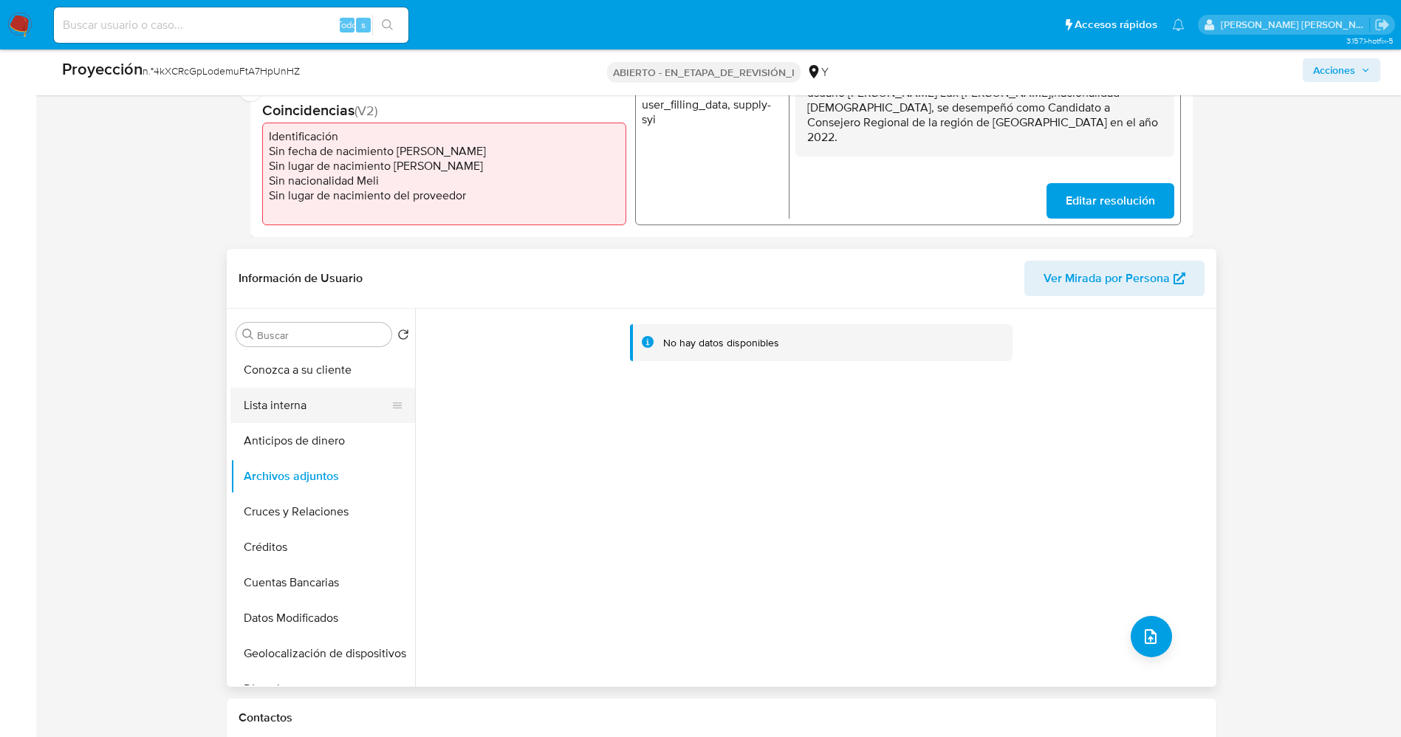
click at [313, 411] on button "Lista interna" at bounding box center [316, 405] width 173 height 35
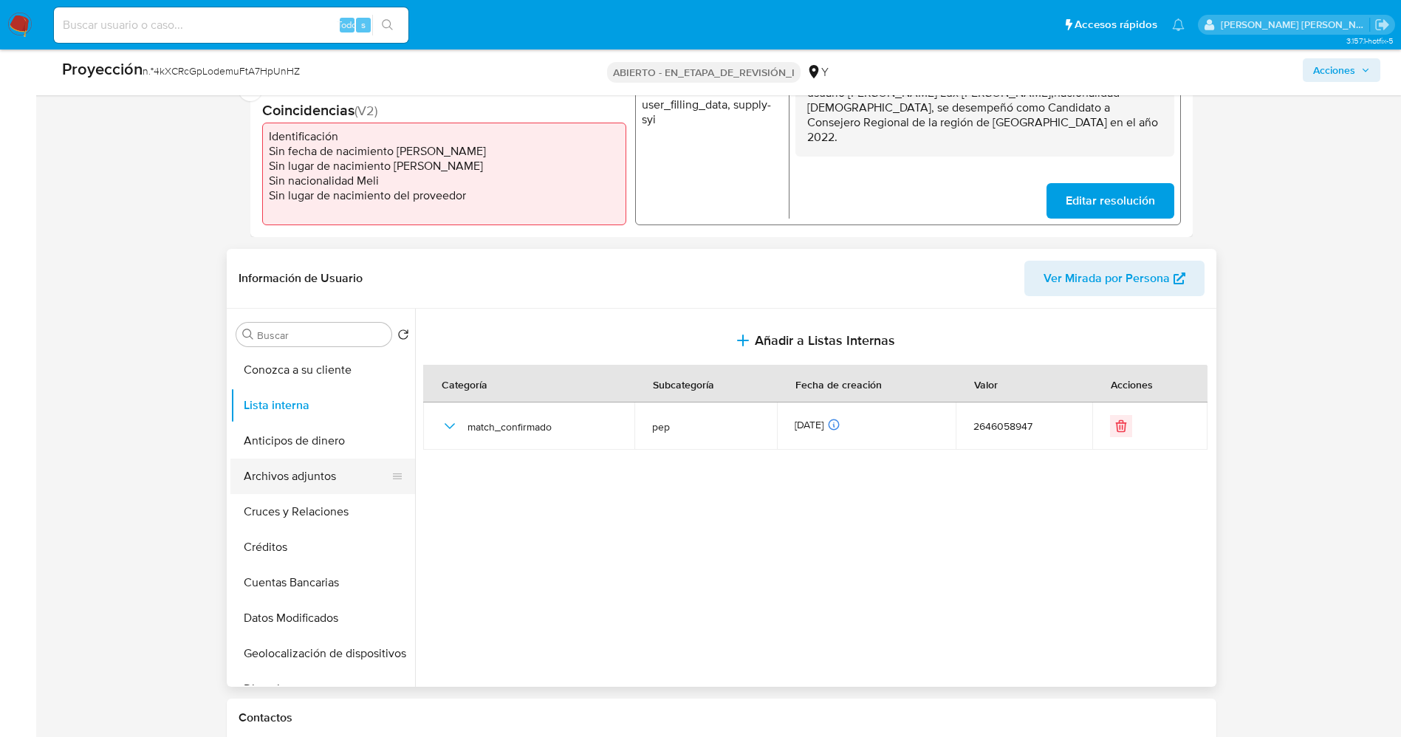
click at [311, 476] on button "Archivos adjuntos" at bounding box center [316, 476] width 173 height 35
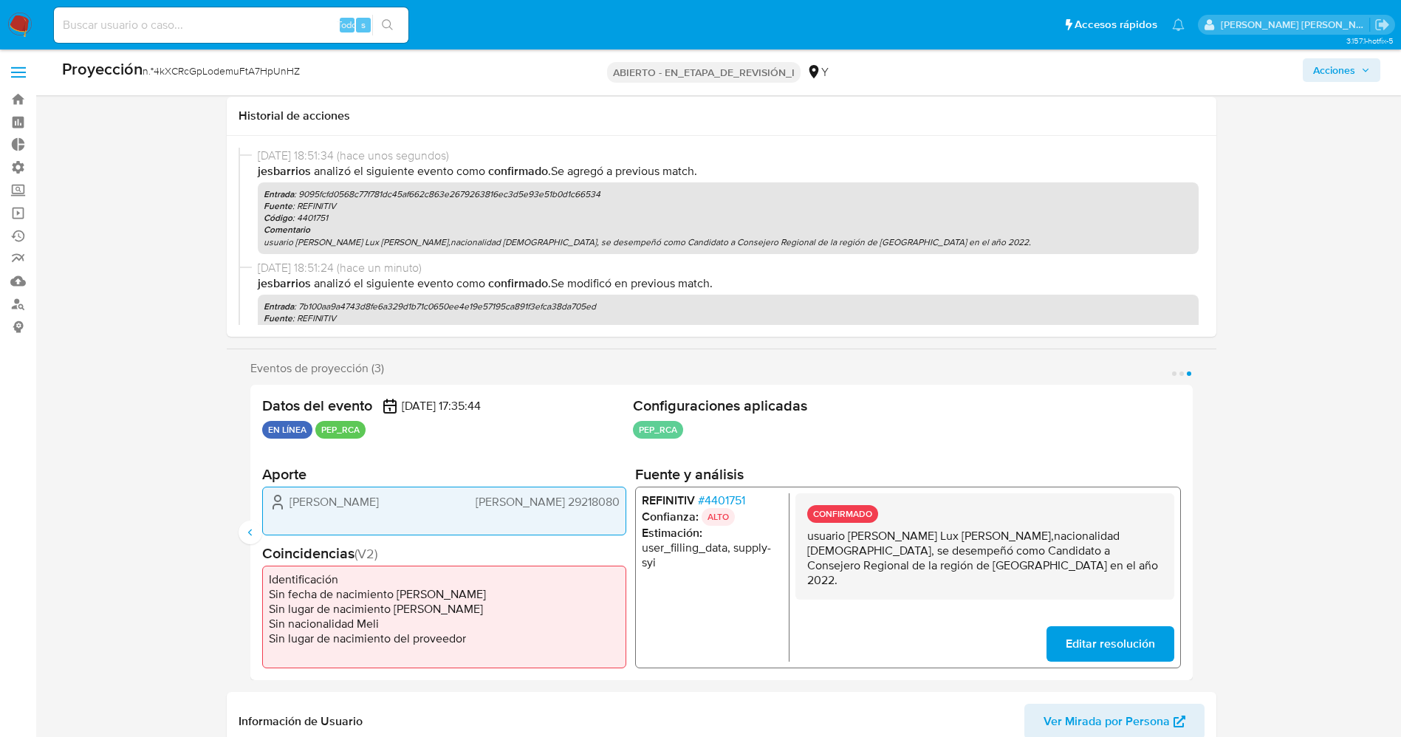
scroll to position [443, 0]
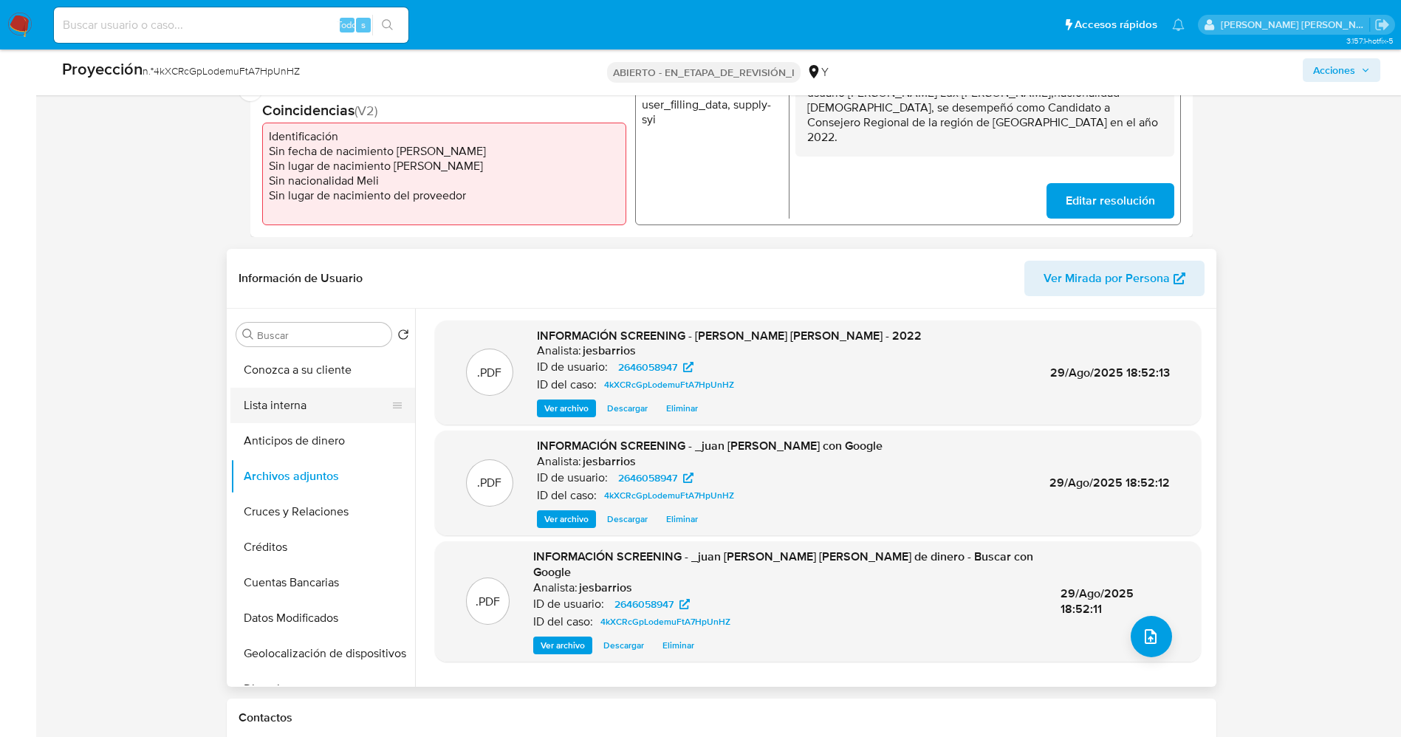
click at [254, 411] on button "Lista interna" at bounding box center [316, 405] width 173 height 35
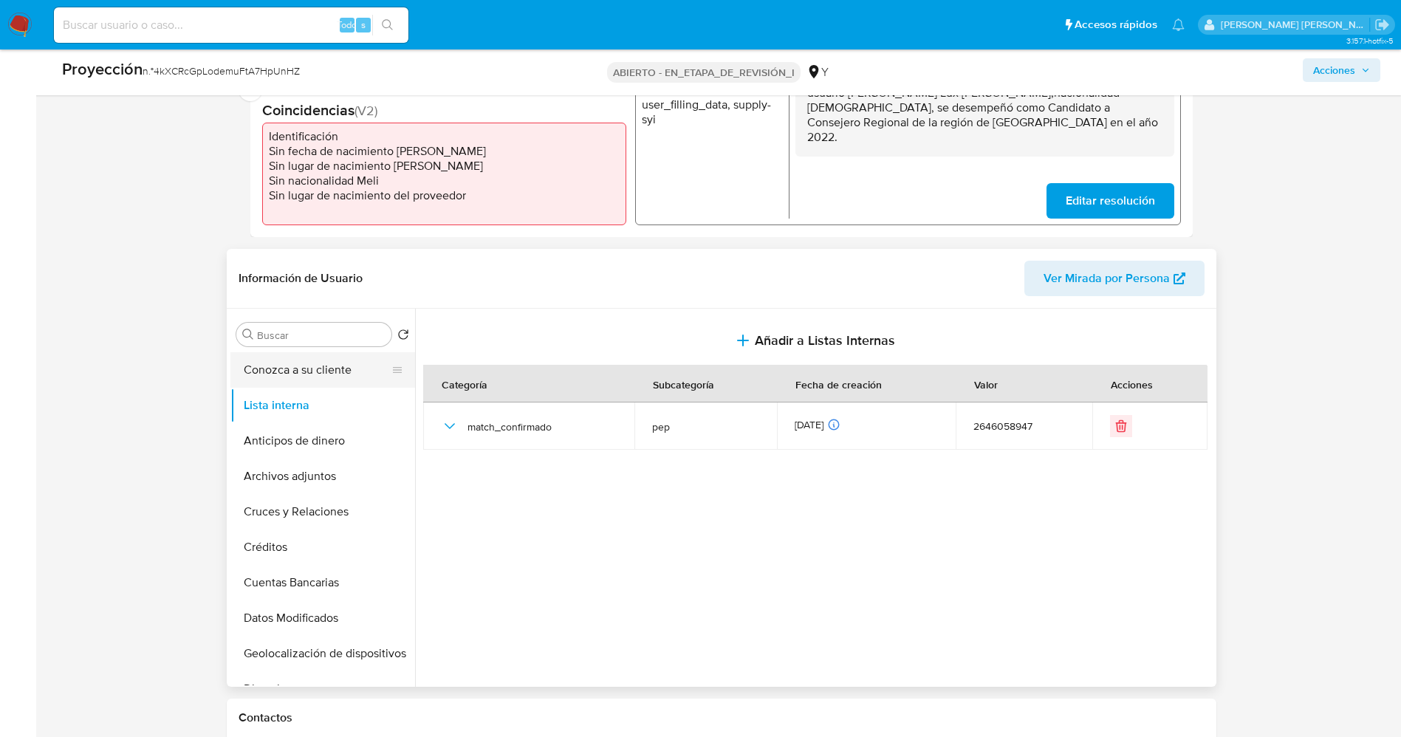
click at [263, 364] on button "Conozca a su cliente" at bounding box center [316, 369] width 173 height 35
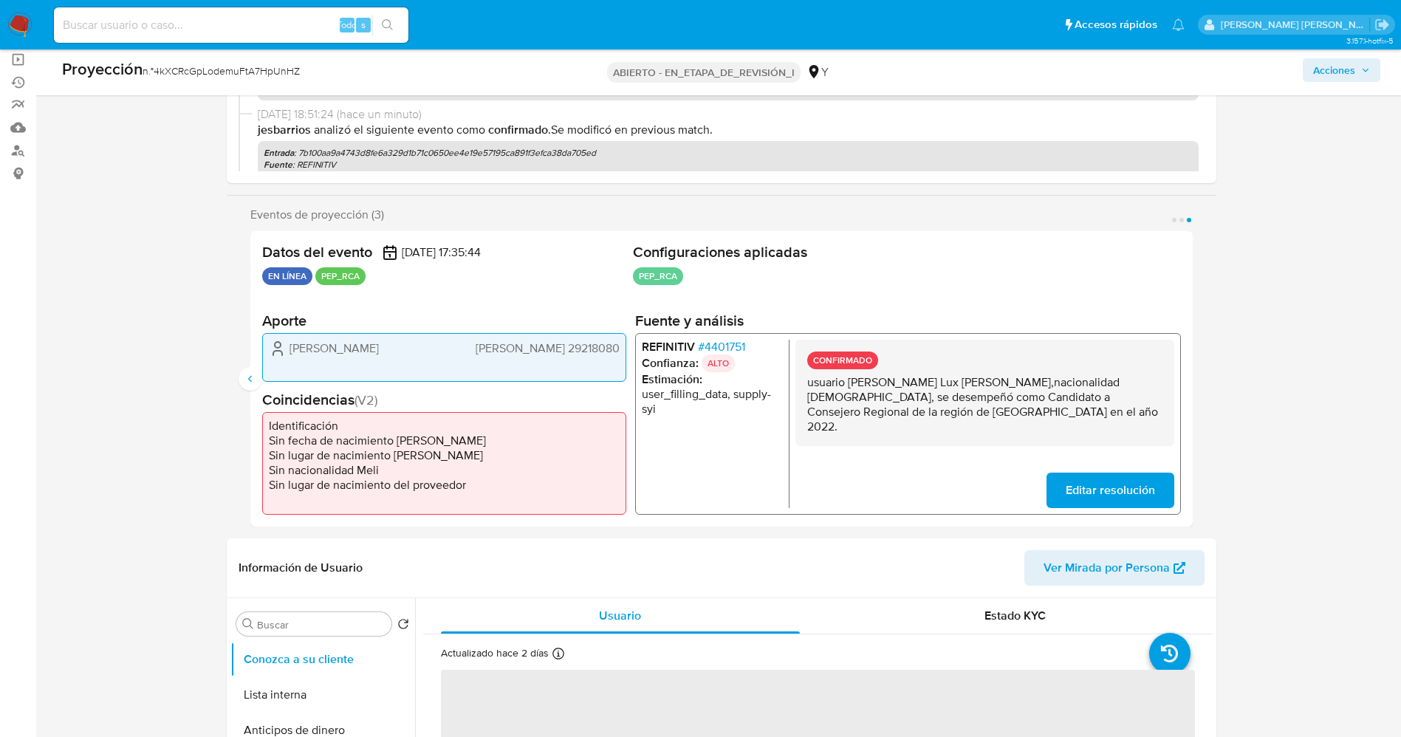
scroll to position [0, 0]
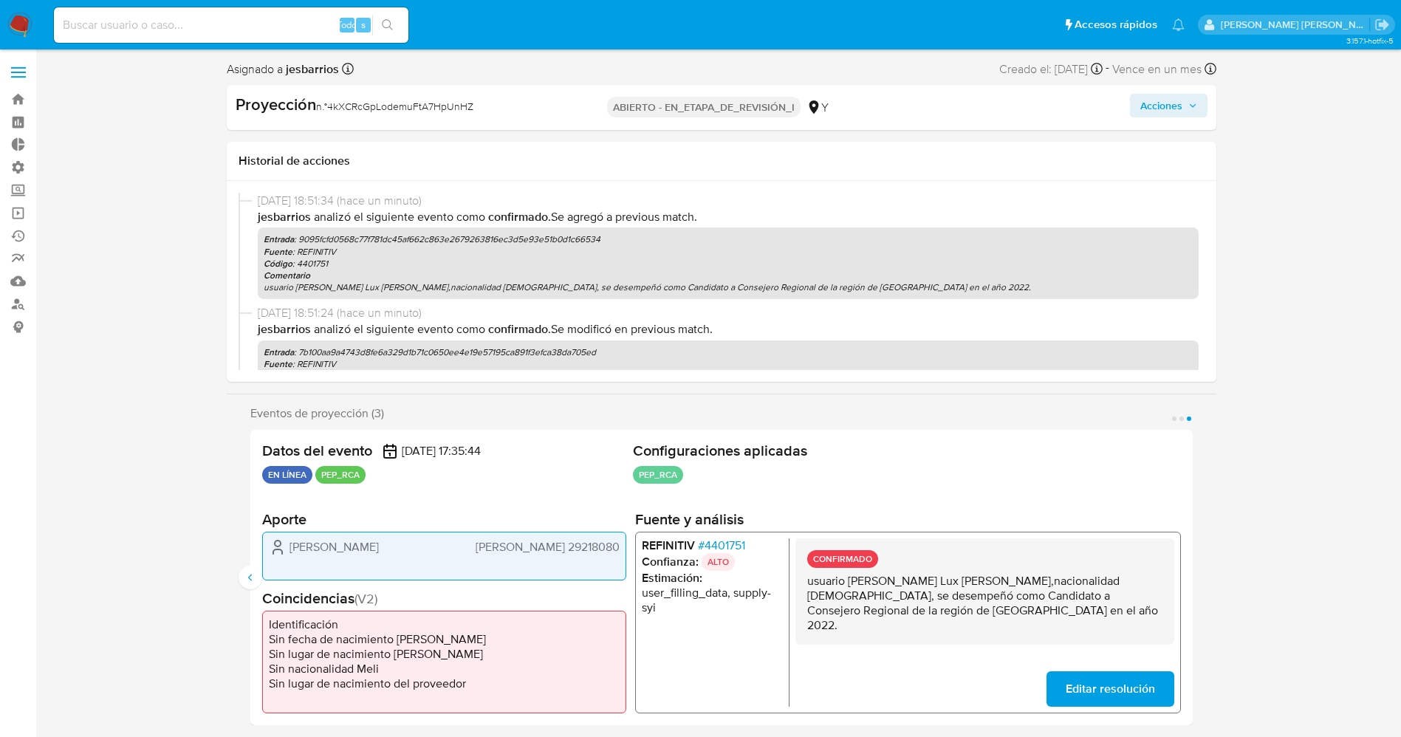
click at [1161, 108] on font "Acciones" at bounding box center [1161, 106] width 42 height 24
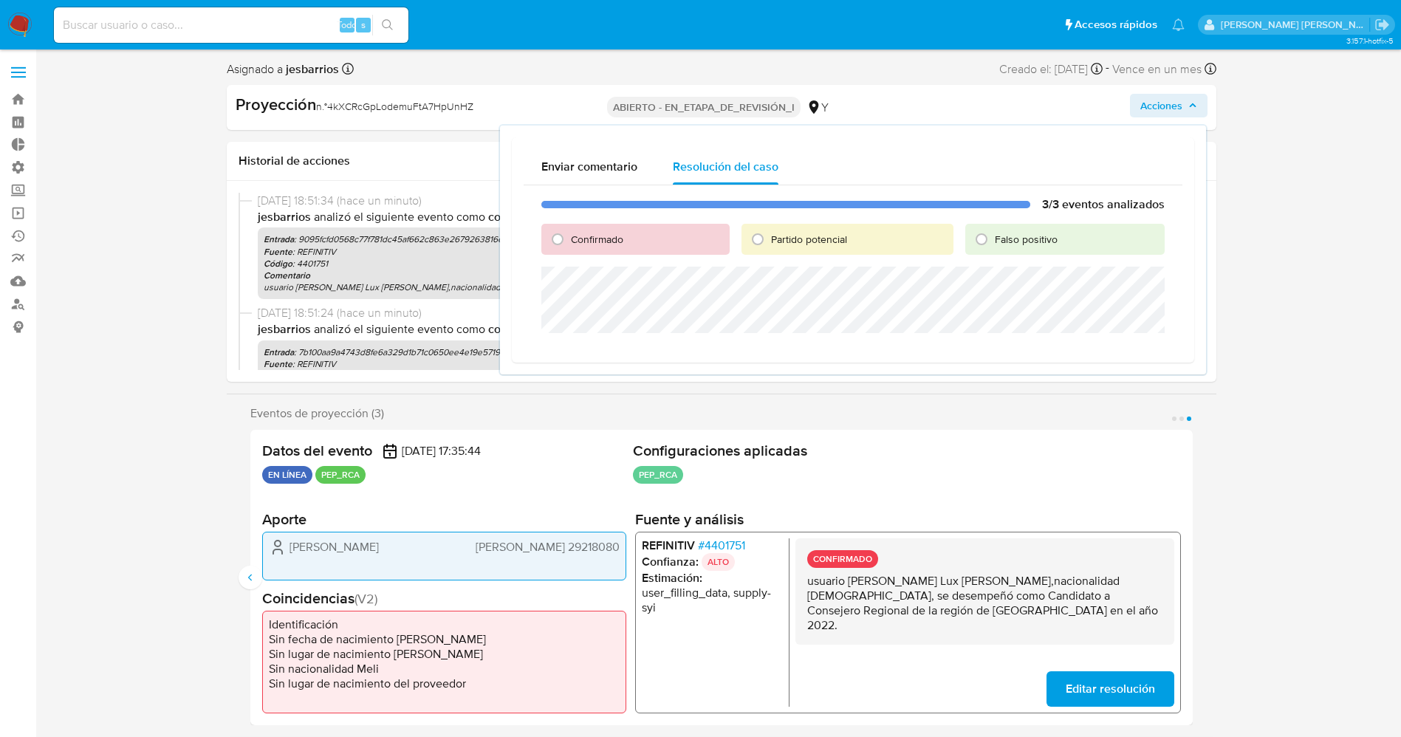
click at [596, 232] on font "Confirmado" at bounding box center [597, 239] width 52 height 15
click at [569, 232] on input "Confirmado" at bounding box center [558, 239] width 24 height 24
radio input "true"
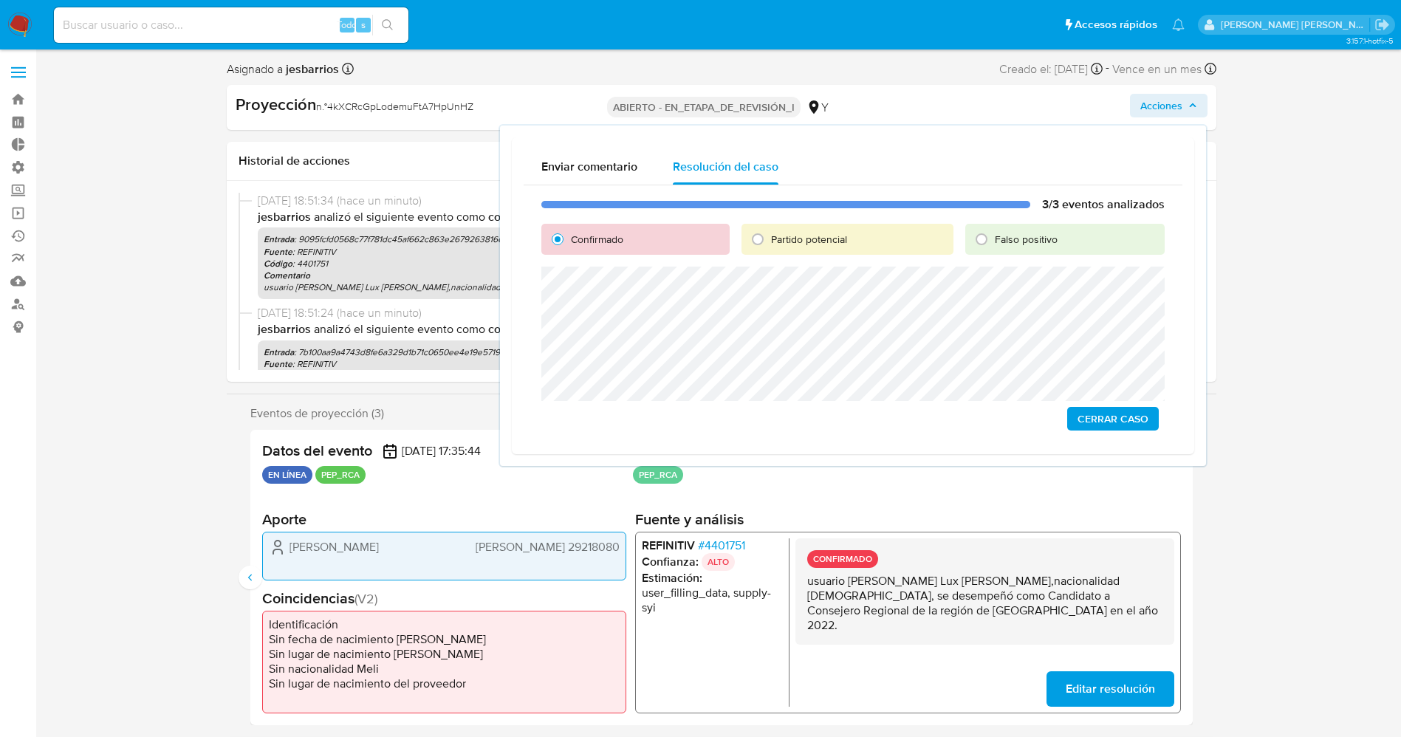
click at [1096, 411] on span "Cerrar Caso" at bounding box center [1113, 418] width 71 height 21
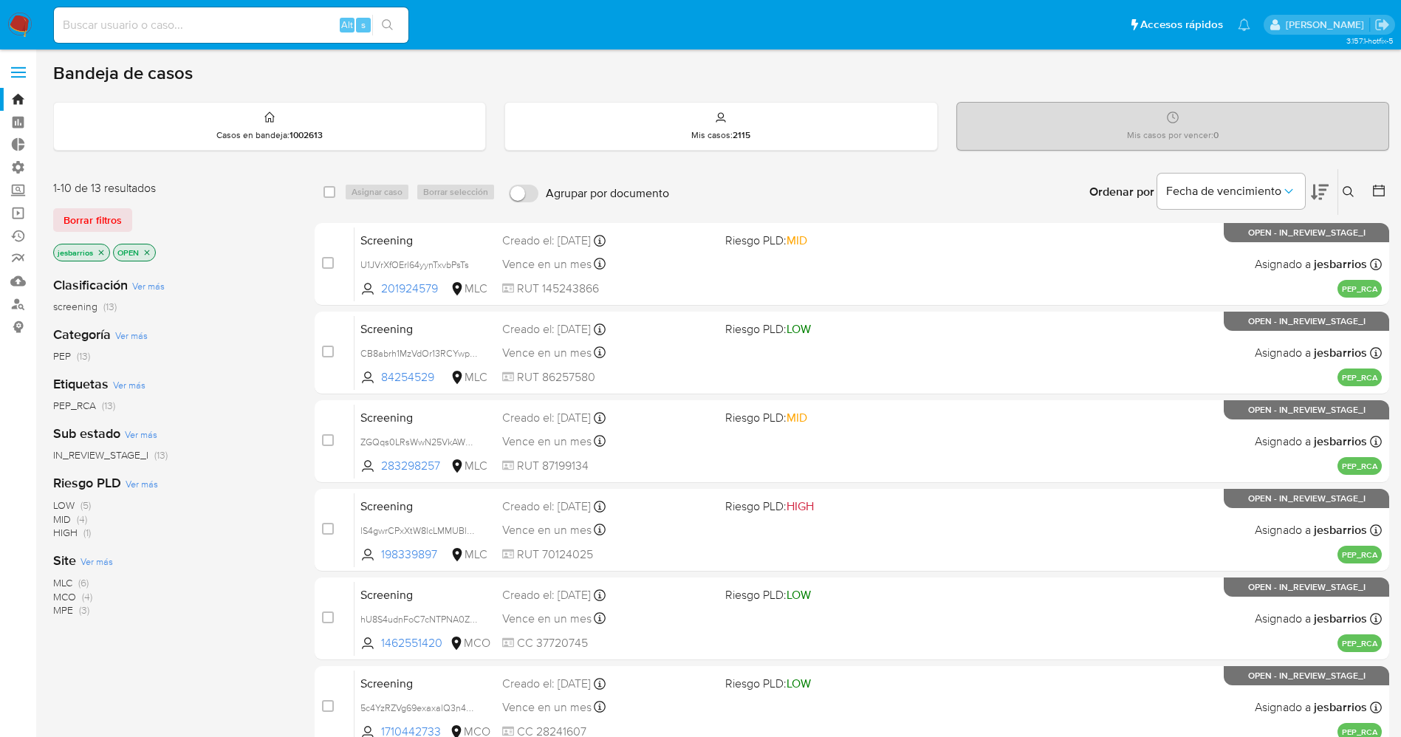
click at [13, 23] on img at bounding box center [19, 25] width 25 height 25
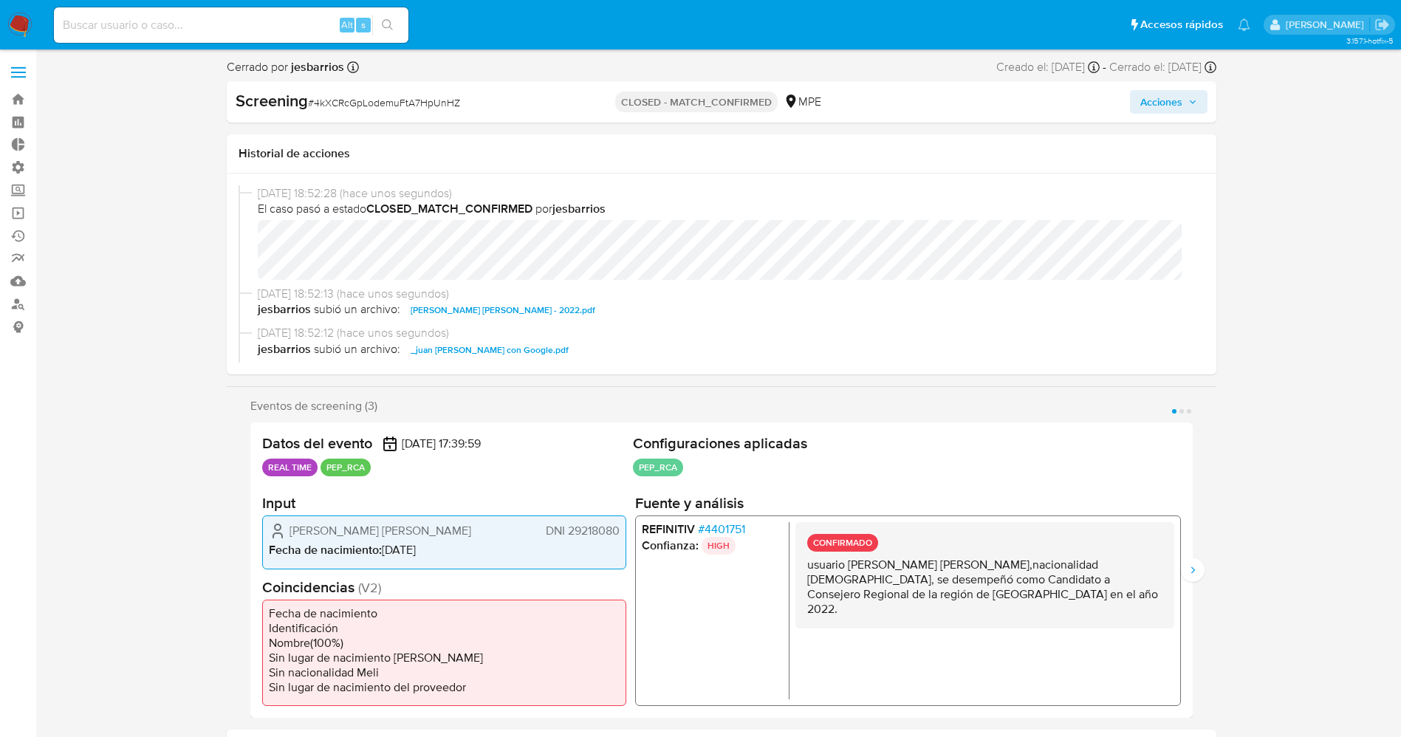
select select "10"
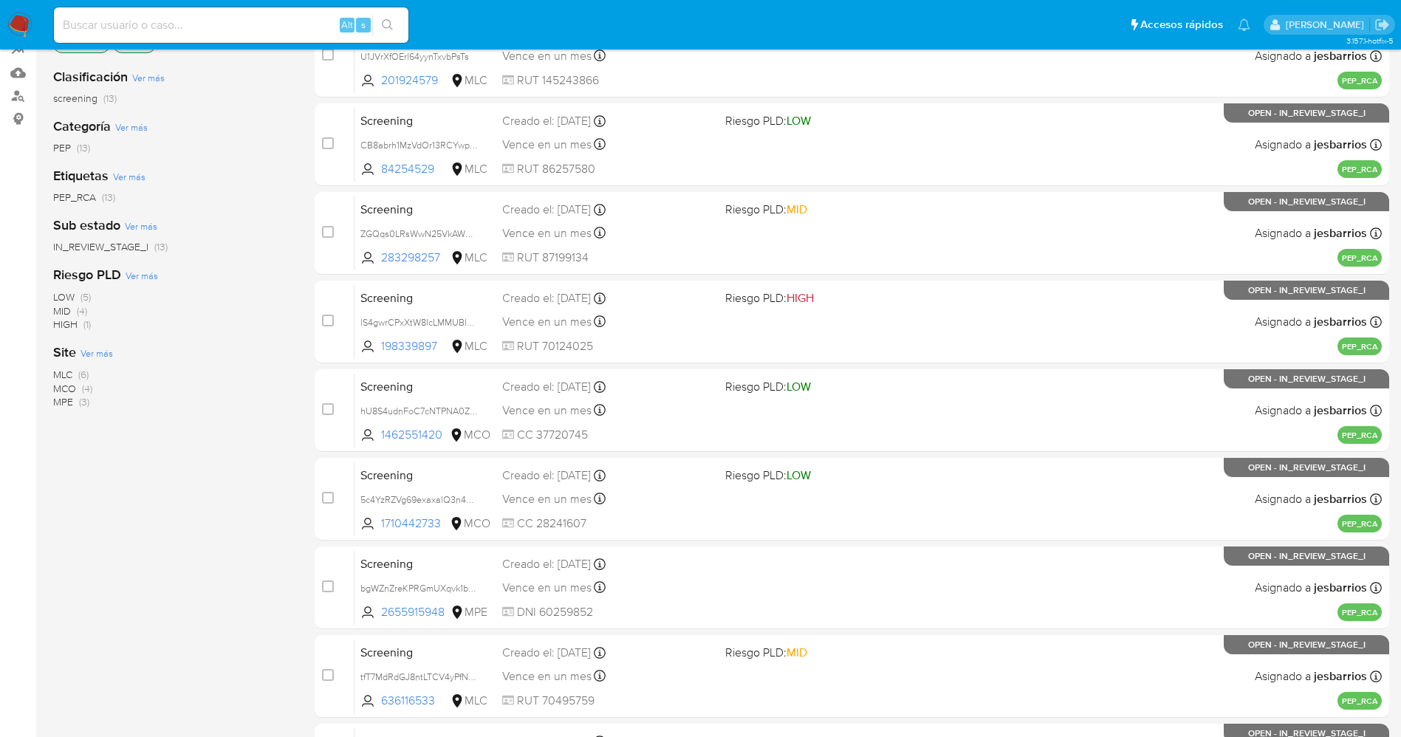
scroll to position [429, 0]
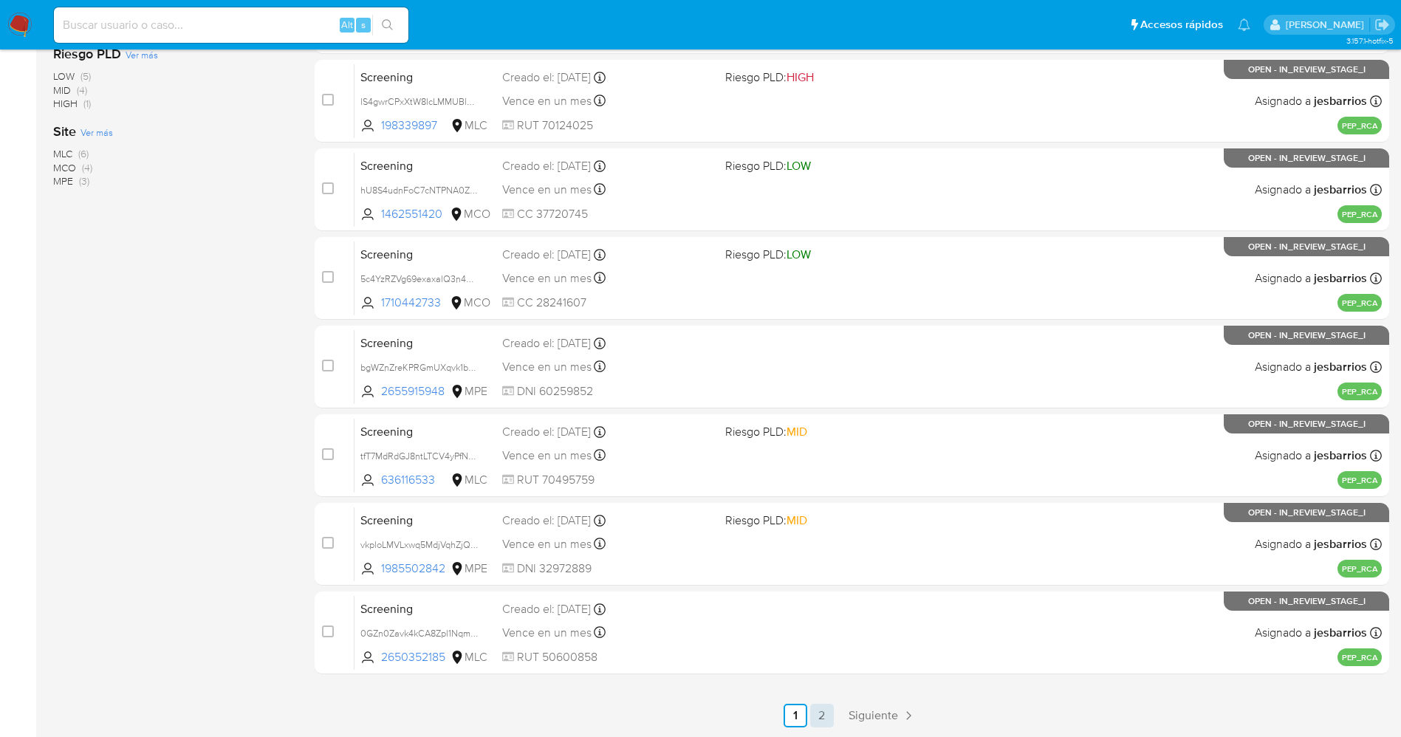
click at [812, 712] on link "2" at bounding box center [822, 716] width 24 height 24
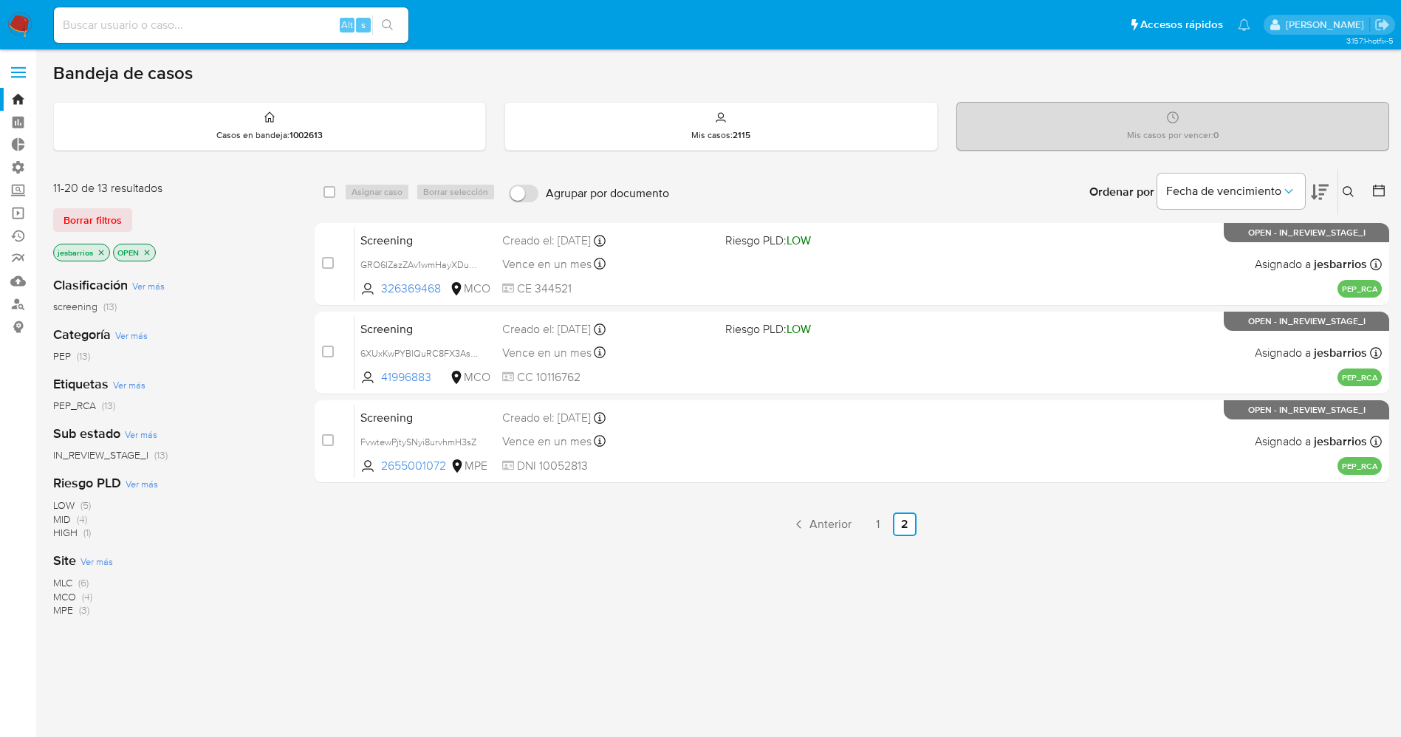
click at [101, 250] on icon "close-filter" at bounding box center [101, 252] width 9 height 9
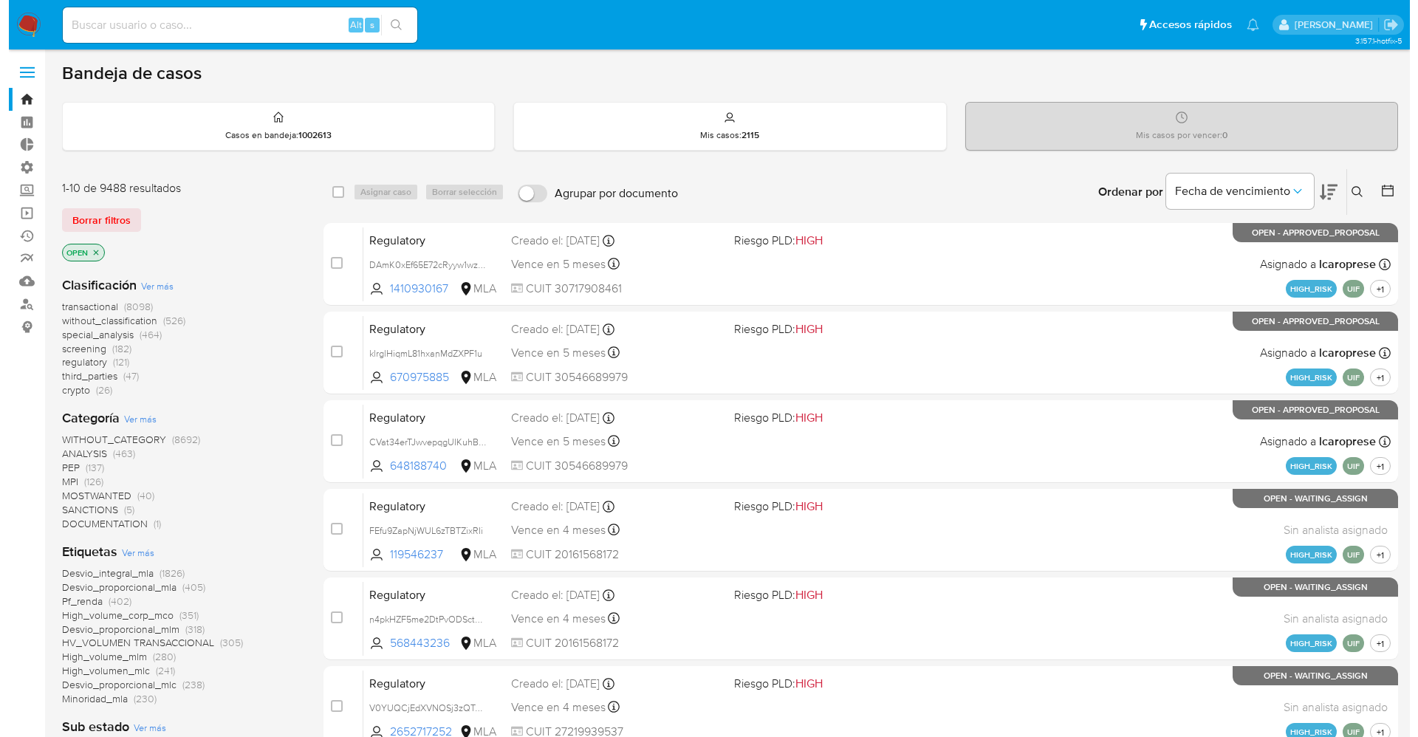
scroll to position [554, 0]
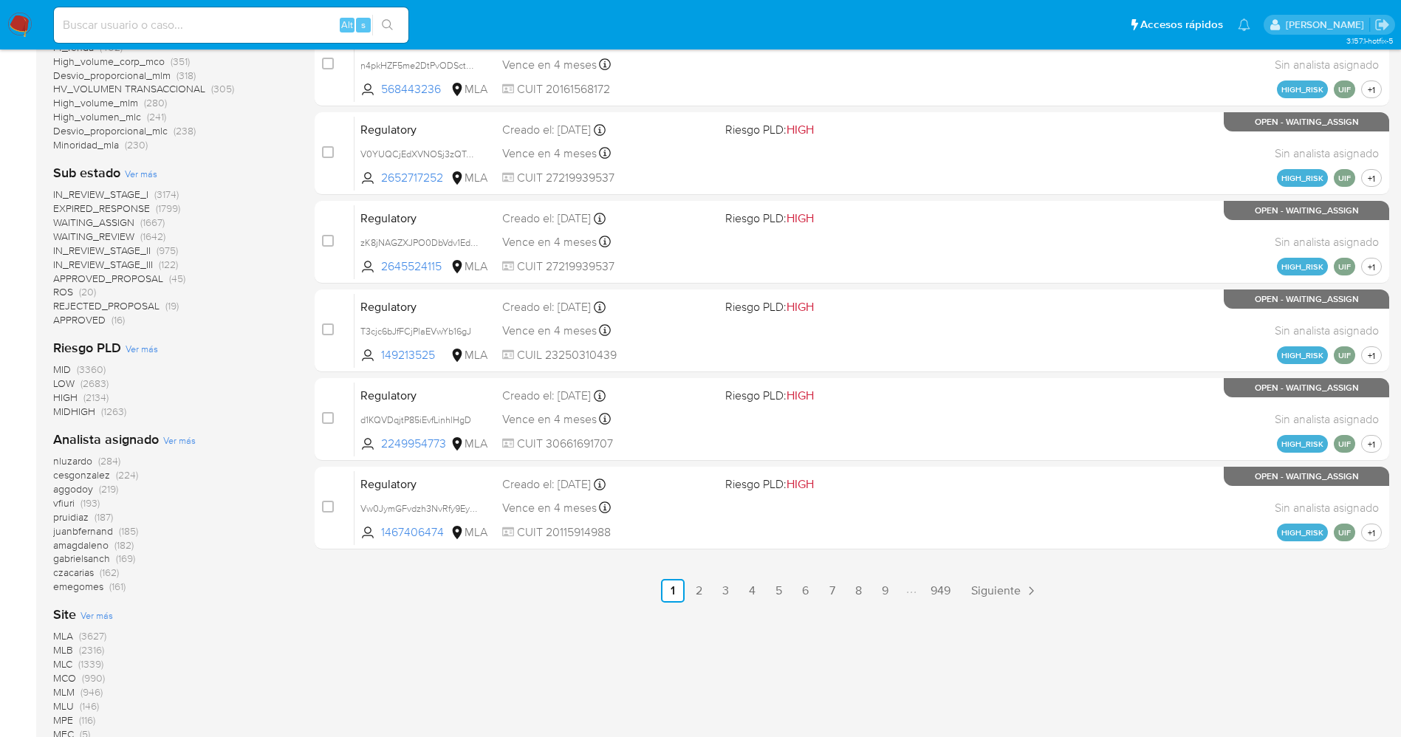
click at [163, 436] on span "Ver más" at bounding box center [179, 440] width 32 height 13
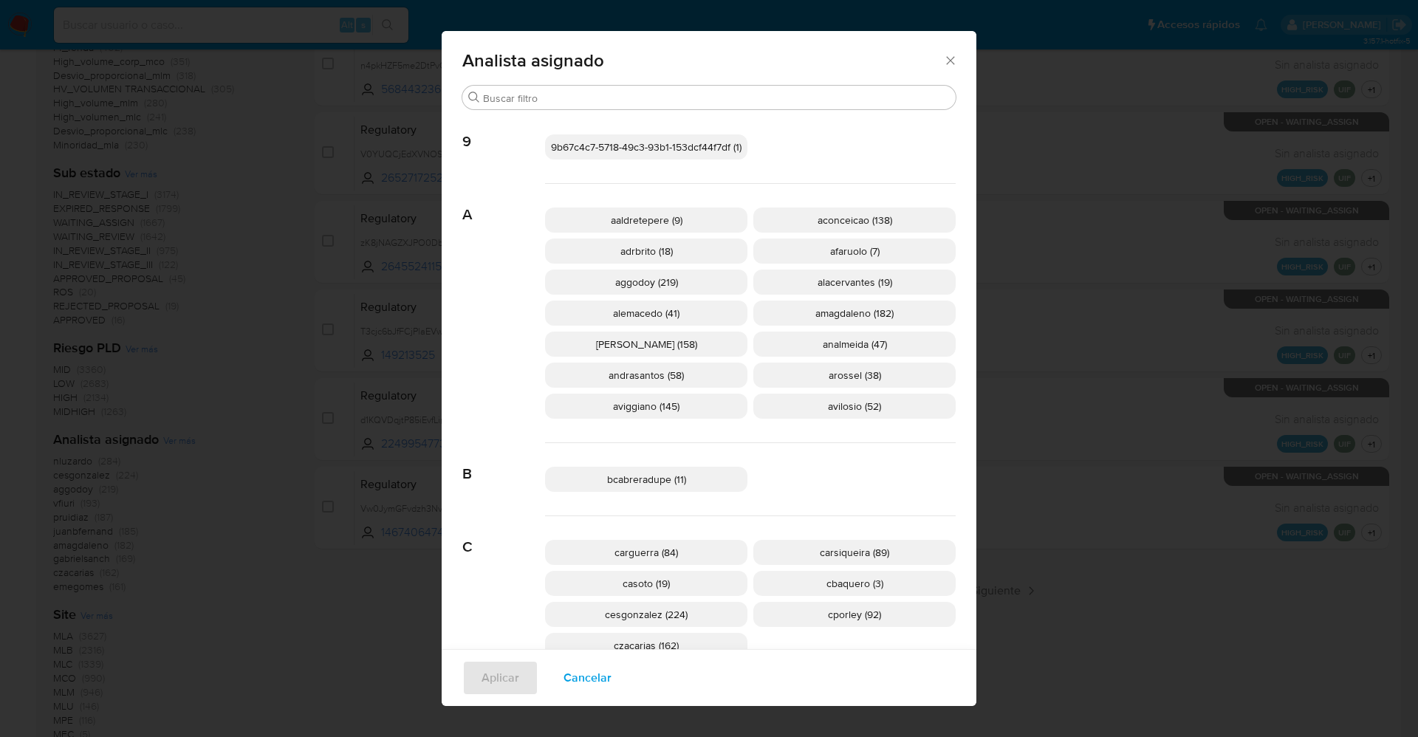
scroll to position [543, 0]
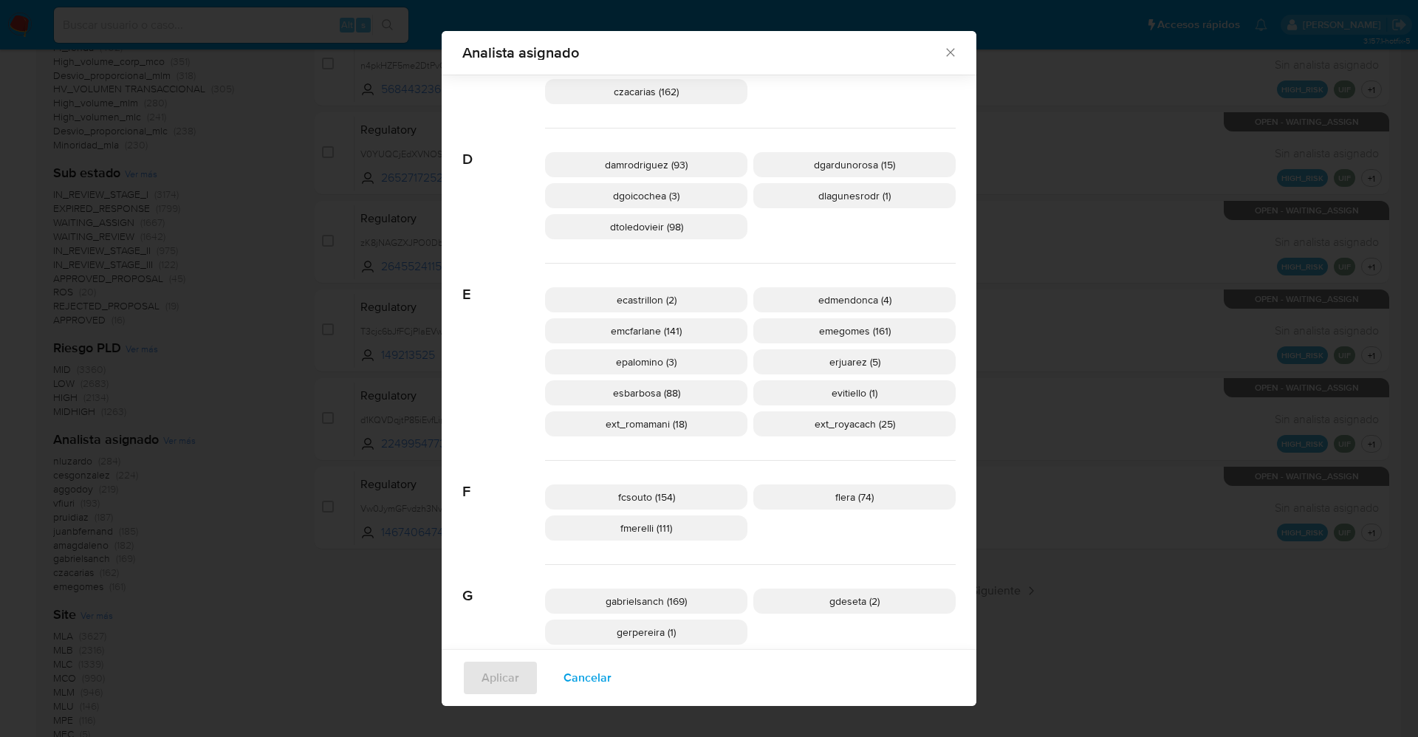
click at [589, 681] on span "Cancelar" at bounding box center [588, 678] width 48 height 32
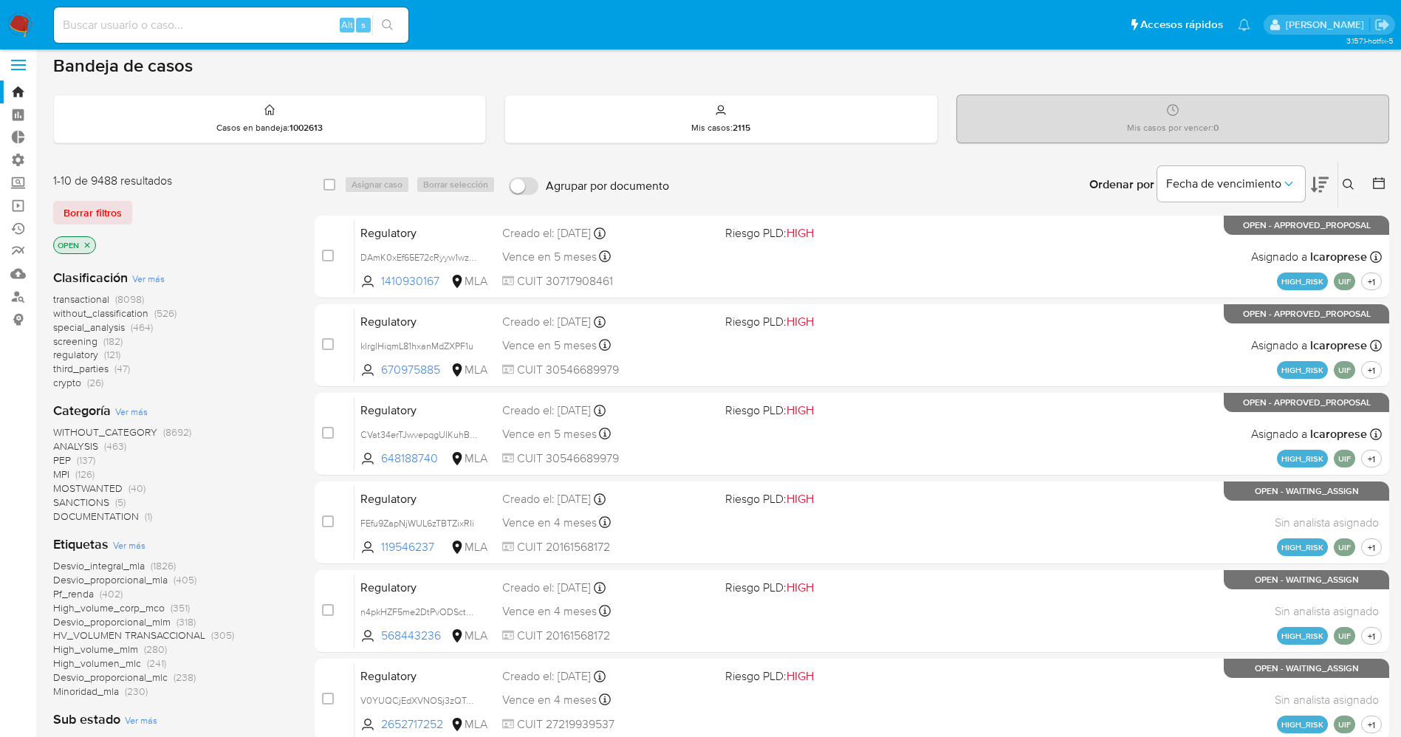
scroll to position [0, 0]
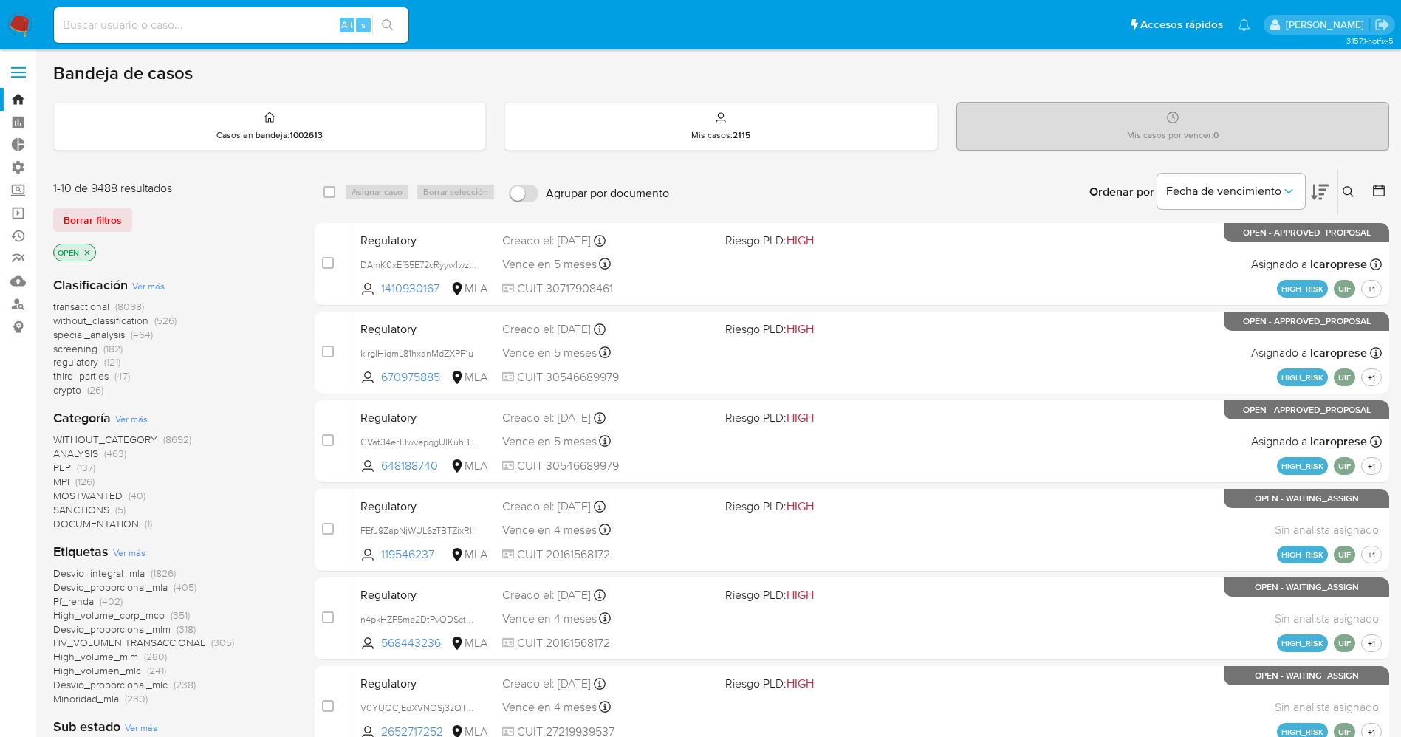
click at [12, 19] on img at bounding box center [19, 25] width 25 height 25
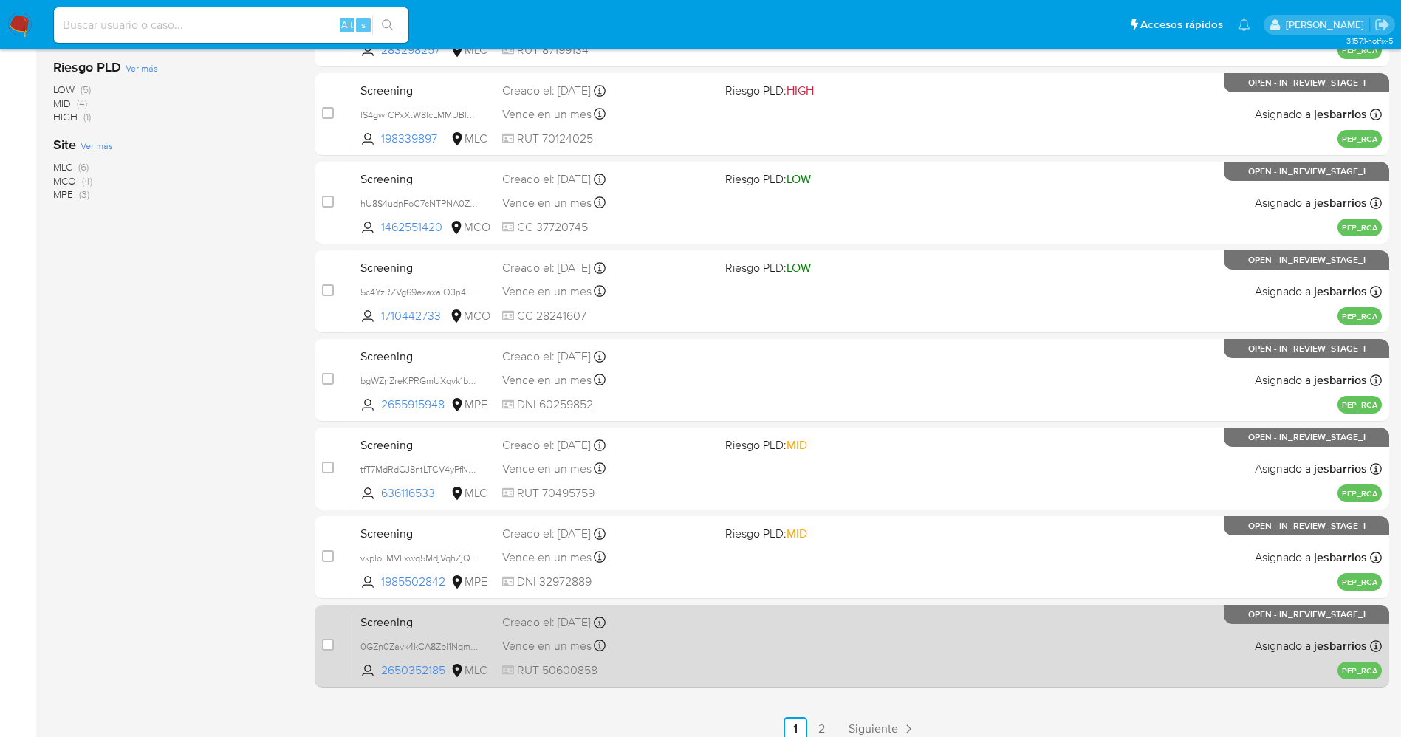
scroll to position [429, 0]
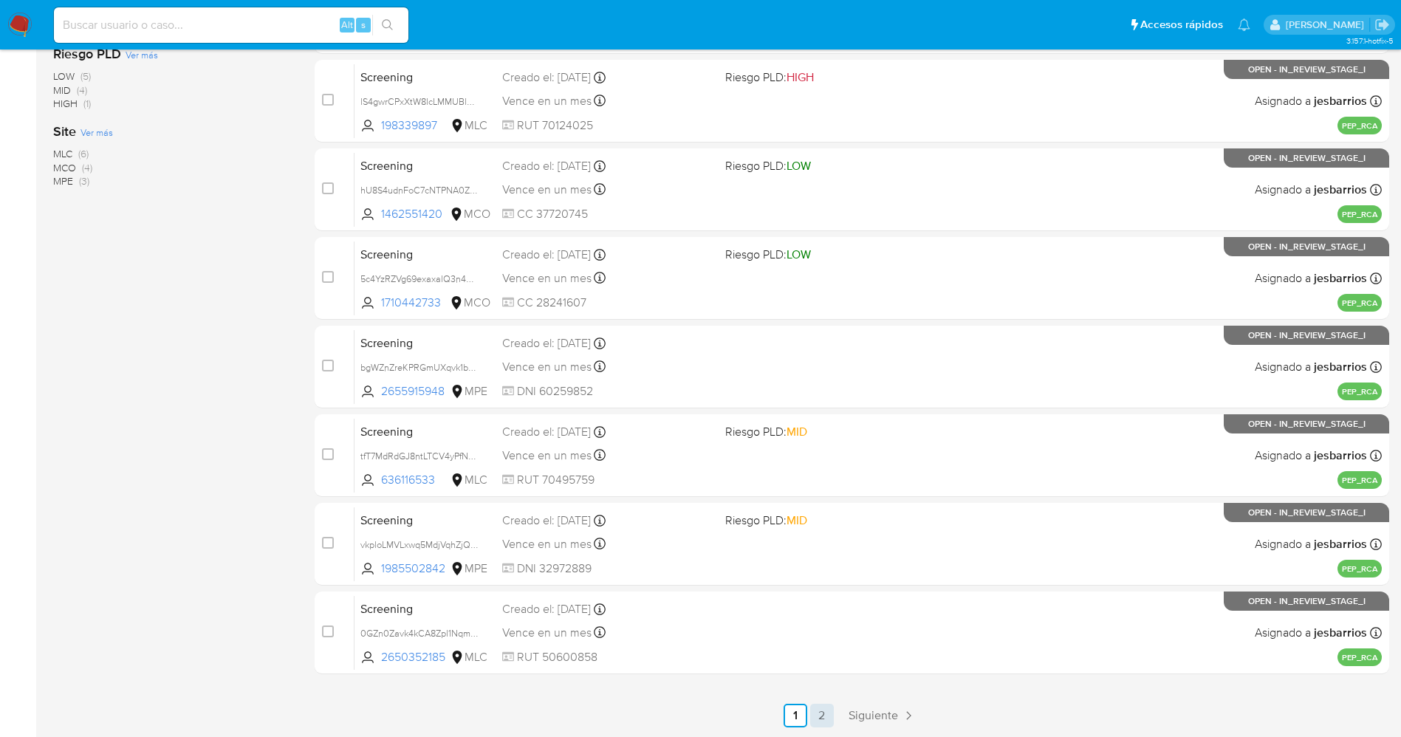
click at [818, 708] on link "2" at bounding box center [822, 716] width 24 height 24
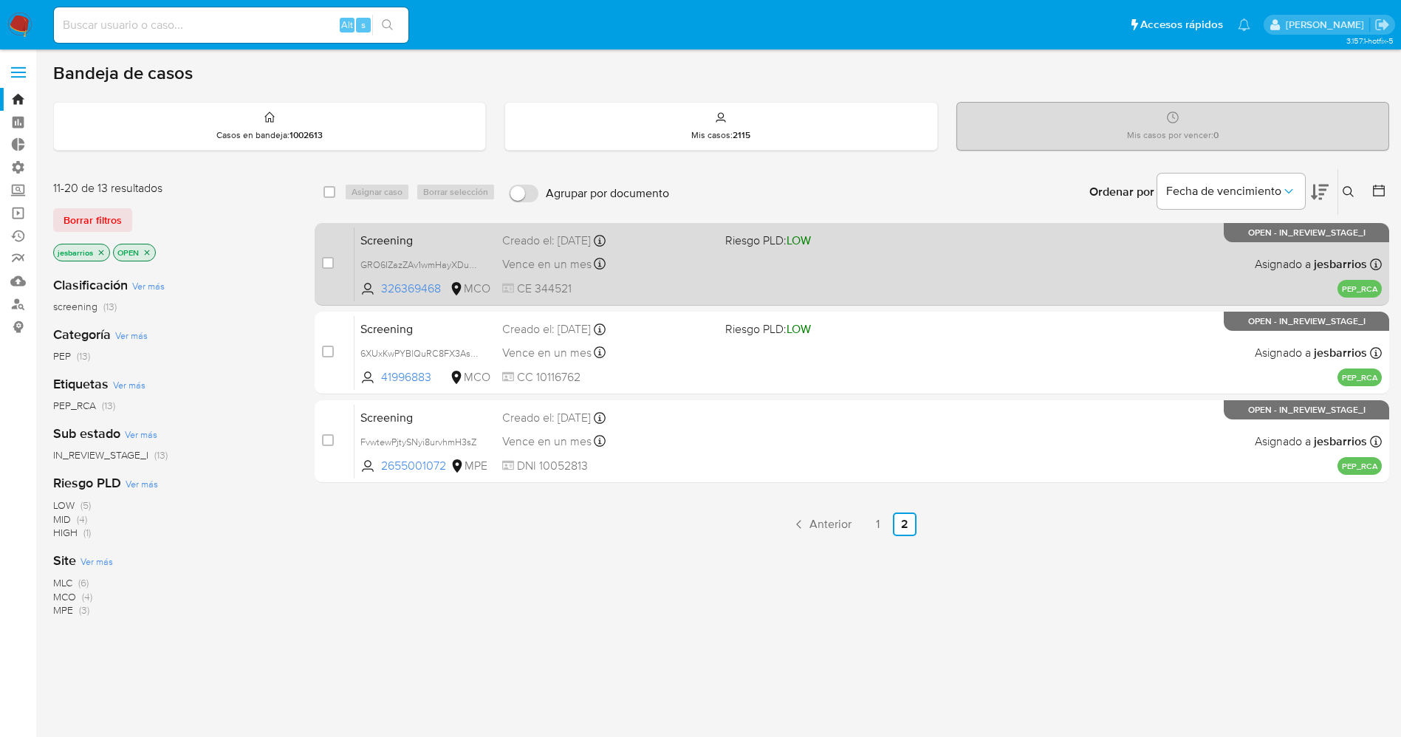
click at [674, 274] on div "Screening GRO6IZazZAv1wmHayXDu1MJK 326369468 MCO Riesgo PLD: LOW Creado el: [DA…" at bounding box center [868, 264] width 1027 height 75
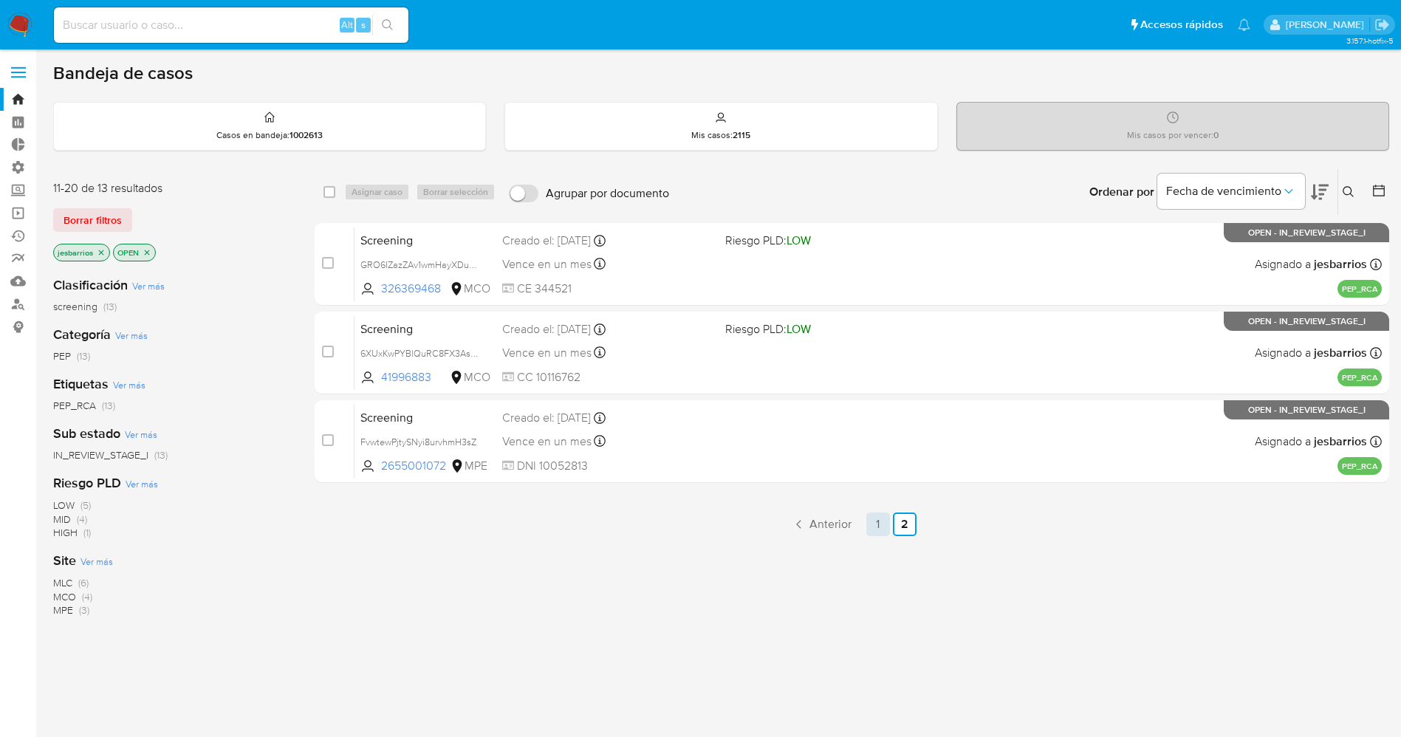
click at [873, 516] on link "1" at bounding box center [878, 525] width 24 height 24
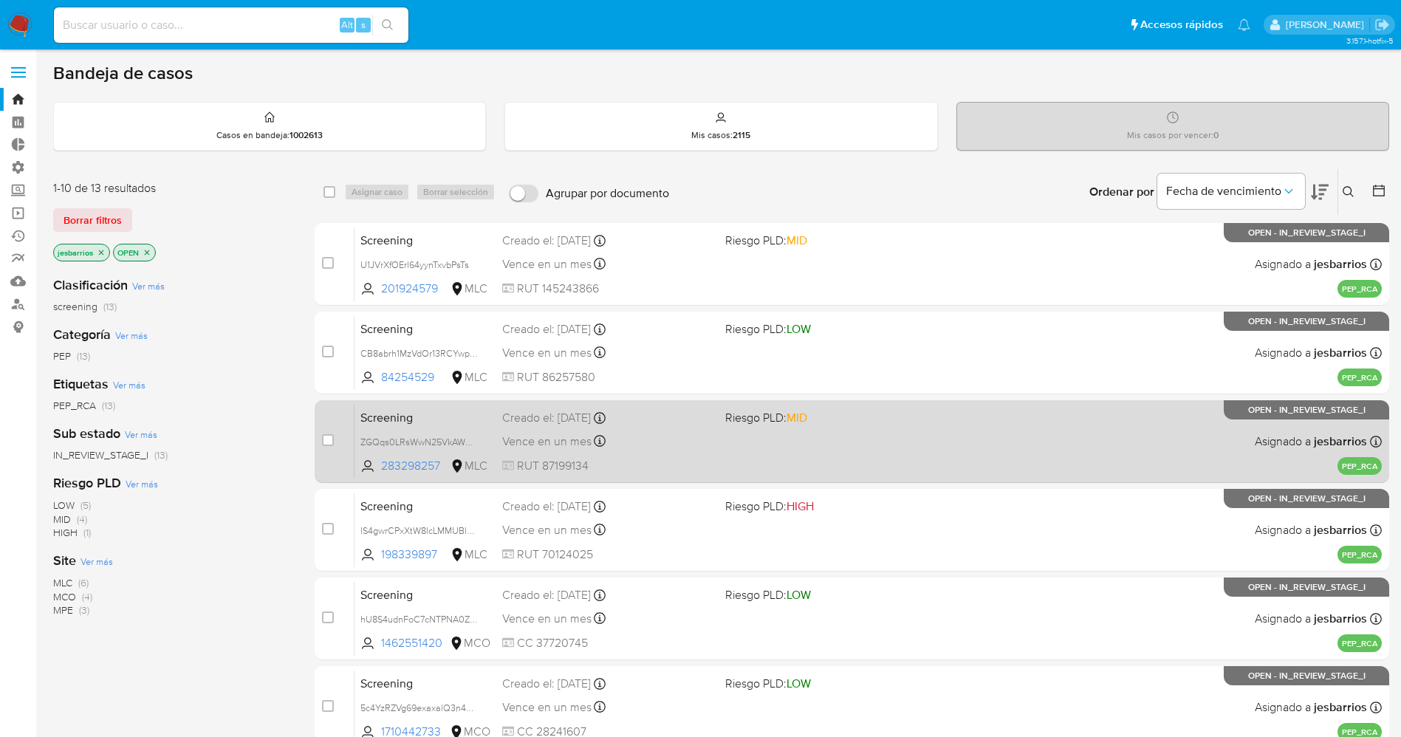
scroll to position [429, 0]
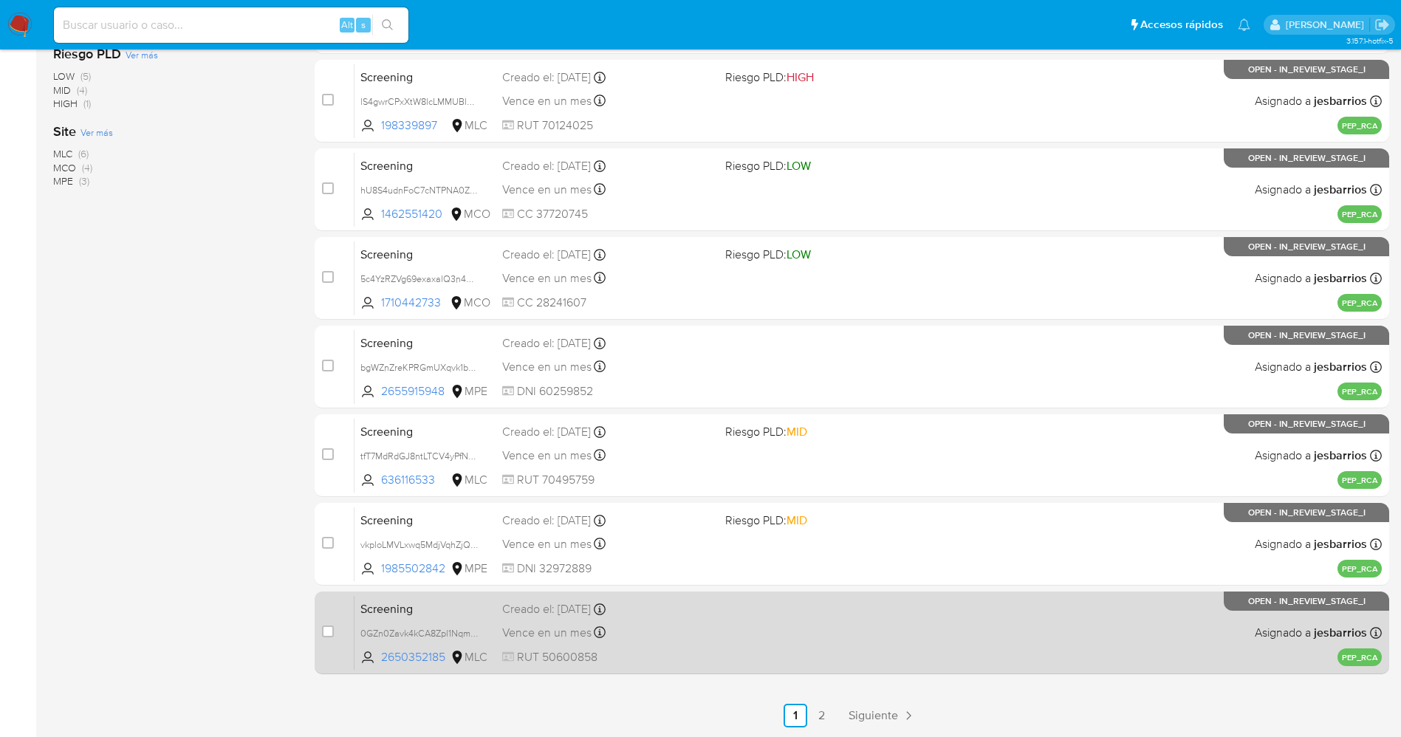
click at [676, 634] on div "Vence en un mes Vence el [DATE] 17:07:18" at bounding box center [607, 633] width 211 height 20
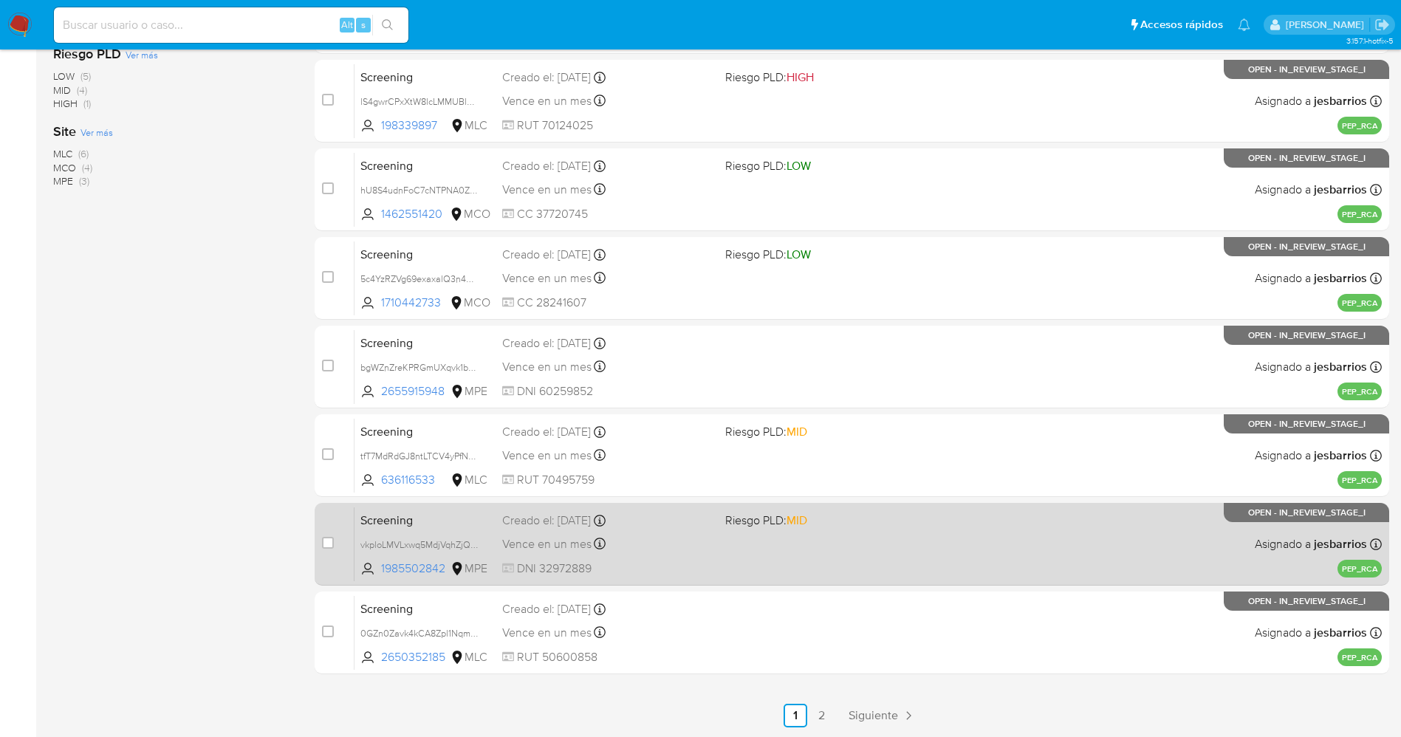
click at [691, 542] on div "Vence en un mes Vence el [DATE] 18:08:11" at bounding box center [607, 544] width 211 height 20
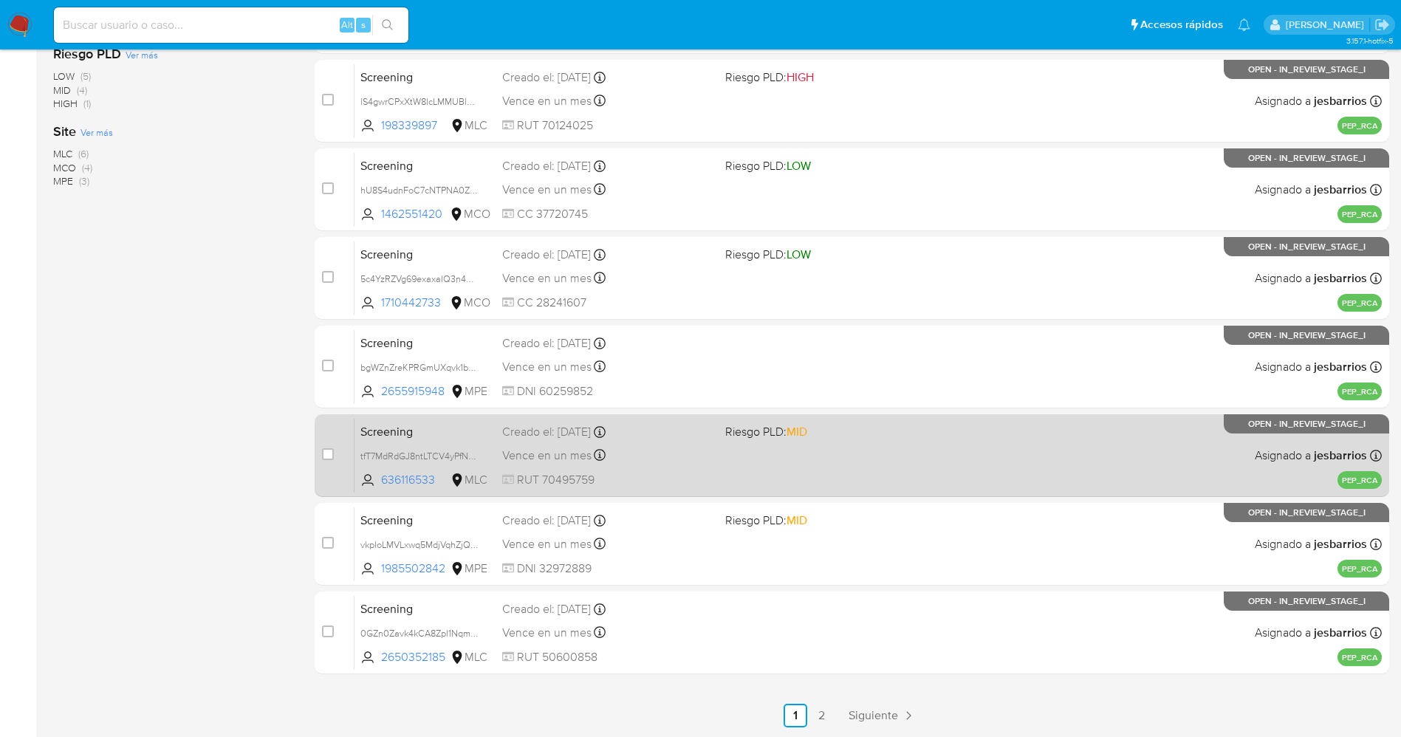
click at [697, 470] on div "Screening tfT7MdRdGJ8ntLTCV4yPfNUm 636116533 MLC Riesgo PLD: MID Creado el: [DA…" at bounding box center [868, 455] width 1027 height 75
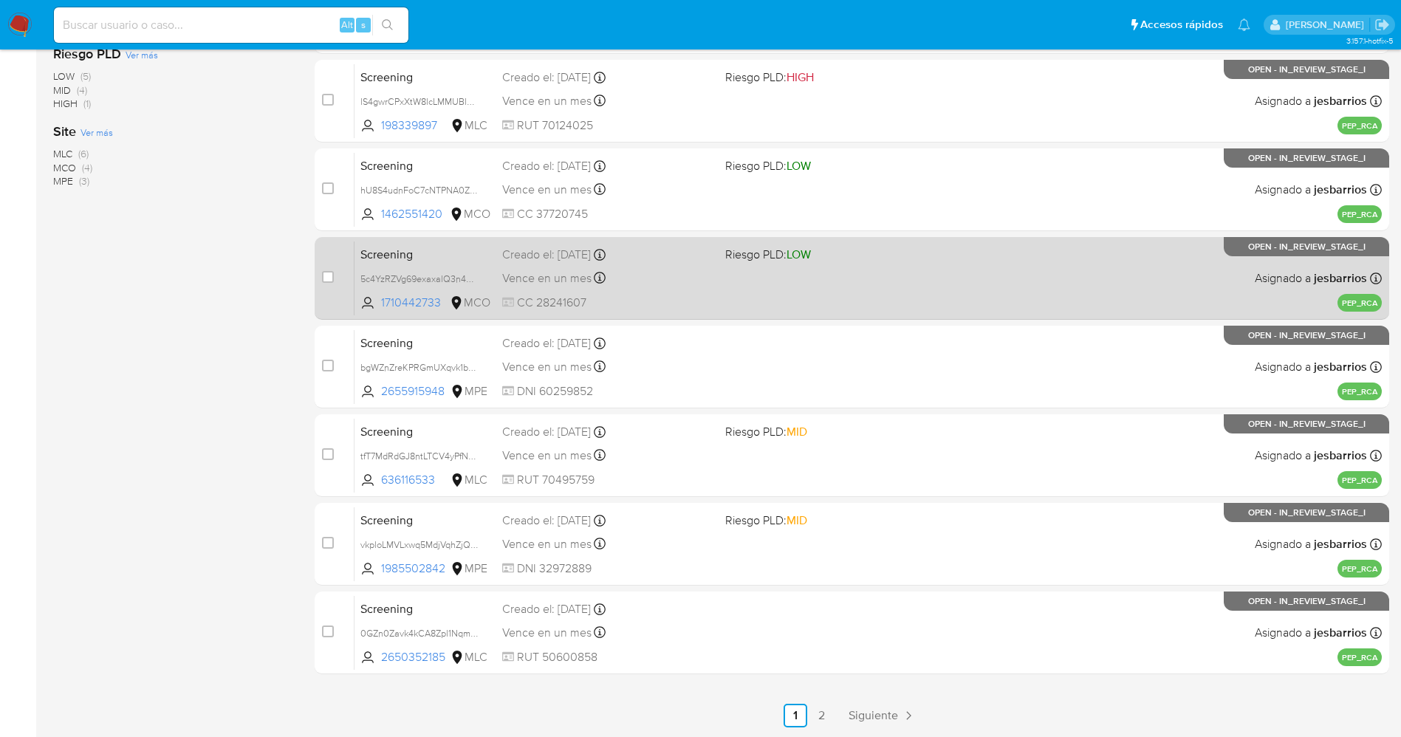
scroll to position [0, 0]
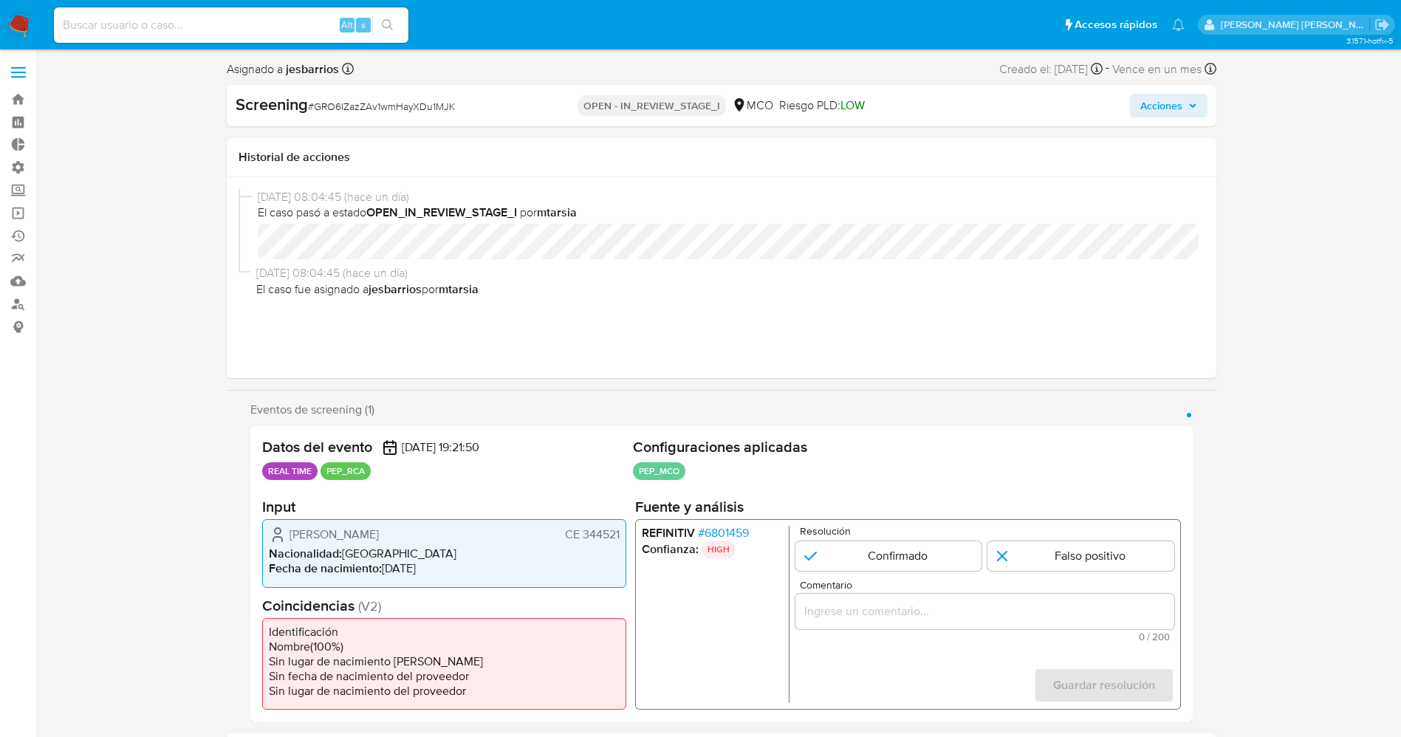
select select "10"
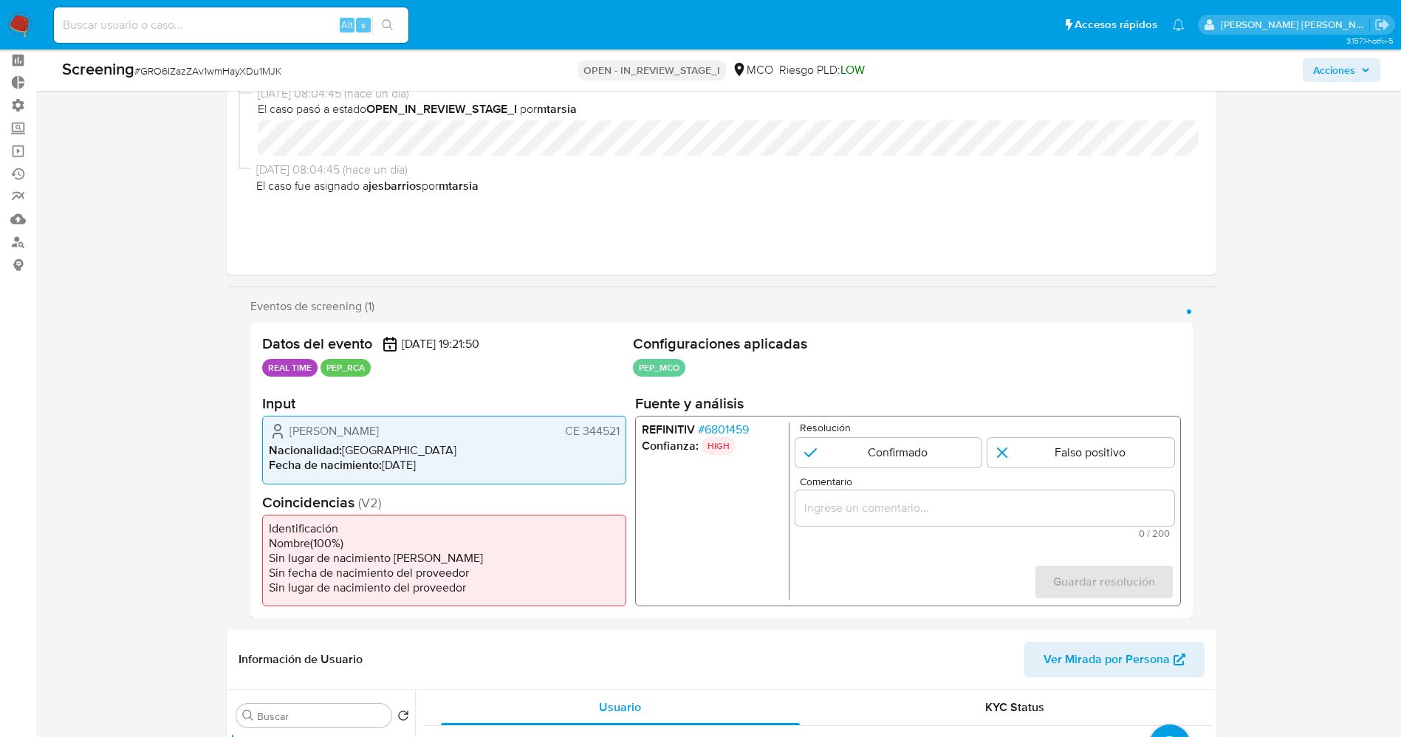
scroll to position [111, 0]
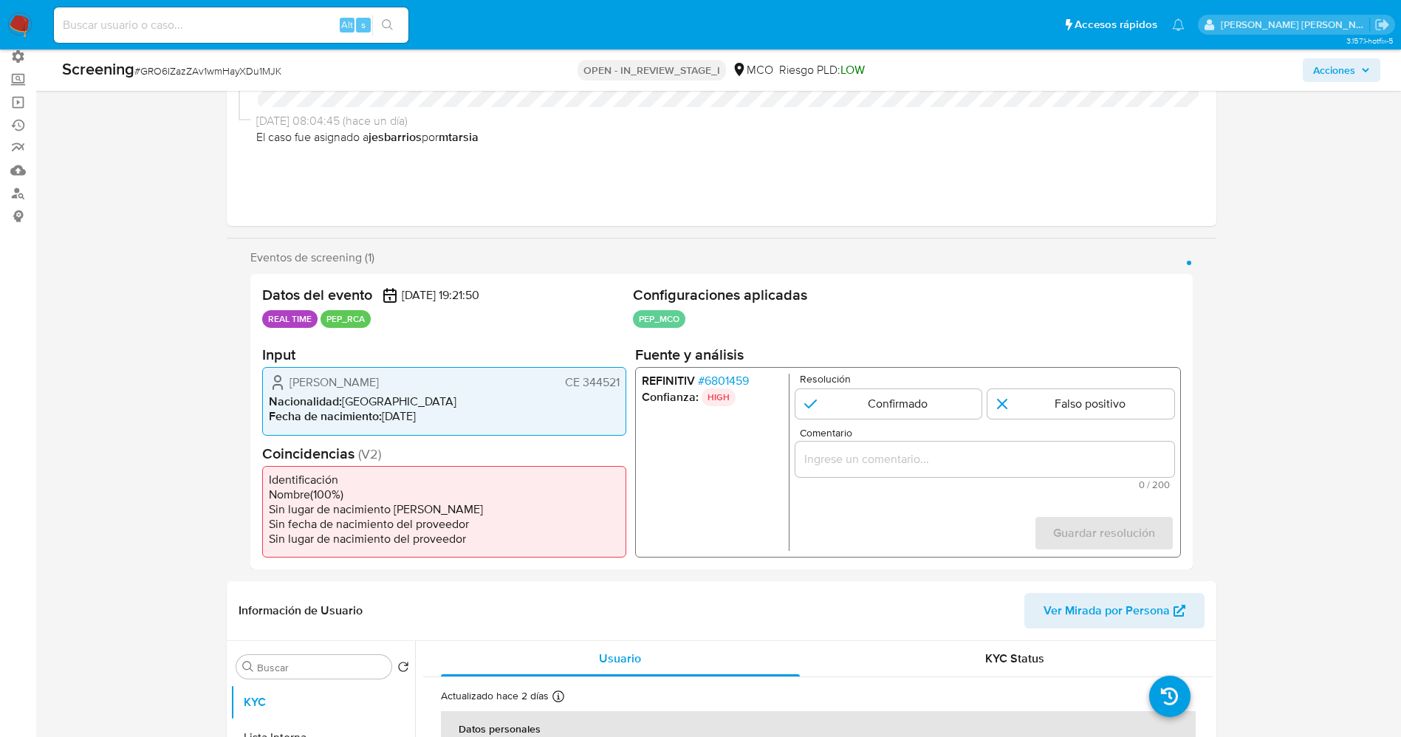
click at [724, 371] on div "REFINITIV # 6801459 Confianza: HIGH Resolución Confirmado Falso positivo Coment…" at bounding box center [907, 462] width 546 height 191
click at [716, 379] on span "# 6801459" at bounding box center [722, 381] width 51 height 15
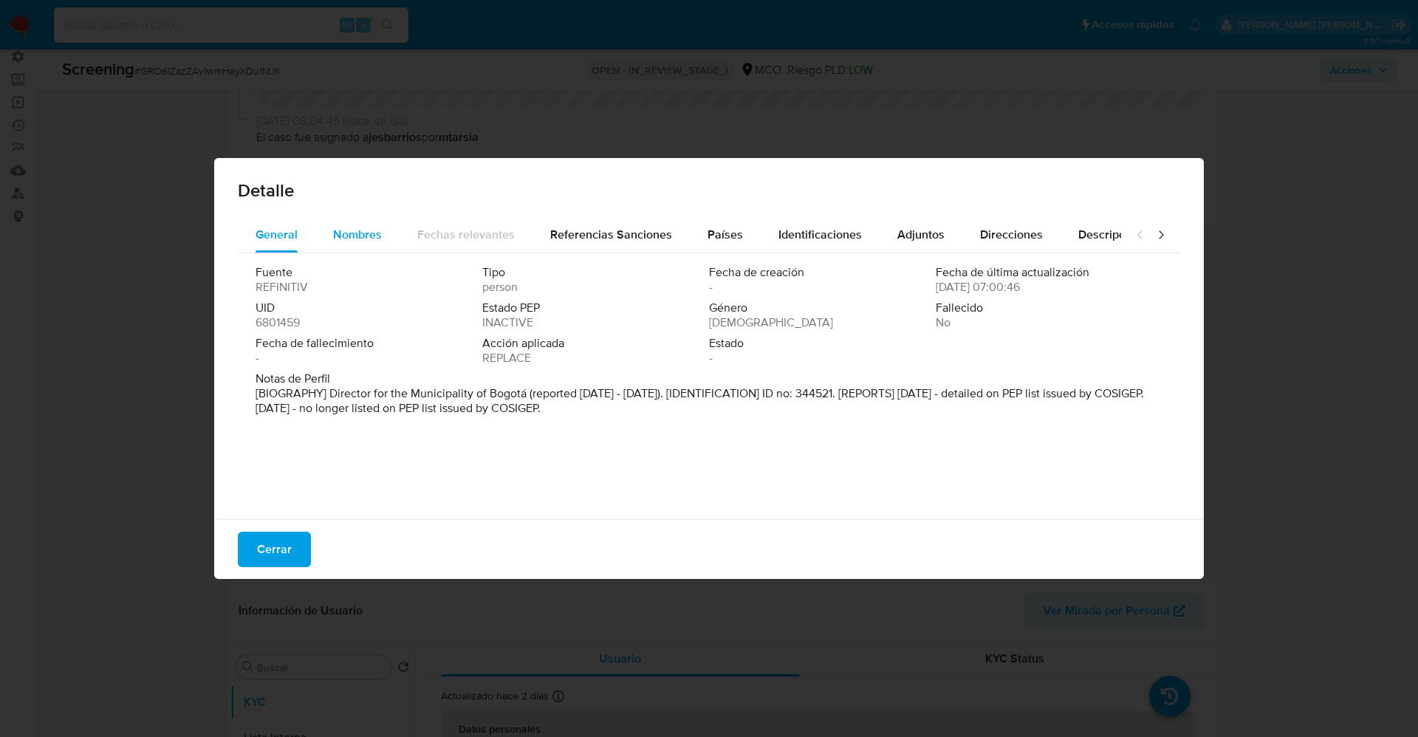
click at [355, 239] on span "Nombres" at bounding box center [357, 234] width 49 height 17
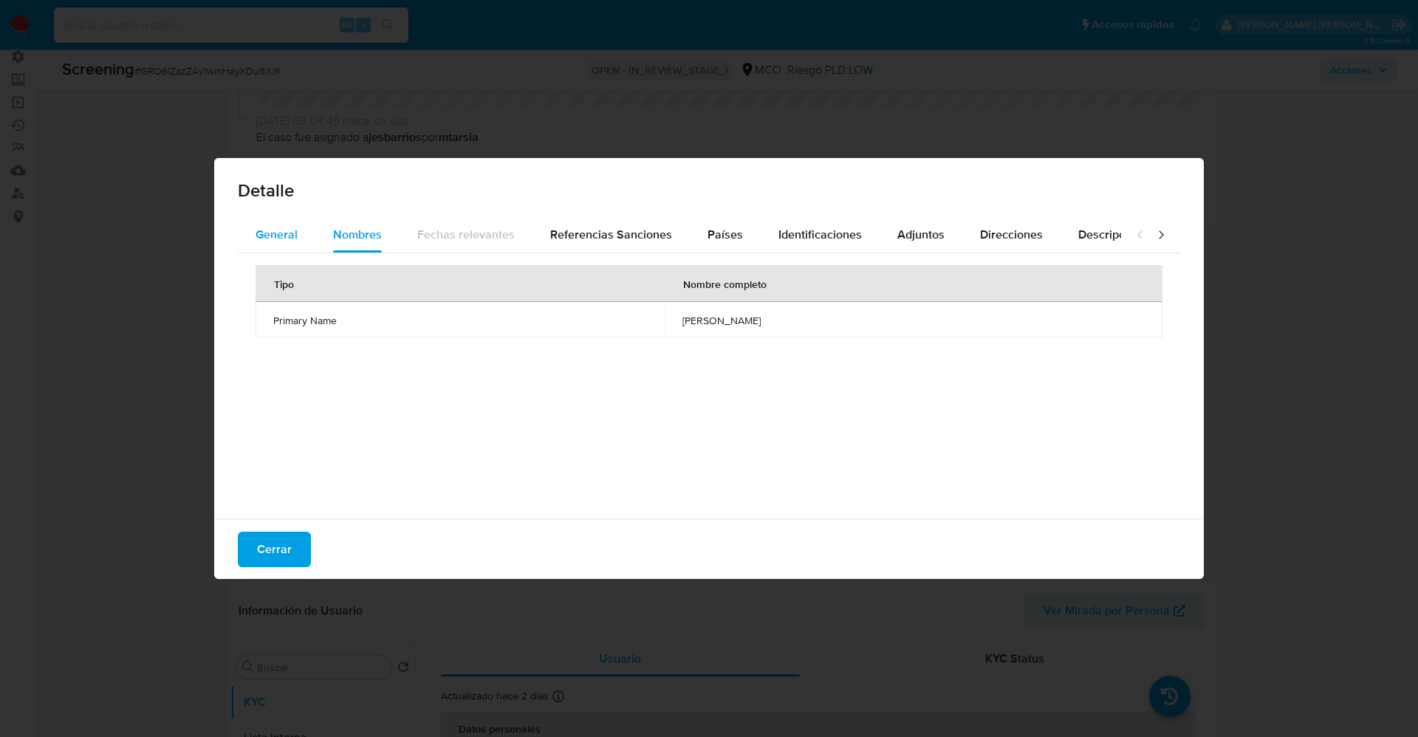
click at [293, 236] on span "General" at bounding box center [277, 234] width 42 height 17
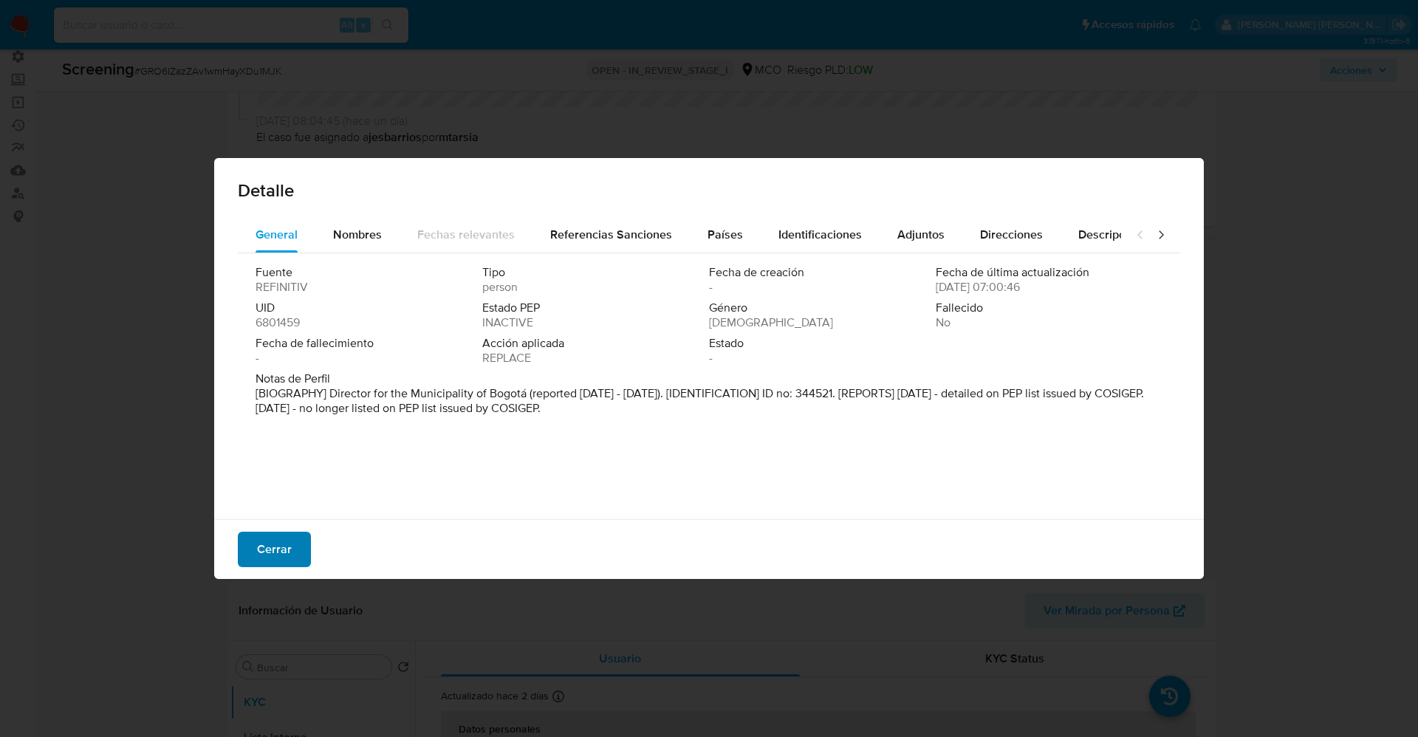
click at [273, 554] on span "Cerrar" at bounding box center [274, 549] width 35 height 32
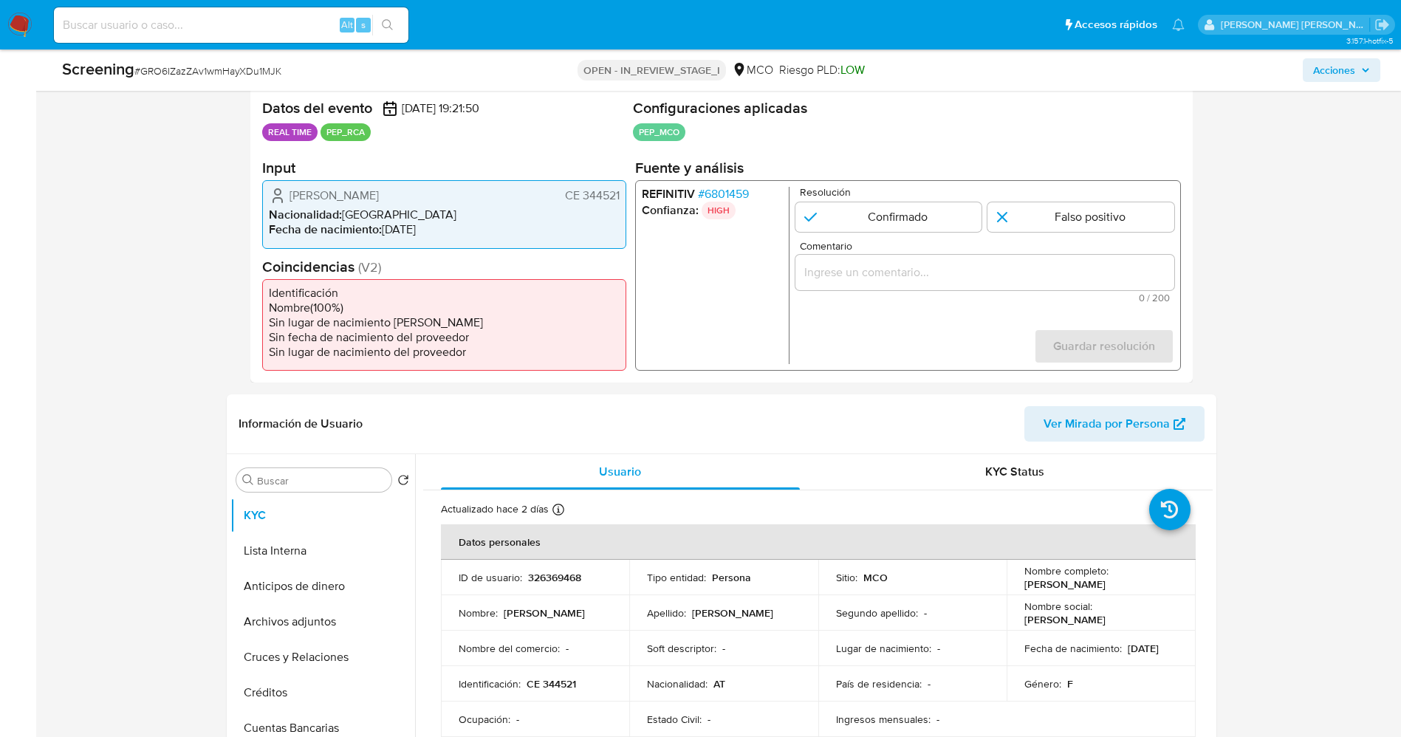
scroll to position [332, 0]
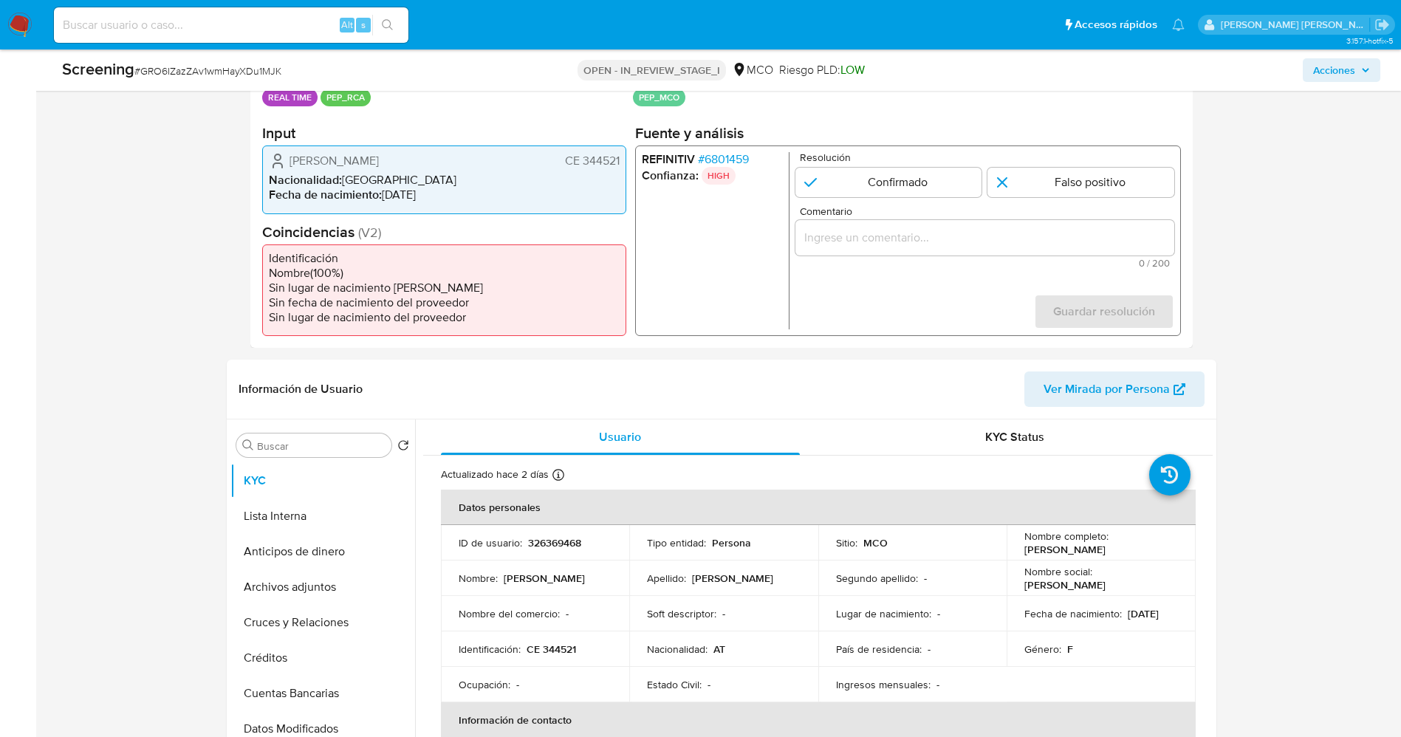
click at [733, 152] on span "# 6801459" at bounding box center [722, 159] width 51 height 15
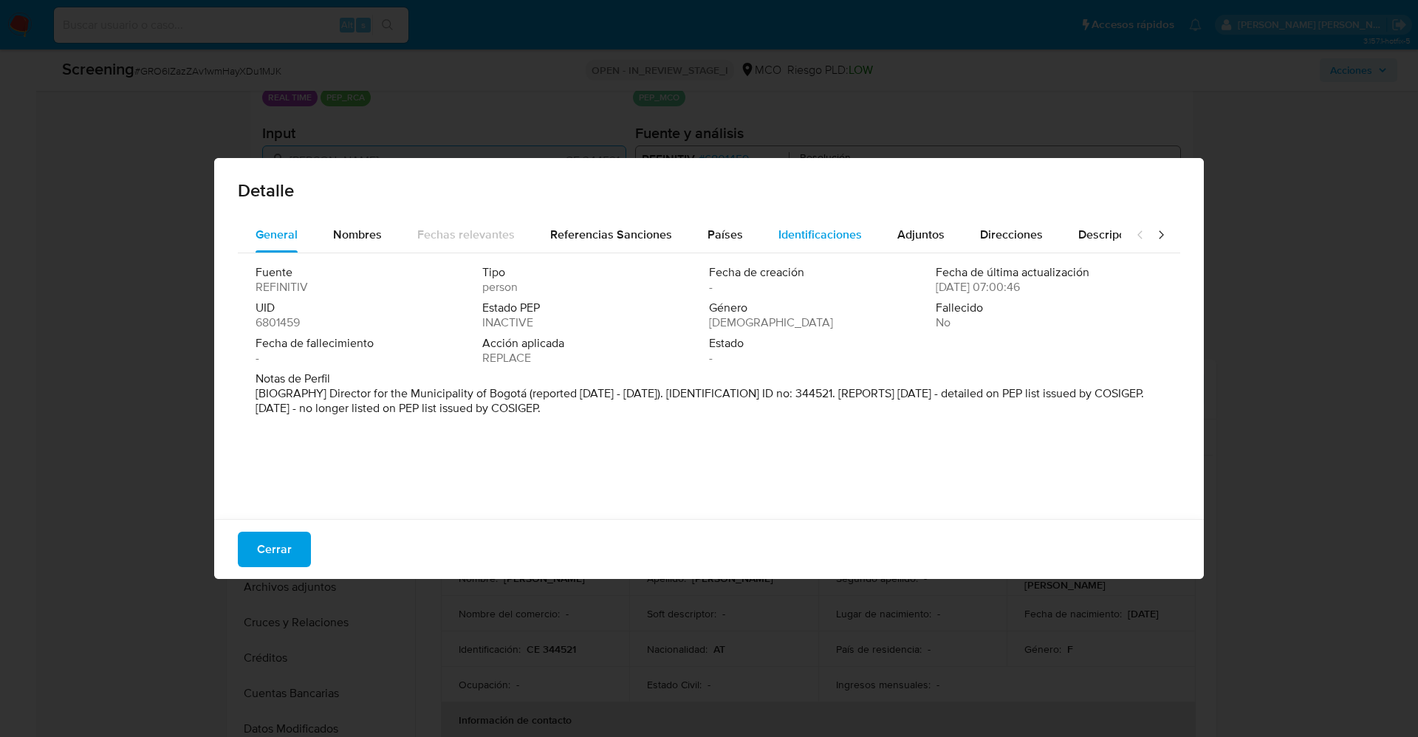
click at [798, 228] on span "Identificaciones" at bounding box center [819, 234] width 83 height 17
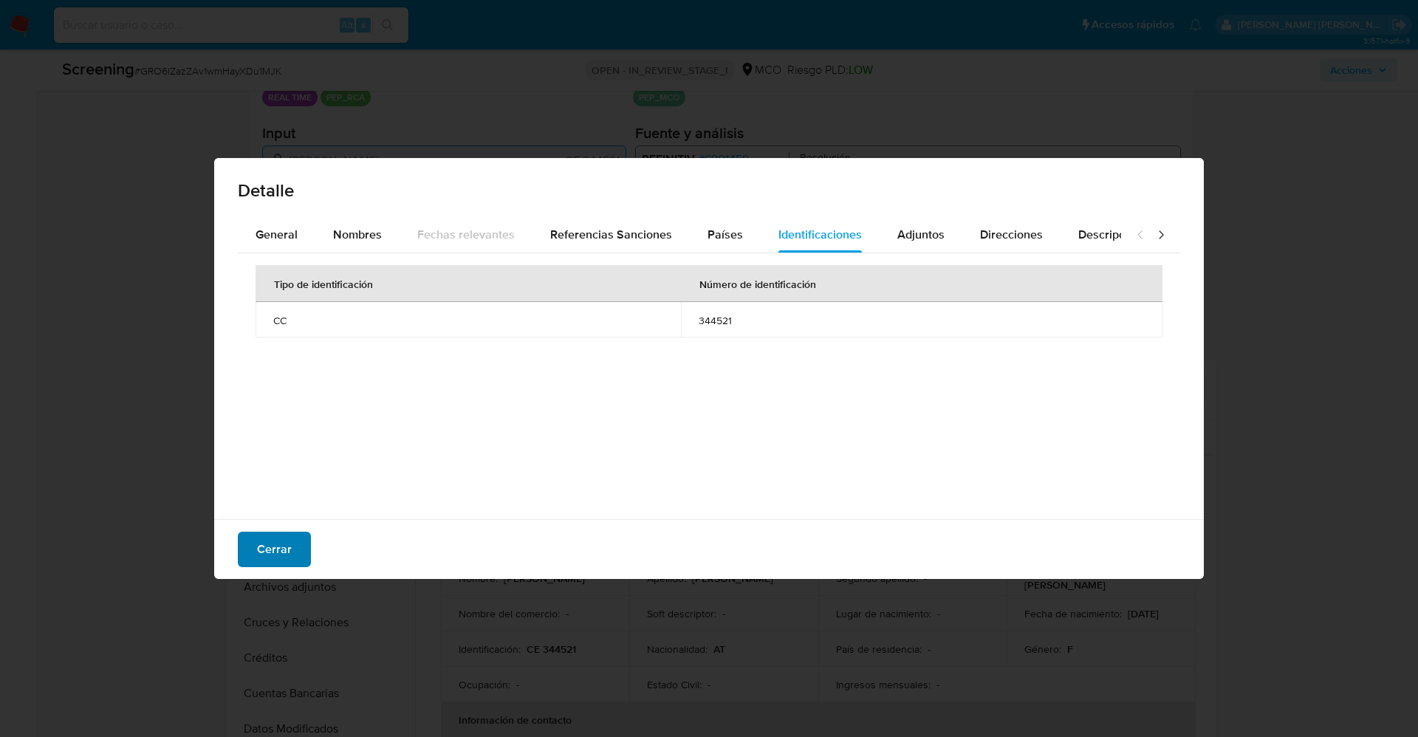
click at [273, 547] on span "Cerrar" at bounding box center [274, 549] width 35 height 32
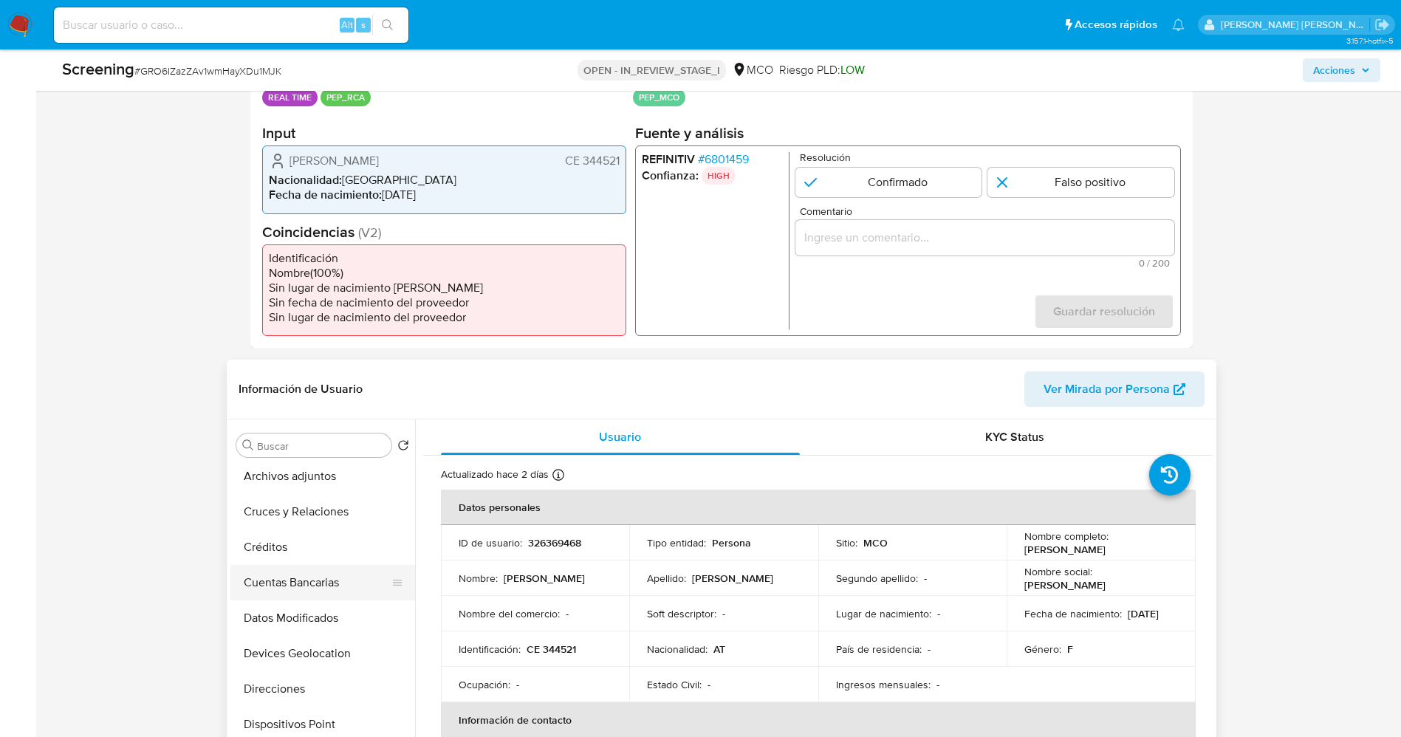
scroll to position [222, 0]
click at [286, 651] on button "Documentación" at bounding box center [316, 648] width 173 height 35
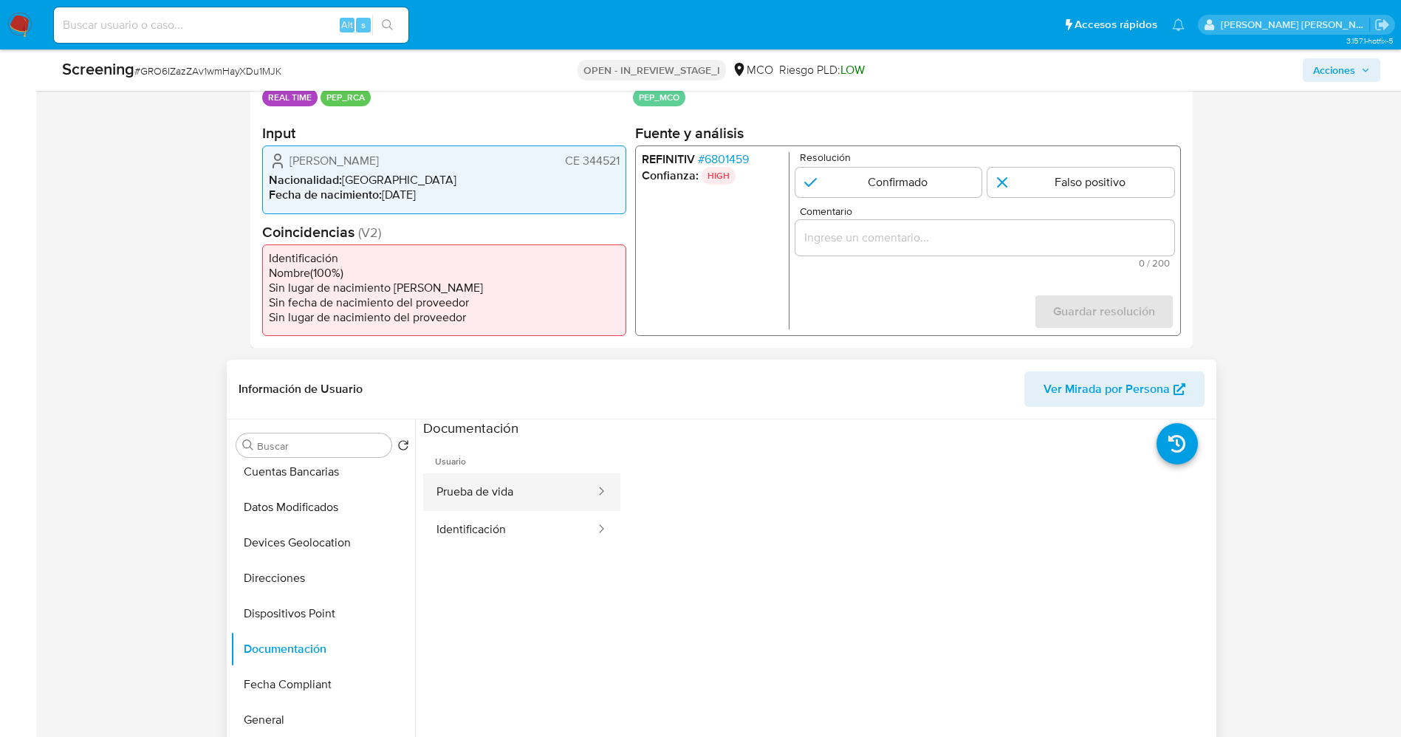
click at [495, 487] on button "Prueba de vida" at bounding box center [510, 492] width 174 height 38
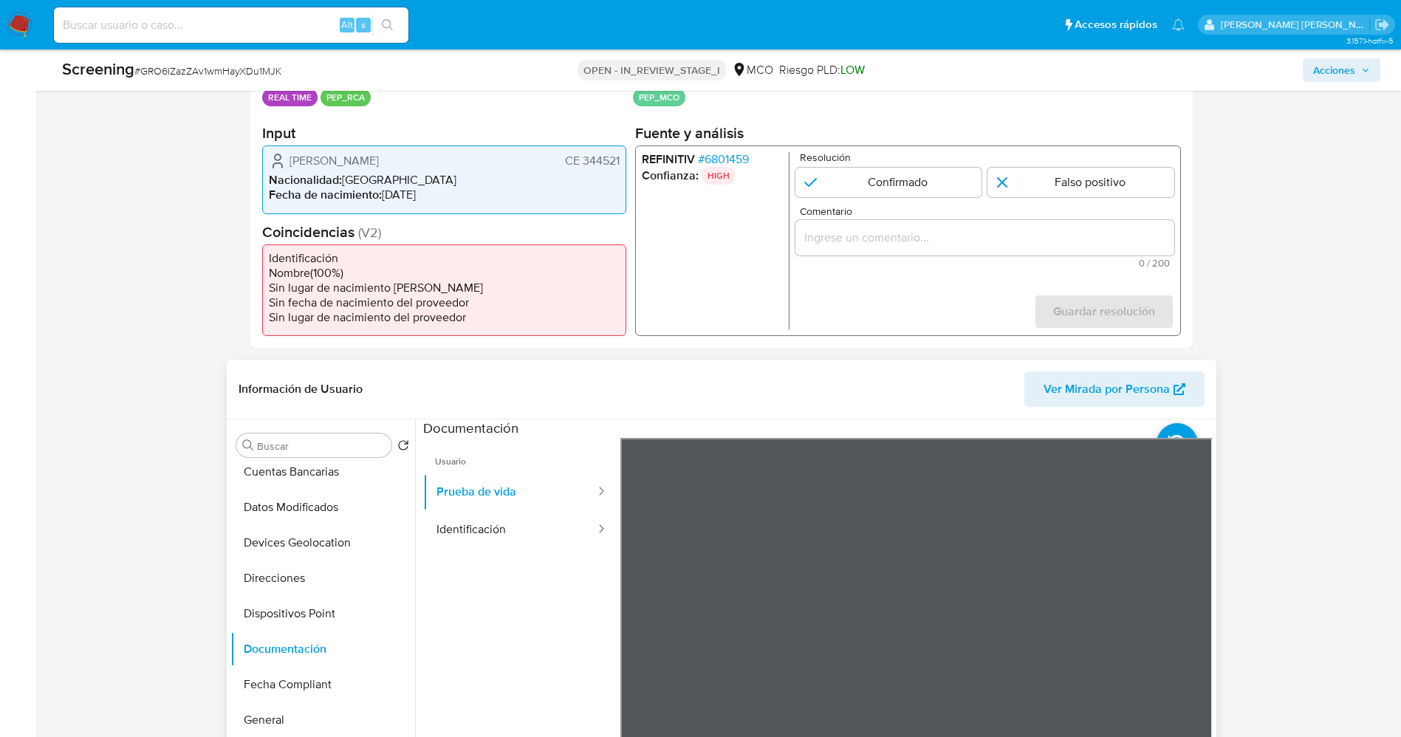
scroll to position [111, 0]
click at [482, 523] on button "Identificación" at bounding box center [510, 530] width 174 height 38
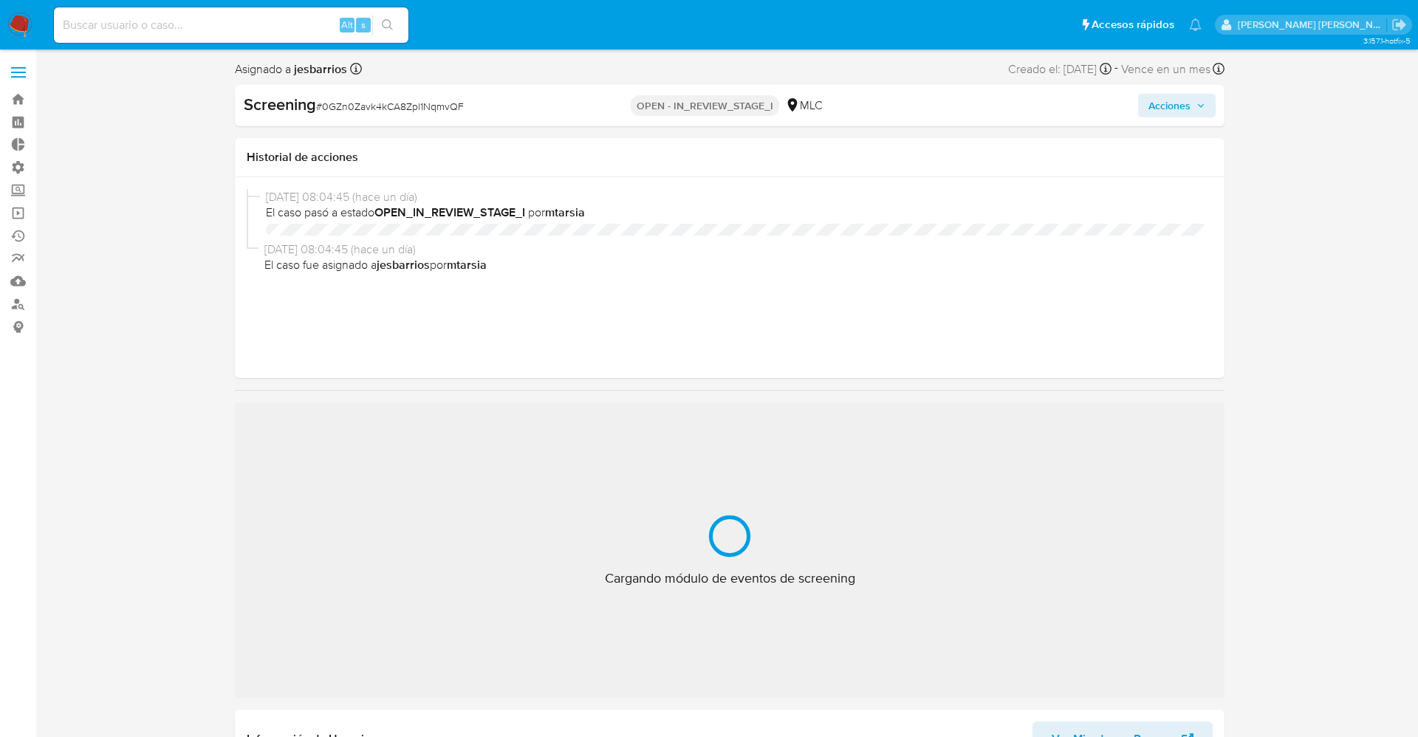
select select "10"
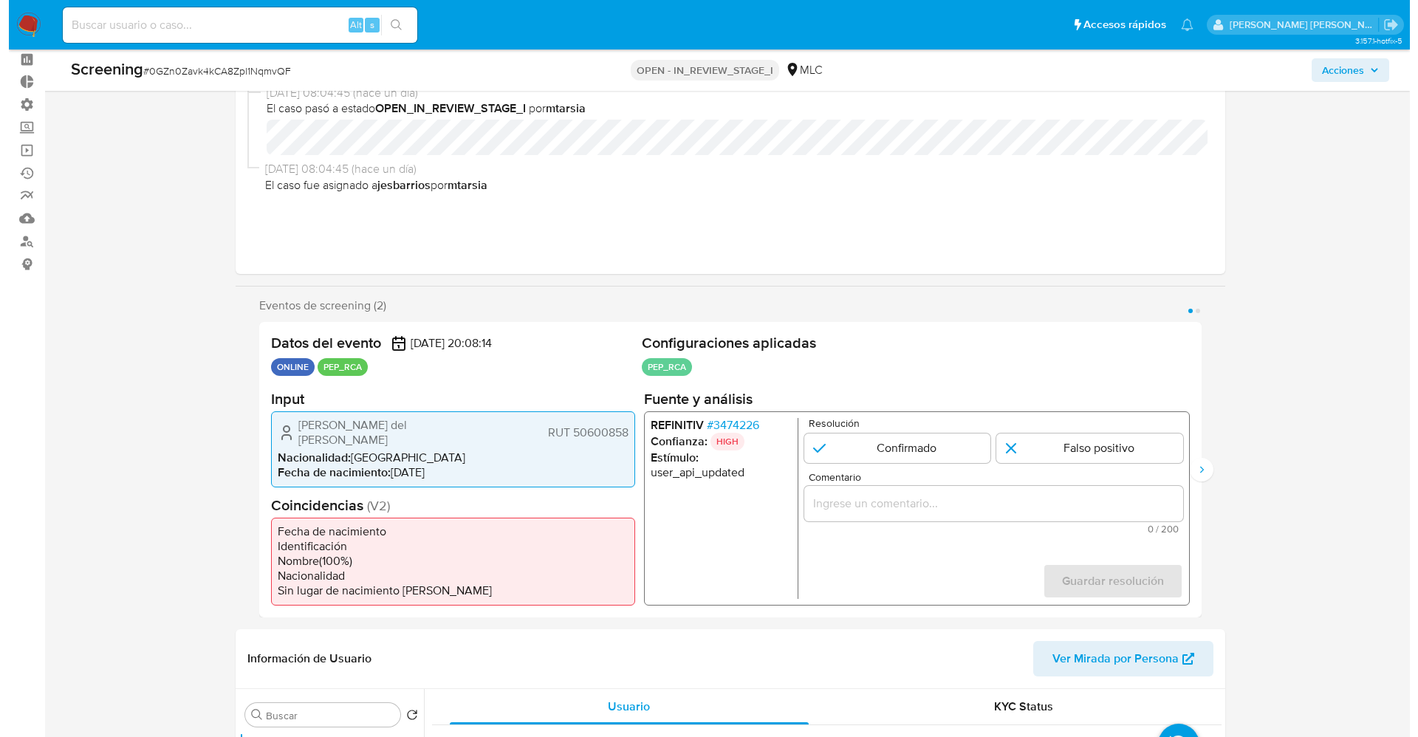
scroll to position [111, 0]
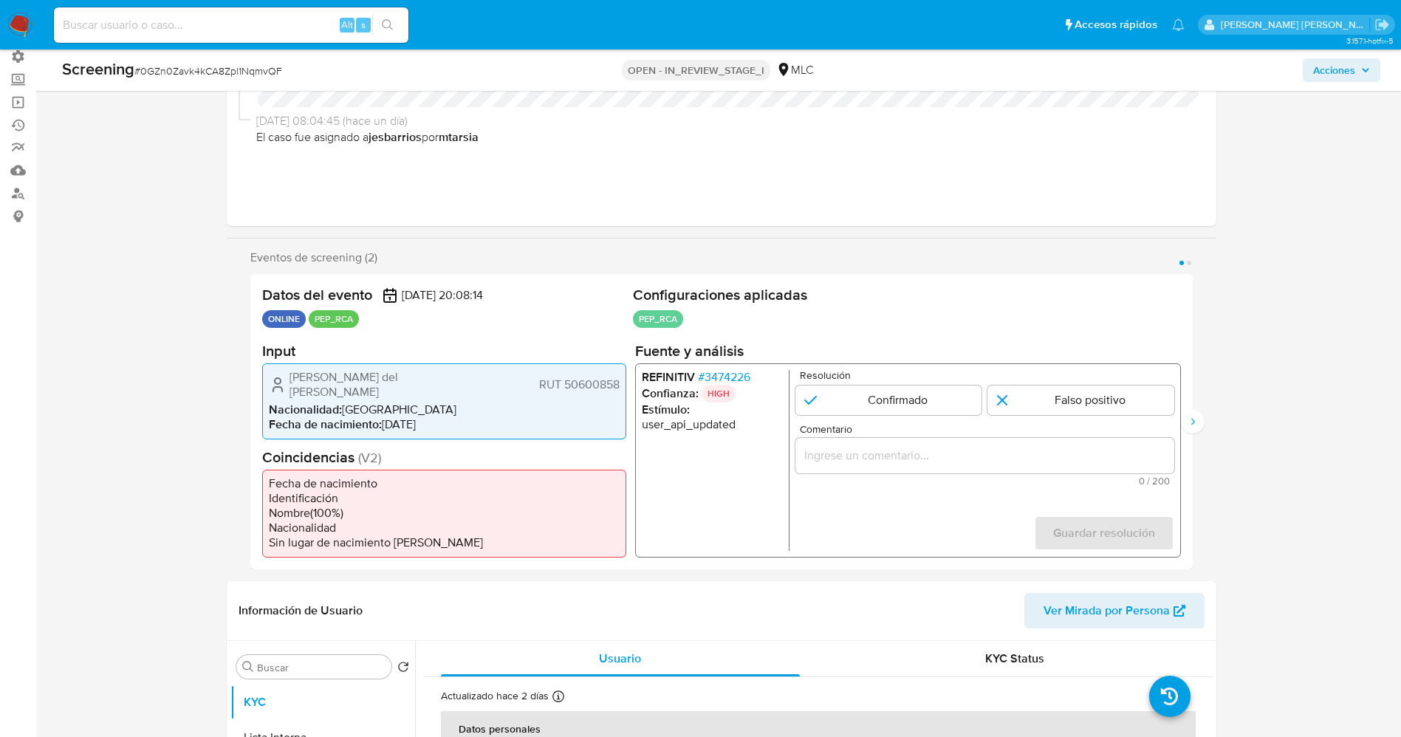
click at [733, 378] on span "# 3474226" at bounding box center [723, 376] width 52 height 15
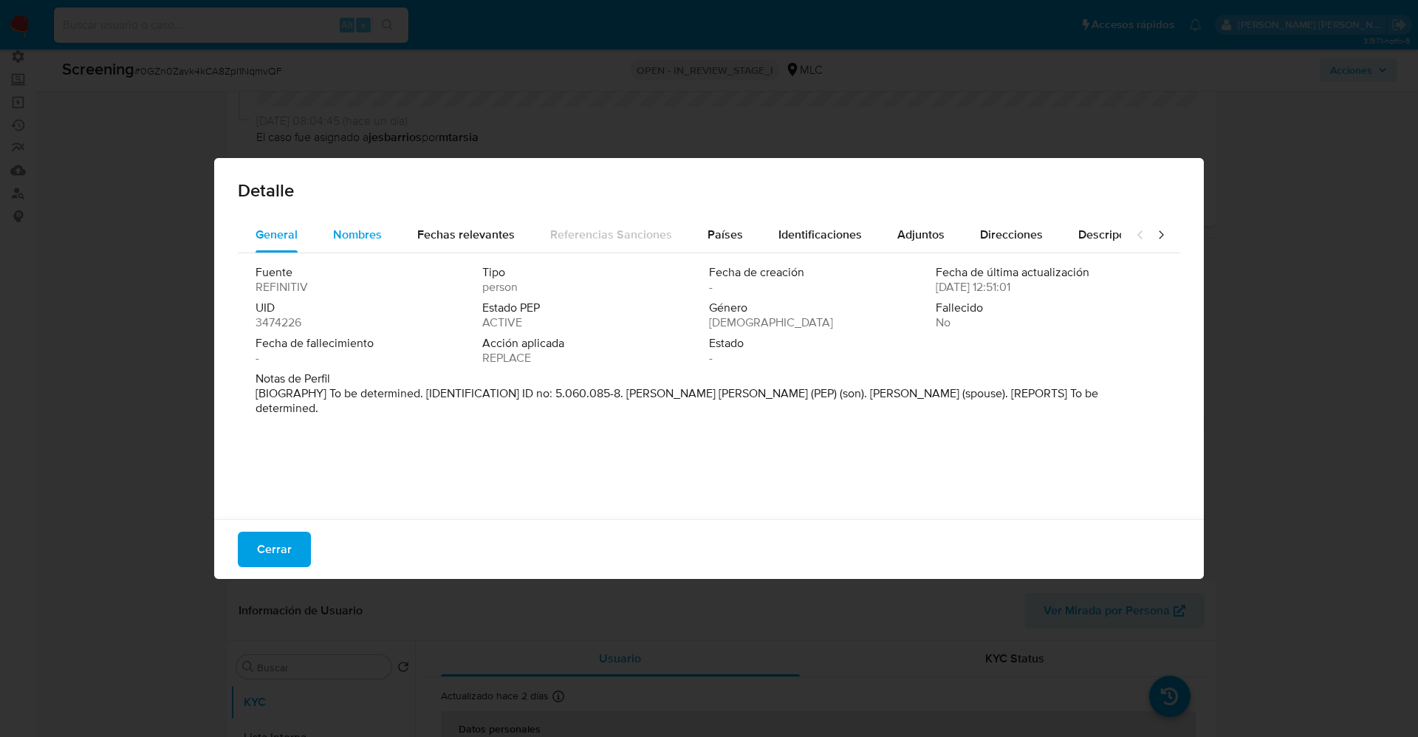
click at [372, 236] on span "Nombres" at bounding box center [357, 234] width 49 height 17
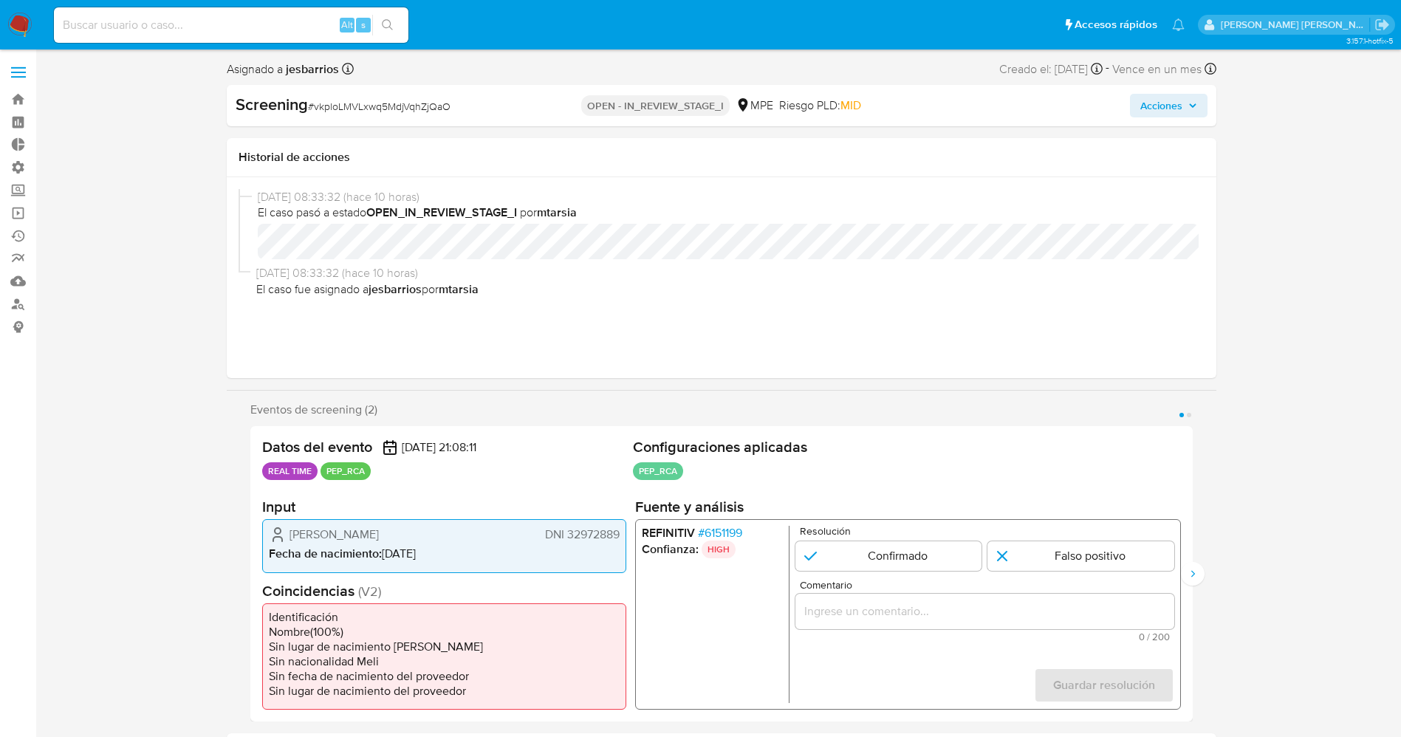
select select "10"
click at [722, 531] on span "# 6151199" at bounding box center [719, 533] width 44 height 15
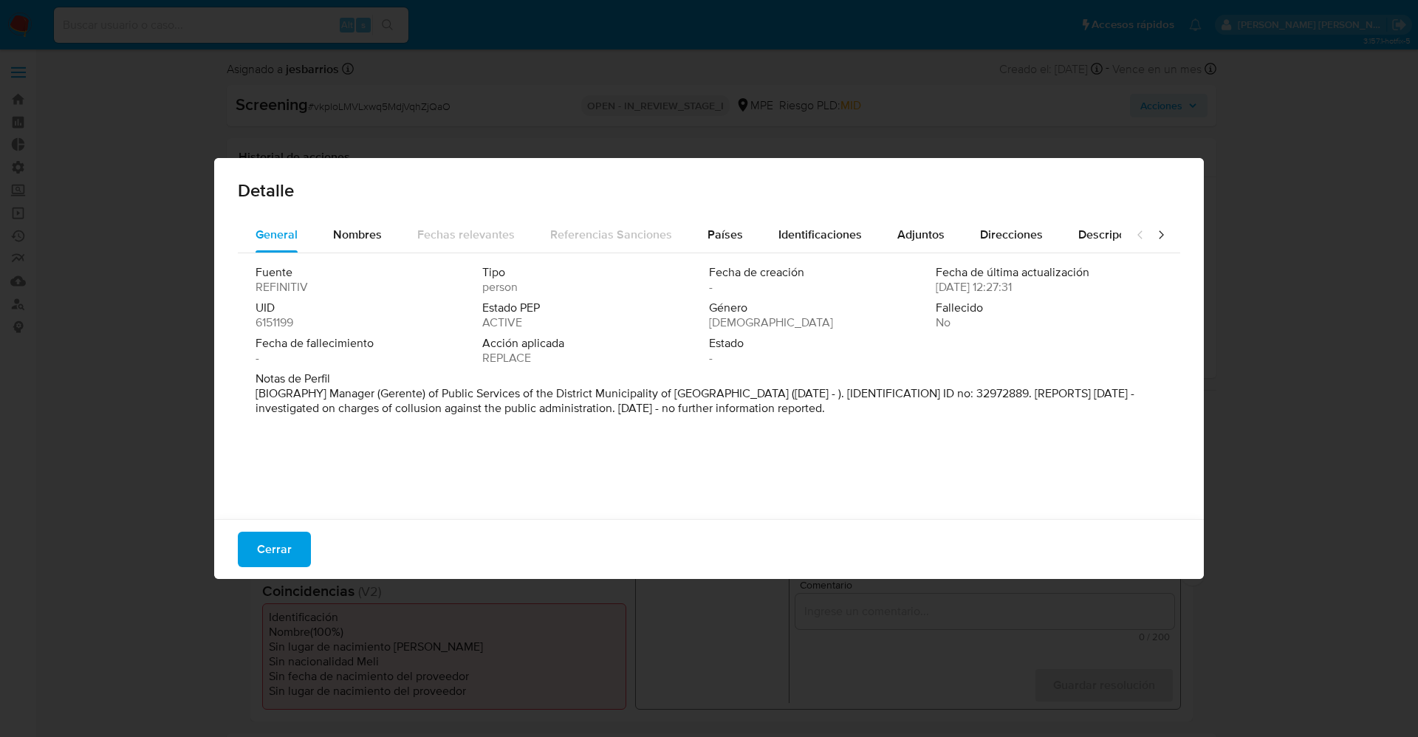
drag, startPoint x: 325, startPoint y: 397, endPoint x: 914, endPoint y: 403, distance: 589.4
click at [914, 403] on p "[BIOGRAPHY] Manager (Gerente) of Public Services of the District Municipality o…" at bounding box center [708, 401] width 904 height 30
click at [348, 234] on span "Nombres" at bounding box center [357, 234] width 49 height 17
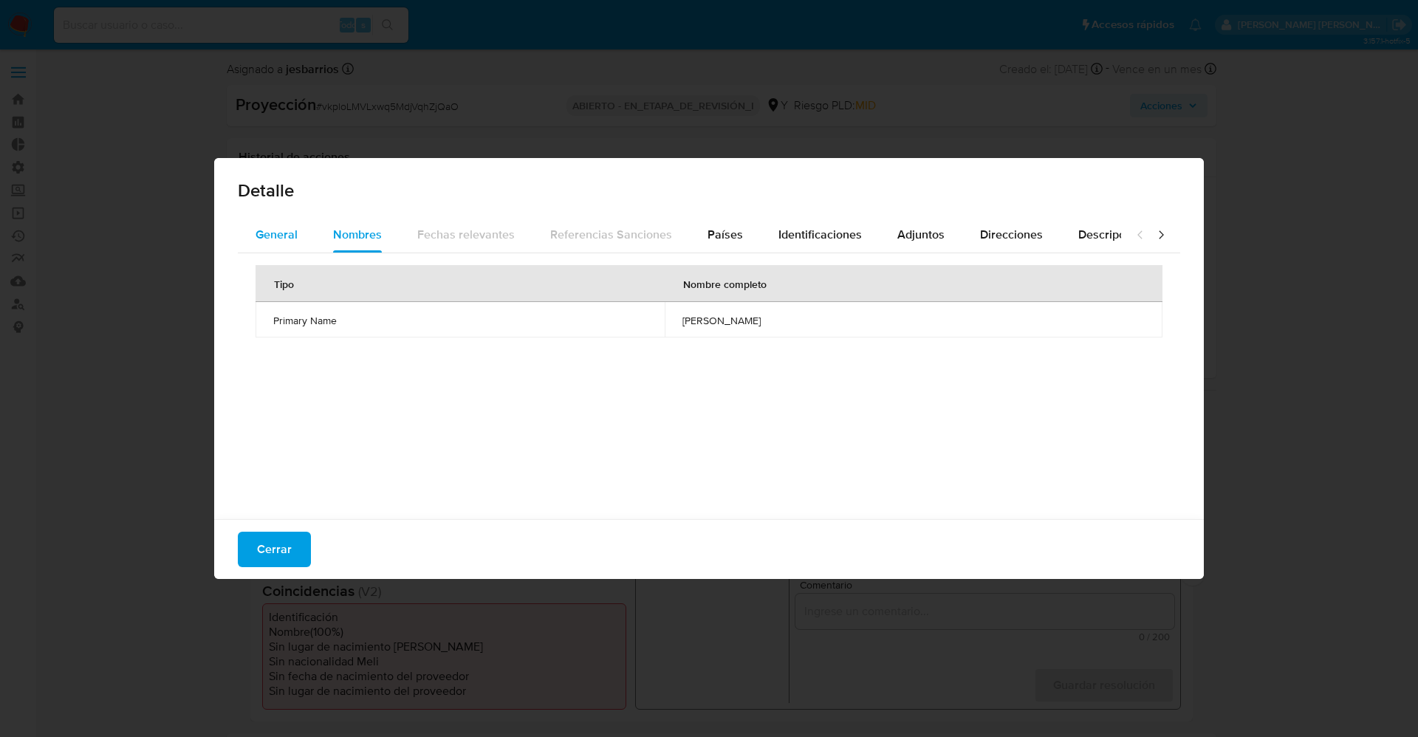
click at [310, 230] on button "General" at bounding box center [277, 234] width 78 height 35
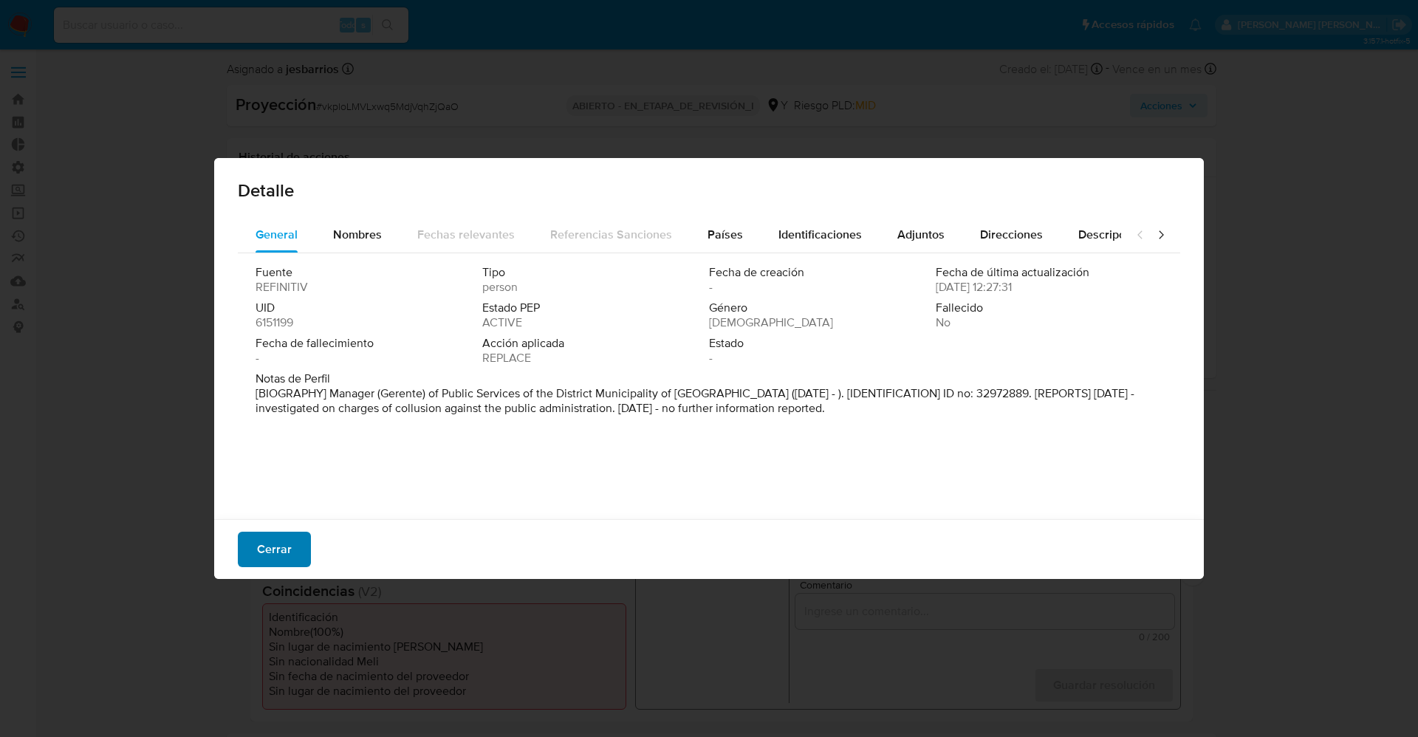
click at [286, 550] on span "Cerrar" at bounding box center [274, 549] width 35 height 32
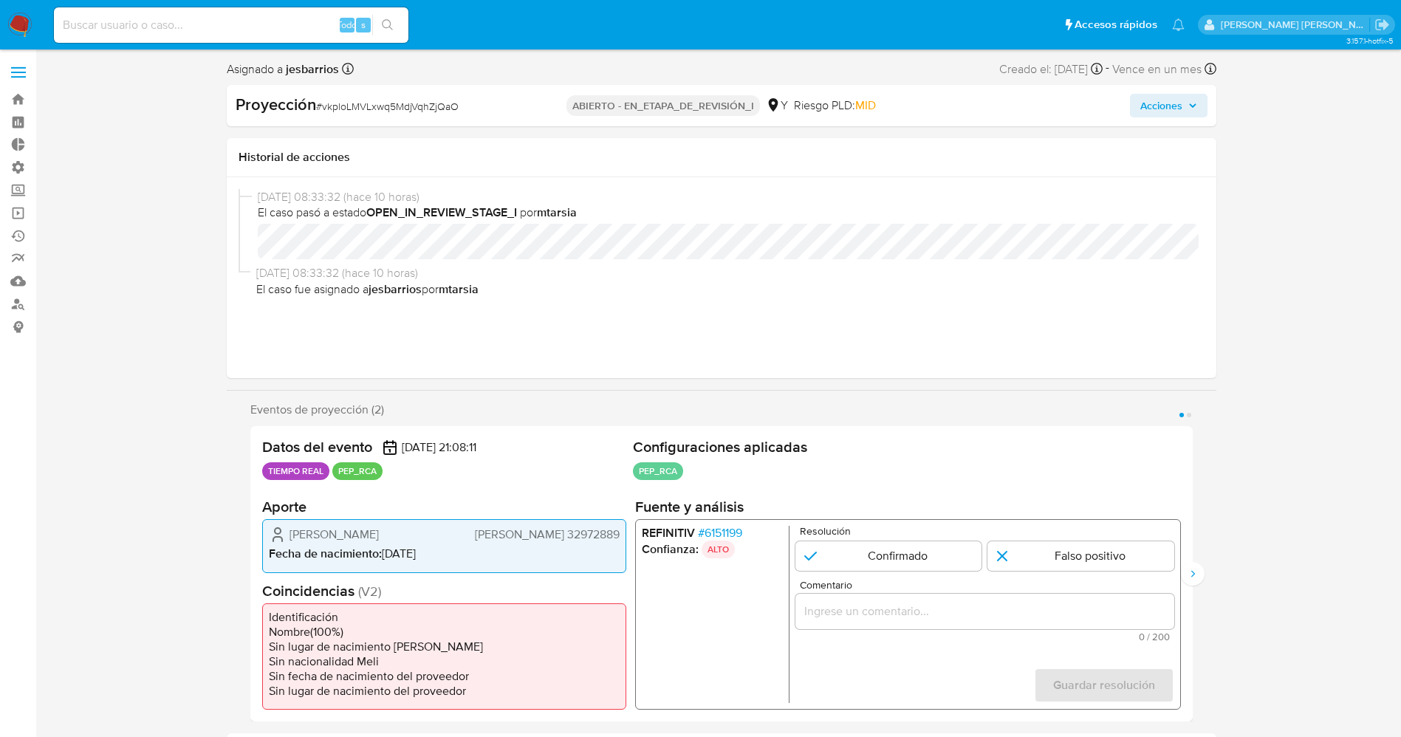
click at [740, 530] on font "6151199" at bounding box center [723, 532] width 38 height 17
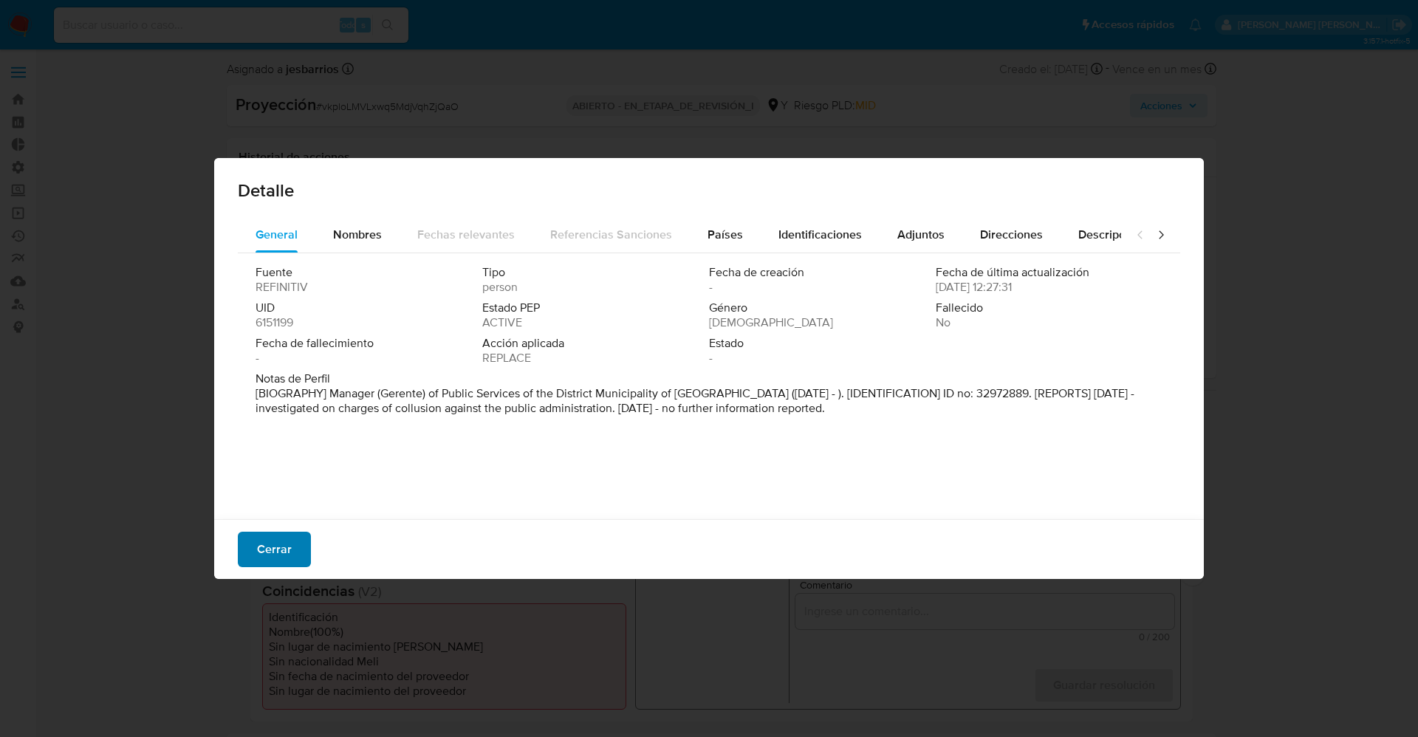
click at [285, 548] on font "Cerrar" at bounding box center [274, 549] width 35 height 35
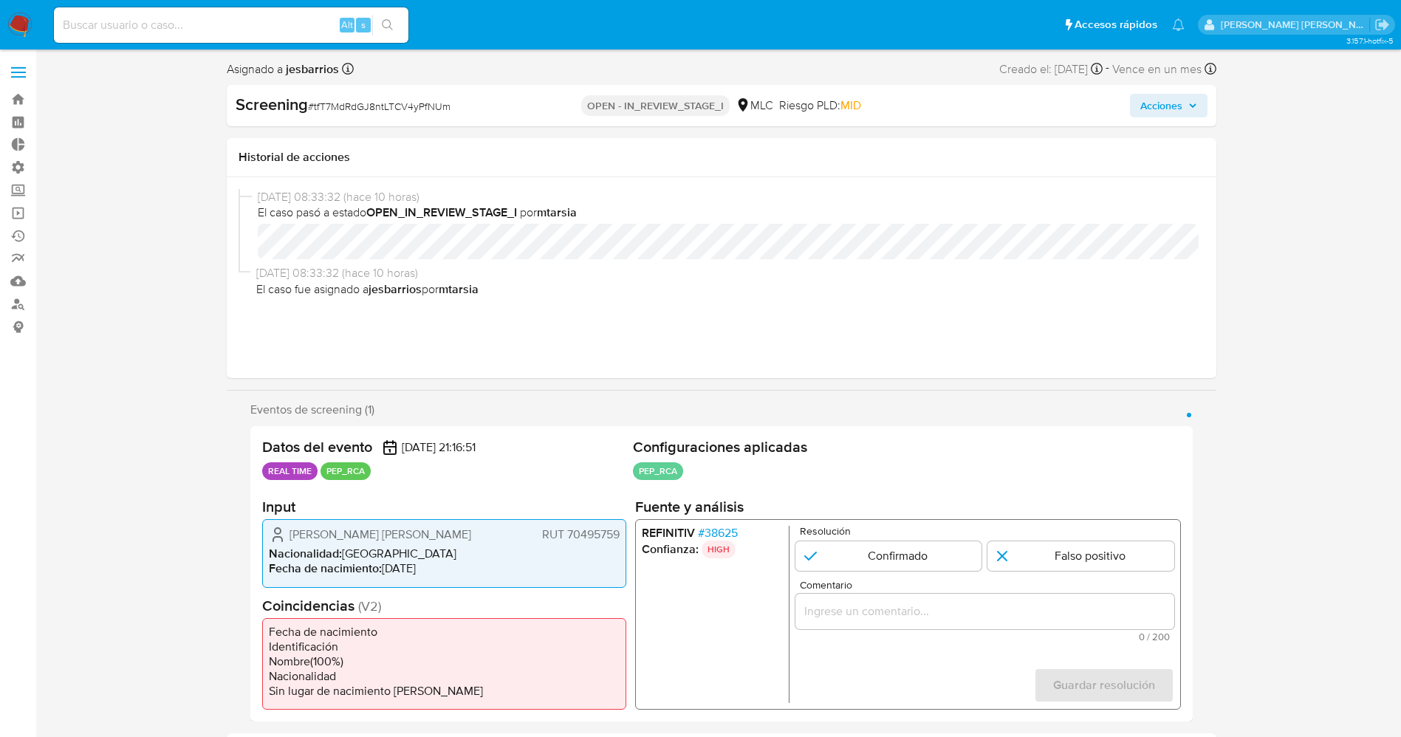
select select "10"
click at [731, 527] on span "# 38625" at bounding box center [717, 533] width 40 height 15
